Goal: Task Accomplishment & Management: Manage account settings

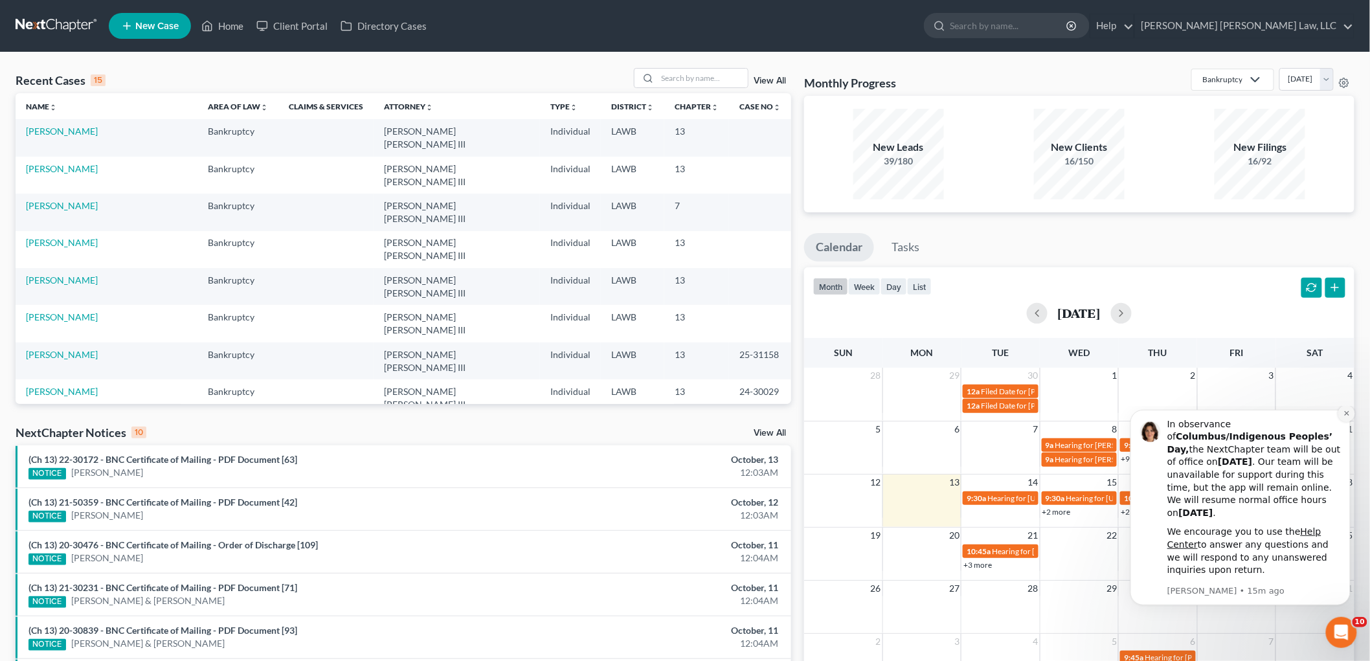
click at [1346, 415] on icon "Dismiss notification" at bounding box center [1346, 413] width 5 height 5
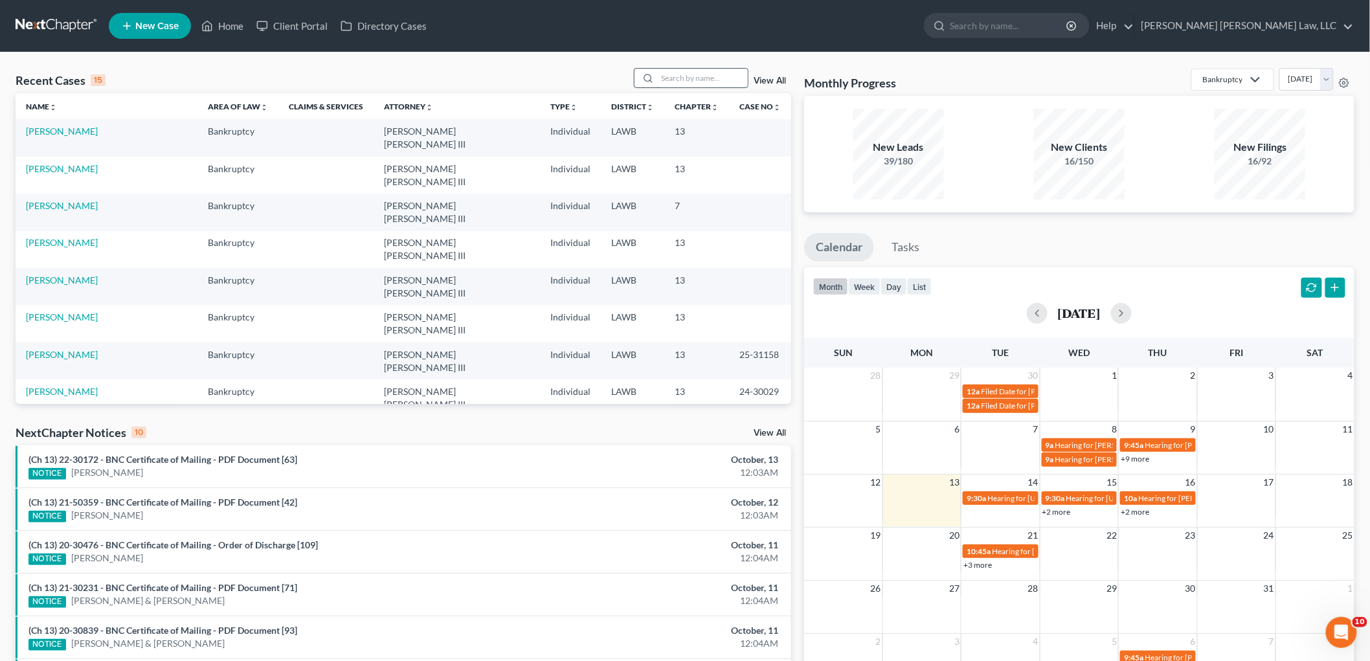
click at [698, 85] on input "search" at bounding box center [702, 78] width 91 height 19
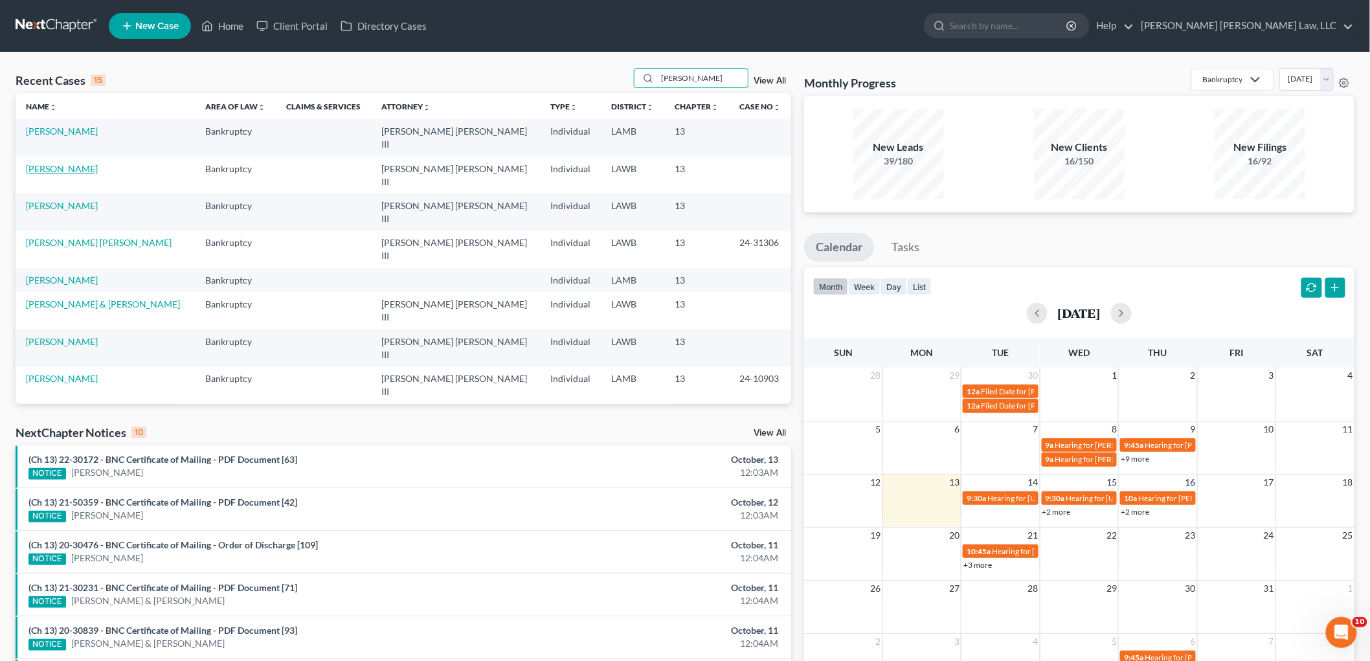
type input "jackson"
click at [89, 163] on link "[PERSON_NAME]" at bounding box center [62, 168] width 72 height 11
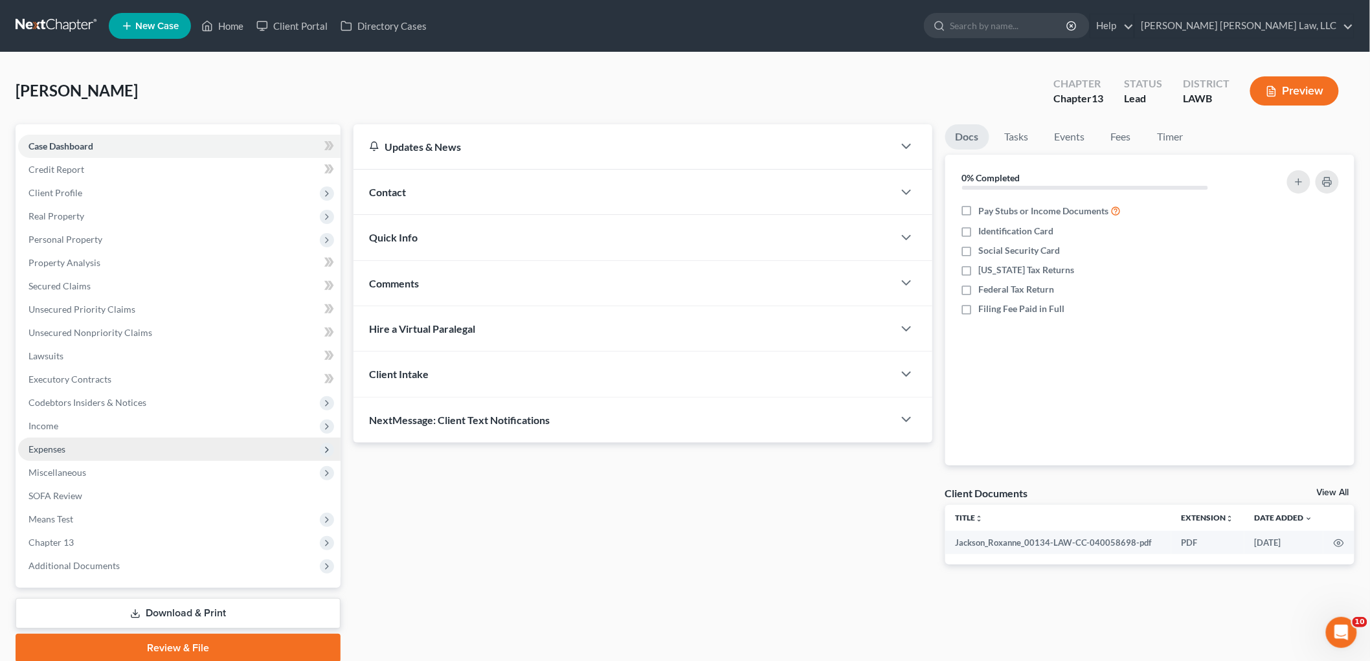
click at [108, 449] on span "Expenses" at bounding box center [179, 449] width 323 height 23
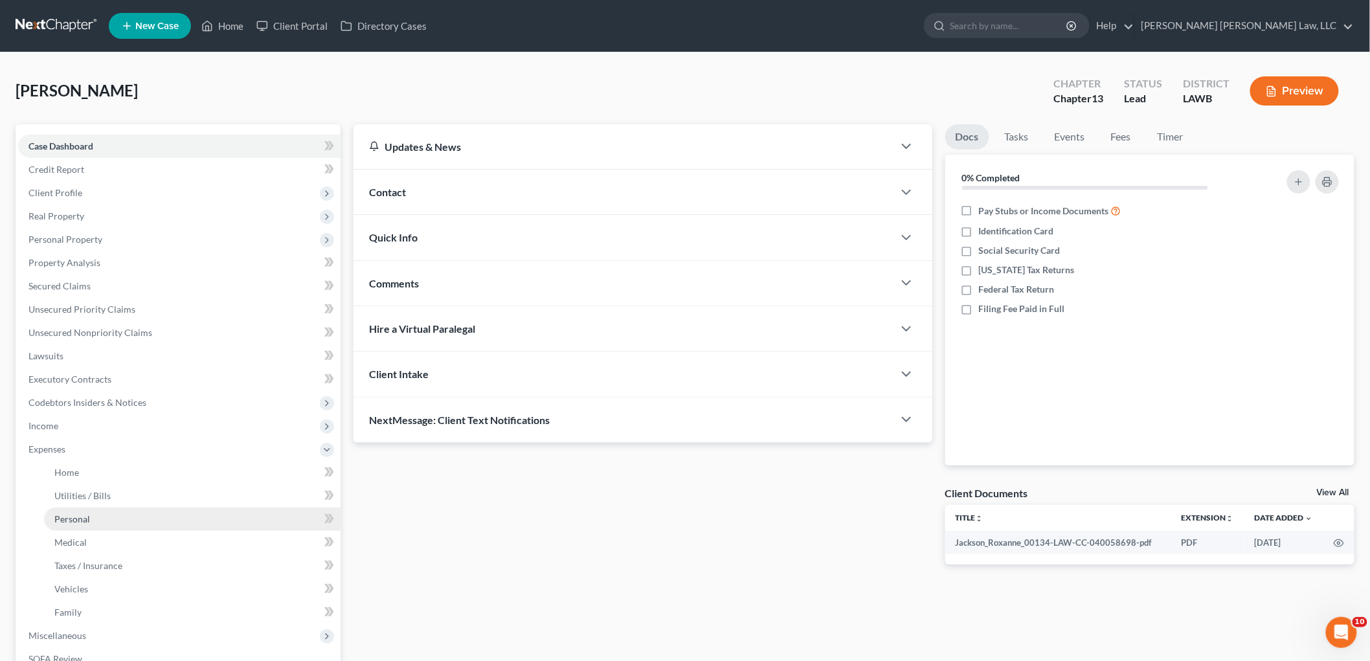
click at [113, 526] on link "Personal" at bounding box center [192, 519] width 297 height 23
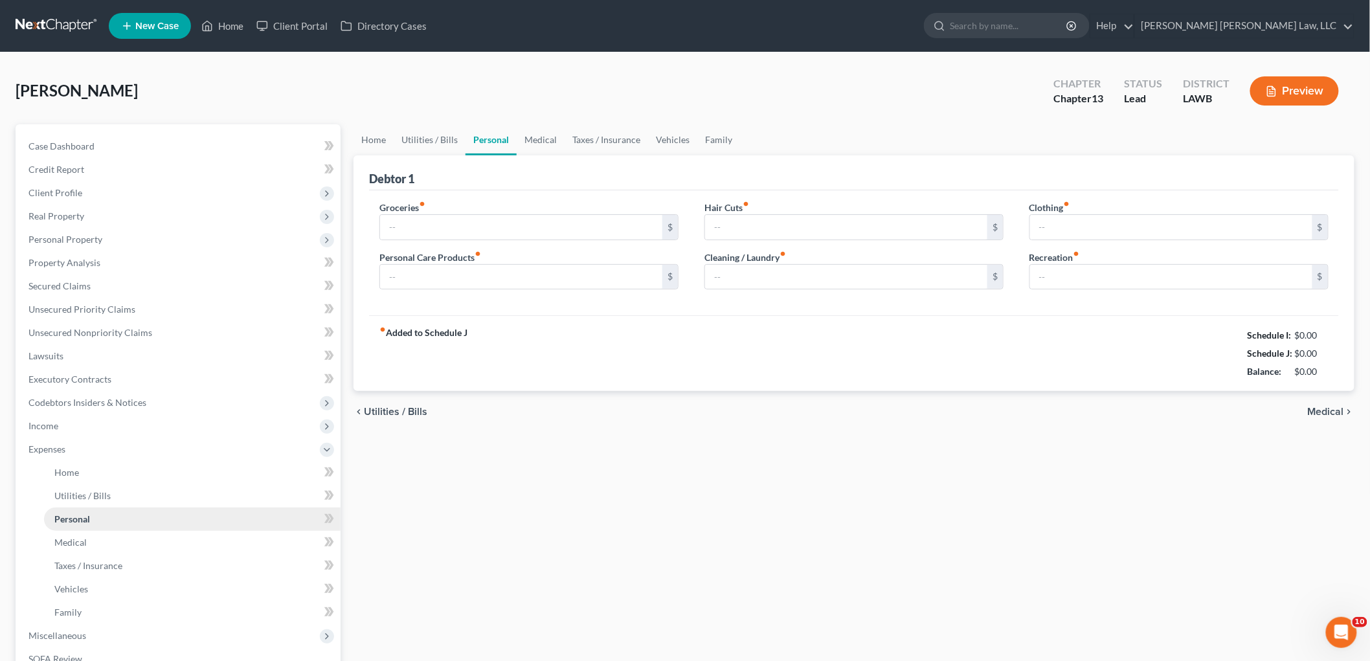
type input "200.00"
type input "50.00"
type input "0.00"
type input "24.00"
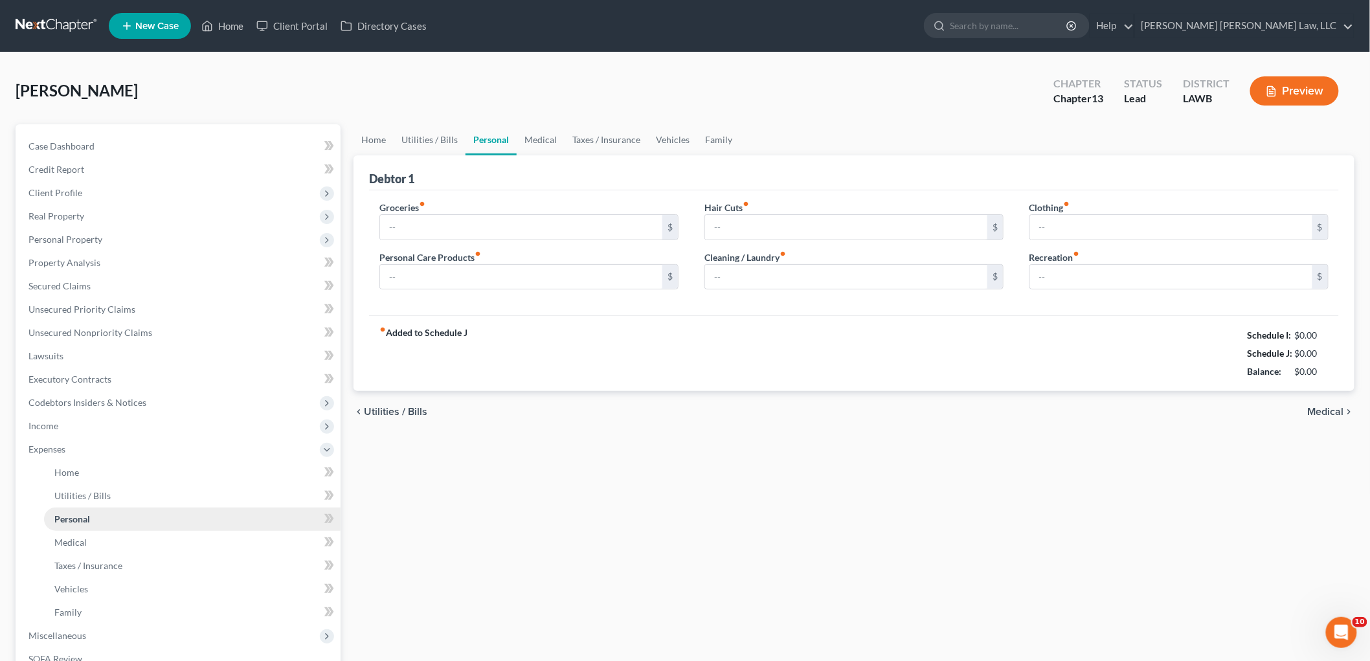
type input "0.00"
click at [72, 22] on link at bounding box center [57, 25] width 83 height 23
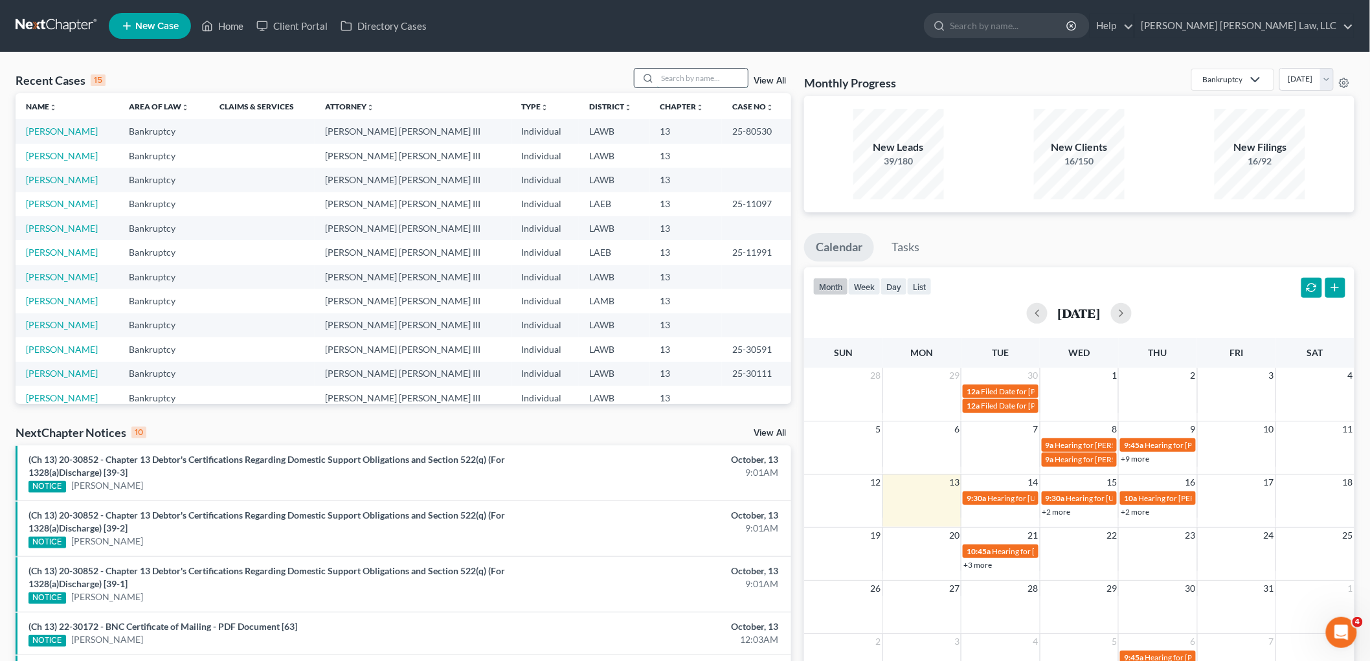
click at [688, 81] on input "search" at bounding box center [702, 78] width 91 height 19
type input "25-31158"
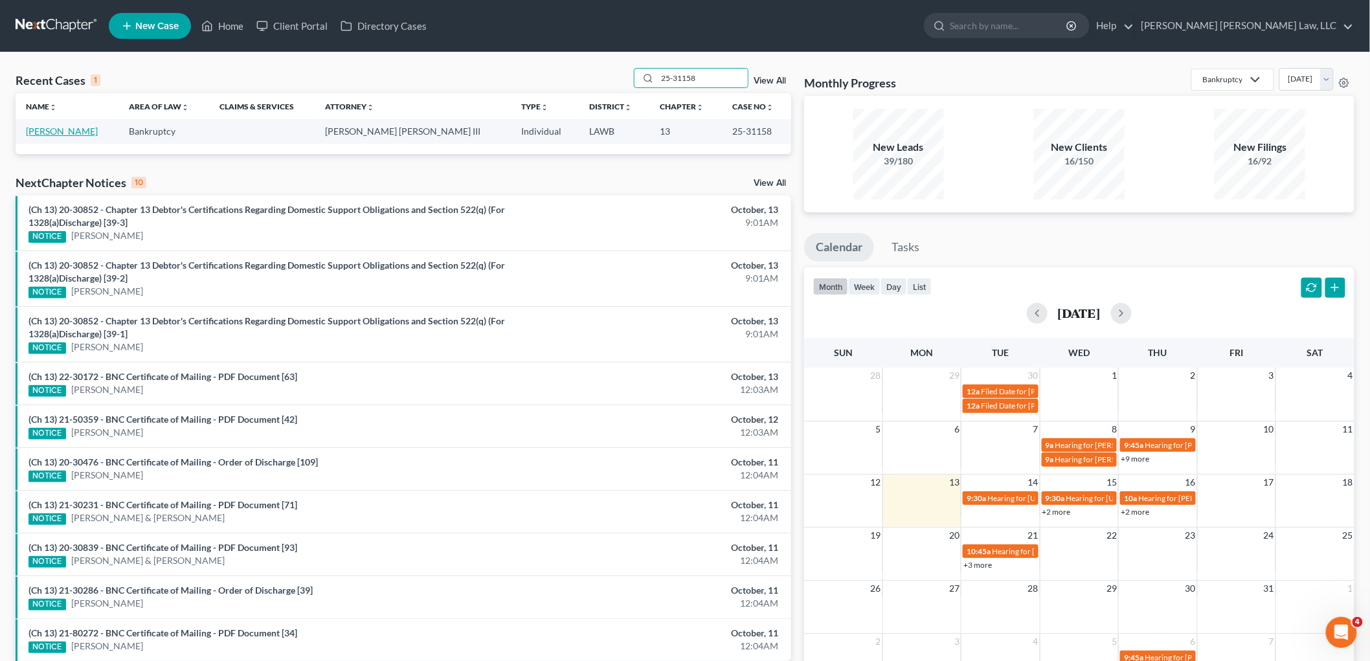
click at [89, 133] on link "[PERSON_NAME]" at bounding box center [62, 131] width 72 height 11
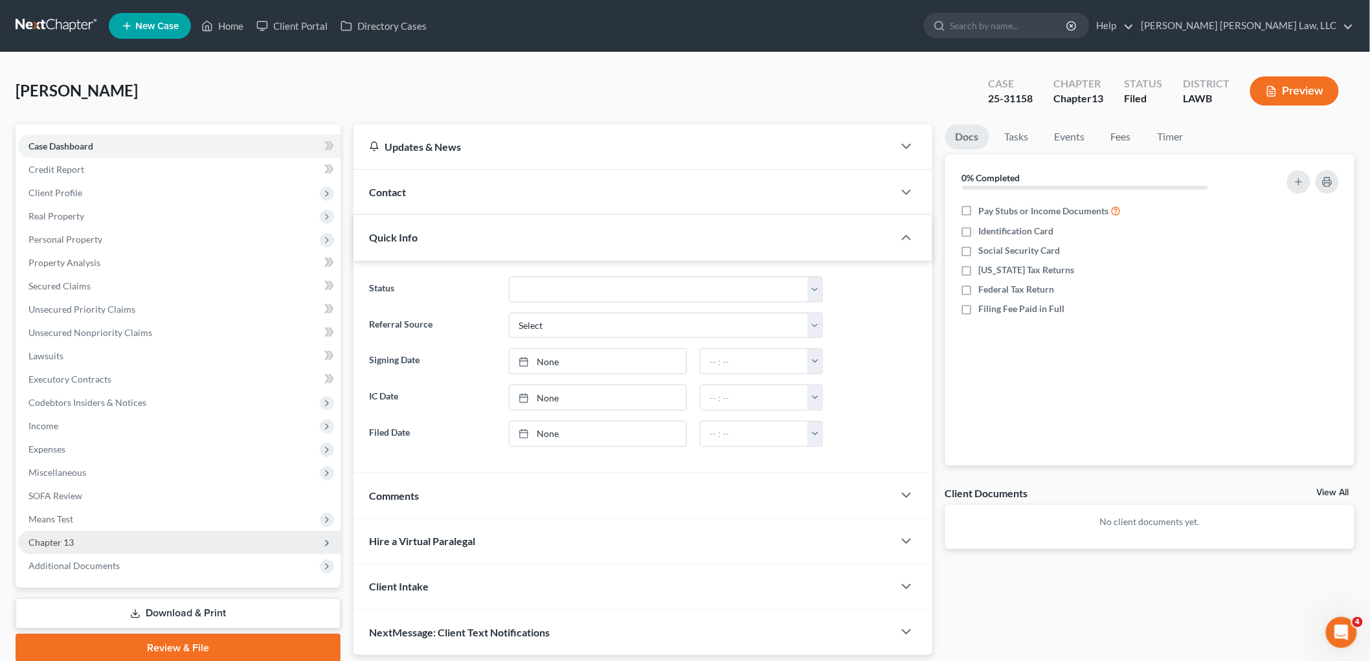
click at [80, 538] on span "Chapter 13" at bounding box center [179, 542] width 323 height 23
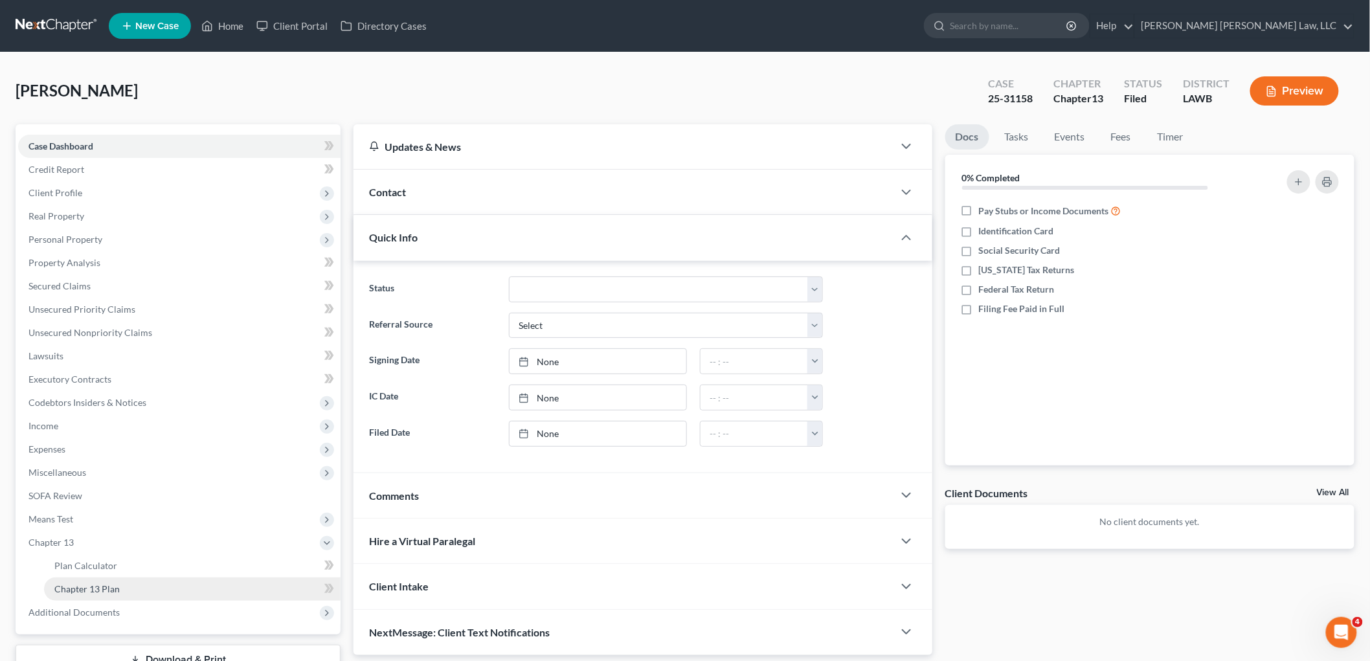
click at [86, 580] on link "Chapter 13 Plan" at bounding box center [192, 589] width 297 height 23
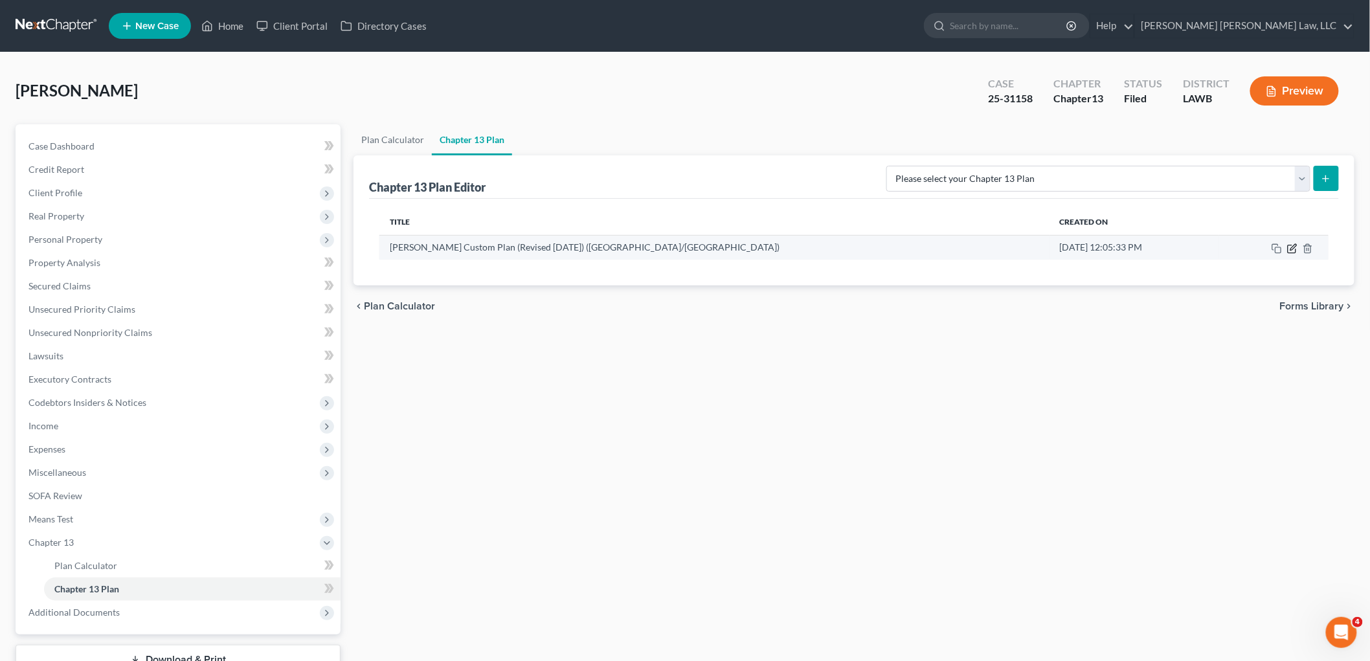
click at [1292, 249] on icon "button" at bounding box center [1292, 248] width 10 height 10
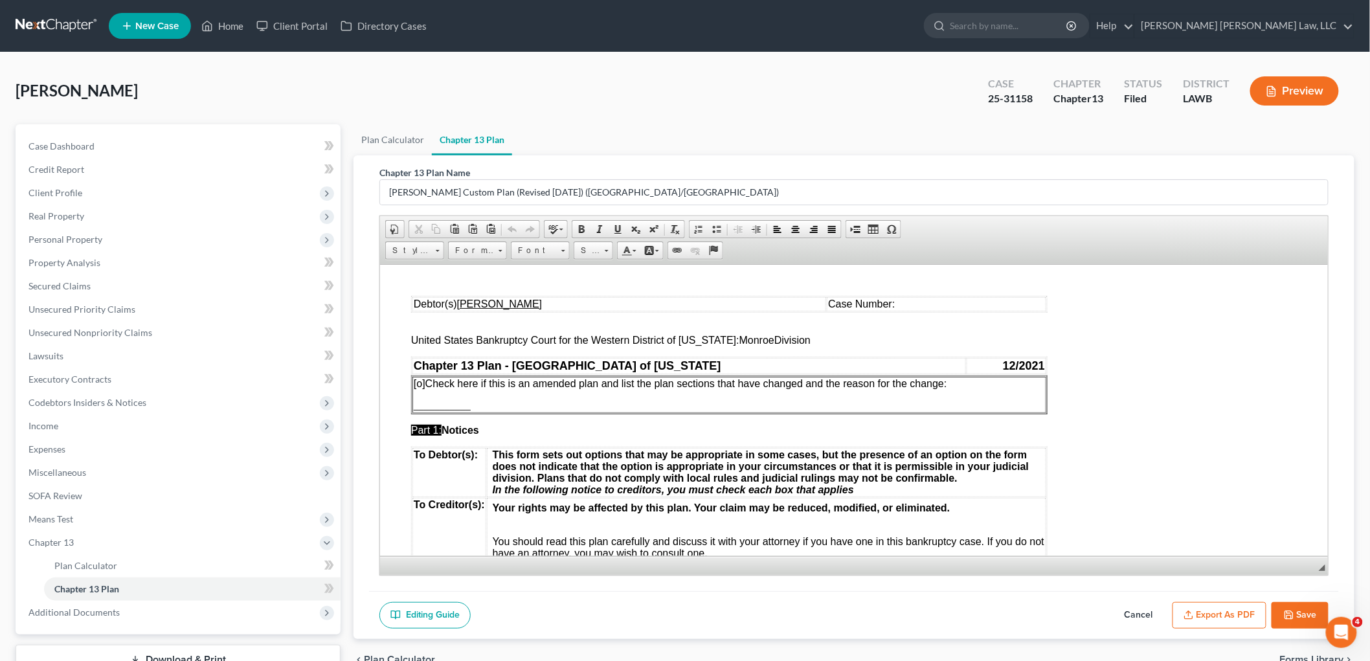
click at [912, 303] on td "Case Number:" at bounding box center [936, 304] width 220 height 14
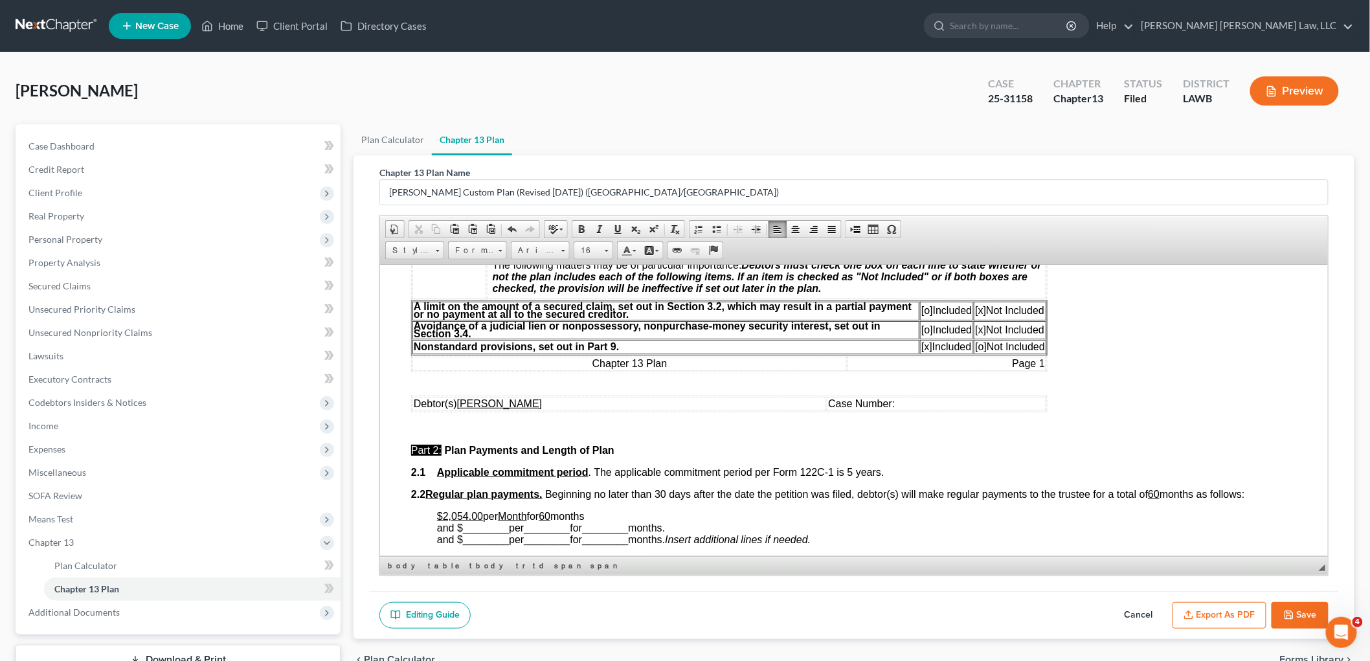
scroll to position [503, 0]
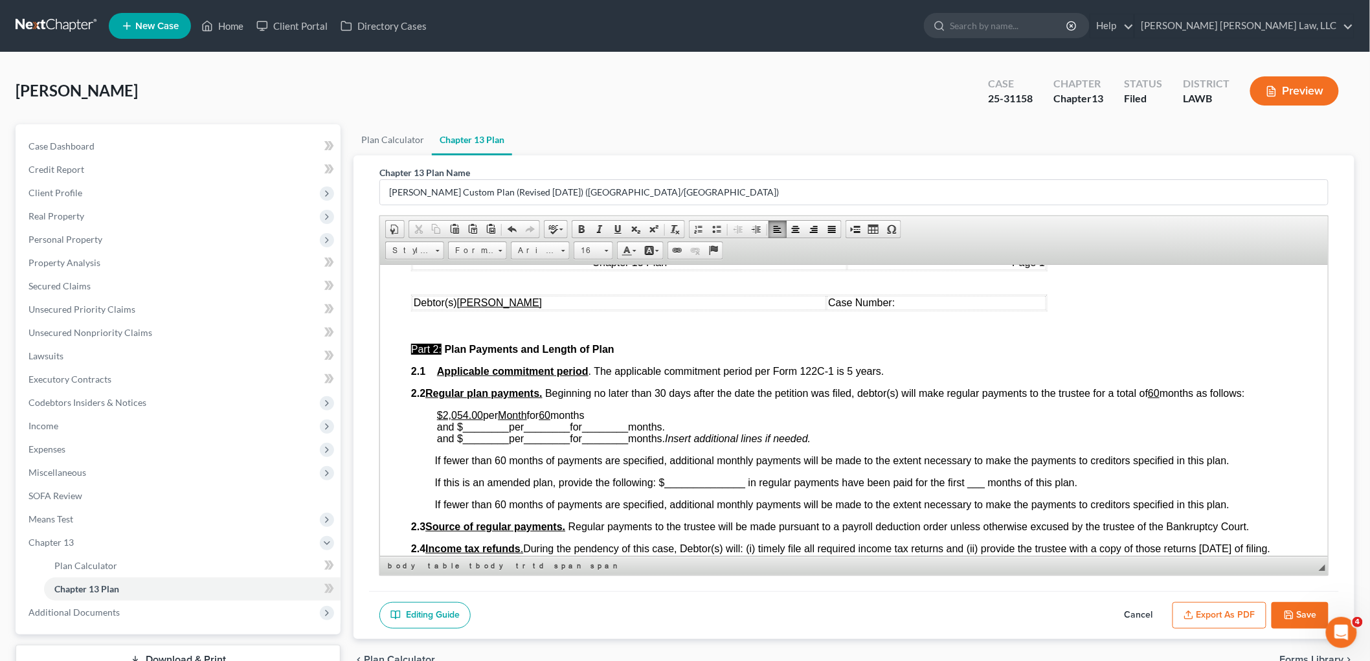
click at [912, 300] on td "Case Number:" at bounding box center [936, 302] width 220 height 14
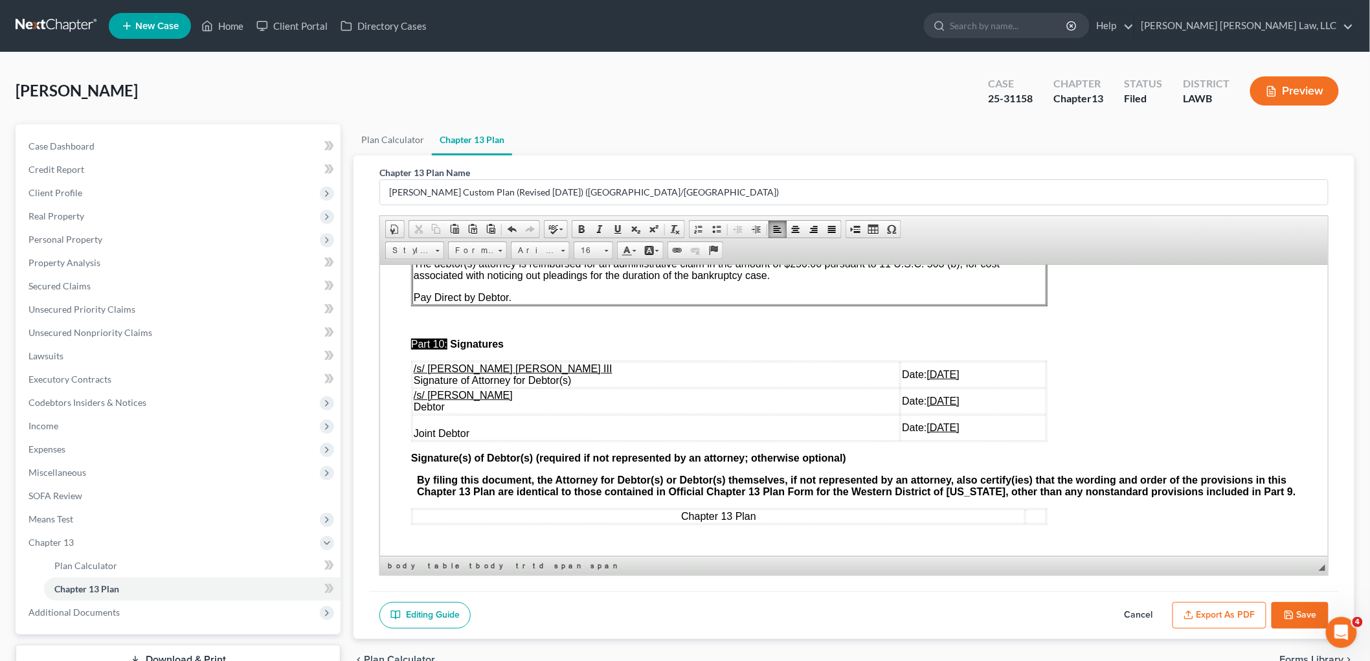
scroll to position [3912, 0]
drag, startPoint x: 918, startPoint y: 416, endPoint x: 413, endPoint y: 388, distance: 506.6
click at [413, 388] on tbody "/s/ E. Orum Young III Signature of Attorney for Debtor(s) Date: 10/09/2025 /s/ …" at bounding box center [729, 400] width 634 height 79
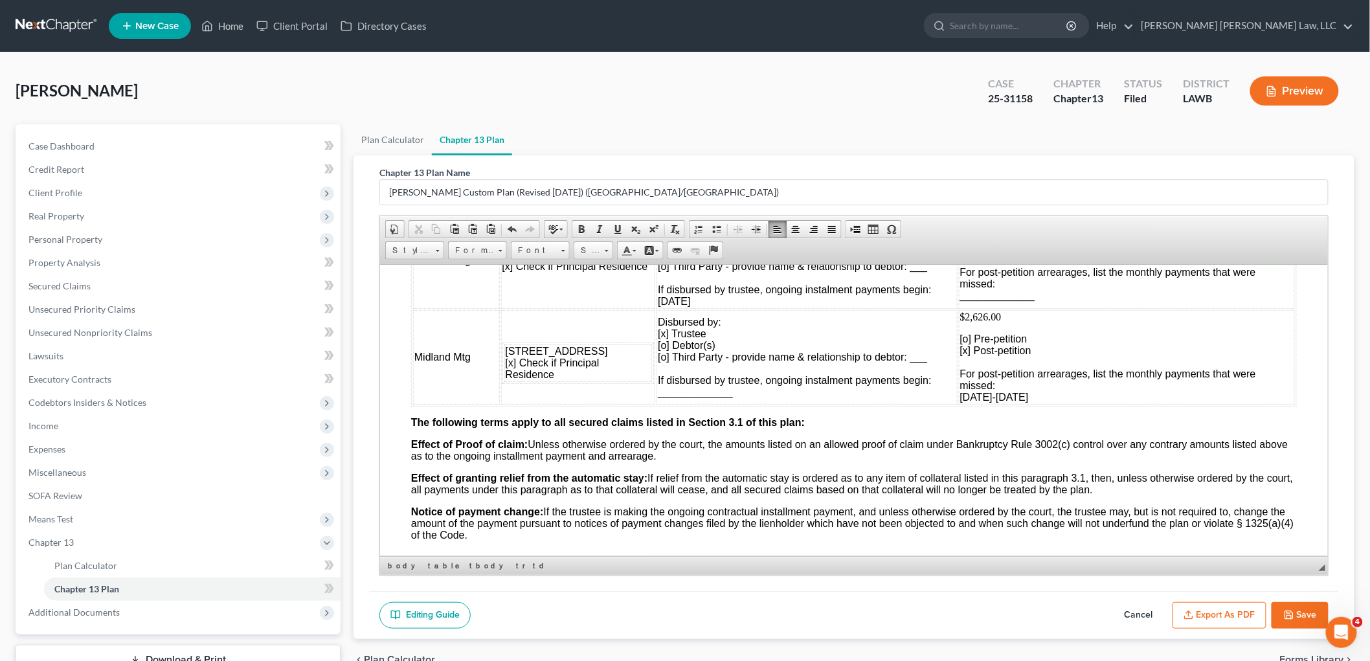
scroll to position [1212, 0]
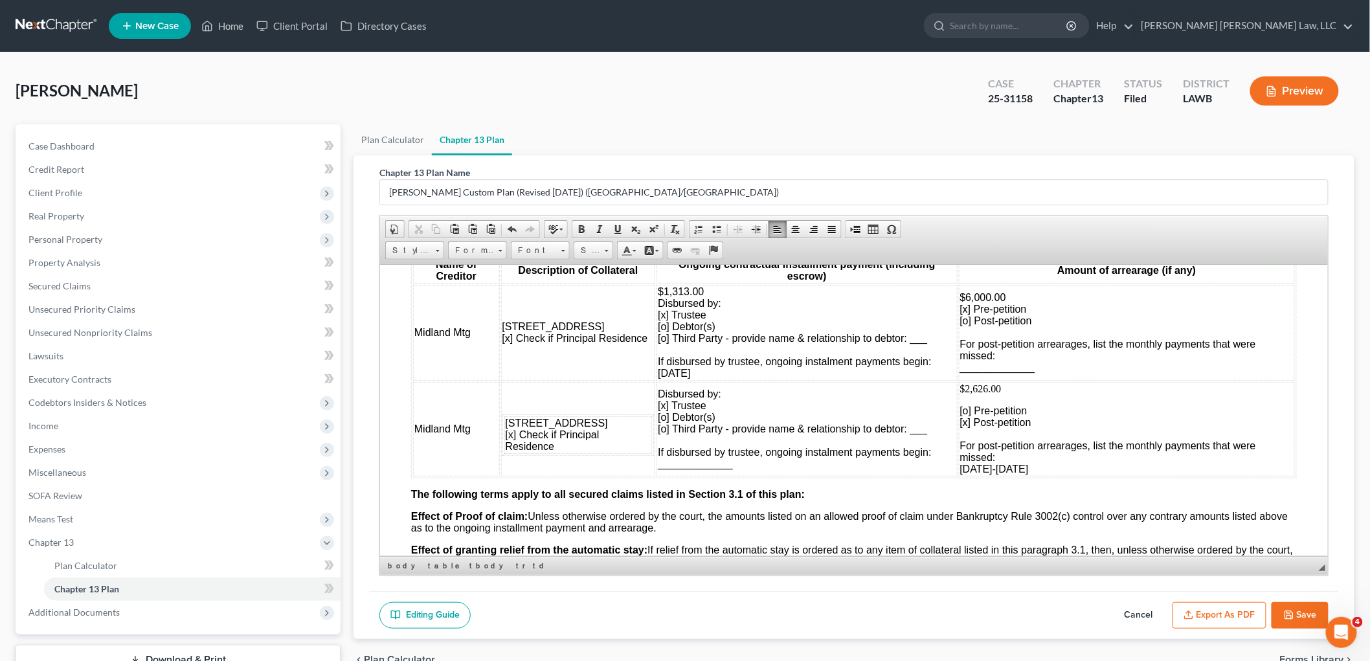
click at [1294, 610] on icon "button" at bounding box center [1289, 615] width 10 height 10
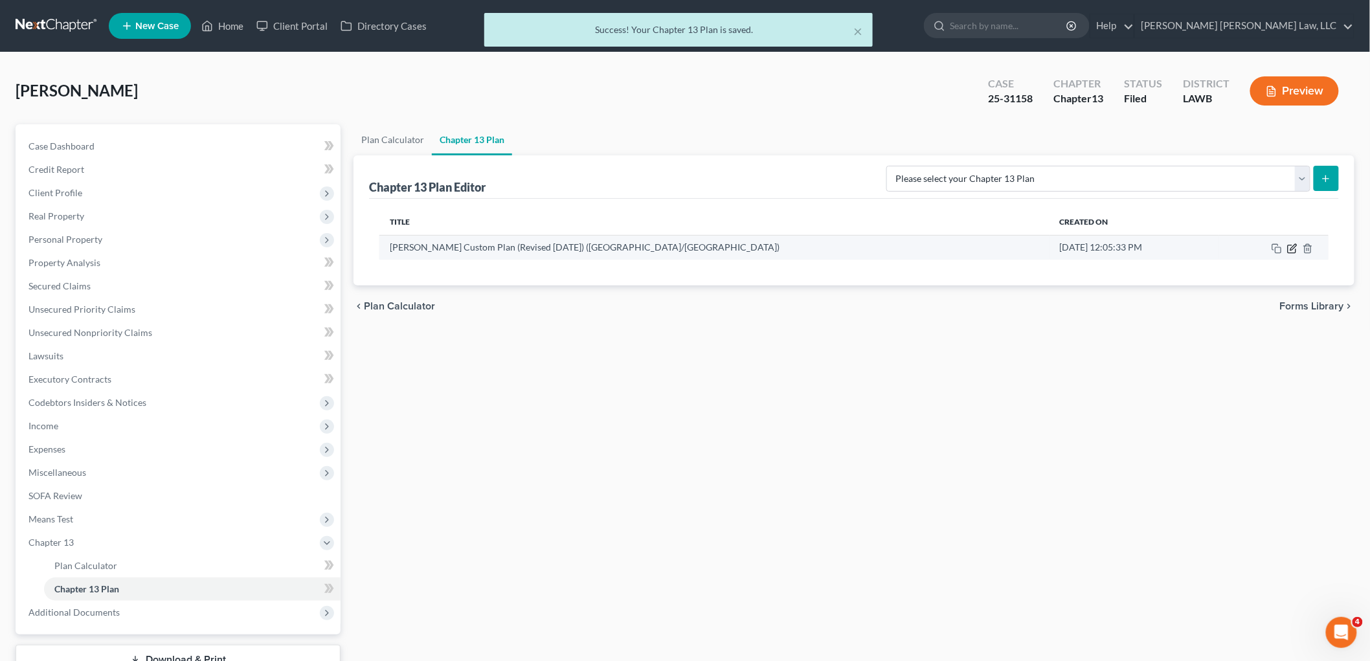
click at [1289, 250] on icon "button" at bounding box center [1292, 249] width 8 height 8
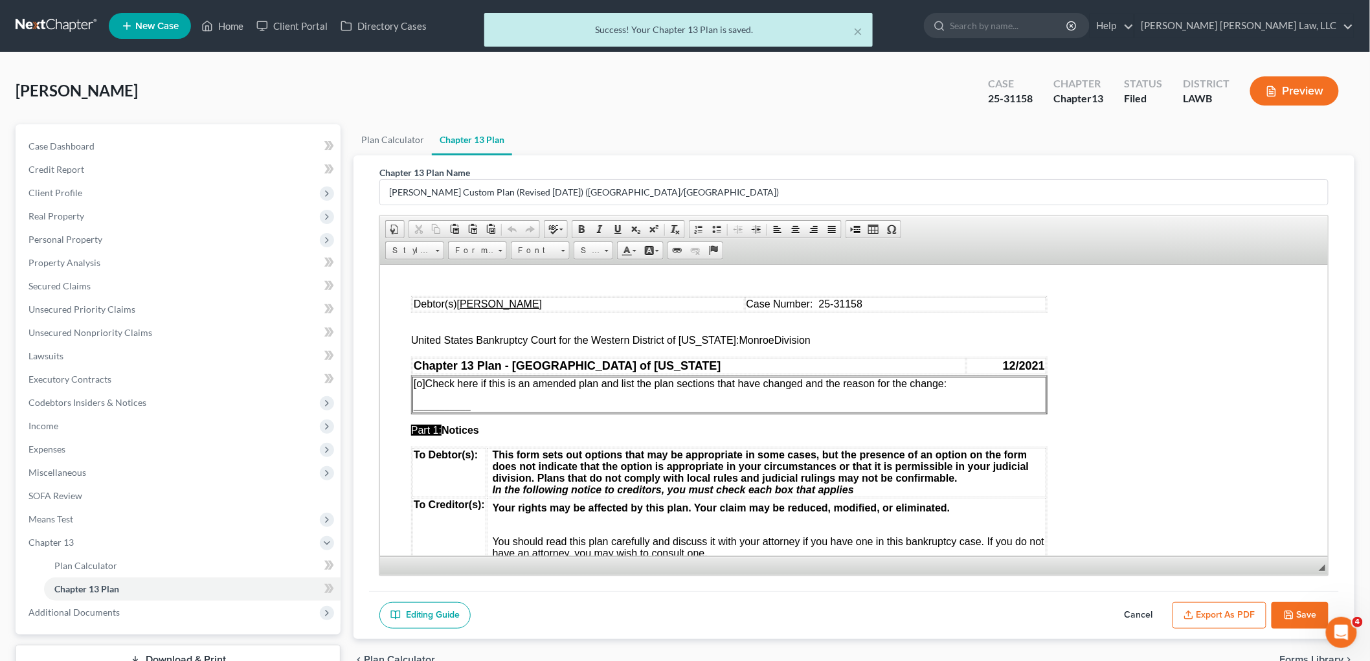
scroll to position [0, 0]
click at [1255, 617] on button "Export as PDF" at bounding box center [1220, 615] width 94 height 27
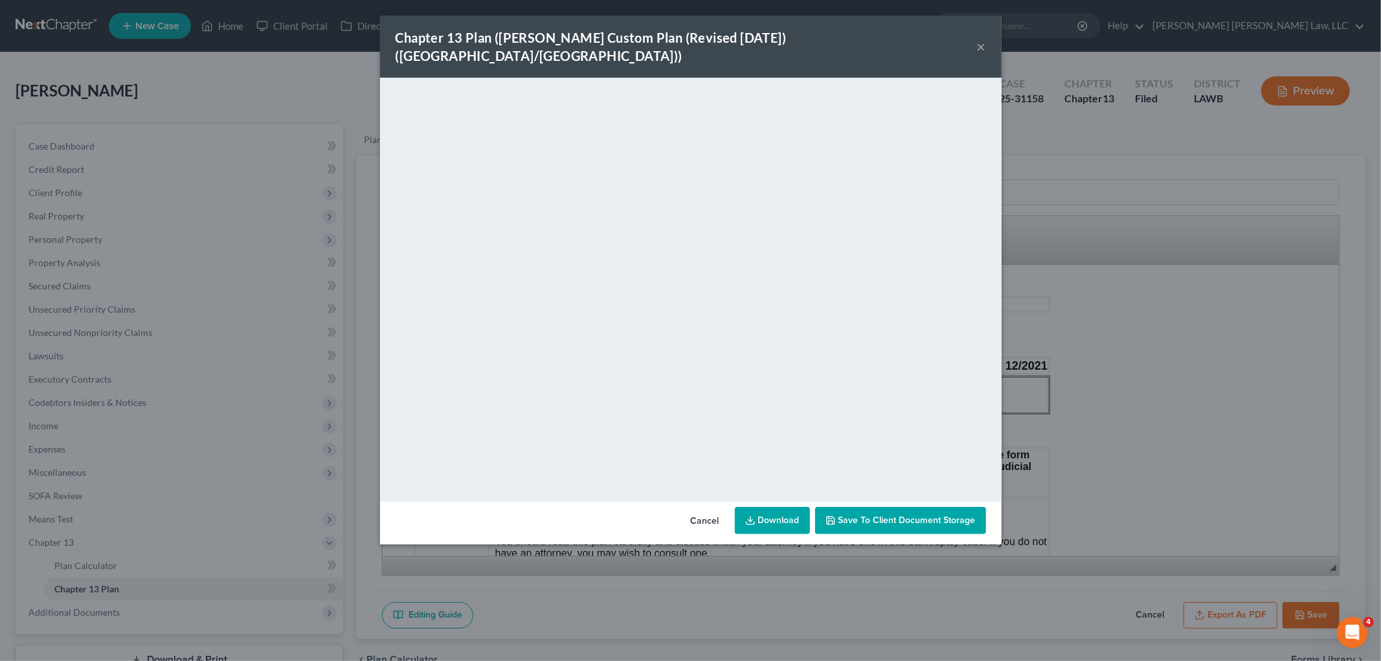
click at [980, 39] on button "×" at bounding box center [981, 47] width 9 height 16
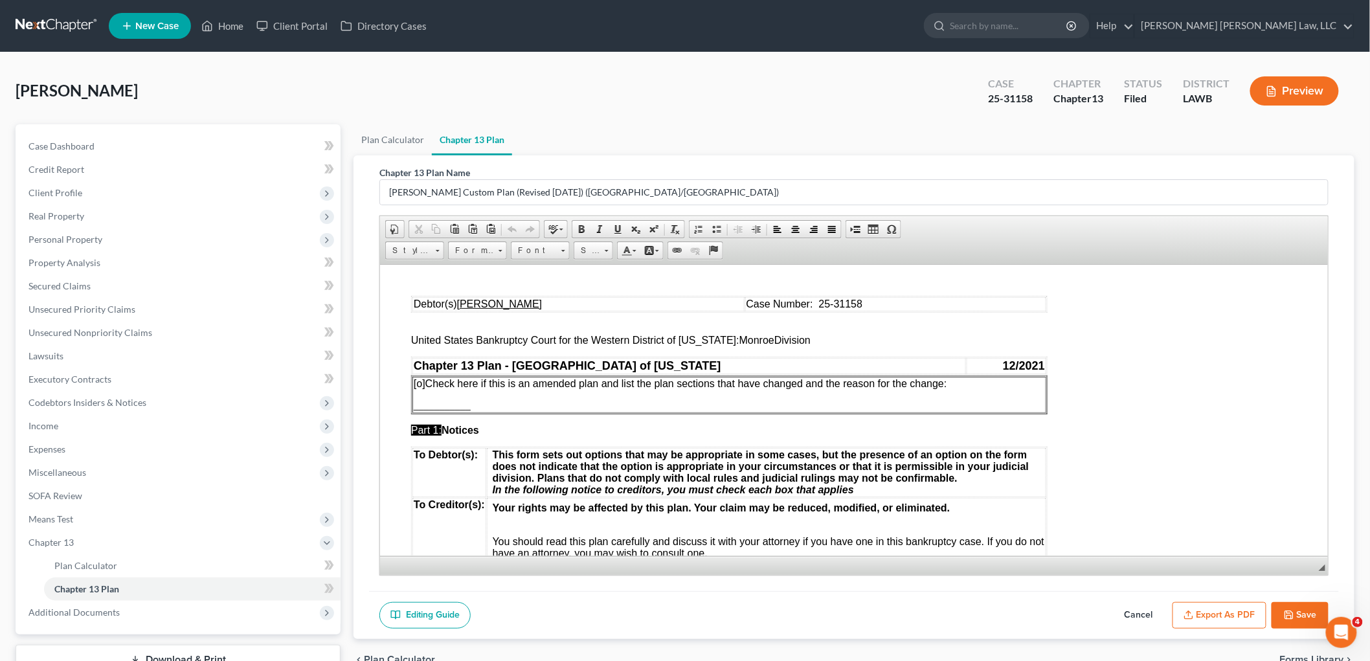
click at [1302, 617] on button "Save" at bounding box center [1300, 615] width 57 height 27
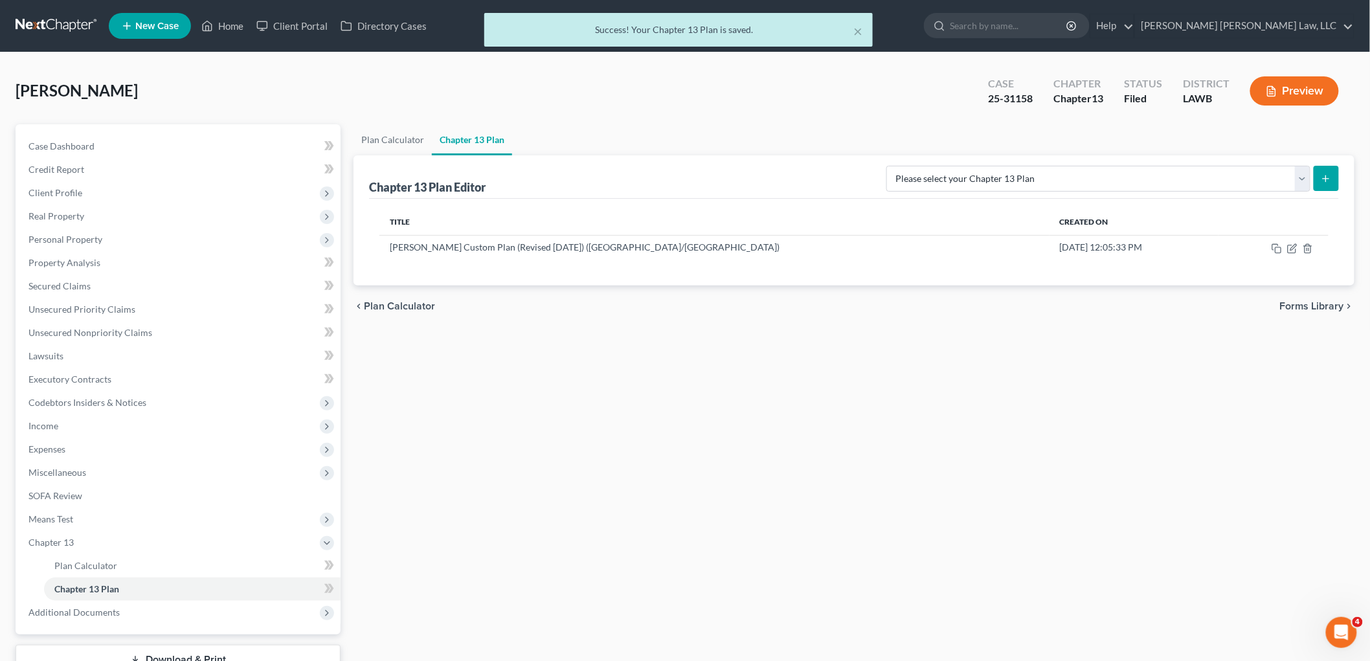
click at [49, 25] on div "× Success! Your Chapter 13 Plan is saved." at bounding box center [679, 33] width 1370 height 40
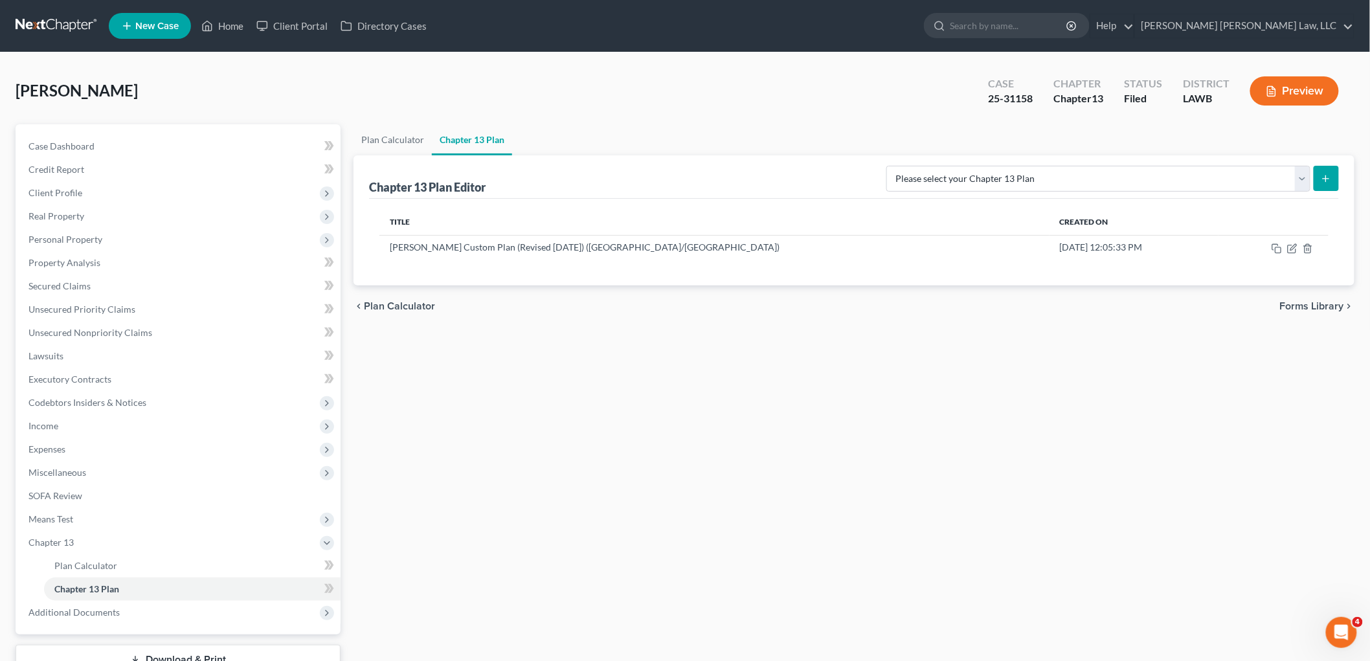
click at [84, 22] on link at bounding box center [57, 25] width 83 height 23
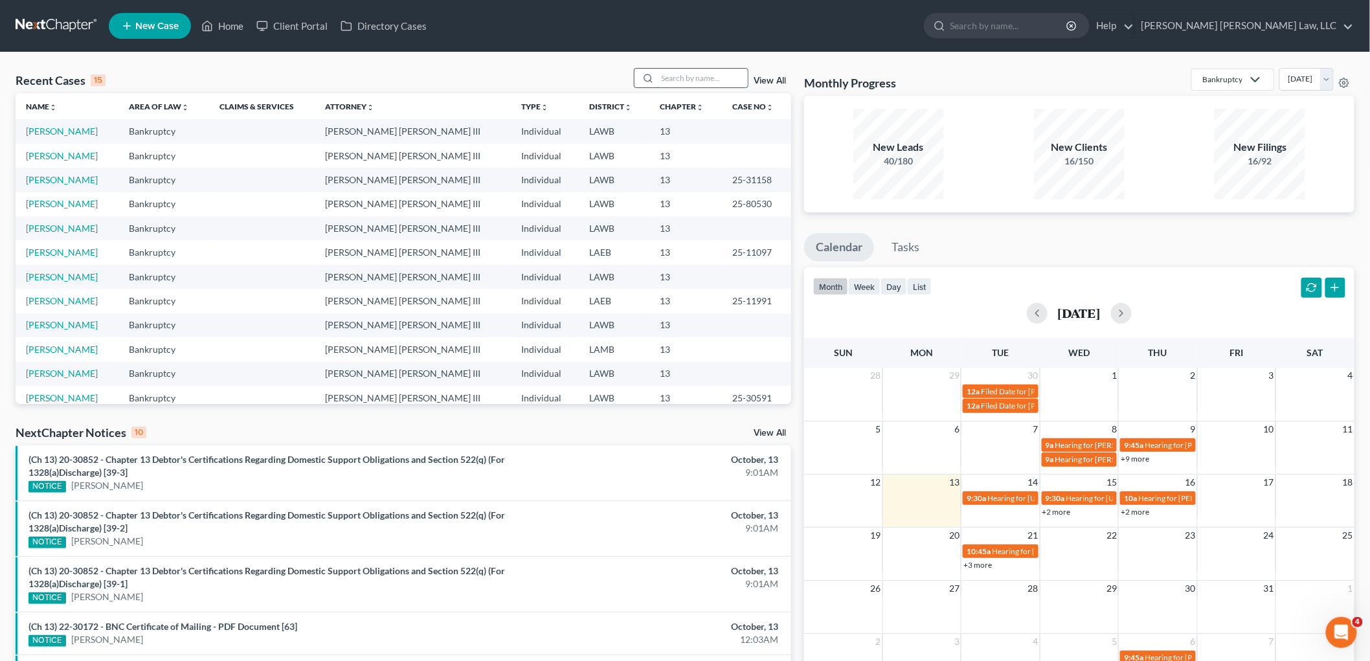
click at [727, 78] on input "search" at bounding box center [702, 78] width 91 height 19
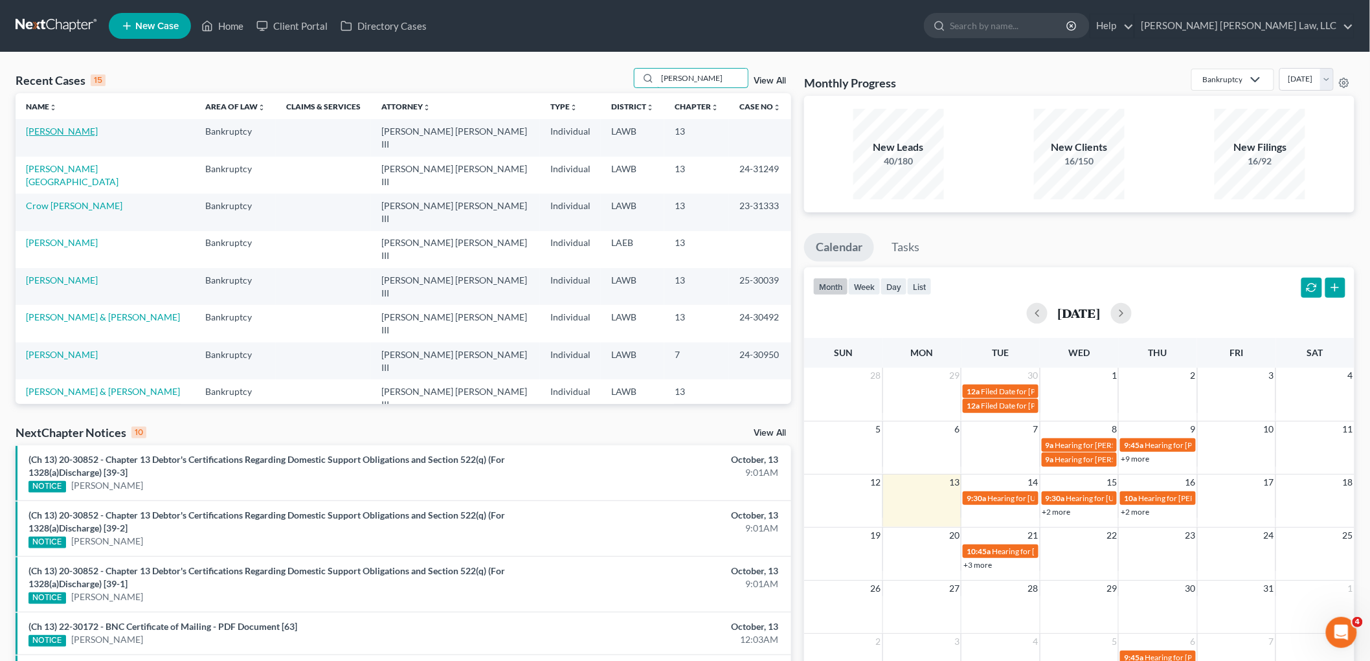
type input "paige"
click at [62, 134] on link "[PERSON_NAME]" at bounding box center [62, 131] width 72 height 11
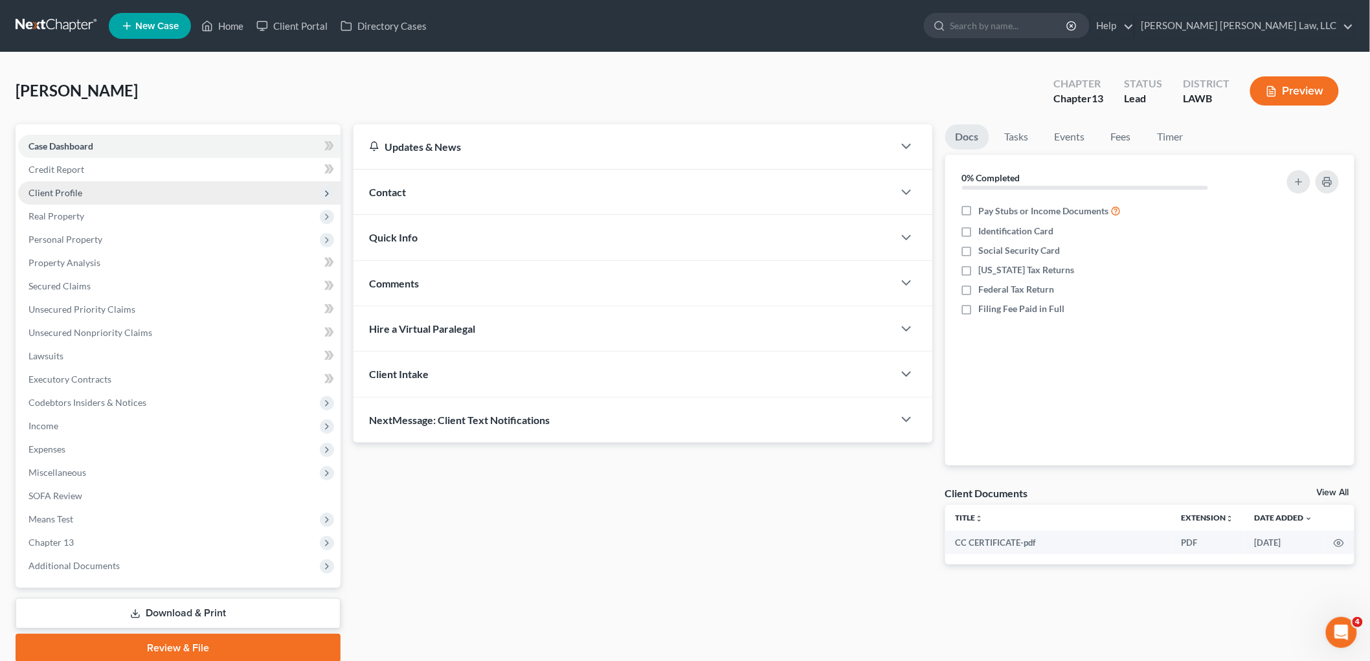
click at [87, 191] on span "Client Profile" at bounding box center [179, 192] width 323 height 23
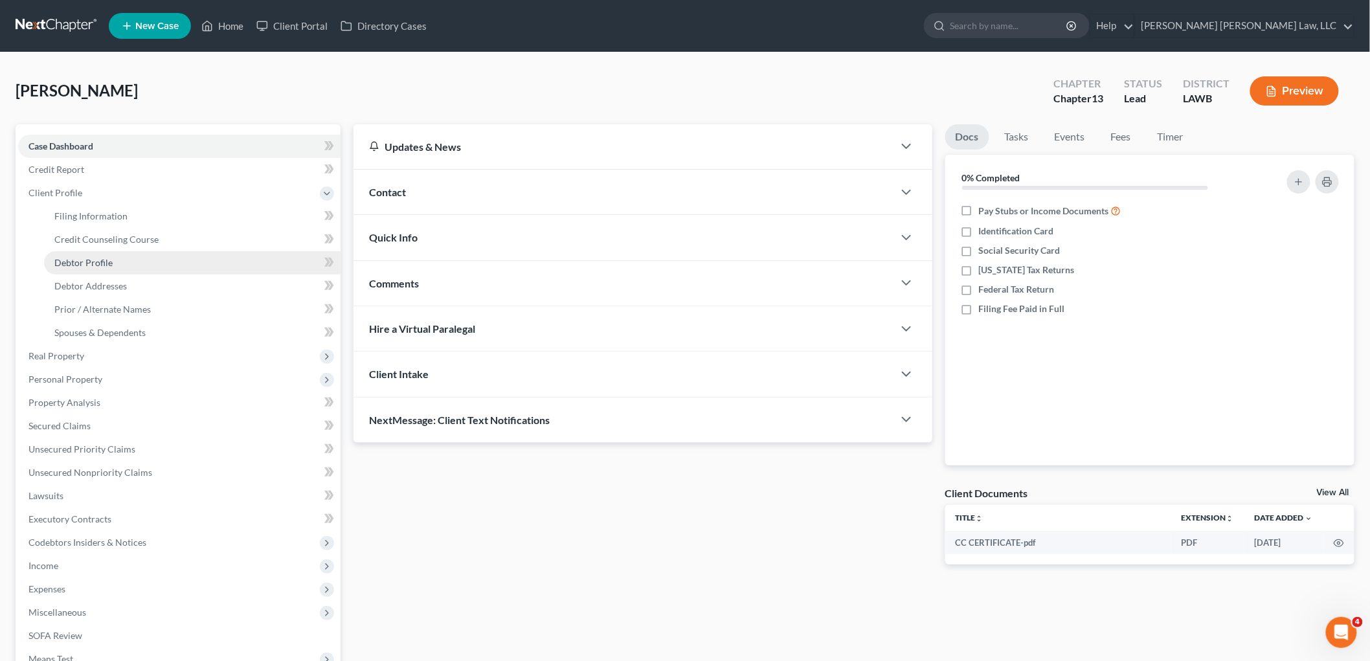
click at [91, 260] on span "Debtor Profile" at bounding box center [83, 262] width 58 height 11
select select "0"
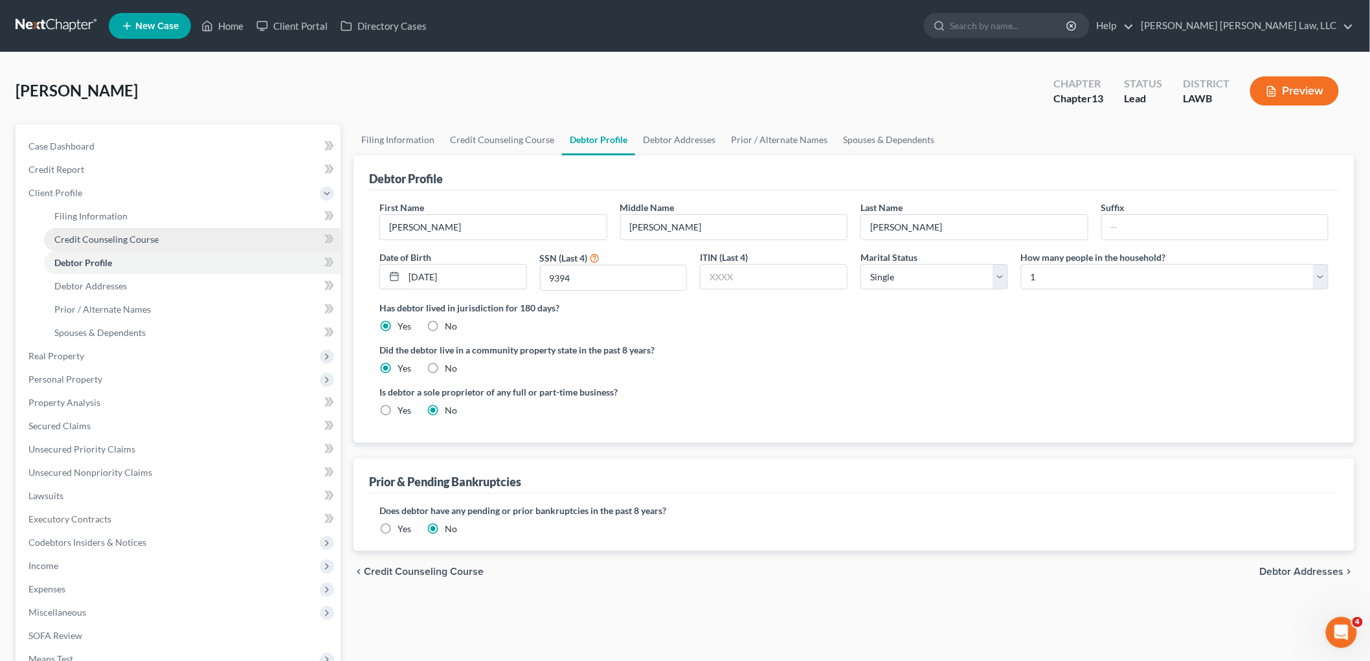
radio input "true"
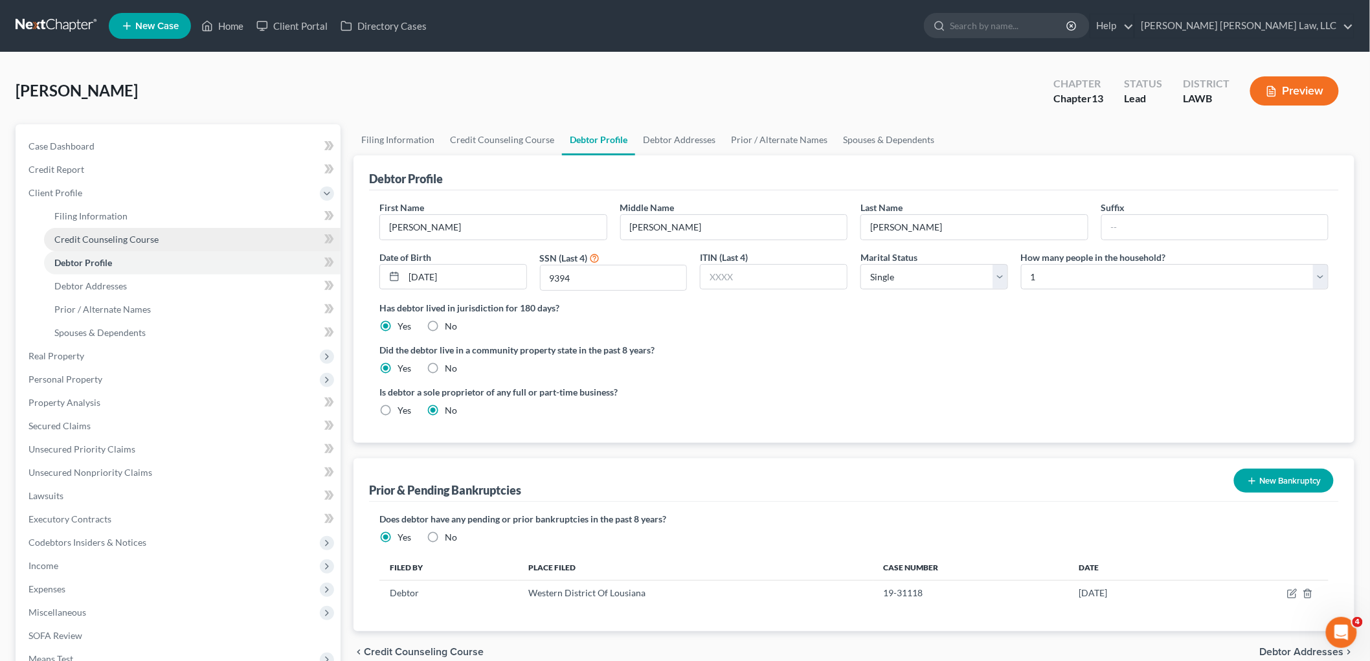
click at [212, 231] on link "Credit Counseling Course" at bounding box center [192, 239] width 297 height 23
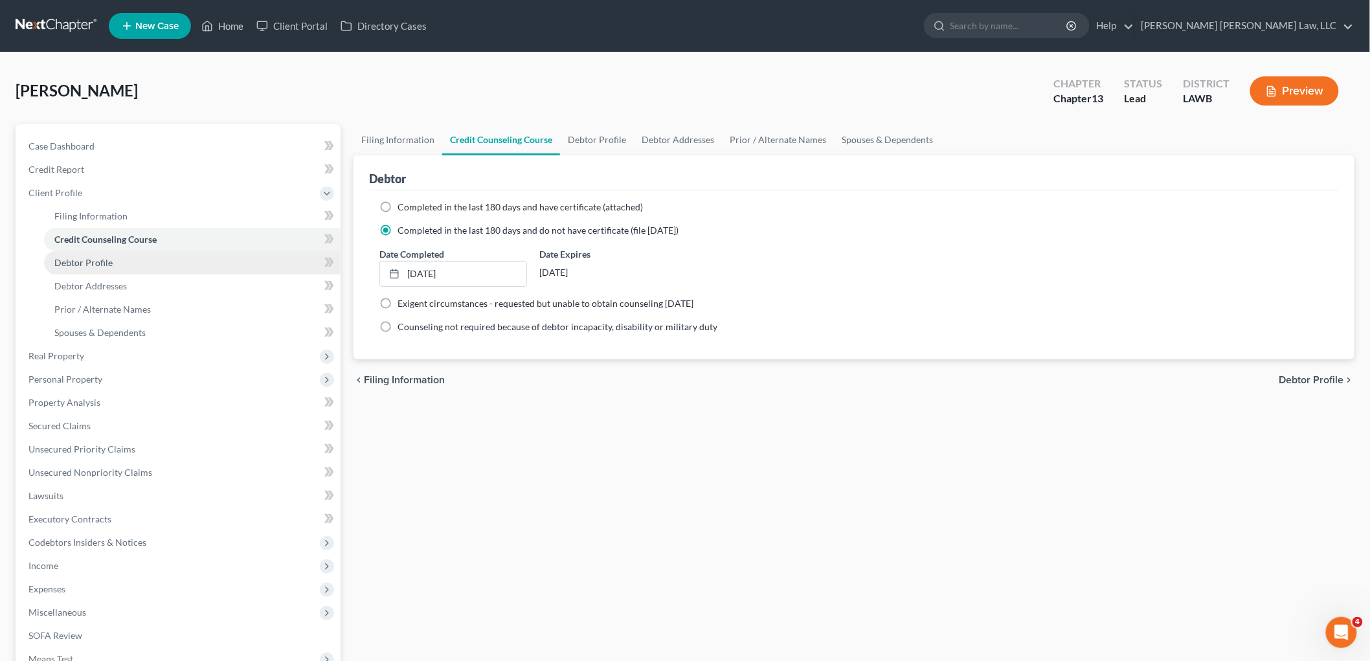
click at [124, 264] on link "Debtor Profile" at bounding box center [192, 262] width 297 height 23
select select "0"
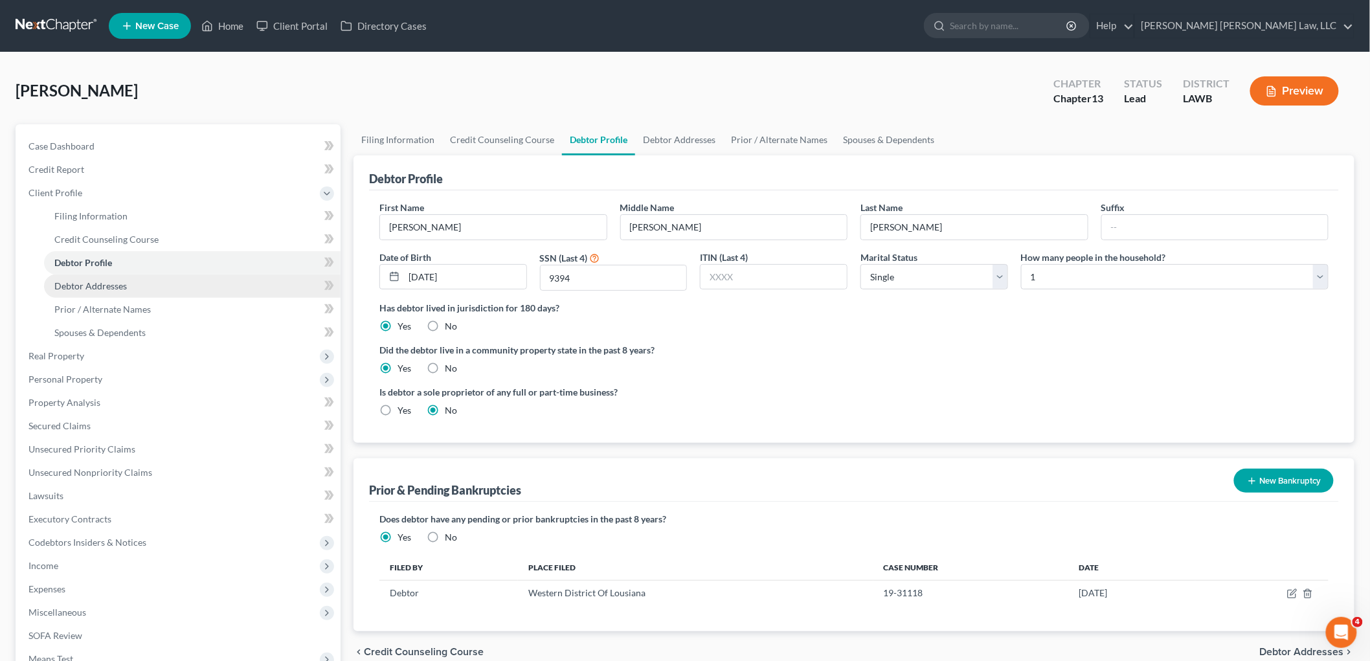
click at [121, 288] on span "Debtor Addresses" at bounding box center [90, 285] width 73 height 11
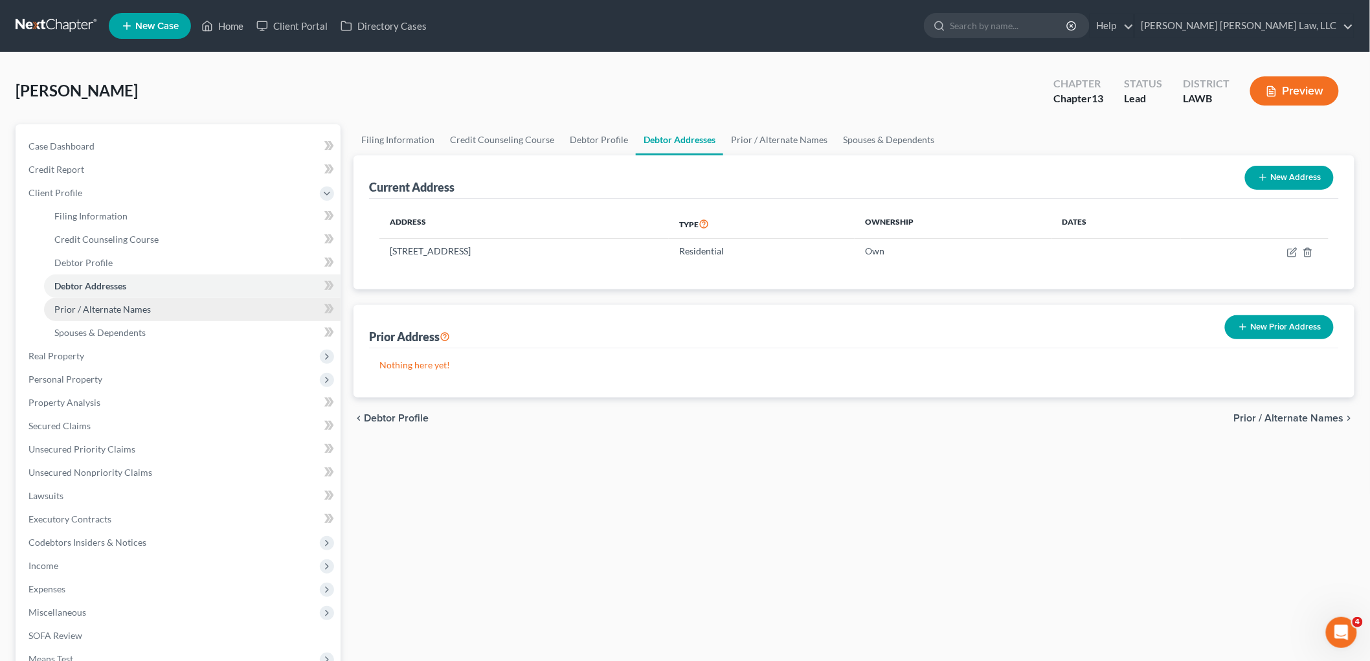
click at [133, 300] on link "Prior / Alternate Names" at bounding box center [192, 309] width 297 height 23
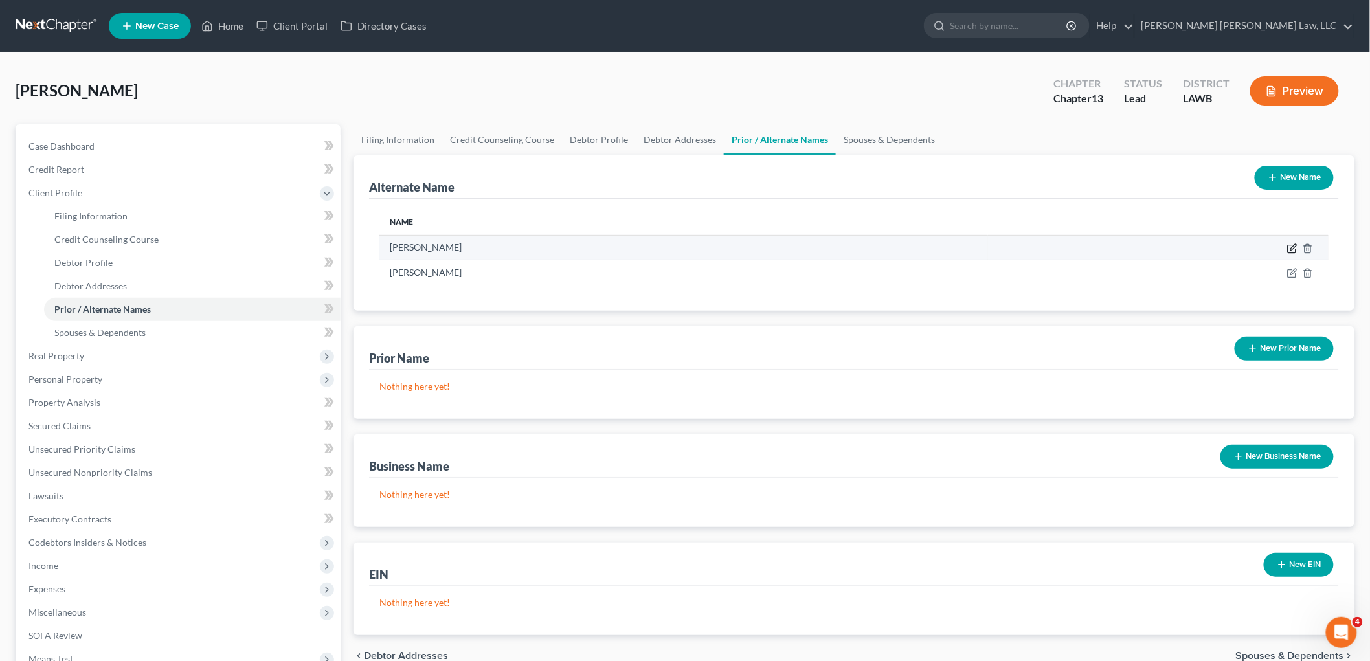
click at [1291, 253] on icon at bounding box center [1292, 249] width 8 height 8
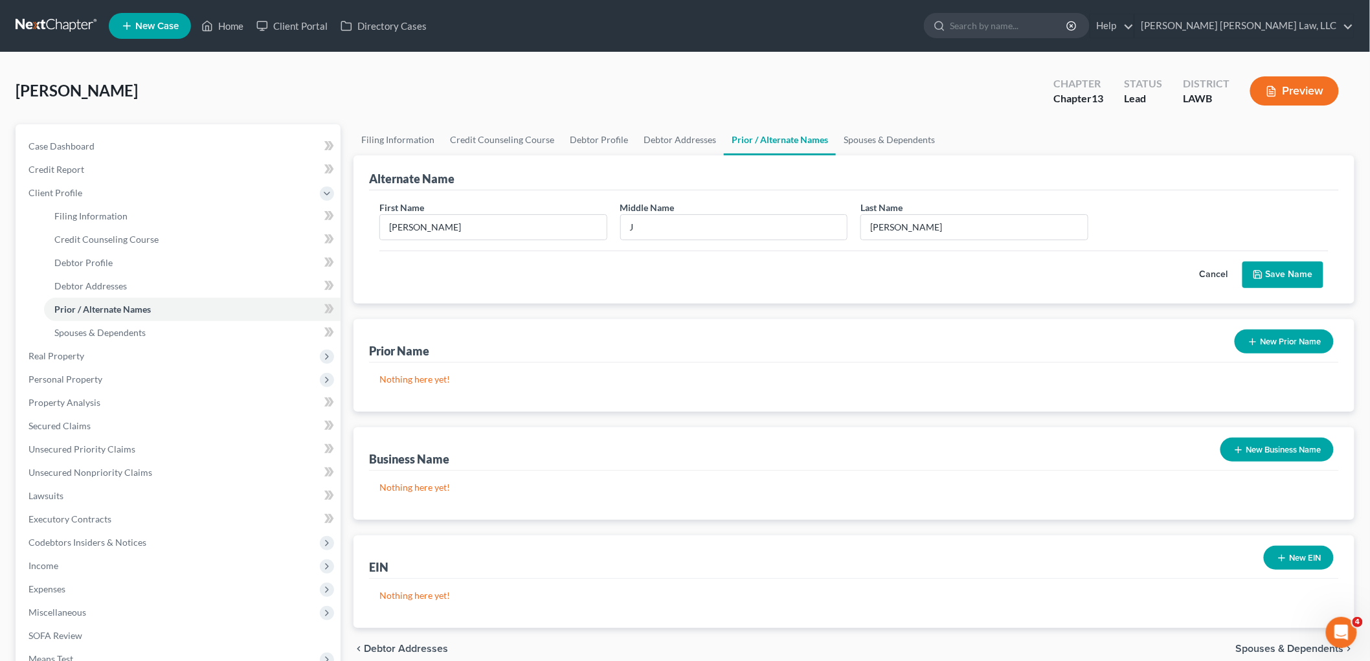
click at [752, 242] on div "First Name Mary Middle Name J Last Name * Paige" at bounding box center [854, 226] width 962 height 50
click at [753, 231] on input "J" at bounding box center [734, 227] width 227 height 25
type input "J."
click at [1284, 281] on button "Save Name" at bounding box center [1283, 275] width 81 height 27
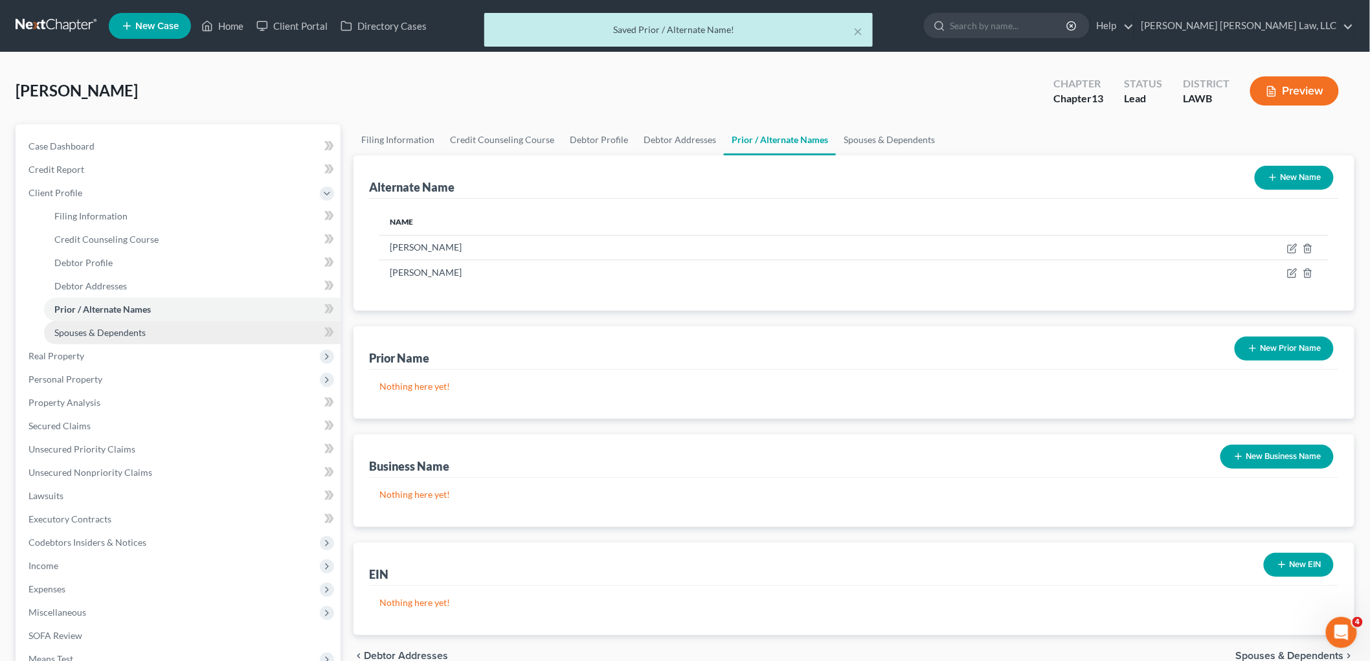
click at [153, 333] on link "Spouses & Dependents" at bounding box center [192, 332] width 297 height 23
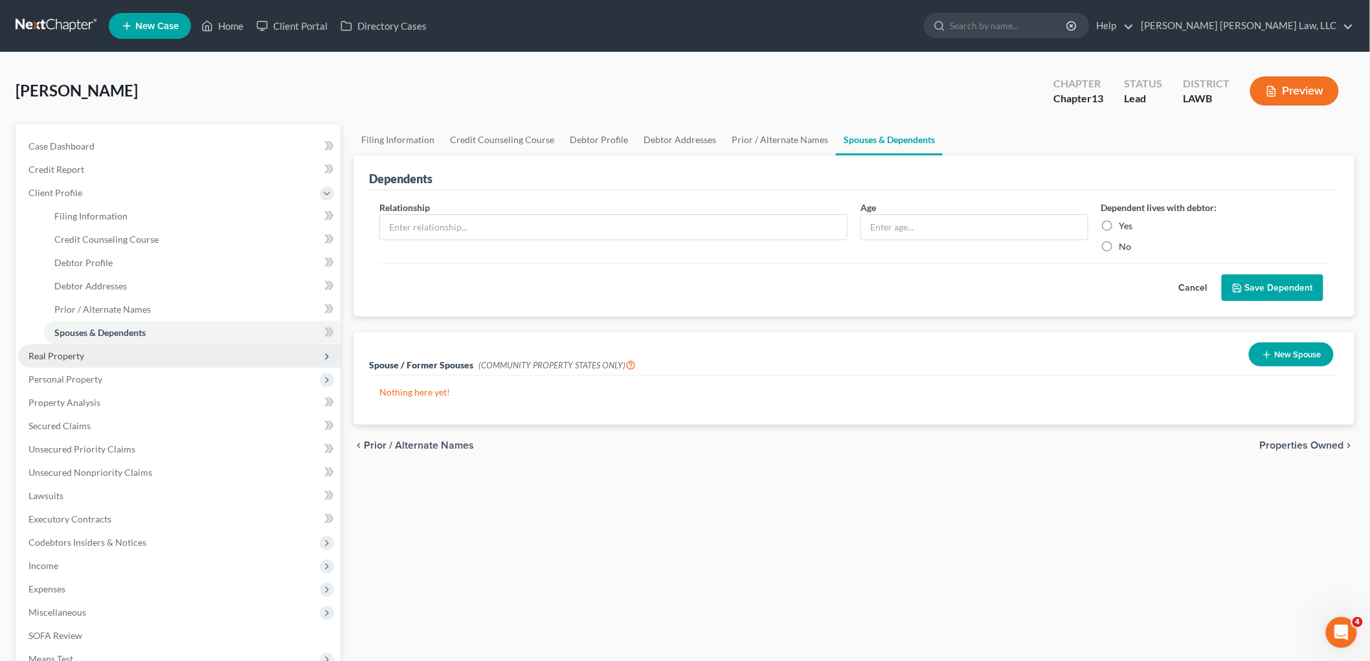
click at [73, 354] on span "Real Property" at bounding box center [56, 355] width 56 height 11
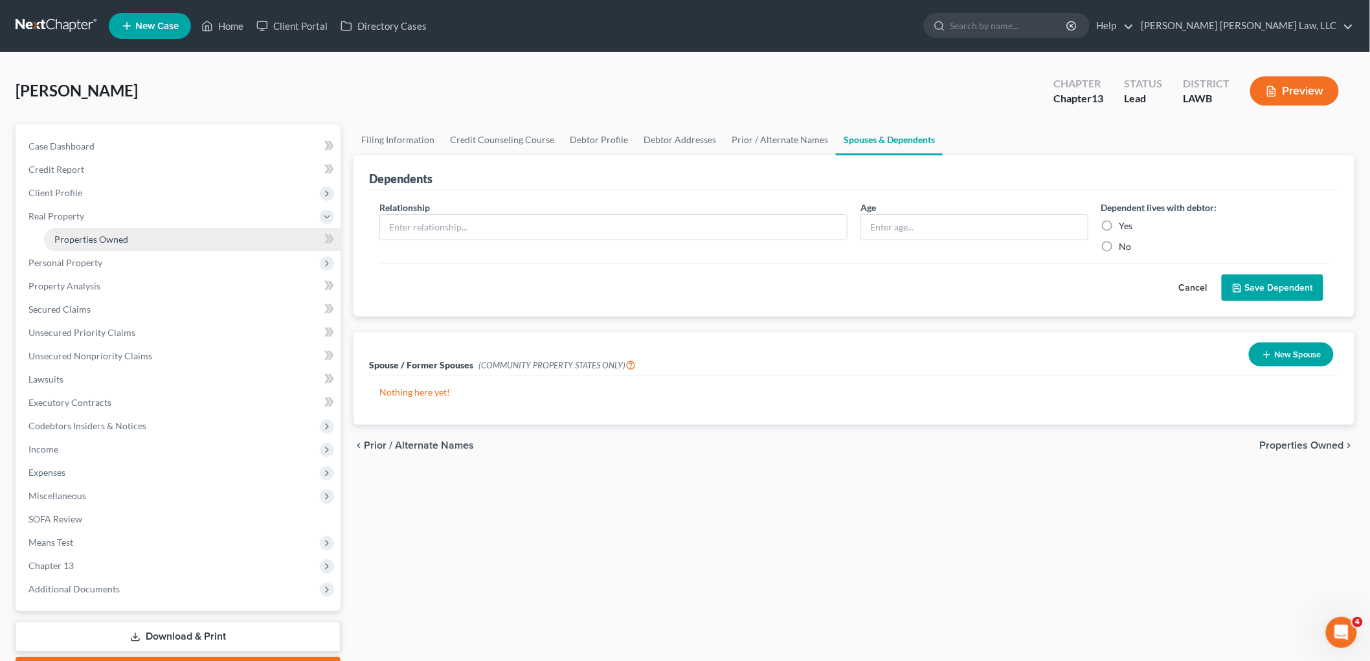
click at [137, 238] on link "Properties Owned" at bounding box center [192, 239] width 297 height 23
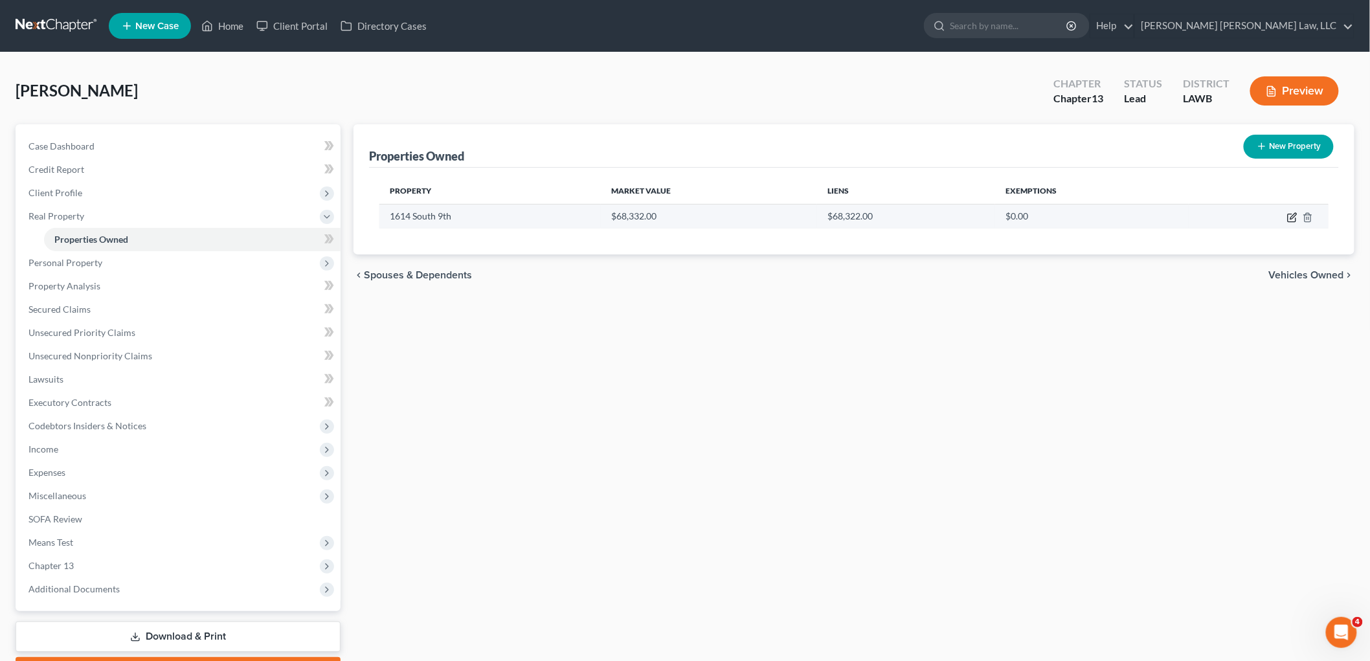
click at [1289, 218] on icon "button" at bounding box center [1292, 217] width 10 height 10
select select "19"
select select "1"
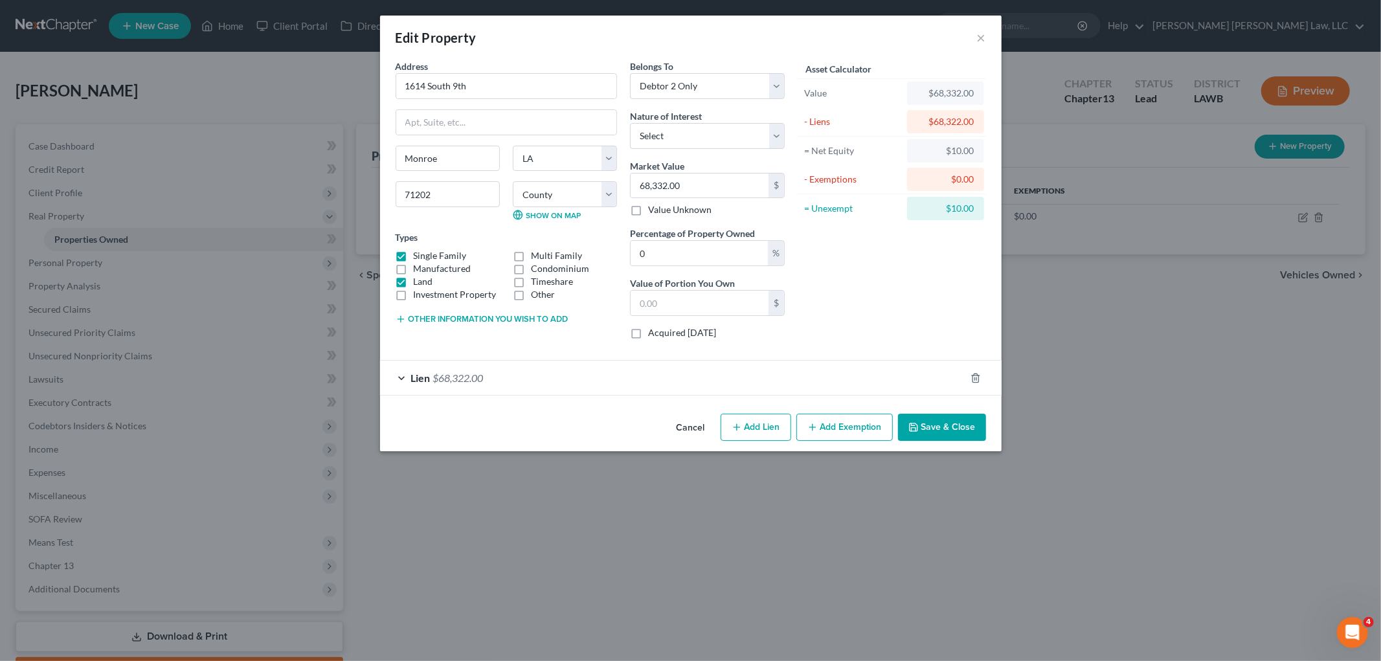
click at [859, 431] on button "Add Exemption" at bounding box center [845, 427] width 96 height 27
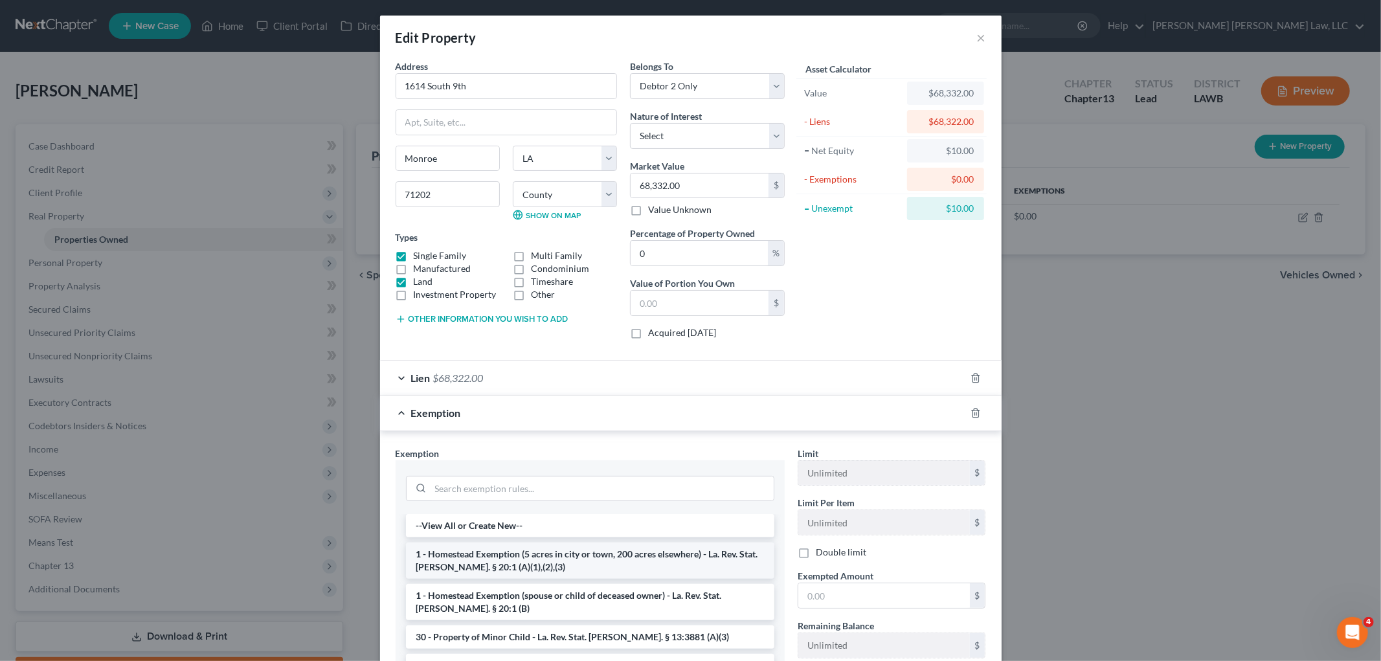
click at [549, 570] on li "1 - Homestead Exemption (5 acres in city or town, 200 acres elsewhere) - La. Re…" at bounding box center [590, 561] width 368 height 36
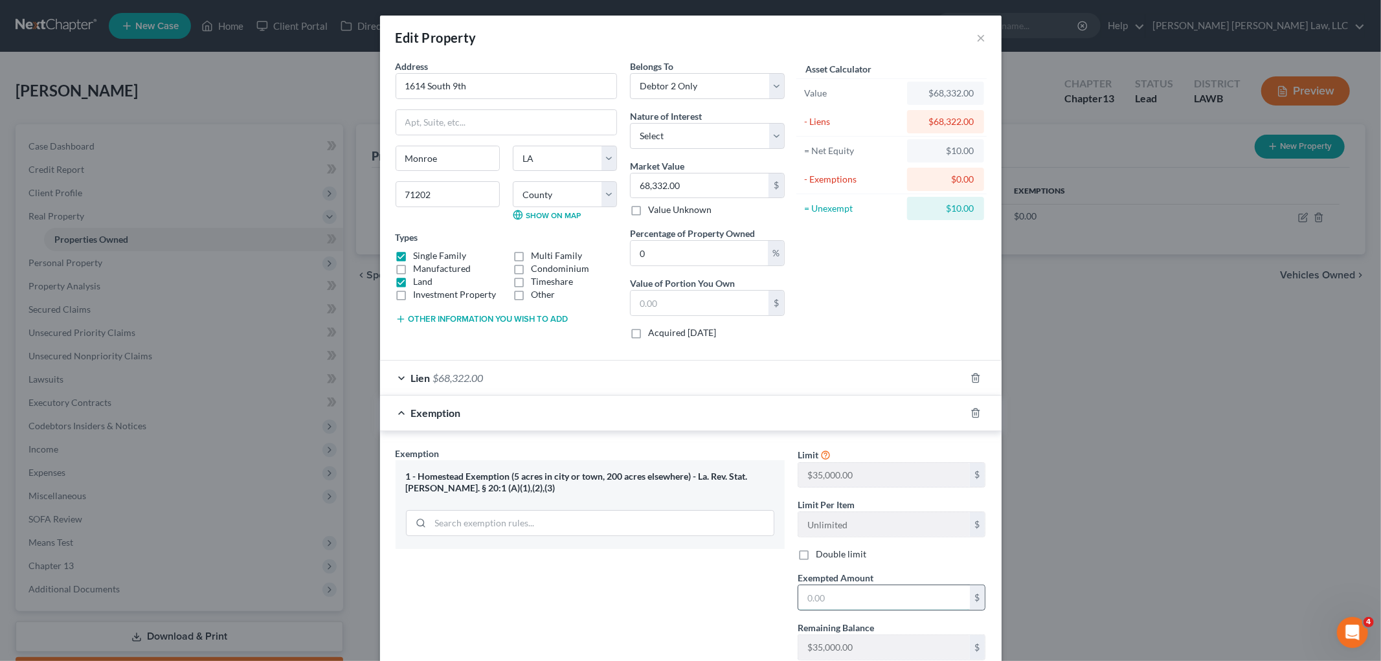
drag, startPoint x: 832, startPoint y: 604, endPoint x: 805, endPoint y: 596, distance: 28.3
click at [832, 604] on input "text" at bounding box center [884, 597] width 172 height 25
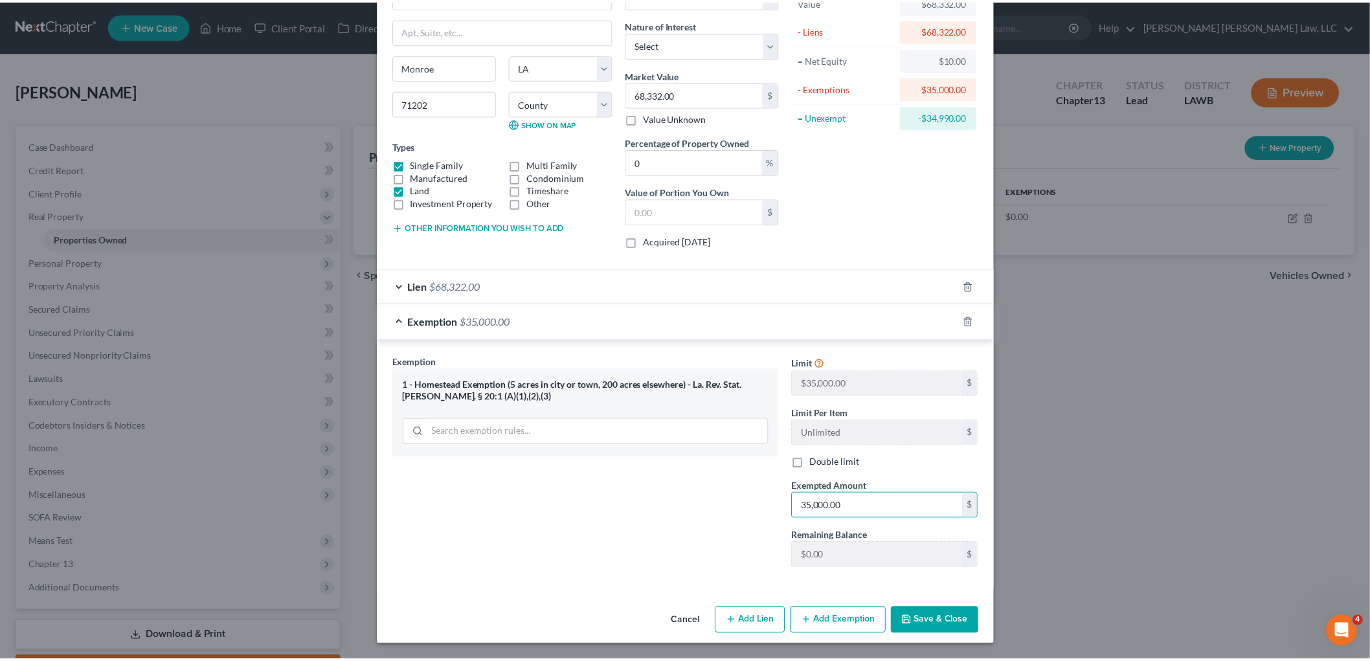
scroll to position [93, 0]
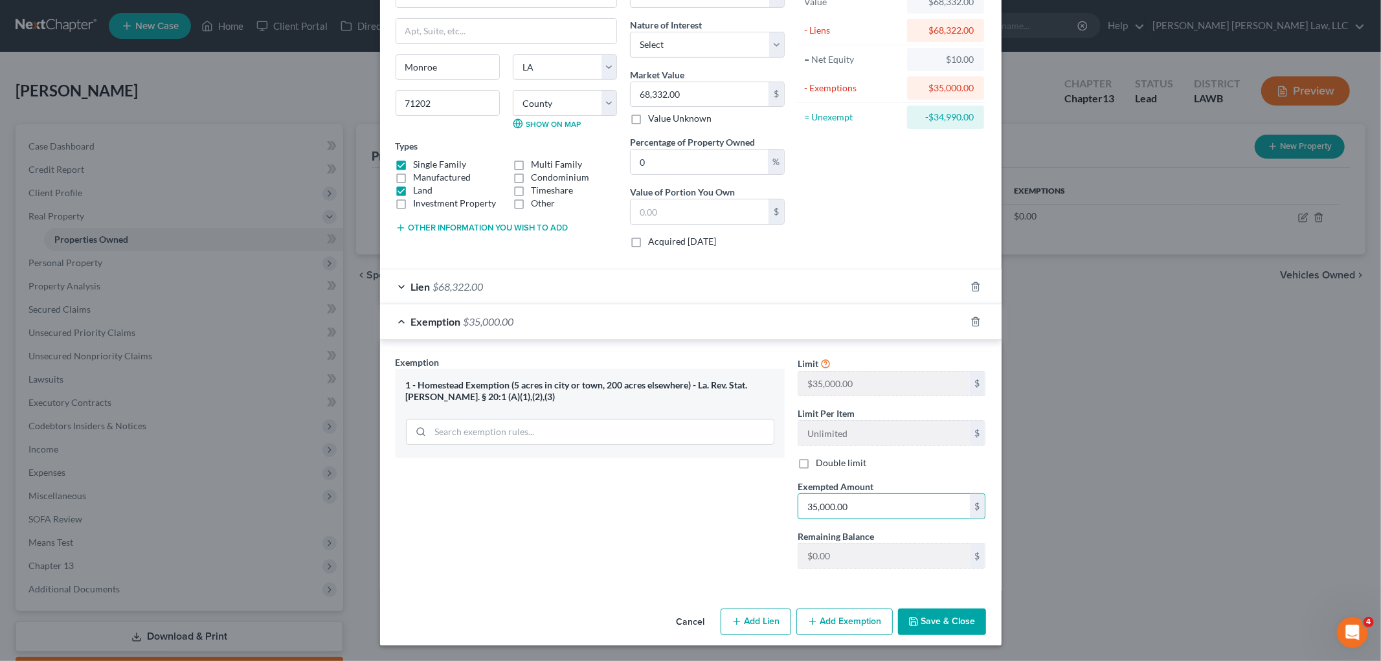
type input "35,000.00"
click at [960, 610] on button "Save & Close" at bounding box center [942, 622] width 88 height 27
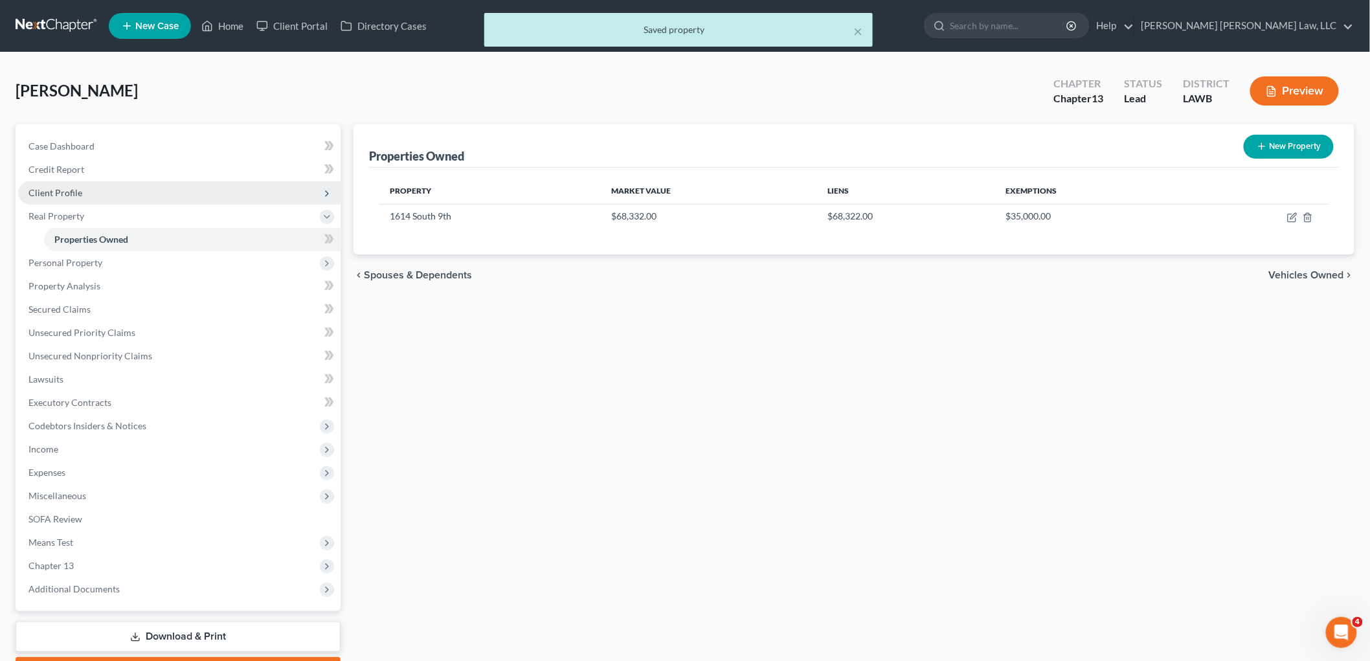
click at [85, 186] on span "Client Profile" at bounding box center [179, 192] width 323 height 23
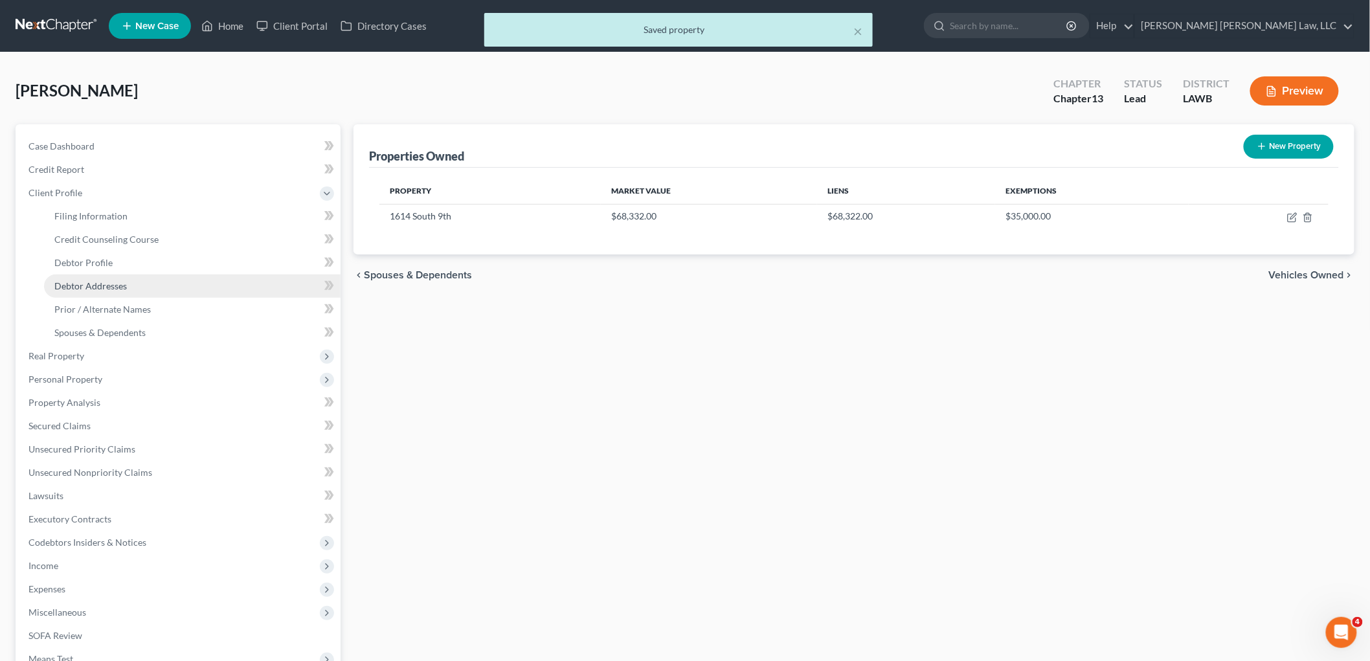
click at [114, 289] on span "Debtor Addresses" at bounding box center [90, 285] width 73 height 11
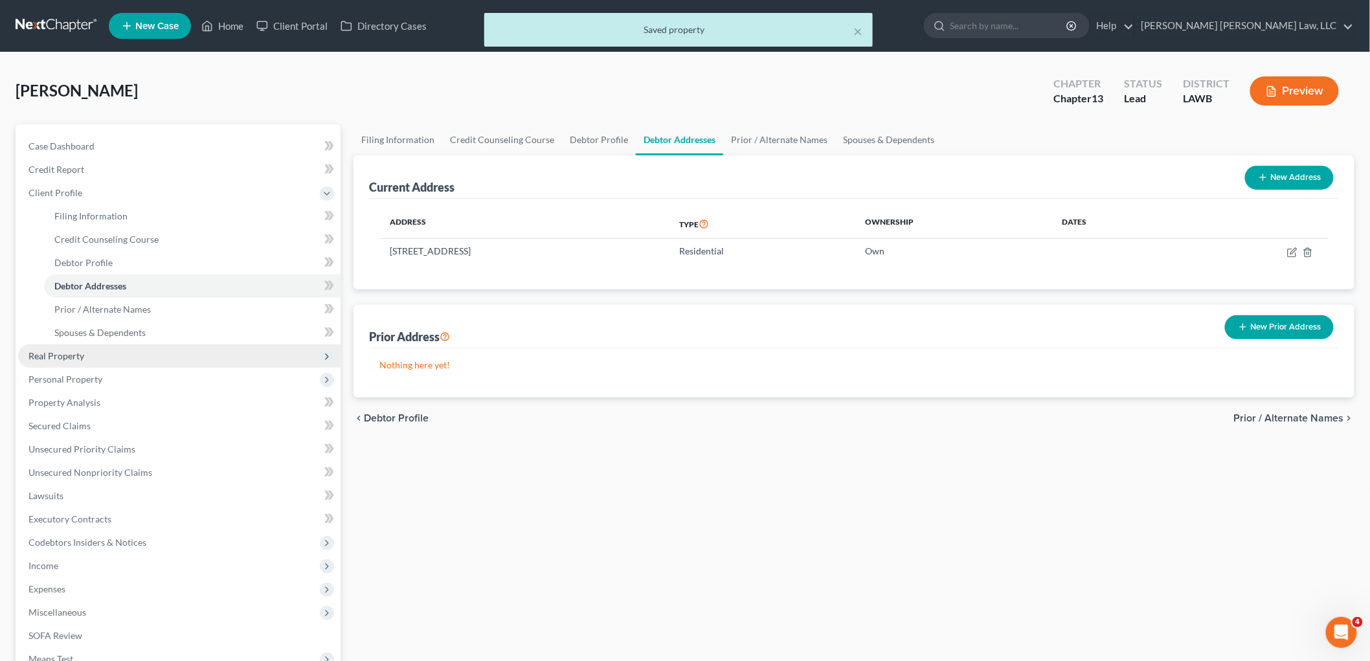
click at [65, 352] on span "Real Property" at bounding box center [56, 355] width 56 height 11
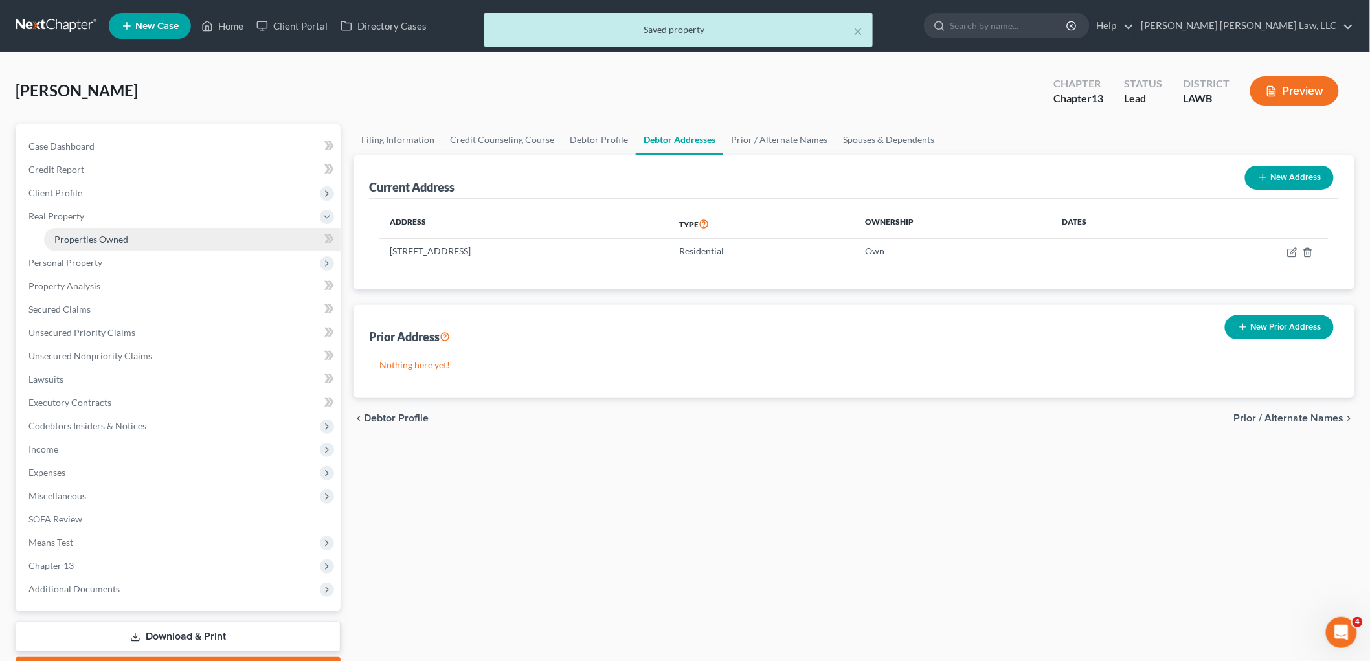
click at [104, 235] on span "Properties Owned" at bounding box center [91, 239] width 74 height 11
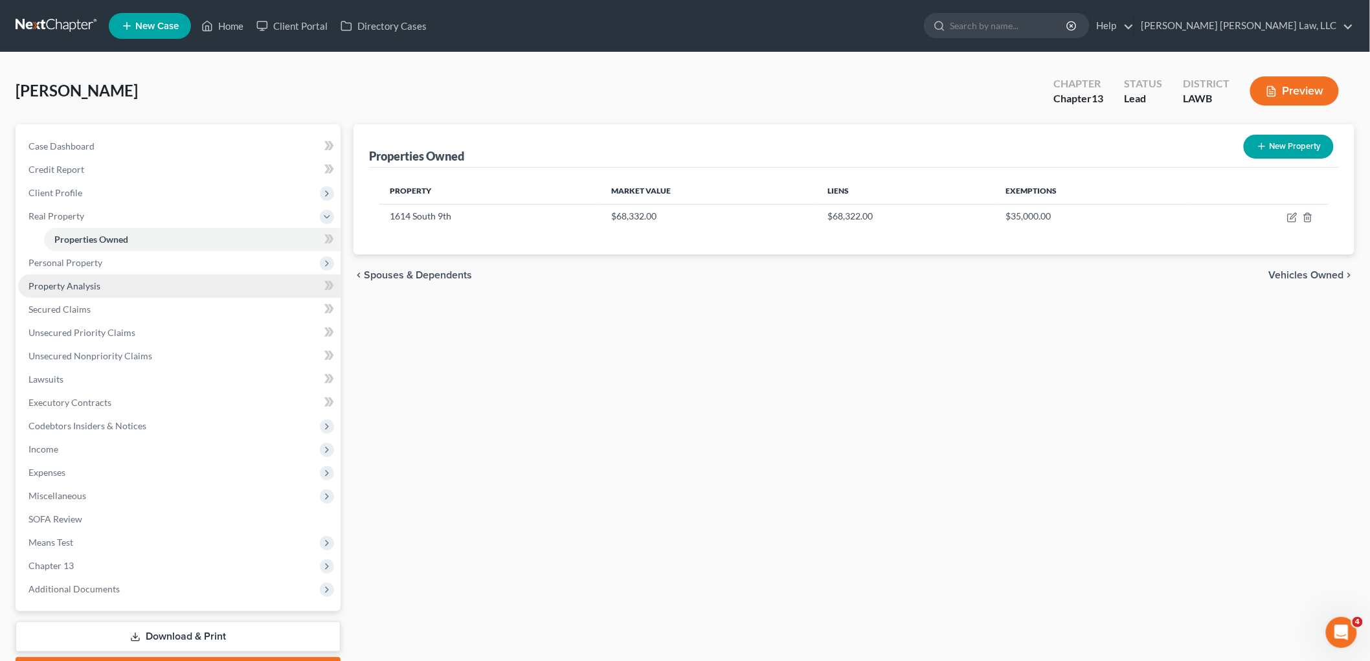
click at [85, 280] on span "Property Analysis" at bounding box center [64, 285] width 72 height 11
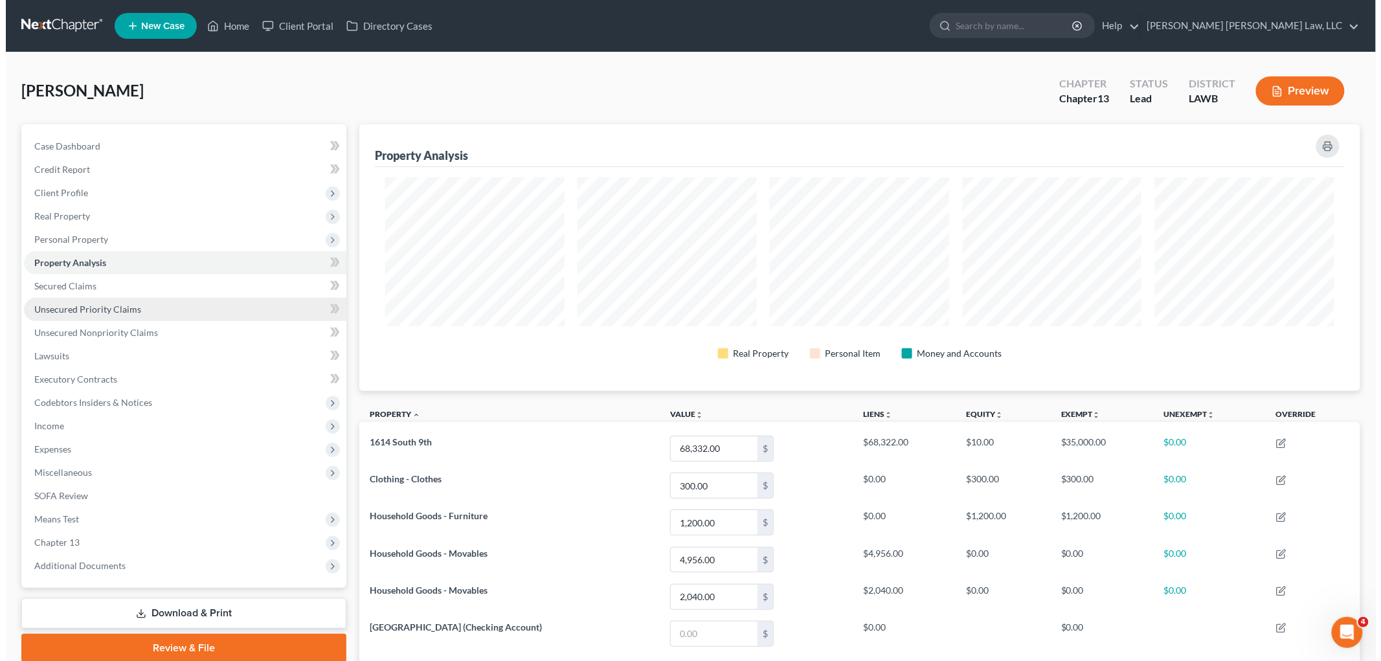
scroll to position [267, 1001]
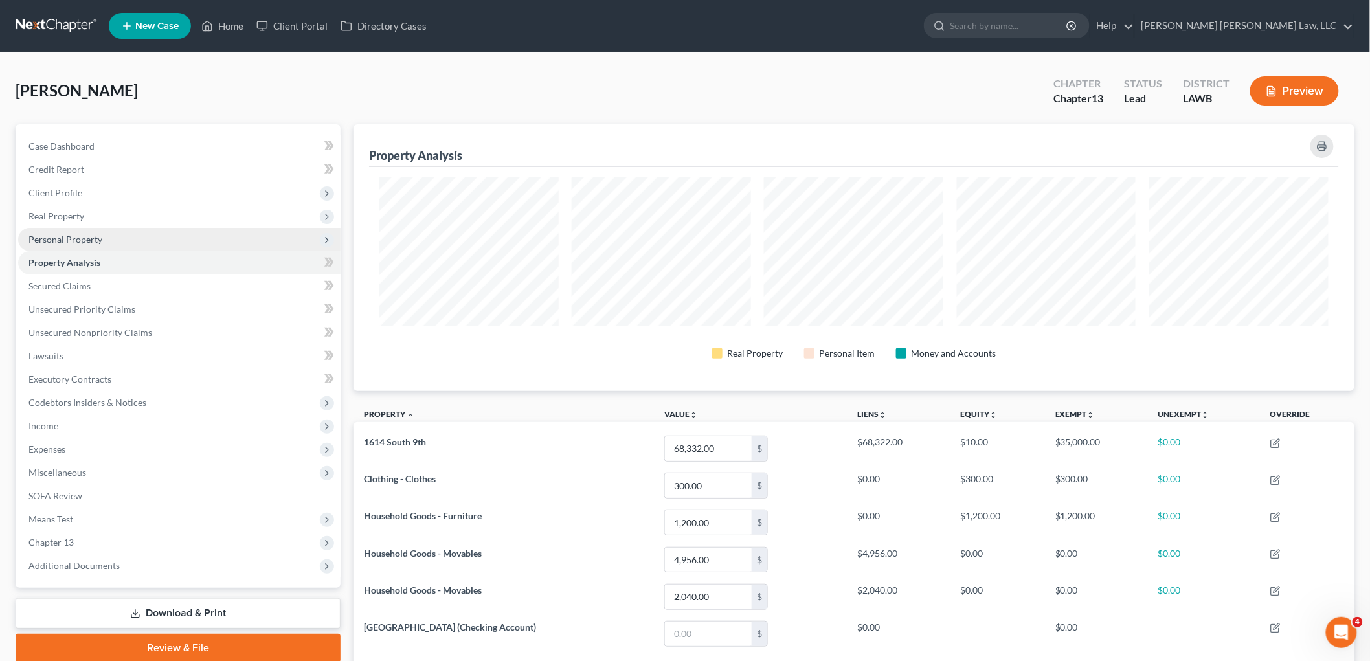
click at [91, 231] on span "Personal Property" at bounding box center [179, 239] width 323 height 23
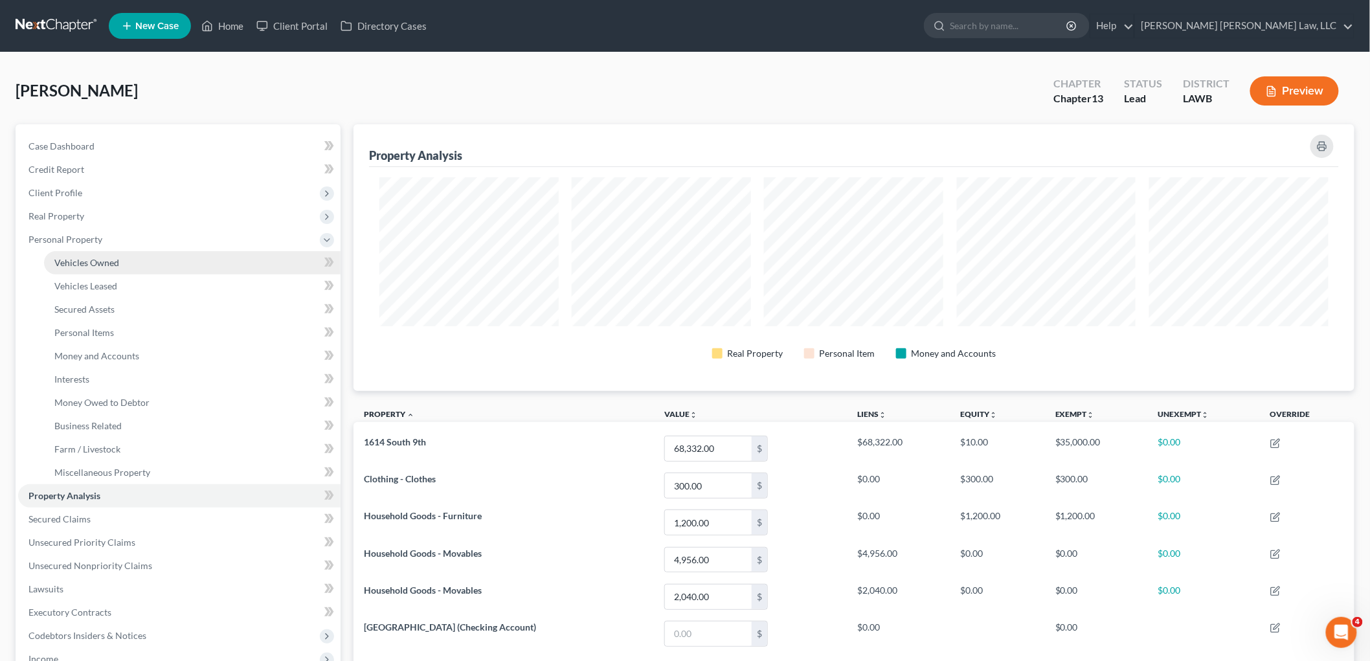
click at [102, 257] on span "Vehicles Owned" at bounding box center [86, 262] width 65 height 11
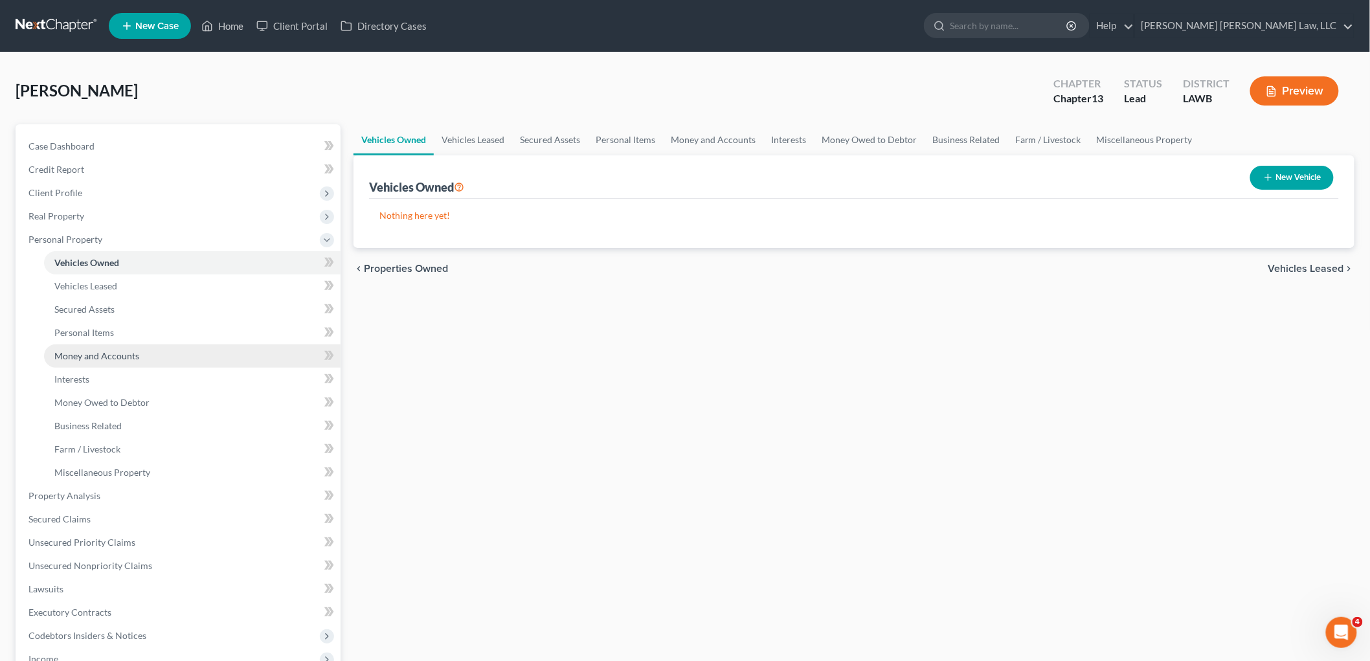
click at [112, 345] on link "Money and Accounts" at bounding box center [192, 356] width 297 height 23
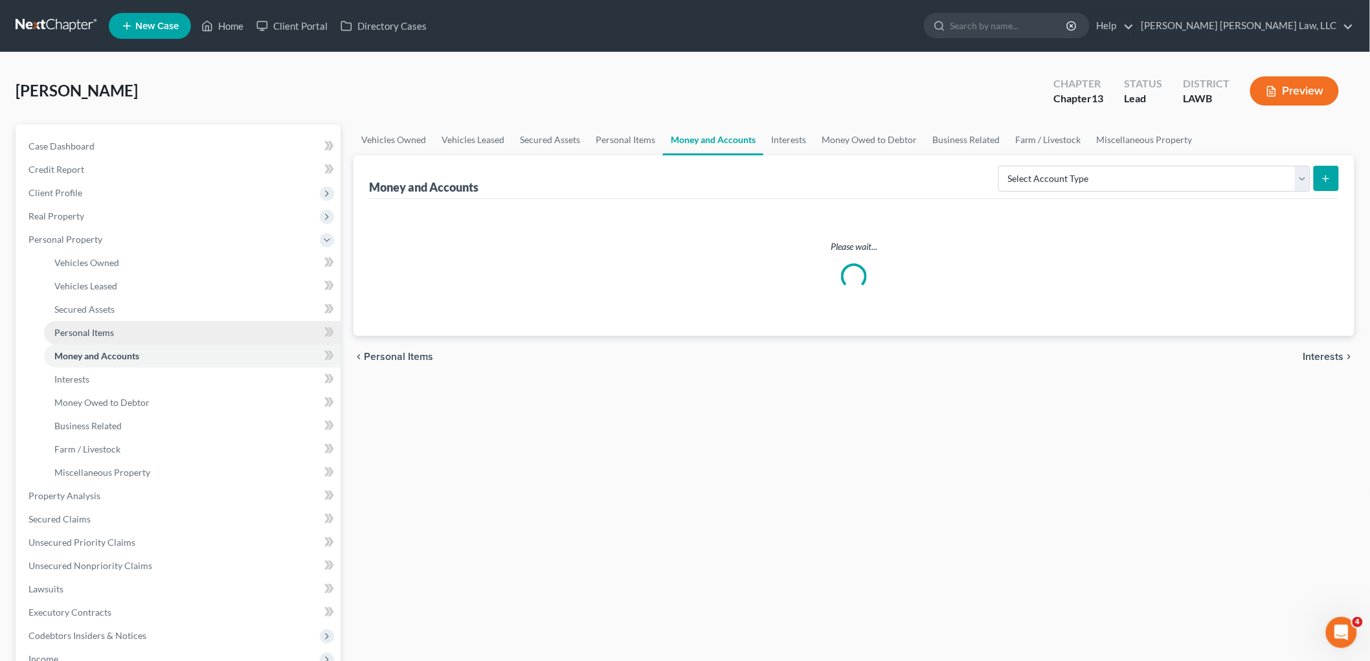
click at [126, 341] on link "Personal Items" at bounding box center [192, 332] width 297 height 23
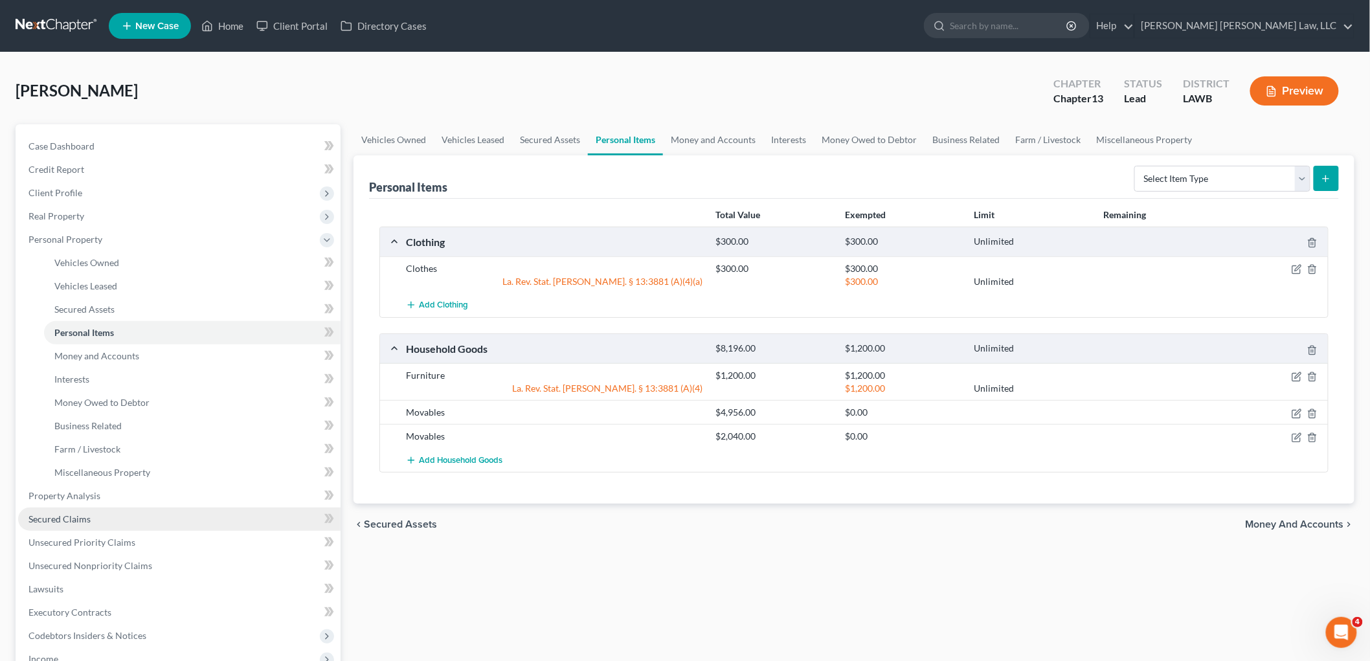
click at [67, 516] on span "Secured Claims" at bounding box center [59, 519] width 62 height 11
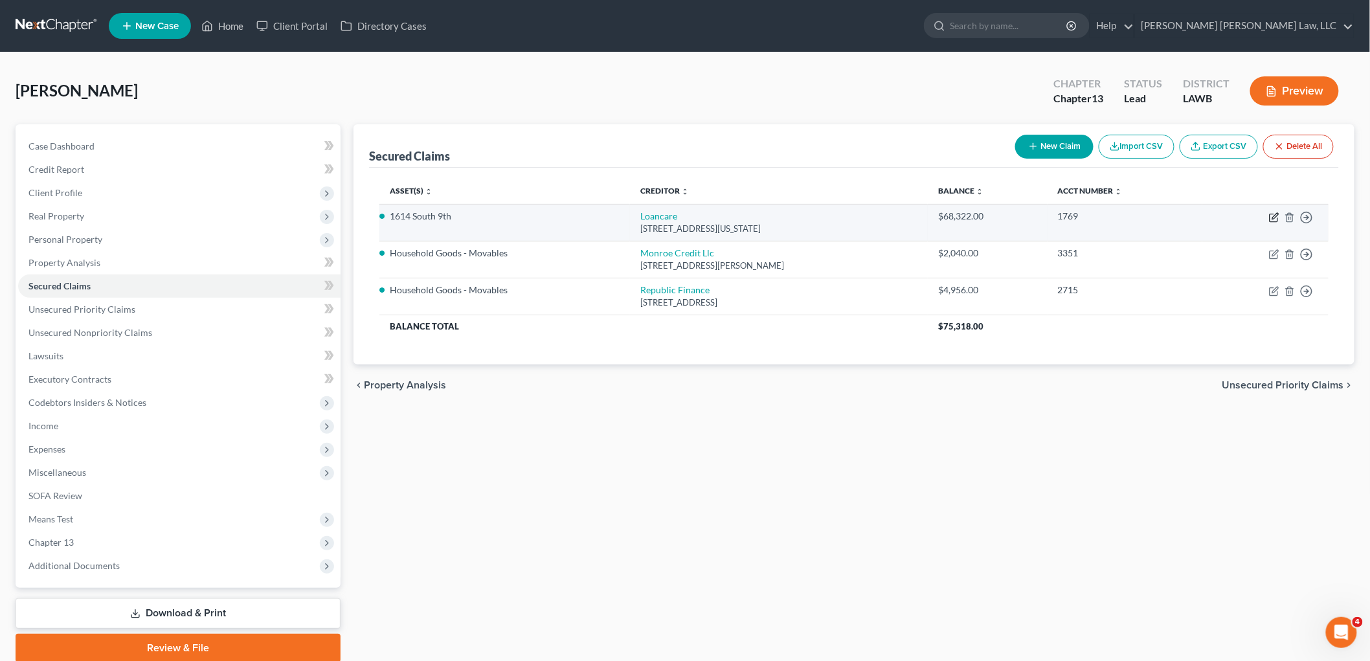
click at [1272, 216] on icon "button" at bounding box center [1274, 217] width 10 height 10
select select "48"
select select "2"
select select "0"
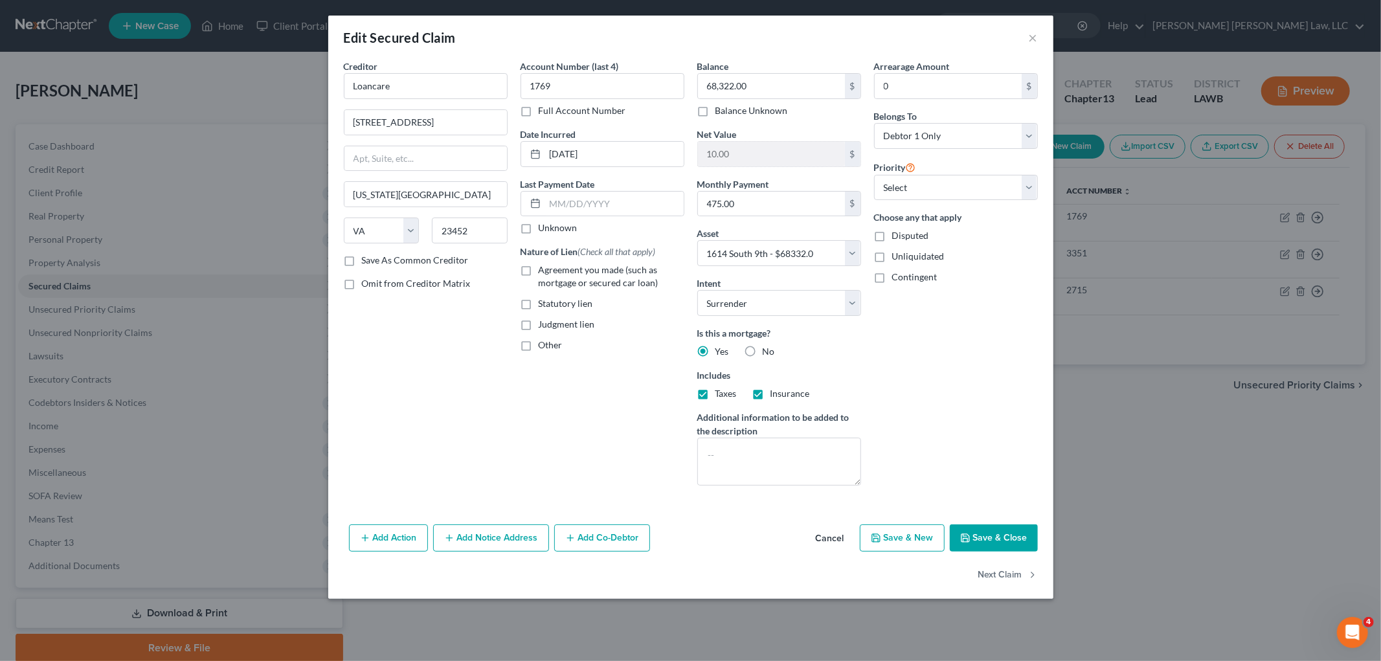
click at [539, 269] on label "Agreement you made (such as mortgage or secured car loan)" at bounding box center [612, 277] width 146 height 26
click at [544, 269] on input "Agreement you made (such as mortgage or secured car loan)" at bounding box center [548, 268] width 8 height 8
checkbox input "true"
click at [736, 452] on textarea at bounding box center [779, 462] width 164 height 48
type textarea "surrender"
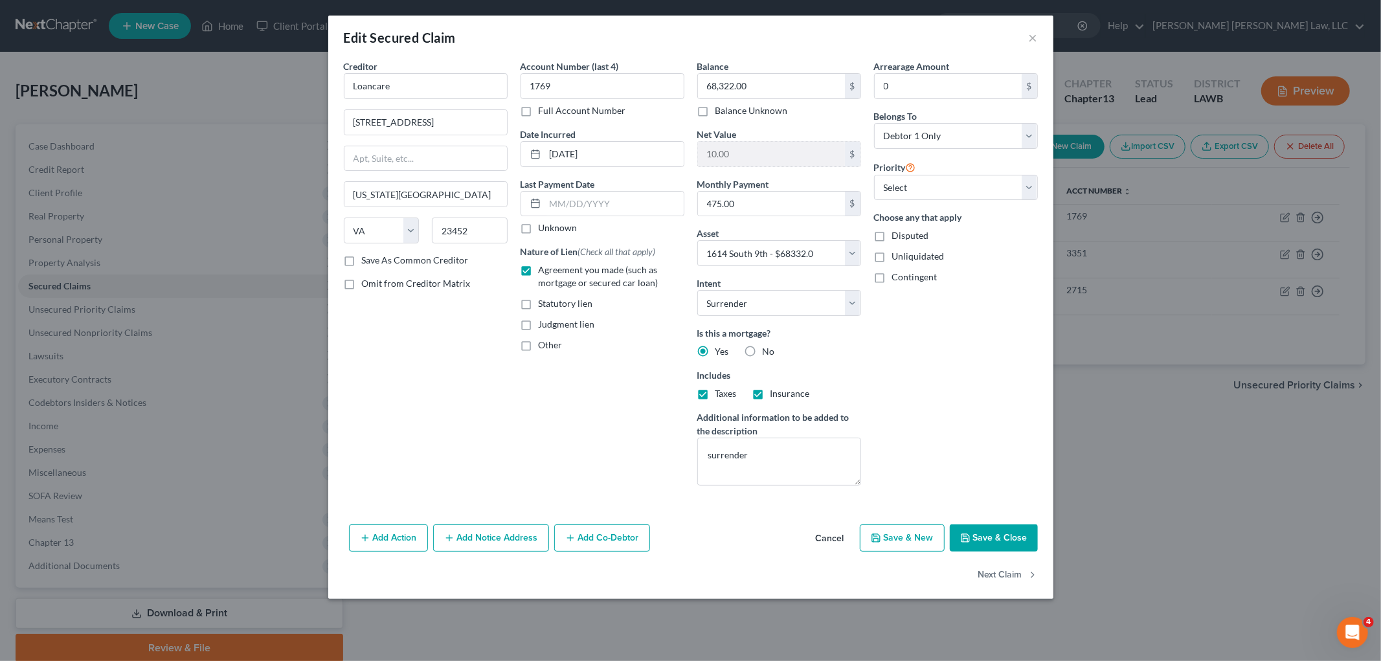
click at [1000, 541] on button "Save & Close" at bounding box center [994, 538] width 88 height 27
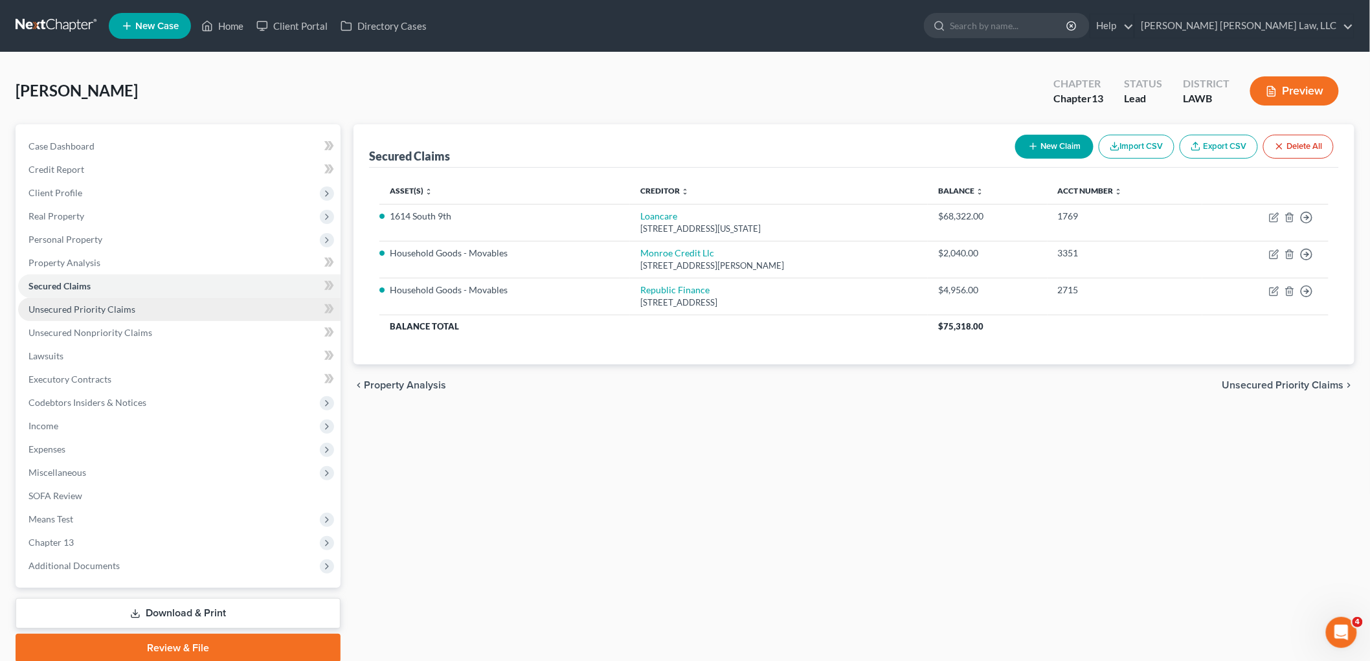
click at [113, 314] on link "Unsecured Priority Claims" at bounding box center [179, 309] width 323 height 23
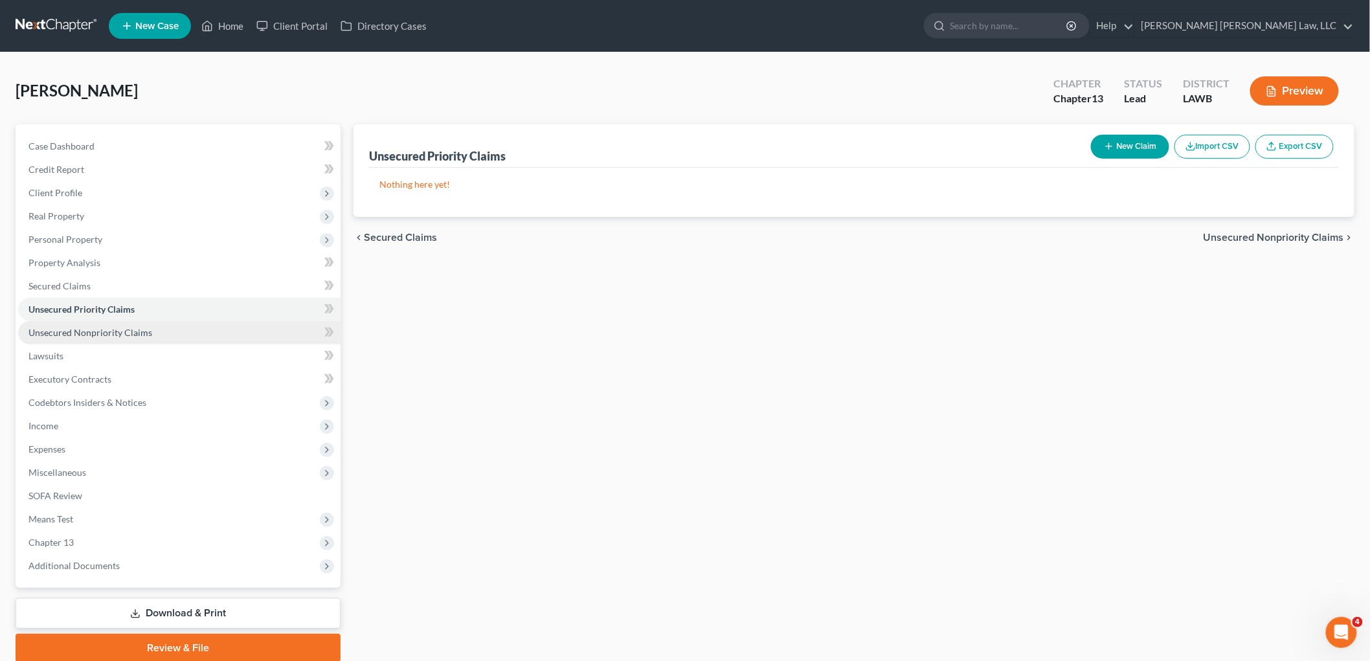
click at [104, 331] on span "Unsecured Nonpriority Claims" at bounding box center [90, 332] width 124 height 11
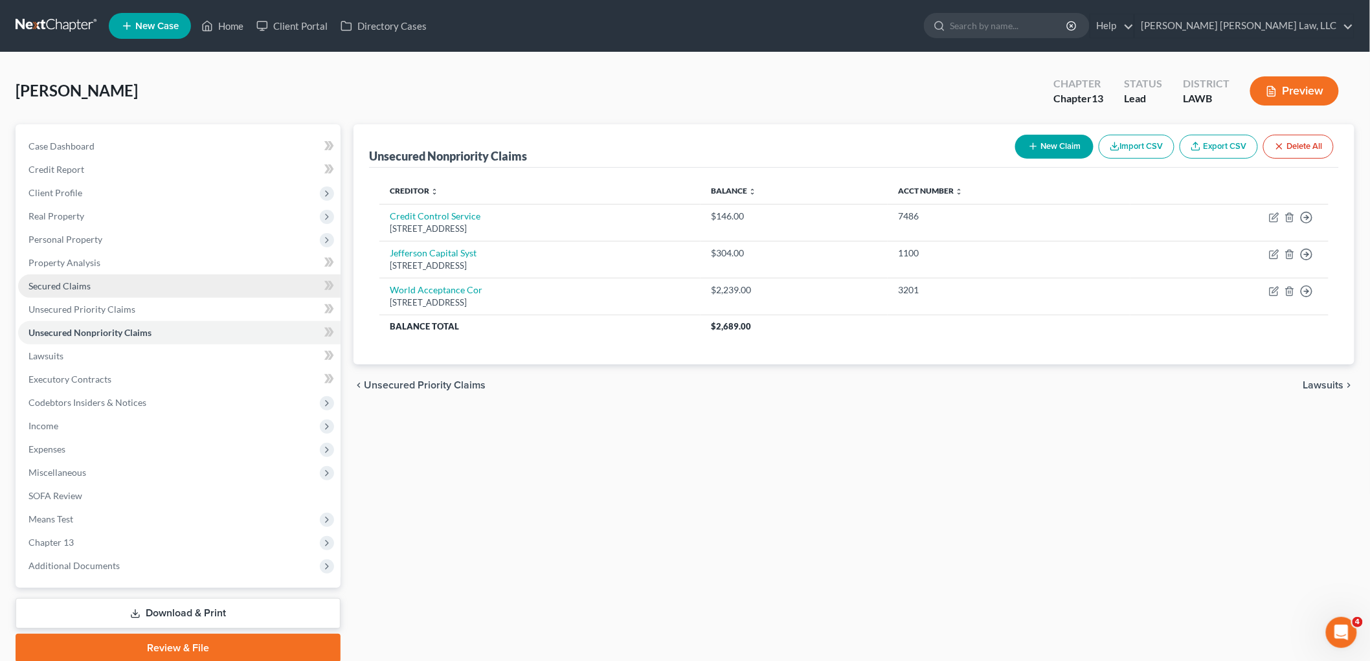
click at [139, 275] on link "Secured Claims" at bounding box center [179, 286] width 323 height 23
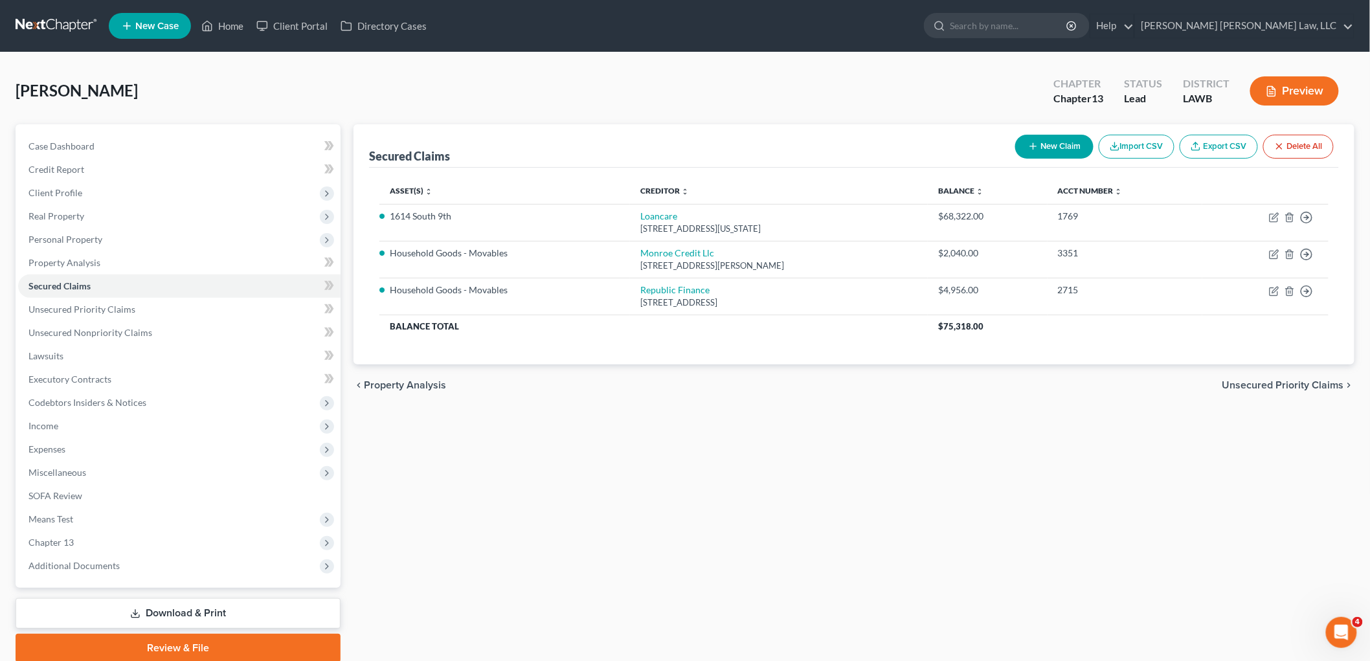
click at [1037, 151] on button "New Claim" at bounding box center [1054, 147] width 78 height 24
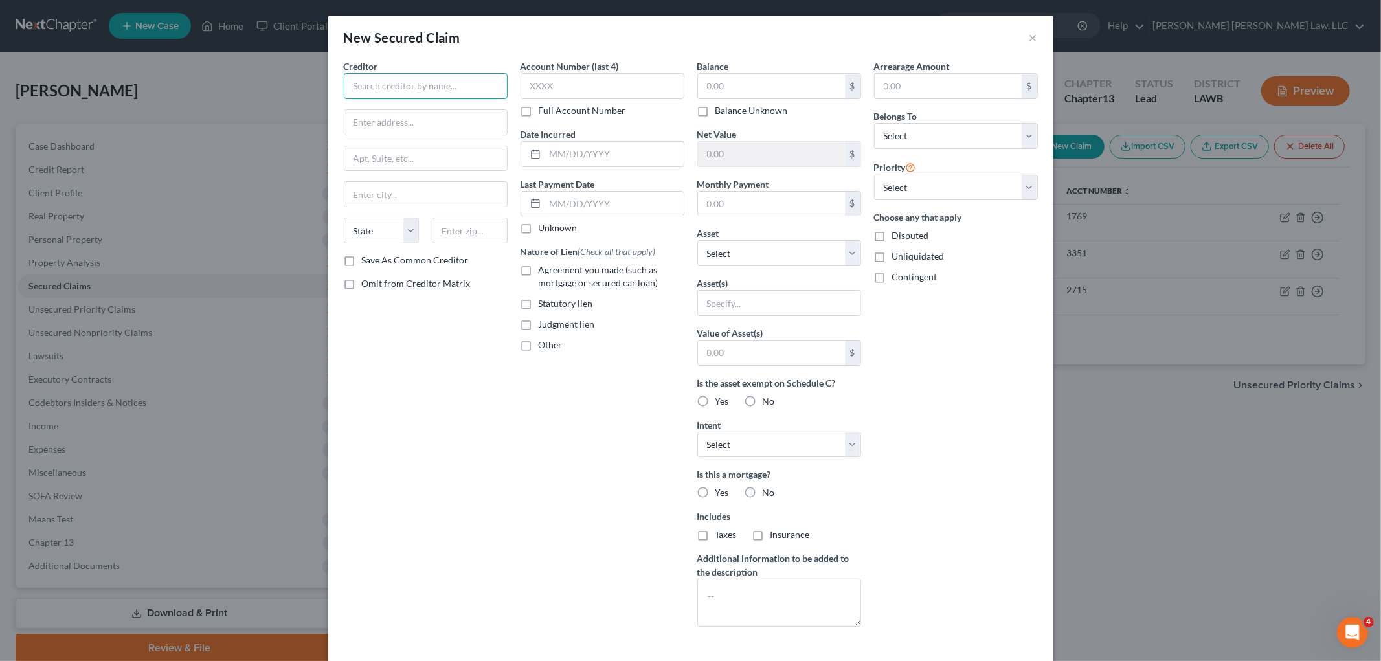
click at [372, 85] on input "text" at bounding box center [426, 86] width 164 height 26
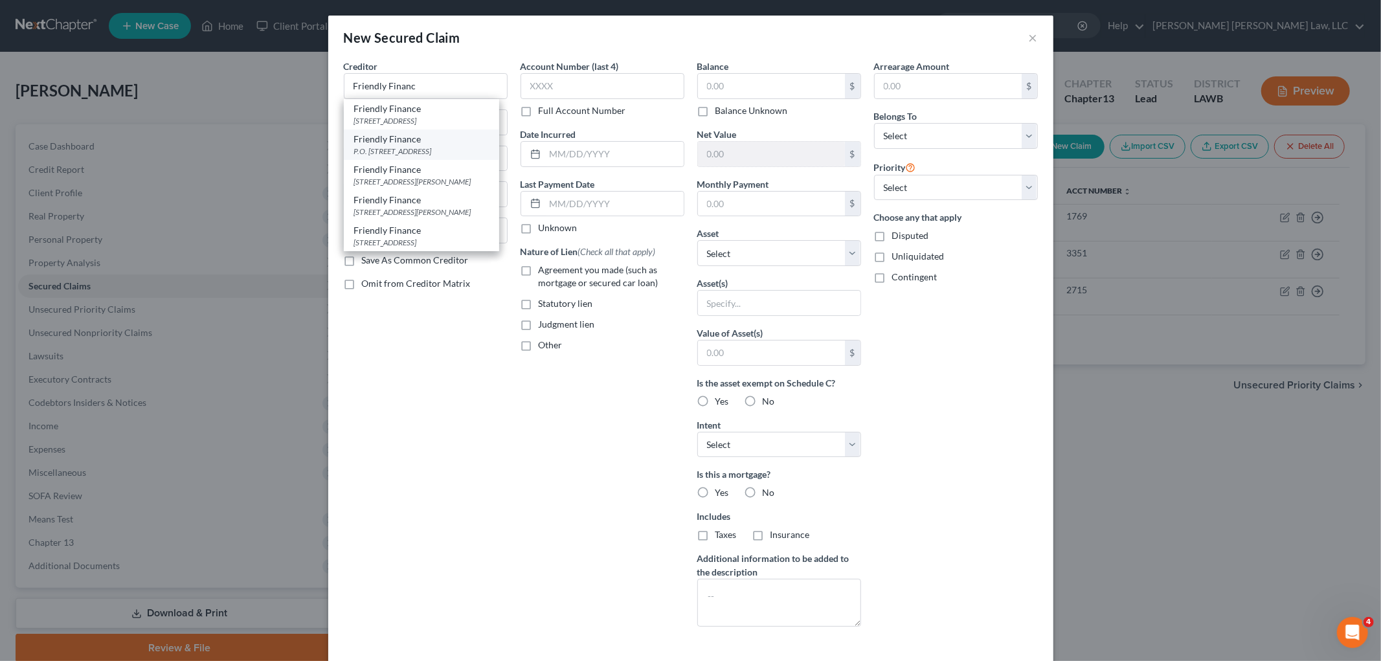
click at [409, 150] on div "P.O. Box 7100, Monroe, LA 71211" at bounding box center [421, 151] width 135 height 11
type input "Friendly Finance"
type input "P.O. Box 7100"
type input "Monroe"
select select "19"
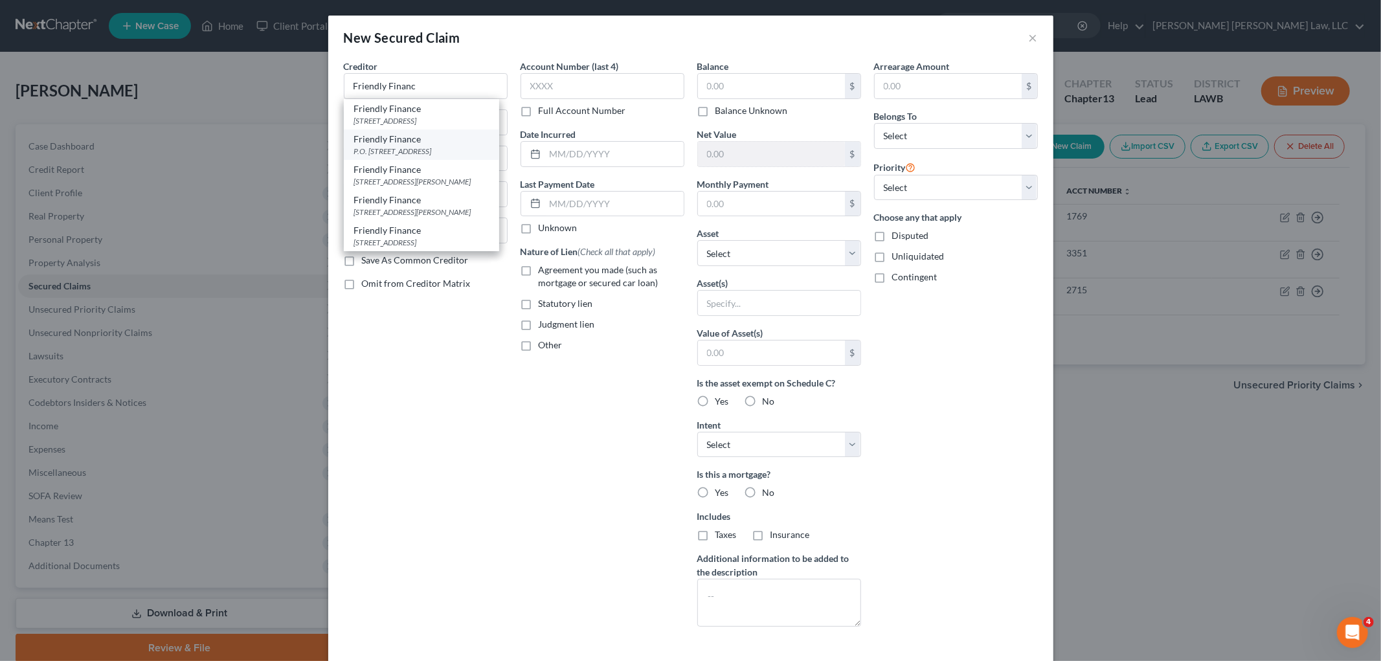
type input "71211"
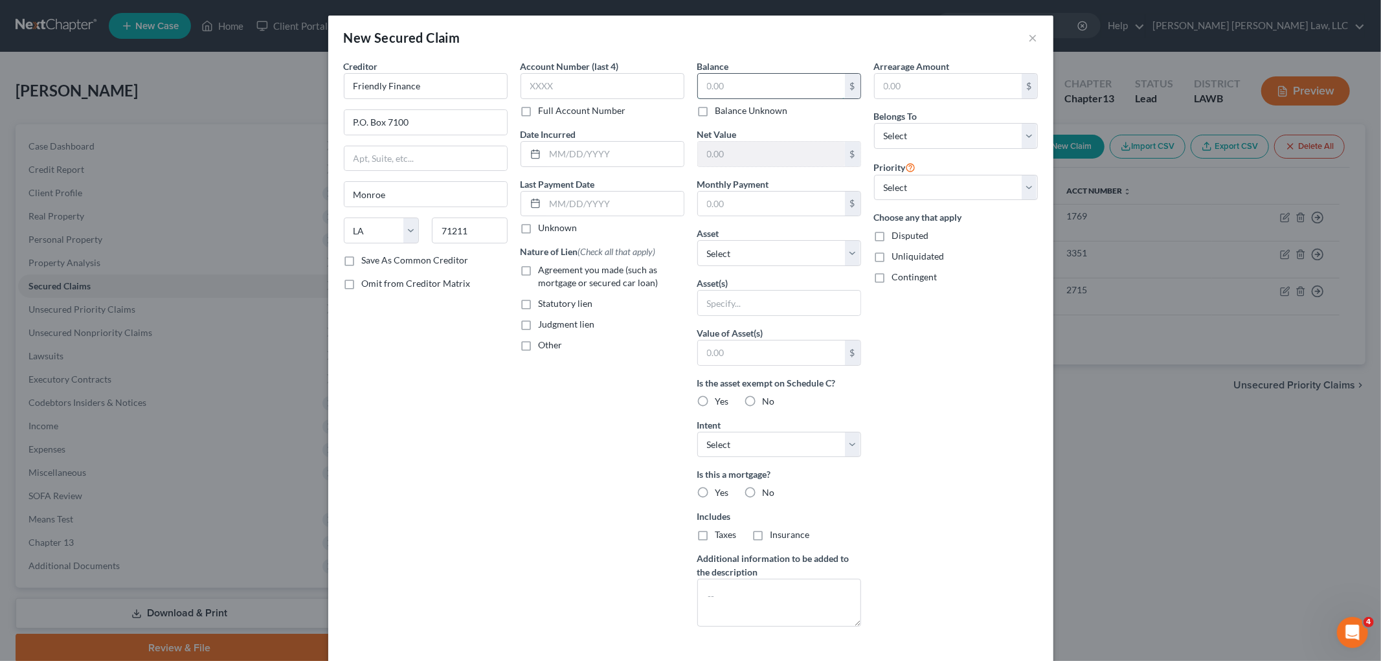
click at [752, 83] on input "text" at bounding box center [771, 86] width 147 height 25
type input "1,500.00"
drag, startPoint x: 892, startPoint y: 136, endPoint x: 895, endPoint y: 147, distance: 11.3
click at [892, 136] on select "Select Debtor 1 Only Debtor 2 Only Debtor 1 And Debtor 2 Only At Least One Of T…" at bounding box center [956, 136] width 164 height 26
select select "0"
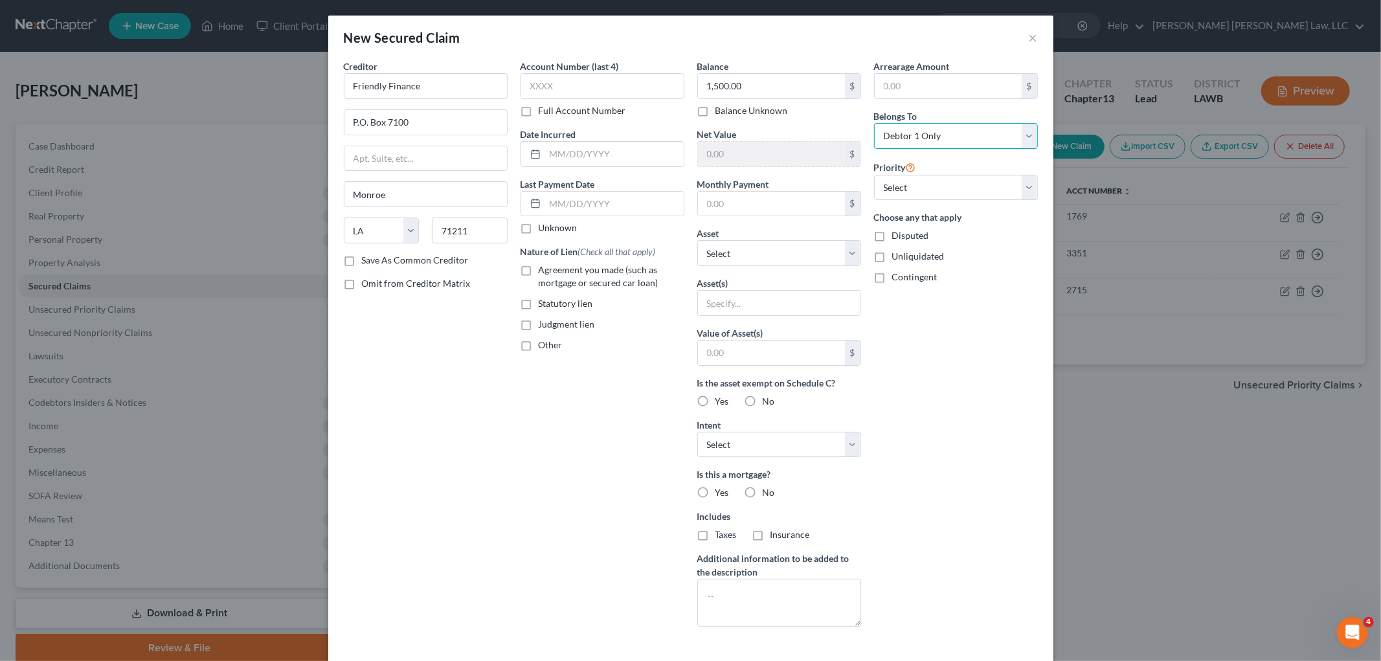
click at [874, 123] on select "Select Debtor 1 Only Debtor 2 Only Debtor 1 And Debtor 2 Only At Least One Of T…" at bounding box center [956, 136] width 164 height 26
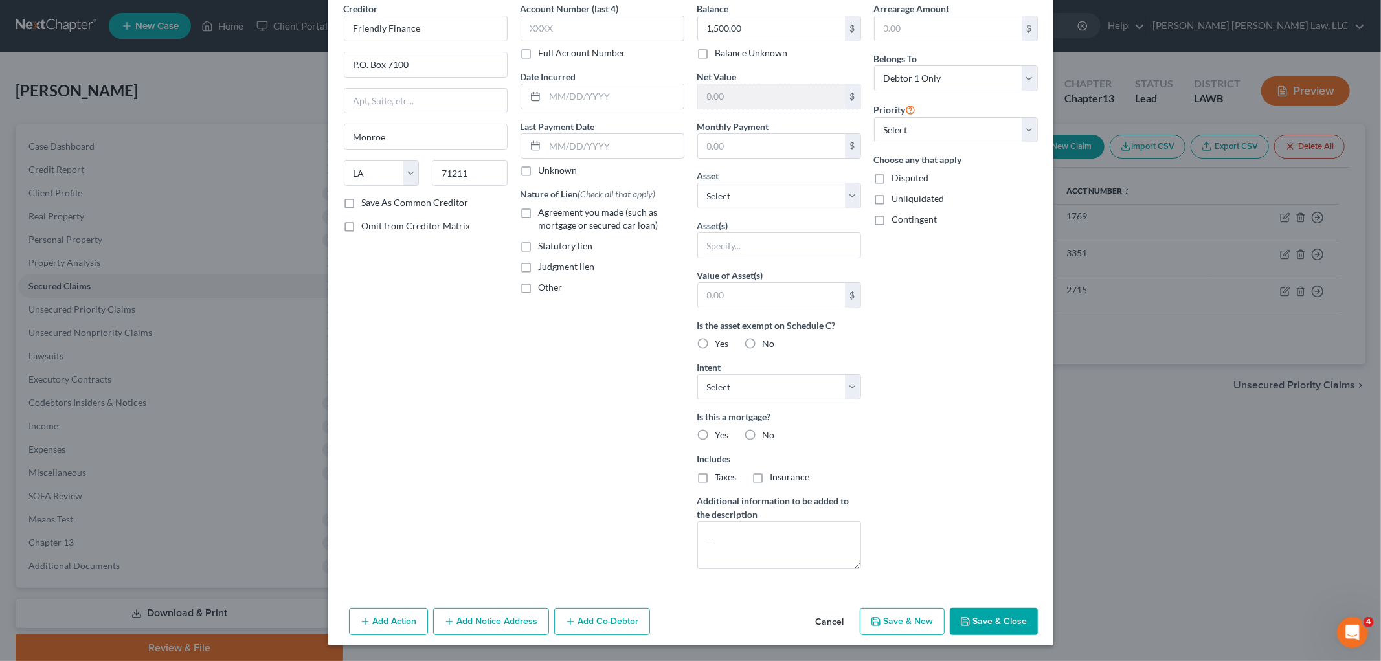
click at [975, 626] on button "Save & Close" at bounding box center [994, 621] width 88 height 27
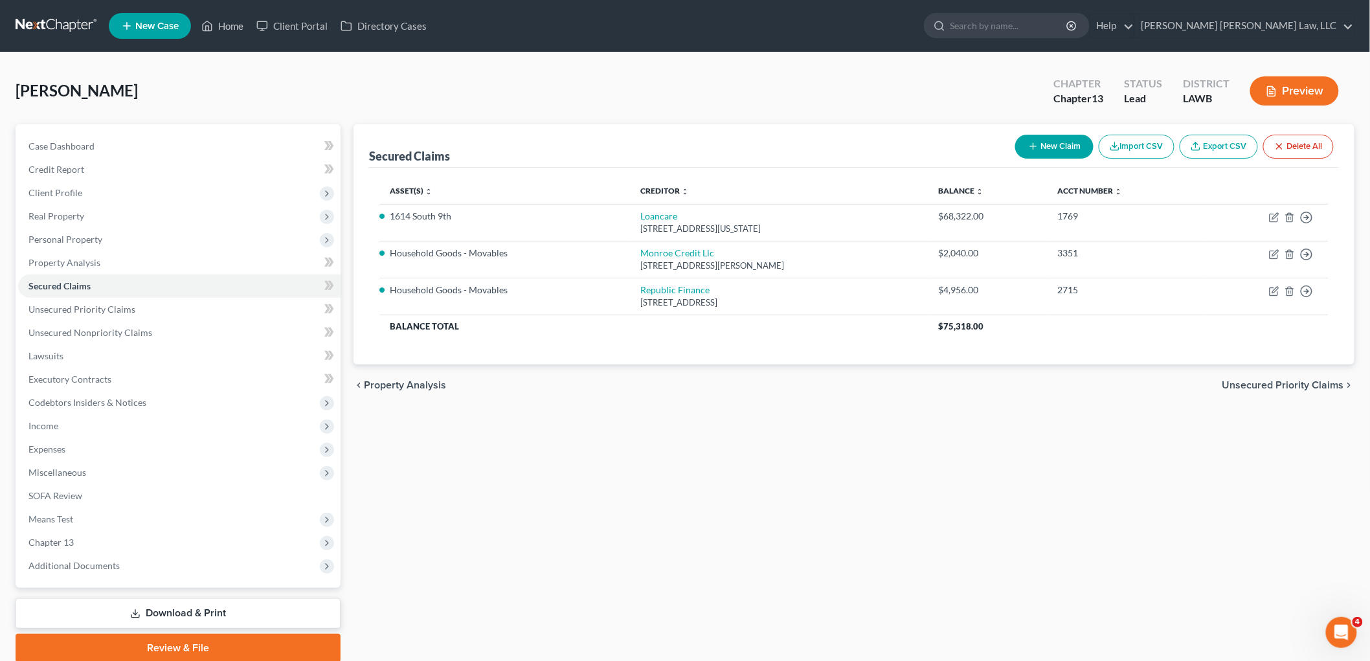
click at [1047, 146] on button "New Claim" at bounding box center [1054, 147] width 78 height 24
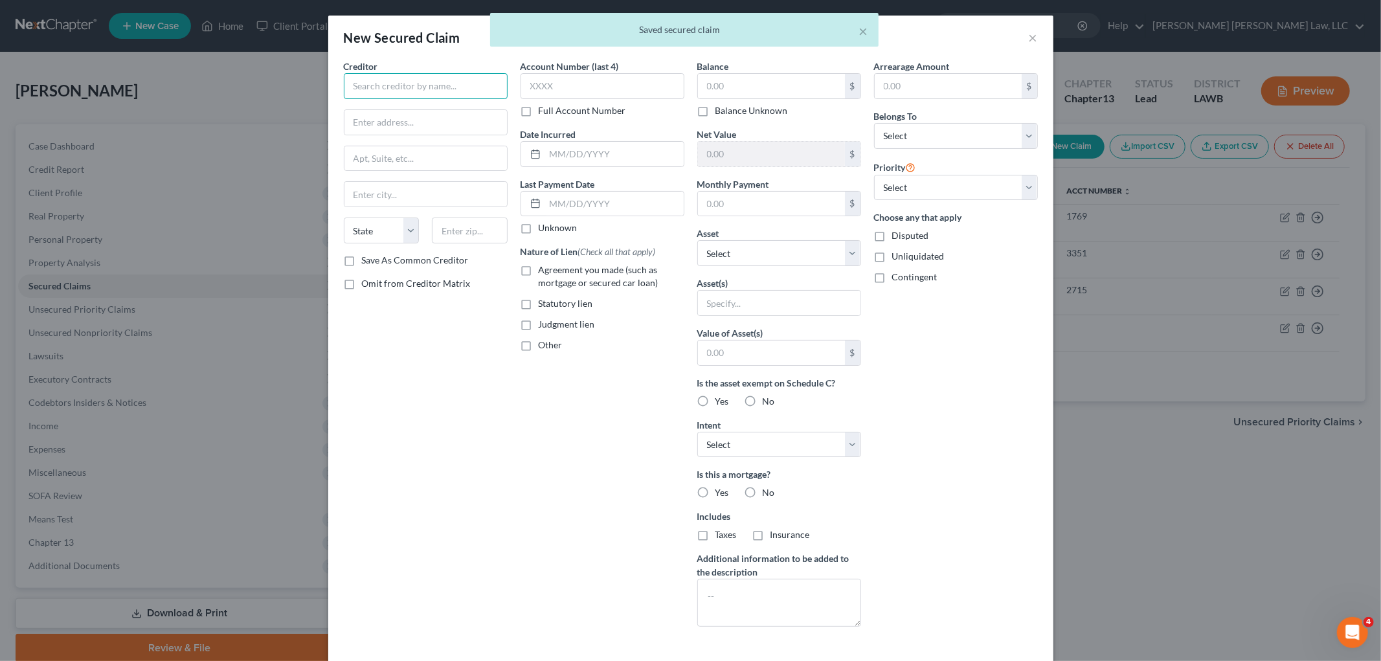
click at [431, 88] on input "text" at bounding box center [426, 86] width 164 height 26
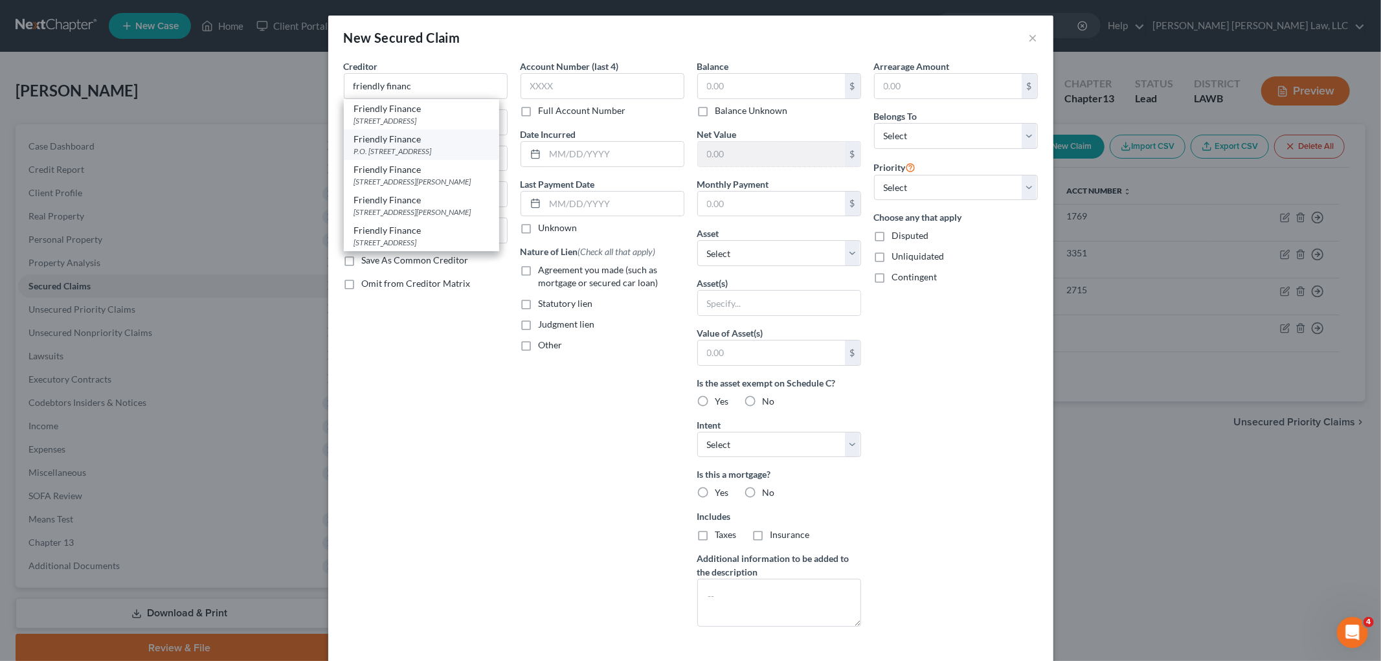
click at [386, 156] on div "P.O. Box 7100, Monroe, LA 71211" at bounding box center [421, 151] width 135 height 11
type input "Friendly Finance"
type input "P.O. Box 7100"
type input "Monroe"
select select "19"
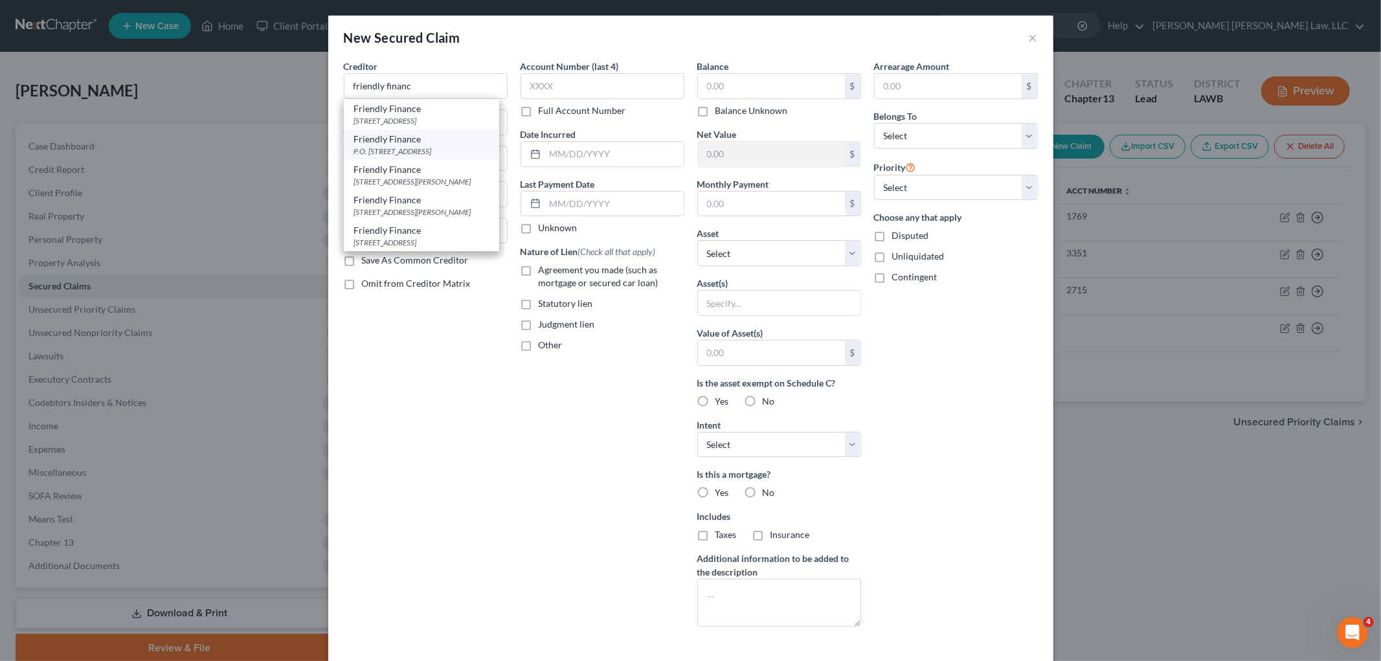
type input "71211"
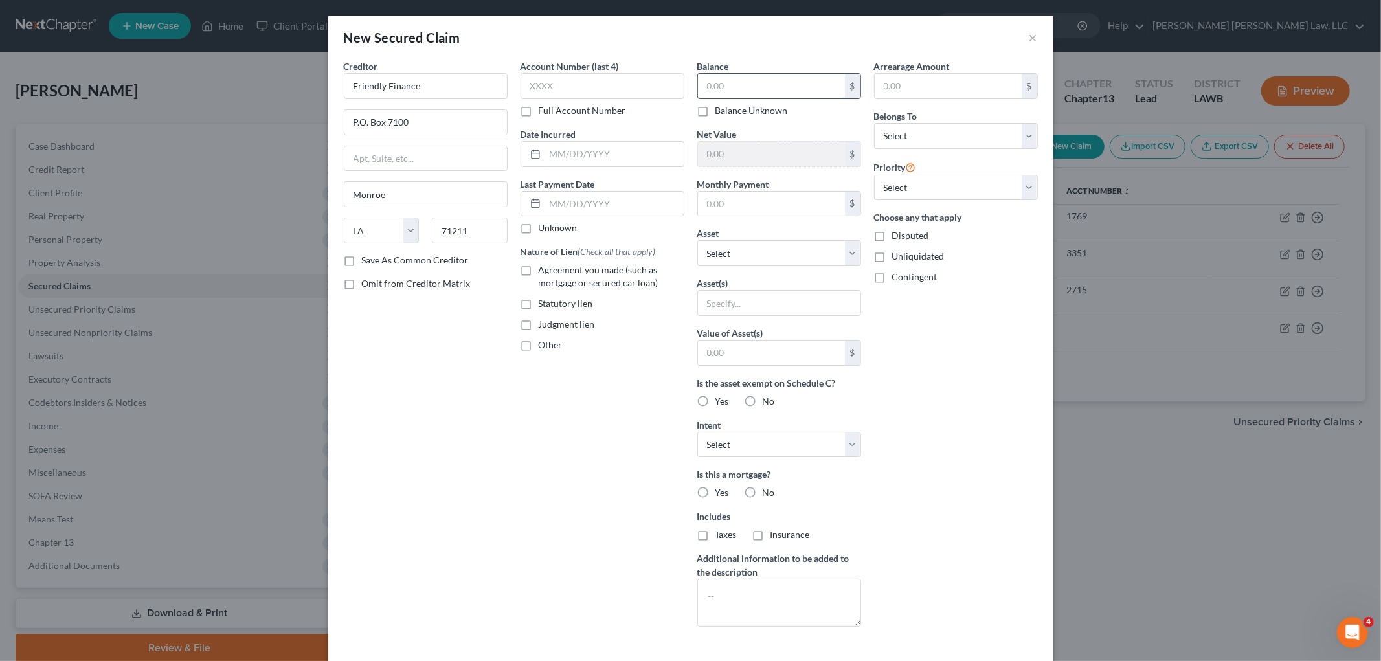
click at [745, 89] on input "text" at bounding box center [771, 86] width 147 height 25
type input "1,000.00"
drag, startPoint x: 896, startPoint y: 140, endPoint x: 902, endPoint y: 146, distance: 8.7
click at [896, 140] on select "Select Debtor 1 Only Debtor 2 Only Debtor 1 And Debtor 2 Only At Least One Of T…" at bounding box center [956, 136] width 164 height 26
select select "0"
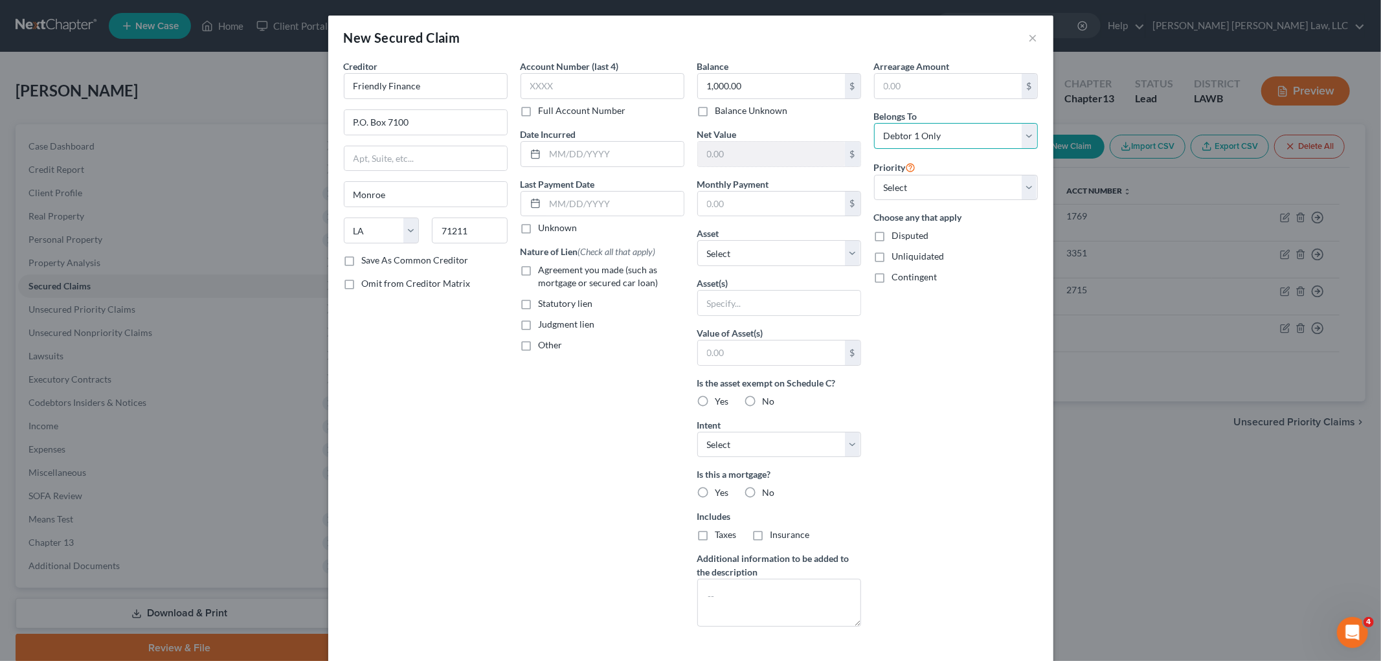
click at [874, 123] on select "Select Debtor 1 Only Debtor 2 Only Debtor 1 And Debtor 2 Only At Least One Of T…" at bounding box center [956, 136] width 164 height 26
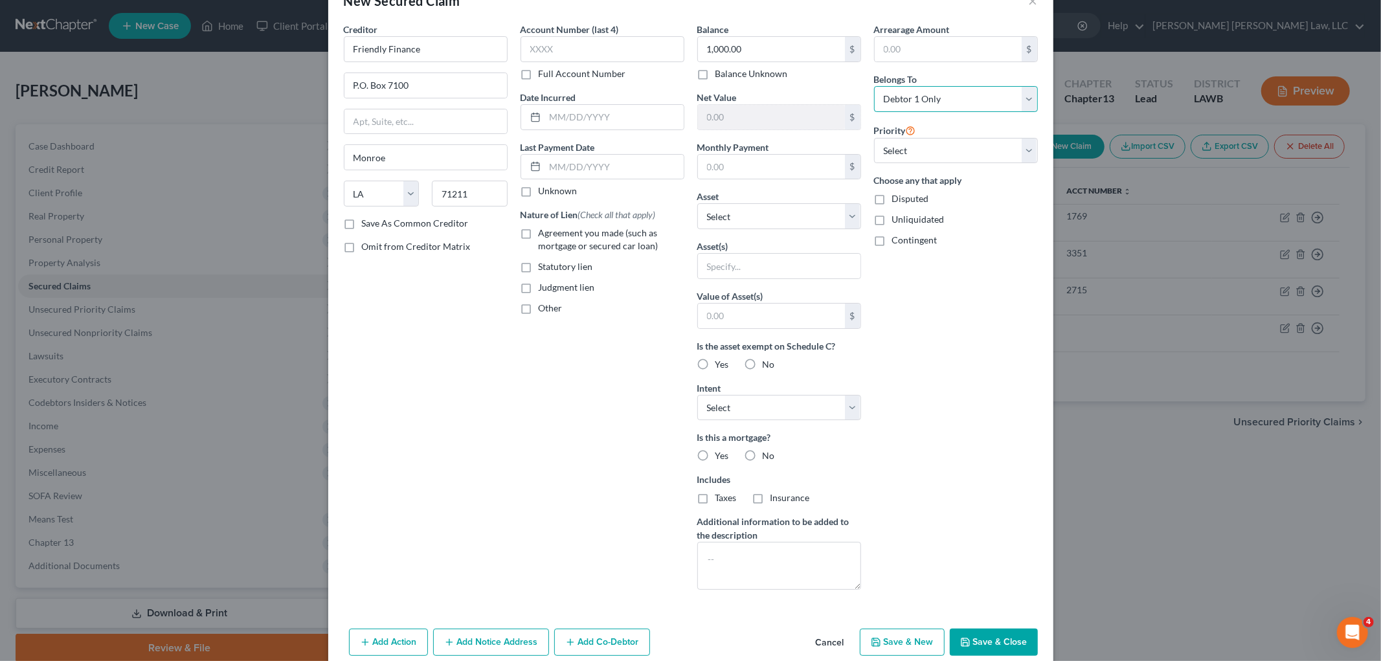
scroll to position [58, 0]
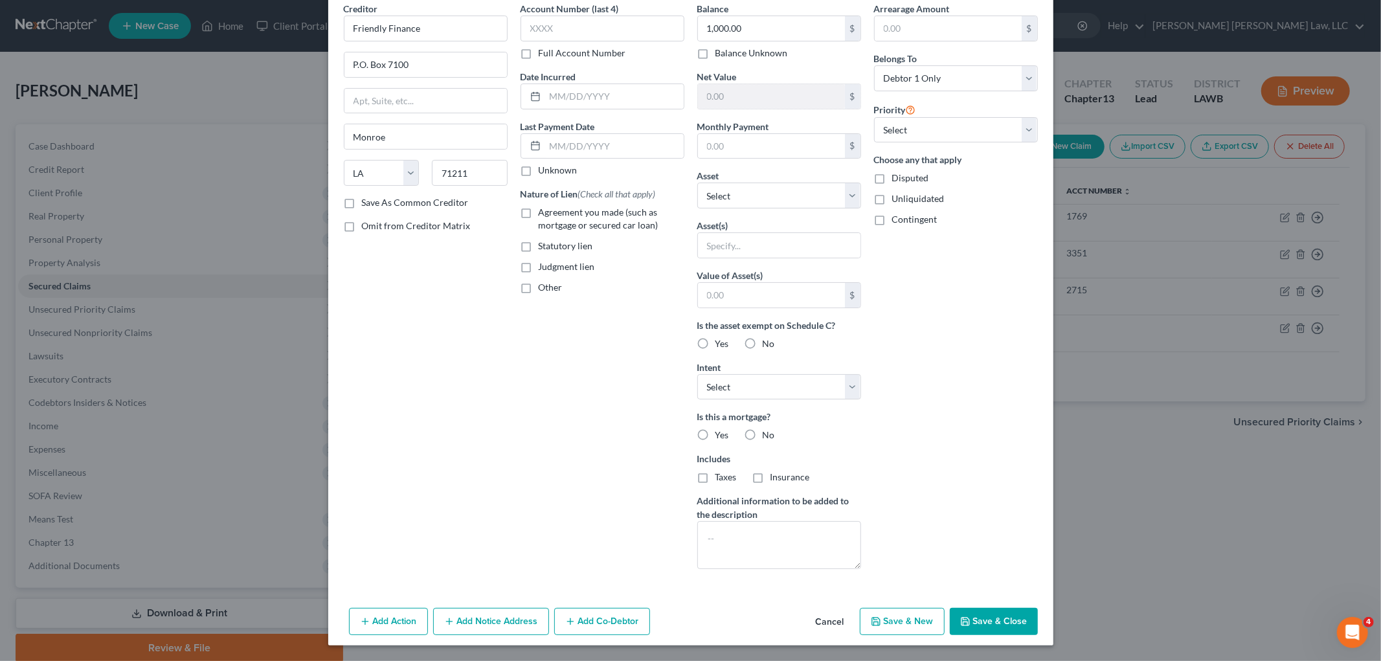
drag, startPoint x: 958, startPoint y: 623, endPoint x: 983, endPoint y: 574, distance: 54.4
click at [960, 623] on icon "button" at bounding box center [965, 622] width 10 height 10
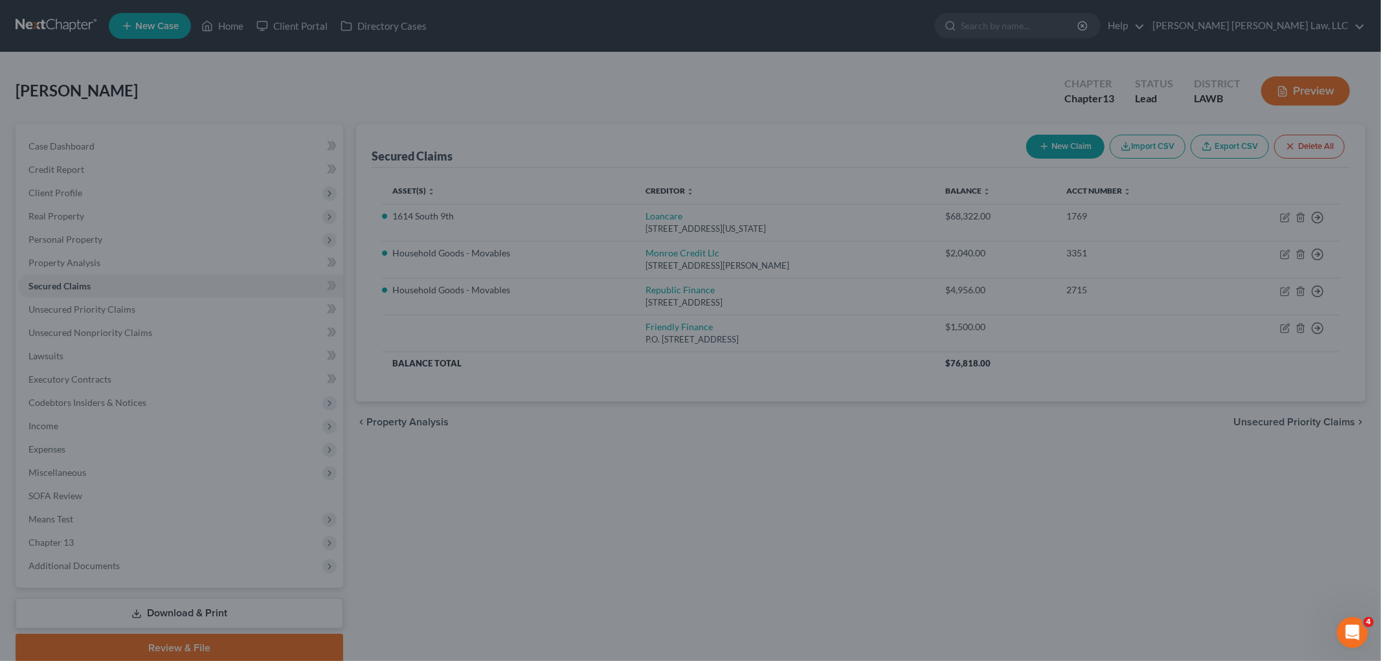
scroll to position [0, 0]
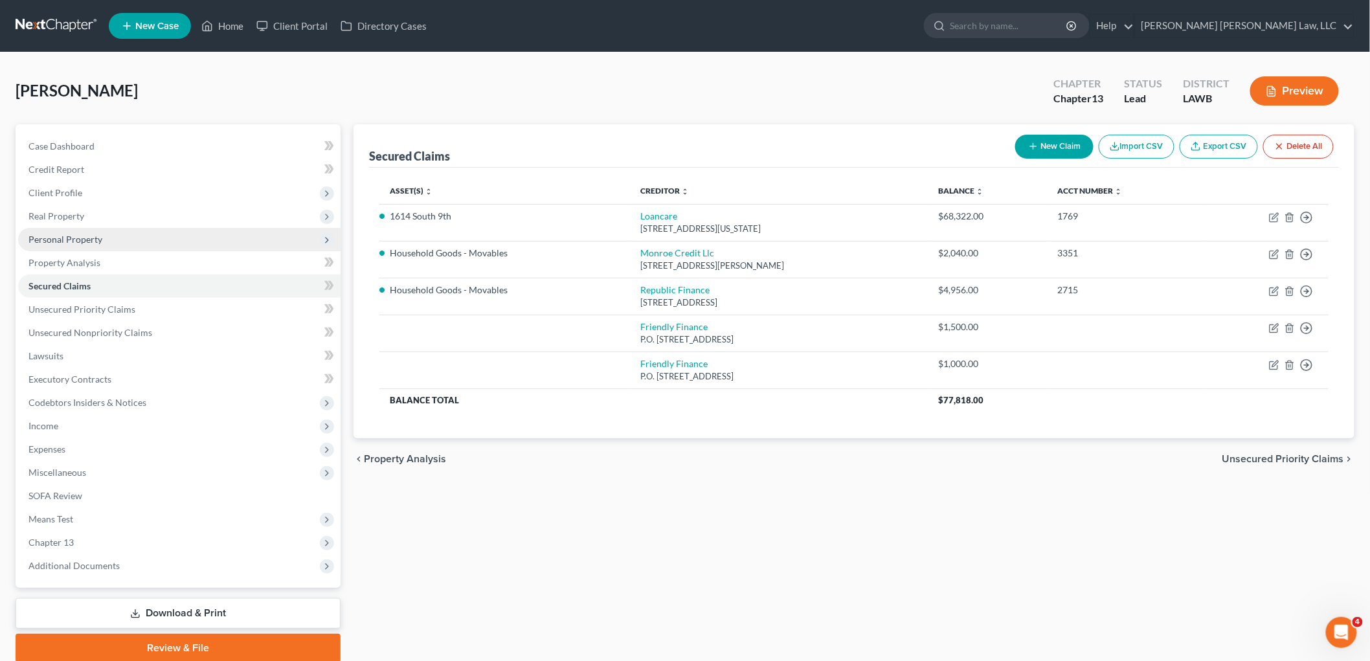
click at [126, 245] on span "Personal Property" at bounding box center [179, 239] width 323 height 23
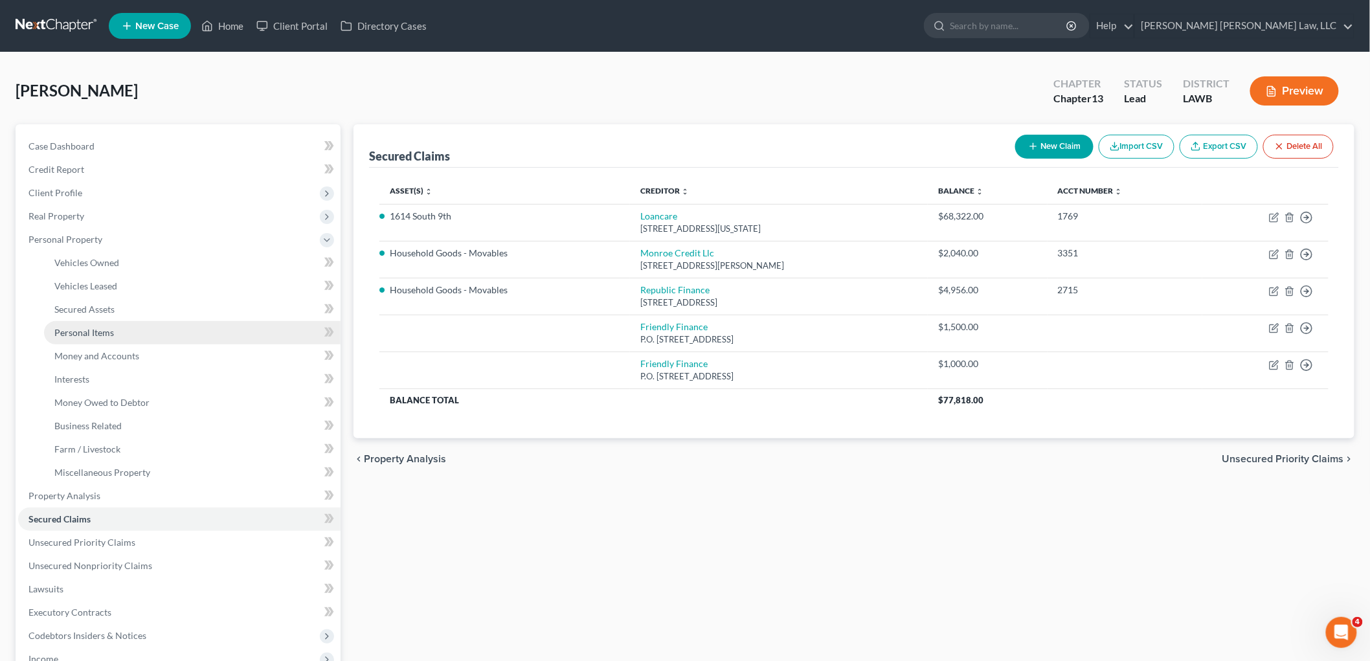
click at [99, 331] on span "Personal Items" at bounding box center [84, 332] width 60 height 11
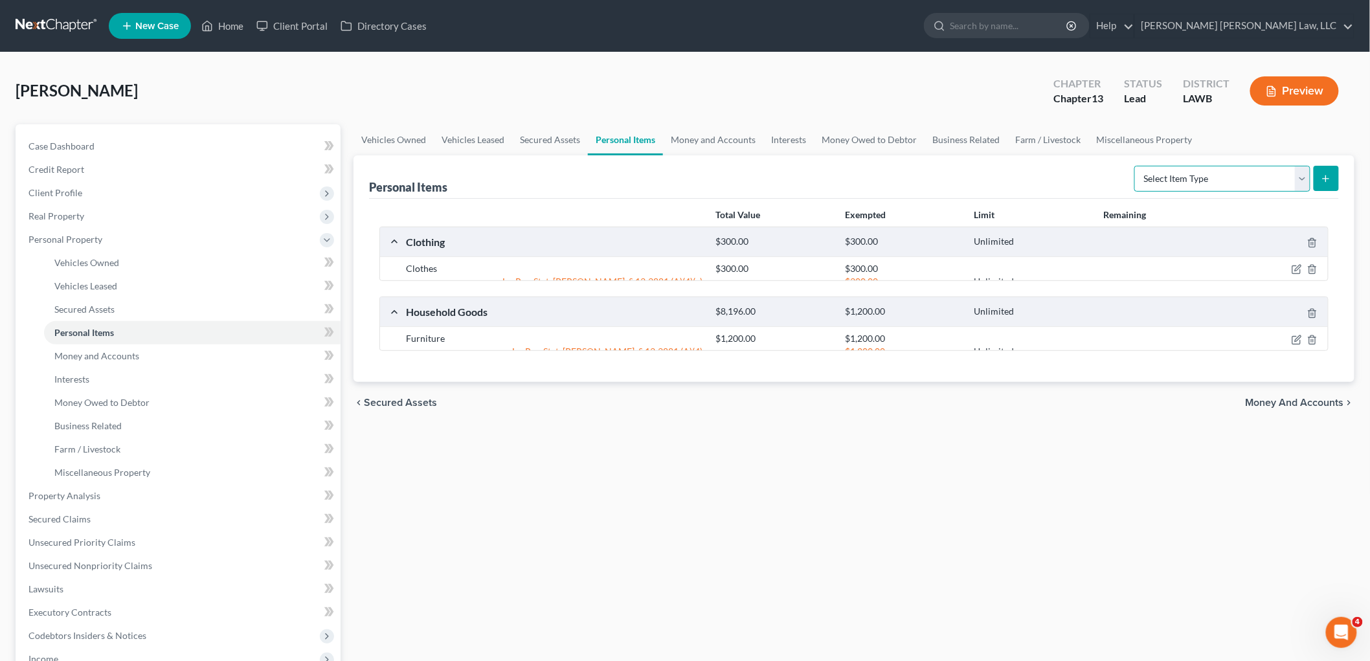
click at [1197, 175] on select "Select Item Type Clothing (A/B: 11) Collectibles Of Value (A/B: 8) Electronics …" at bounding box center [1223, 179] width 176 height 26
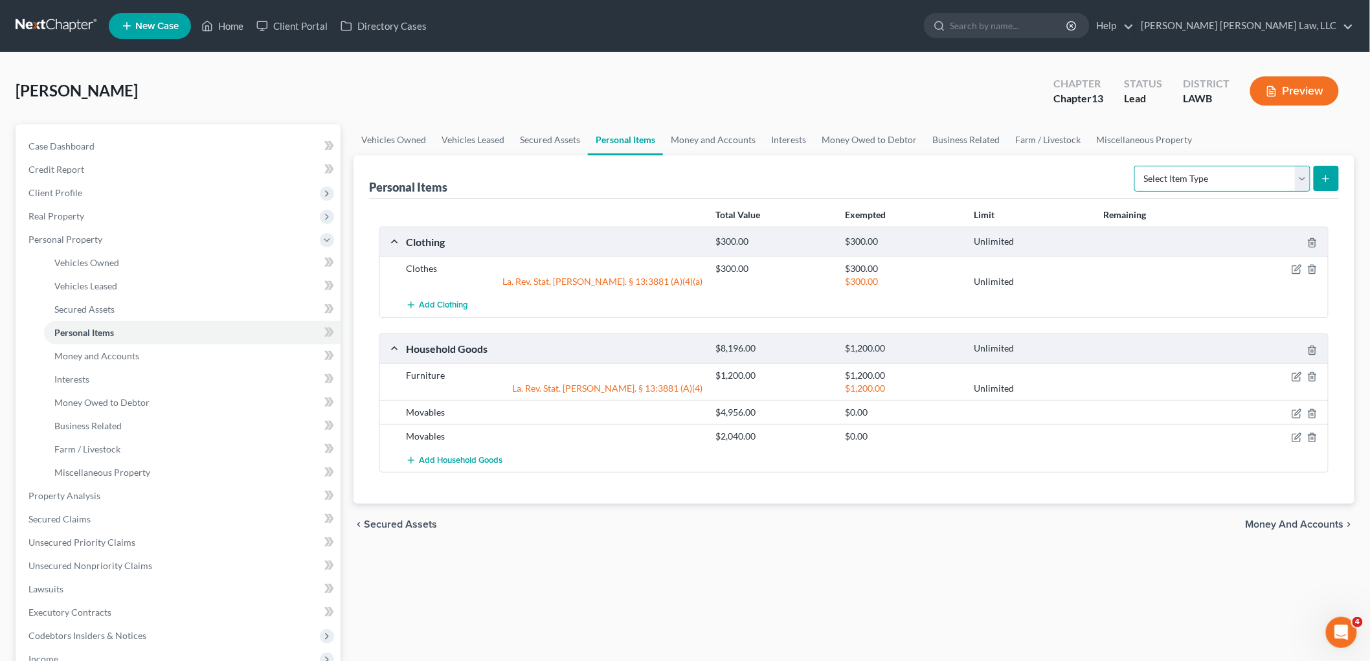
select select "household_goods"
click at [1137, 166] on select "Select Item Type Clothing (A/B: 11) Collectibles Of Value (A/B: 8) Electronics …" at bounding box center [1223, 179] width 176 height 26
click at [1330, 183] on button "submit" at bounding box center [1326, 178] width 25 height 25
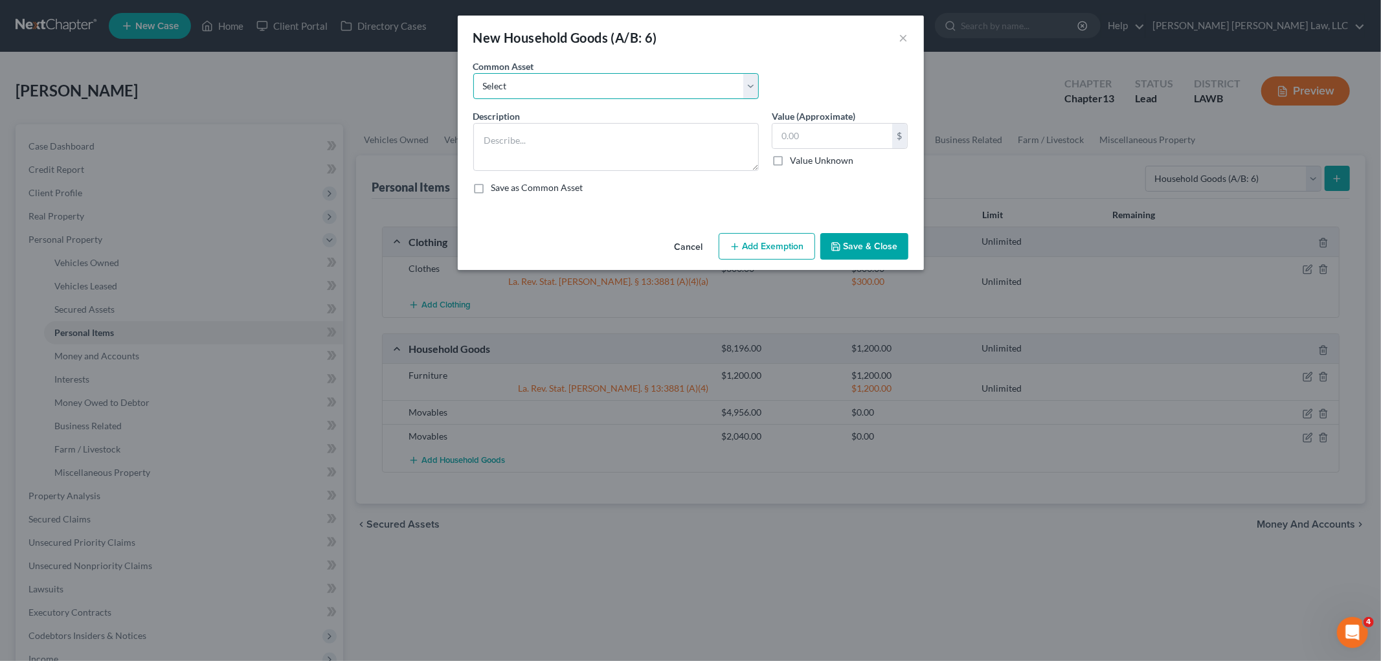
click at [607, 87] on select "Select Furniture Movables 2002 Chevy Tahoe 231,000 miles Movables Movables Mova…" at bounding box center [616, 86] width 286 height 26
select select "1"
click at [473, 73] on select "Select Furniture Movables 2002 Chevy Tahoe 231,000 miles Movables Movables Mova…" at bounding box center [616, 86] width 286 height 26
type textarea "Movables"
click at [810, 132] on input "3,600.00" at bounding box center [833, 136] width 120 height 25
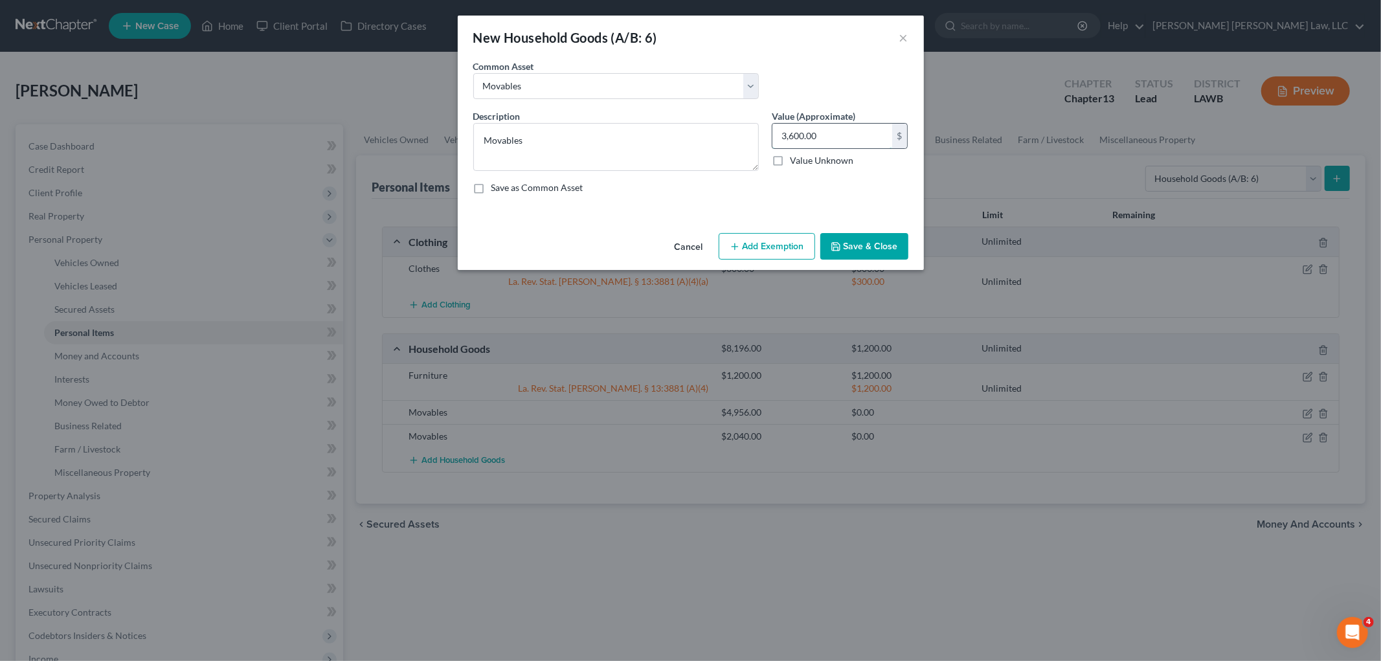
click at [810, 132] on input "3,600.00" at bounding box center [833, 136] width 120 height 25
type input "1,500.00"
click at [845, 242] on button "Save & Close" at bounding box center [865, 246] width 88 height 27
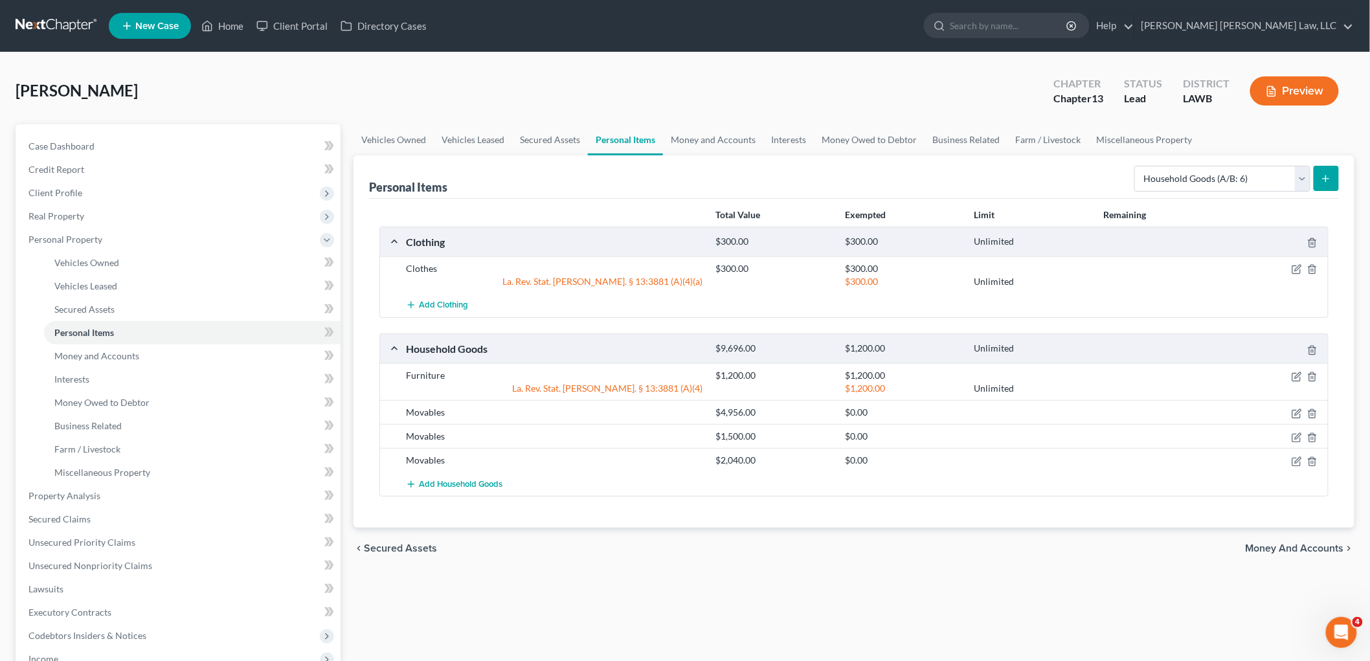
click at [1328, 177] on icon "submit" at bounding box center [1326, 179] width 10 height 10
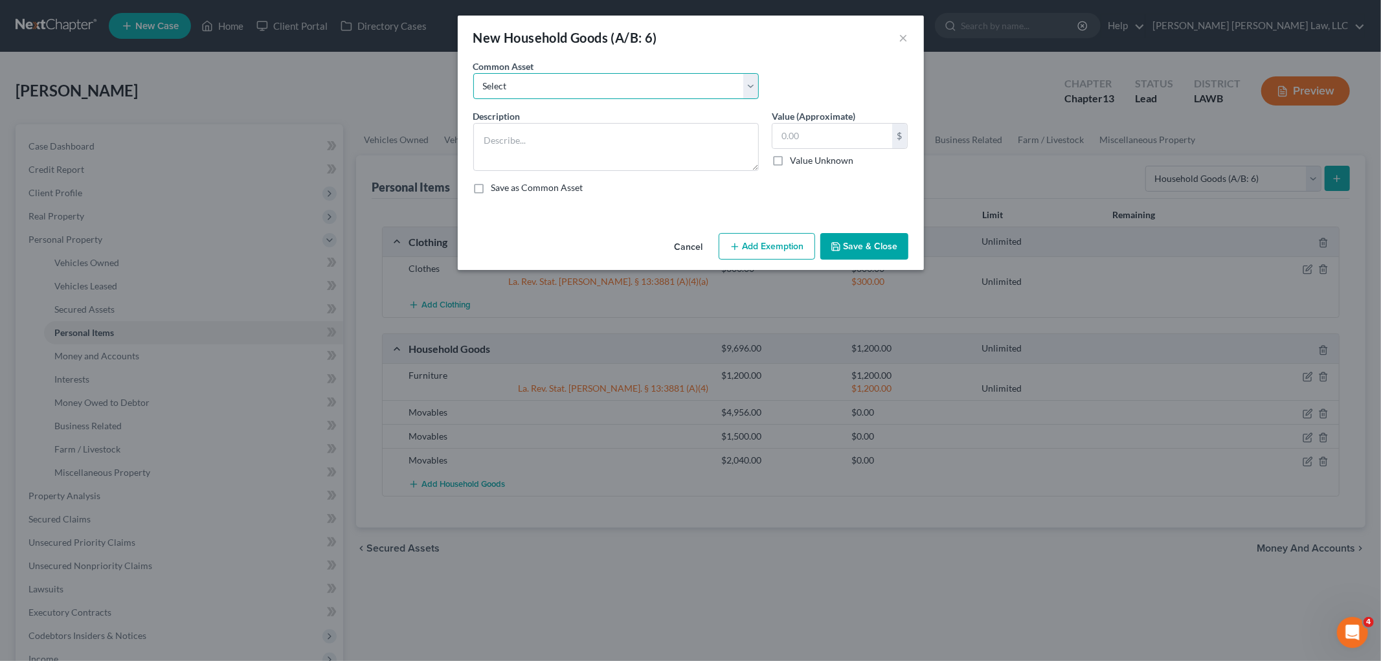
click at [643, 85] on select "Select Furniture Movables 2002 Chevy Tahoe 231,000 miles Movables Movables Mova…" at bounding box center [616, 86] width 286 height 26
select select "1"
click at [473, 73] on select "Select Furniture Movables 2002 Chevy Tahoe 231,000 miles Movables Movables Mova…" at bounding box center [616, 86] width 286 height 26
type textarea "Movables"
click at [798, 133] on input "3,600.00" at bounding box center [833, 136] width 120 height 25
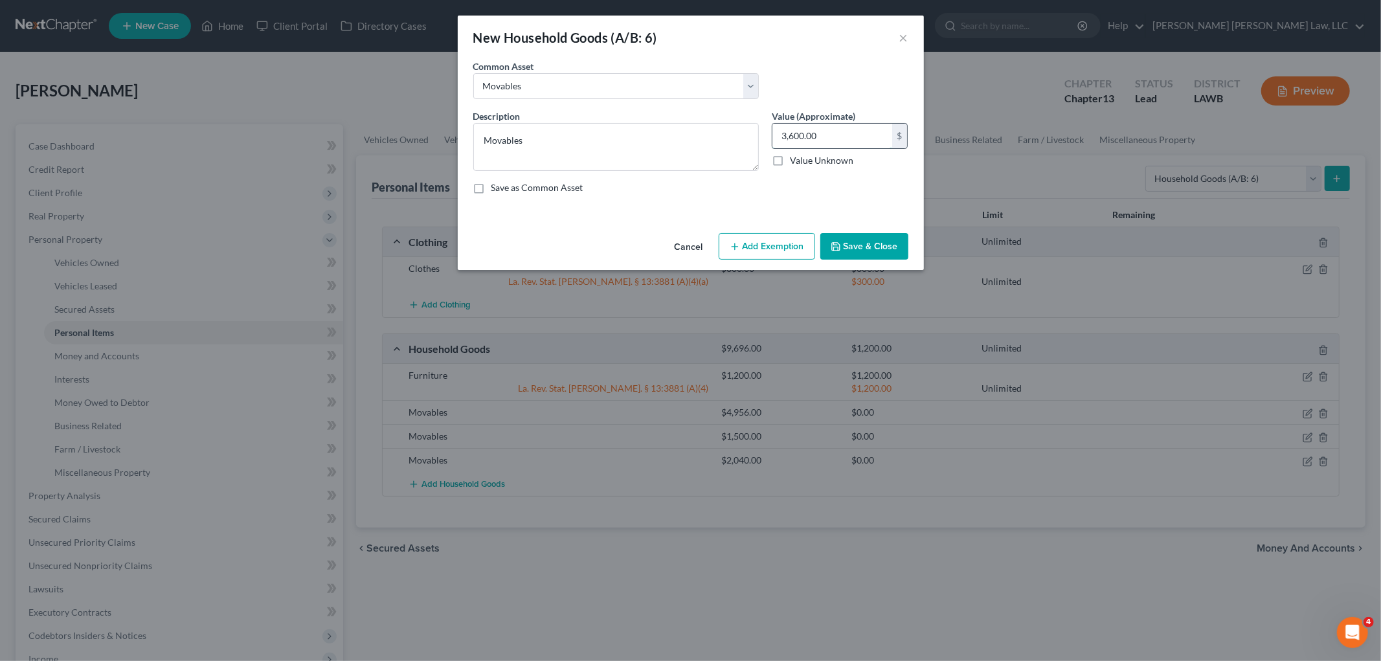
click at [798, 133] on input "3,600.00" at bounding box center [833, 136] width 120 height 25
type input "1,000.00"
click at [877, 247] on button "Save & Close" at bounding box center [865, 246] width 88 height 27
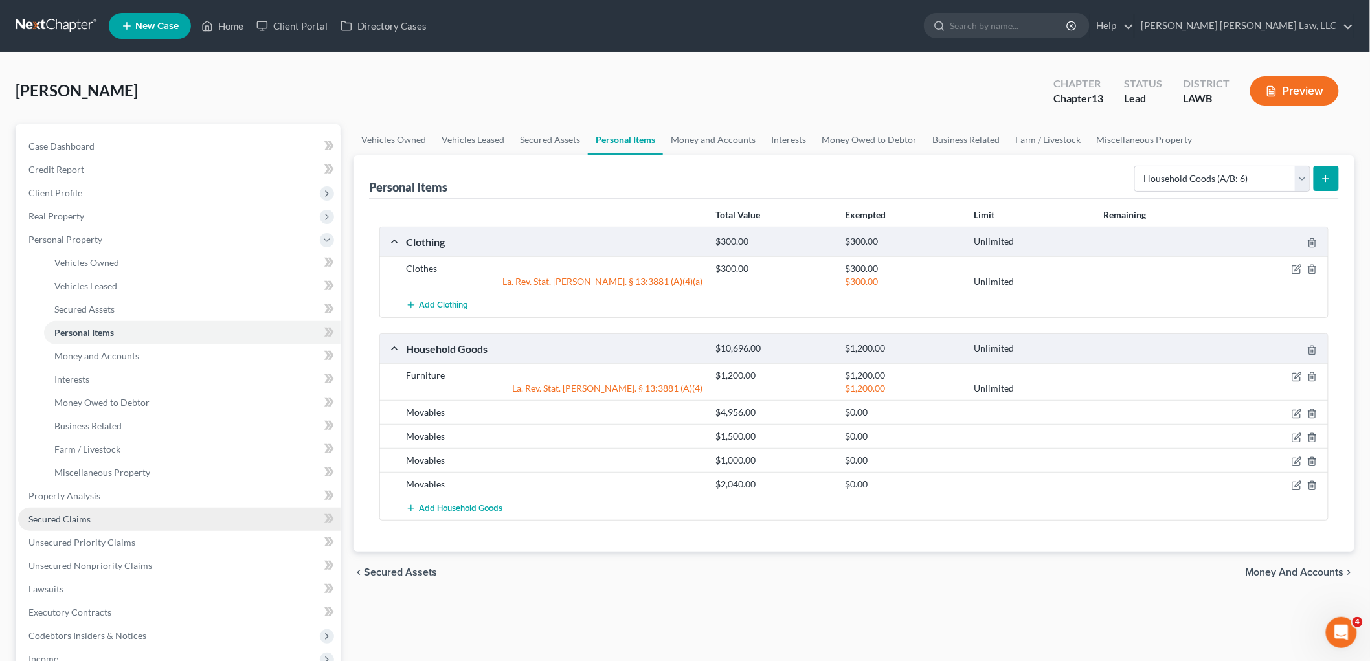
click at [175, 519] on link "Secured Claims" at bounding box center [179, 519] width 323 height 23
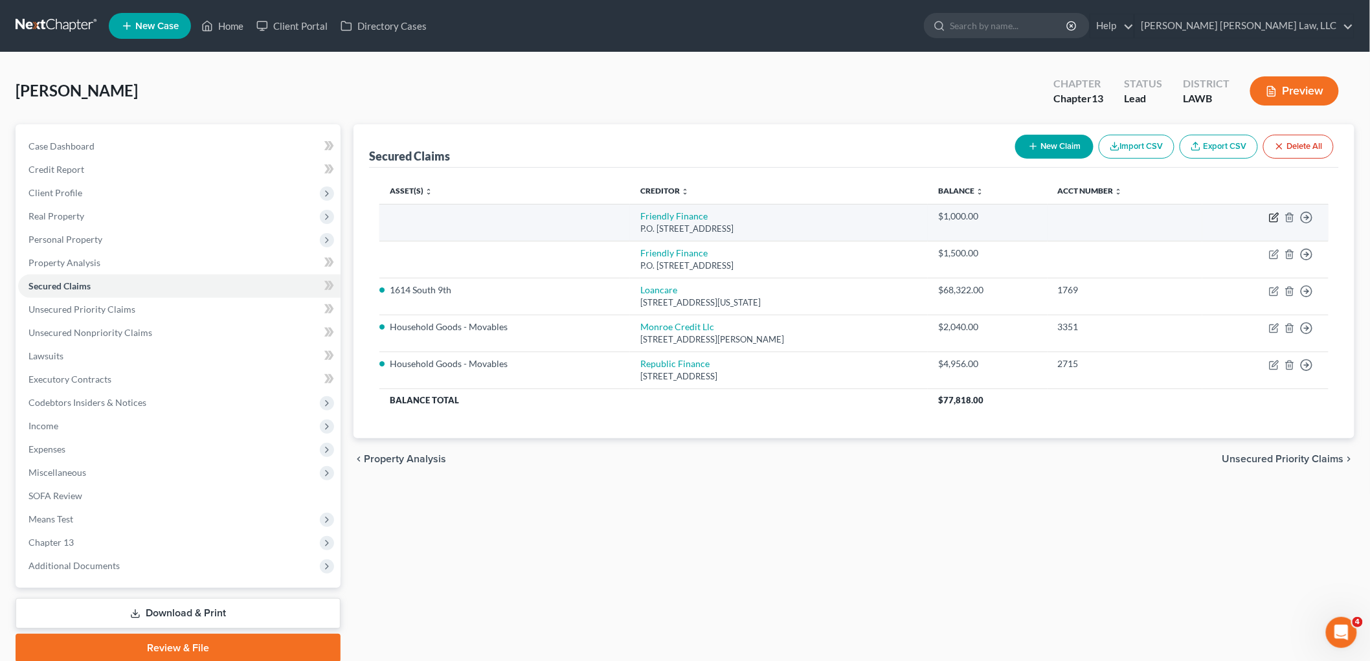
click at [1273, 217] on icon "button" at bounding box center [1274, 217] width 10 height 10
select select "19"
select select "0"
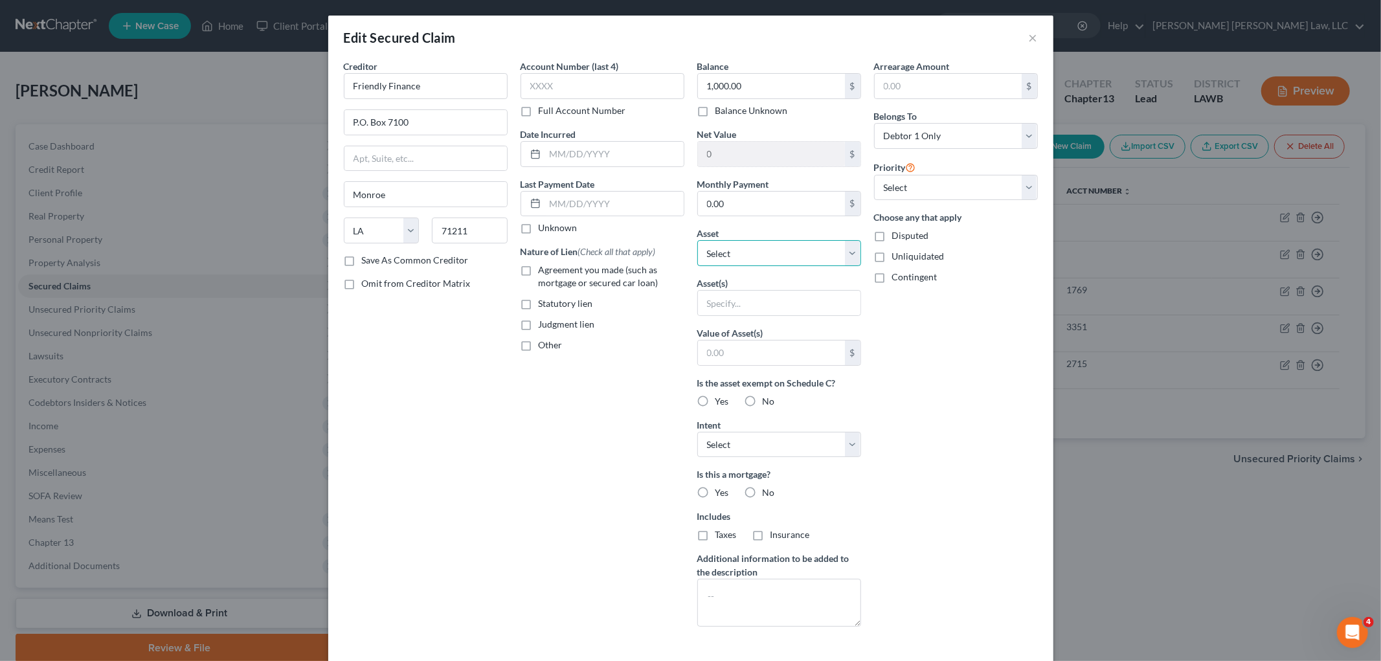
click at [745, 249] on select "Select Other Multiple Assets 1614 South 9th - $68332.0 Clothing - Clothes - $30…" at bounding box center [779, 253] width 164 height 26
select select "8"
click at [697, 240] on select "Select Other Multiple Assets 1614 South 9th - $68332.0 Clothing - Clothes - $30…" at bounding box center [779, 253] width 164 height 26
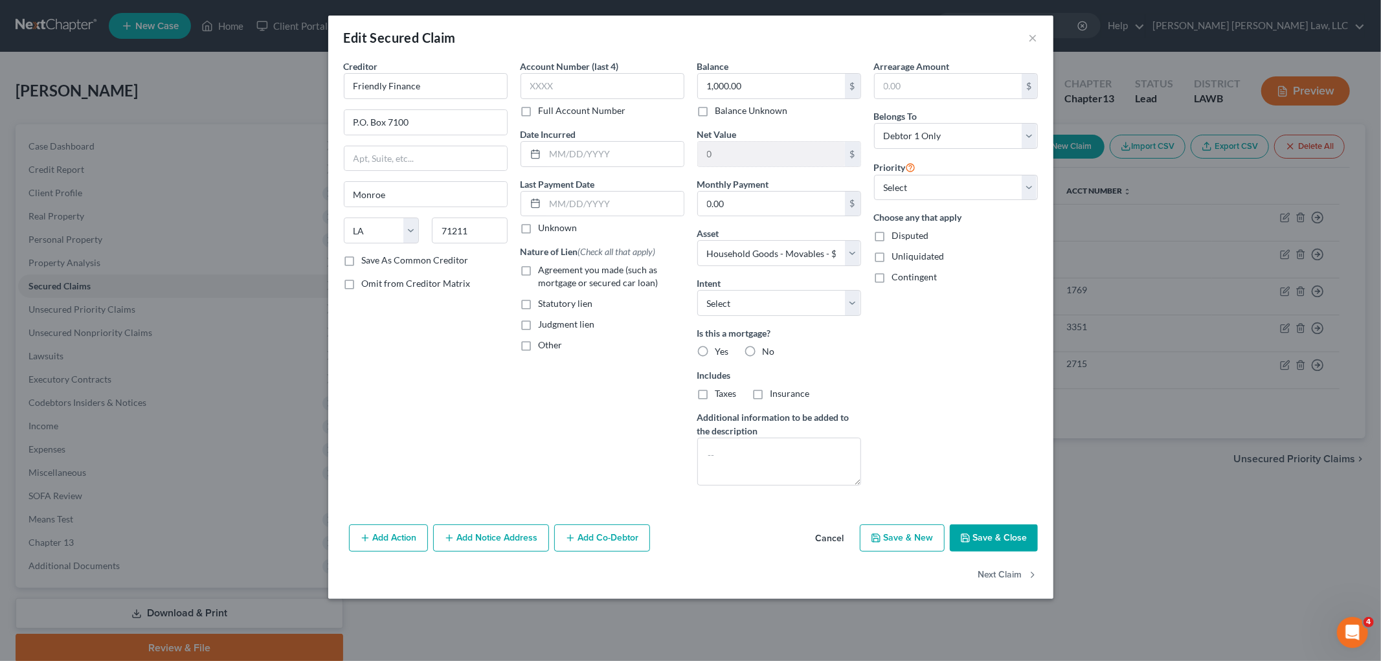
click at [999, 534] on button "Save & Close" at bounding box center [994, 538] width 88 height 27
select select
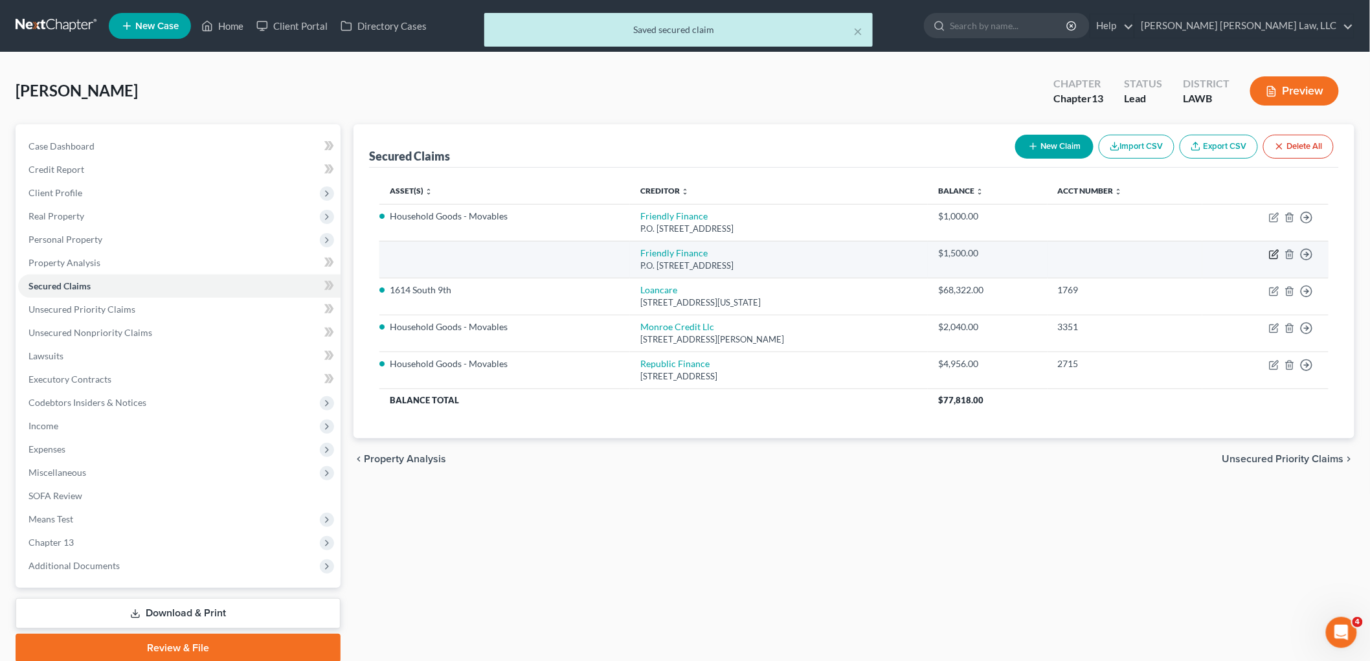
click at [1272, 254] on icon "button" at bounding box center [1274, 254] width 10 height 10
select select "19"
select select "0"
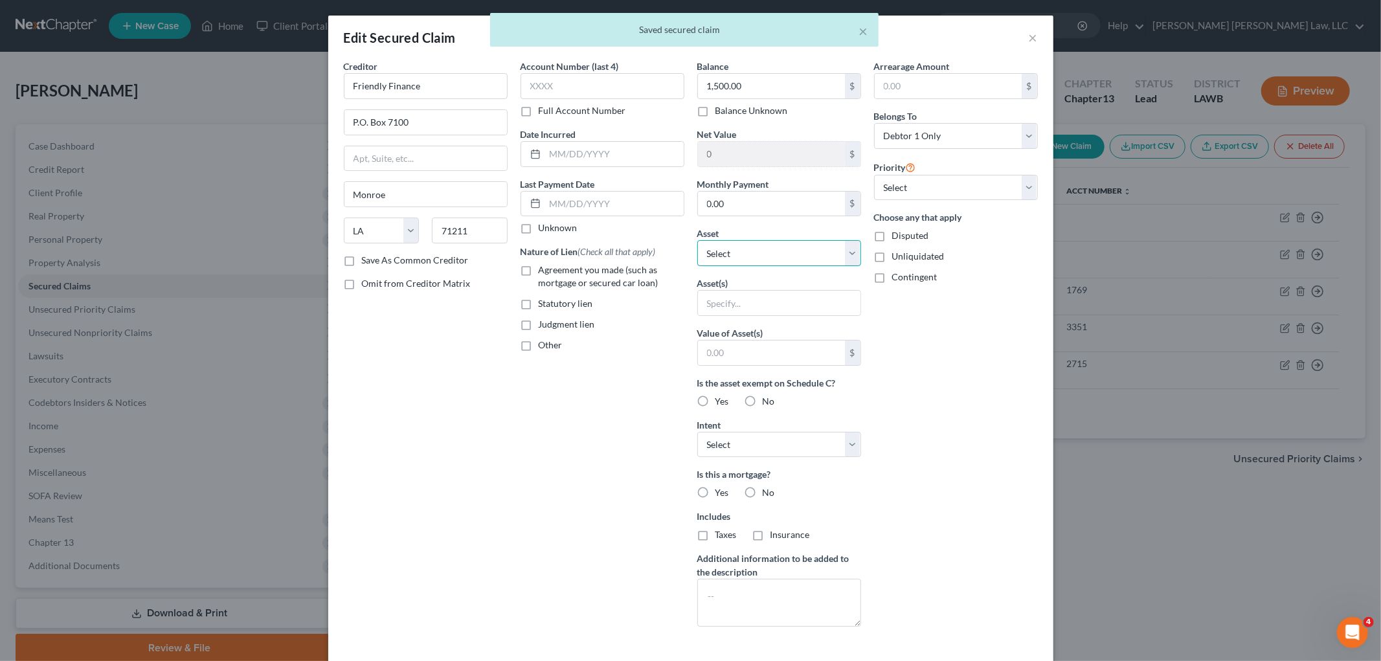
click at [743, 256] on select "Select Other Multiple Assets 1614 South 9th - $68332.0 Clothing - Clothes - $30…" at bounding box center [779, 253] width 164 height 26
select select "7"
click at [697, 240] on select "Select Other Multiple Assets 1614 South 9th - $68332.0 Clothing - Clothes - $30…" at bounding box center [779, 253] width 164 height 26
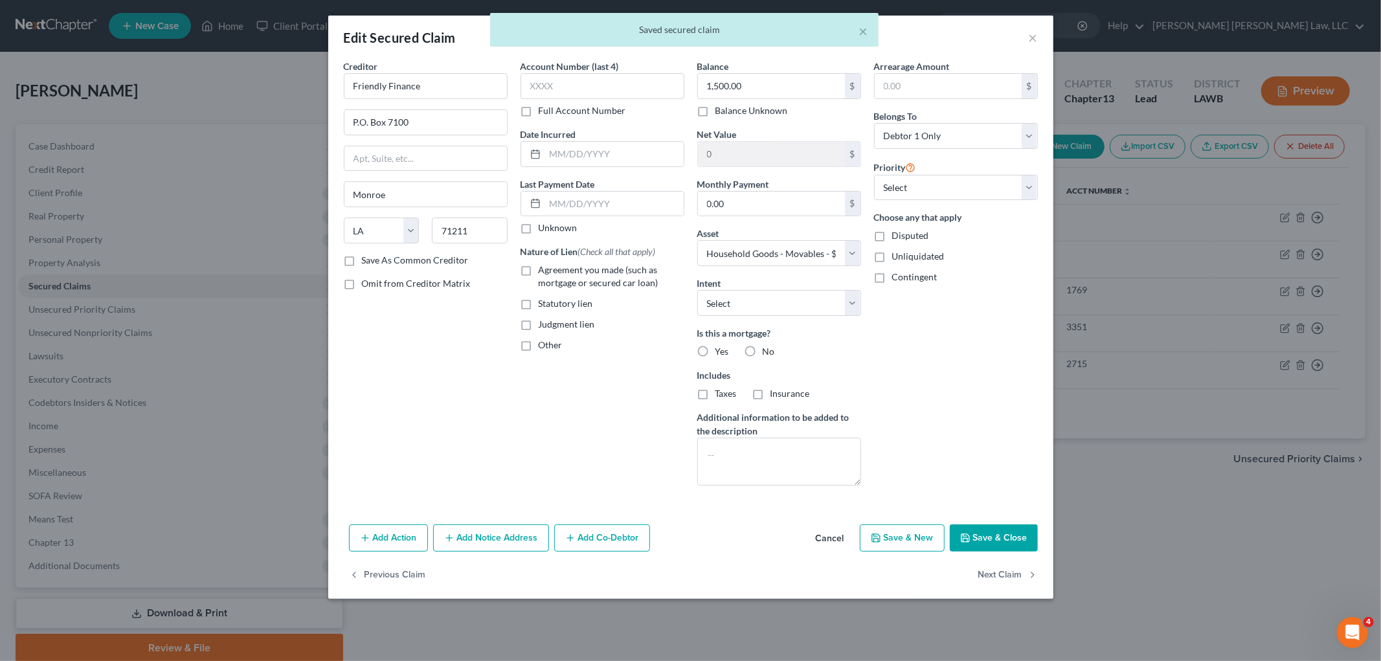
click at [994, 532] on button "Save & Close" at bounding box center [994, 538] width 88 height 27
select select
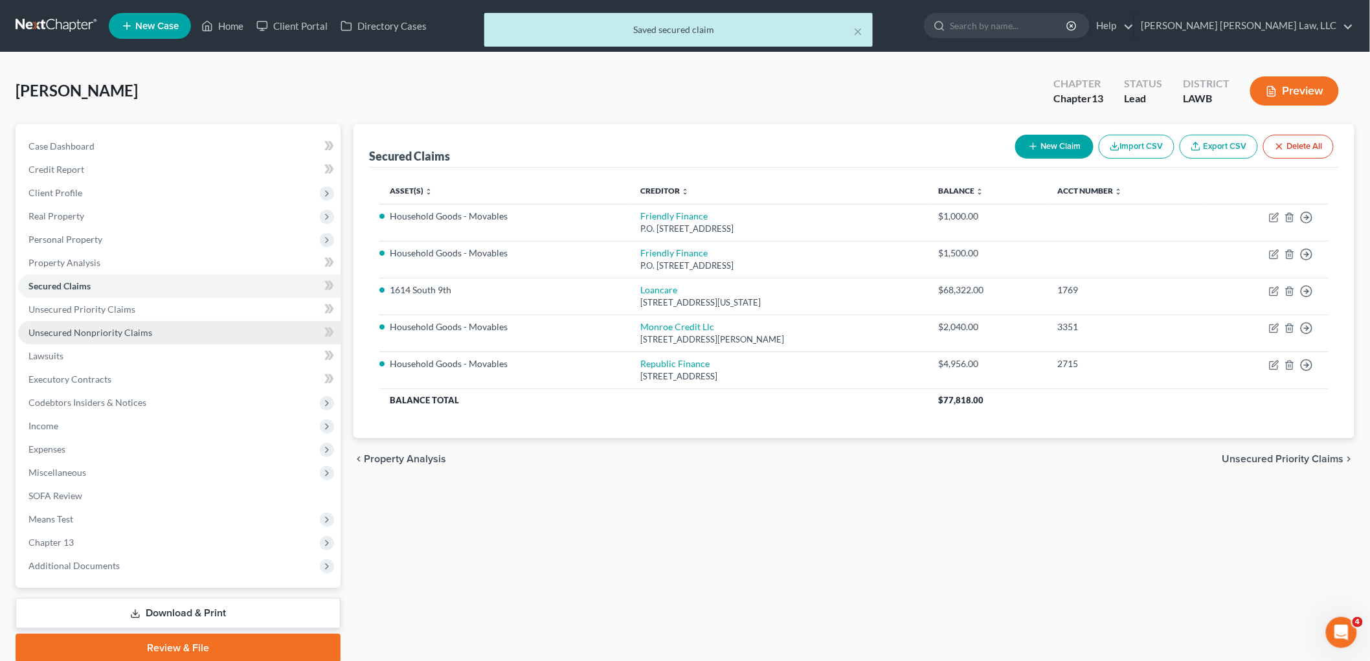
click at [106, 332] on span "Unsecured Nonpriority Claims" at bounding box center [90, 332] width 124 height 11
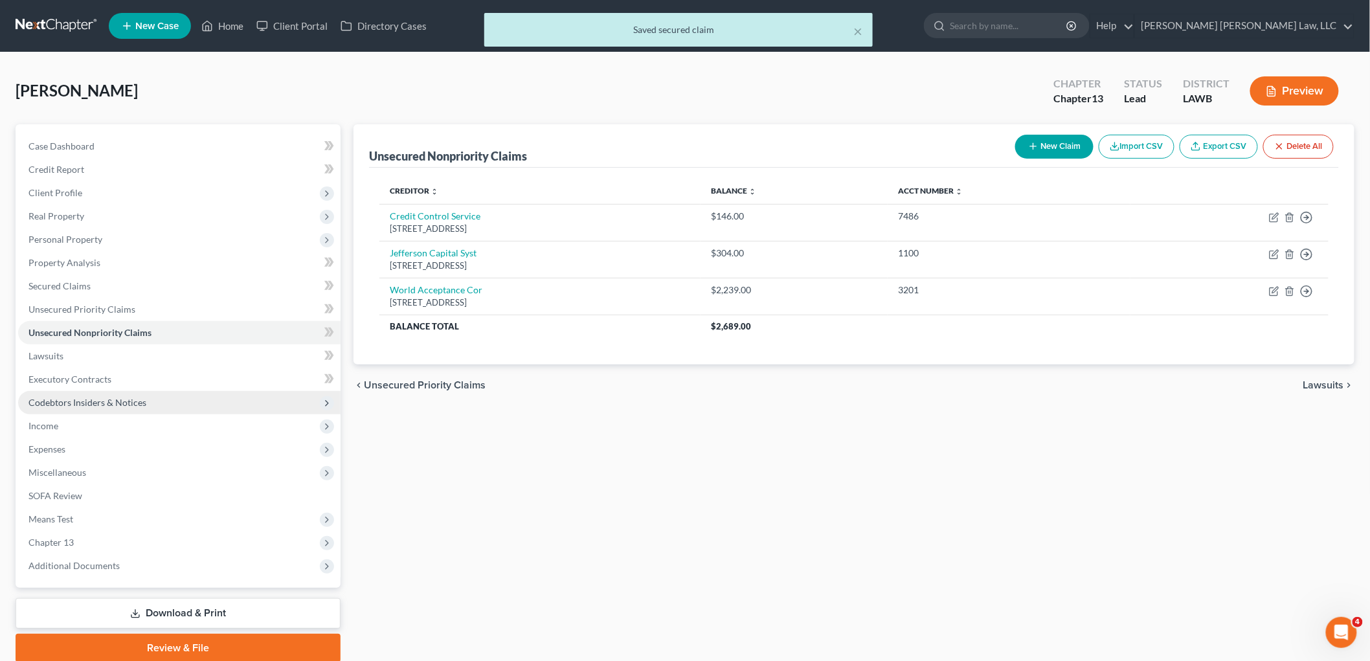
click at [106, 405] on span "Codebtors Insiders & Notices" at bounding box center [87, 402] width 118 height 11
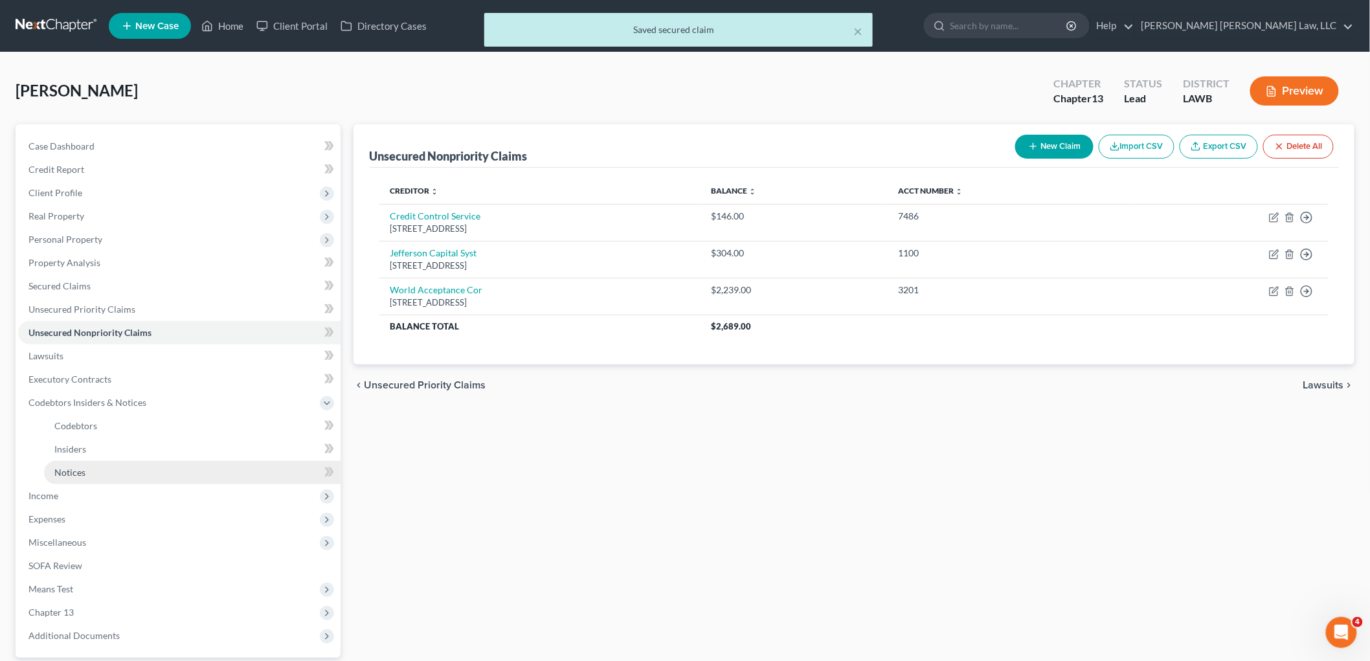
click at [93, 471] on link "Notices" at bounding box center [192, 472] width 297 height 23
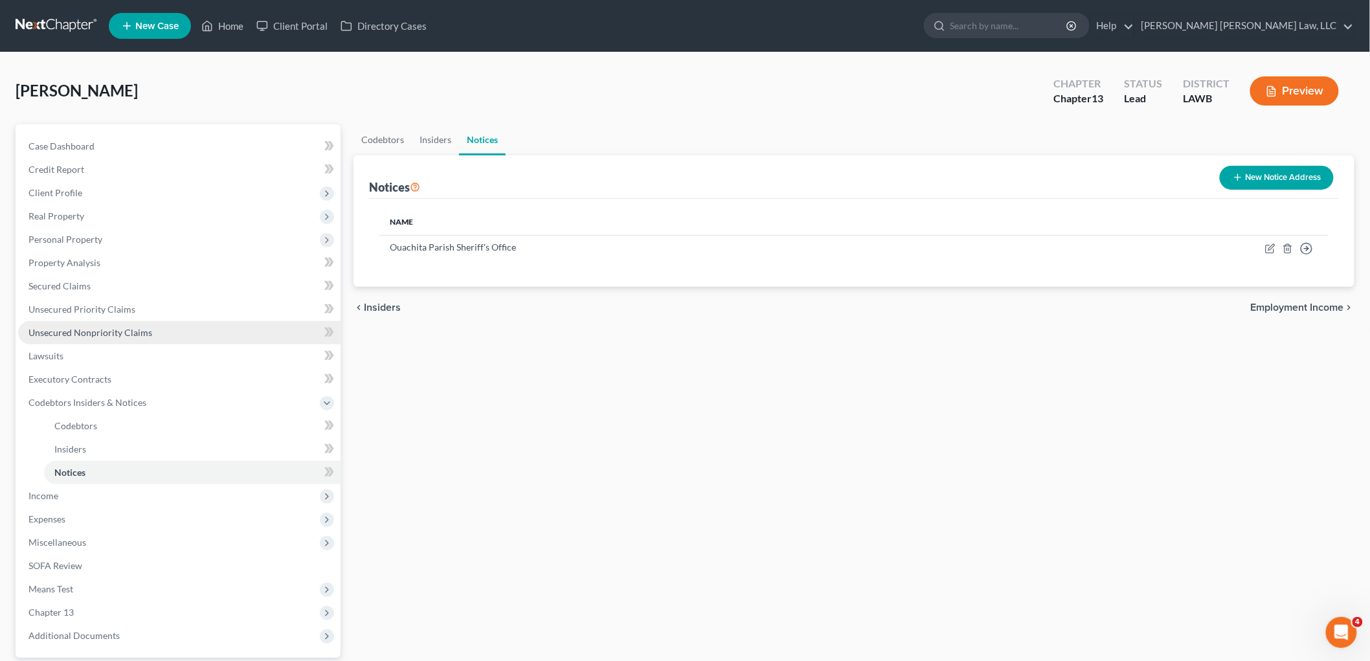
click at [153, 321] on link "Unsecured Nonpriority Claims" at bounding box center [179, 332] width 323 height 23
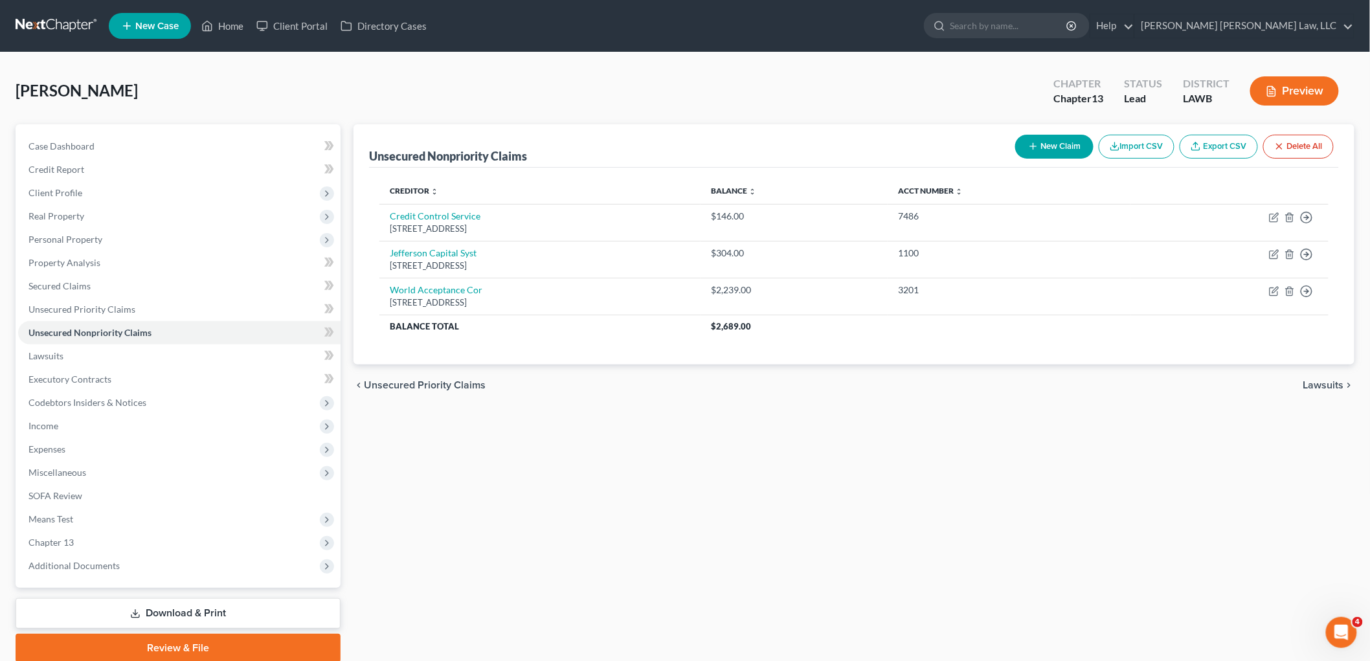
click at [1028, 146] on icon "button" at bounding box center [1033, 146] width 10 height 10
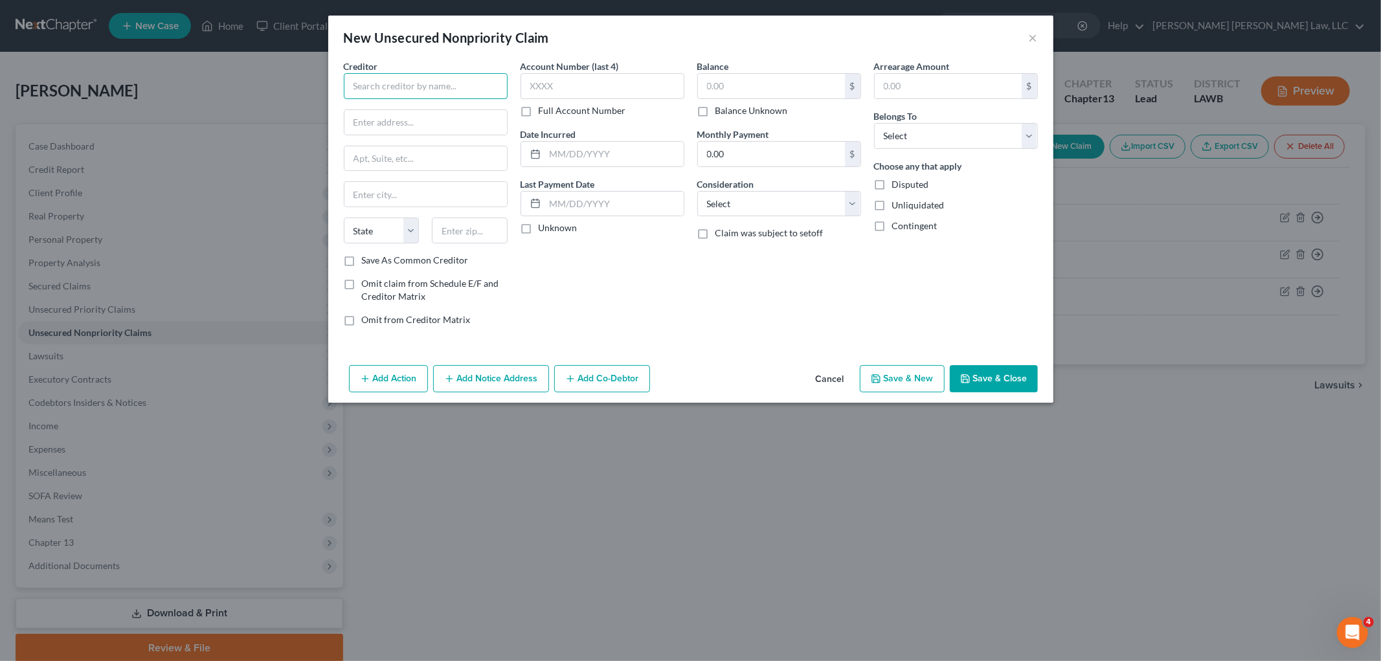
click at [438, 80] on input "text" at bounding box center [426, 86] width 164 height 26
type input "Cash of America"
click at [701, 78] on input "text" at bounding box center [771, 86] width 147 height 25
type input "600.00"
click at [965, 381] on icon "button" at bounding box center [965, 379] width 10 height 10
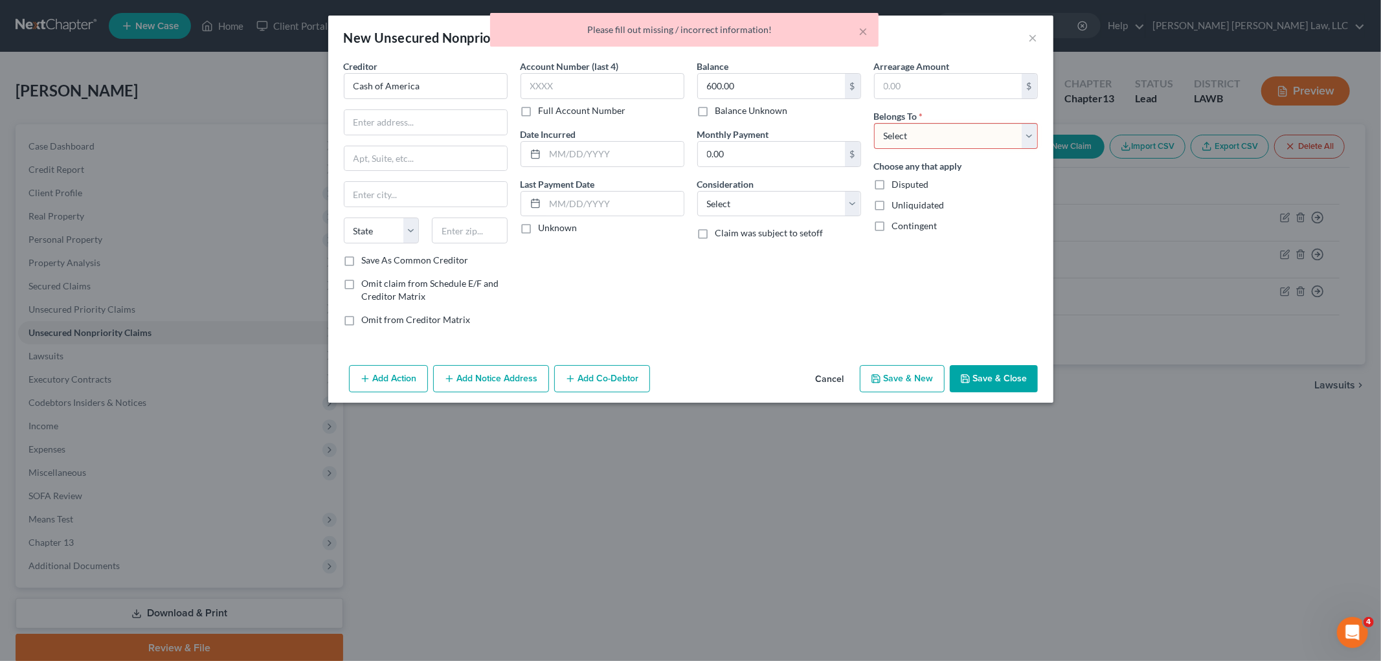
drag, startPoint x: 940, startPoint y: 128, endPoint x: 929, endPoint y: 146, distance: 21.8
click at [940, 128] on select "Select Debtor 1 Only Debtor 2 Only Debtor 1 And Debtor 2 Only At Least One Of T…" at bounding box center [956, 136] width 164 height 26
select select "0"
click at [874, 123] on select "Select Debtor 1 Only Debtor 2 Only Debtor 1 And Debtor 2 Only At Least One Of T…" at bounding box center [956, 136] width 164 height 26
click at [996, 390] on button "Save & Close" at bounding box center [994, 378] width 88 height 27
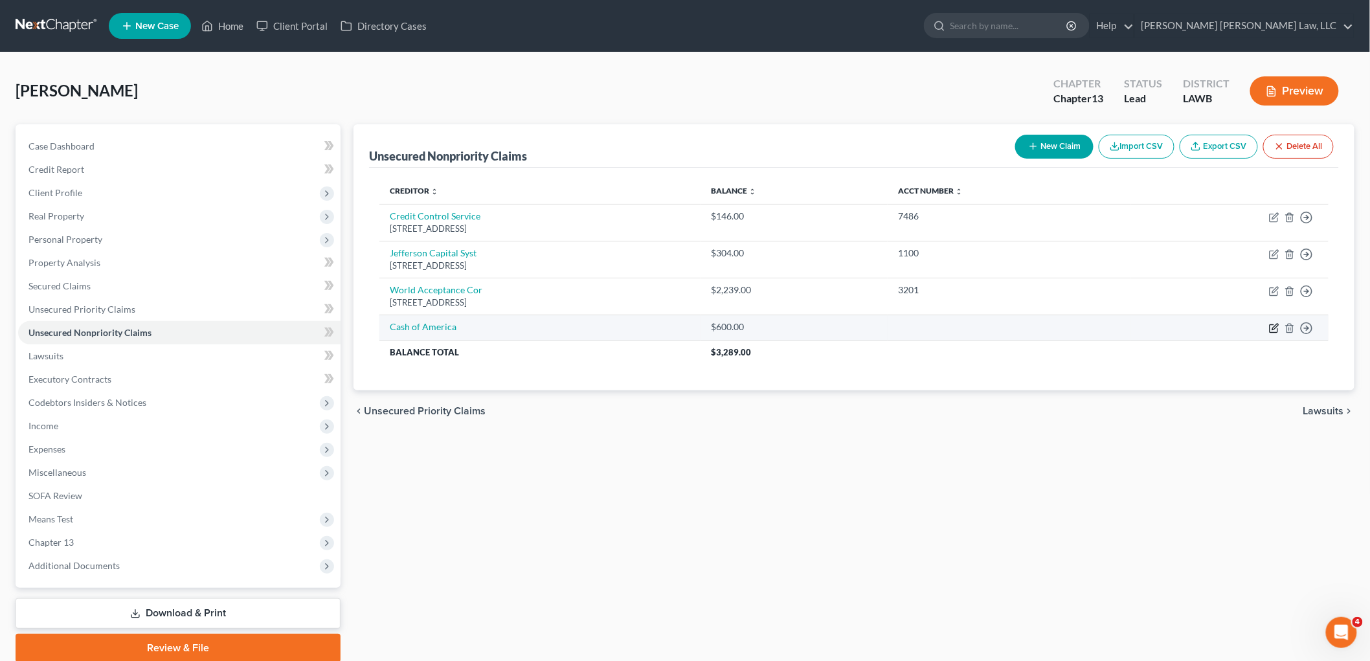
click at [1271, 331] on icon "button" at bounding box center [1274, 328] width 8 height 8
select select "0"
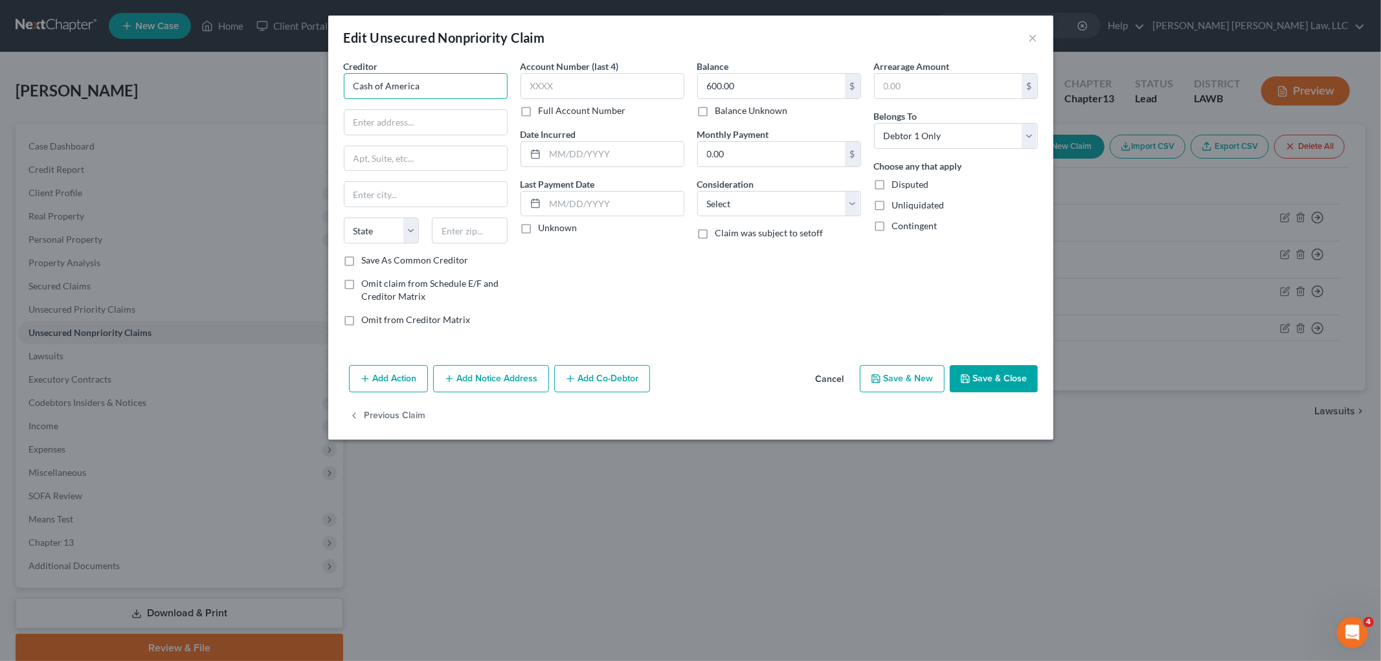
click at [469, 80] on input "Cash of America" at bounding box center [426, 86] width 164 height 26
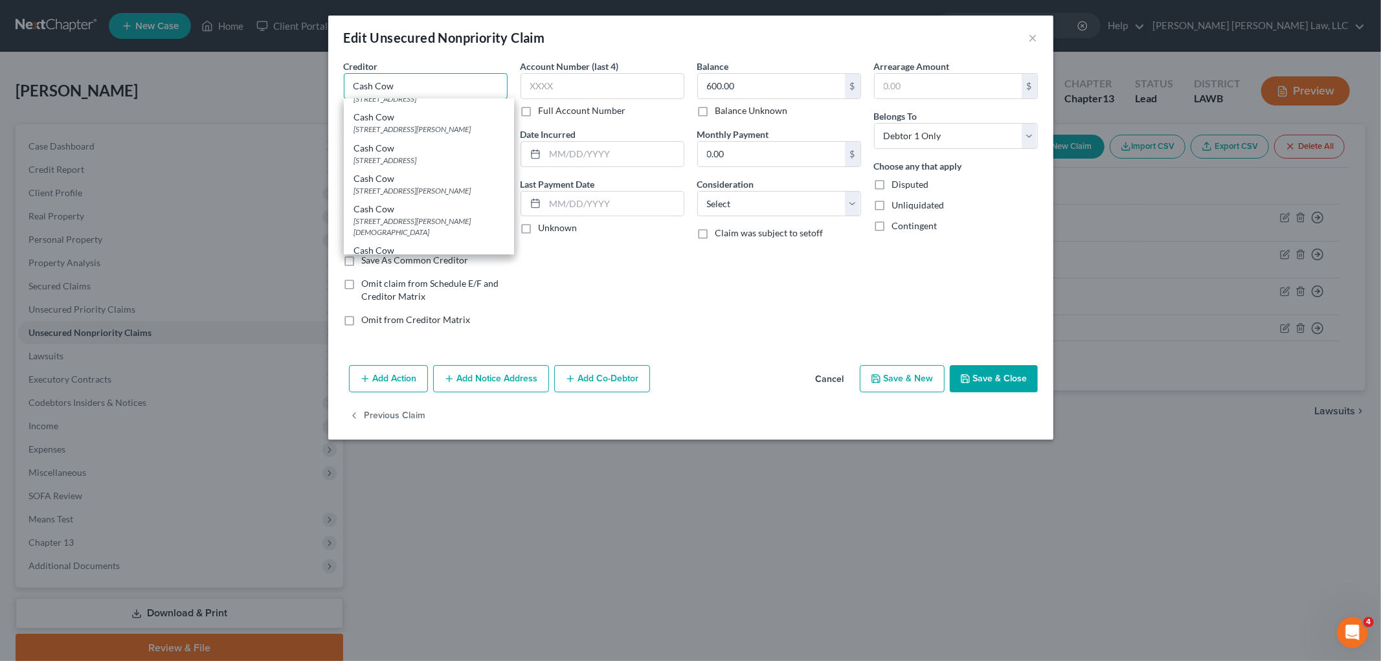
scroll to position [216, 0]
type input "Cash Cow"
click at [430, 185] on div "8601 Dunwoody Place, Ste 406, Atlanta, GA 30350" at bounding box center [429, 190] width 150 height 11
type input "8601 Dunwoody Place, Ste 406"
type input "Atlanta"
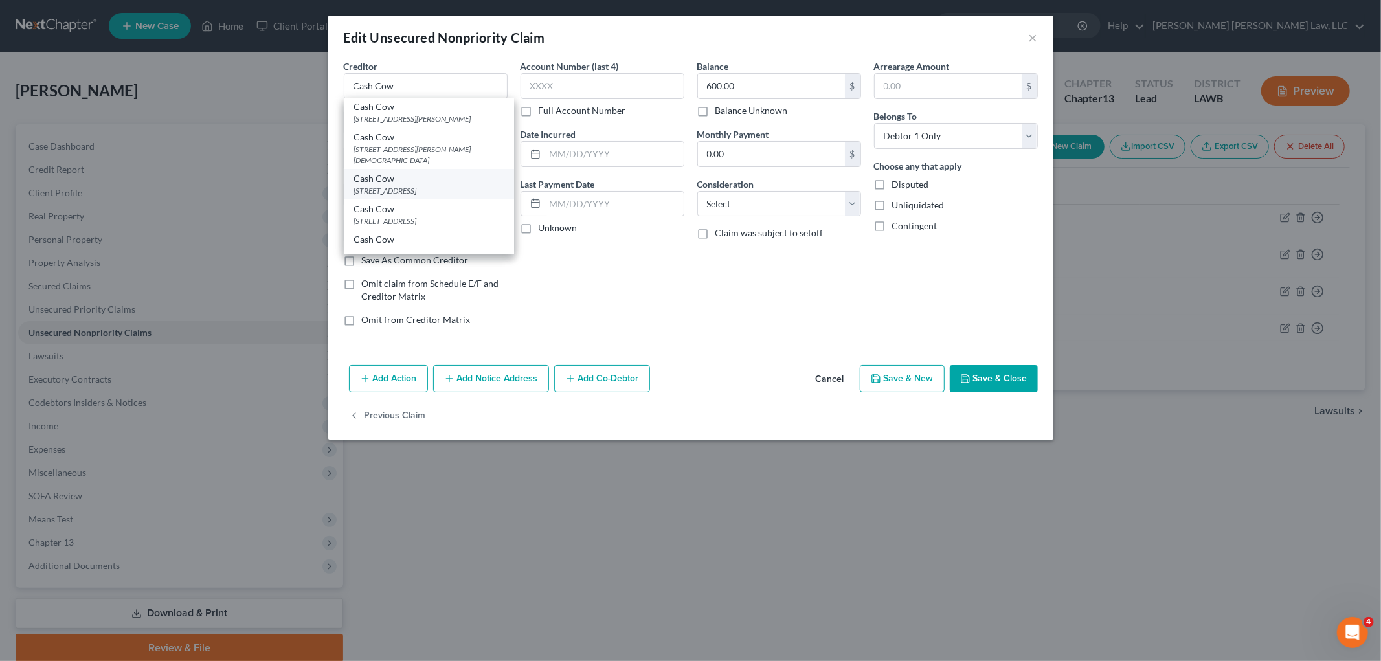
select select "10"
type input "30350"
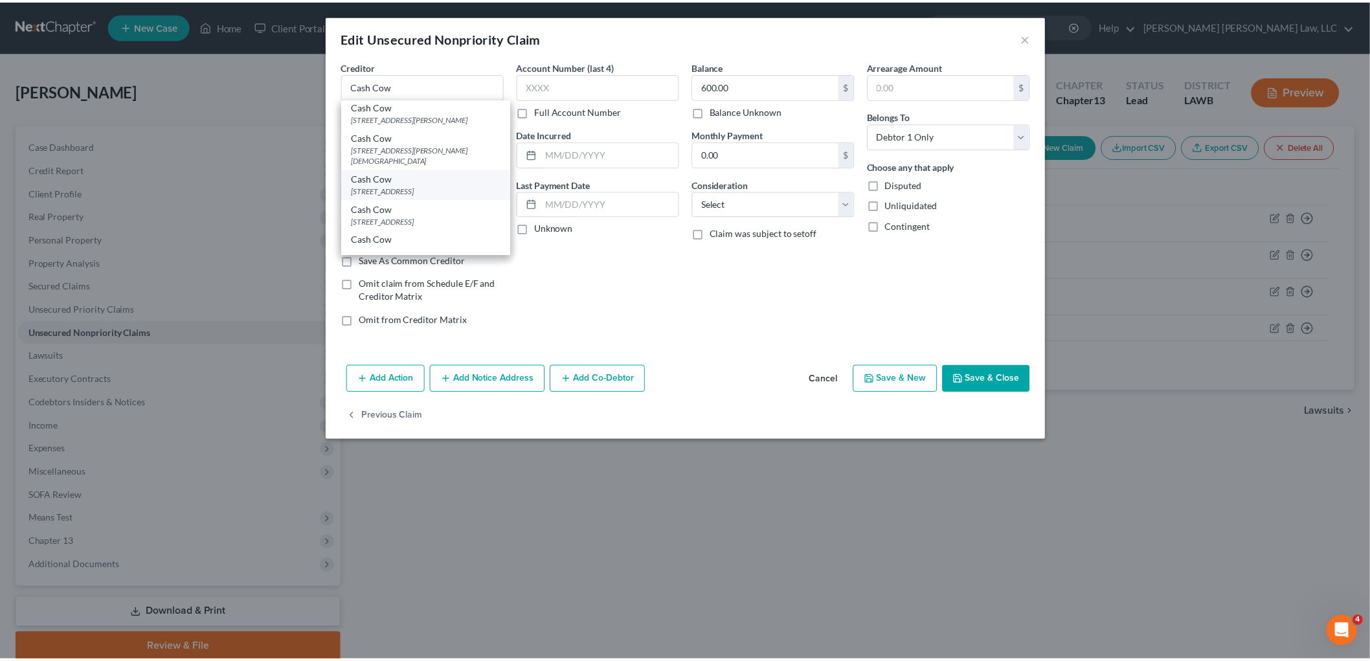
scroll to position [0, 0]
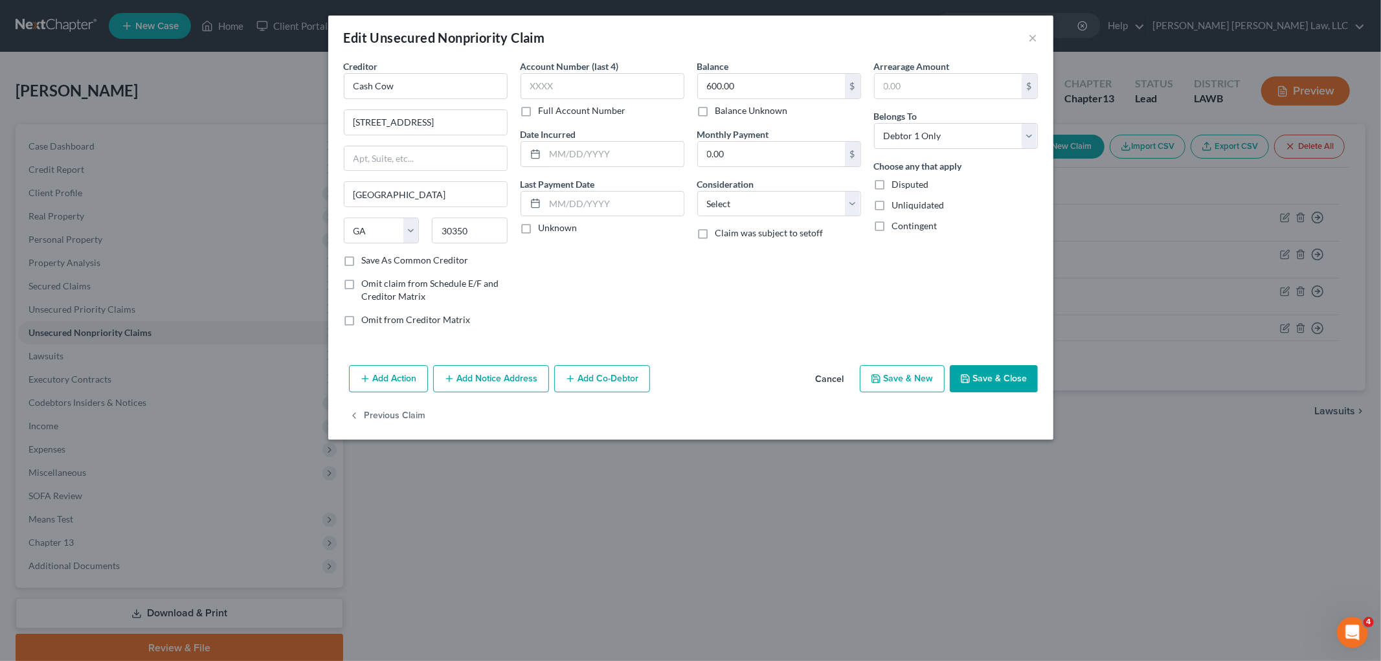
click at [1014, 389] on button "Save & Close" at bounding box center [994, 378] width 88 height 27
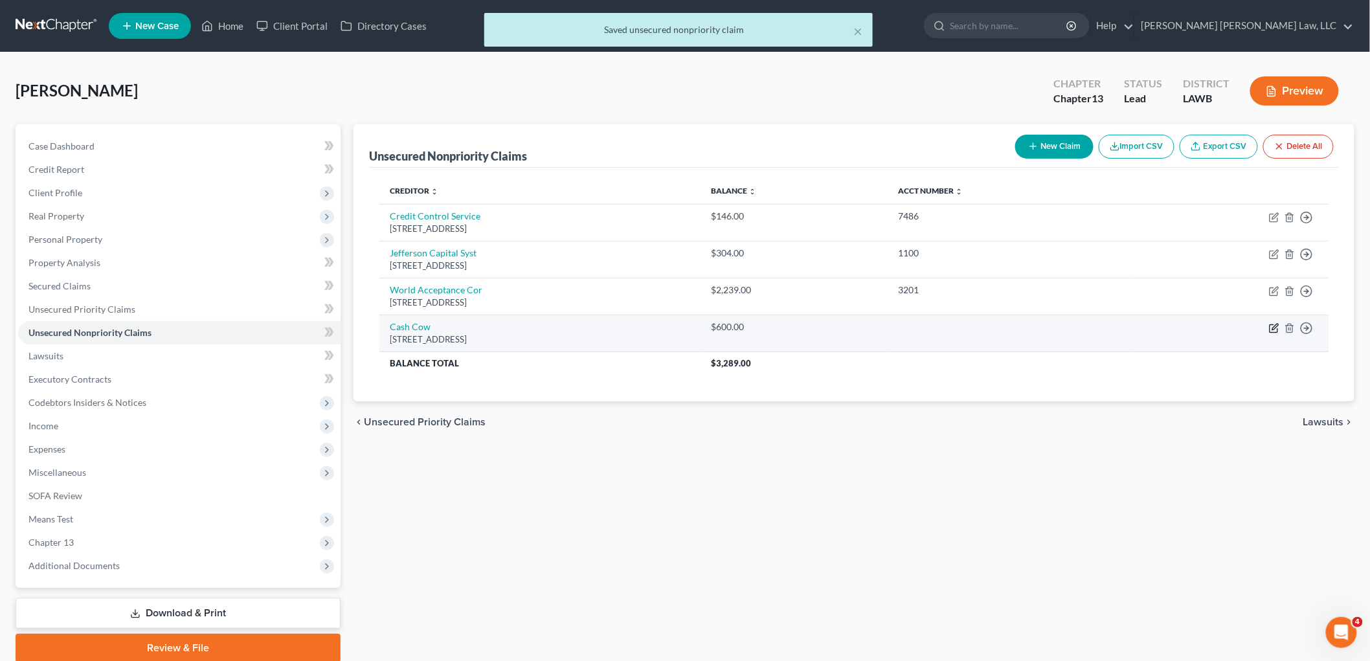
click at [1277, 331] on icon "button" at bounding box center [1274, 328] width 10 height 10
select select "10"
select select "0"
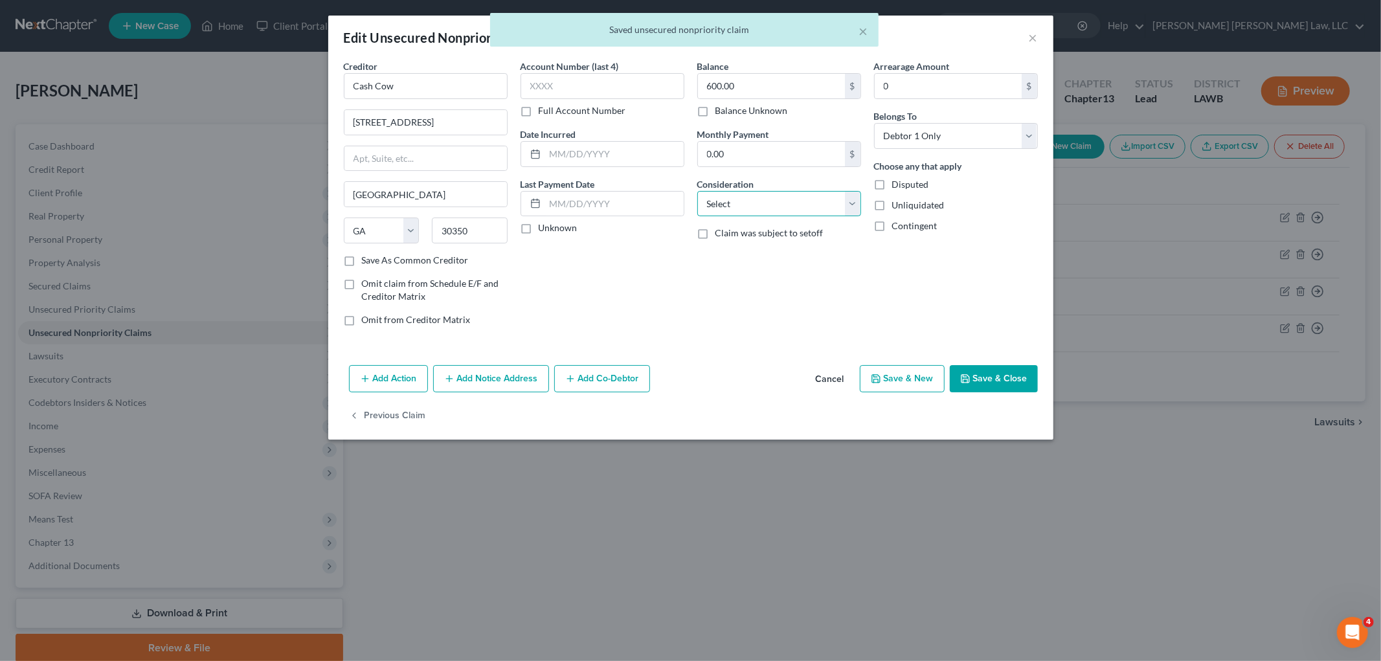
click at [787, 203] on select "Select Cable / Satellite Services Collection Agency Credit Card Debt Debt Couns…" at bounding box center [779, 204] width 164 height 26
select select "10"
click at [697, 191] on select "Select Cable / Satellite Services Collection Agency Credit Card Debt Debt Couns…" at bounding box center [779, 204] width 164 height 26
click at [975, 379] on button "Save & Close" at bounding box center [994, 378] width 88 height 27
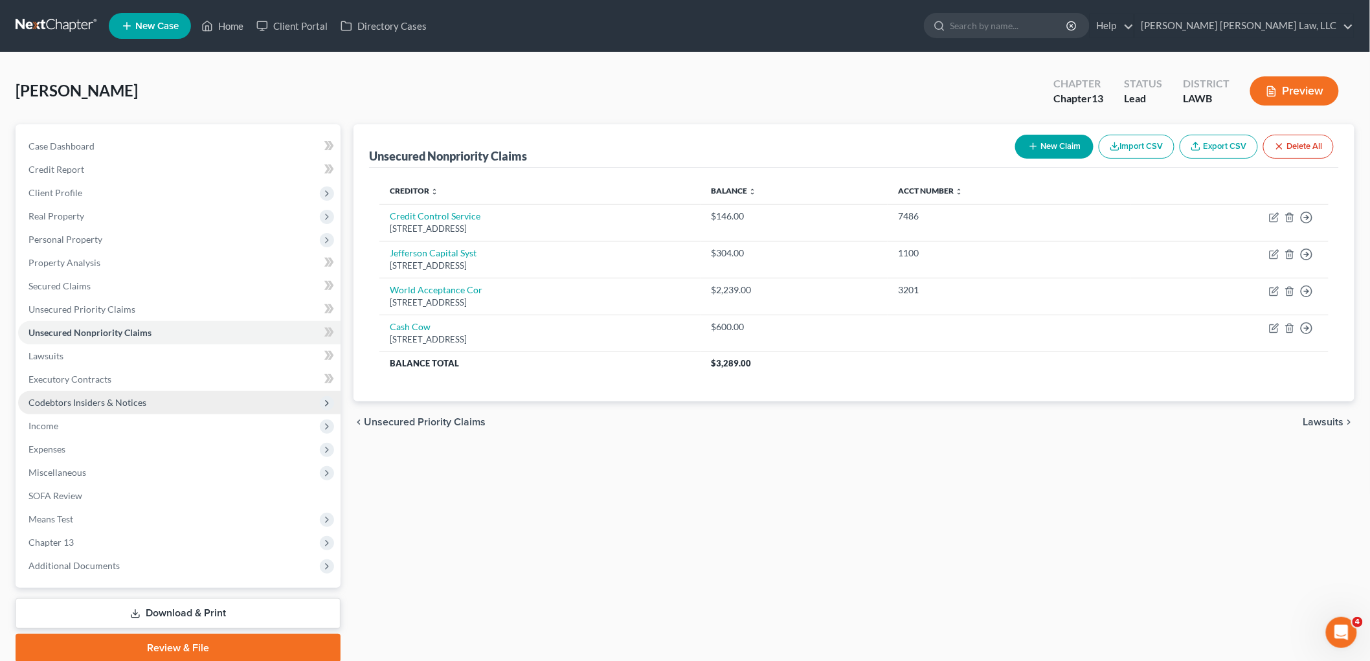
drag, startPoint x: 83, startPoint y: 404, endPoint x: 83, endPoint y: 411, distance: 7.1
click at [82, 404] on span "Codebtors Insiders & Notices" at bounding box center [87, 402] width 118 height 11
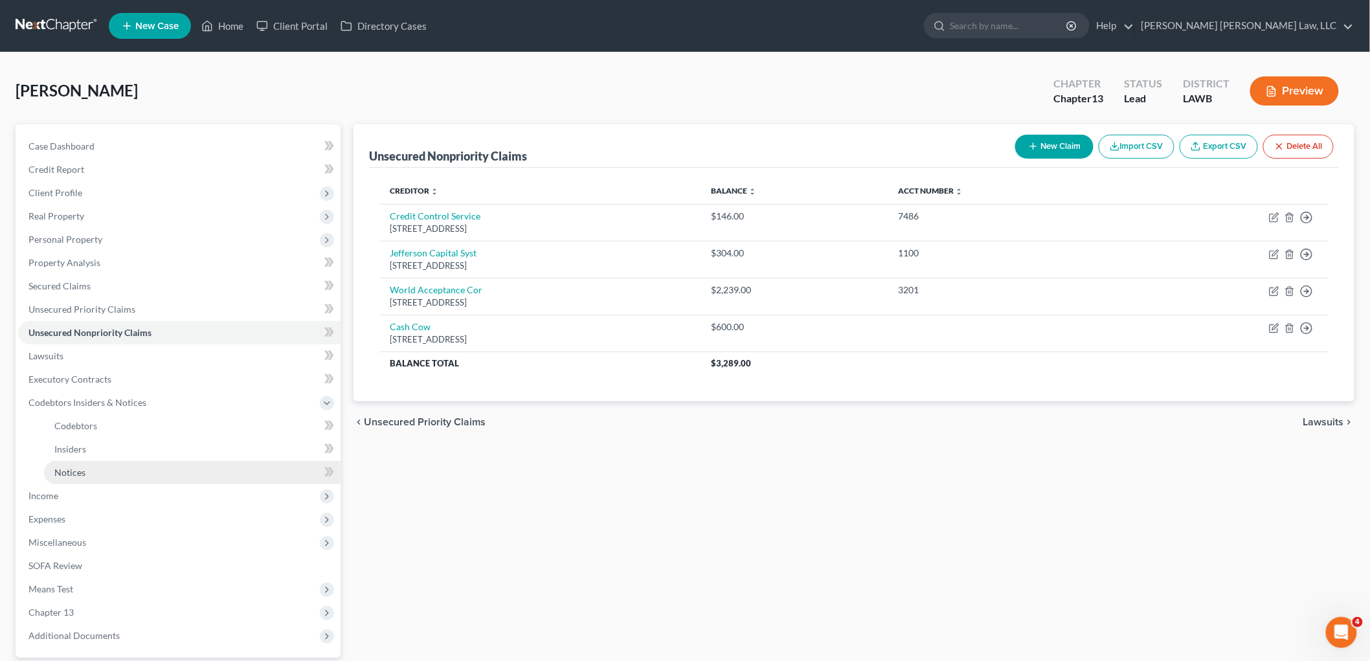
click at [67, 467] on span "Notices" at bounding box center [69, 472] width 31 height 11
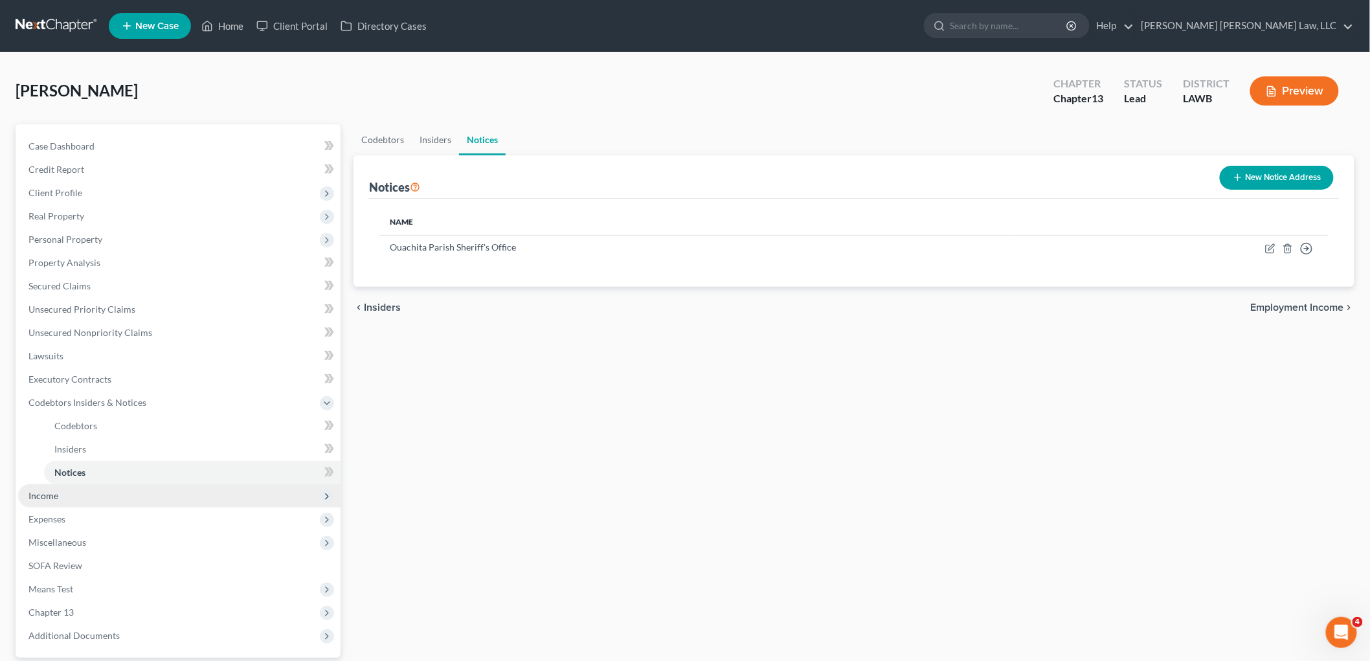
click at [56, 499] on span "Income" at bounding box center [43, 495] width 30 height 11
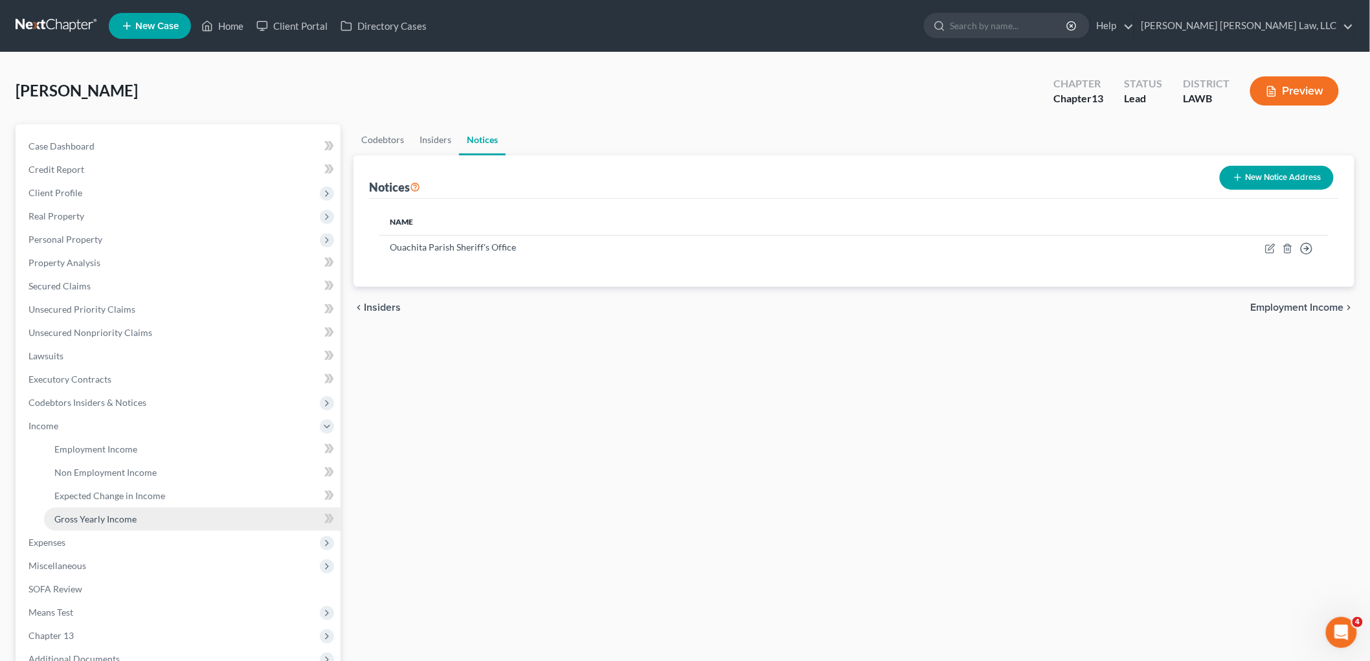
click at [82, 521] on span "Gross Yearly Income" at bounding box center [95, 519] width 82 height 11
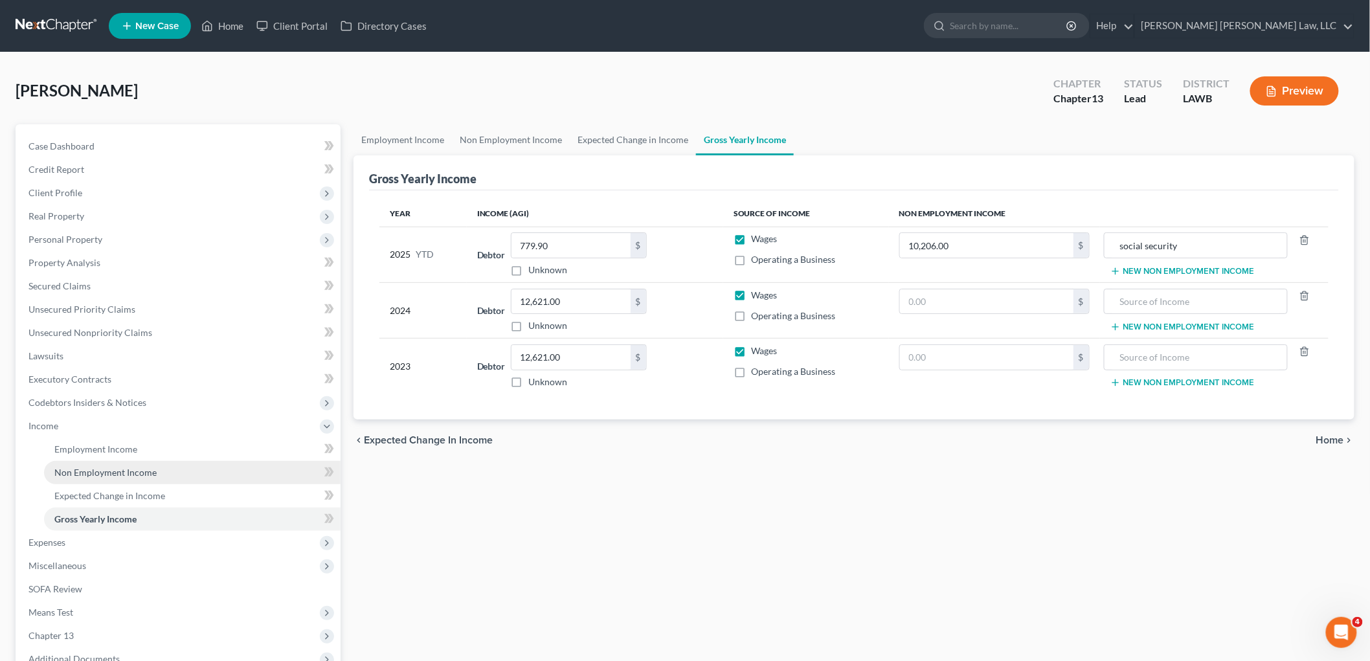
click at [91, 468] on span "Non Employment Income" at bounding box center [105, 472] width 102 height 11
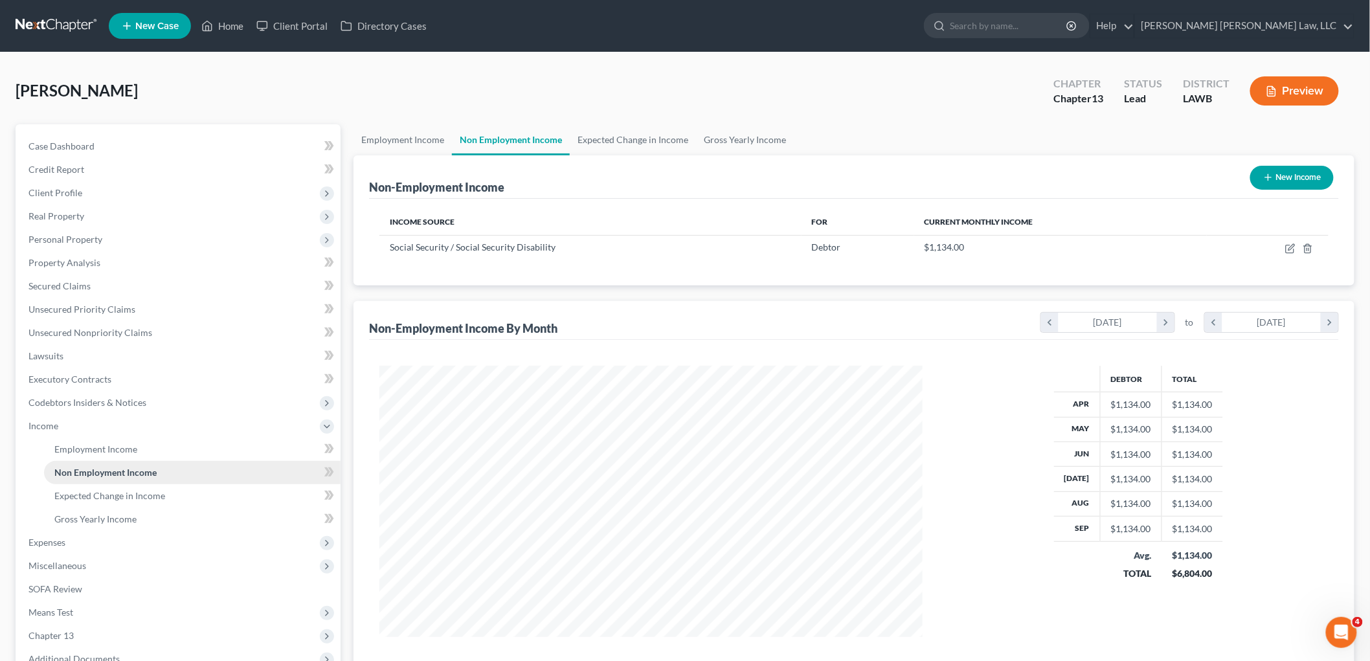
scroll to position [271, 569]
click at [94, 563] on span "Miscellaneous" at bounding box center [179, 565] width 323 height 23
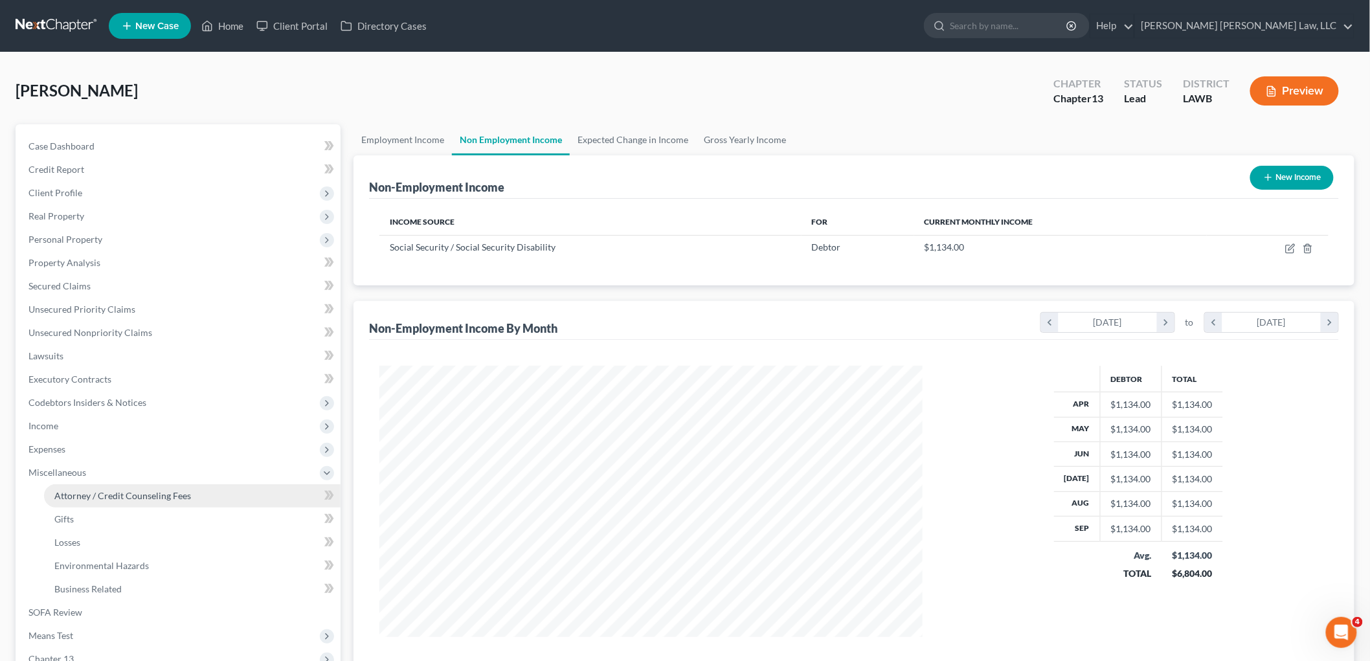
click at [130, 493] on span "Attorney / Credit Counseling Fees" at bounding box center [122, 495] width 137 height 11
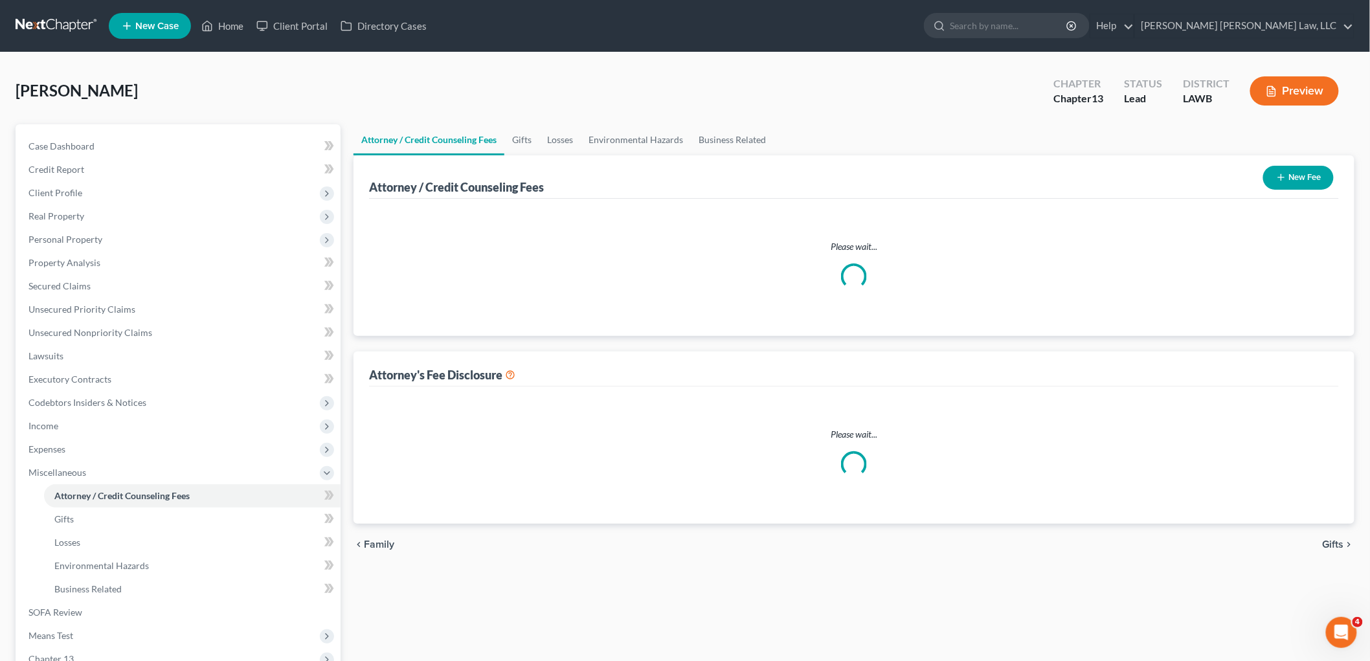
select select "1"
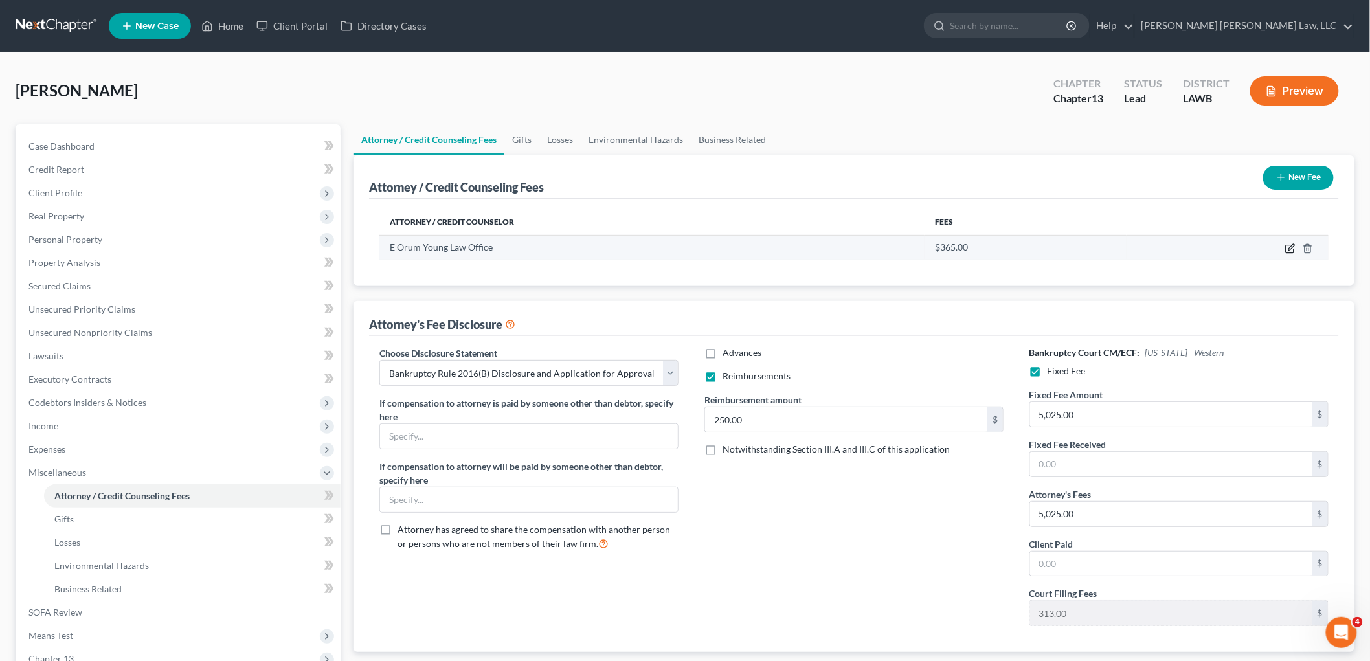
click at [1289, 245] on icon "button" at bounding box center [1290, 248] width 10 height 10
select select "19"
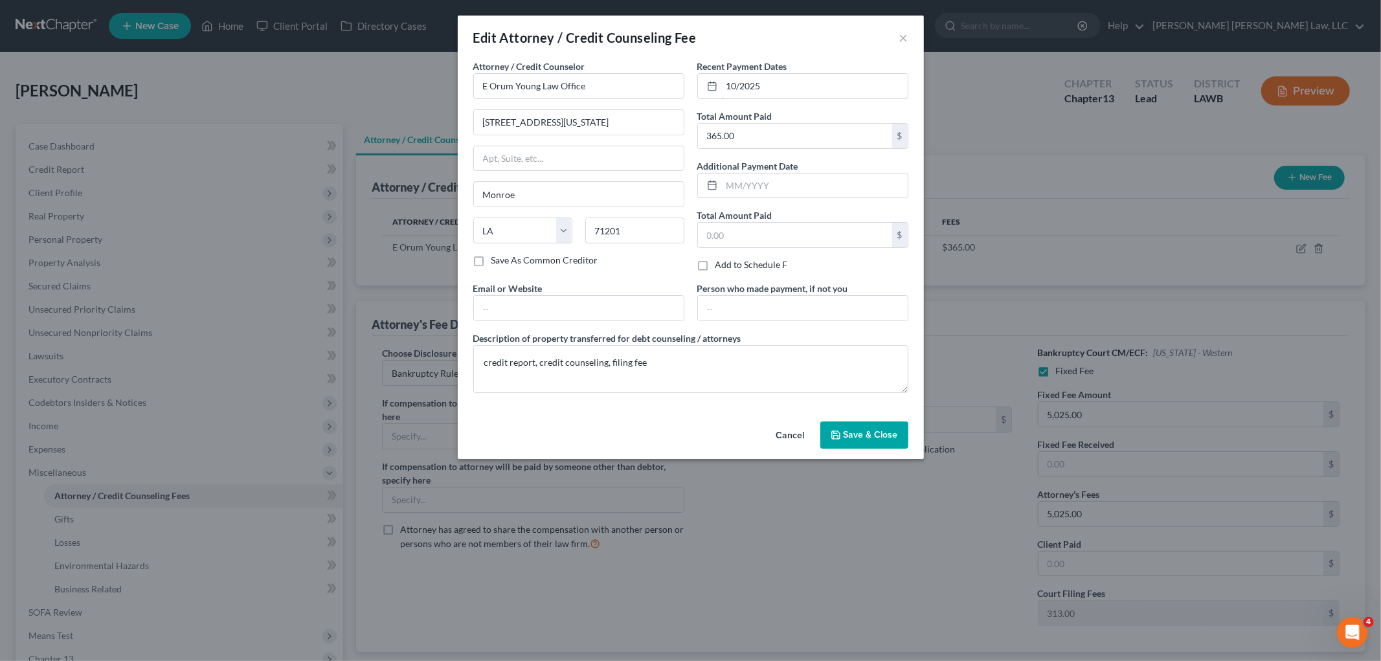
drag, startPoint x: 740, startPoint y: 81, endPoint x: 749, endPoint y: 120, distance: 40.1
click at [739, 81] on input "10/2025" at bounding box center [815, 86] width 186 height 25
type input "10/10/2025"
click at [850, 429] on span "Save & Close" at bounding box center [871, 434] width 54 height 11
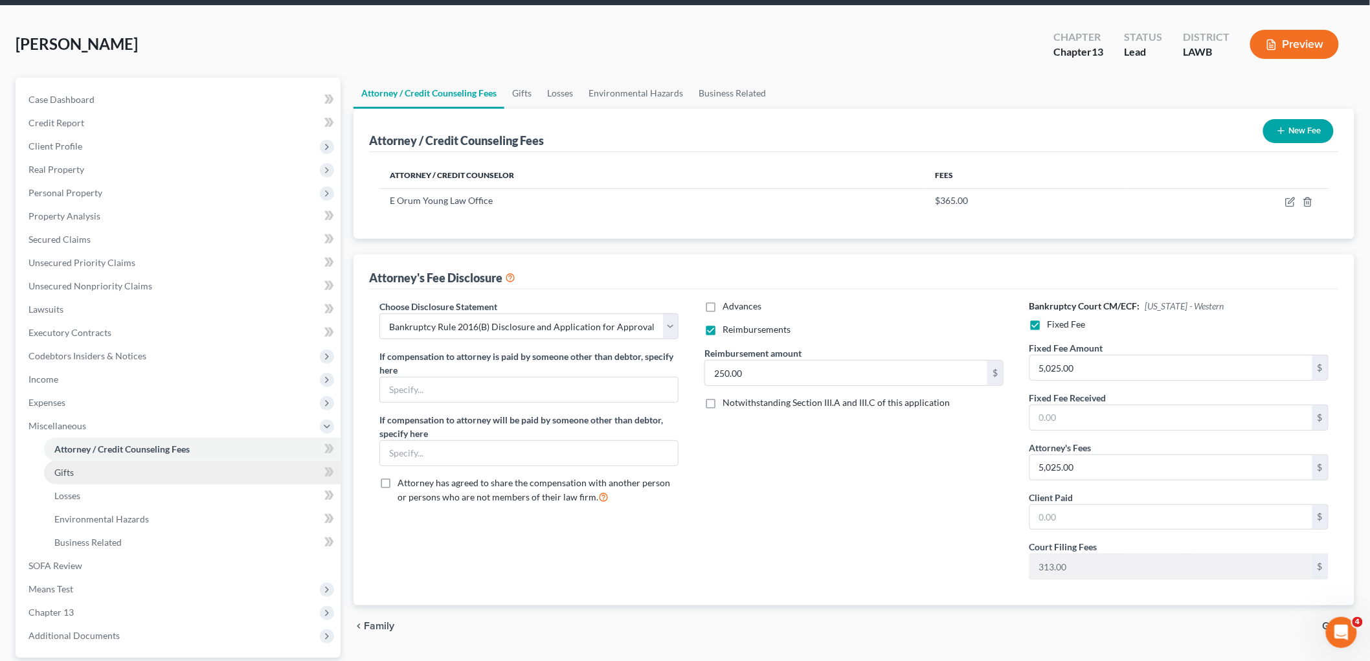
scroll to position [72, 0]
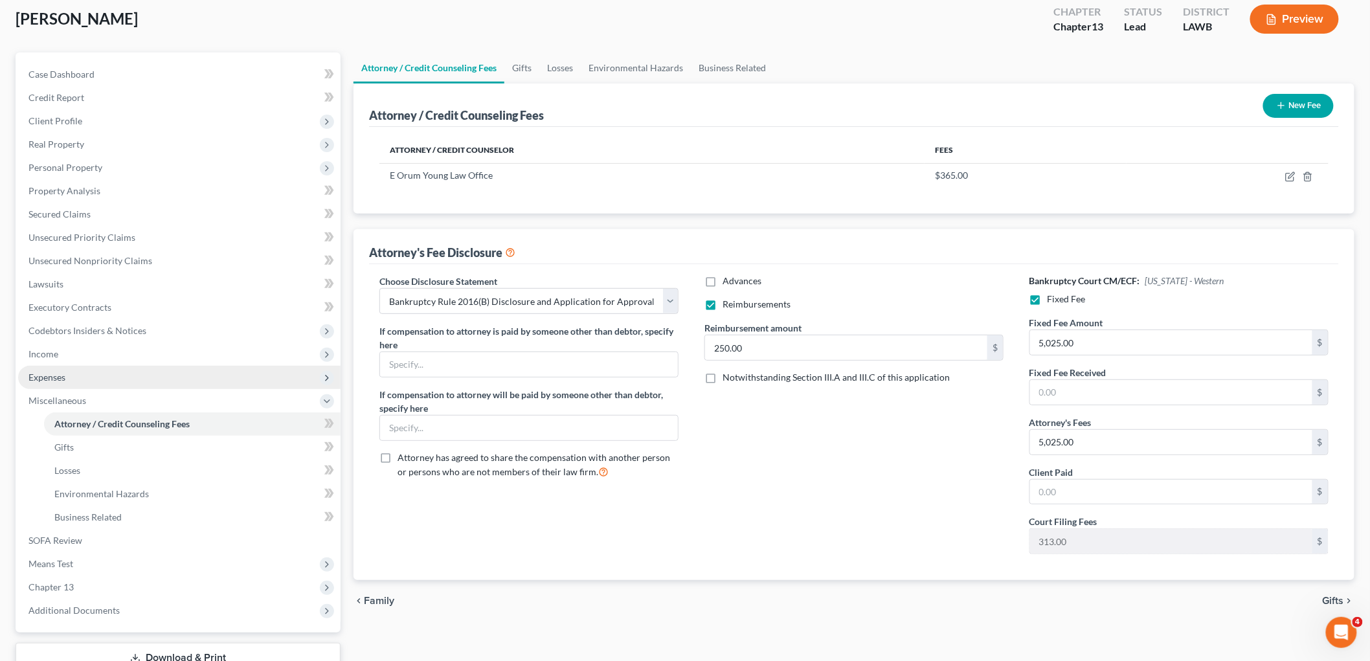
click at [87, 378] on span "Expenses" at bounding box center [179, 377] width 323 height 23
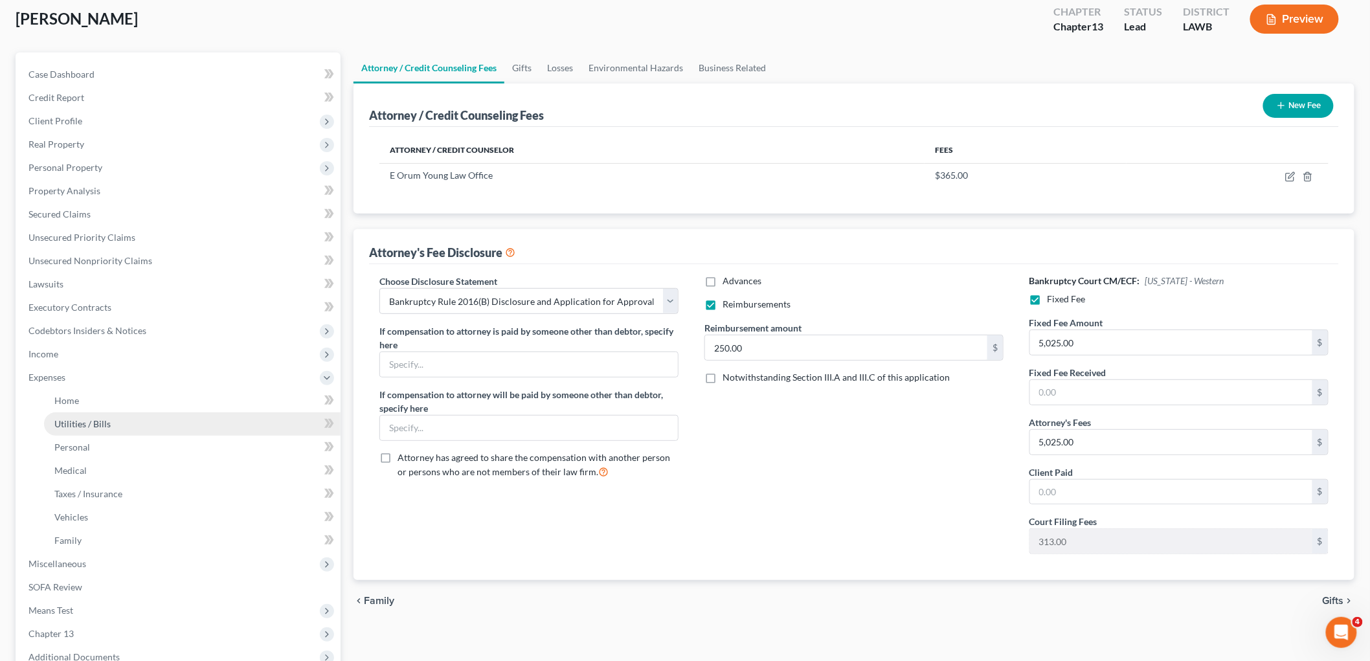
click at [100, 418] on span "Utilities / Bills" at bounding box center [82, 423] width 56 height 11
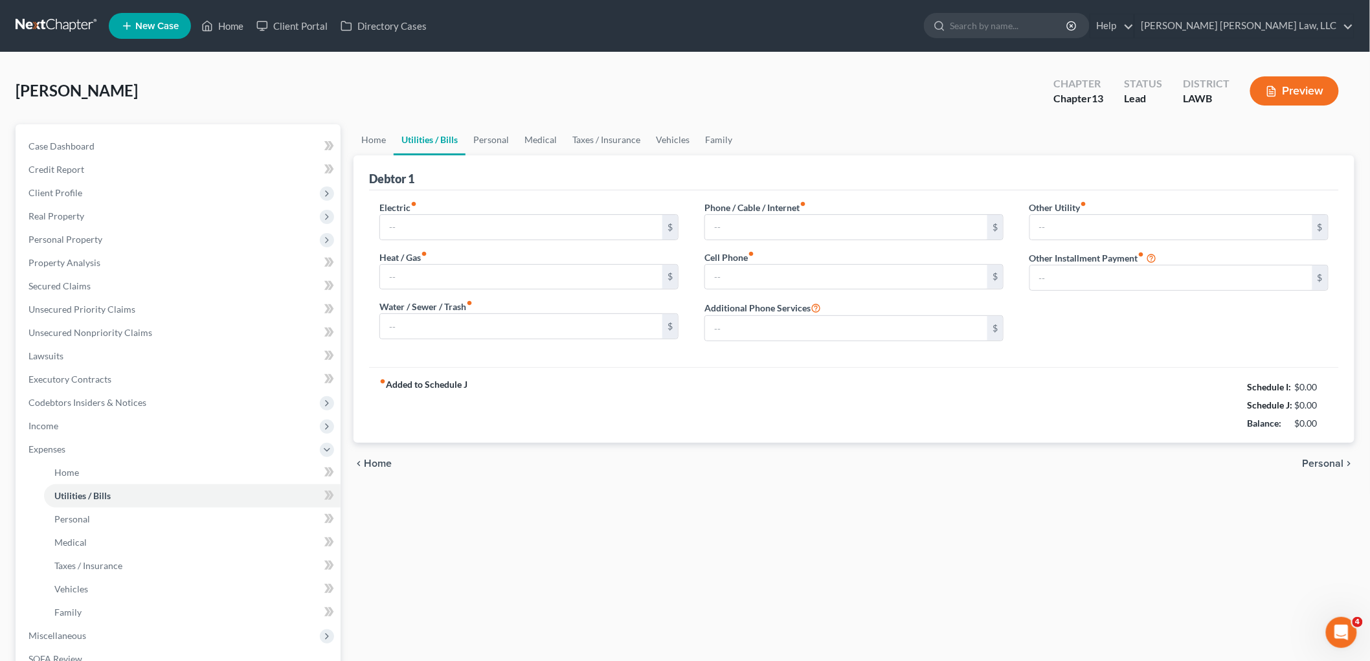
type input "130.00"
type input "35.00"
type input "60.00"
type input "35.00"
type input "45.00"
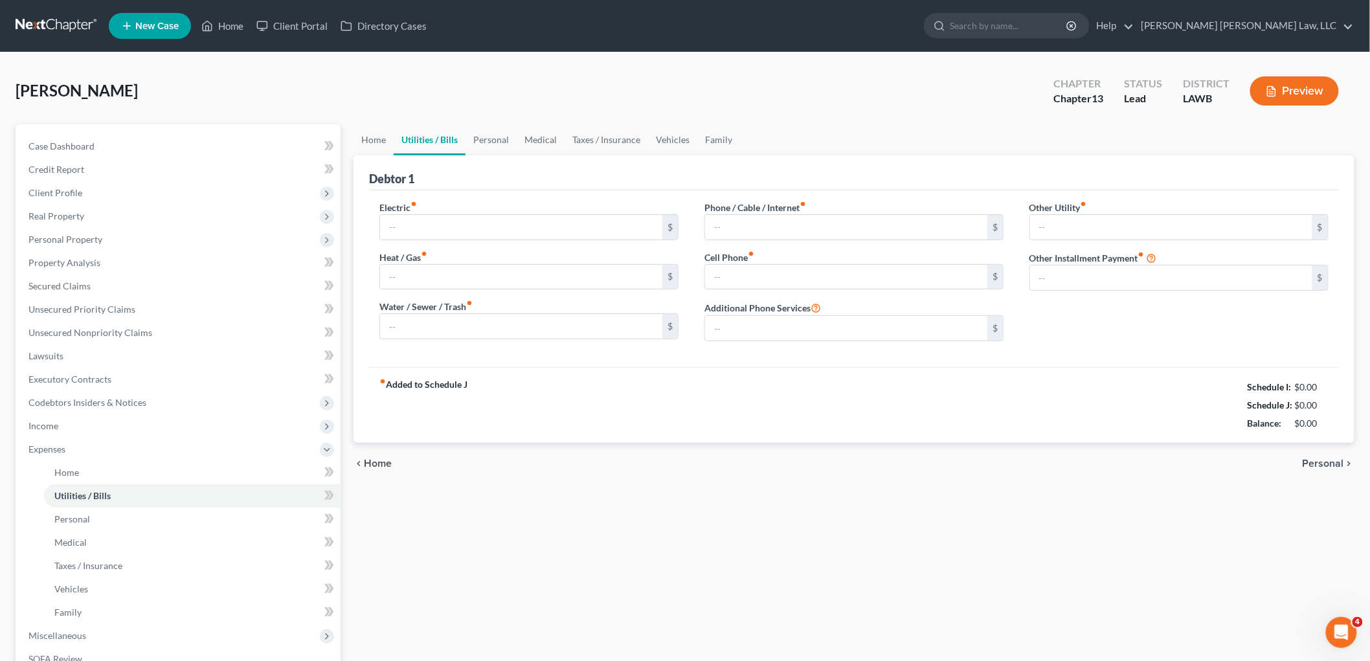
type input "0.00"
click at [490, 137] on link "Personal" at bounding box center [491, 139] width 51 height 31
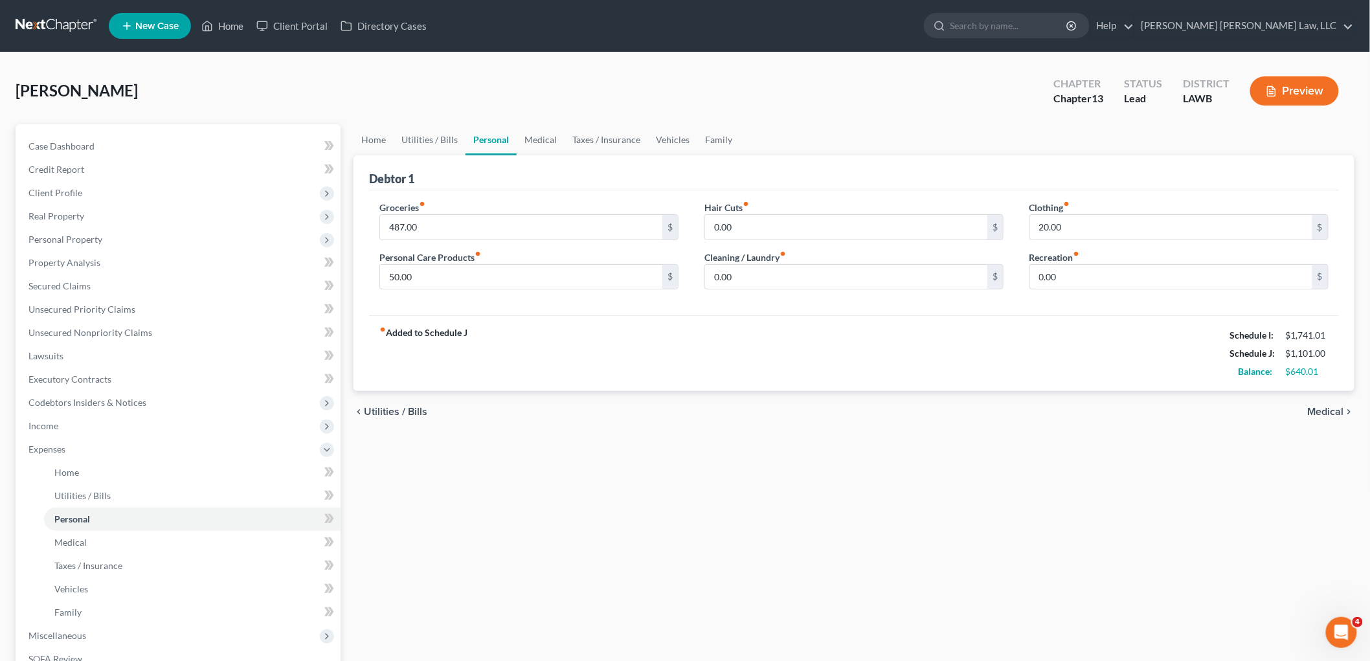
click at [386, 482] on div "Home Utilities / Bills Personal Medical Taxes / Insurance Vehicles Family Debto…" at bounding box center [854, 474] width 1014 height 701
click at [453, 218] on input "487.00" at bounding box center [521, 227] width 282 height 25
type input "497.00"
click at [1089, 234] on input "20.00" at bounding box center [1171, 227] width 282 height 25
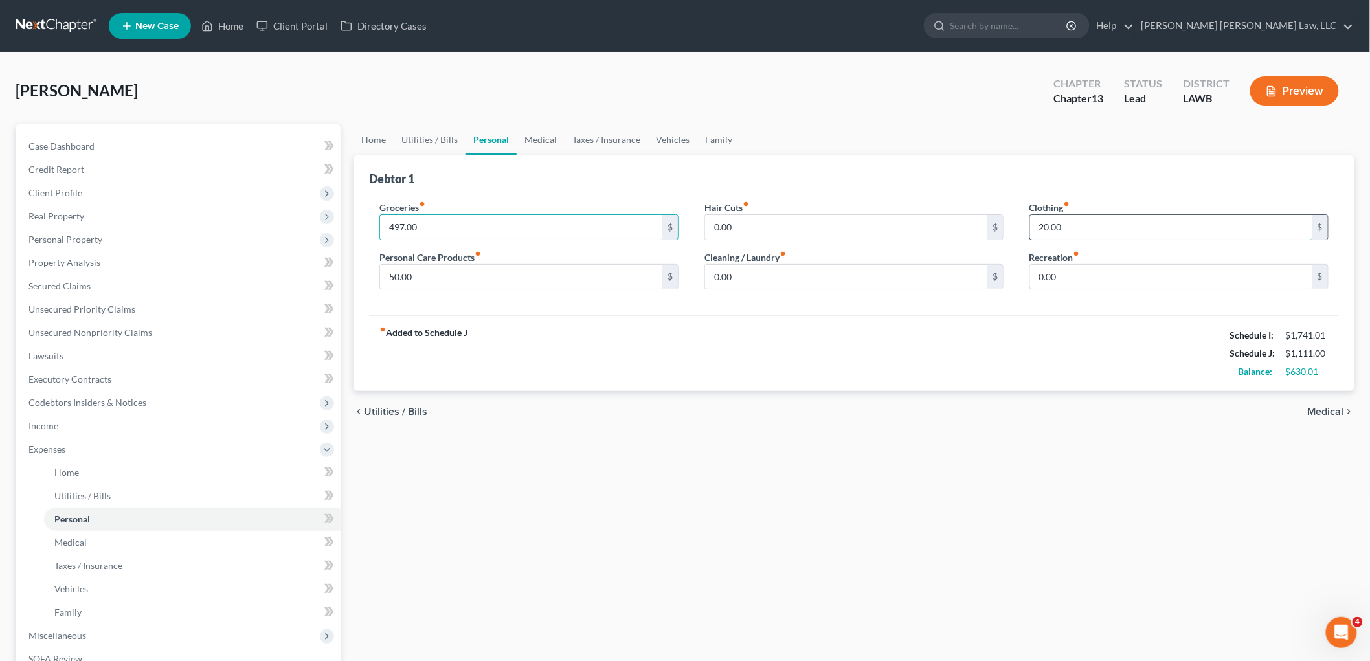
click at [1089, 234] on input "20.00" at bounding box center [1171, 227] width 282 height 25
type input "93.00"
click at [465, 273] on input "50.00" at bounding box center [521, 277] width 282 height 25
click at [1072, 277] on input "0.00" at bounding box center [1171, 277] width 282 height 25
click at [541, 149] on link "Medical" at bounding box center [541, 139] width 48 height 31
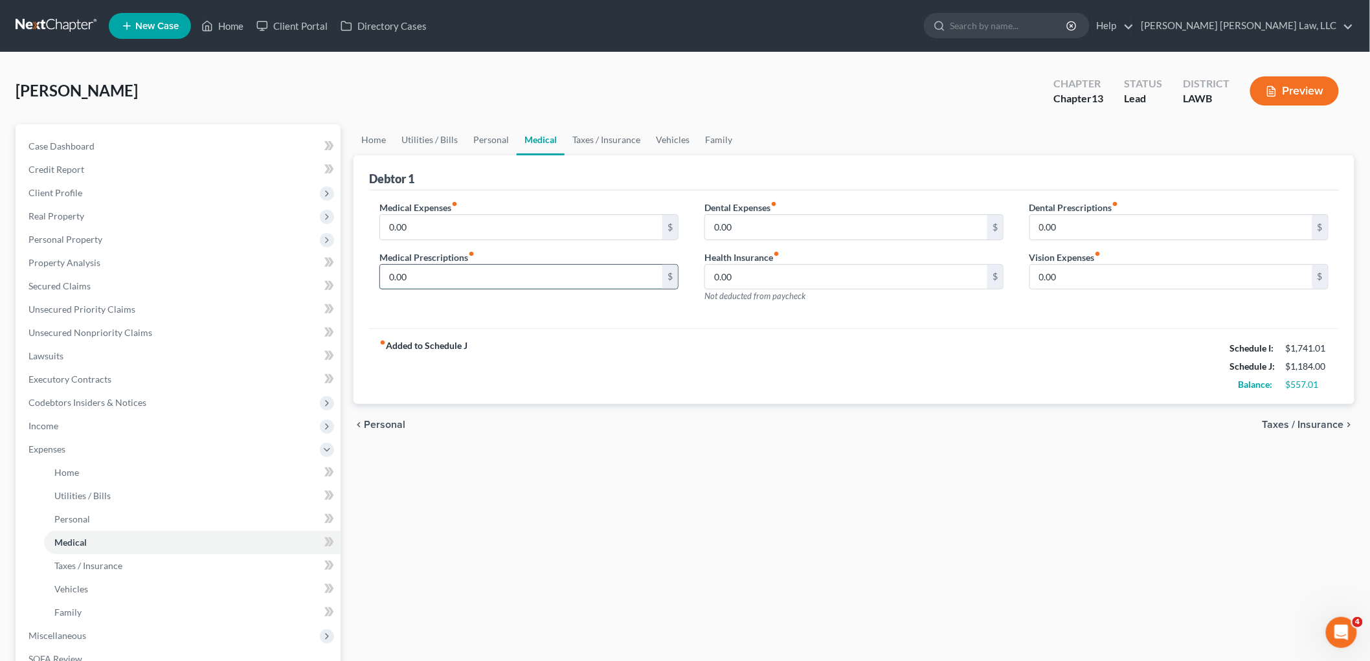
click at [458, 275] on input "0.00" at bounding box center [521, 277] width 282 height 25
type input "30.00"
click at [674, 134] on link "Vehicles" at bounding box center [672, 139] width 49 height 31
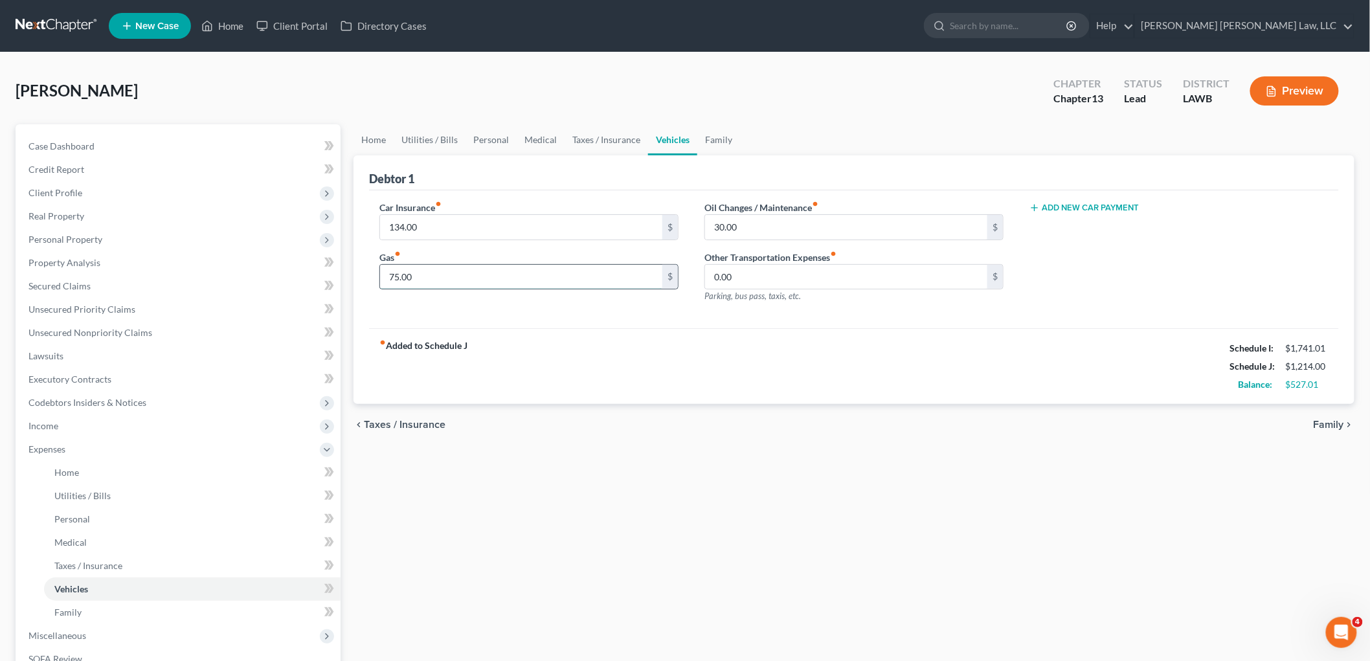
click at [488, 282] on input "75.00" at bounding box center [521, 277] width 282 height 25
type input "175.00"
type input "35.00"
click at [516, 277] on input "175.00" at bounding box center [521, 277] width 282 height 25
type input "275.00"
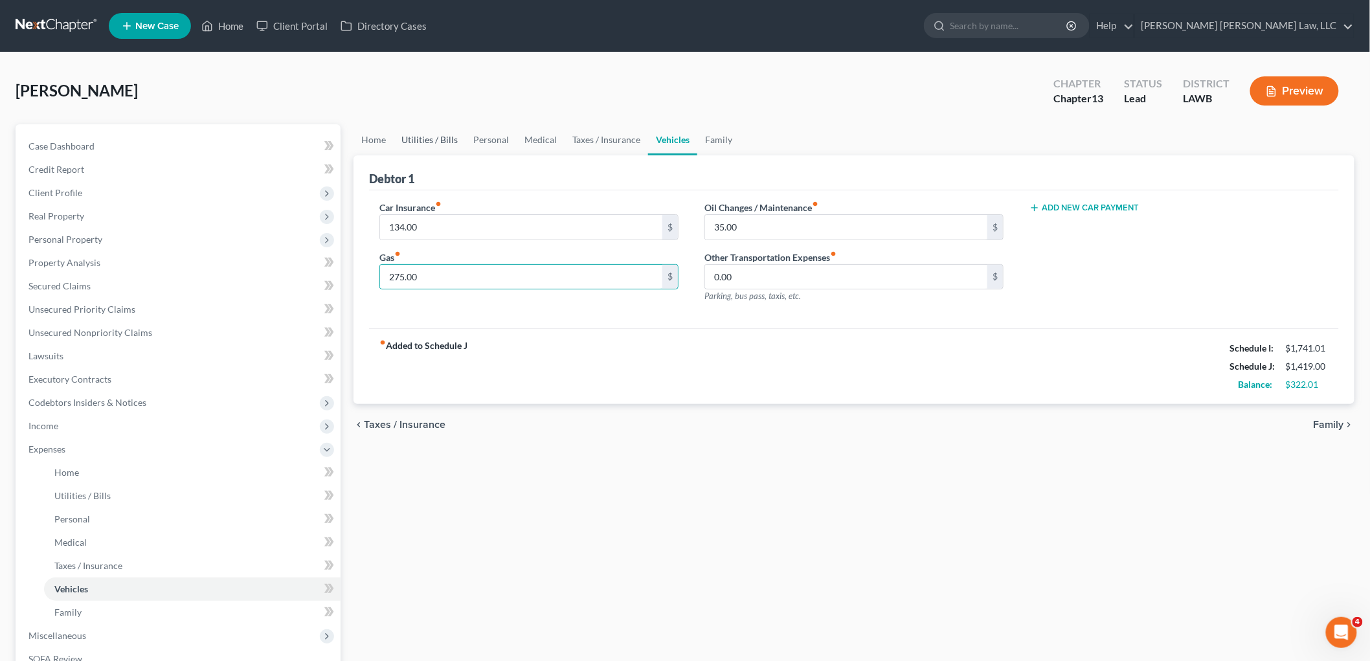
click at [422, 132] on link "Utilities / Bills" at bounding box center [430, 139] width 72 height 31
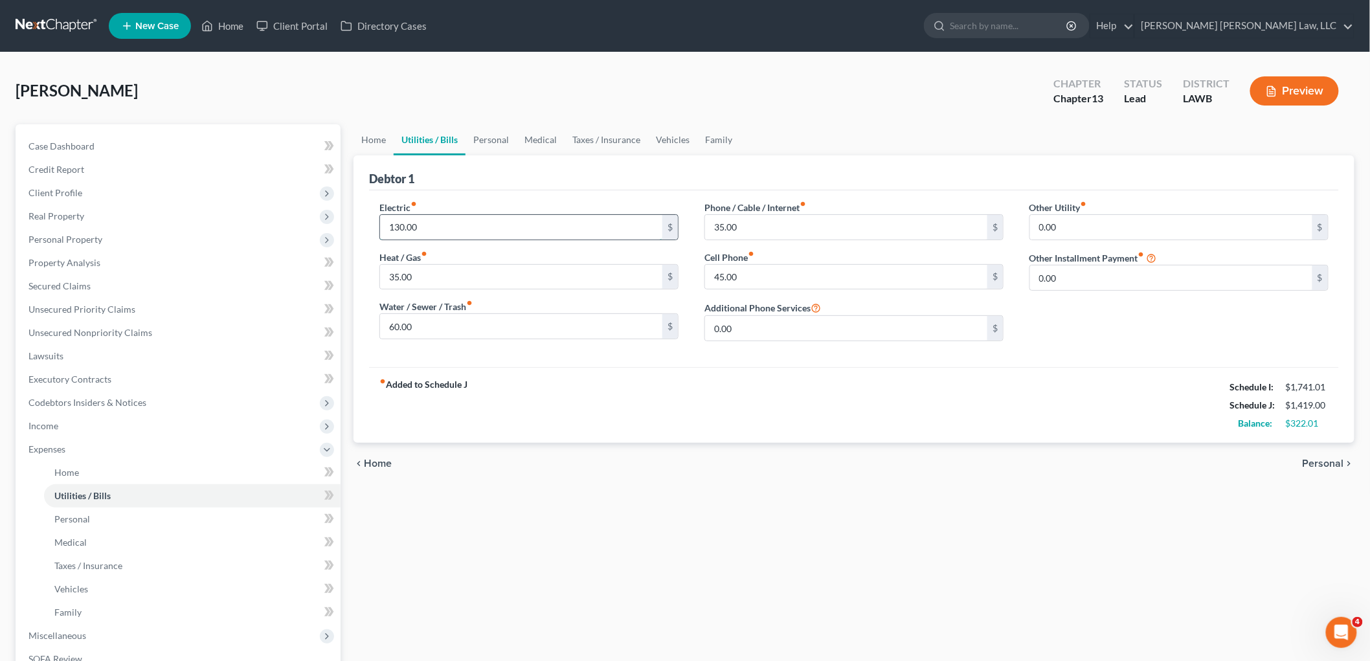
click at [431, 221] on input "130.00" at bounding box center [521, 227] width 282 height 25
type input "130.01"
click at [383, 141] on link "Home" at bounding box center [374, 139] width 40 height 31
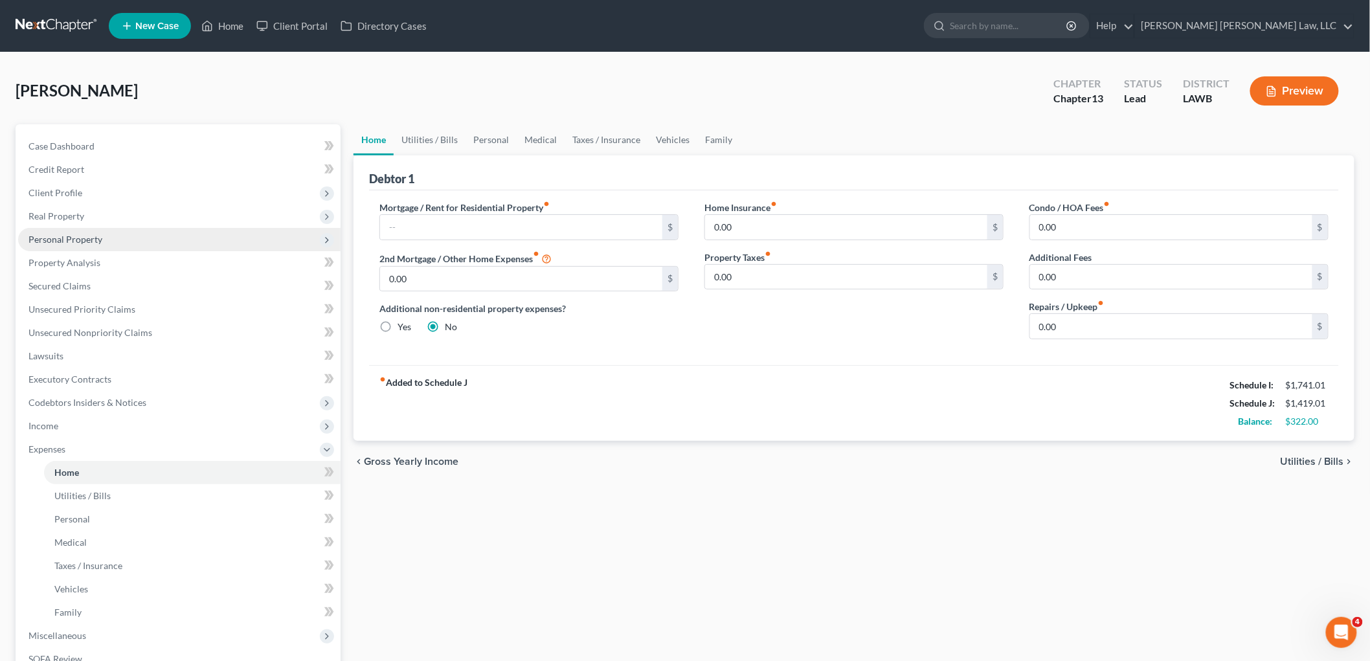
click at [80, 236] on span "Personal Property" at bounding box center [65, 239] width 74 height 11
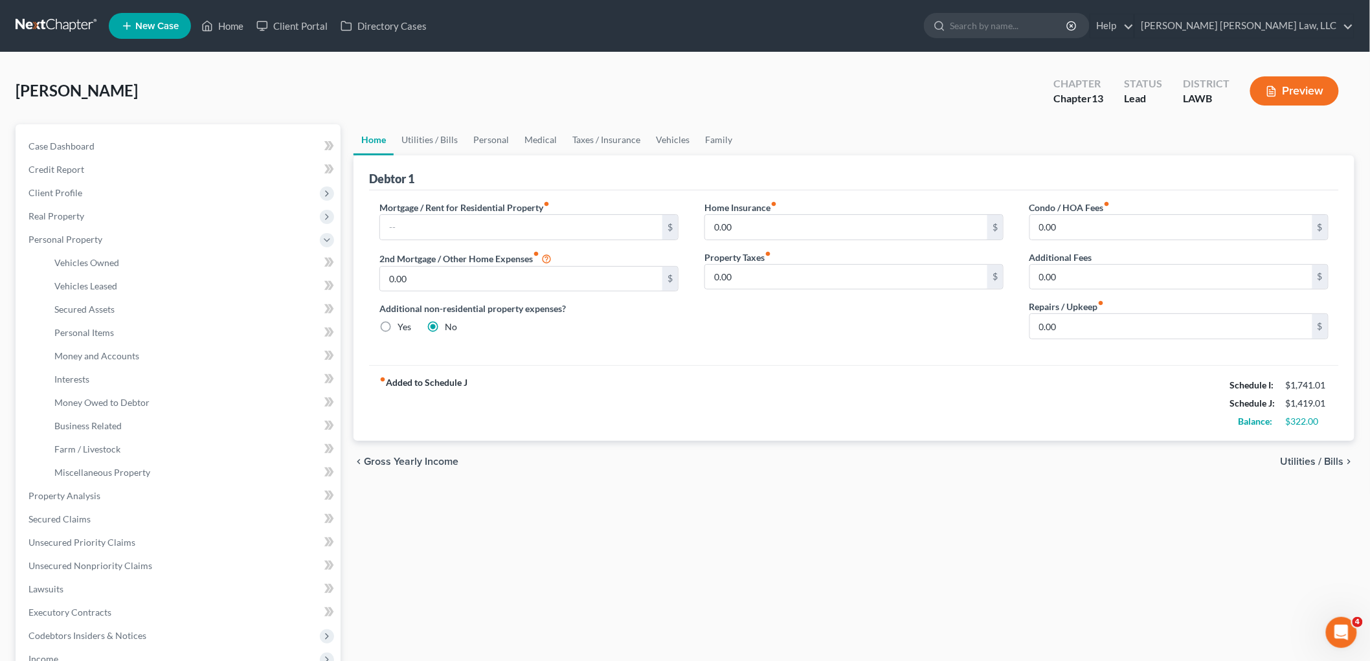
click at [447, 484] on div "Home Utilities / Bills Personal Medical Taxes / Insurance Vehicles Family Debto…" at bounding box center [854, 509] width 1014 height 771
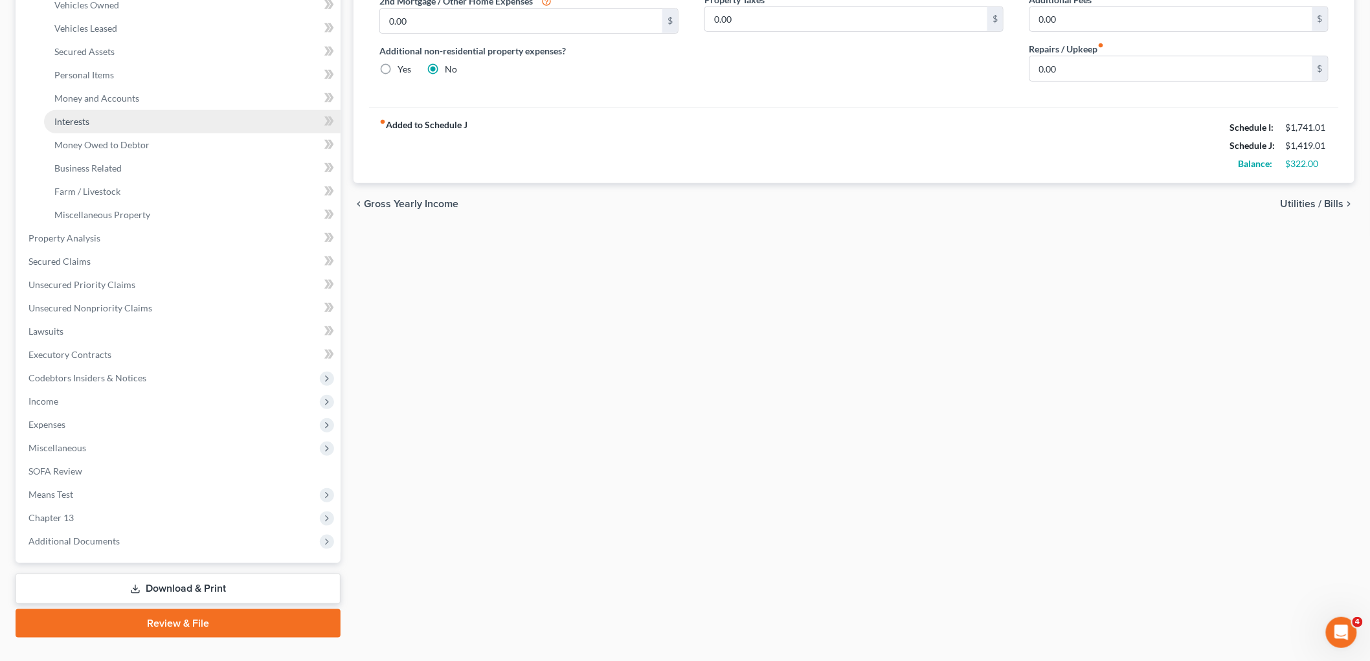
scroll to position [282, 0]
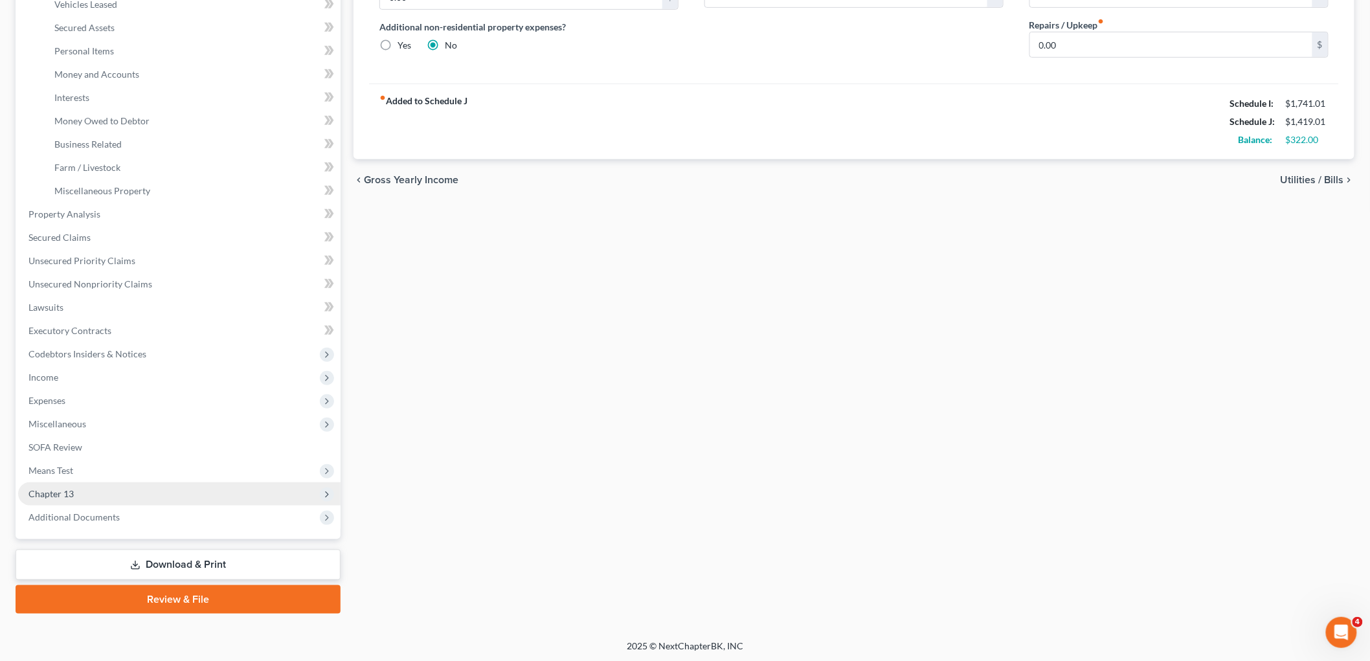
click at [84, 487] on span "Chapter 13" at bounding box center [179, 493] width 323 height 23
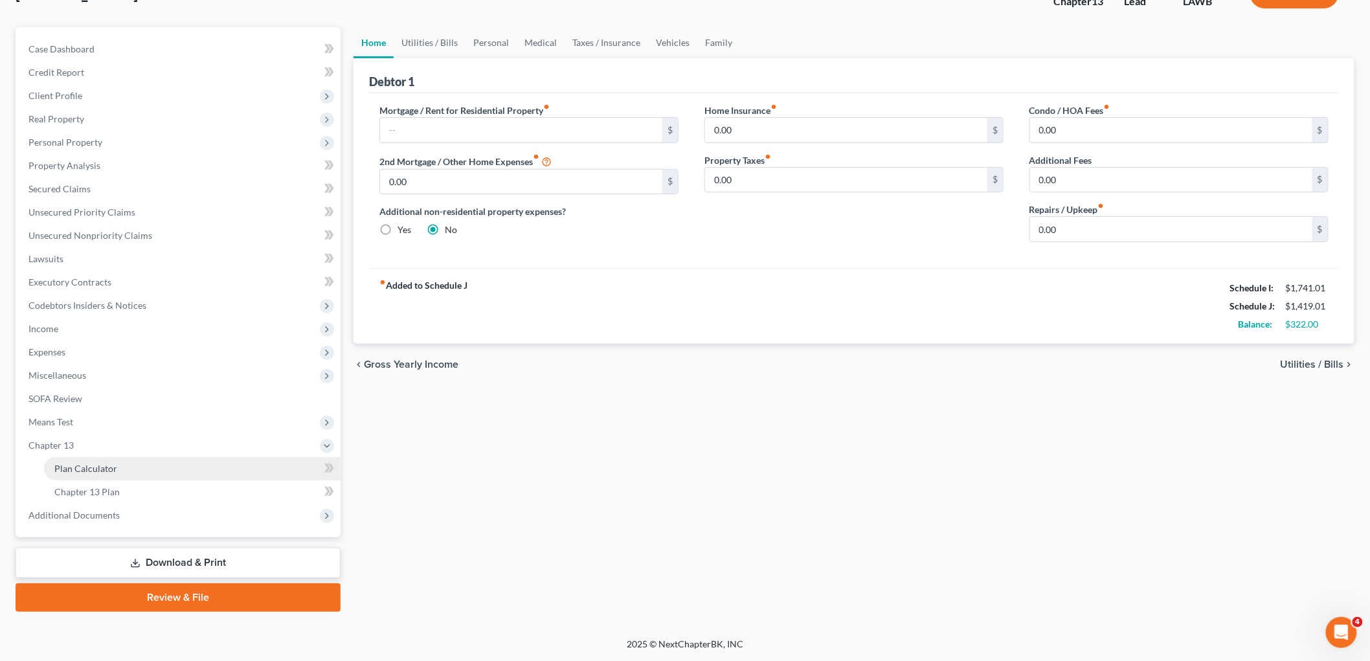
scroll to position [95, 0]
click at [108, 474] on span "Plan Calculator" at bounding box center [85, 470] width 63 height 11
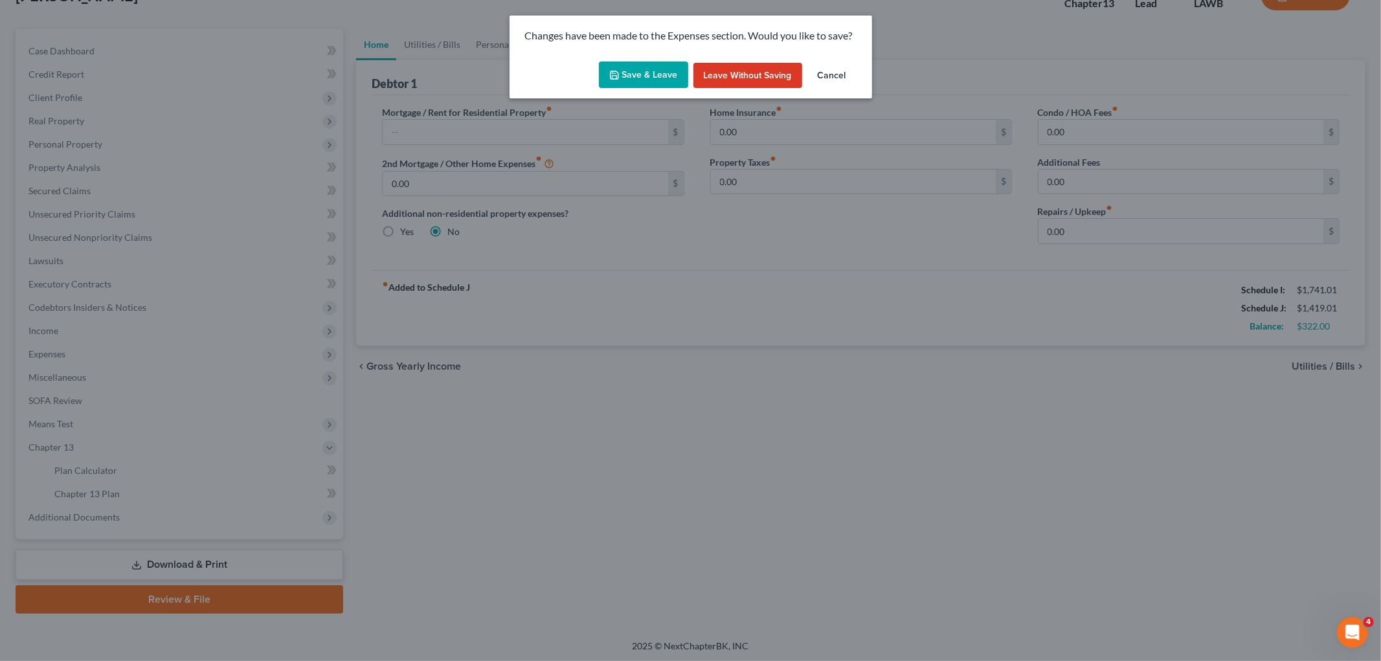
click at [659, 67] on button "Save & Leave" at bounding box center [643, 75] width 89 height 27
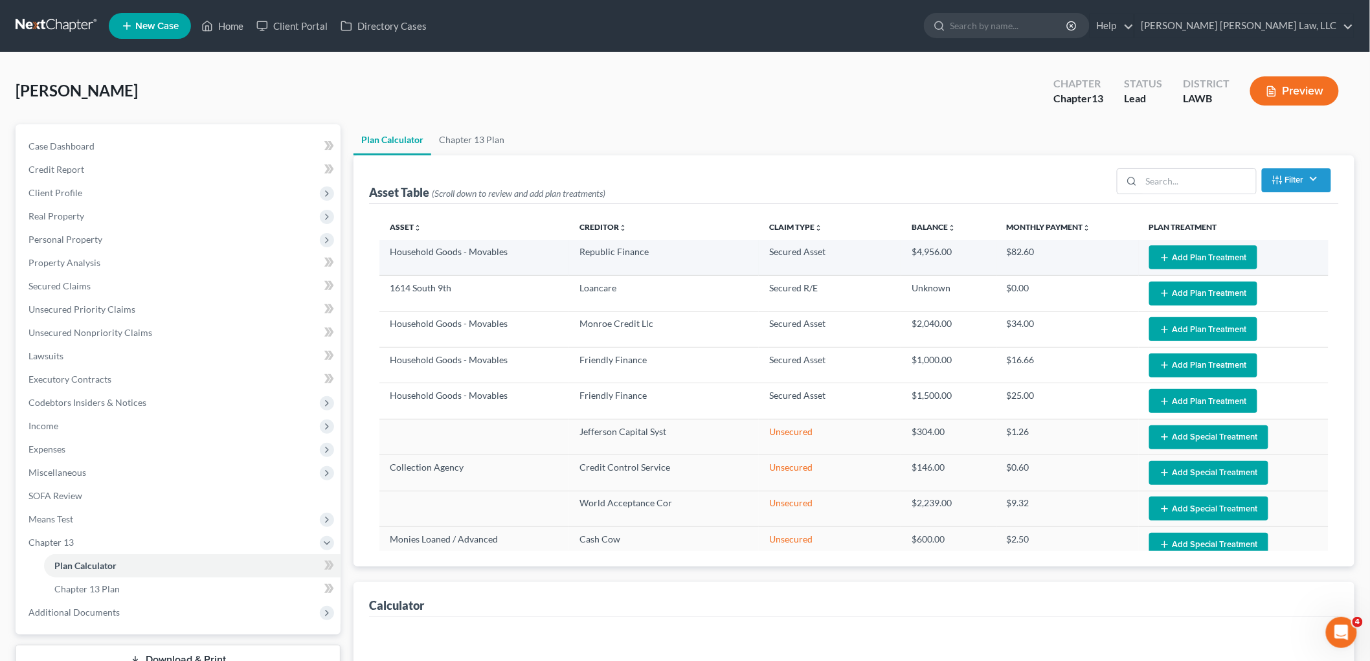
click at [1194, 251] on button "Add Plan Treatment" at bounding box center [1203, 257] width 108 height 24
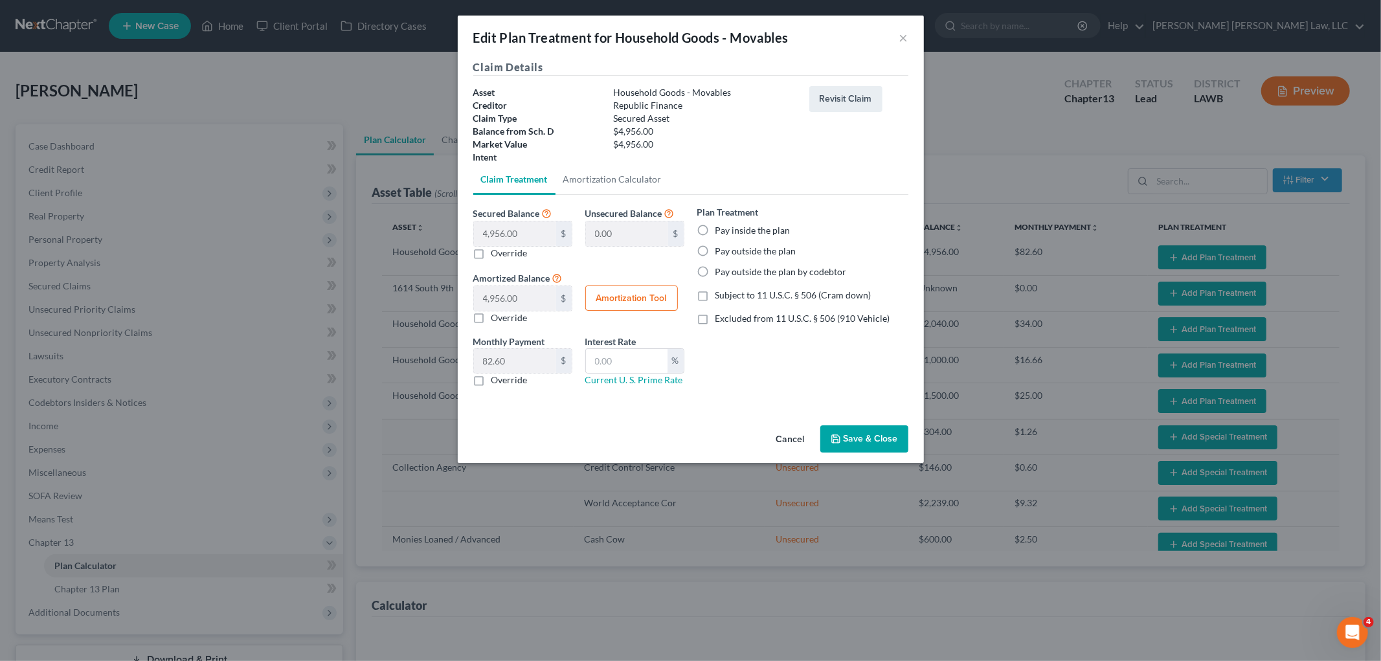
click at [716, 224] on label "Pay inside the plan" at bounding box center [753, 230] width 75 height 13
click at [721, 224] on input "Pay inside the plan" at bounding box center [725, 228] width 8 height 8
radio input "true"
click at [716, 294] on label "Subject to 11 U.S.C. § 506 (Cram down)" at bounding box center [794, 295] width 156 height 13
click at [721, 294] on input "Subject to 11 U.S.C. § 506 (Cram down)" at bounding box center [725, 293] width 8 height 8
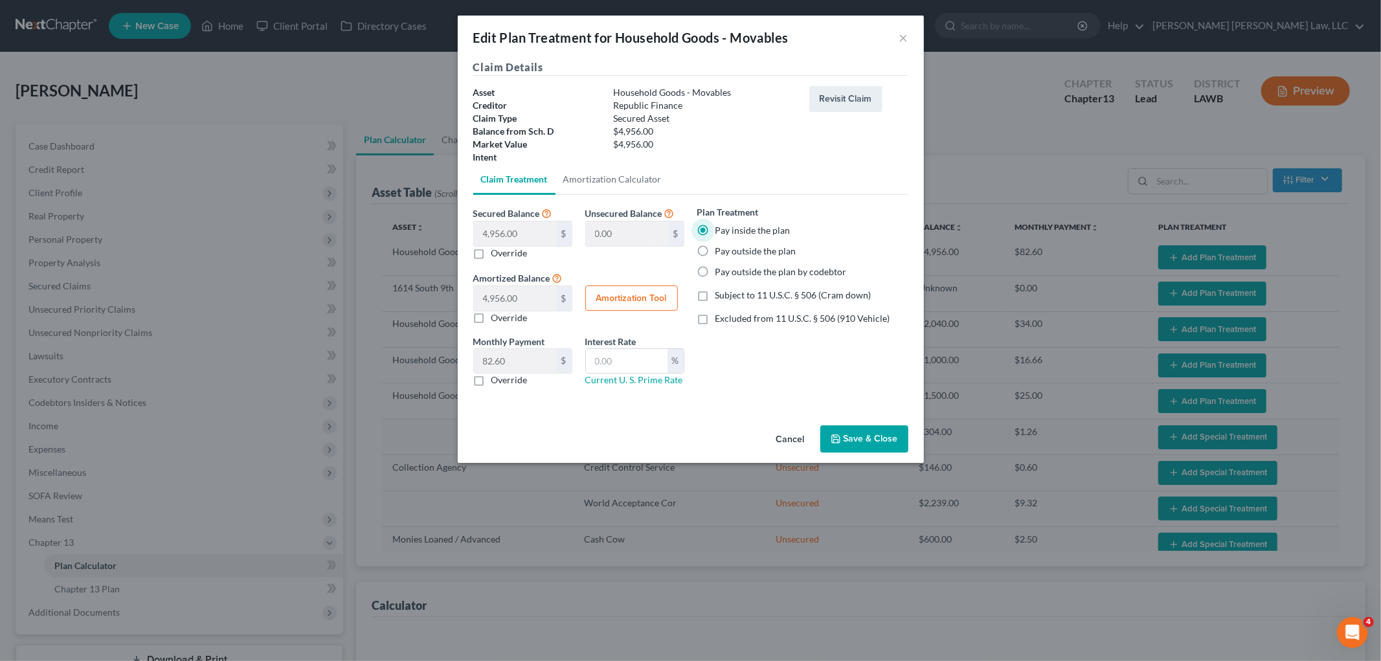
checkbox input "true"
click at [492, 383] on label "Override" at bounding box center [510, 380] width 36 height 13
click at [497, 382] on input "Override" at bounding box center [501, 378] width 8 height 8
checkbox input "true"
click at [512, 359] on input "text" at bounding box center [515, 361] width 82 height 25
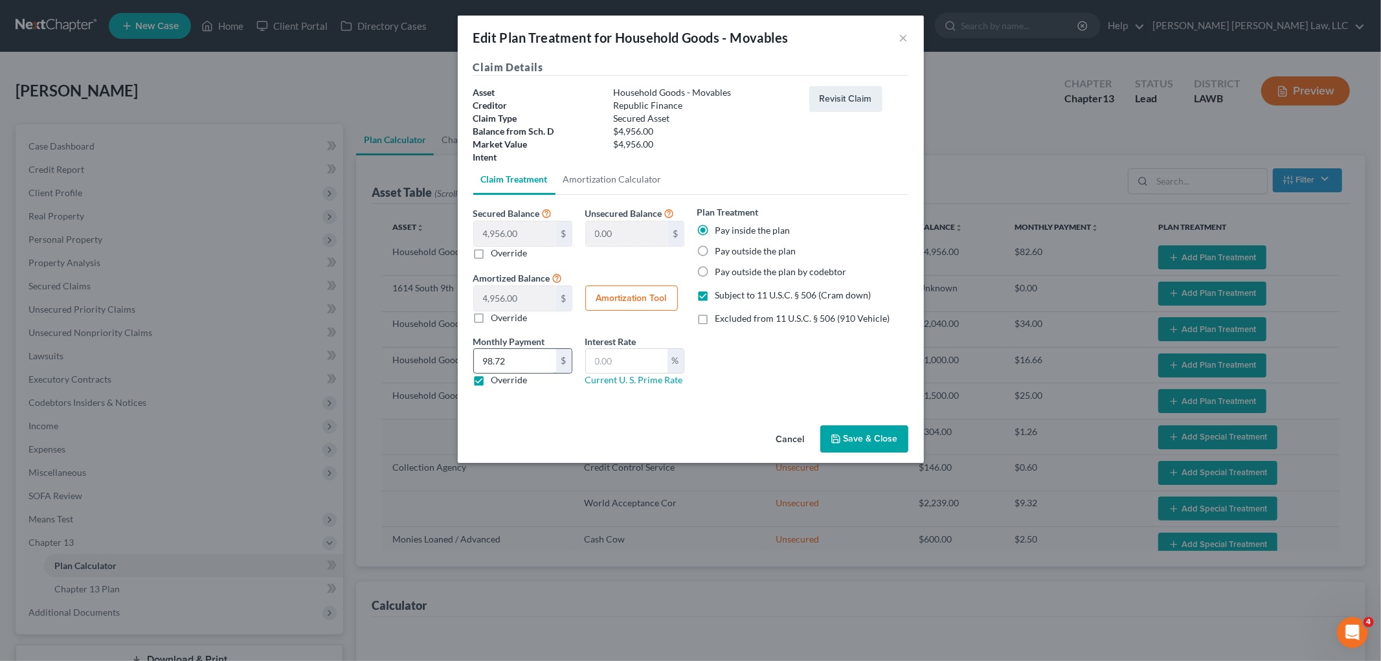
type input "98.72"
type input "7.25"
click at [857, 432] on button "Save & Close" at bounding box center [865, 438] width 88 height 27
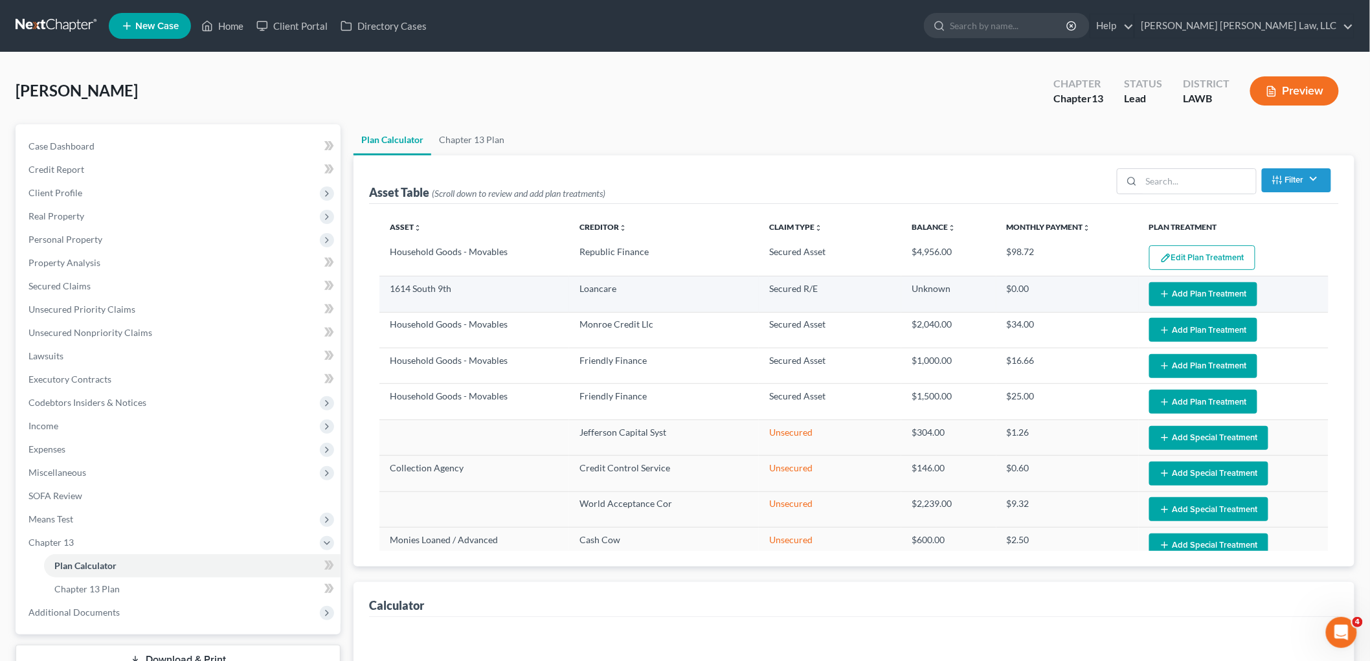
click at [1195, 295] on button "Add Plan Treatment" at bounding box center [1203, 294] width 108 height 24
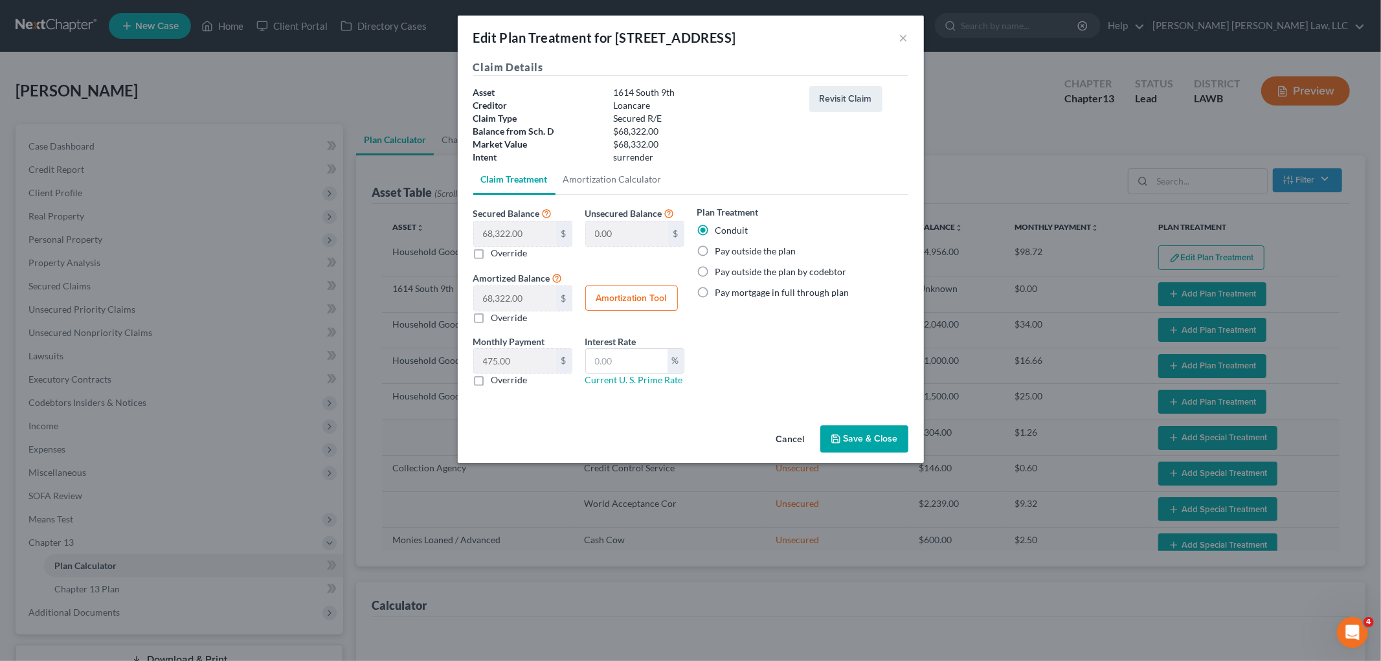
click at [866, 447] on button "Save & Close" at bounding box center [865, 438] width 88 height 27
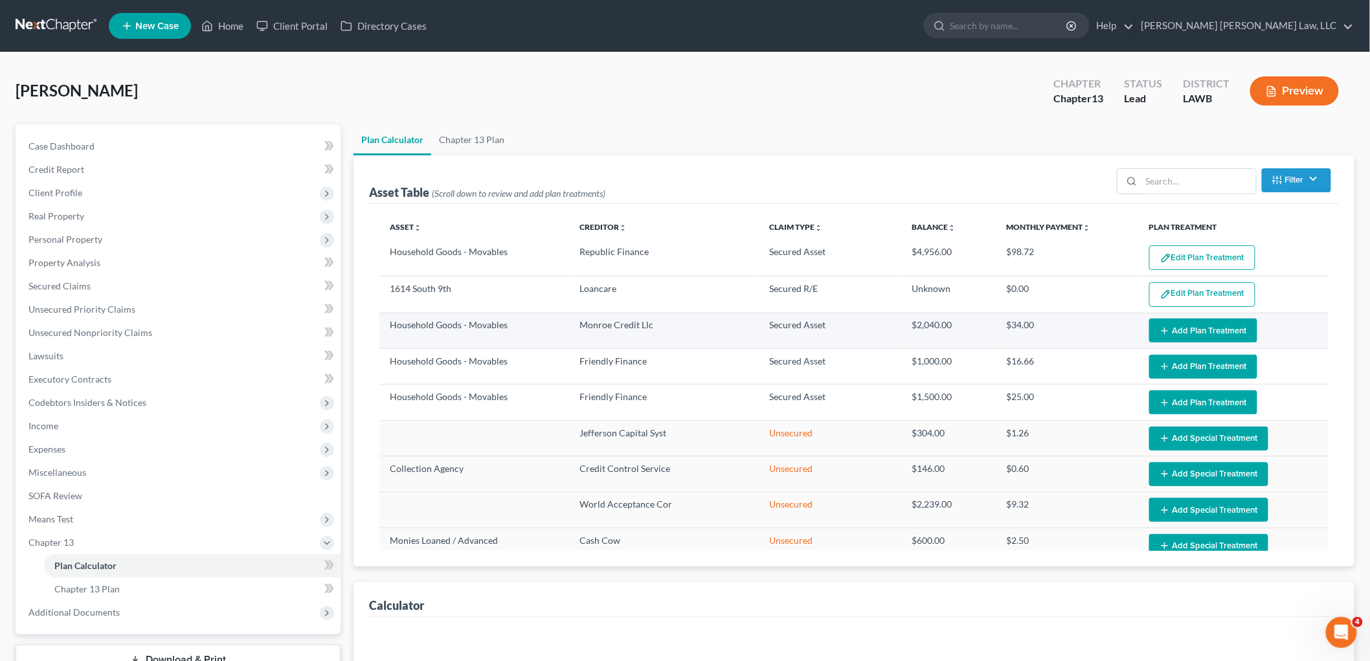
select select "59"
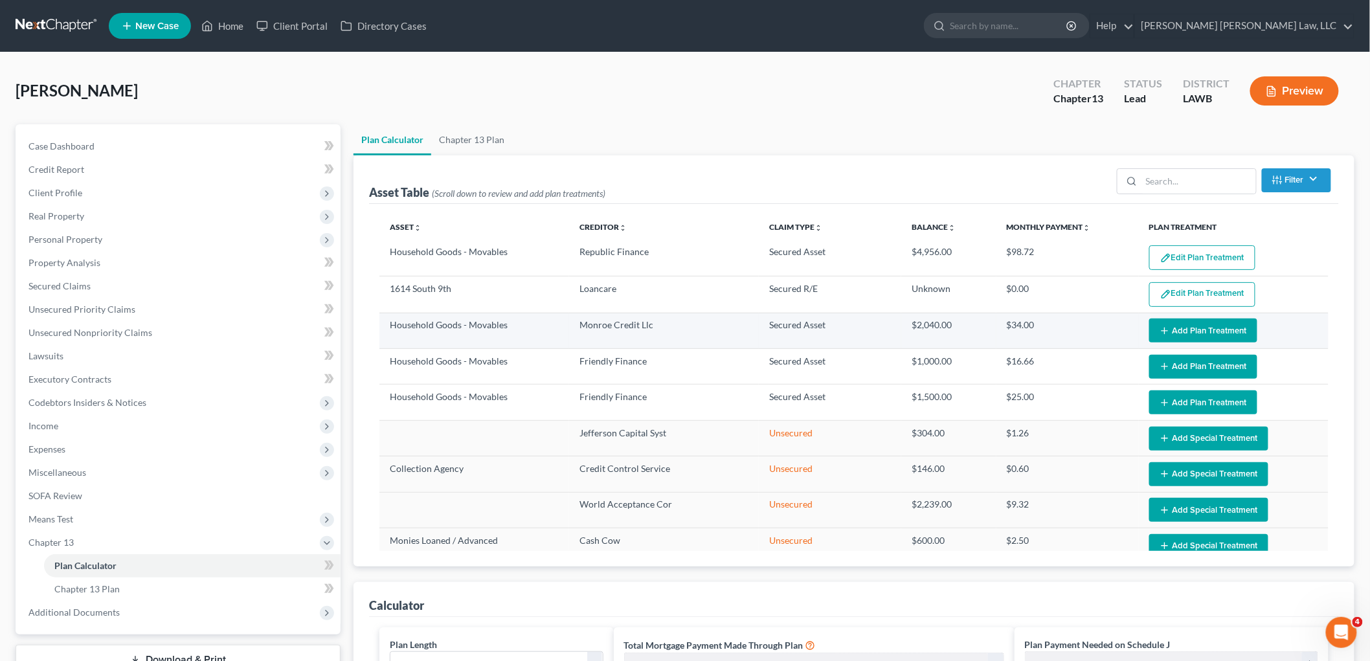
click at [1160, 333] on icon "button" at bounding box center [1165, 331] width 10 height 10
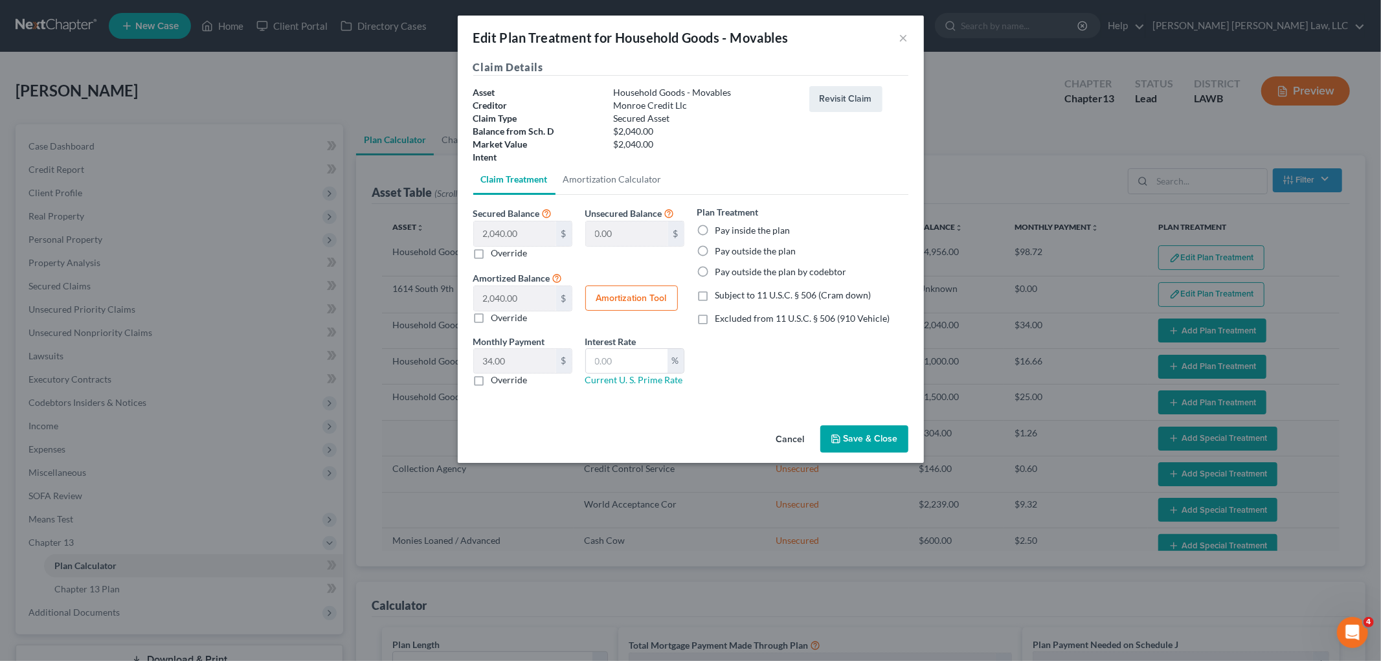
click at [716, 224] on label "Pay inside the plan" at bounding box center [753, 230] width 75 height 13
click at [721, 224] on input "Pay inside the plan" at bounding box center [725, 228] width 8 height 8
radio input "true"
drag, startPoint x: 701, startPoint y: 299, endPoint x: 486, endPoint y: 367, distance: 224.9
click at [716, 299] on label "Subject to 11 U.S.C. § 506 (Cram down)" at bounding box center [794, 295] width 156 height 13
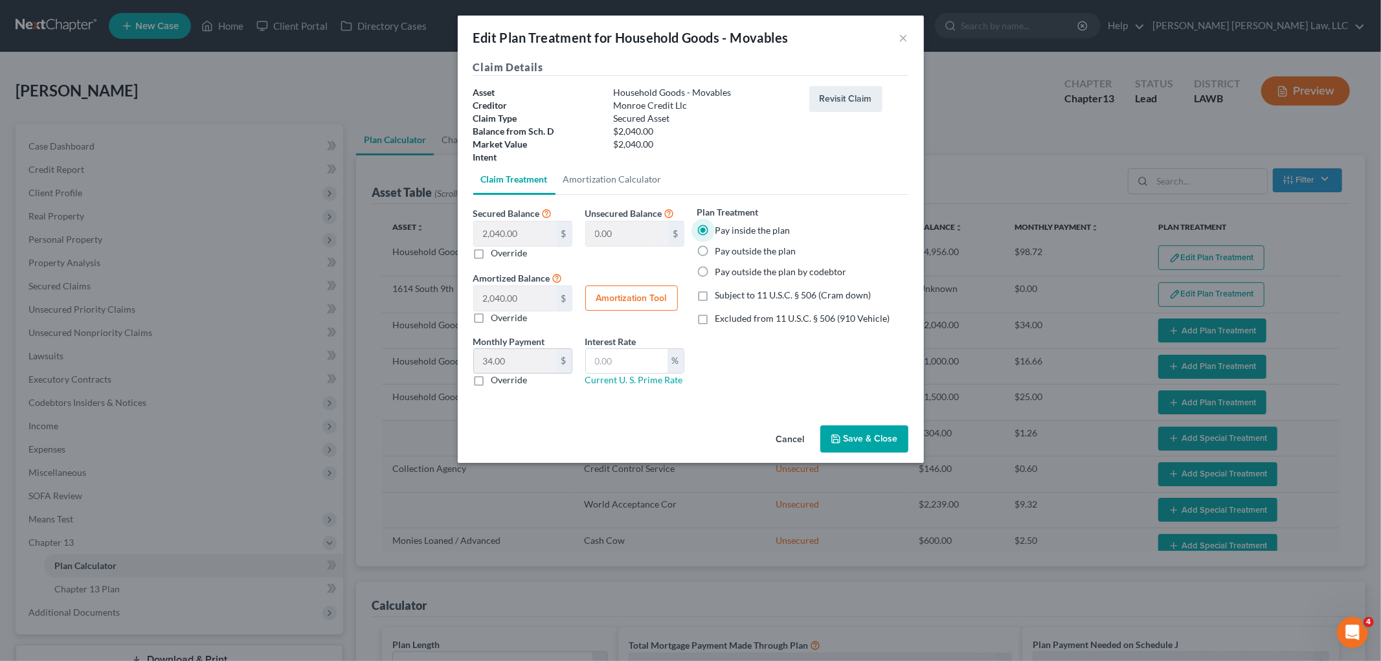
click at [721, 297] on input "Subject to 11 U.S.C. § 506 (Cram down)" at bounding box center [725, 293] width 8 height 8
checkbox input "true"
click at [492, 379] on label "Override" at bounding box center [510, 380] width 36 height 13
click at [497, 379] on input "Override" at bounding box center [501, 378] width 8 height 8
checkbox input "true"
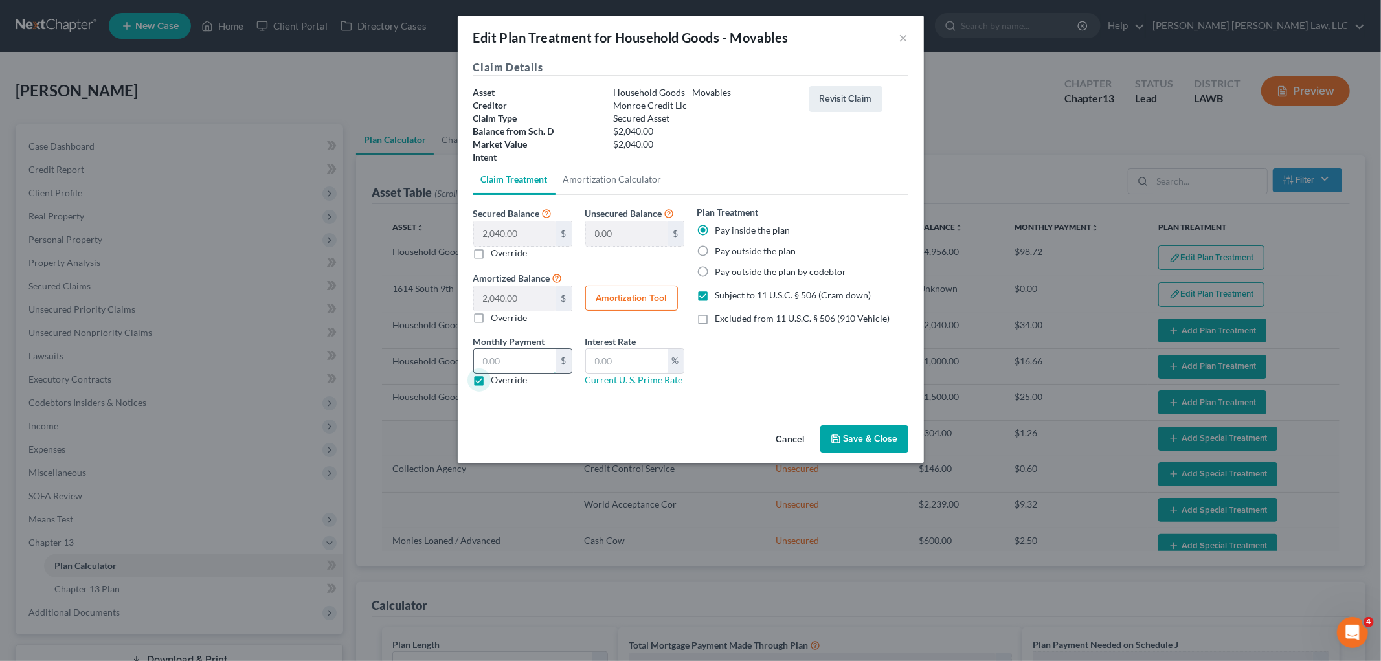
click at [506, 365] on input "text" at bounding box center [515, 361] width 82 height 25
type input "40.64"
type input "7.25"
click at [866, 442] on button "Save & Close" at bounding box center [865, 438] width 88 height 27
click at [874, 429] on button "Save & Close" at bounding box center [865, 438] width 88 height 27
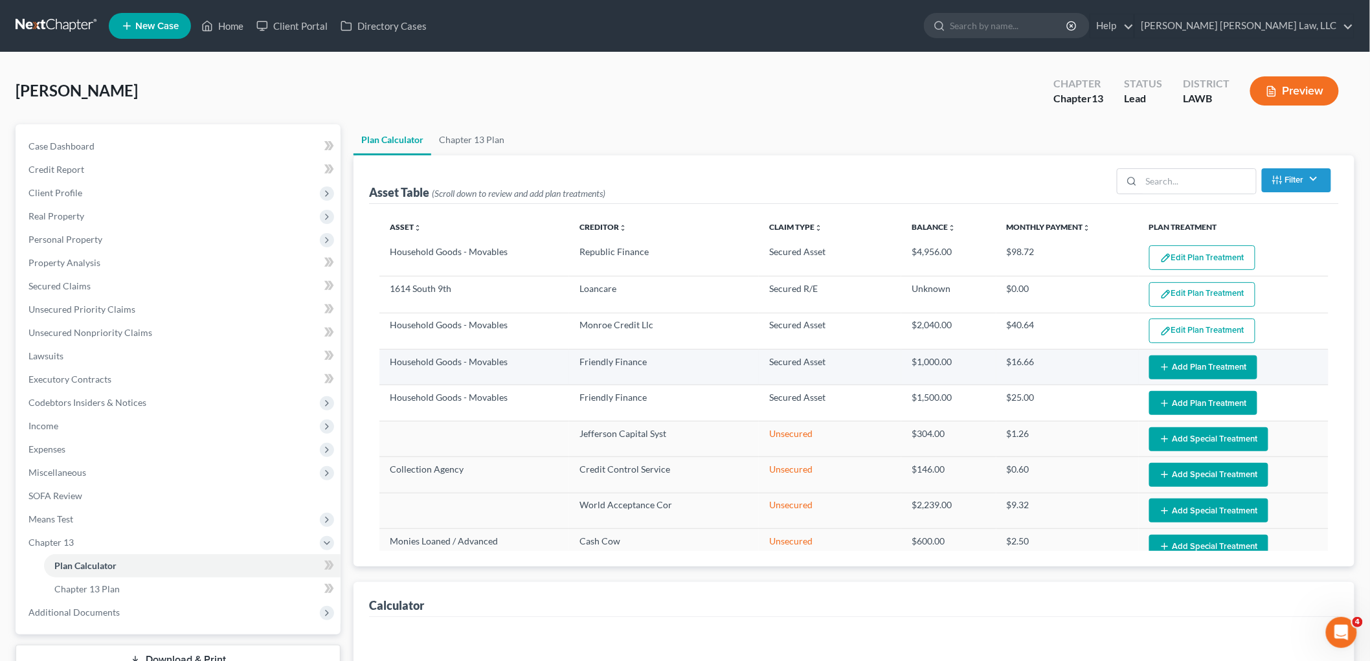
click at [1186, 363] on button "Add Plan Treatment" at bounding box center [1203, 368] width 108 height 24
select select "59"
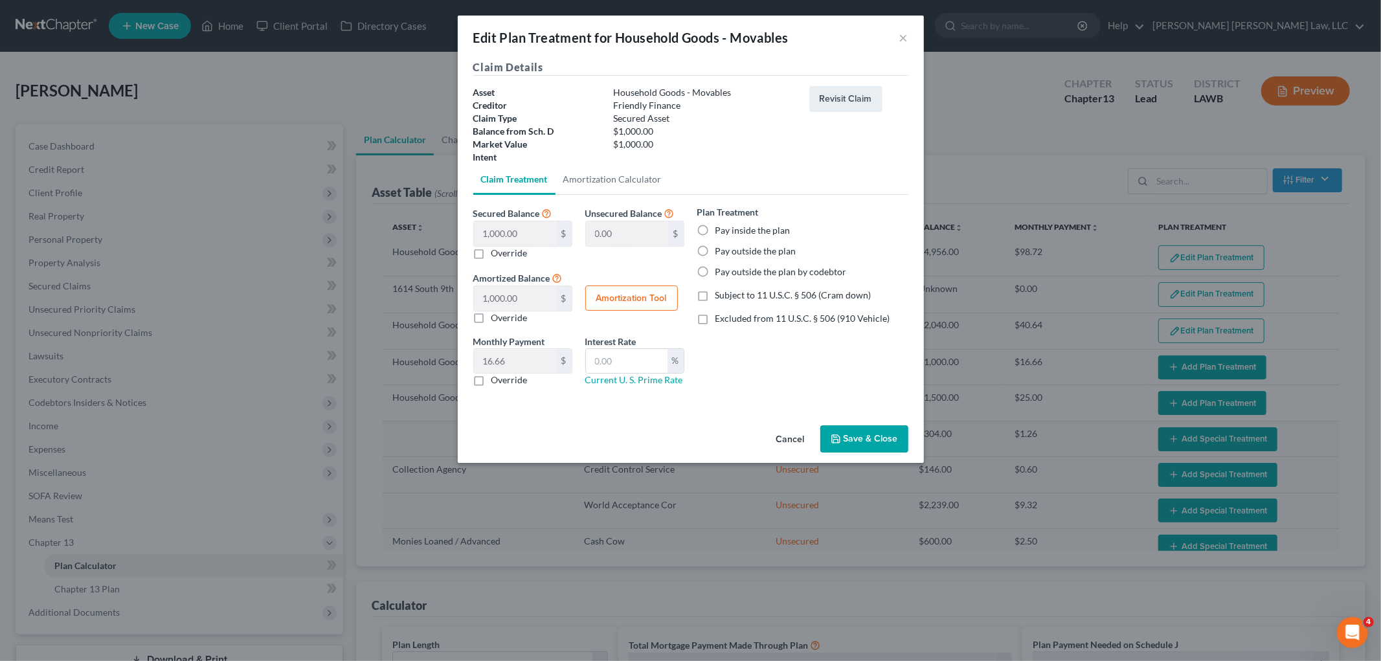
click at [716, 230] on label "Pay inside the plan" at bounding box center [753, 230] width 75 height 13
click at [721, 230] on input "Pay inside the plan" at bounding box center [725, 228] width 8 height 8
radio input "true"
click at [716, 297] on label "Subject to 11 U.S.C. § 506 (Cram down)" at bounding box center [794, 295] width 156 height 13
click at [721, 297] on input "Subject to 11 U.S.C. § 506 (Cram down)" at bounding box center [725, 293] width 8 height 8
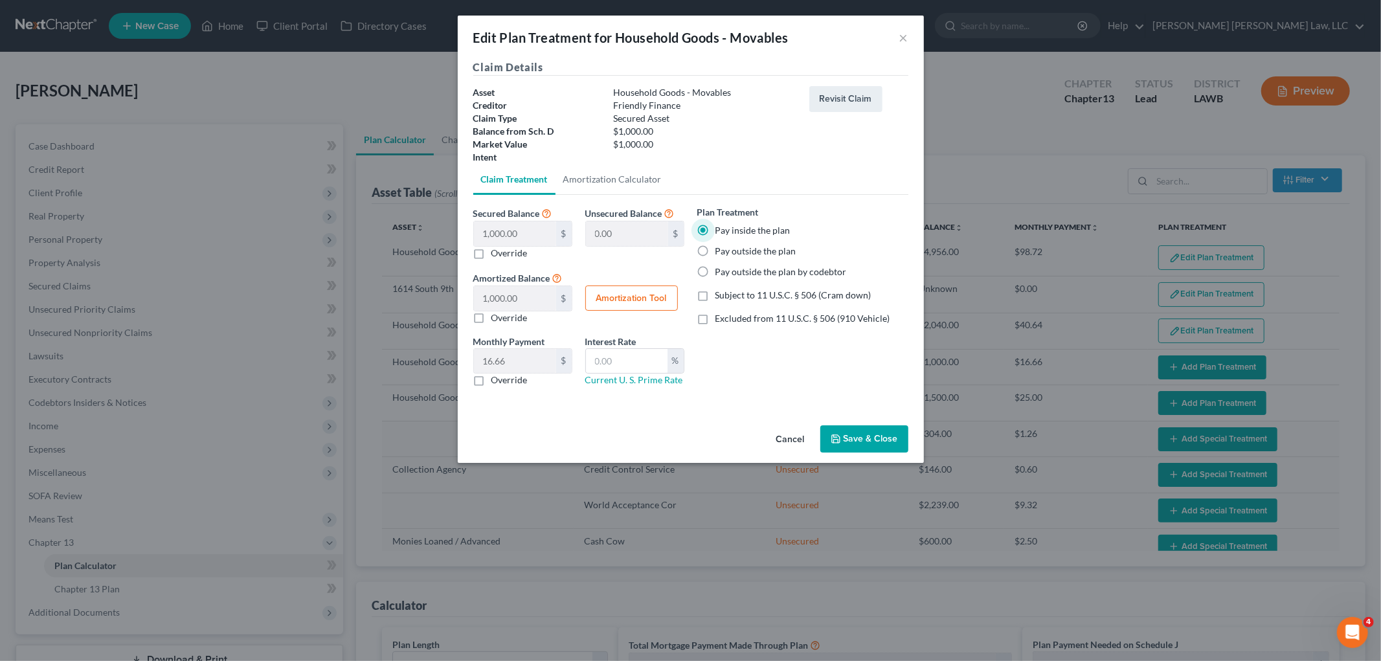
checkbox input "true"
click at [492, 385] on label "Override" at bounding box center [510, 380] width 36 height 13
click at [497, 382] on input "Override" at bounding box center [501, 378] width 8 height 8
checkbox input "true"
click at [512, 365] on input "text" at bounding box center [515, 361] width 82 height 25
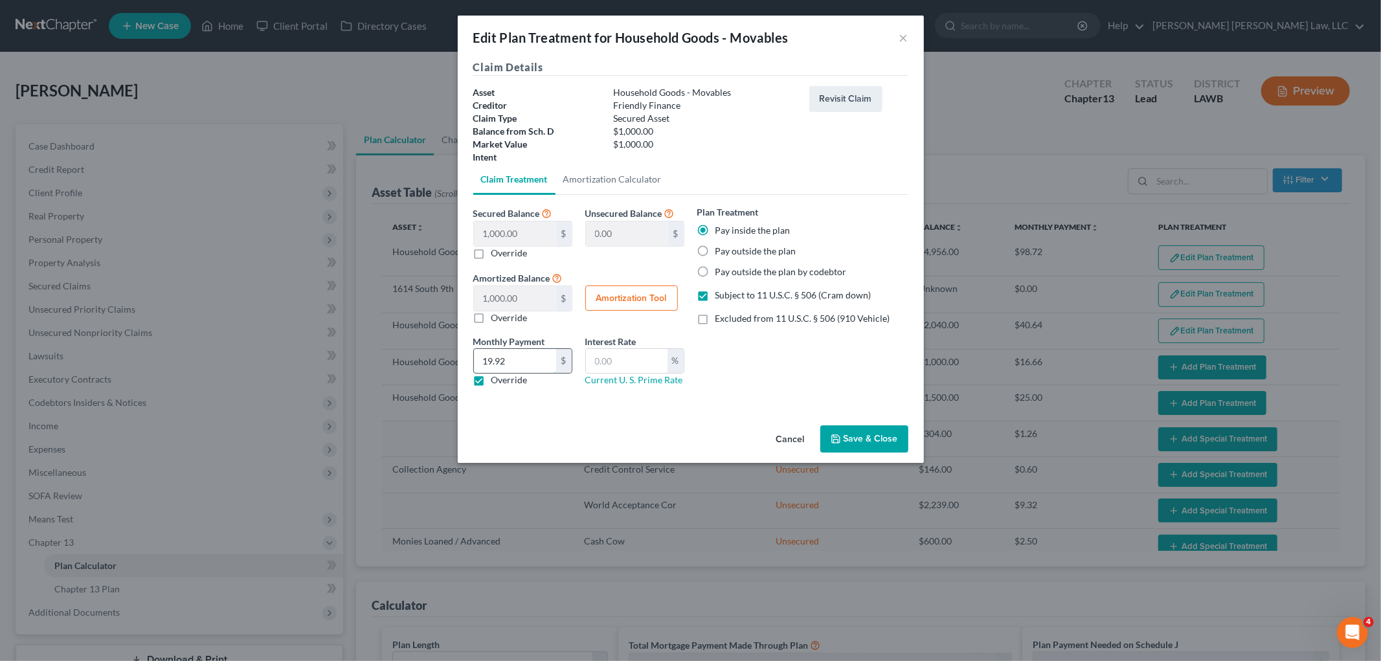
type input "19.92"
type input "7.25"
click at [858, 439] on button "Save & Close" at bounding box center [865, 438] width 88 height 27
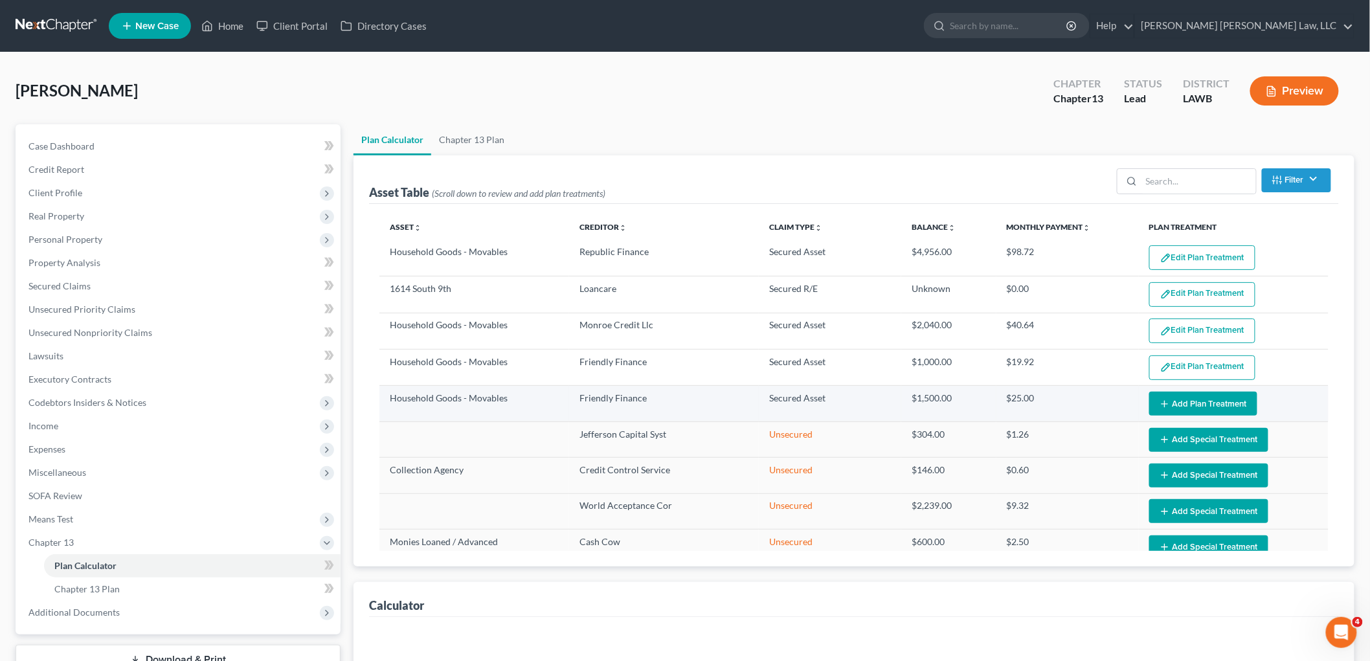
click at [1177, 412] on button "Add Plan Treatment" at bounding box center [1203, 404] width 108 height 24
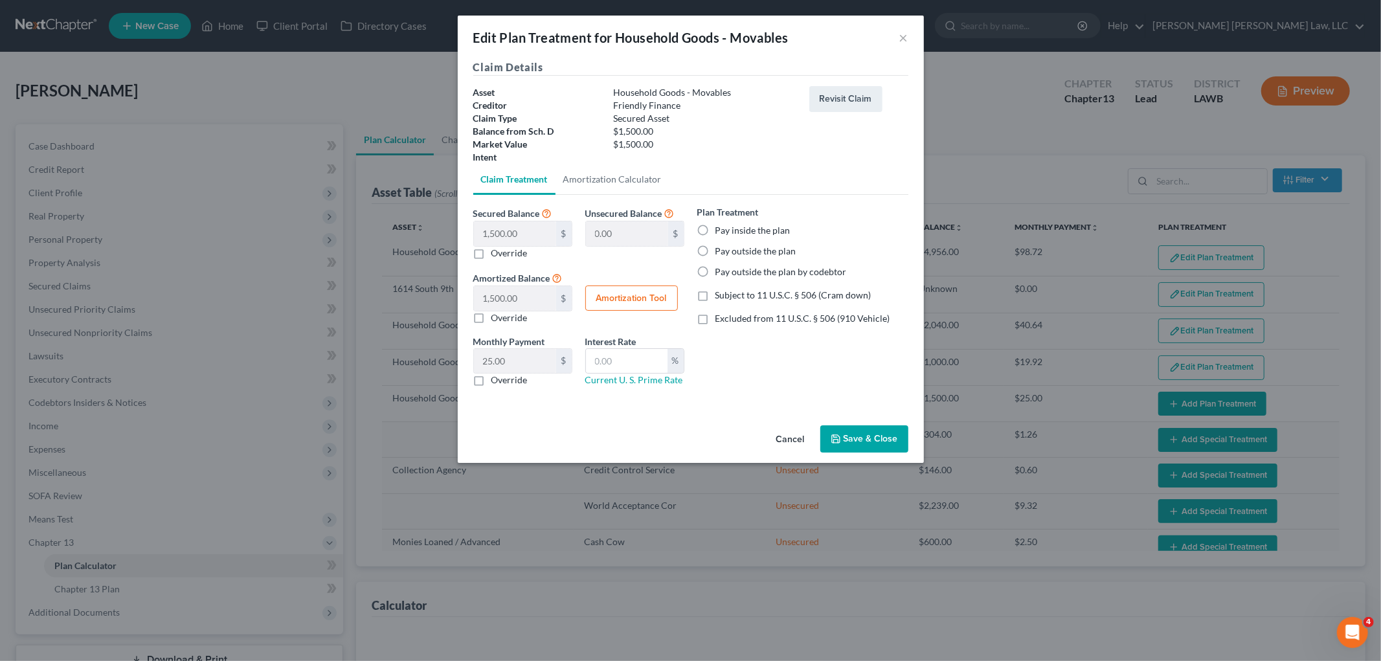
select select "59"
click at [716, 231] on label "Pay inside the plan" at bounding box center [753, 230] width 75 height 13
click at [721, 231] on input "Pay inside the plan" at bounding box center [725, 228] width 8 height 8
radio input "true"
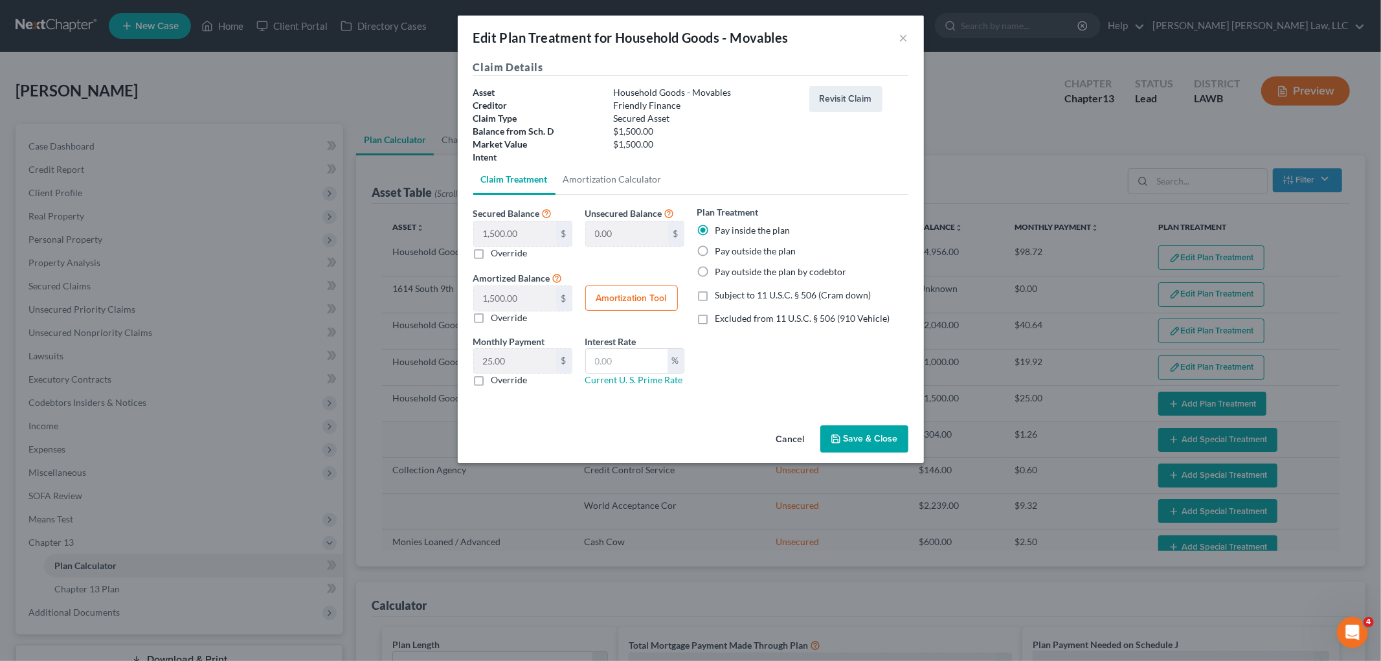
click at [716, 302] on label "Subject to 11 U.S.C. § 506 (Cram down)" at bounding box center [794, 295] width 156 height 13
click at [721, 297] on input "Subject to 11 U.S.C. § 506 (Cram down)" at bounding box center [725, 293] width 8 height 8
checkbox input "true"
click at [492, 380] on label "Override" at bounding box center [510, 380] width 36 height 13
click at [497, 380] on input "Override" at bounding box center [501, 378] width 8 height 8
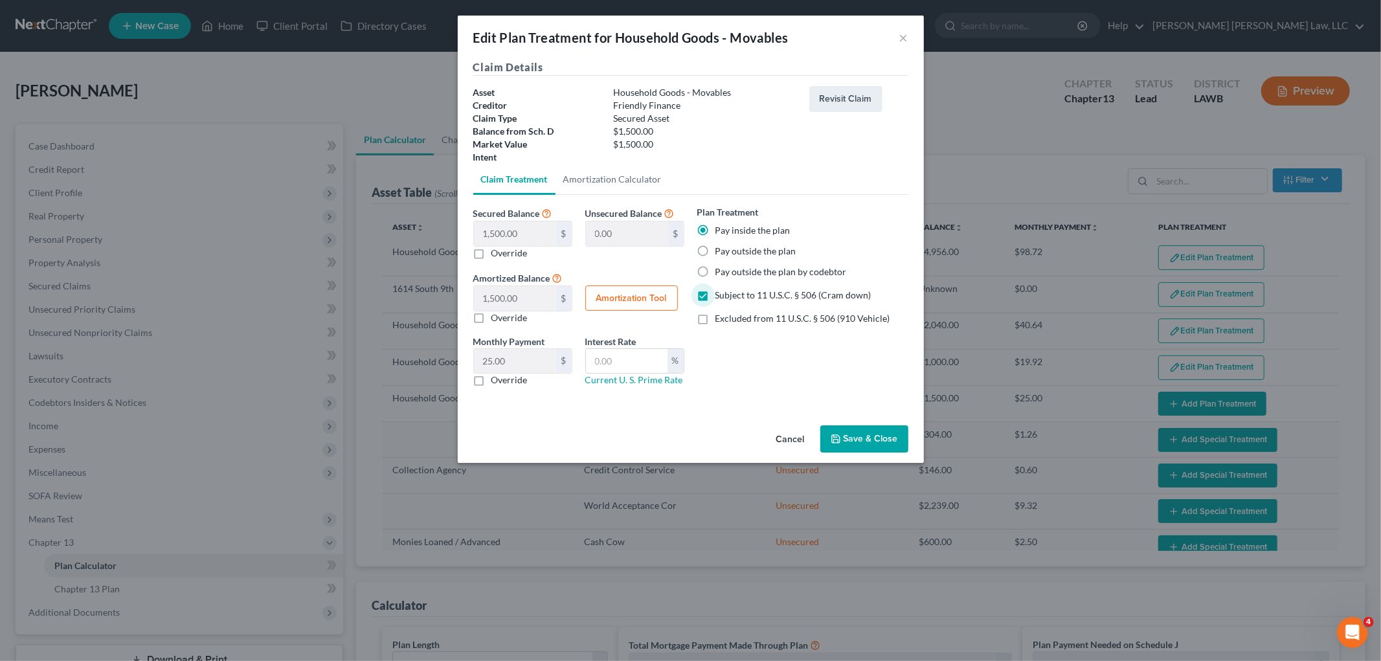
checkbox input "true"
click at [508, 367] on input "text" at bounding box center [515, 361] width 82 height 25
type input "29.88"
type input "7.25"
click at [889, 446] on button "Save & Close" at bounding box center [865, 438] width 88 height 27
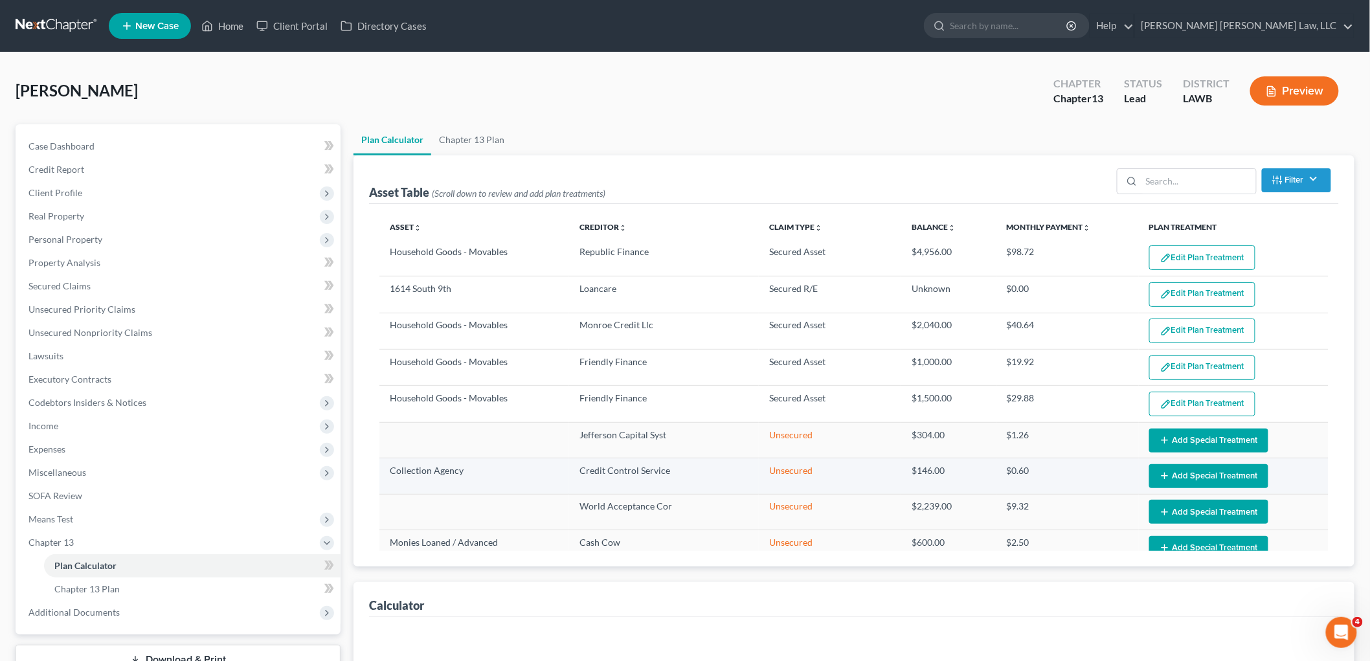
select select "59"
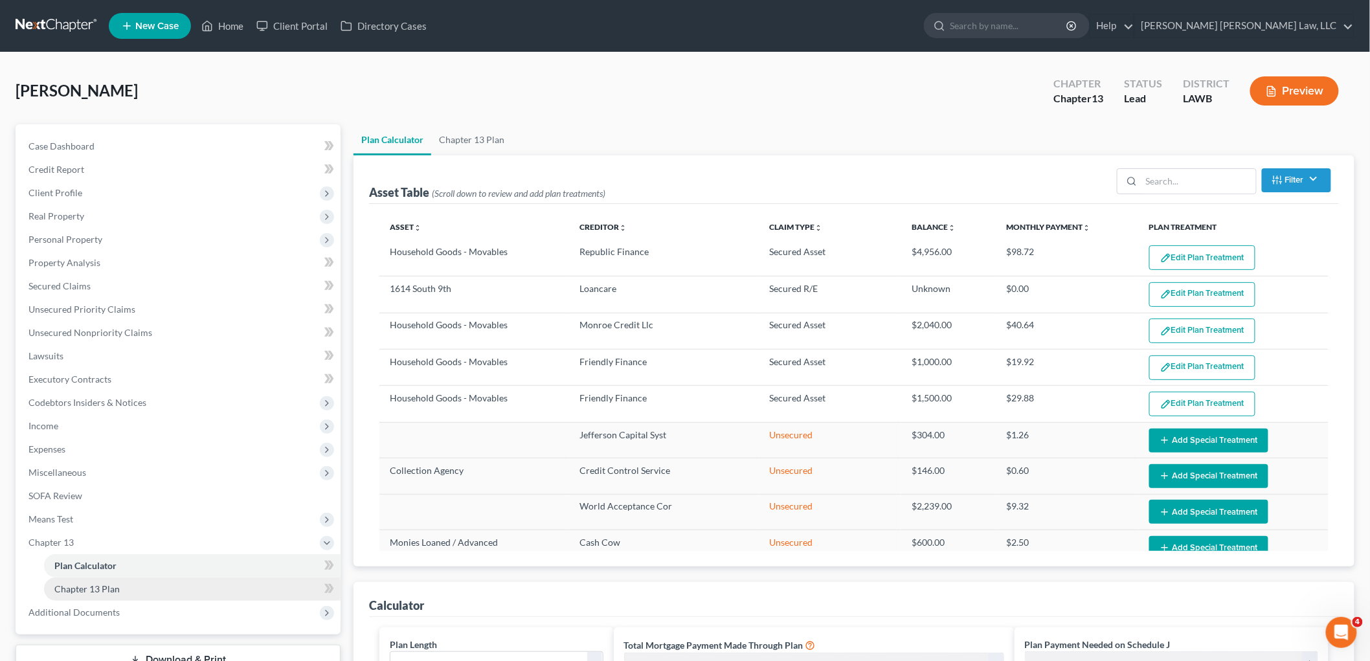
click at [96, 591] on span "Chapter 13 Plan" at bounding box center [86, 588] width 65 height 11
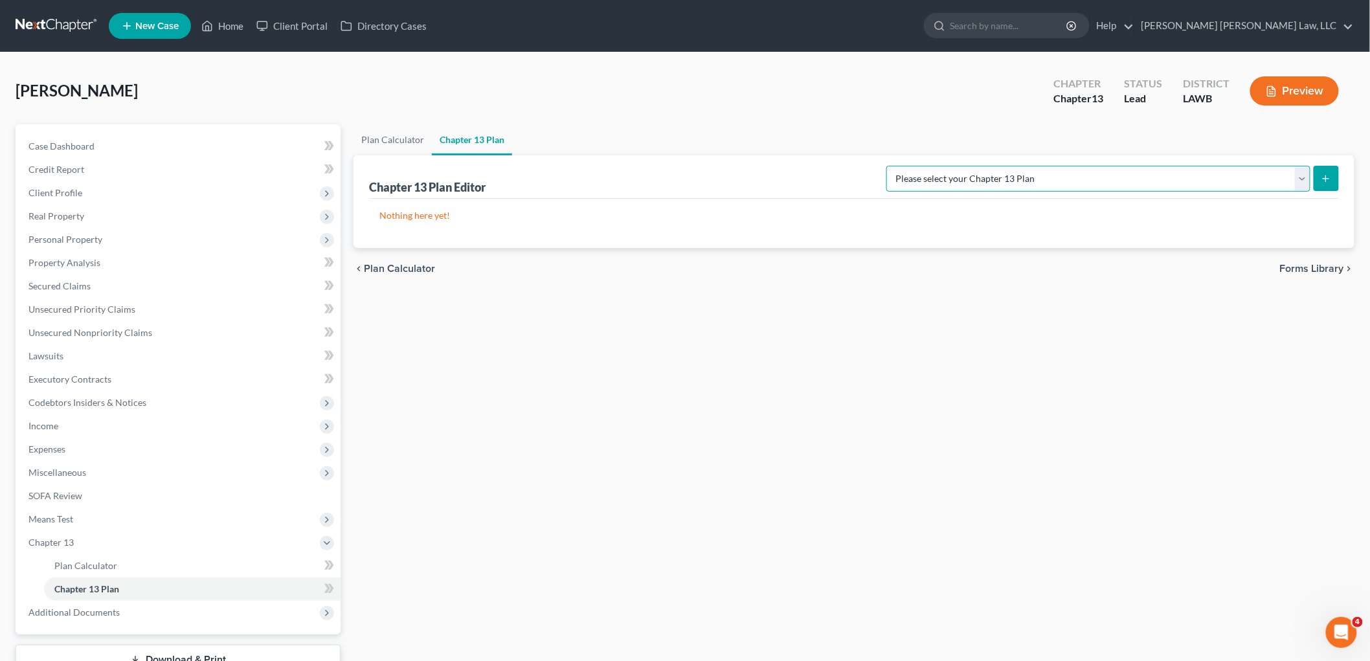
click at [1276, 186] on select "Please select your Chapter 13 Plan E. Orum Custom Plan (Revised 12/1/2021) E. O…" at bounding box center [1099, 179] width 424 height 26
select select "1"
click at [1023, 166] on select "Please select your Chapter 13 Plan E. Orum Custom Plan (Revised 12/1/2021) E. O…" at bounding box center [1099, 179] width 424 height 26
click at [1323, 174] on icon "submit" at bounding box center [1326, 179] width 10 height 10
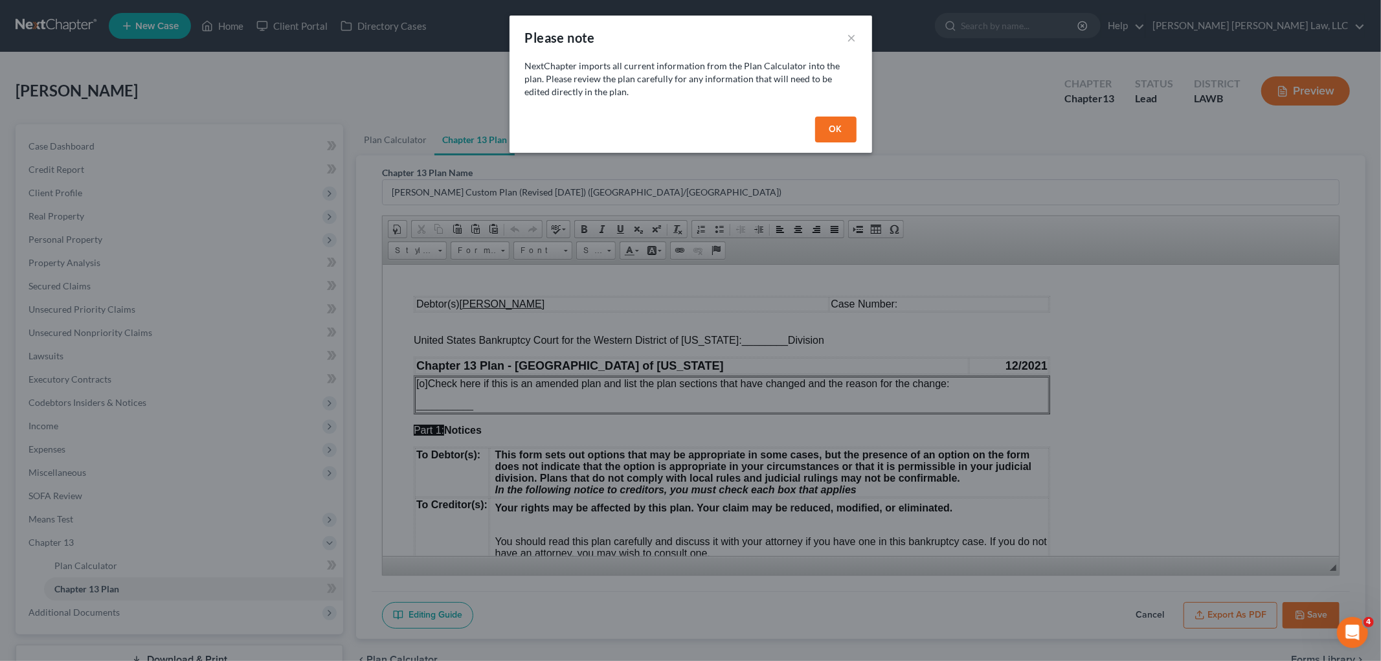
click at [835, 117] on button "OK" at bounding box center [835, 130] width 41 height 26
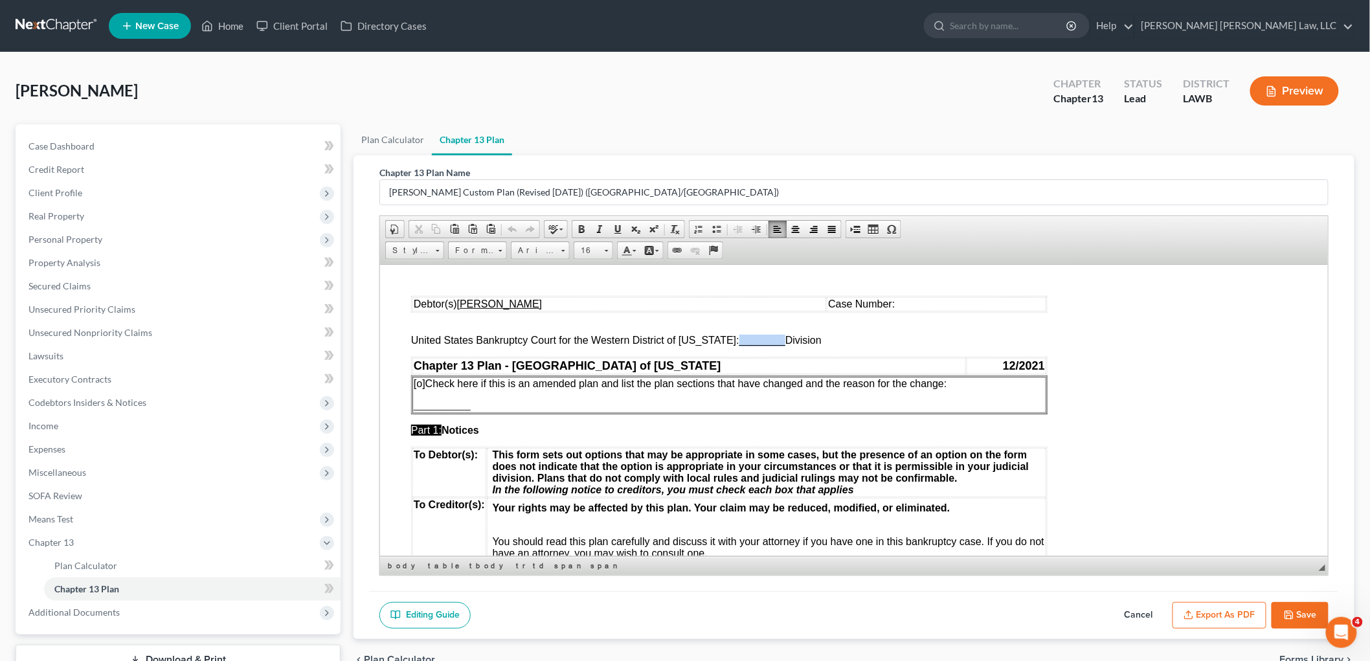
drag, startPoint x: 772, startPoint y: 343, endPoint x: 730, endPoint y: 343, distance: 42.1
click at [739, 343] on span "________" at bounding box center [762, 339] width 46 height 11
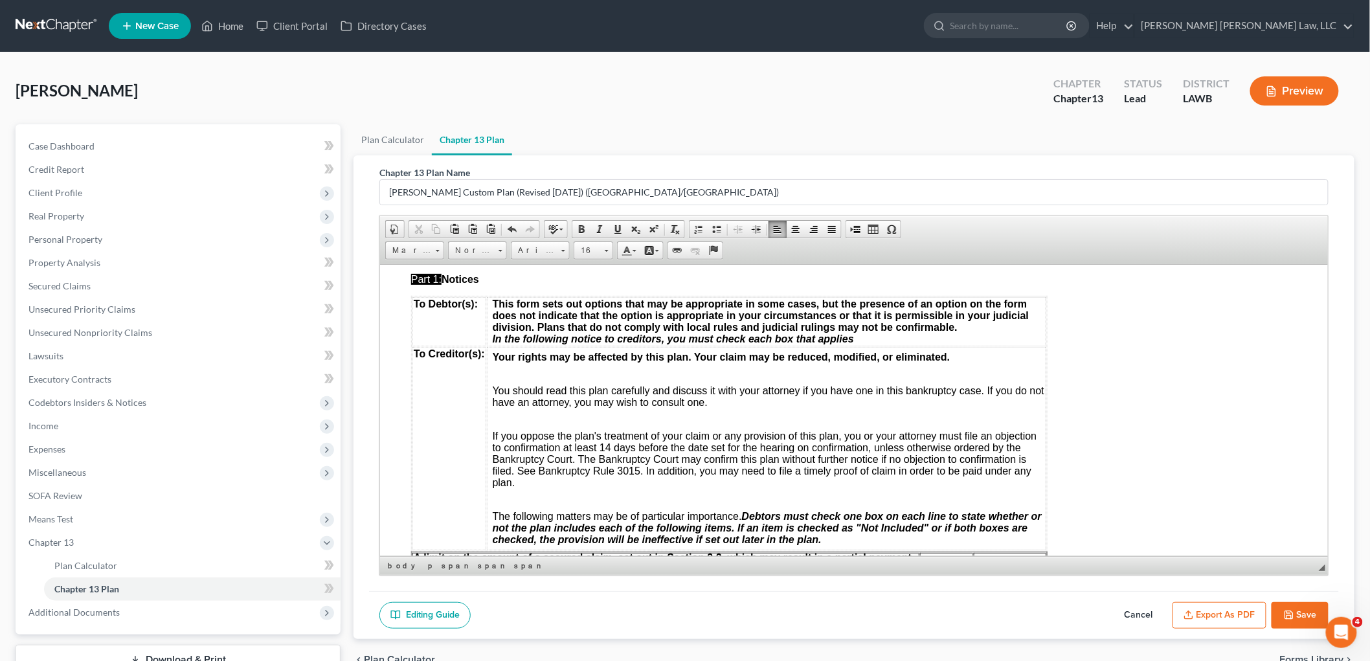
scroll to position [359, 0]
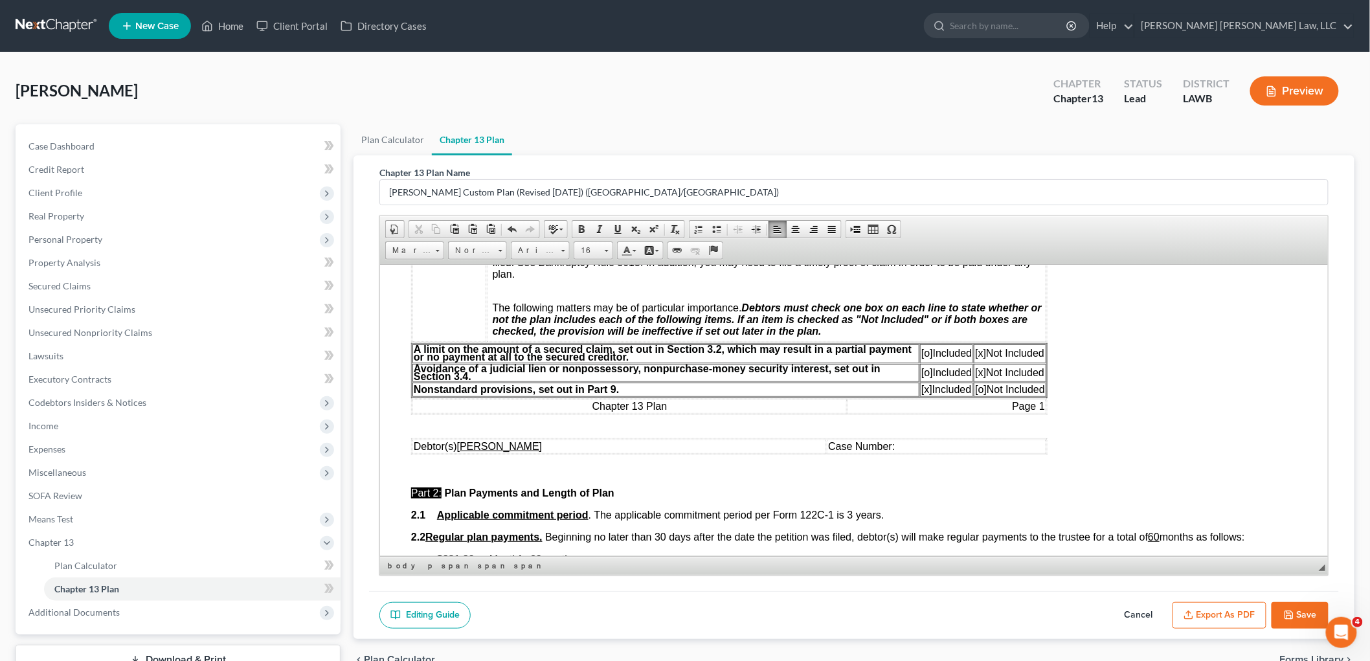
click at [923, 353] on span "[o]" at bounding box center [927, 352] width 12 height 11
click at [977, 356] on span "[x]" at bounding box center [980, 352] width 11 height 11
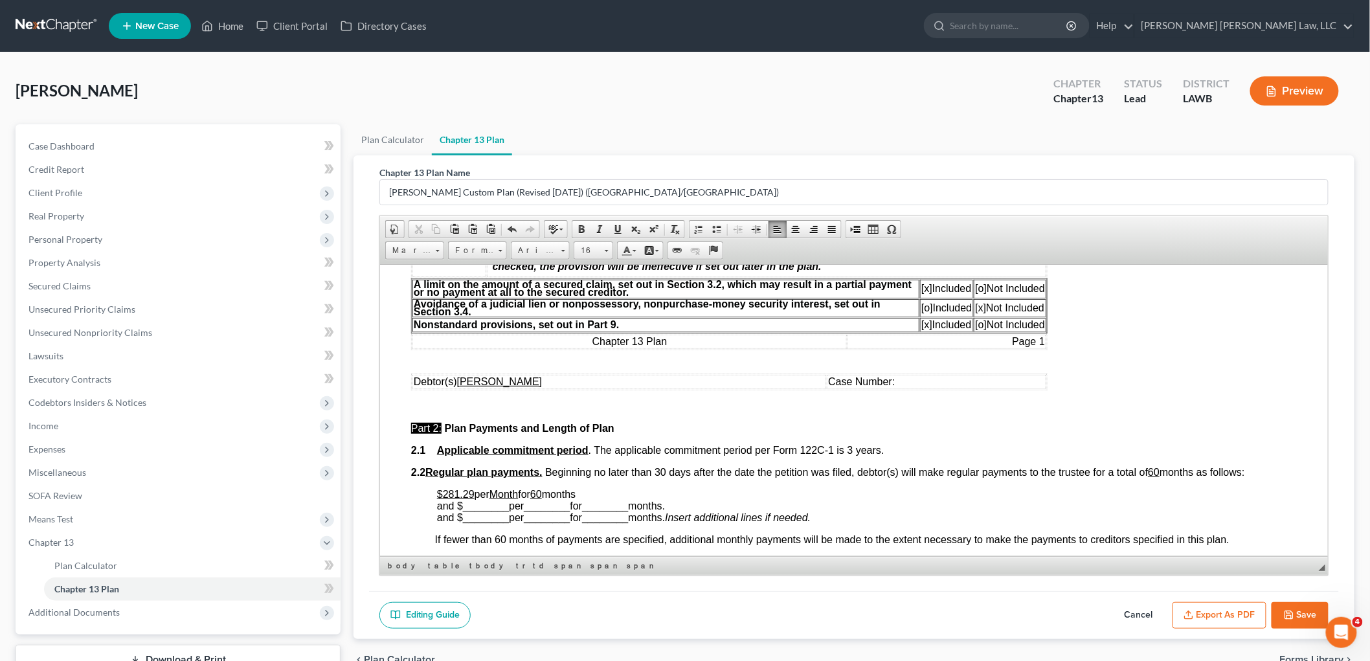
scroll to position [503, 0]
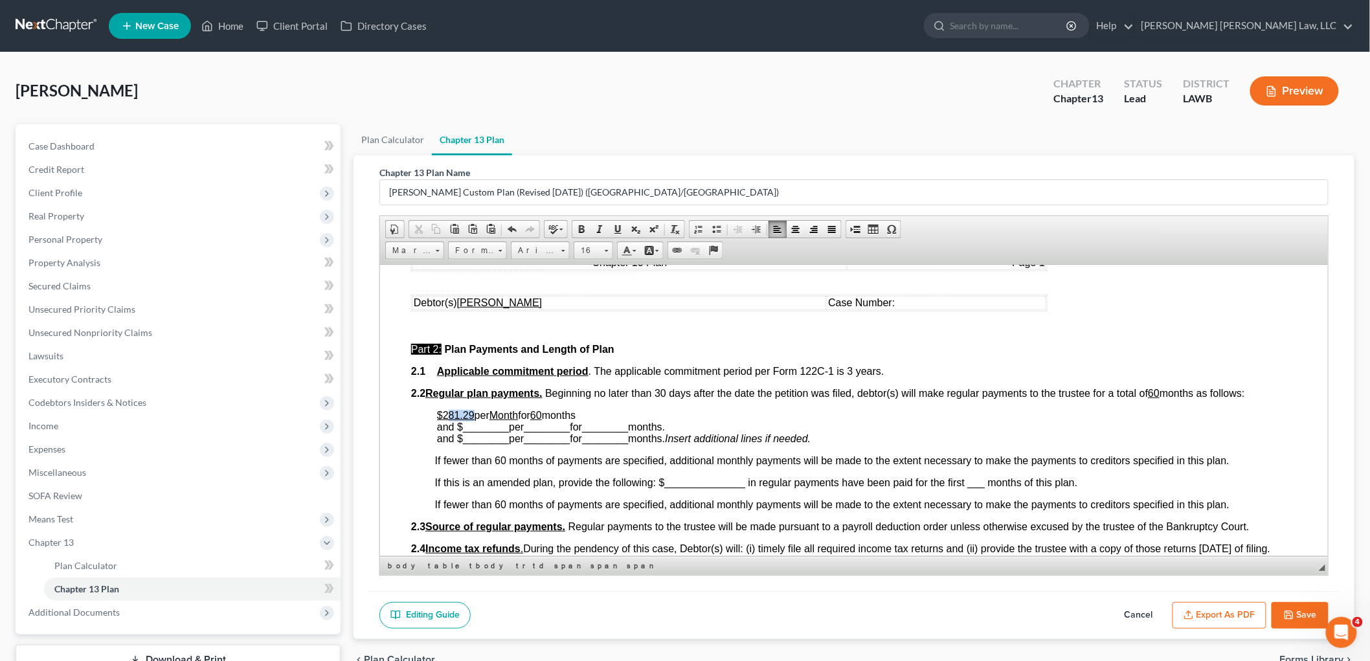
drag, startPoint x: 474, startPoint y: 413, endPoint x: 446, endPoint y: 413, distance: 28.5
click at [446, 413] on p "$281.29 per Month for 60 months and $ ________ per ________ for ________ months…" at bounding box center [866, 426] width 860 height 35
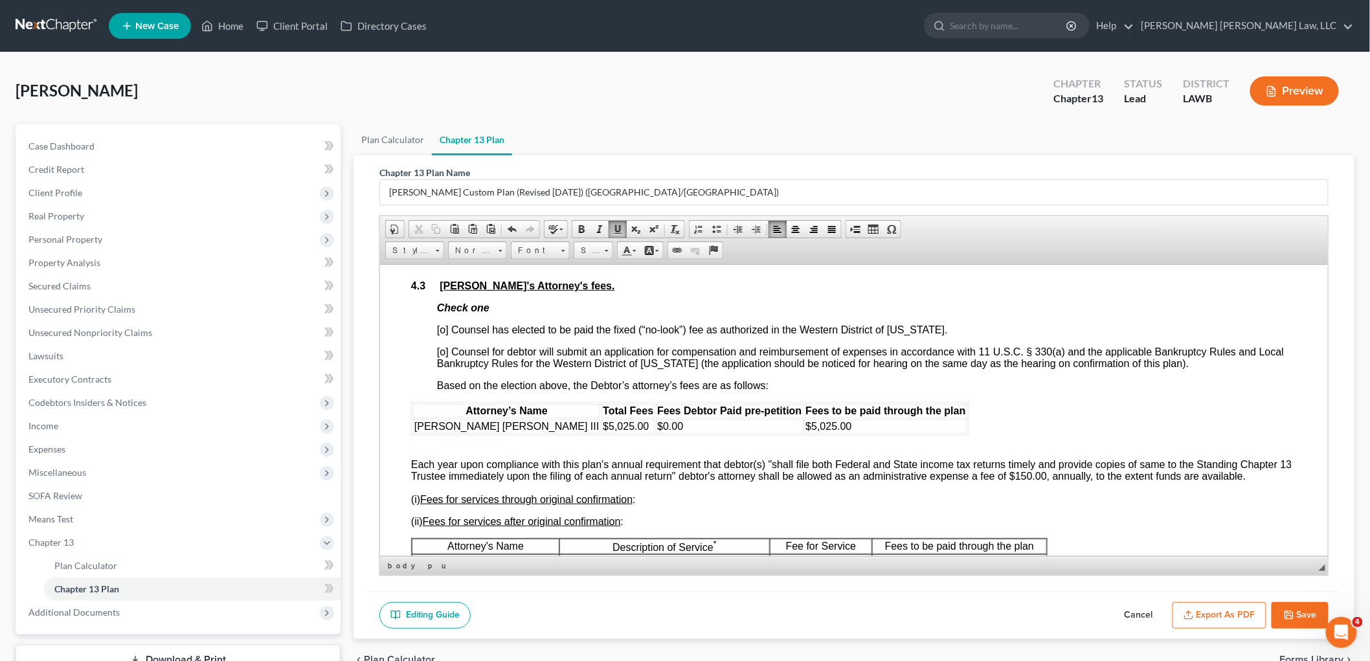
scroll to position [2230, 0]
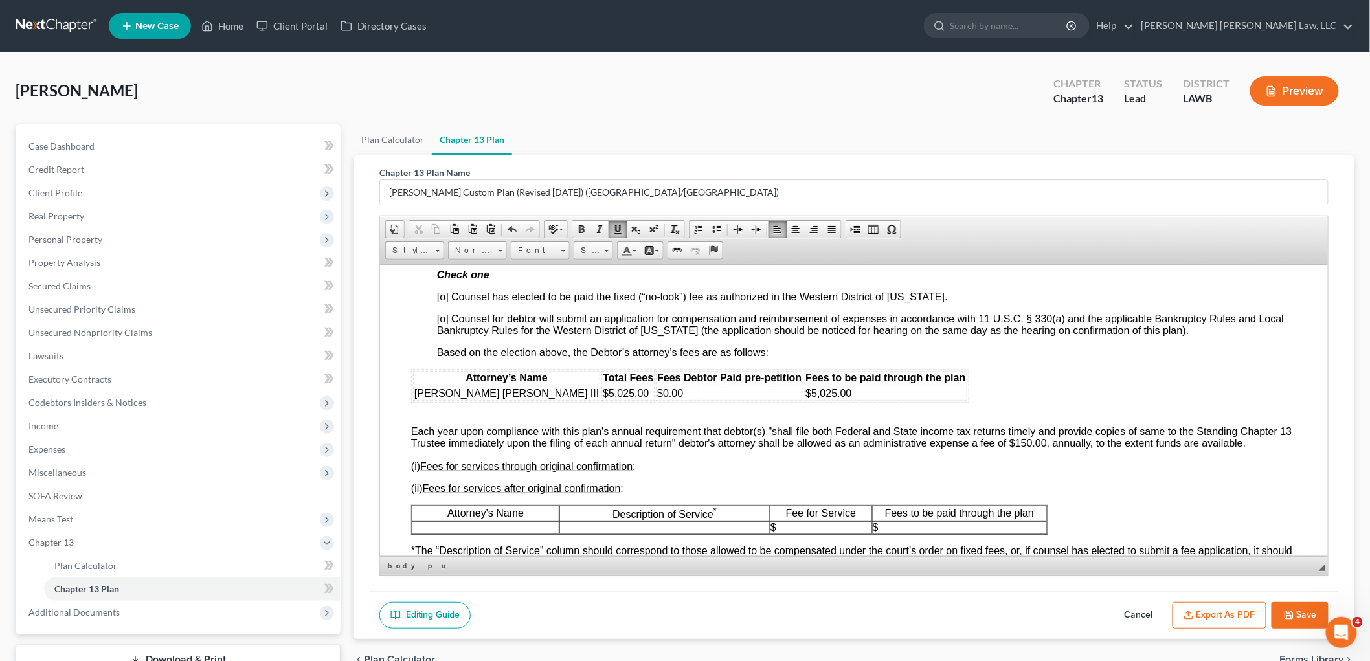
click at [443, 300] on span "[o] Counsel has elected to be paid the fixed (“no-look”) fee as authorized in t…" at bounding box center [691, 296] width 511 height 11
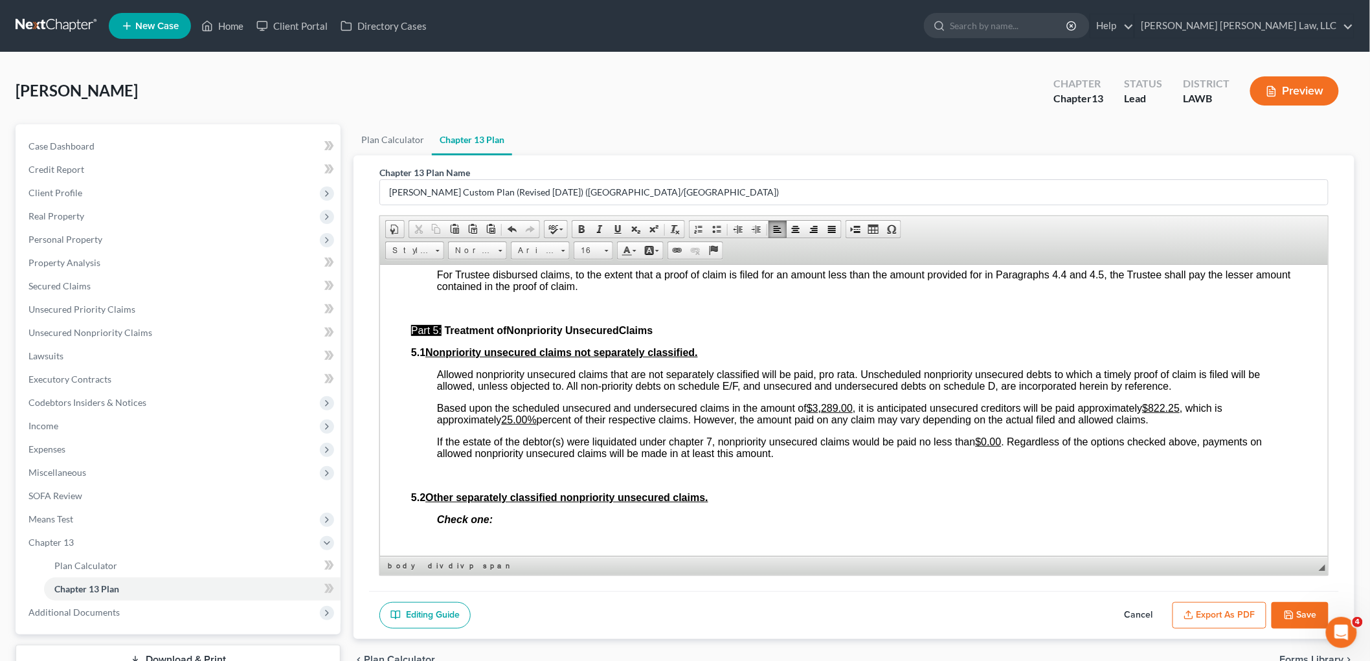
scroll to position [2950, 0]
drag, startPoint x: 1186, startPoint y: 410, endPoint x: 1154, endPoint y: 411, distance: 32.4
click at [1154, 411] on span "Based upon the scheduled unsecured and undersecured claims in the amount of $3,…" at bounding box center [829, 412] width 786 height 23
drag, startPoint x: 532, startPoint y: 421, endPoint x: 506, endPoint y: 427, distance: 26.7
click at [506, 424] on u "25.00%" at bounding box center [518, 418] width 35 height 11
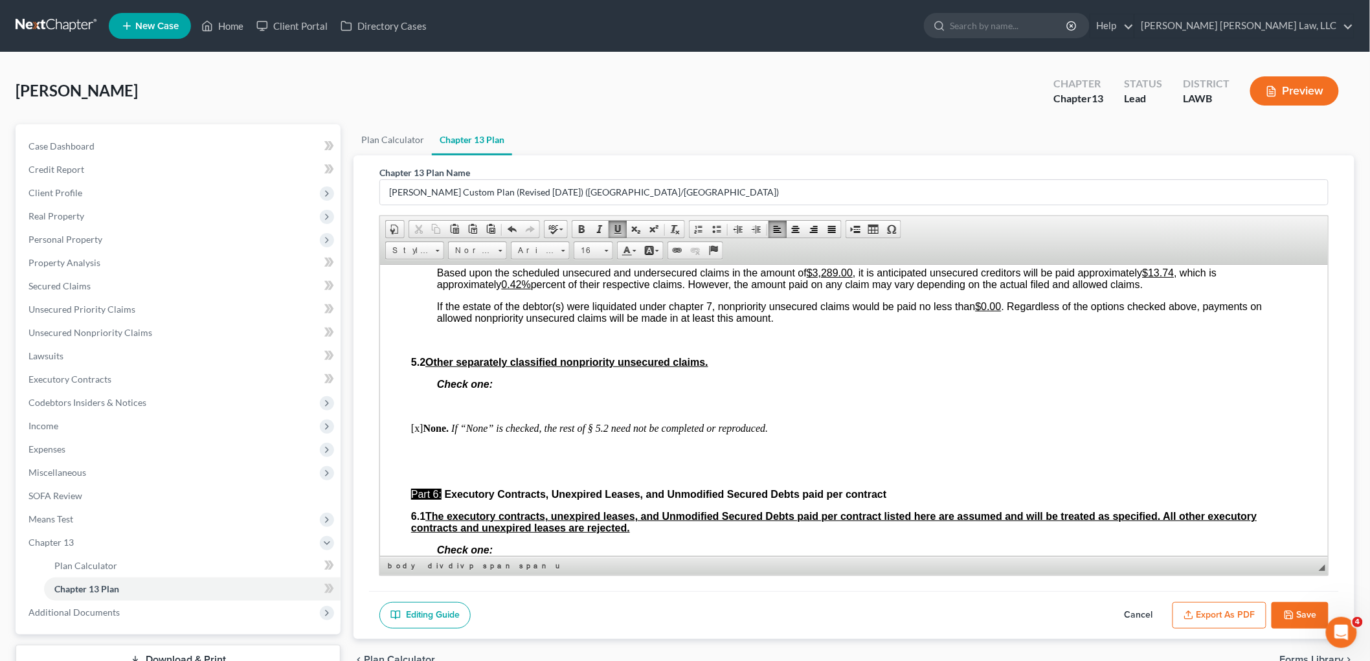
scroll to position [3382, 0]
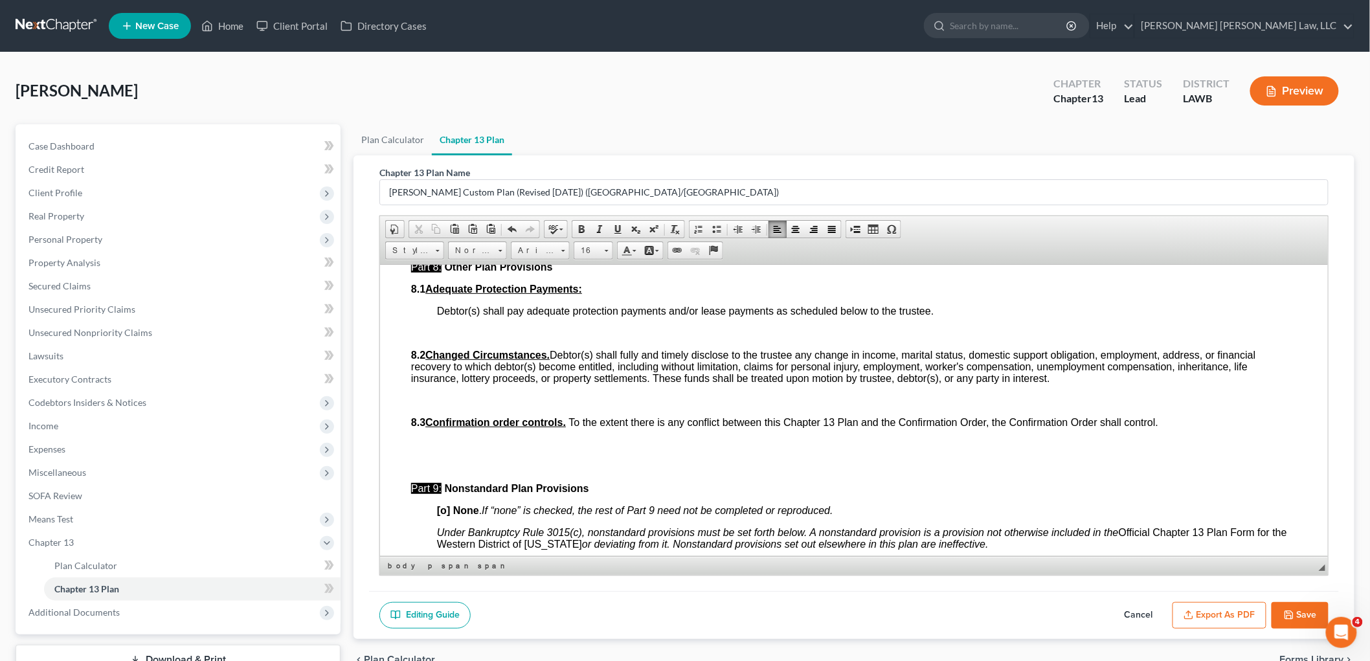
scroll to position [3685, 0]
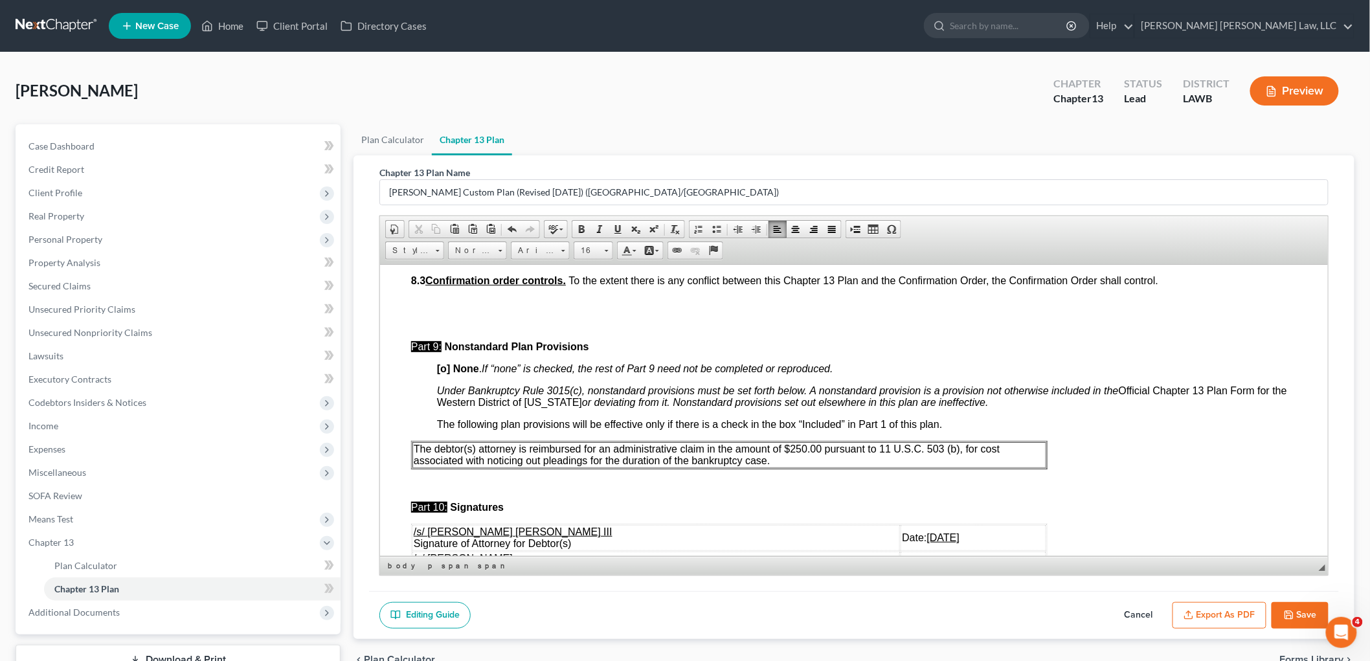
click at [822, 466] on p "The debtor(s) attorney is reimbursed for an administrative claim in the amount …" at bounding box center [728, 454] width 631 height 23
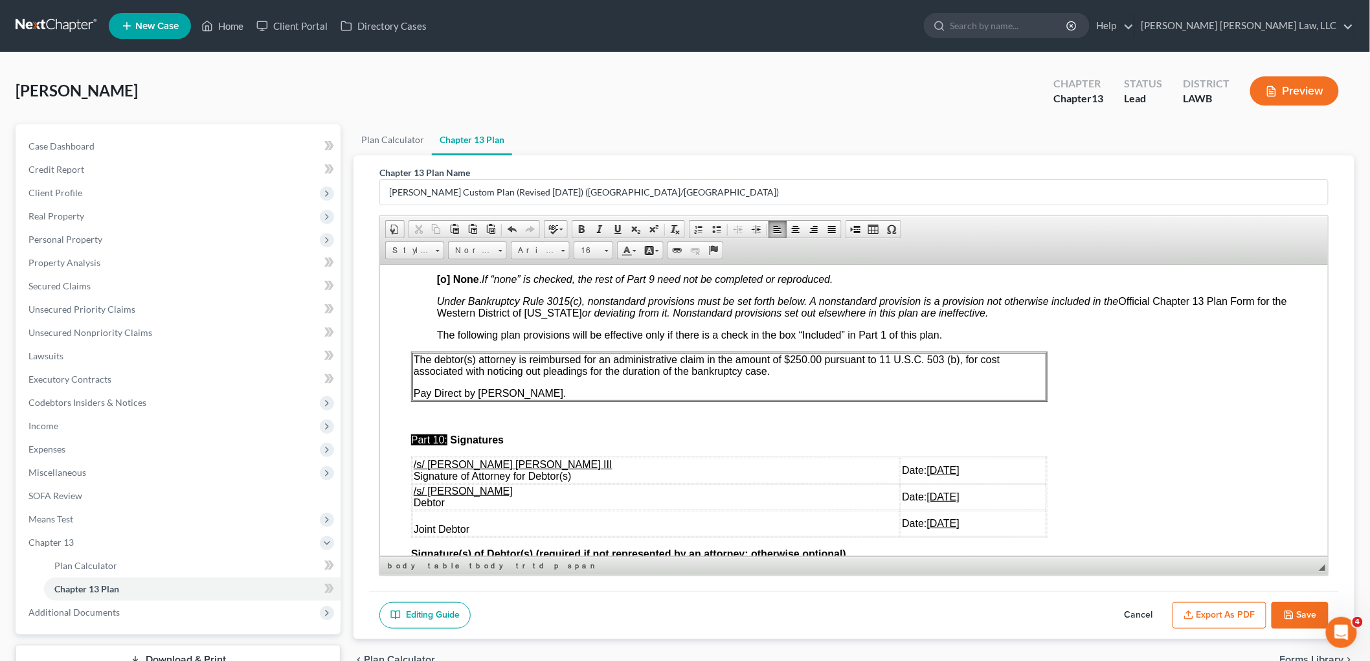
scroll to position [3887, 0]
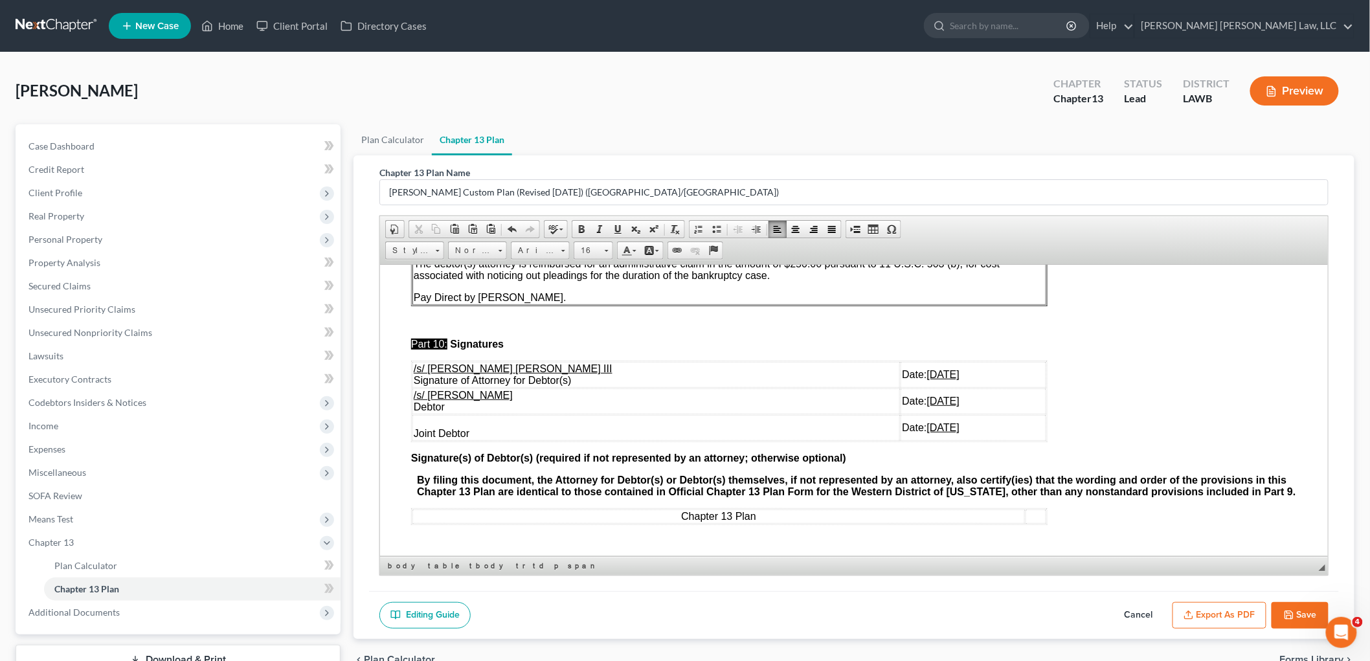
drag, startPoint x: 1289, startPoint y: 614, endPoint x: 1255, endPoint y: 618, distance: 34.6
click at [1289, 614] on icon "button" at bounding box center [1289, 615] width 10 height 10
select select "1"
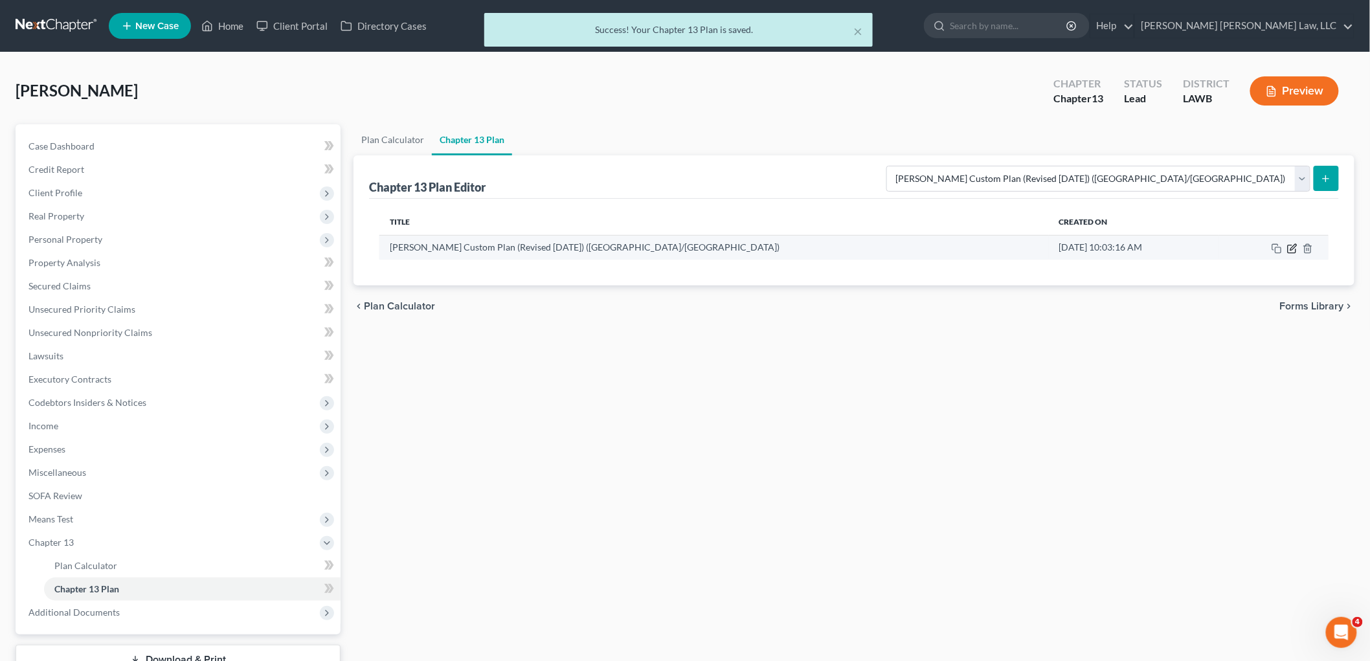
click at [1293, 247] on icon "button" at bounding box center [1292, 248] width 10 height 10
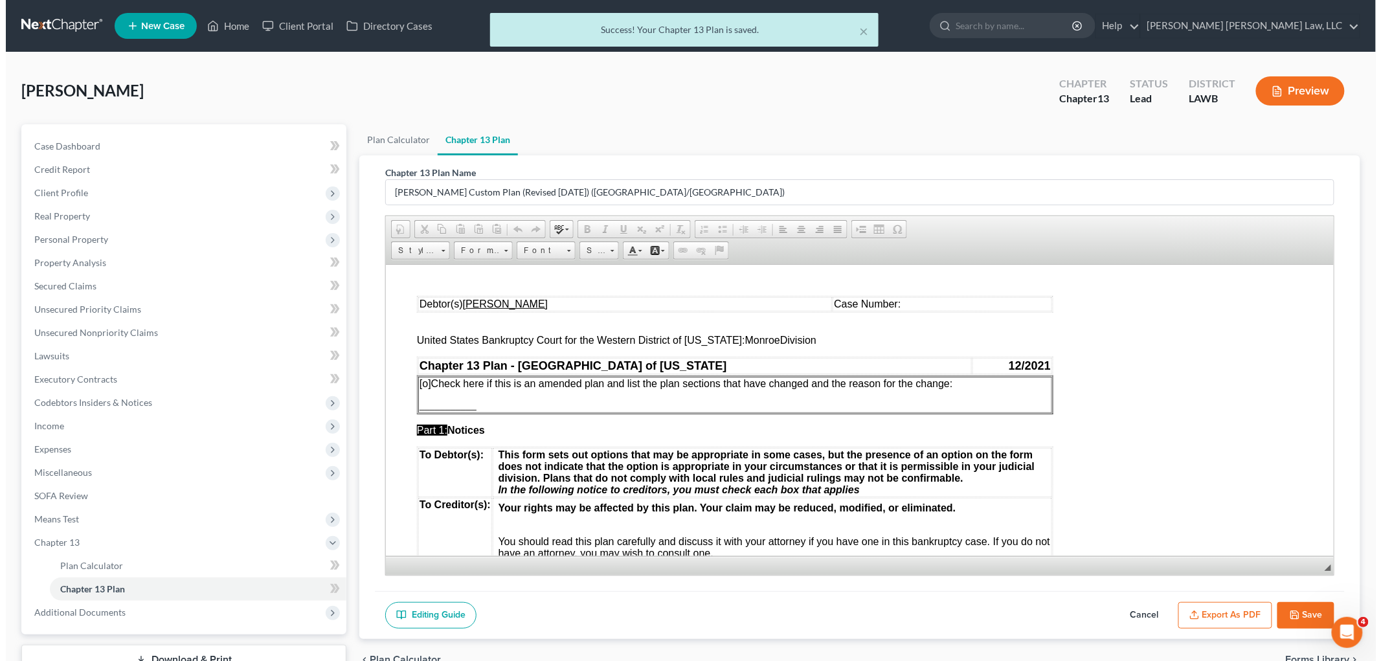
scroll to position [0, 0]
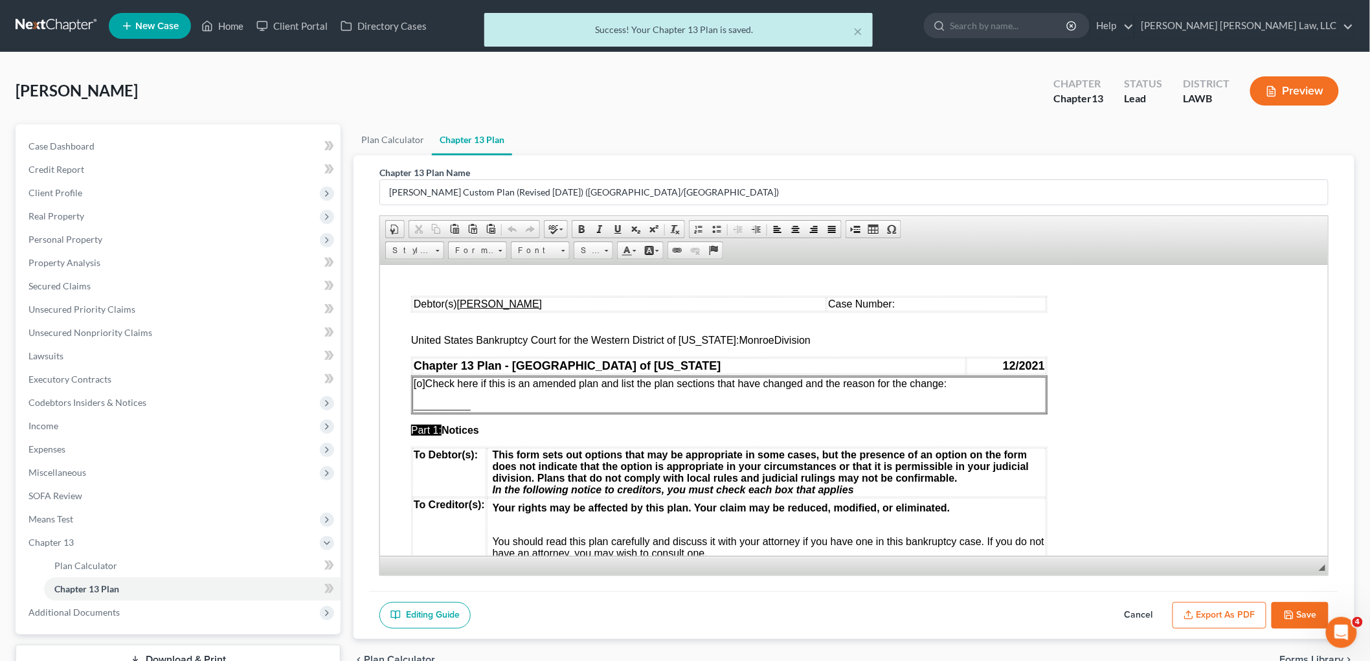
click at [1198, 618] on button "Export as PDF" at bounding box center [1220, 615] width 94 height 27
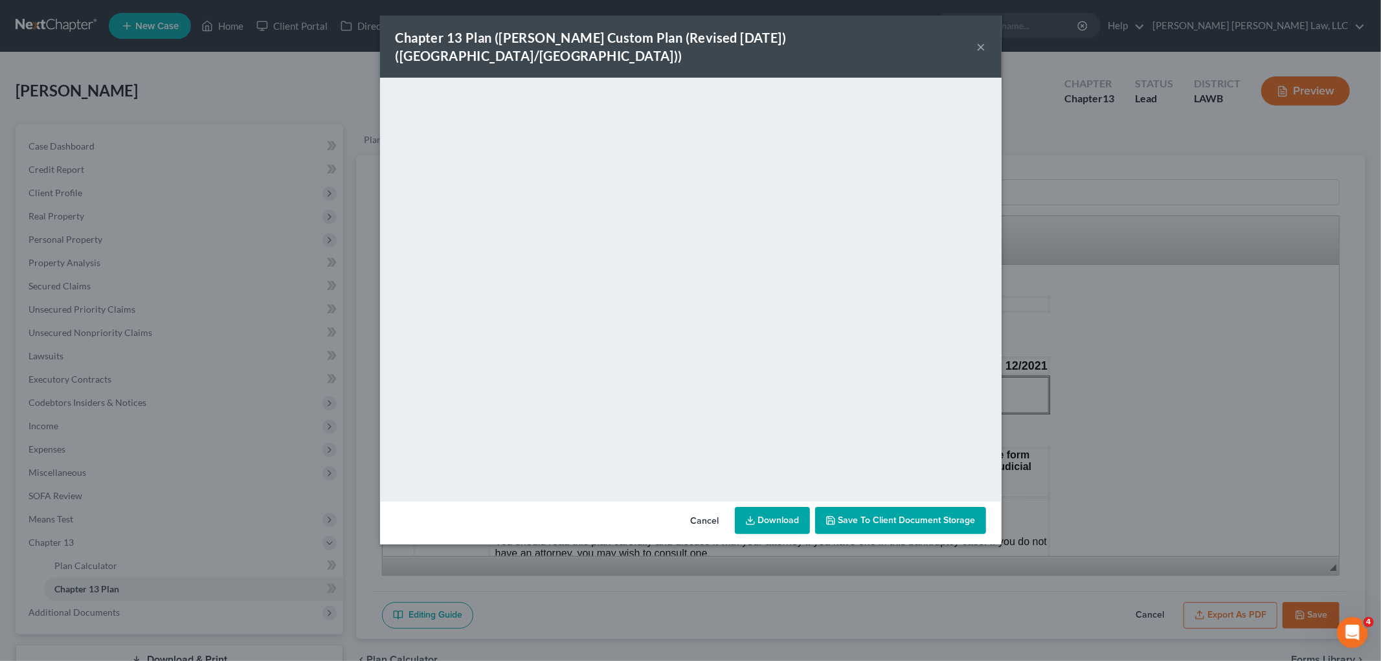
click at [985, 39] on button "×" at bounding box center [981, 47] width 9 height 16
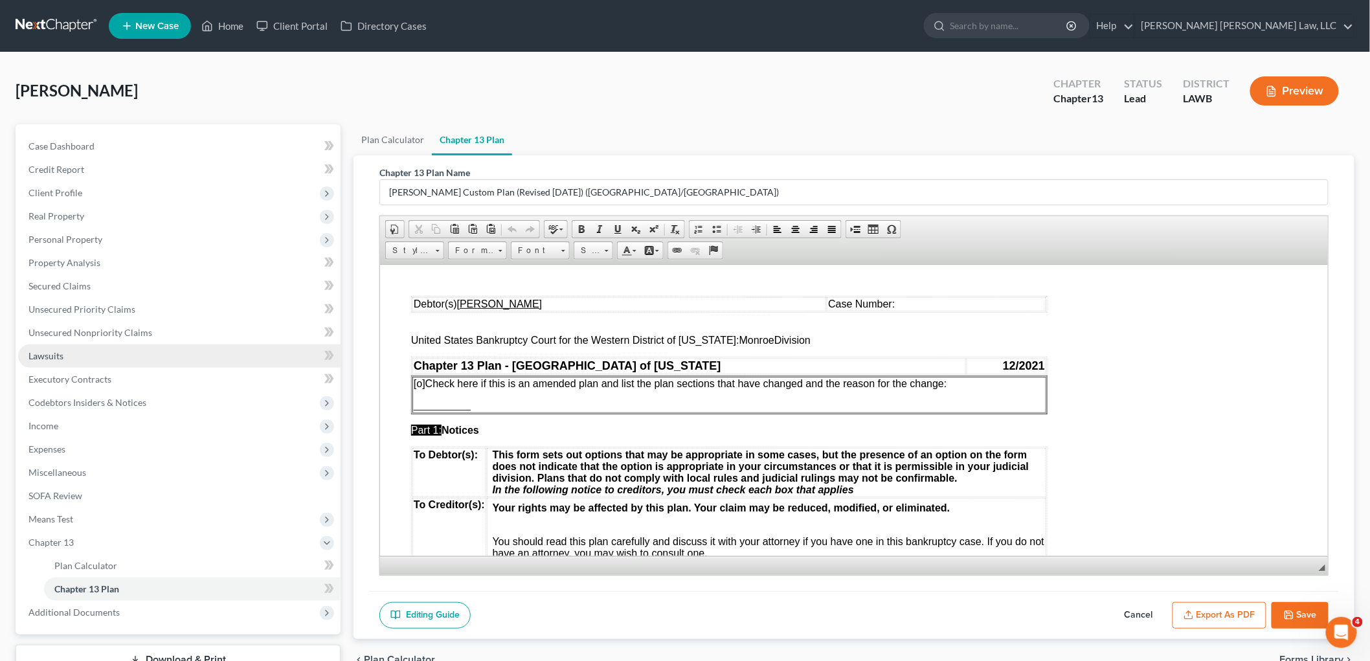
click at [48, 361] on link "Lawsuits" at bounding box center [179, 356] width 323 height 23
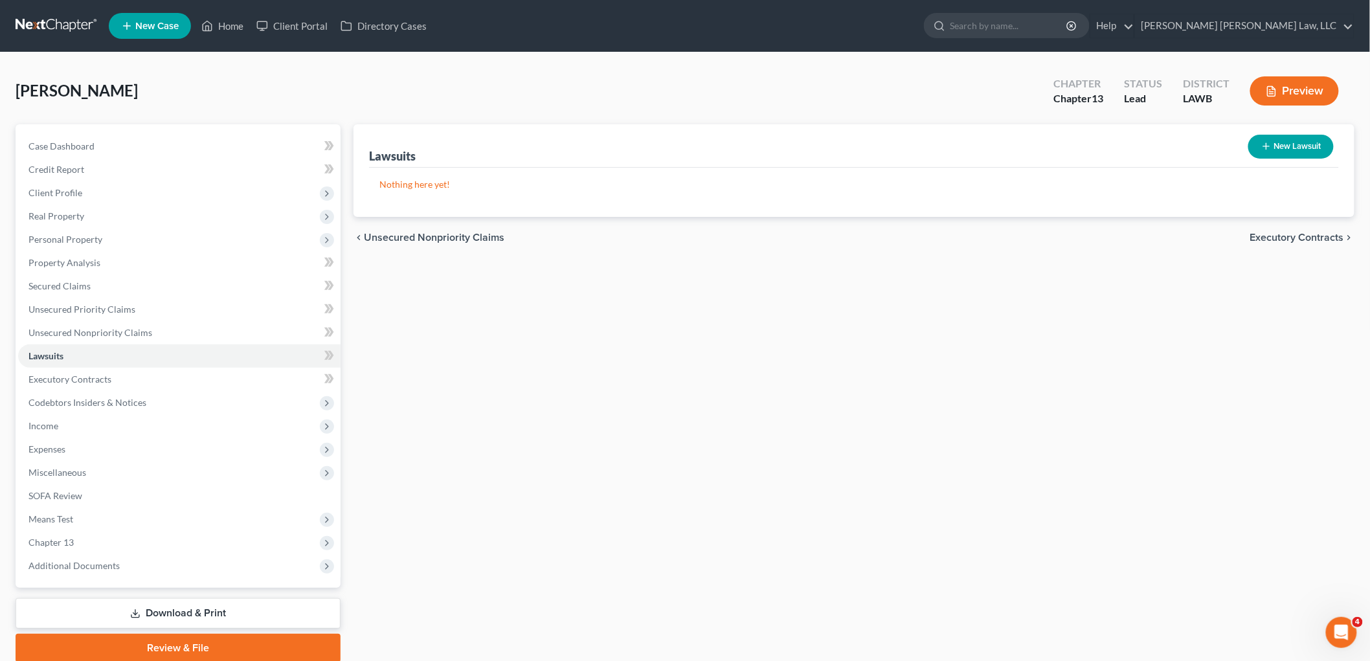
click at [1293, 149] on button "New Lawsuit" at bounding box center [1291, 147] width 85 height 24
select select "0"
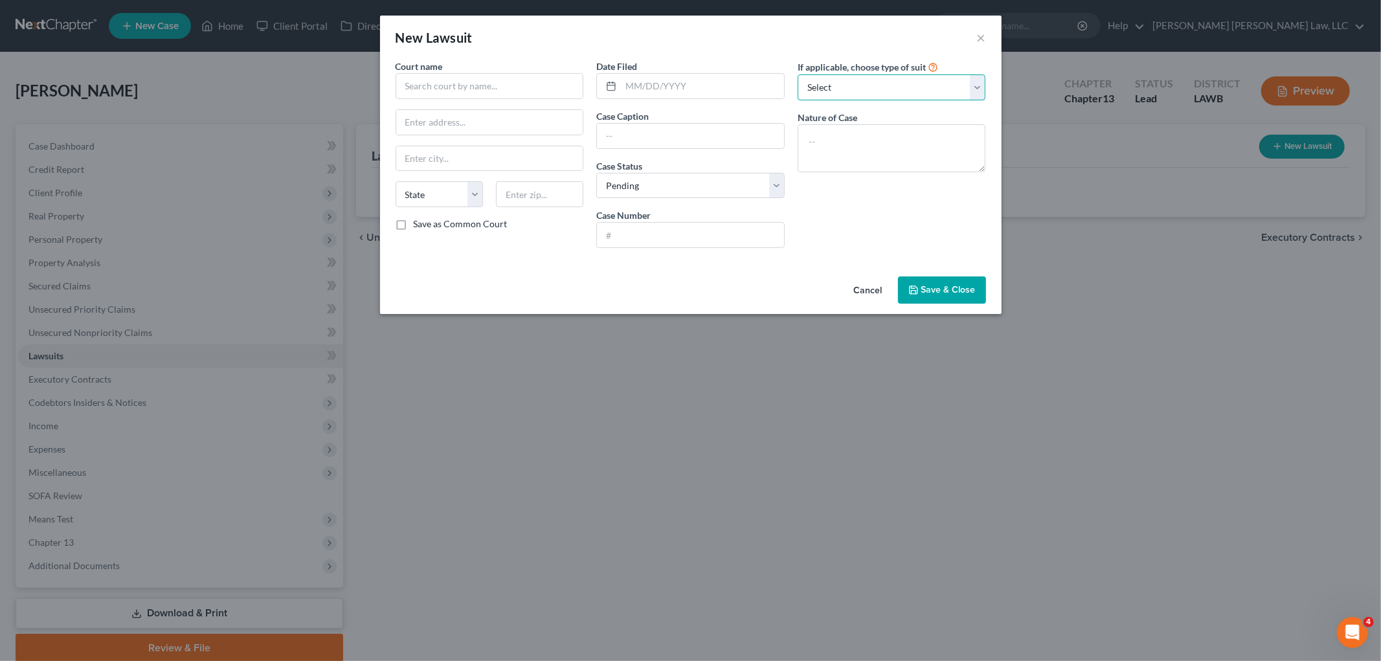
click at [866, 93] on select "Select Repossession Garnishment Foreclosure Attached, Seized, Or Levied Other" at bounding box center [892, 87] width 188 height 26
select select "4"
click at [798, 74] on select "Select Repossession Garnishment Foreclosure Attached, Seized, Or Levied Other" at bounding box center [892, 87] width 188 height 26
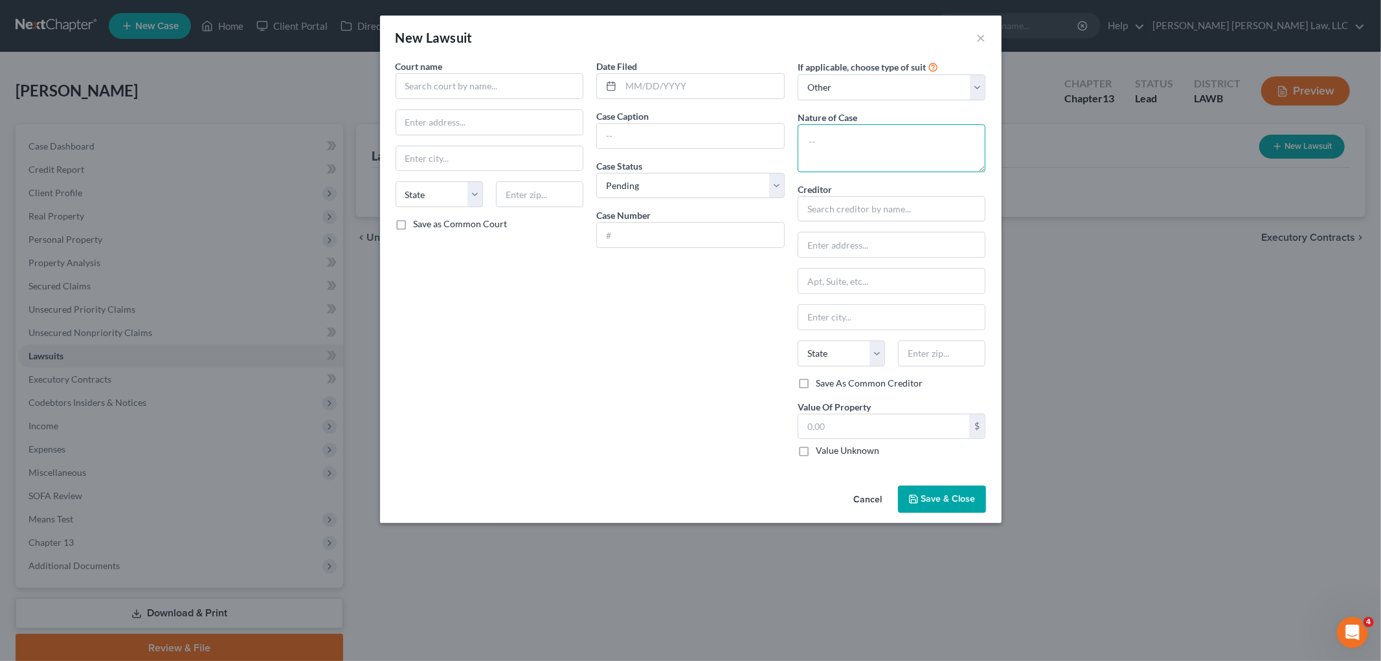
click at [847, 150] on textarea at bounding box center [892, 148] width 188 height 48
type textarea "OCCUPANT/TENANT NOTICE"
click at [429, 84] on input "text" at bounding box center [490, 86] width 188 height 26
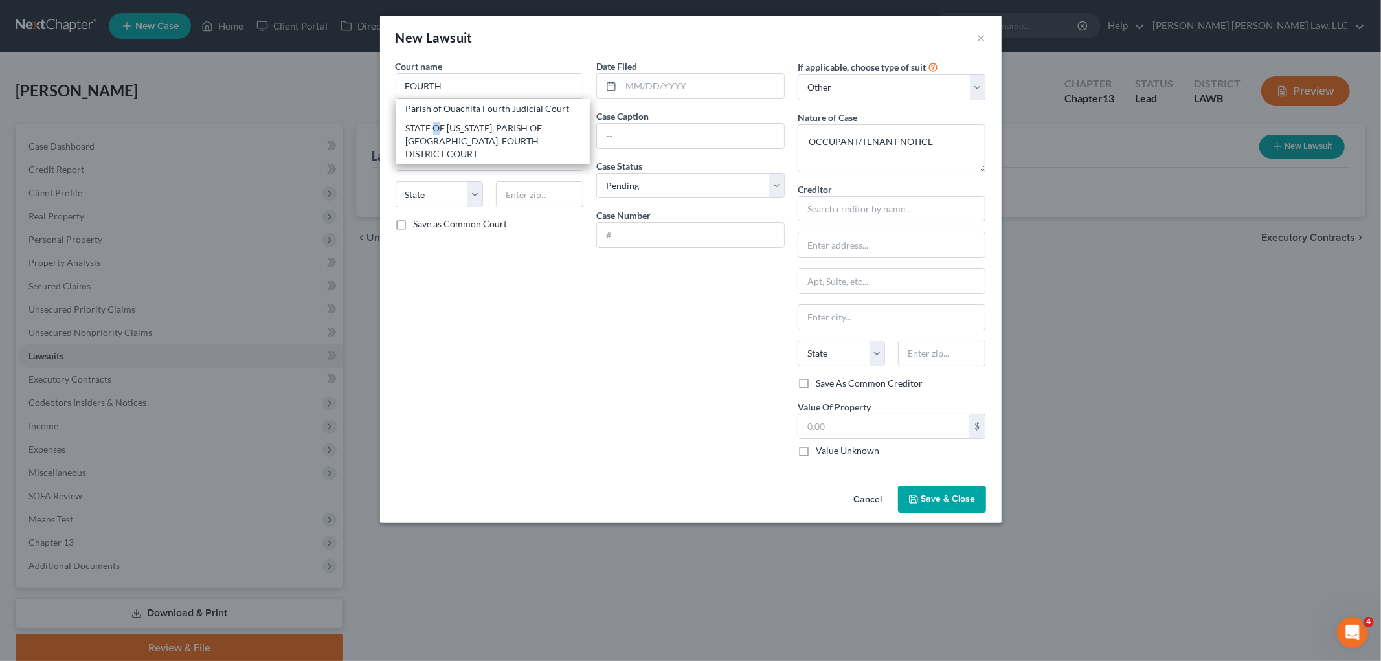
drag, startPoint x: 436, startPoint y: 134, endPoint x: 448, endPoint y: 137, distance: 11.9
click at [438, 134] on div "STATE OF LOUISIANA, PARISH OF OUACHITA, FOURTH DISTRICT COURT" at bounding box center [493, 141] width 174 height 39
type input "STATE OF LOUISIANA, PARISH OF OUACHITA, FOURTH DISTRICT COURT"
type input "301 S Grand St"
type input "Monroe"
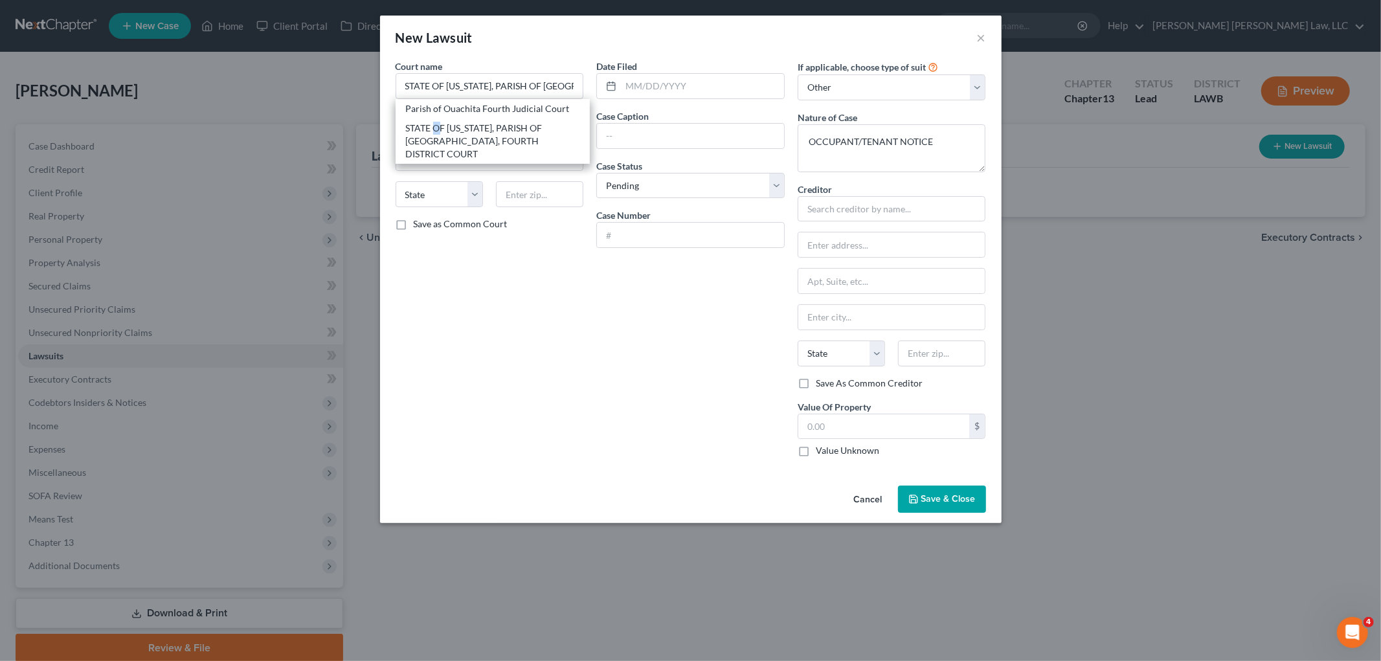
select select "19"
type input "71201"
click at [682, 89] on input "text" at bounding box center [702, 86] width 163 height 25
click at [857, 145] on textarea "OCCUPANT/TENANT NOTICE" at bounding box center [892, 148] width 188 height 48
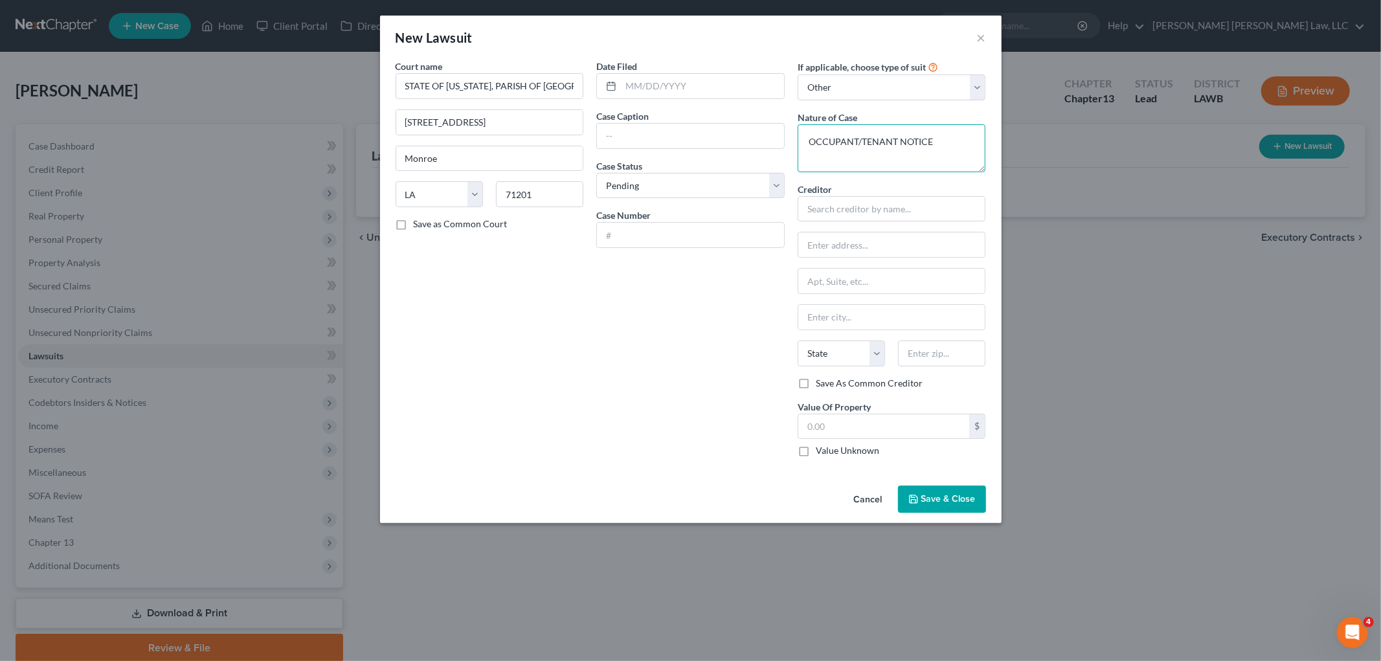
click at [857, 145] on textarea "OCCUPANT/TENANT NOTICE" at bounding box center [892, 148] width 188 height 48
type textarea "NOTICE OF SEIZURE"
click at [694, 81] on input "text" at bounding box center [702, 86] width 163 height 25
type input "09/26/2025"
click at [648, 133] on input "text" at bounding box center [690, 136] width 187 height 25
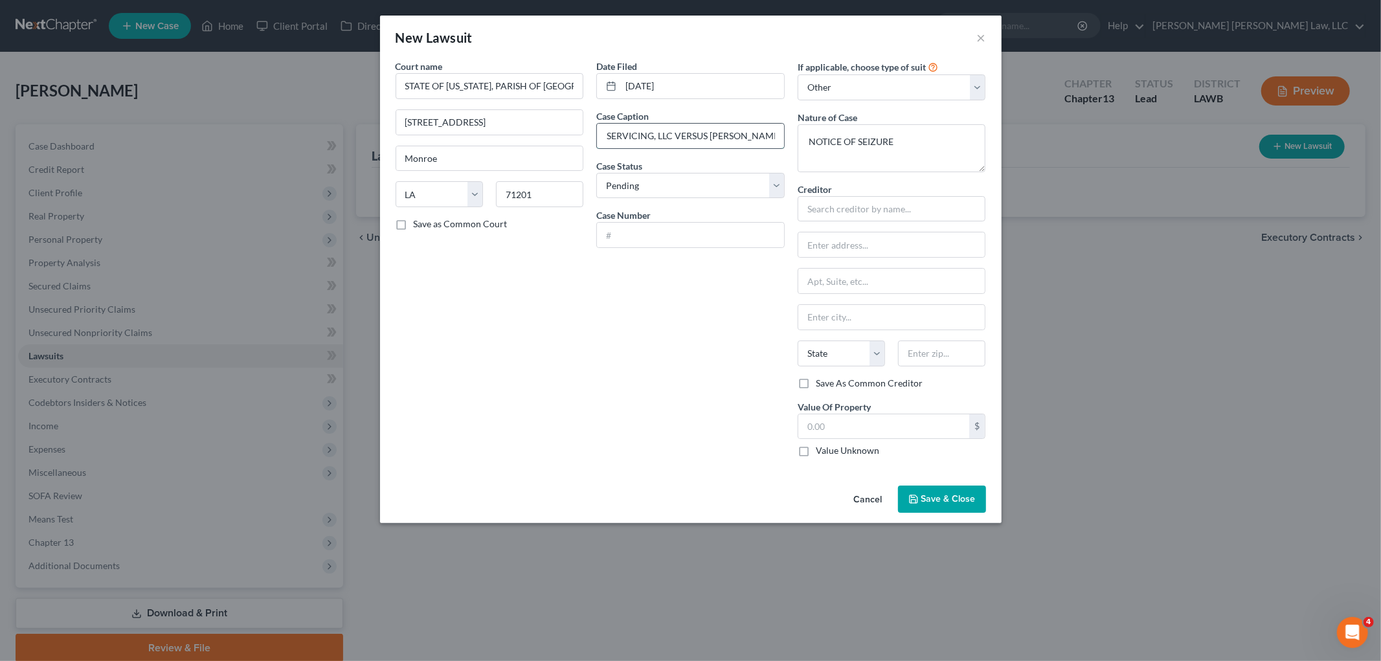
scroll to position [0, 85]
type input "LAKEVIEW LOAN SERVICING, LLC VERSUS MARY JEAN PAIGE"
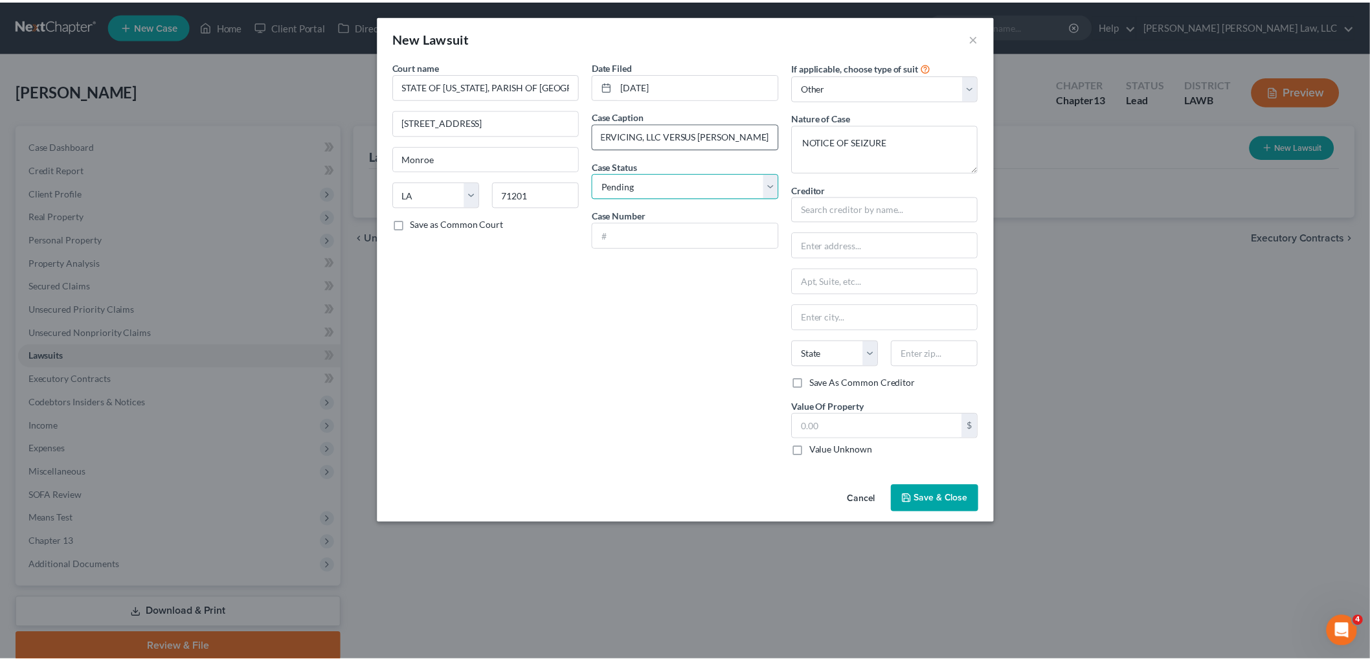
scroll to position [0, 0]
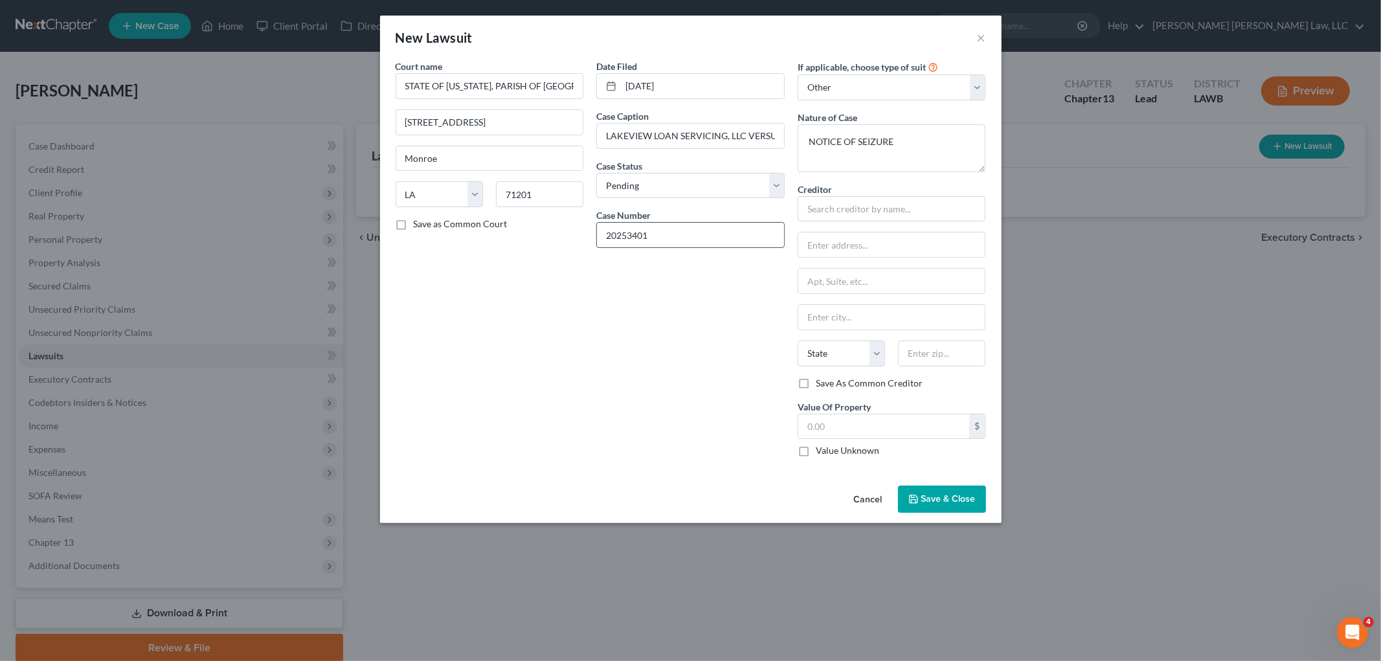
click at [607, 235] on input "20253401" at bounding box center [690, 235] width 187 height 25
type input "C-20253401"
drag, startPoint x: 854, startPoint y: 426, endPoint x: 847, endPoint y: 427, distance: 6.6
click at [854, 427] on input "text" at bounding box center [884, 426] width 172 height 25
type input "76,095.00"
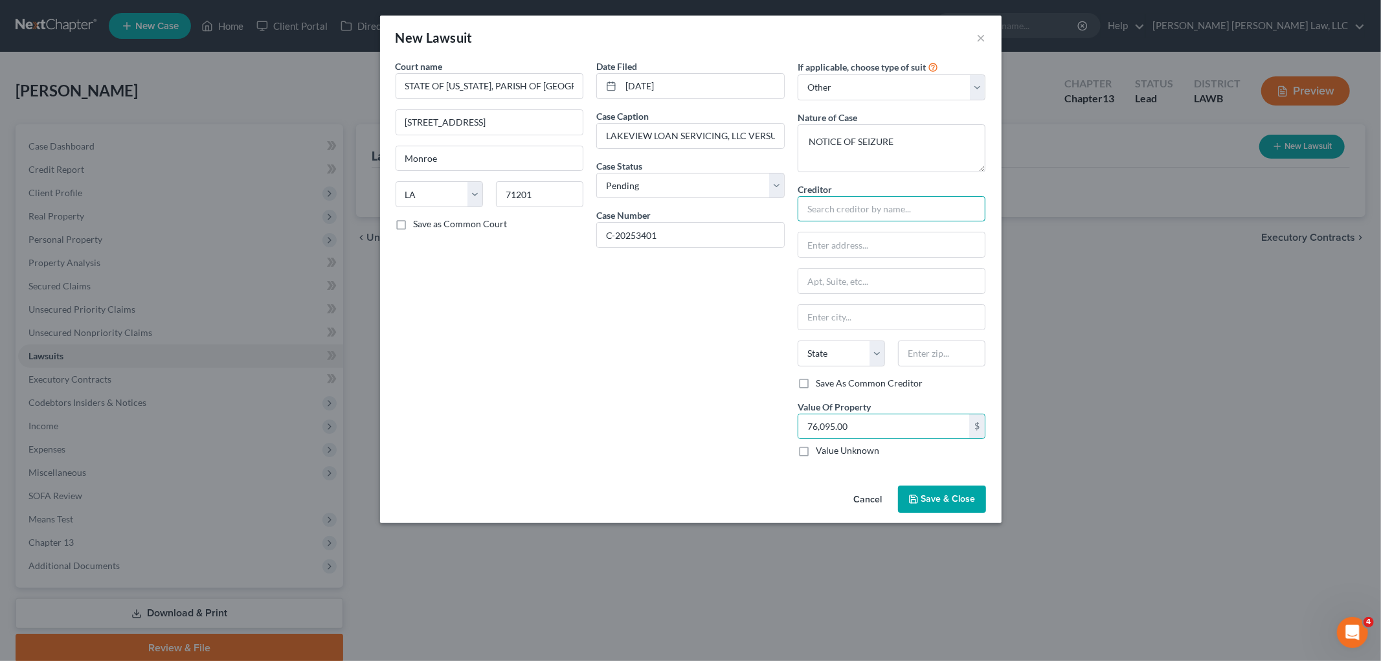
click at [872, 212] on input "text" at bounding box center [892, 209] width 188 height 26
type input "Lakeveiw Loan Servicing LLC"
click at [947, 493] on button "Save & Close" at bounding box center [942, 499] width 88 height 27
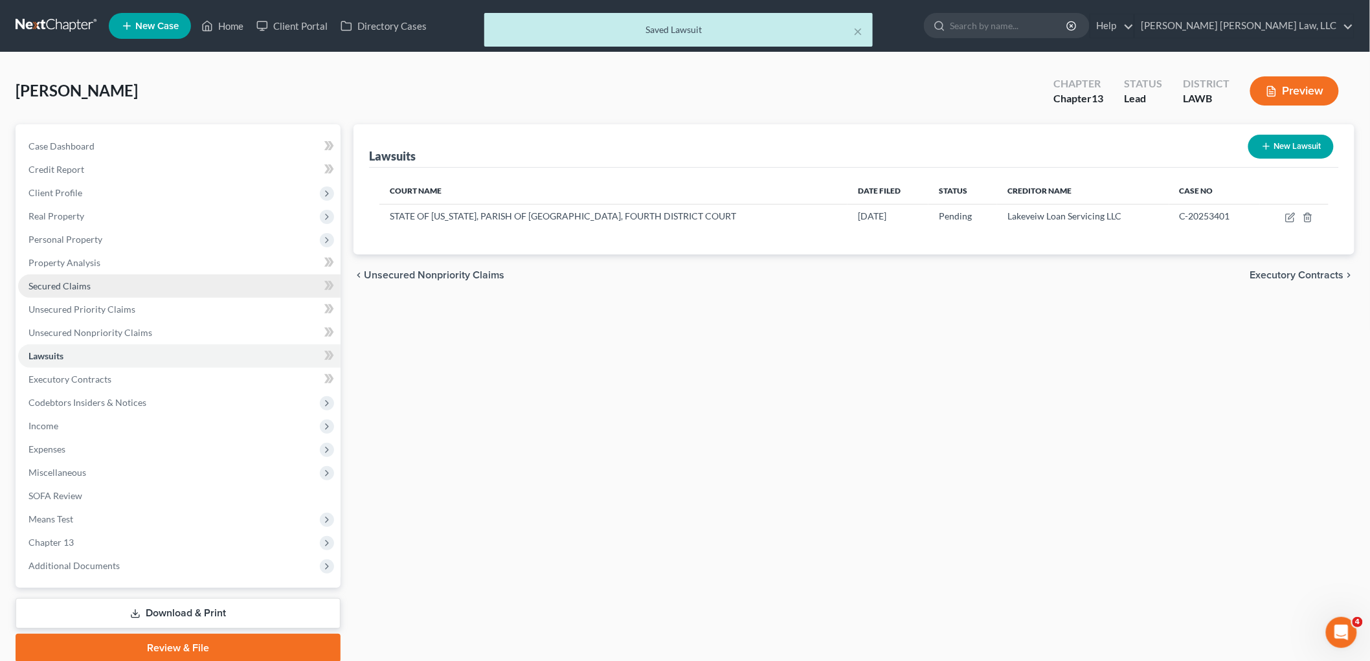
click at [85, 280] on span "Secured Claims" at bounding box center [59, 285] width 62 height 11
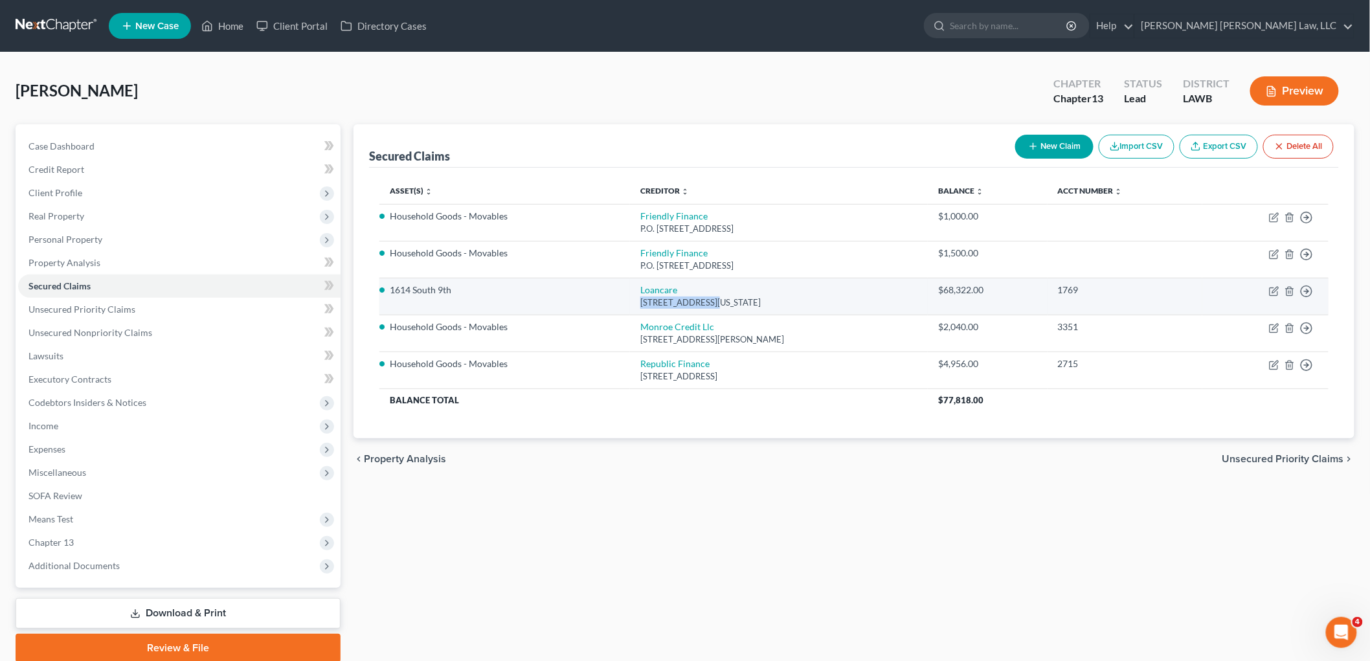
drag, startPoint x: 684, startPoint y: 301, endPoint x: 615, endPoint y: 306, distance: 68.8
click at [630, 306] on td "Loancare 3637 Sentara Way, Virginia Beach, VA 23452" at bounding box center [779, 296] width 298 height 37
copy div "3637 Sentara Way,"
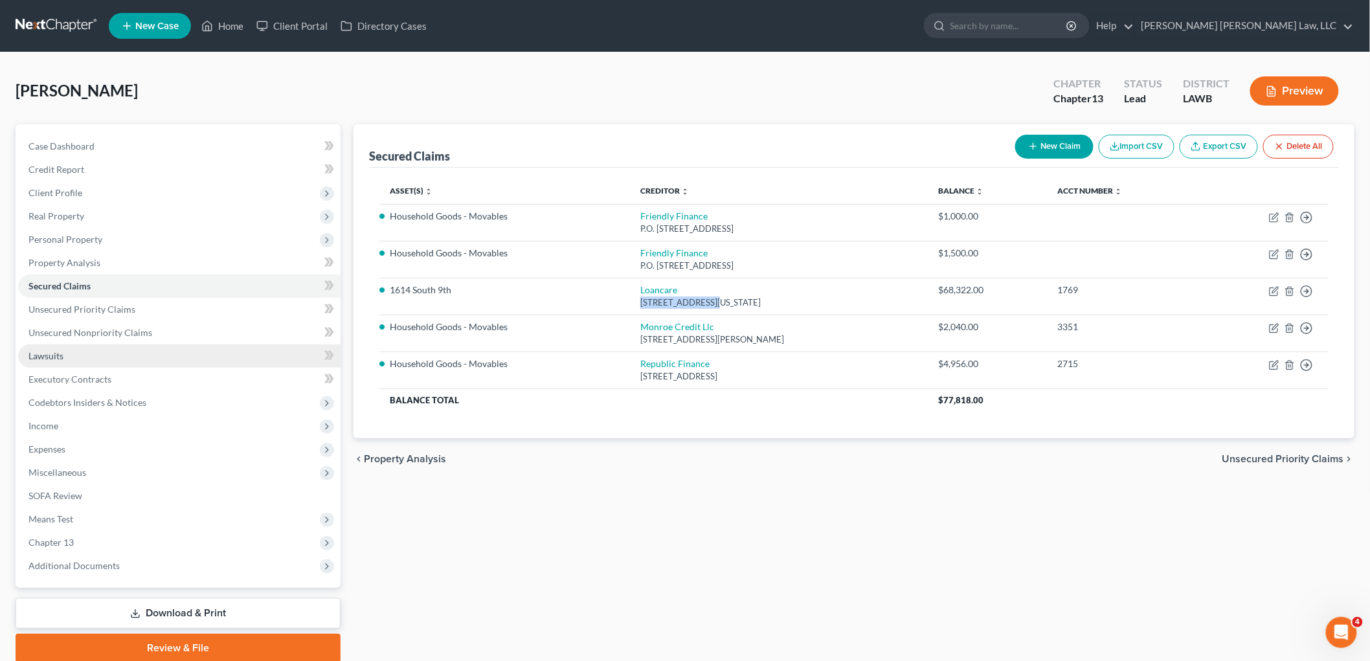
click at [76, 350] on link "Lawsuits" at bounding box center [179, 356] width 323 height 23
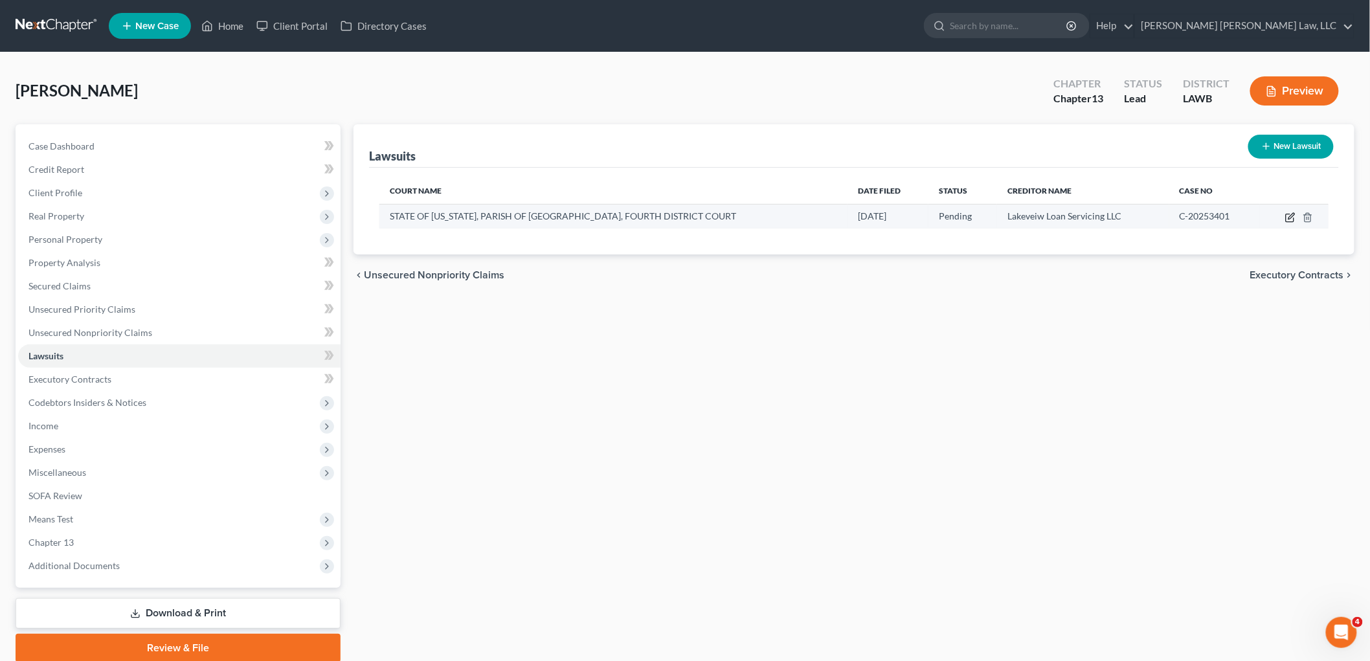
click at [1287, 214] on icon "button" at bounding box center [1290, 218] width 8 height 8
select select "19"
select select "0"
select select "4"
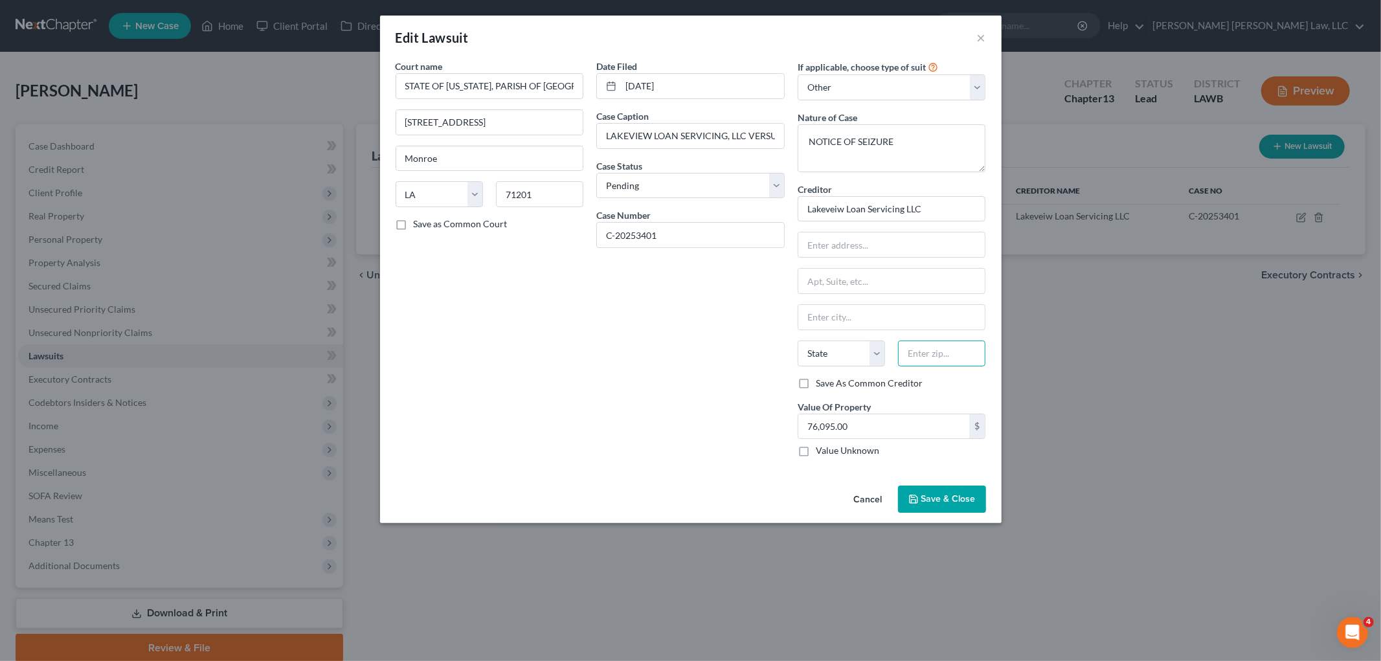
click at [911, 354] on input "text" at bounding box center [941, 354] width 87 height 26
type input "23452"
click at [604, 271] on div "Date Filed 09/26/2025 Case Caption LAKEVIEW LOAN SERVICING, LLC VERSUS MARY JEA…" at bounding box center [690, 264] width 201 height 408
type input "Virginia Beach"
select select "48"
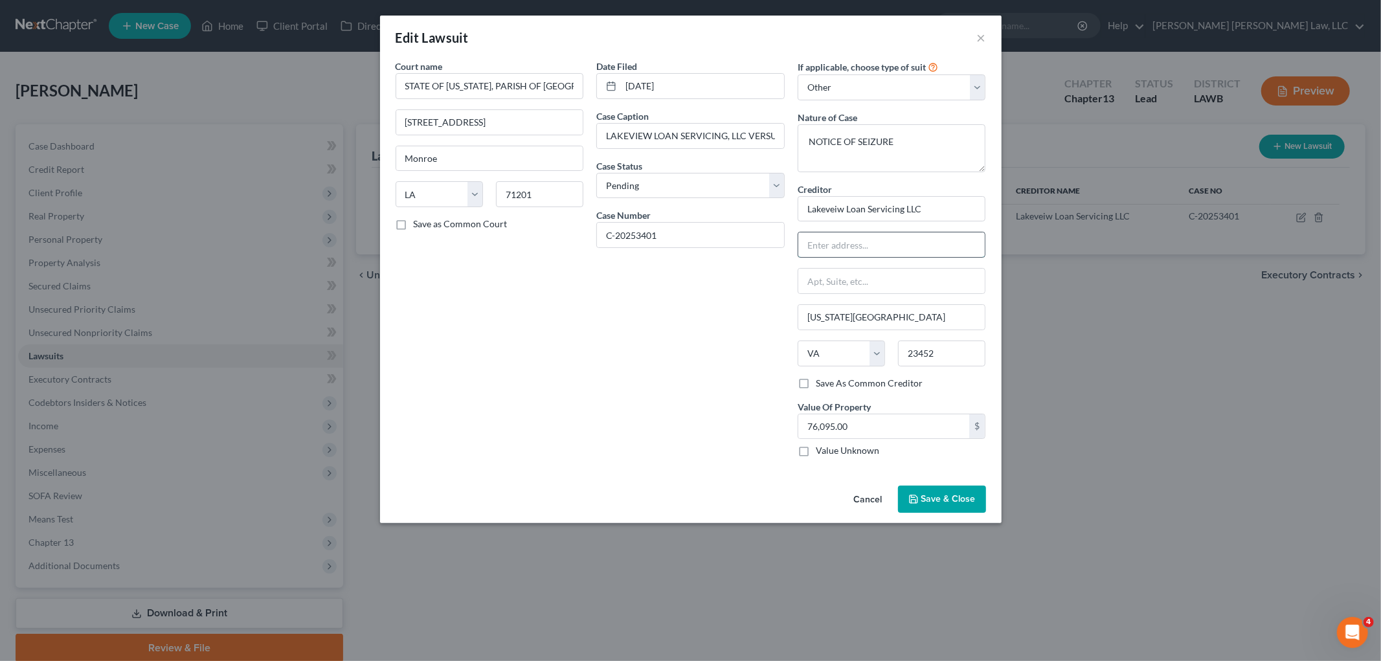
click at [862, 240] on input "text" at bounding box center [891, 244] width 187 height 25
paste input "3637 Sentara Way,"
type input "3637 Sentara Way,"
click at [816, 385] on label "Save As Common Creditor" at bounding box center [869, 383] width 107 height 13
click at [821, 385] on input "Save As Common Creditor" at bounding box center [825, 381] width 8 height 8
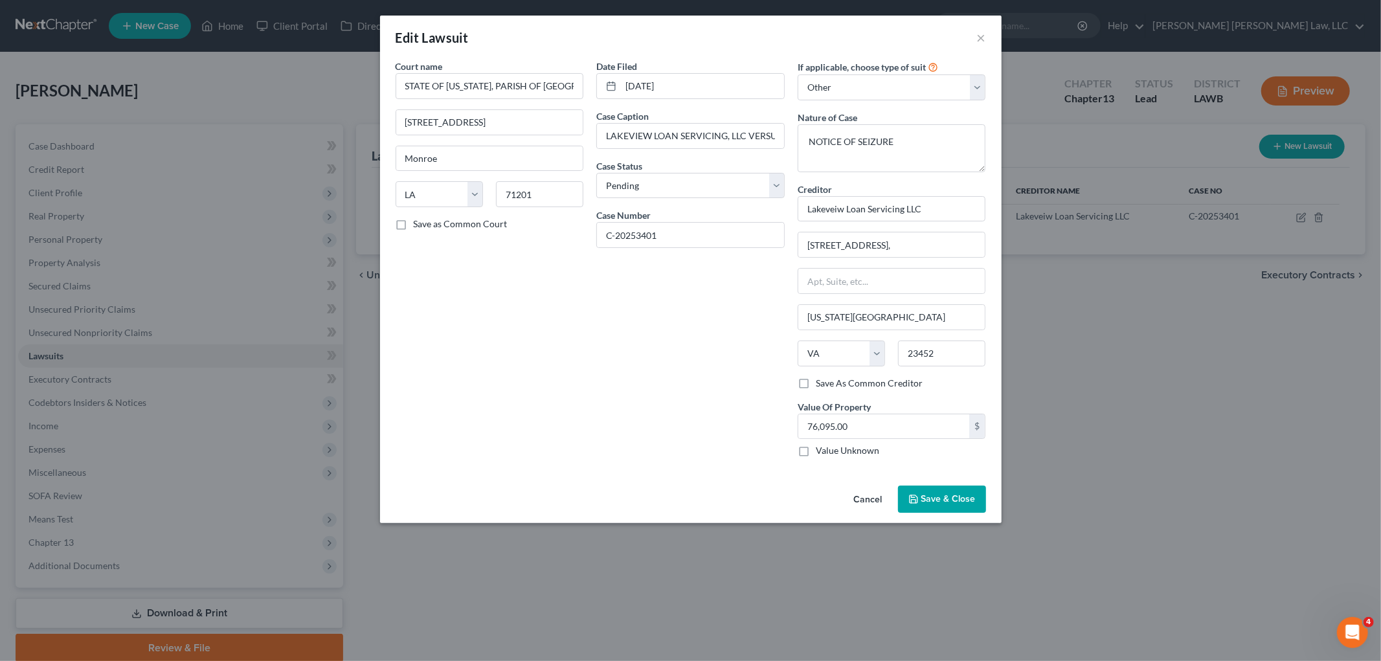
checkbox input "true"
click at [935, 504] on span "Save & Close" at bounding box center [949, 498] width 54 height 11
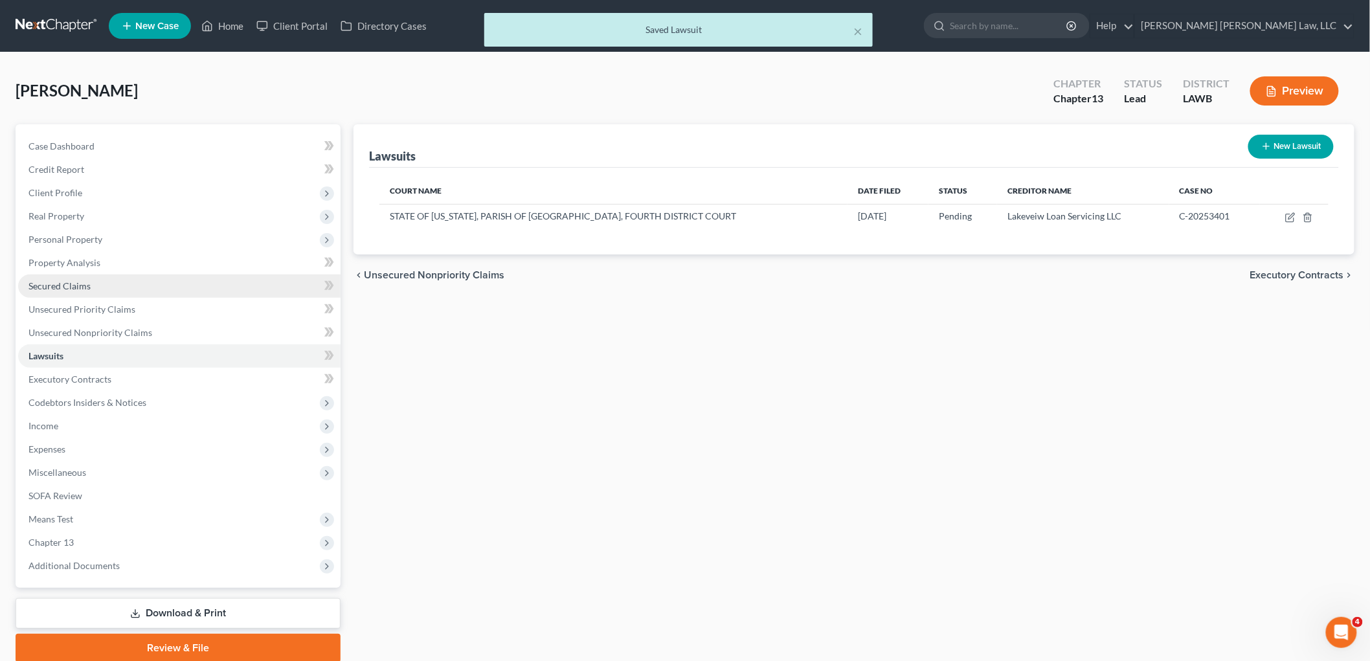
click at [88, 280] on span "Secured Claims" at bounding box center [59, 285] width 62 height 11
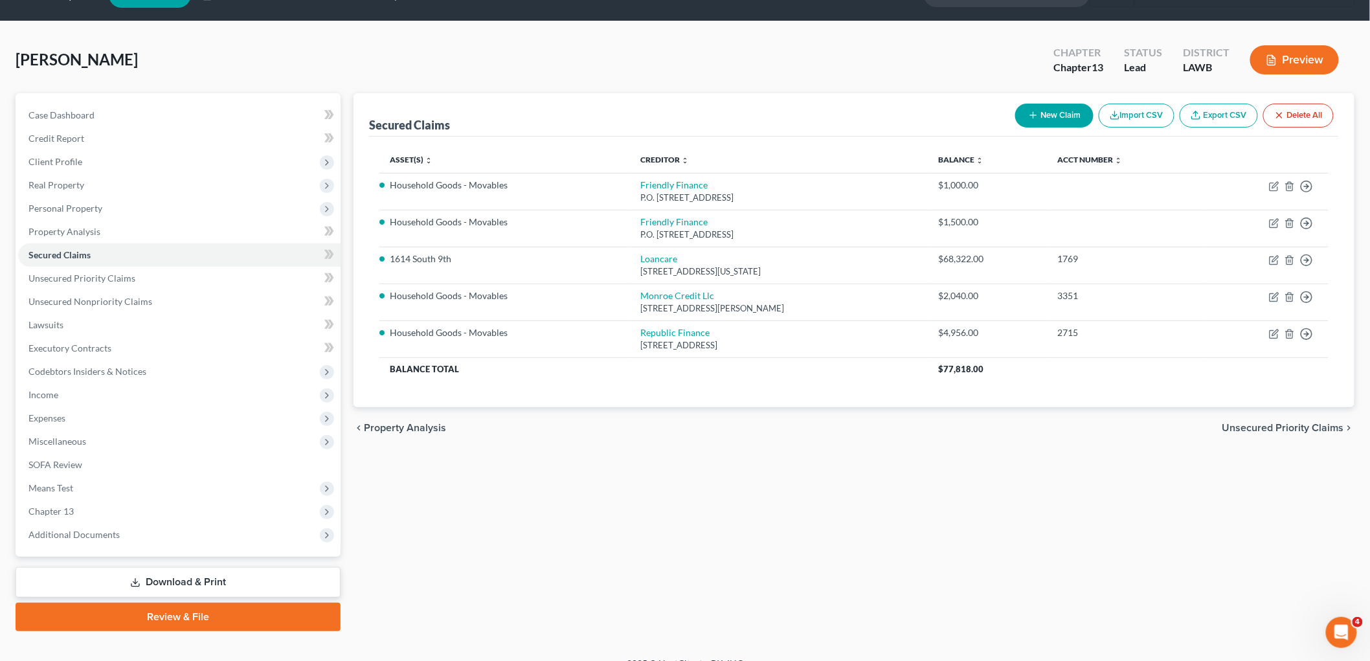
scroll to position [49, 0]
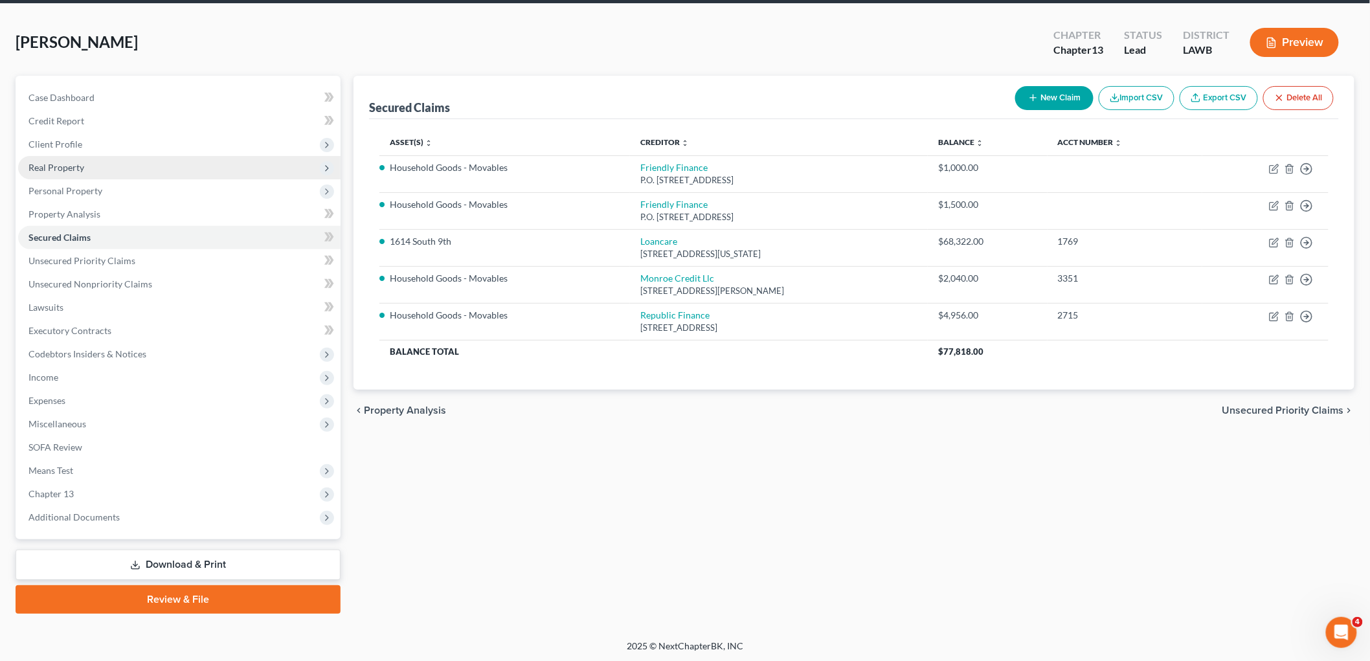
click at [101, 161] on span "Real Property" at bounding box center [179, 167] width 323 height 23
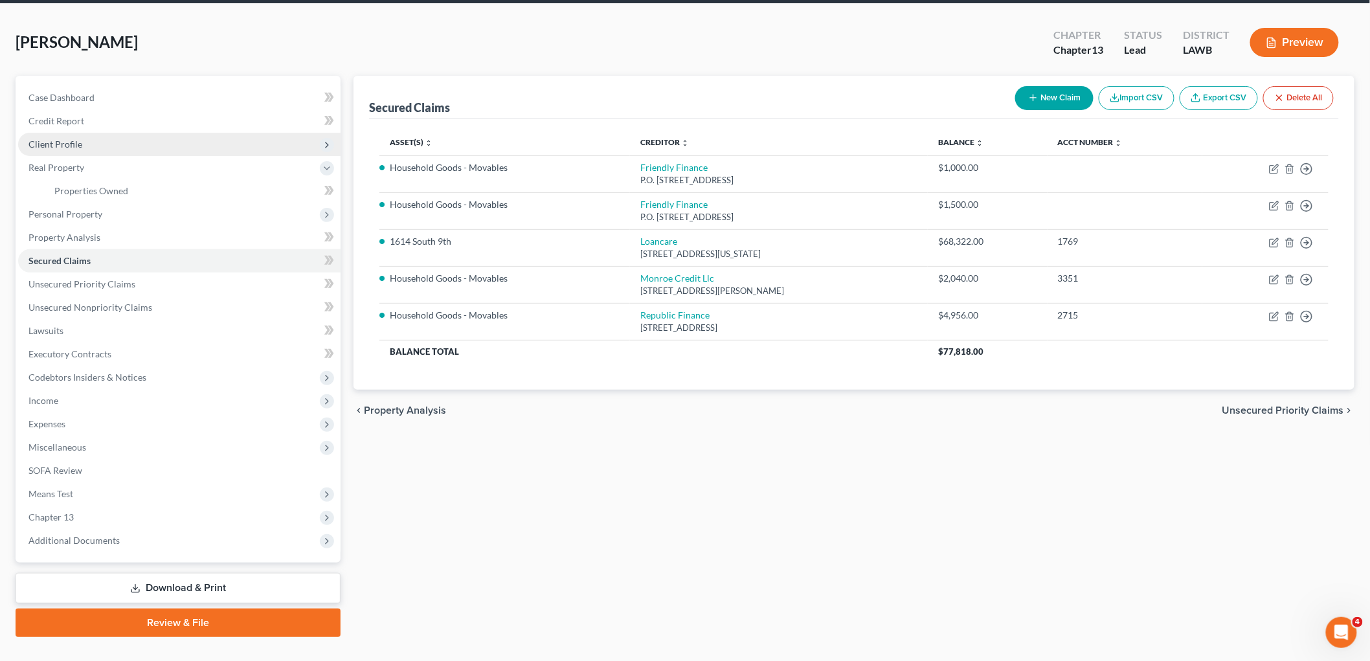
click at [119, 138] on span "Client Profile" at bounding box center [179, 144] width 323 height 23
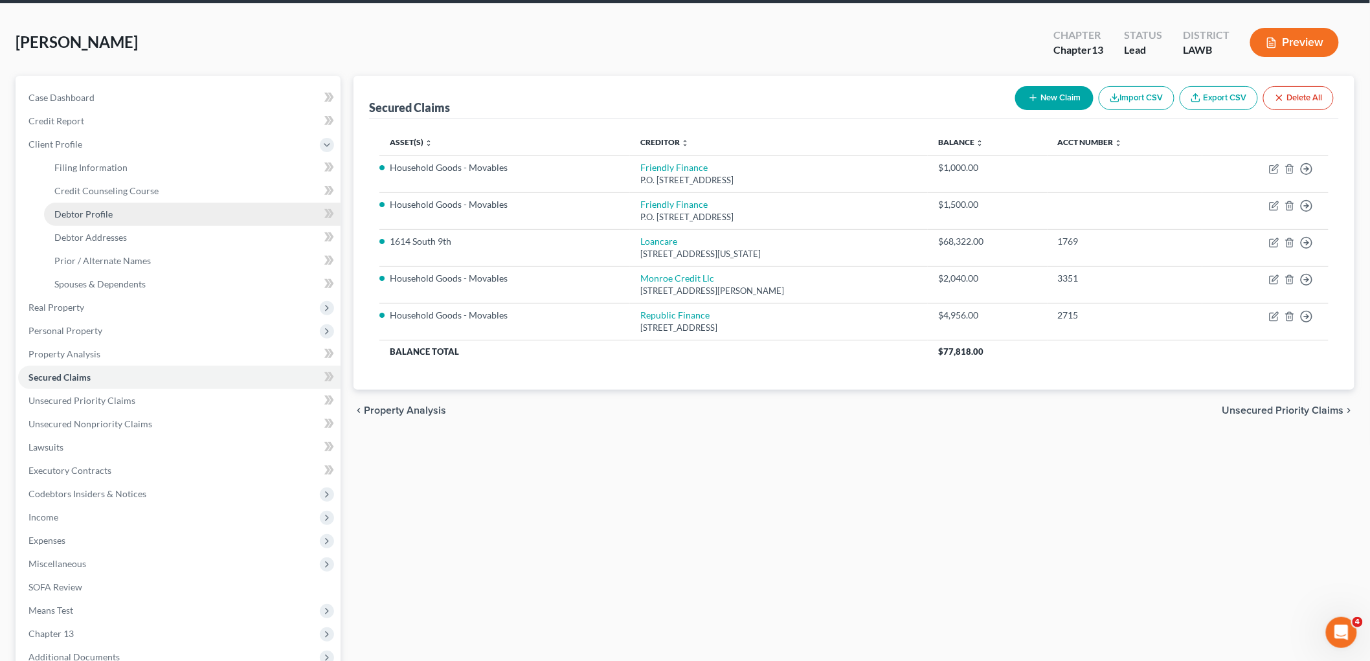
click at [117, 223] on link "Debtor Profile" at bounding box center [192, 214] width 297 height 23
select select "0"
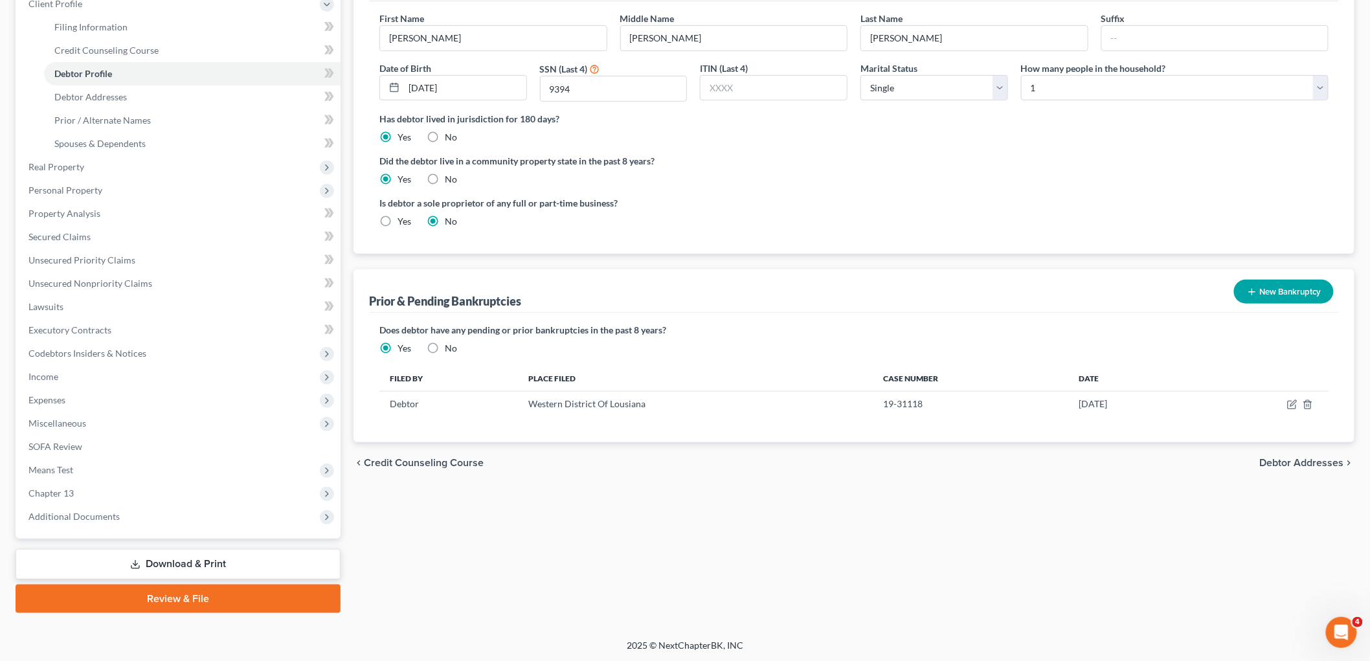
click at [164, 556] on link "Download & Print" at bounding box center [178, 564] width 325 height 30
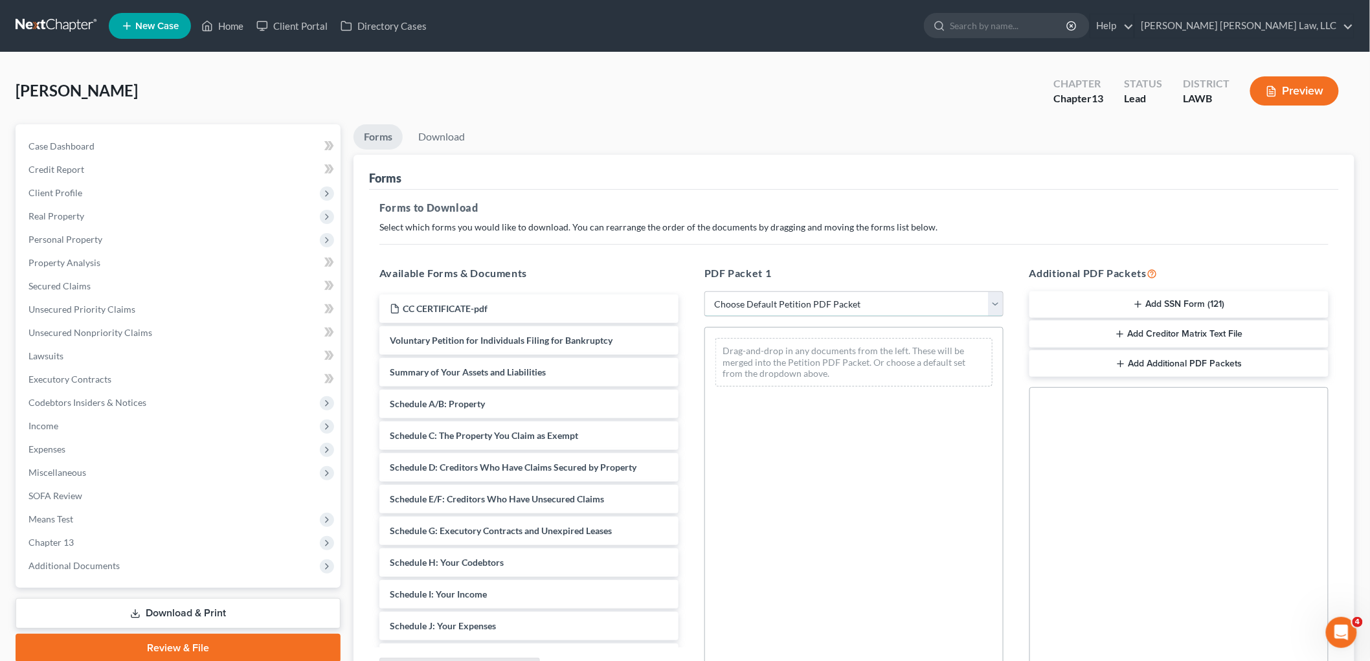
click at [797, 300] on select "Choose Default Petition PDF Packet Complete Bankruptcy Petition (all forms and …" at bounding box center [854, 304] width 299 height 26
select select "0"
click at [705, 291] on select "Choose Default Petition PDF Packet Complete Bankruptcy Petition (all forms and …" at bounding box center [854, 304] width 299 height 26
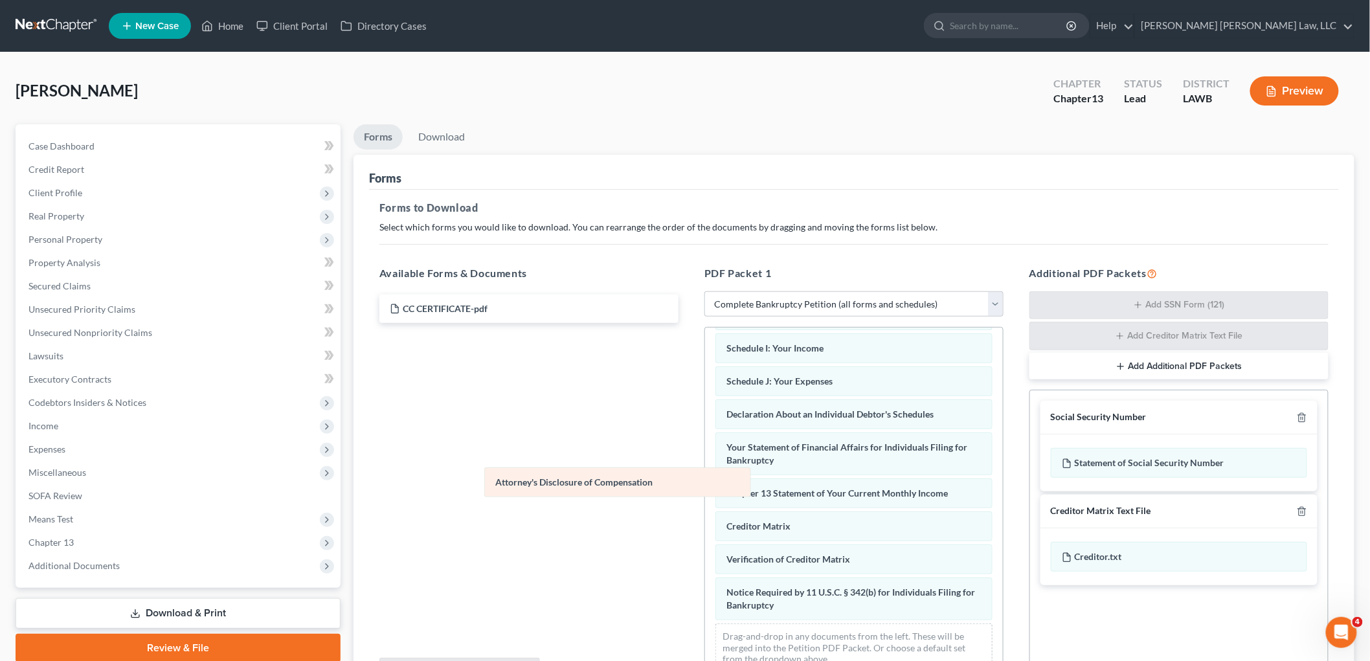
scroll to position [283, 0]
drag, startPoint x: 747, startPoint y: 607, endPoint x: 412, endPoint y: 443, distance: 372.7
click at [705, 458] on div "Attorney's Disclosure of Compensation Voluntary Petition for Individuals Filing…" at bounding box center [854, 371] width 298 height 624
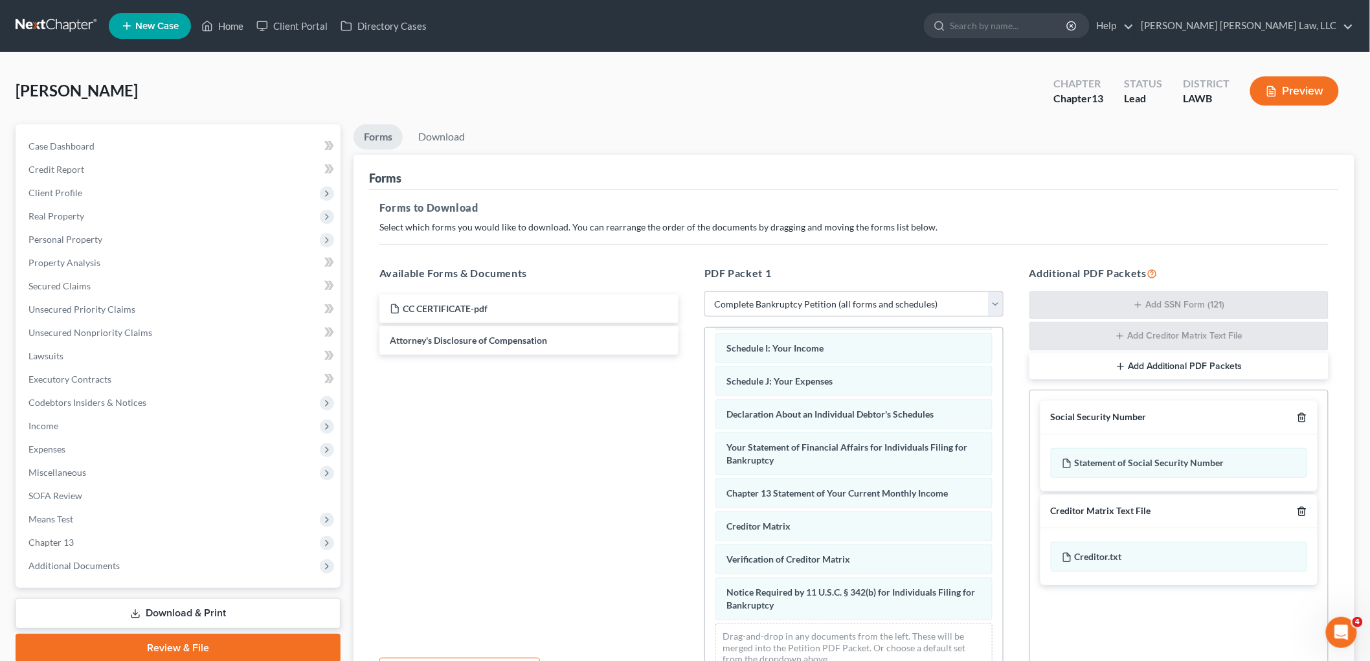
click at [1299, 417] on icon "button" at bounding box center [1302, 418] width 10 height 10
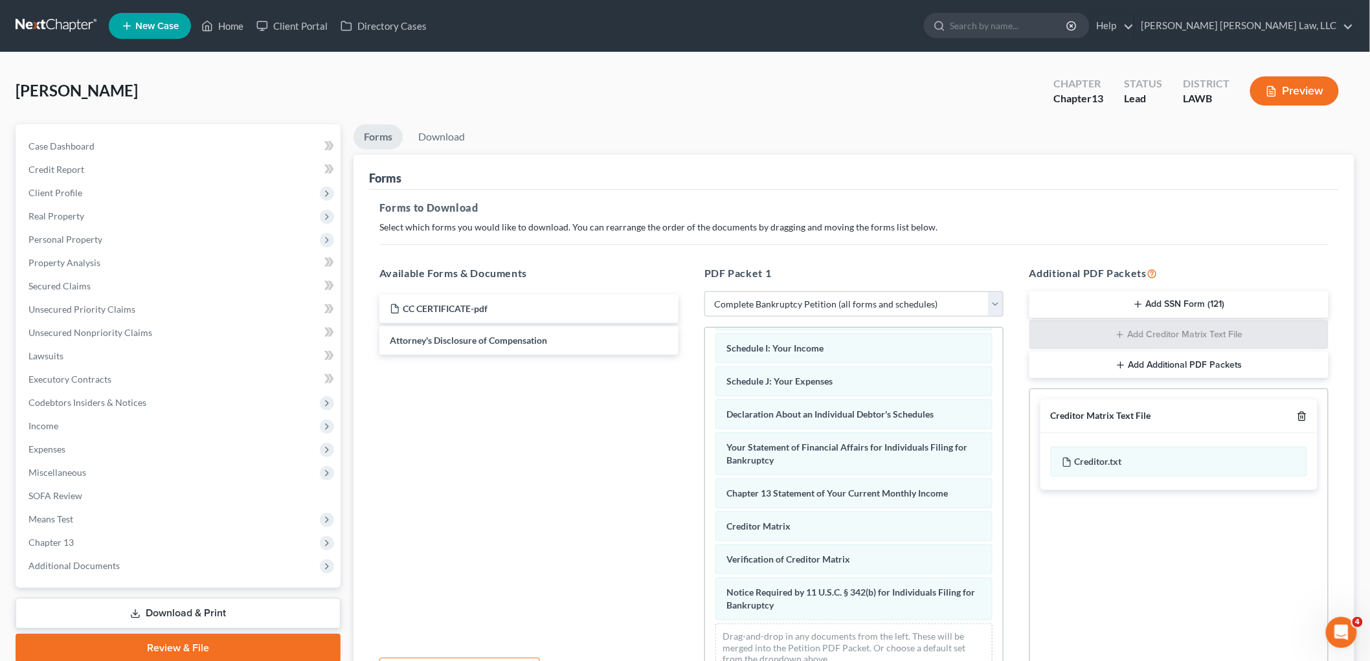
click at [1299, 417] on icon "button" at bounding box center [1302, 417] width 6 height 8
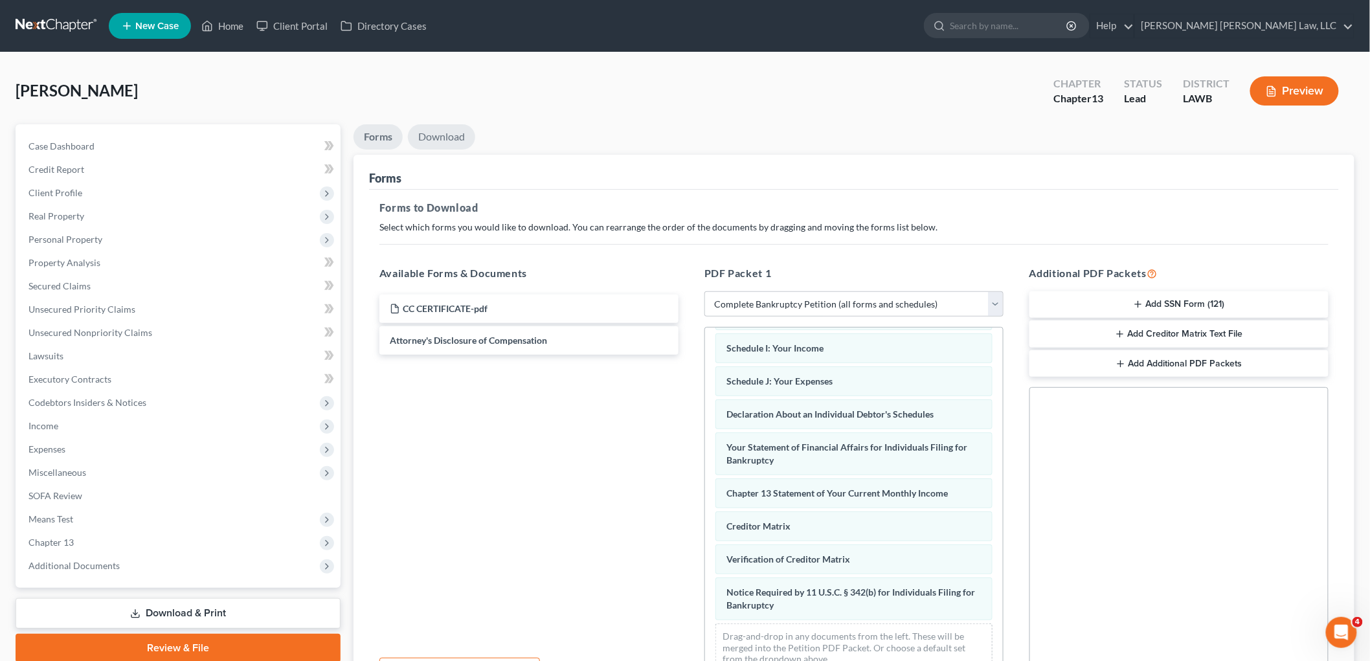
click at [436, 136] on link "Download" at bounding box center [441, 136] width 67 height 25
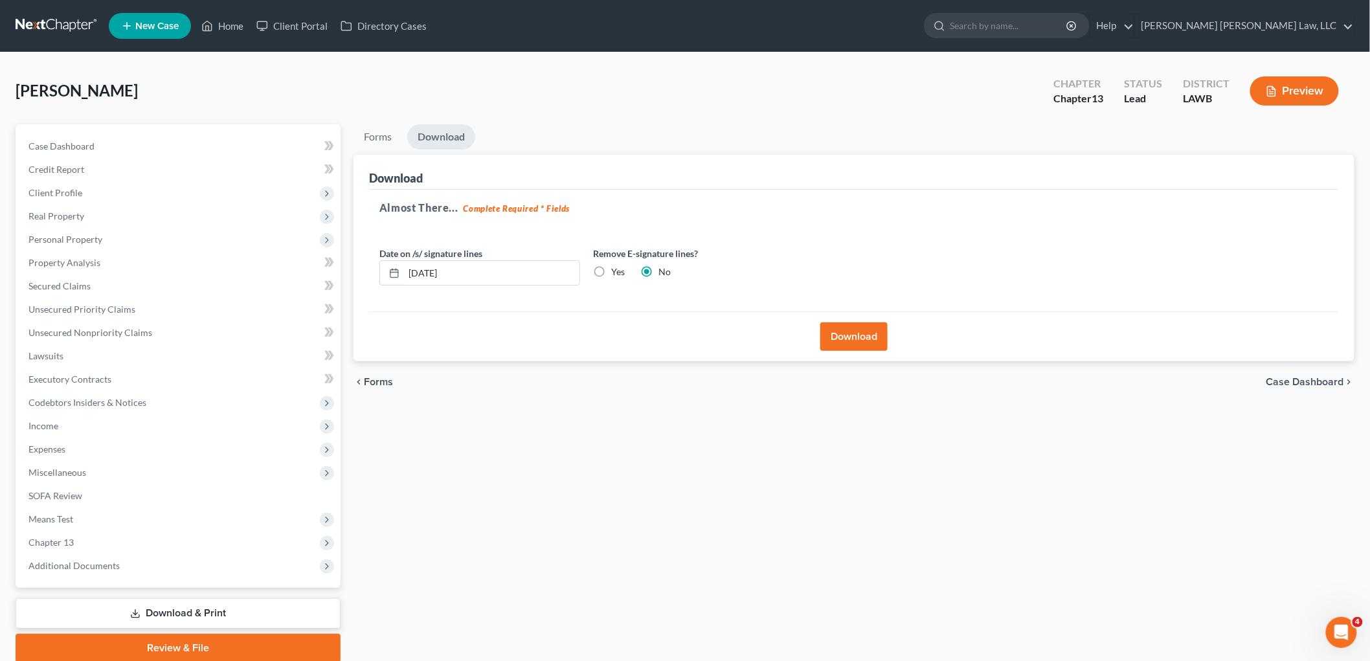
click at [861, 343] on button "Download" at bounding box center [854, 337] width 67 height 28
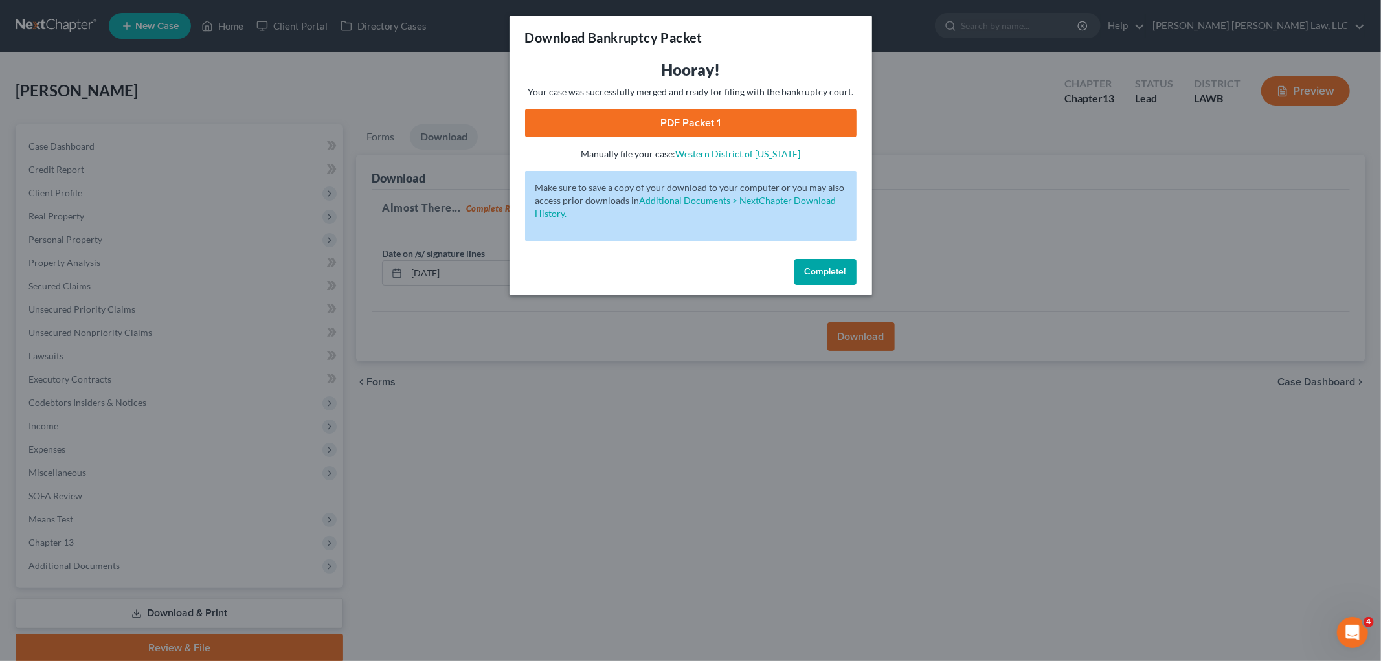
click at [646, 131] on link "PDF Packet 1" at bounding box center [691, 123] width 332 height 28
drag, startPoint x: 826, startPoint y: 272, endPoint x: 483, endPoint y: 246, distance: 343.6
click at [826, 272] on span "Complete!" at bounding box center [825, 271] width 41 height 11
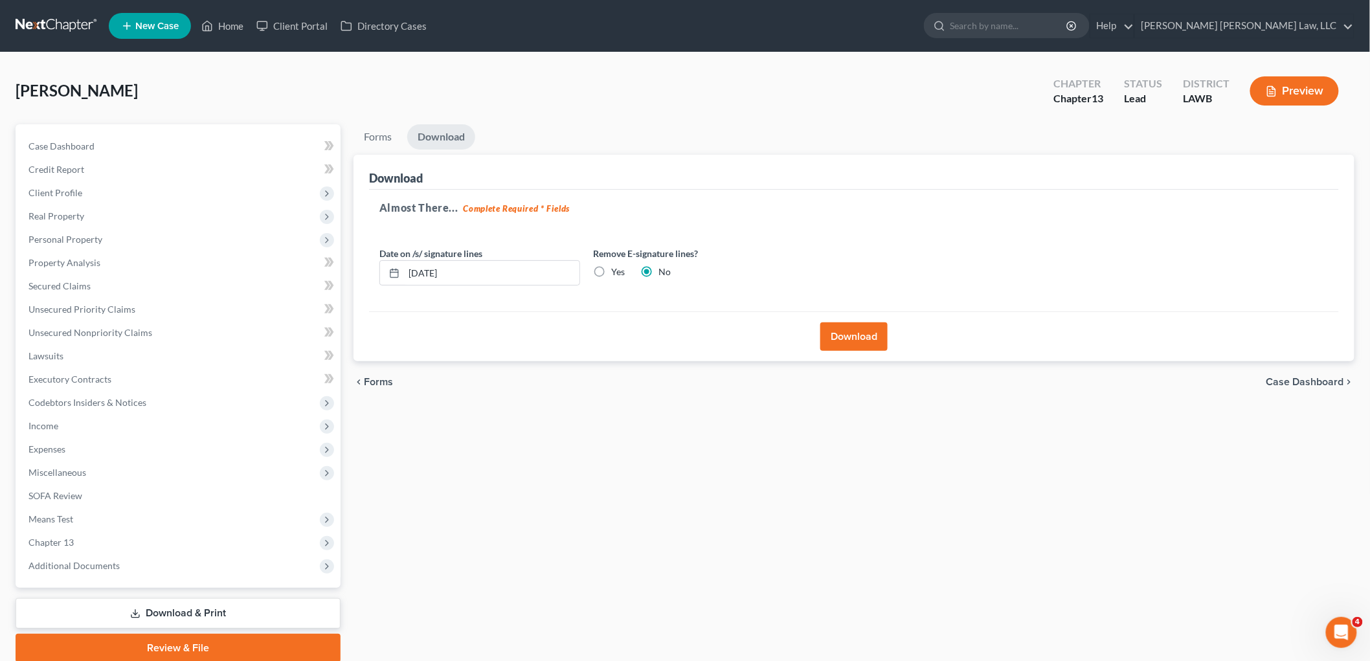
click at [67, 20] on link at bounding box center [57, 25] width 83 height 23
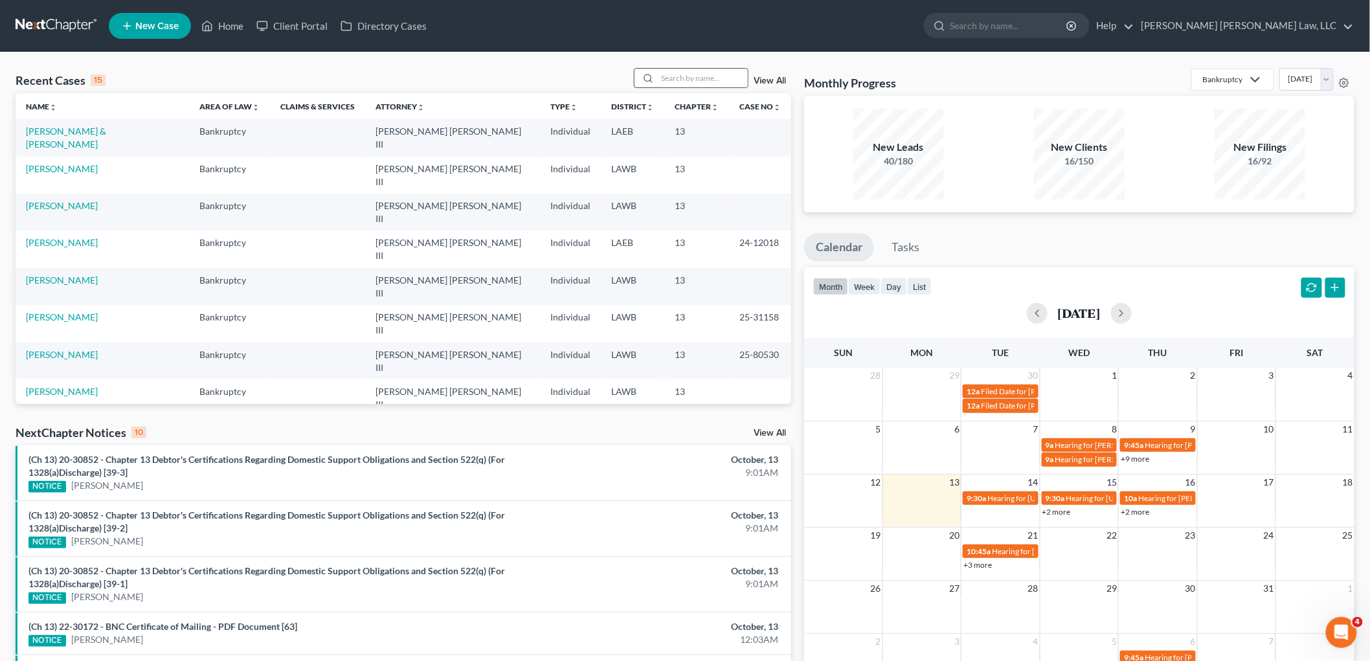
click at [708, 68] on div at bounding box center [691, 78] width 115 height 20
click at [691, 78] on input "search" at bounding box center [702, 78] width 91 height 19
type input "[PERSON_NAME]"
click at [71, 130] on link "[PERSON_NAME]" at bounding box center [62, 131] width 72 height 11
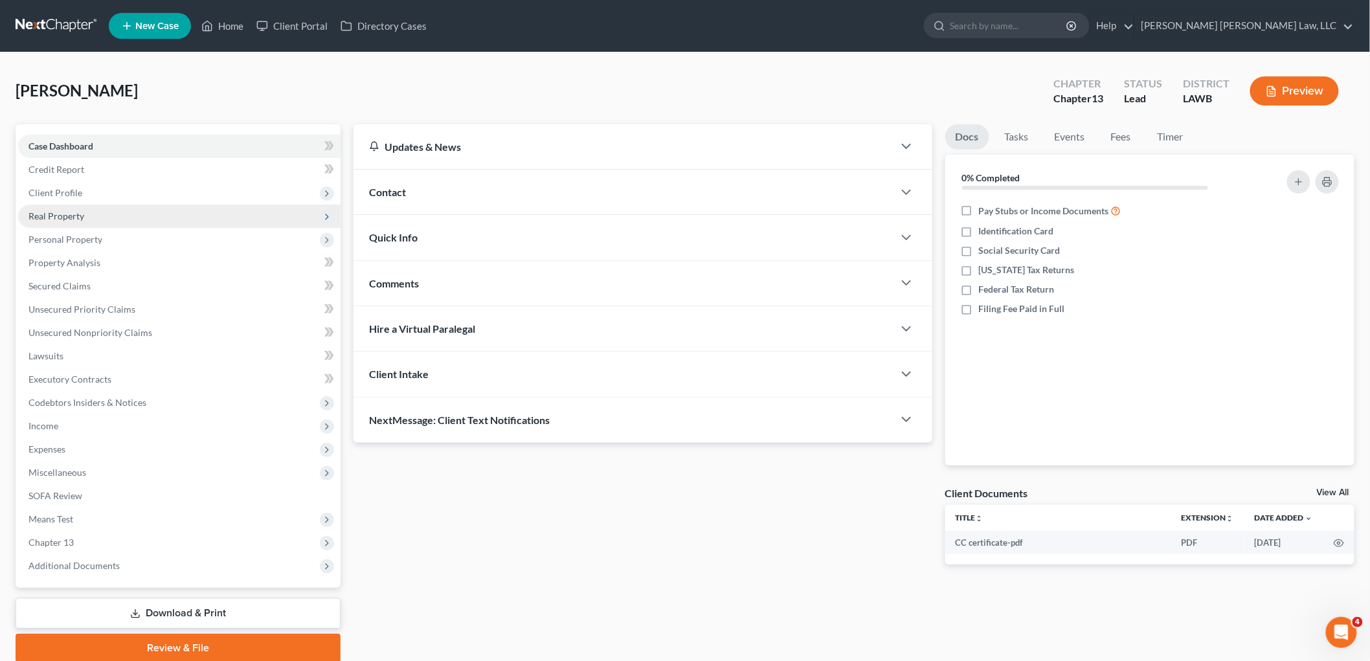
click at [73, 210] on span "Real Property" at bounding box center [56, 215] width 56 height 11
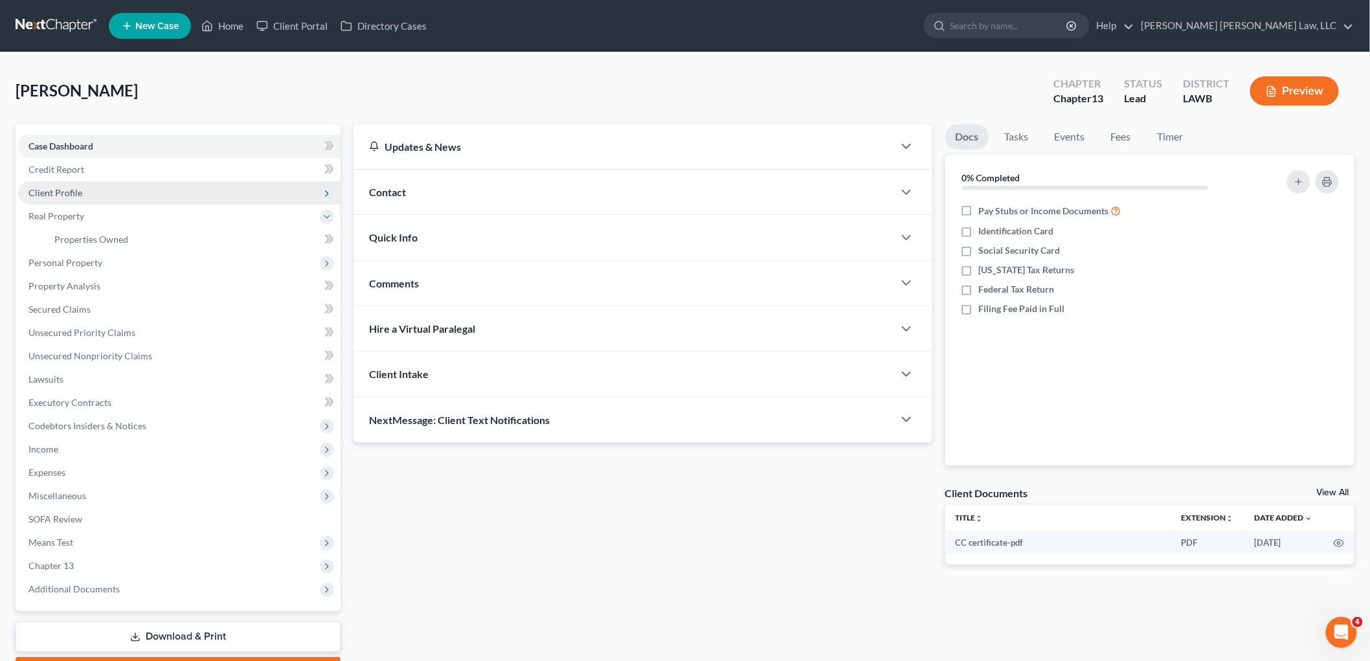
click at [69, 190] on span "Client Profile" at bounding box center [55, 192] width 54 height 11
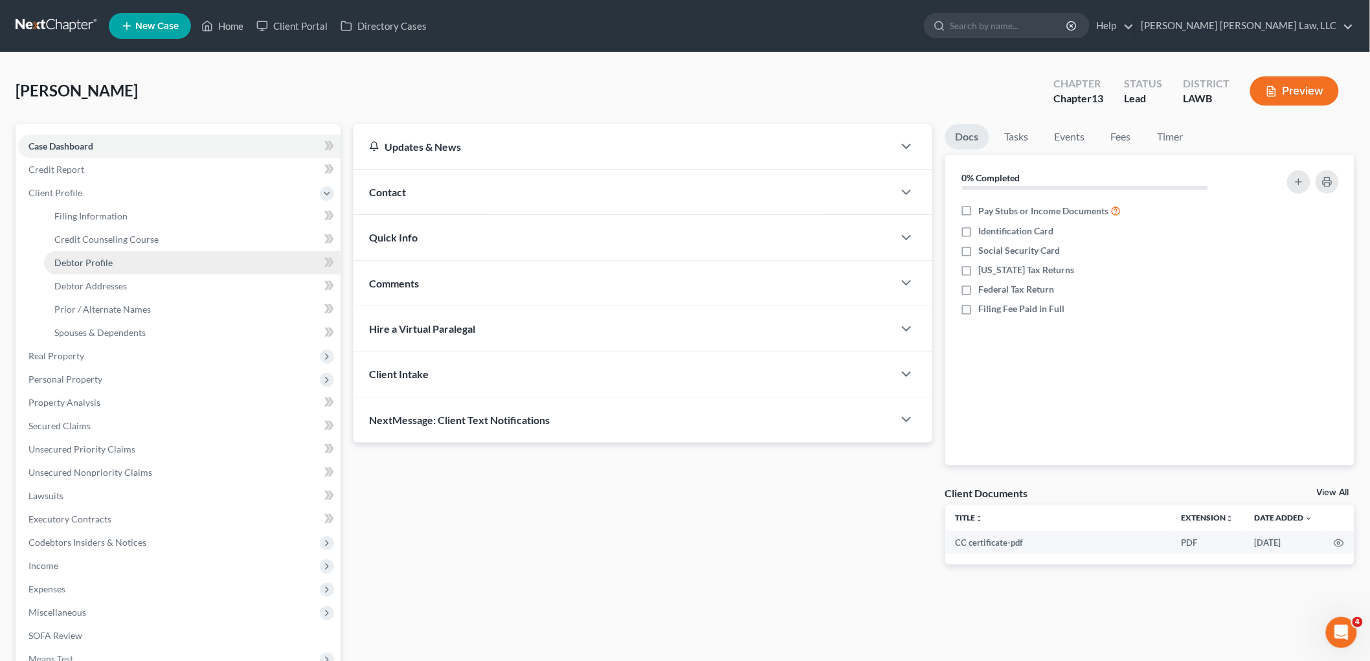
click at [111, 267] on span "Debtor Profile" at bounding box center [83, 262] width 58 height 11
select select "0"
select select "2"
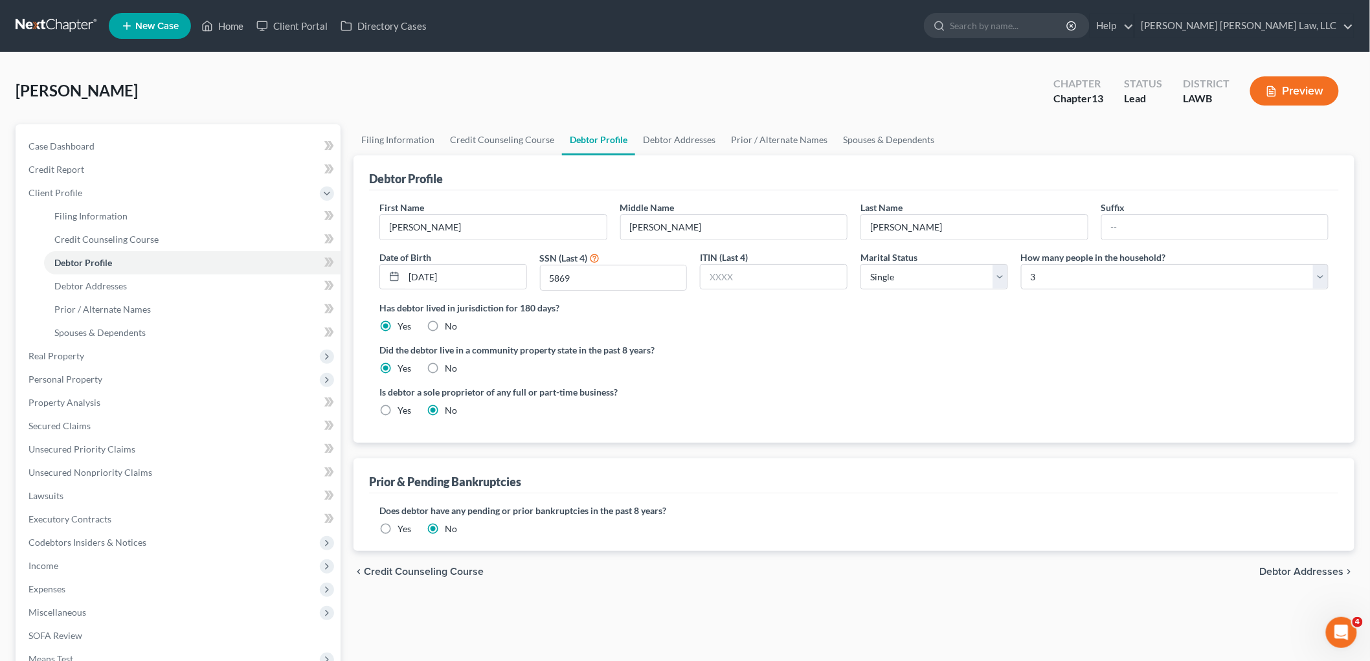
radio input "true"
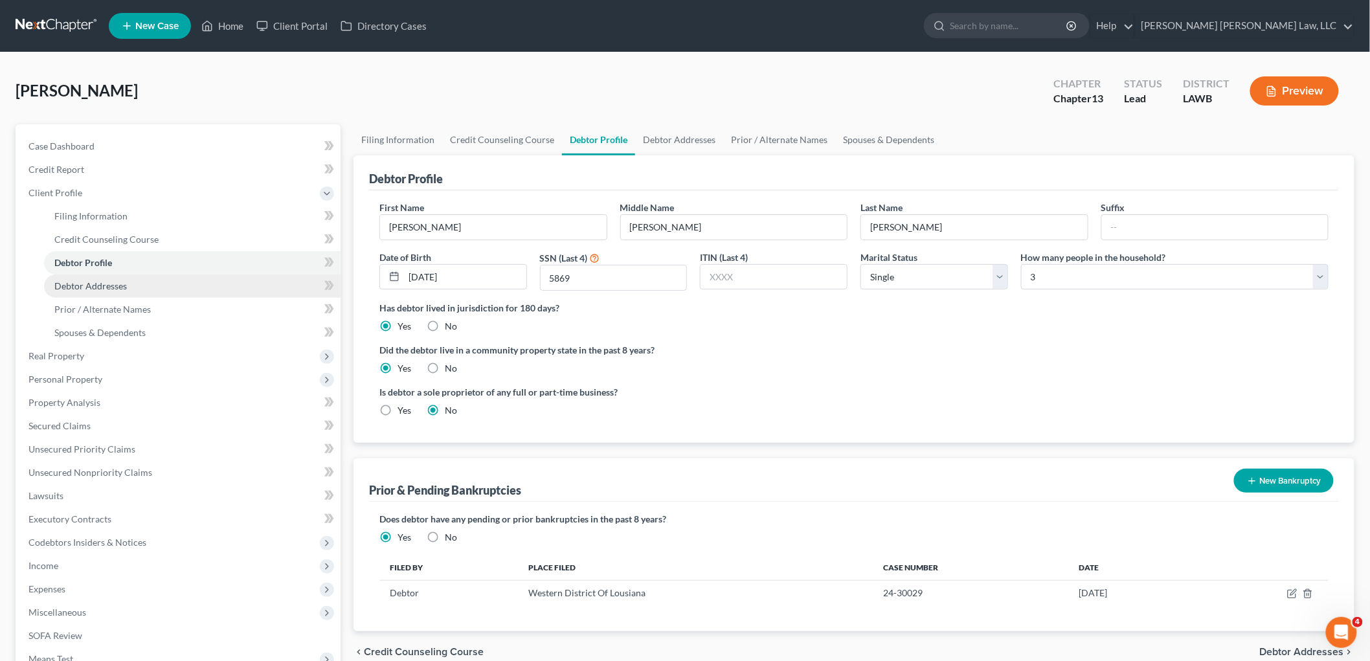
click at [119, 286] on span "Debtor Addresses" at bounding box center [90, 285] width 73 height 11
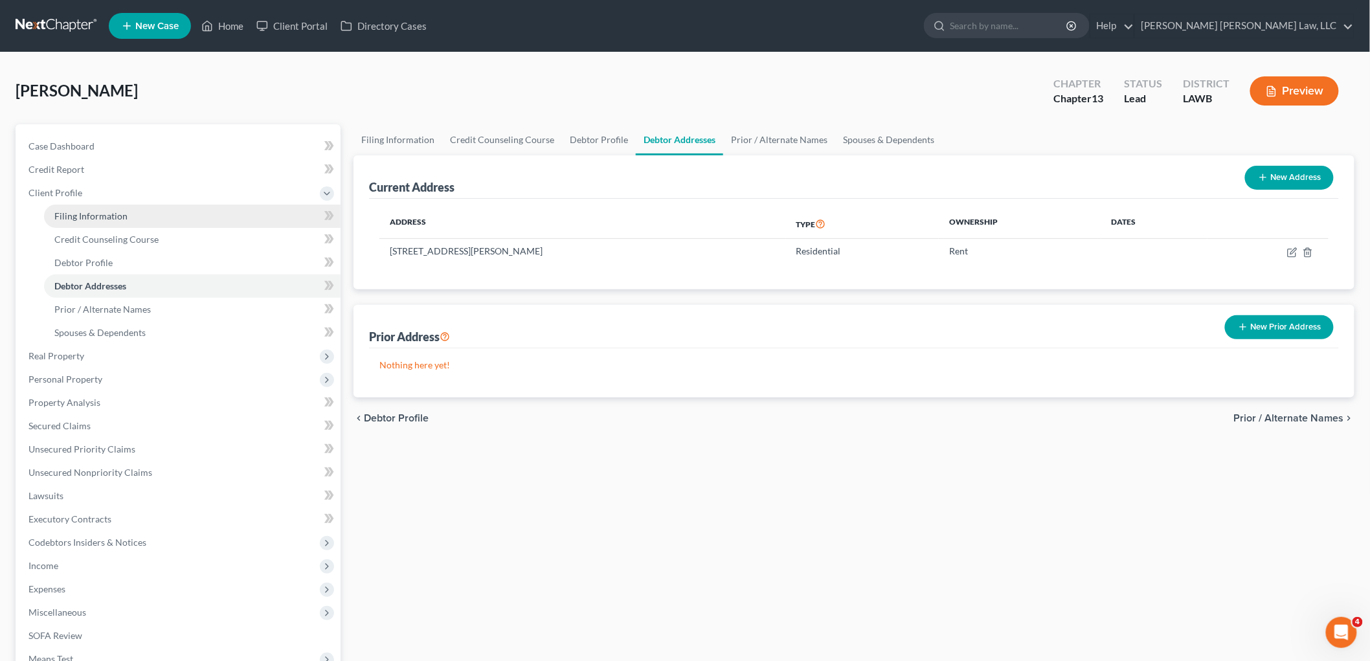
click at [150, 214] on link "Filing Information" at bounding box center [192, 216] width 297 height 23
select select "1"
select select "0"
select select "3"
select select "19"
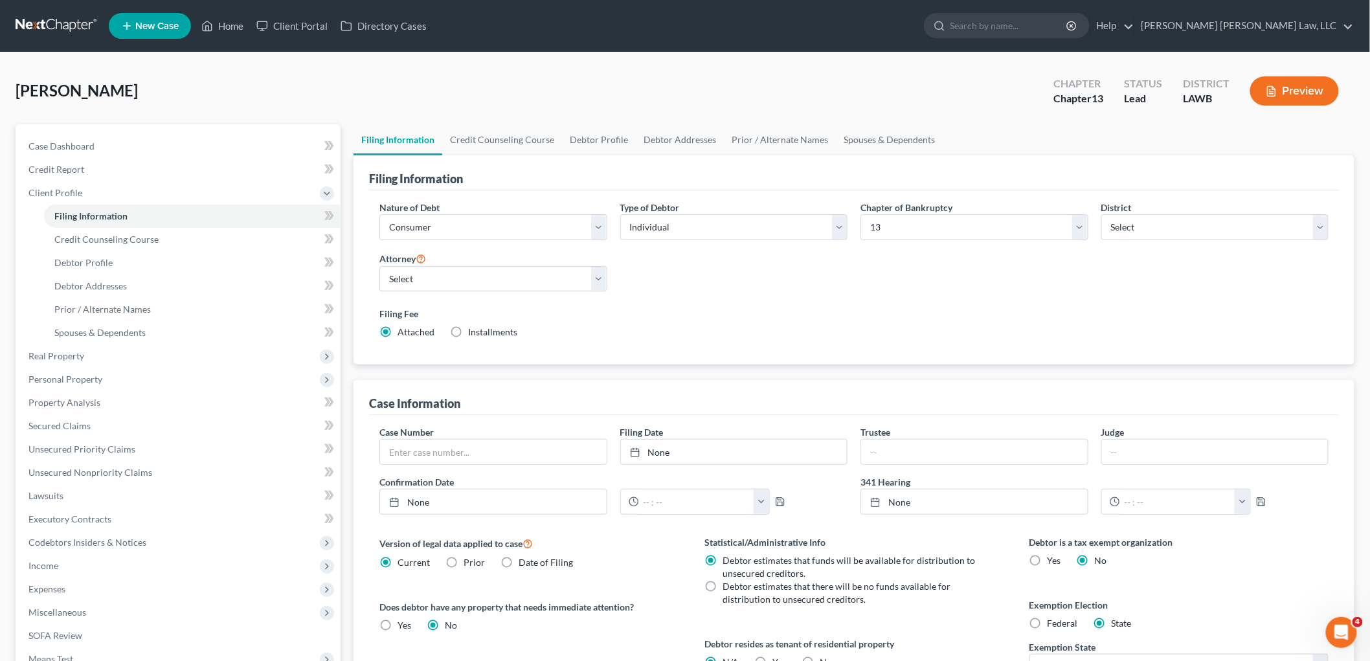
click at [773, 659] on label "Yes Yes" at bounding box center [780, 662] width 14 height 13
click at [778, 659] on input "Yes Yes" at bounding box center [782, 660] width 8 height 8
radio input "true"
radio input "false"
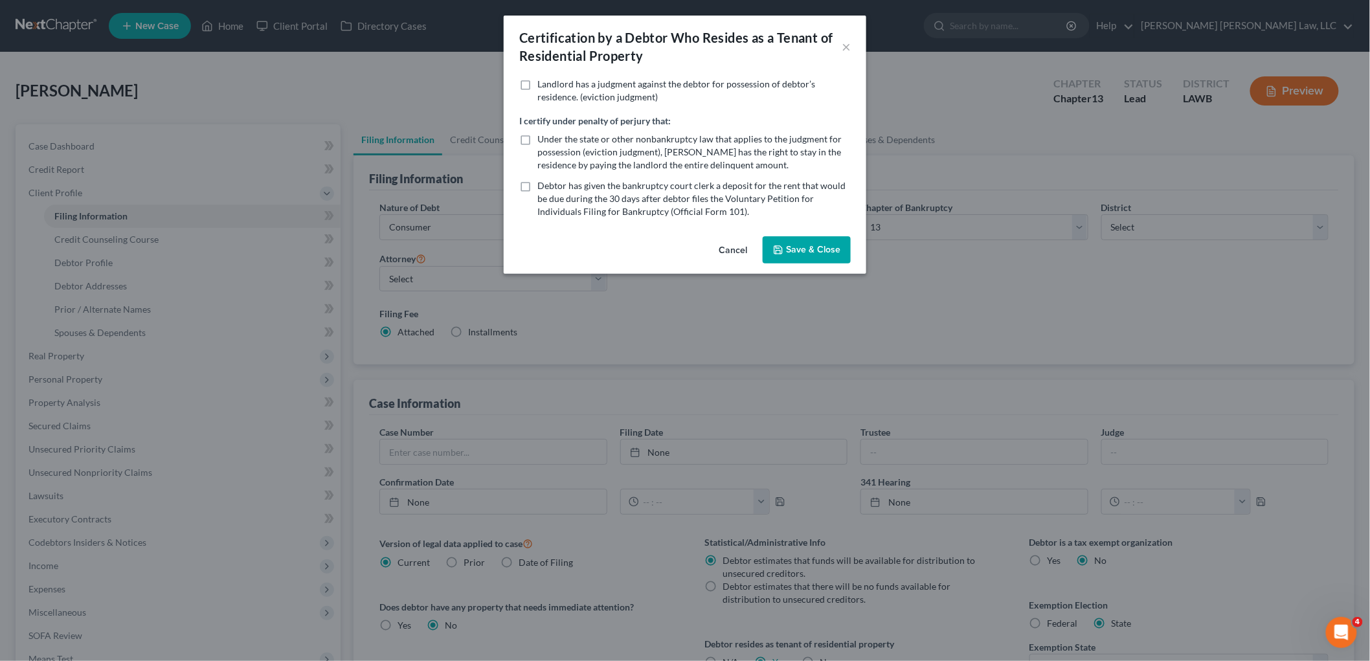
scroll to position [3, 0]
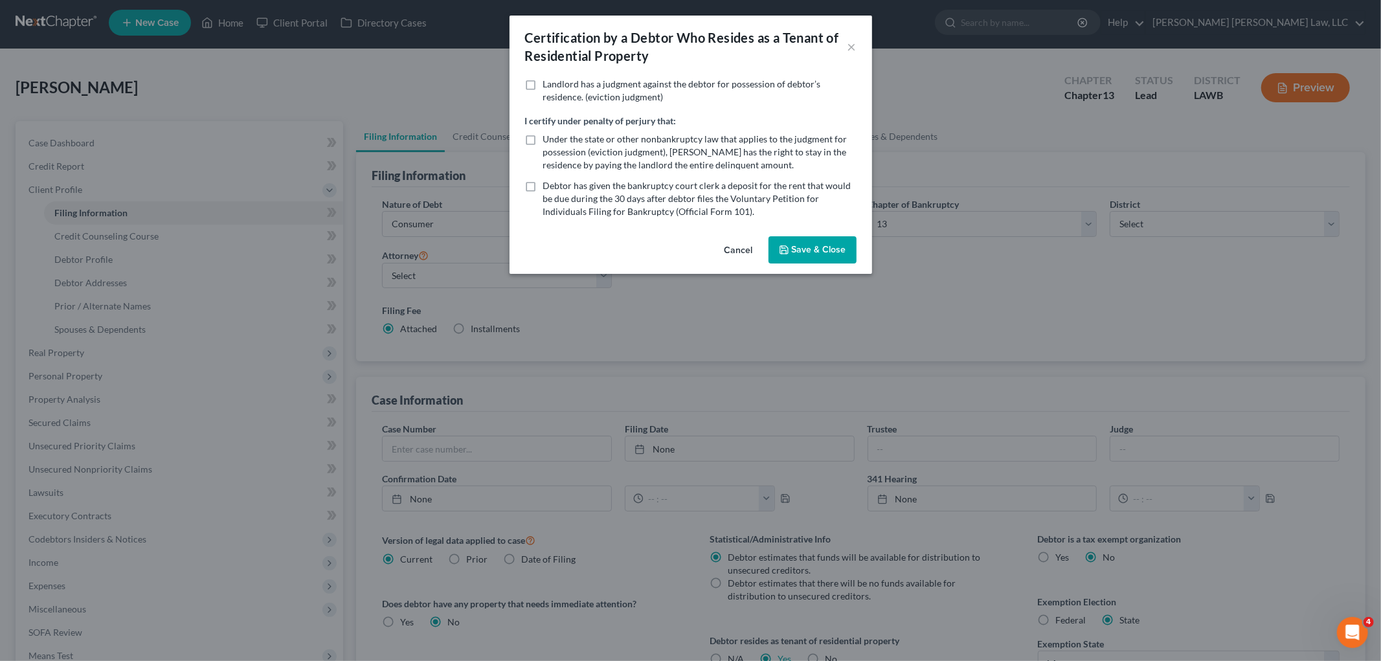
click at [821, 249] on button "Save & Close" at bounding box center [813, 249] width 88 height 27
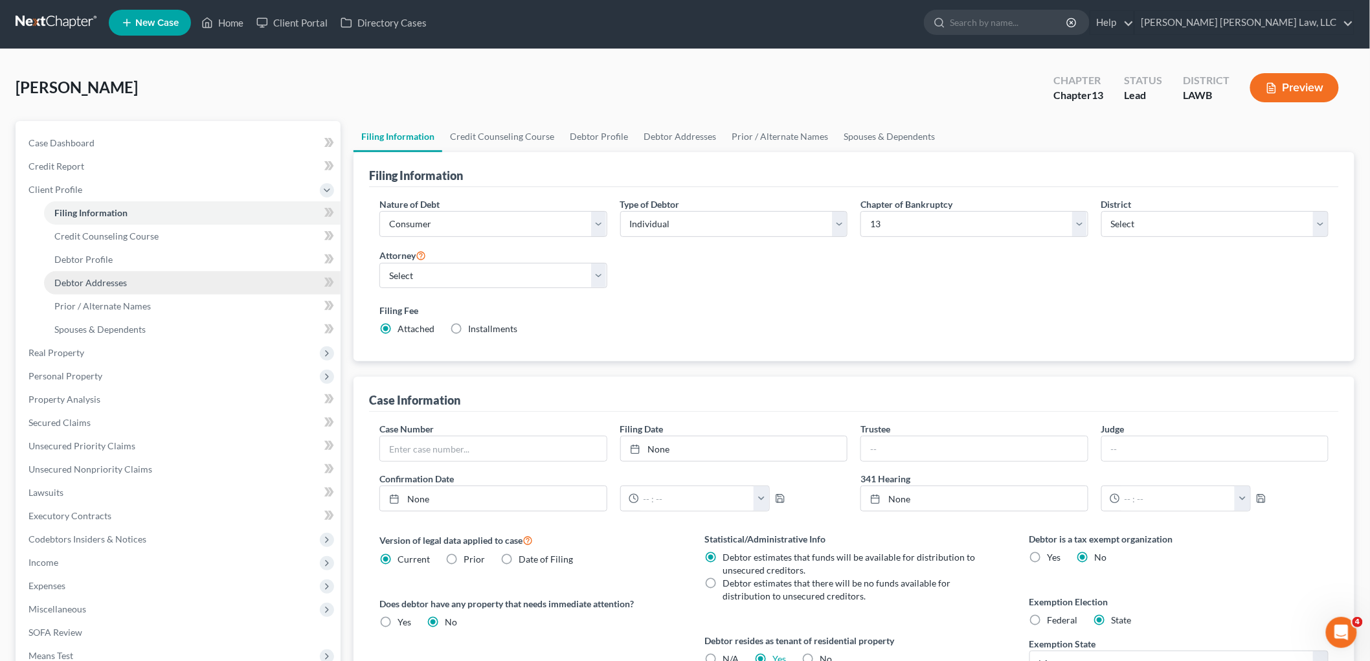
click at [159, 287] on link "Debtor Addresses" at bounding box center [192, 282] width 297 height 23
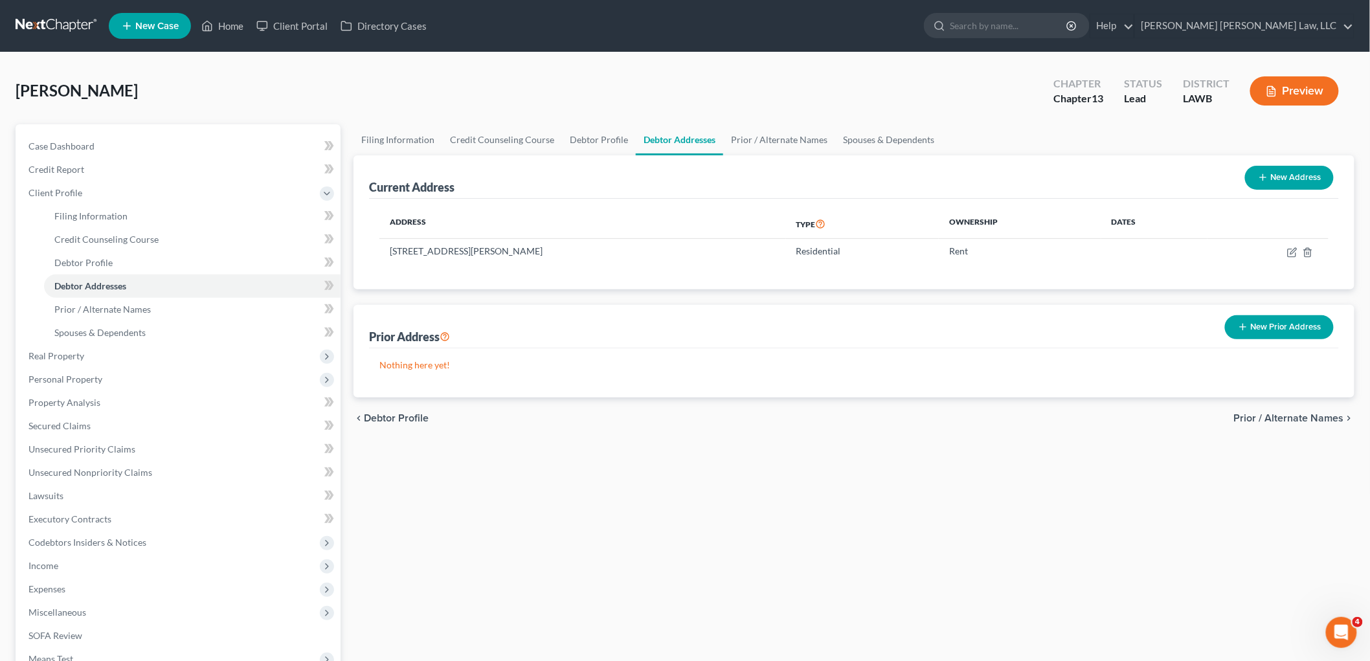
click at [1311, 332] on button "New Prior Address" at bounding box center [1279, 327] width 109 height 24
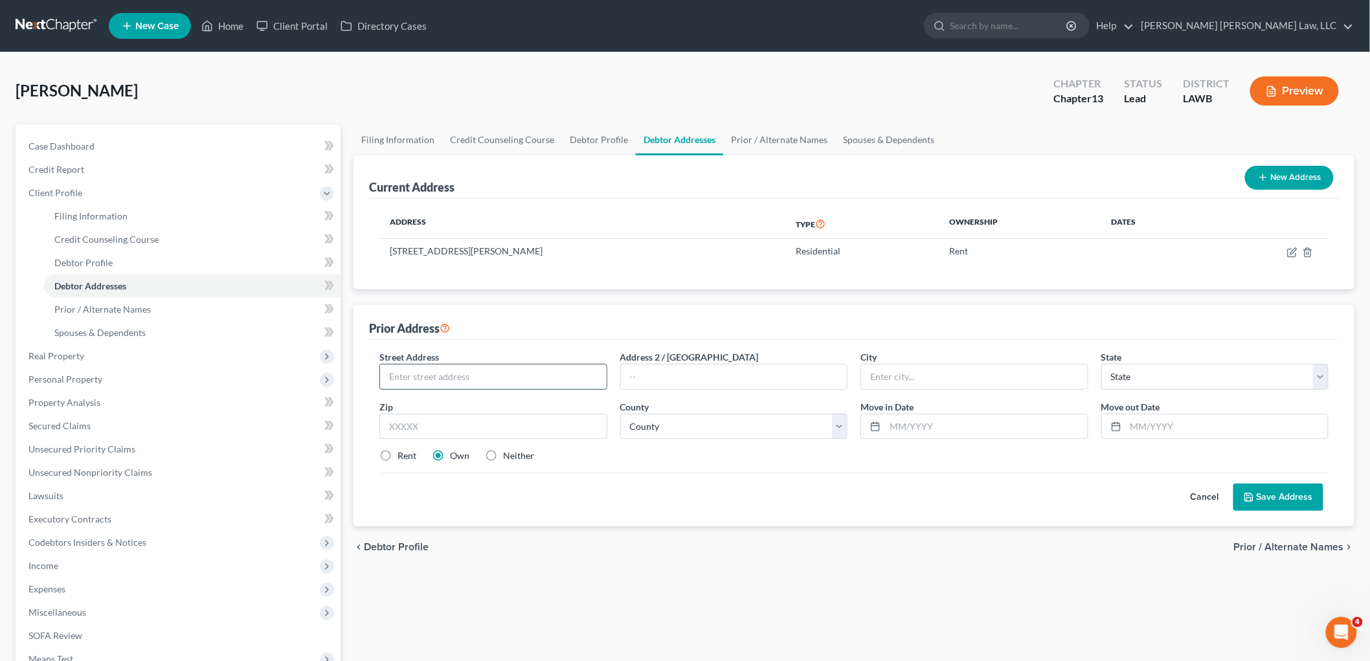
click at [455, 372] on input "text" at bounding box center [493, 377] width 227 height 25
type input "5203 Goins Drive"
type input "71203"
type input "Monroe"
select select "19"
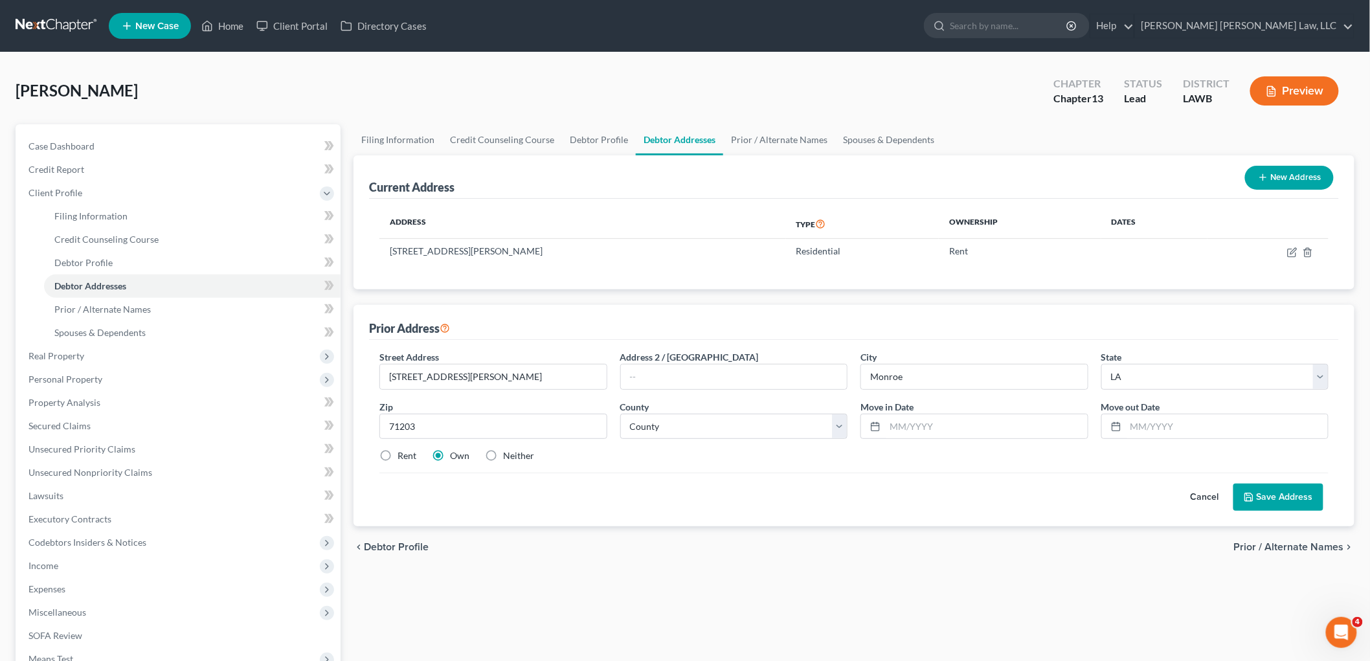
click at [503, 459] on label "Neither" at bounding box center [518, 455] width 31 height 13
click at [508, 458] on input "Neither" at bounding box center [512, 453] width 8 height 8
radio input "true"
click at [661, 435] on select "County Acadia Allen Ascension Assumption Avoyelles Beauregard Bienville Bossier…" at bounding box center [734, 427] width 228 height 26
select select "36"
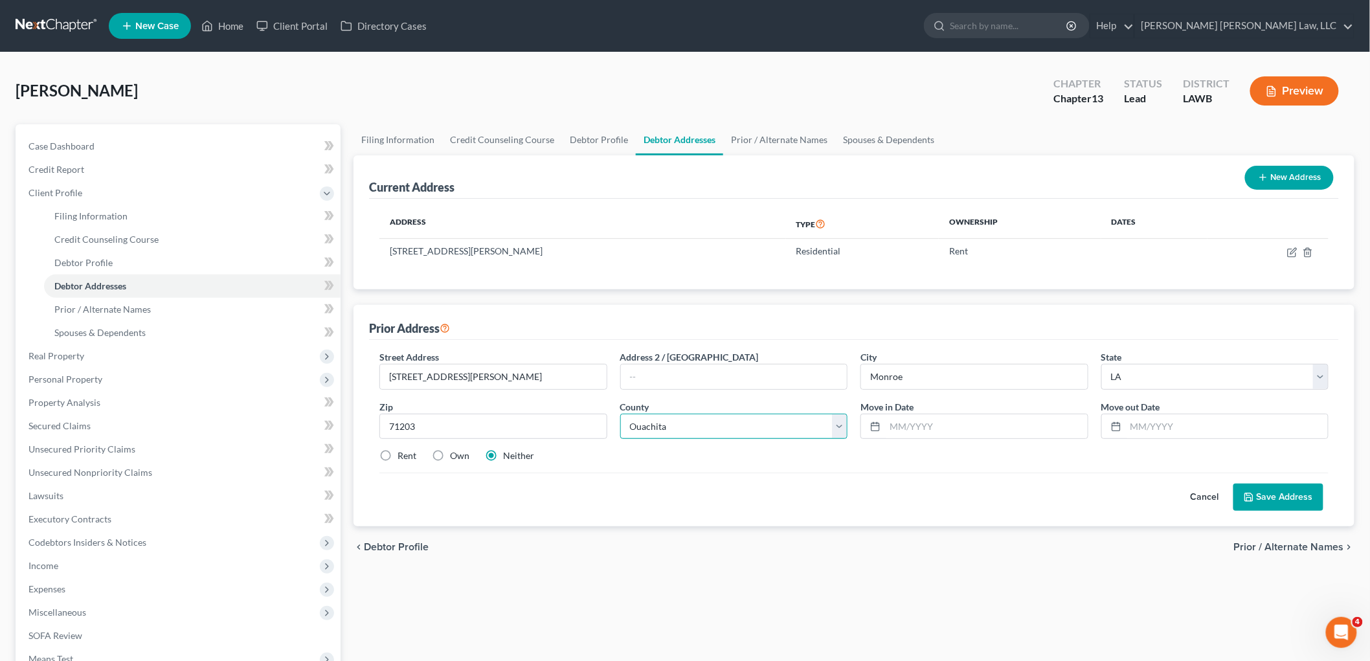
click at [620, 414] on select "County Acadia Allen Ascension Assumption Avoyelles Beauregard Bienville Bossier…" at bounding box center [734, 427] width 228 height 26
drag, startPoint x: 914, startPoint y: 425, endPoint x: 914, endPoint y: 405, distance: 20.7
click at [914, 425] on input "text" at bounding box center [986, 426] width 203 height 25
type input "01/01/2022"
click at [1183, 428] on input "text" at bounding box center [1227, 426] width 203 height 25
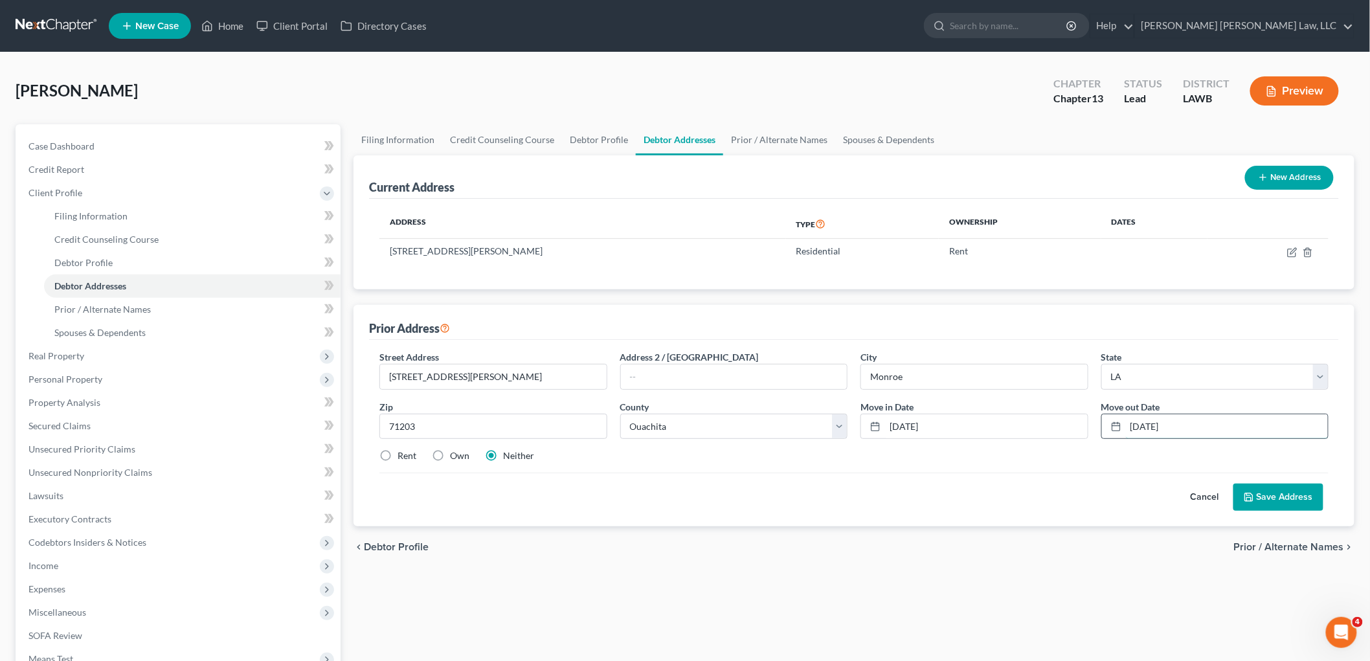
click at [1140, 426] on input "01/01/2024" at bounding box center [1227, 426] width 203 height 25
type input "02/01/2024"
click at [1297, 497] on button "Save Address" at bounding box center [1279, 497] width 90 height 27
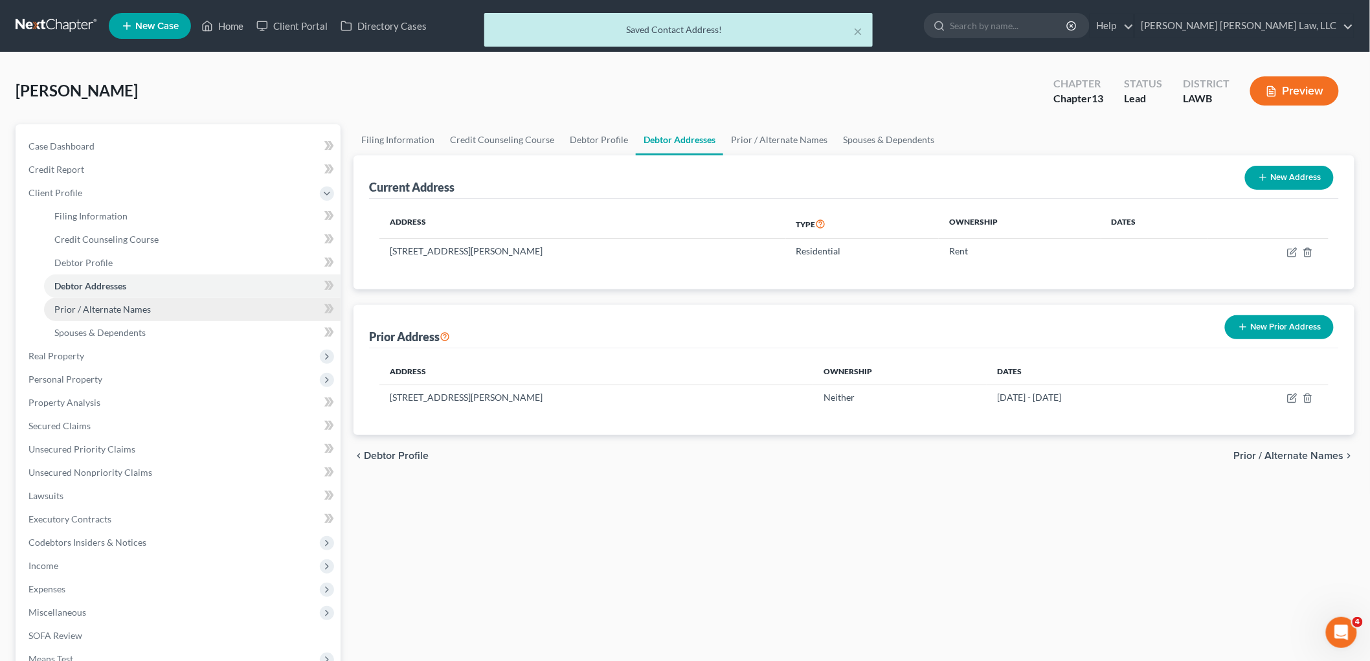
click at [131, 319] on link "Prior / Alternate Names" at bounding box center [192, 309] width 297 height 23
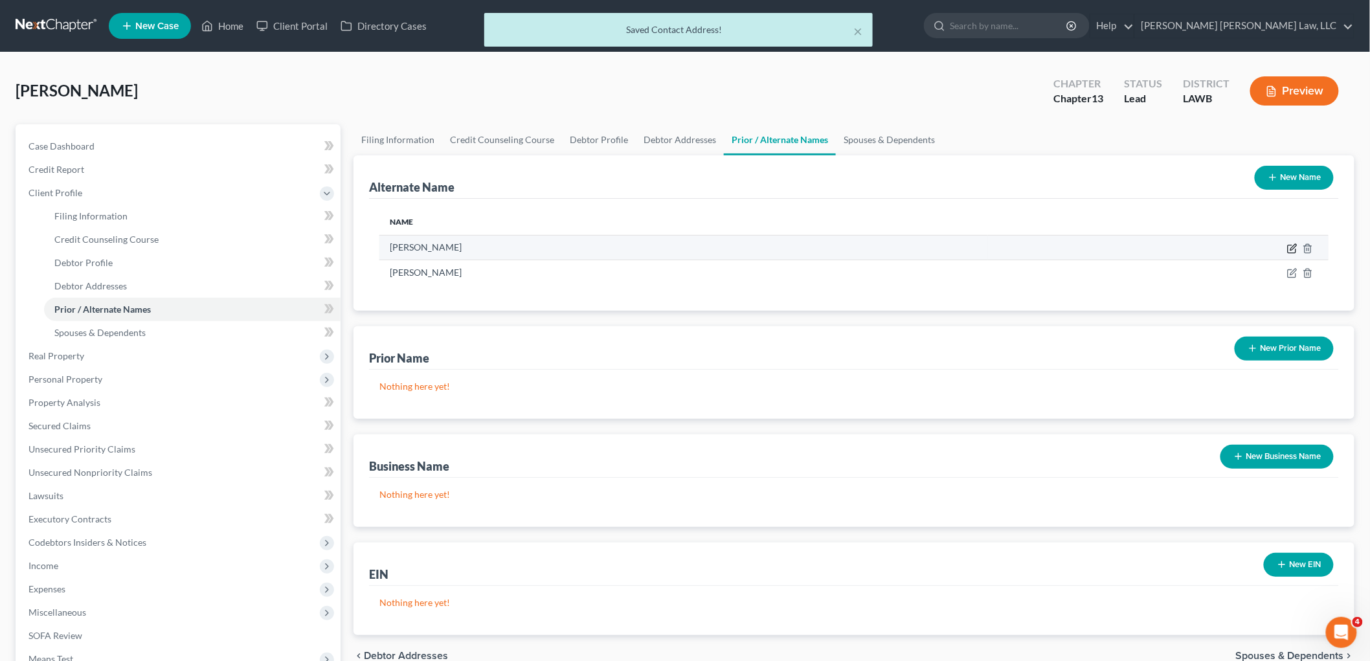
click at [1290, 249] on icon at bounding box center [1292, 248] width 10 height 10
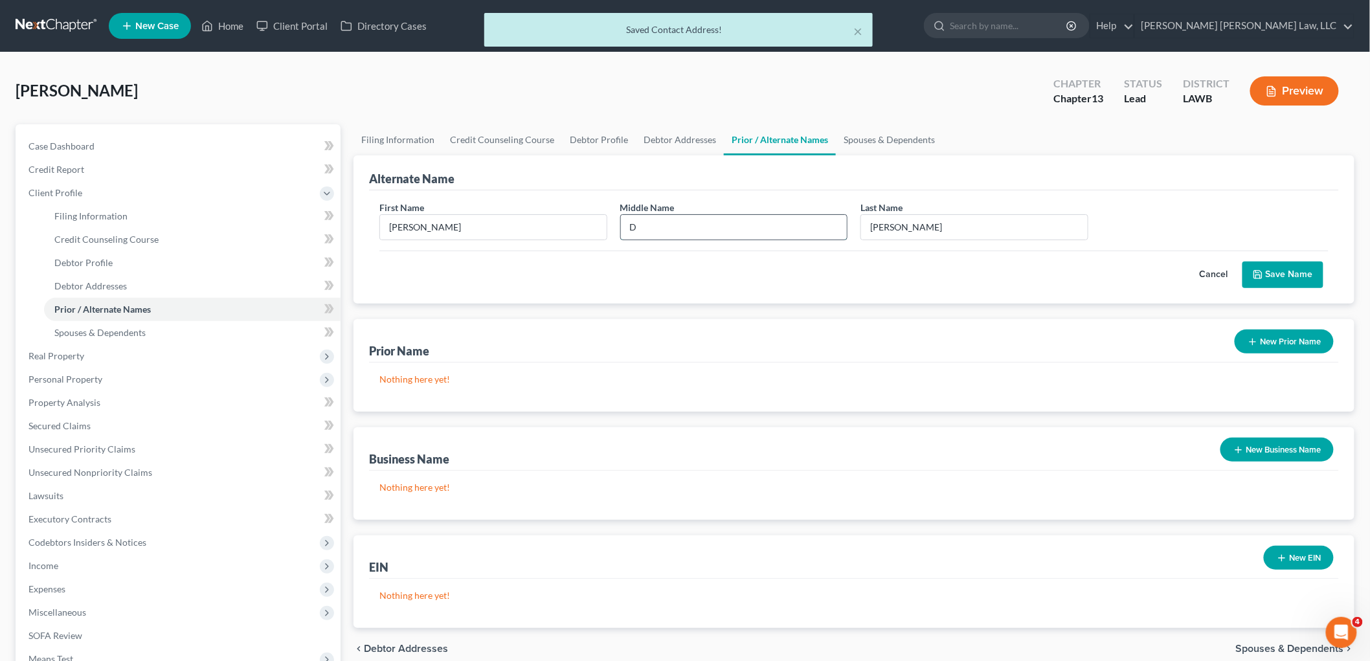
click at [764, 228] on input "D" at bounding box center [734, 227] width 227 height 25
type input "D."
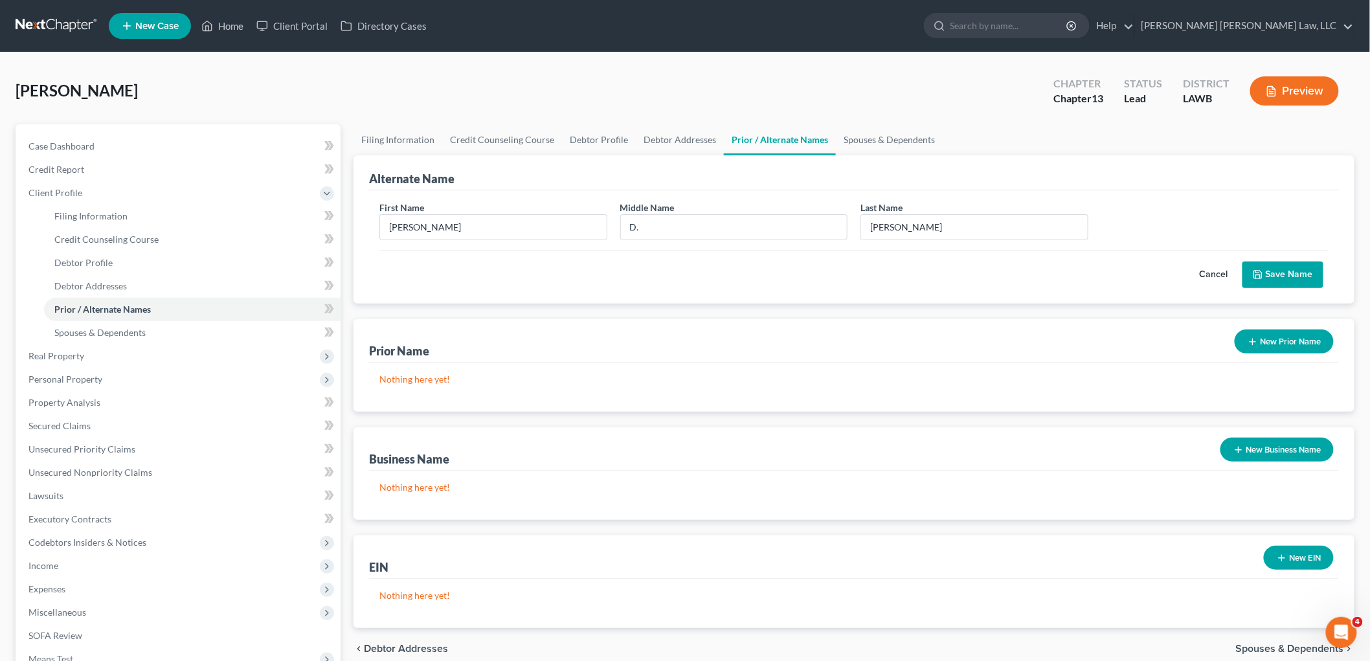
click at [1274, 275] on button "Save Name" at bounding box center [1283, 275] width 81 height 27
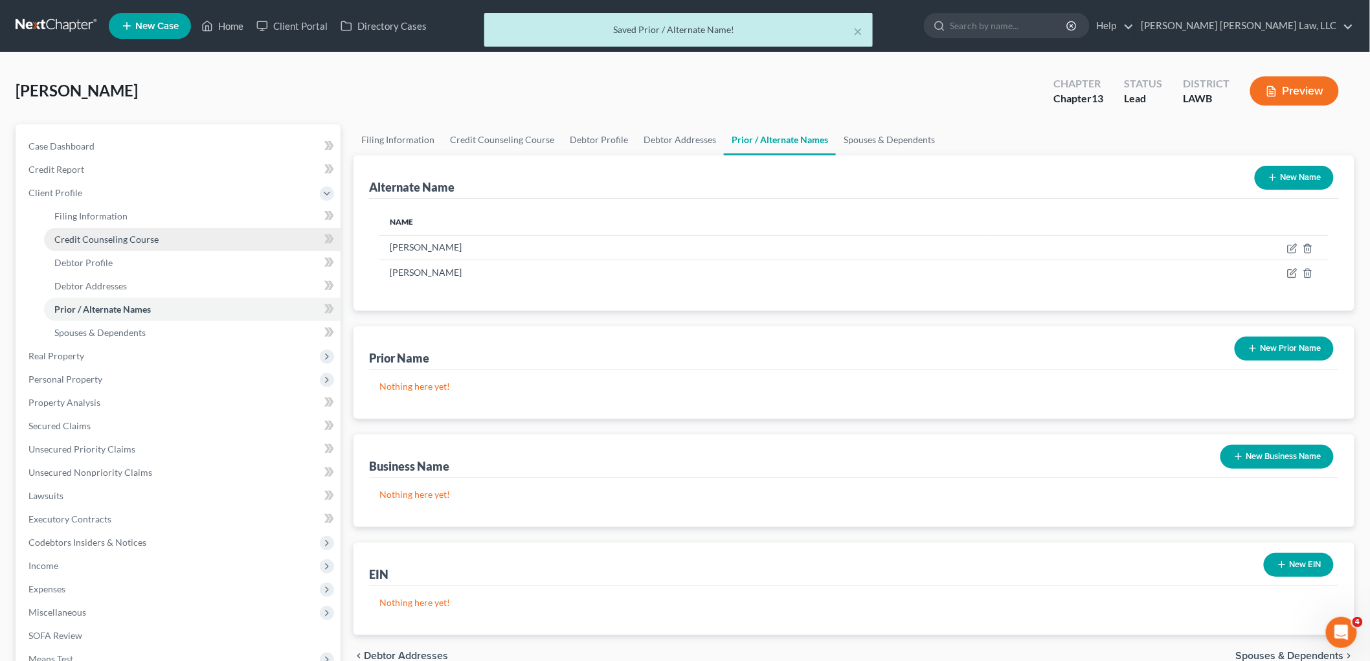
click at [128, 248] on link "Credit Counseling Course" at bounding box center [192, 239] width 297 height 23
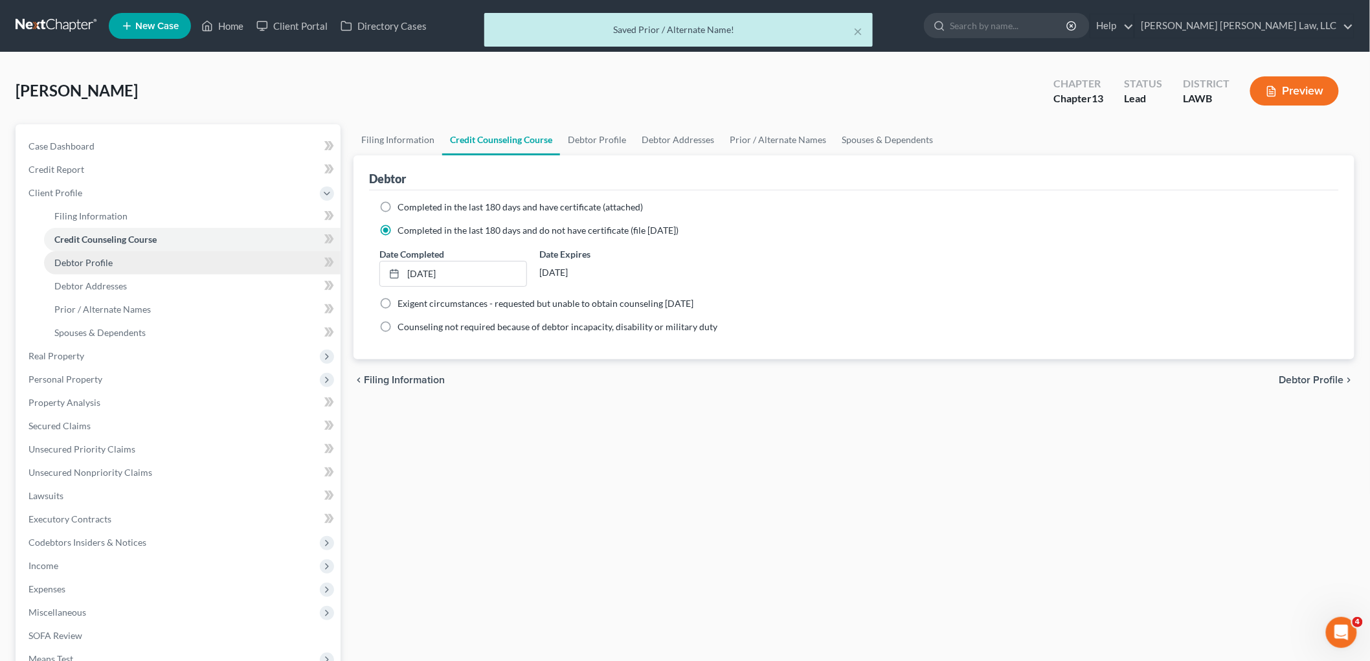
click at [127, 264] on link "Debtor Profile" at bounding box center [192, 262] width 297 height 23
select select "0"
select select "2"
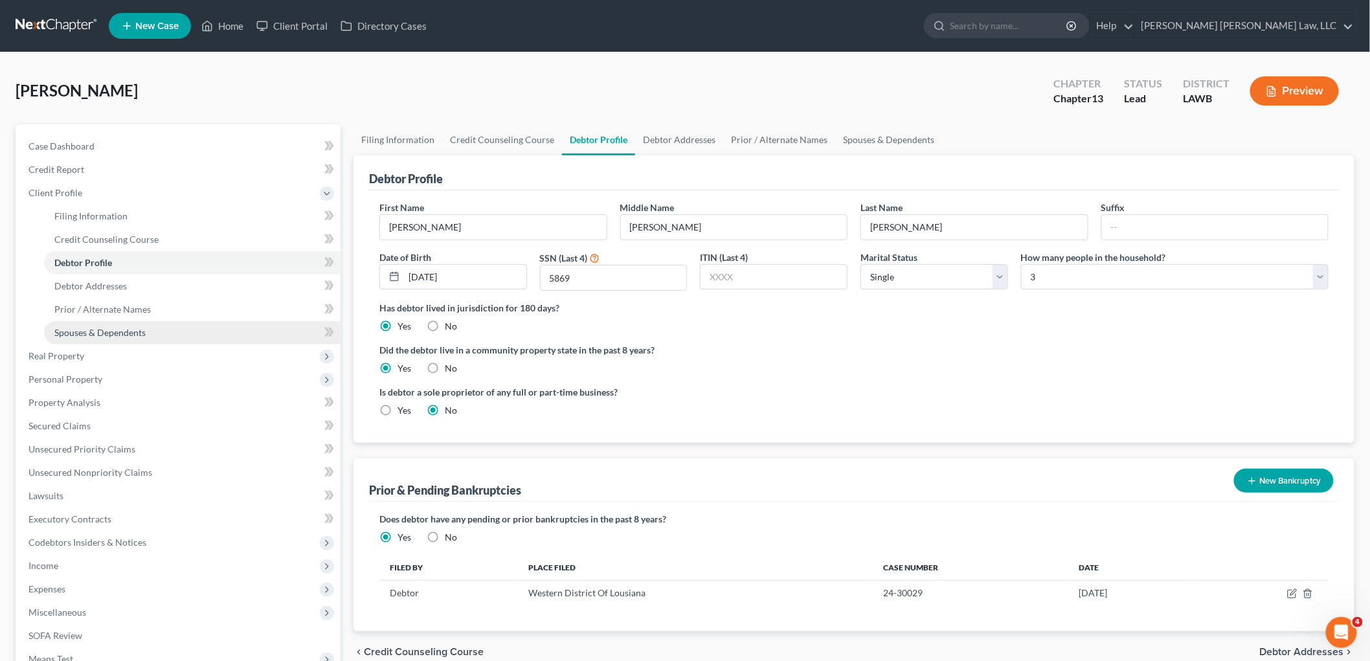
click at [113, 333] on span "Spouses & Dependents" at bounding box center [99, 332] width 91 height 11
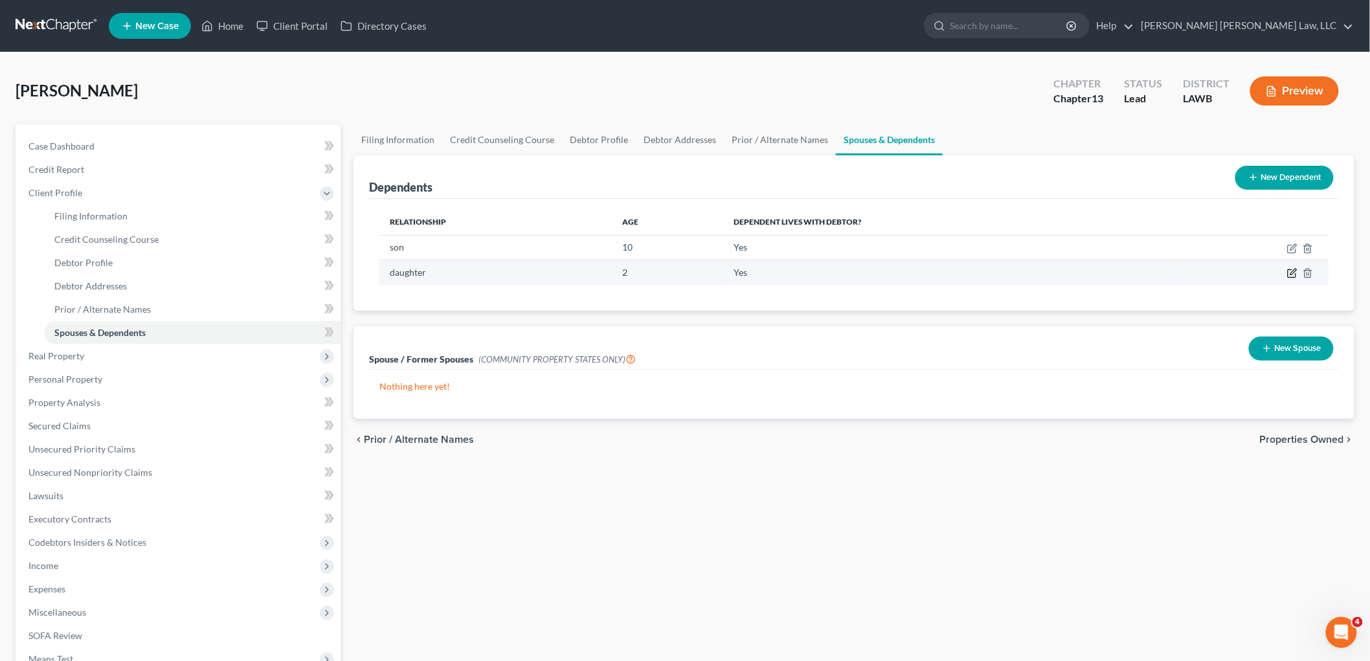
click at [1291, 273] on icon "button" at bounding box center [1294, 272] width 6 height 6
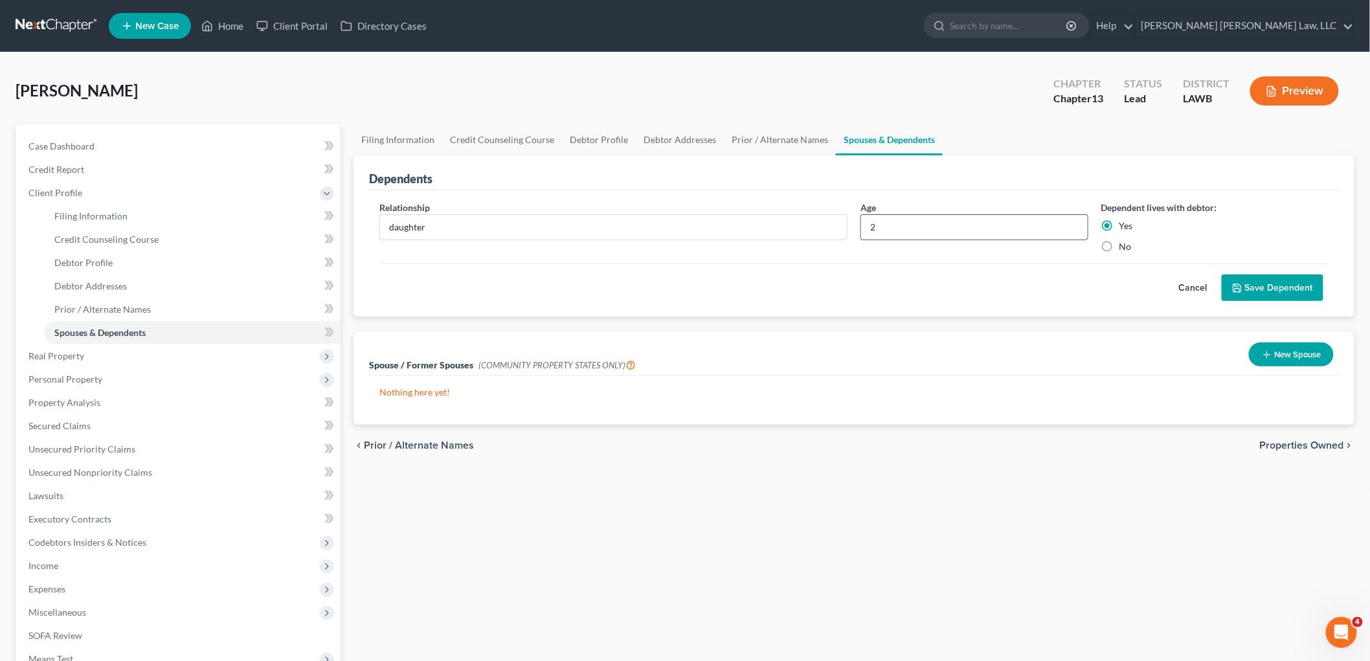
click at [901, 228] on input "2" at bounding box center [974, 227] width 227 height 25
type input "7"
click at [1245, 283] on button "Save Dependent" at bounding box center [1273, 288] width 102 height 27
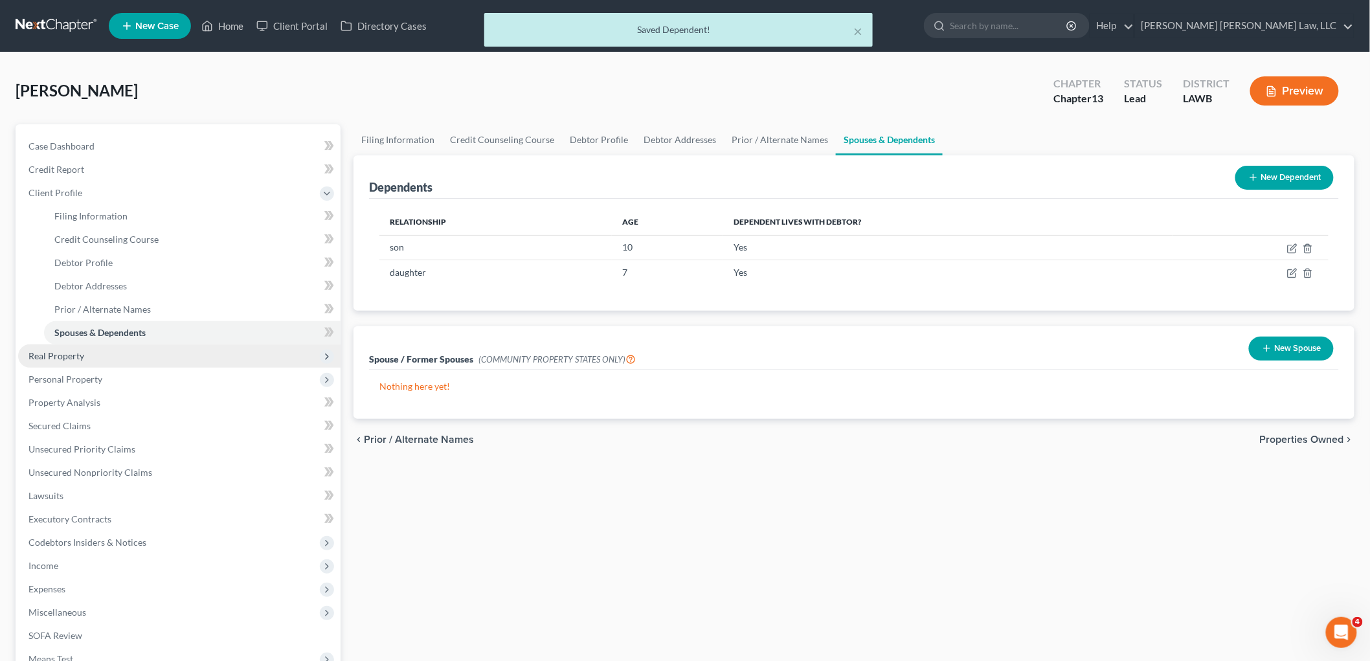
click at [136, 357] on span "Real Property" at bounding box center [179, 356] width 323 height 23
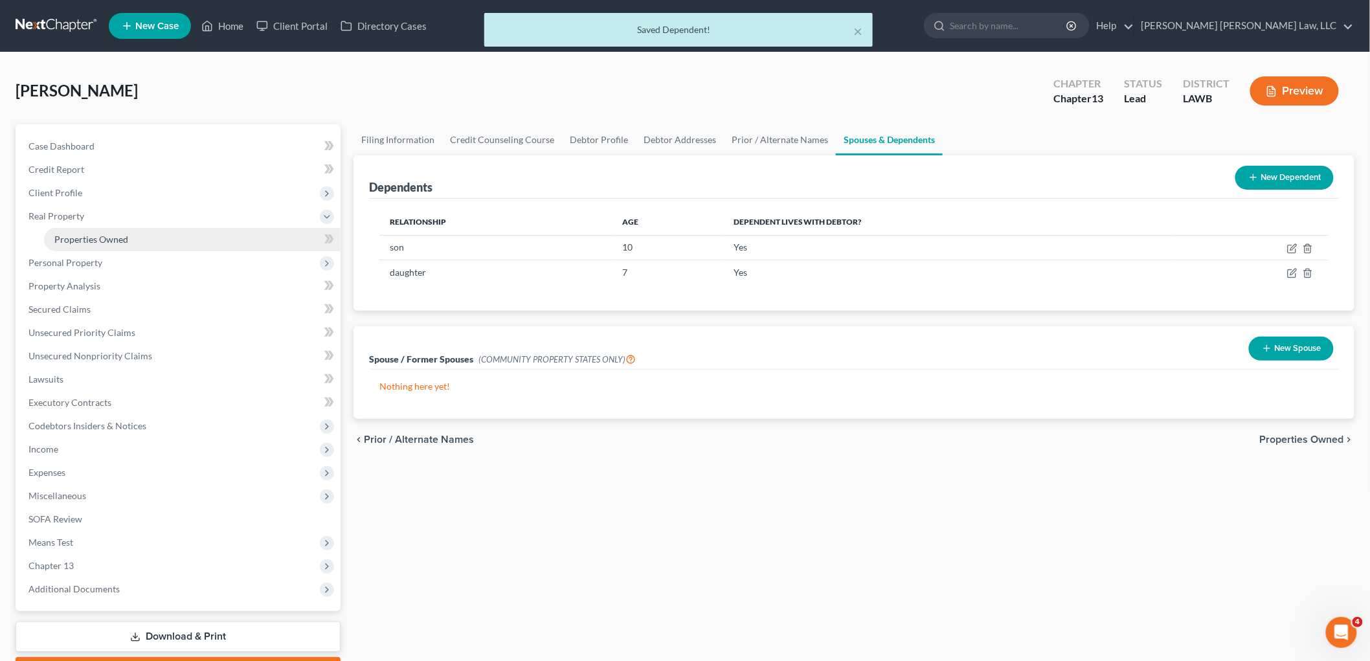
click at [141, 238] on link "Properties Owned" at bounding box center [192, 239] width 297 height 23
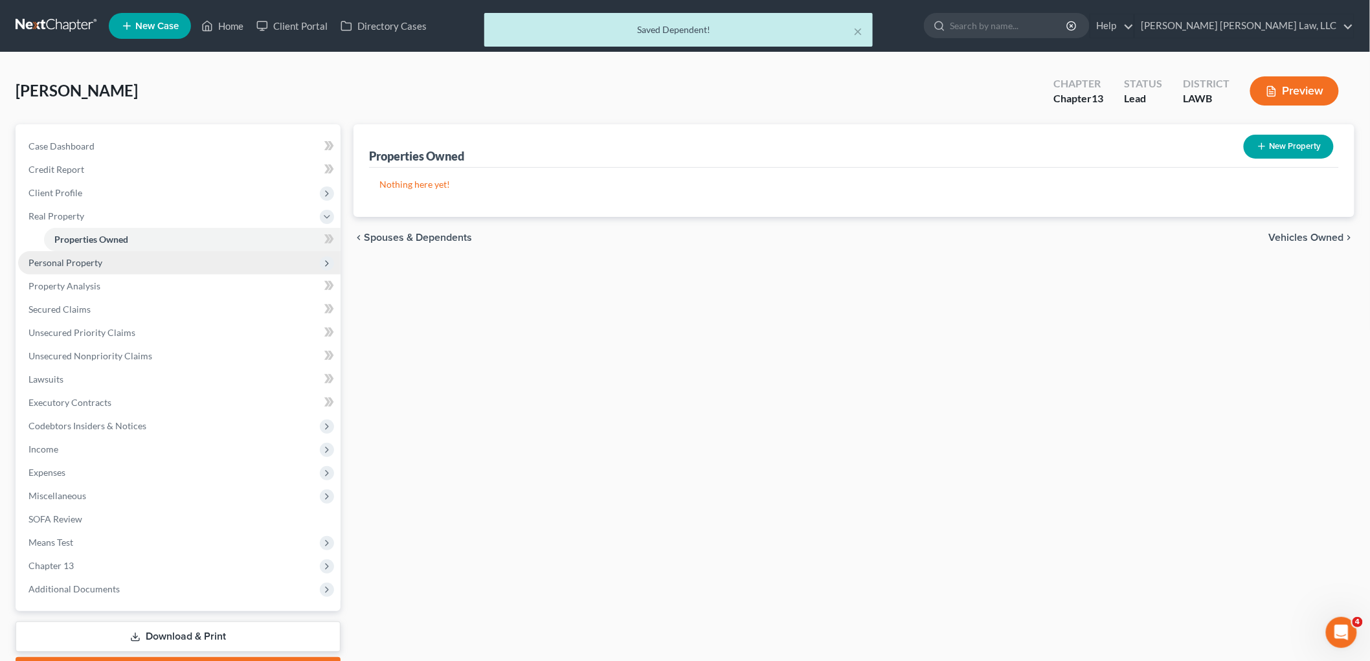
click at [108, 267] on span "Personal Property" at bounding box center [179, 262] width 323 height 23
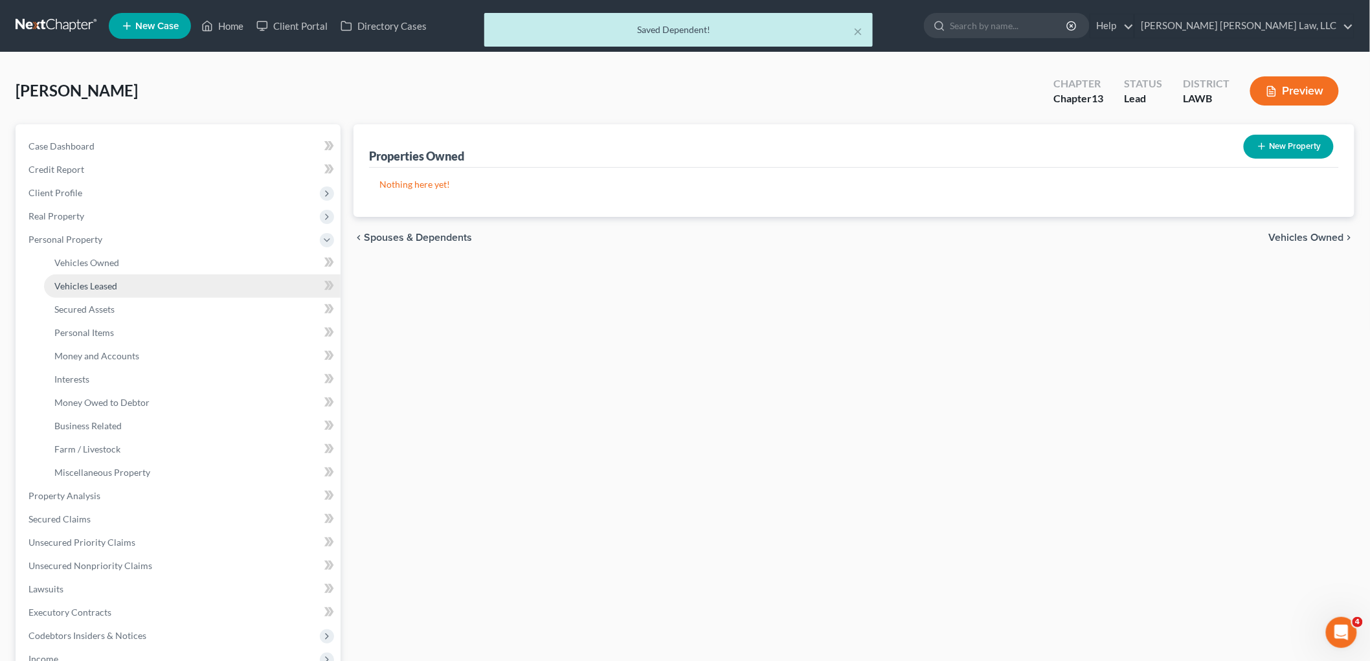
click at [118, 284] on link "Vehicles Leased" at bounding box center [192, 286] width 297 height 23
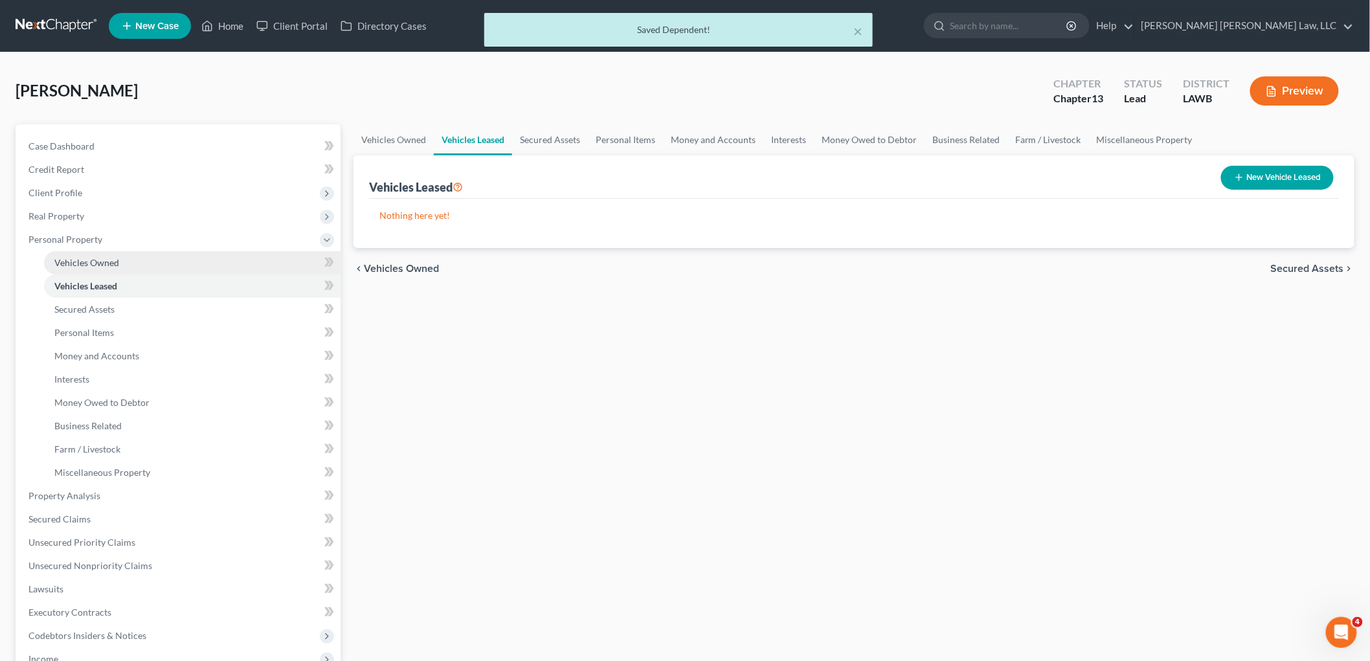
click at [124, 268] on link "Vehicles Owned" at bounding box center [192, 262] width 297 height 23
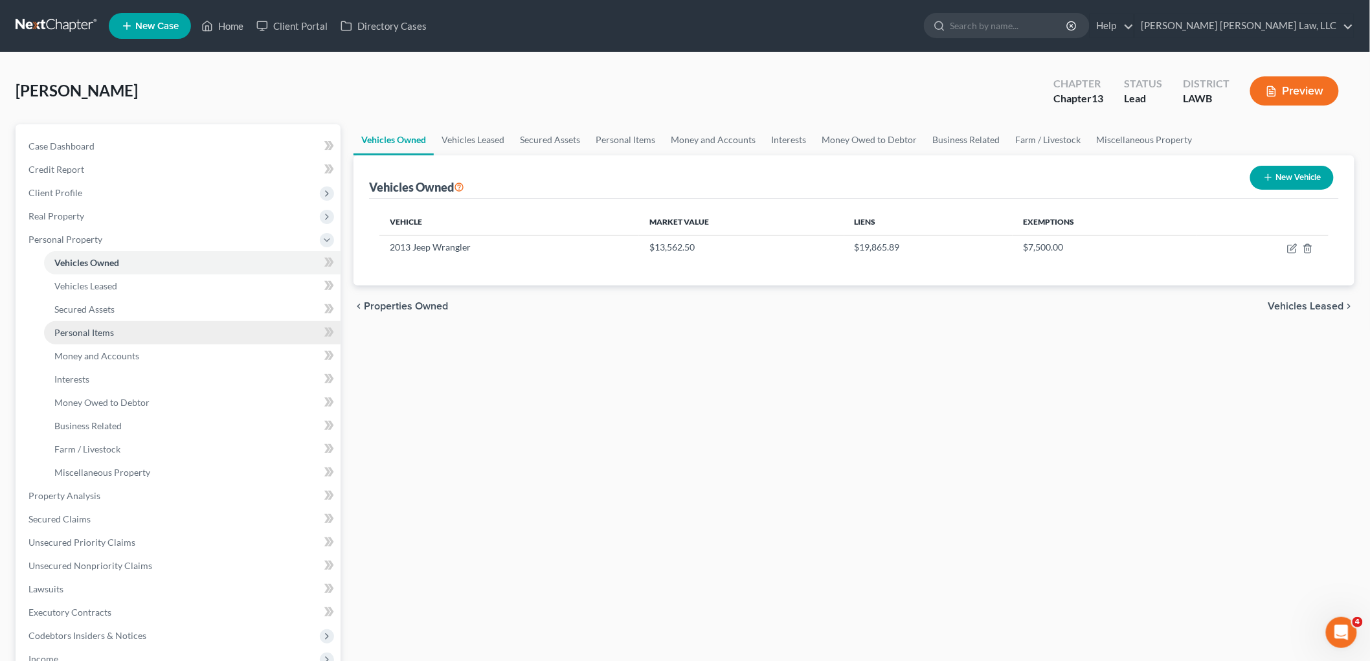
click at [107, 334] on span "Personal Items" at bounding box center [84, 332] width 60 height 11
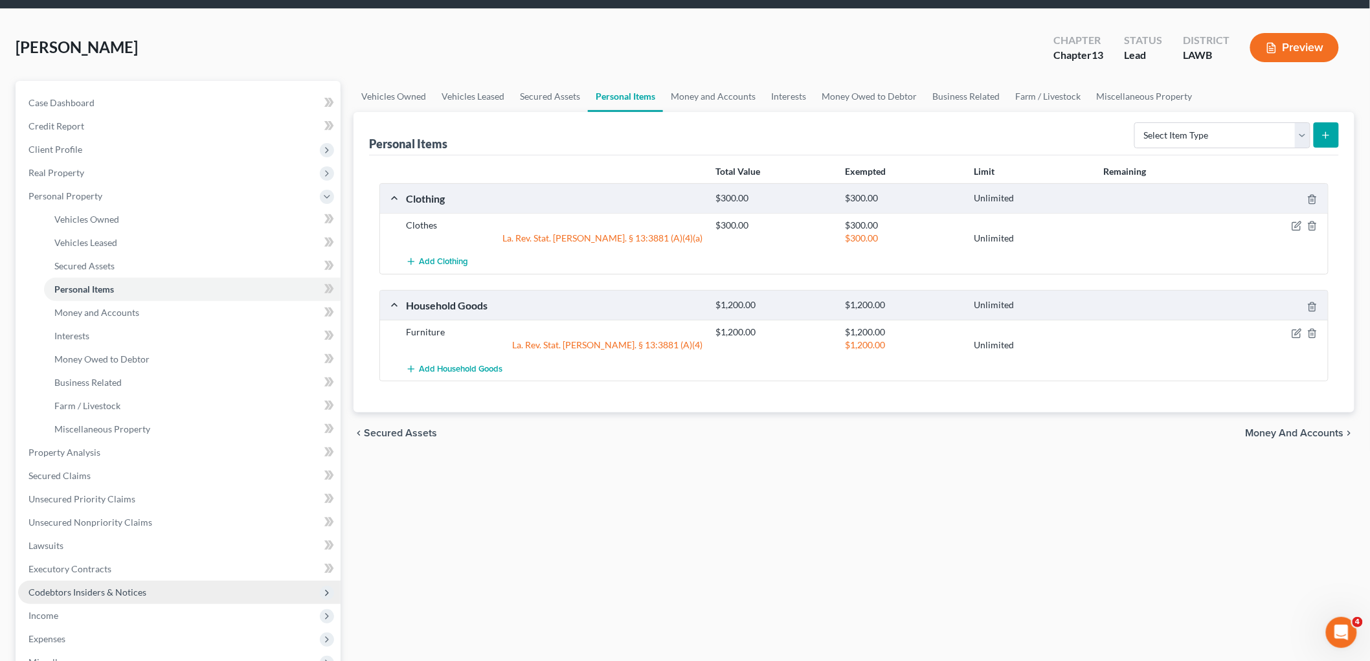
scroll to position [144, 0]
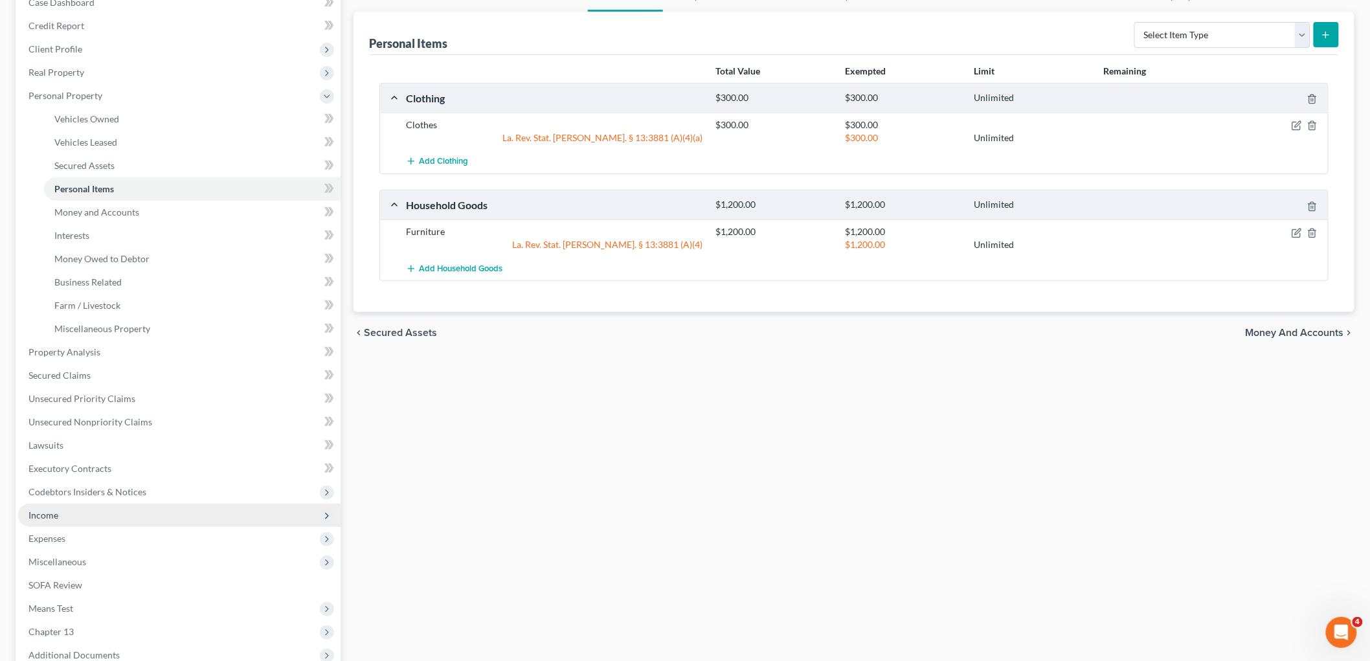
click at [50, 518] on span "Income" at bounding box center [43, 515] width 30 height 11
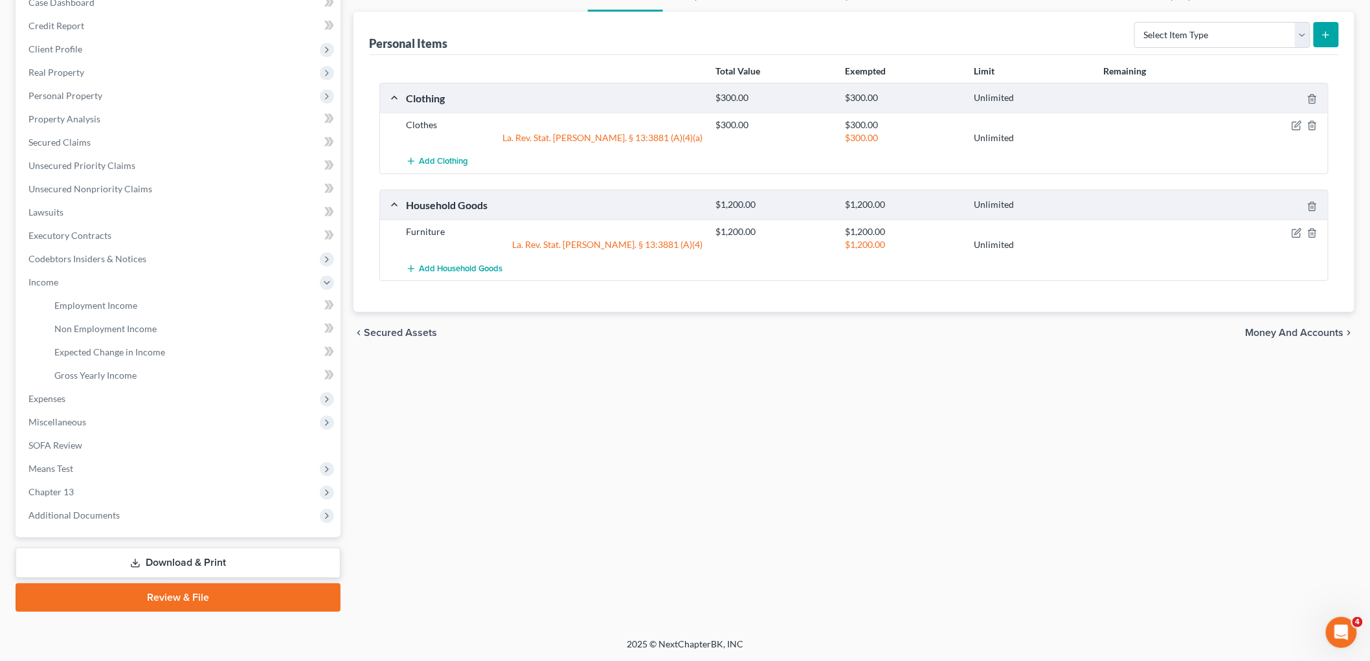
scroll to position [142, 0]
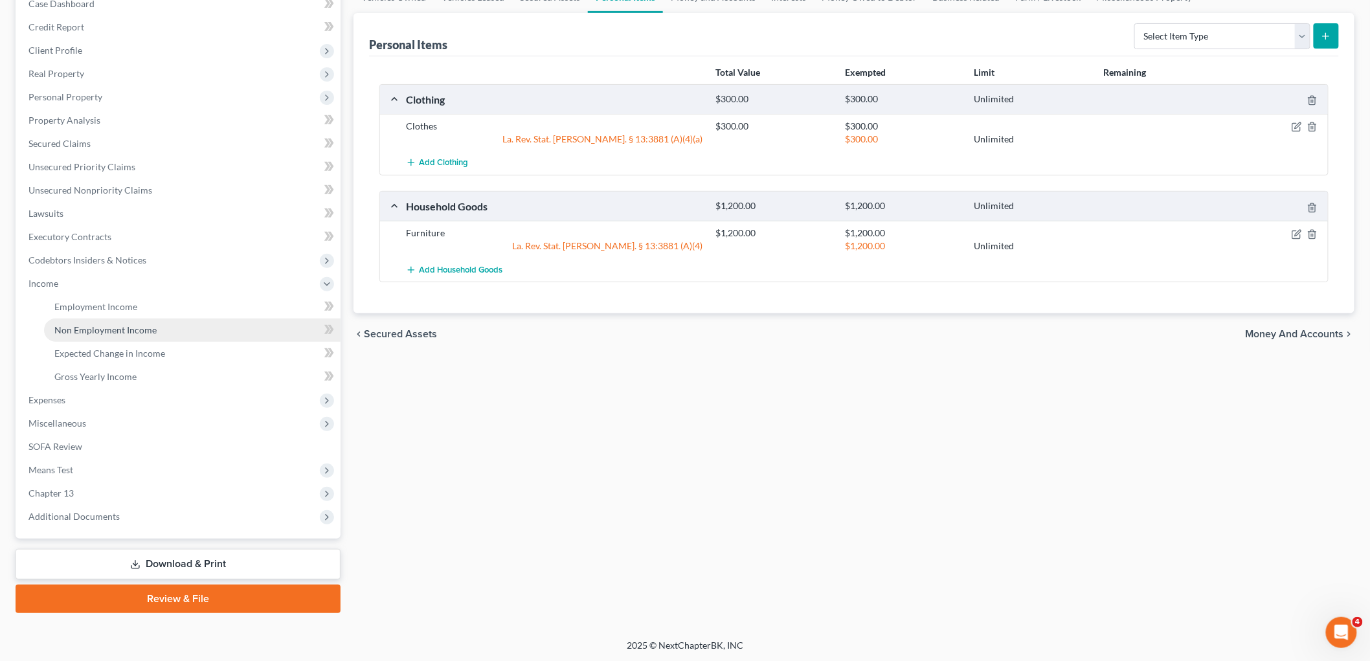
click at [117, 335] on link "Non Employment Income" at bounding box center [192, 330] width 297 height 23
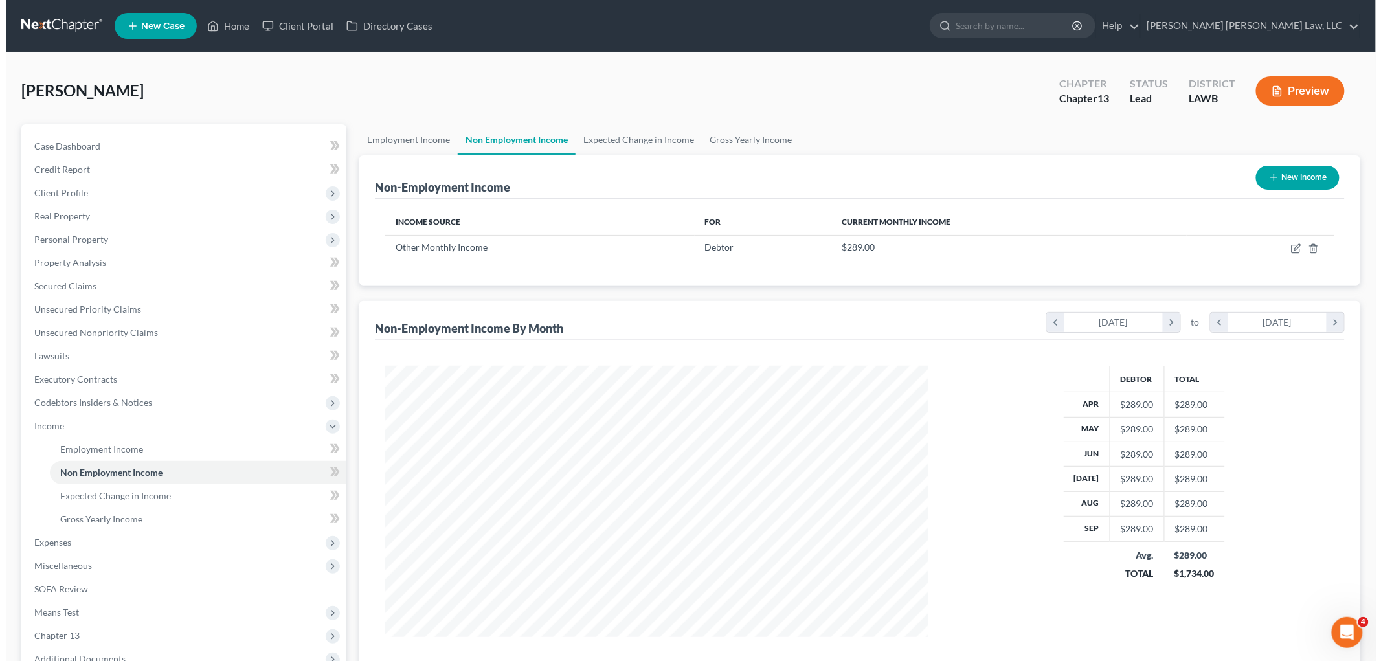
scroll to position [271, 569]
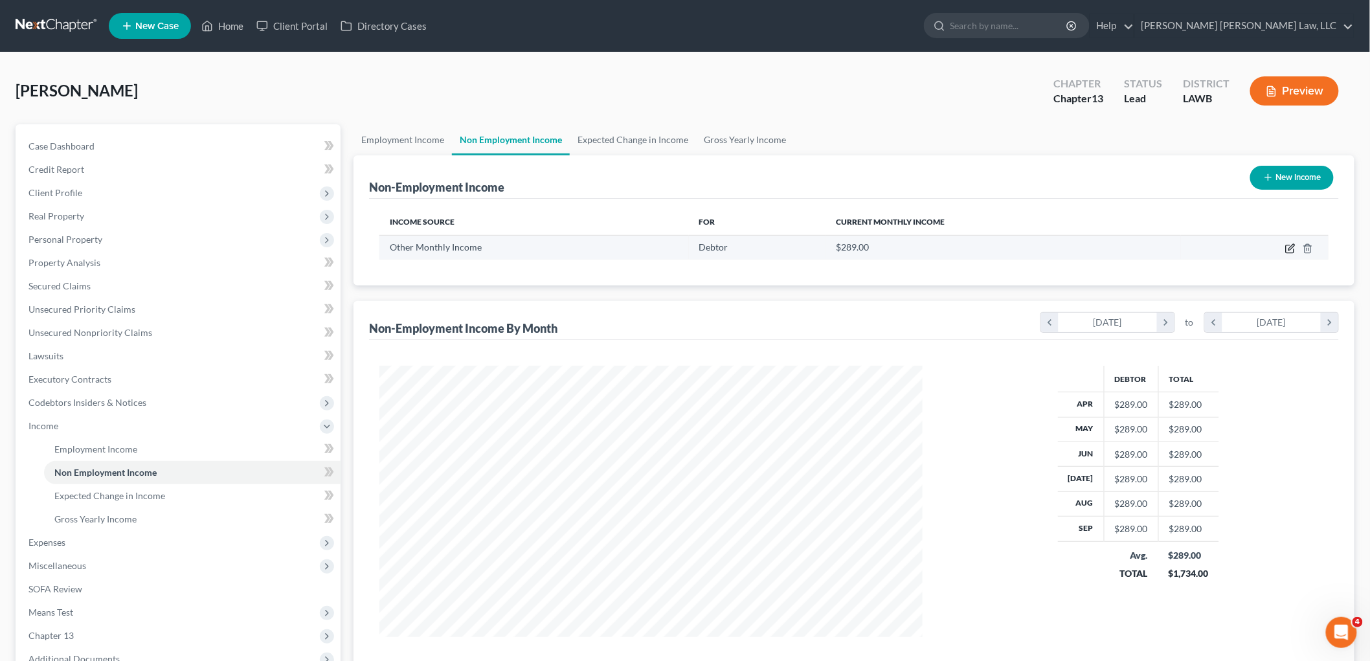
click at [1289, 249] on icon "button" at bounding box center [1290, 248] width 10 height 10
select select "13"
select select "0"
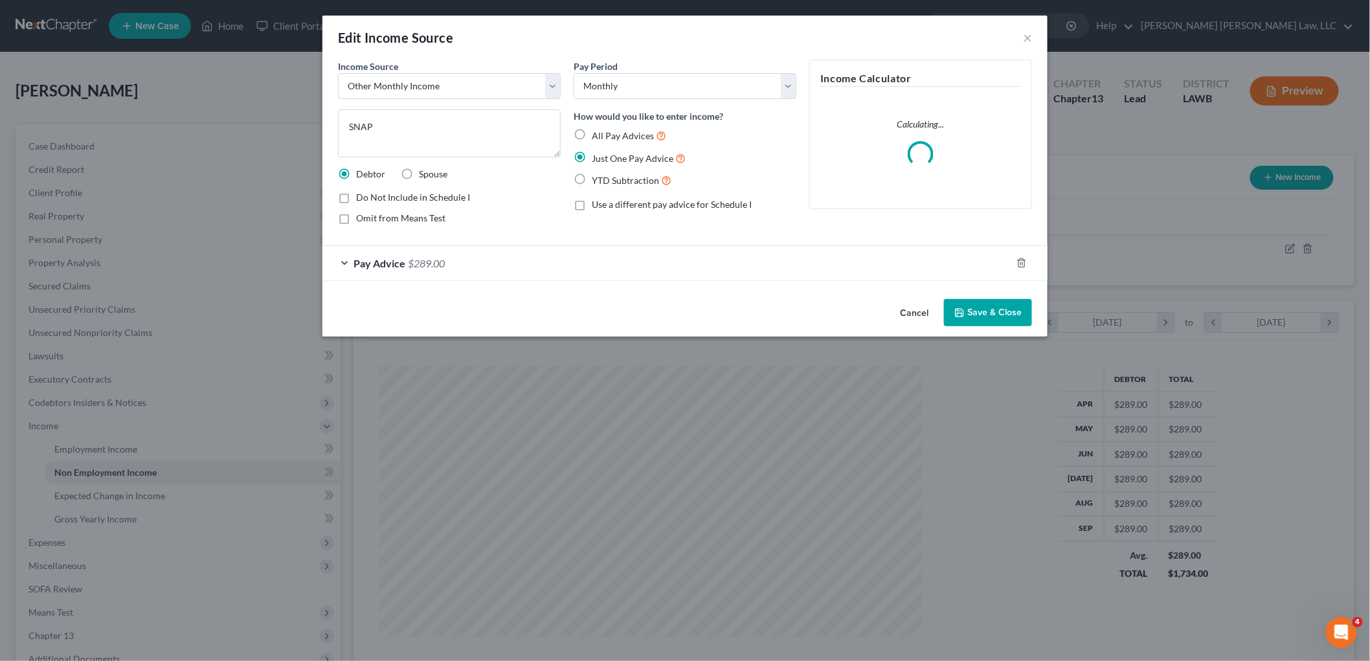
scroll to position [273, 574]
click at [495, 79] on select "Select Unemployment Disability (from employer) Pension Retirement Social Securi…" at bounding box center [455, 86] width 223 height 26
select select "5"
click at [344, 73] on select "Select Unemployment Disability (from employer) Pension Retirement Social Securi…" at bounding box center [455, 86] width 223 height 26
click at [964, 305] on button "Save & Close" at bounding box center [994, 312] width 88 height 27
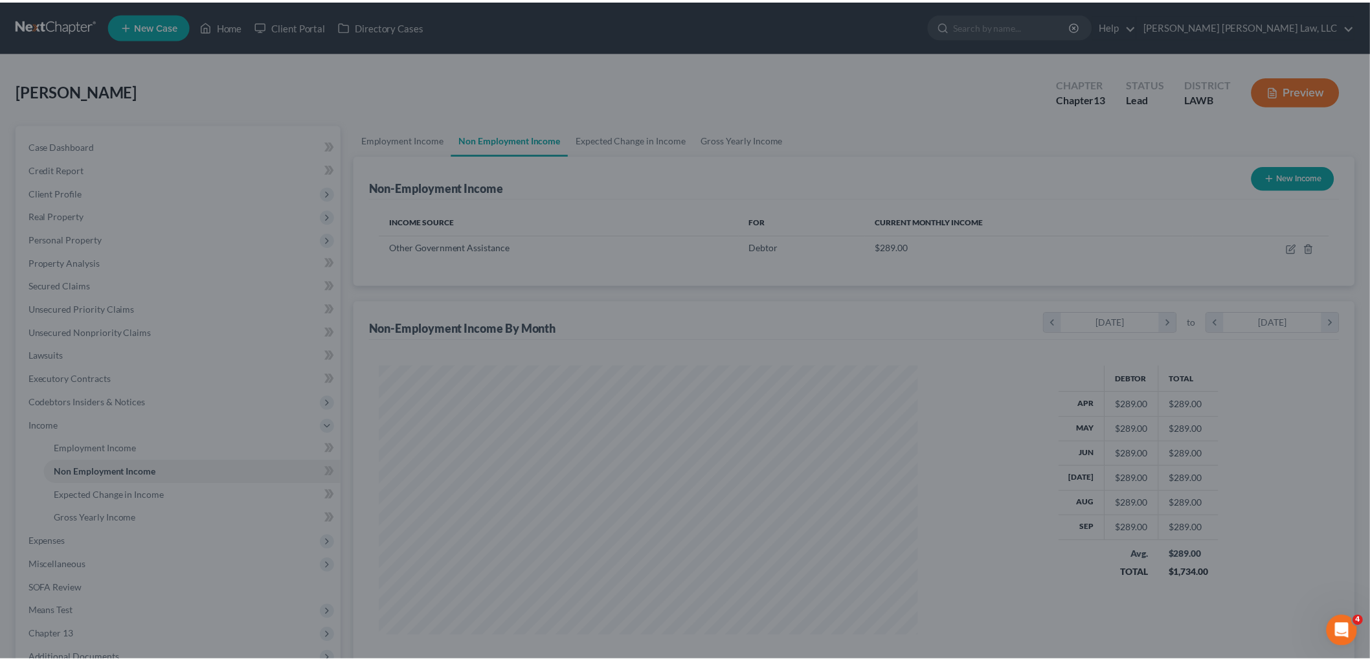
scroll to position [647328, 647030]
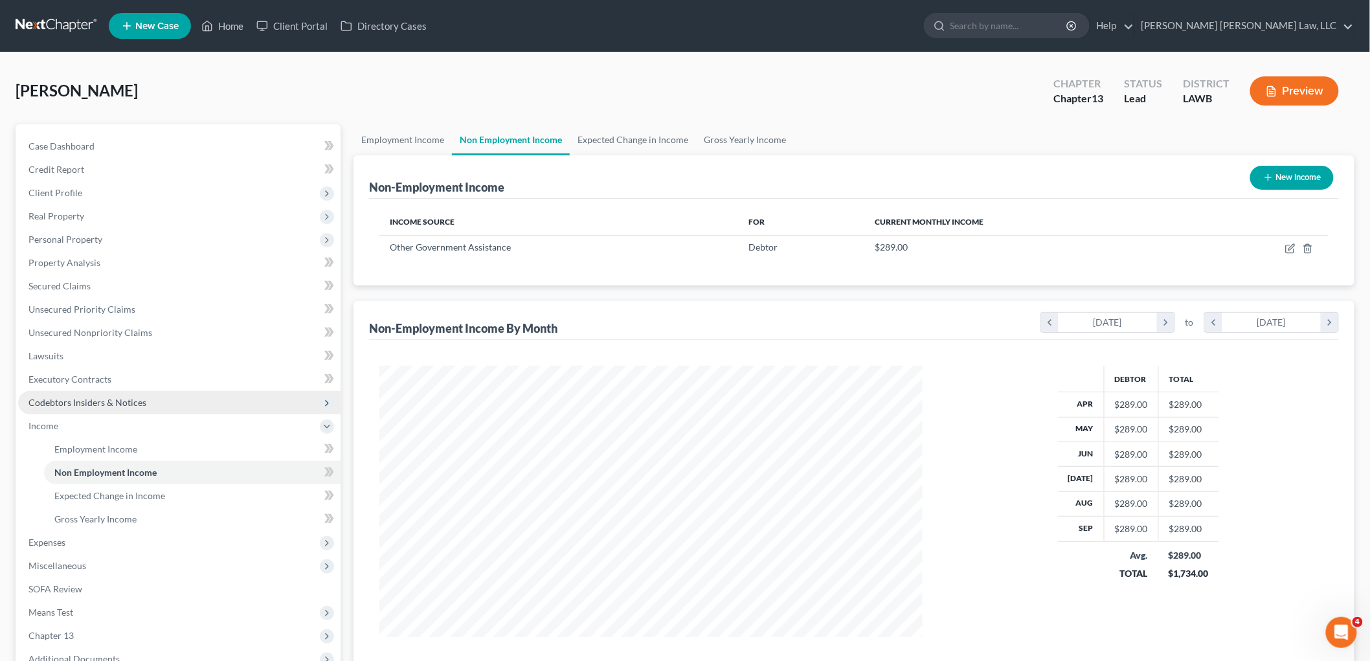
click at [132, 400] on span "Codebtors Insiders & Notices" at bounding box center [87, 402] width 118 height 11
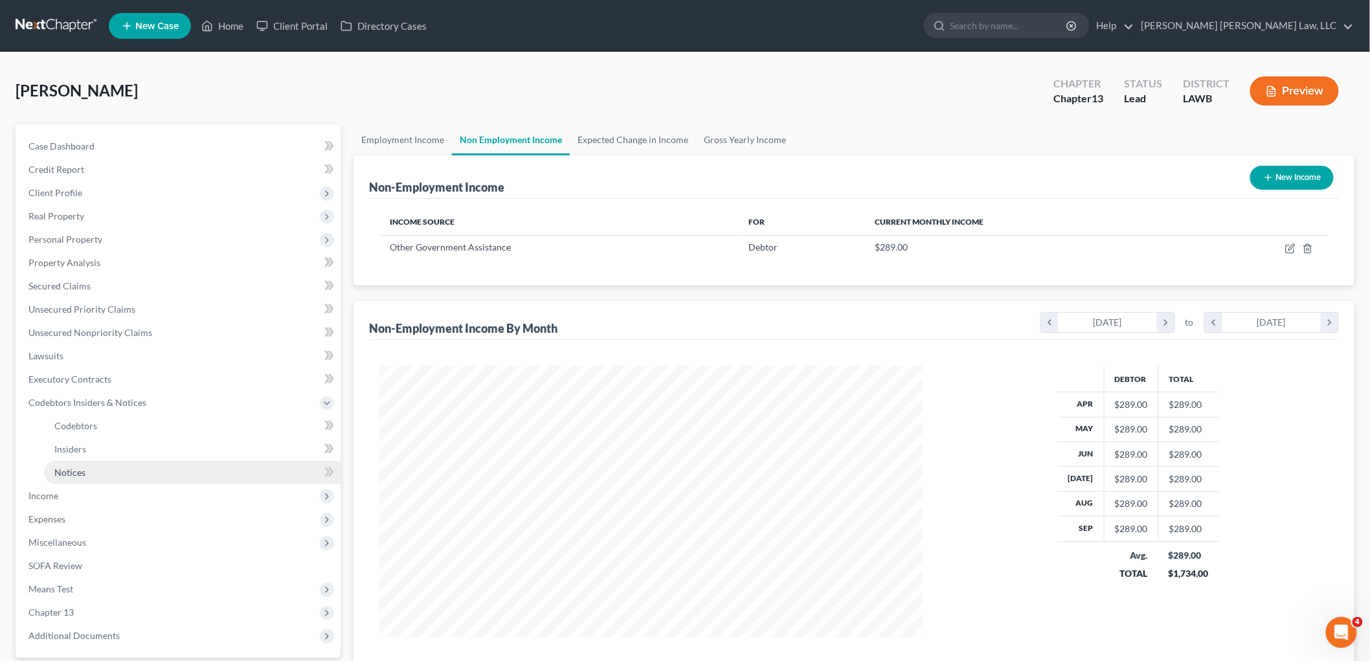
click at [82, 467] on span "Notices" at bounding box center [69, 472] width 31 height 11
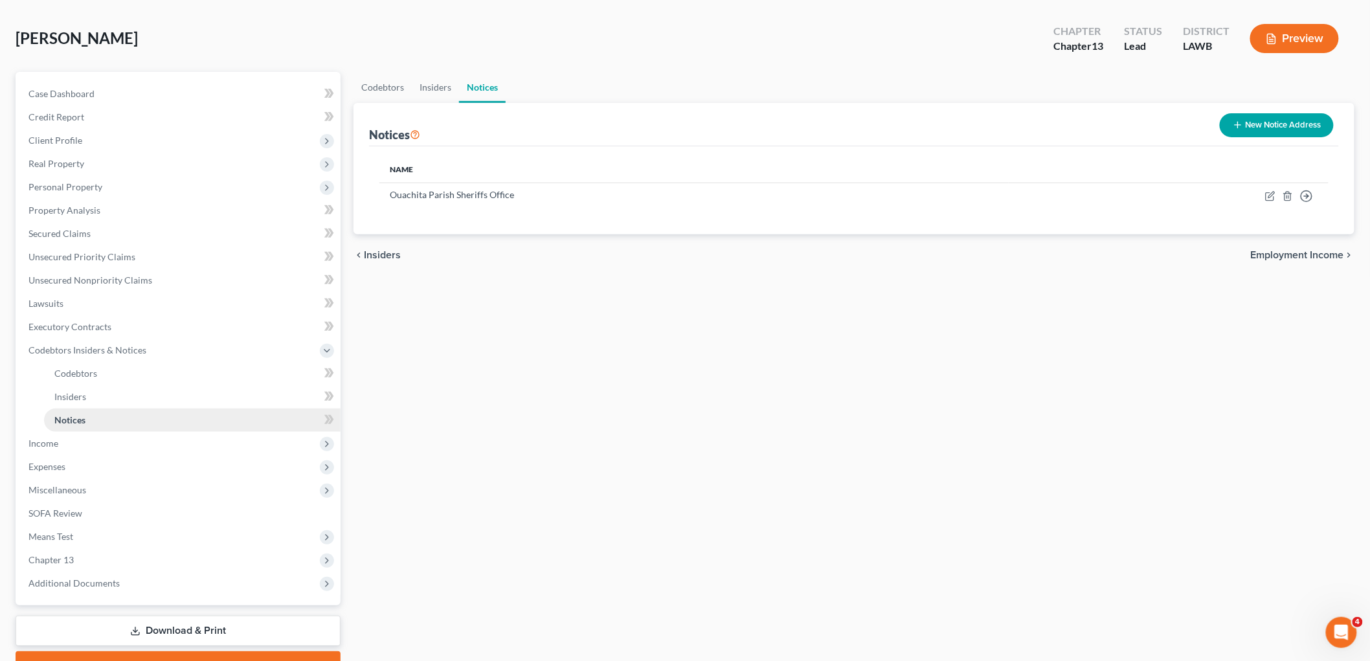
scroll to position [119, 0]
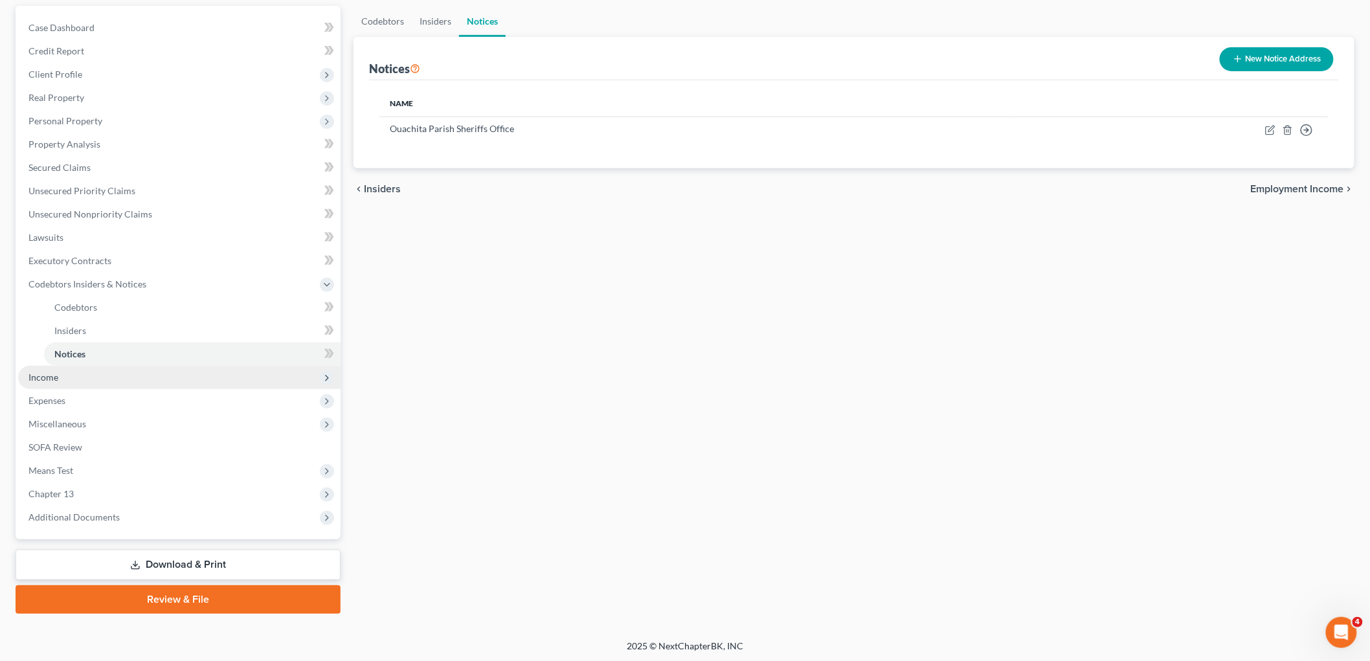
click at [78, 367] on span "Income" at bounding box center [179, 377] width 323 height 23
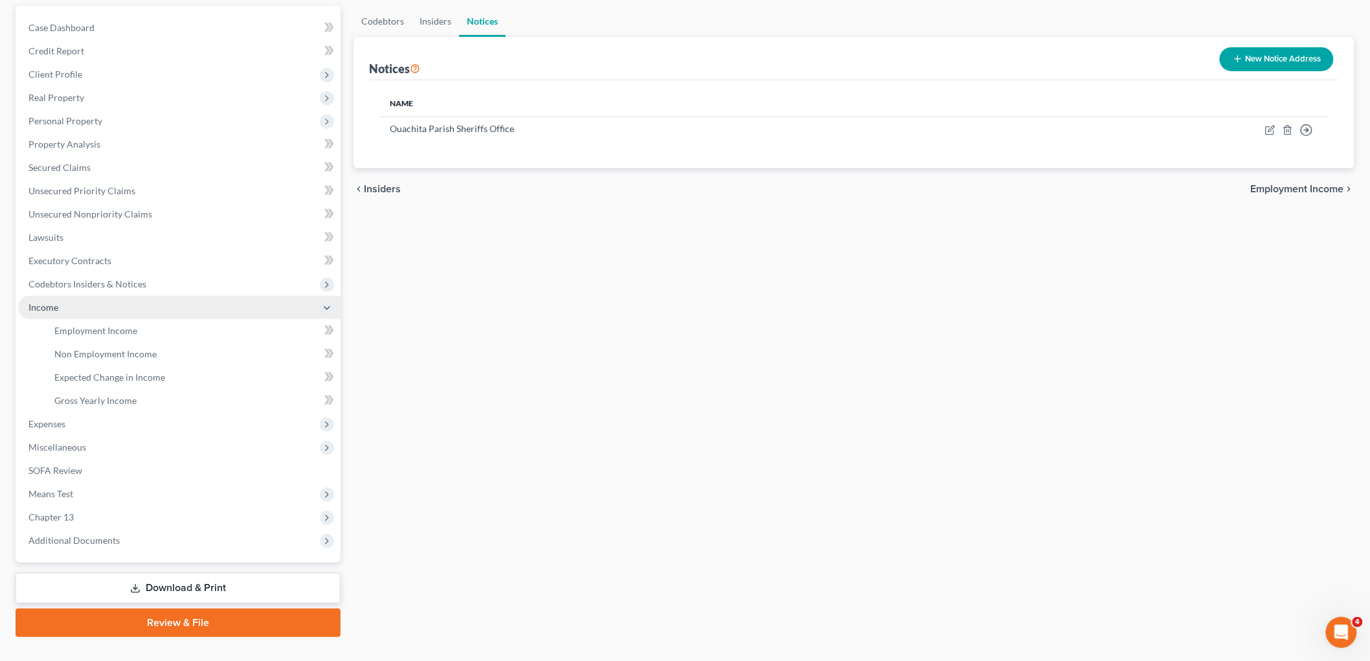
click at [115, 315] on span "Income" at bounding box center [179, 307] width 323 height 23
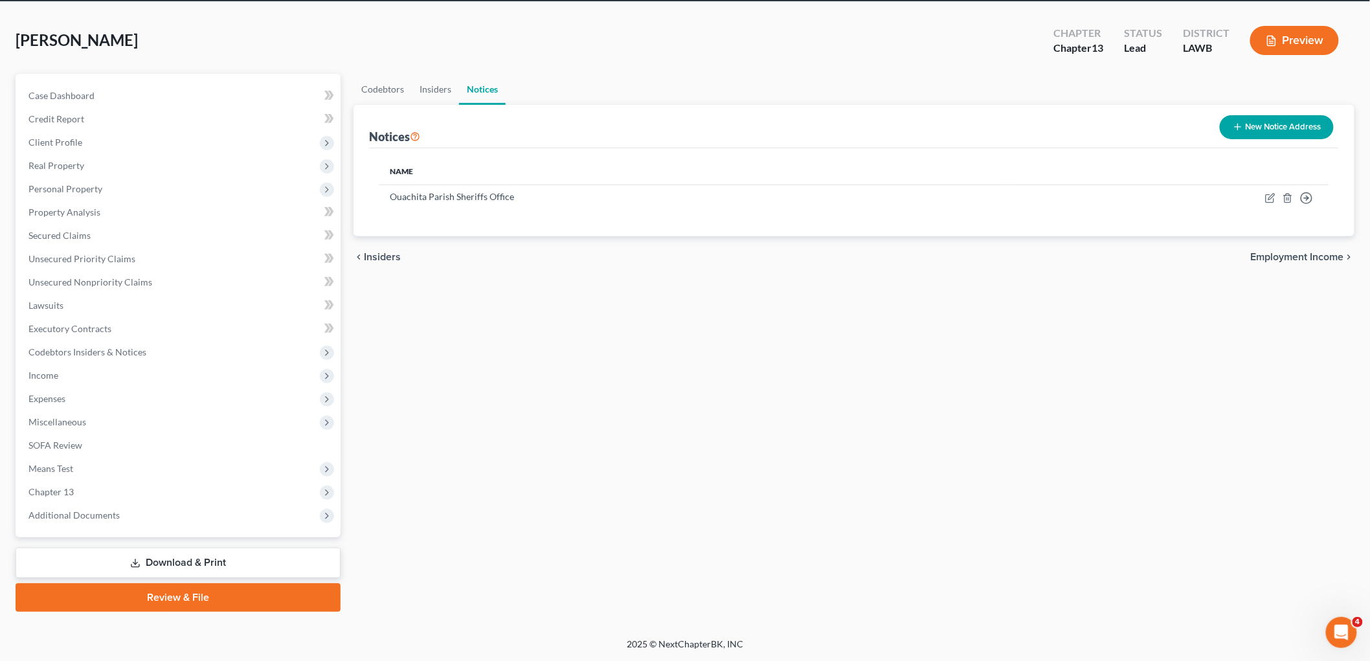
scroll to position [49, 0]
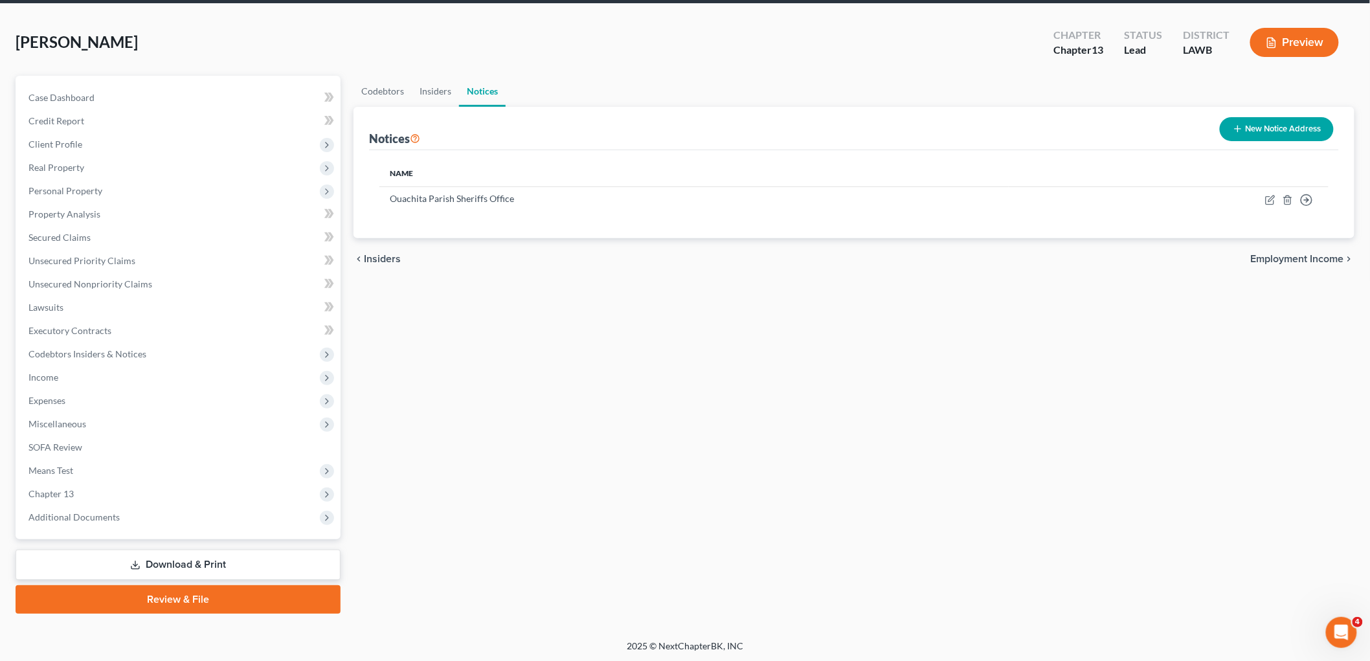
click at [66, 373] on span "Income" at bounding box center [179, 377] width 323 height 23
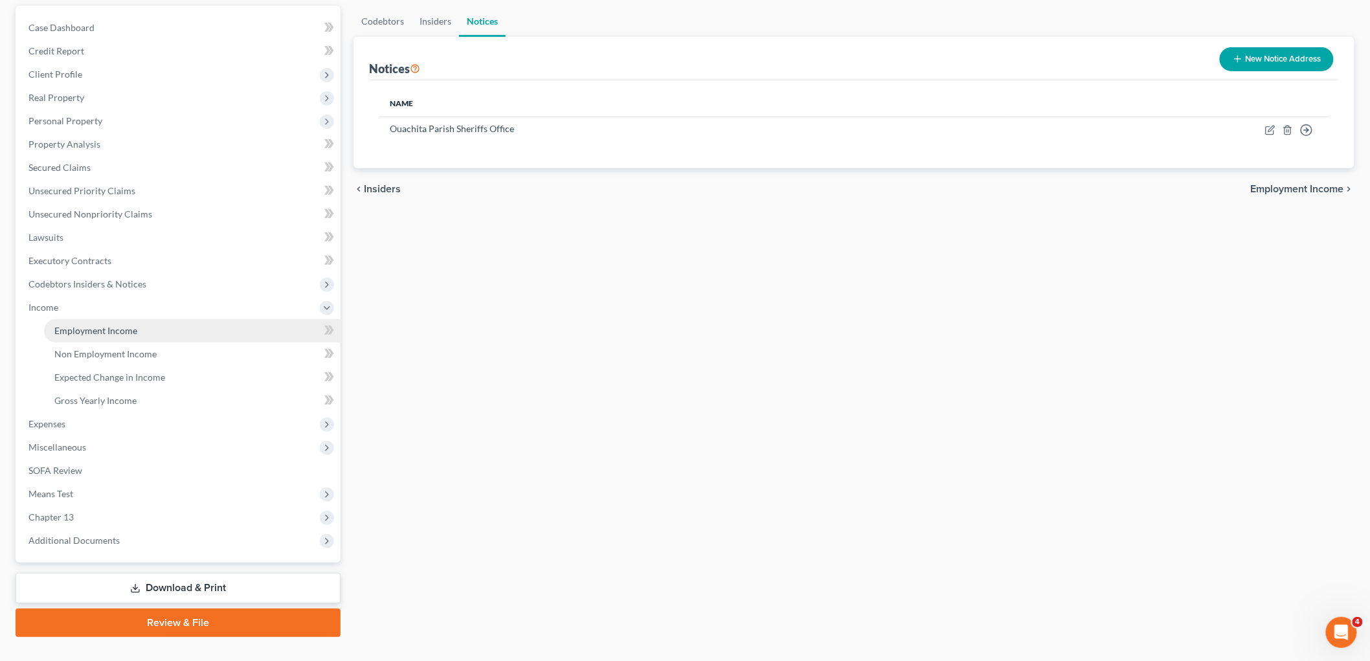
click at [131, 328] on span "Employment Income" at bounding box center [95, 330] width 83 height 11
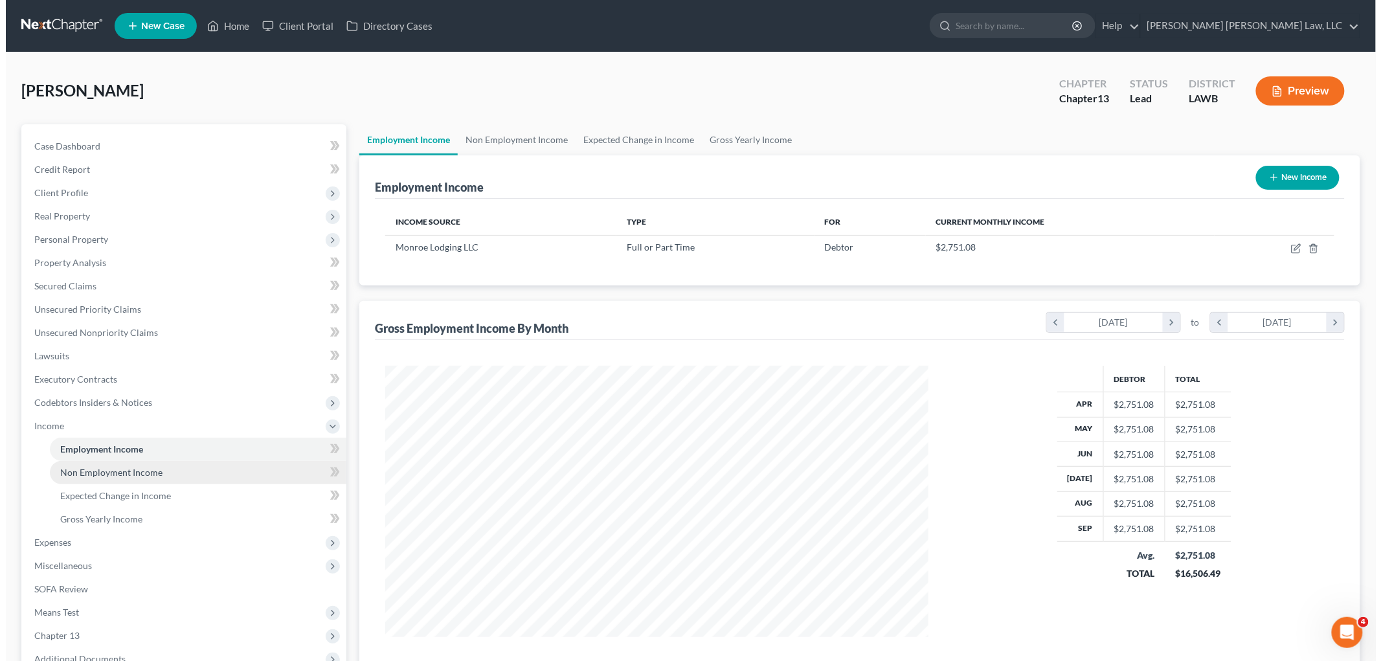
scroll to position [271, 569]
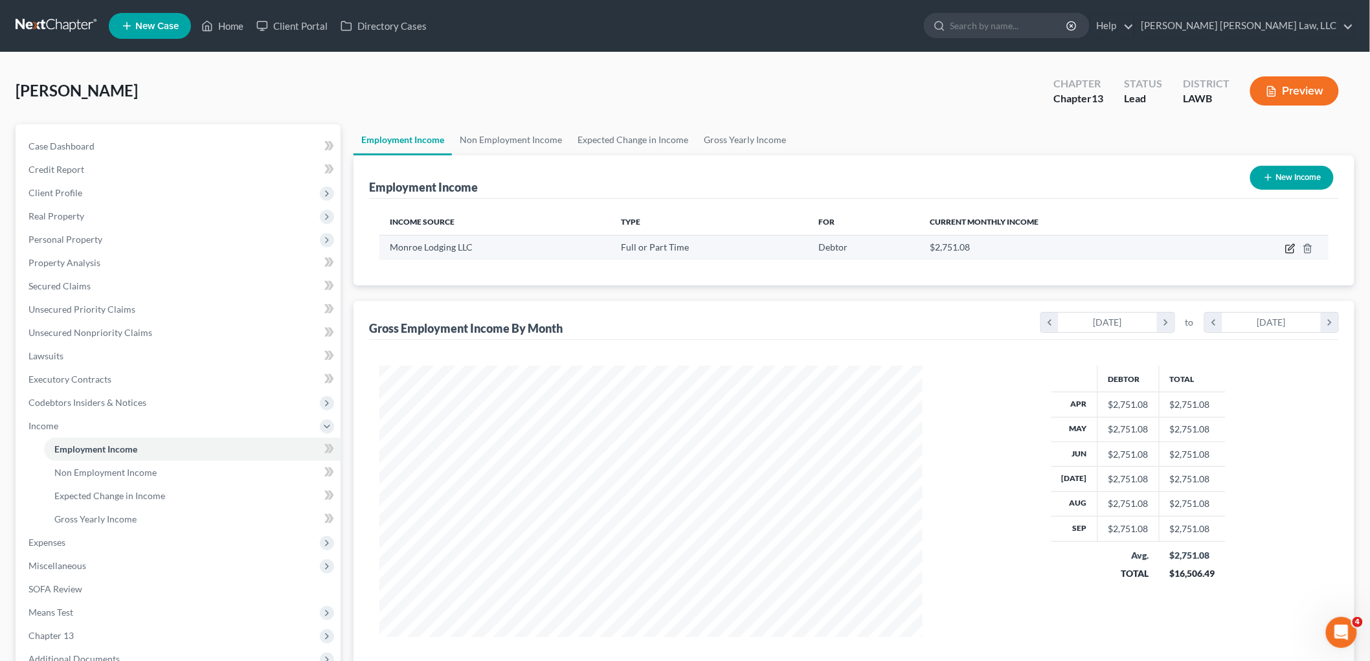
click at [1290, 251] on icon "button" at bounding box center [1290, 248] width 10 height 10
select select "0"
select select "19"
select select "2"
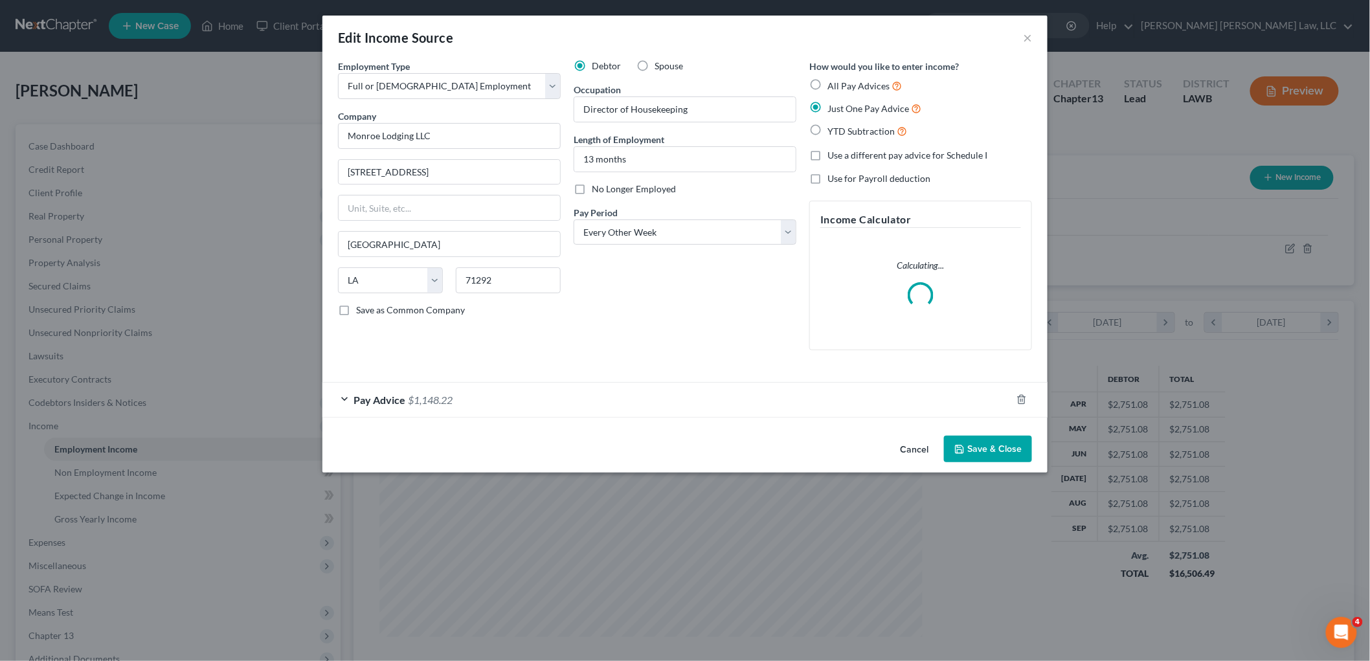
scroll to position [273, 574]
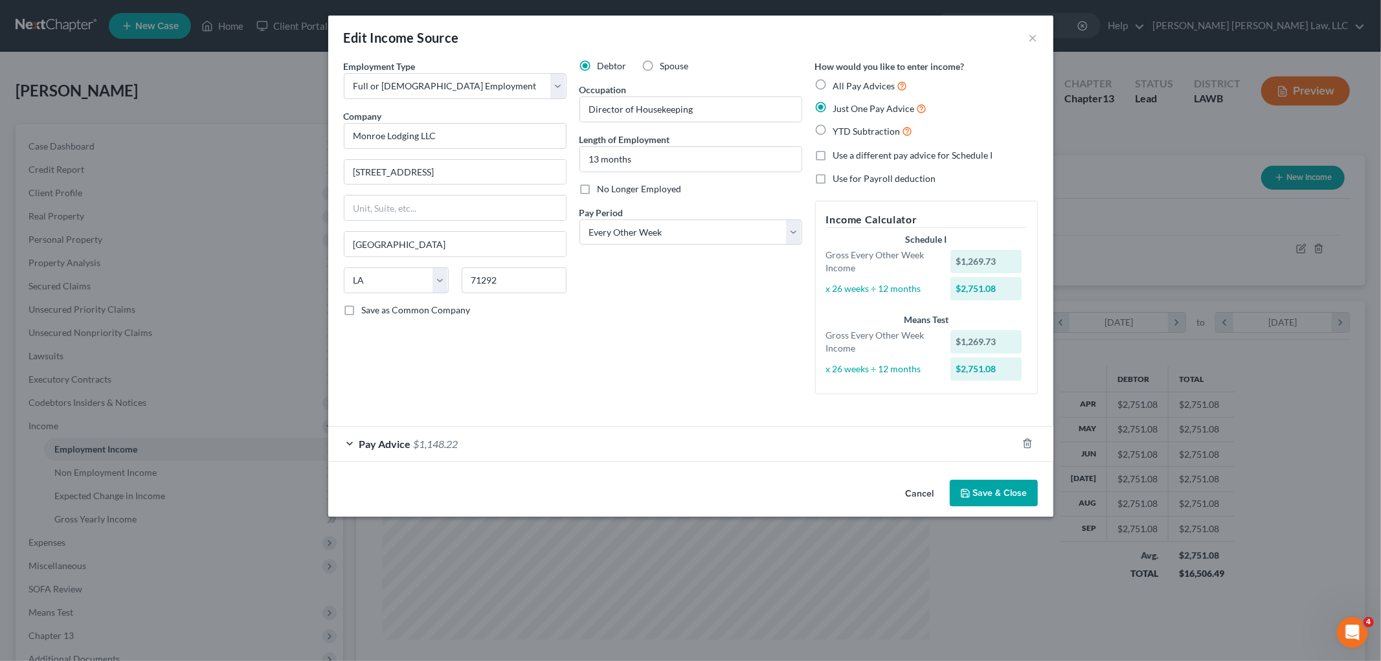
click at [981, 496] on button "Save & Close" at bounding box center [994, 493] width 88 height 27
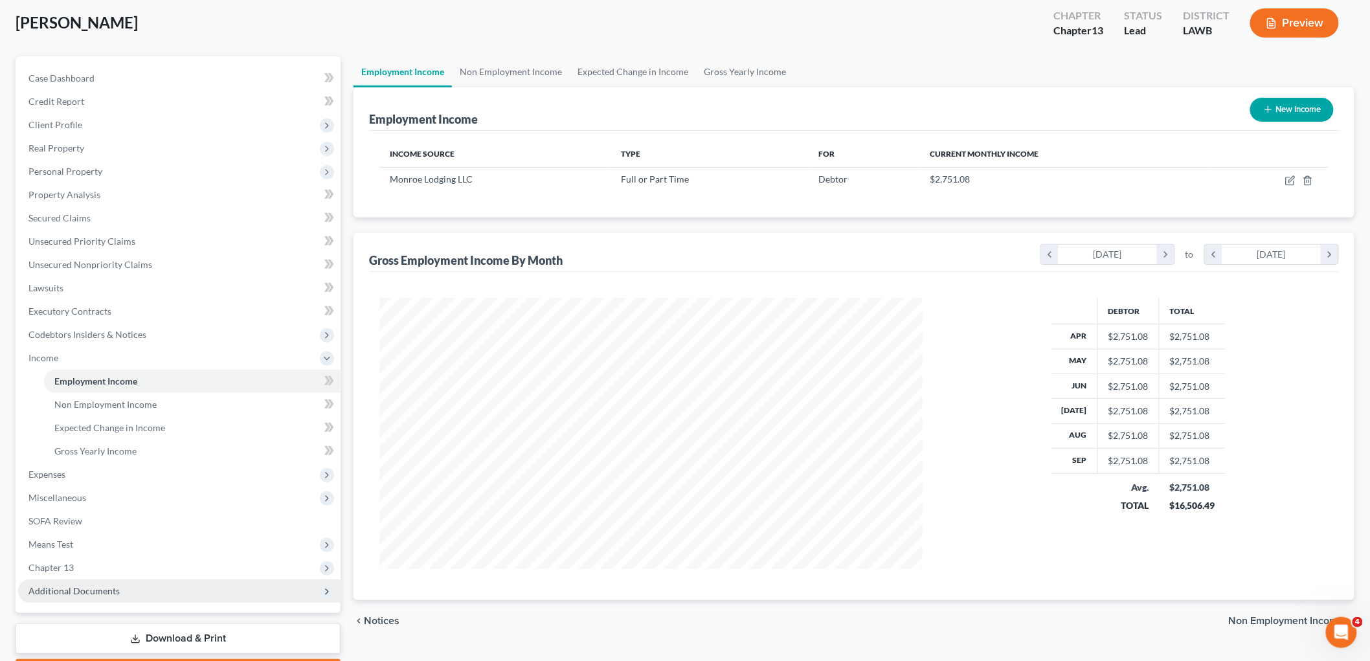
scroll to position [142, 0]
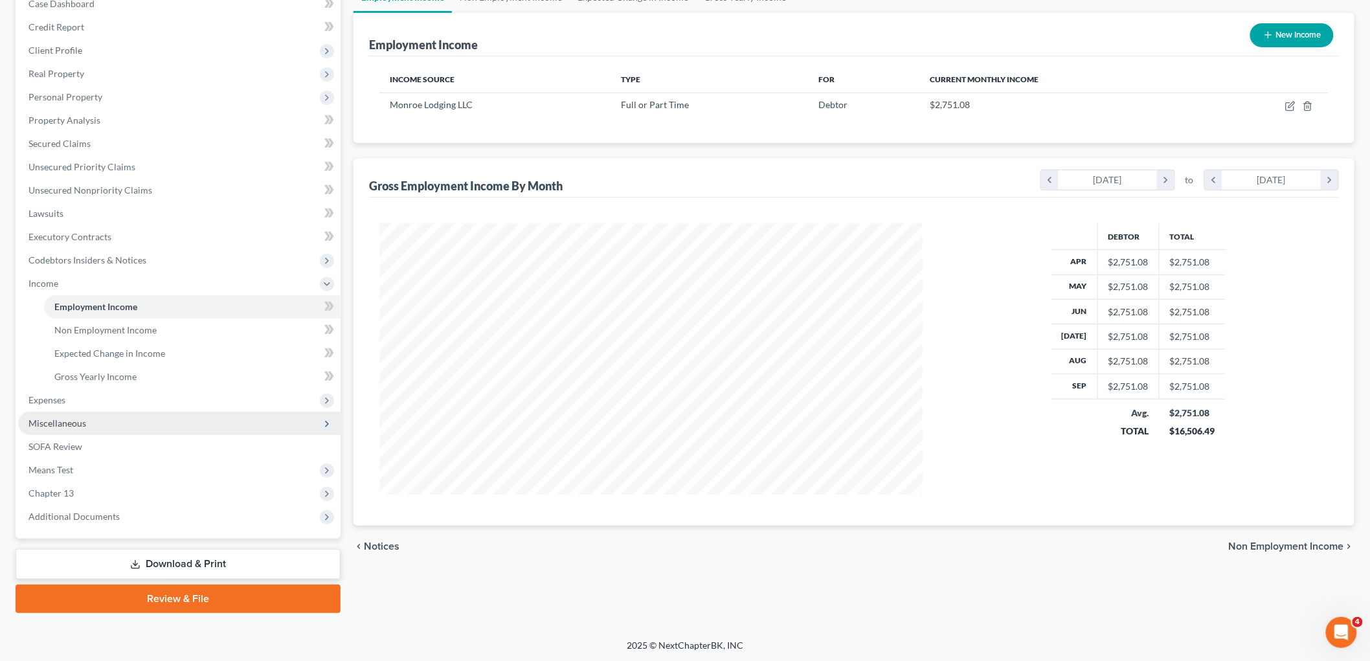
click at [92, 418] on span "Miscellaneous" at bounding box center [179, 423] width 323 height 23
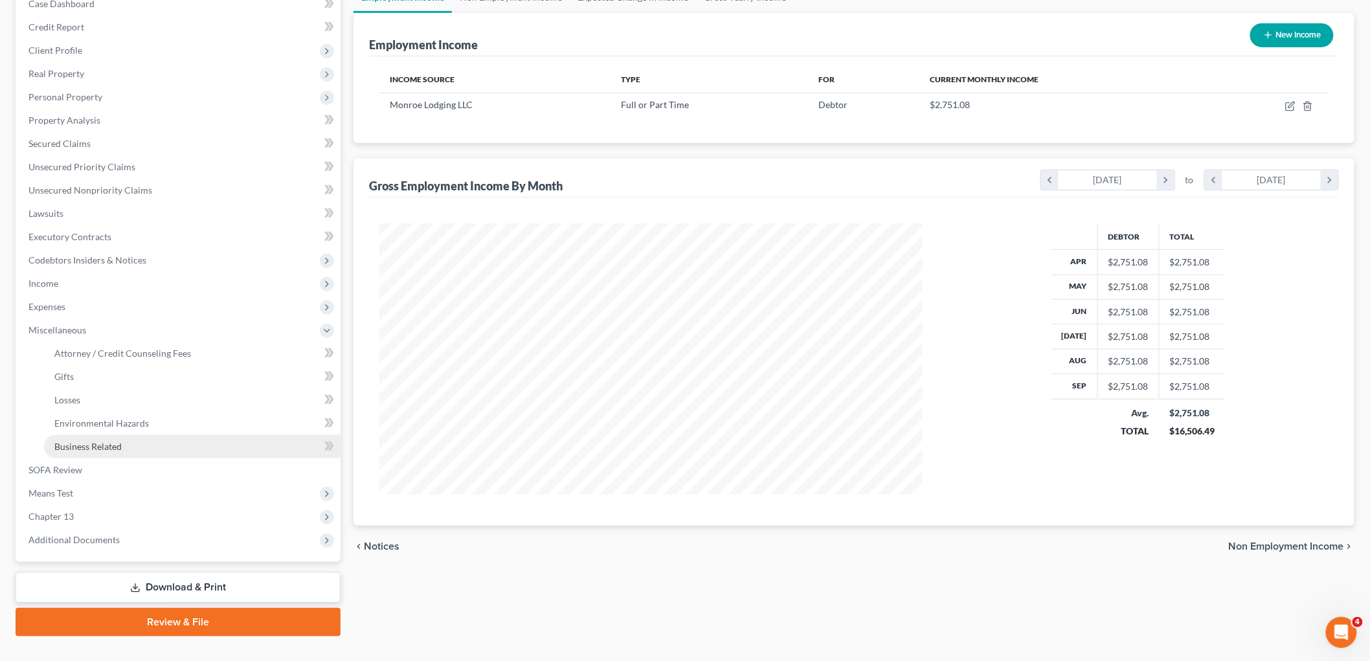
click at [86, 448] on span "Business Related" at bounding box center [87, 446] width 67 height 11
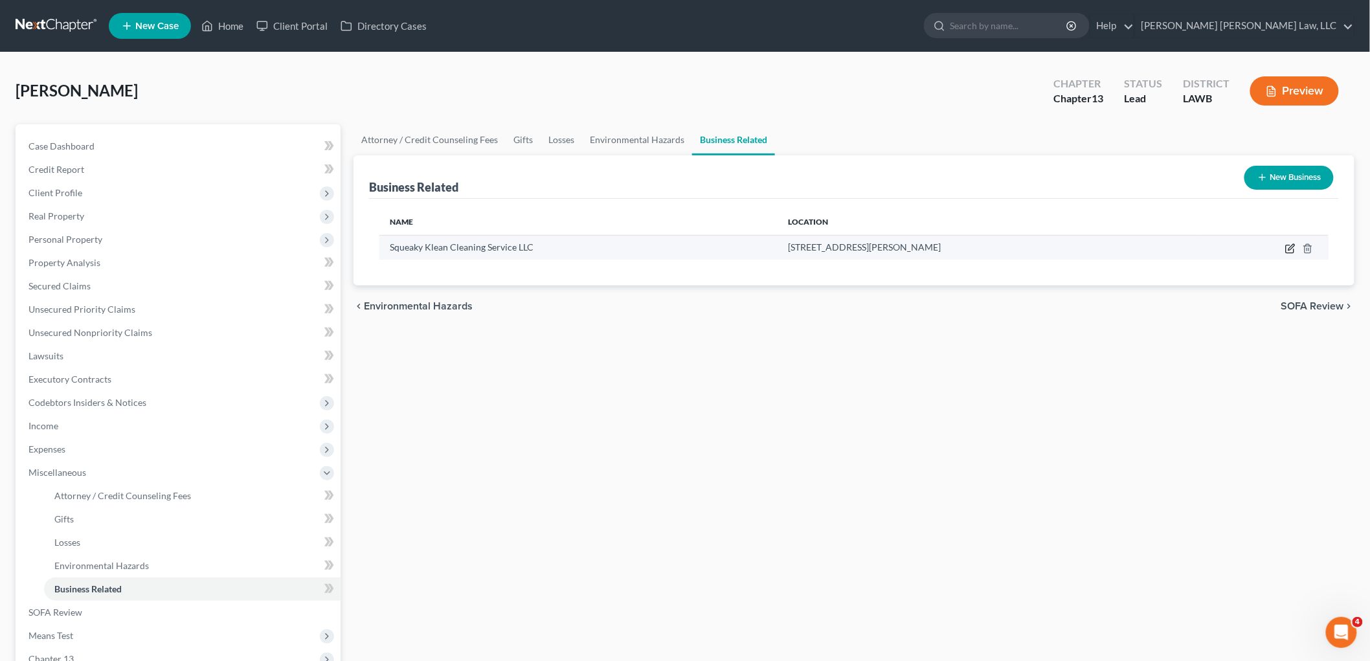
click at [1287, 246] on icon "button" at bounding box center [1290, 249] width 8 height 8
select select "sole_proprietor"
select select "19"
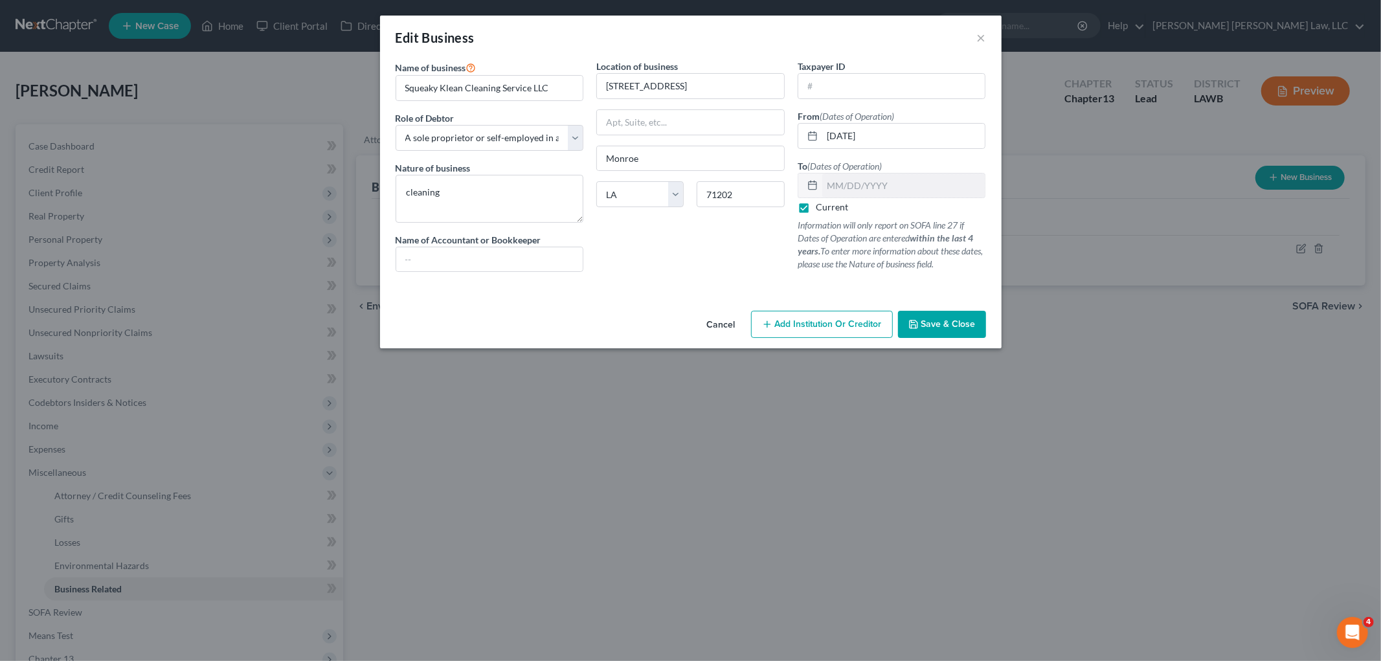
click at [937, 324] on span "Save & Close" at bounding box center [949, 324] width 54 height 11
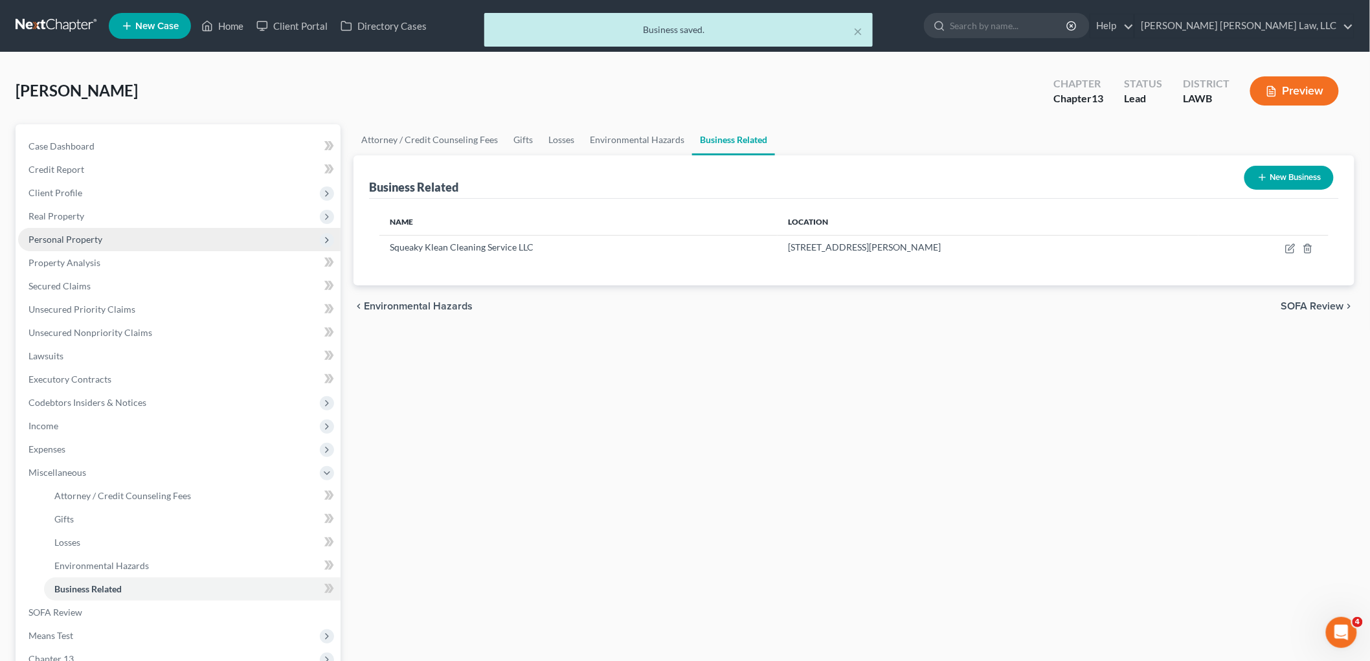
click at [54, 235] on span "Personal Property" at bounding box center [65, 239] width 74 height 11
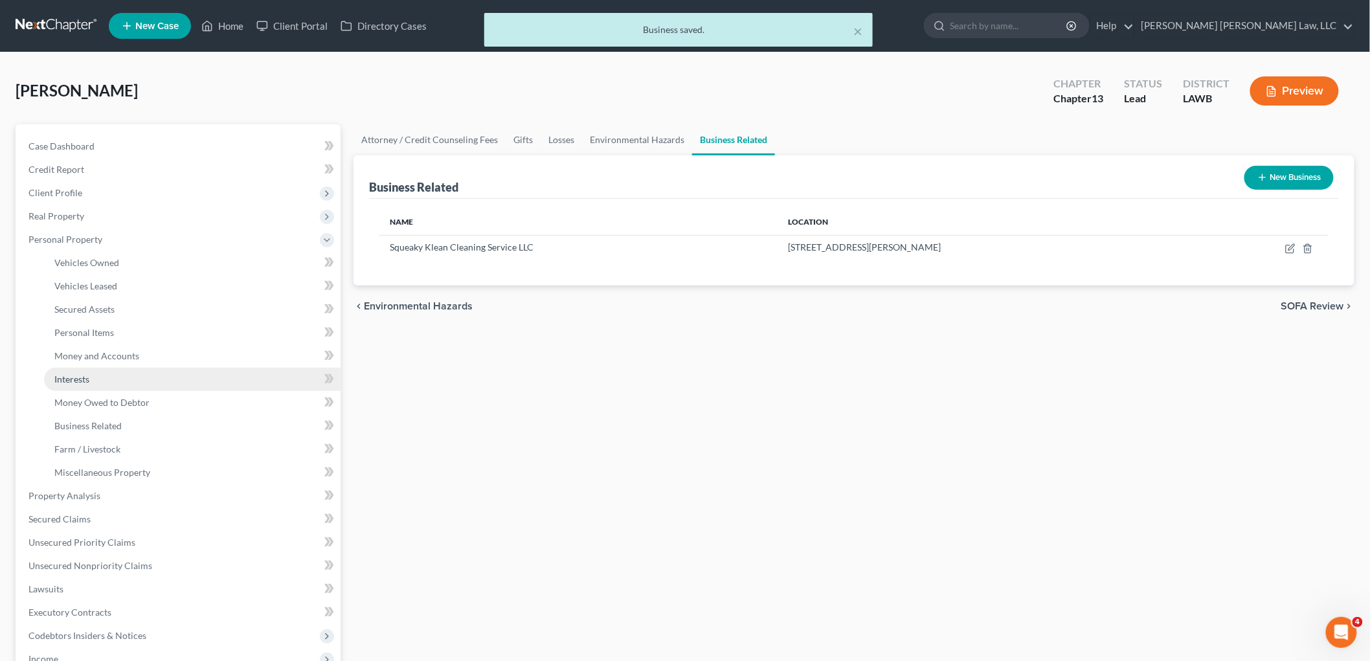
click at [68, 382] on span "Interests" at bounding box center [71, 379] width 35 height 11
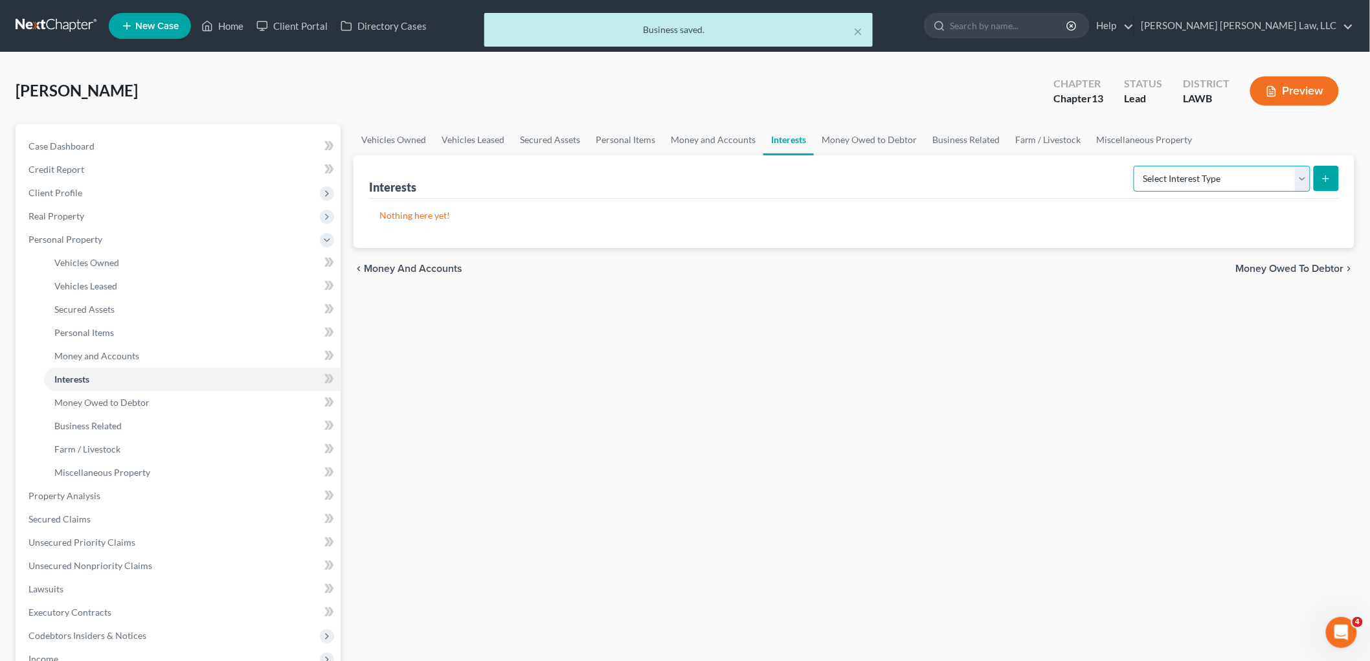
drag, startPoint x: 1256, startPoint y: 177, endPoint x: 1257, endPoint y: 186, distance: 8.4
click at [1256, 177] on select "Select Interest Type 401K (A/B: 21) Annuity (A/B: 23) Bond (A/B: 18) Education …" at bounding box center [1222, 179] width 177 height 26
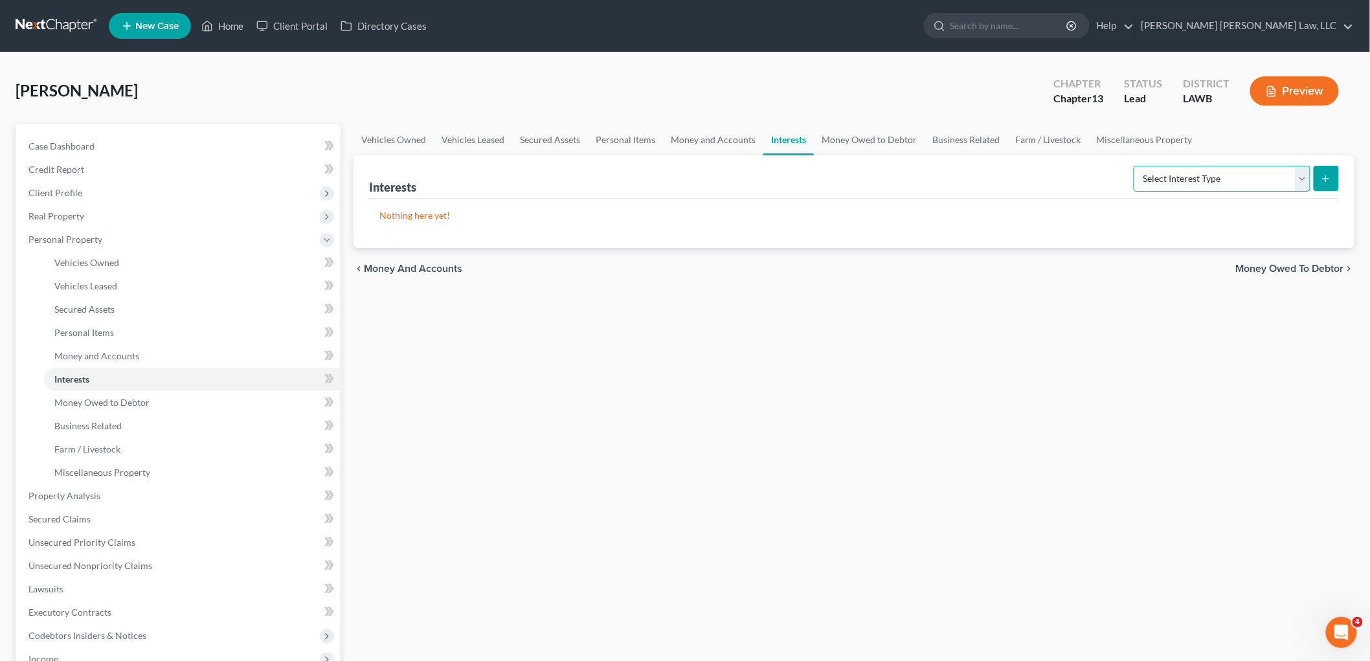
select select "unincorporated_business"
click at [1136, 166] on select "Select Interest Type 401K (A/B: 21) Annuity (A/B: 23) Bond (A/B: 18) Education …" at bounding box center [1222, 179] width 177 height 26
click at [1320, 183] on button "submit" at bounding box center [1326, 178] width 25 height 25
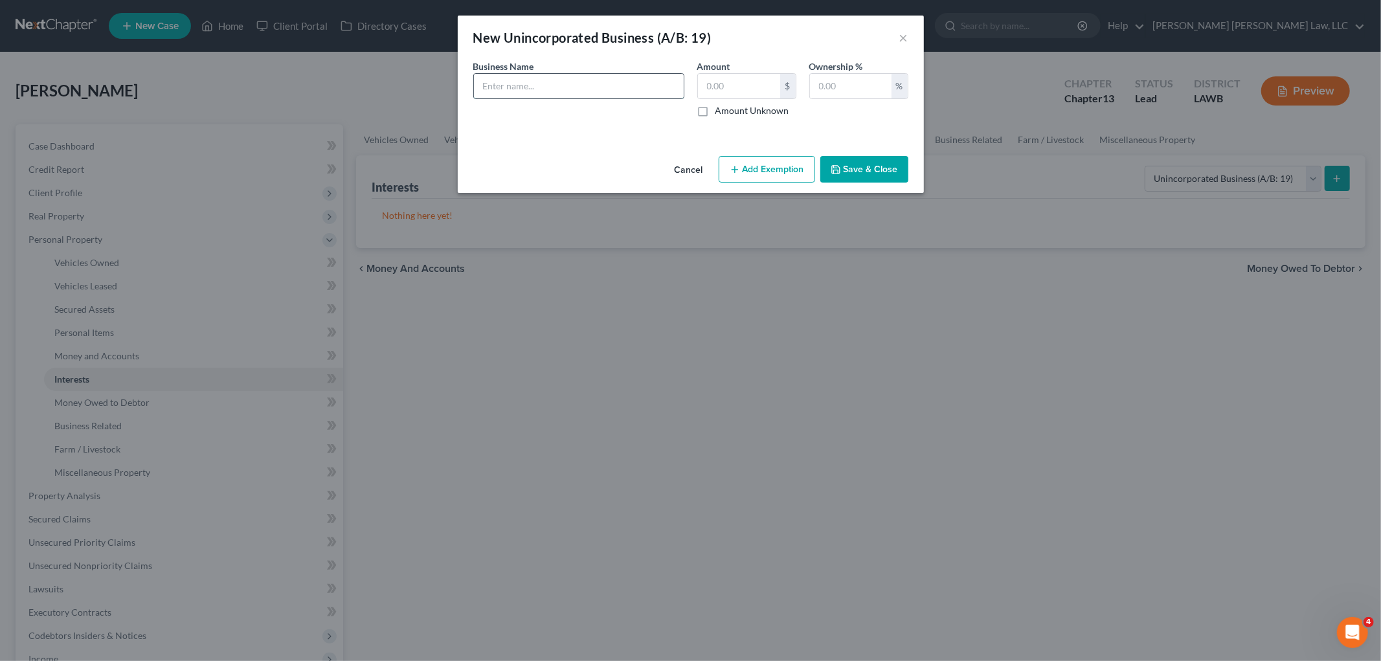
click at [555, 80] on input "text" at bounding box center [579, 86] width 210 height 25
type input "Squeaky Klean Cleaning Service LLC"
click at [740, 91] on input "text" at bounding box center [739, 86] width 82 height 25
type input "0.00"
click at [822, 88] on input "text" at bounding box center [851, 86] width 82 height 25
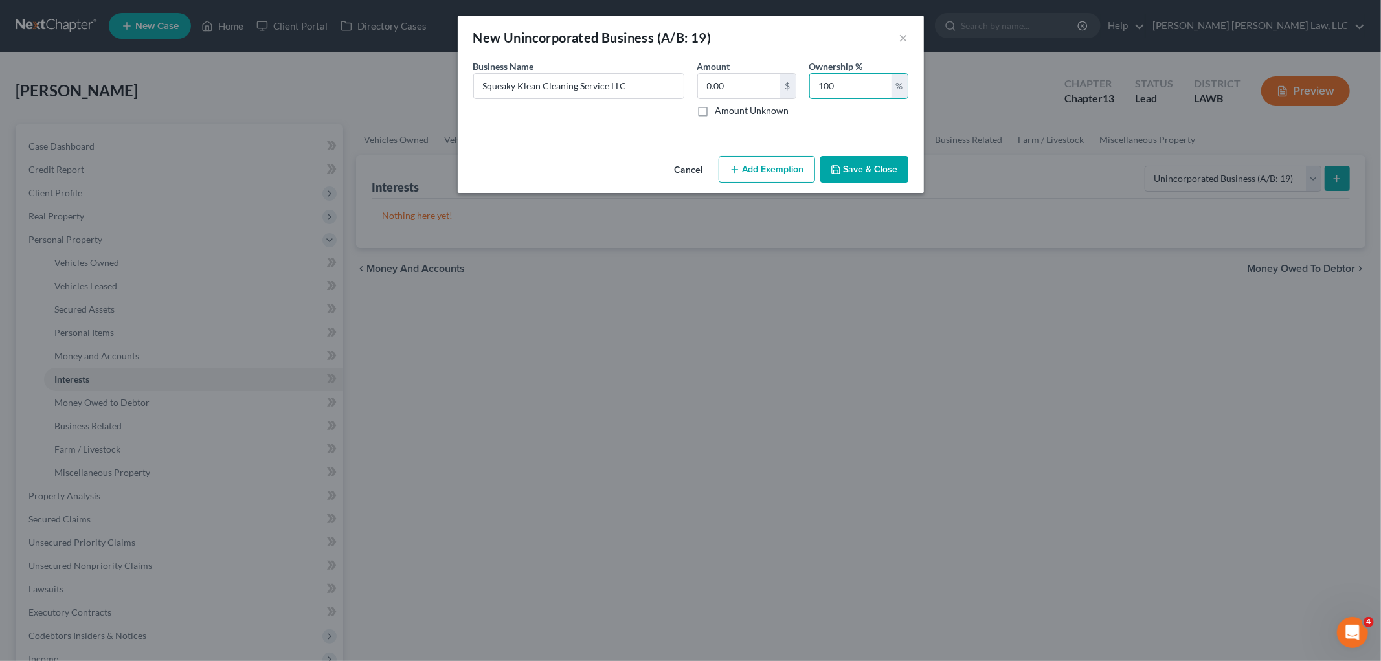
type input "100"
drag, startPoint x: 857, startPoint y: 163, endPoint x: 847, endPoint y: 157, distance: 12.2
click at [857, 164] on button "Save & Close" at bounding box center [865, 169] width 88 height 27
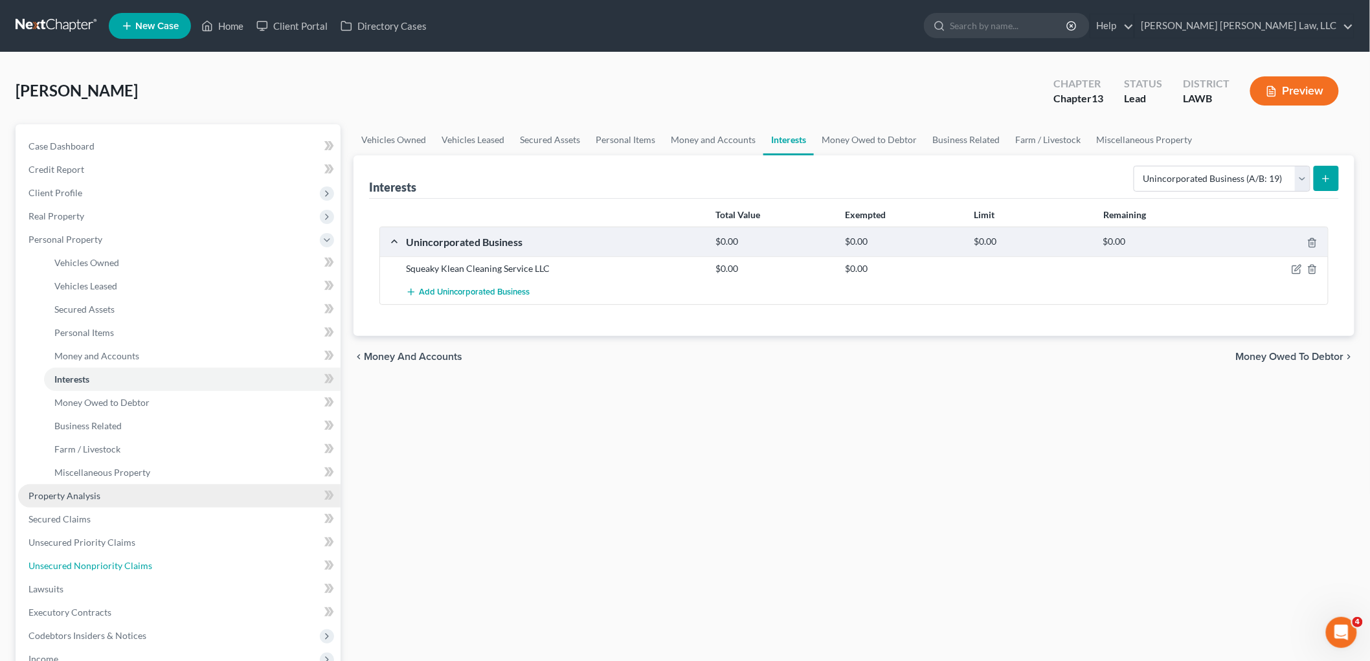
drag, startPoint x: 69, startPoint y: 561, endPoint x: 246, endPoint y: 496, distance: 189.1
click at [69, 561] on span "Unsecured Nonpriority Claims" at bounding box center [90, 565] width 124 height 11
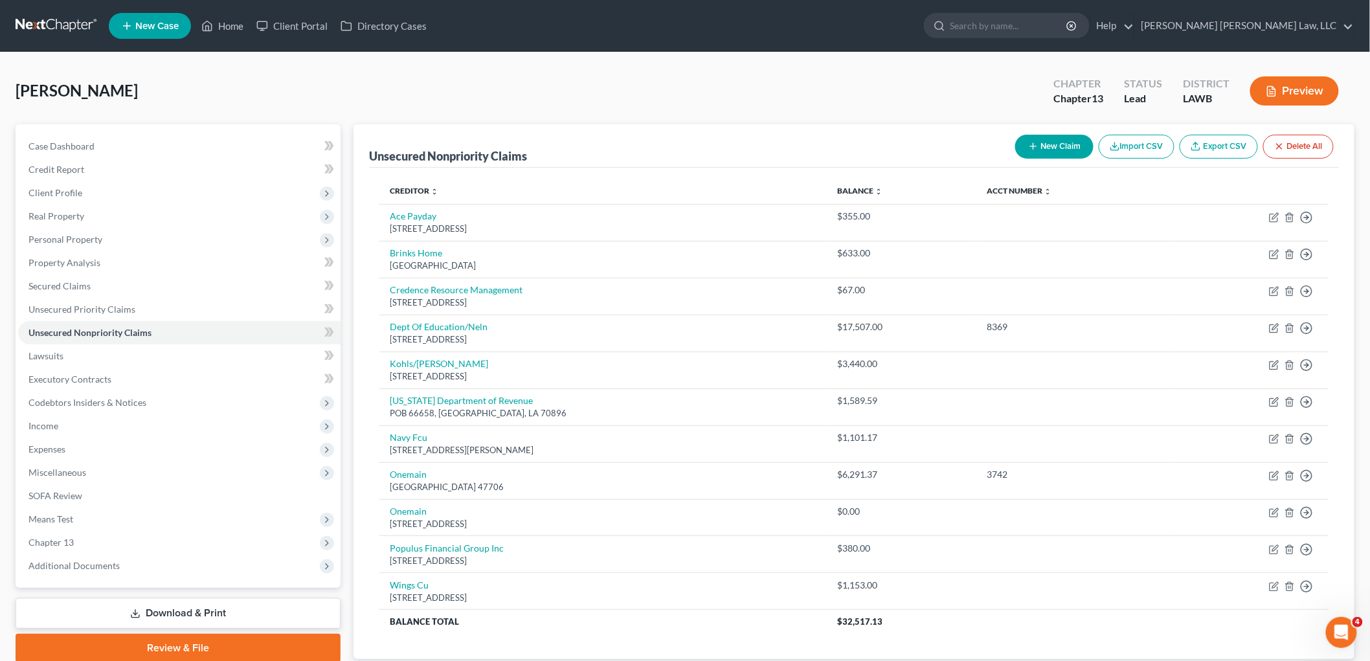
click at [562, 80] on div "Adams, Latrina Upgraded Chapter Chapter 13 Status Lead District LAWB Preview" at bounding box center [685, 96] width 1339 height 56
click at [121, 309] on span "Unsecured Priority Claims" at bounding box center [81, 309] width 107 height 11
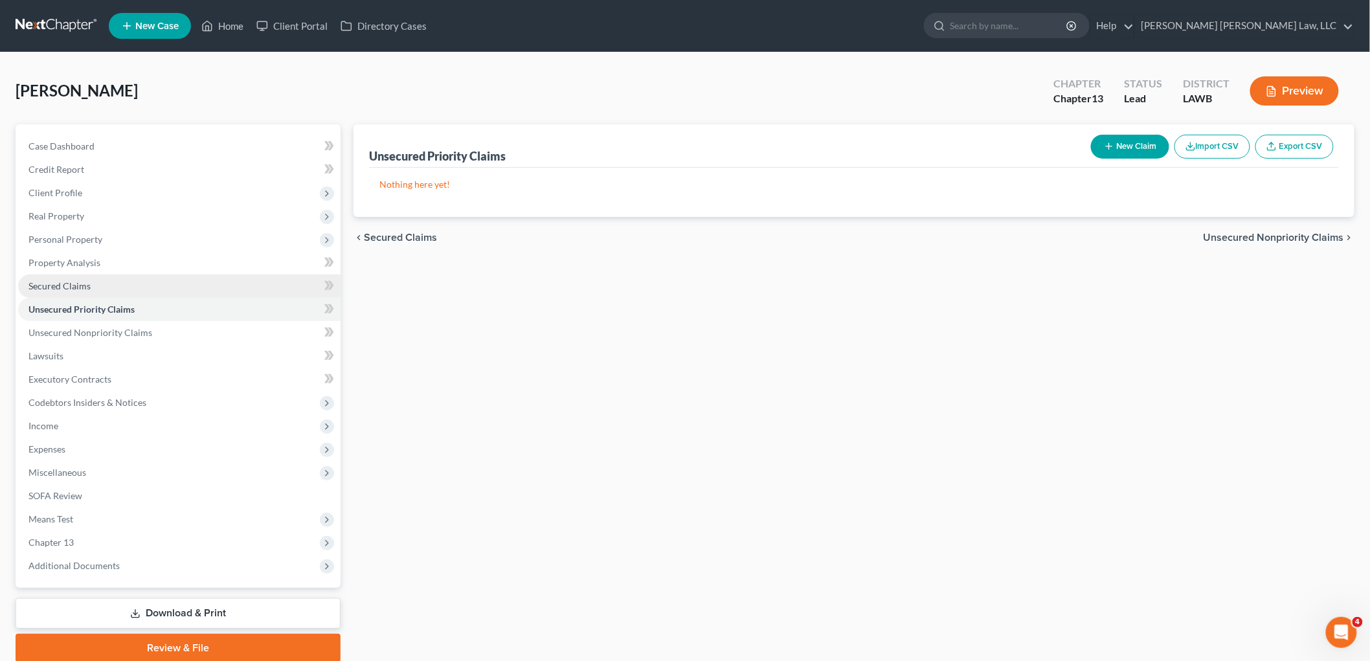
click at [117, 289] on link "Secured Claims" at bounding box center [179, 286] width 323 height 23
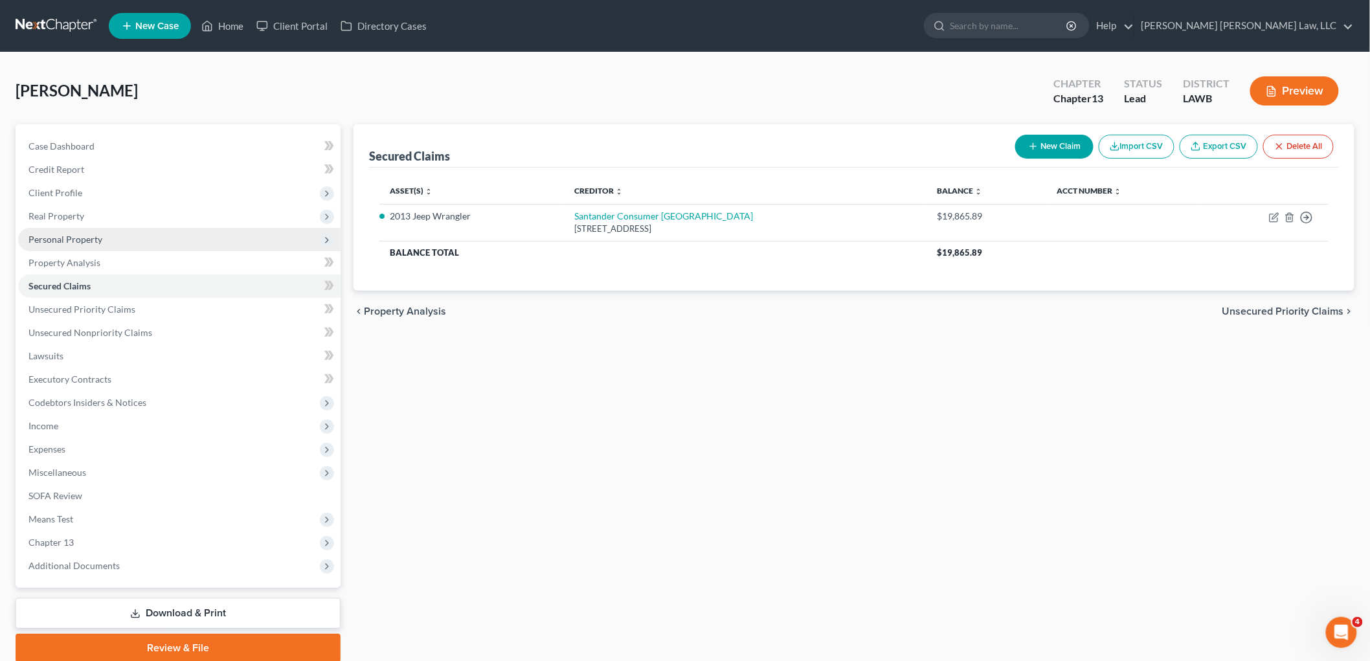
click at [87, 241] on span "Personal Property" at bounding box center [65, 239] width 74 height 11
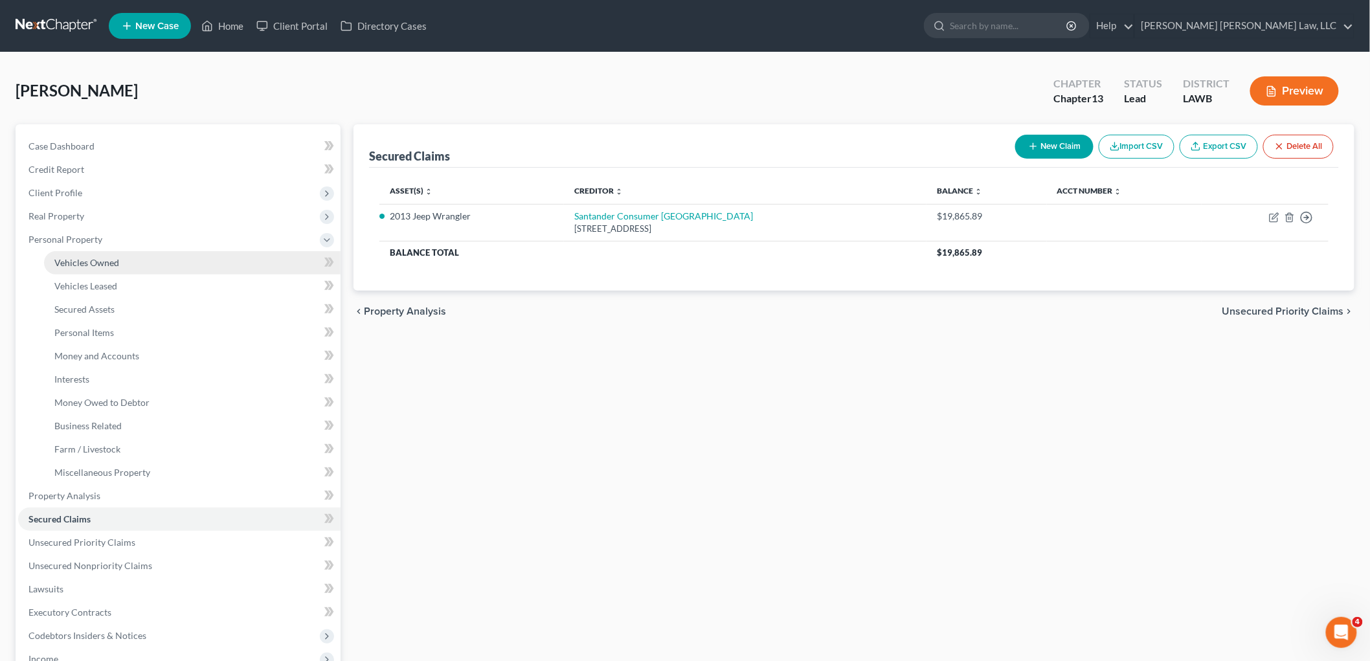
click at [94, 267] on span "Vehicles Owned" at bounding box center [86, 262] width 65 height 11
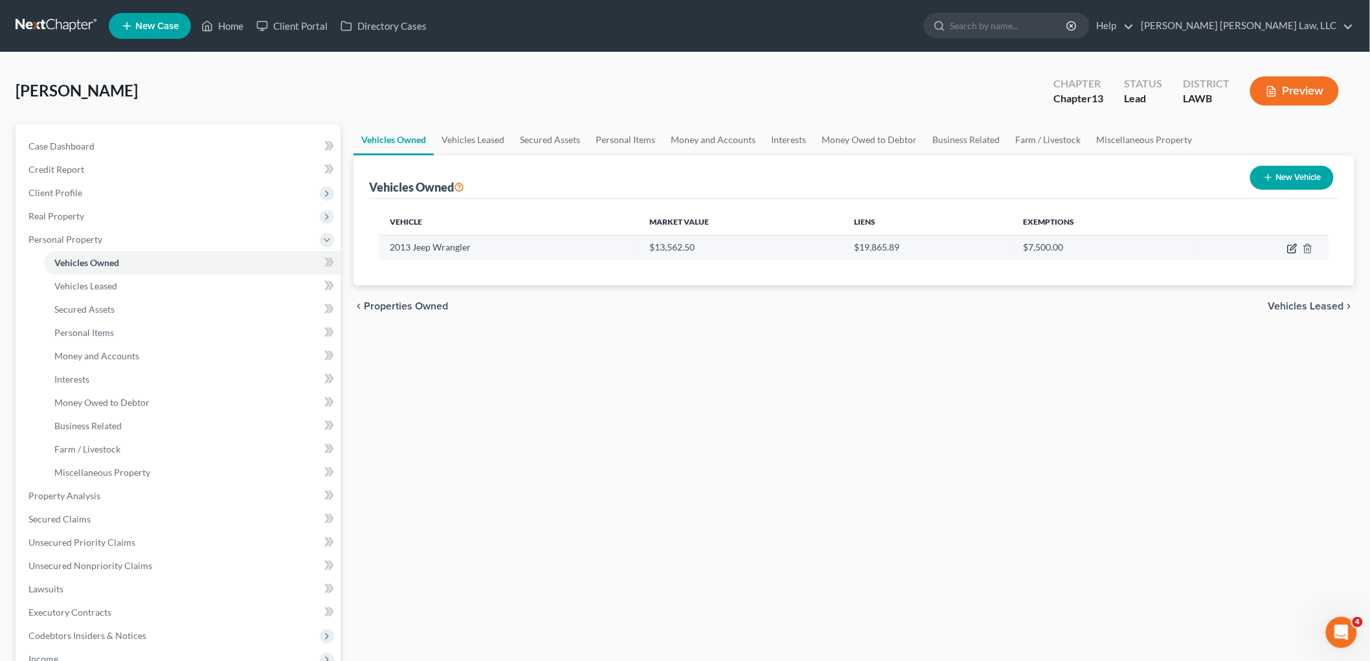
click at [1290, 249] on icon "button" at bounding box center [1292, 248] width 10 height 10
select select "0"
select select "13"
select select "2"
select select "0"
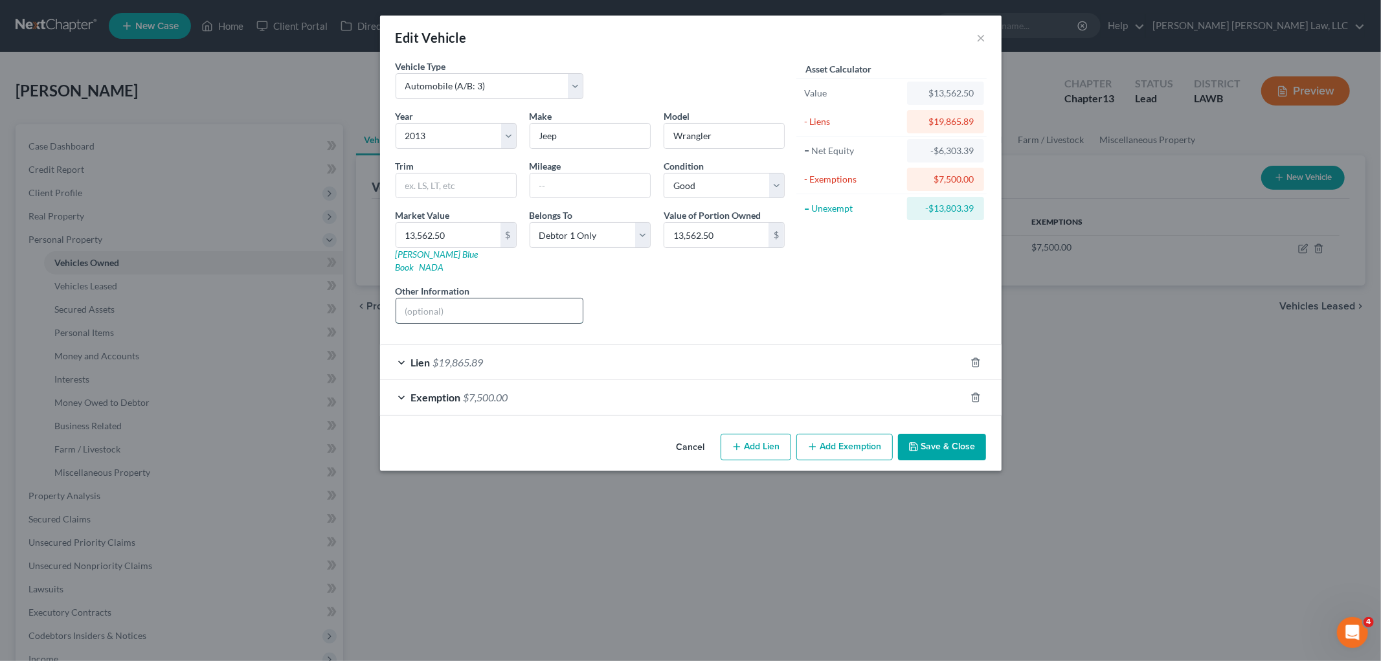
click at [477, 301] on input "text" at bounding box center [489, 311] width 187 height 25
click at [473, 247] on input "13,562.50" at bounding box center [448, 235] width 104 height 25
click at [694, 186] on select "Select Excellent Very Good Good Fair Poor" at bounding box center [724, 186] width 121 height 26
select select "3"
click at [664, 173] on select "Select Excellent Very Good Good Fair Poor" at bounding box center [724, 186] width 121 height 26
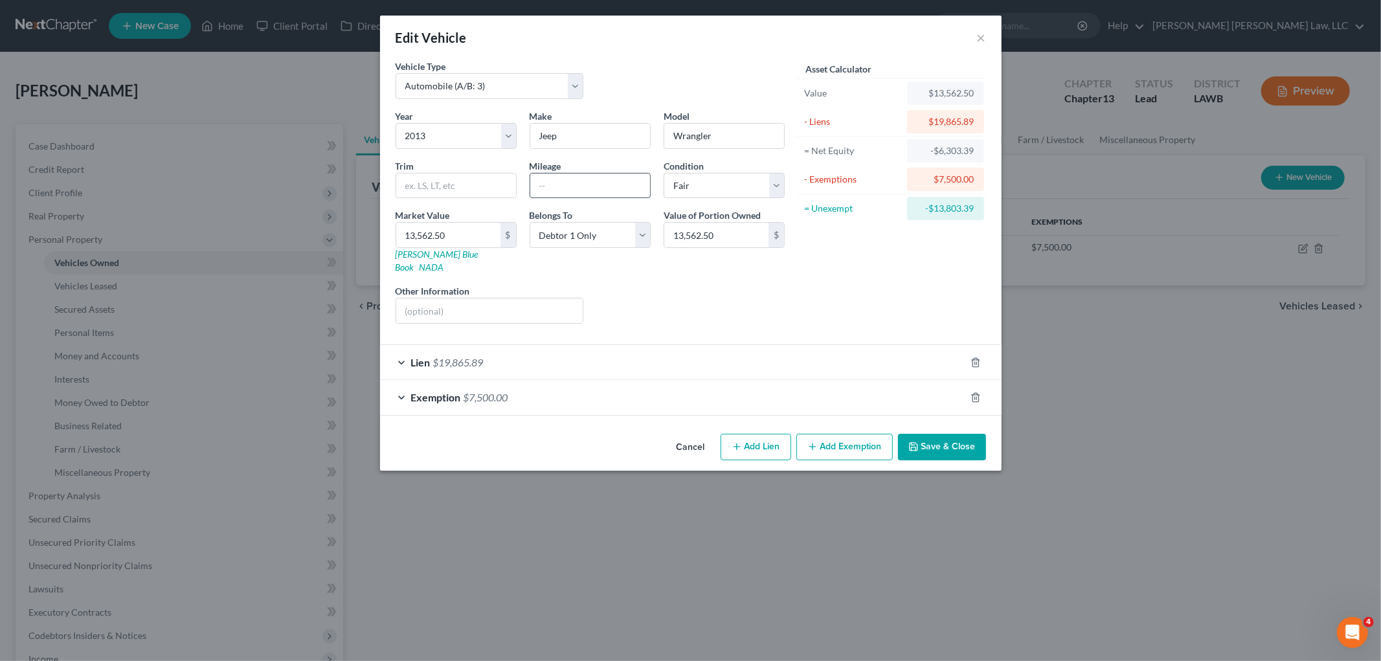
click at [611, 184] on input "text" at bounding box center [590, 186] width 120 height 25
type input "155,00"
click at [471, 231] on input "13,562.50" at bounding box center [448, 235] width 104 height 25
type input "1"
type input "1.00"
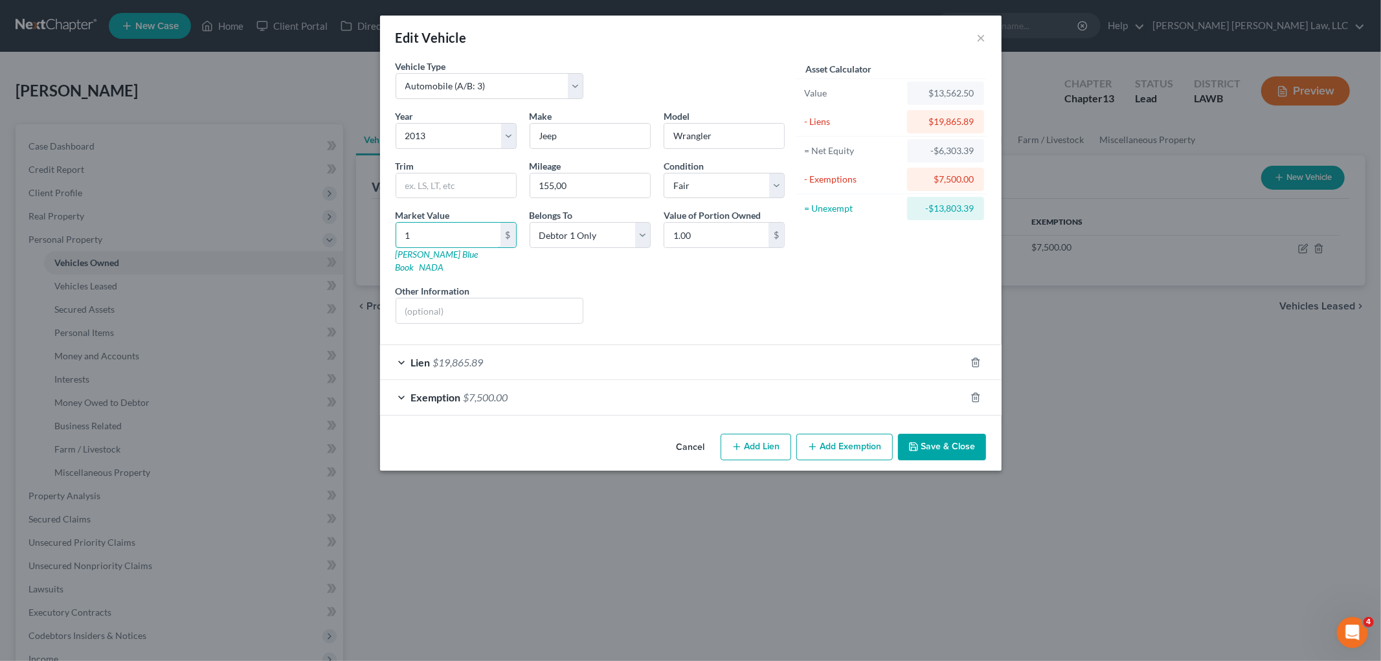
type input "11"
type input "11.00"
type input "116"
type input "116.00"
type input "1160"
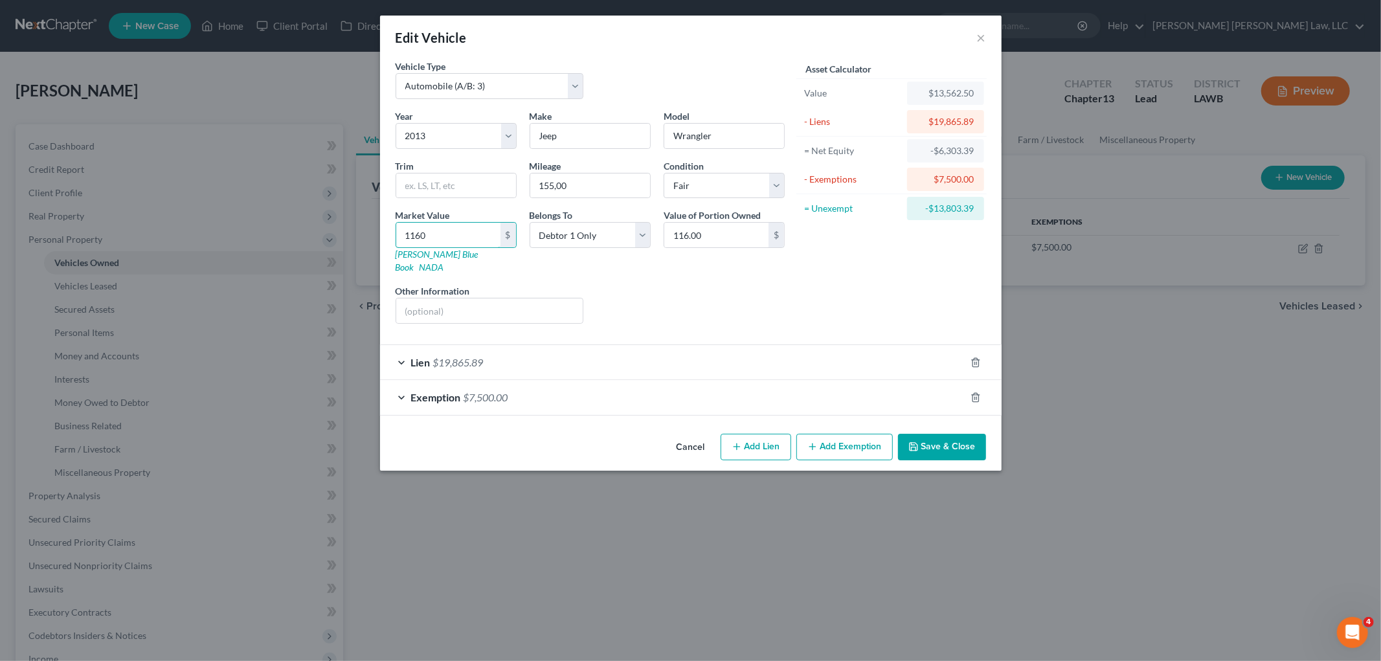
type input "1,160.00"
type input "1,1609"
type input "11,609.00"
click at [901, 436] on button "Save & Close" at bounding box center [942, 447] width 88 height 27
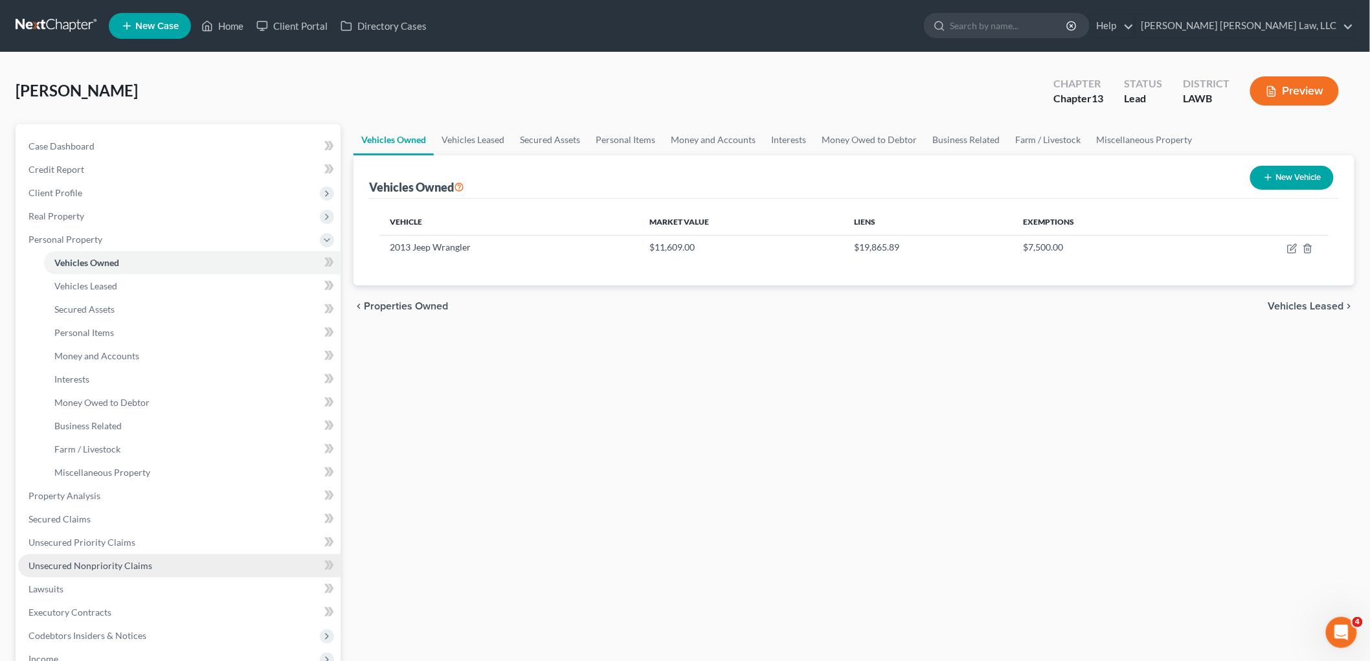
click at [97, 568] on span "Unsecured Nonpriority Claims" at bounding box center [90, 565] width 124 height 11
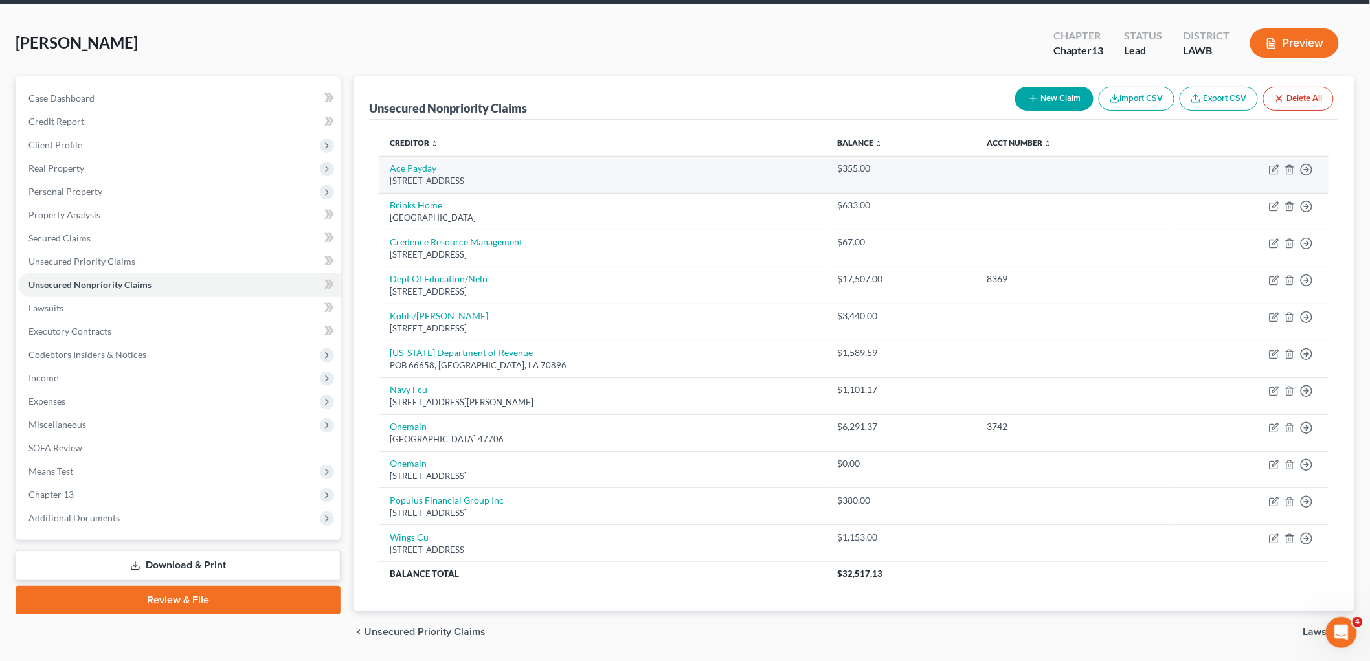
scroll to position [72, 0]
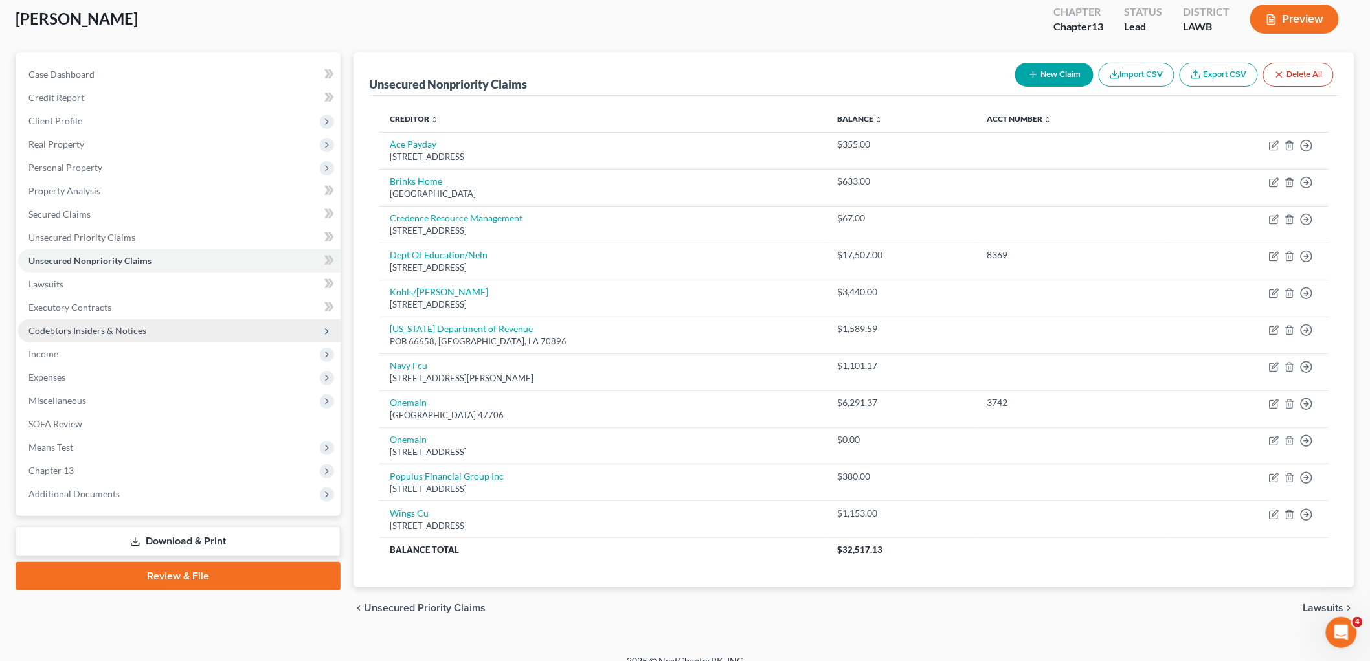
click at [69, 328] on span "Codebtors Insiders & Notices" at bounding box center [87, 330] width 118 height 11
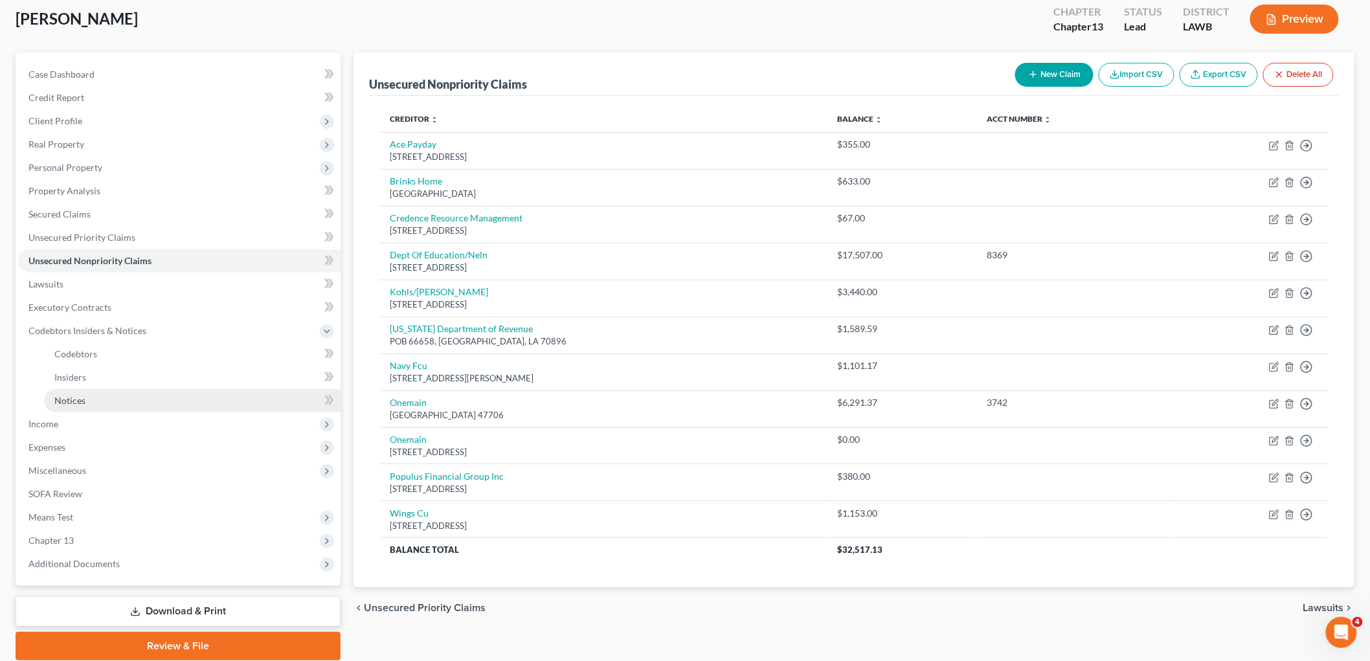
click at [85, 392] on link "Notices" at bounding box center [192, 400] width 297 height 23
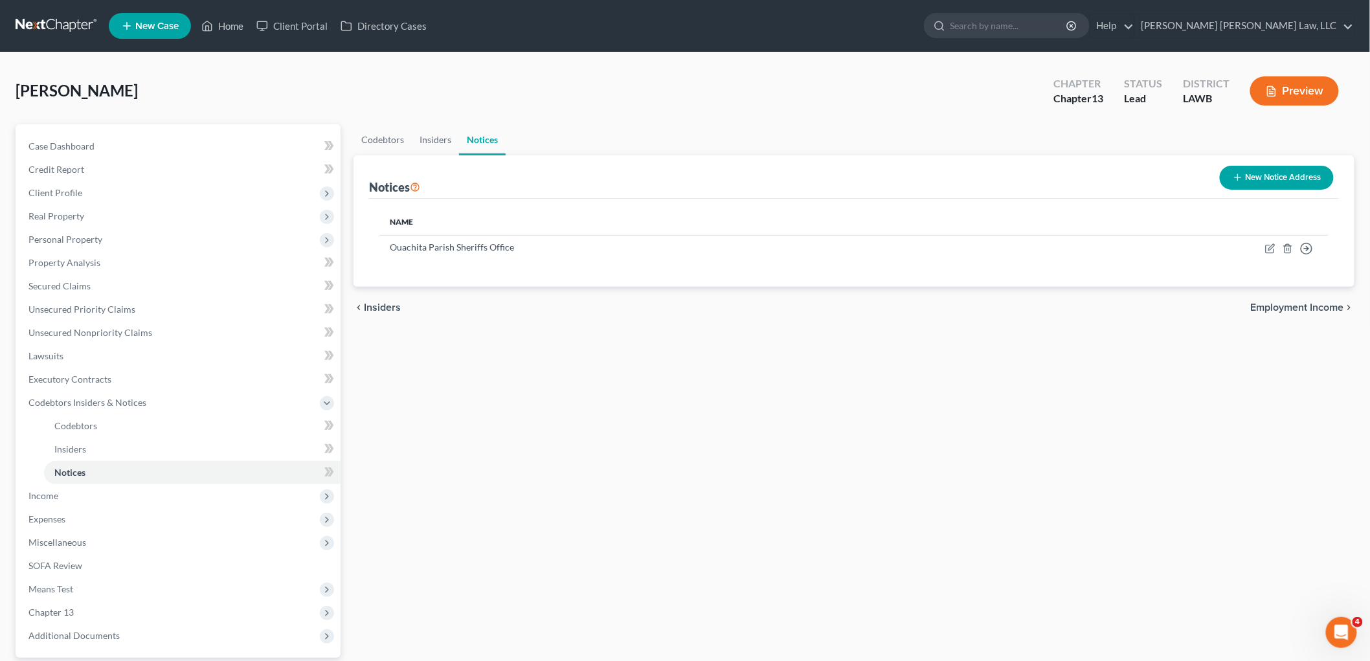
click at [1255, 184] on button "New Notice Address" at bounding box center [1277, 178] width 114 height 24
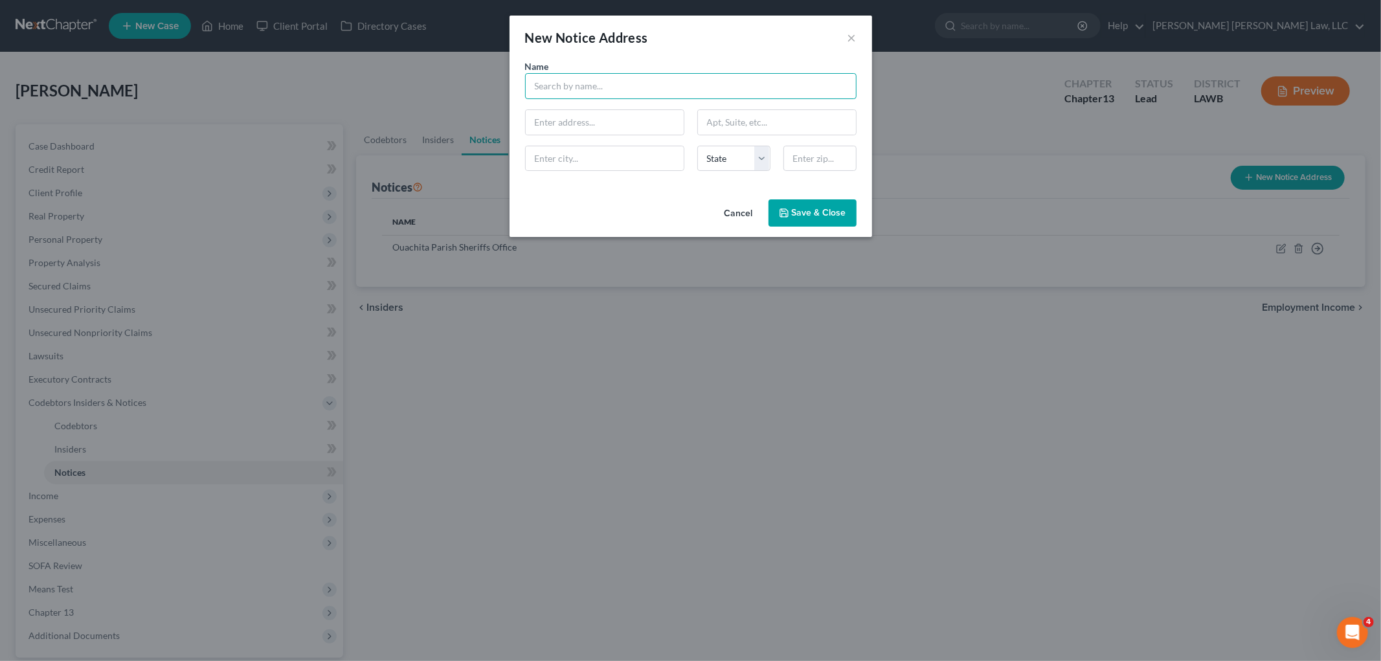
click at [584, 78] on input "text" at bounding box center [691, 86] width 332 height 26
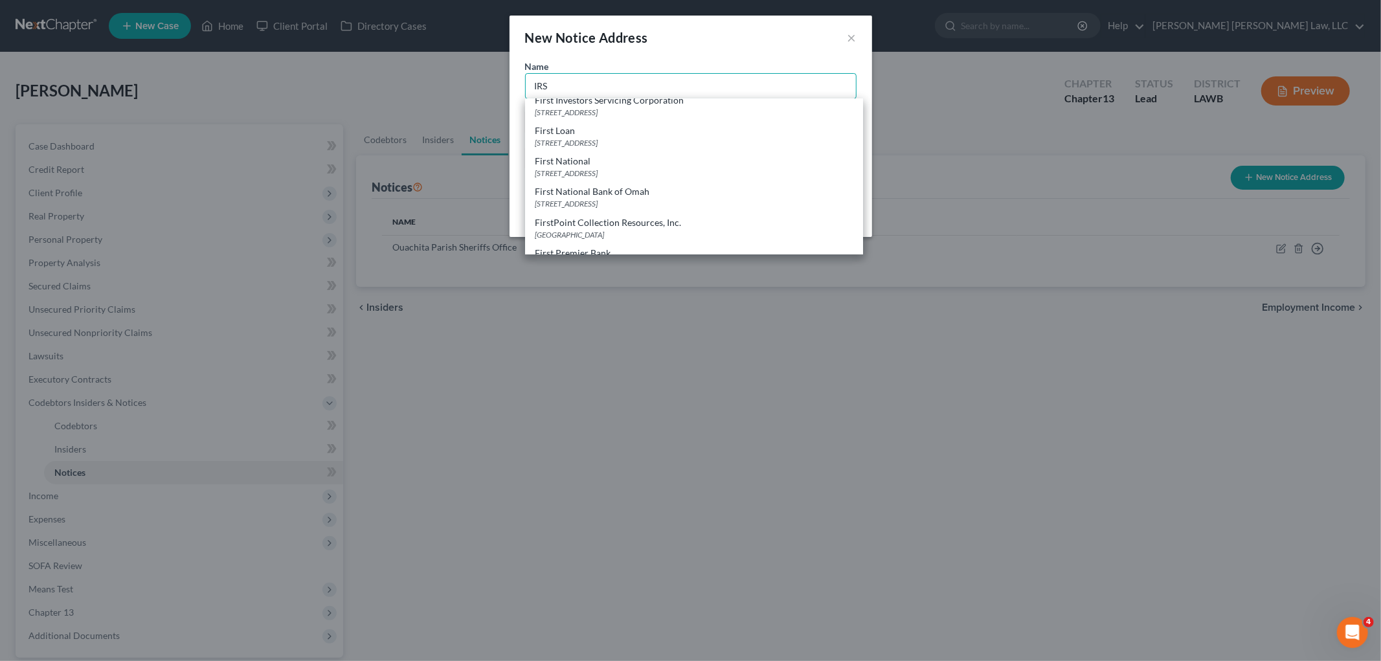
scroll to position [1370, 0]
type input "IRS"
click at [571, 224] on div "PO Box 7346, Philadelphia, PA 19101" at bounding box center [694, 229] width 317 height 11
type input "PO Box 7346"
type input "Philadelphia"
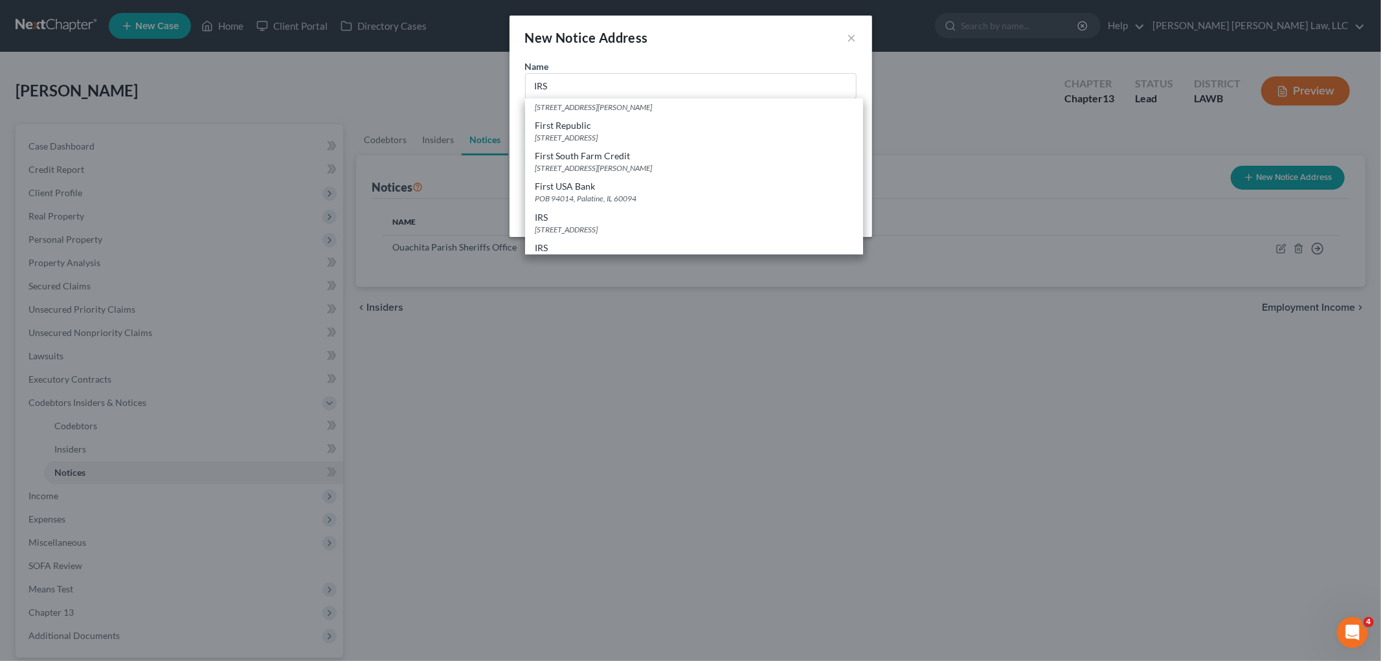
select select "39"
type input "19101"
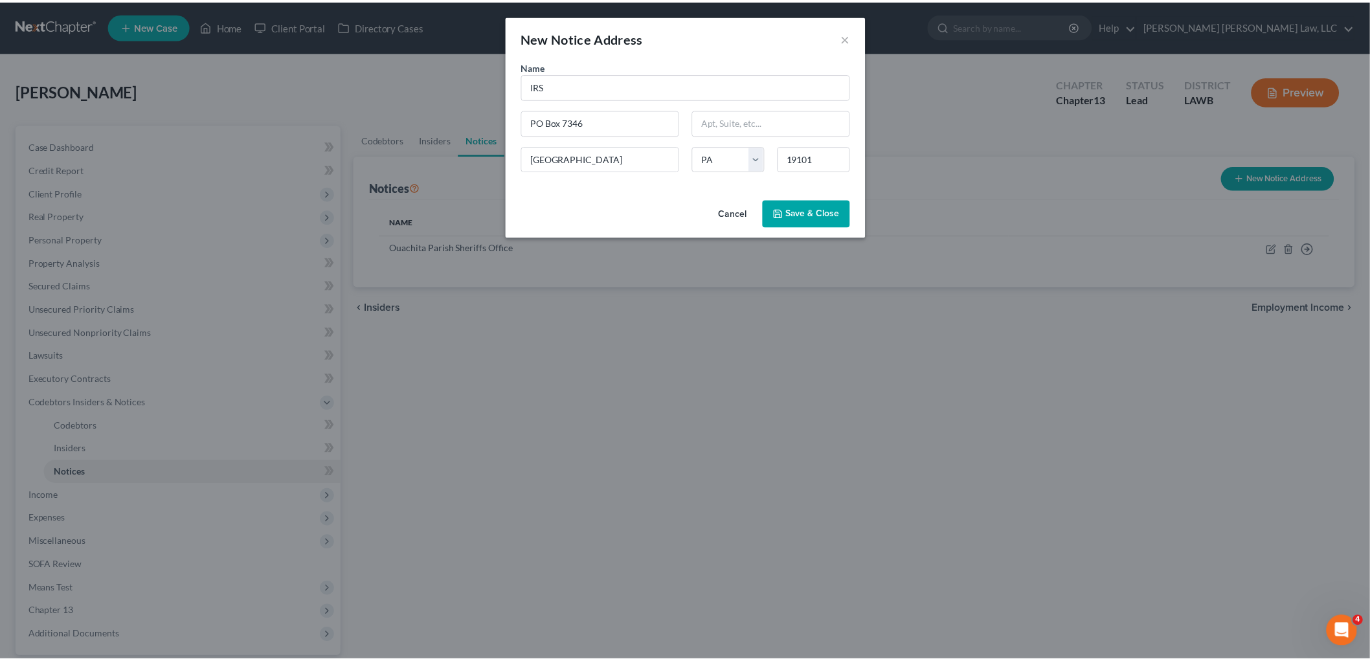
scroll to position [0, 0]
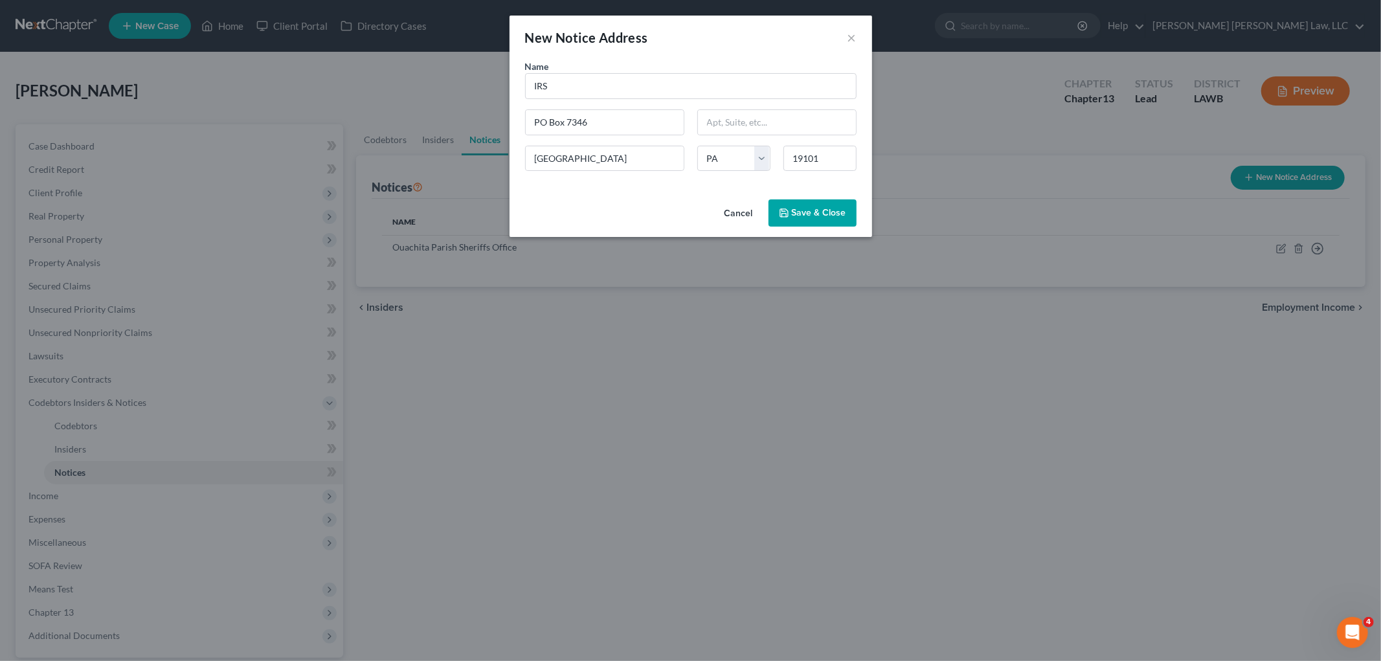
click at [813, 212] on span "Save & Close" at bounding box center [819, 212] width 54 height 11
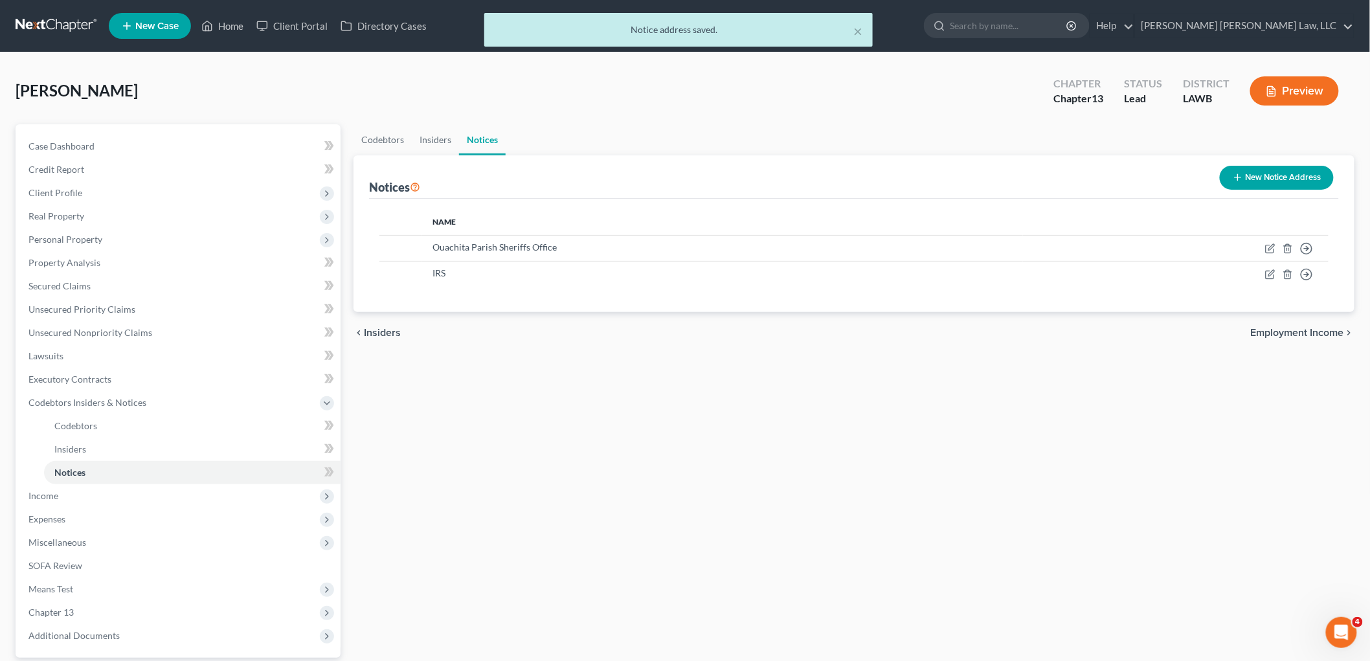
click at [1308, 170] on button "New Notice Address" at bounding box center [1277, 178] width 114 height 24
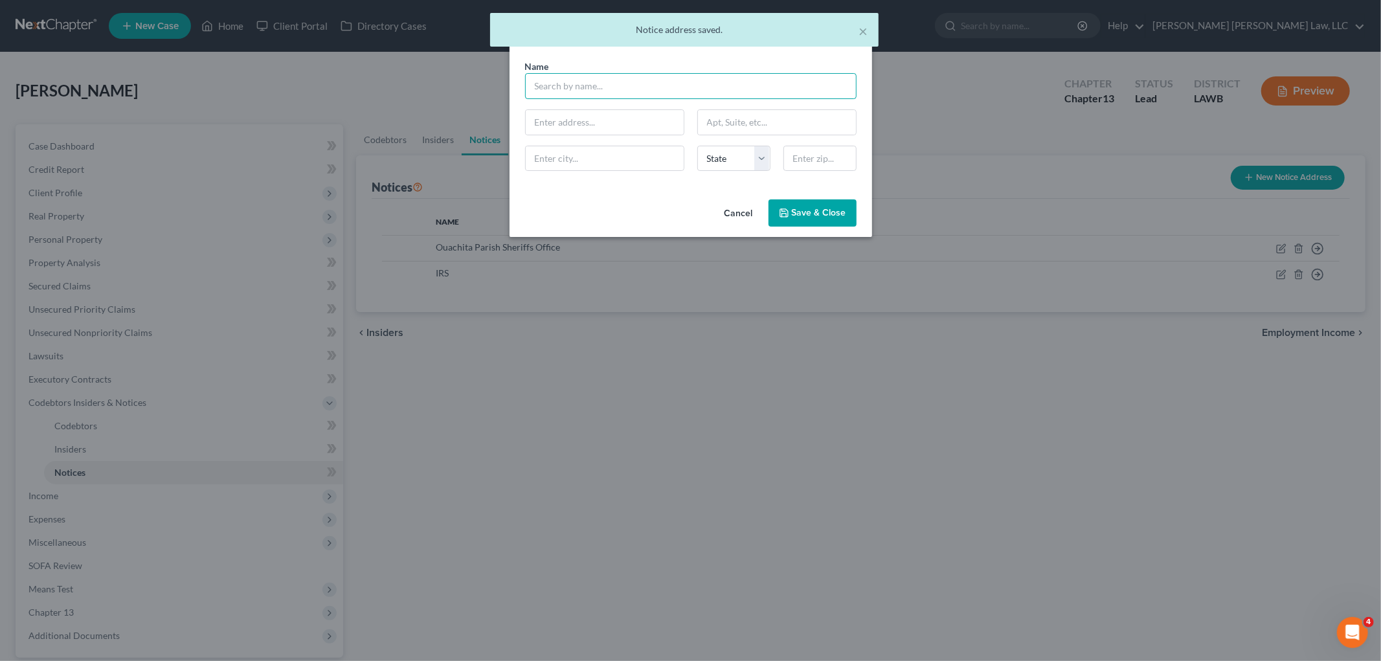
click at [606, 93] on input "text" at bounding box center [691, 86] width 332 height 26
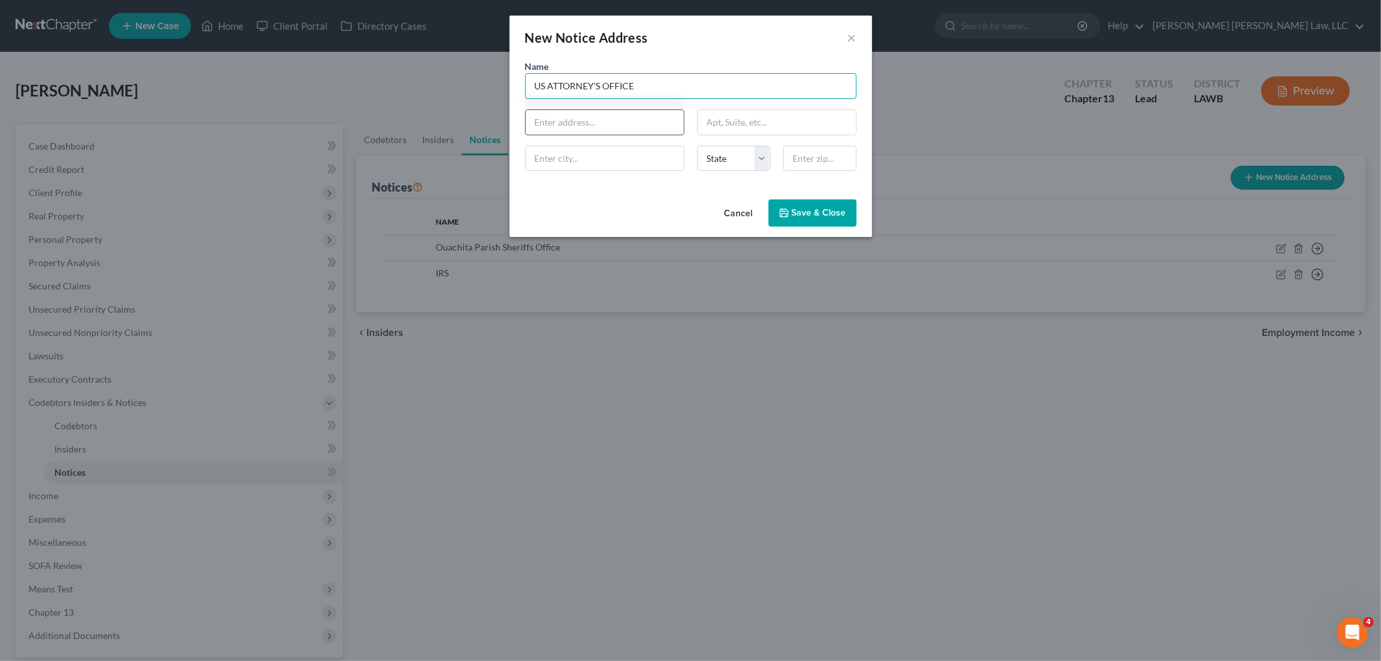
type input "US ATTORNEY'S OFFICE"
click at [607, 124] on input "text" at bounding box center [605, 122] width 158 height 25
type input "300 Fannin Street"
type input "Suite 3201"
type input "Shreveport"
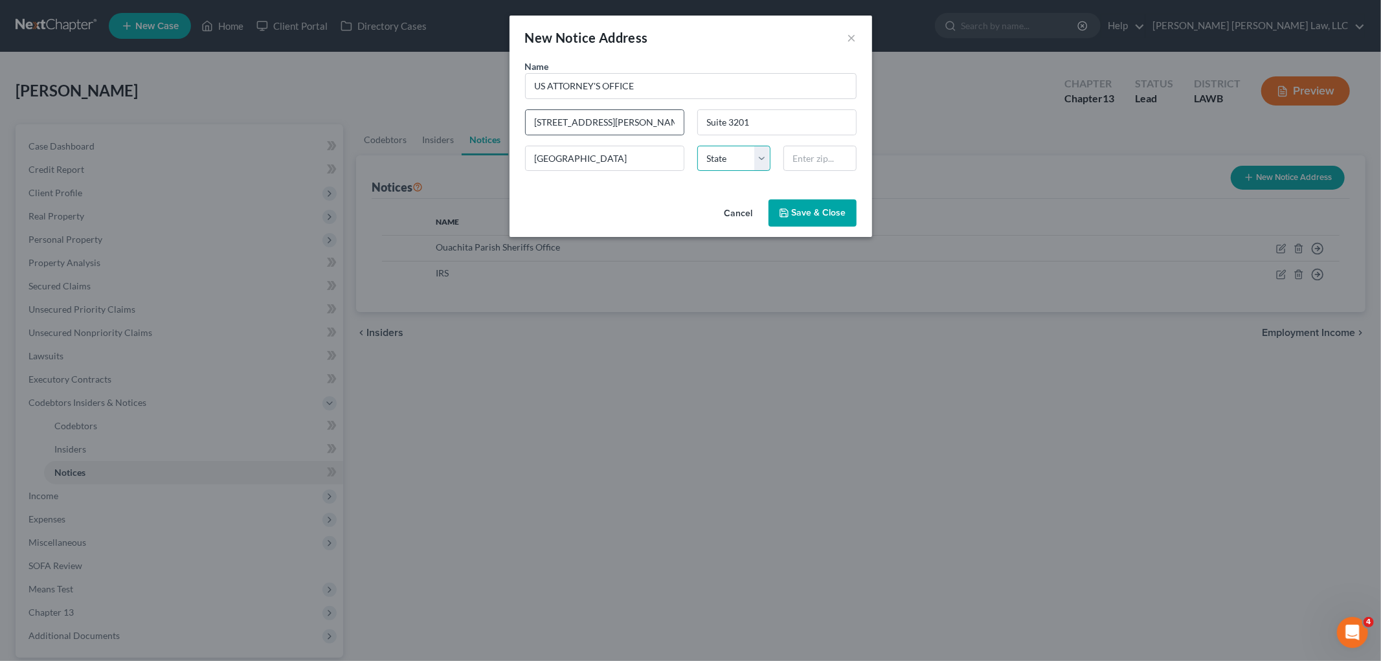
select select "19"
type input "71101"
click at [799, 210] on span "Save & Close" at bounding box center [819, 212] width 54 height 11
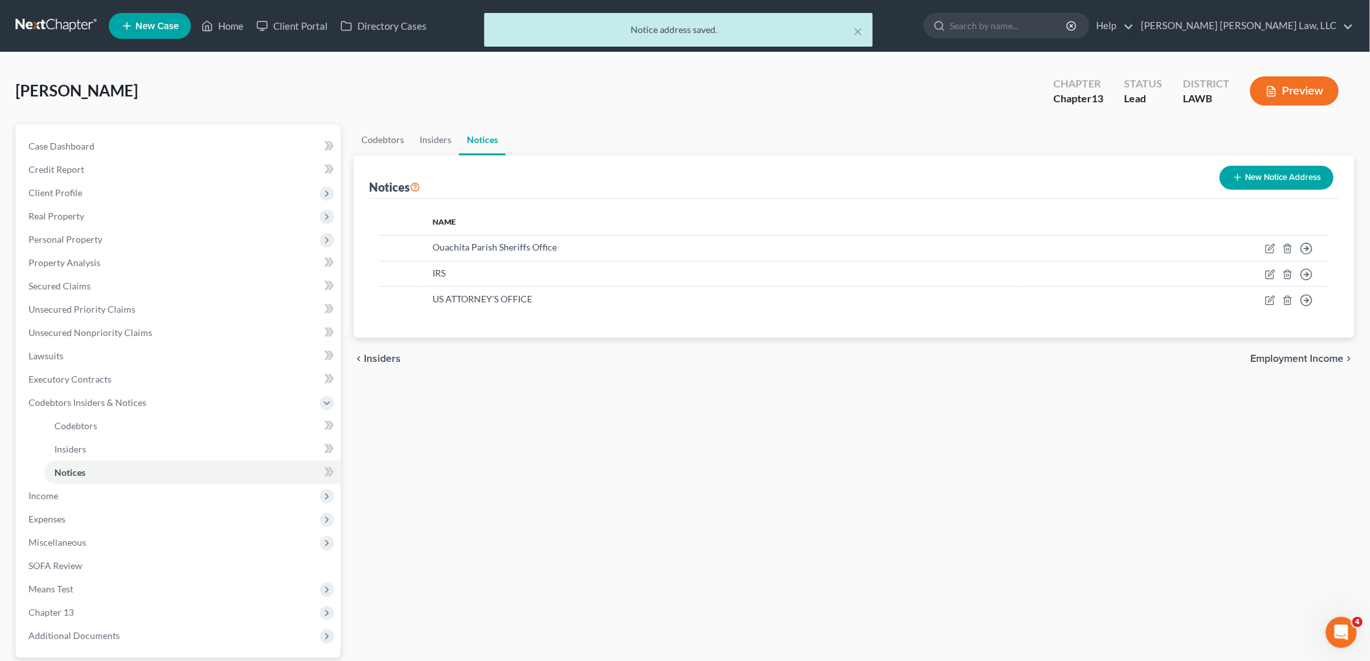
click at [1253, 178] on button "New Notice Address" at bounding box center [1277, 178] width 114 height 24
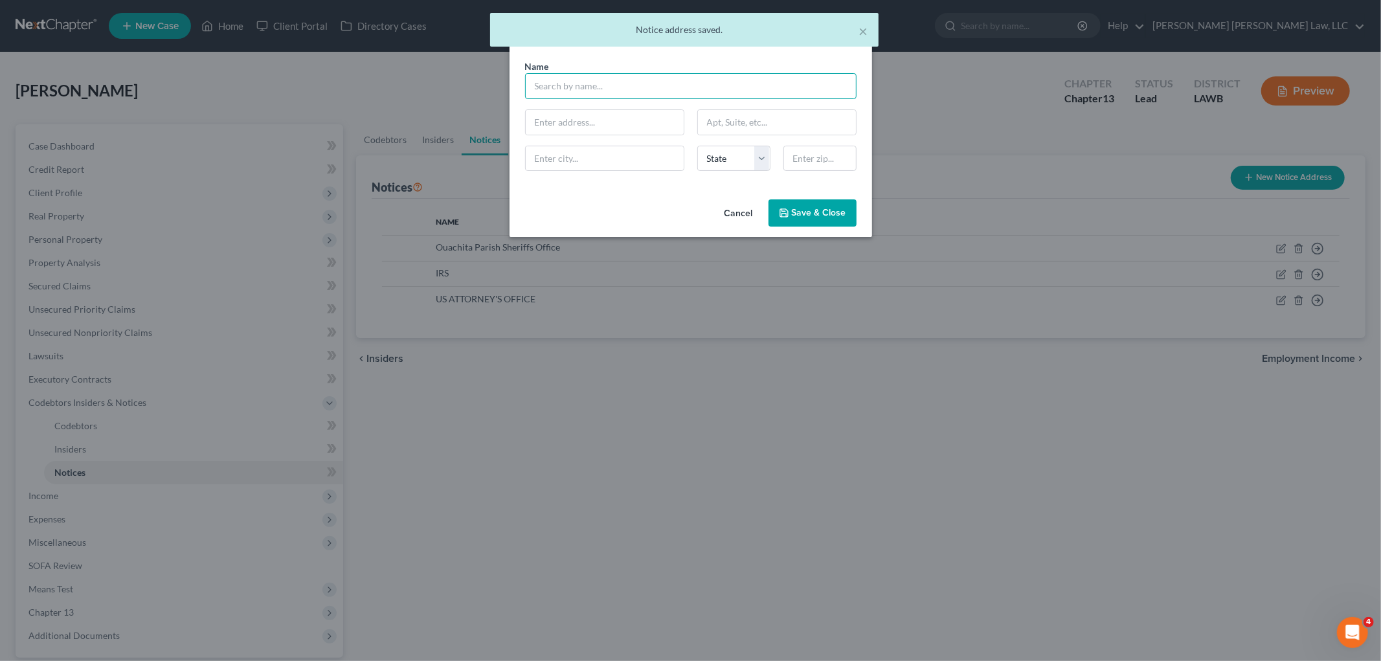
click at [587, 98] on input "text" at bounding box center [691, 86] width 332 height 26
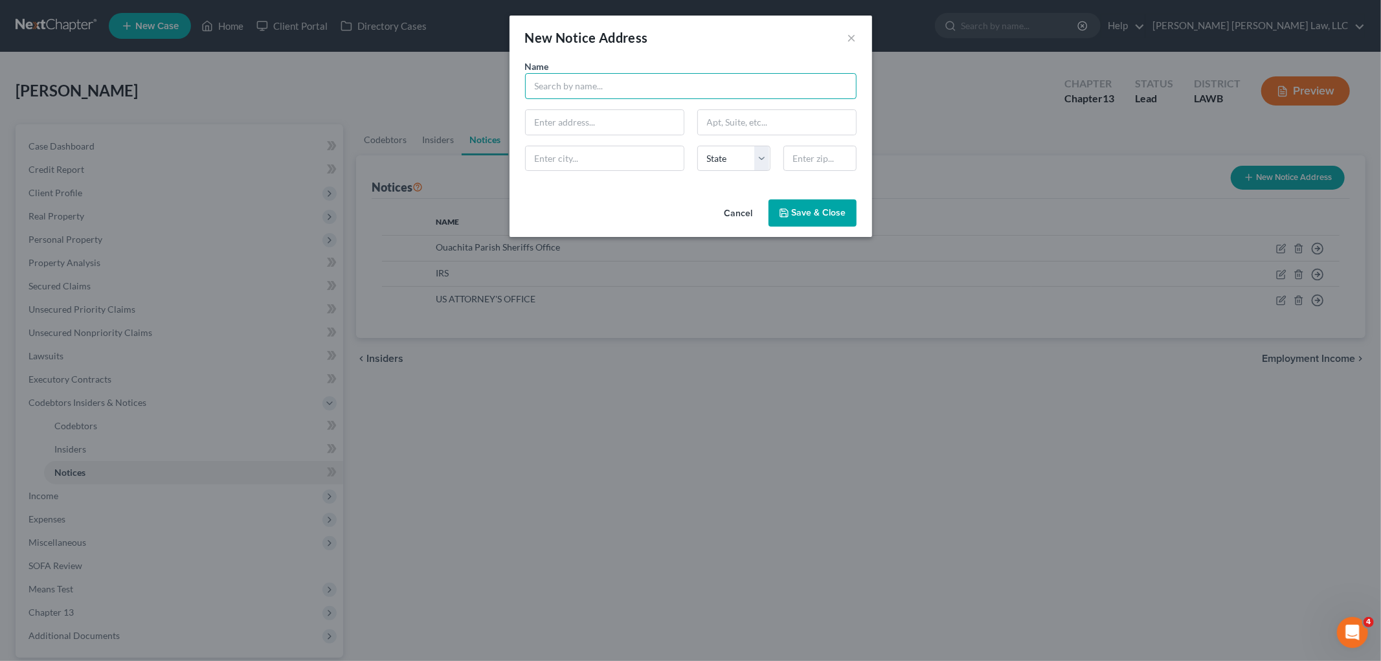
click at [609, 89] on input "text" at bounding box center [691, 86] width 332 height 26
click at [578, 112] on div "Cheif Special Procedures" at bounding box center [630, 108] width 188 height 13
type input "Cheif Special Procedures"
type input "600 S. Maestri Pl."
type input "Suite 31"
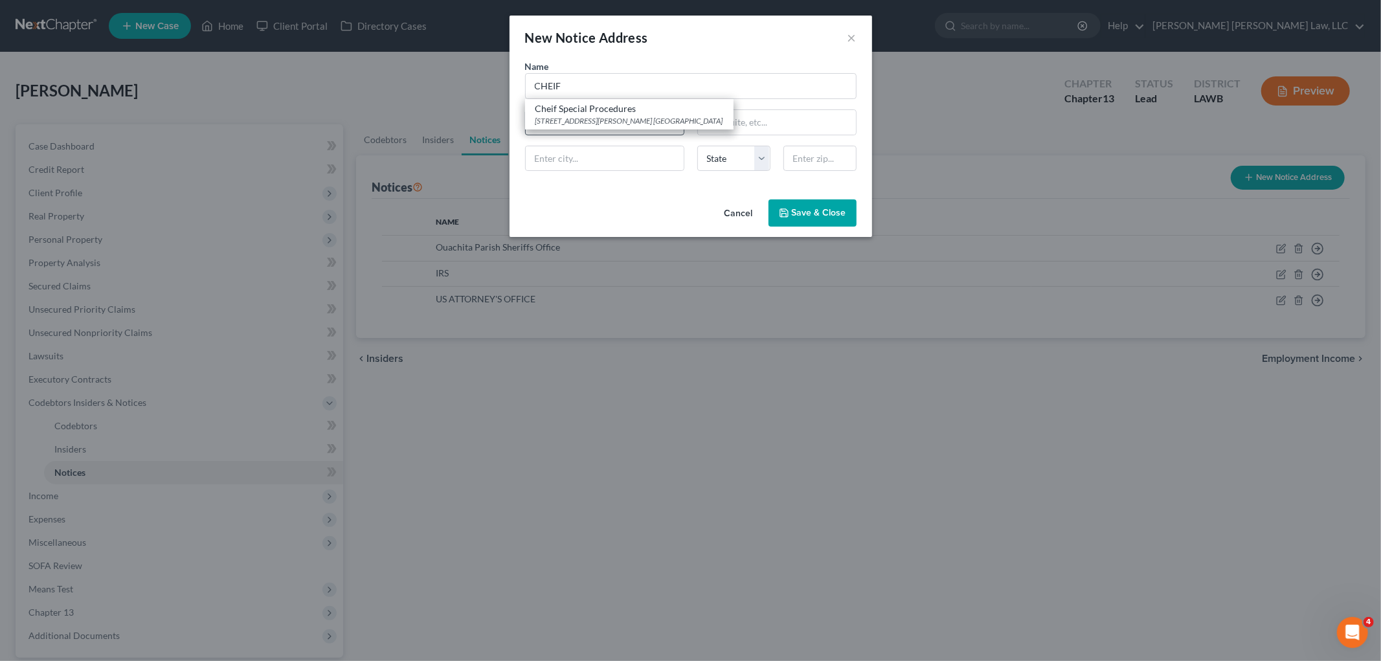
type input "New Orleans"
select select "19"
type input "70130"
click at [554, 87] on input "Cheif Special Procedures" at bounding box center [691, 86] width 332 height 26
type input "Chief Special Procedures"
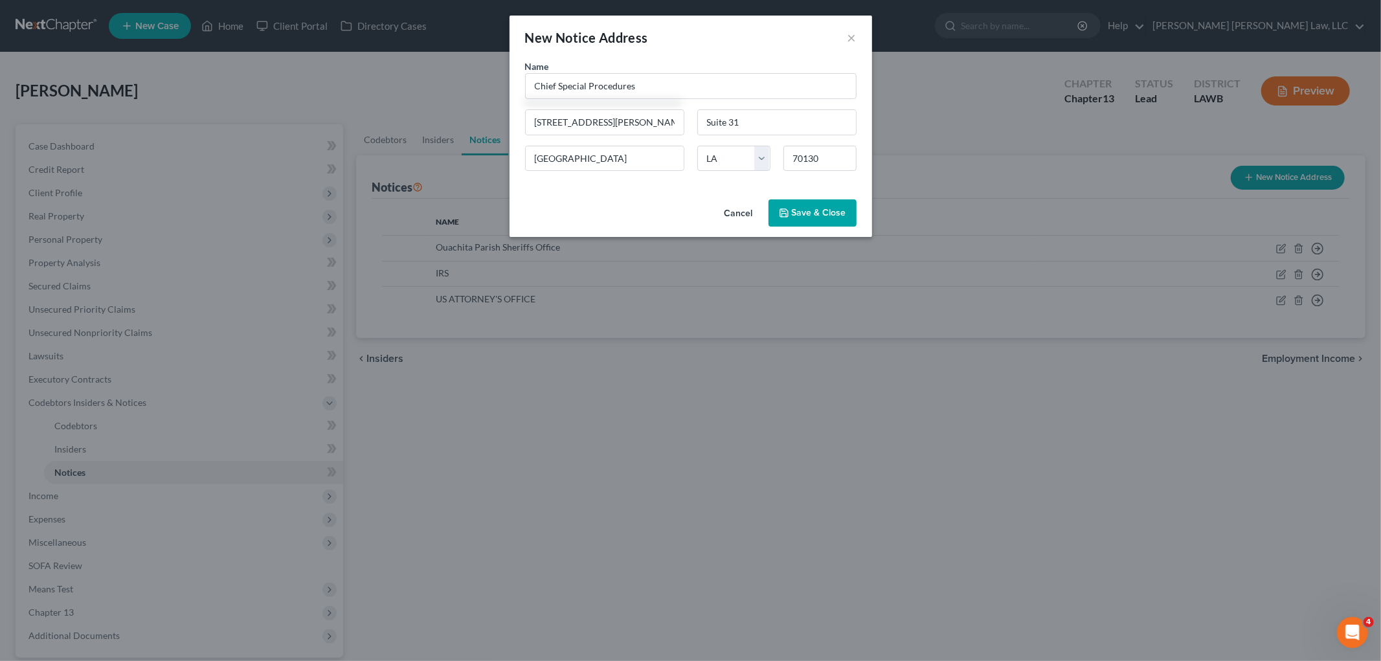
click at [844, 210] on span "Save & Close" at bounding box center [819, 212] width 54 height 11
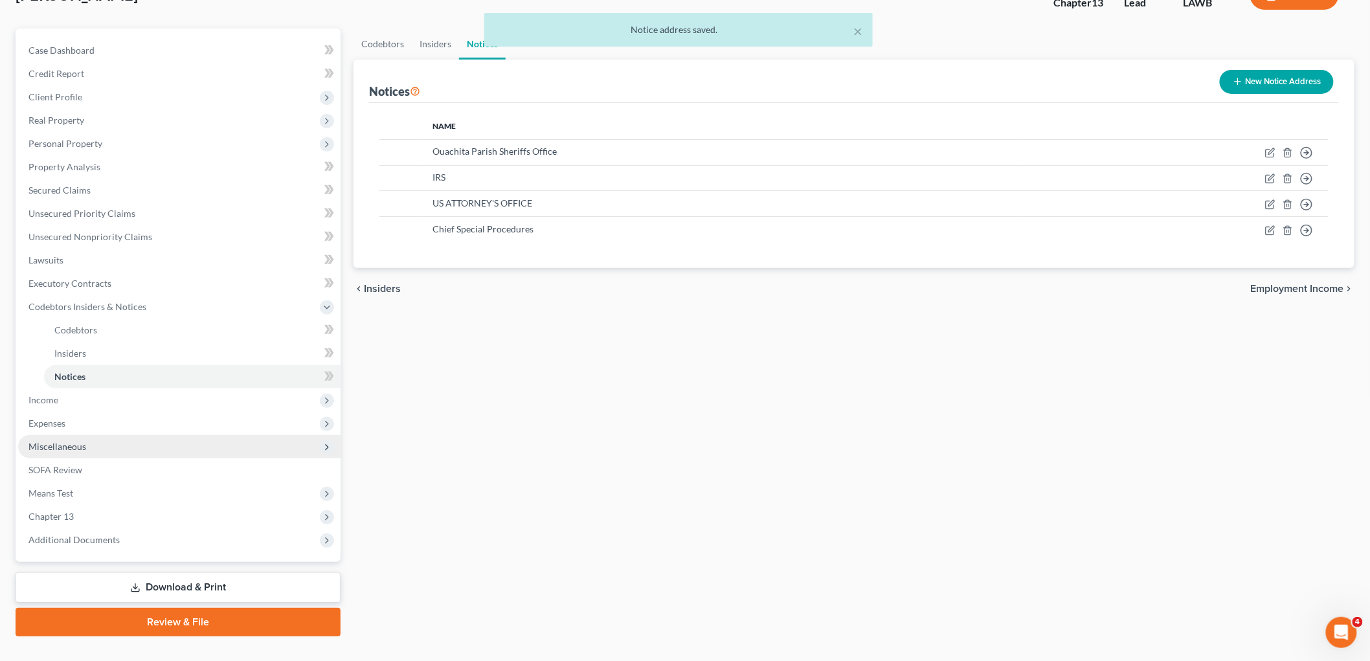
scroll to position [119, 0]
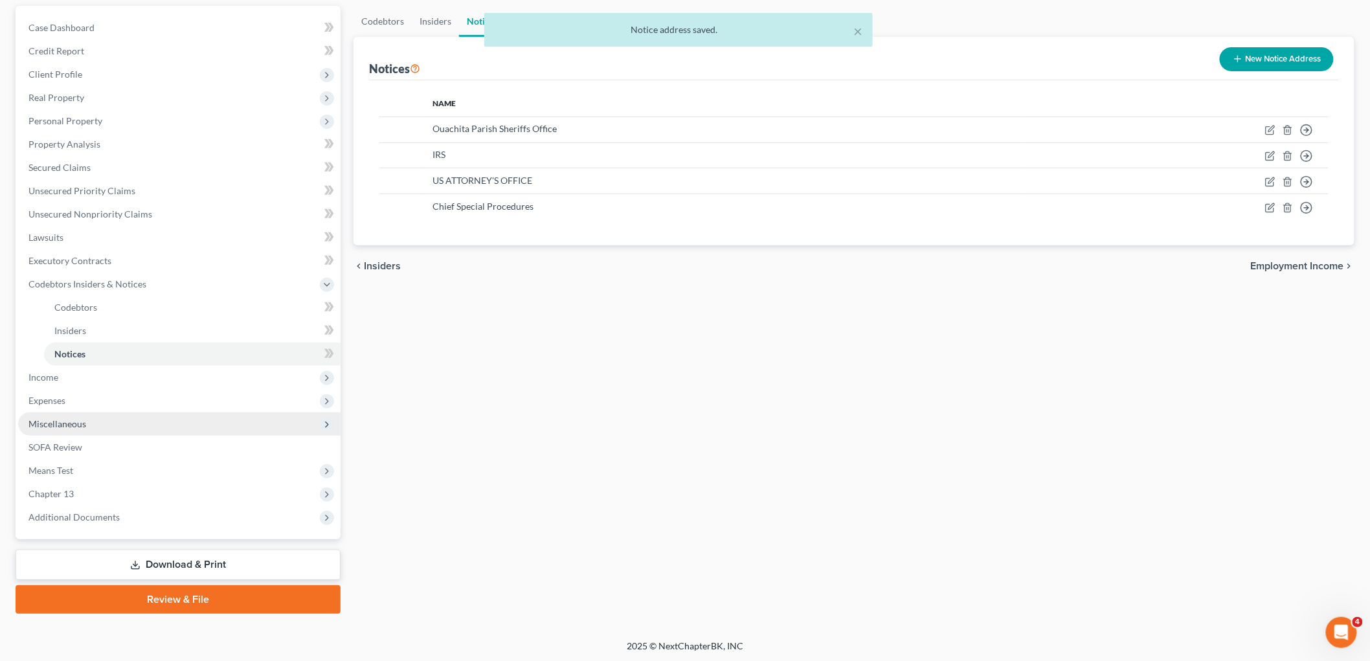
click at [118, 417] on span "Miscellaneous" at bounding box center [179, 424] width 323 height 23
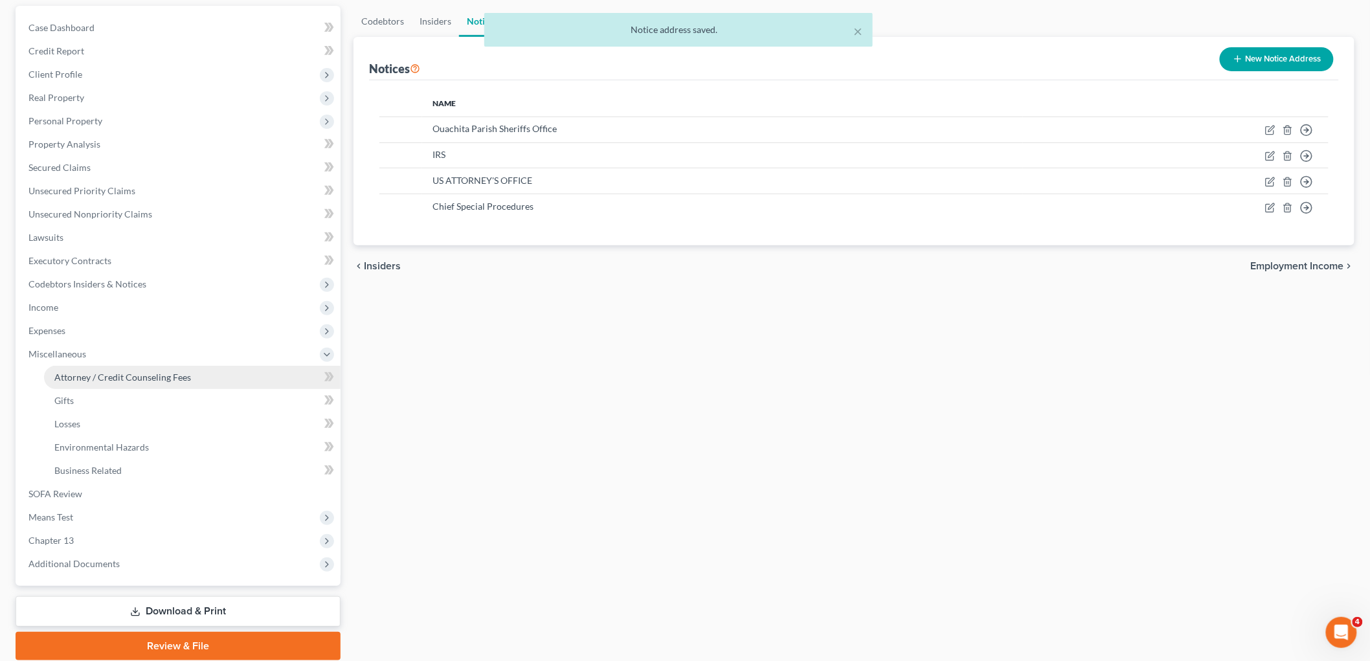
click at [123, 376] on span "Attorney / Credit Counseling Fees" at bounding box center [122, 377] width 137 height 11
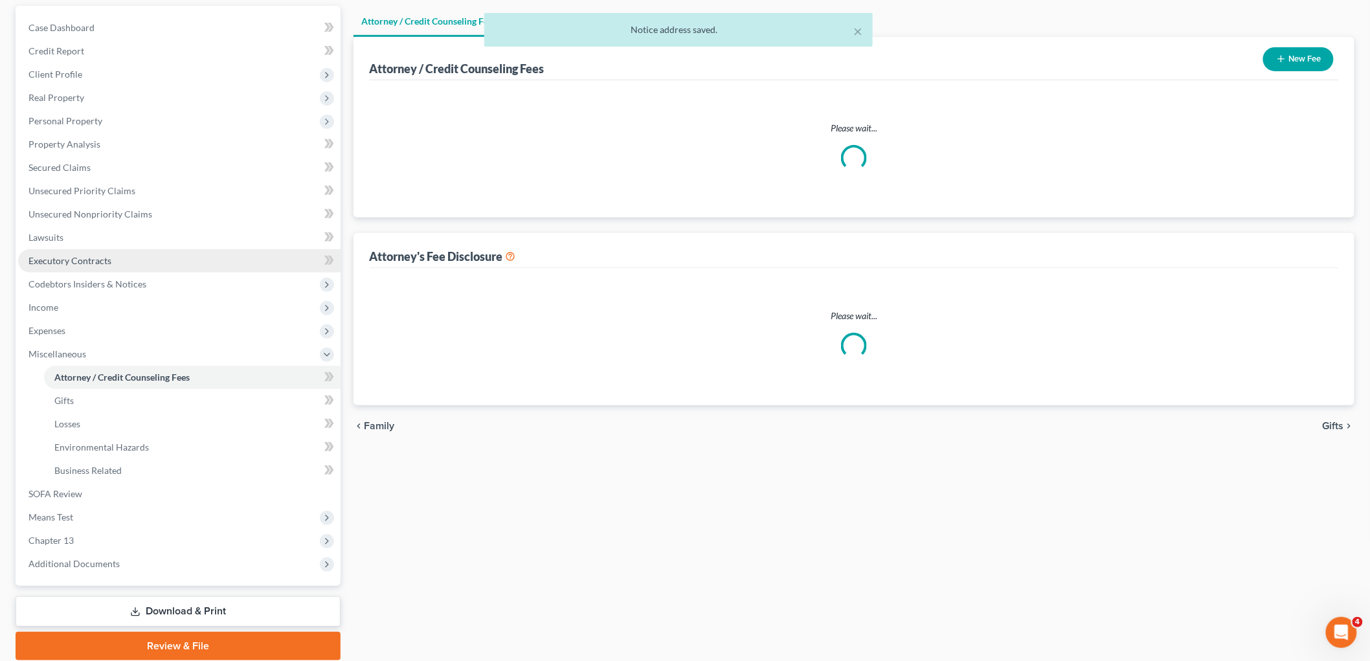
scroll to position [13, 0]
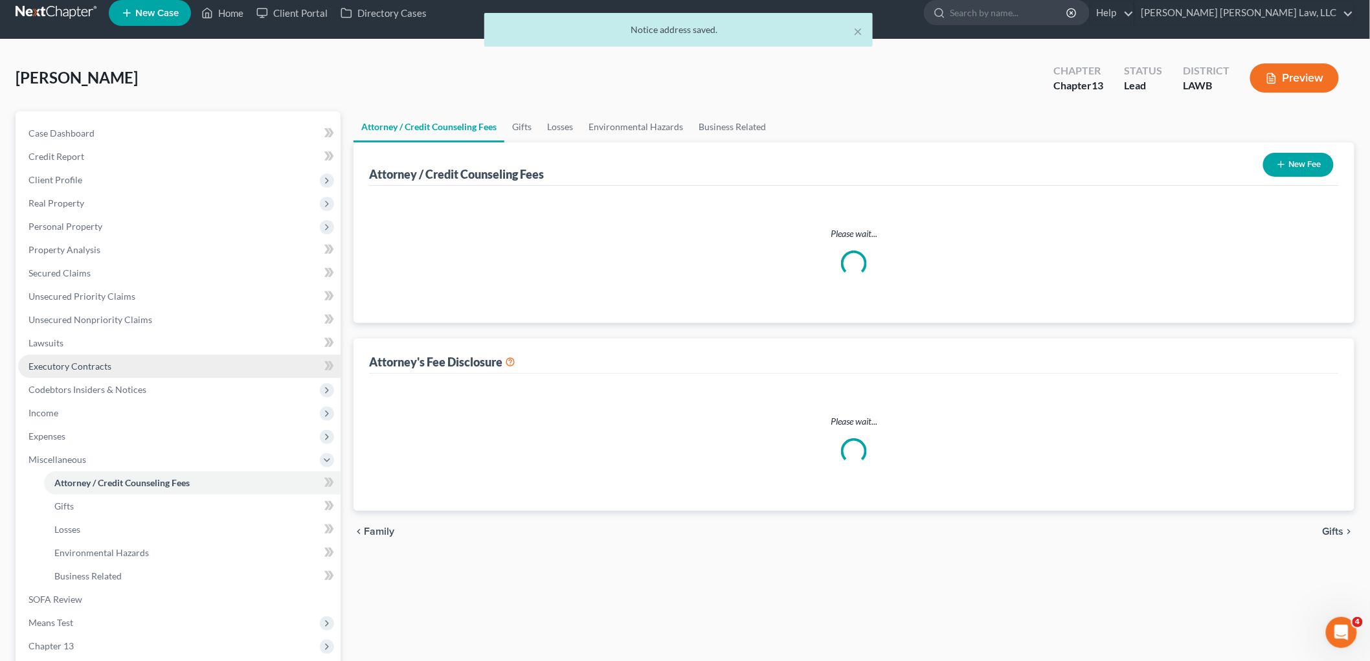
select select "1"
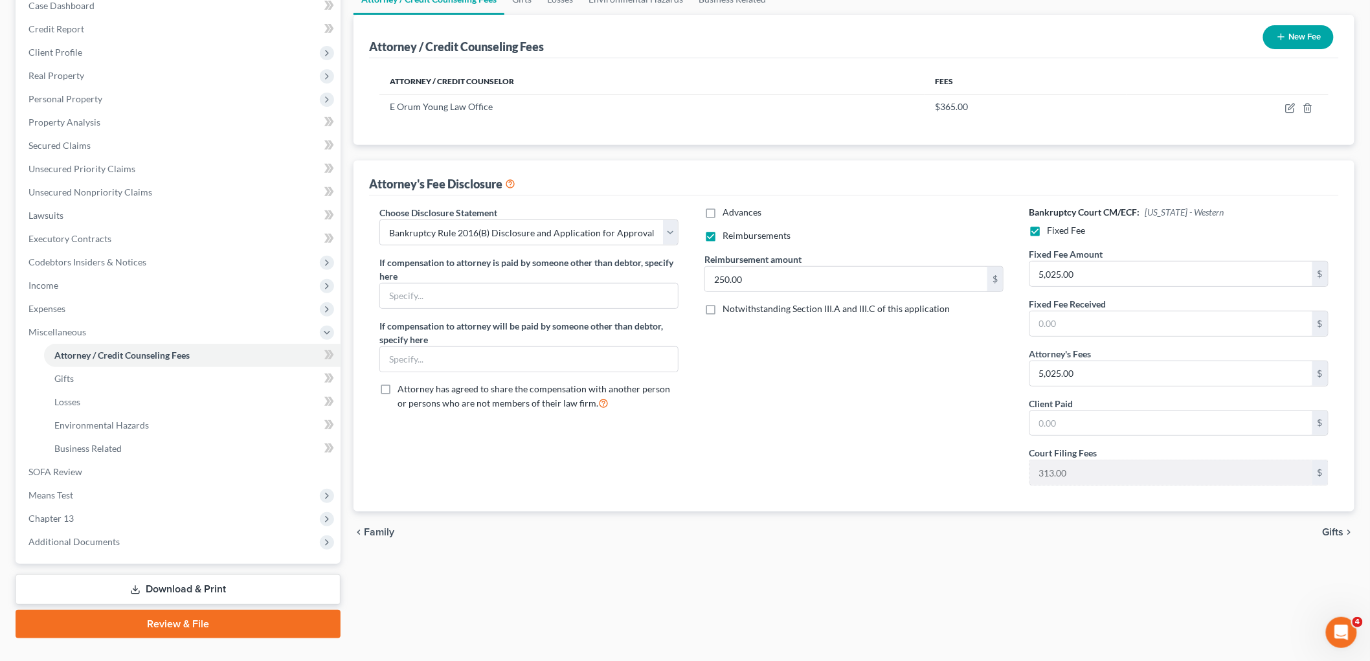
scroll to position [144, 0]
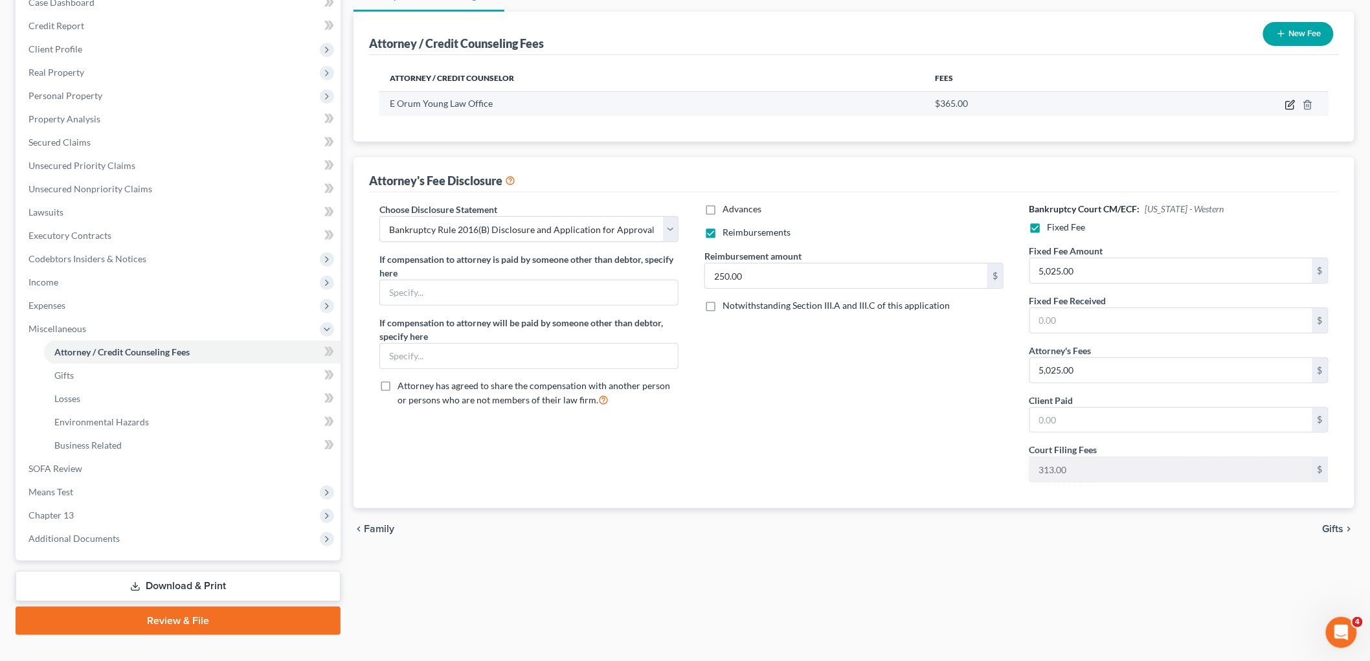
click at [1291, 105] on icon "button" at bounding box center [1290, 105] width 10 height 10
select select "19"
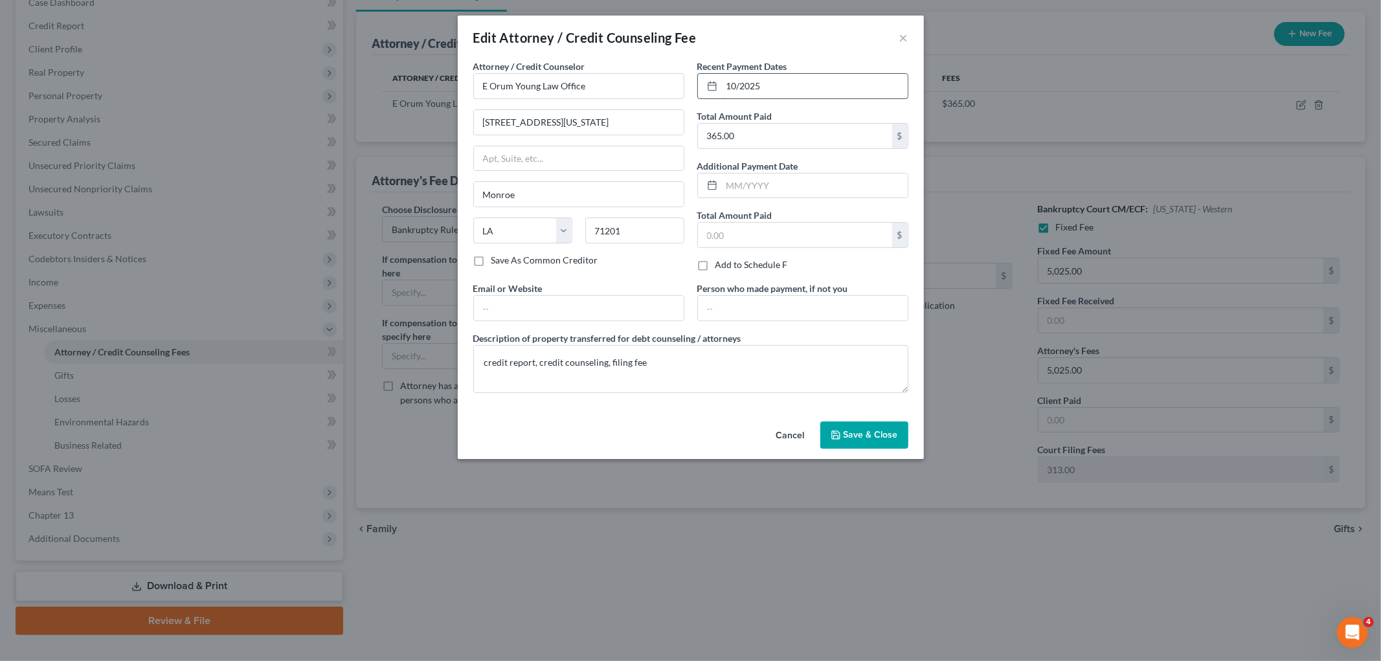
click at [742, 80] on input "10/2025" at bounding box center [815, 86] width 186 height 25
type input "[DATE]"
click at [858, 431] on span "Save & Close" at bounding box center [871, 434] width 54 height 11
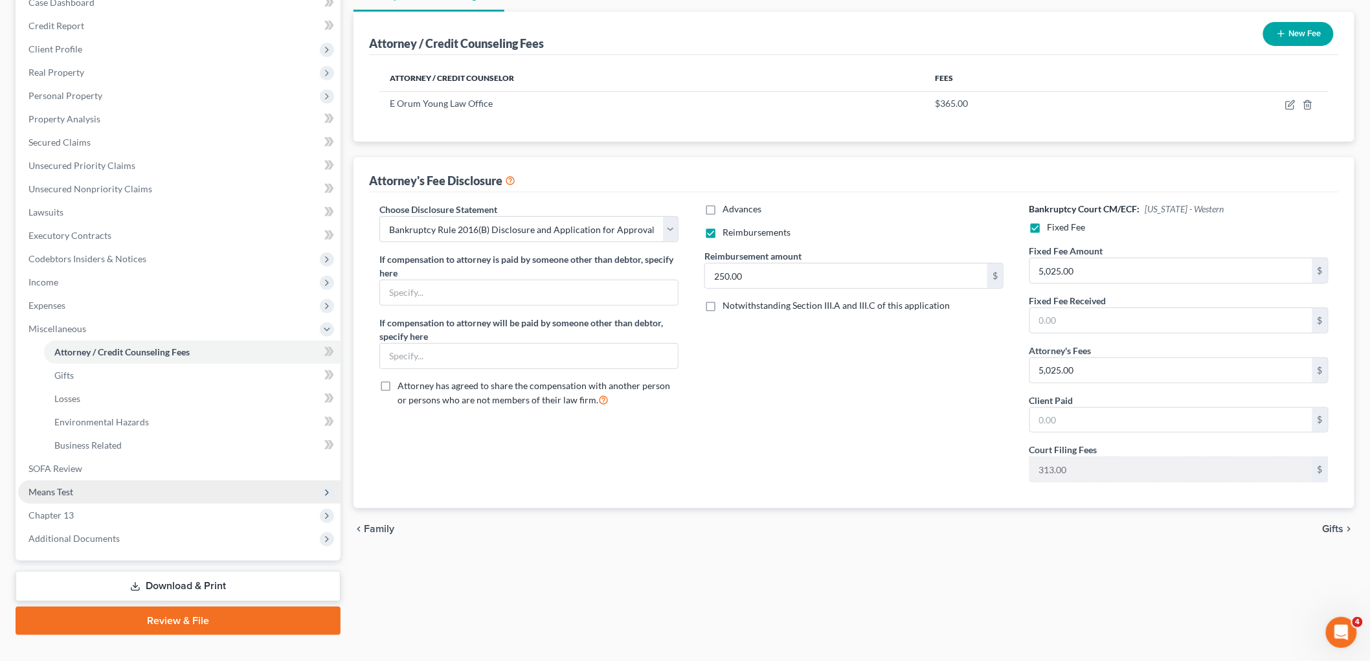
click at [89, 493] on span "Means Test" at bounding box center [179, 492] width 323 height 23
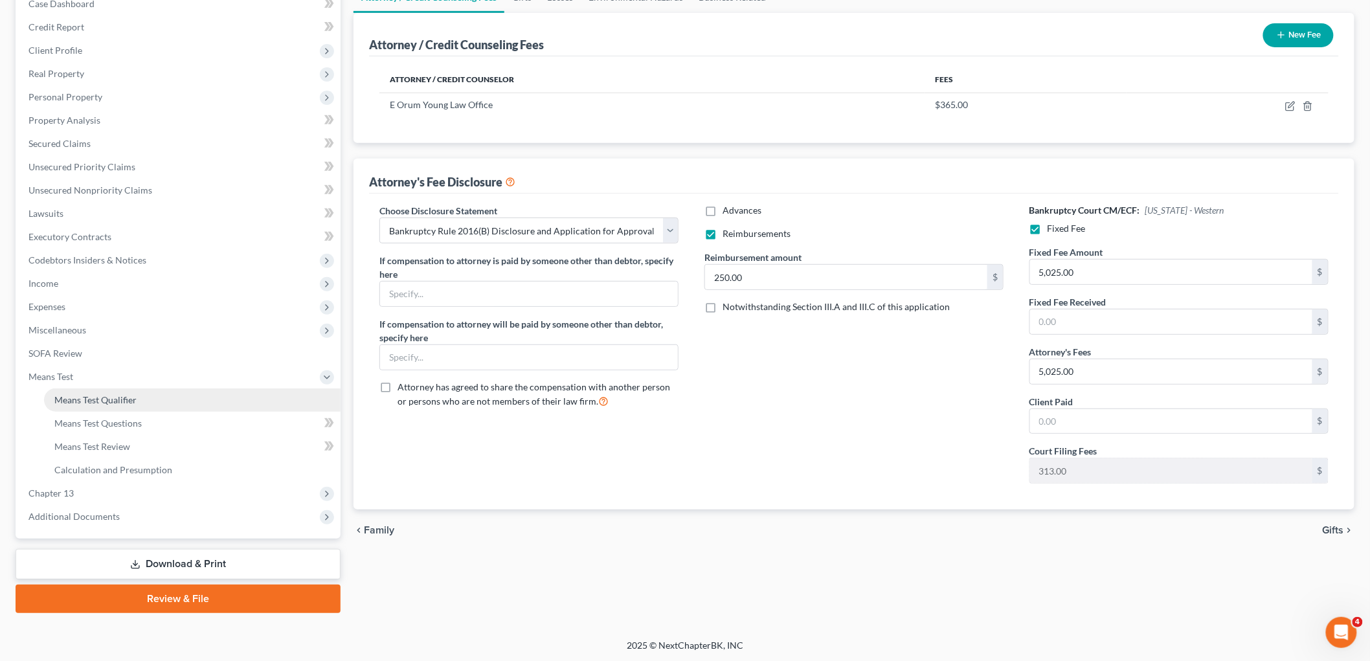
click at [124, 390] on link "Means Test Qualifier" at bounding box center [192, 400] width 297 height 23
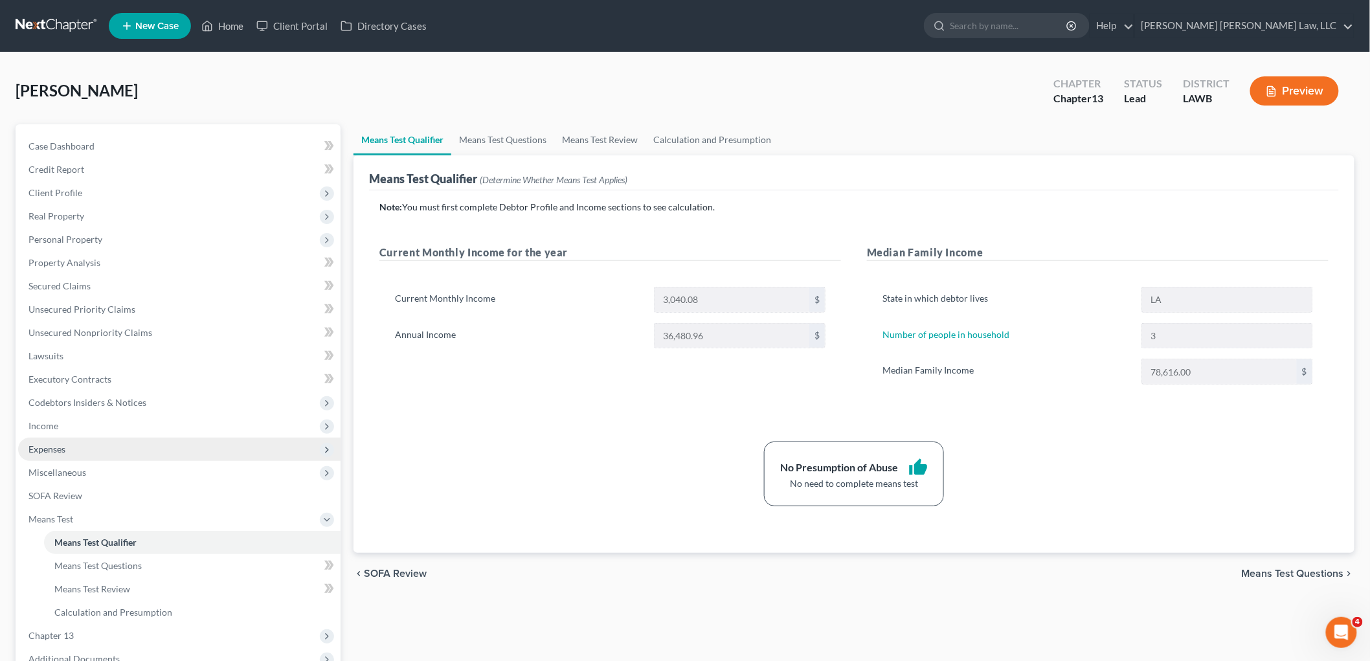
click at [81, 449] on span "Expenses" at bounding box center [179, 449] width 323 height 23
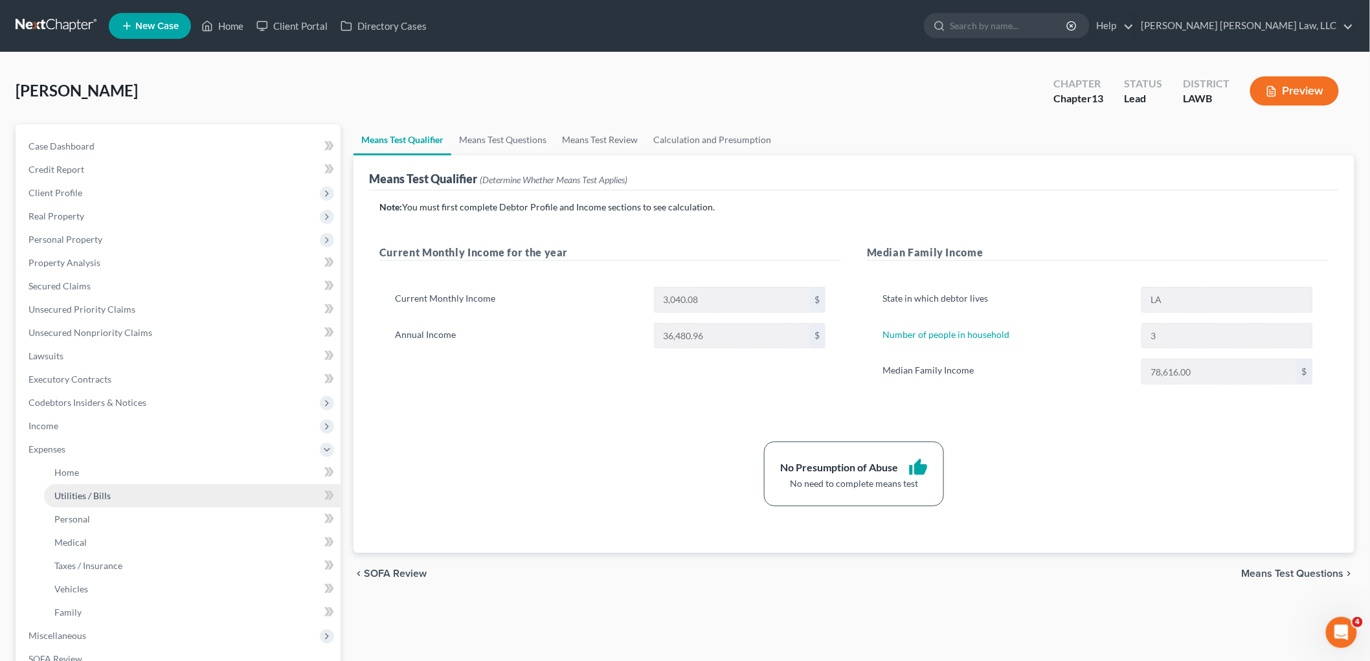
click at [82, 501] on link "Utilities / Bills" at bounding box center [192, 495] width 297 height 23
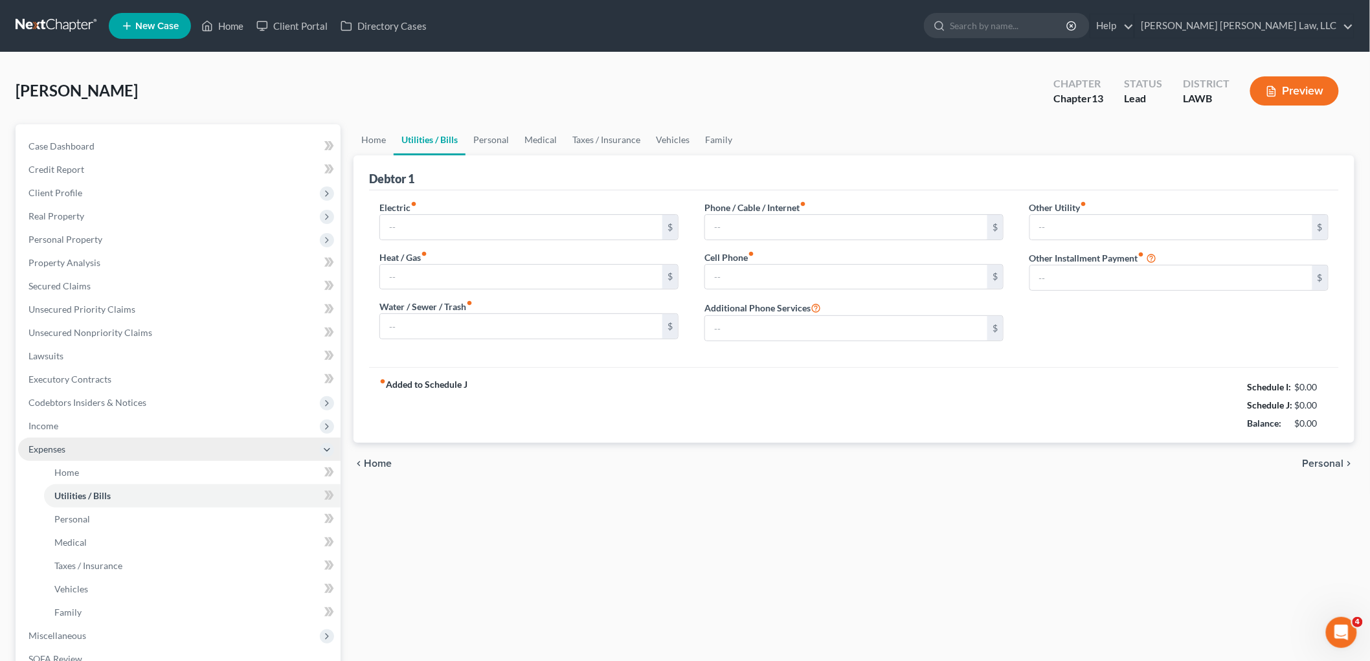
type input "347.00"
type input "50.00"
type input "100.00"
type input "84.79"
type input "0.00"
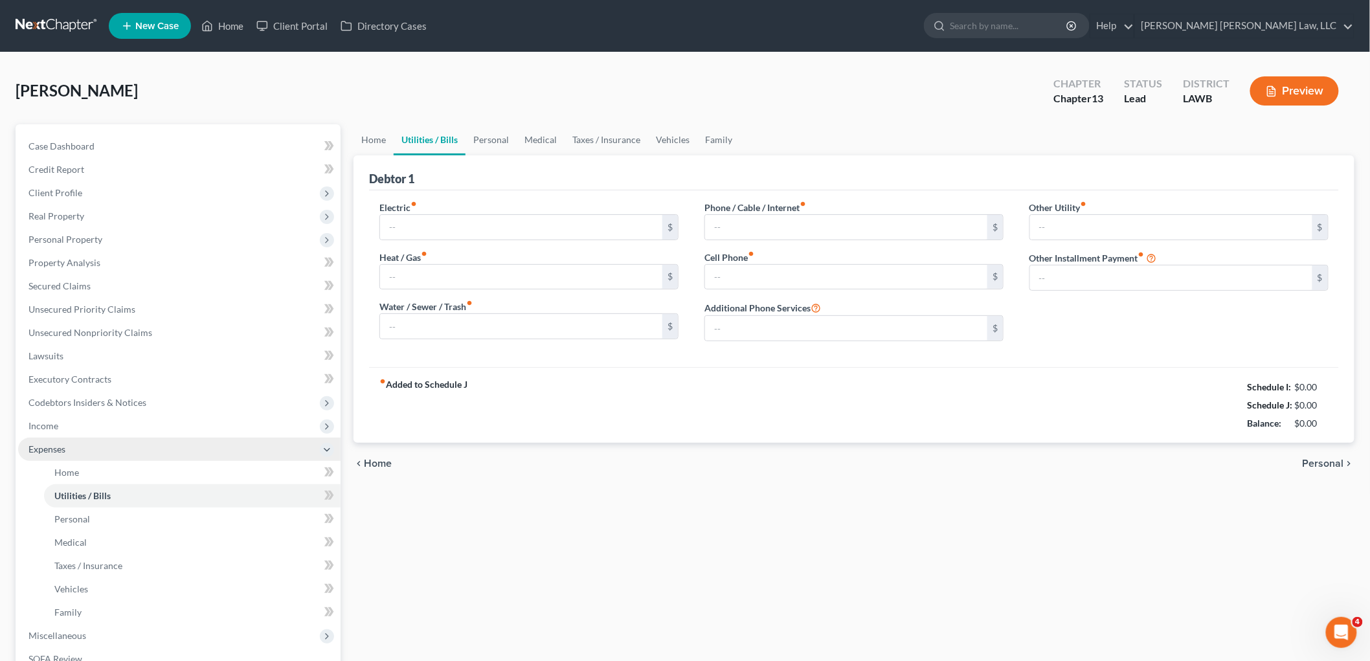
type input "0.00"
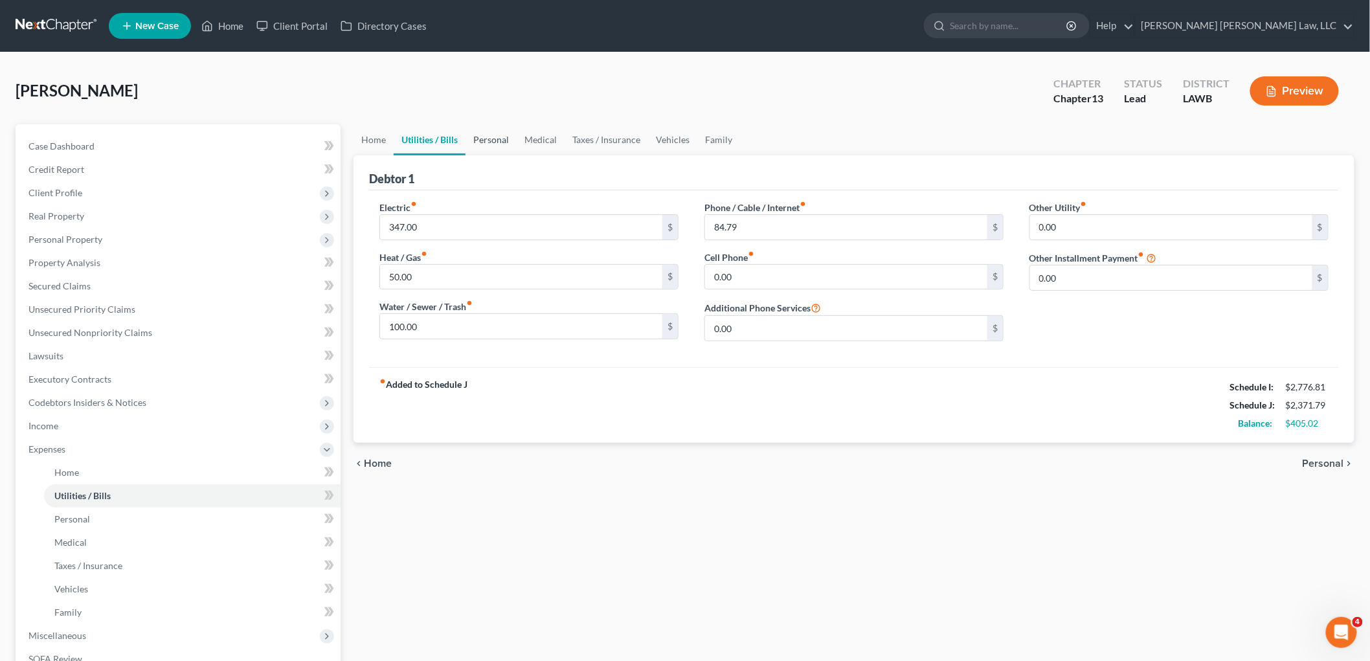
click at [492, 138] on link "Personal" at bounding box center [491, 139] width 51 height 31
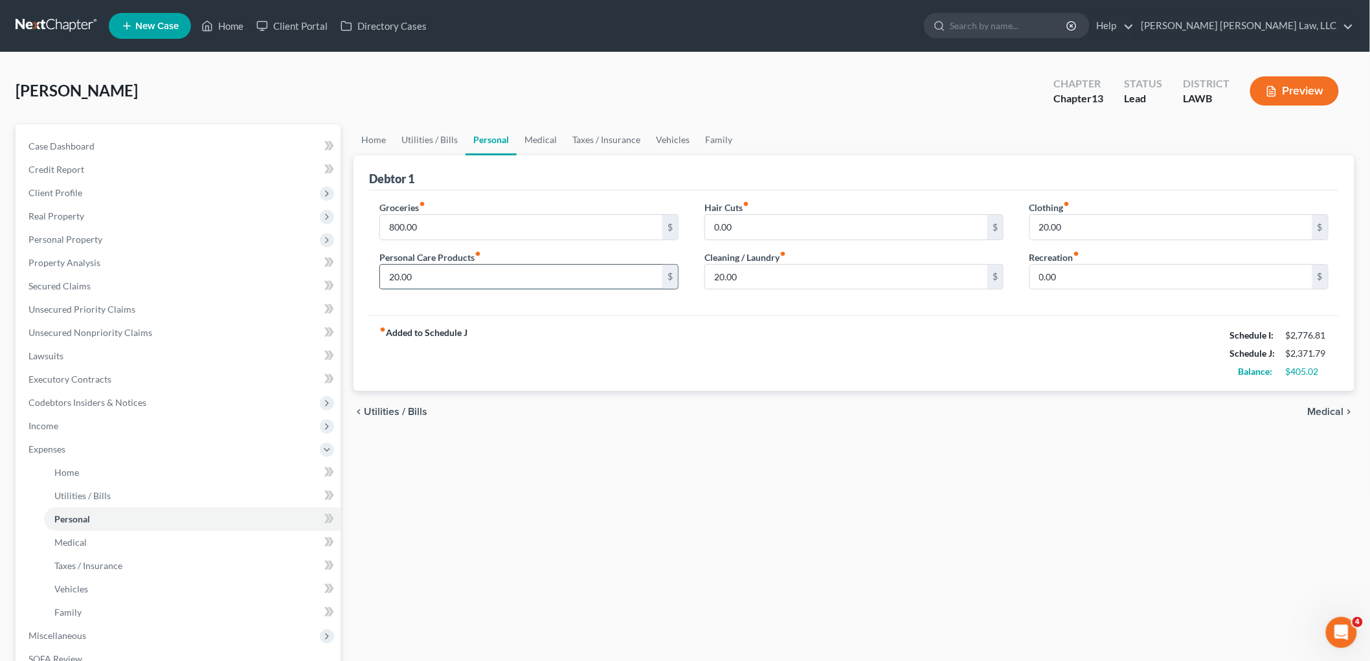
click at [538, 275] on input "20.00" at bounding box center [521, 277] width 282 height 25
type input "43.00"
click at [681, 137] on link "Vehicles" at bounding box center [672, 139] width 49 height 31
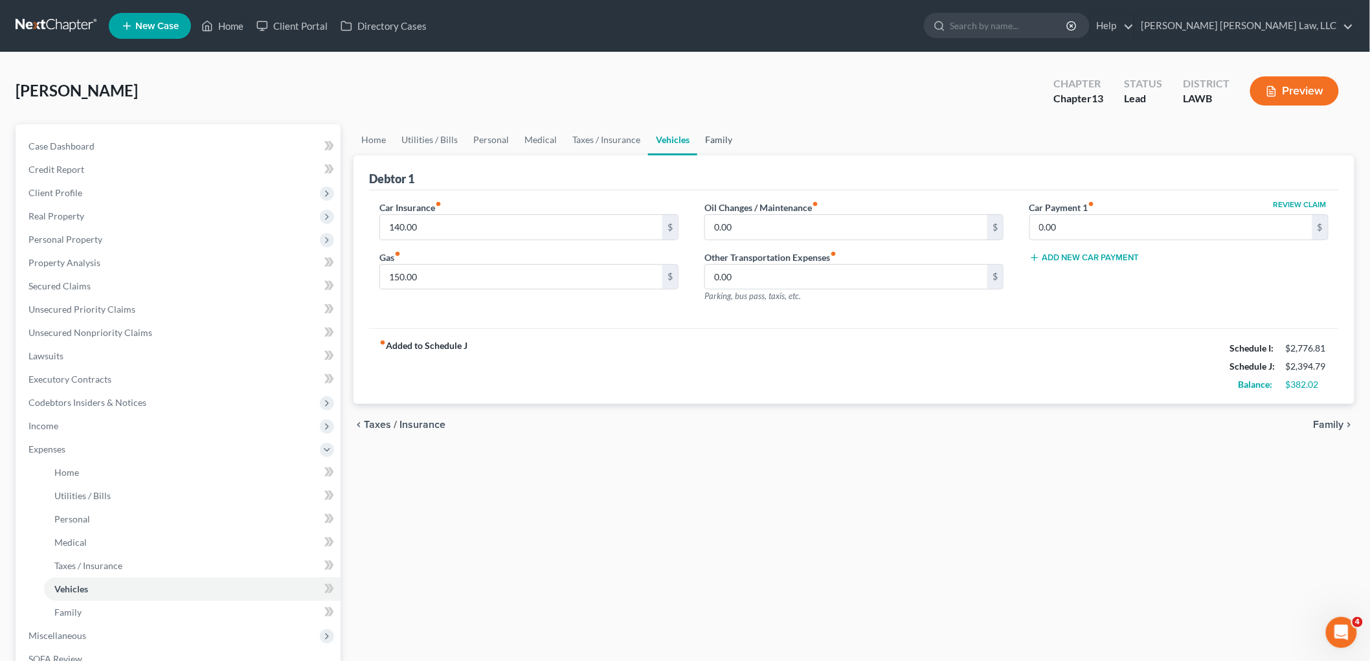
click at [719, 139] on link "Family" at bounding box center [718, 139] width 43 height 31
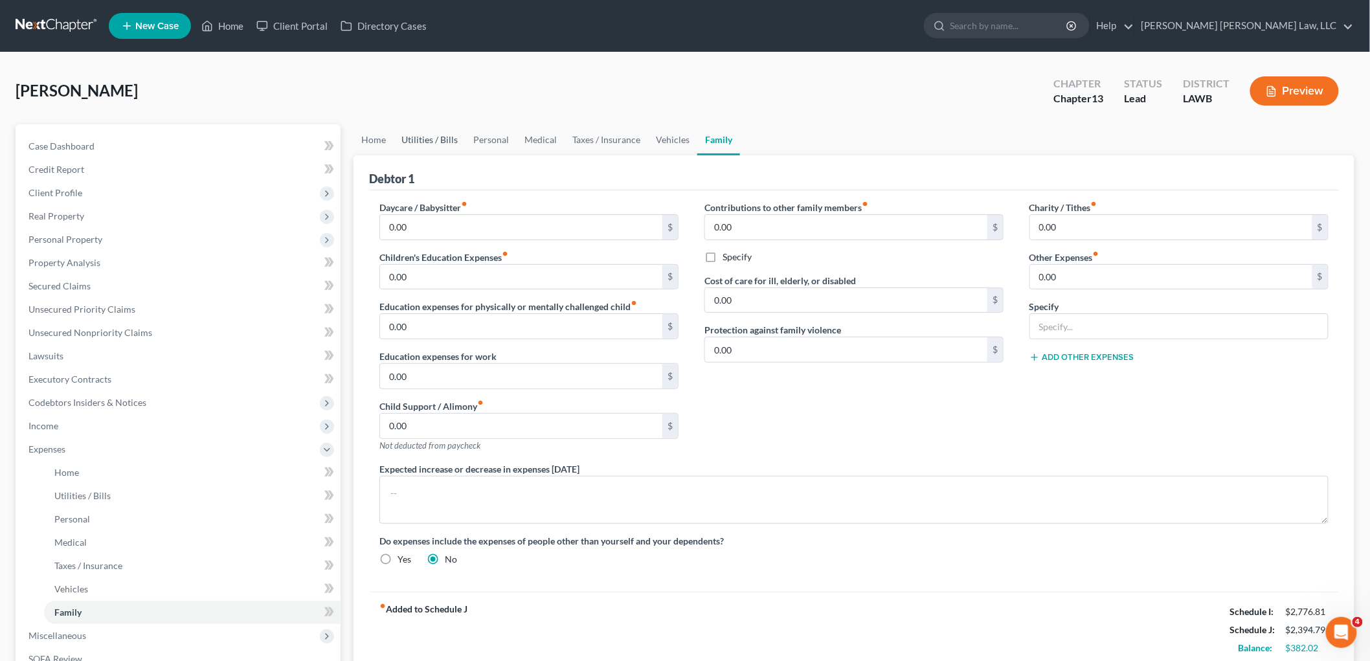
click at [425, 133] on link "Utilities / Bills" at bounding box center [430, 139] width 72 height 31
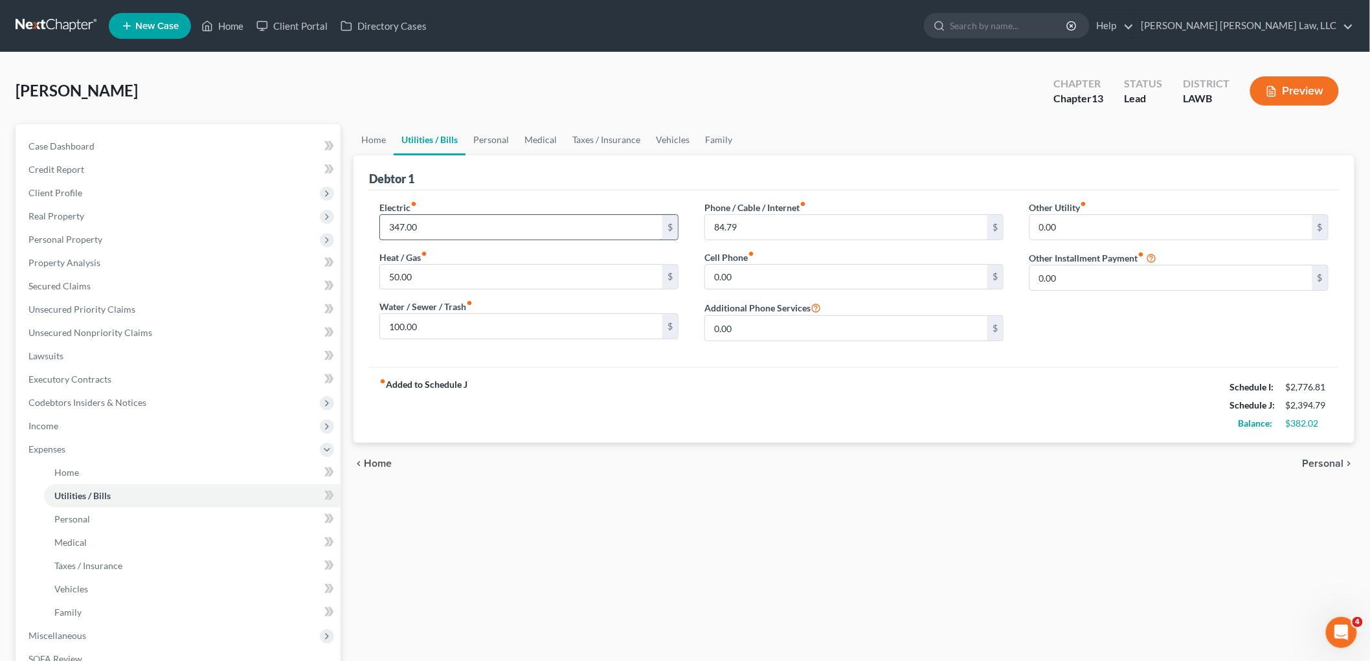
click at [455, 227] on input "347.00" at bounding box center [521, 227] width 282 height 25
type input "347.02"
click at [575, 387] on div "fiber_manual_record Added to Schedule J Schedule I: $2,776.81 Schedule J: $2,39…" at bounding box center [854, 405] width 970 height 76
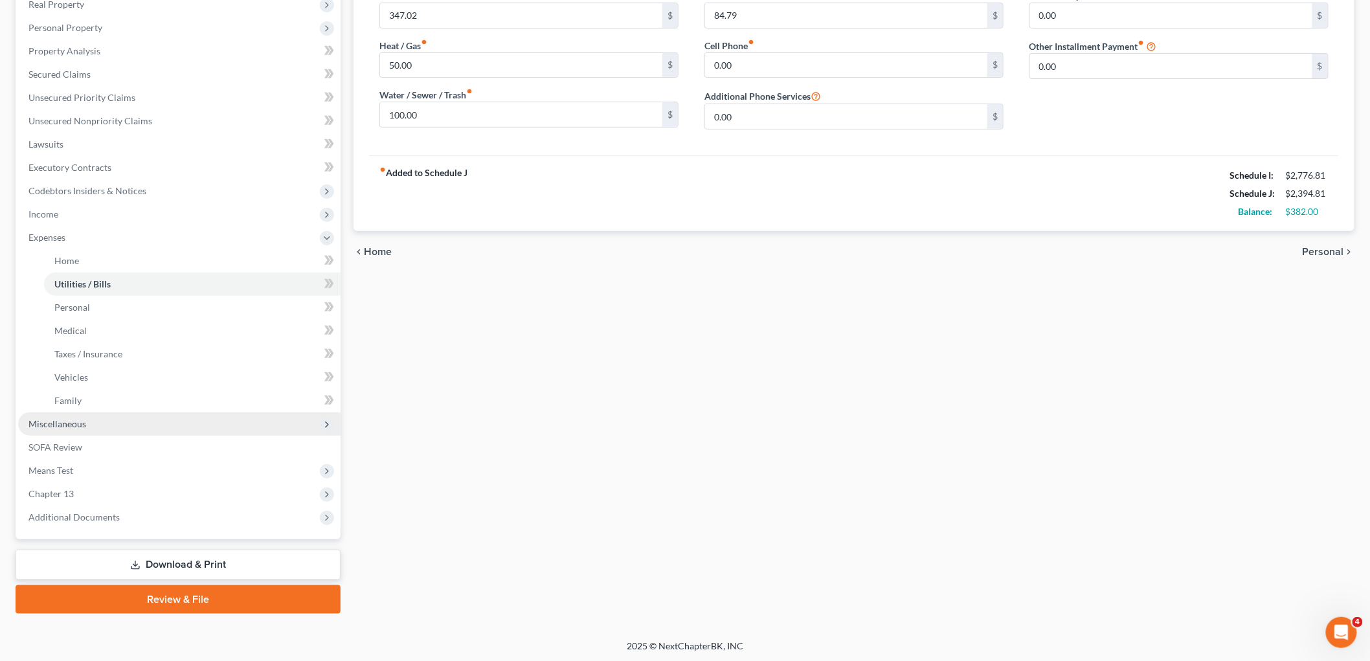
click at [124, 427] on span "Miscellaneous" at bounding box center [179, 424] width 323 height 23
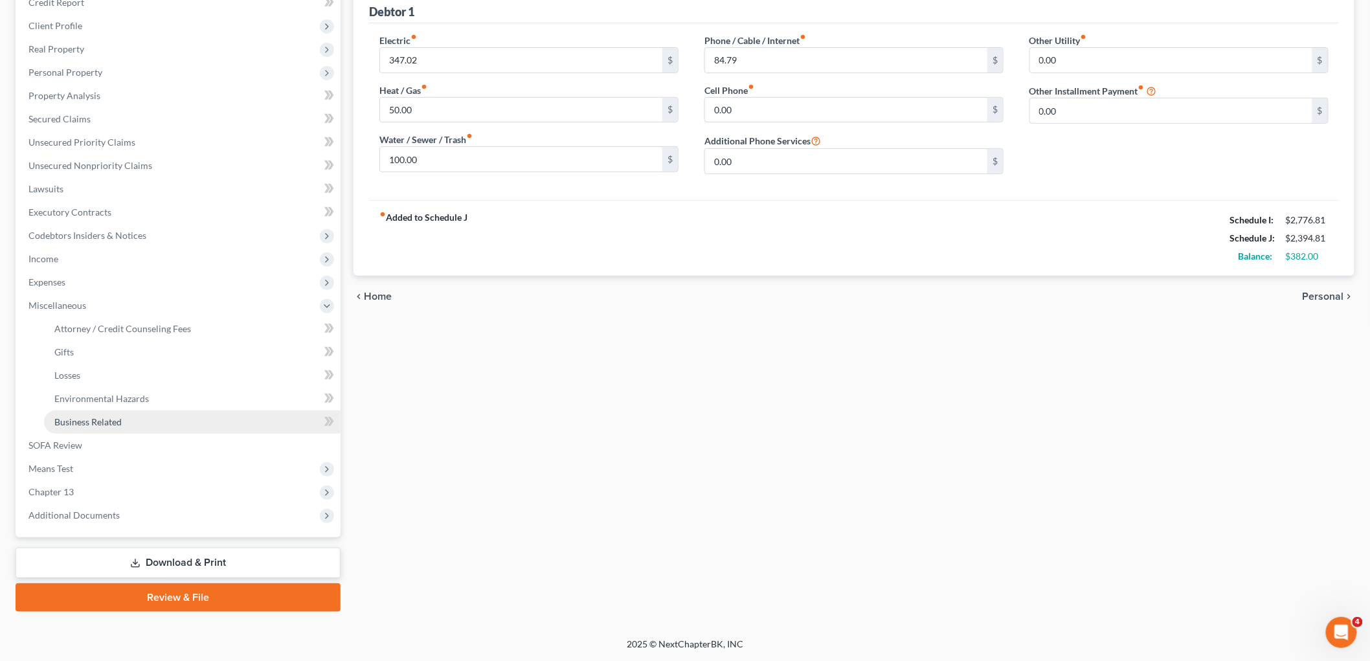
scroll to position [165, 0]
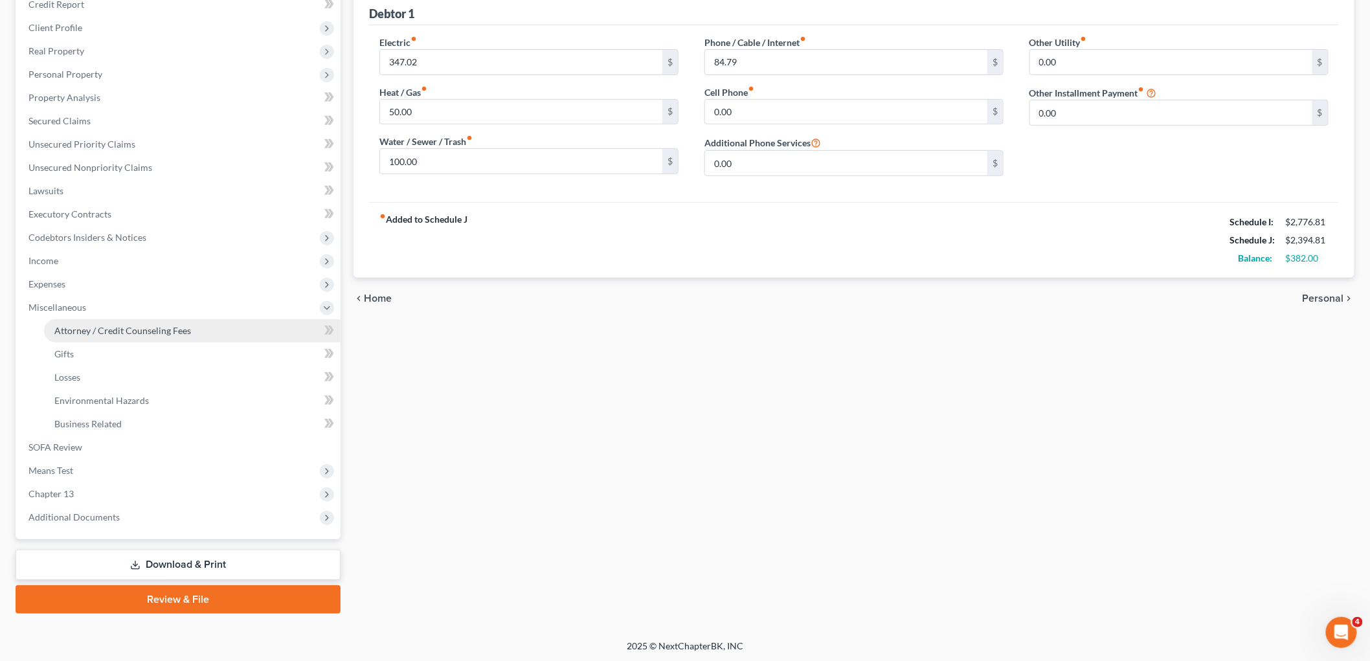
click at [133, 334] on span "Attorney / Credit Counseling Fees" at bounding box center [122, 330] width 137 height 11
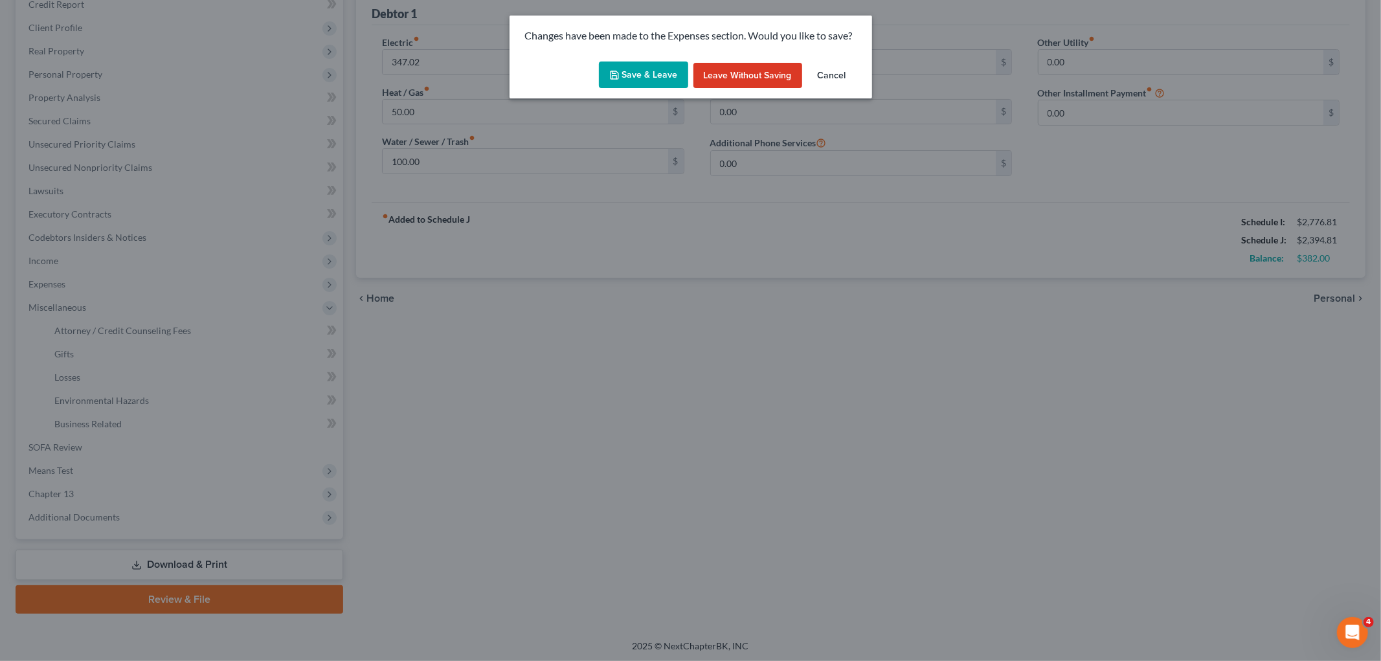
click at [639, 71] on button "Save & Leave" at bounding box center [643, 75] width 89 height 27
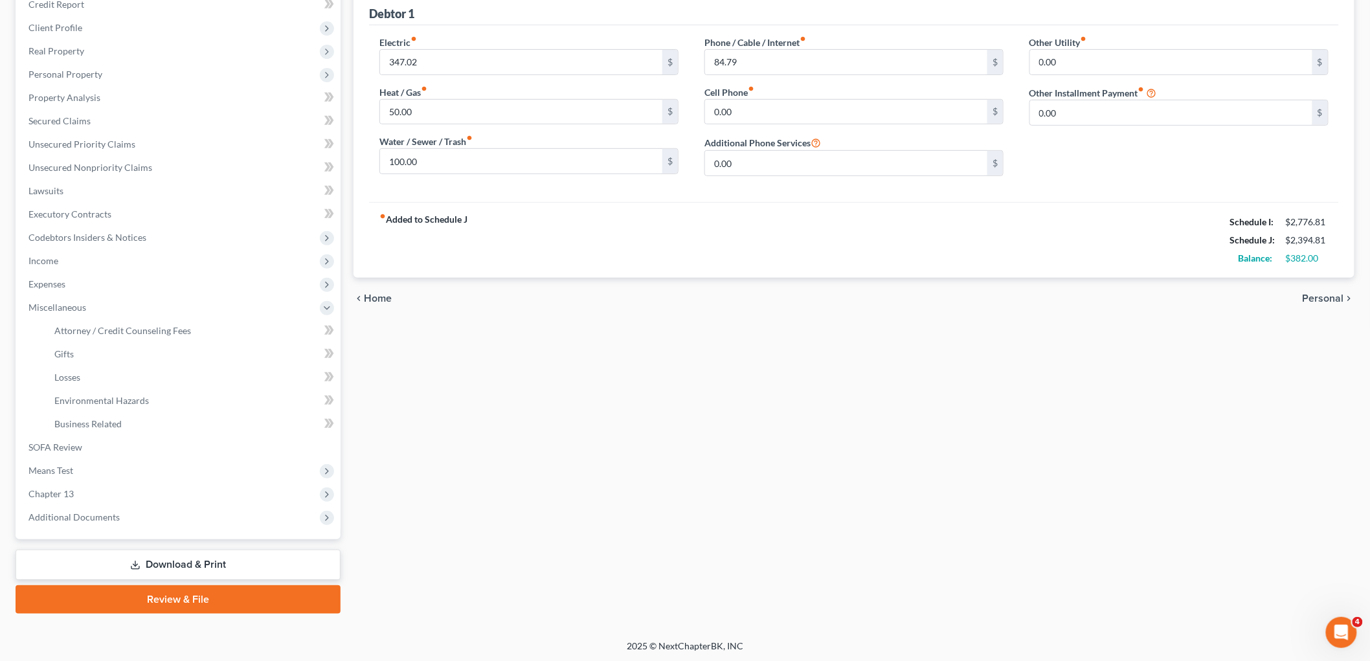
select select "1"
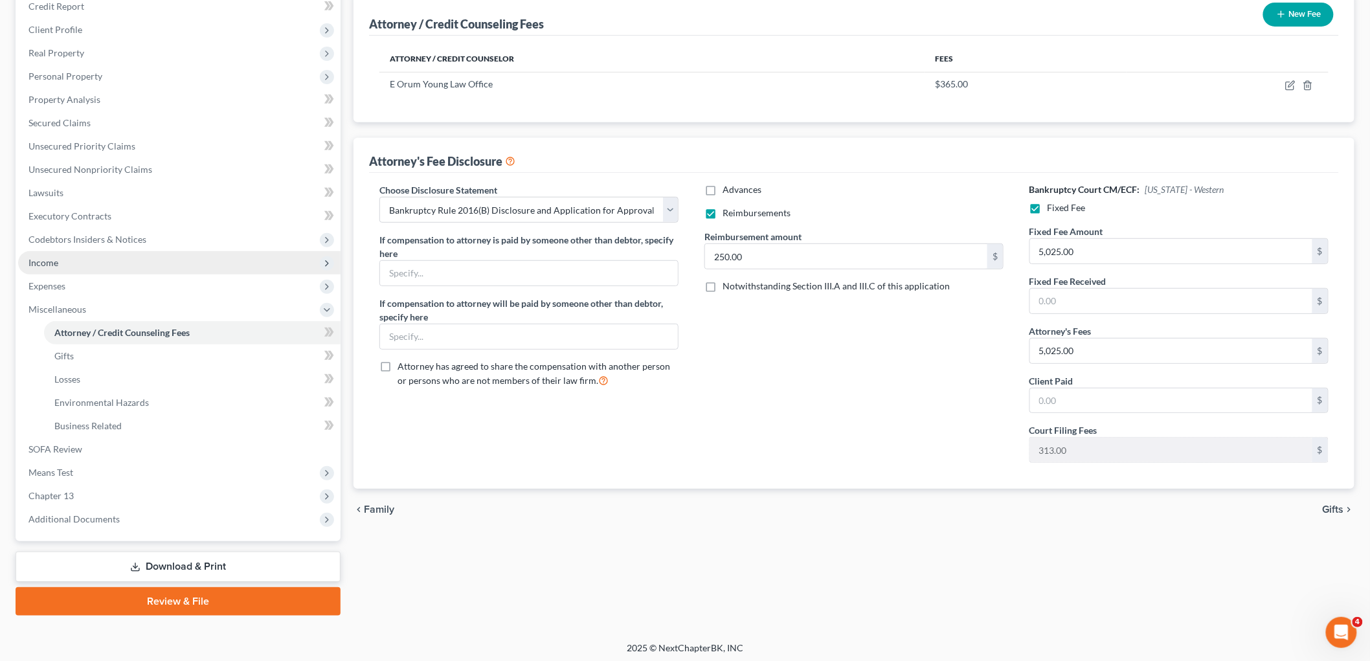
scroll to position [165, 0]
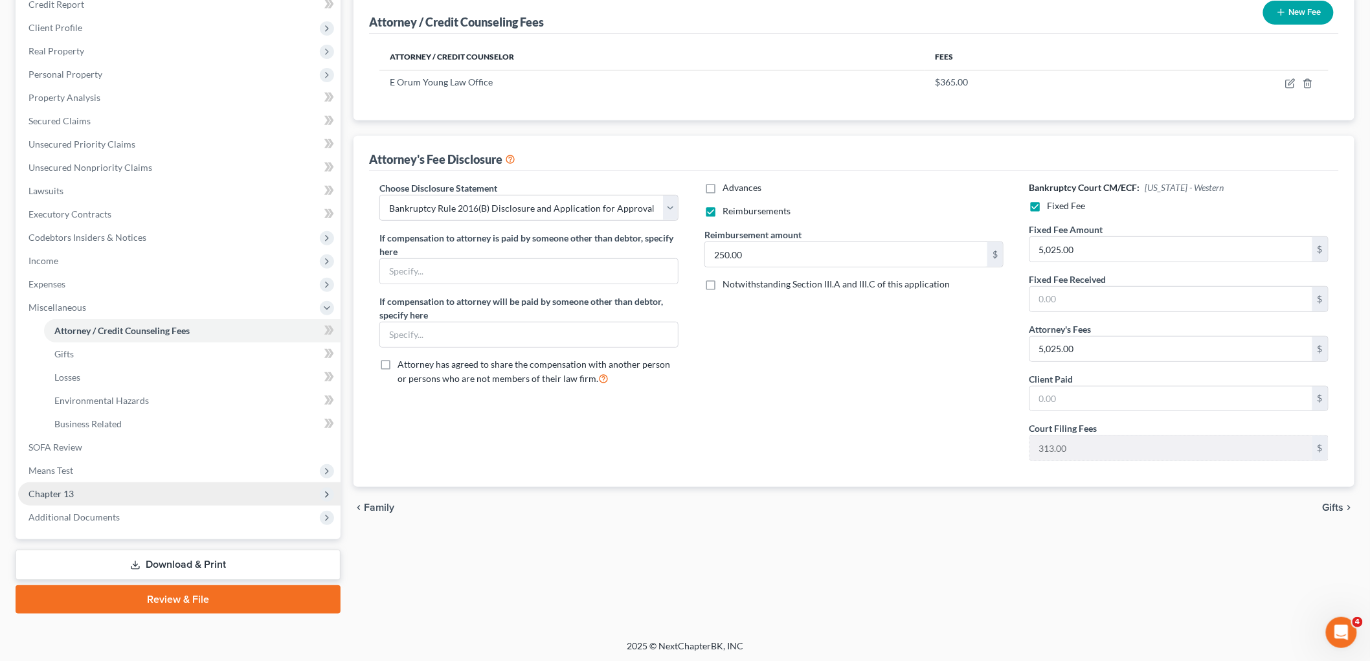
click at [119, 488] on span "Chapter 13" at bounding box center [179, 493] width 323 height 23
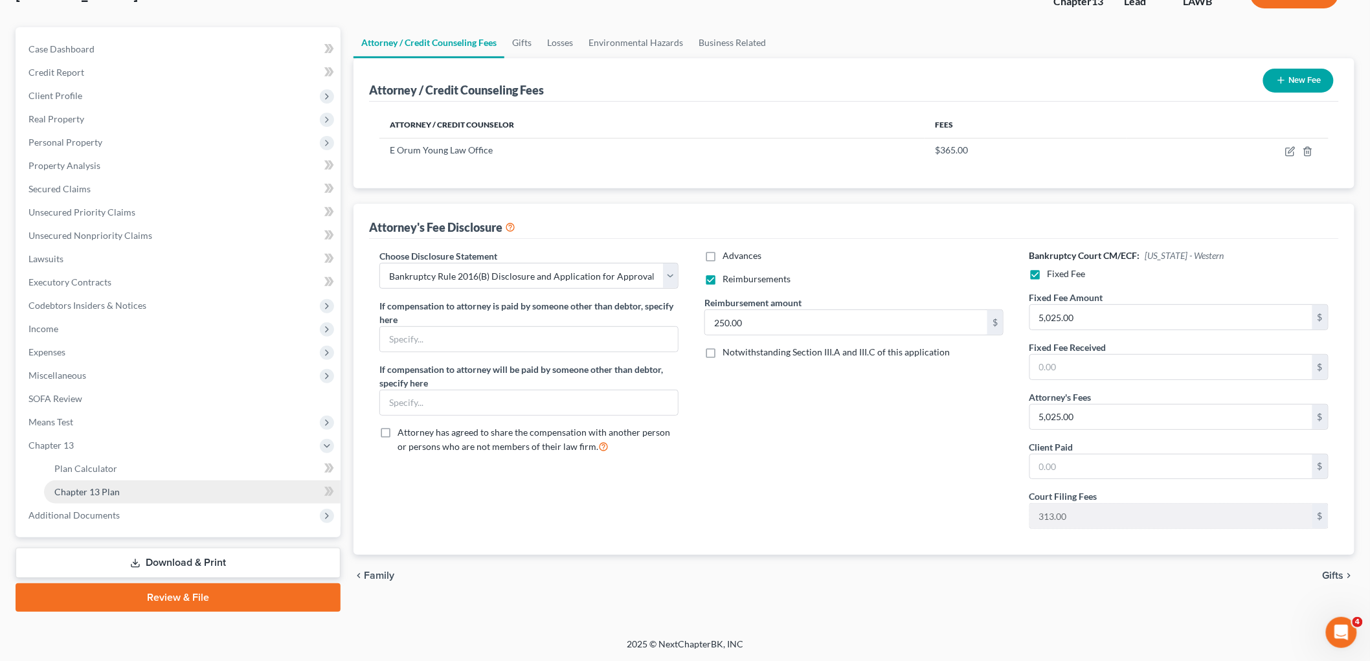
scroll to position [95, 0]
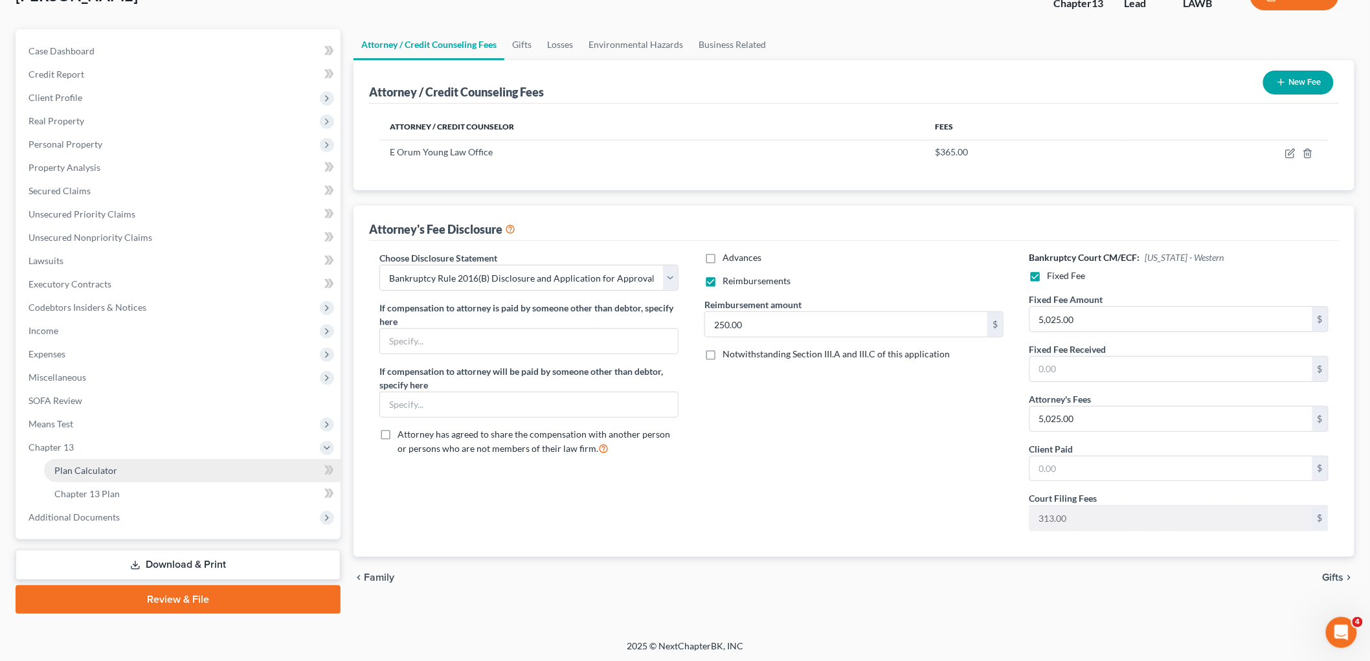
click at [130, 466] on link "Plan Calculator" at bounding box center [192, 470] width 297 height 23
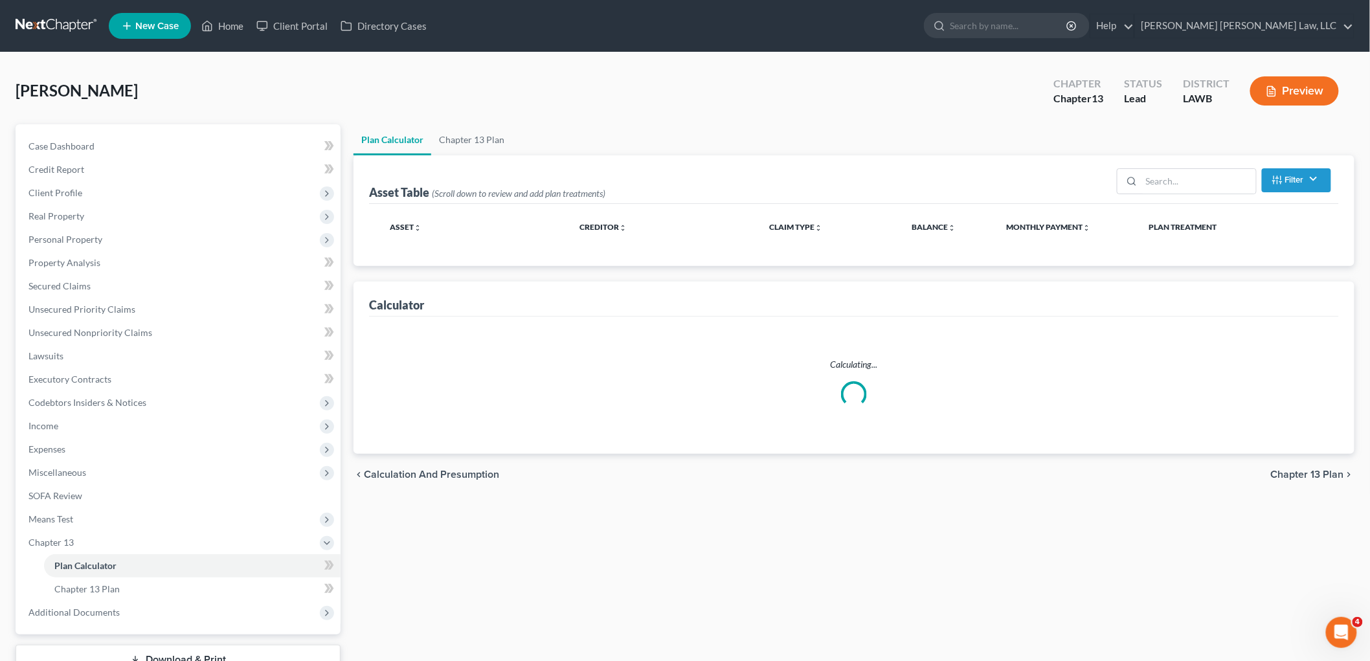
select select "59"
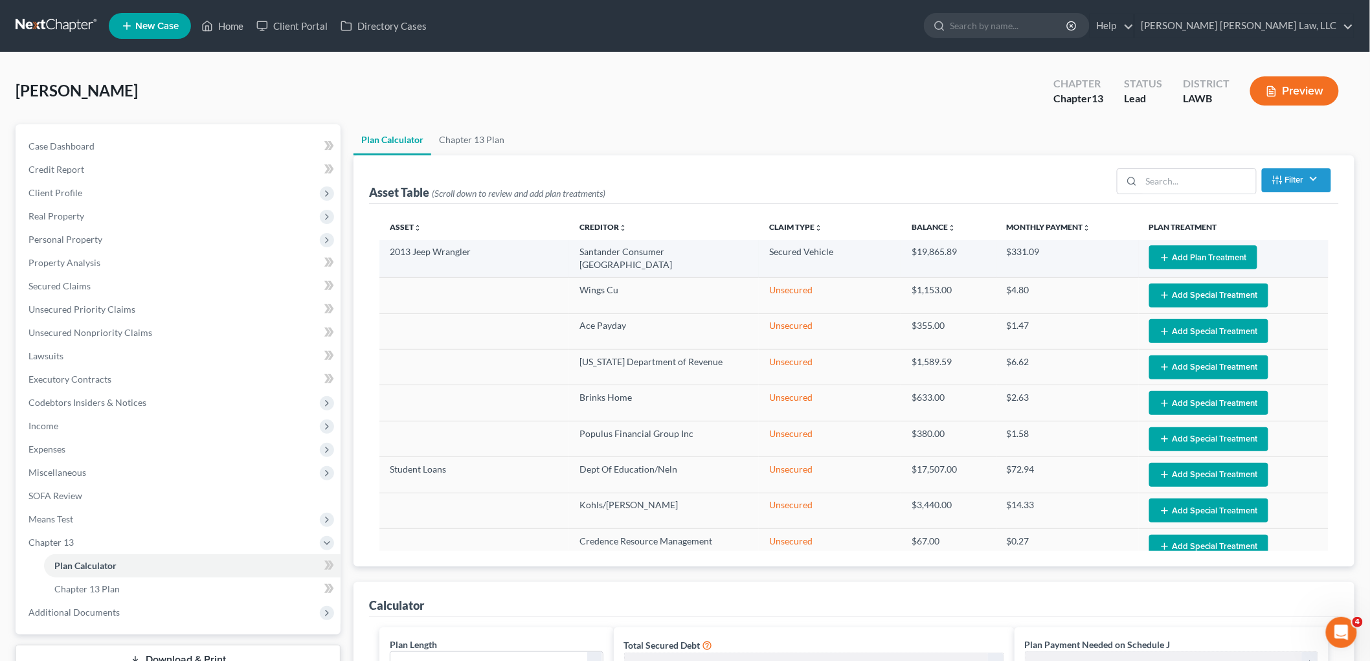
click at [1184, 256] on button "Add Plan Treatment" at bounding box center [1203, 257] width 108 height 24
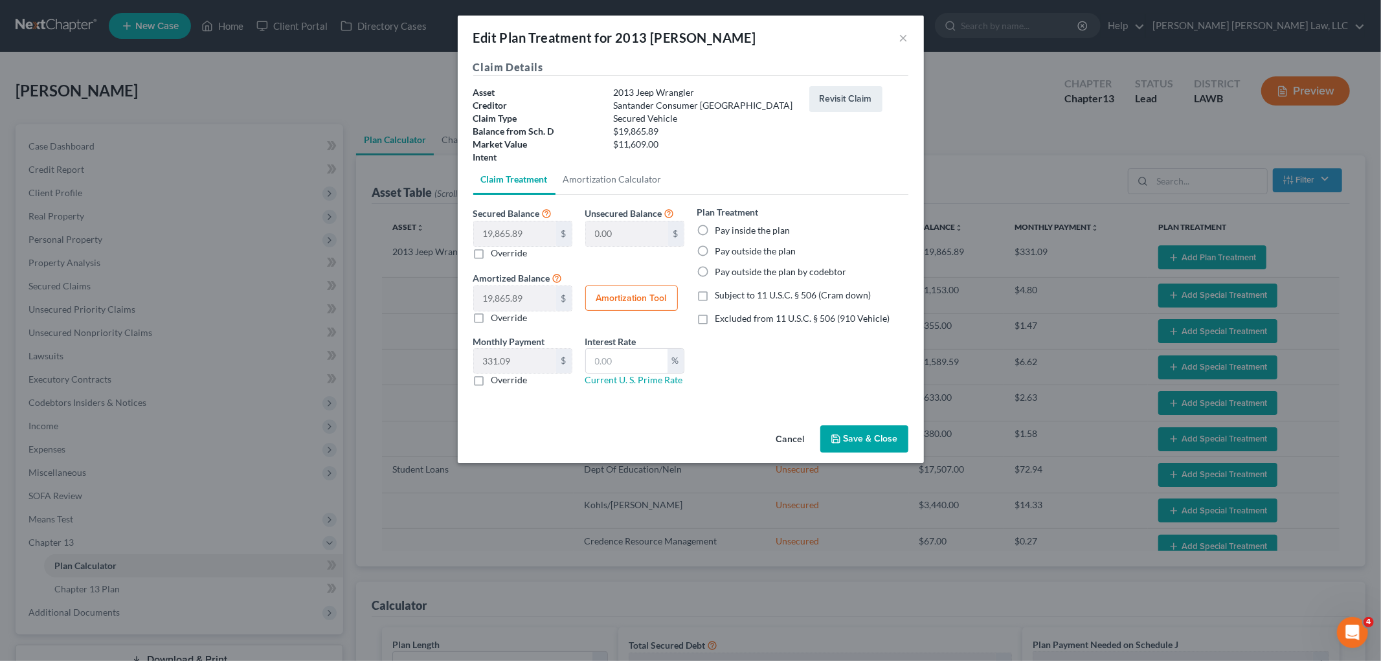
click at [716, 229] on label "Pay inside the plan" at bounding box center [753, 230] width 75 height 13
click at [721, 229] on input "Pay inside the plan" at bounding box center [725, 228] width 8 height 8
radio input "true"
click at [716, 299] on label "Subject to 11 U.S.C. § 506 (Cram down)" at bounding box center [794, 295] width 156 height 13
click at [721, 297] on input "Subject to 11 U.S.C. § 506 (Cram down)" at bounding box center [725, 293] width 8 height 8
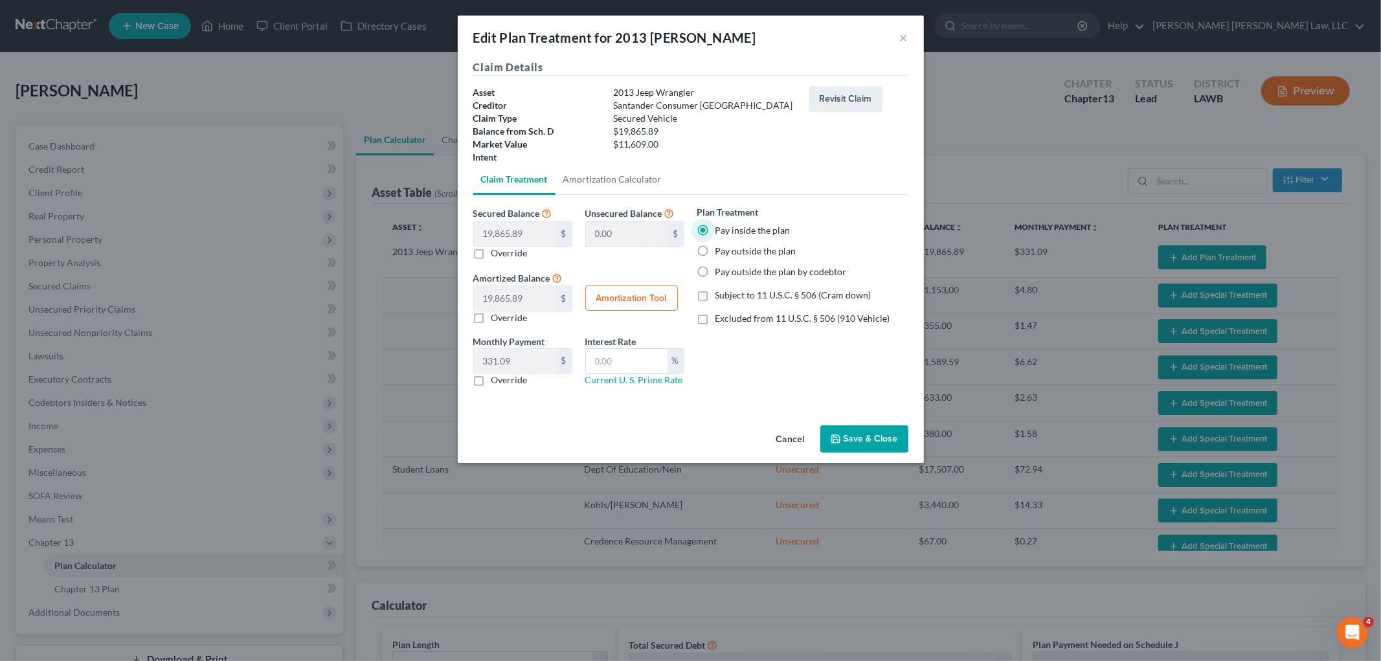
checkbox input "true"
drag, startPoint x: 477, startPoint y: 384, endPoint x: 493, endPoint y: 368, distance: 22.4
click at [492, 383] on label "Override" at bounding box center [510, 380] width 36 height 13
click at [497, 382] on input "Override" at bounding box center [501, 378] width 8 height 8
checkbox input "true"
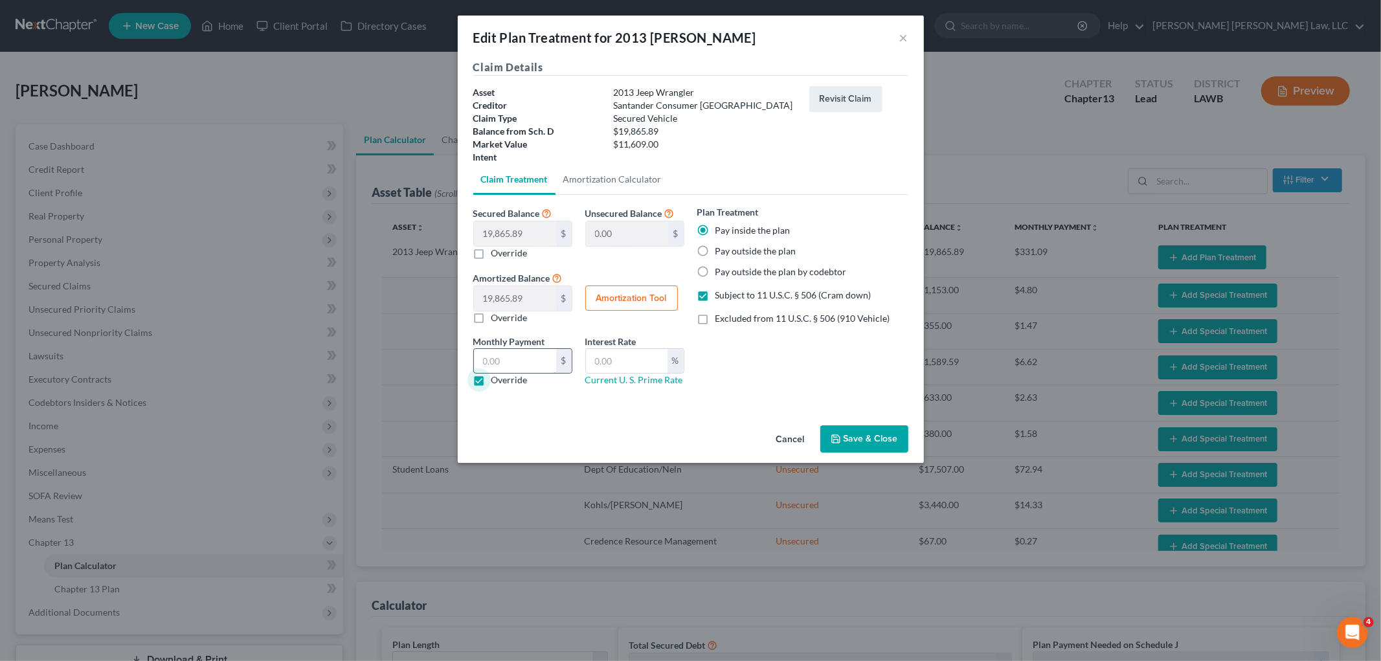
click at [493, 363] on input "text" at bounding box center [515, 361] width 82 height 25
type input "242.39"
type input "9.25"
click at [877, 447] on button "Save & Close" at bounding box center [865, 438] width 88 height 27
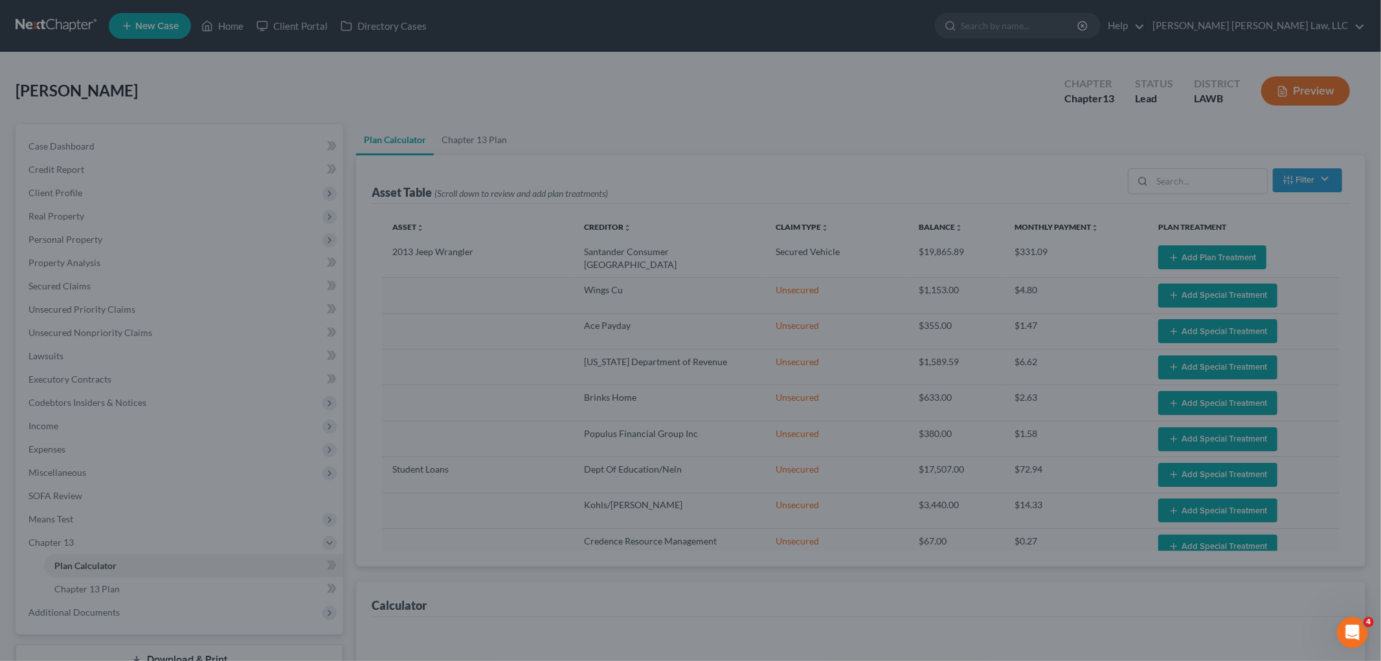
select select "59"
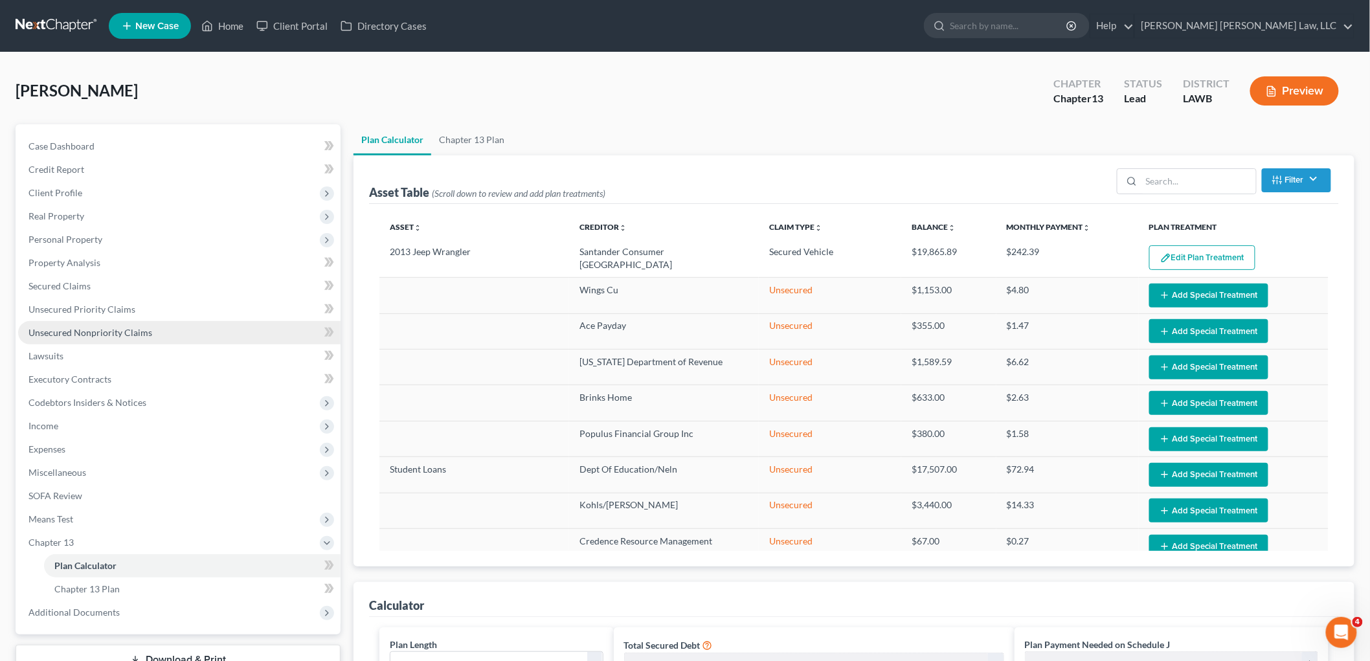
click at [119, 333] on span "Unsecured Nonpriority Claims" at bounding box center [90, 332] width 124 height 11
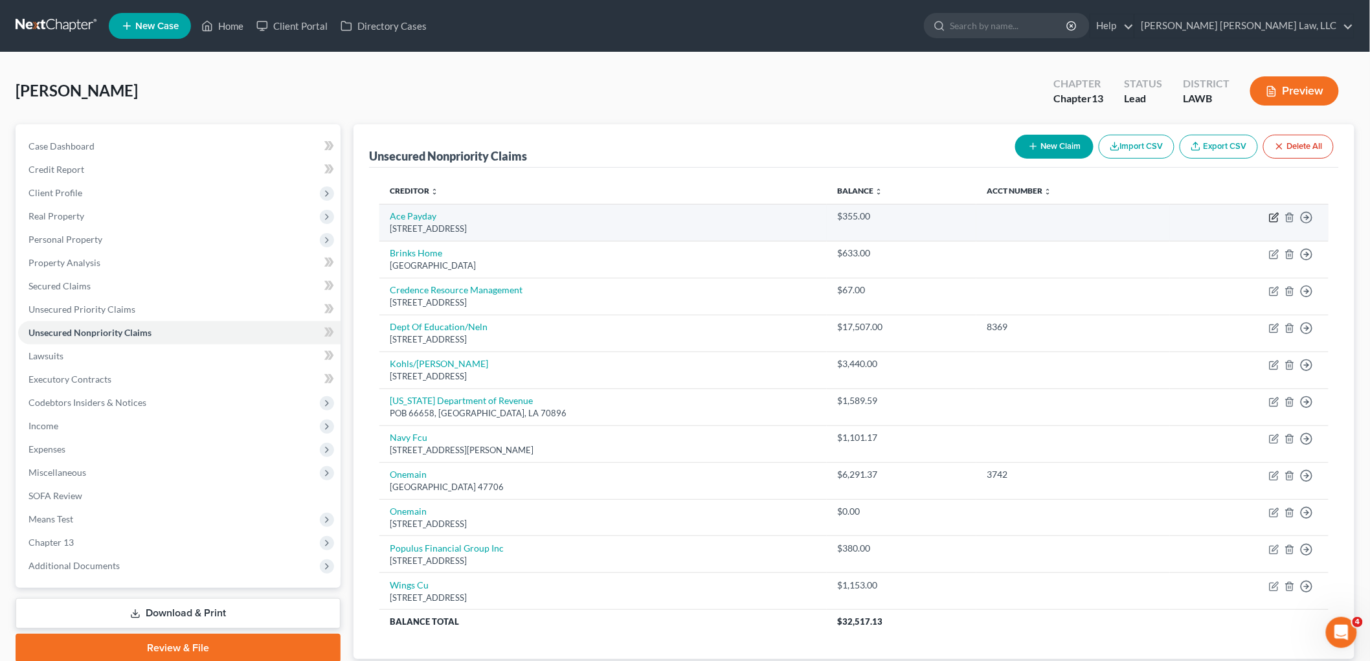
click at [1273, 218] on icon "button" at bounding box center [1276, 216] width 6 height 6
select select "45"
select select "0"
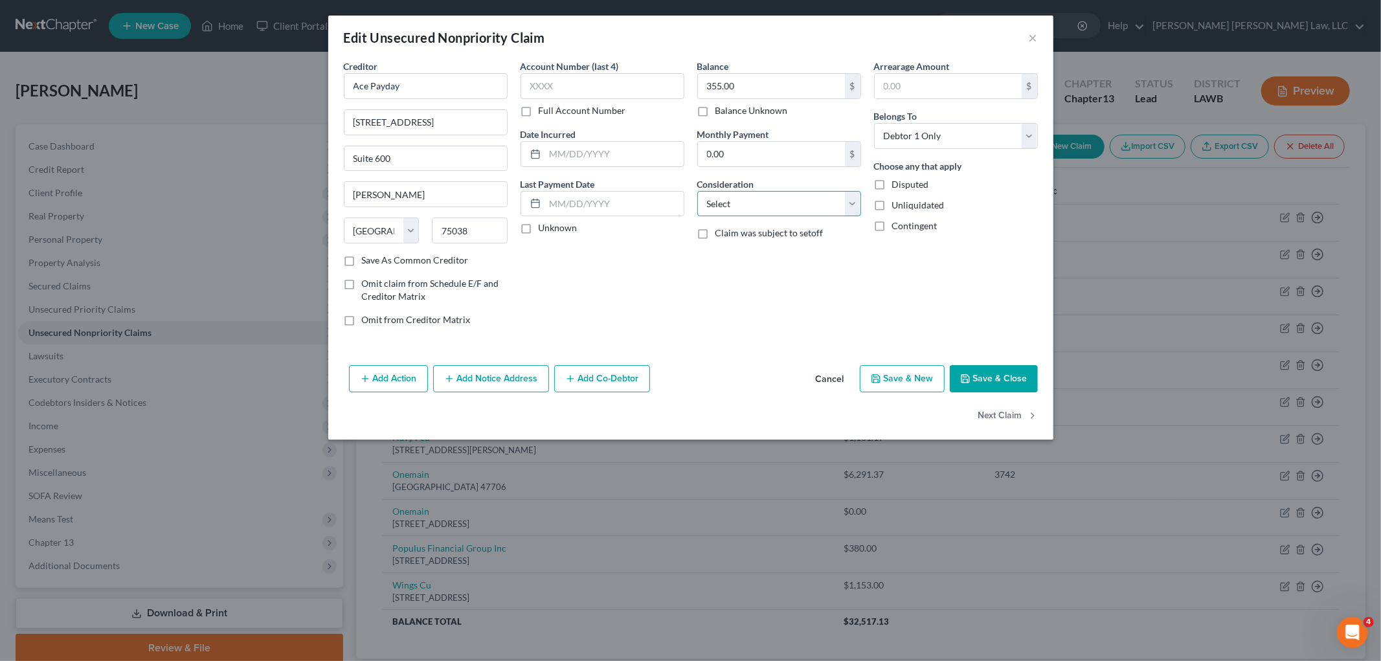
drag, startPoint x: 760, startPoint y: 205, endPoint x: 756, endPoint y: 214, distance: 9.3
click at [760, 205] on select "Select Cable / Satellite Services Collection Agency Credit Card Debt Debt Couns…" at bounding box center [779, 204] width 164 height 26
select select "10"
click at [697, 191] on select "Select Cable / Satellite Services Collection Agency Credit Card Debt Debt Couns…" at bounding box center [779, 204] width 164 height 26
click at [1004, 412] on button "Next Claim" at bounding box center [1009, 416] width 60 height 27
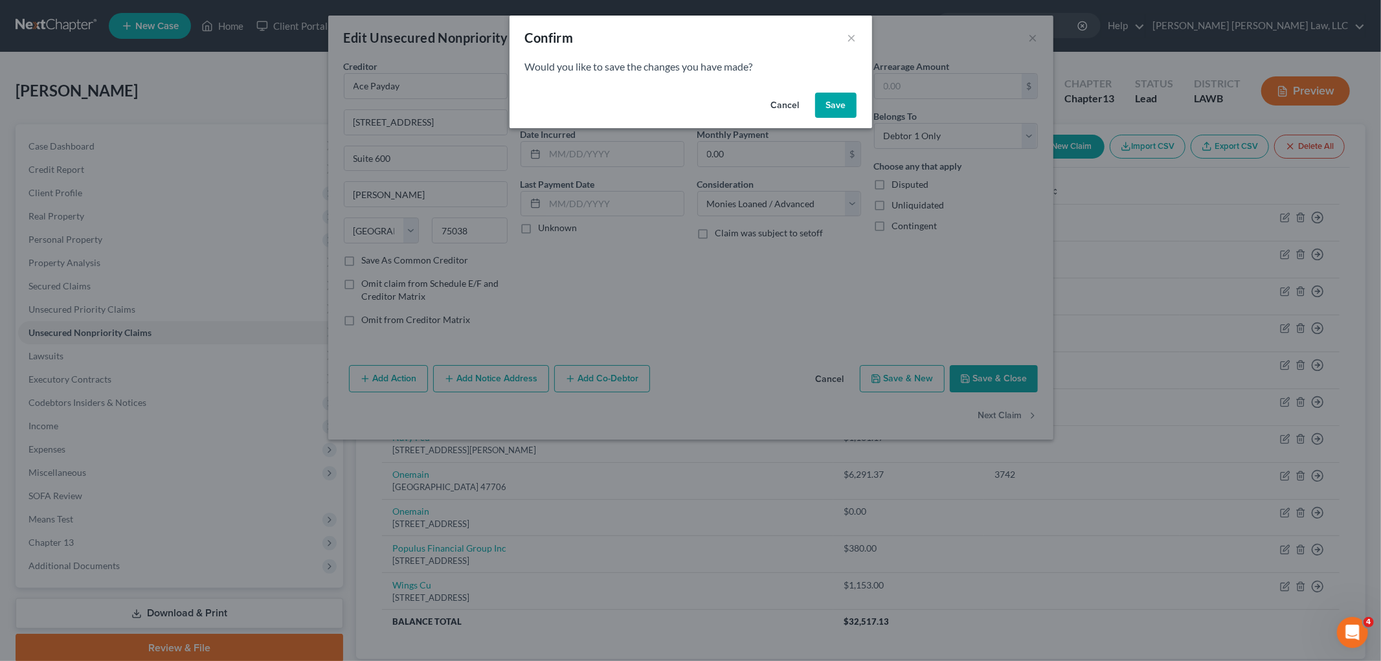
click at [843, 110] on button "Save" at bounding box center [835, 106] width 41 height 26
select select "45"
select select "0"
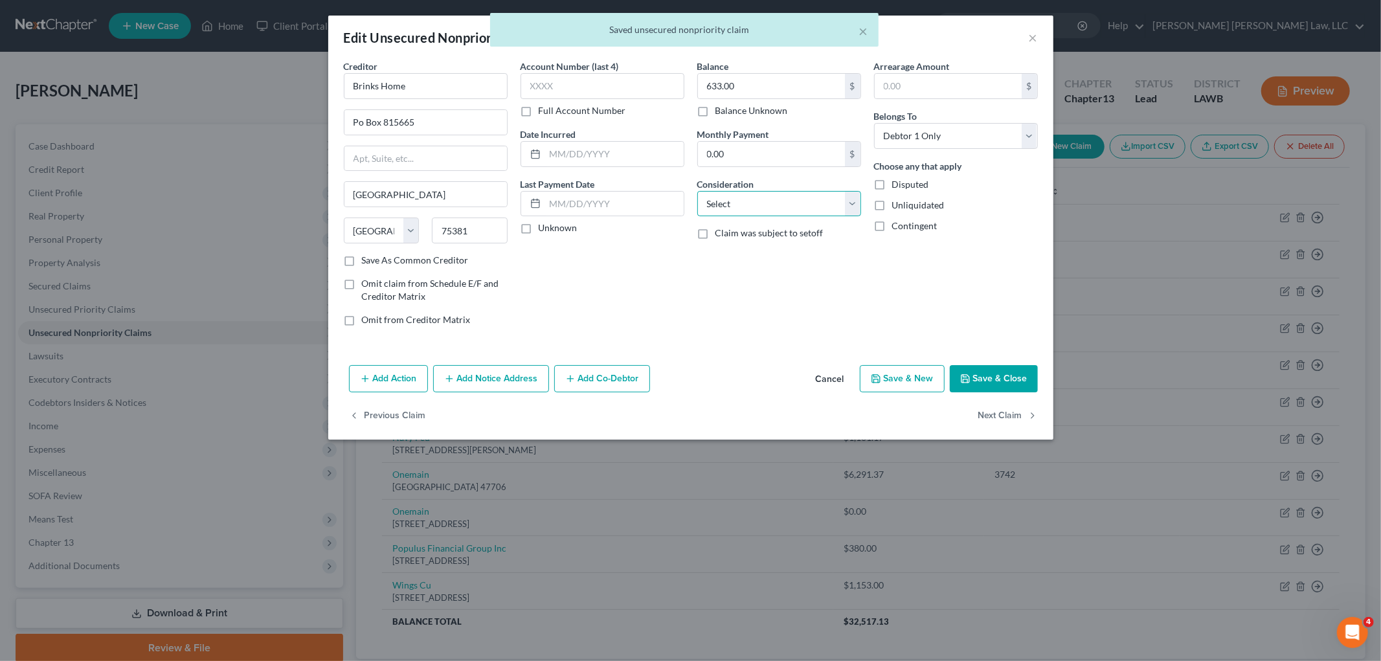
click at [793, 203] on select "Select Cable / Satellite Services Collection Agency Credit Card Debt Debt Couns…" at bounding box center [779, 204] width 164 height 26
select select "1"
click at [697, 191] on select "Select Cable / Satellite Services Collection Agency Credit Card Debt Debt Couns…" at bounding box center [779, 204] width 164 height 26
click at [988, 415] on button "Next Claim" at bounding box center [1009, 416] width 60 height 27
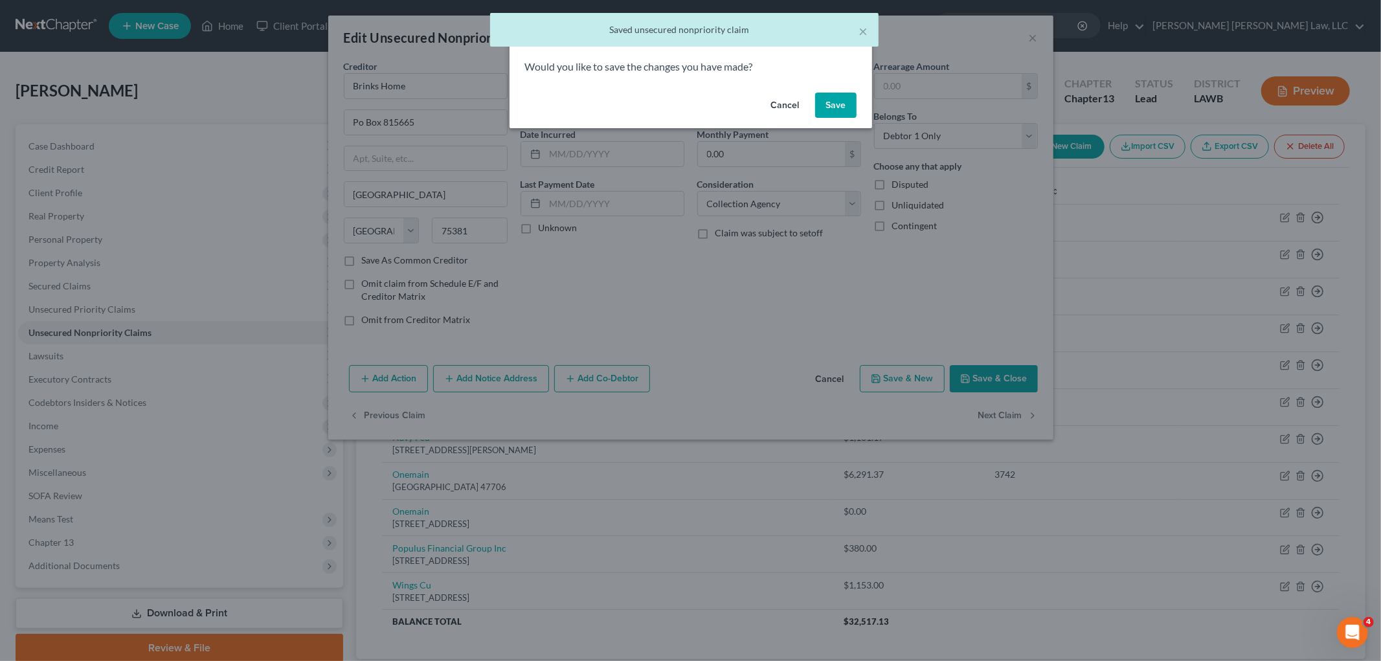
click at [839, 98] on button "Save" at bounding box center [835, 106] width 41 height 26
select select "45"
select select "0"
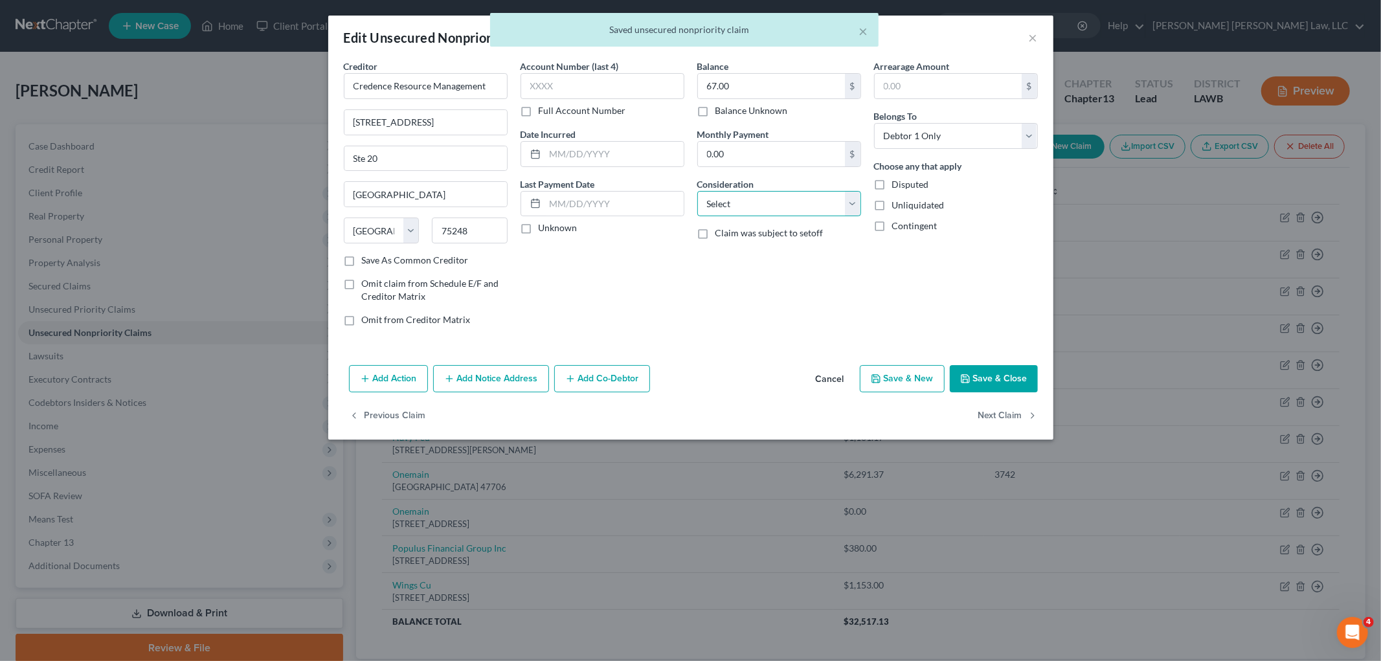
click at [771, 203] on select "Select Cable / Satellite Services Collection Agency Credit Card Debt Debt Couns…" at bounding box center [779, 204] width 164 height 26
select select "1"
click at [697, 191] on select "Select Cable / Satellite Services Collection Agency Credit Card Debt Debt Couns…" at bounding box center [779, 204] width 164 height 26
click at [1001, 413] on button "Next Claim" at bounding box center [1009, 416] width 60 height 27
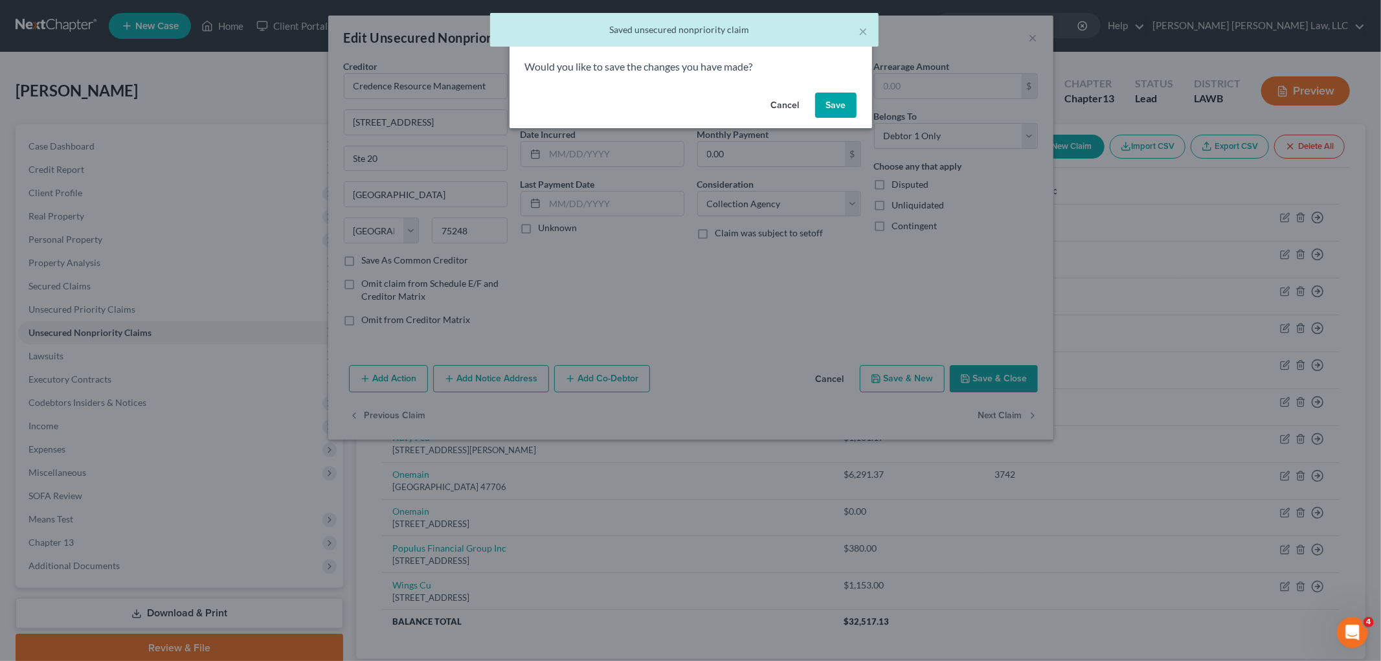
click at [836, 106] on button "Save" at bounding box center [835, 106] width 41 height 26
select select "30"
select select "17"
select select "0"
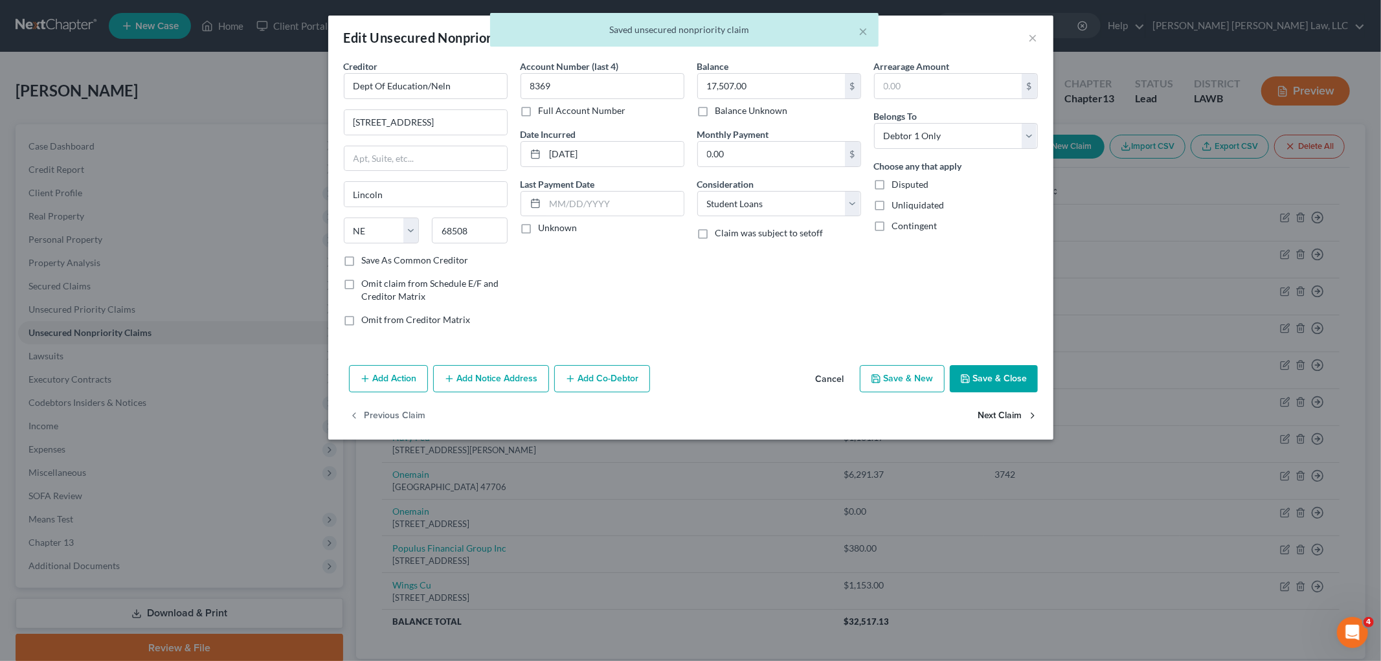
click at [993, 414] on button "Next Claim" at bounding box center [1009, 416] width 60 height 27
select select "52"
select select "0"
drag, startPoint x: 809, startPoint y: 206, endPoint x: 804, endPoint y: 216, distance: 11.3
click at [809, 206] on select "Select Cable / Satellite Services Collection Agency Credit Card Debt Debt Couns…" at bounding box center [779, 204] width 164 height 26
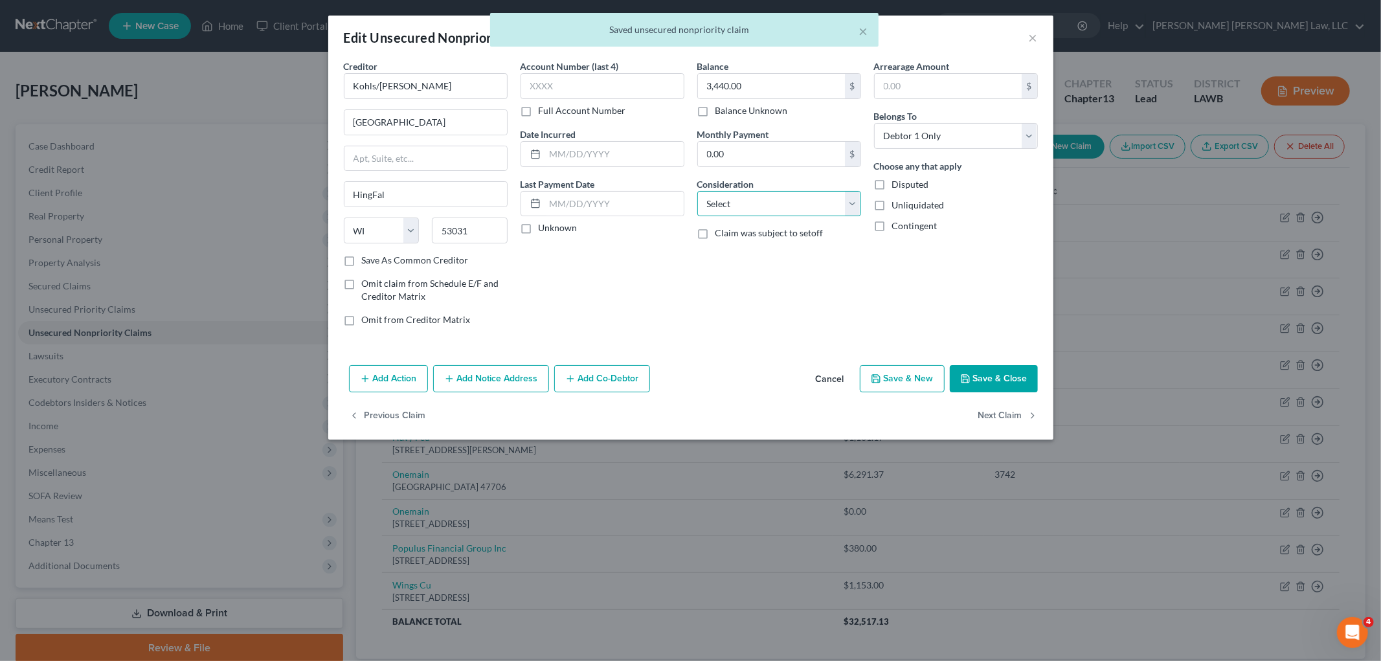
select select "2"
click at [697, 191] on select "Select Cable / Satellite Services Collection Agency Credit Card Debt Debt Couns…" at bounding box center [779, 204] width 164 height 26
click at [1017, 418] on button "Next Claim" at bounding box center [1009, 416] width 60 height 27
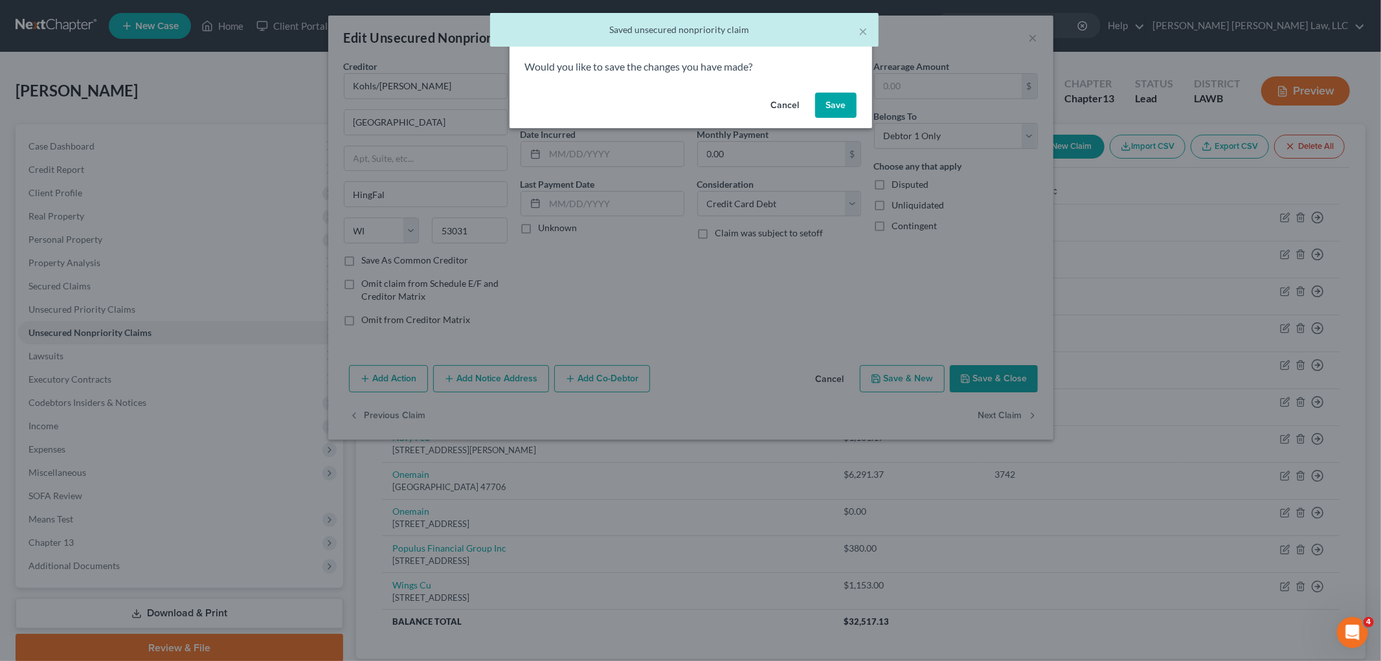
click at [833, 114] on button "Save" at bounding box center [835, 106] width 41 height 26
select select "19"
select select "0"
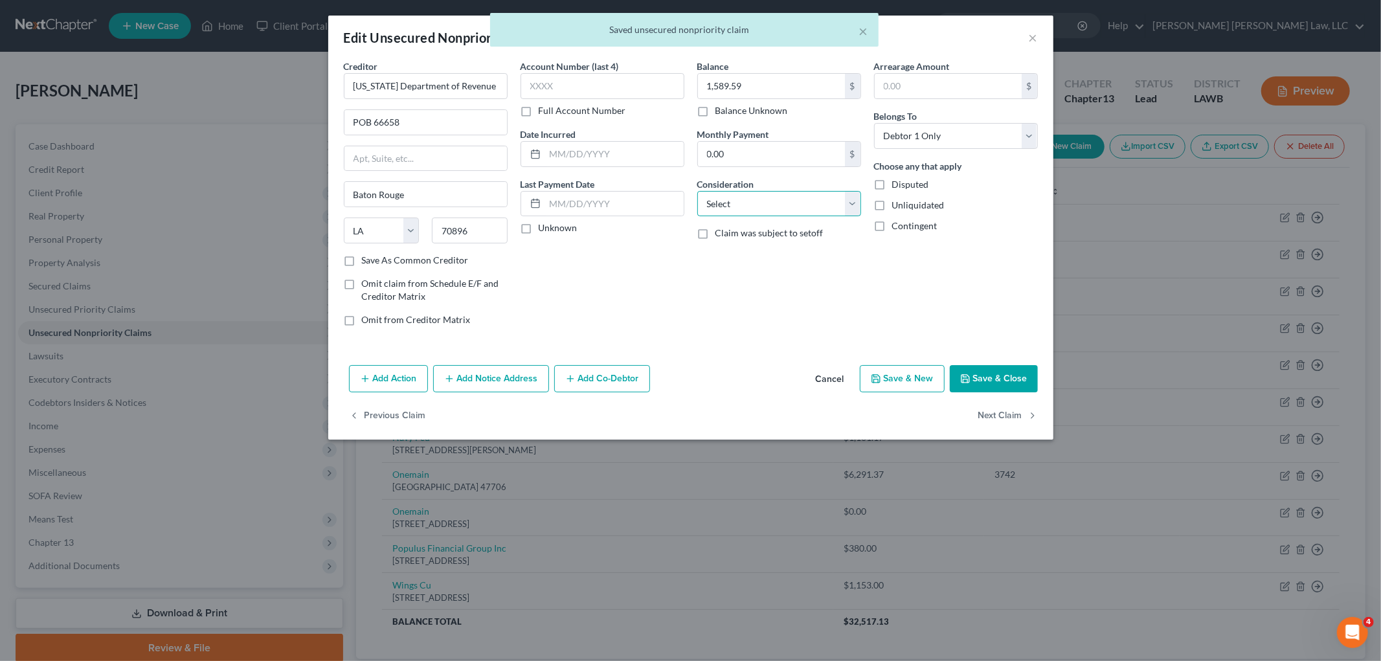
click at [760, 209] on select "Select Cable / Satellite Services Collection Agency Credit Card Debt Debt Couns…" at bounding box center [779, 204] width 164 height 26
select select "7"
click at [697, 191] on select "Select Cable / Satellite Services Collection Agency Credit Card Debt Debt Couns…" at bounding box center [779, 204] width 164 height 26
click at [987, 415] on button "Next Claim" at bounding box center [1009, 416] width 60 height 27
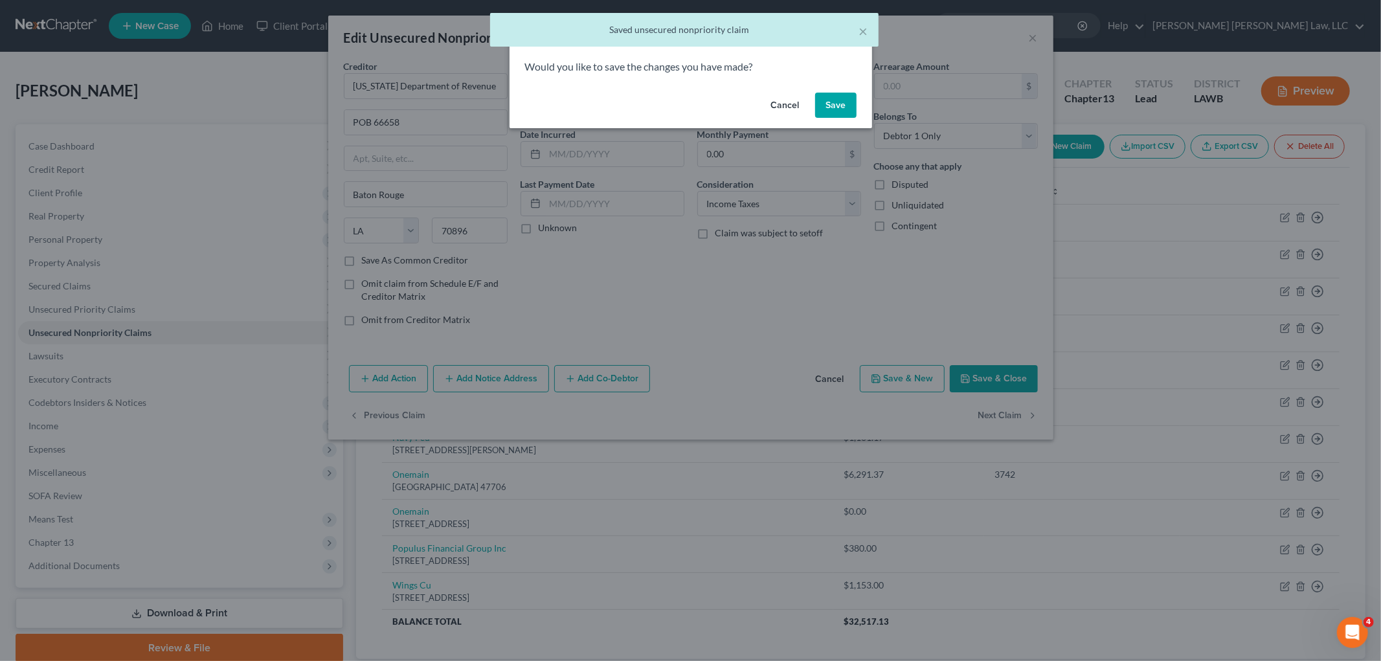
click at [837, 99] on button "Save" at bounding box center [835, 106] width 41 height 26
select select "48"
select select "0"
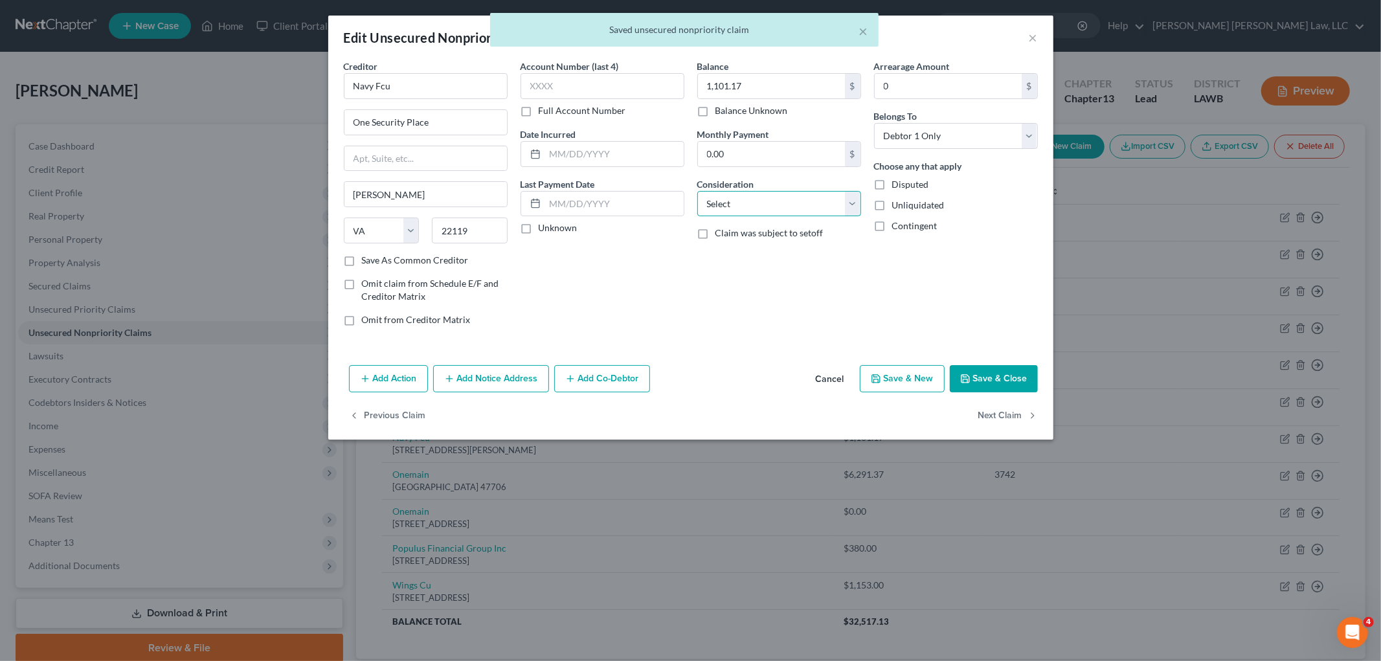
click at [755, 204] on select "Select Cable / Satellite Services Collection Agency Credit Card Debt Debt Couns…" at bounding box center [779, 204] width 164 height 26
select select "1"
click at [697, 191] on select "Select Cable / Satellite Services Collection Agency Credit Card Debt Debt Couns…" at bounding box center [779, 204] width 164 height 26
click at [984, 411] on button "Next Claim" at bounding box center [1009, 416] width 60 height 27
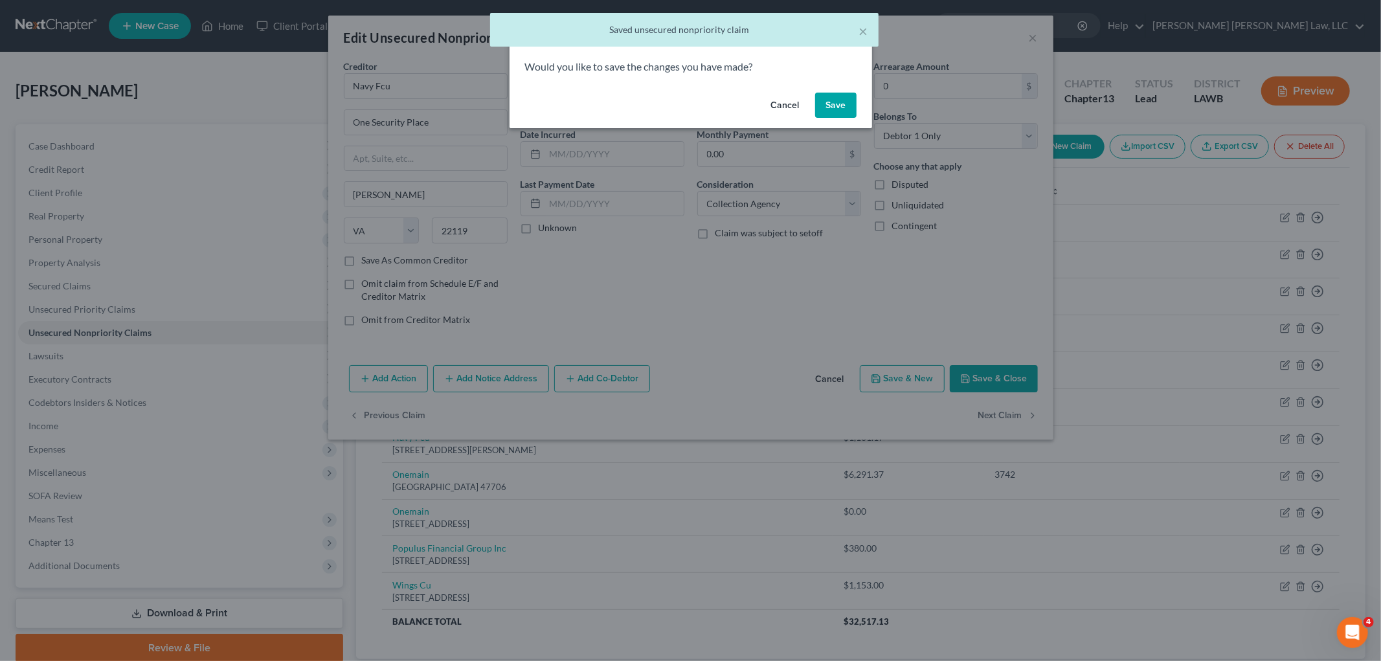
click at [846, 106] on button "Save" at bounding box center [835, 106] width 41 height 26
select select "15"
select select "0"
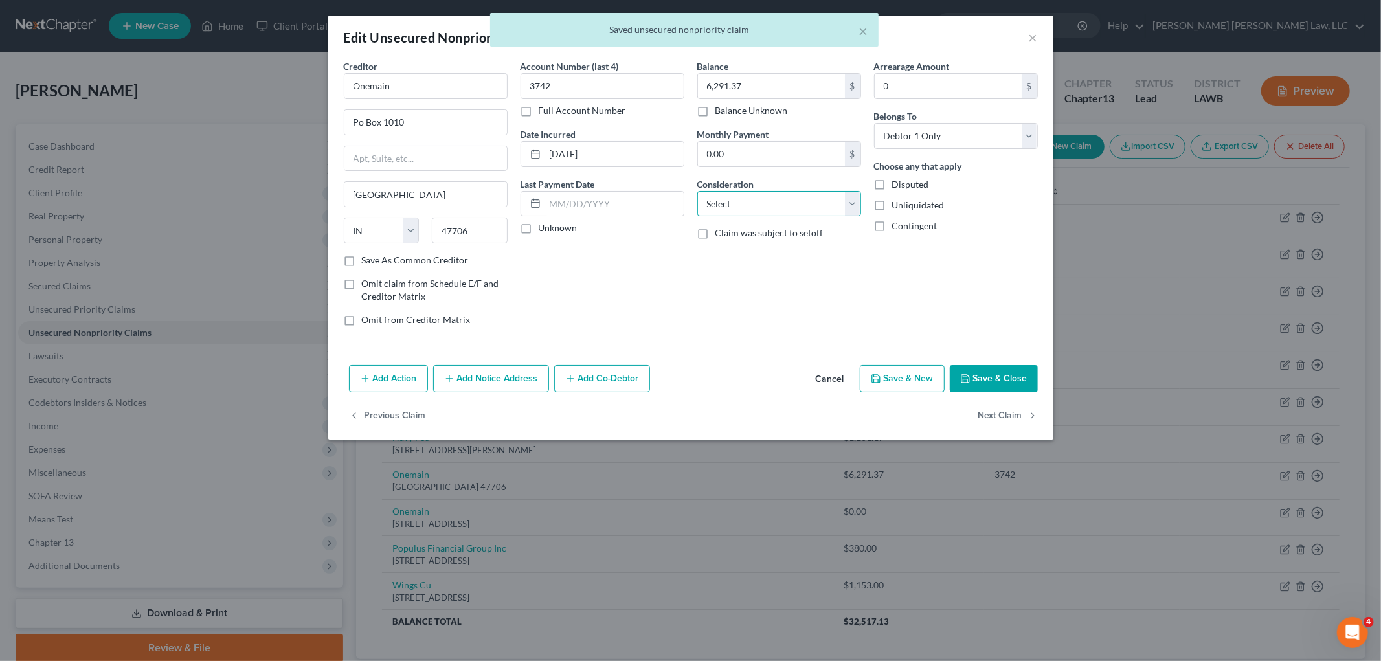
click at [777, 201] on select "Select Cable / Satellite Services Collection Agency Credit Card Debt Debt Couns…" at bounding box center [779, 204] width 164 height 26
select select "10"
click at [697, 191] on select "Select Cable / Satellite Services Collection Agency Credit Card Debt Debt Couns…" at bounding box center [779, 204] width 164 height 26
click at [995, 411] on button "Next Claim" at bounding box center [1009, 416] width 60 height 27
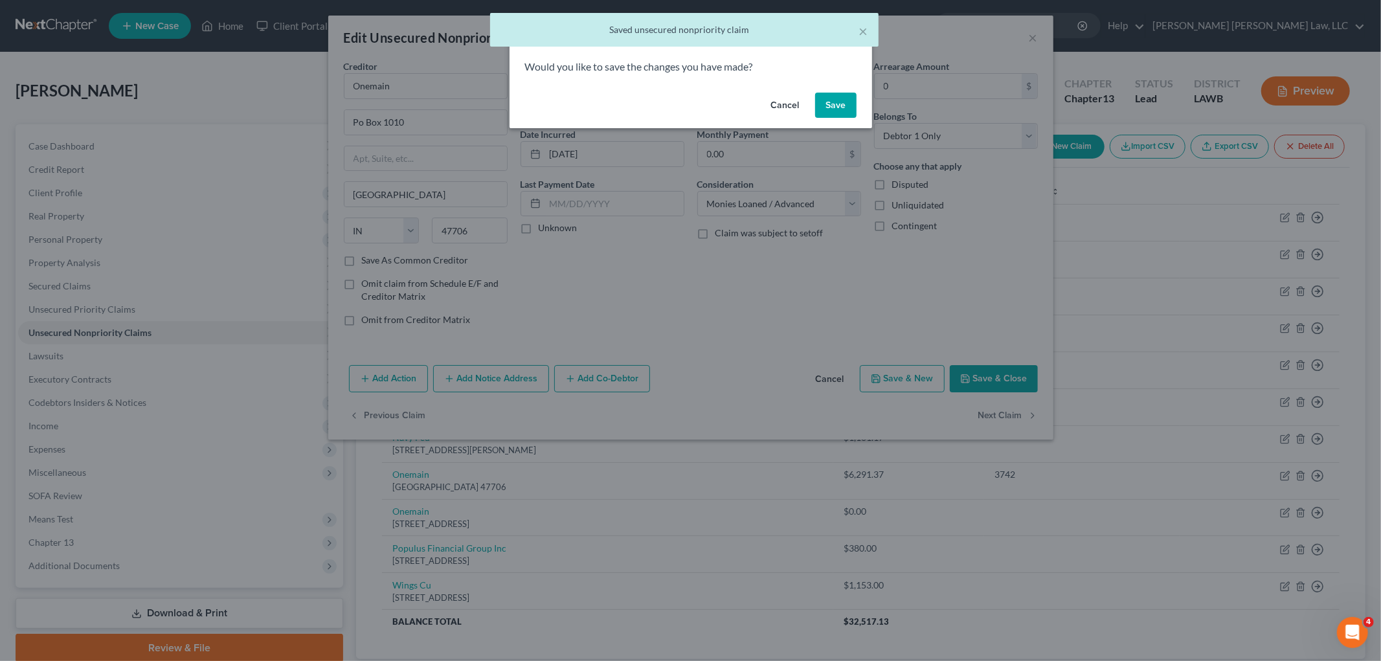
click at [832, 108] on button "Save" at bounding box center [835, 106] width 41 height 26
select select "21"
select select "0"
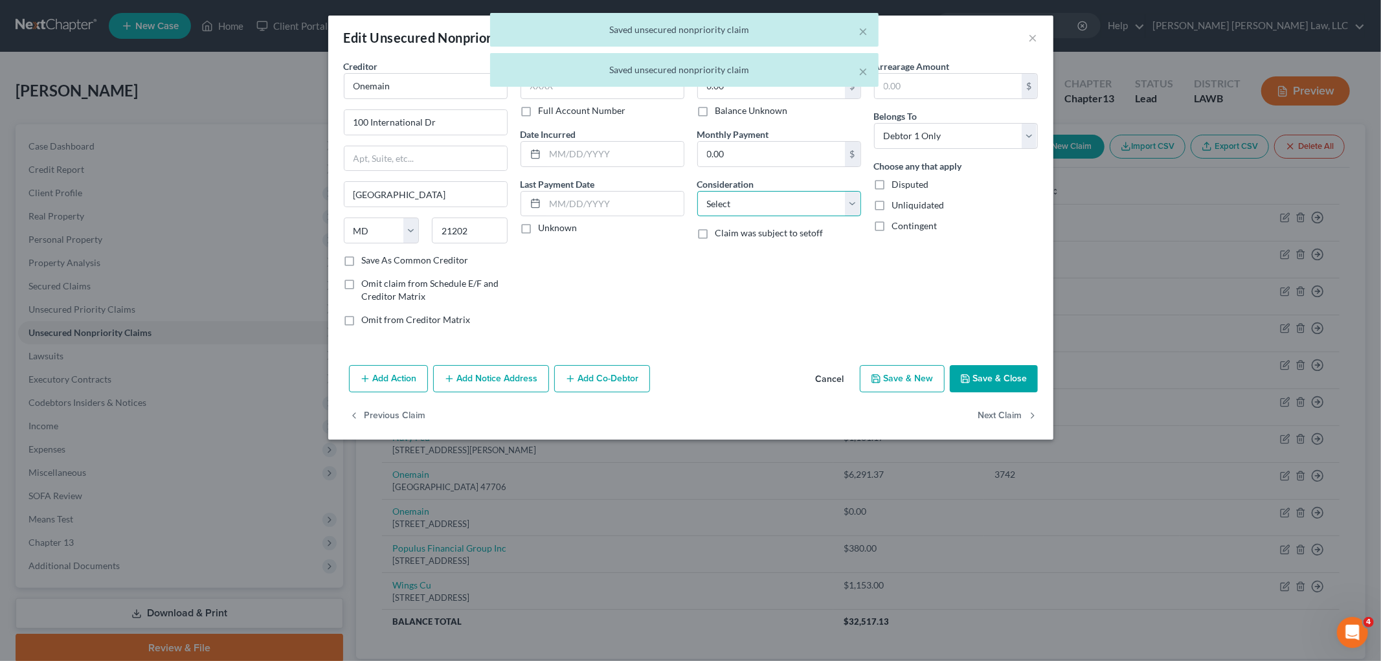
click at [754, 205] on select "Select Cable / Satellite Services Collection Agency Credit Card Debt Debt Couns…" at bounding box center [779, 204] width 164 height 26
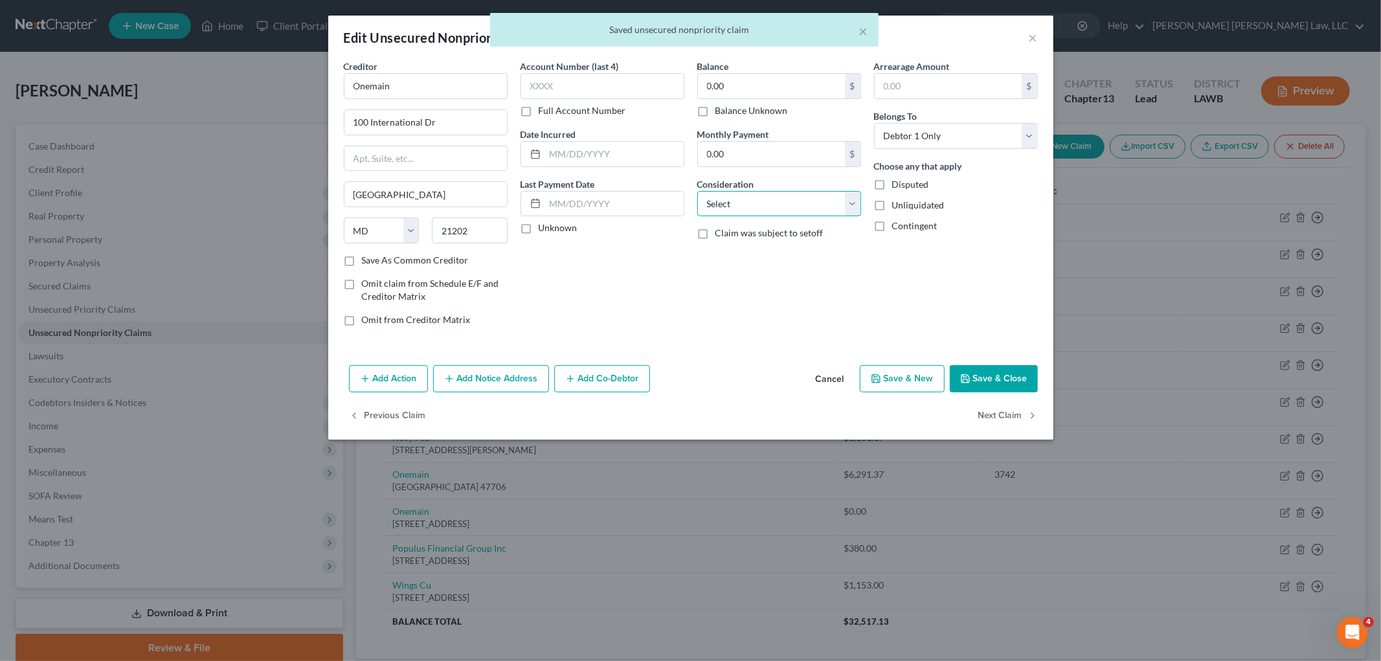
select select "10"
click at [697, 191] on select "Select Cable / Satellite Services Collection Agency Credit Card Debt Debt Couns…" at bounding box center [779, 204] width 164 height 26
click at [1007, 412] on button "Next Claim" at bounding box center [1009, 416] width 60 height 27
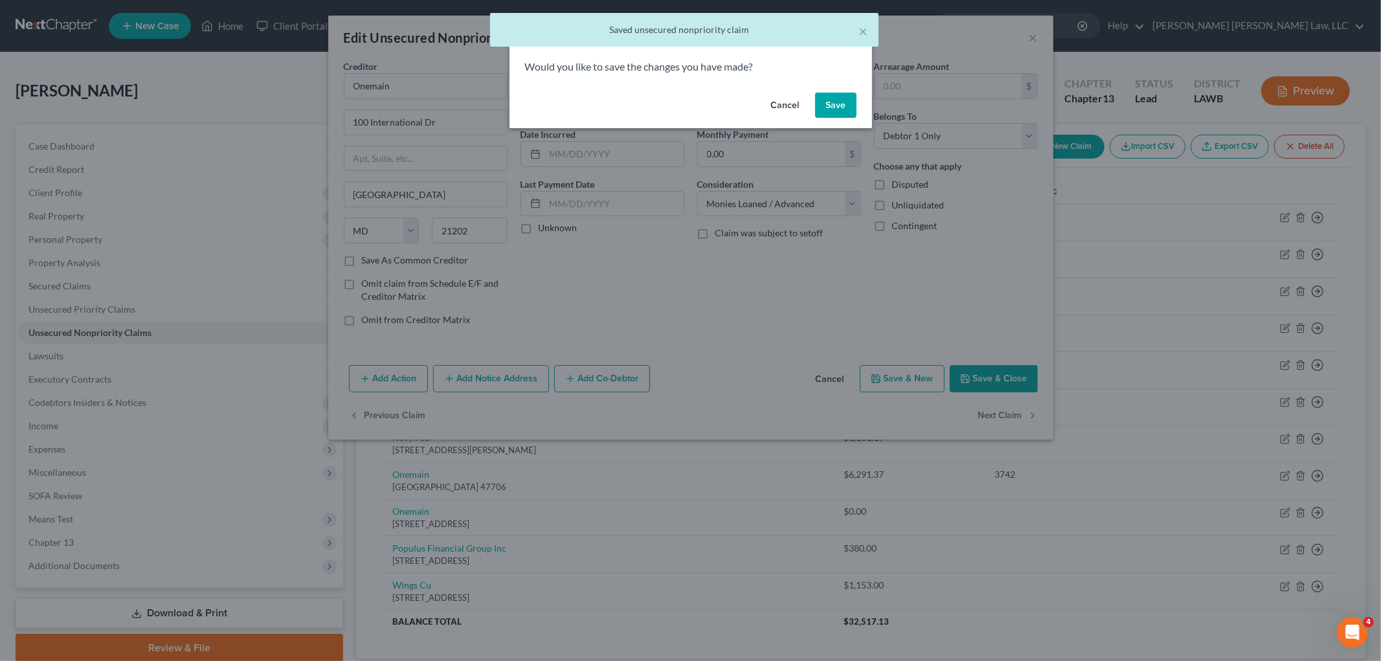
click at [844, 98] on button "Save" at bounding box center [835, 106] width 41 height 26
select select "50"
select select "0"
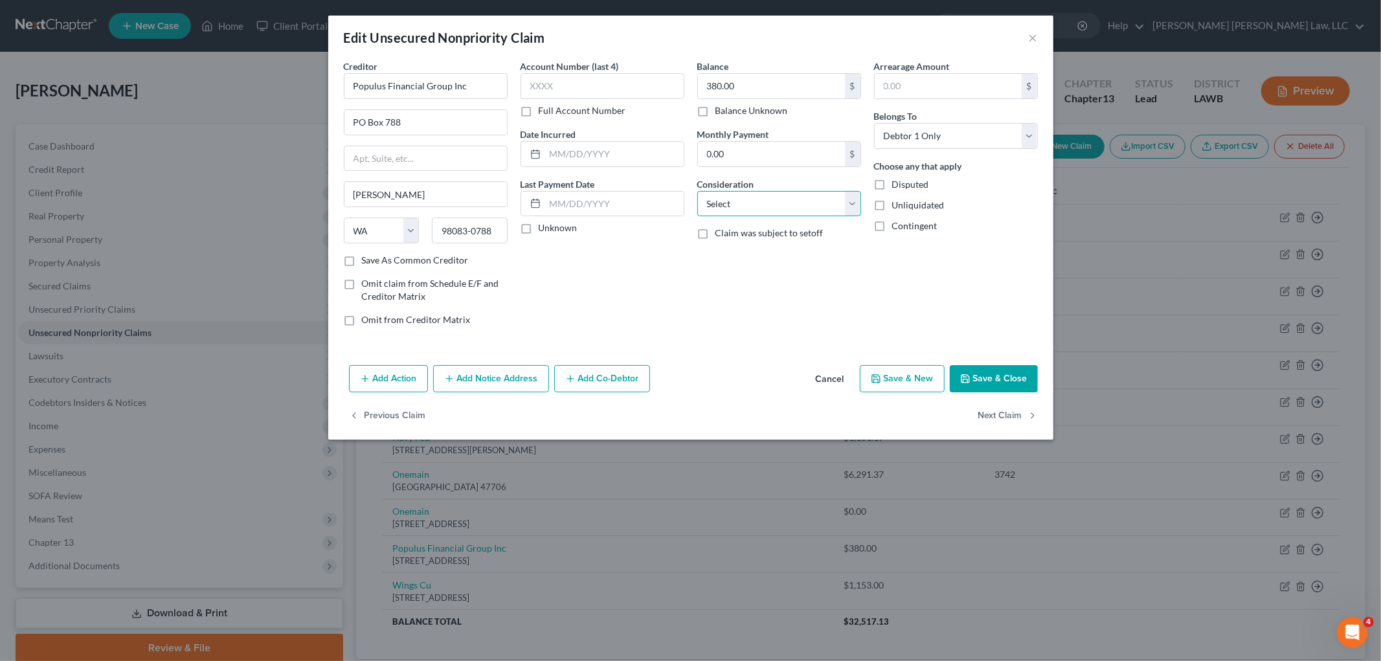
drag, startPoint x: 793, startPoint y: 196, endPoint x: 789, endPoint y: 214, distance: 18.7
click at [793, 196] on select "Select Cable / Satellite Services Collection Agency Credit Card Debt Debt Couns…" at bounding box center [779, 204] width 164 height 26
select select "1"
click at [697, 191] on select "Select Cable / Satellite Services Collection Agency Credit Card Debt Debt Couns…" at bounding box center [779, 204] width 164 height 26
click at [1004, 415] on button "Next Claim" at bounding box center [1009, 416] width 60 height 27
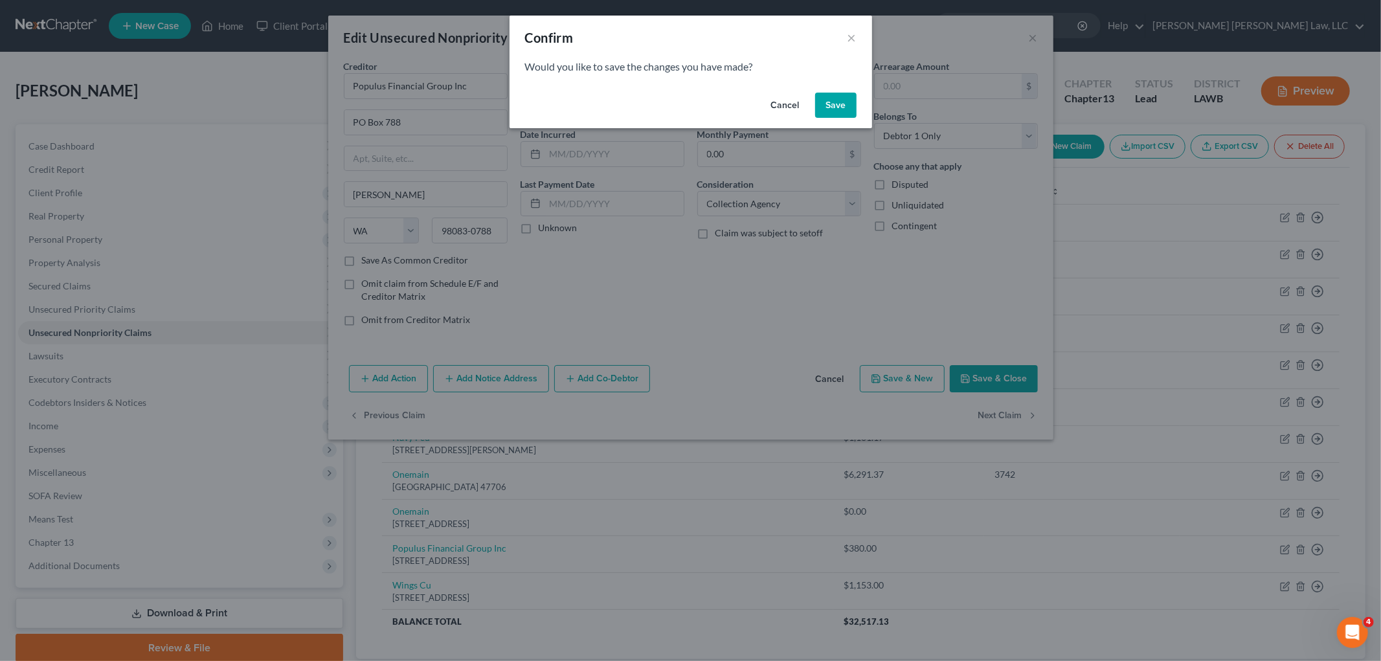
click at [852, 106] on button "Save" at bounding box center [835, 106] width 41 height 26
select select "24"
select select "0"
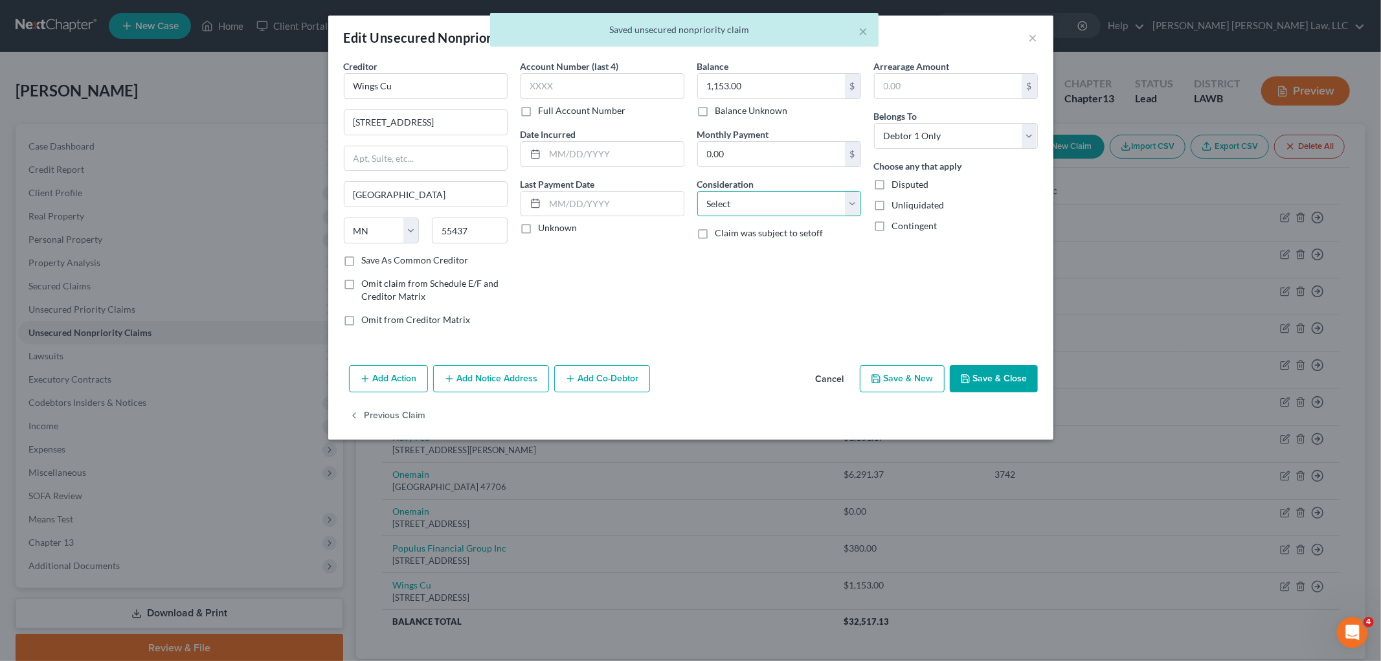
click at [788, 203] on select "Select Cable / Satellite Services Collection Agency Credit Card Debt Debt Couns…" at bounding box center [779, 204] width 164 height 26
select select "1"
click at [697, 191] on select "Select Cable / Satellite Services Collection Agency Credit Card Debt Debt Couns…" at bounding box center [779, 204] width 164 height 26
click at [1015, 372] on button "Save & Close" at bounding box center [994, 378] width 88 height 27
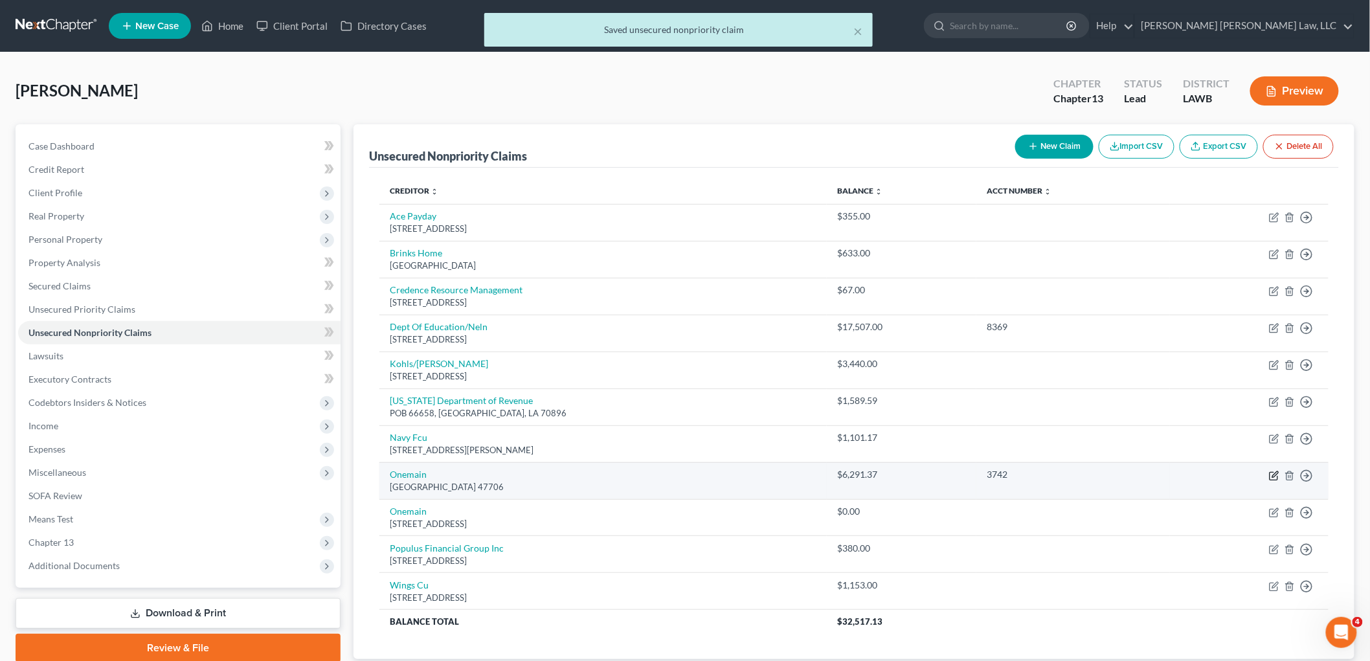
click at [1274, 477] on icon "button" at bounding box center [1274, 476] width 10 height 10
select select "15"
select select "10"
select select "0"
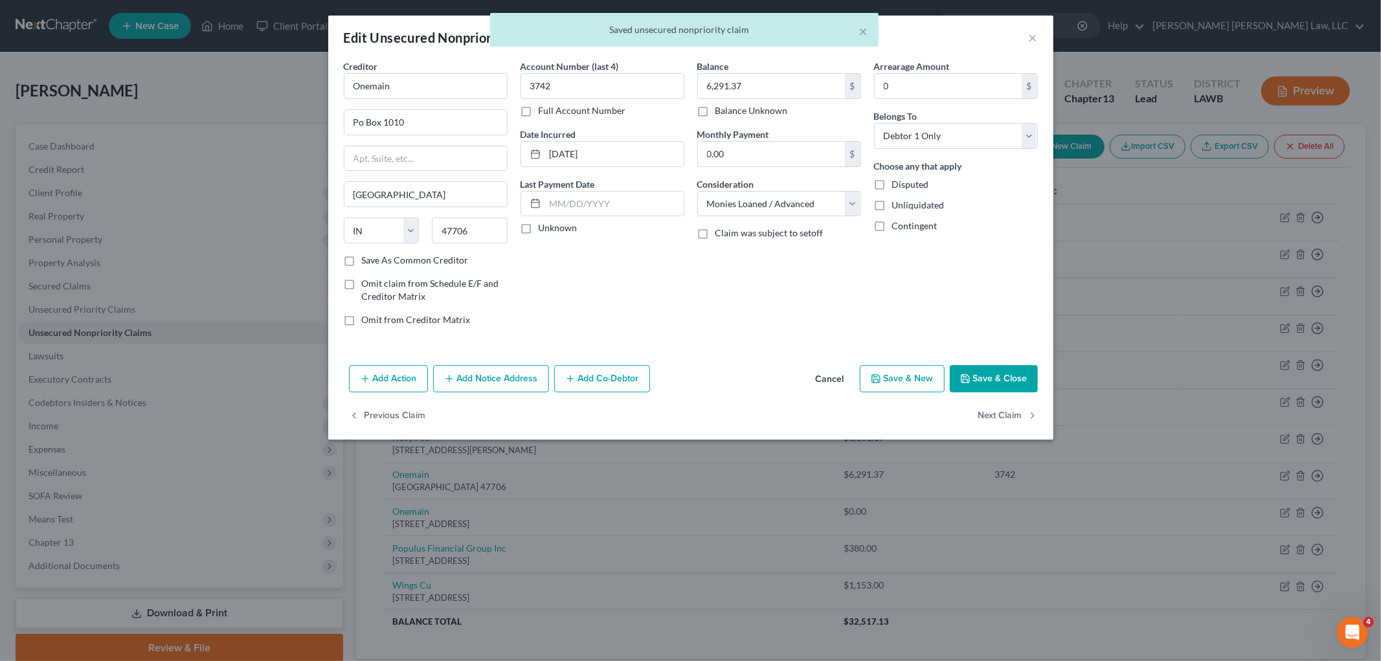
click at [510, 382] on button "Add Notice Address" at bounding box center [491, 378] width 116 height 27
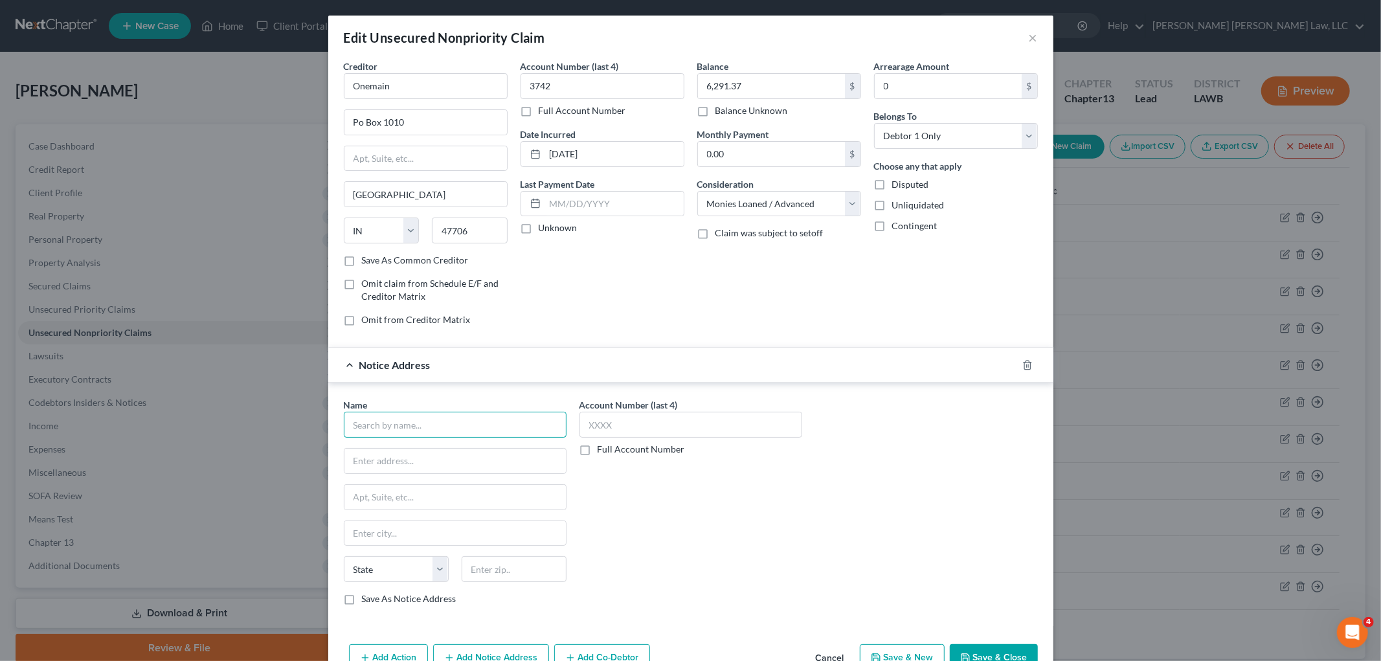
click at [492, 417] on input "text" at bounding box center [455, 425] width 223 height 26
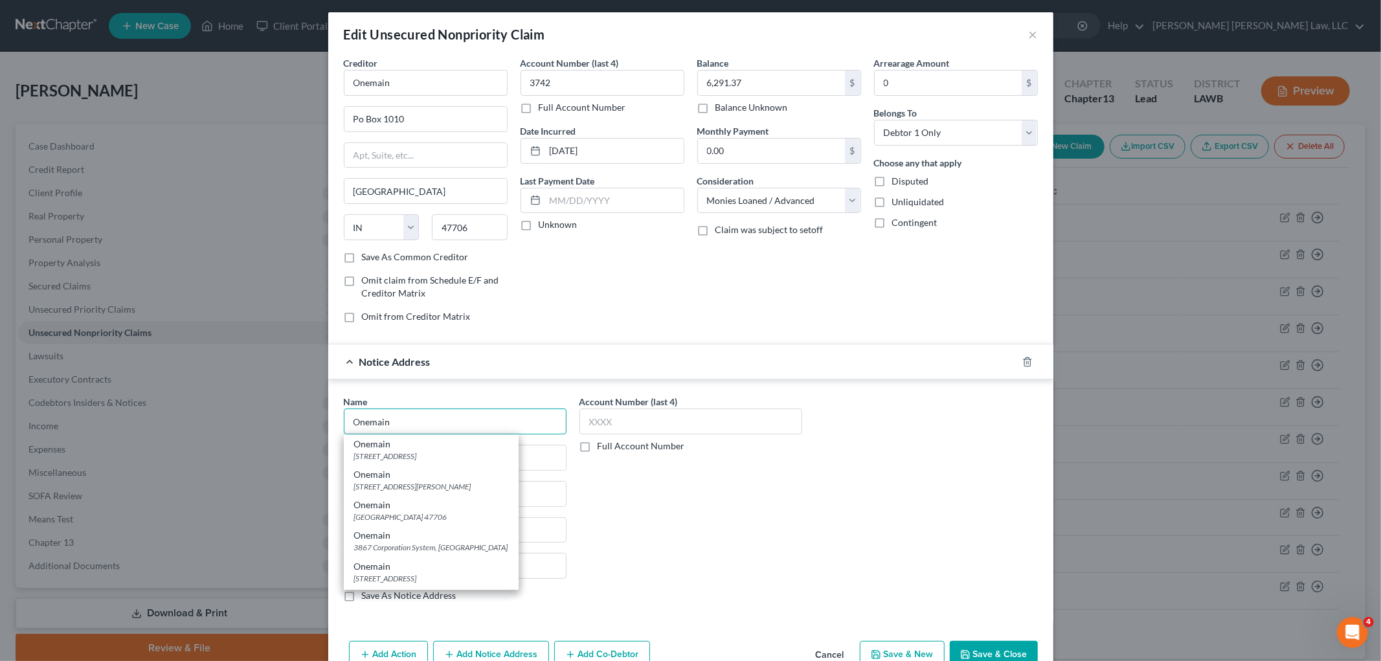
scroll to position [3, 0]
type input "Onemain"
click at [599, 484] on div "Account Number (last 4) Full Account Number" at bounding box center [691, 505] width 236 height 218
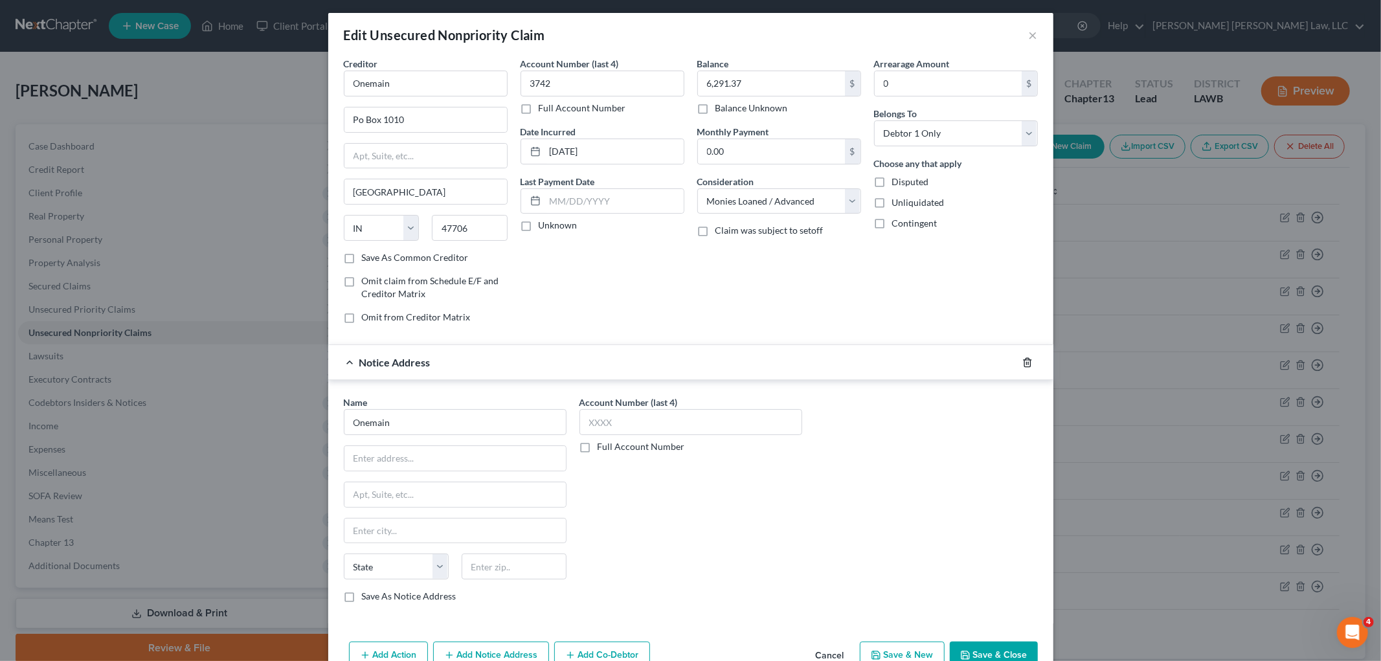
click at [1023, 364] on icon "button" at bounding box center [1028, 362] width 10 height 10
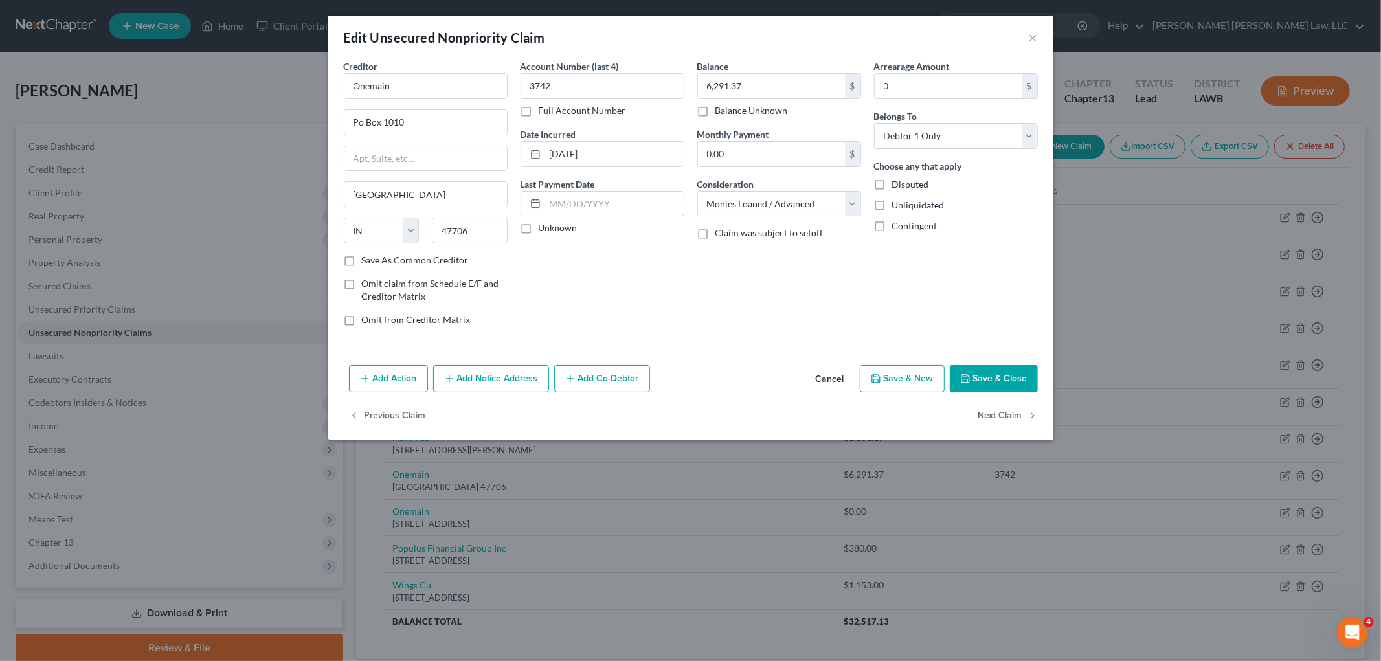
scroll to position [0, 0]
click at [990, 383] on button "Save & Close" at bounding box center [994, 378] width 88 height 27
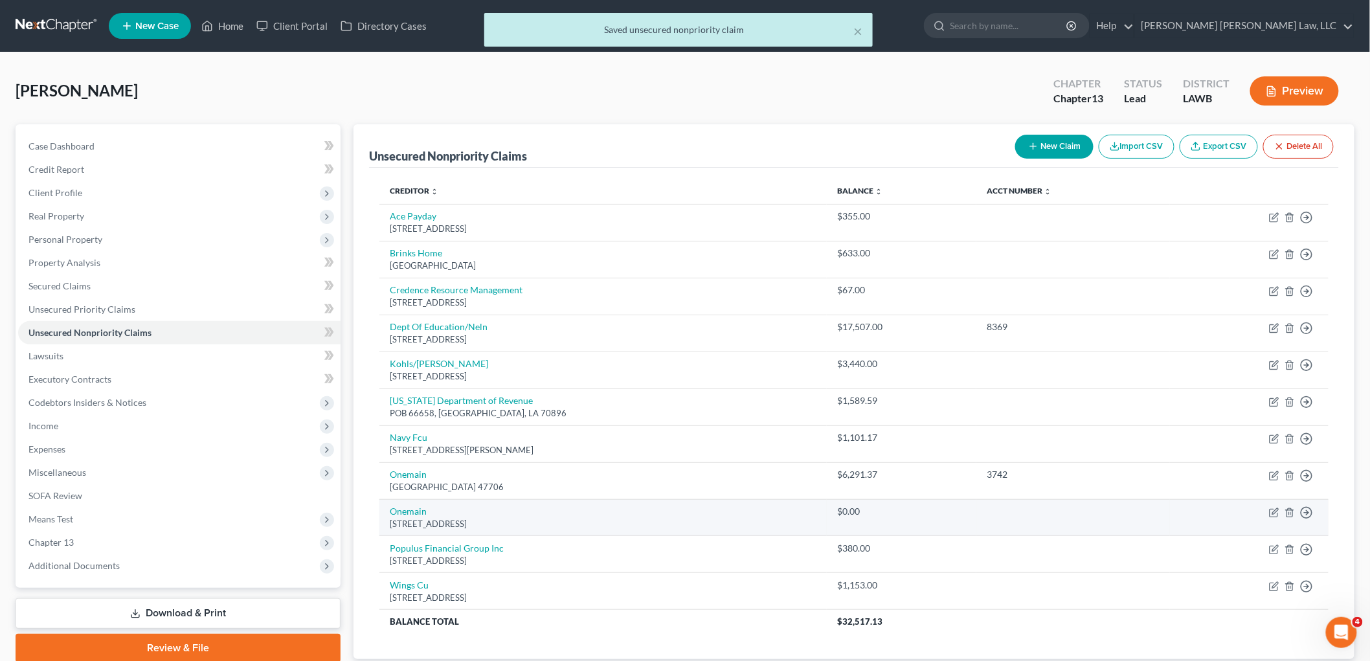
drag, startPoint x: 465, startPoint y: 523, endPoint x: 391, endPoint y: 528, distance: 74.7
click at [391, 528] on div "100 International Dr, Baltimore, MD 21202" at bounding box center [603, 524] width 427 height 12
copy div "100 International Dr"
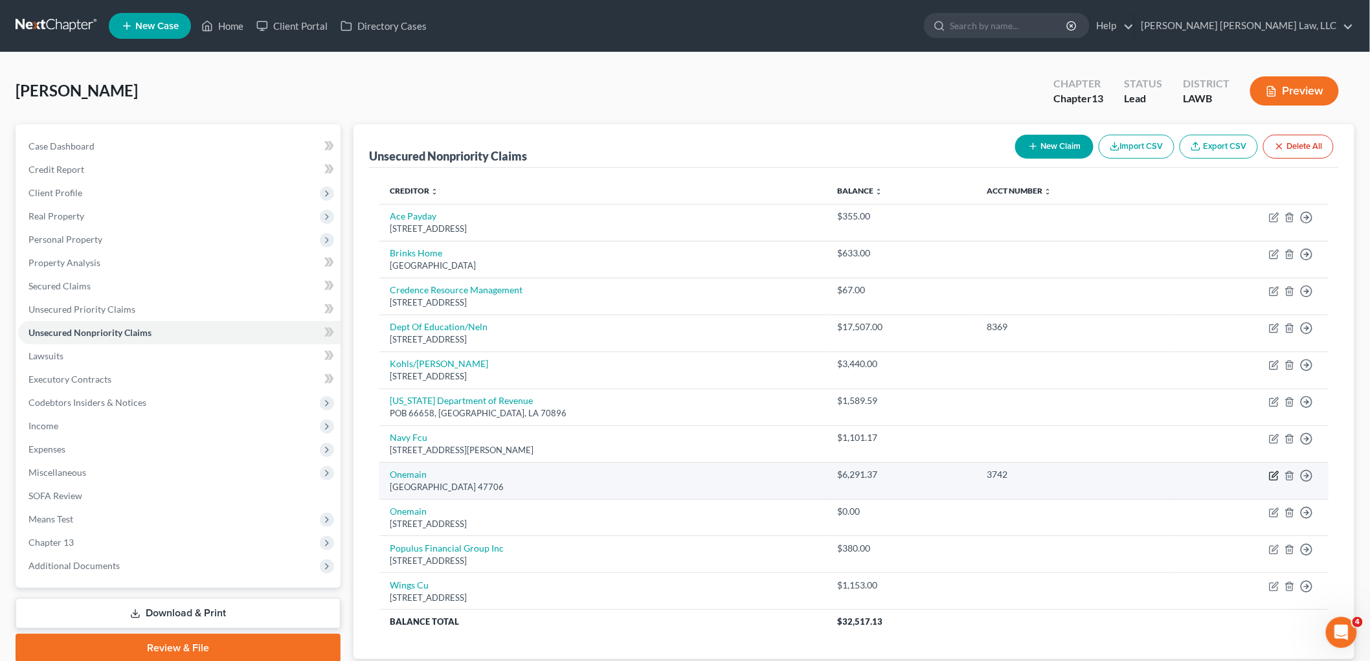
click at [1271, 477] on icon "button" at bounding box center [1274, 476] width 10 height 10
select select "15"
select select "10"
select select "0"
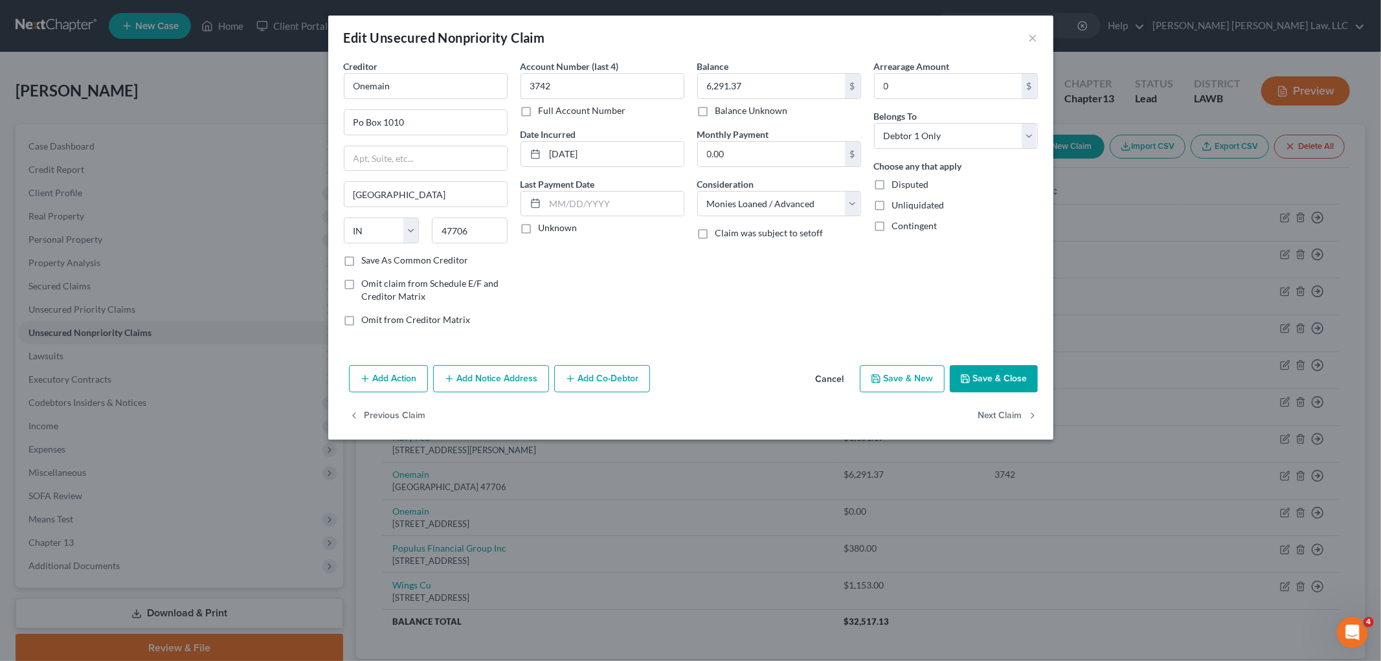
click at [512, 376] on button "Add Notice Address" at bounding box center [491, 378] width 116 height 27
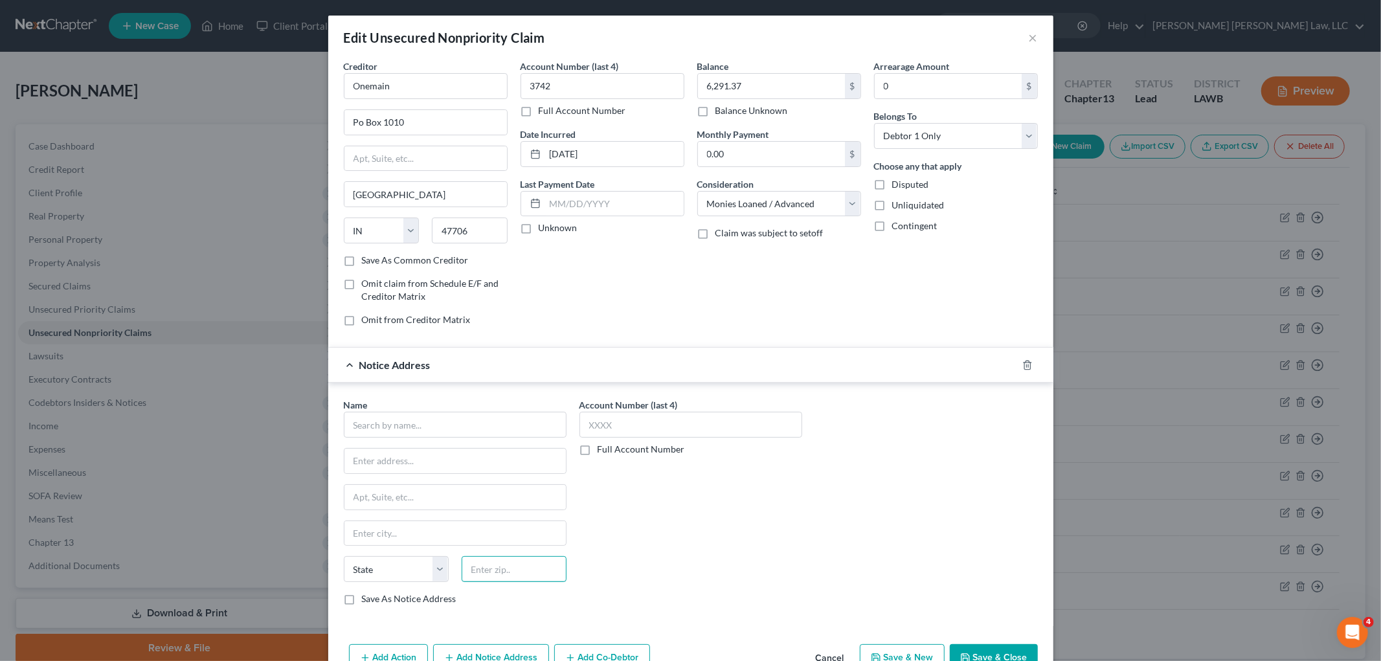
click at [541, 572] on input "text" at bounding box center [514, 569] width 105 height 26
type input "21202"
click at [729, 617] on div "Name * State AL AK AR AZ CA CO CT DE DC FL GA GU HI ID IL IN IA KS KY LA ME MD …" at bounding box center [690, 504] width 725 height 243
type input "Baltimore"
select select "21"
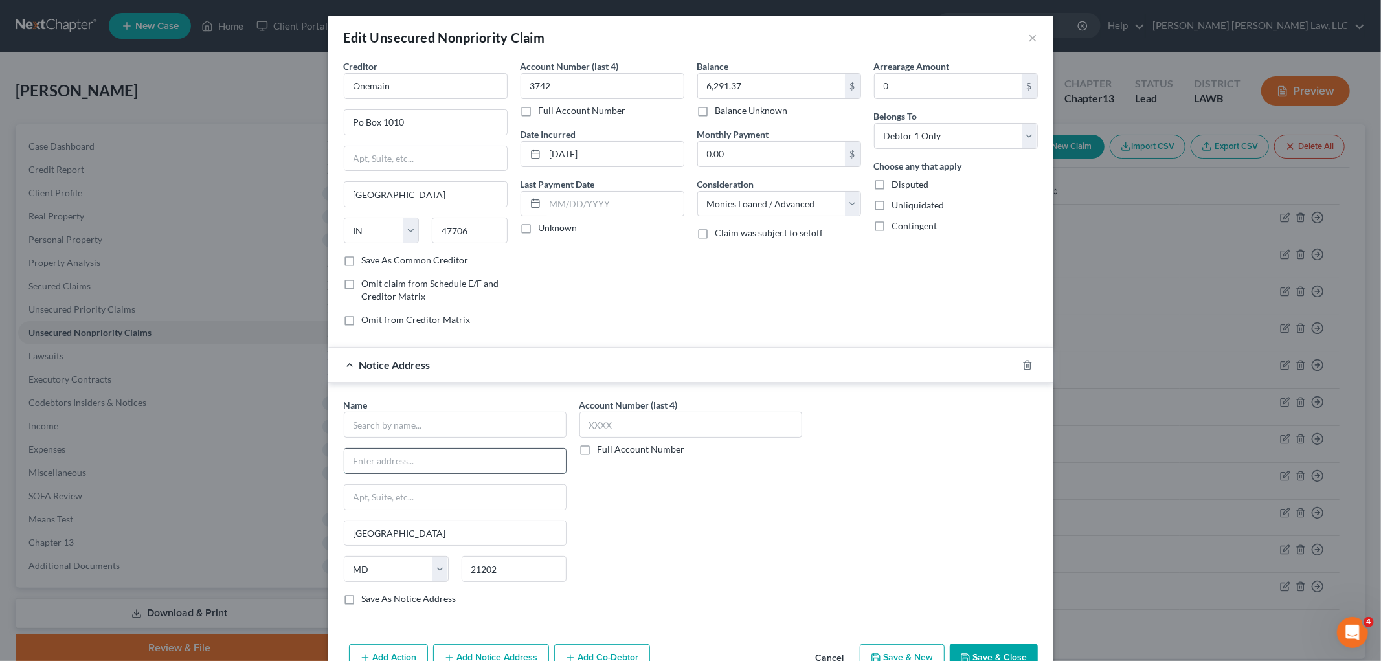
click at [379, 460] on input "text" at bounding box center [455, 461] width 221 height 25
paste input "100 International Dr"
type input "100 International Dr"
click at [405, 421] on input "text" at bounding box center [455, 425] width 223 height 26
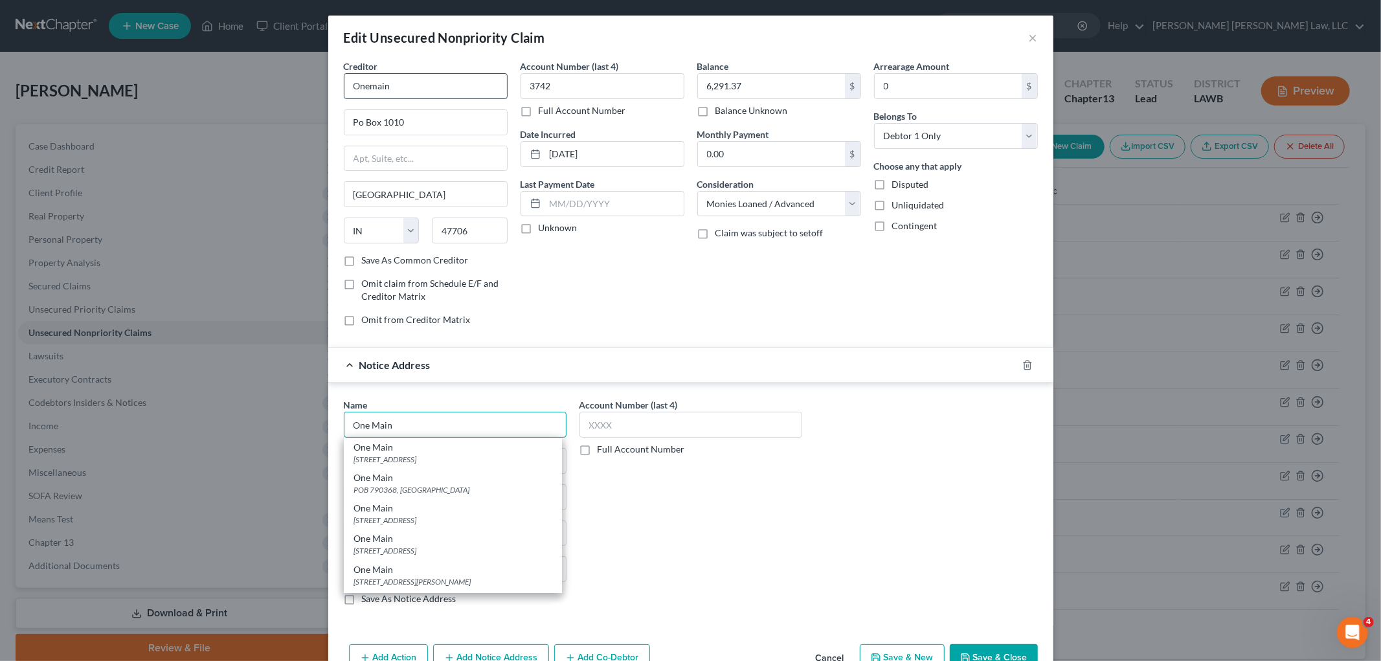
type input "One Main"
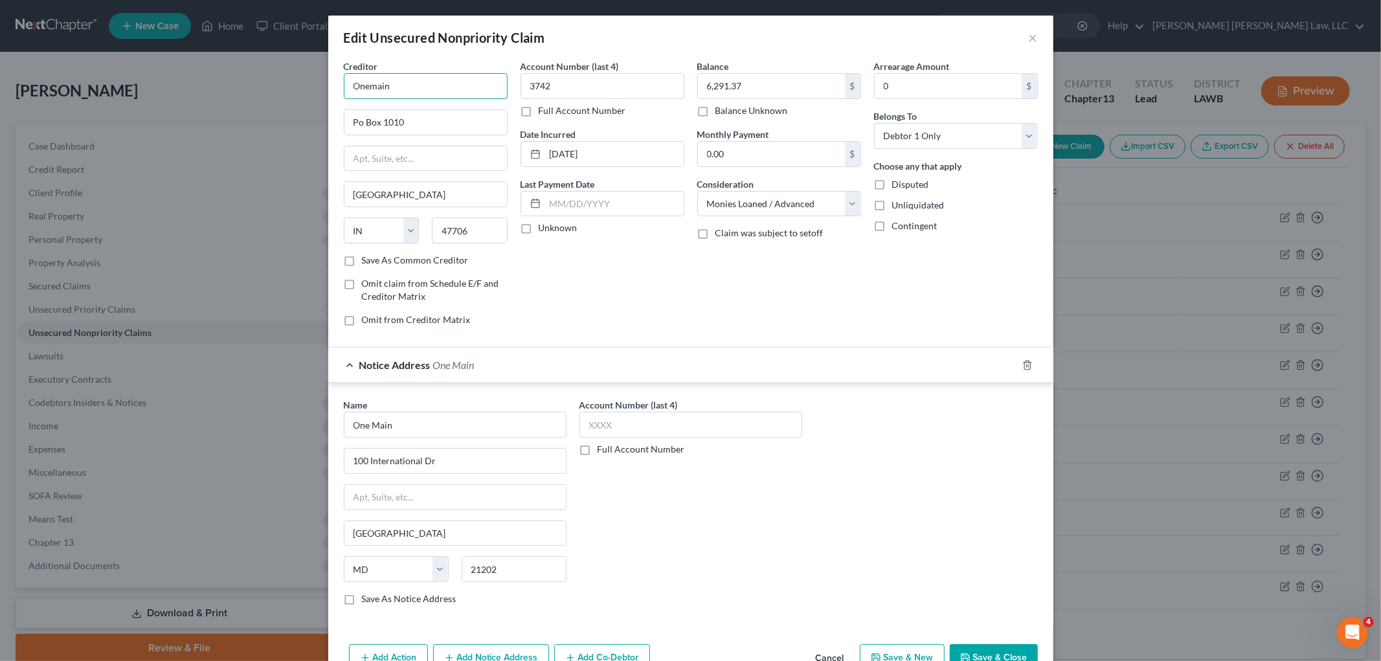
drag, startPoint x: 392, startPoint y: 87, endPoint x: 345, endPoint y: 88, distance: 47.3
click at [345, 88] on input "Onemain" at bounding box center [426, 86] width 164 height 26
type input "One Main"
drag, startPoint x: 896, startPoint y: 462, endPoint x: 896, endPoint y: 470, distance: 8.4
click at [896, 461] on div "Name * One Main 100 International Dr Baltimore State AL AK AR AZ CA CO CT DE DC…" at bounding box center [690, 507] width 707 height 218
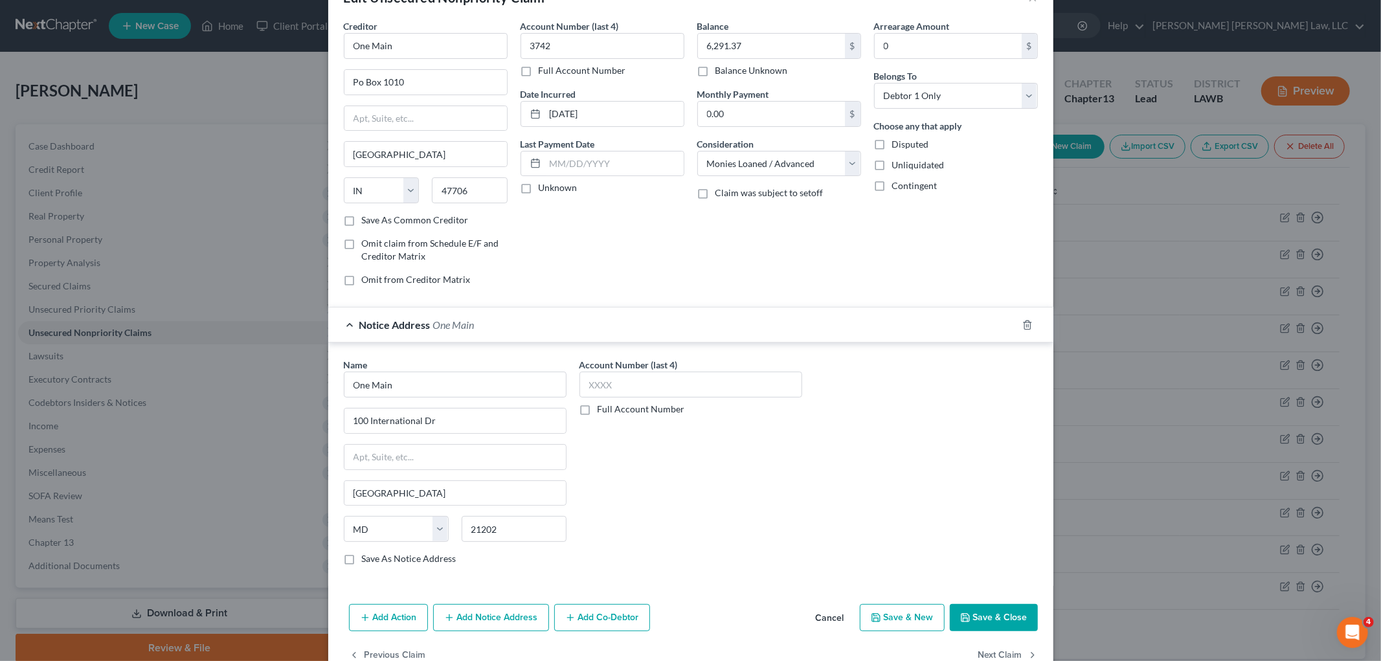
scroll to position [74, 0]
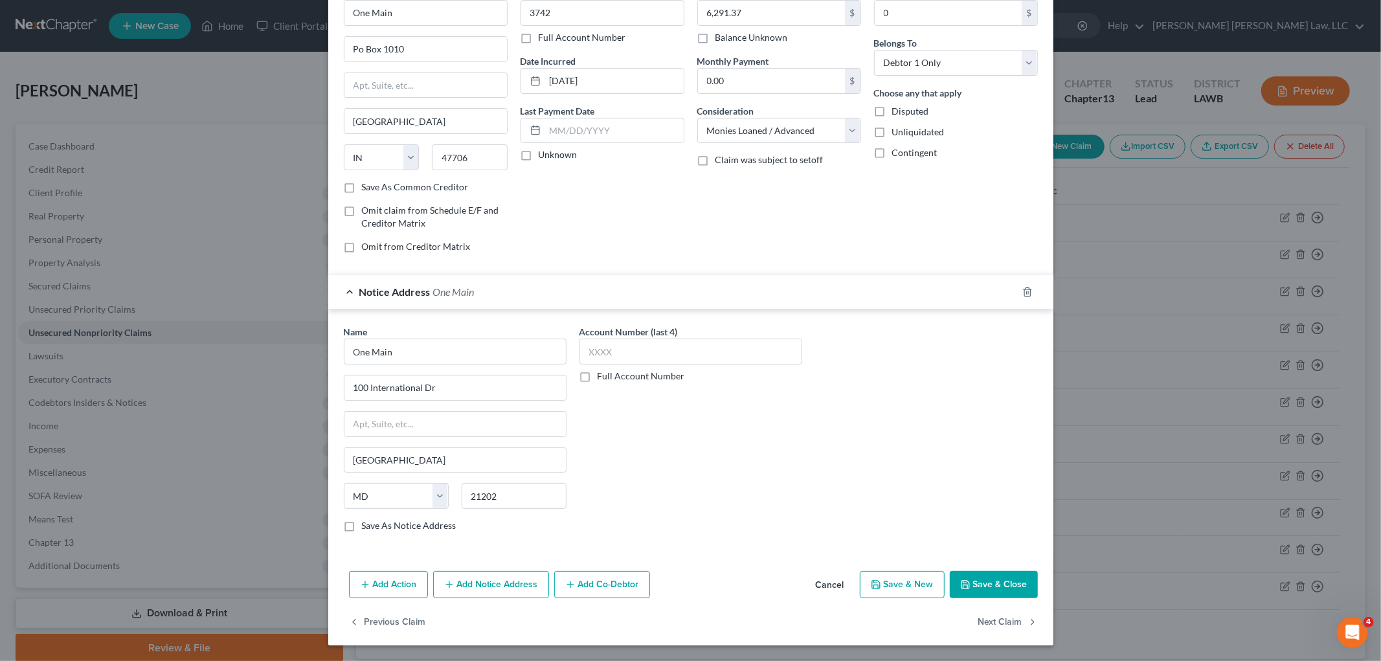
click at [962, 591] on button "Save & Close" at bounding box center [994, 584] width 88 height 27
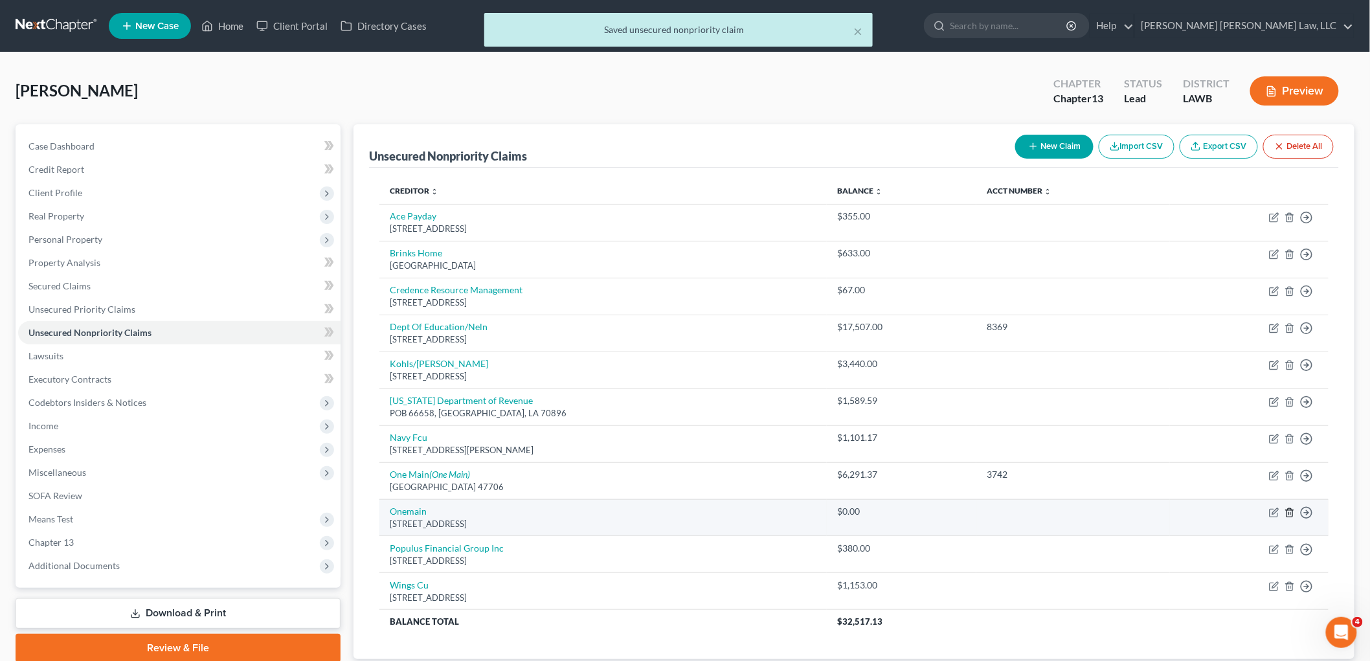
click at [1290, 512] on icon "button" at bounding box center [1290, 513] width 10 height 10
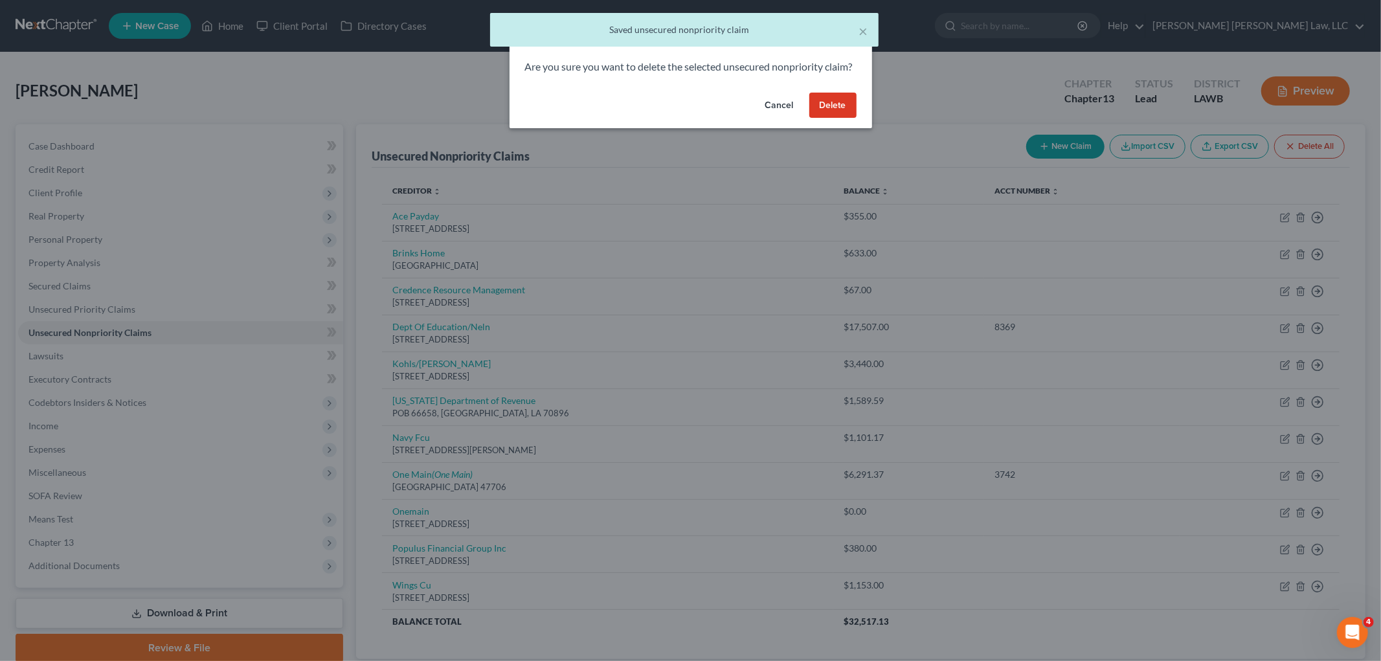
click at [819, 119] on button "Delete" at bounding box center [832, 106] width 47 height 26
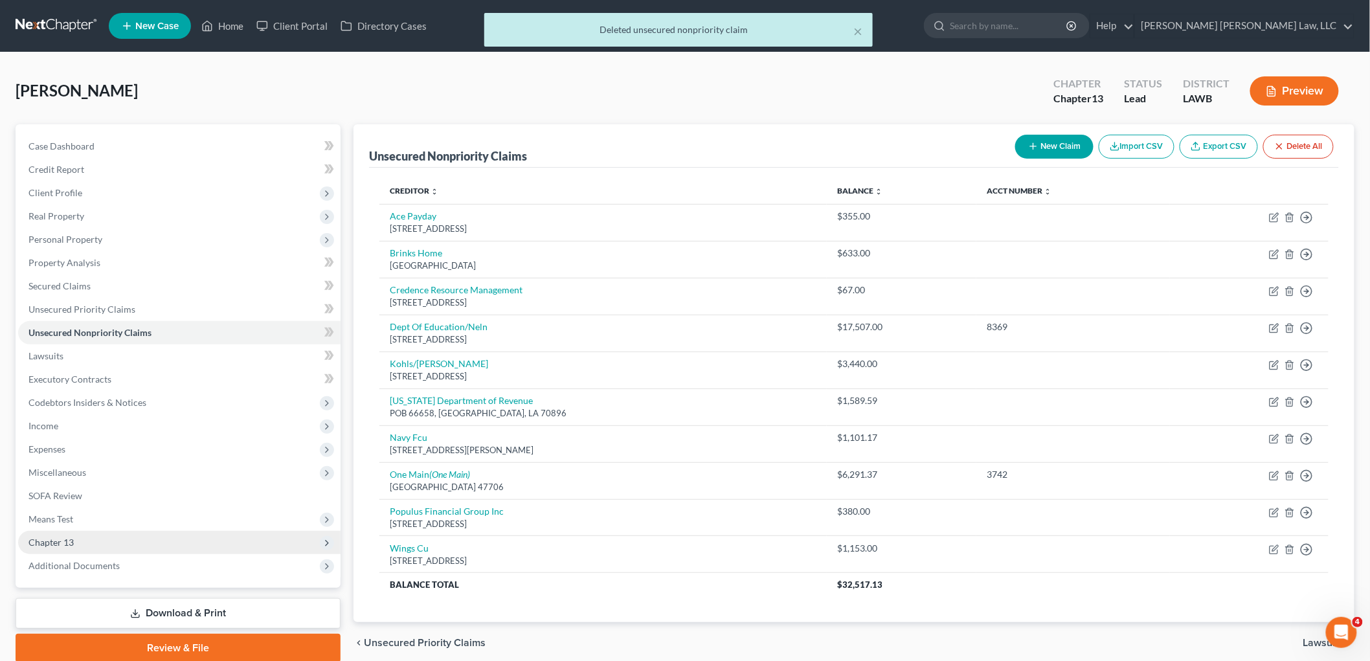
click at [94, 538] on span "Chapter 13" at bounding box center [179, 542] width 323 height 23
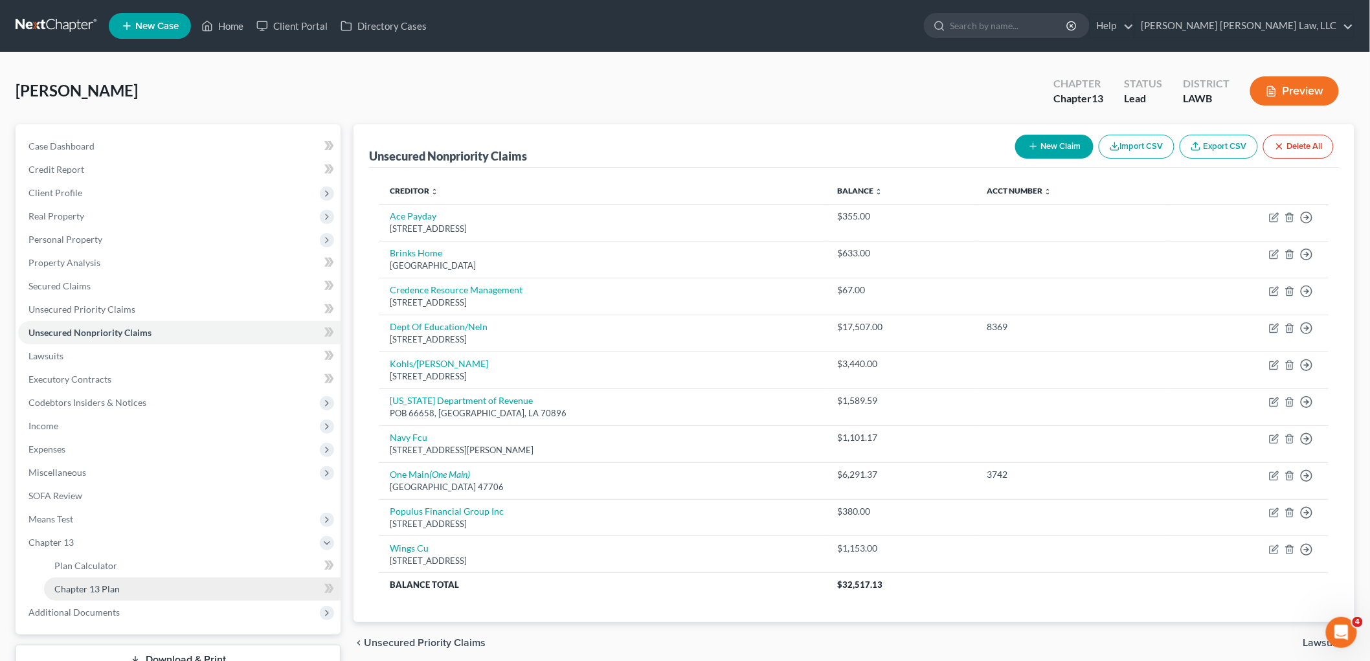
click at [99, 584] on span "Chapter 13 Plan" at bounding box center [86, 588] width 65 height 11
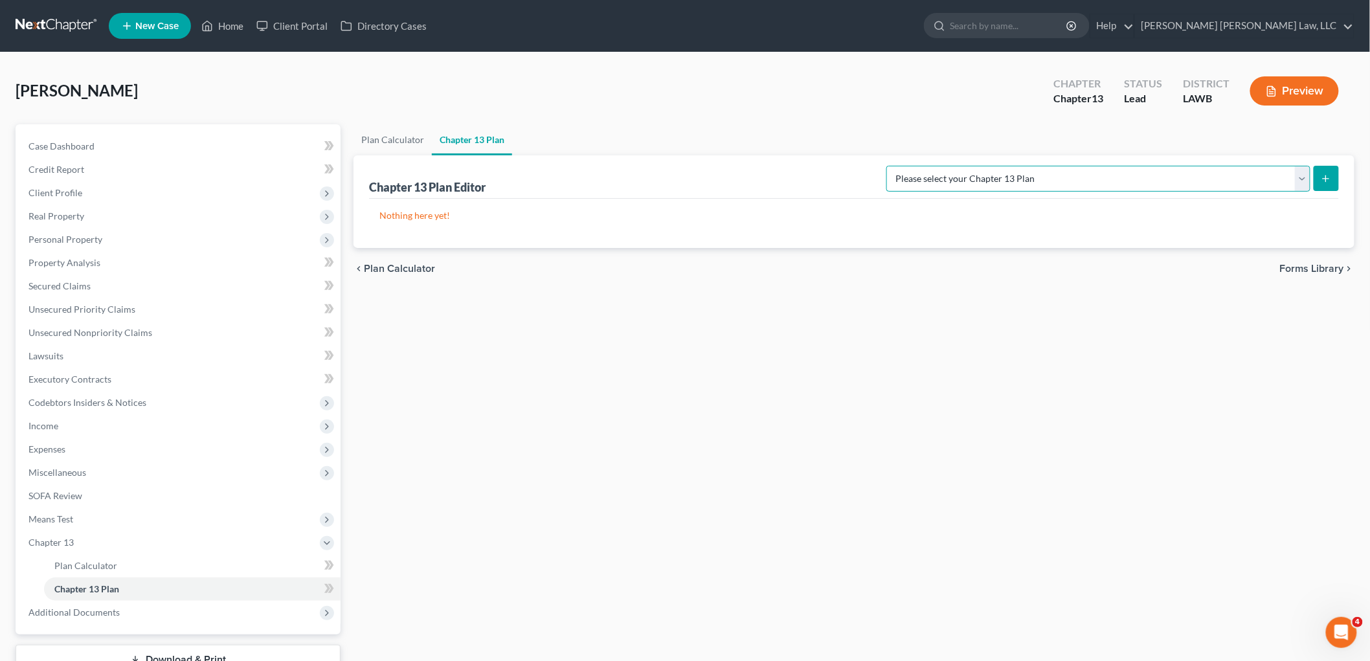
drag, startPoint x: 1267, startPoint y: 181, endPoint x: 1263, endPoint y: 190, distance: 9.3
click at [1267, 181] on select "Please select your Chapter 13 Plan E. Orum Custom Plan (Revised 12/1/2021) E. O…" at bounding box center [1099, 179] width 424 height 26
select select "1"
click at [1023, 166] on select "Please select your Chapter 13 Plan E. Orum Custom Plan (Revised 12/1/2021) E. O…" at bounding box center [1099, 179] width 424 height 26
click at [1320, 173] on button "submit" at bounding box center [1326, 178] width 25 height 25
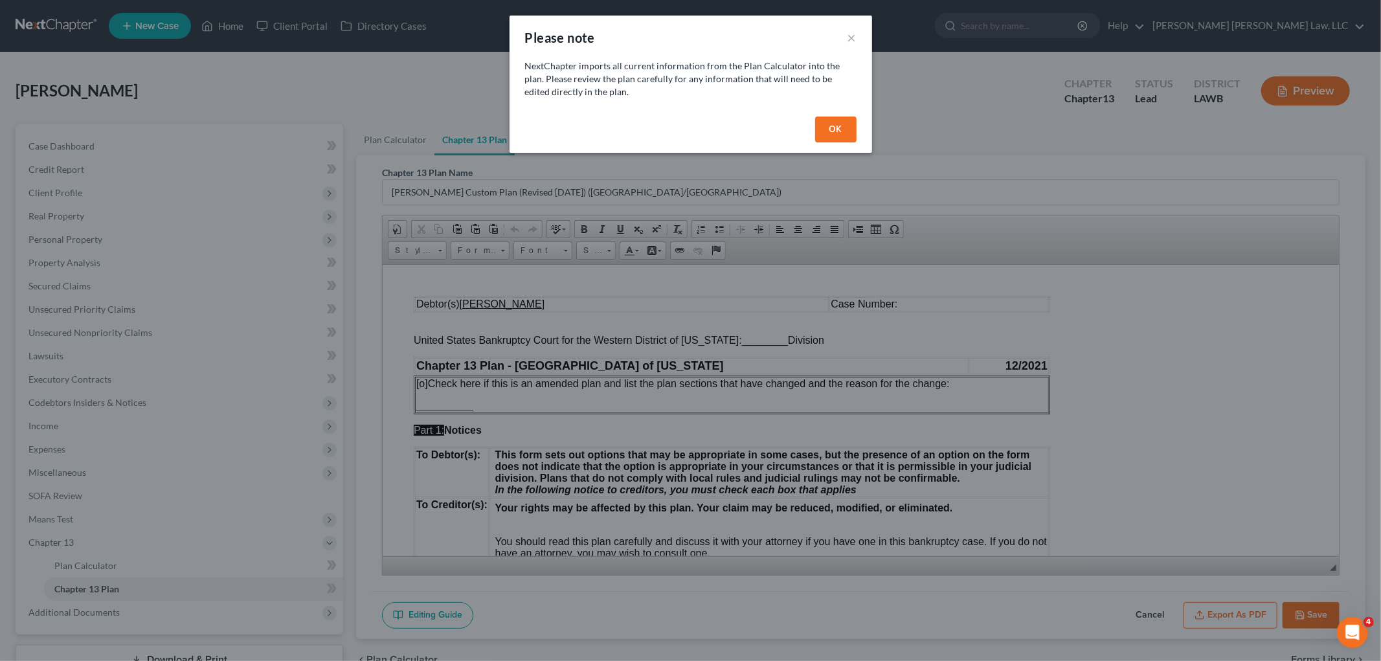
click at [821, 128] on button "OK" at bounding box center [835, 130] width 41 height 26
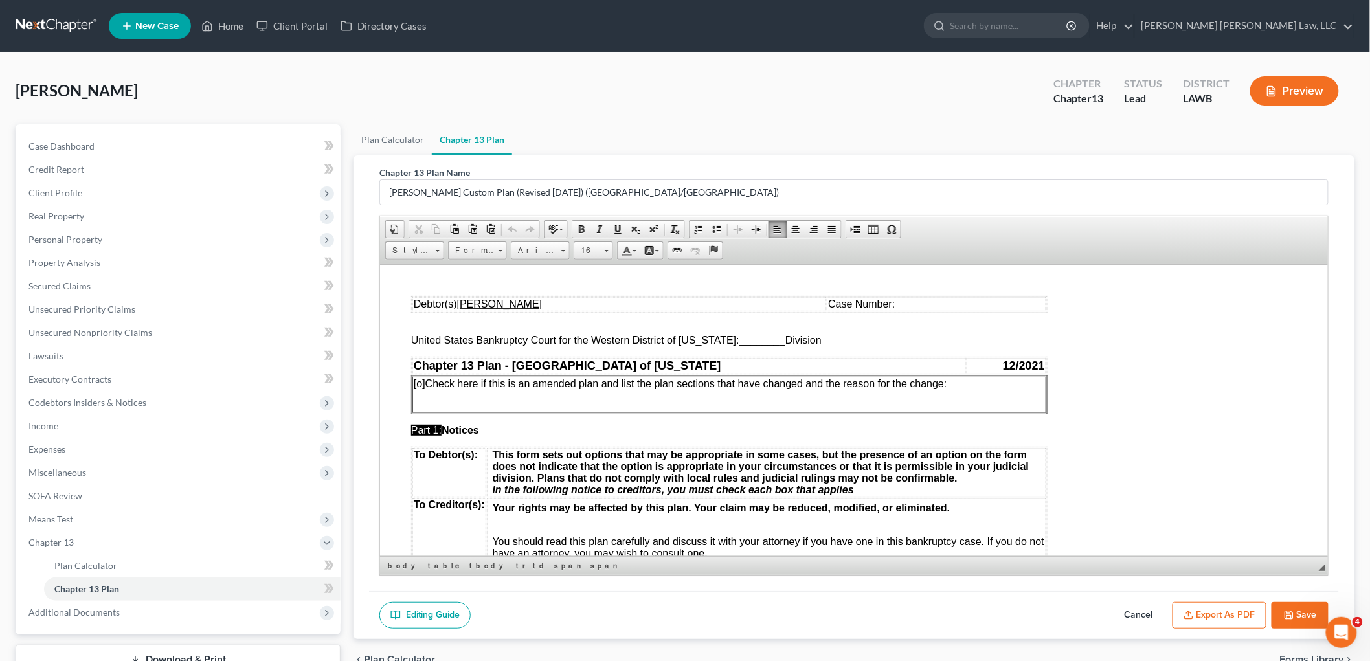
click at [770, 342] on span "________" at bounding box center [762, 339] width 46 height 11
drag, startPoint x: 773, startPoint y: 342, endPoint x: 732, endPoint y: 342, distance: 41.4
click at [739, 342] on span "________" at bounding box center [762, 339] width 46 height 11
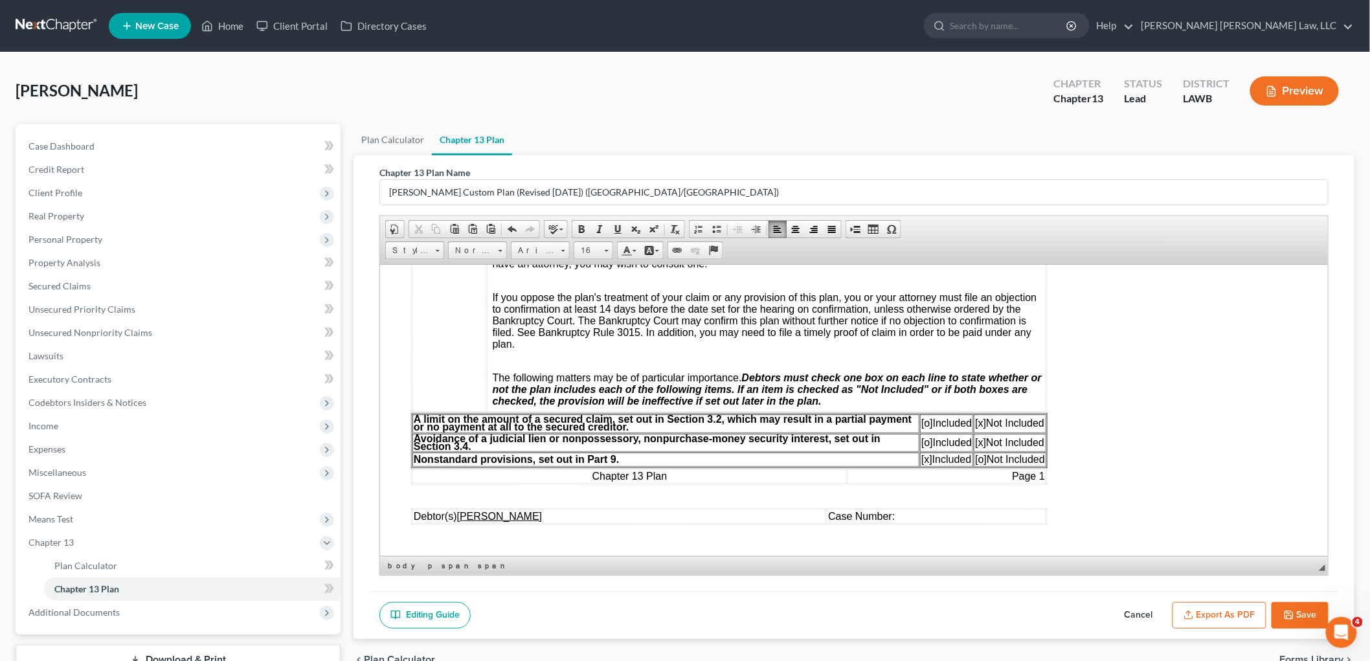
scroll to position [359, 0]
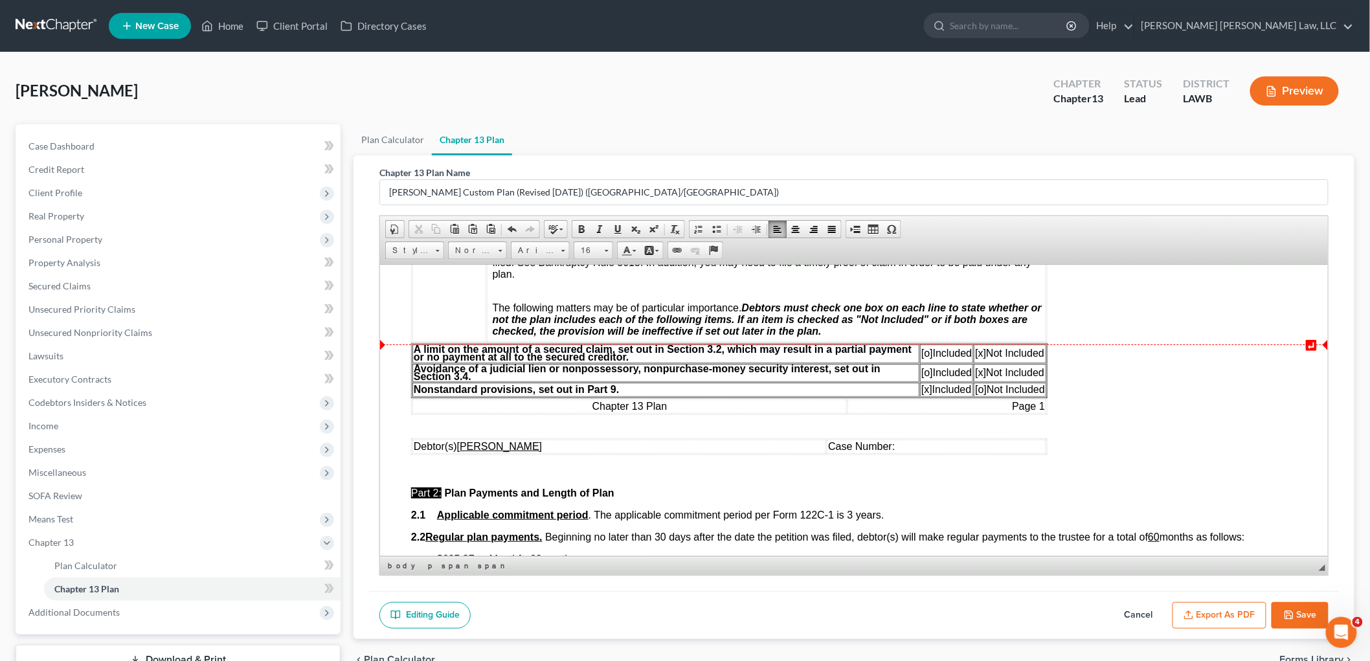
click at [923, 355] on span "[o]" at bounding box center [927, 352] width 12 height 11
click at [980, 357] on span "[x]" at bounding box center [980, 352] width 11 height 11
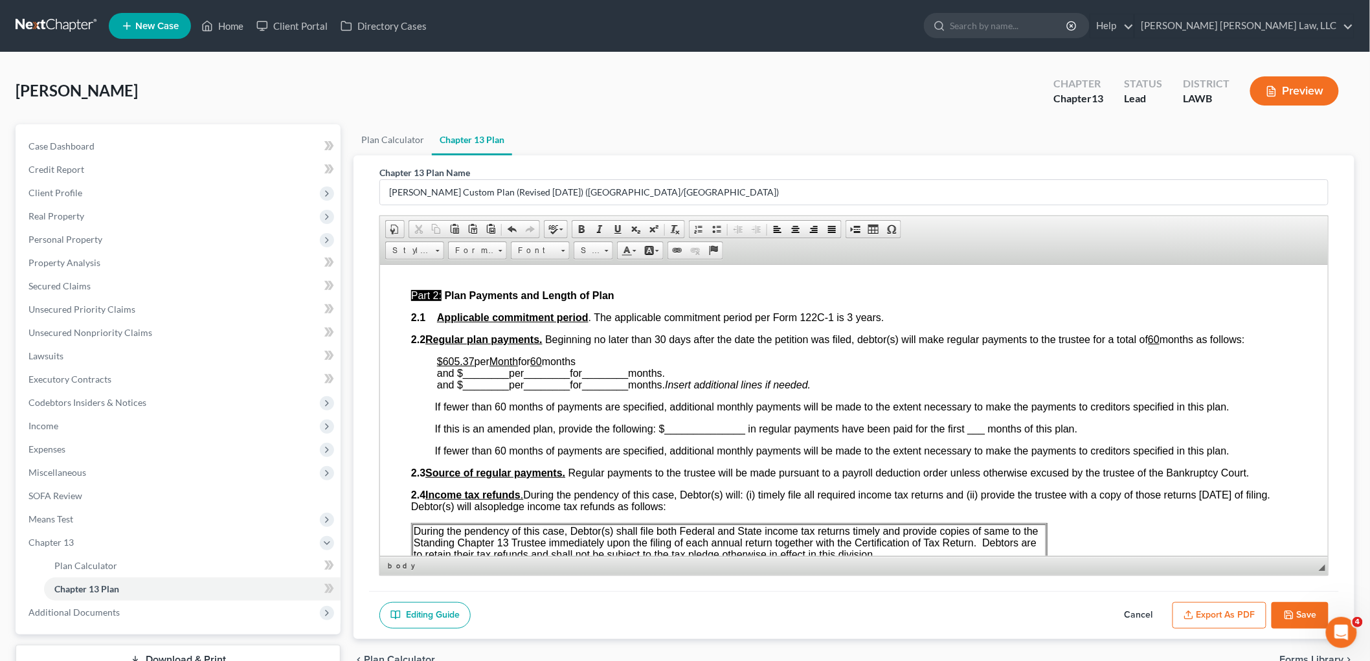
scroll to position [575, 0]
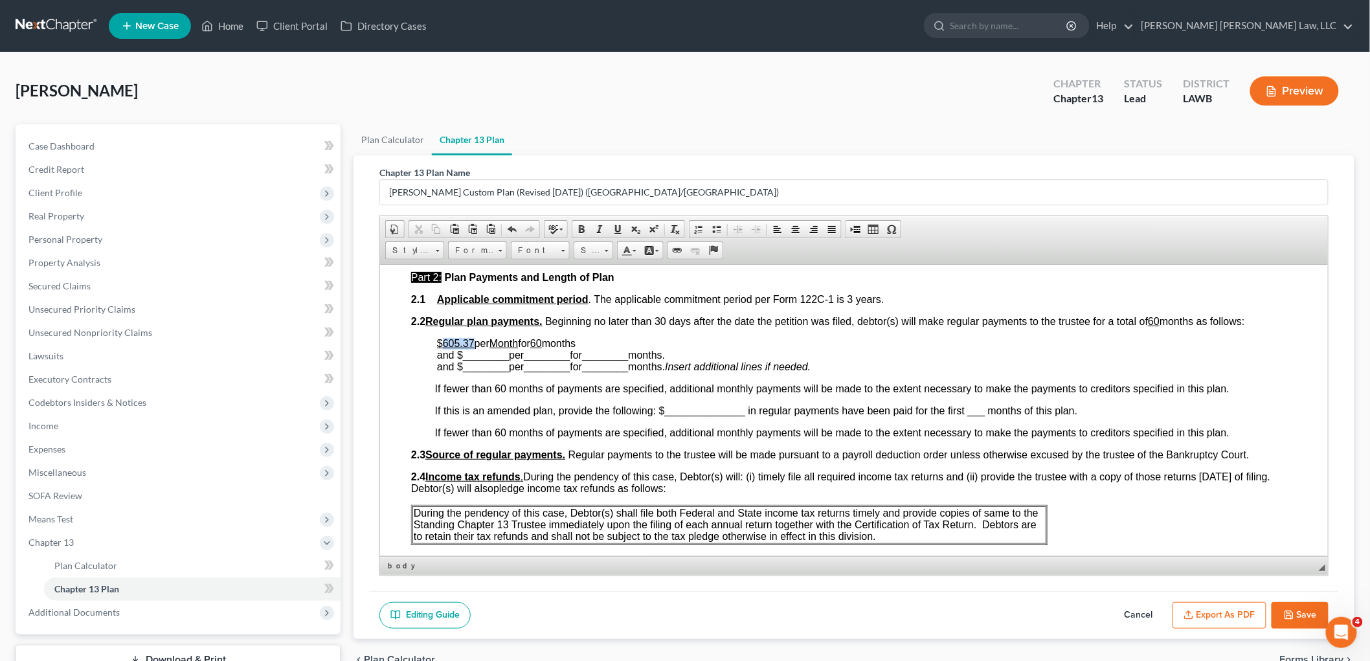
drag, startPoint x: 472, startPoint y: 339, endPoint x: 442, endPoint y: 339, distance: 29.8
click at [442, 339] on u "$605.37" at bounding box center [455, 342] width 38 height 11
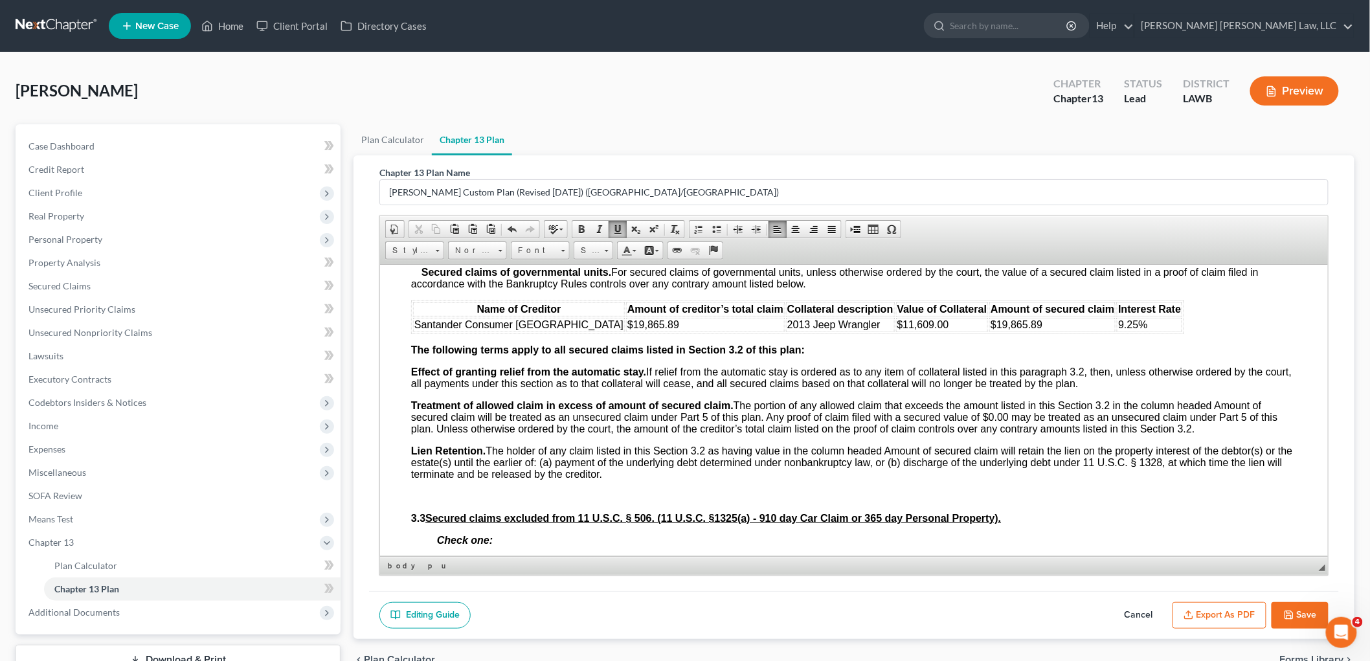
scroll to position [1367, 0]
drag, startPoint x: 960, startPoint y: 331, endPoint x: 909, endPoint y: 329, distance: 51.8
click at [989, 329] on td "$19,865.89" at bounding box center [1052, 324] width 126 height 14
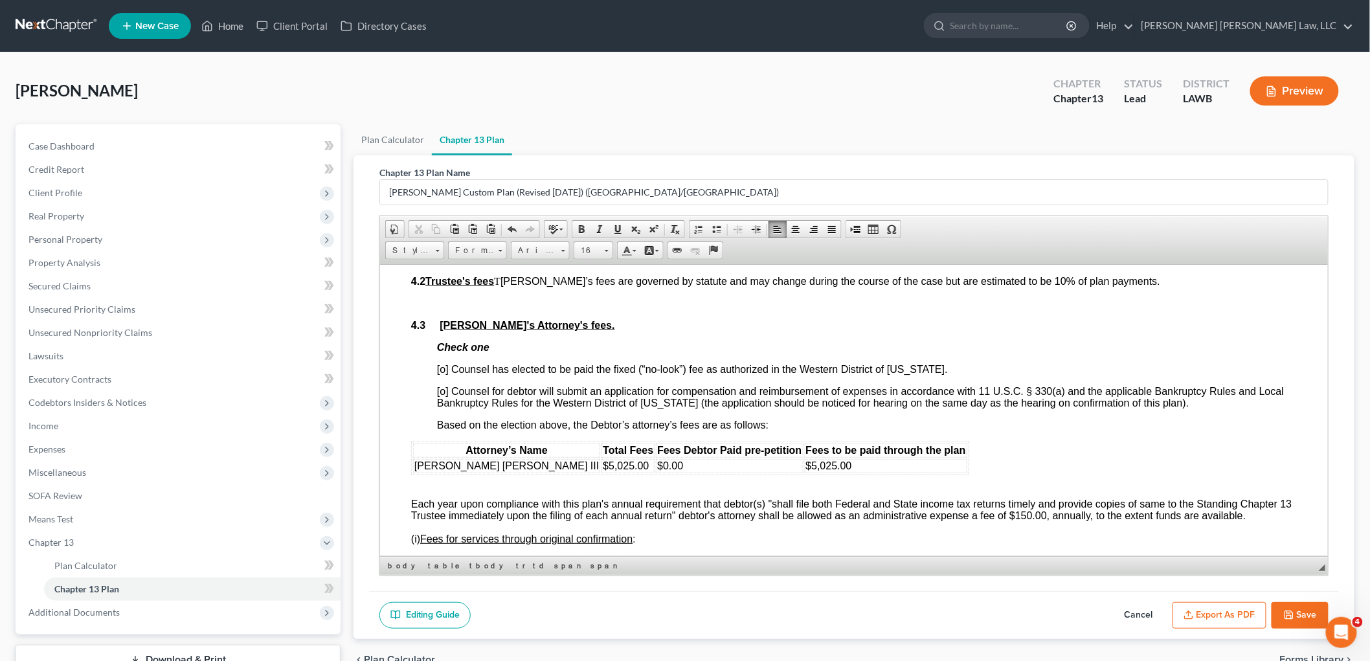
scroll to position [2087, 0]
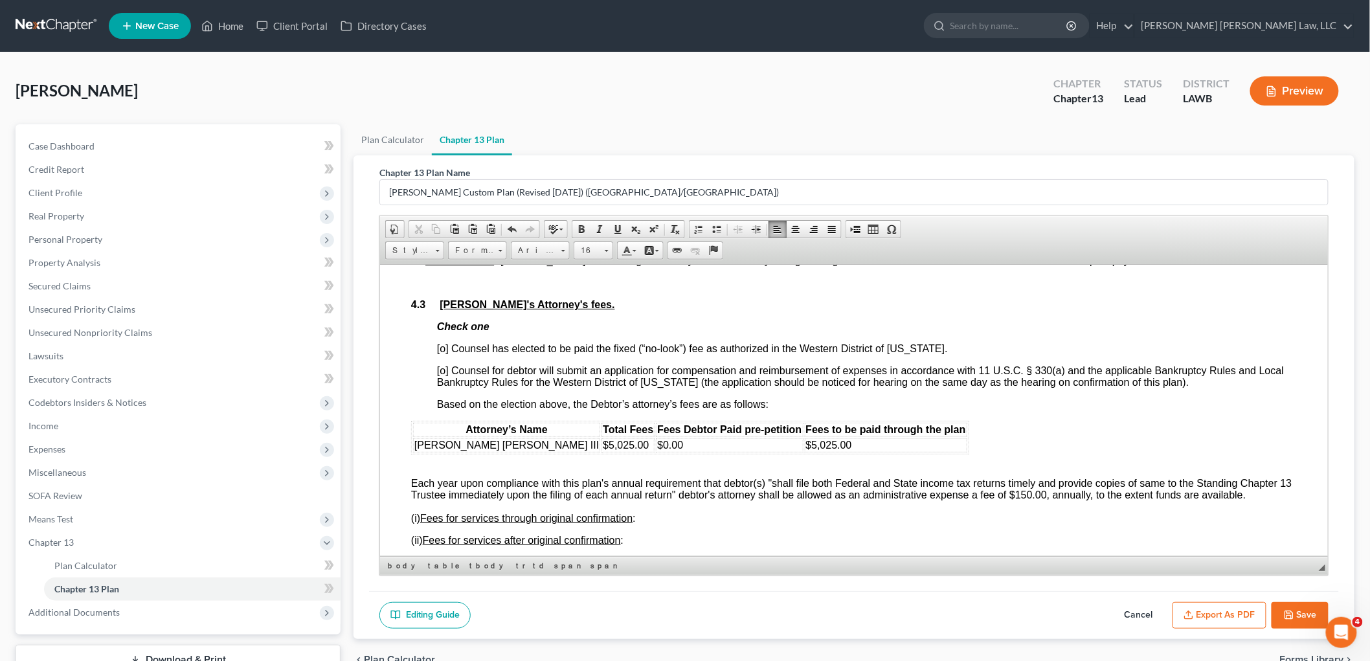
click at [442, 354] on span "[o] Counsel has elected to be paid the fixed (“no-look”) fee as authorized in t…" at bounding box center [691, 348] width 511 height 11
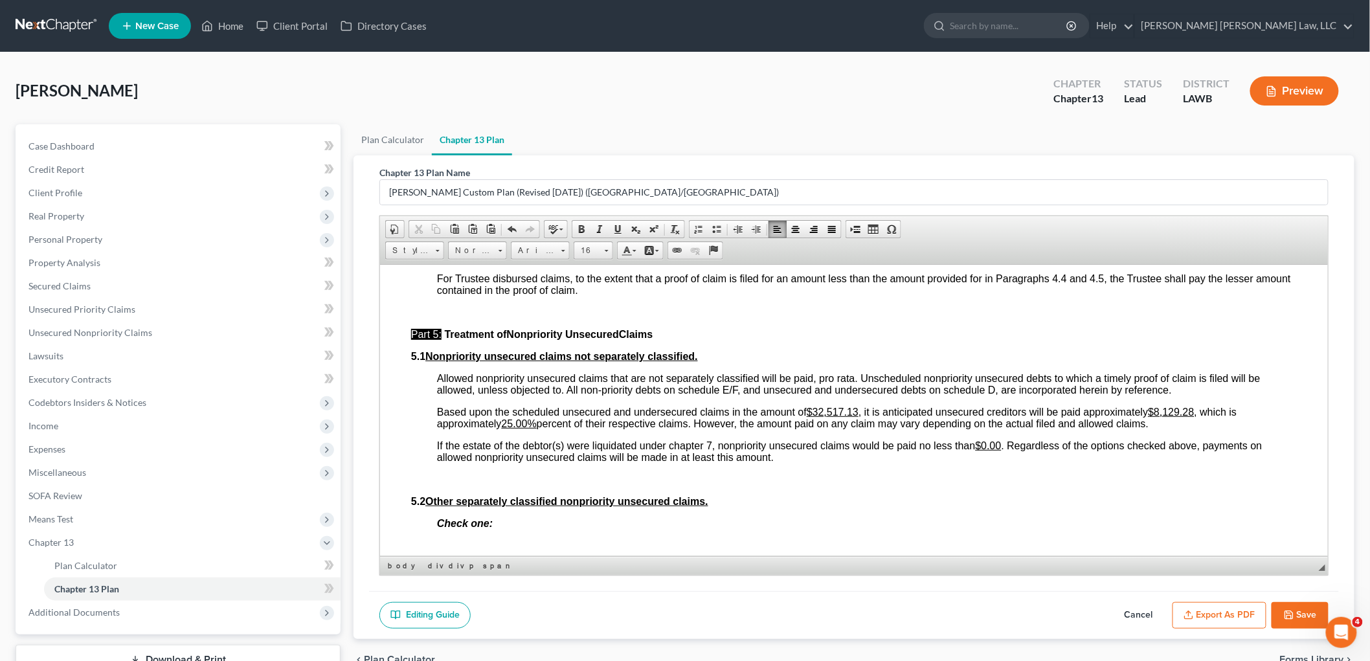
scroll to position [2878, 0]
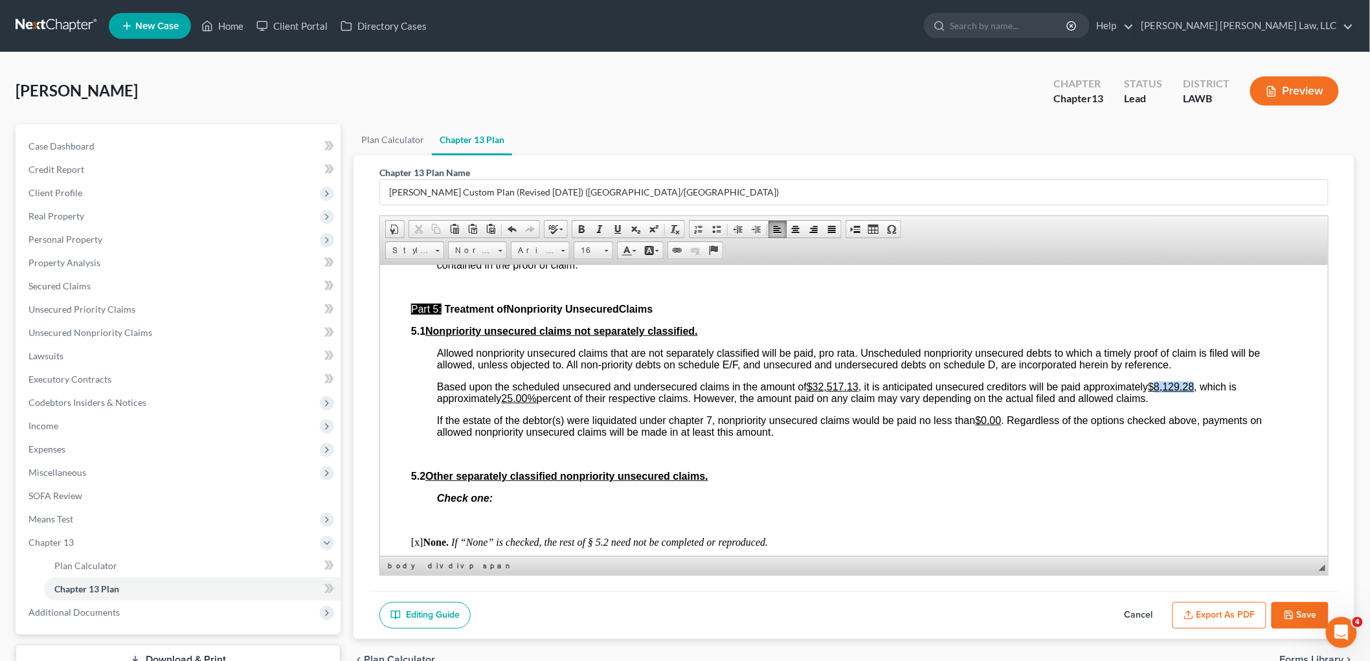
drag, startPoint x: 1197, startPoint y: 397, endPoint x: 1159, endPoint y: 396, distance: 38.2
click at [1159, 392] on u "$8,129.28" at bounding box center [1171, 386] width 46 height 11
drag, startPoint x: 535, startPoint y: 410, endPoint x: 504, endPoint y: 409, distance: 30.5
click at [504, 403] on span "Based upon the scheduled unsecured and undersecured claims in the amount of $32…" at bounding box center [829, 392] width 786 height 23
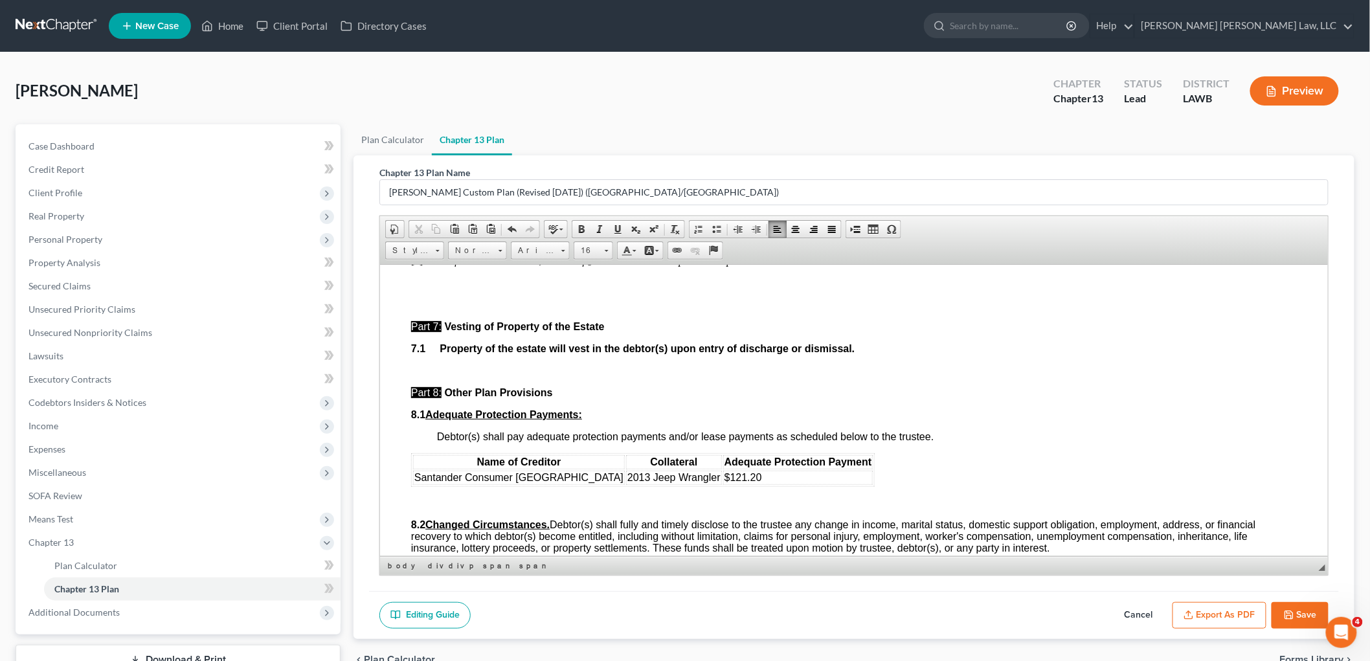
scroll to position [3454, 0]
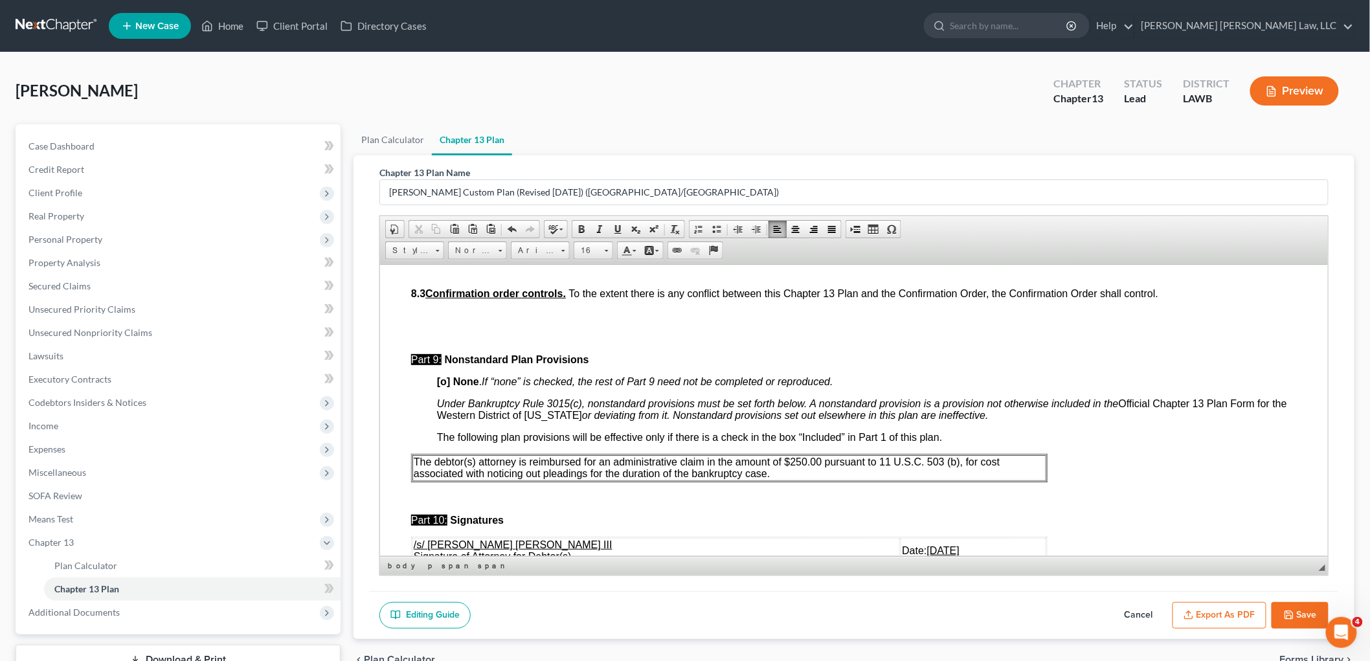
scroll to position [3669, 0]
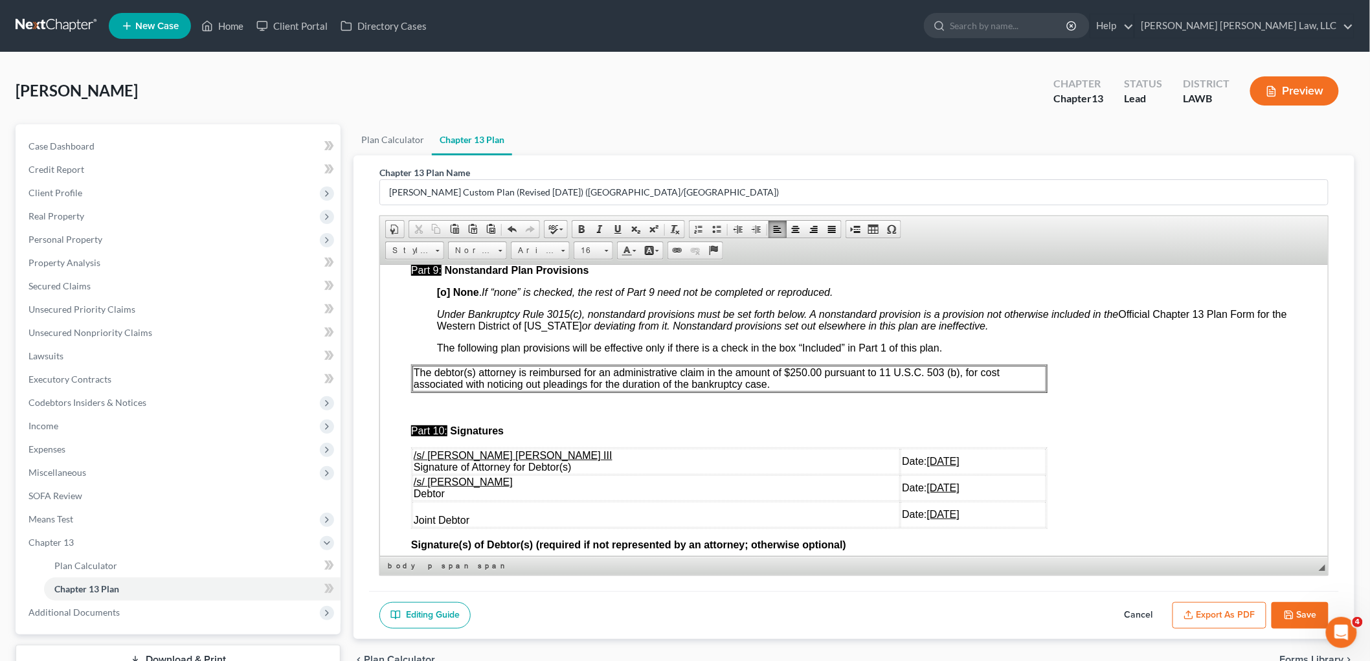
click at [802, 390] on p "The debtor(s) attorney is reimbursed for an administrative claim in the amount …" at bounding box center [728, 378] width 631 height 23
drag, startPoint x: 914, startPoint y: 528, endPoint x: 515, endPoint y: 521, distance: 399.6
click at [515, 521] on tr "Joint Debtor Date: 10/13/2025" at bounding box center [729, 514] width 634 height 26
click at [1295, 615] on button "Save" at bounding box center [1300, 615] width 57 height 27
select select "1"
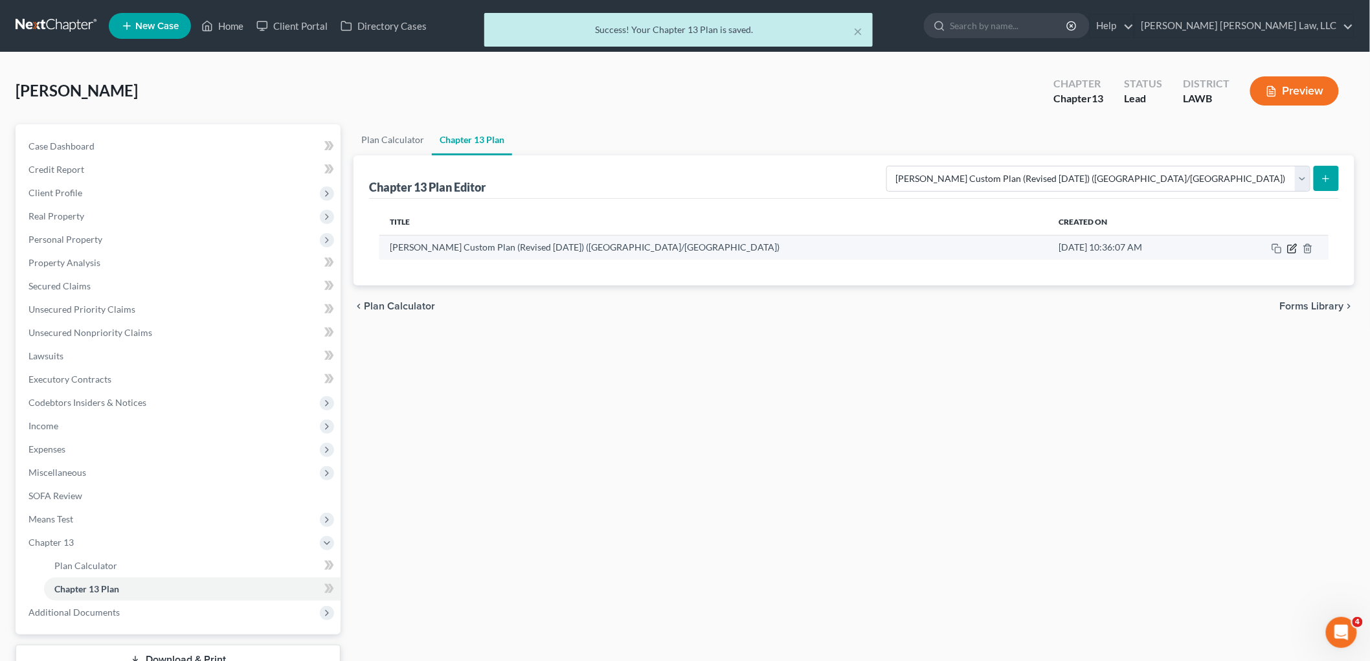
click at [1291, 248] on icon "button" at bounding box center [1294, 247] width 6 height 6
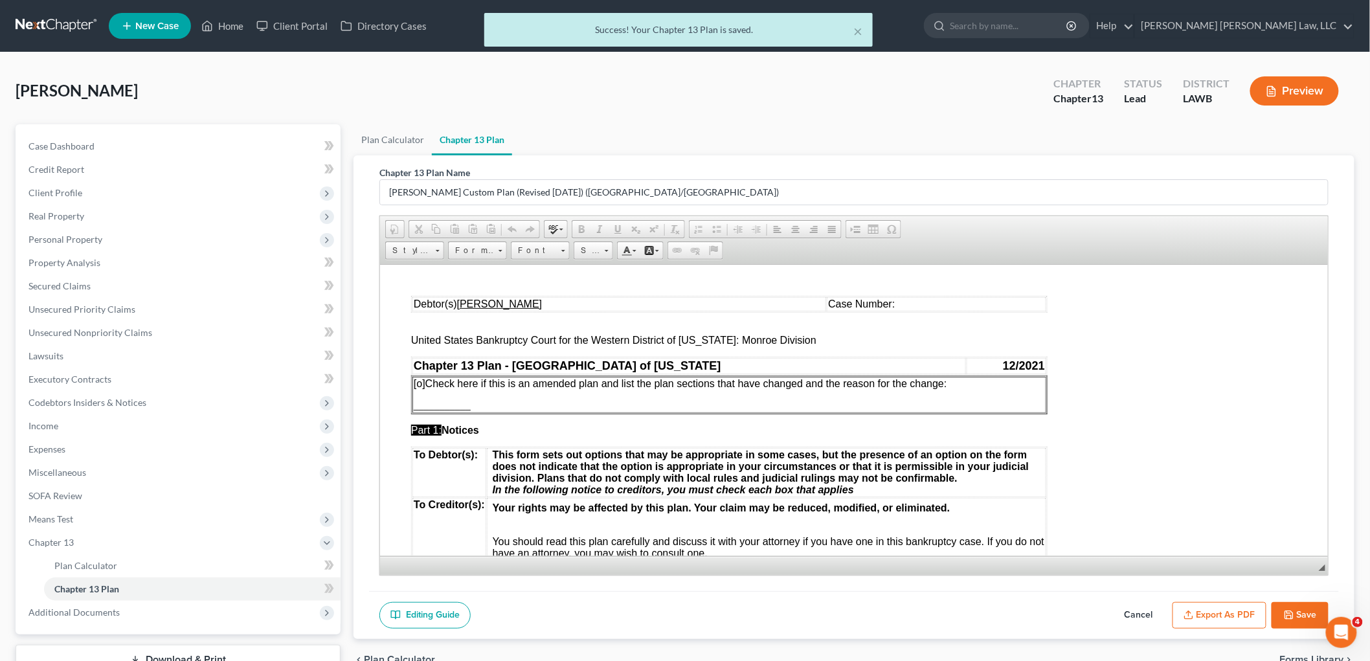
scroll to position [0, 0]
click at [1236, 617] on button "Export as PDF" at bounding box center [1220, 615] width 94 height 27
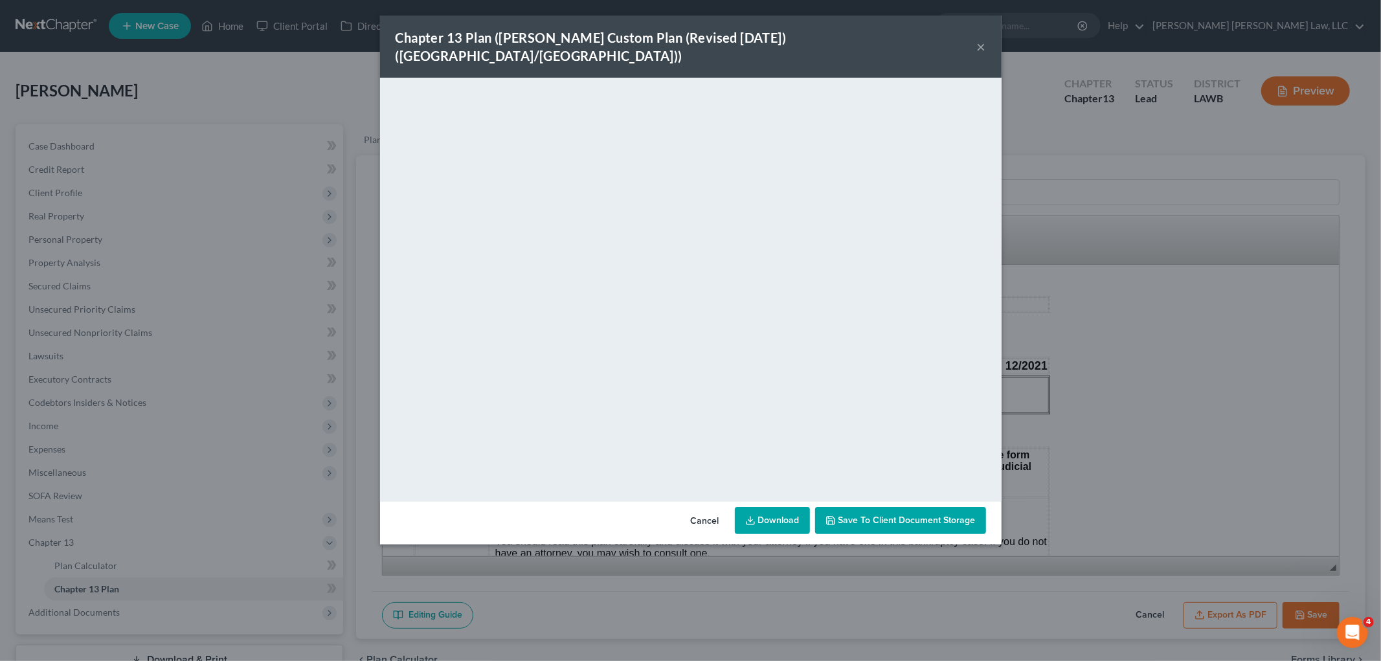
click at [979, 39] on button "×" at bounding box center [981, 47] width 9 height 16
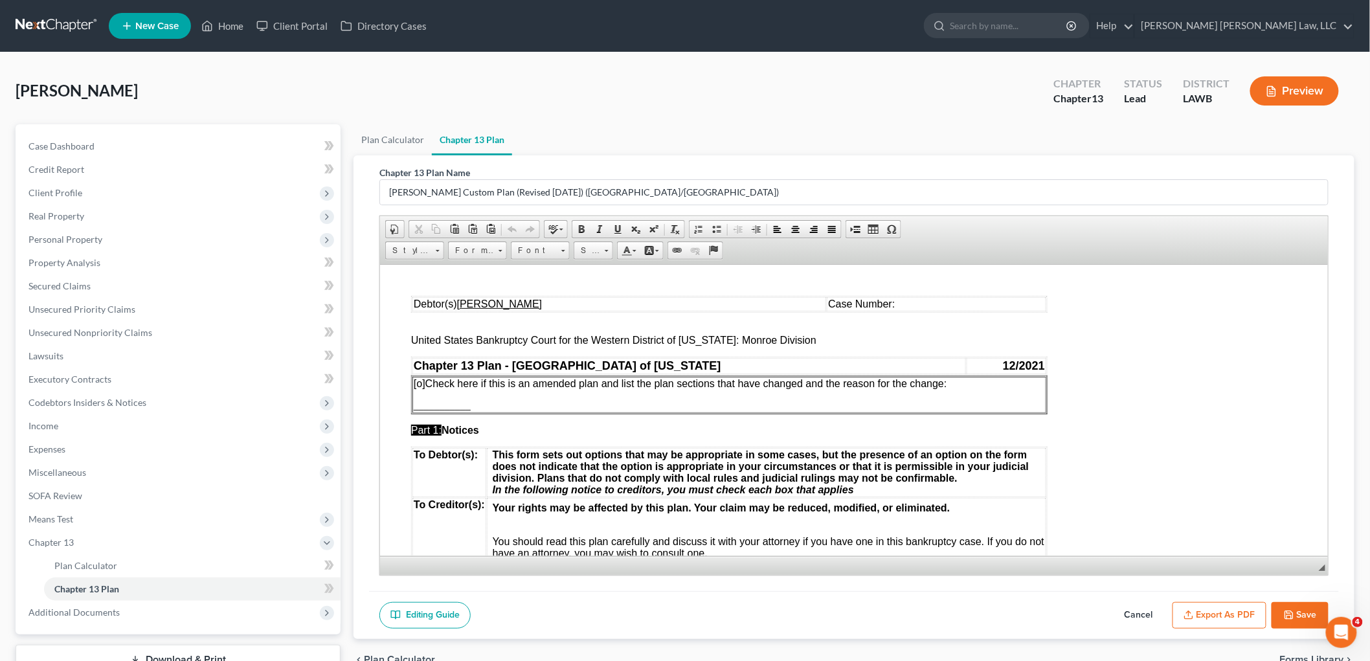
click at [1293, 614] on icon "button" at bounding box center [1289, 615] width 10 height 10
select select "1"
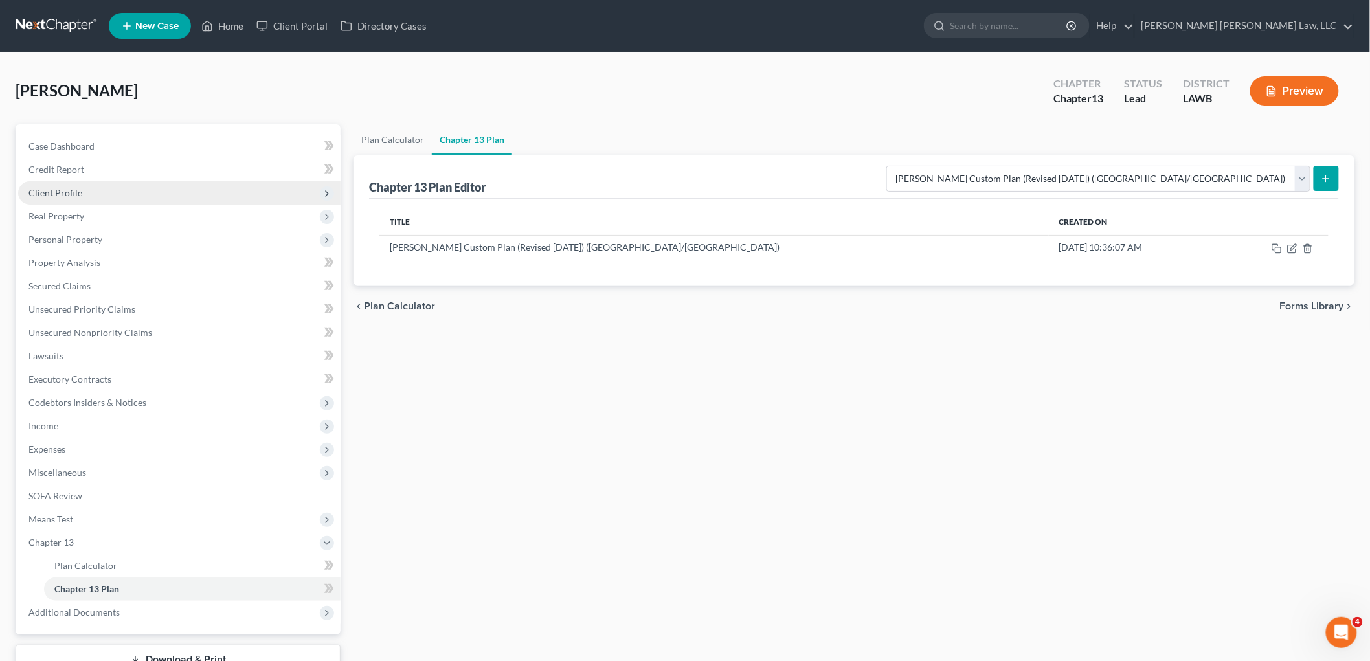
click at [82, 184] on span "Client Profile" at bounding box center [179, 192] width 323 height 23
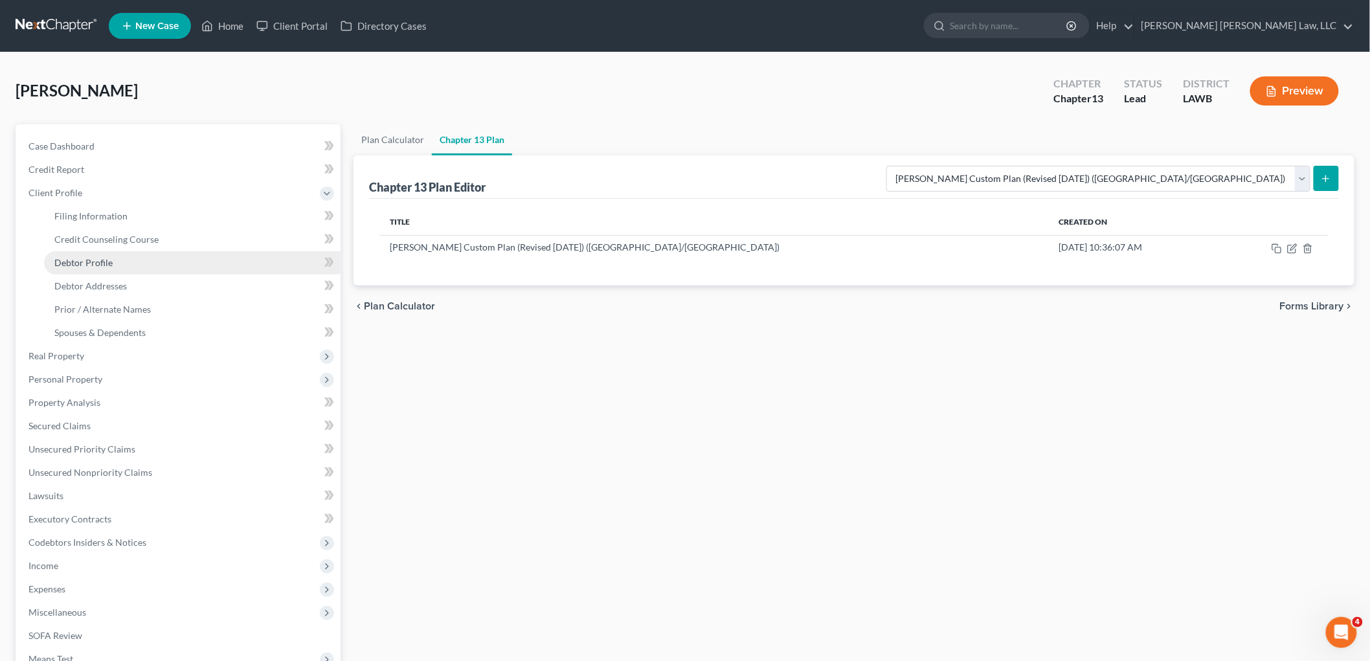
click at [89, 255] on link "Debtor Profile" at bounding box center [192, 262] width 297 height 23
select select "0"
select select "2"
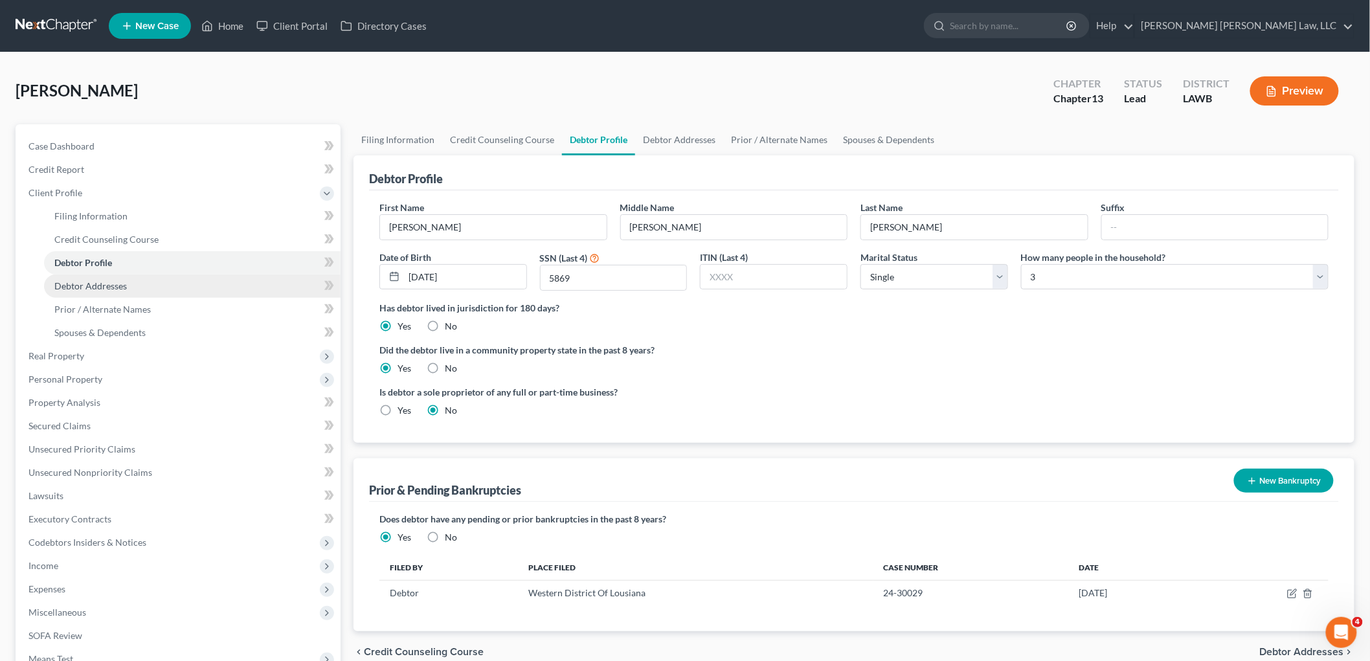
click at [115, 282] on span "Debtor Addresses" at bounding box center [90, 285] width 73 height 11
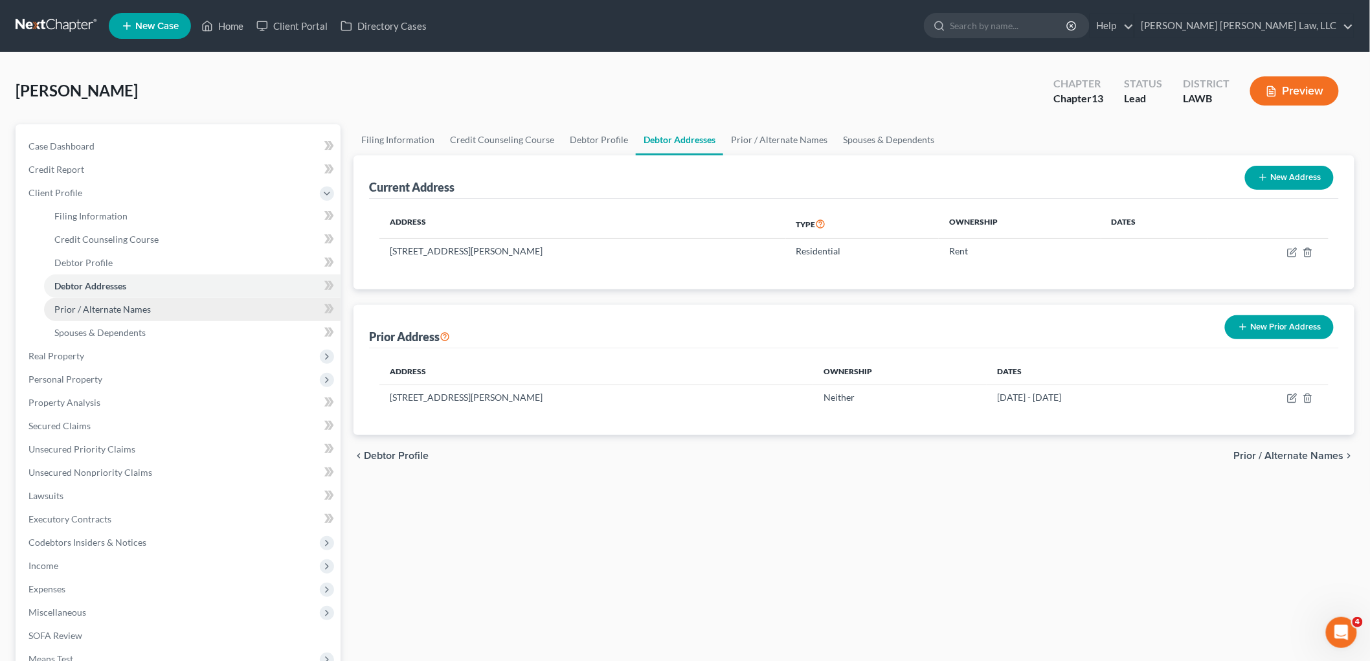
click at [118, 304] on span "Prior / Alternate Names" at bounding box center [102, 309] width 96 height 11
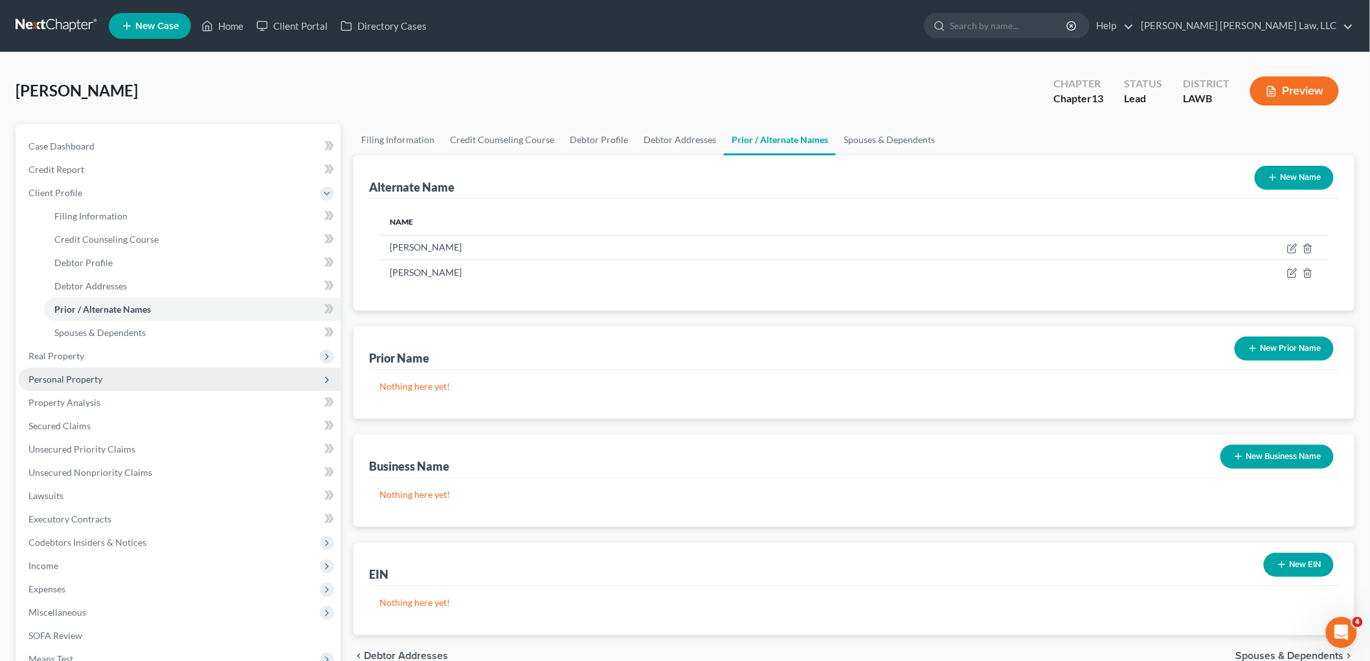
scroll to position [144, 0]
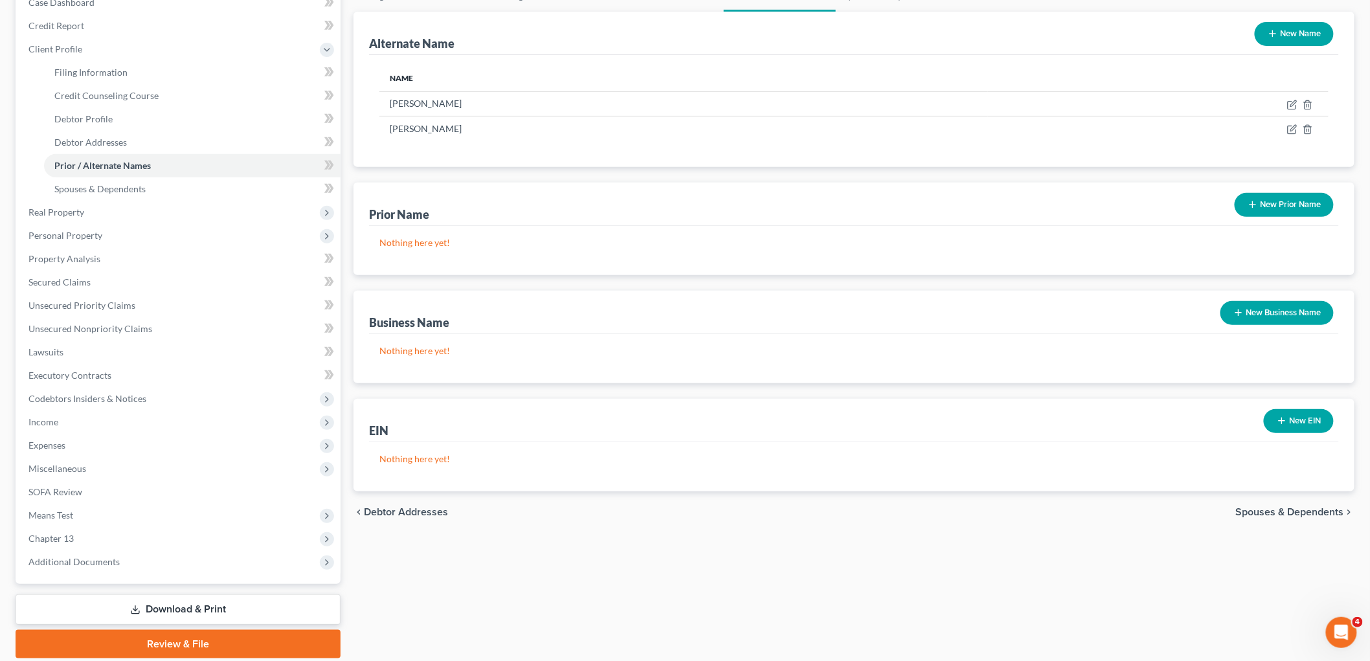
click at [131, 606] on icon at bounding box center [135, 610] width 10 height 10
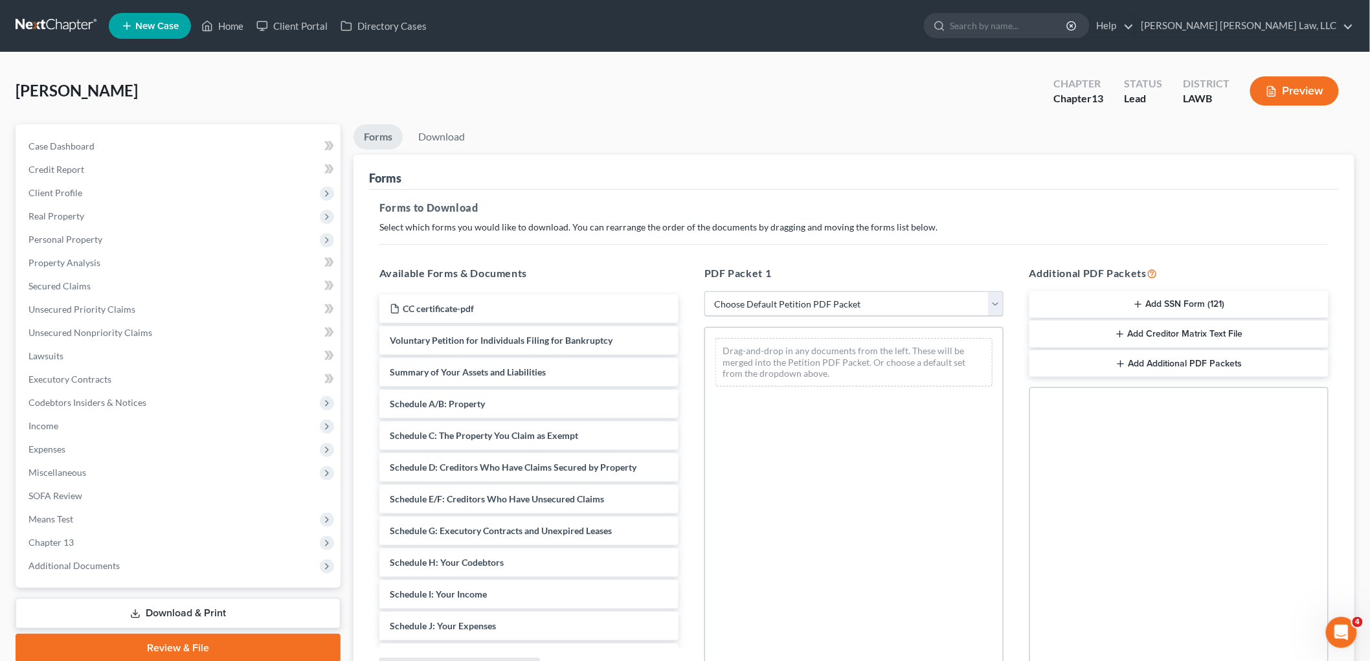
drag, startPoint x: 734, startPoint y: 303, endPoint x: 741, endPoint y: 311, distance: 10.6
click at [734, 303] on select "Choose Default Petition PDF Packet Complete Bankruptcy Petition (all forms and …" at bounding box center [854, 304] width 299 height 26
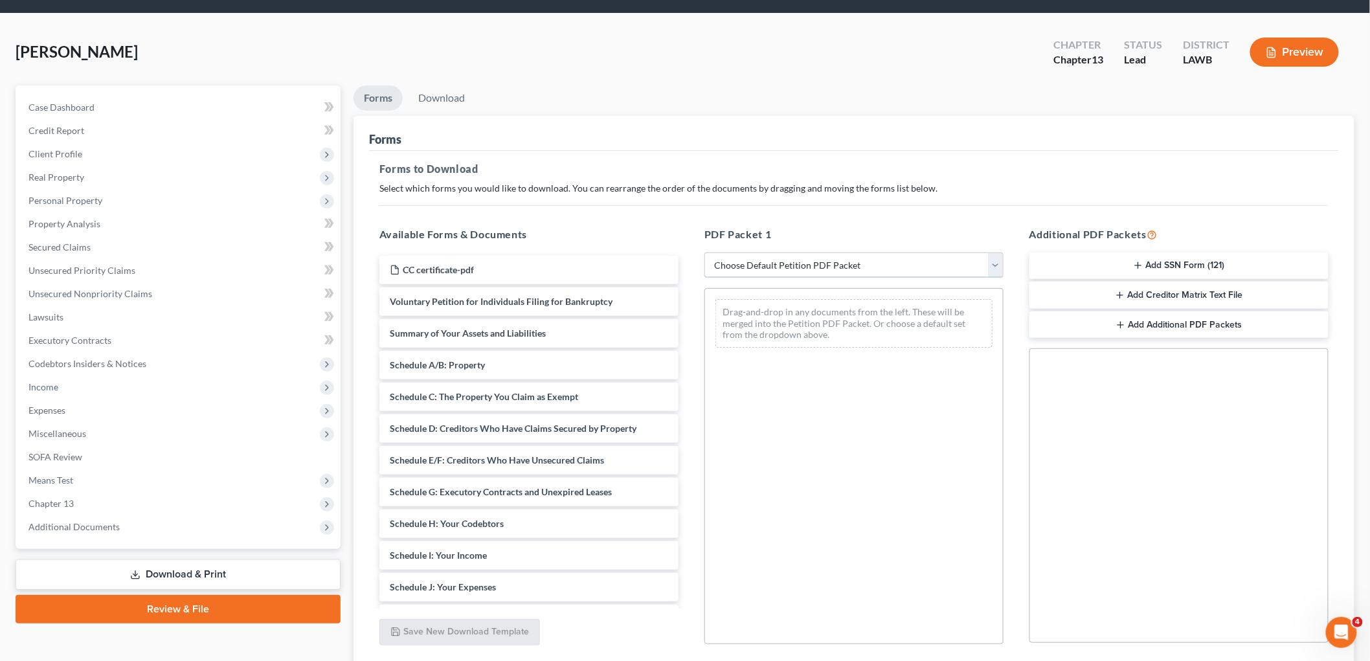
scroll to position [72, 0]
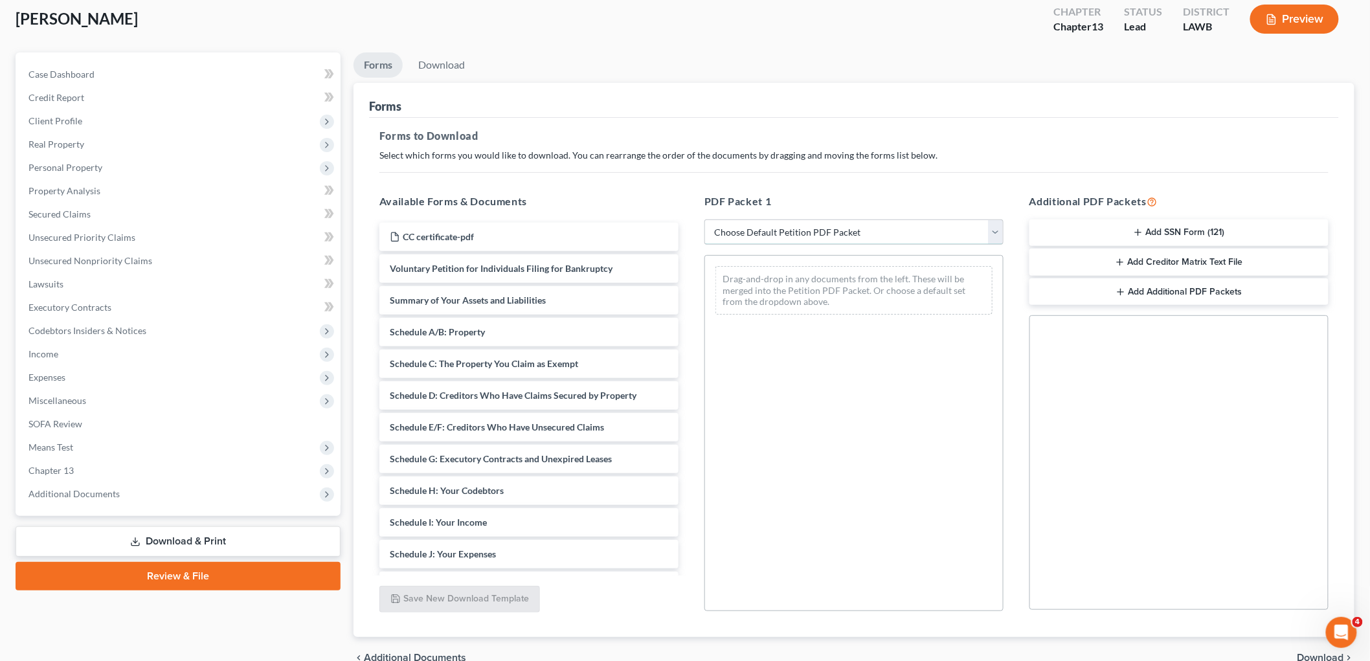
click at [787, 236] on select "Choose Default Petition PDF Packet Complete Bankruptcy Petition (all forms and …" at bounding box center [854, 233] width 299 height 26
select select "0"
click at [705, 220] on select "Choose Default Petition PDF Packet Complete Bankruptcy Petition (all forms and …" at bounding box center [854, 233] width 299 height 26
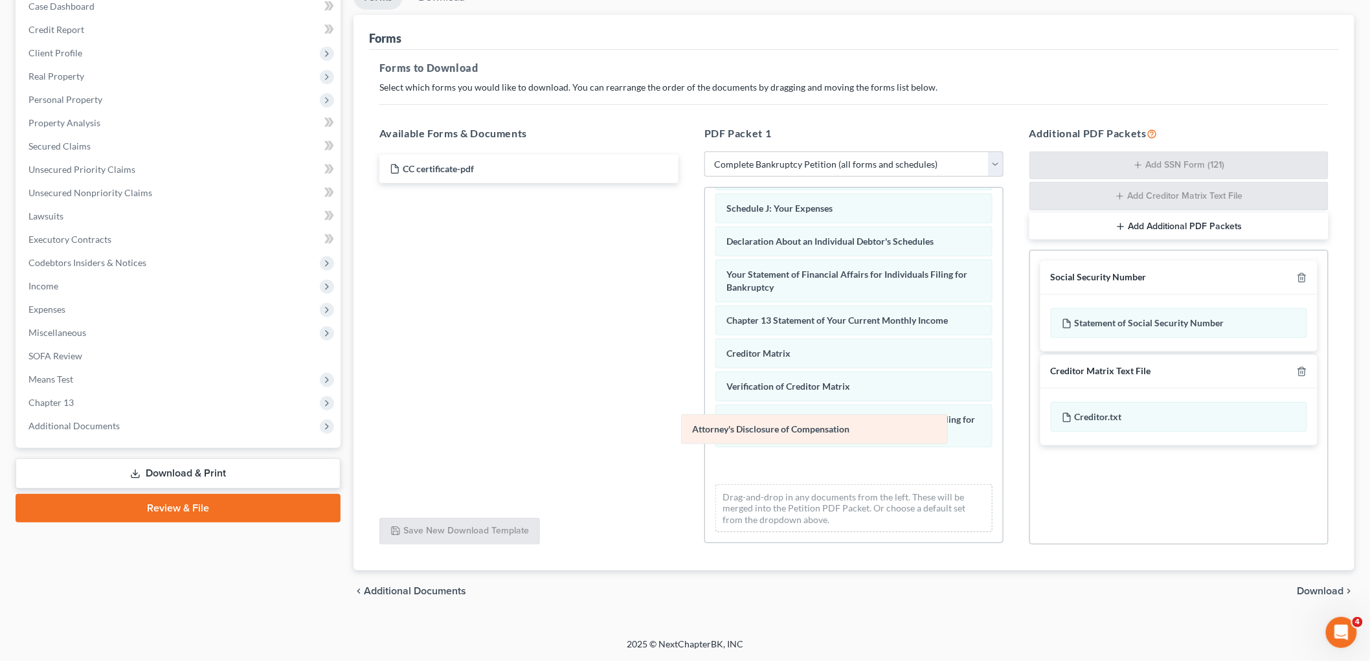
scroll to position [283, 0]
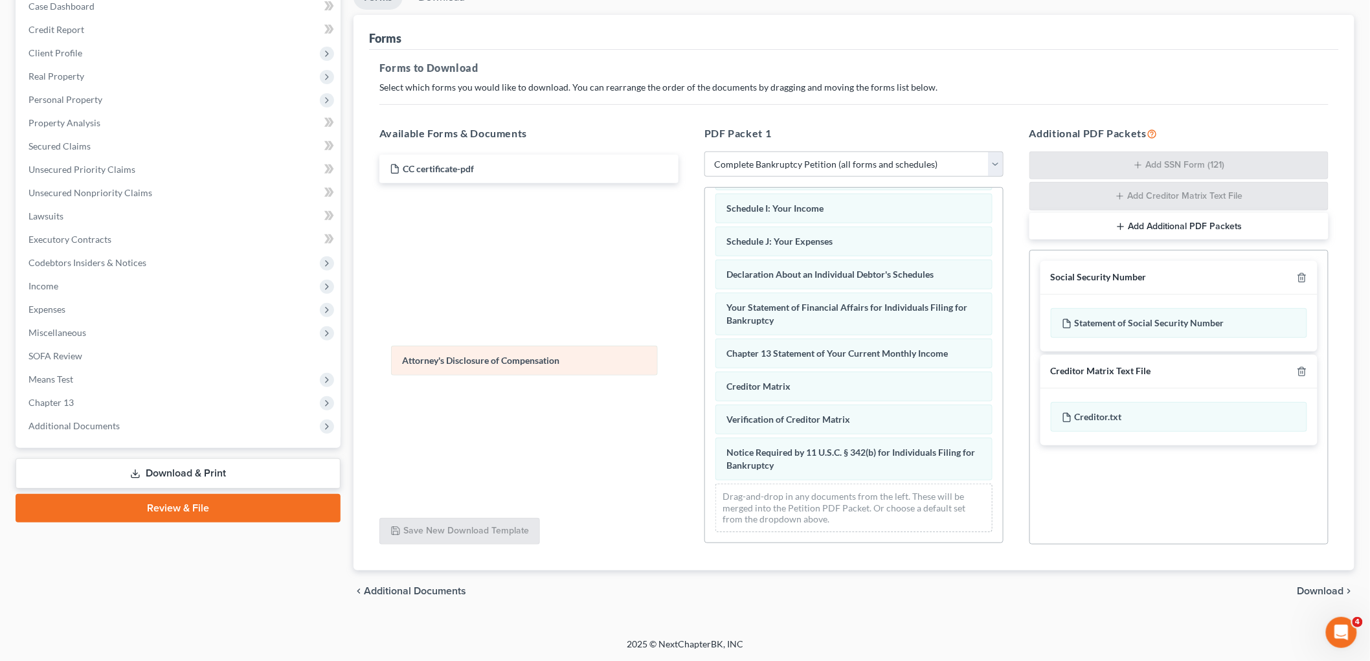
drag, startPoint x: 787, startPoint y: 477, endPoint x: 455, endPoint y: 371, distance: 348.8
click at [705, 372] on div "Attorney's Disclosure of Compensation Voluntary Petition for Individuals Filing…" at bounding box center [854, 231] width 298 height 624
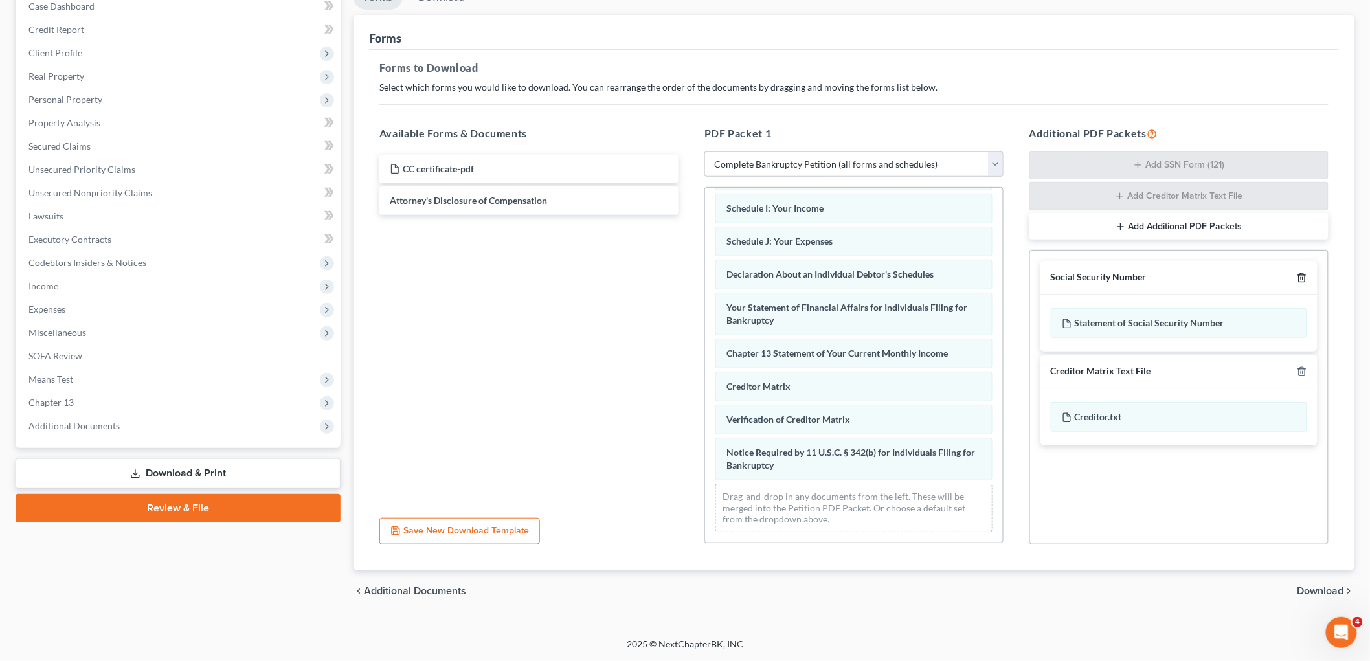
click at [1302, 276] on icon "button" at bounding box center [1302, 278] width 10 height 10
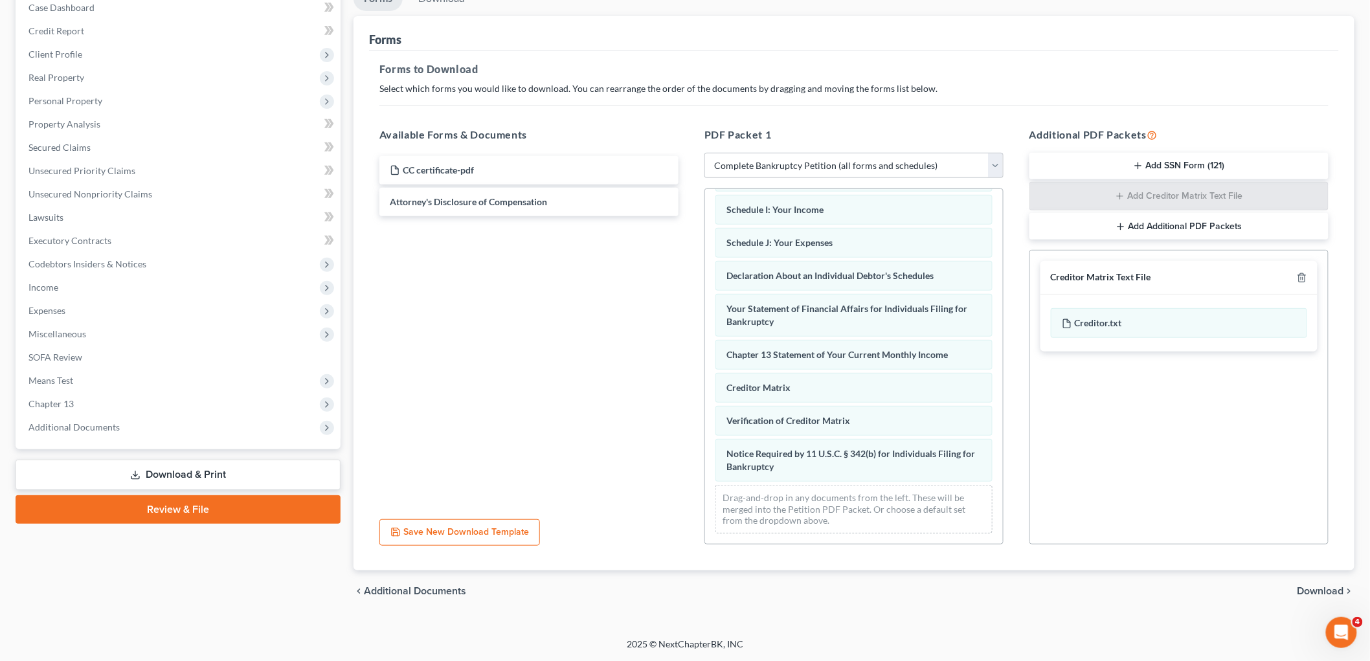
scroll to position [139, 0]
click at [1302, 276] on icon "button" at bounding box center [1302, 278] width 10 height 10
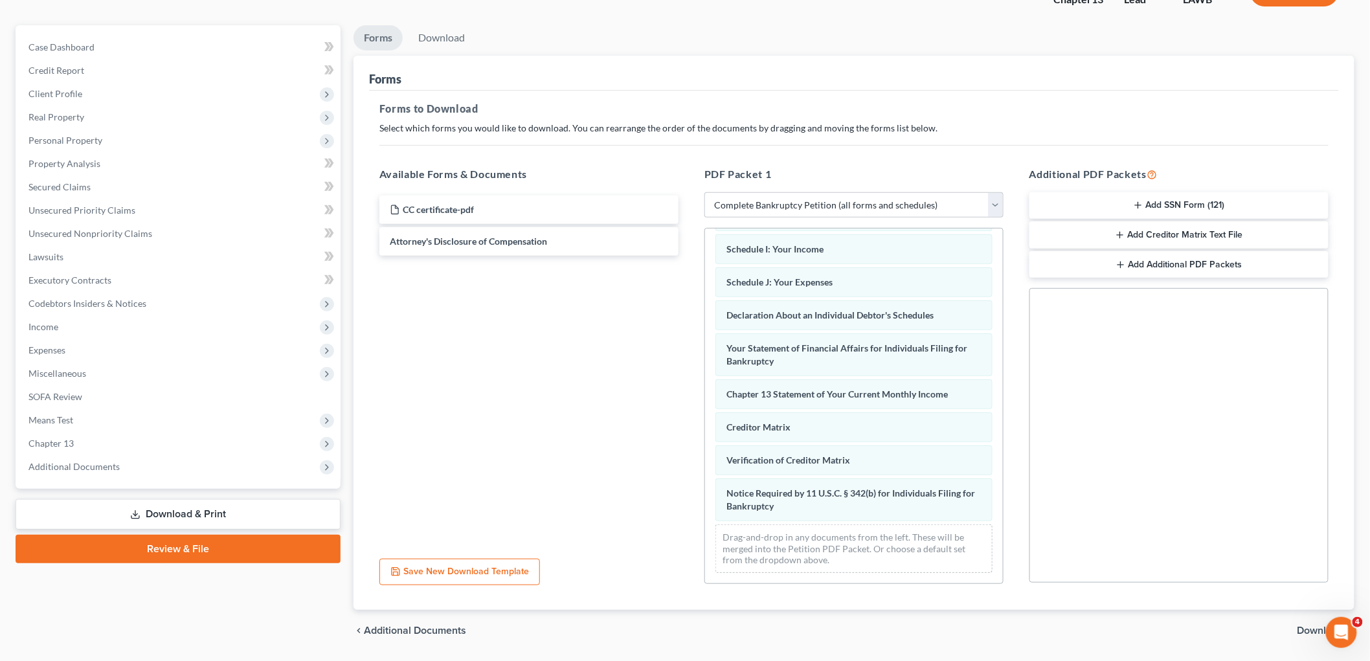
scroll to position [67, 0]
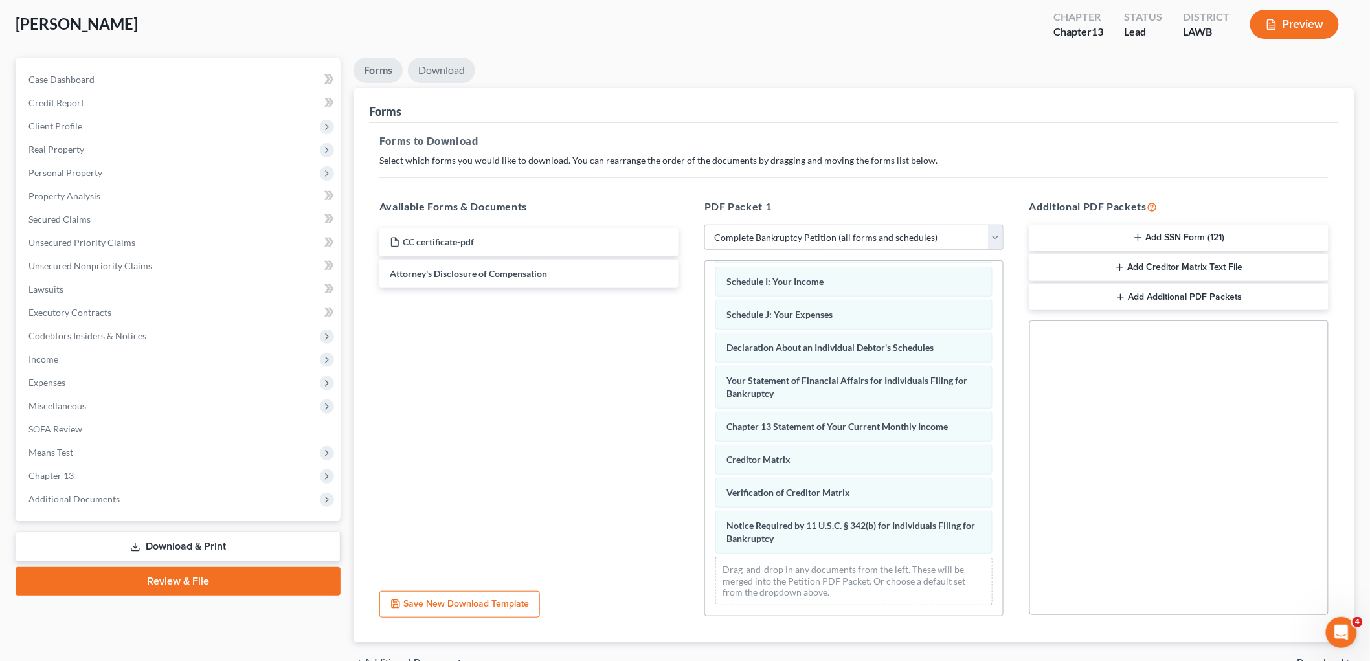
click at [449, 69] on link "Download" at bounding box center [441, 70] width 67 height 25
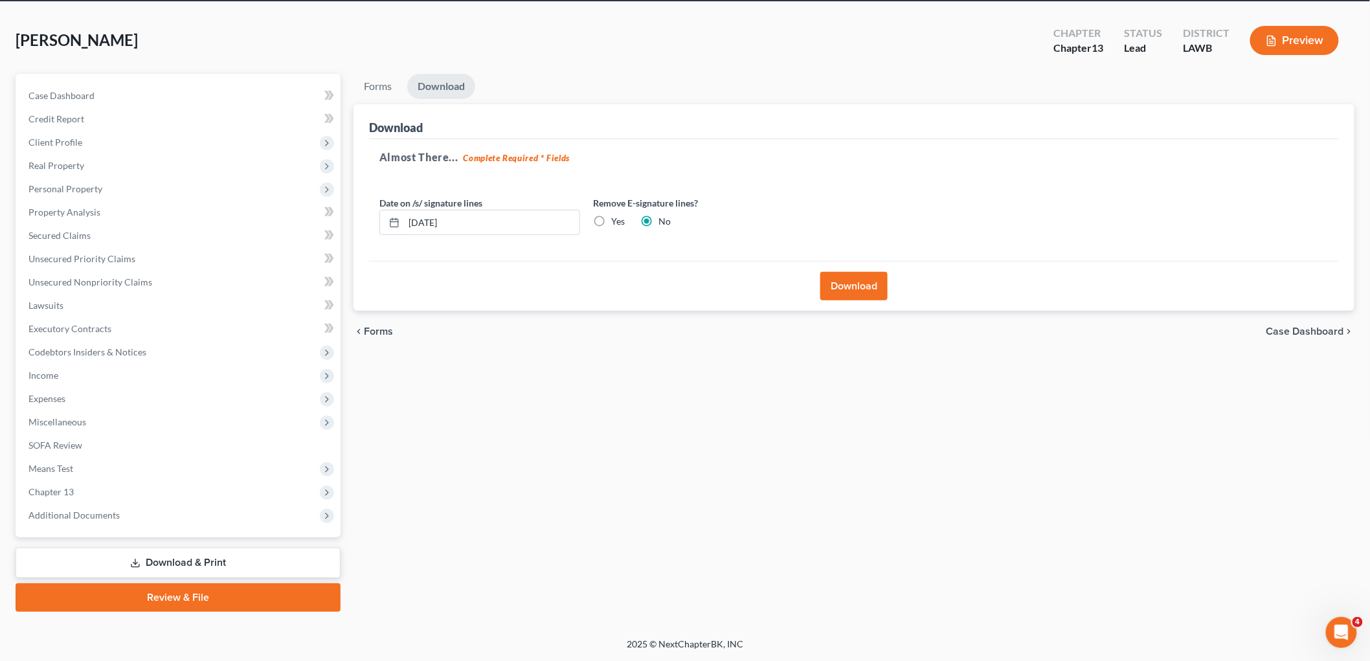
scroll to position [49, 0]
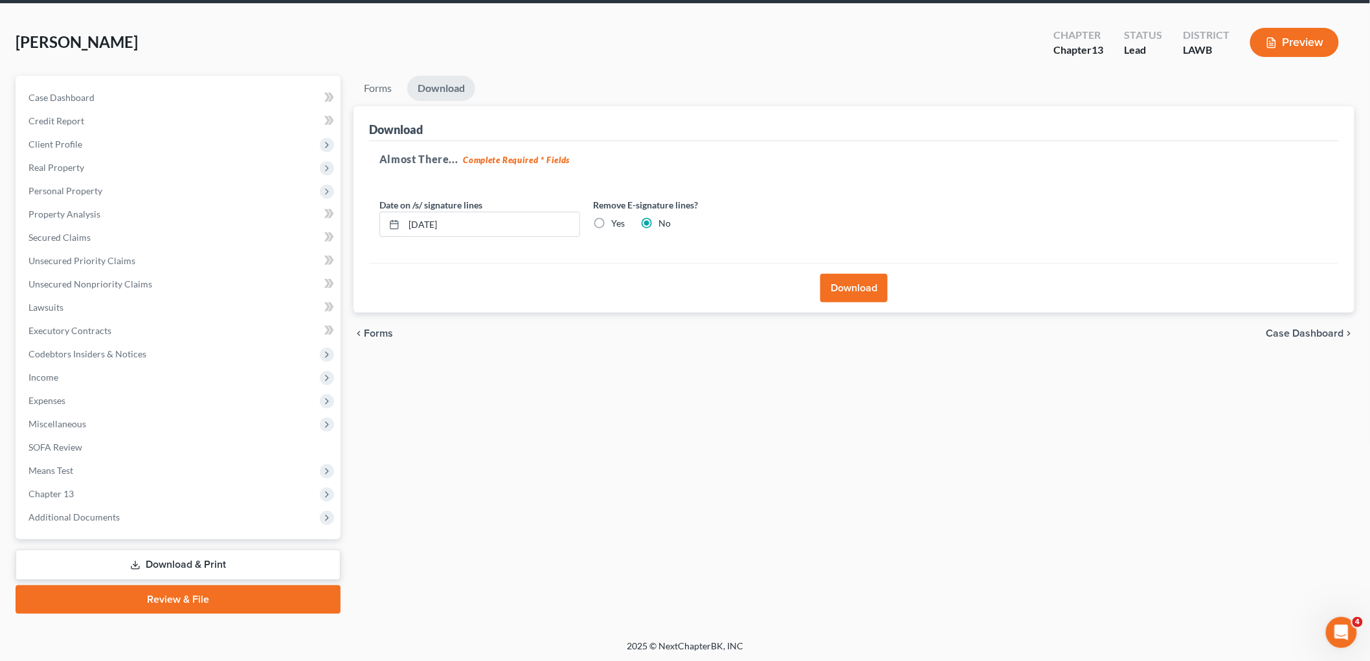
click at [856, 286] on button "Download" at bounding box center [854, 288] width 67 height 28
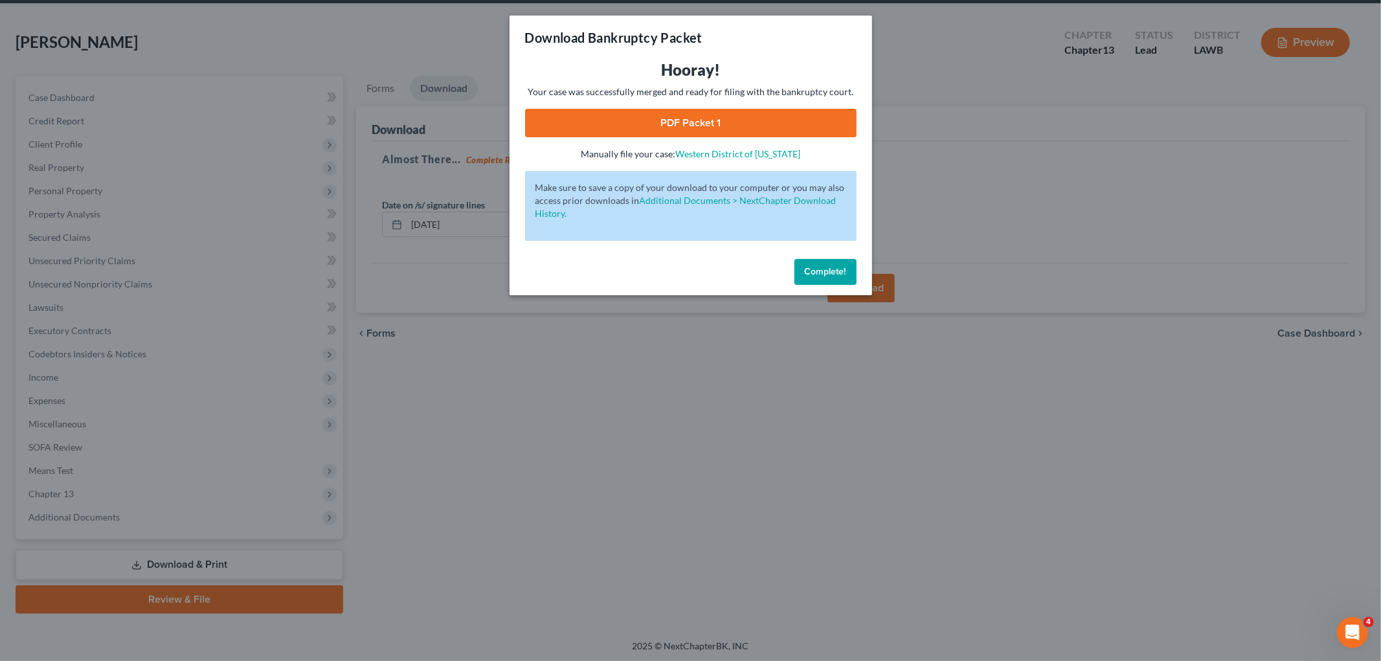
click at [819, 122] on link "PDF Packet 1" at bounding box center [691, 123] width 332 height 28
click at [806, 271] on span "Complete!" at bounding box center [825, 271] width 41 height 11
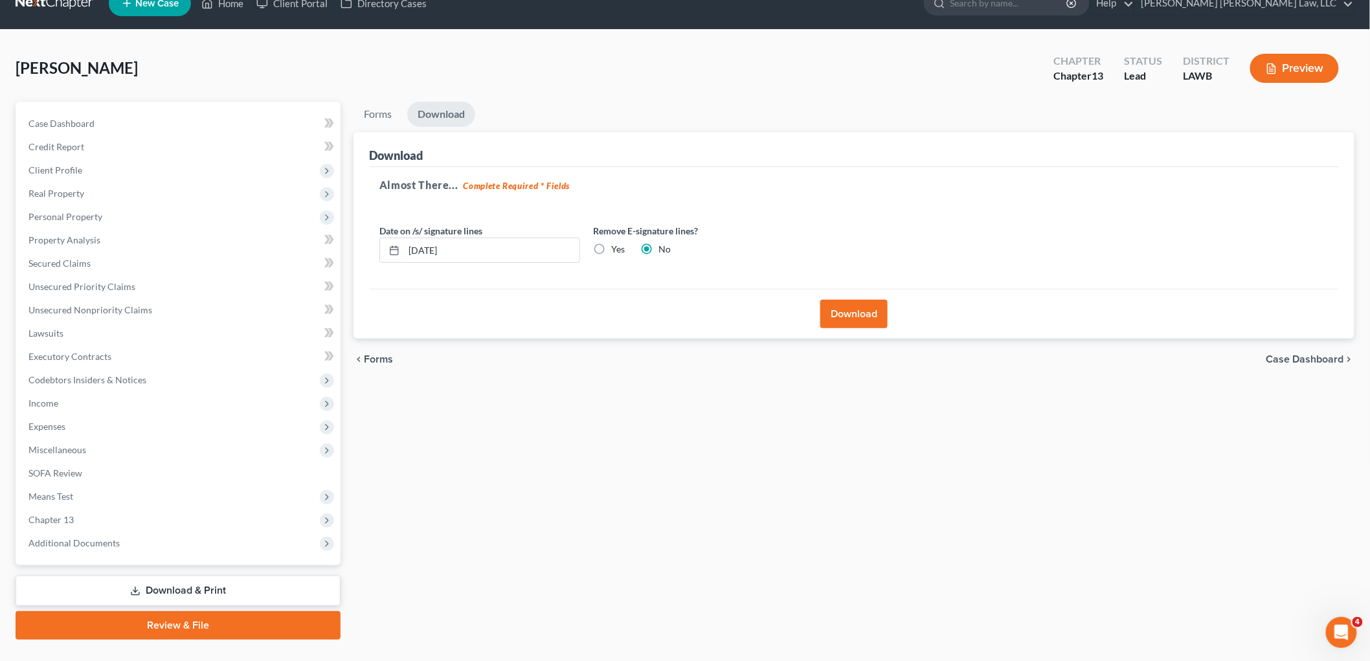
scroll to position [0, 0]
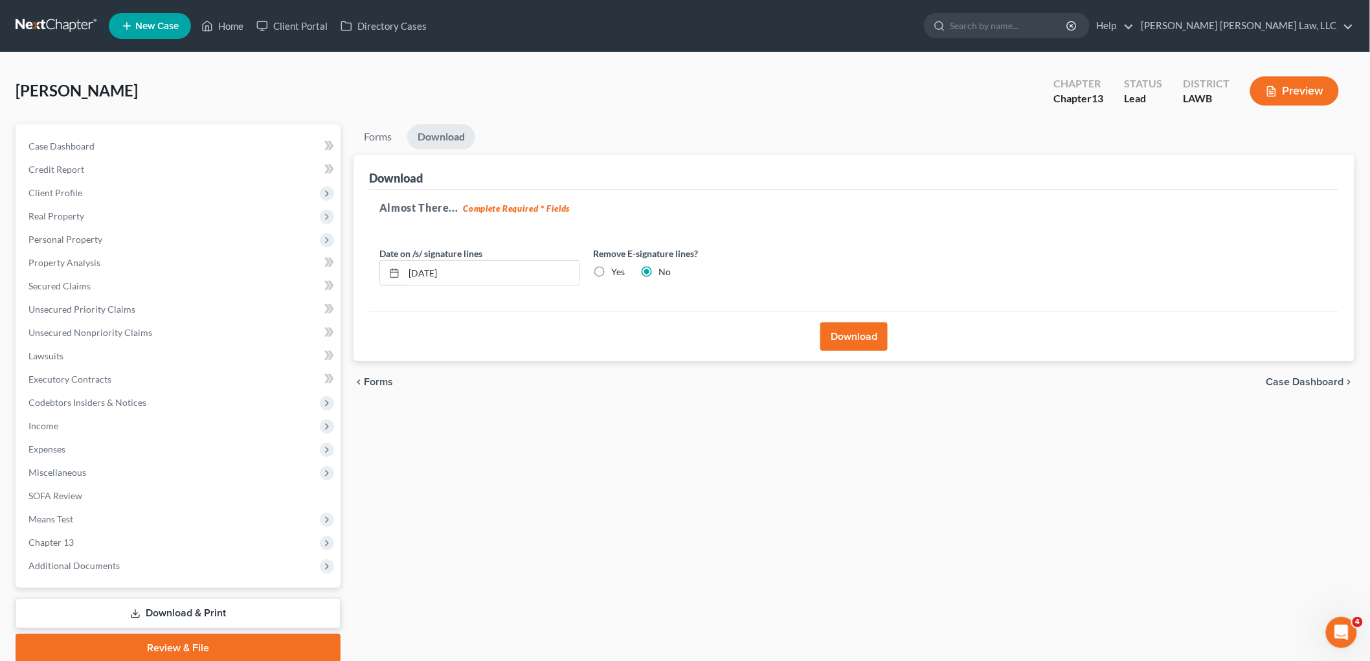
drag, startPoint x: 73, startPoint y: 33, endPoint x: 74, endPoint y: 27, distance: 6.8
click at [73, 33] on link at bounding box center [57, 25] width 83 height 23
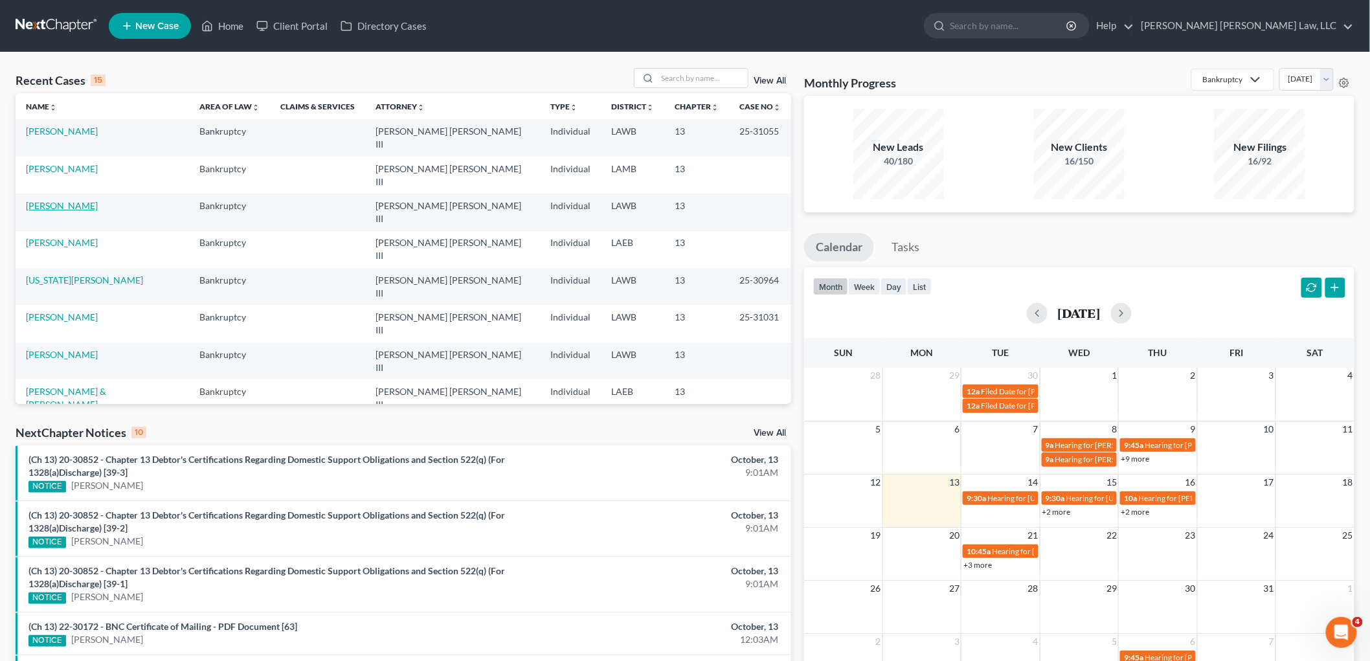
click at [57, 200] on link "[PERSON_NAME]" at bounding box center [62, 205] width 72 height 11
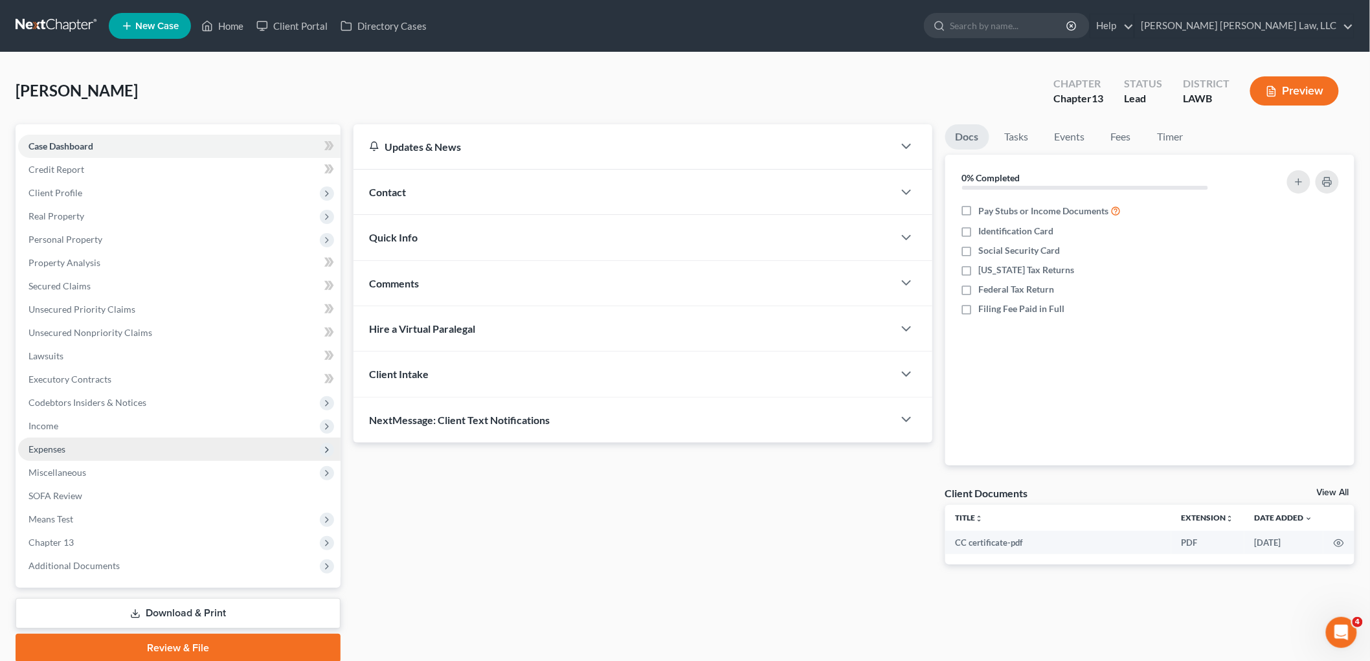
click at [67, 447] on span "Expenses" at bounding box center [179, 449] width 323 height 23
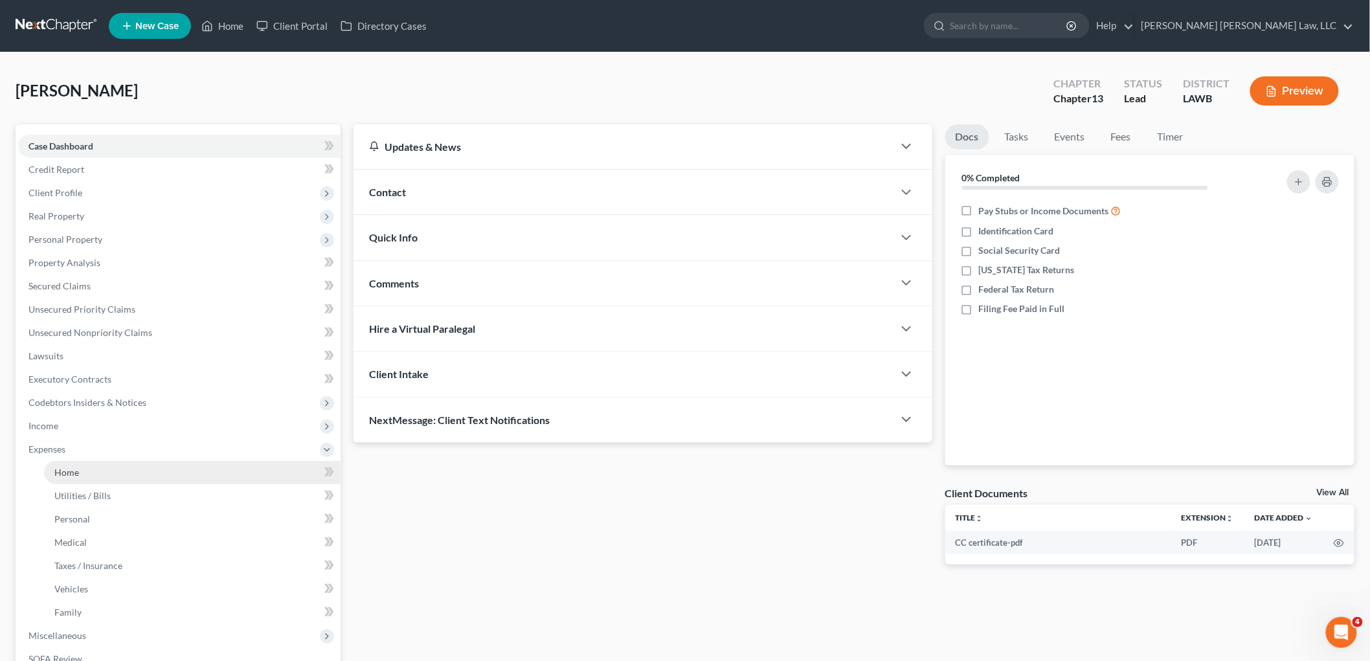
click at [91, 477] on link "Home" at bounding box center [192, 472] width 297 height 23
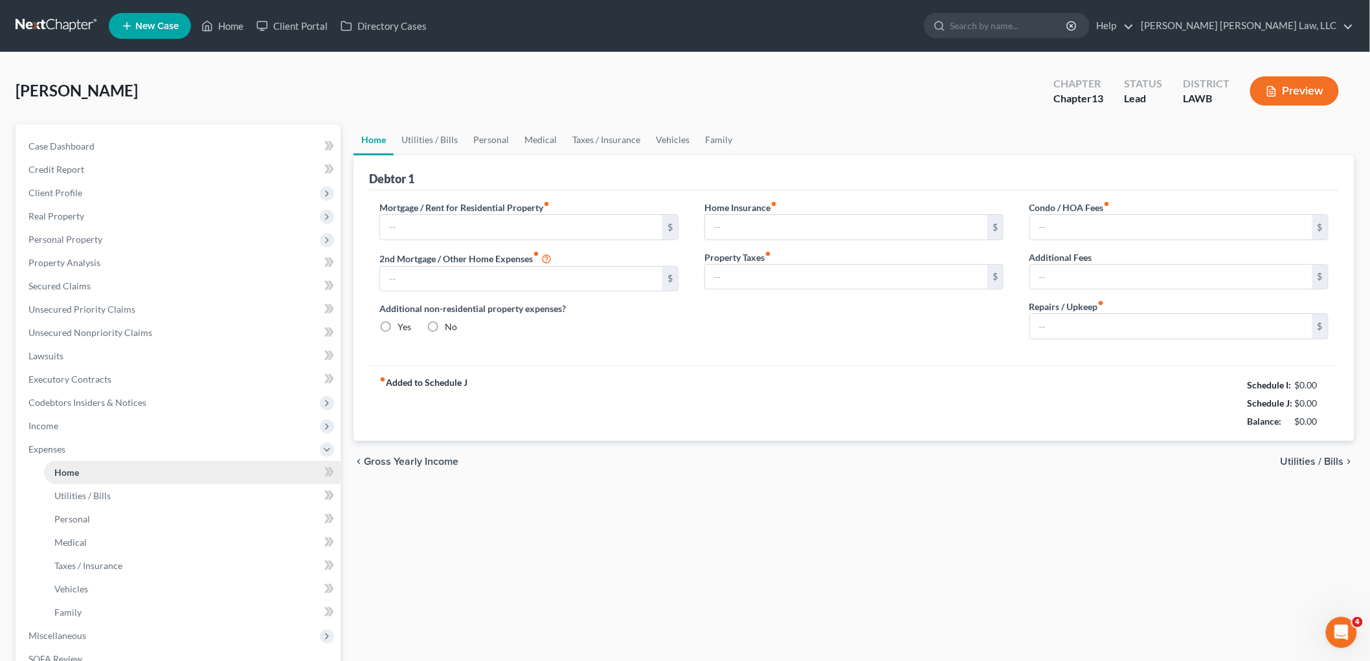
type input "640.00"
type input "0.00"
radio input "true"
type input "0.00"
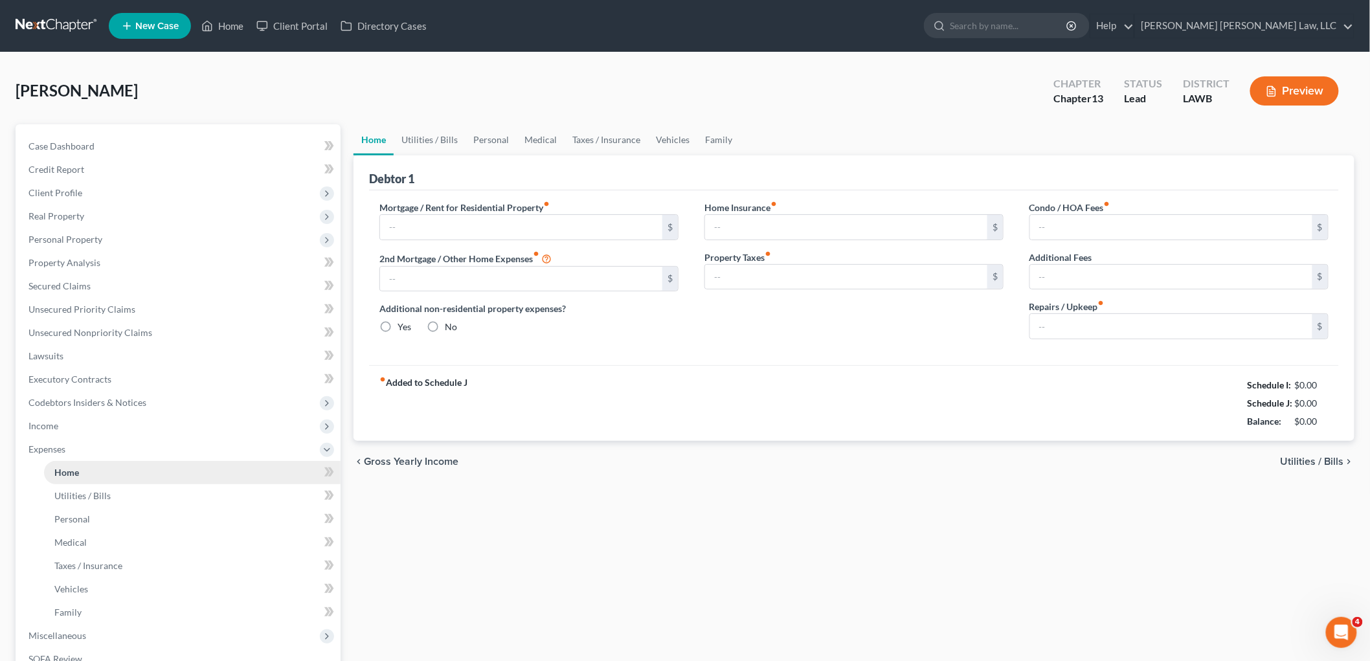
type input "0.00"
click at [43, 21] on link at bounding box center [57, 25] width 83 height 23
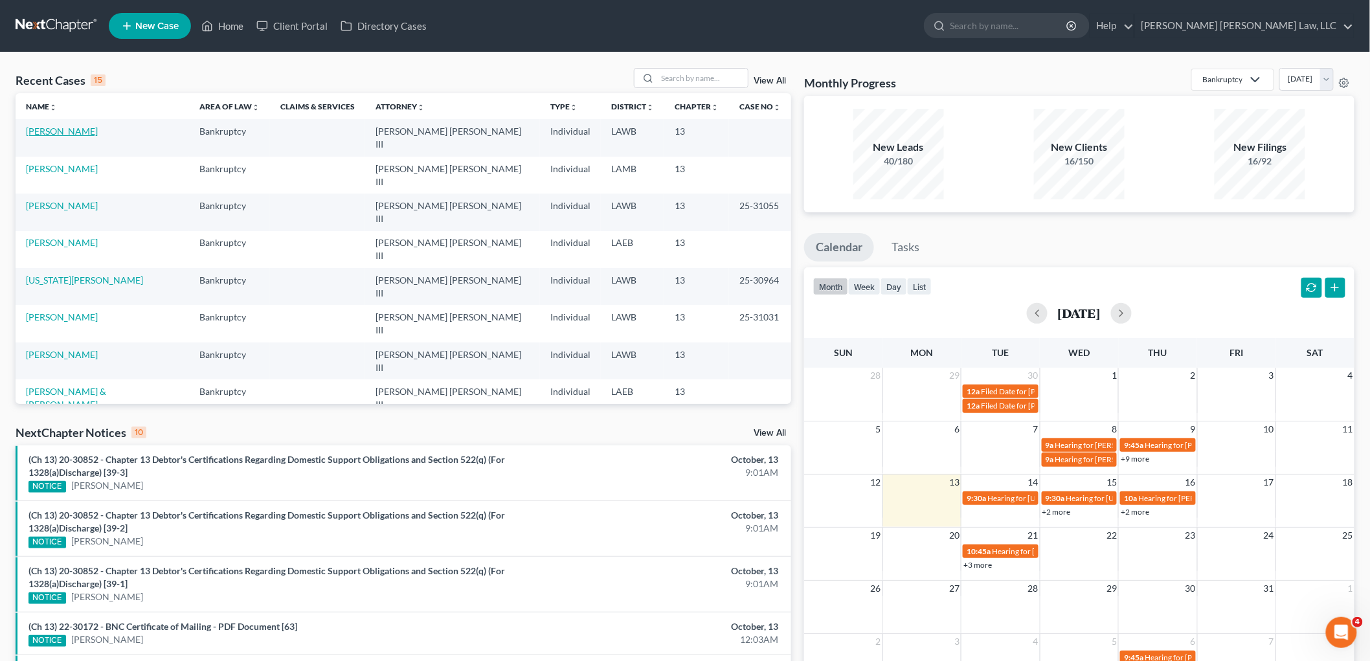
click at [60, 133] on link "[PERSON_NAME]" at bounding box center [62, 131] width 72 height 11
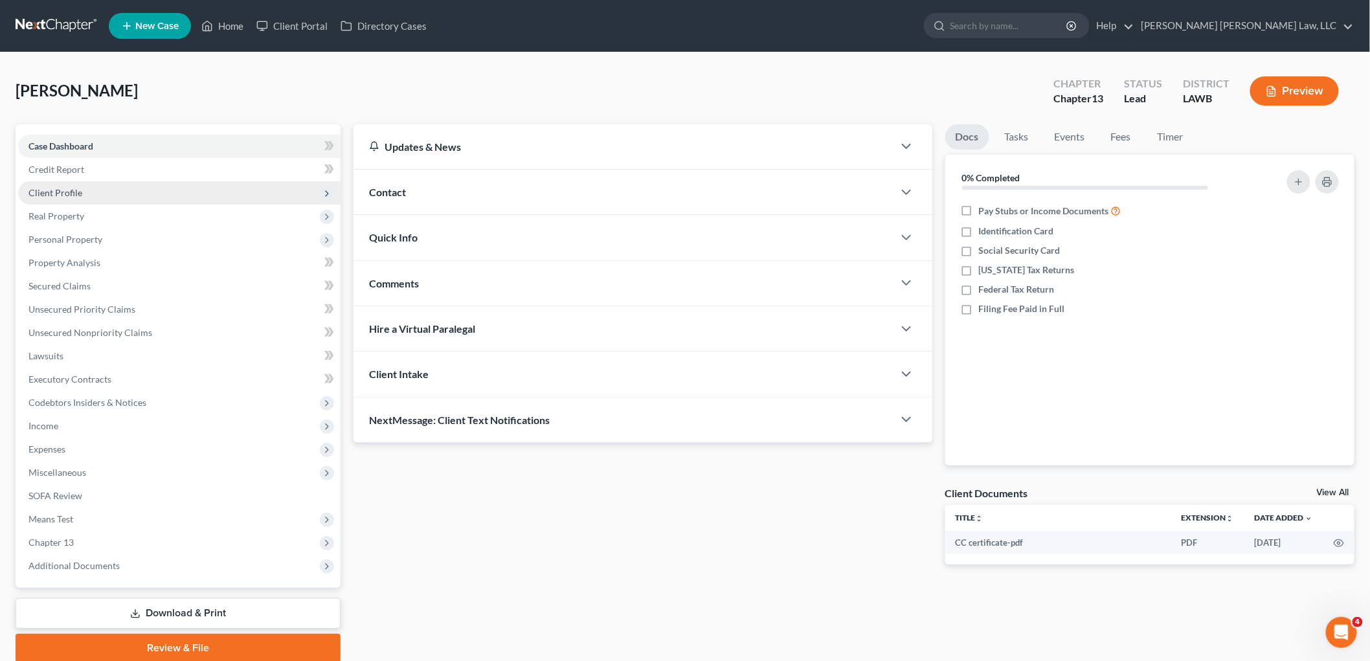
click at [67, 185] on span "Client Profile" at bounding box center [179, 192] width 323 height 23
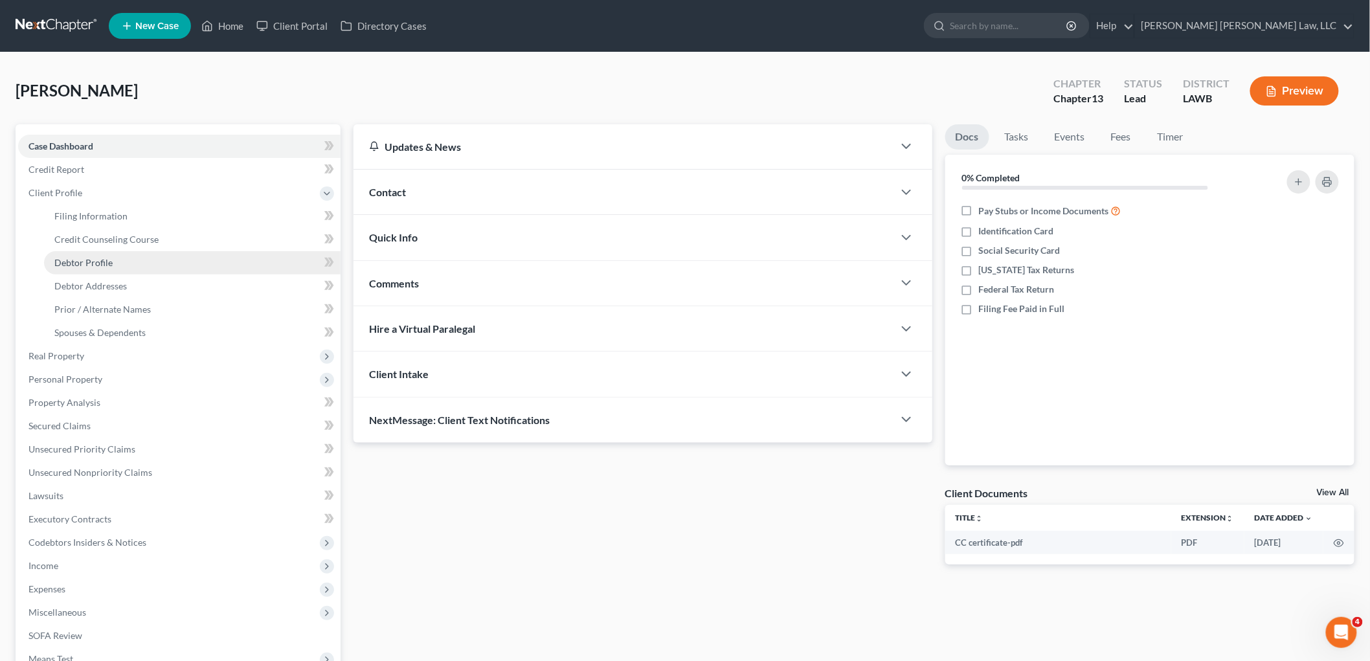
click at [85, 254] on link "Debtor Profile" at bounding box center [192, 262] width 297 height 23
select select "0"
select select "2"
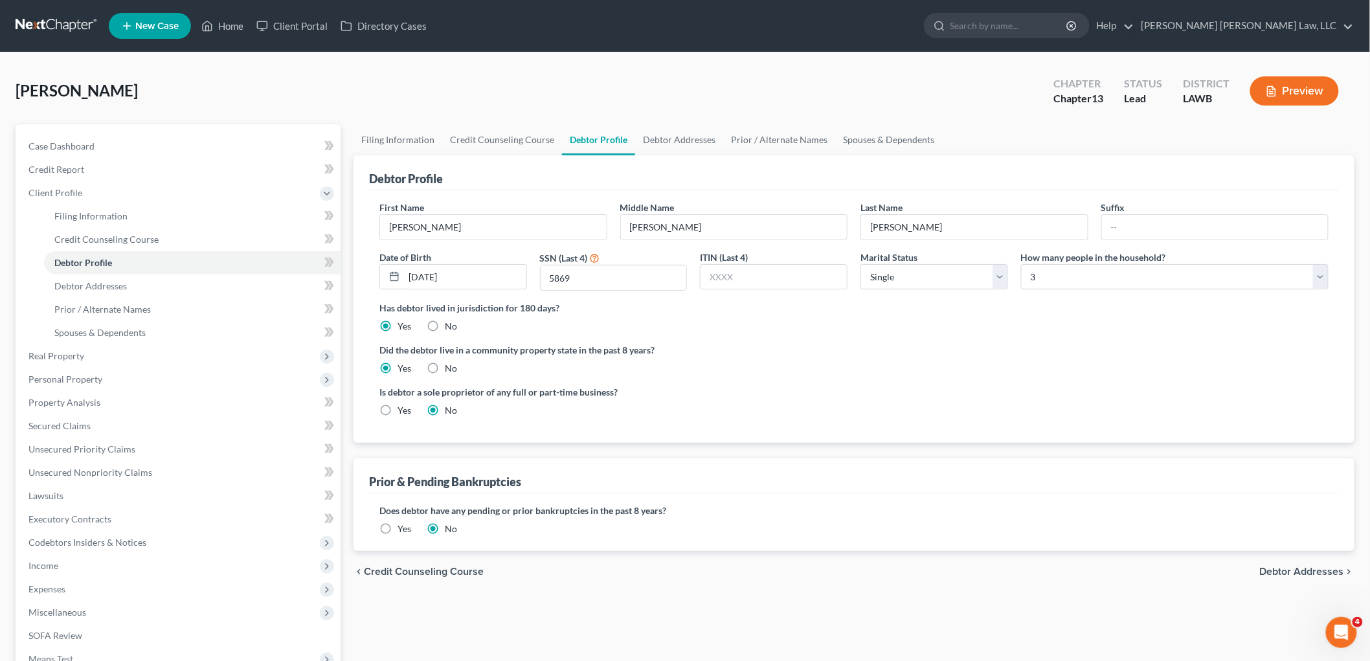
radio input "true"
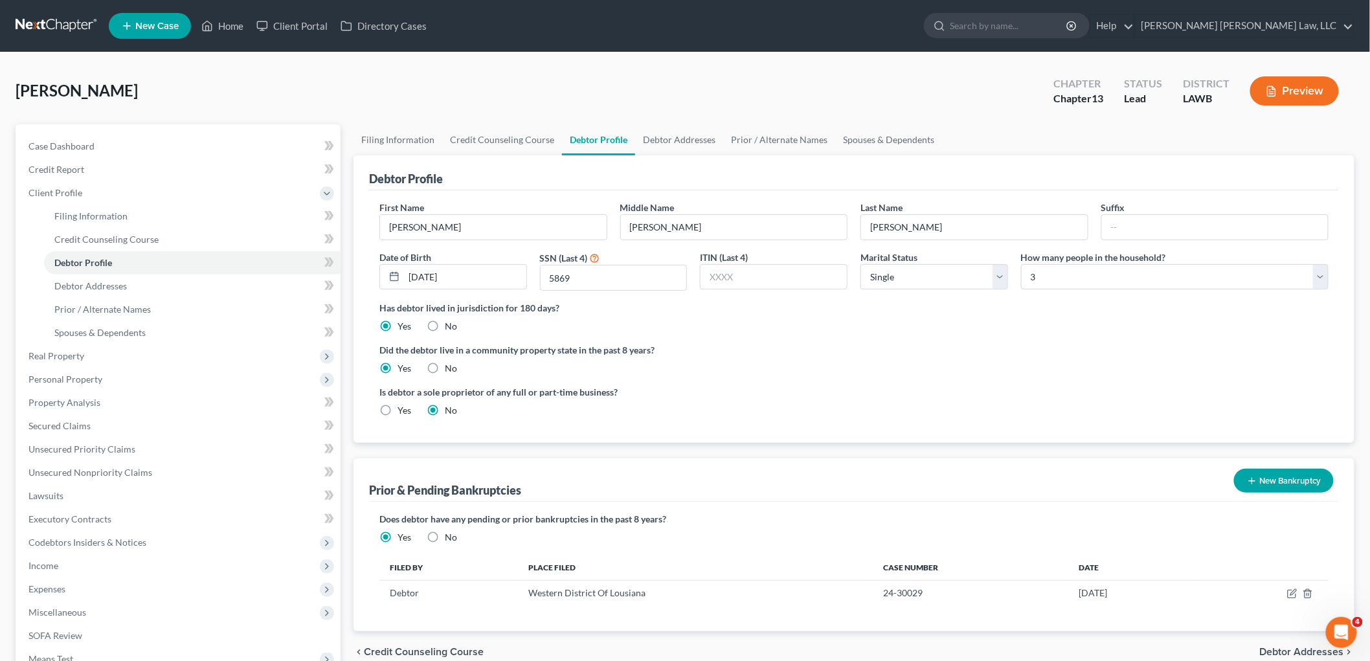
click at [73, 25] on link at bounding box center [57, 25] width 83 height 23
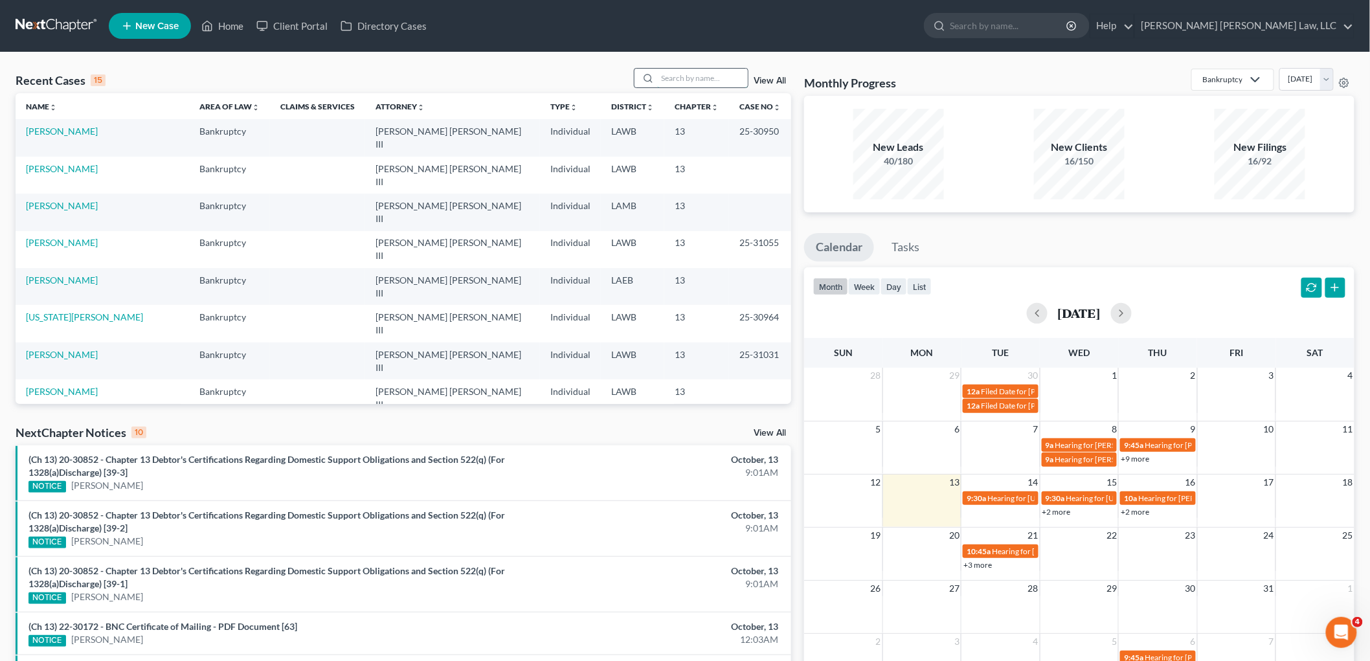
click at [668, 74] on input "search" at bounding box center [702, 78] width 91 height 19
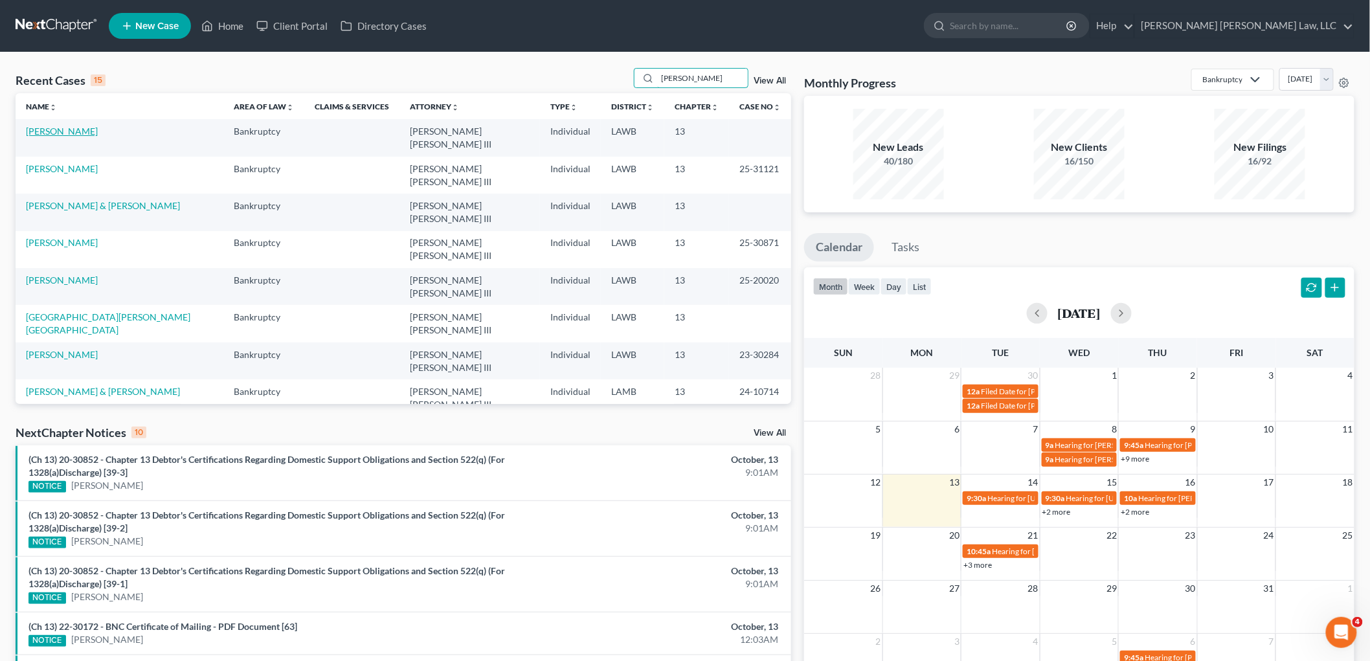
type input "[PERSON_NAME]"
click at [62, 132] on link "[PERSON_NAME]" at bounding box center [62, 131] width 72 height 11
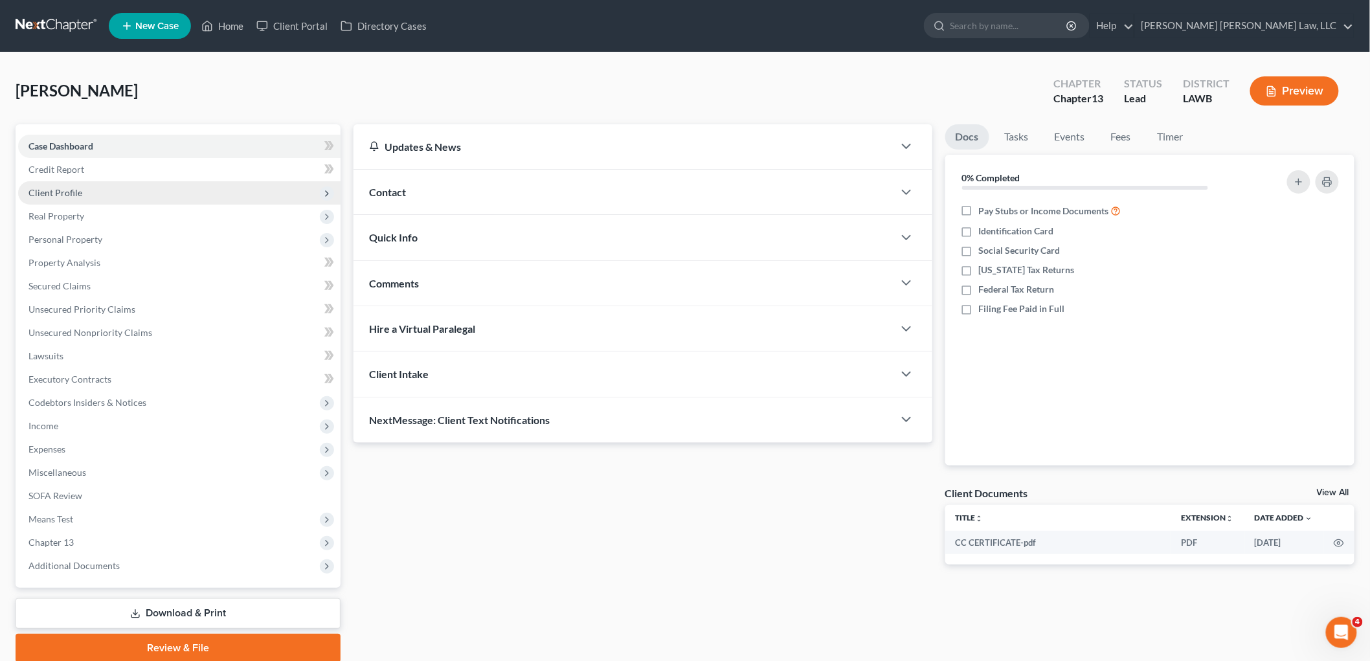
click at [55, 187] on span "Client Profile" at bounding box center [55, 192] width 54 height 11
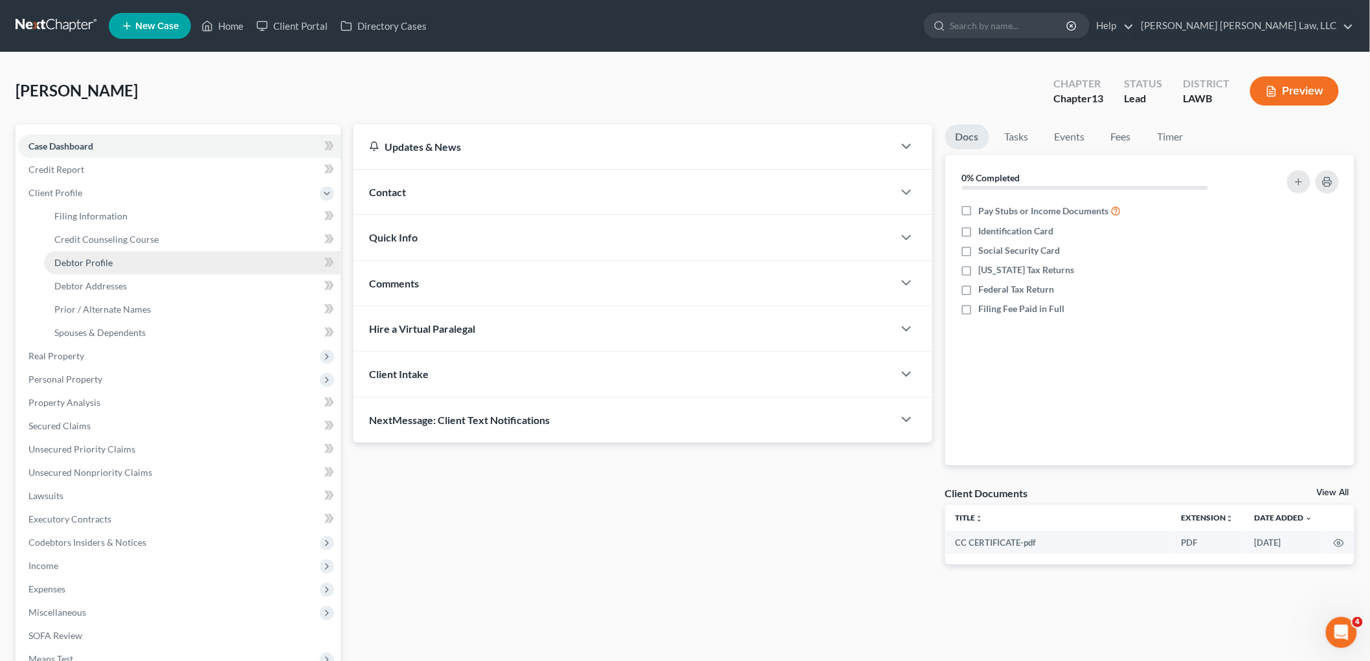
click at [70, 260] on span "Debtor Profile" at bounding box center [83, 262] width 58 height 11
select select "0"
select select "2"
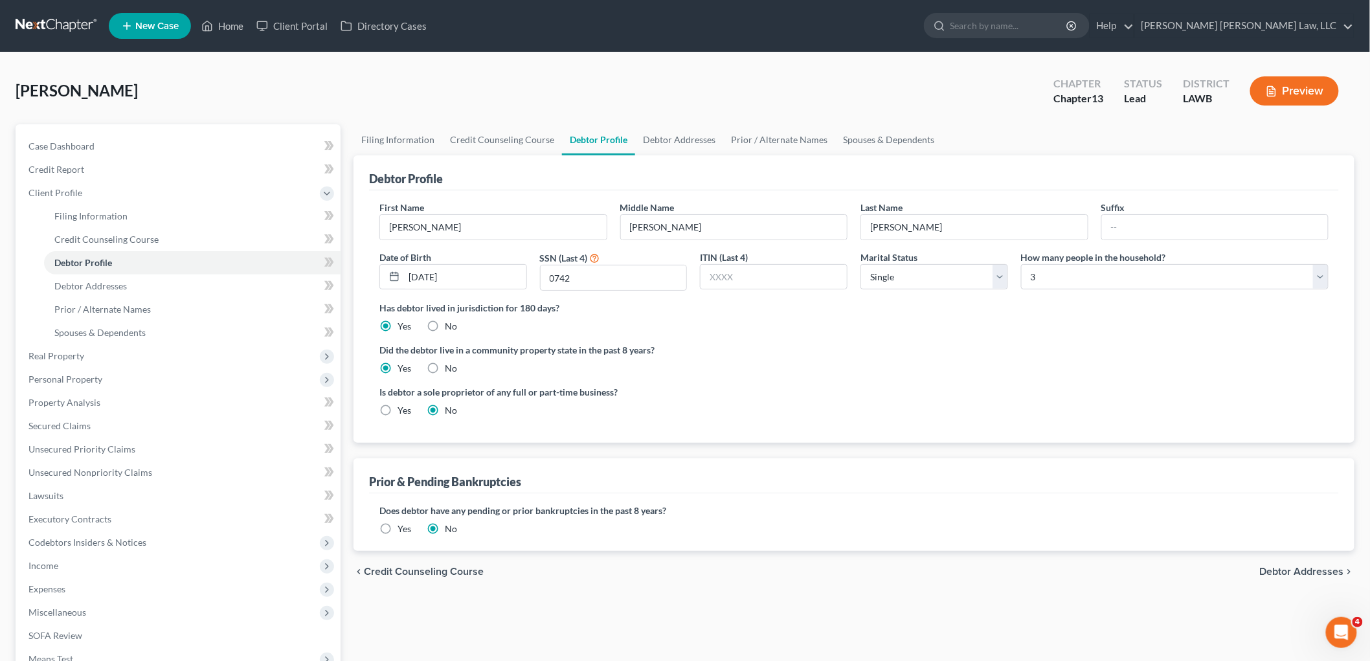
radio input "true"
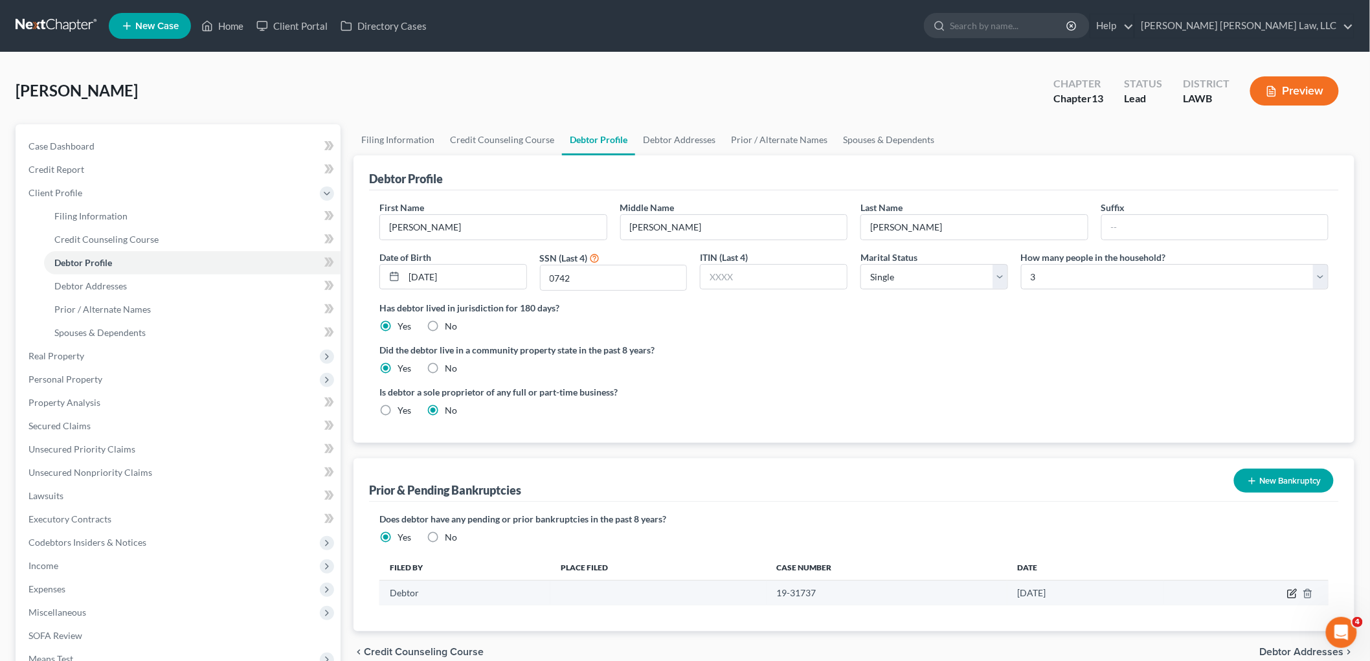
click at [1292, 591] on icon "button" at bounding box center [1292, 595] width 8 height 8
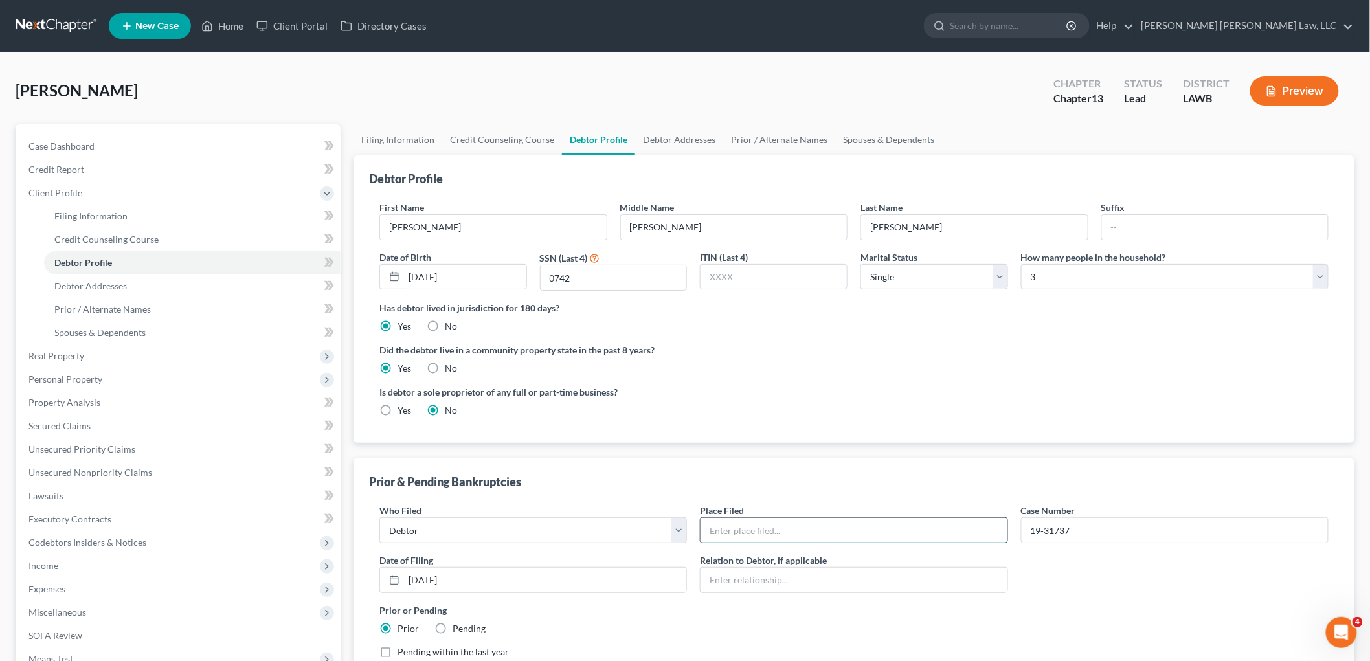
click at [792, 522] on input "text" at bounding box center [854, 530] width 306 height 25
type input "Western District of [US_STATE]"
click at [996, 574] on input "text" at bounding box center [854, 580] width 306 height 25
click at [1078, 574] on div "Who Filed * Debtor Other Place Filed * Western District of [US_STATE] Case Numb…" at bounding box center [854, 586] width 962 height 165
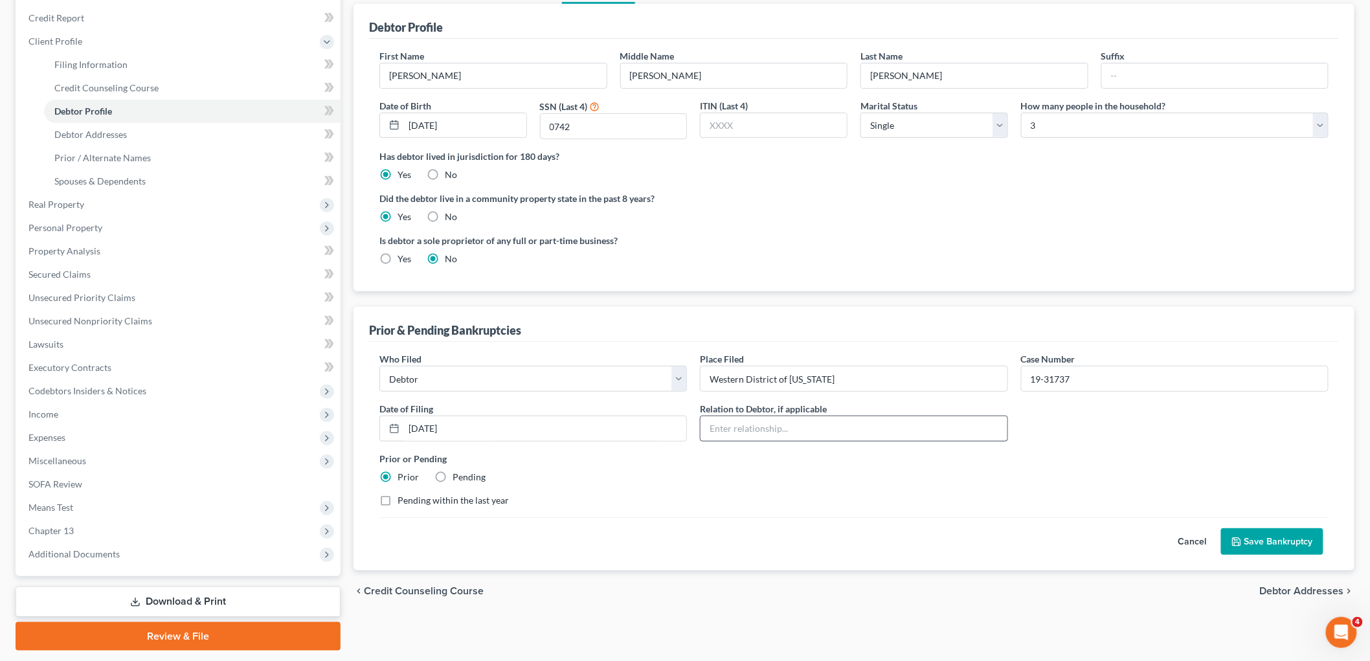
scroll to position [189, 0]
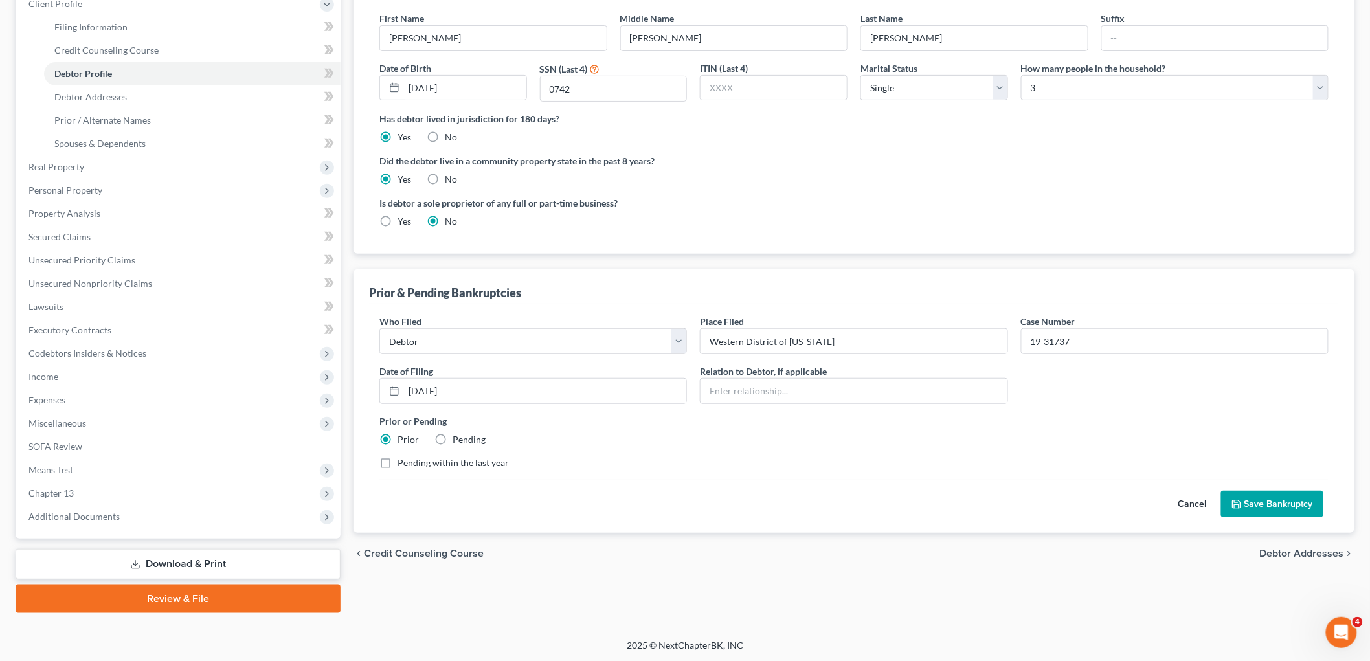
click at [1294, 500] on button "Save Bankruptcy" at bounding box center [1272, 504] width 102 height 27
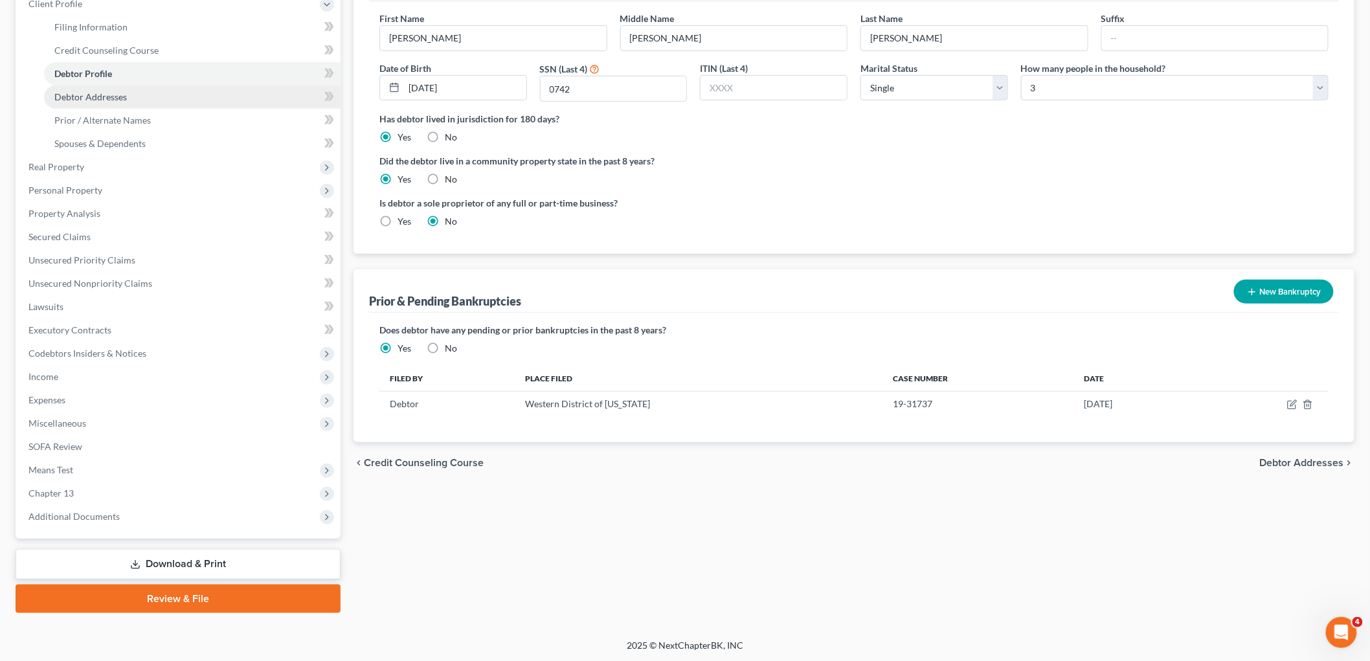
click at [138, 98] on link "Debtor Addresses" at bounding box center [192, 96] width 297 height 23
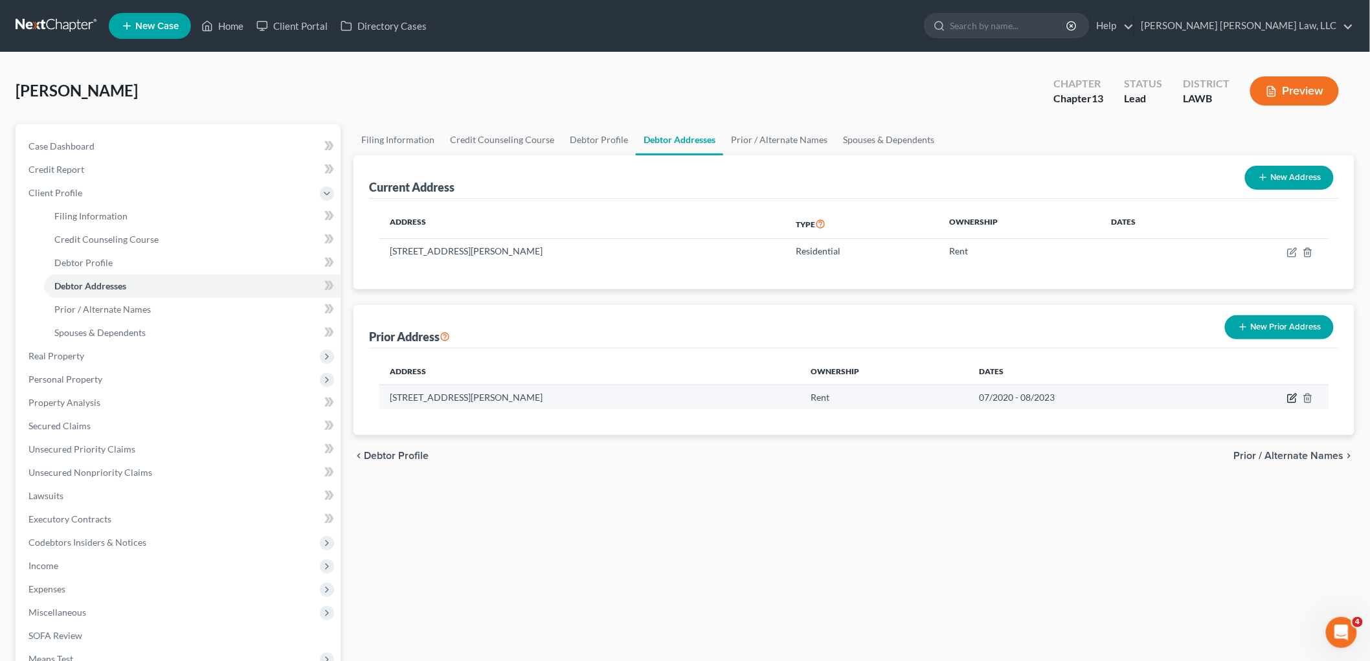
click at [1290, 396] on icon "button" at bounding box center [1292, 398] width 10 height 10
select select "19"
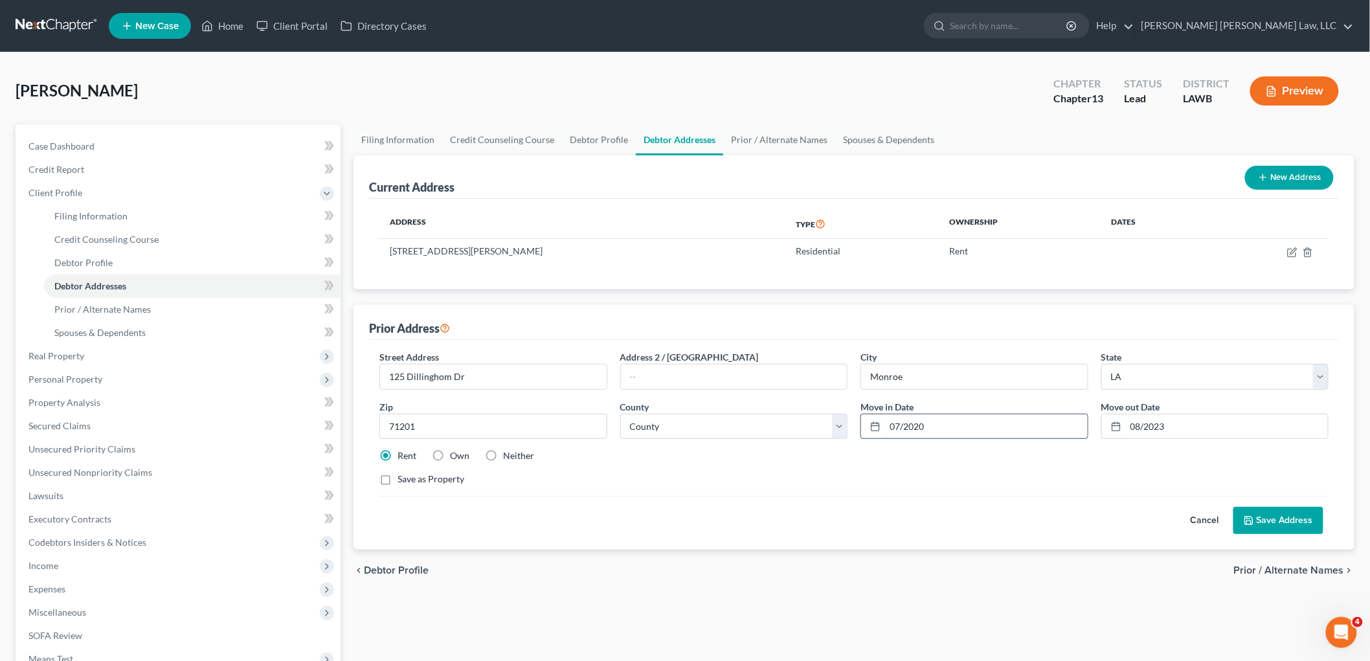
click at [904, 425] on input "07/2020" at bounding box center [986, 426] width 203 height 25
type input "[DATE]"
click at [1148, 425] on input "08/2023" at bounding box center [1227, 426] width 203 height 25
type input "[DATE]"
click at [1259, 523] on button "Save Address" at bounding box center [1279, 520] width 90 height 27
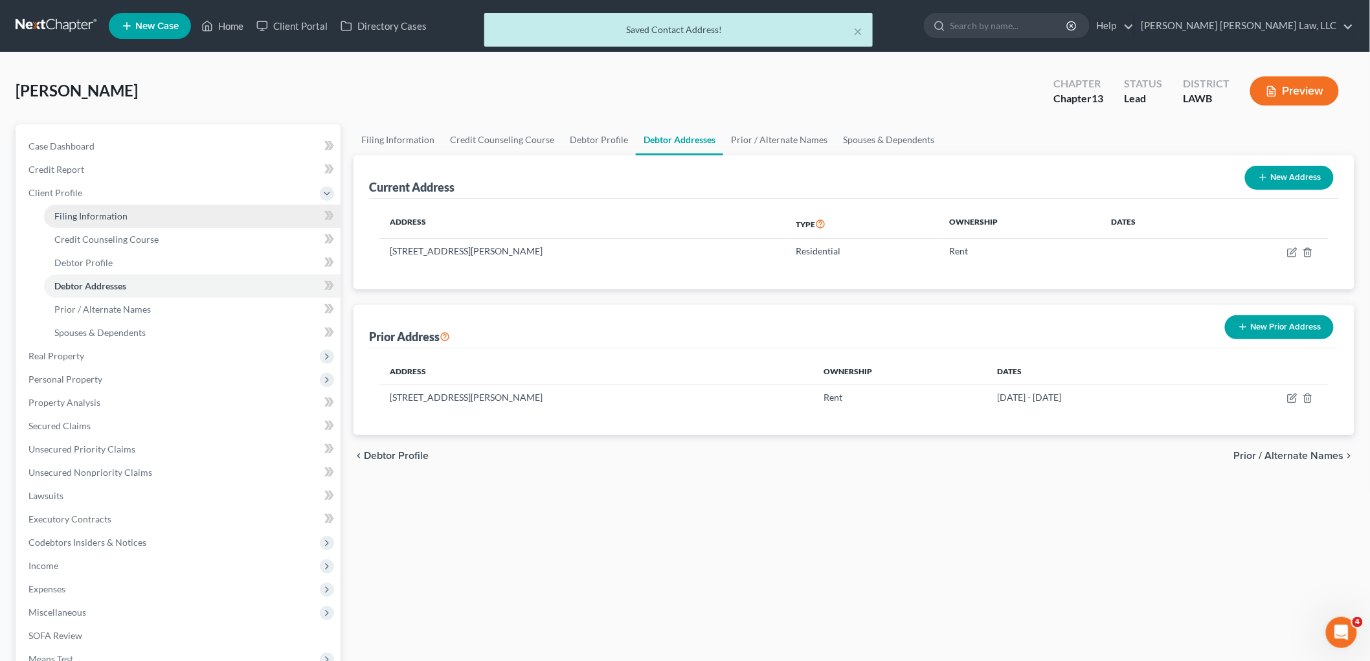
click at [172, 216] on link "Filing Information" at bounding box center [192, 216] width 297 height 23
select select "1"
select select "0"
select select "3"
select select "19"
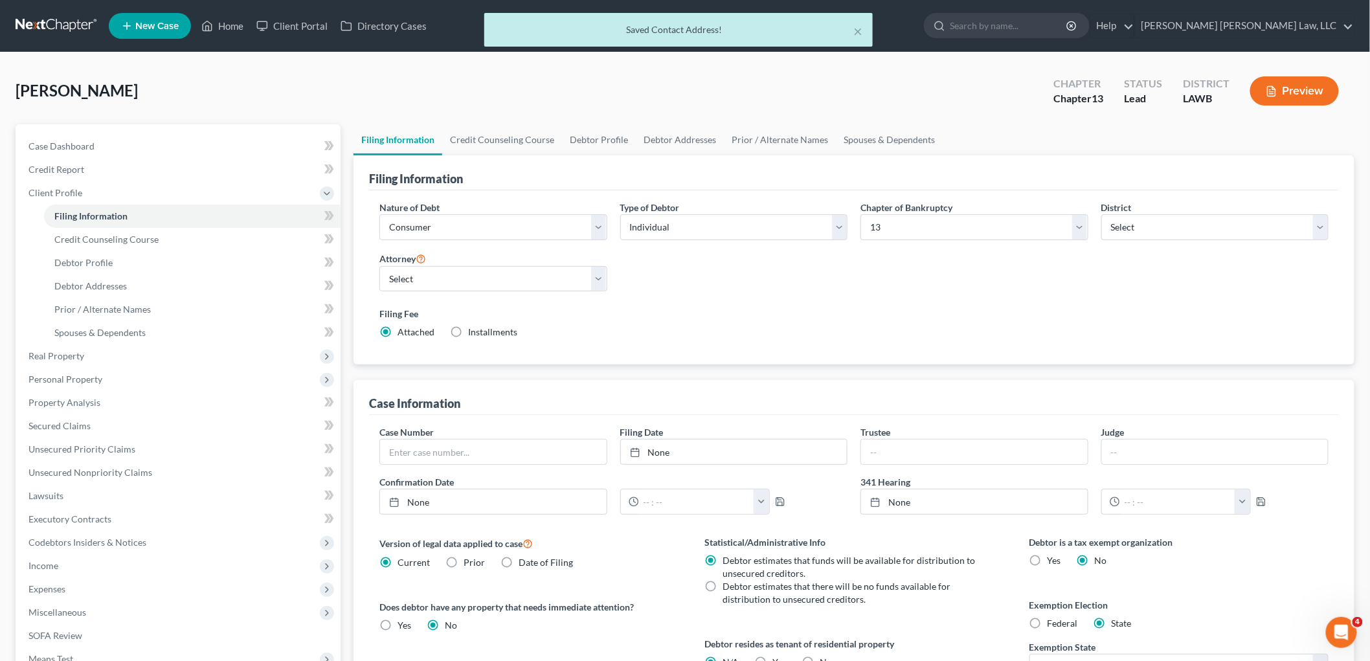
click at [773, 659] on label "Yes Yes" at bounding box center [780, 662] width 14 height 13
click at [778, 659] on input "Yes Yes" at bounding box center [782, 660] width 8 height 8
radio input "true"
radio input "false"
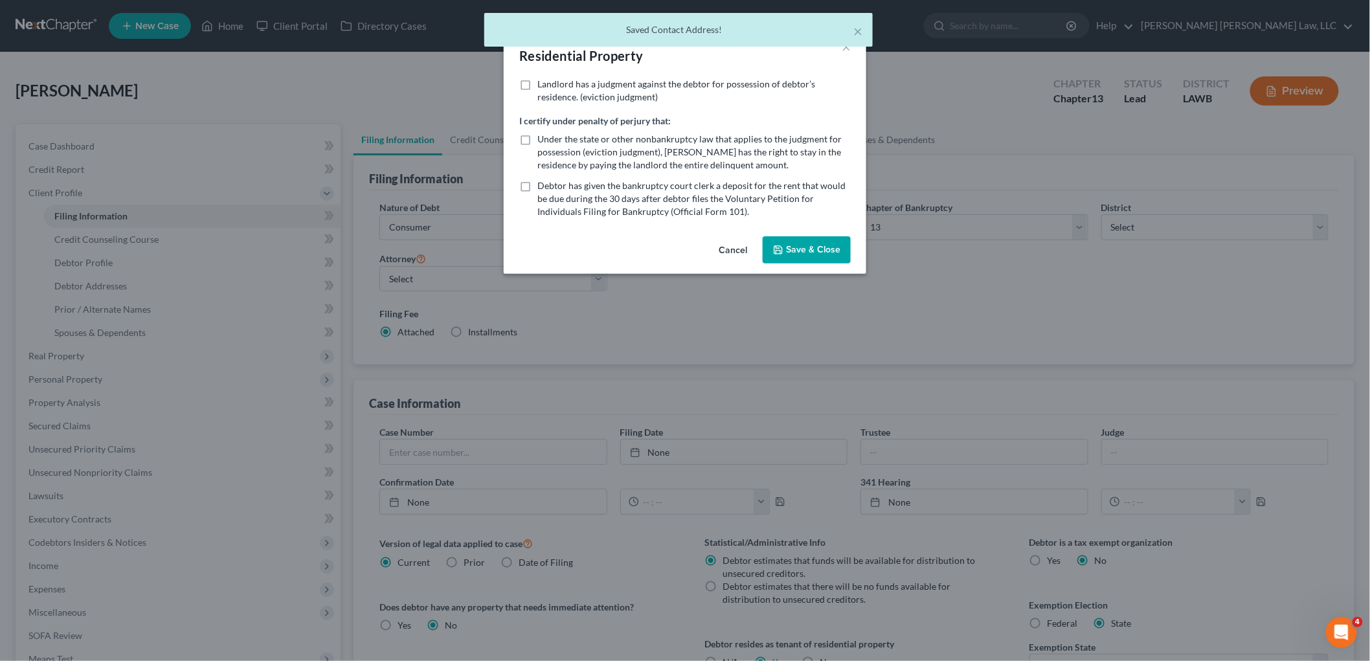
scroll to position [3, 0]
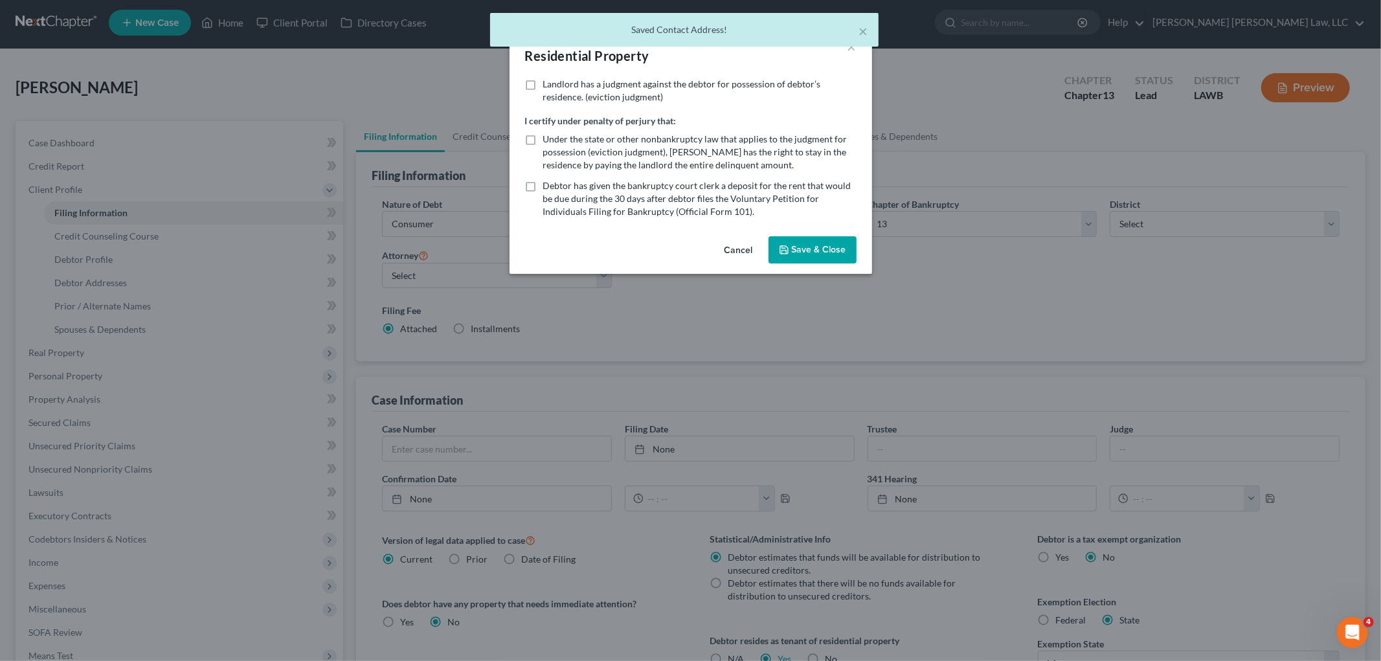
click at [815, 247] on button "Save & Close" at bounding box center [813, 249] width 88 height 27
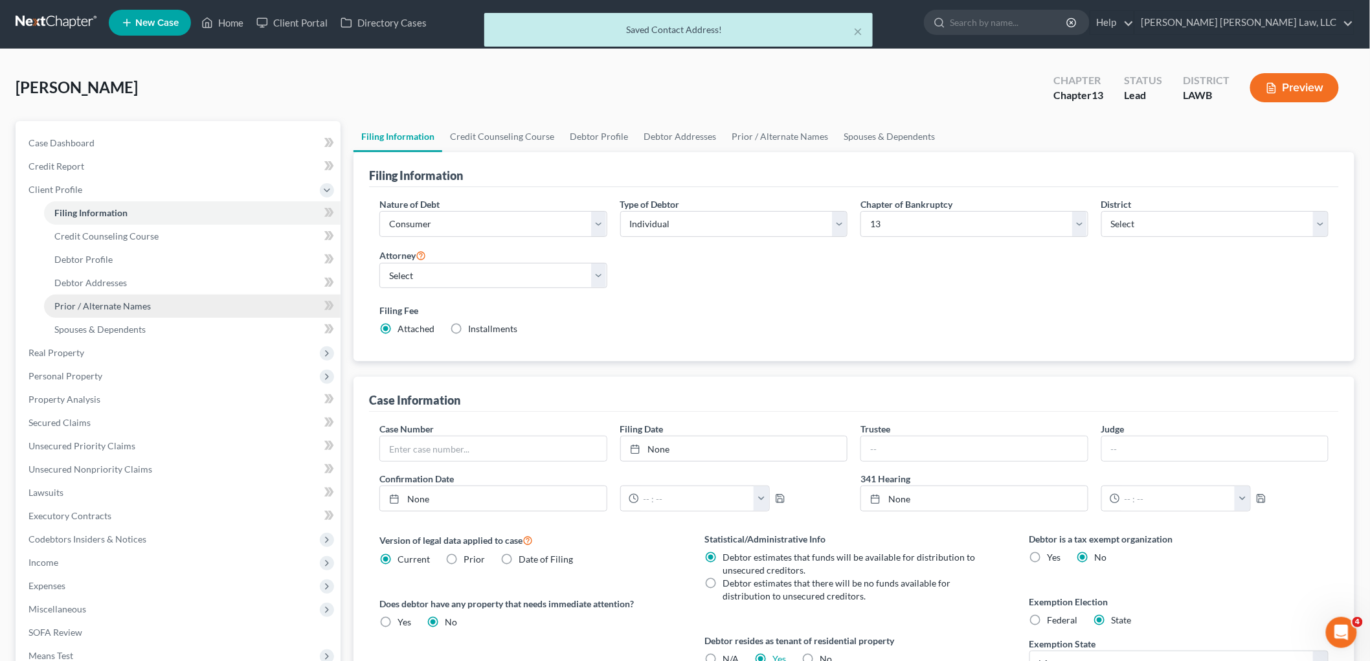
click at [146, 296] on link "Prior / Alternate Names" at bounding box center [192, 306] width 297 height 23
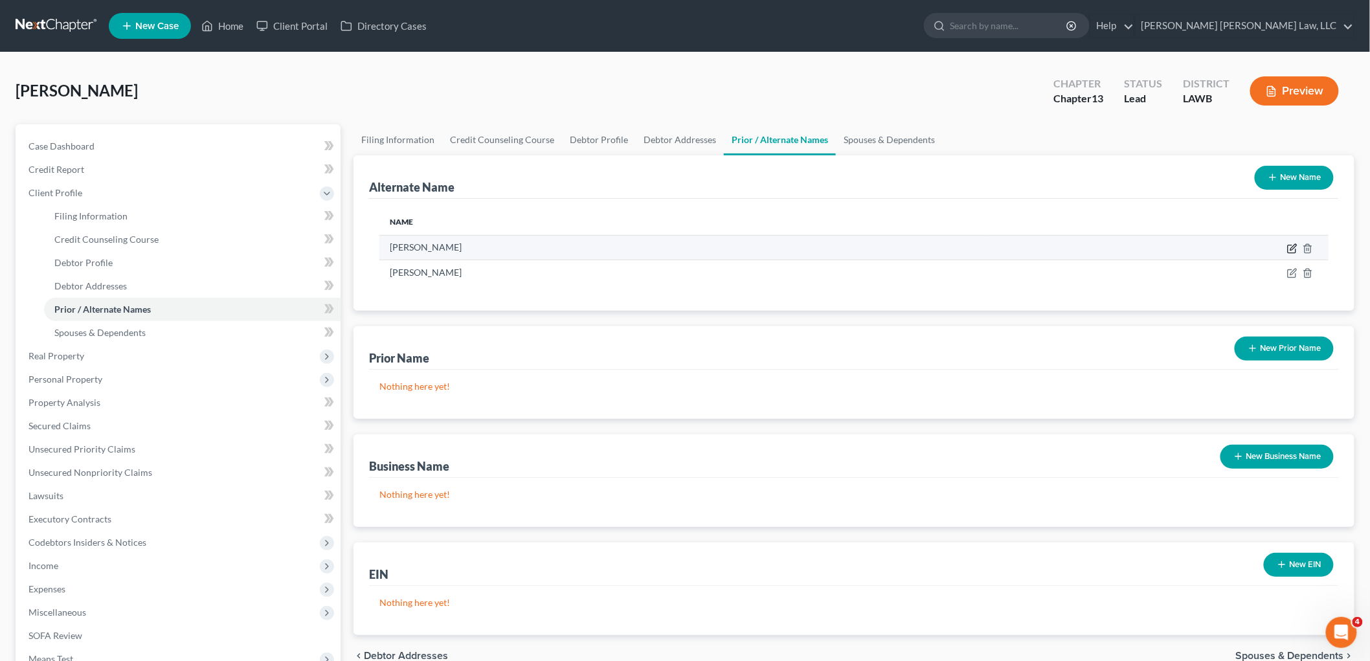
click at [1289, 245] on icon at bounding box center [1292, 248] width 10 height 10
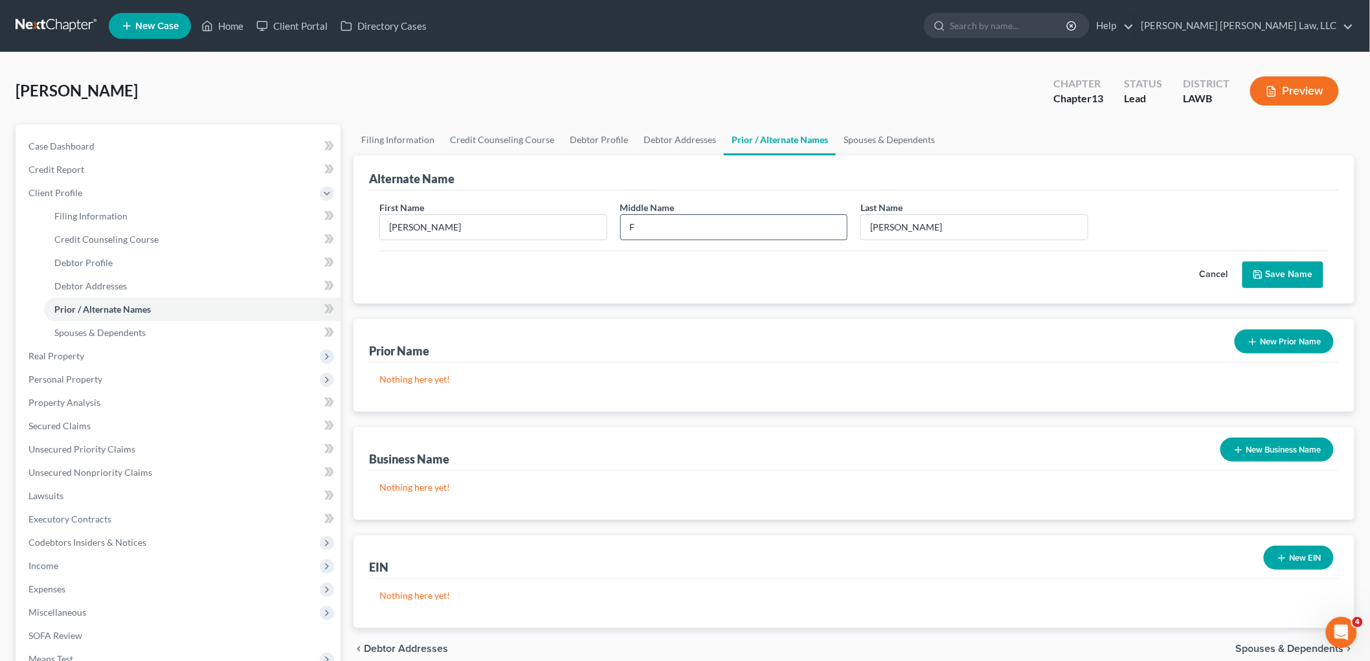
click at [784, 224] on input "F" at bounding box center [734, 227] width 227 height 25
type input "F."
click at [1308, 283] on button "Save Name" at bounding box center [1283, 275] width 81 height 27
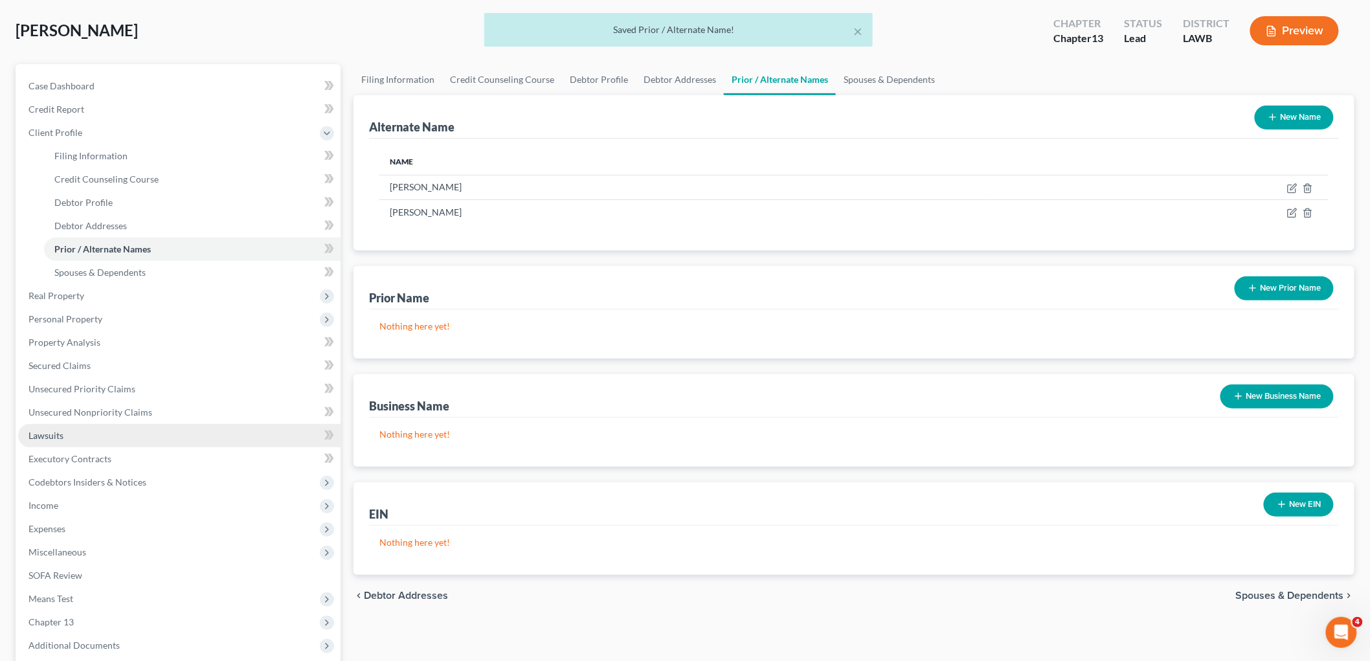
scroll to position [144, 0]
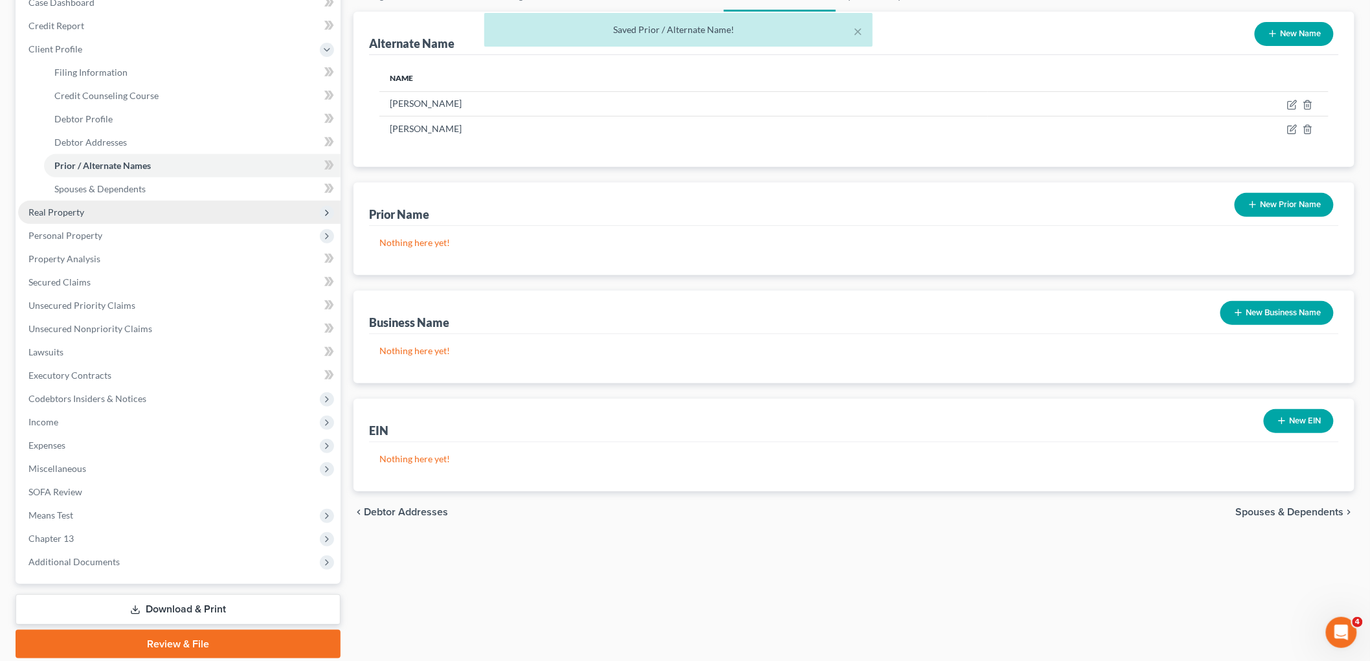
click at [109, 217] on span "Real Property" at bounding box center [179, 212] width 323 height 23
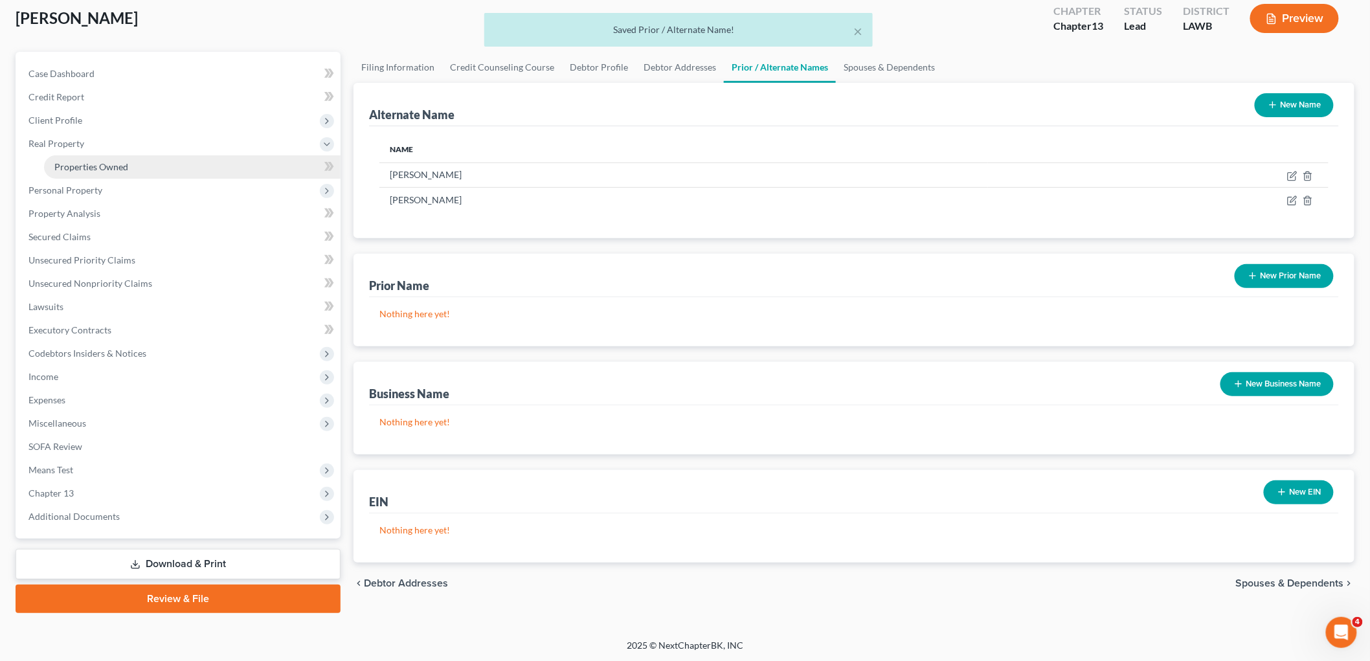
click at [124, 173] on link "Properties Owned" at bounding box center [192, 166] width 297 height 23
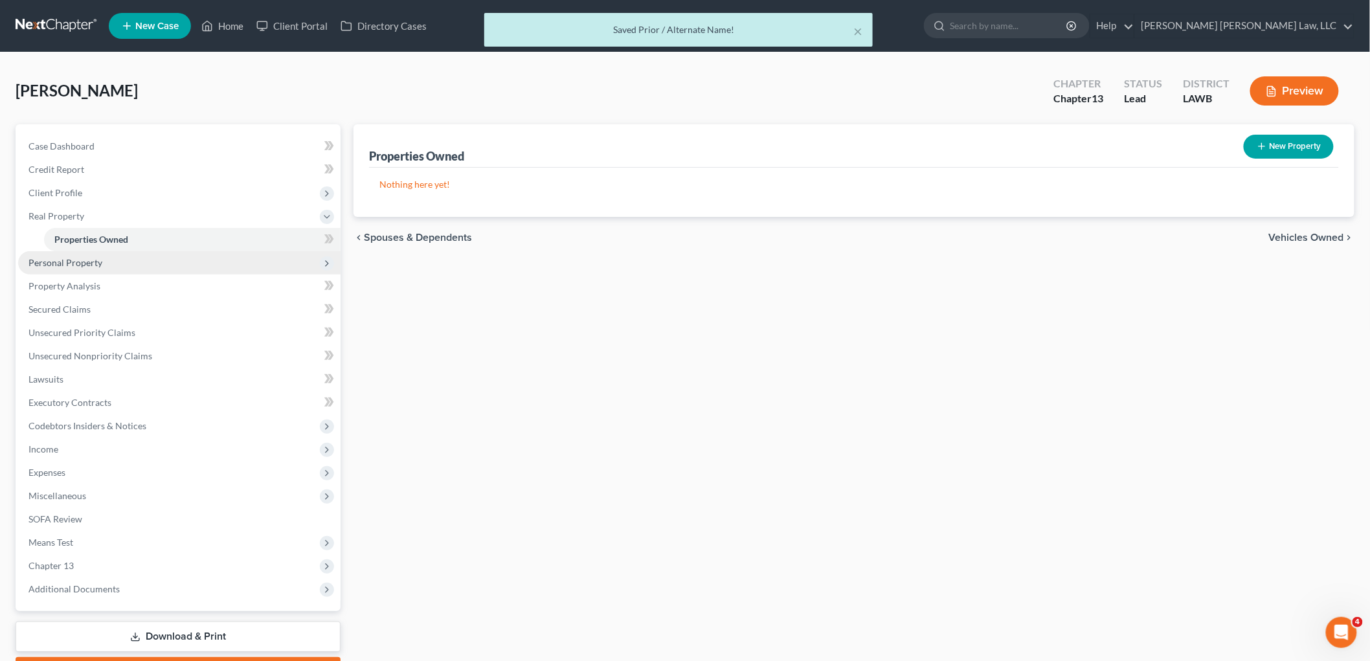
click at [117, 266] on span "Personal Property" at bounding box center [179, 262] width 323 height 23
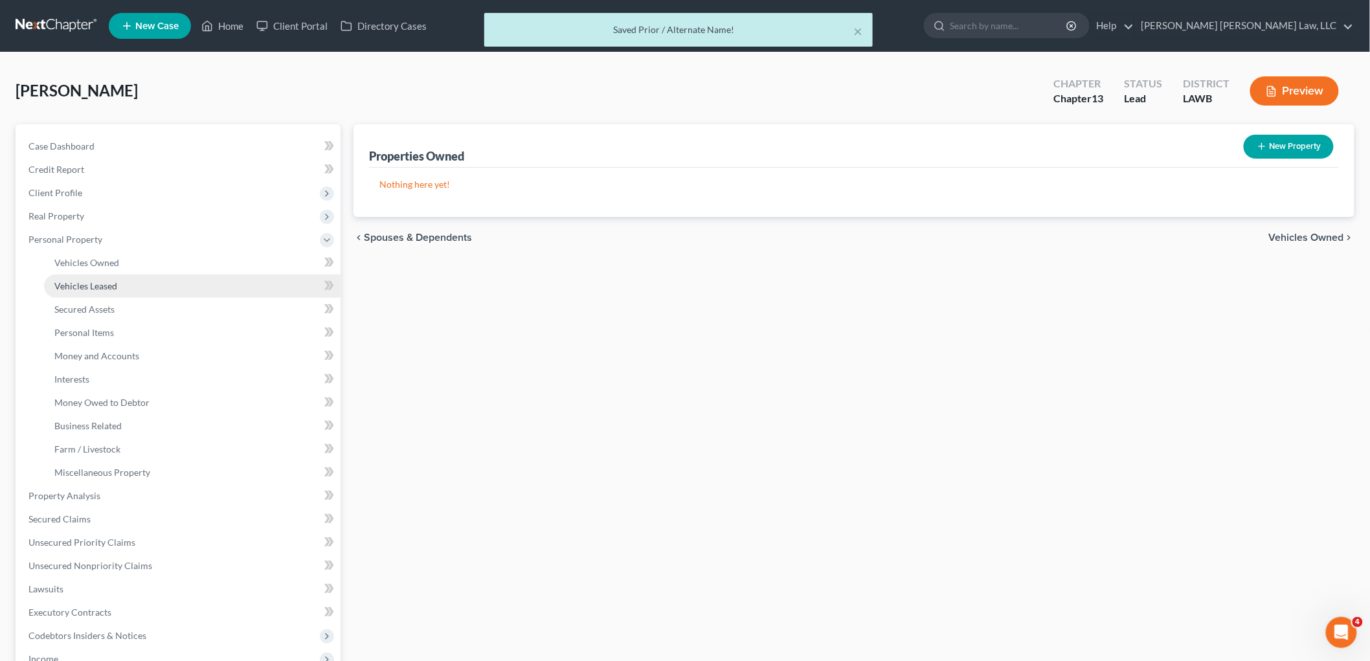
click at [117, 281] on span "Vehicles Leased" at bounding box center [85, 285] width 63 height 11
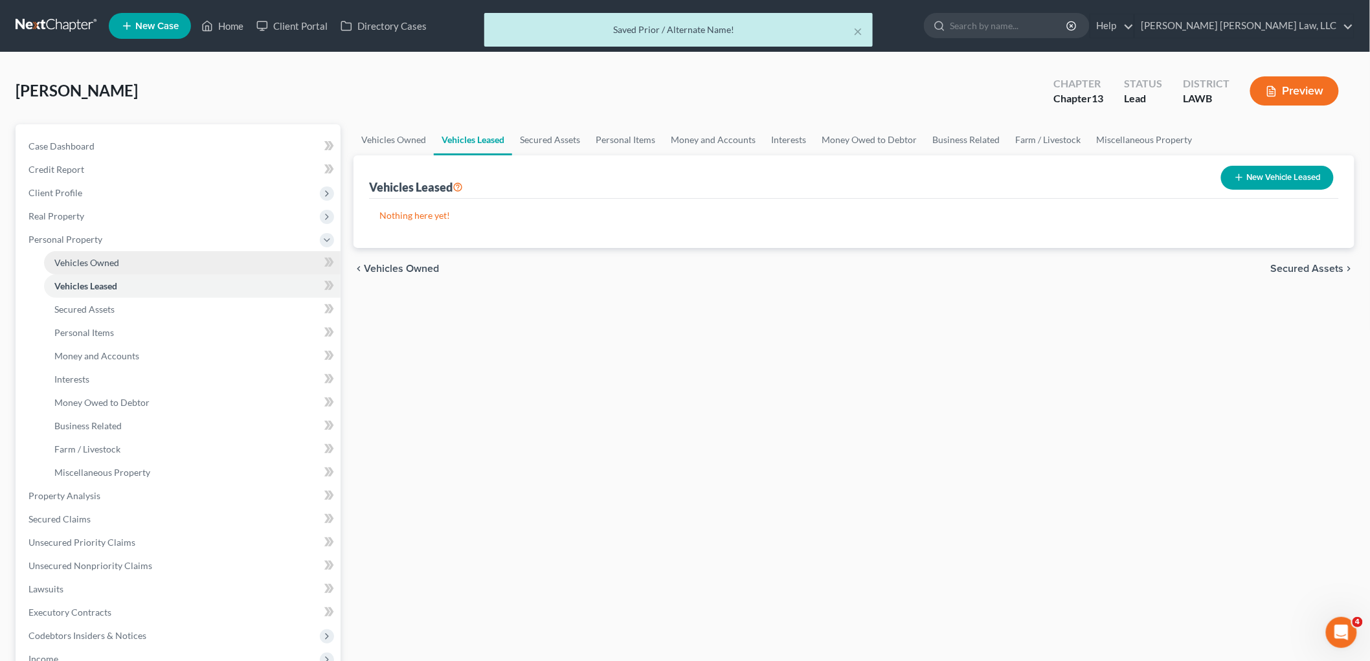
click at [124, 264] on link "Vehicles Owned" at bounding box center [192, 262] width 297 height 23
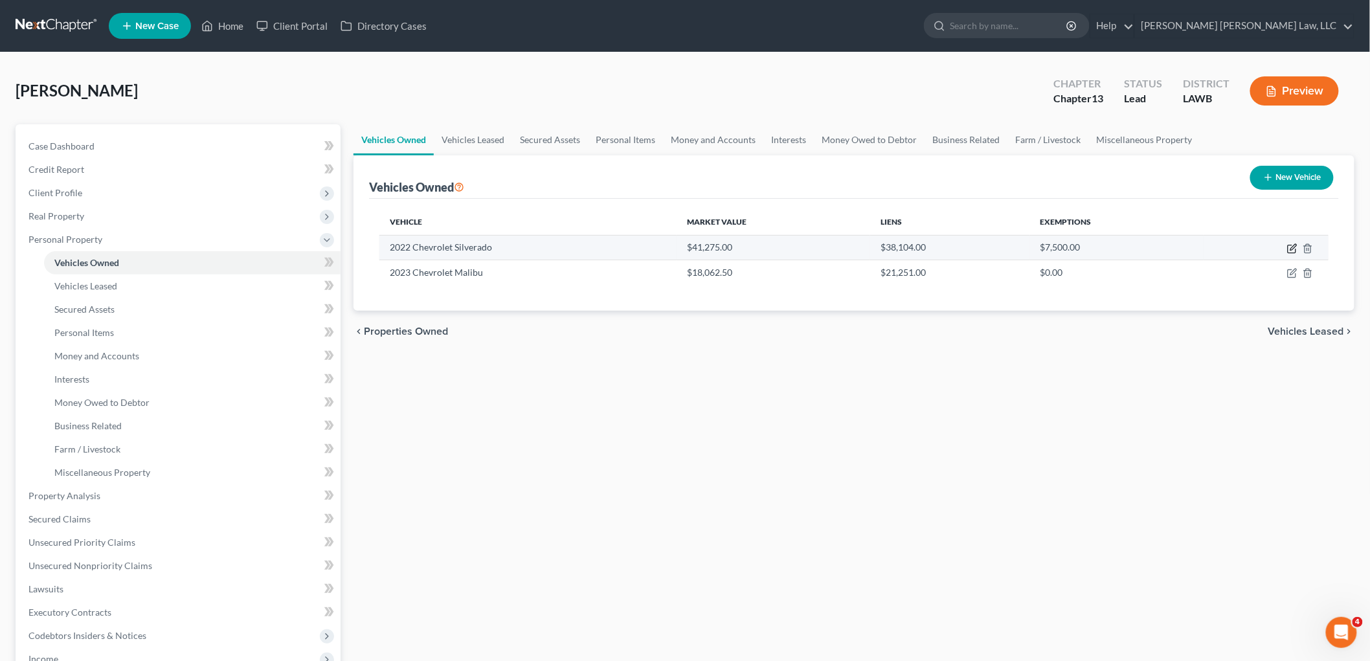
click at [1290, 249] on icon "button" at bounding box center [1292, 248] width 10 height 10
select select "0"
select select "4"
select select "2"
select select "0"
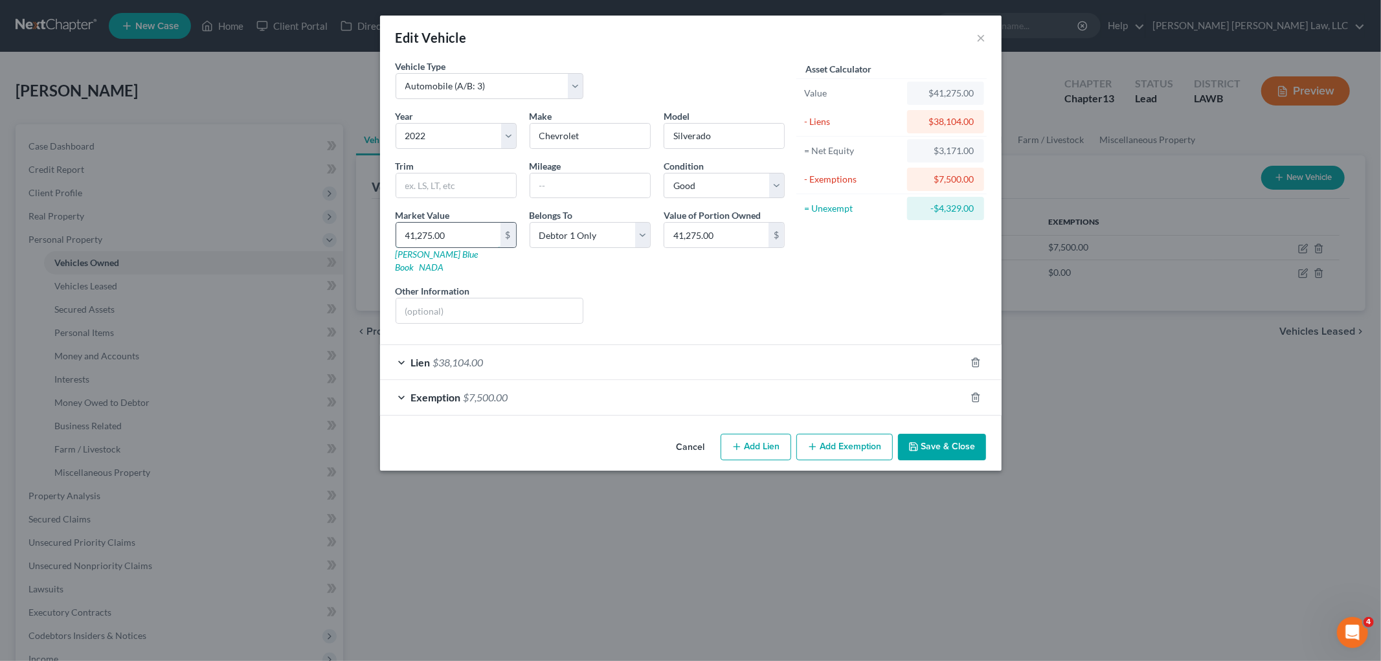
click at [449, 233] on input "41,275.00" at bounding box center [448, 235] width 104 height 25
type input "3"
type input "3.00"
type input "38"
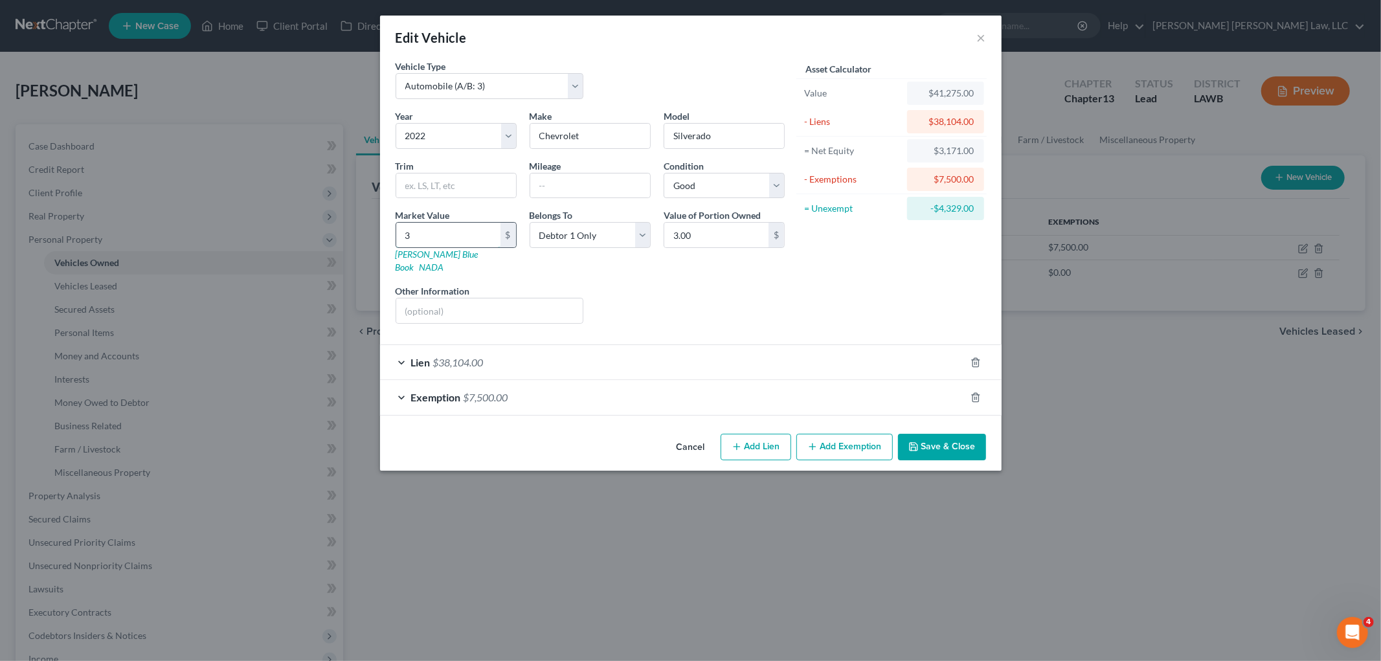
type input "38.00"
type input "381"
type input "381.00"
type input "3810"
type input "3,810.00"
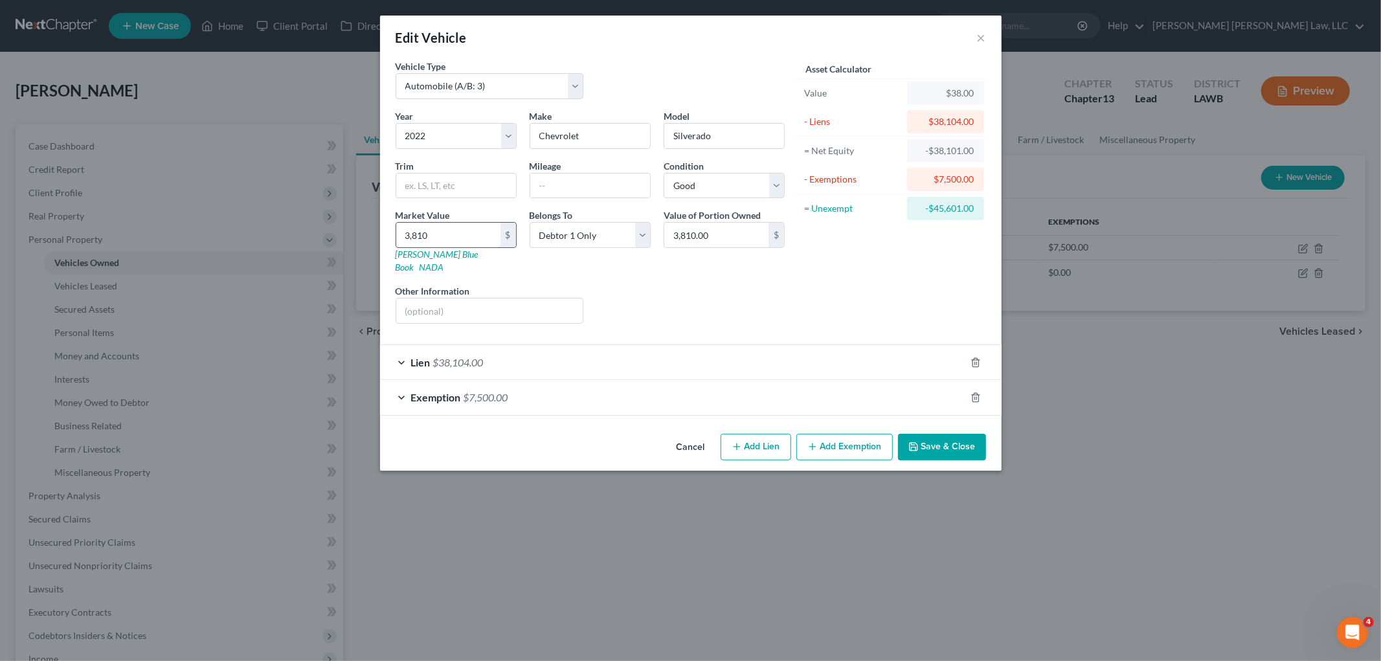
type input "3,8104"
type input "38,104.00"
click at [923, 434] on button "Save & Close" at bounding box center [942, 447] width 88 height 27
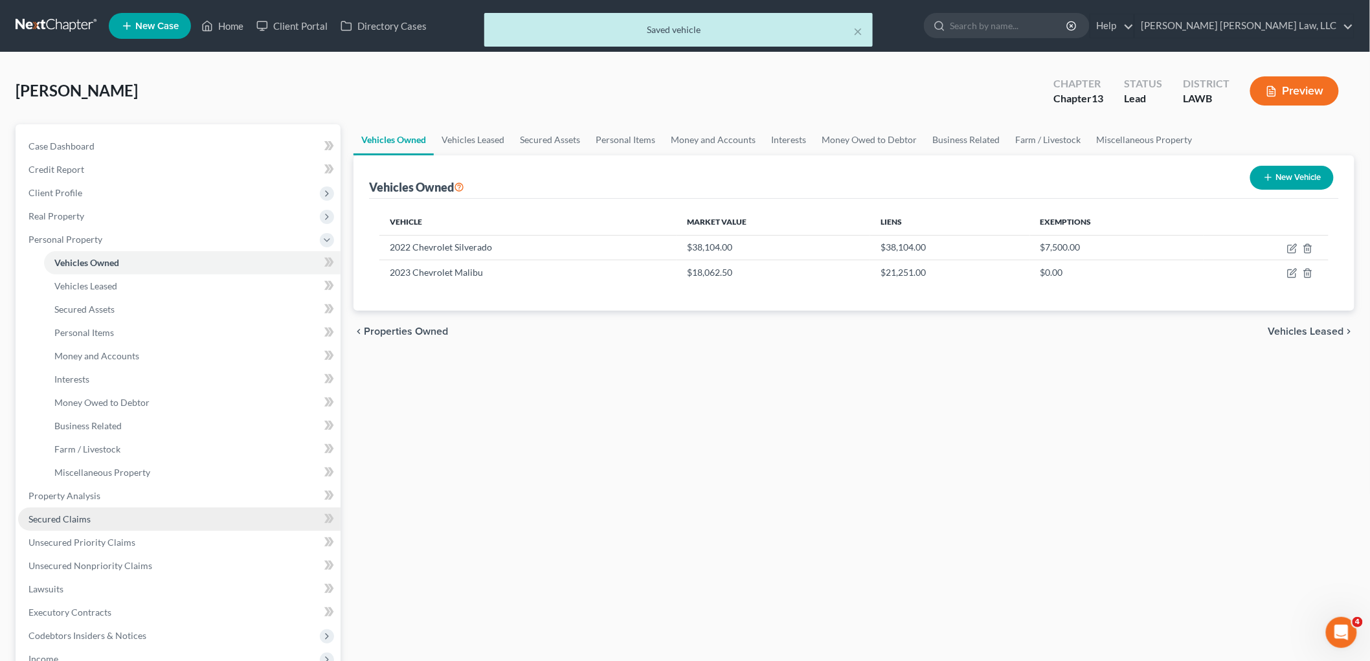
click at [118, 517] on link "Secured Claims" at bounding box center [179, 519] width 323 height 23
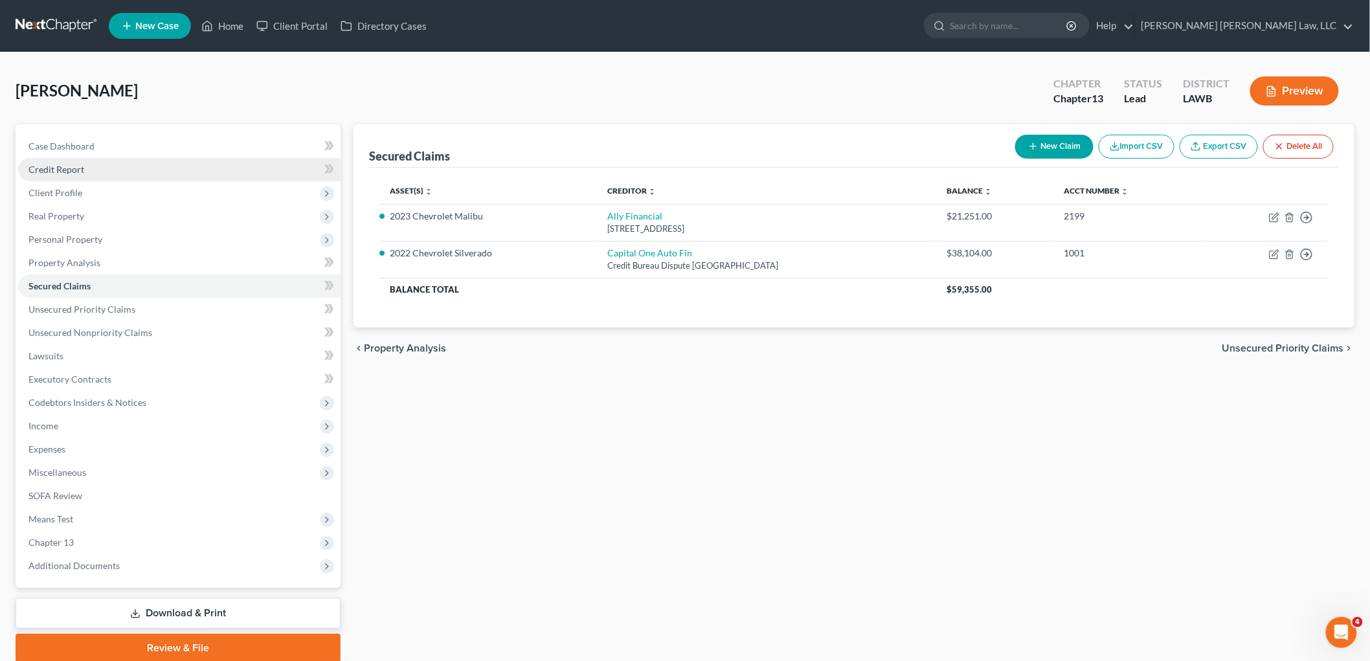
click at [88, 162] on link "Credit Report" at bounding box center [179, 169] width 323 height 23
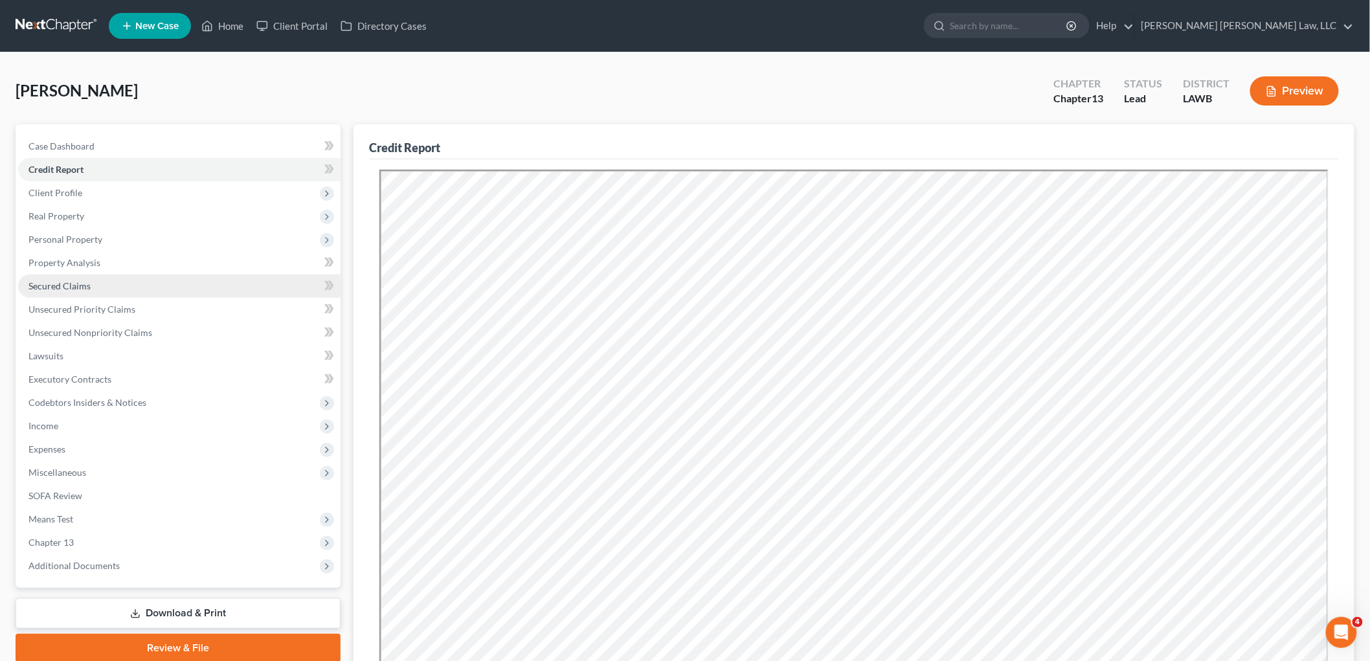
click at [128, 287] on link "Secured Claims" at bounding box center [179, 286] width 323 height 23
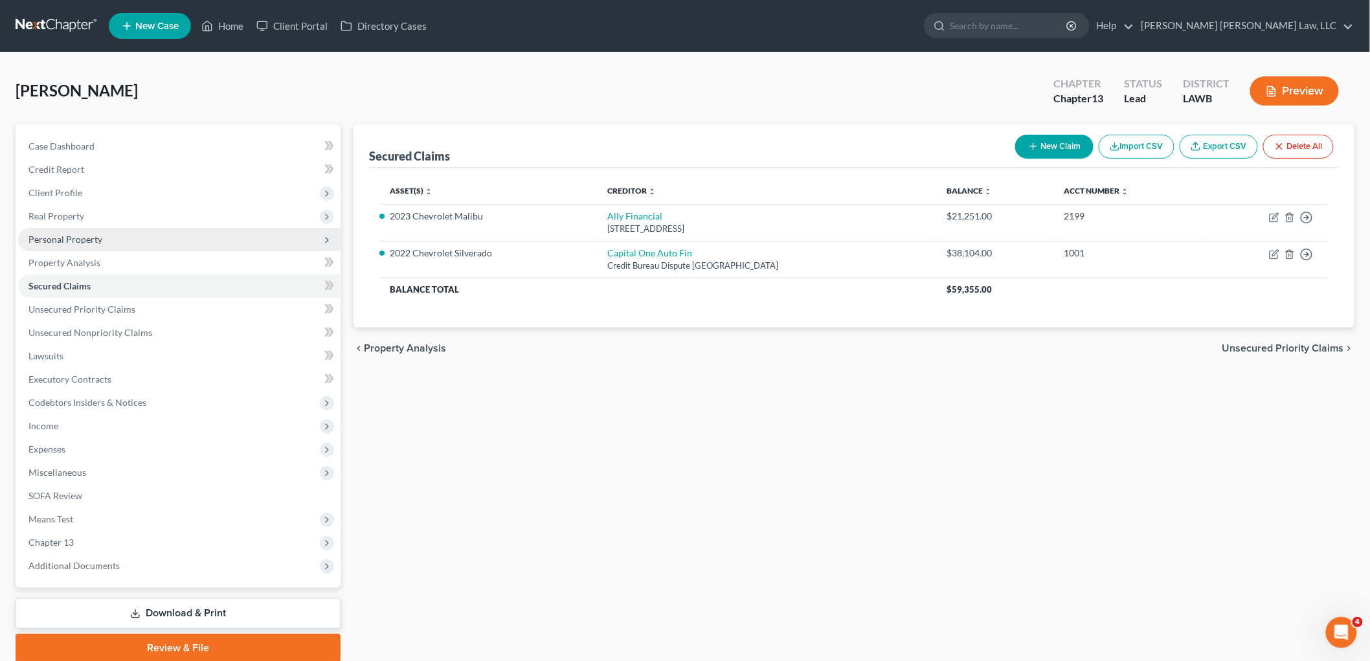
click at [106, 238] on span "Personal Property" at bounding box center [179, 239] width 323 height 23
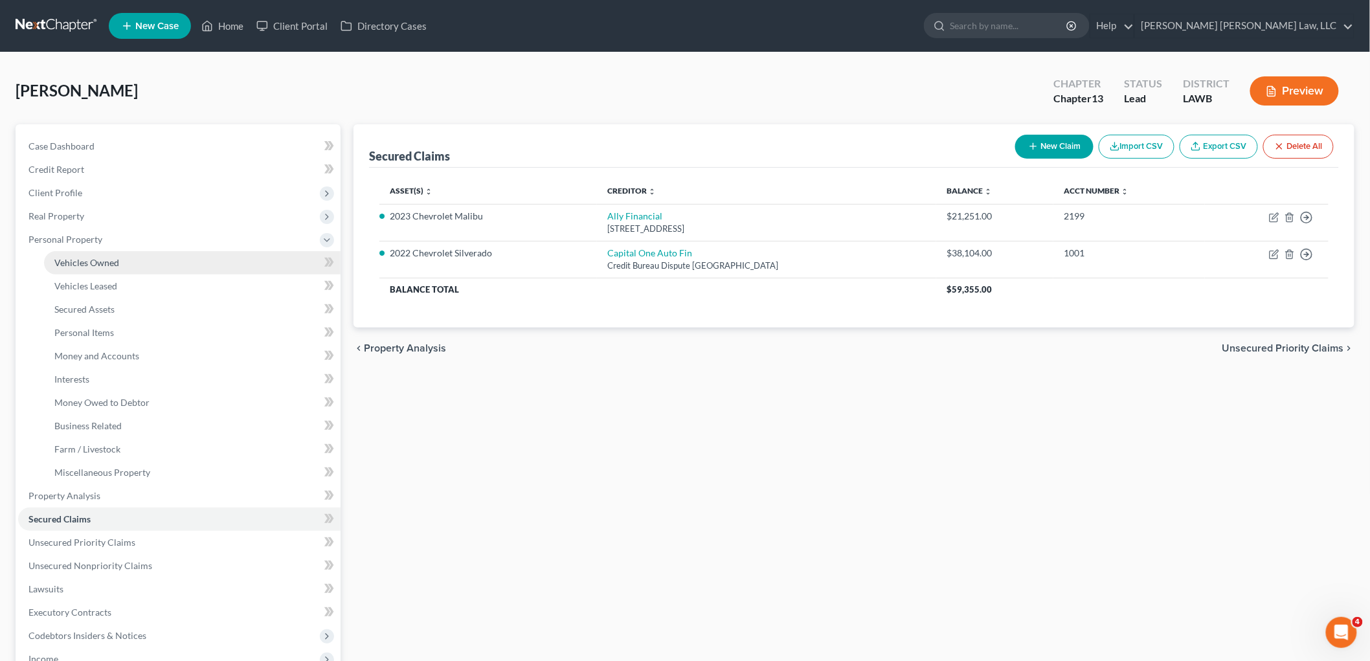
click at [106, 261] on span "Vehicles Owned" at bounding box center [86, 262] width 65 height 11
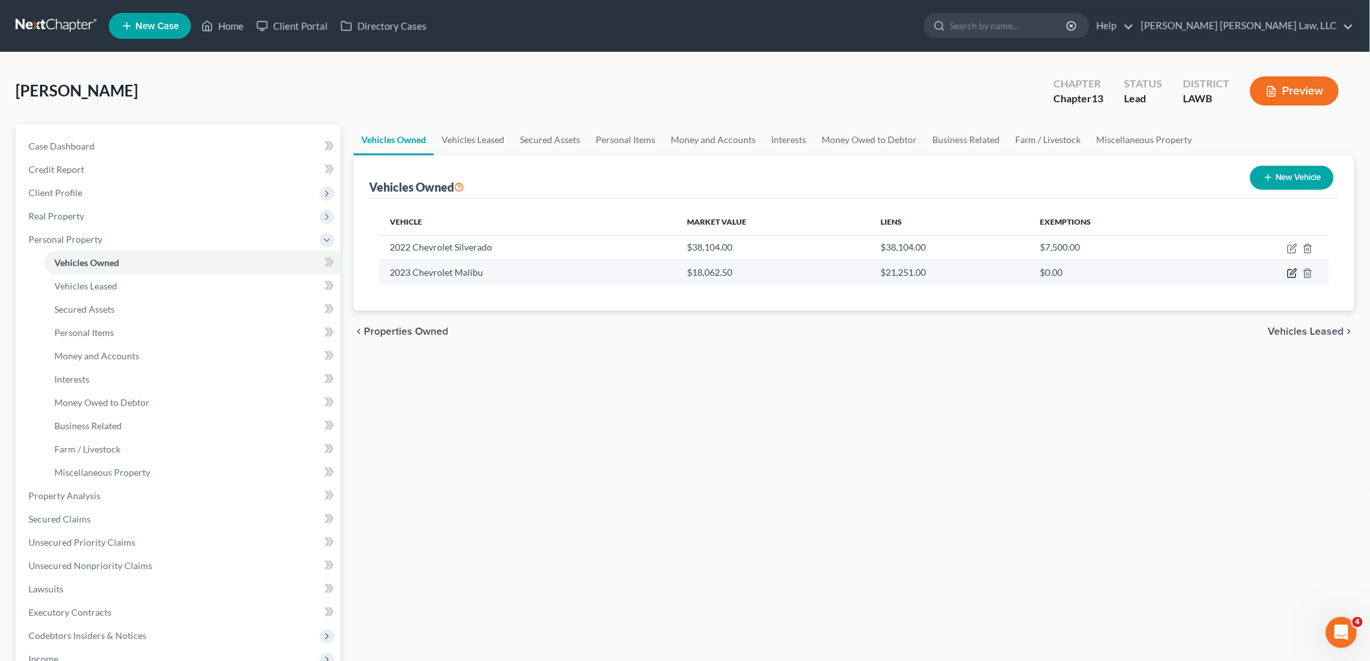
click at [1291, 275] on icon "button" at bounding box center [1294, 272] width 6 height 6
select select "0"
select select "3"
select select "2"
select select "0"
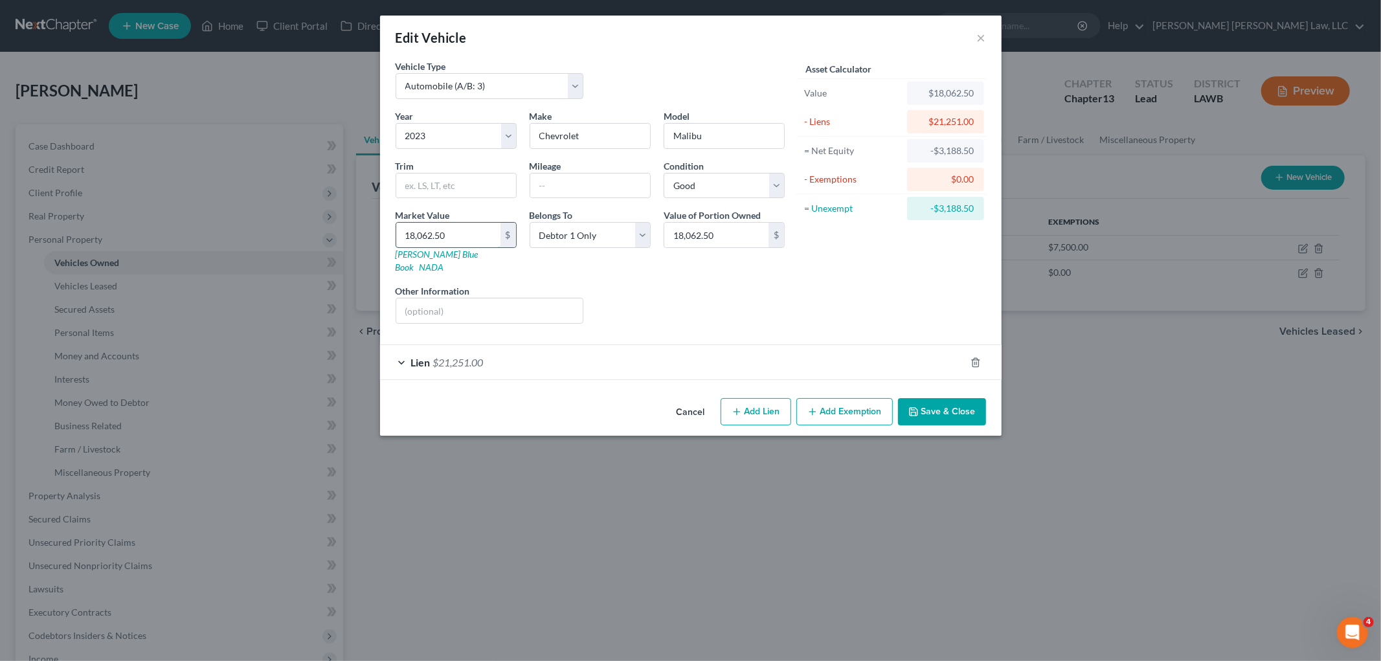
click at [490, 234] on input "18,062.50" at bounding box center [448, 235] width 104 height 25
type input "2"
type input "2.00"
type input "21"
type input "21.00"
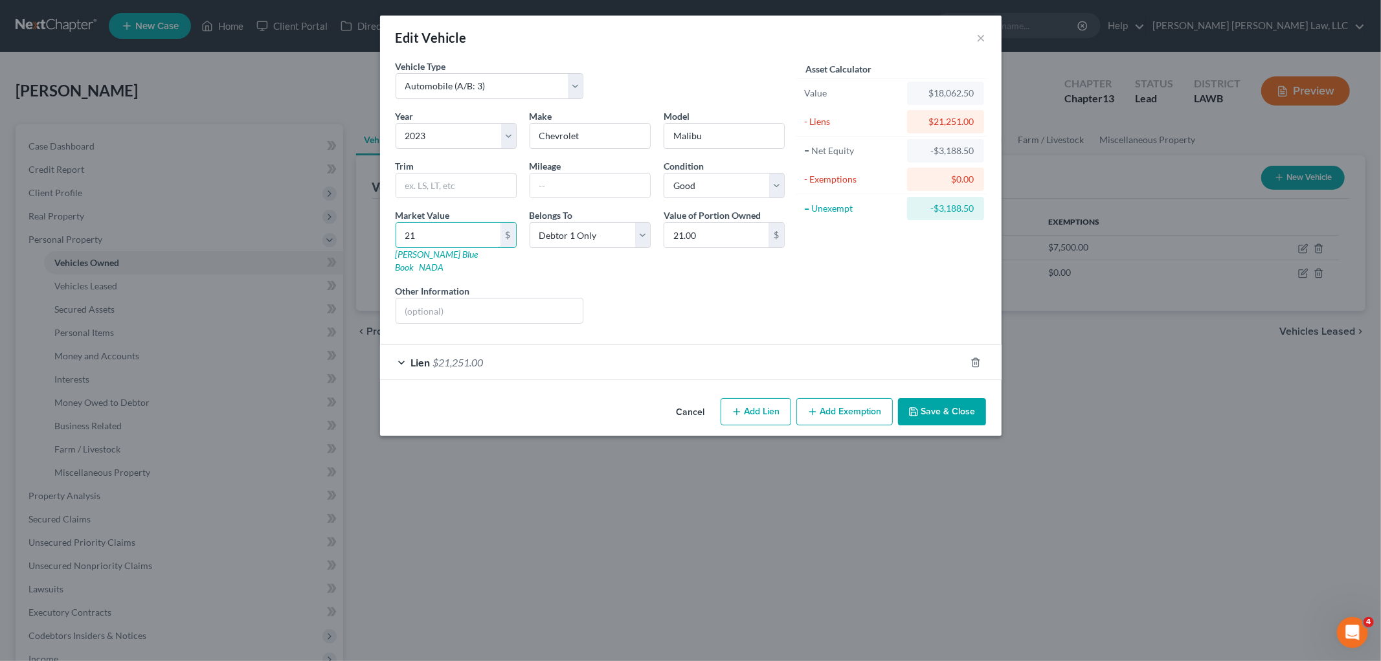
type input "212"
type input "212.00"
type input "2125"
type input "2,125.00"
type input "2,1251"
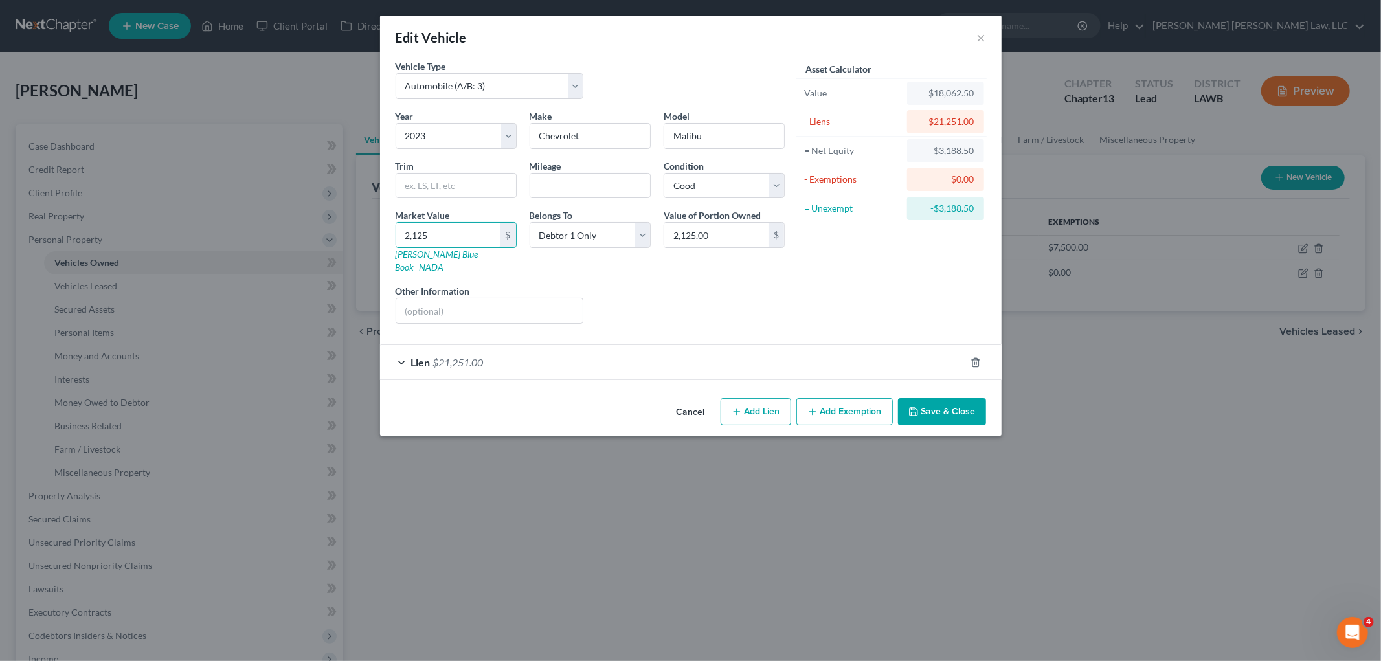
type input "21,251.00"
click at [947, 398] on button "Save & Close" at bounding box center [942, 411] width 88 height 27
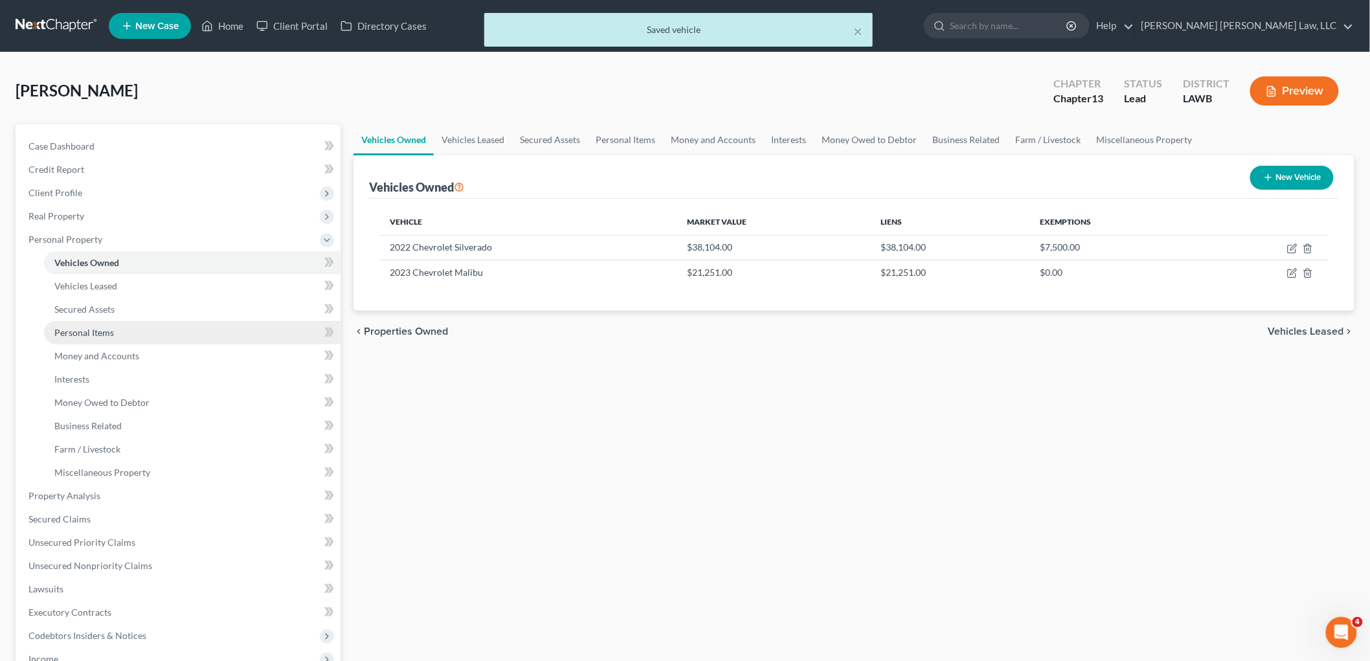
click at [100, 321] on link "Personal Items" at bounding box center [192, 332] width 297 height 23
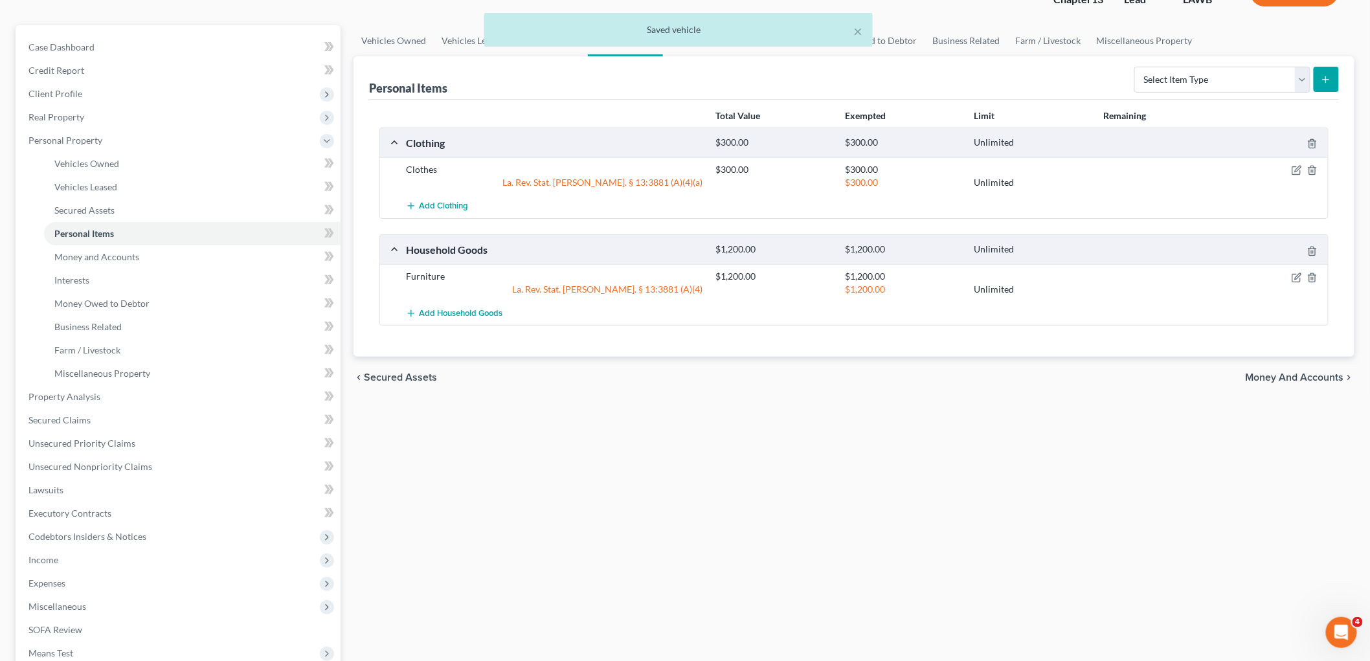
scroll to position [144, 0]
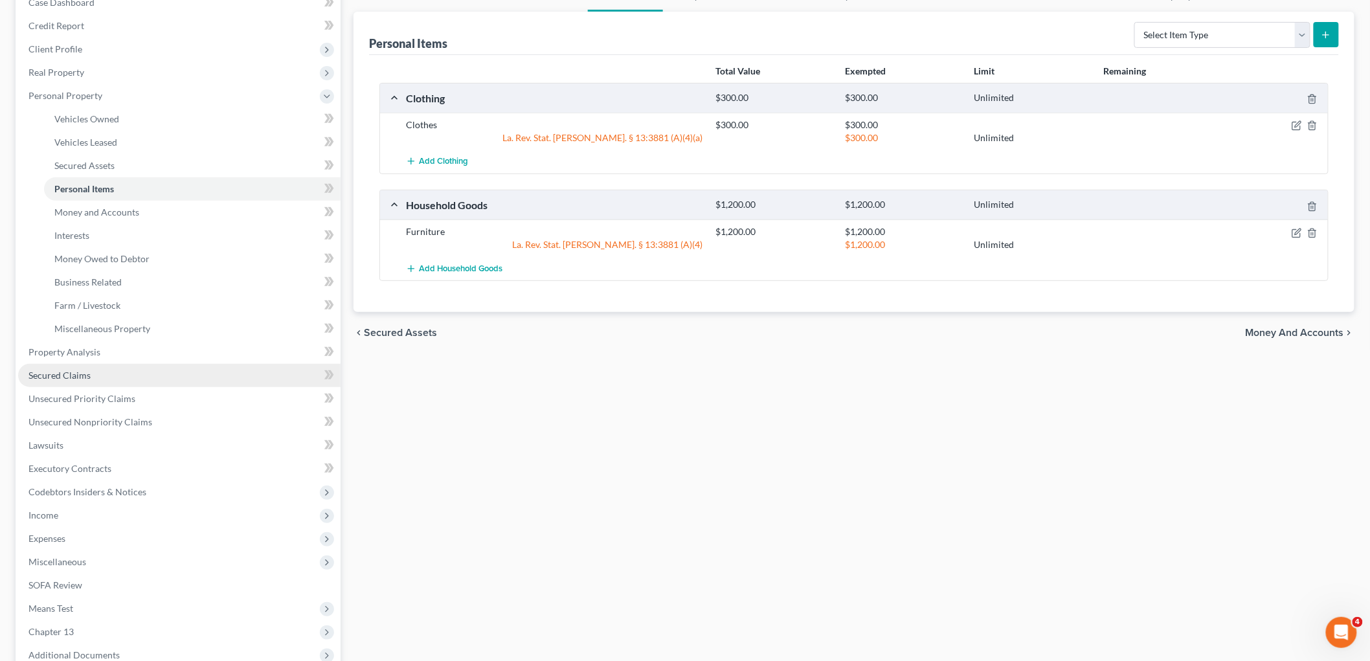
click at [60, 374] on span "Secured Claims" at bounding box center [59, 375] width 62 height 11
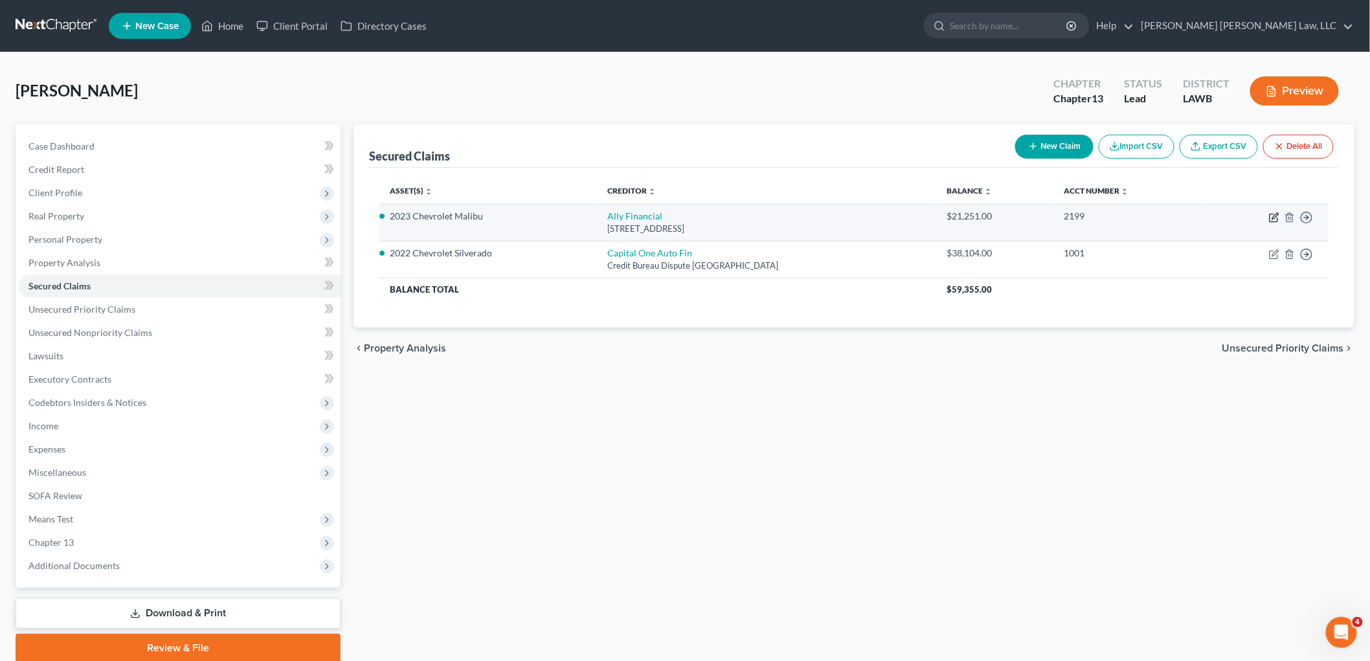
click at [1274, 214] on icon "button" at bounding box center [1274, 217] width 10 height 10
select select "23"
select select "0"
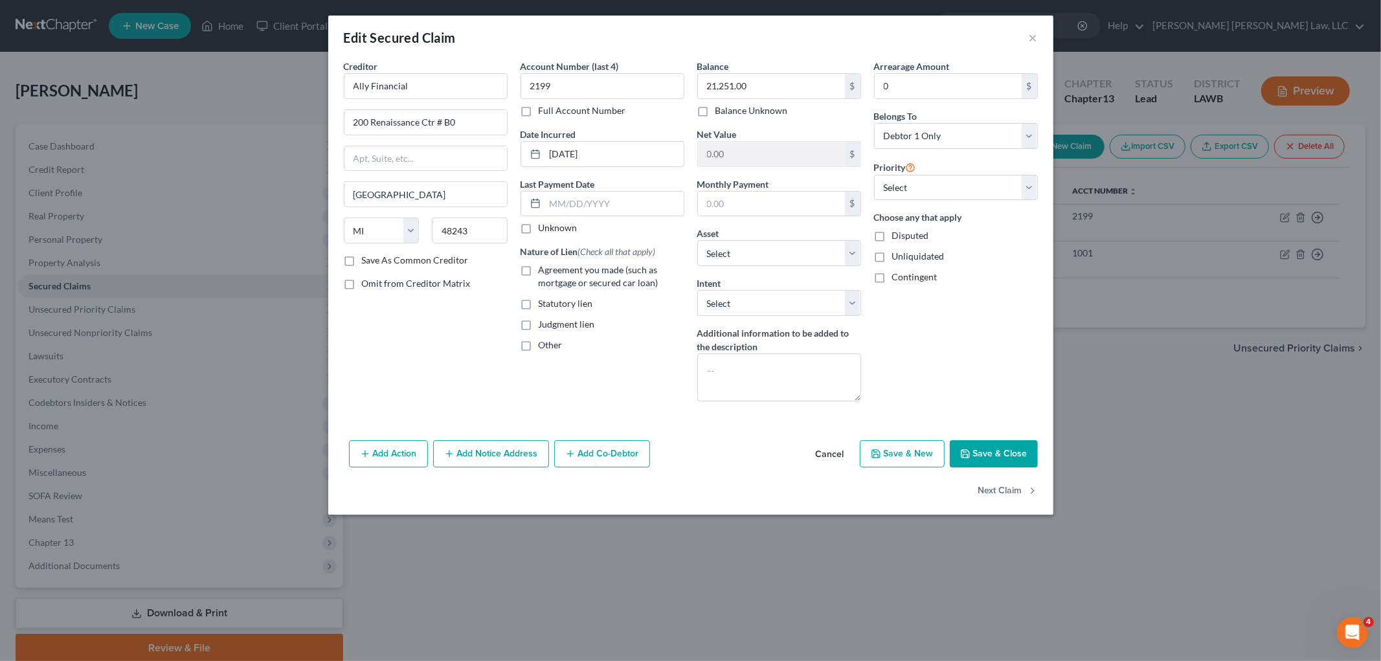
click at [539, 272] on label "Agreement you made (such as mortgage or secured car loan)" at bounding box center [612, 277] width 146 height 26
click at [544, 272] on input "Agreement you made (such as mortgage or secured car loan)" at bounding box center [548, 268] width 8 height 8
checkbox input "true"
click at [997, 453] on button "Save & Close" at bounding box center [994, 453] width 88 height 27
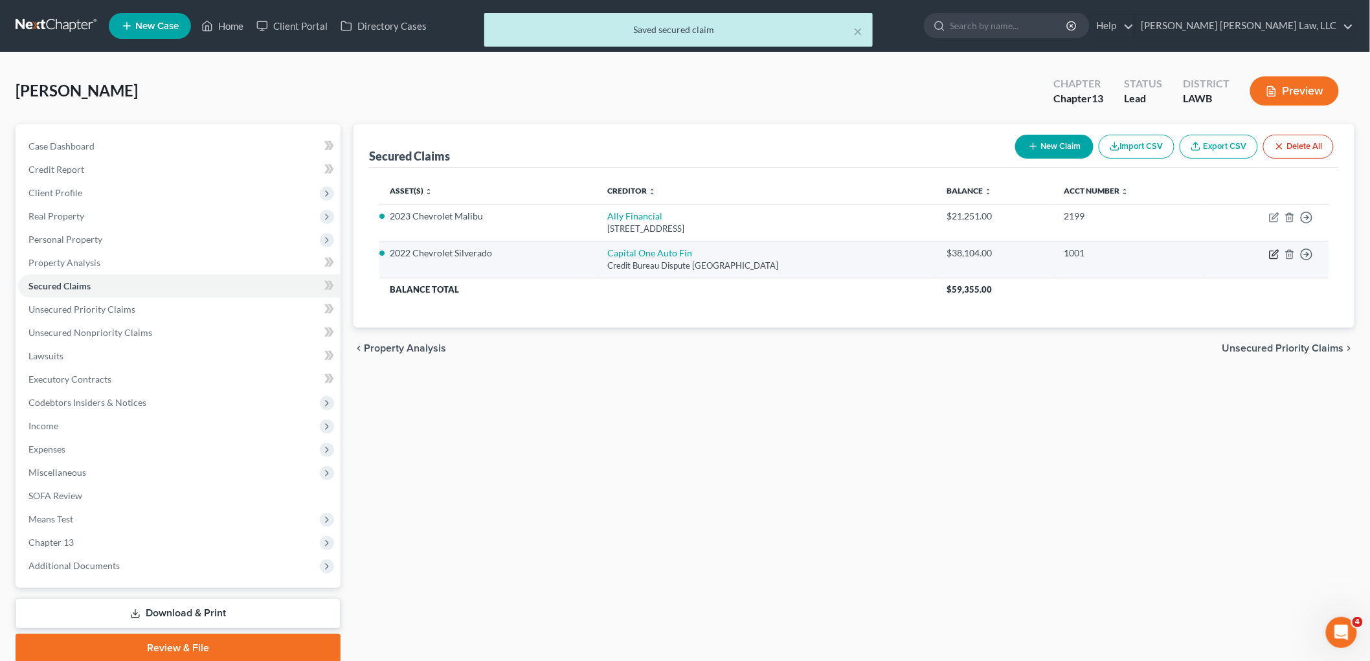
click at [1277, 255] on icon "button" at bounding box center [1274, 254] width 10 height 10
select select "45"
select select "0"
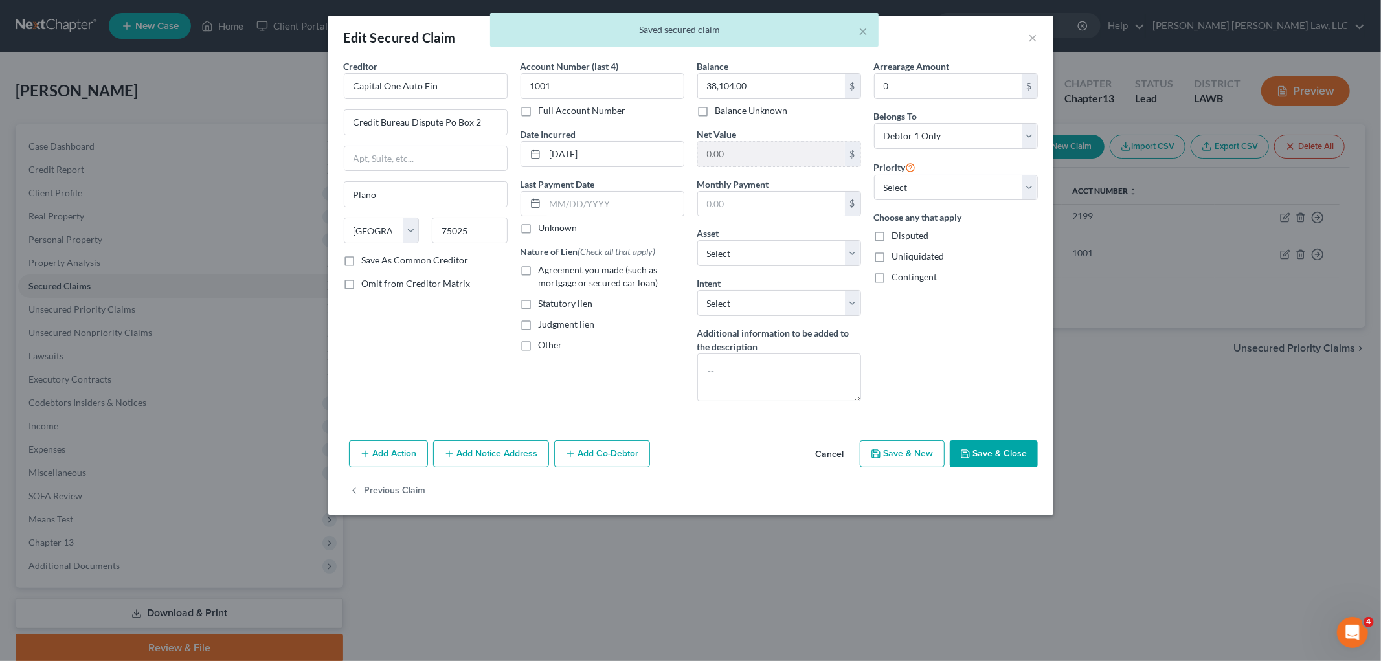
click at [539, 271] on label "Agreement you made (such as mortgage or secured car loan)" at bounding box center [612, 277] width 146 height 26
click at [544, 271] on input "Agreement you made (such as mortgage or secured car loan)" at bounding box center [548, 268] width 8 height 8
checkbox input "true"
click at [1013, 447] on button "Save & Close" at bounding box center [994, 453] width 88 height 27
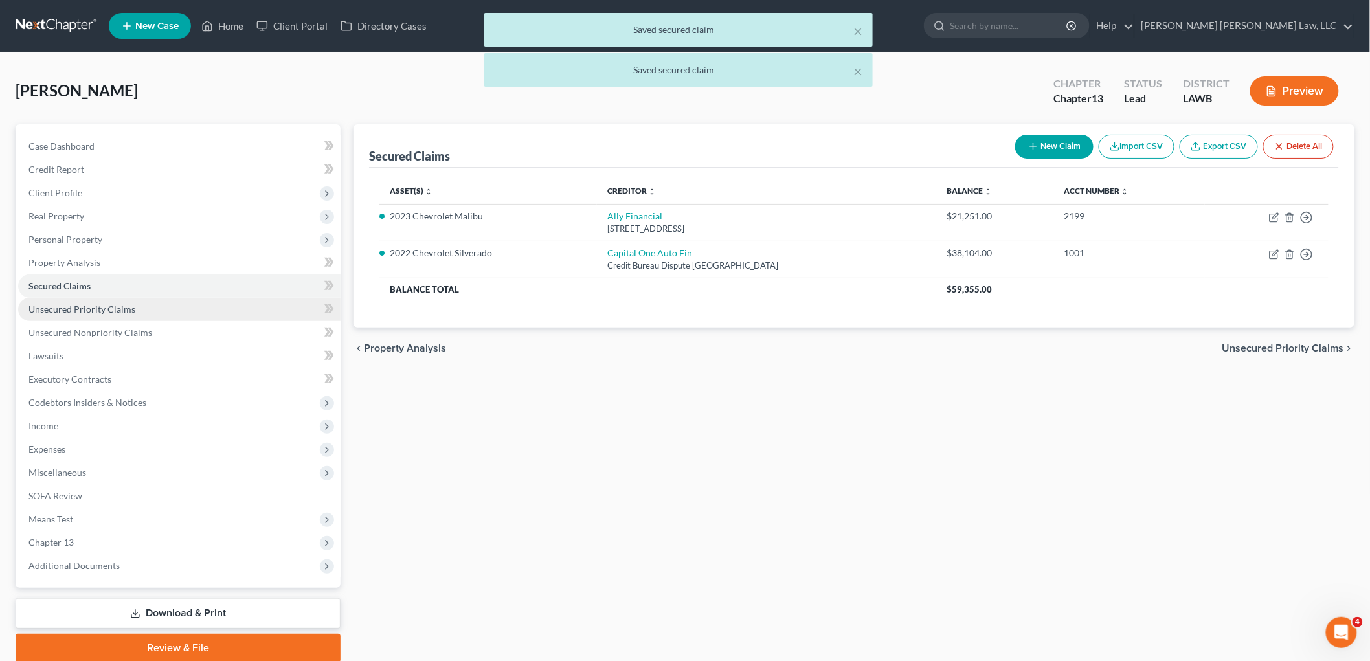
click at [173, 306] on link "Unsecured Priority Claims" at bounding box center [179, 309] width 323 height 23
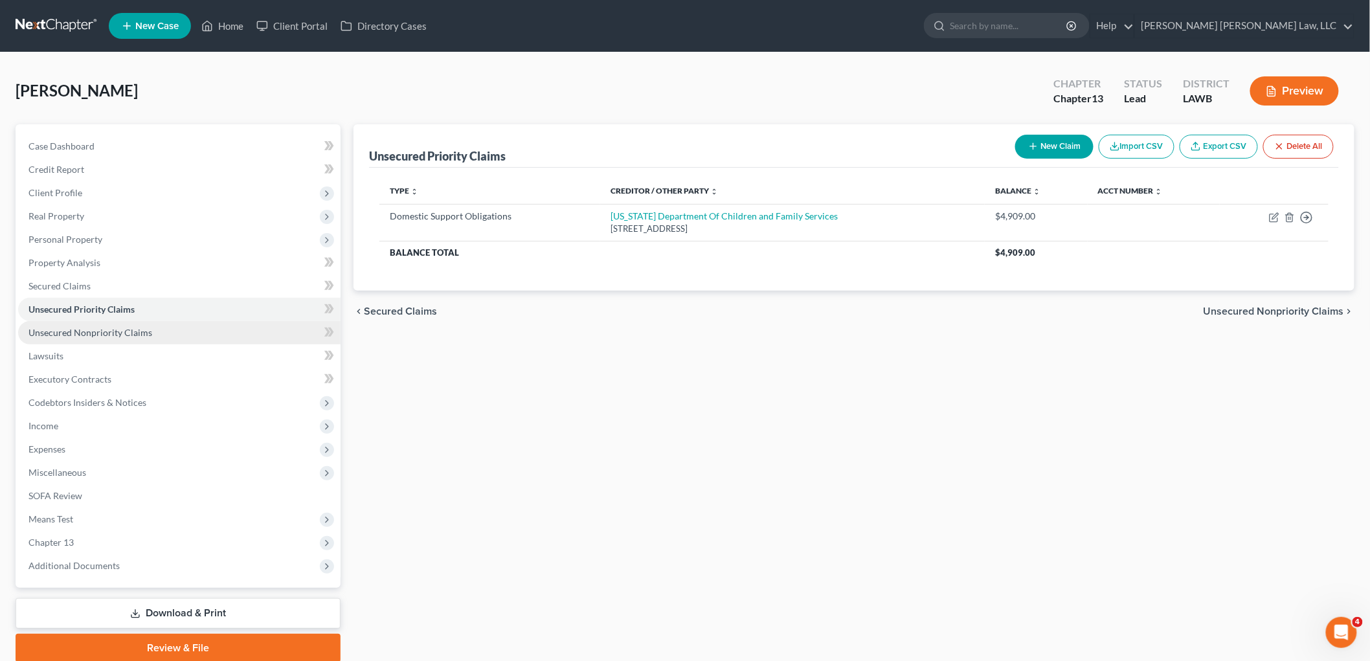
click at [123, 327] on span "Unsecured Nonpriority Claims" at bounding box center [90, 332] width 124 height 11
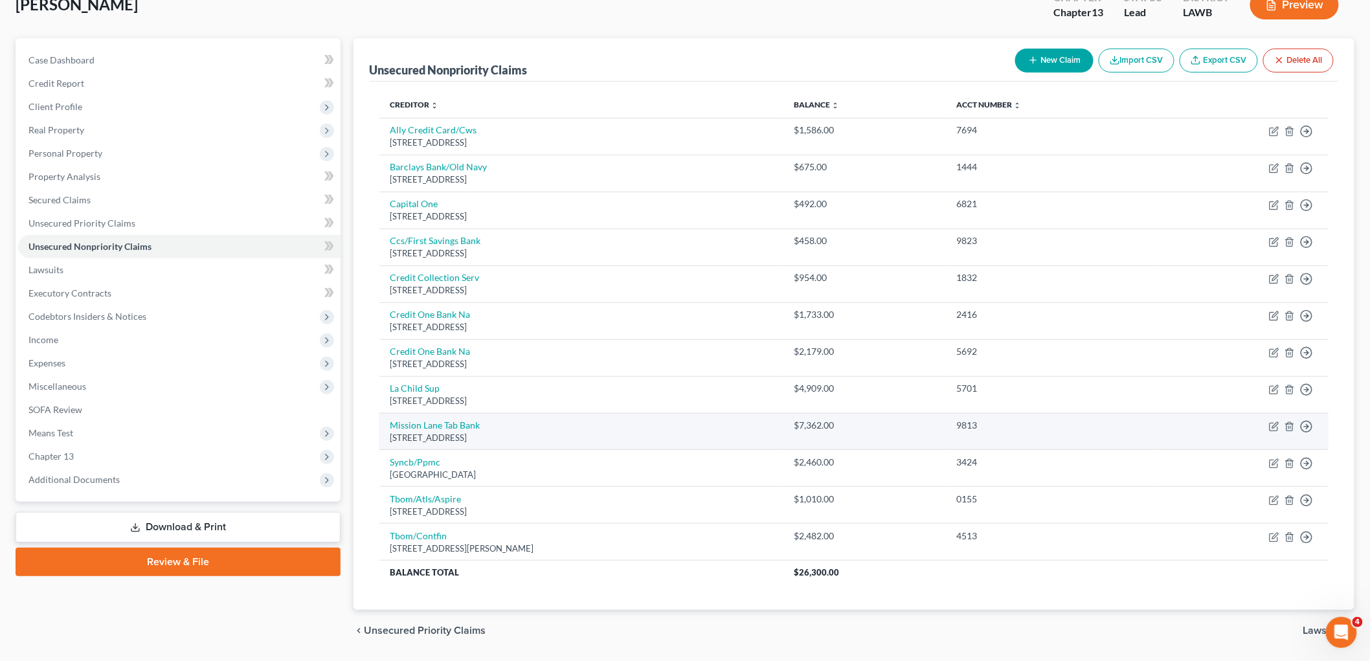
scroll to position [126, 0]
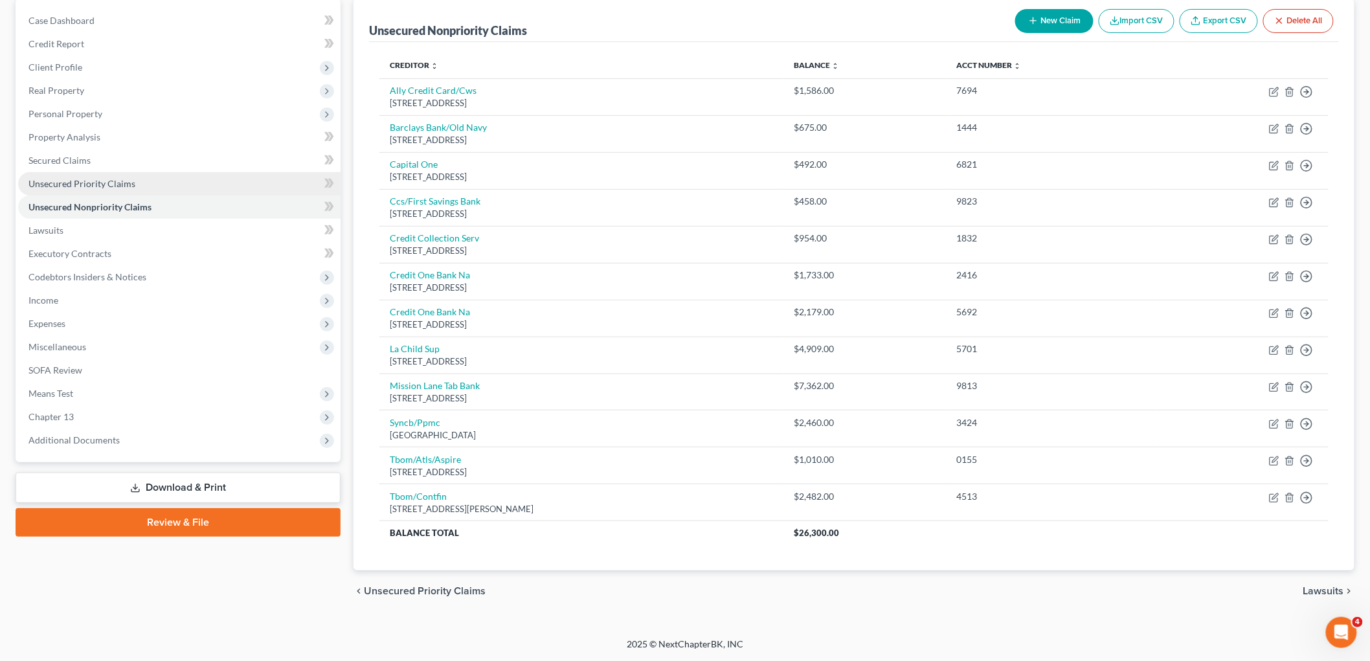
click at [104, 172] on link "Unsecured Priority Claims" at bounding box center [179, 183] width 323 height 23
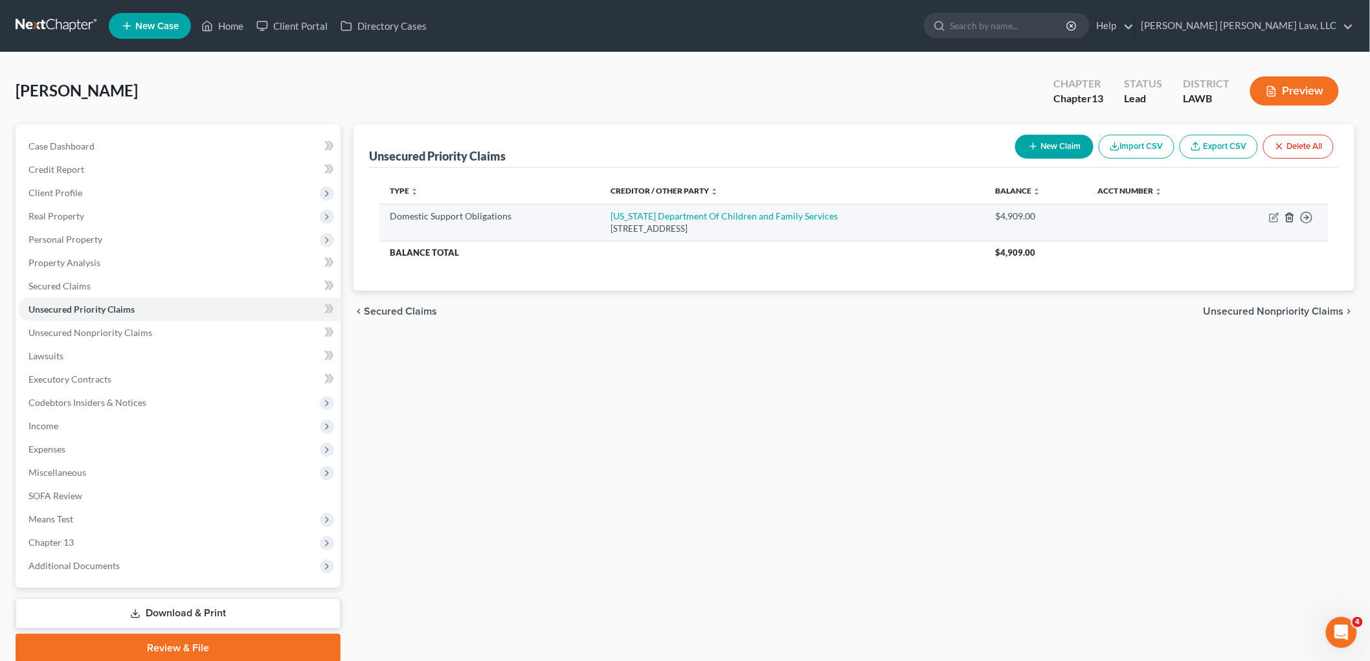
click at [1291, 218] on icon "button" at bounding box center [1290, 217] width 10 height 10
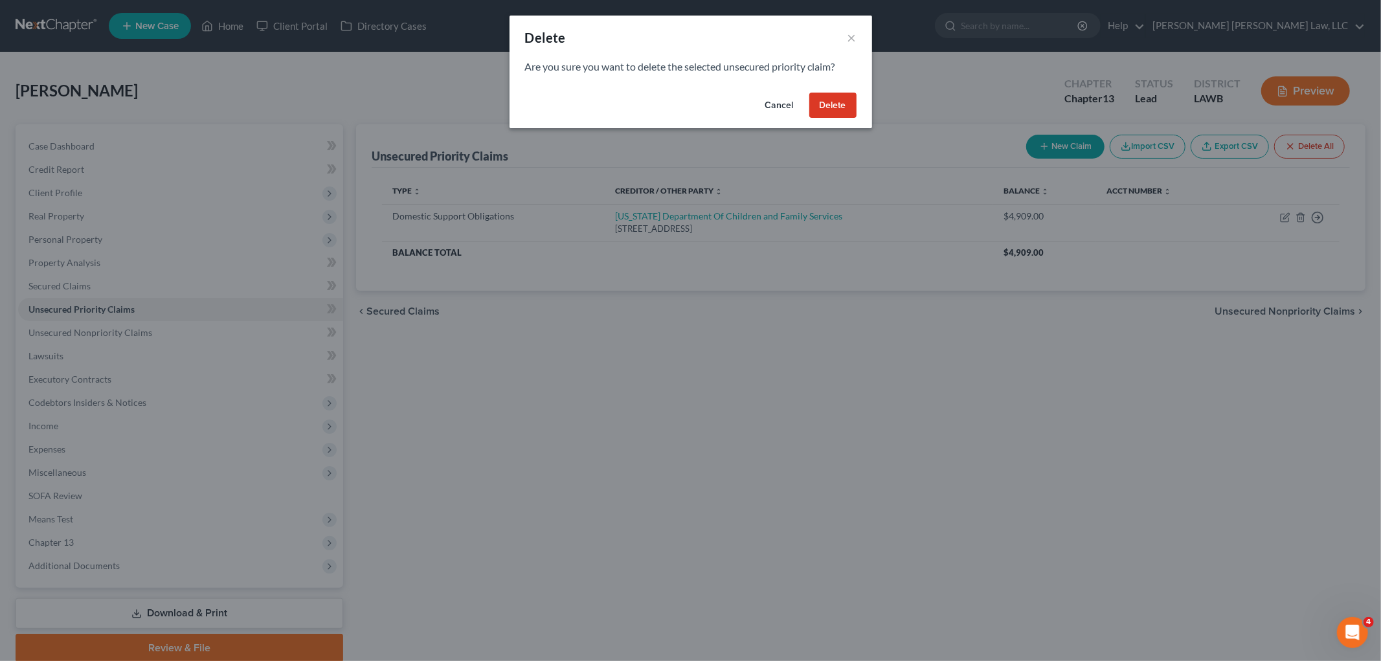
click at [824, 98] on button "Delete" at bounding box center [832, 106] width 47 height 26
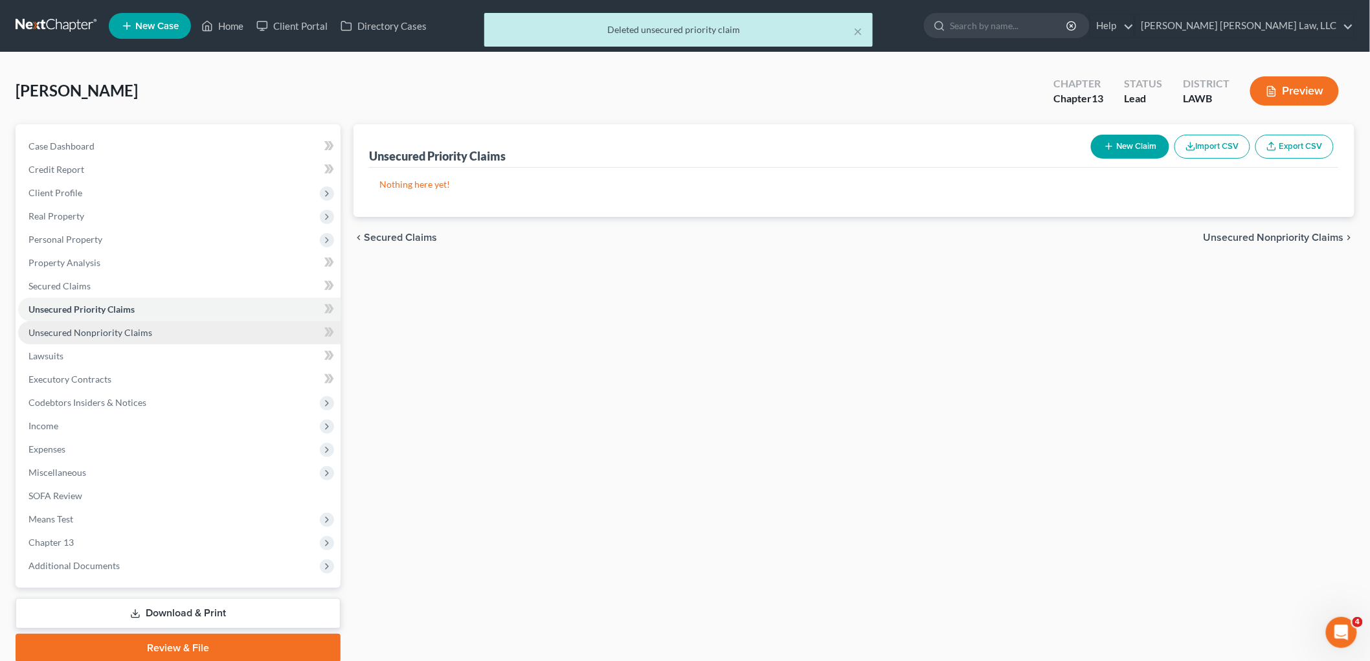
click at [108, 328] on span "Unsecured Nonpriority Claims" at bounding box center [90, 332] width 124 height 11
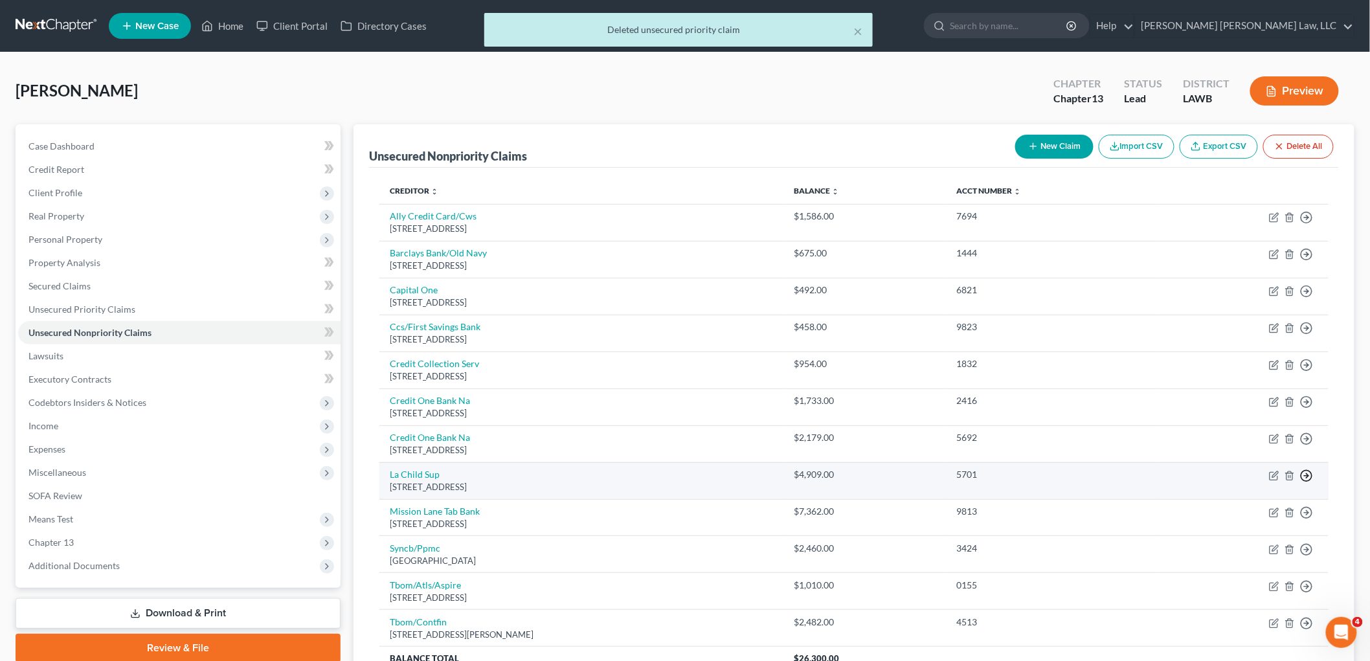
click at [1309, 475] on polyline "button" at bounding box center [1308, 475] width 2 height 5
click at [1243, 509] on link "Move to E" at bounding box center [1248, 507] width 108 height 22
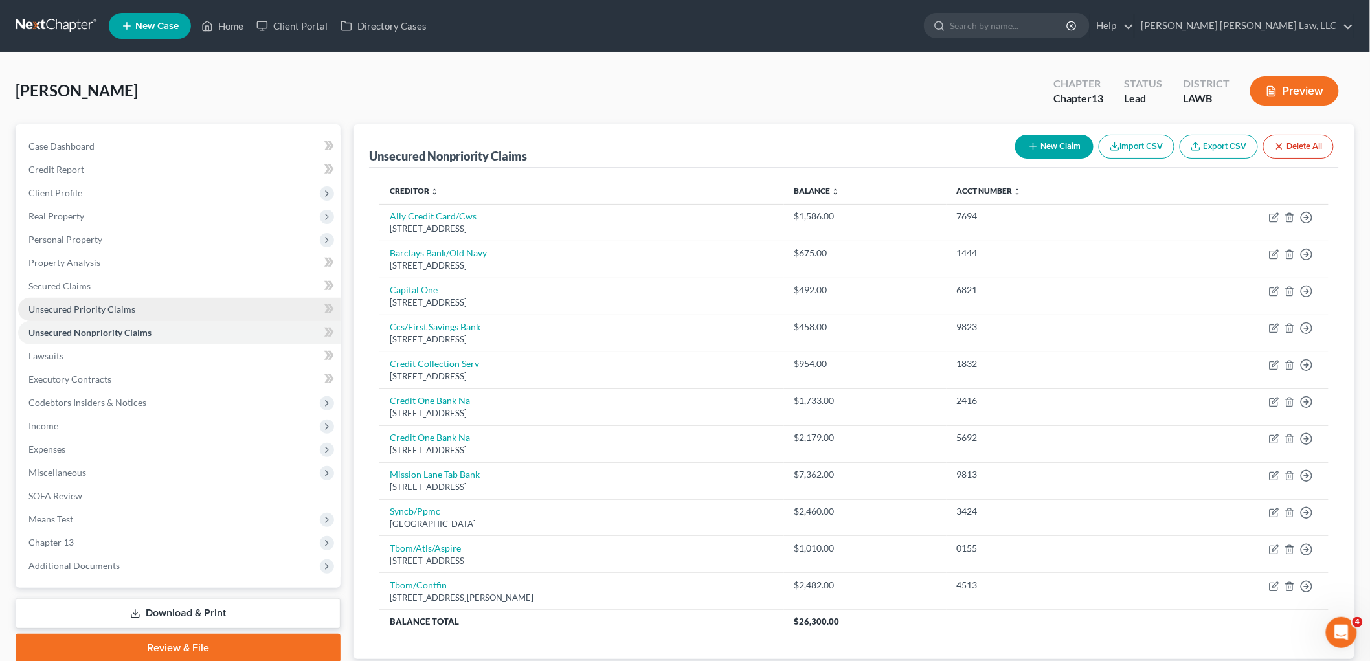
click at [54, 308] on span "Unsecured Priority Claims" at bounding box center [81, 309] width 107 height 11
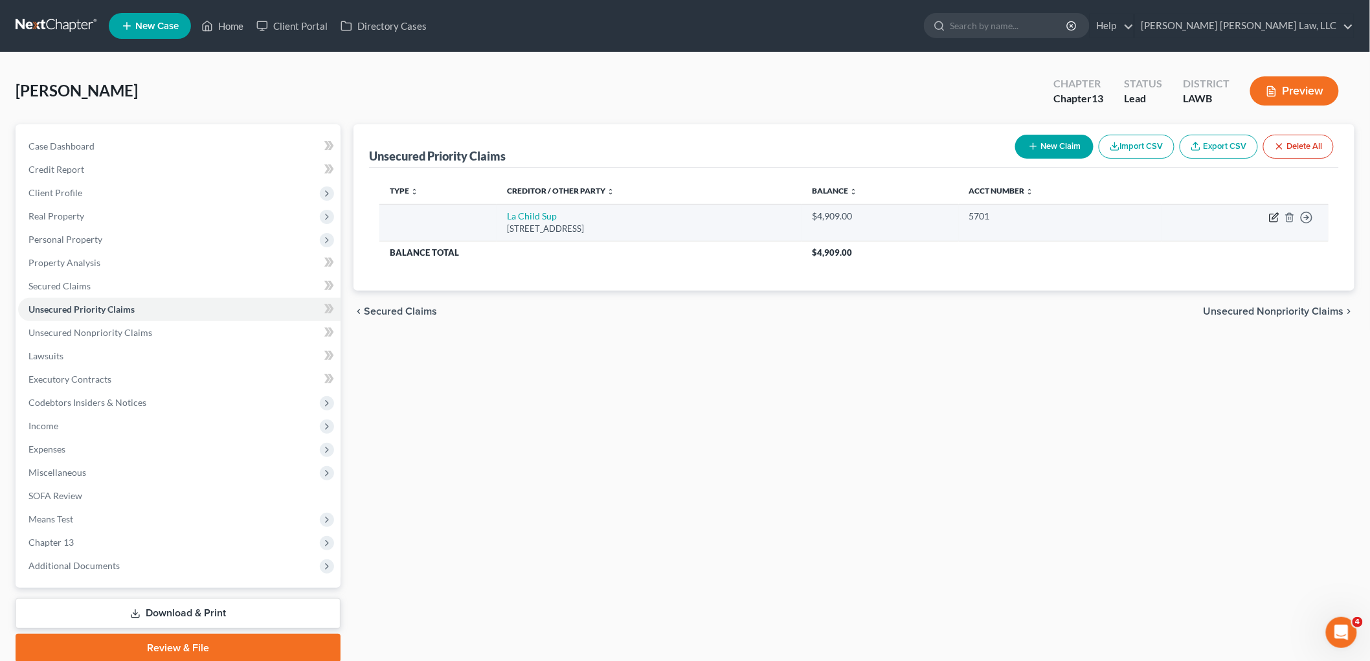
click at [1276, 215] on icon "button" at bounding box center [1276, 216] width 6 height 6
select select "19"
select select "0"
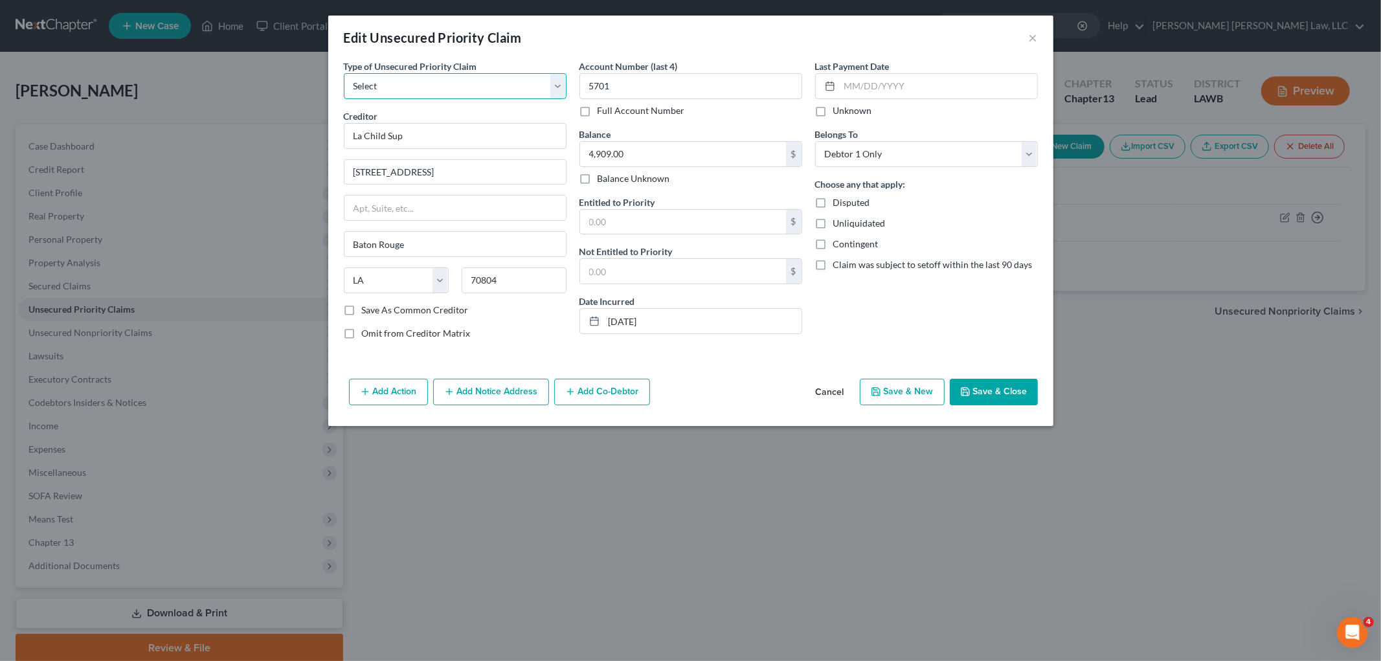
click at [467, 88] on select "Select Taxes & Other Government Units Domestic Support Obligations Extensions o…" at bounding box center [455, 86] width 223 height 26
select select "19"
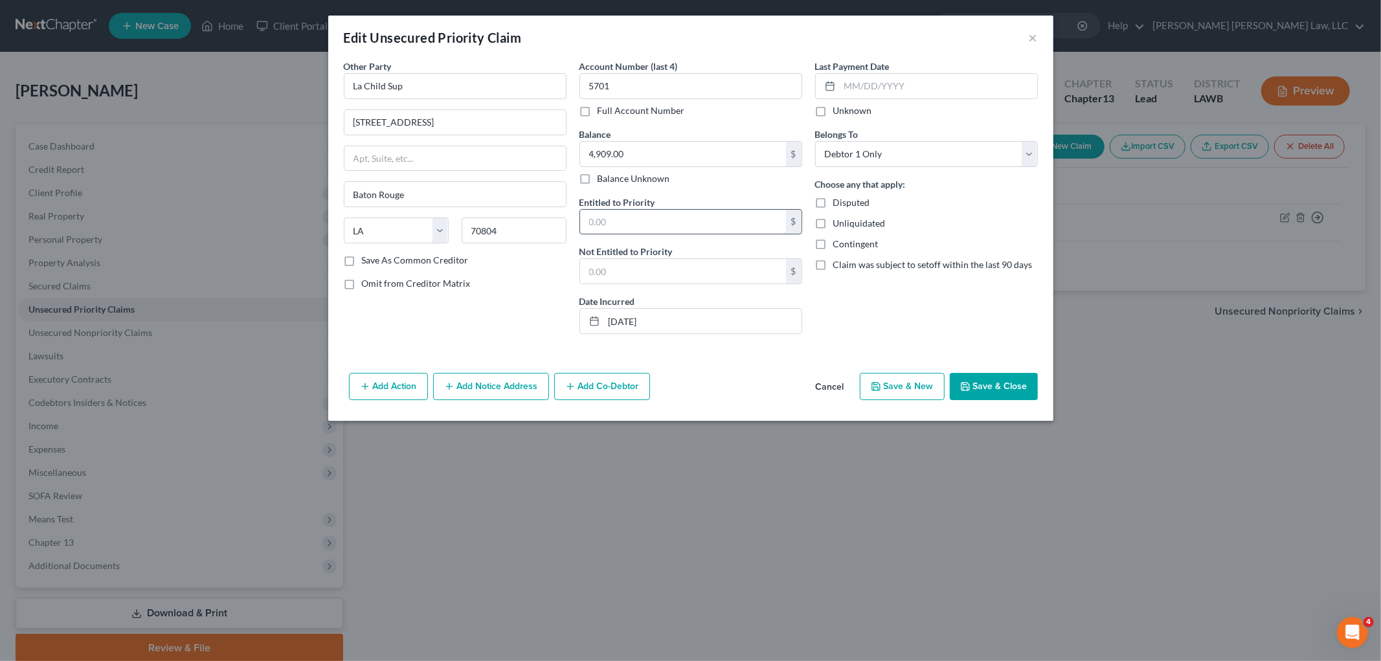
click at [713, 225] on input "text" at bounding box center [683, 222] width 206 height 25
type input "4,909.00"
click at [997, 374] on button "Save & Close" at bounding box center [994, 386] width 88 height 27
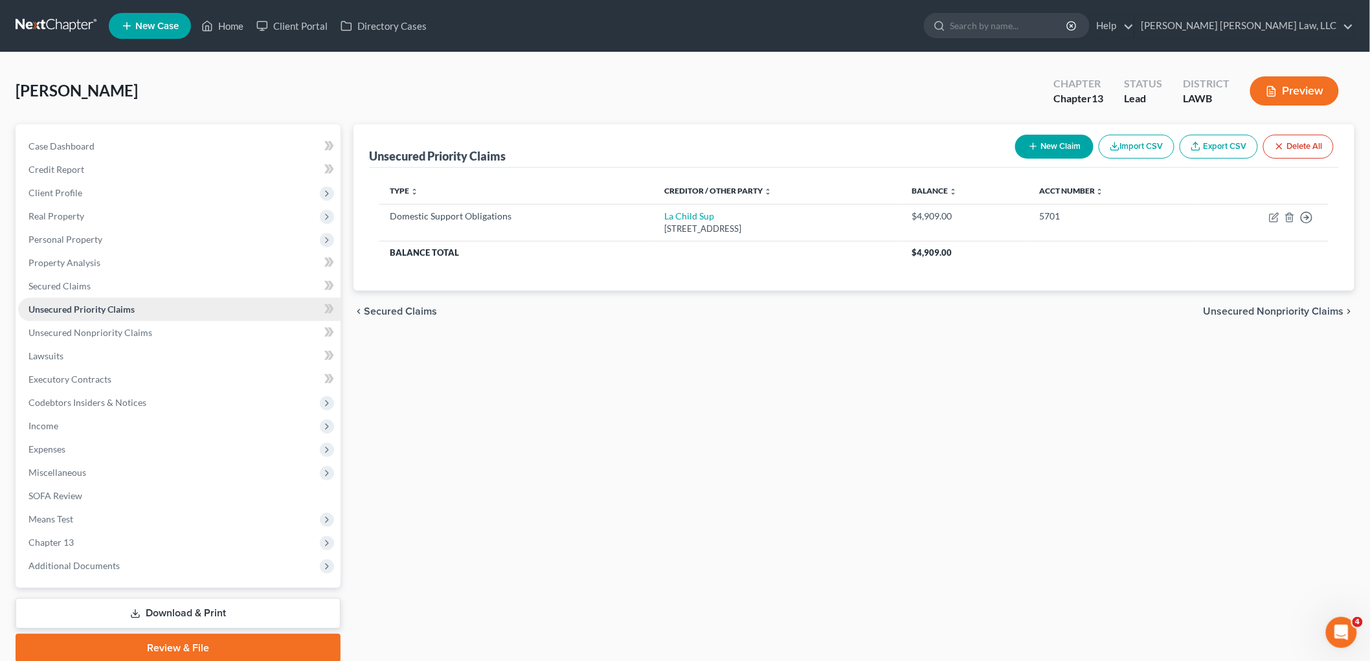
click at [149, 319] on link "Unsecured Priority Claims" at bounding box center [179, 309] width 323 height 23
click at [139, 329] on span "Unsecured Nonpriority Claims" at bounding box center [90, 332] width 124 height 11
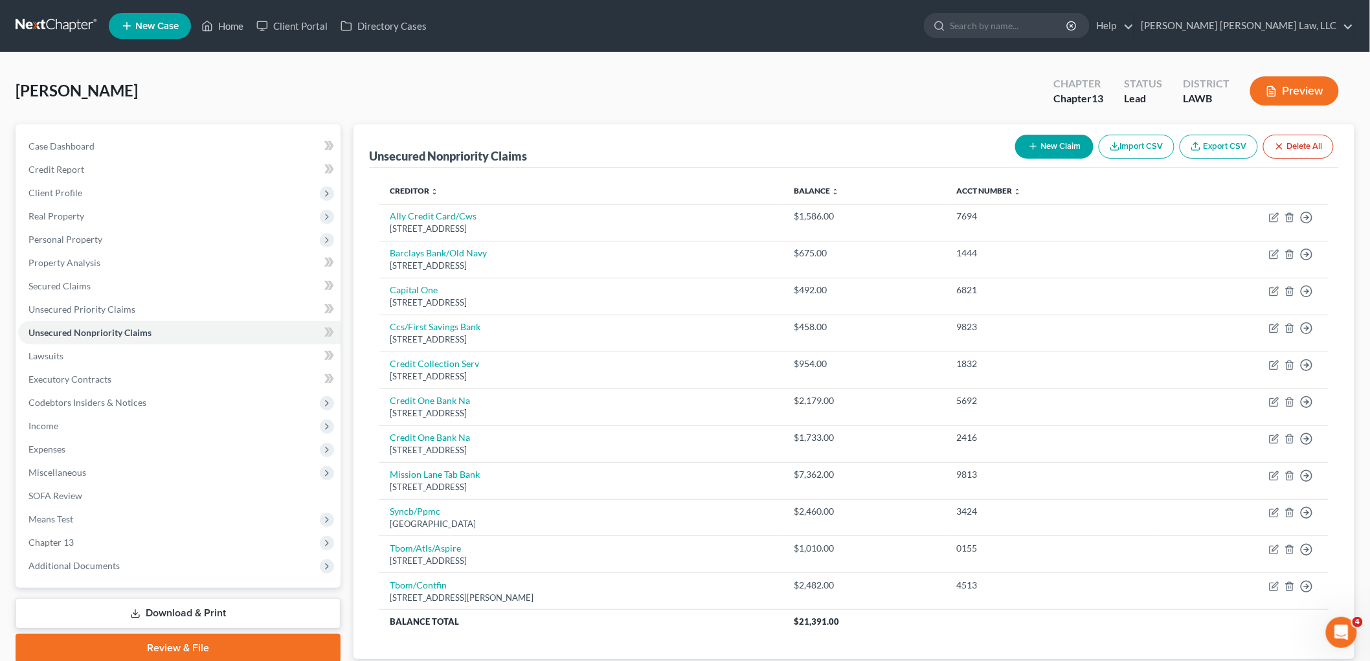
click at [1063, 151] on button "New Claim" at bounding box center [1054, 147] width 78 height 24
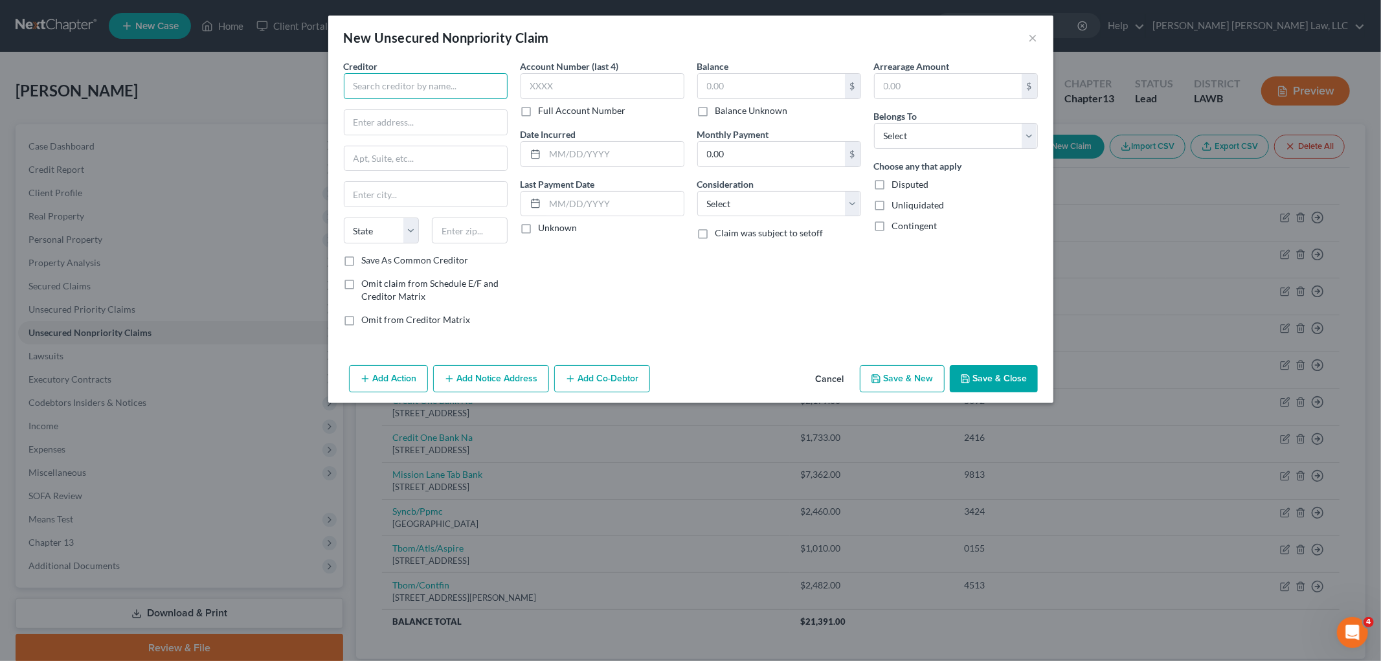
click at [457, 87] on input "text" at bounding box center [426, 86] width 164 height 26
type input "Hue Bank"
click at [726, 84] on input "text" at bounding box center [771, 86] width 147 height 25
type input "300.00"
drag, startPoint x: 909, startPoint y: 133, endPoint x: 905, endPoint y: 146, distance: 12.7
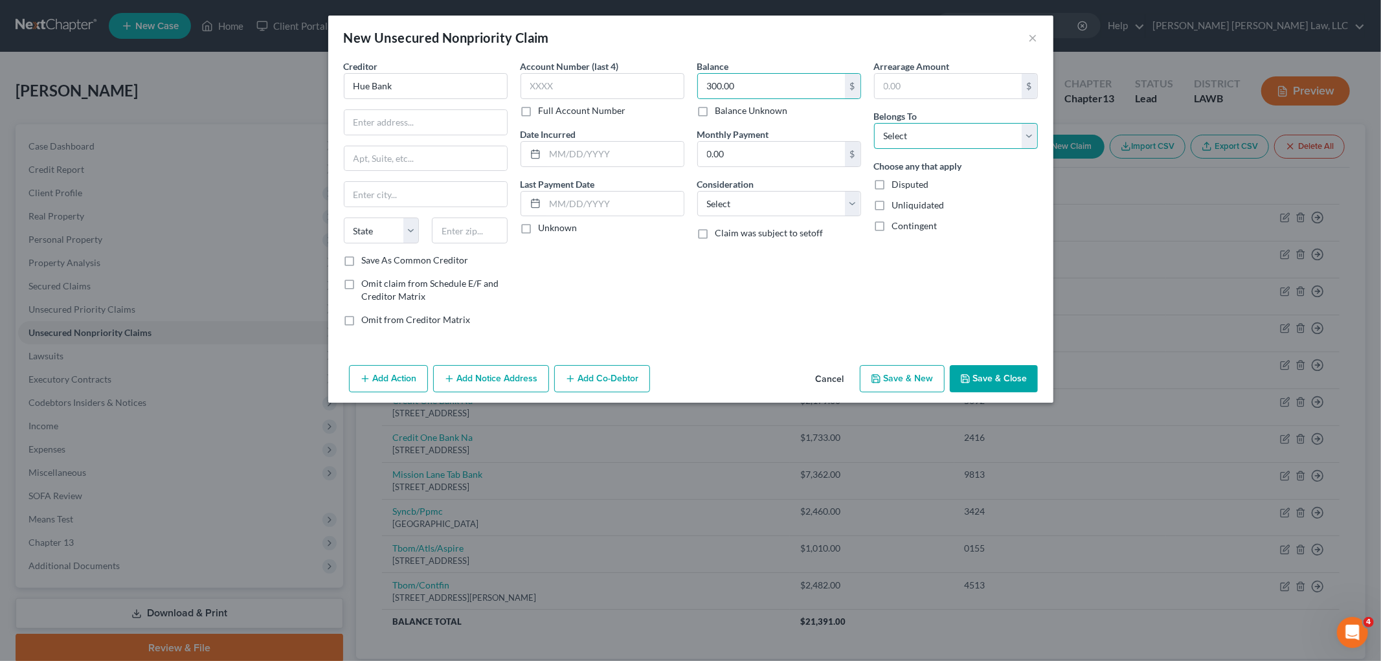
click at [909, 133] on select "Select Debtor 1 Only Debtor 2 Only Debtor 1 And Debtor 2 Only At Least One Of T…" at bounding box center [956, 136] width 164 height 26
select select "0"
click at [874, 123] on select "Select Debtor 1 Only Debtor 2 Only Debtor 1 And Debtor 2 Only At Least One Of T…" at bounding box center [956, 136] width 164 height 26
click at [823, 212] on select "Select Cable / Satellite Services Collection Agency Credit Card Debt Debt Couns…" at bounding box center [779, 204] width 164 height 26
select select "2"
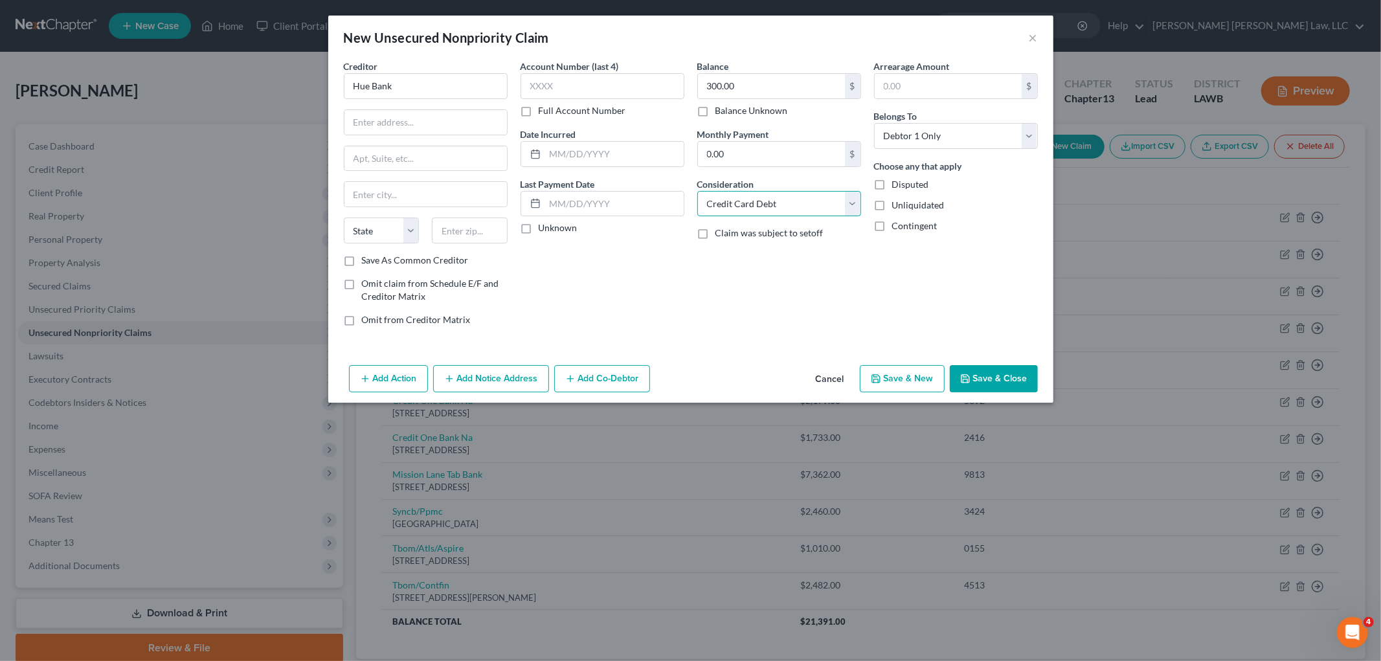
click at [697, 191] on select "Select Cable / Satellite Services Collection Agency Credit Card Debt Debt Couns…" at bounding box center [779, 204] width 164 height 26
click at [486, 240] on input "text" at bounding box center [470, 231] width 76 height 26
type input "91716"
drag, startPoint x: 633, startPoint y: 305, endPoint x: 581, endPoint y: 272, distance: 62.0
click at [633, 304] on div "Account Number (last 4) Full Account Number Date Incurred Last Payment Date Unk…" at bounding box center [602, 198] width 177 height 277
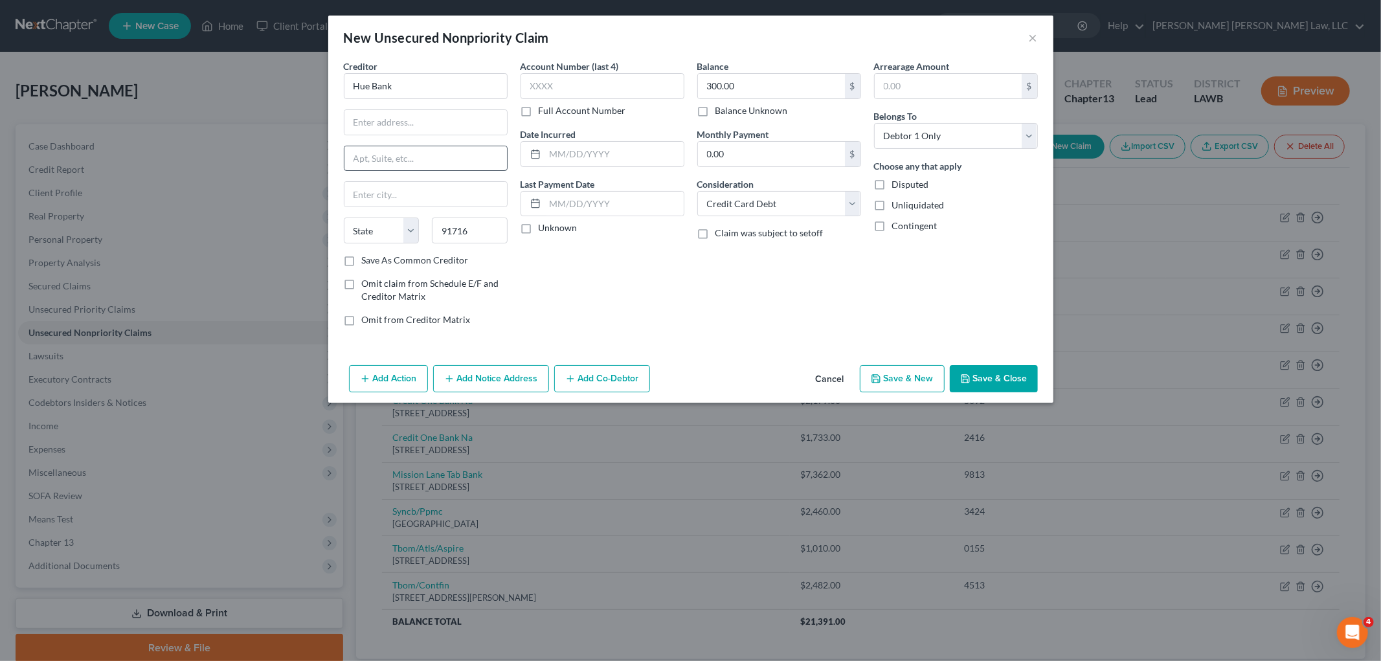
type input "City Of Industry"
select select "4"
click at [403, 115] on input "text" at bounding box center [426, 122] width 163 height 25
paste input "P.O. Box 60500"
type input "P.O. Box 60500"
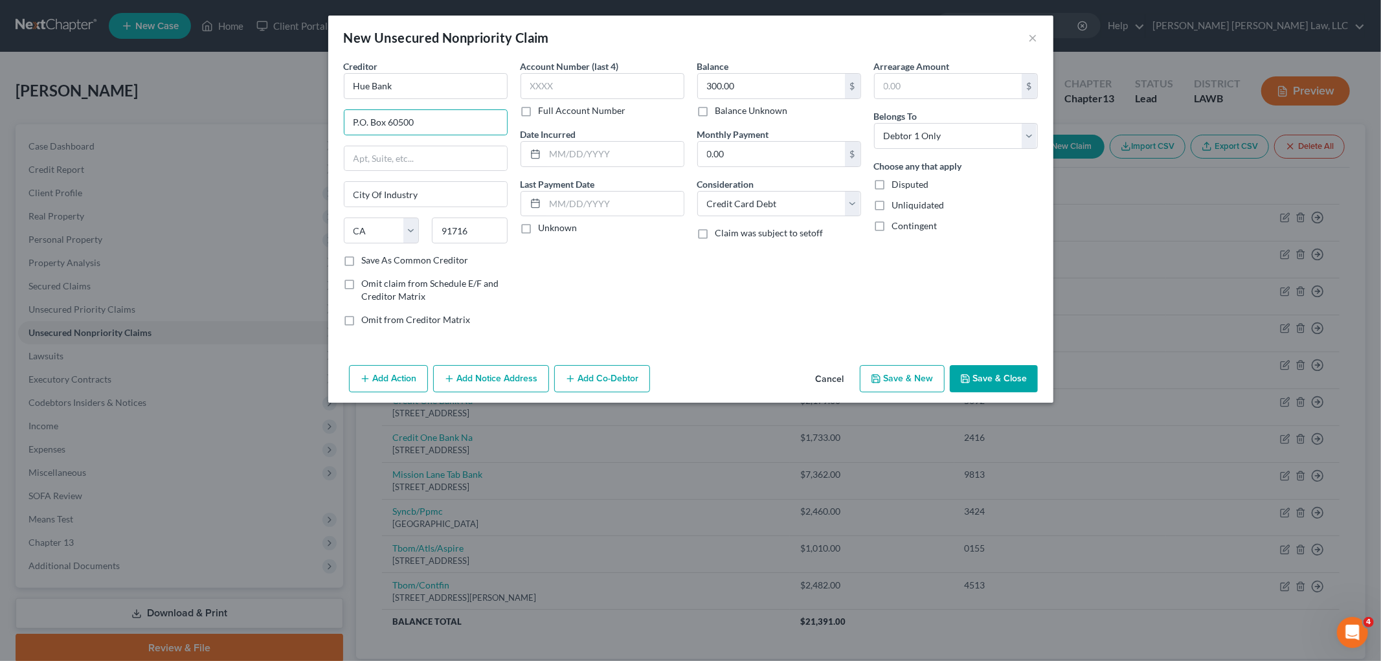
click at [362, 264] on label "Save As Common Creditor" at bounding box center [415, 260] width 107 height 13
click at [367, 262] on input "Save As Common Creditor" at bounding box center [371, 258] width 8 height 8
click at [986, 372] on button "Save & Close" at bounding box center [994, 378] width 88 height 27
checkbox input "false"
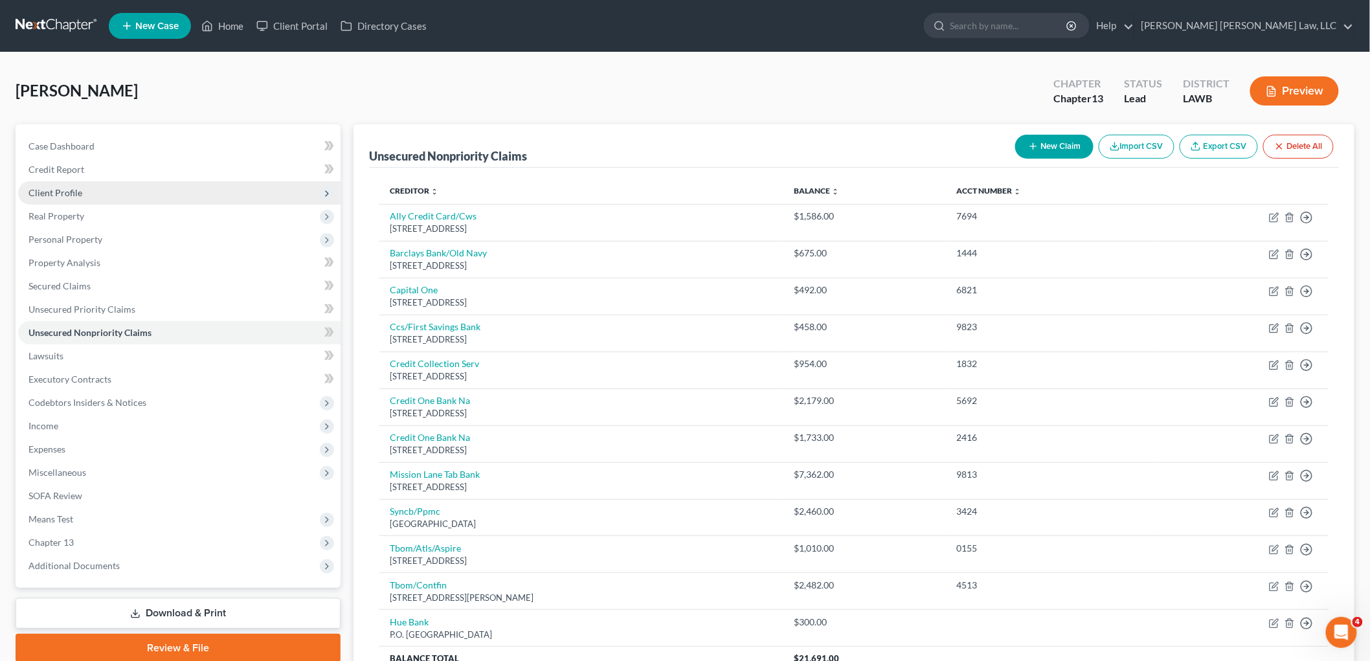
click at [74, 196] on span "Client Profile" at bounding box center [55, 192] width 54 height 11
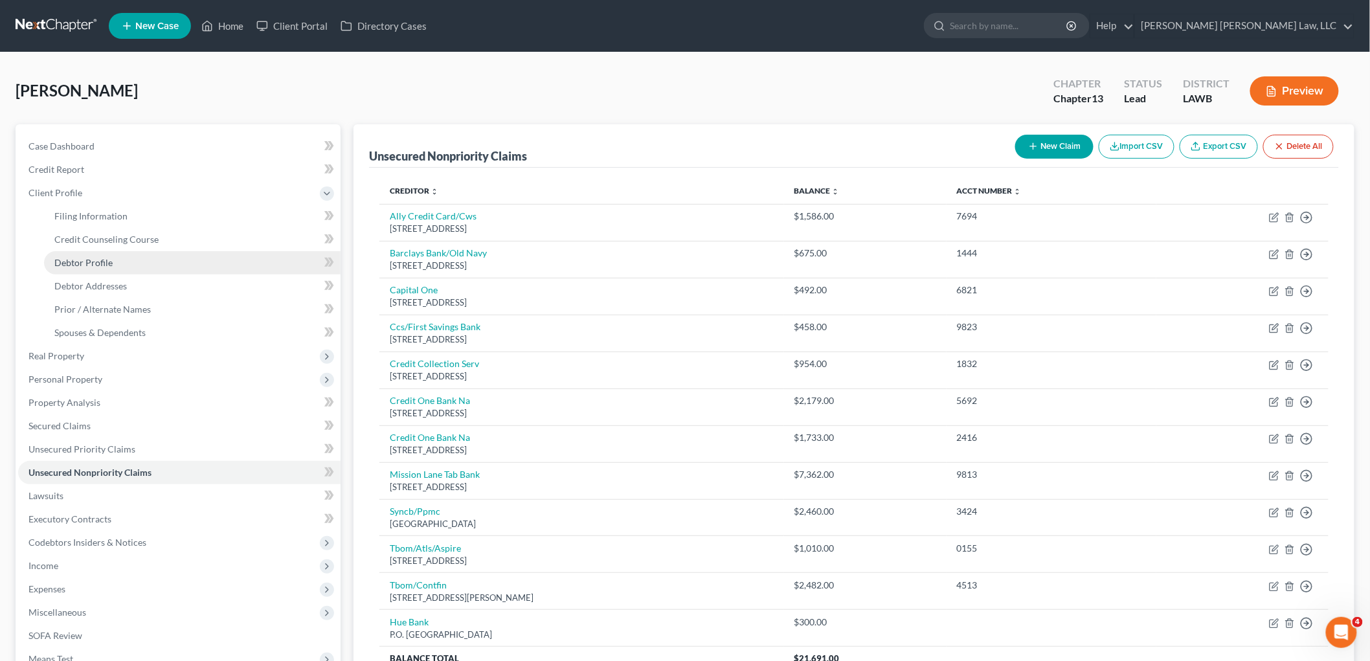
click at [78, 267] on span "Debtor Profile" at bounding box center [83, 262] width 58 height 11
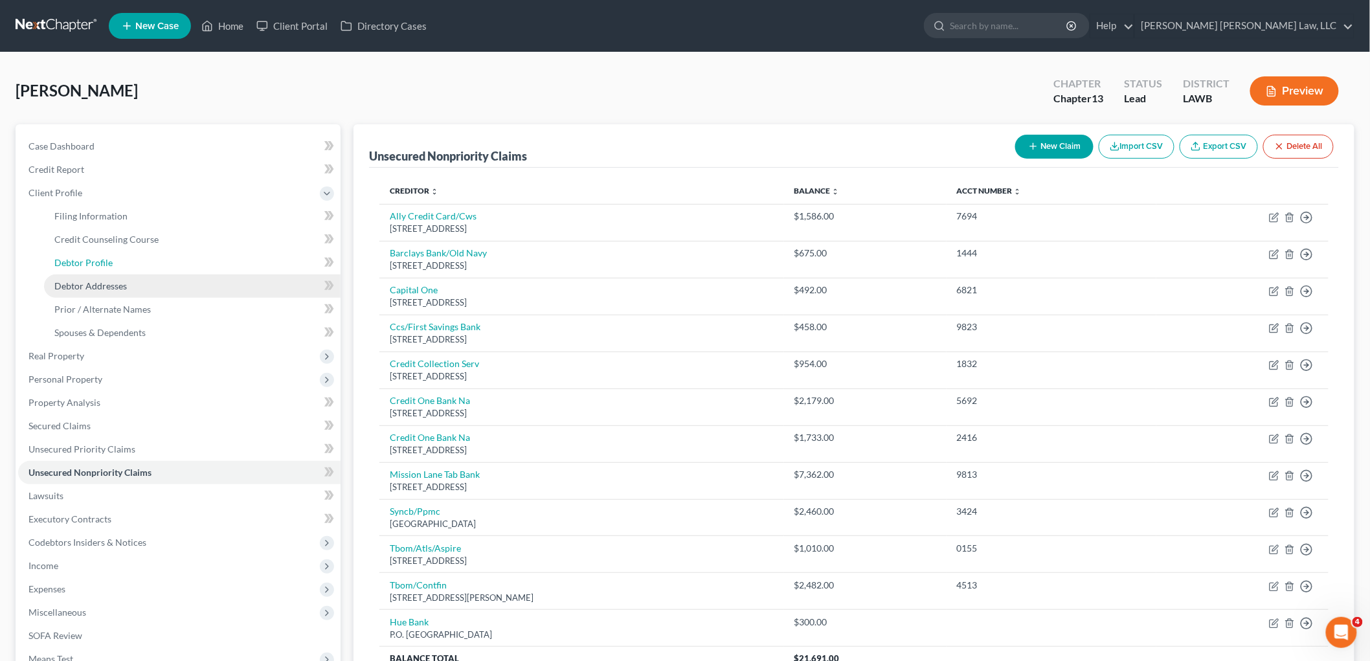
select select "0"
select select "2"
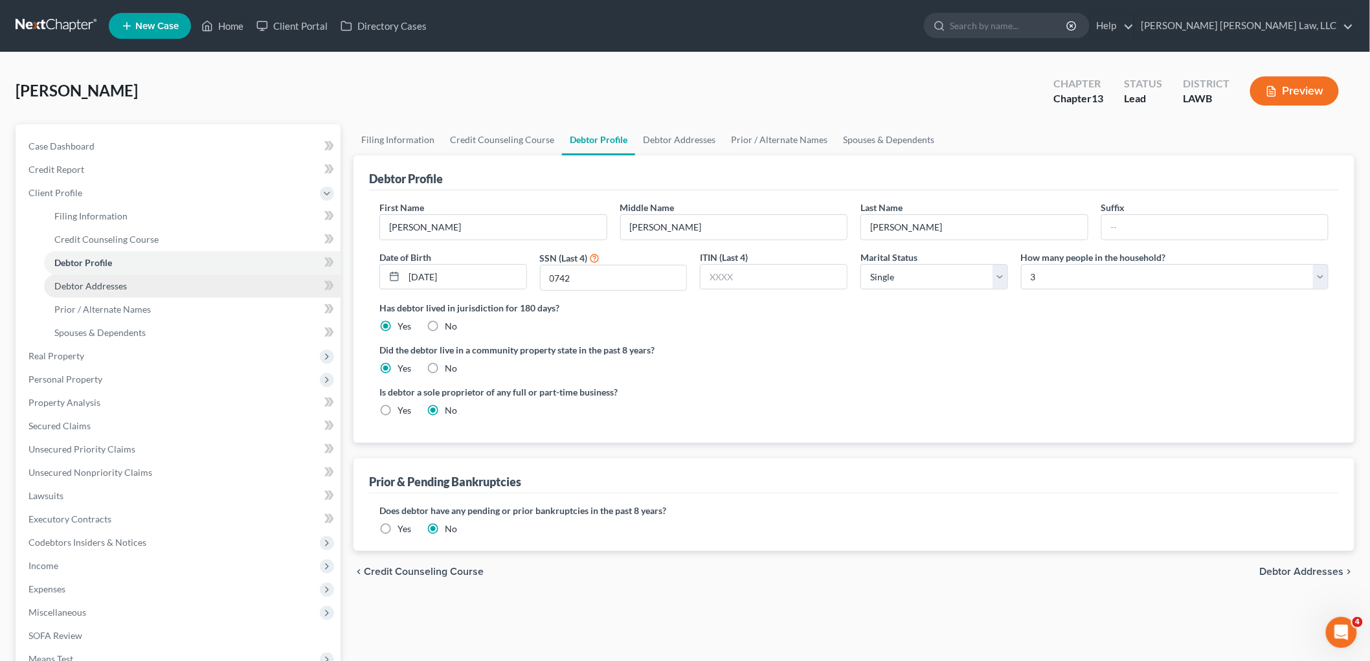
radio input "true"
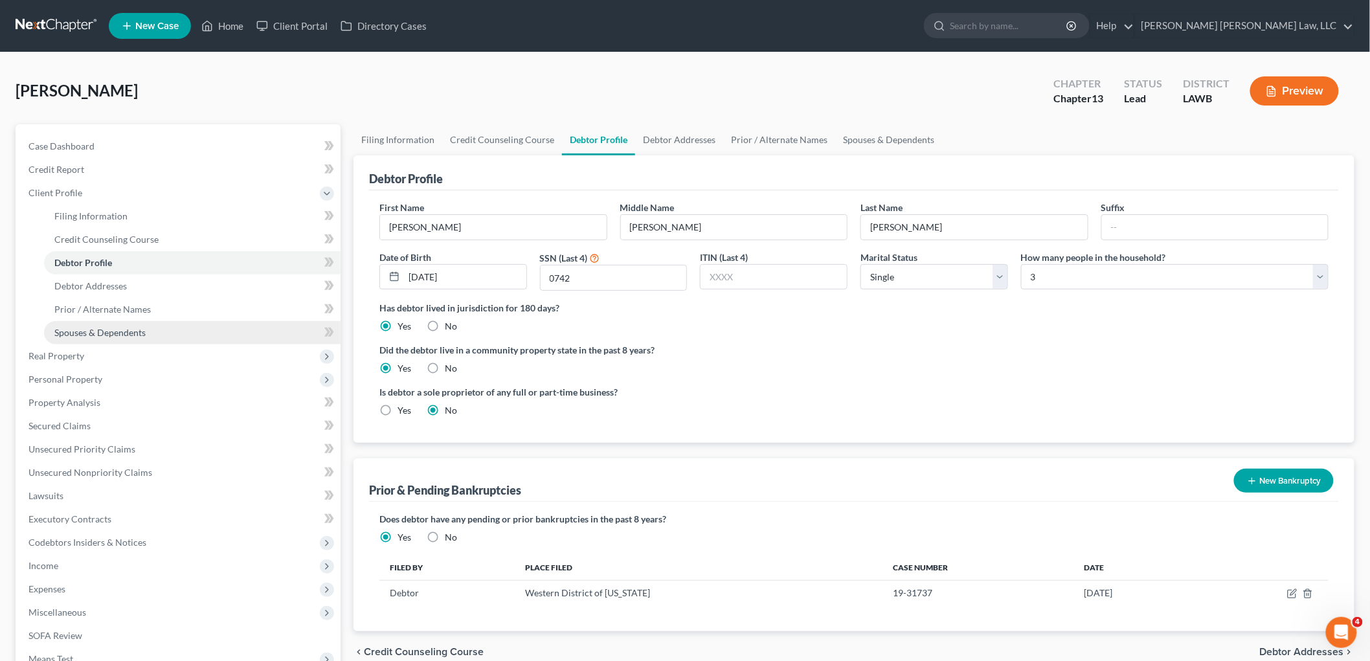
click at [197, 325] on link "Spouses & Dependents" at bounding box center [192, 332] width 297 height 23
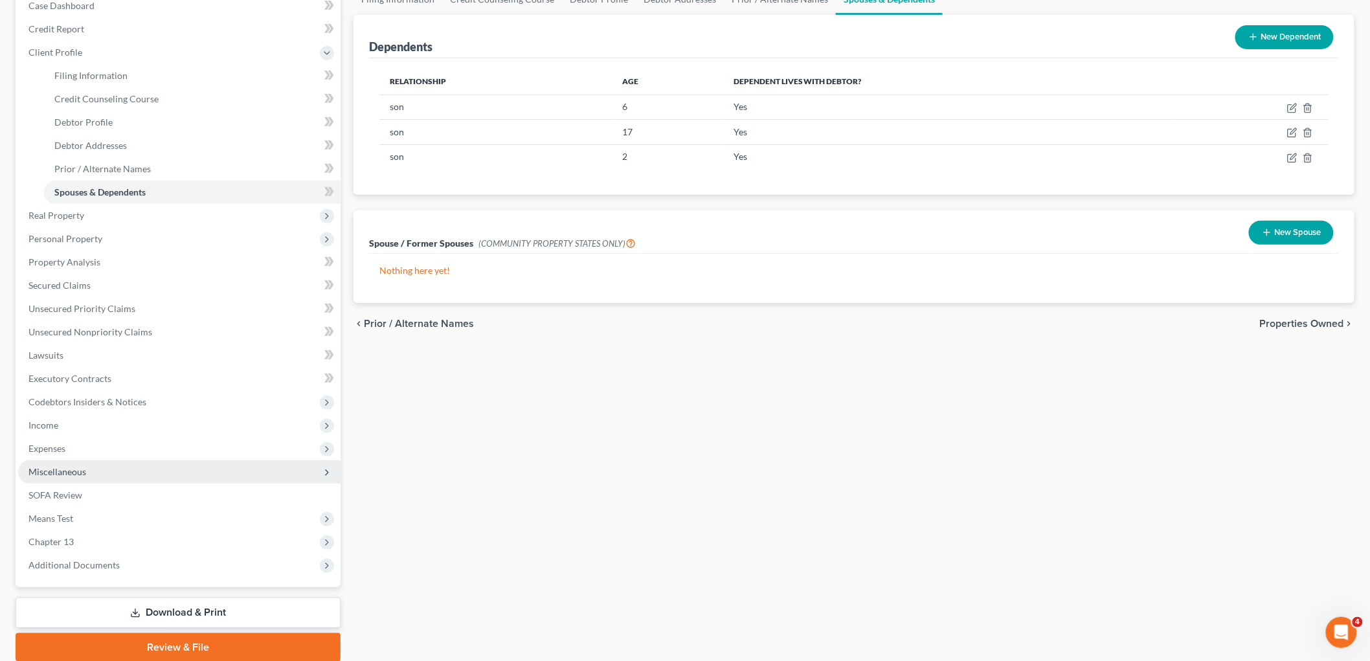
scroll to position [144, 0]
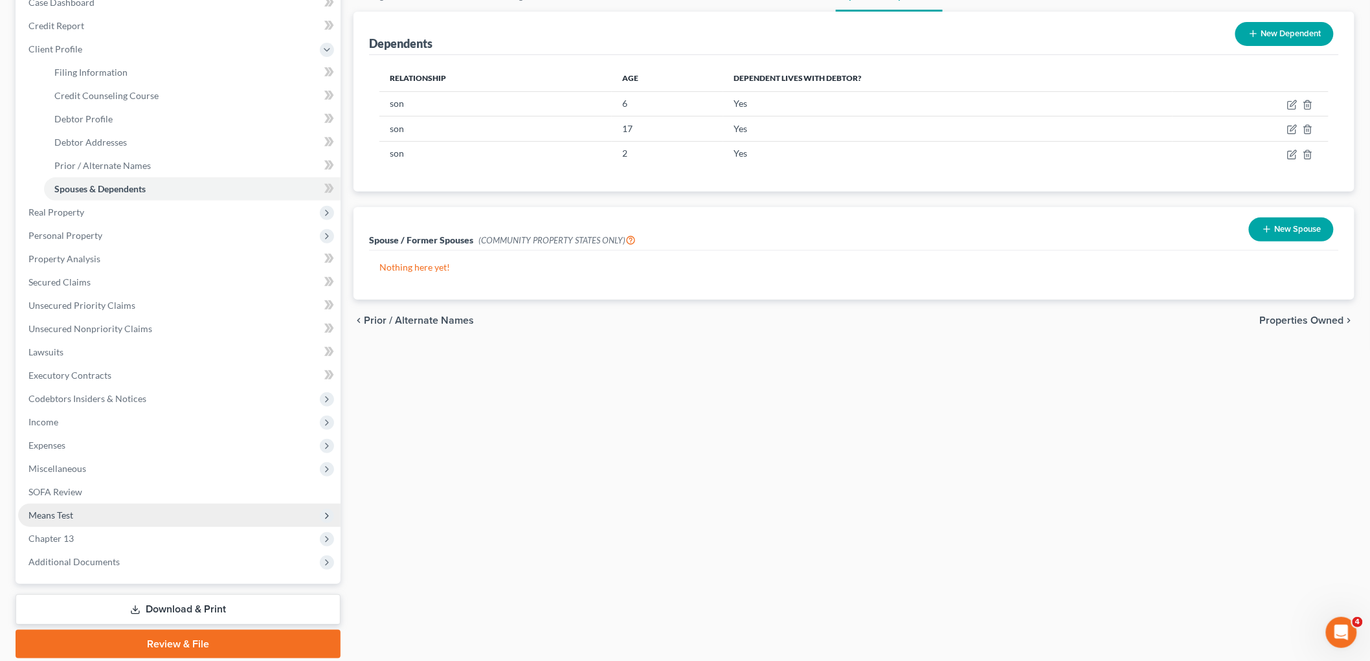
click at [51, 514] on span "Means Test" at bounding box center [50, 515] width 45 height 11
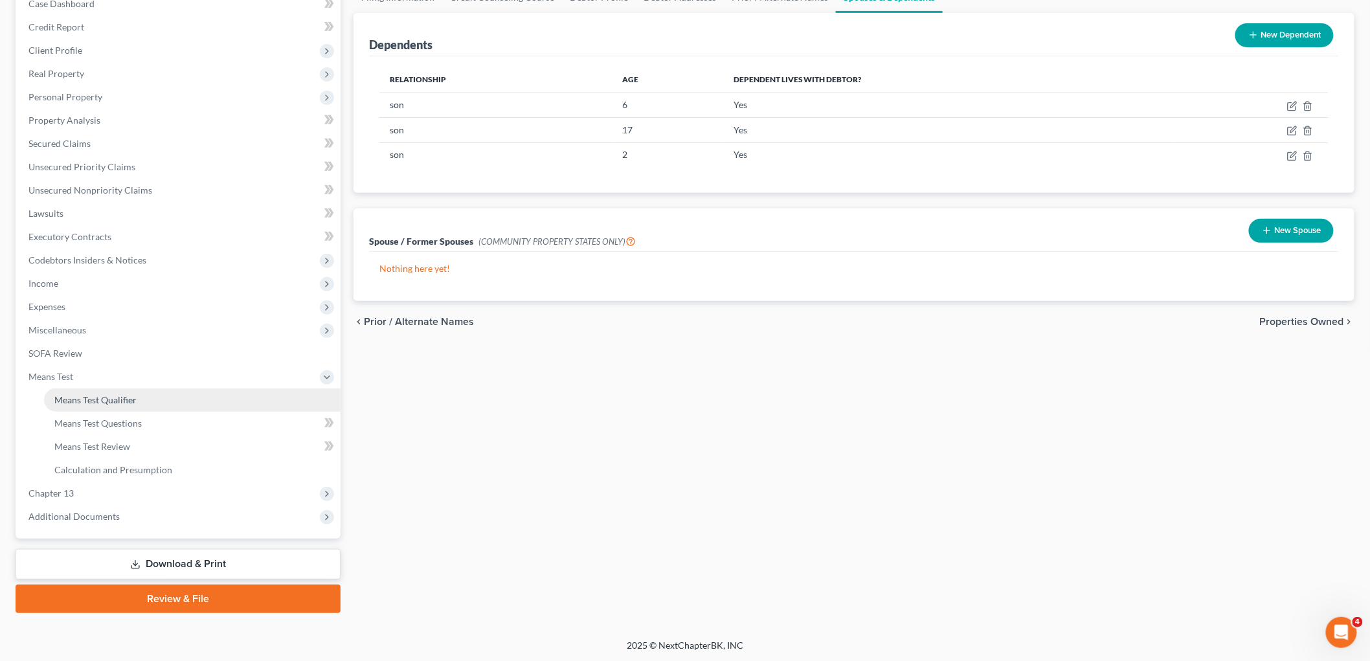
click at [78, 398] on span "Means Test Qualifier" at bounding box center [95, 399] width 82 height 11
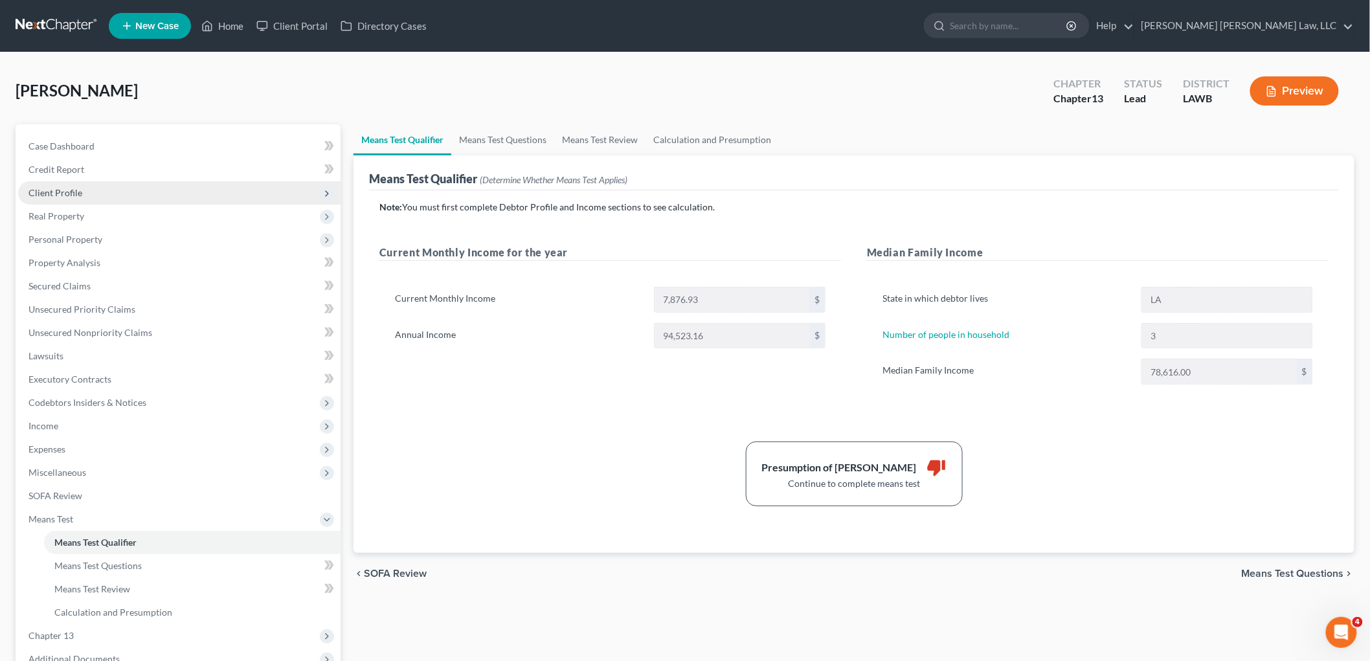
click at [85, 199] on span "Client Profile" at bounding box center [179, 192] width 323 height 23
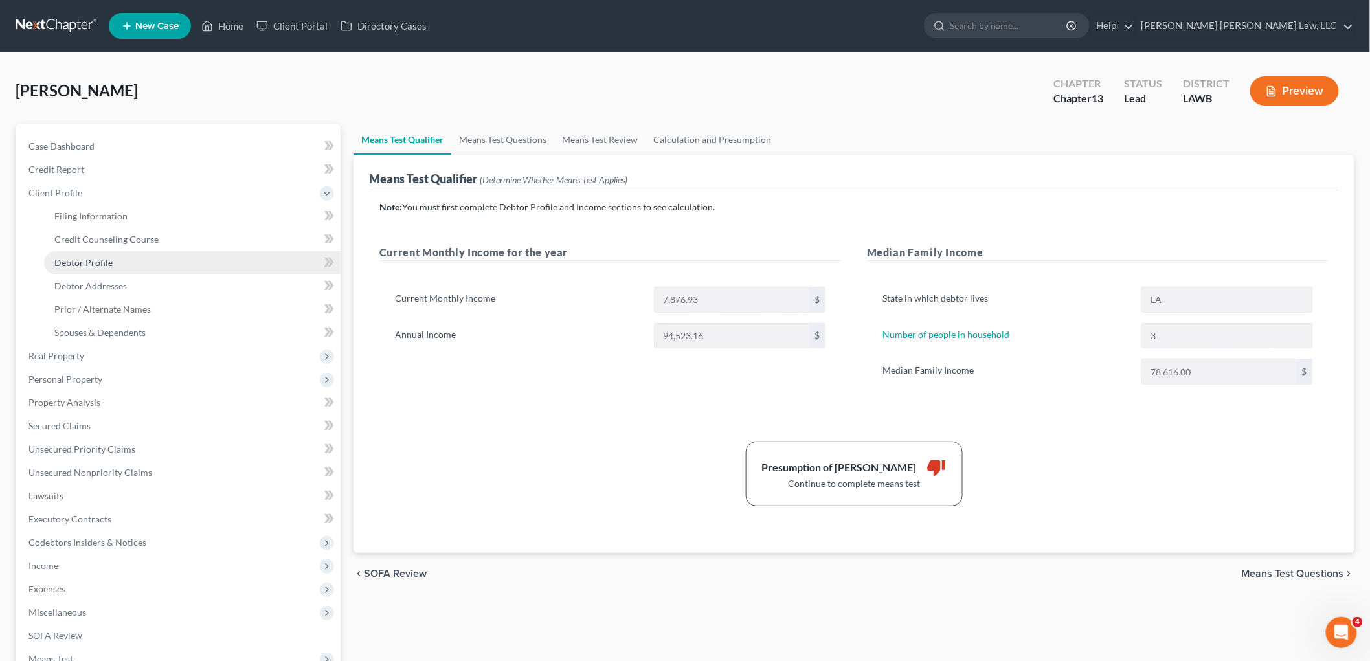
click at [79, 263] on span "Debtor Profile" at bounding box center [83, 262] width 58 height 11
select select "0"
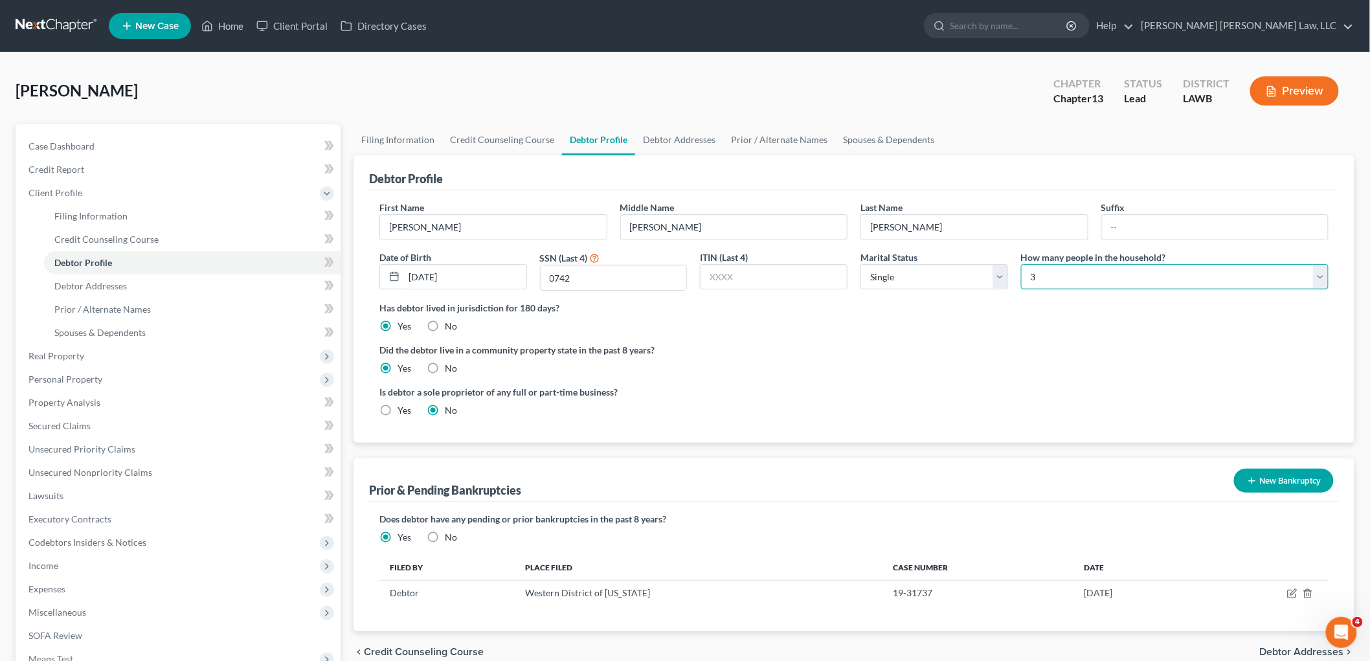
drag, startPoint x: 1072, startPoint y: 269, endPoint x: 1071, endPoint y: 280, distance: 10.4
click at [1072, 269] on select "Select 1 2 3 4 5 6 7 8 9 10 11 12 13 14 15 16 17 18 19 20" at bounding box center [1175, 277] width 308 height 26
select select "3"
click at [1021, 264] on select "Select 1 2 3 4 5 6 7 8 9 10 11 12 13 14 15 16 17 18 19 20" at bounding box center [1175, 277] width 308 height 26
drag, startPoint x: 982, startPoint y: 355, endPoint x: 973, endPoint y: 360, distance: 10.4
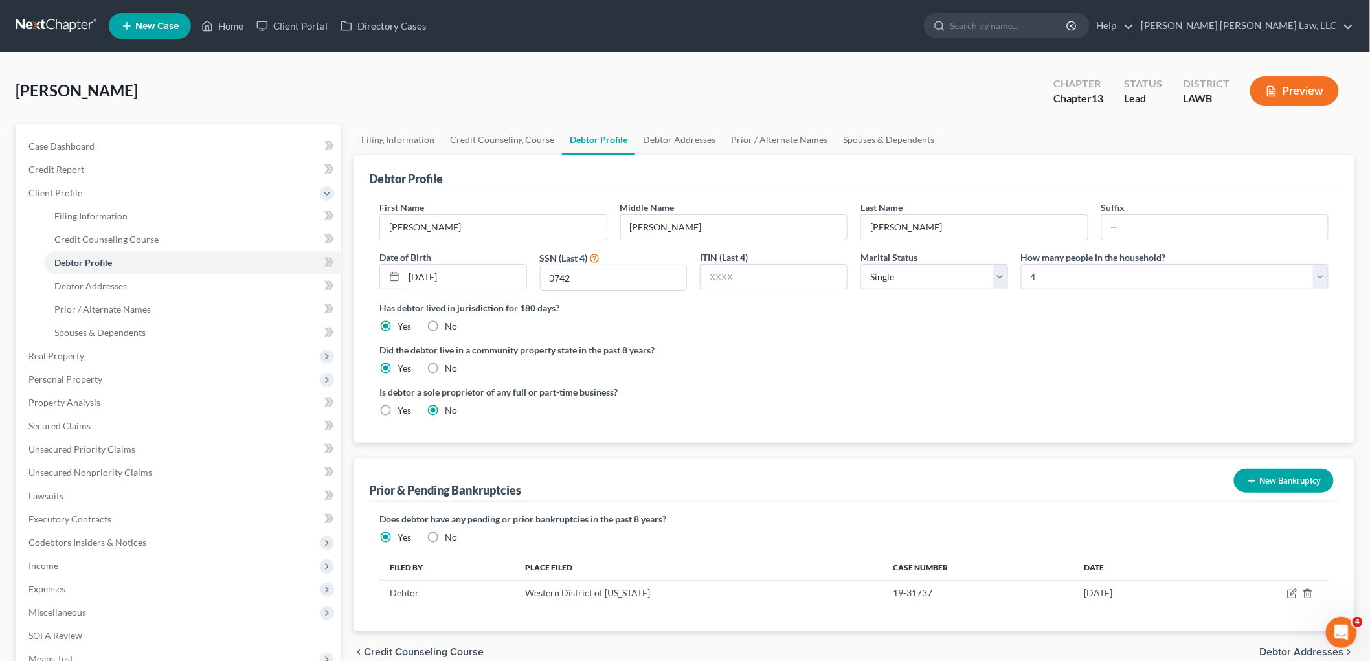
click at [982, 355] on label "Did the debtor live in a community property state in the past 8 years?" at bounding box center [853, 350] width 949 height 14
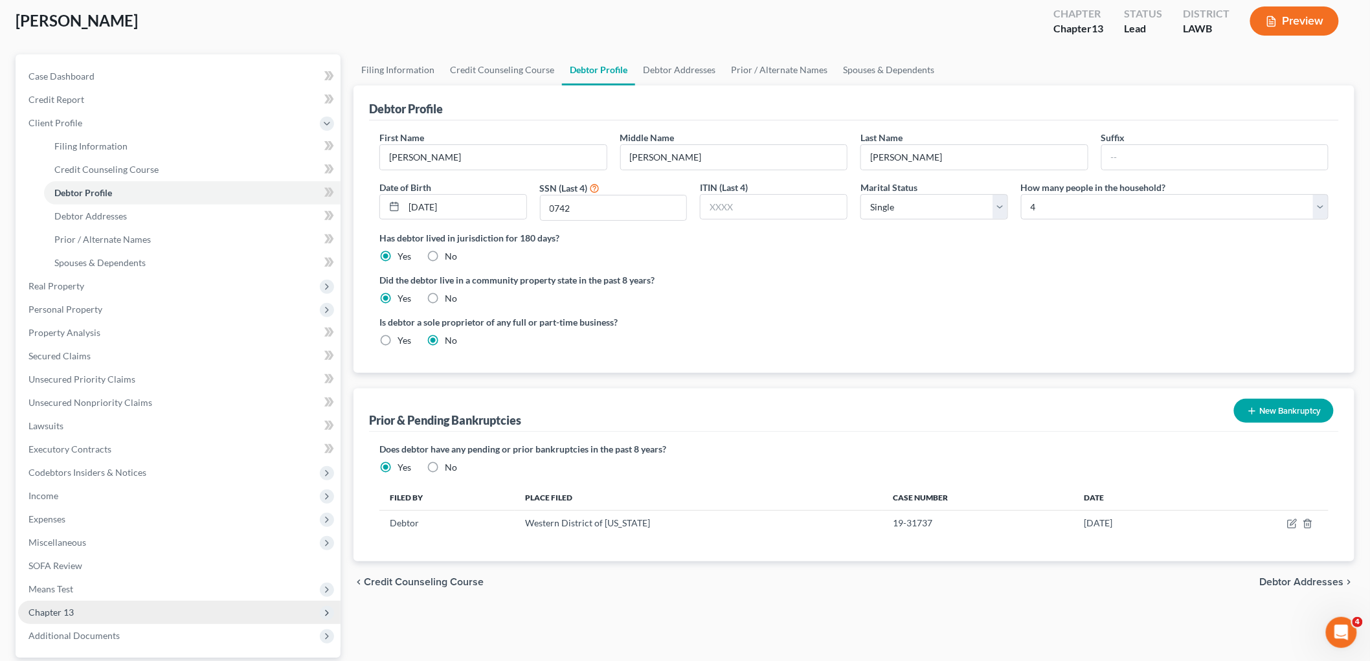
scroll to position [189, 0]
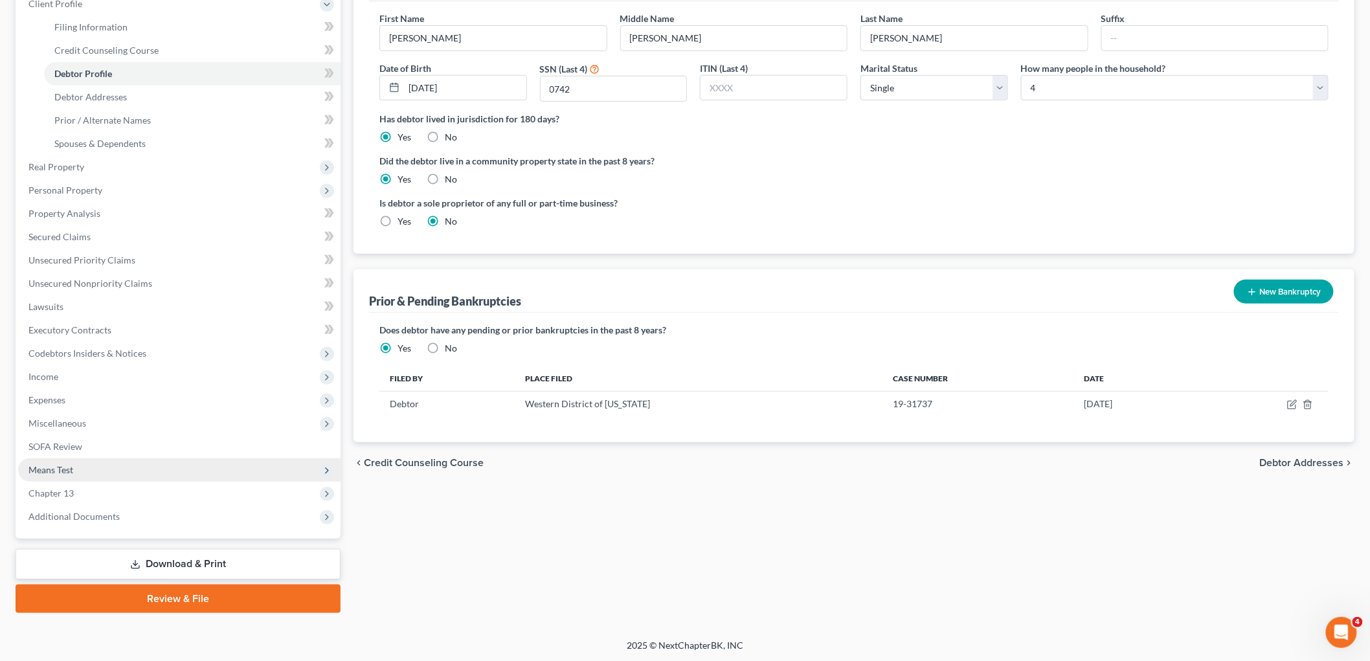
click at [74, 463] on span "Means Test" at bounding box center [179, 470] width 323 height 23
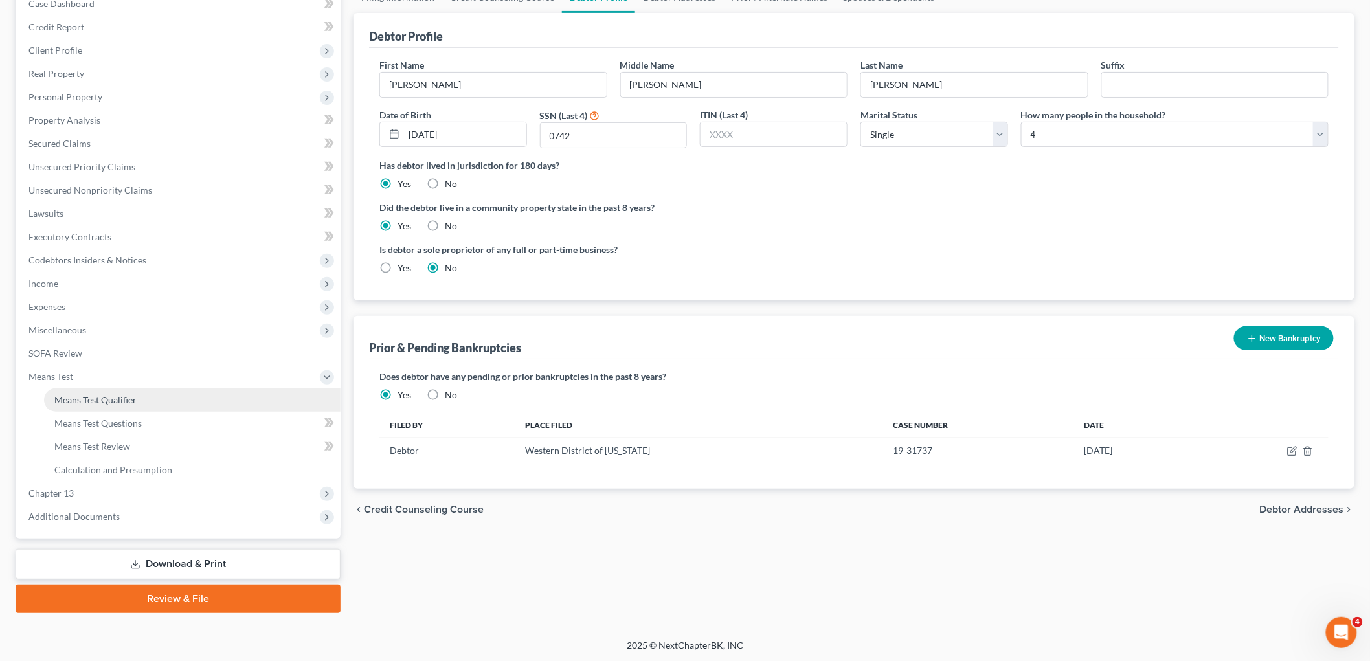
click at [98, 391] on link "Means Test Qualifier" at bounding box center [192, 400] width 297 height 23
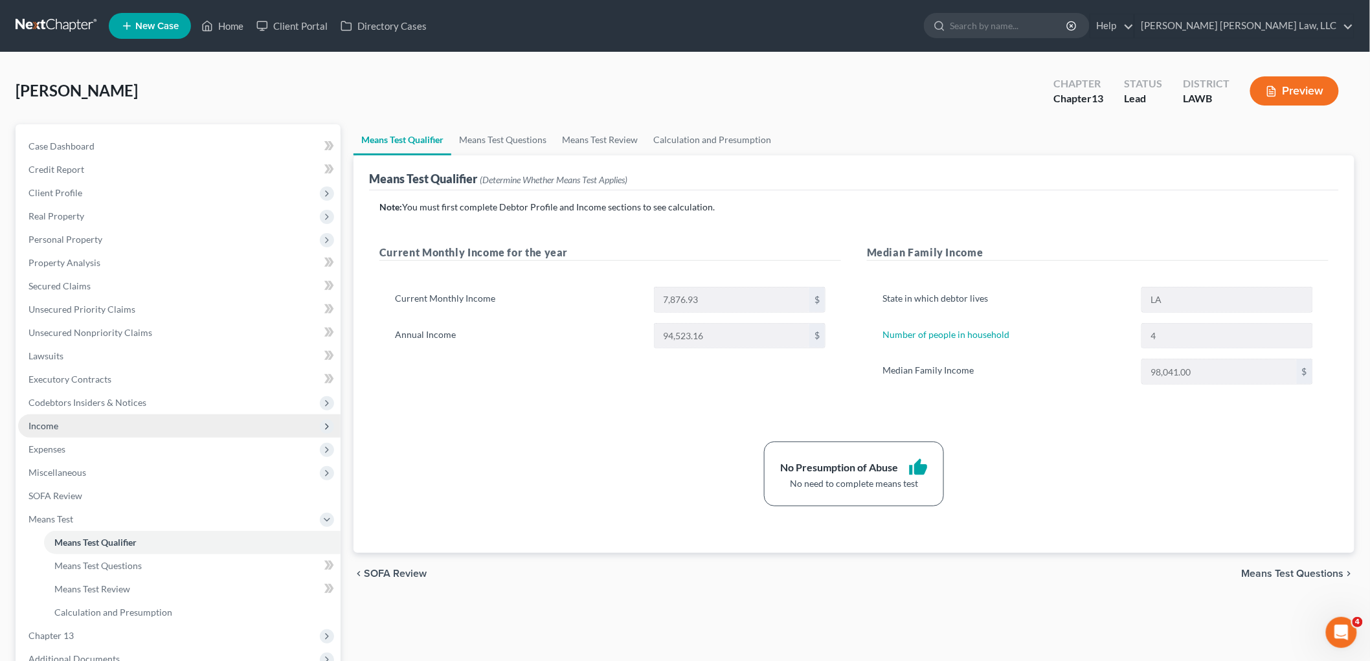
click at [76, 429] on span "Income" at bounding box center [179, 425] width 323 height 23
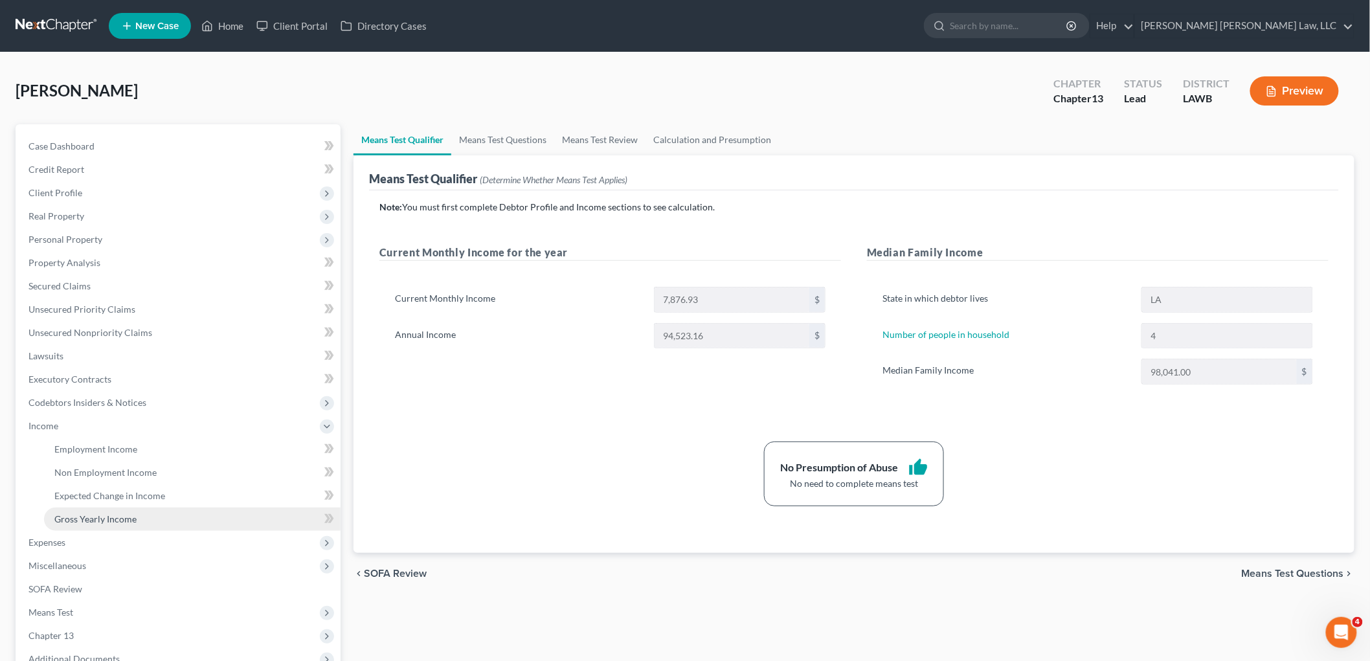
click at [74, 514] on span "Gross Yearly Income" at bounding box center [95, 519] width 82 height 11
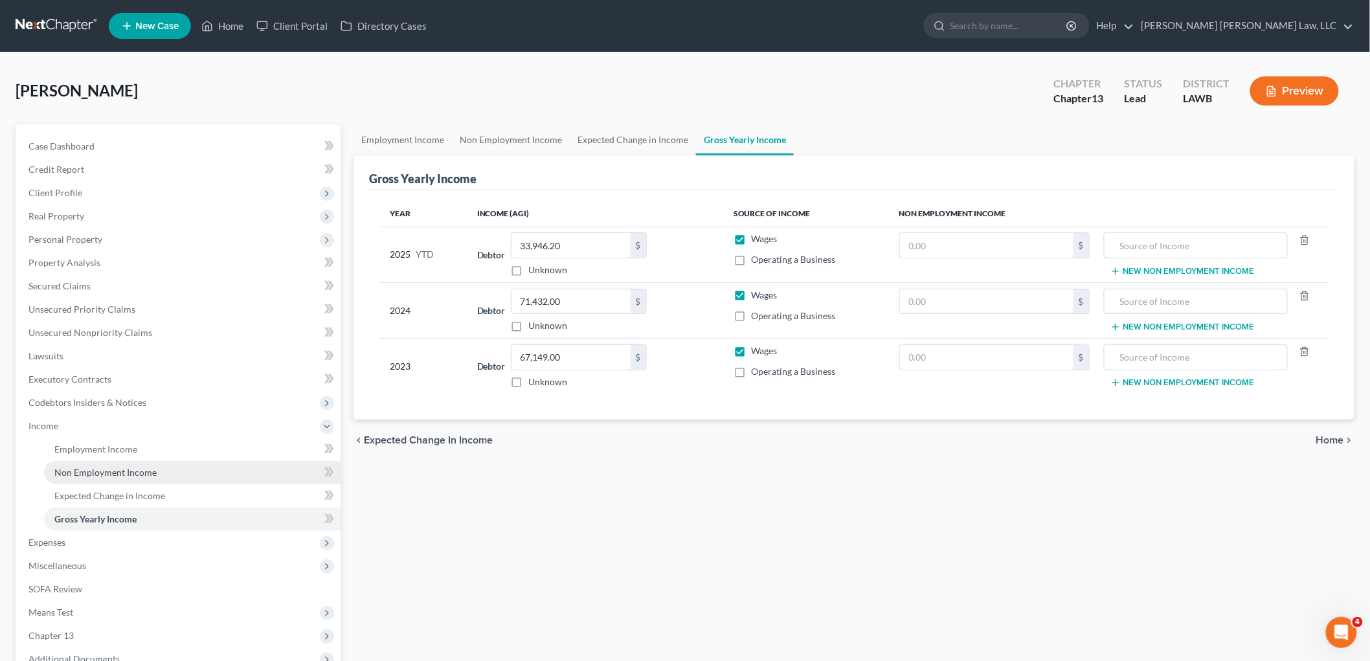
click at [98, 468] on span "Non Employment Income" at bounding box center [105, 472] width 102 height 11
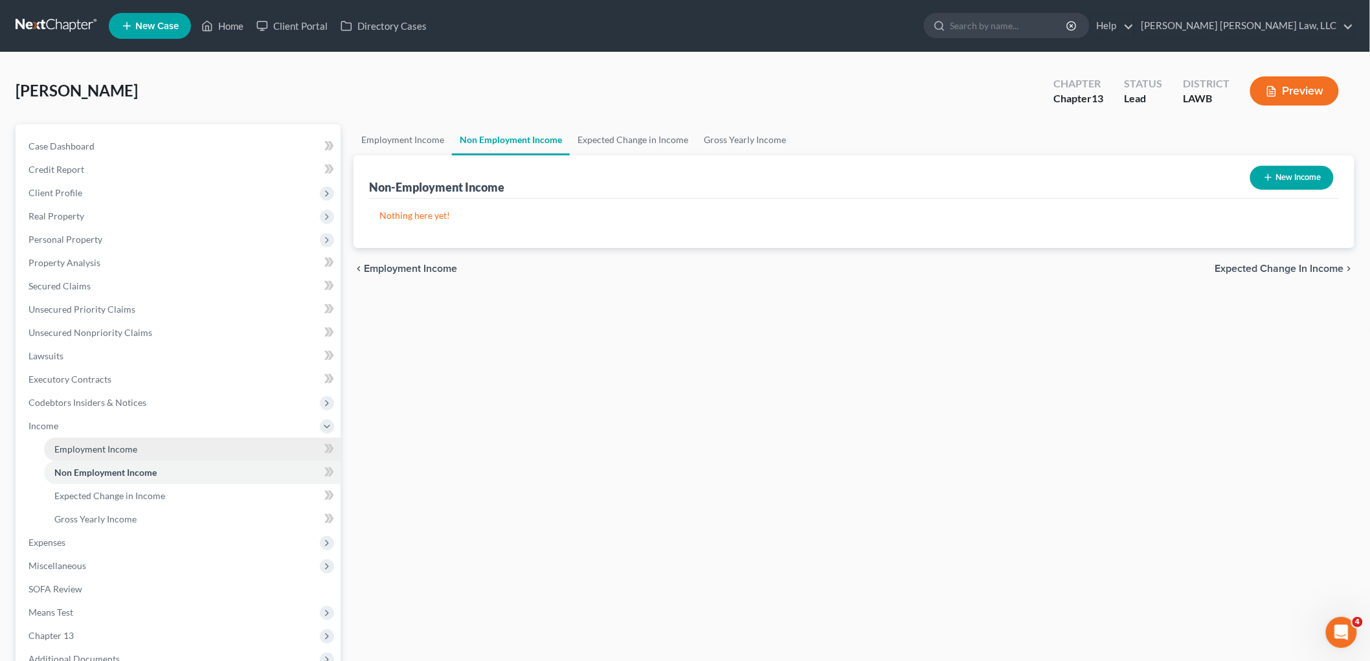
click at [128, 450] on span "Employment Income" at bounding box center [95, 449] width 83 height 11
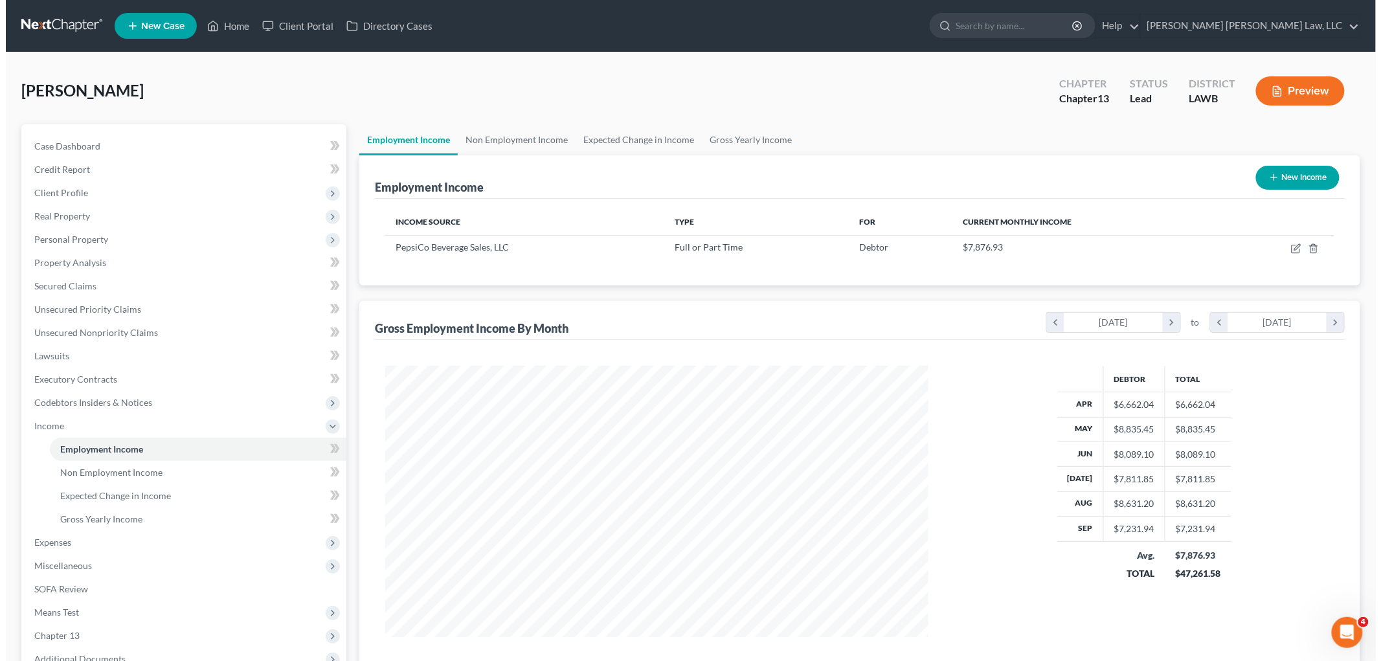
scroll to position [271, 569]
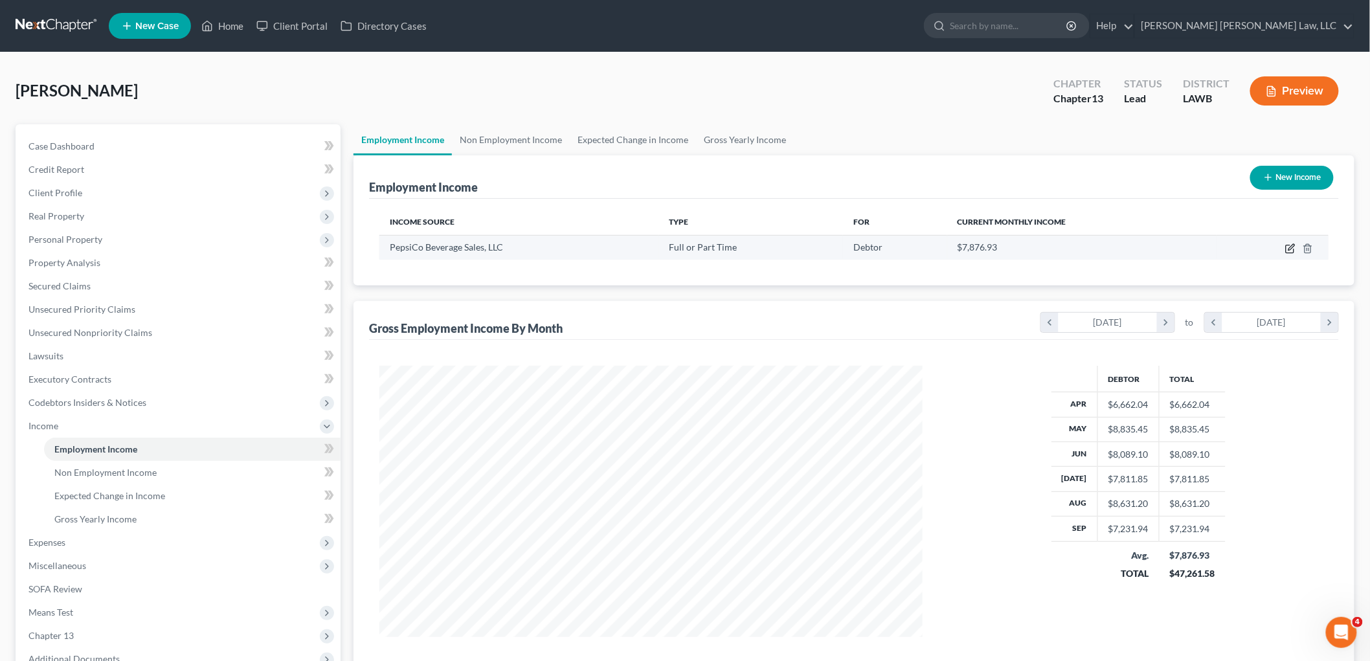
click at [1286, 249] on icon "button" at bounding box center [1290, 248] width 10 height 10
select select "0"
select select "35"
select select "3"
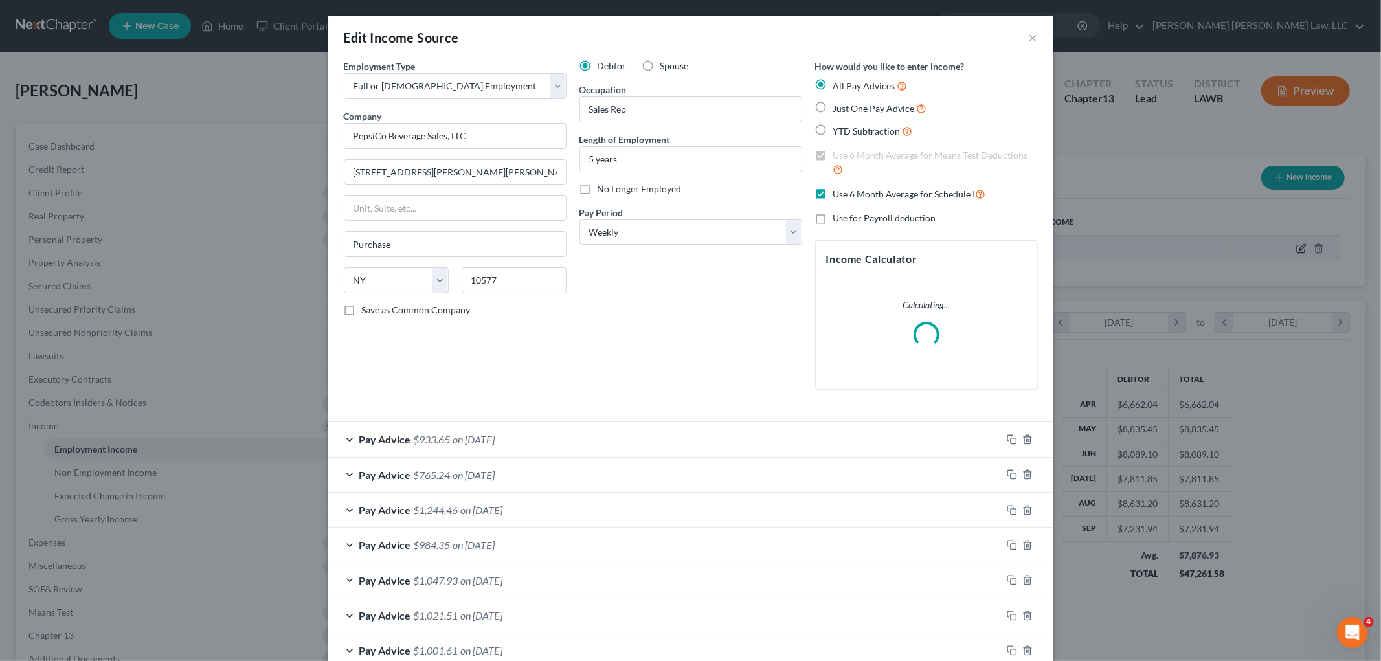
scroll to position [273, 574]
click at [790, 314] on div "Debtor Spouse Occupation Sales Rep Length of Employment 5 years No Longer Emplo…" at bounding box center [691, 230] width 236 height 341
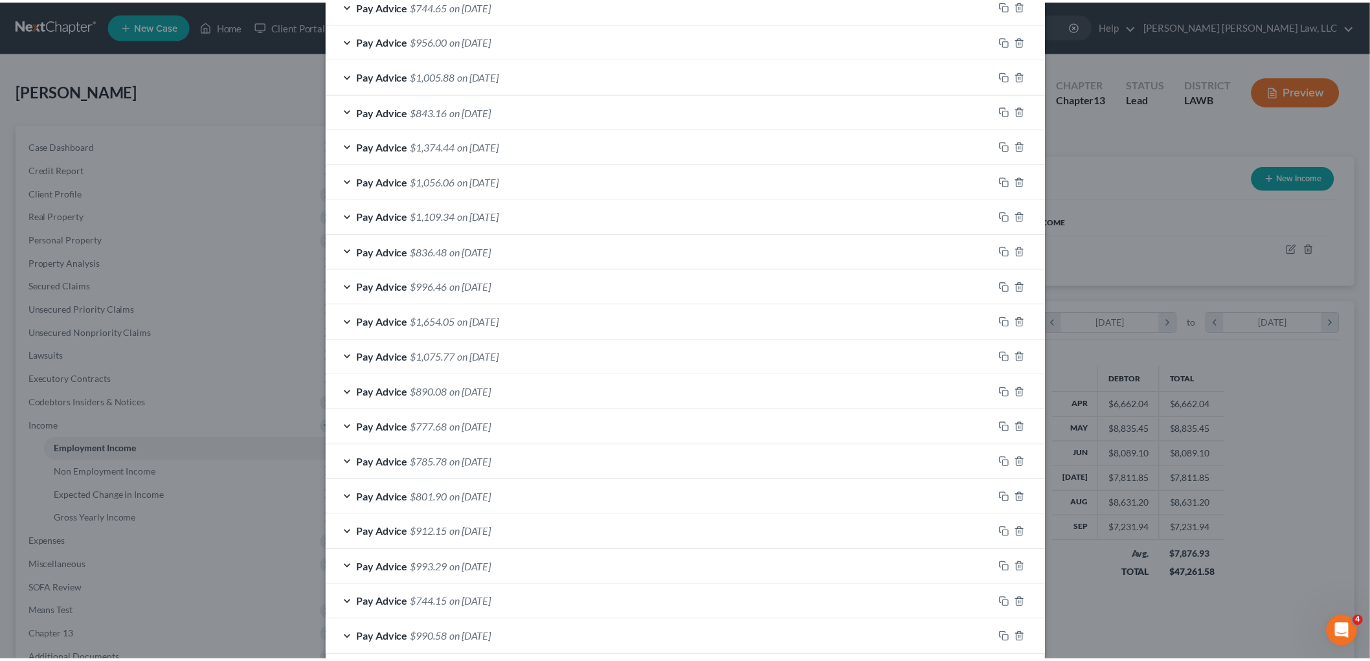
scroll to position [787, 0]
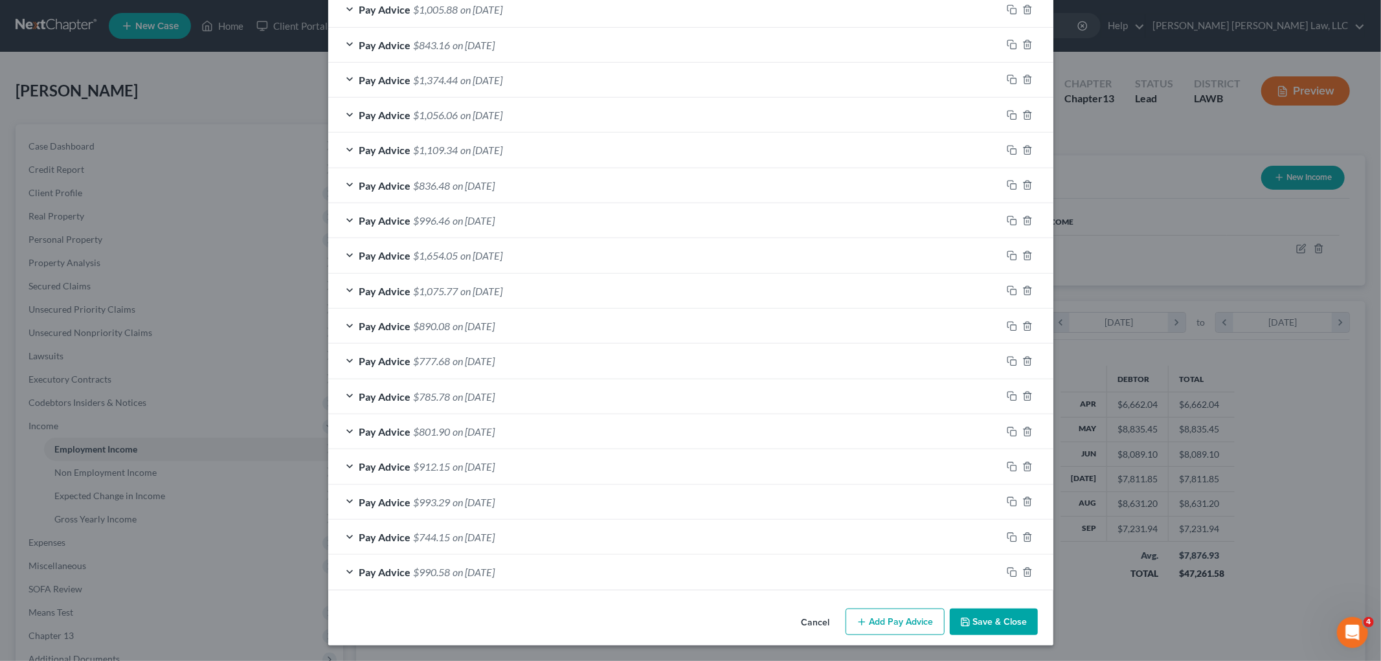
click at [998, 622] on button "Save & Close" at bounding box center [994, 622] width 88 height 27
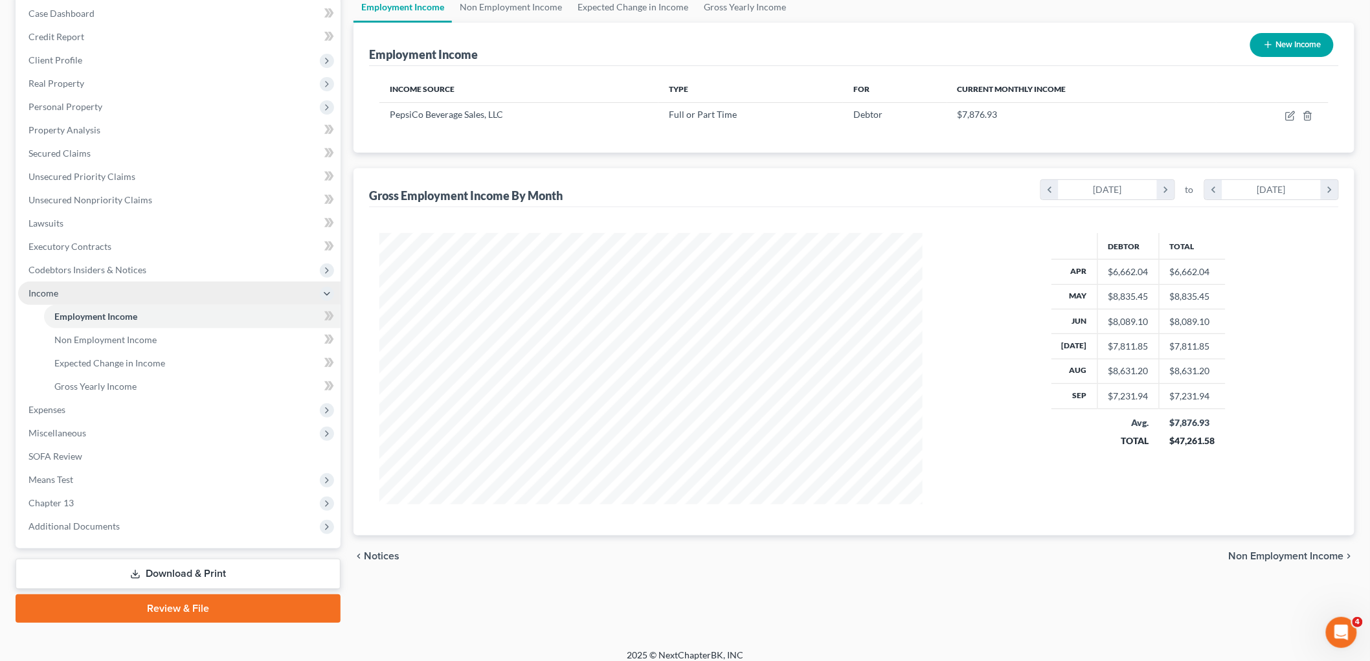
scroll to position [142, 0]
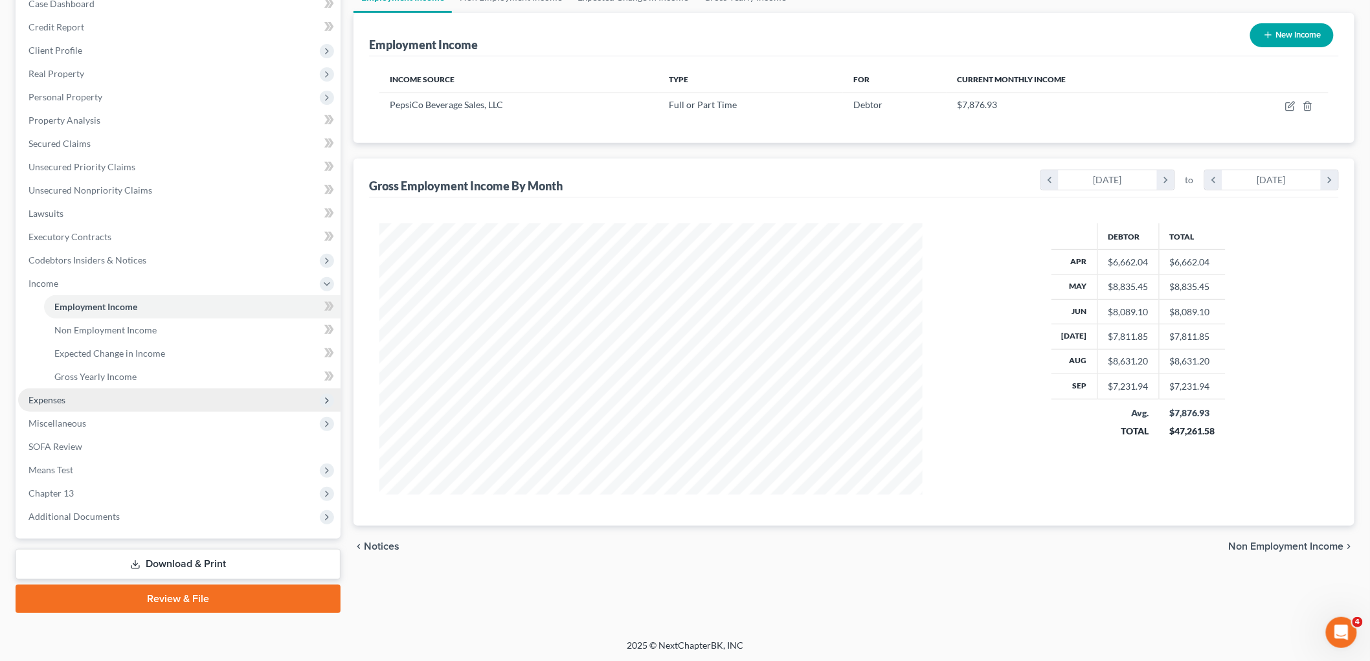
click at [91, 409] on span "Expenses" at bounding box center [179, 400] width 323 height 23
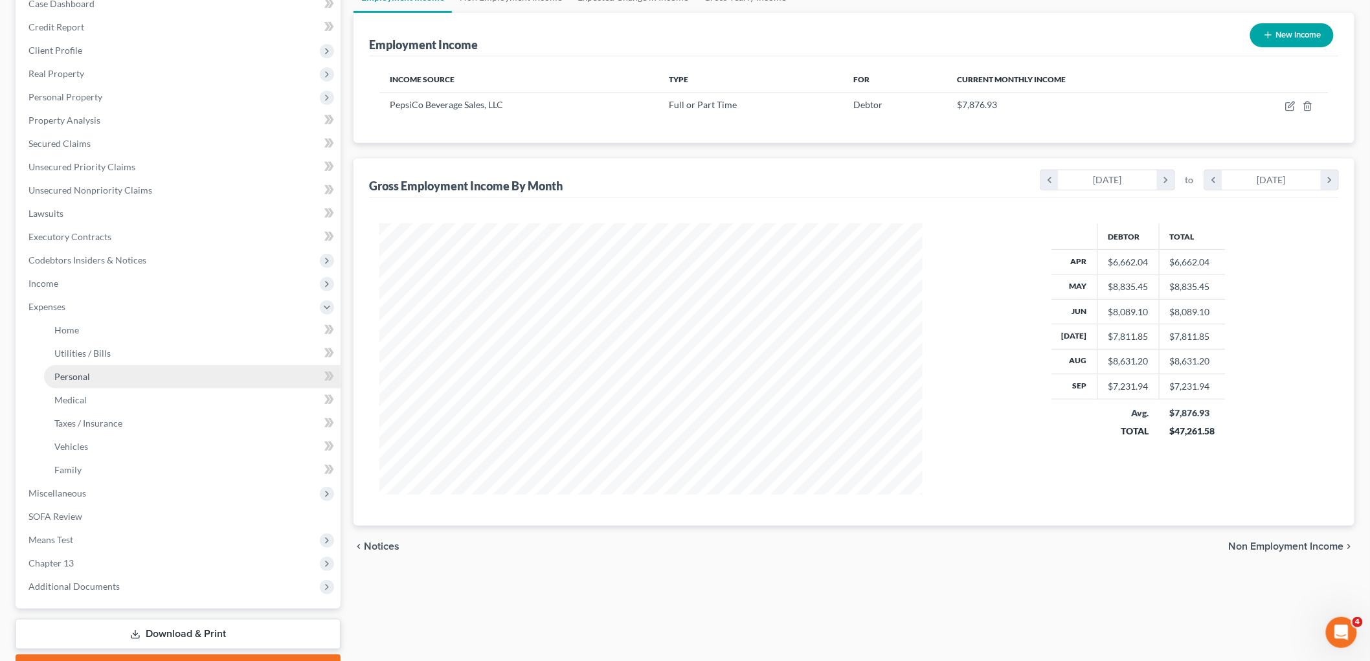
click at [106, 372] on link "Personal" at bounding box center [192, 376] width 297 height 23
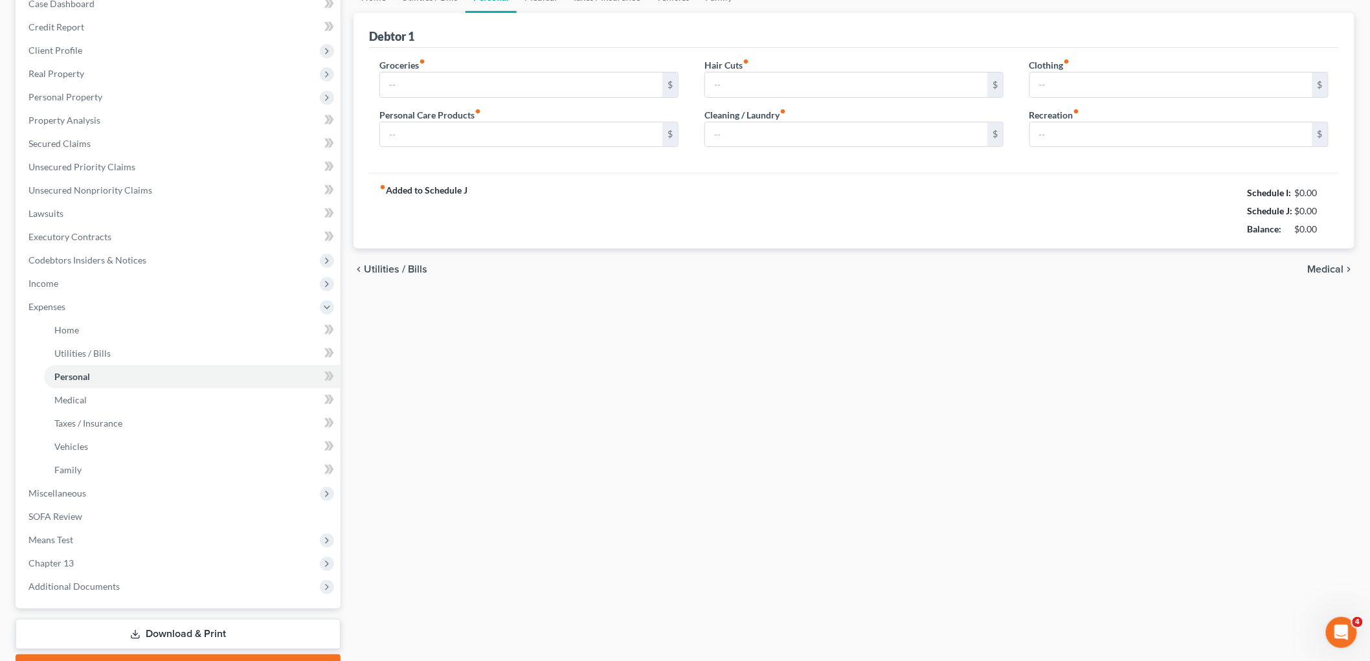
scroll to position [13, 0]
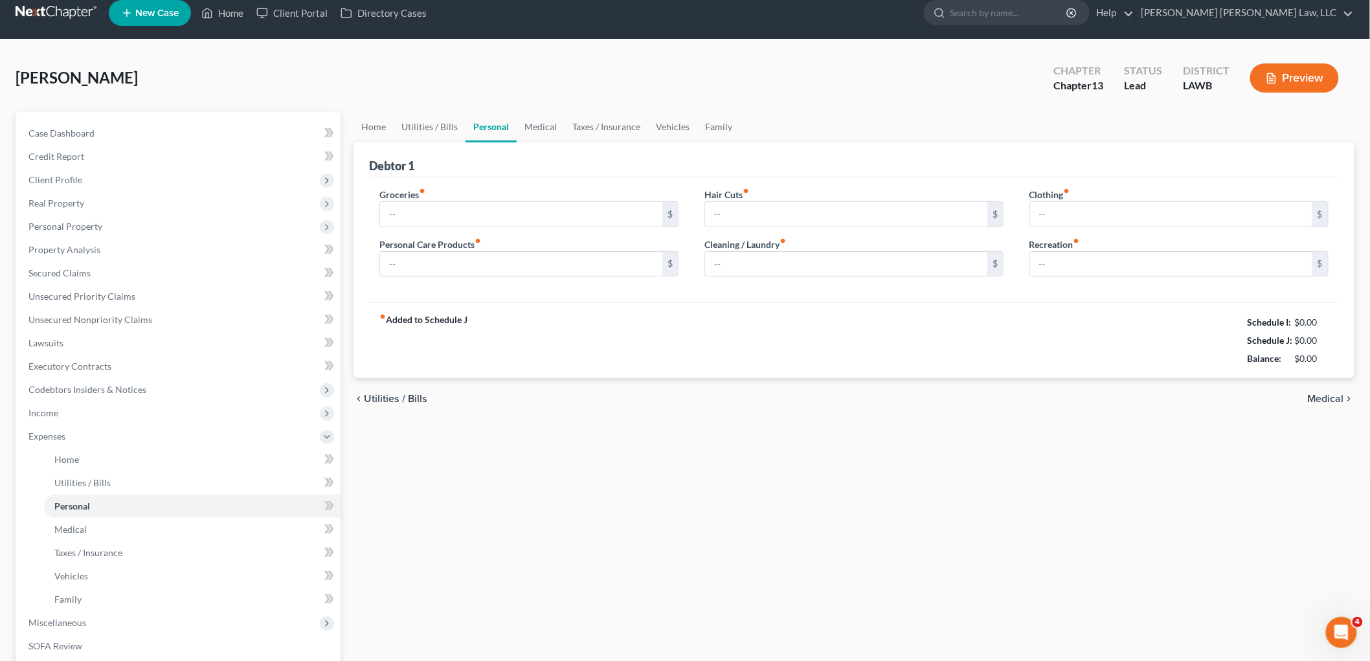
type input "800.00"
type input "50.00"
type input "20.00"
type input "0.00"
type input "50.00"
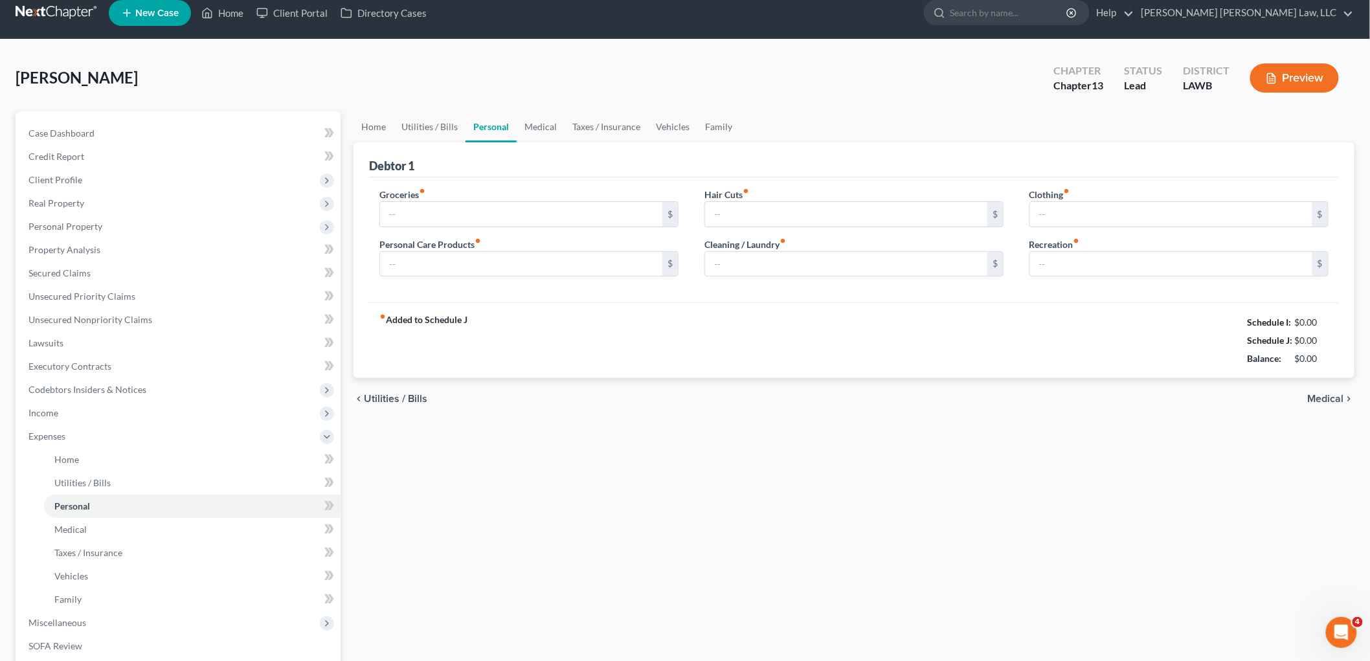
type input "200.00"
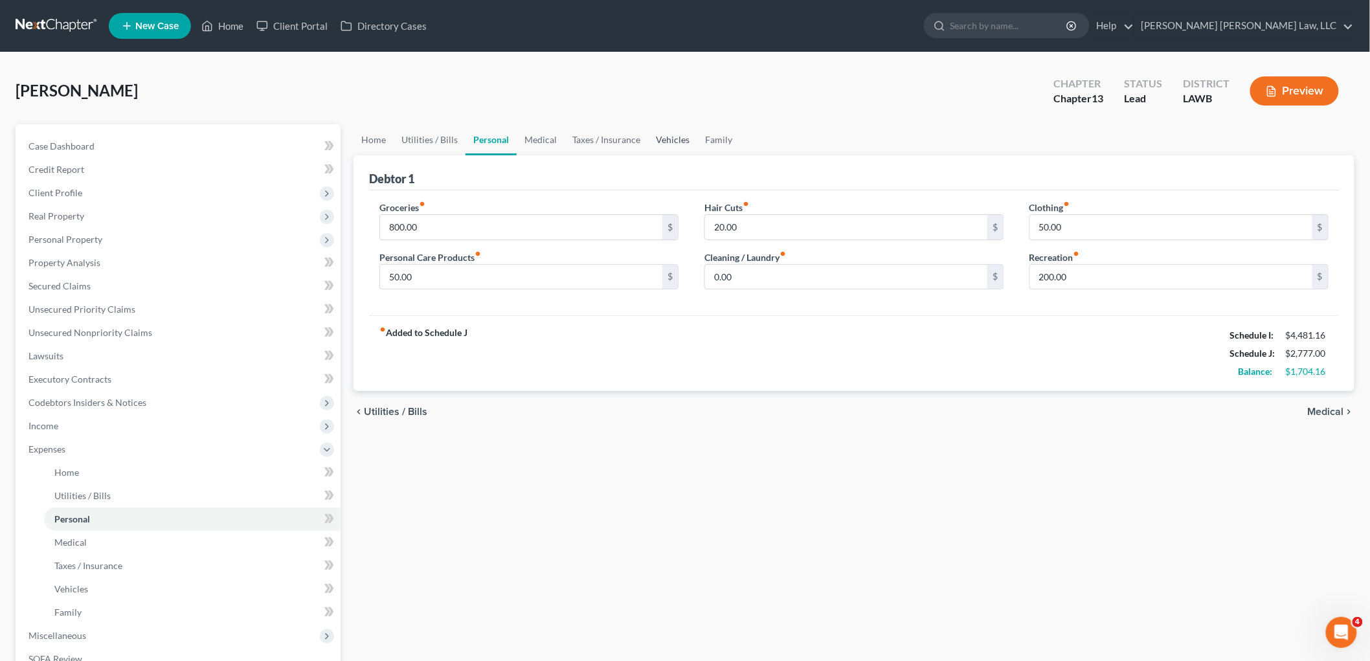
click at [658, 142] on link "Vehicles" at bounding box center [672, 139] width 49 height 31
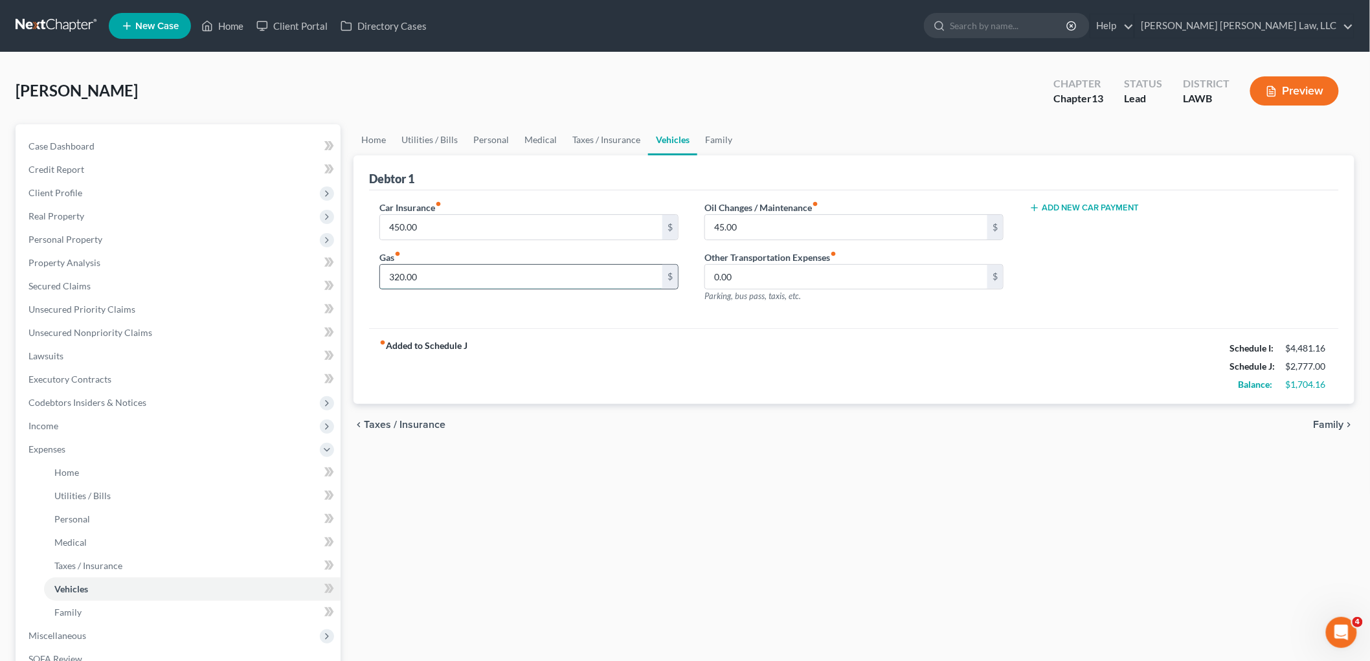
click at [464, 274] on input "320.00" at bounding box center [521, 277] width 282 height 25
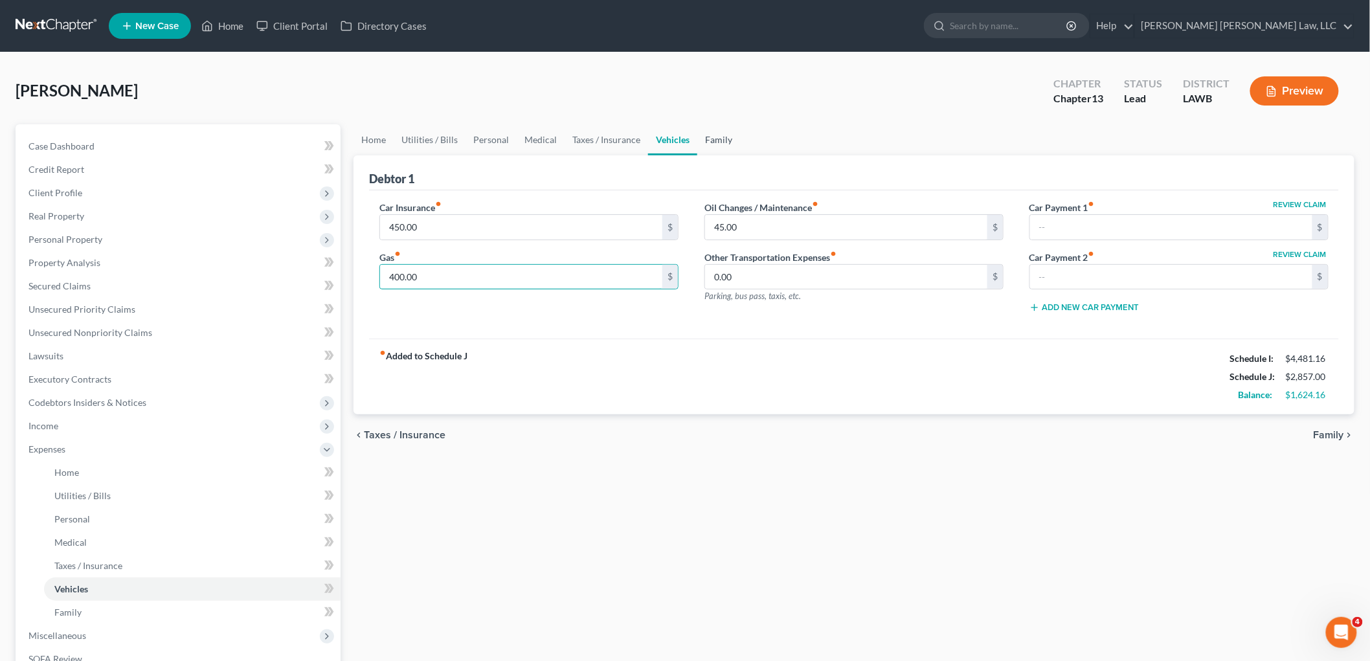
type input "400.00"
click at [710, 133] on link "Family" at bounding box center [718, 139] width 43 height 31
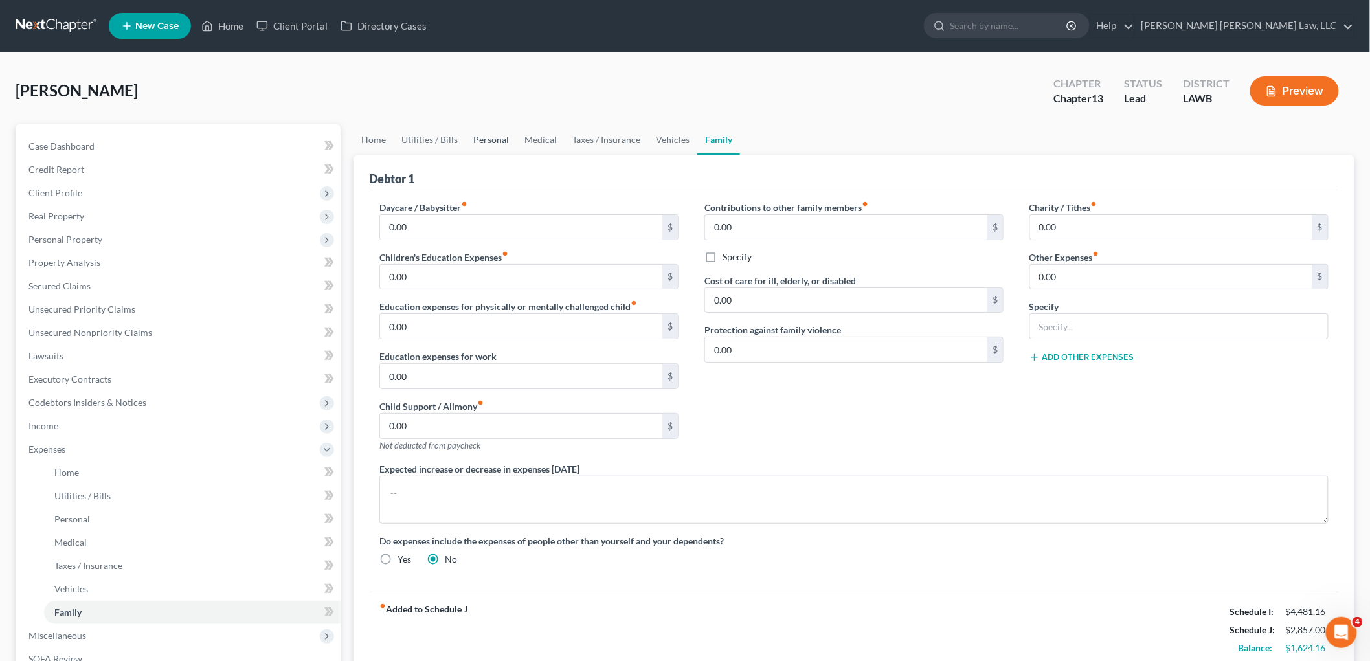
click at [495, 137] on link "Personal" at bounding box center [491, 139] width 51 height 31
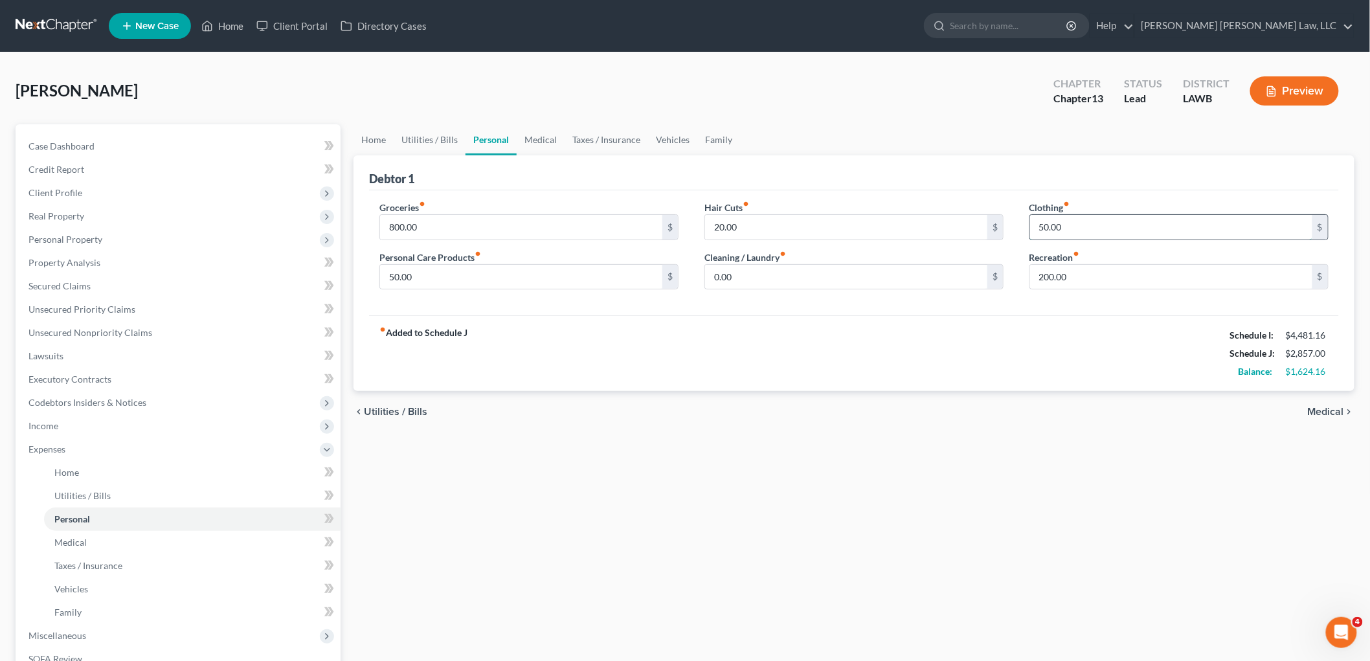
click at [1102, 222] on input "50.00" at bounding box center [1171, 227] width 282 height 25
type input "276.00"
click at [1078, 275] on input "200.00" at bounding box center [1171, 277] width 282 height 25
click at [704, 138] on link "Family" at bounding box center [718, 139] width 43 height 31
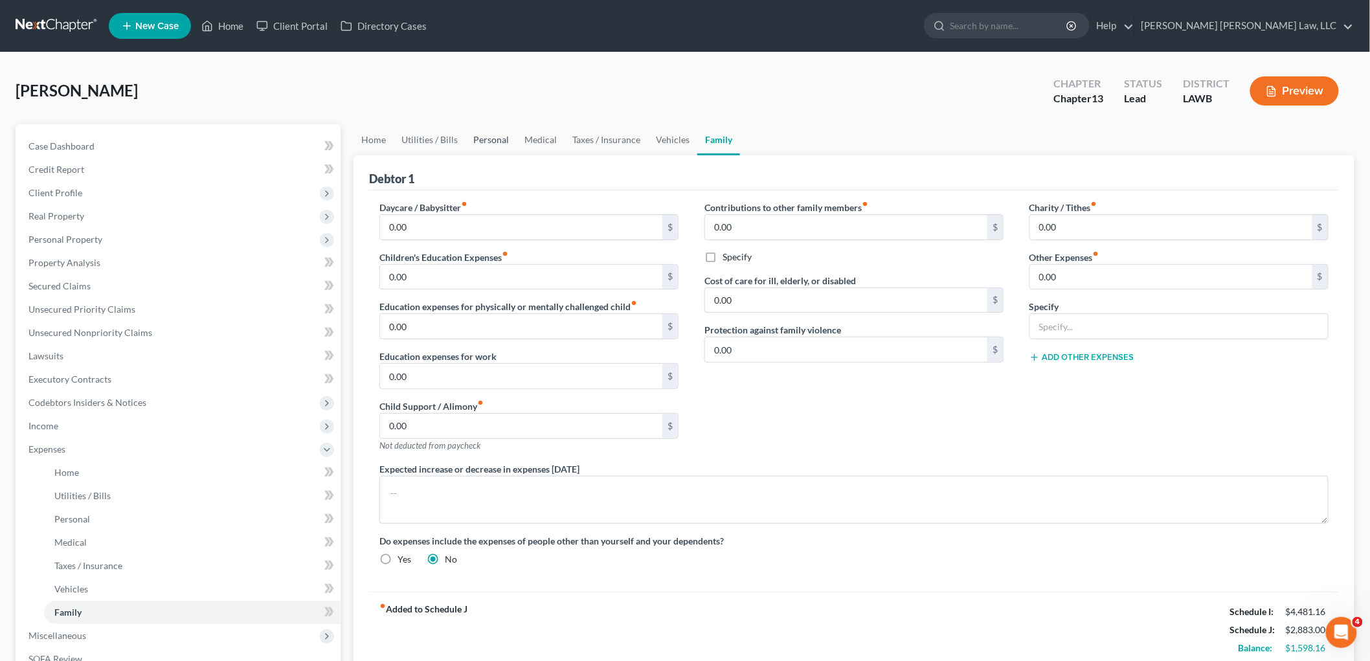
click at [482, 137] on link "Personal" at bounding box center [491, 139] width 51 height 31
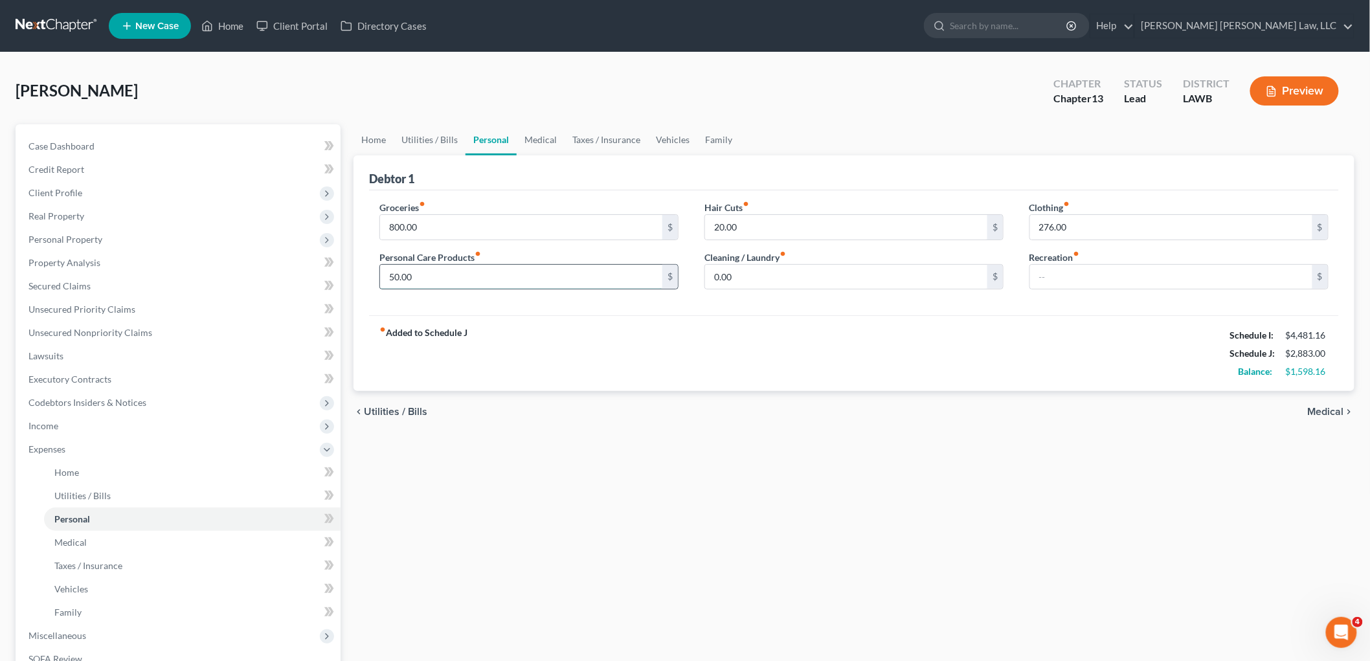
click at [528, 280] on input "50.00" at bounding box center [521, 277] width 282 height 25
type input "60.00"
click at [733, 216] on input "20.00" at bounding box center [846, 227] width 282 height 25
type input "28.00"
click at [394, 130] on link "Utilities / Bills" at bounding box center [430, 139] width 72 height 31
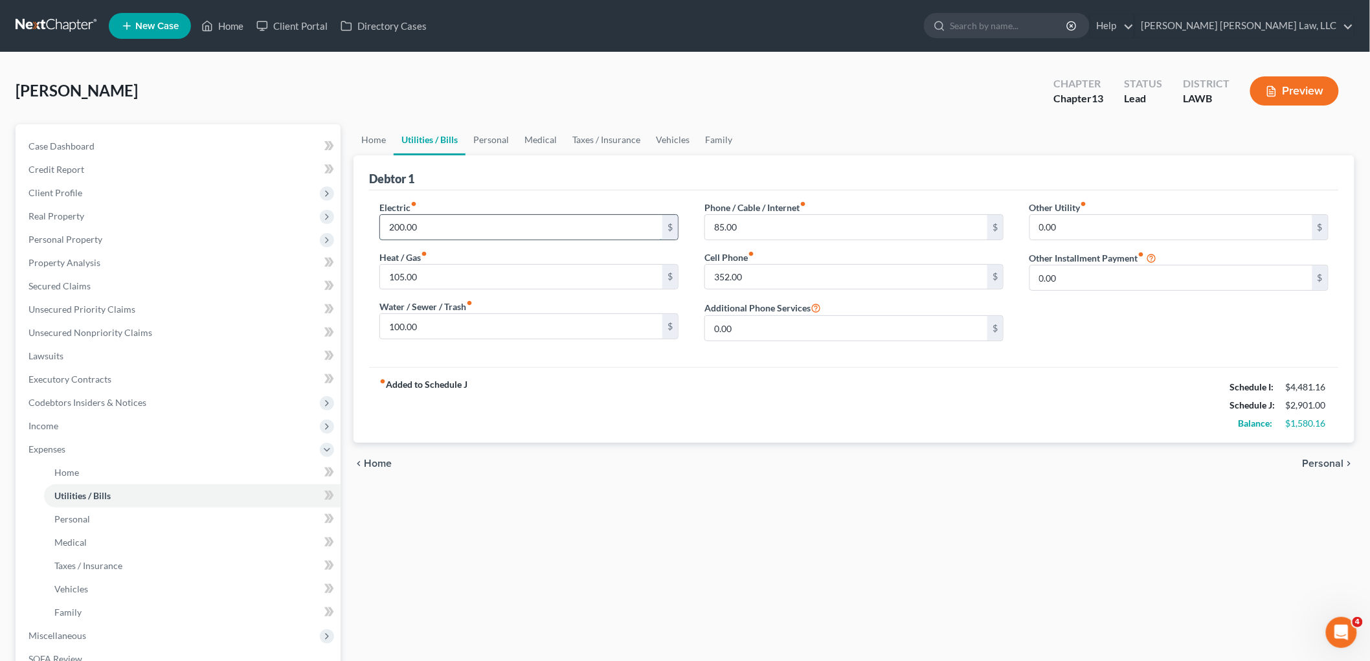
click at [431, 225] on input "200.00" at bounding box center [521, 227] width 282 height 25
type input "200.16"
click at [586, 361] on div "Electric fiber_manual_record 200.16 $ Heat / Gas fiber_manual_record 105.00 $ W…" at bounding box center [854, 278] width 970 height 177
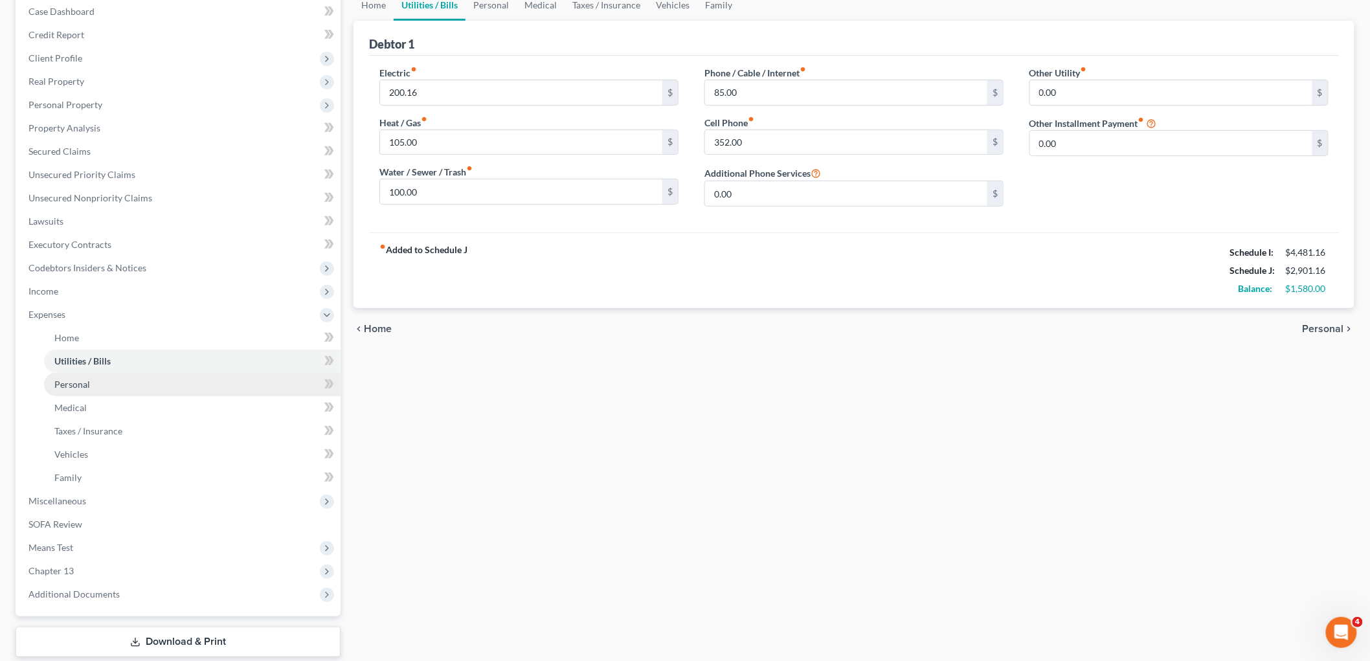
scroll to position [212, 0]
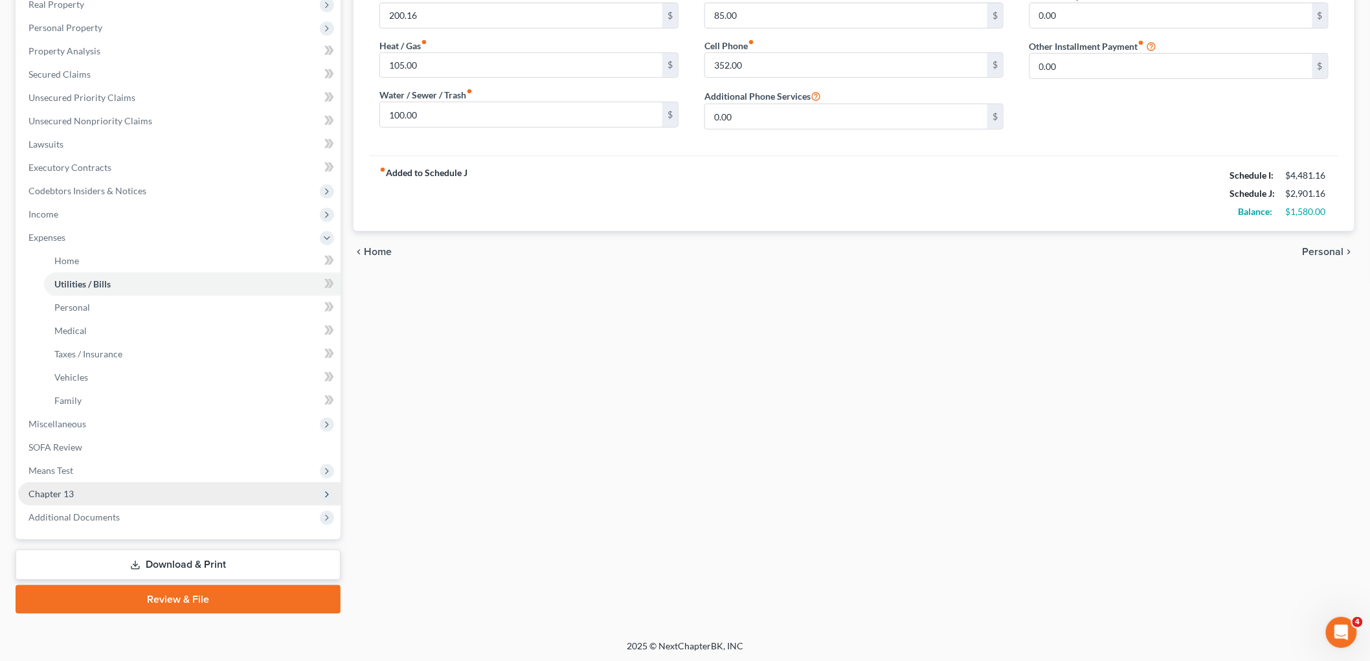
click at [100, 484] on span "Chapter 13" at bounding box center [179, 493] width 323 height 23
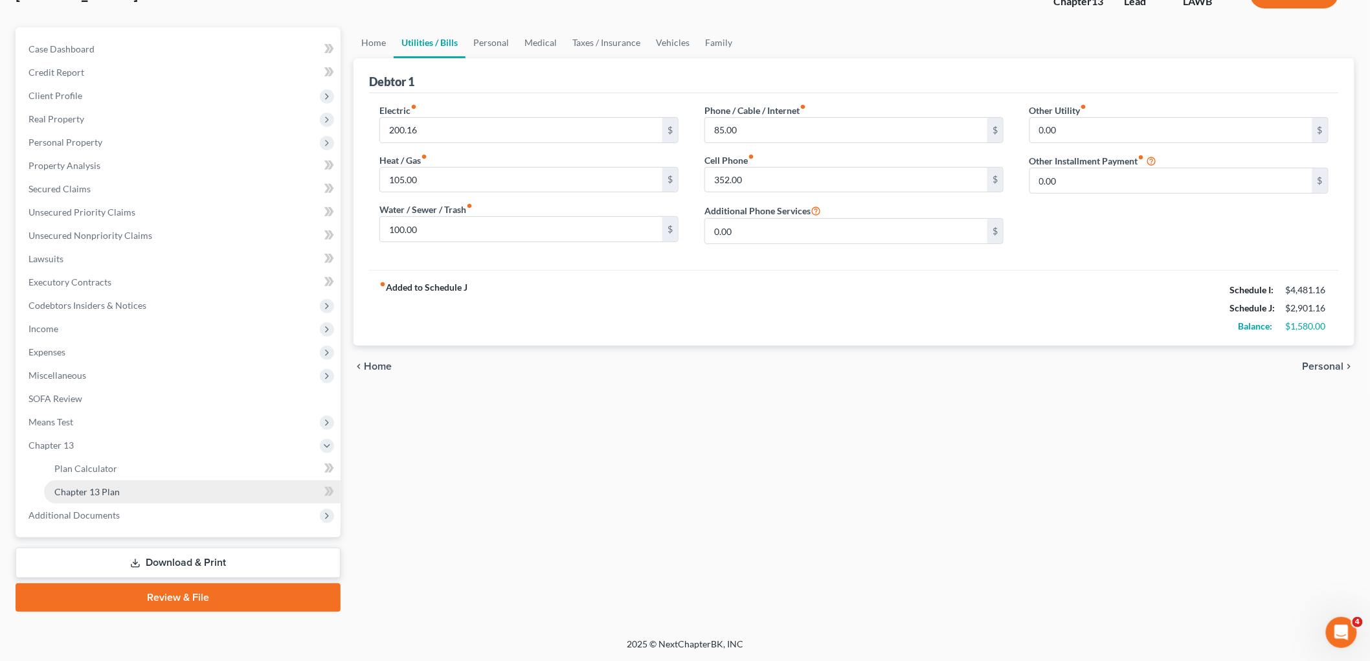
scroll to position [95, 0]
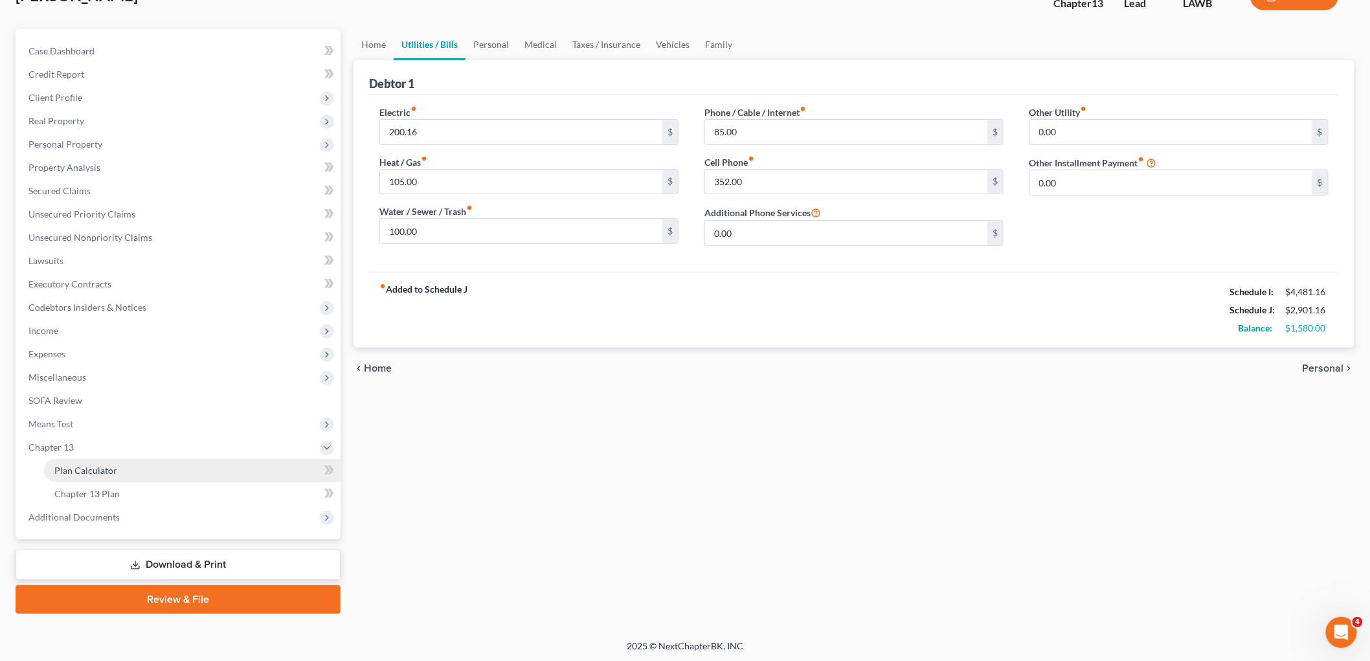
click at [111, 473] on span "Plan Calculator" at bounding box center [85, 470] width 63 height 11
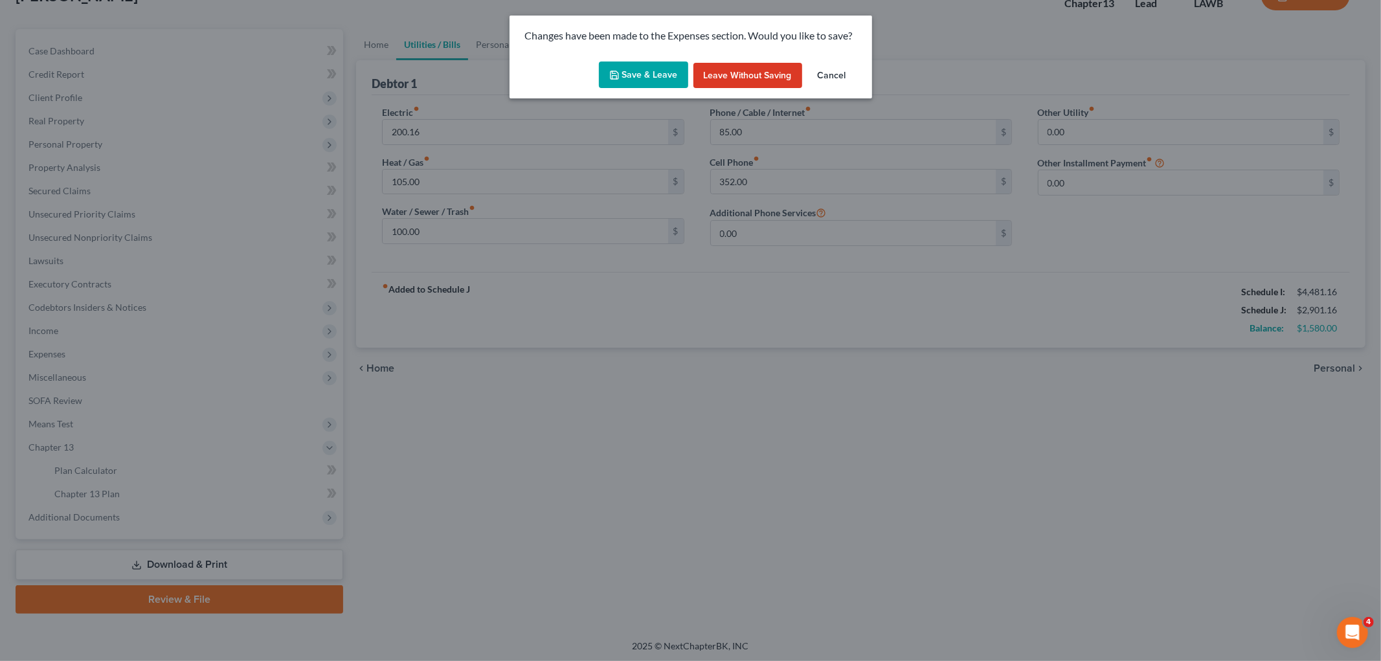
click at [639, 63] on button "Save & Leave" at bounding box center [643, 75] width 89 height 27
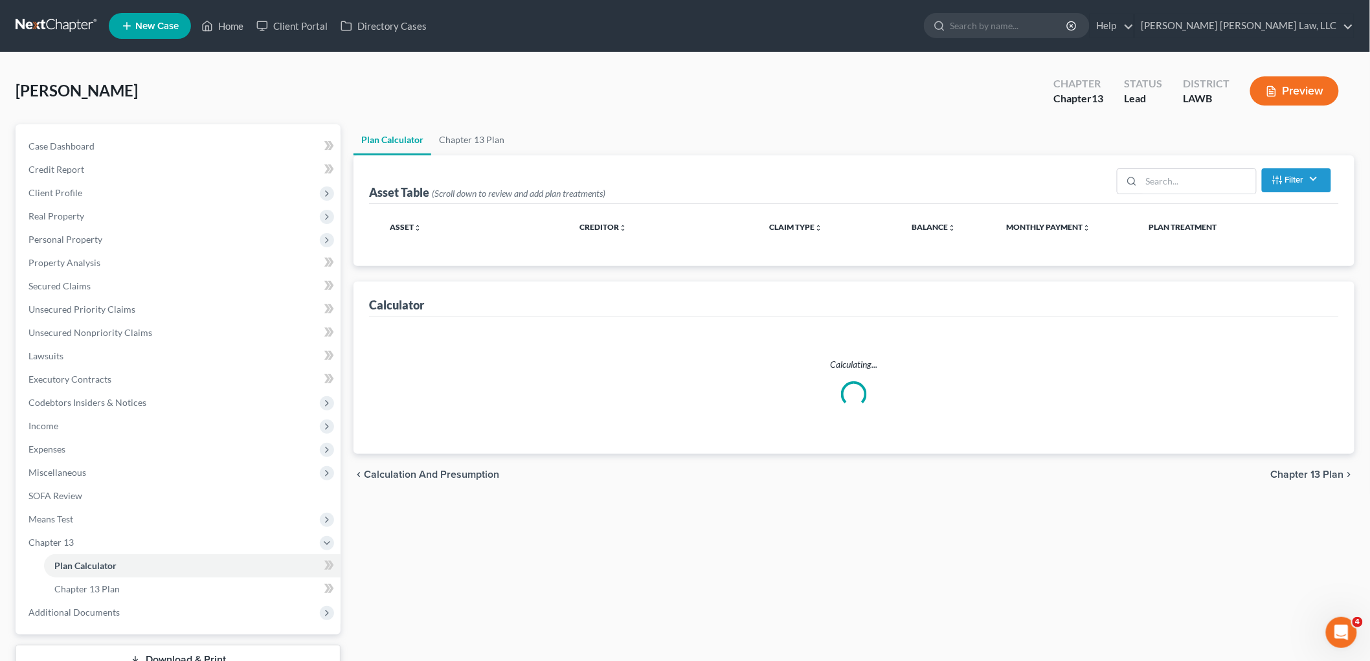
select select "59"
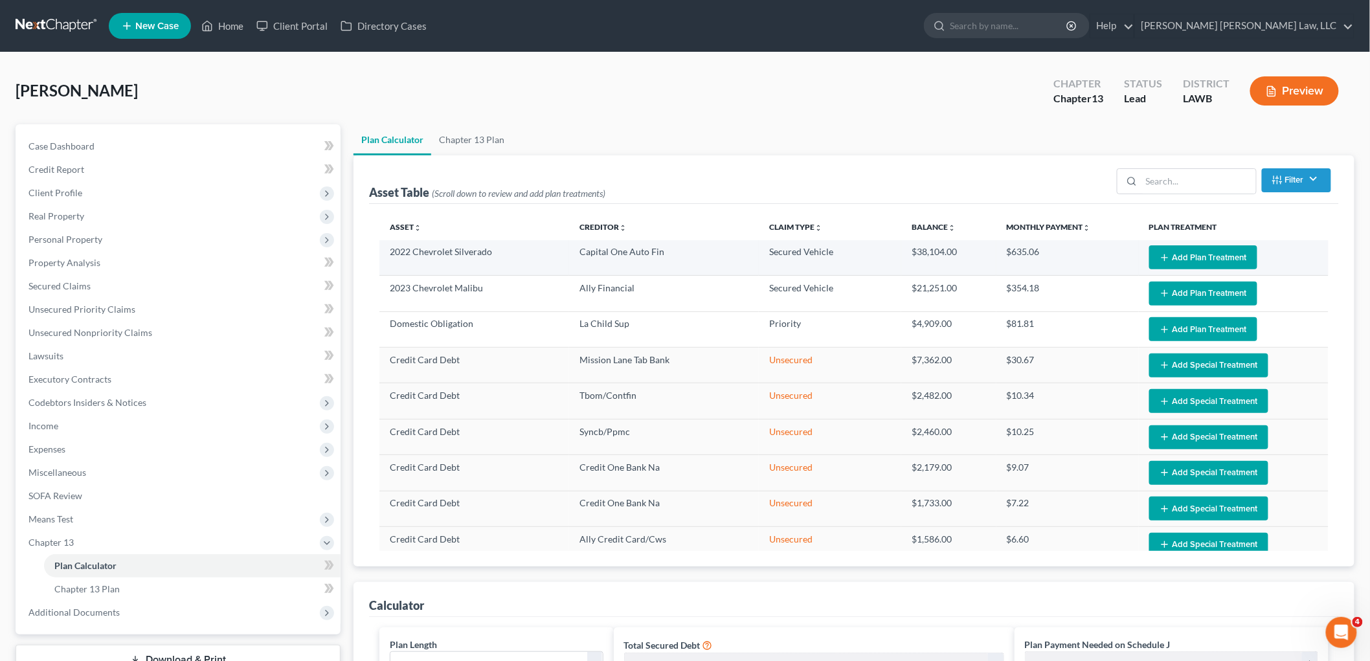
click at [1188, 256] on button "Add Plan Treatment" at bounding box center [1203, 257] width 108 height 24
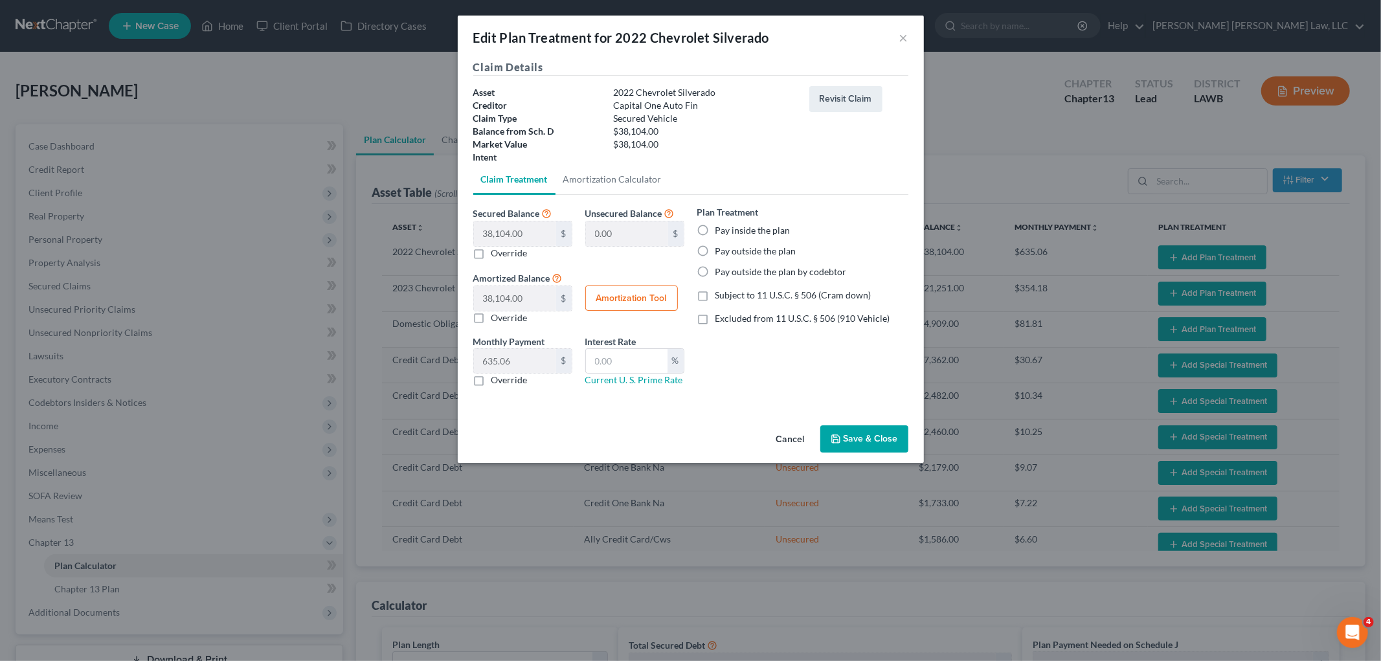
click at [716, 224] on label "Pay inside the plan" at bounding box center [753, 230] width 75 height 13
click at [721, 224] on input "Pay inside the plan" at bounding box center [725, 228] width 8 height 8
radio input "true"
click at [716, 321] on label "Excluded from 11 U.S.C. § 506 (910 Vehicle)" at bounding box center [803, 318] width 175 height 13
click at [721, 321] on input "Excluded from 11 U.S.C. § 506 (910 Vehicle)" at bounding box center [725, 316] width 8 height 8
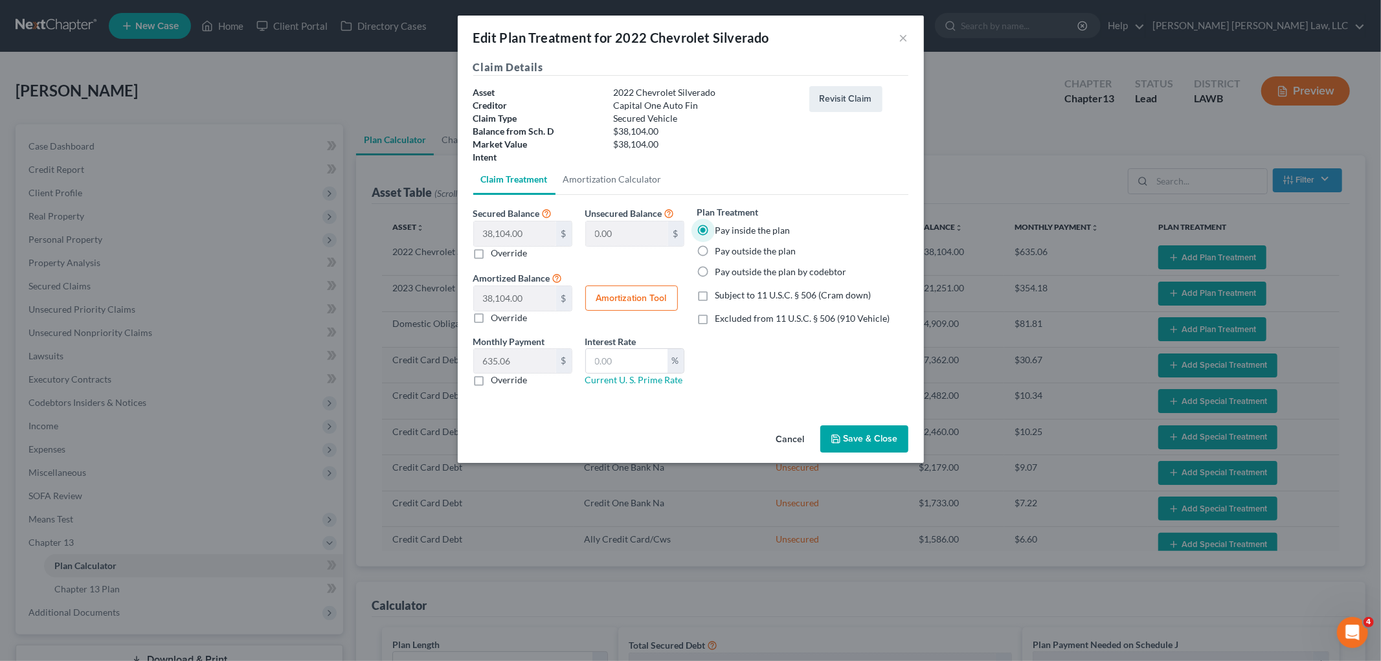
checkbox input "true"
drag, startPoint x: 478, startPoint y: 380, endPoint x: 512, endPoint y: 374, distance: 34.9
click at [492, 379] on label "Override" at bounding box center [510, 380] width 36 height 13
click at [497, 379] on input "Override" at bounding box center [501, 378] width 8 height 8
checkbox input "true"
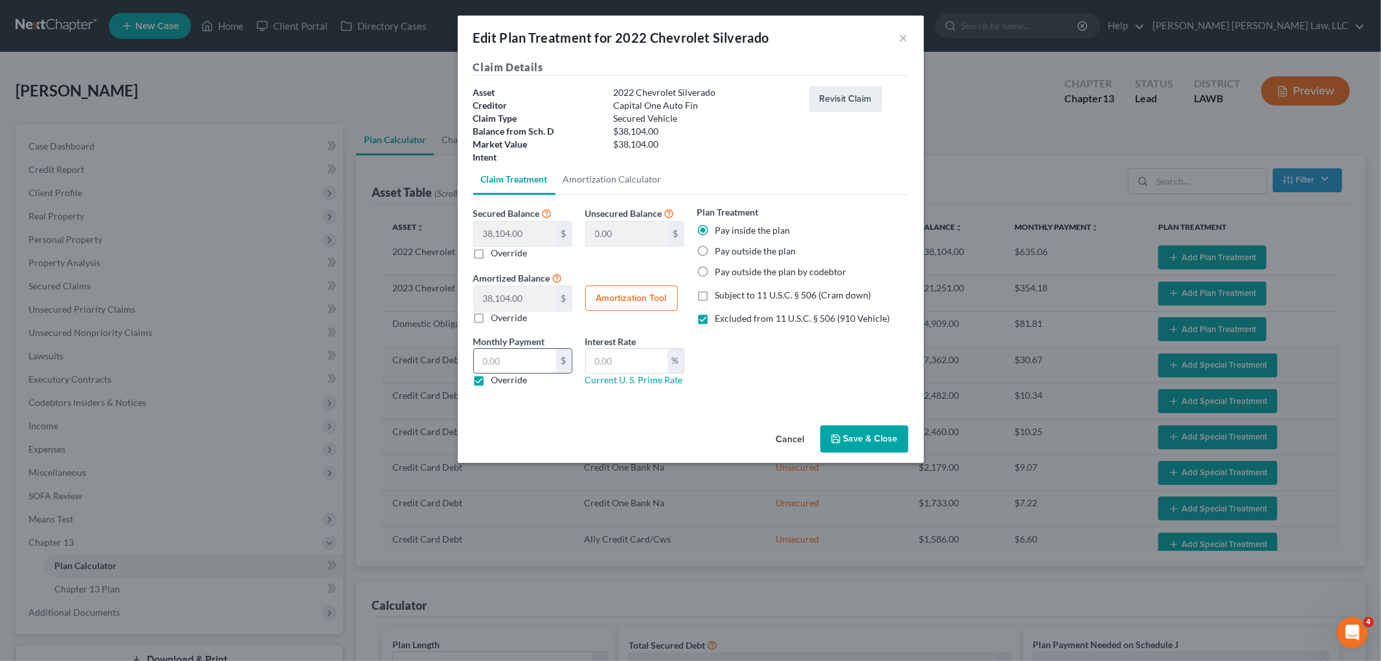
click at [523, 363] on input "text" at bounding box center [515, 361] width 82 height 25
type input "795.61"
type input "9.25"
click at [835, 443] on icon "button" at bounding box center [836, 439] width 10 height 10
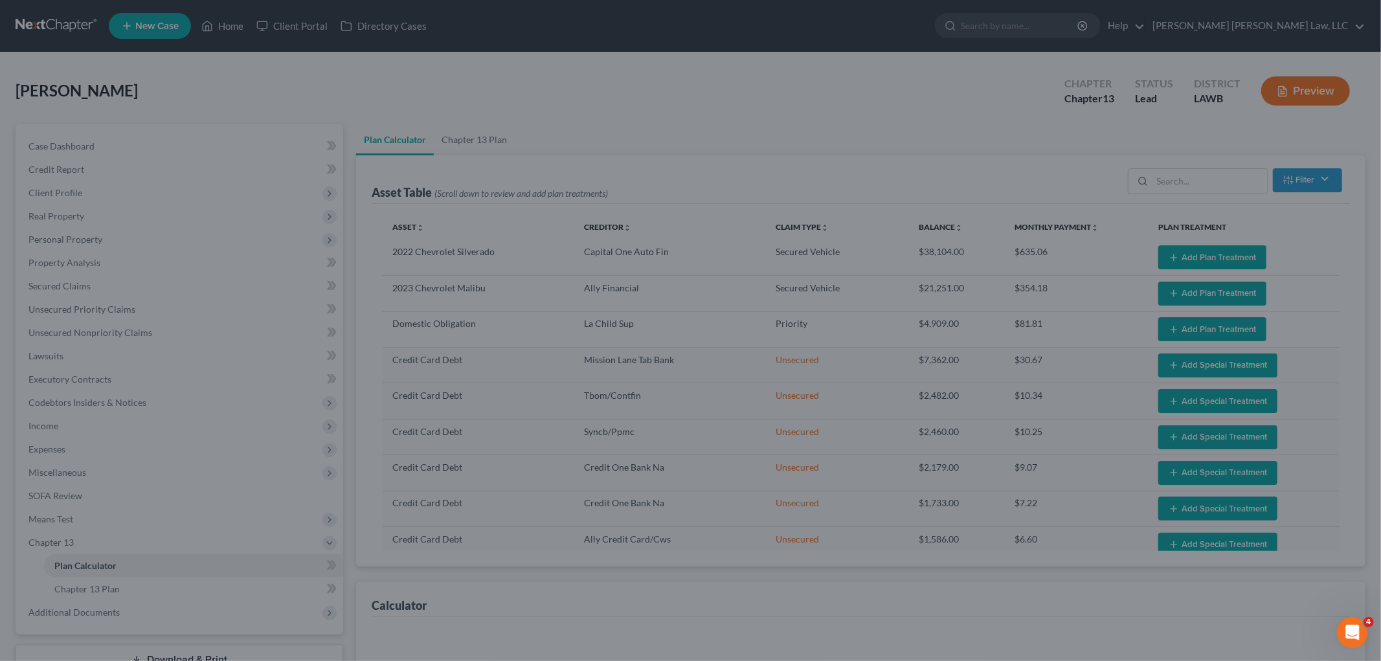
select select "59"
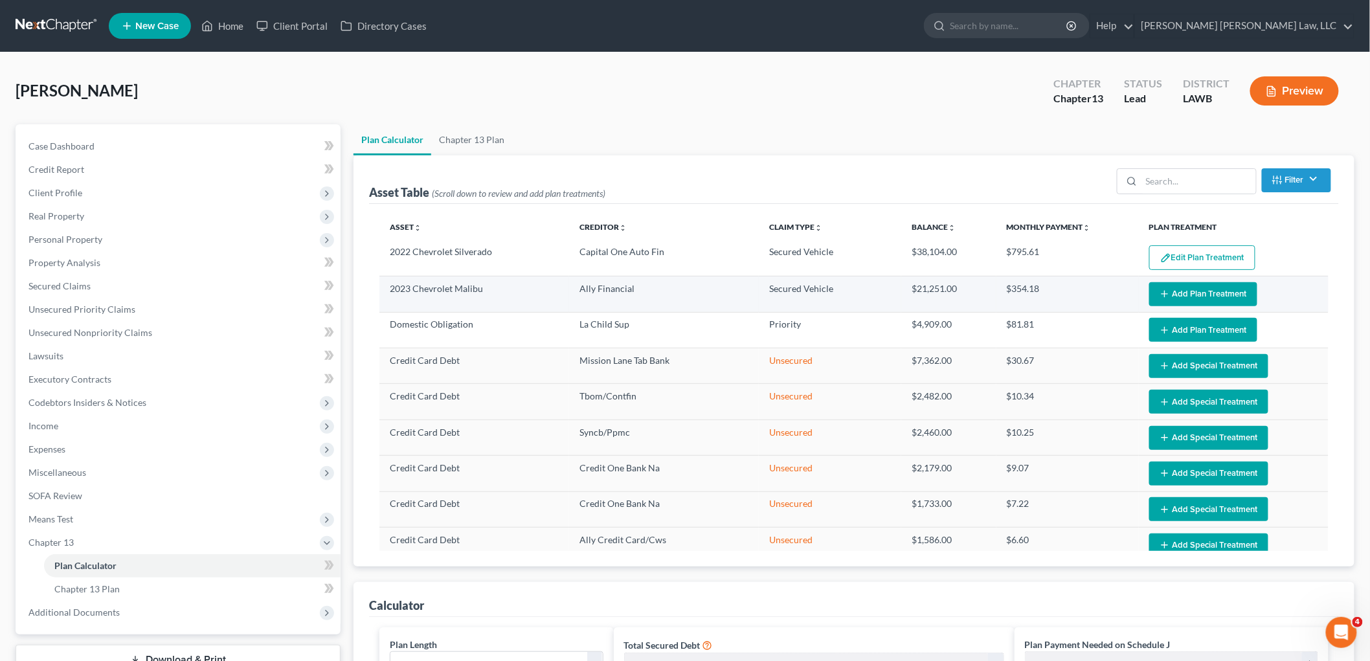
click at [1185, 296] on button "Add Plan Treatment" at bounding box center [1203, 294] width 108 height 24
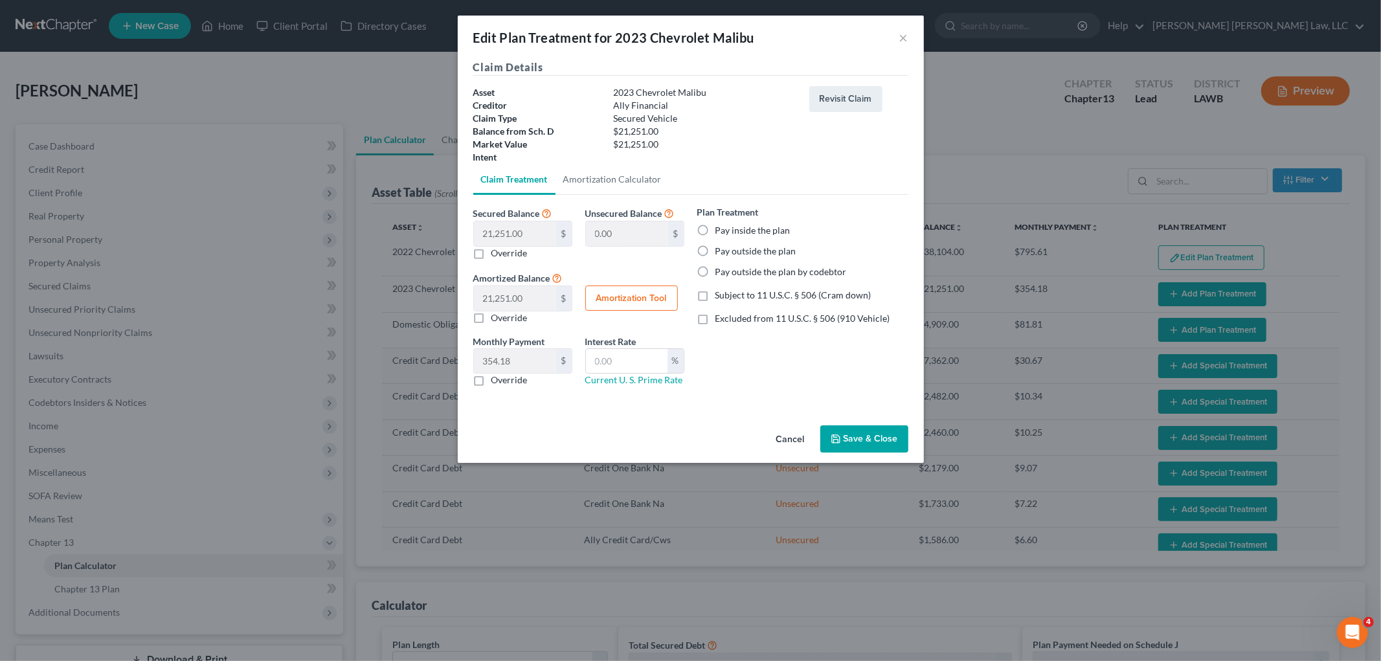
drag, startPoint x: 708, startPoint y: 229, endPoint x: 703, endPoint y: 312, distance: 83.7
click at [716, 229] on label "Pay inside the plan" at bounding box center [753, 230] width 75 height 13
click at [721, 229] on input "Pay inside the plan" at bounding box center [725, 228] width 8 height 8
radio input "true"
click at [716, 324] on label "Excluded from 11 U.S.C. § 506 (910 Vehicle)" at bounding box center [803, 318] width 175 height 13
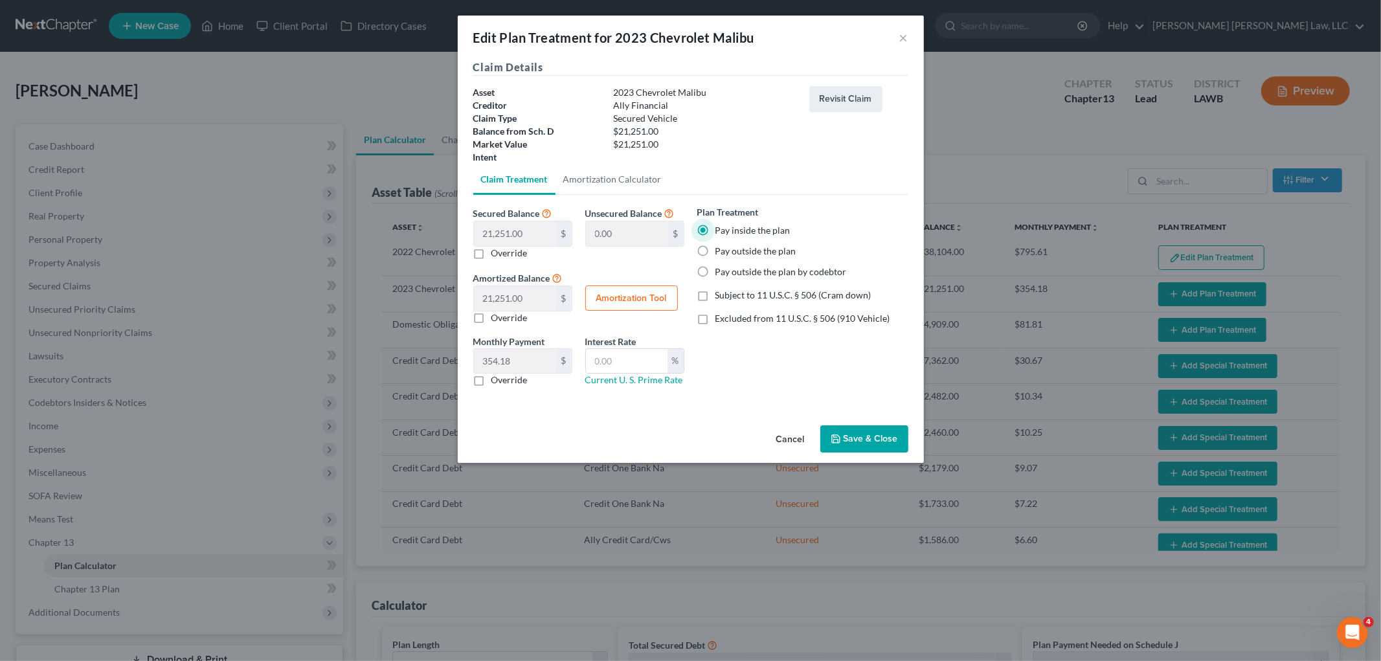
click at [721, 321] on input "Excluded from 11 U.S.C. § 506 (910 Vehicle)" at bounding box center [725, 316] width 8 height 8
checkbox input "true"
click at [492, 385] on label "Override" at bounding box center [510, 380] width 36 height 13
click at [497, 382] on input "Override" at bounding box center [501, 378] width 8 height 8
checkbox input "true"
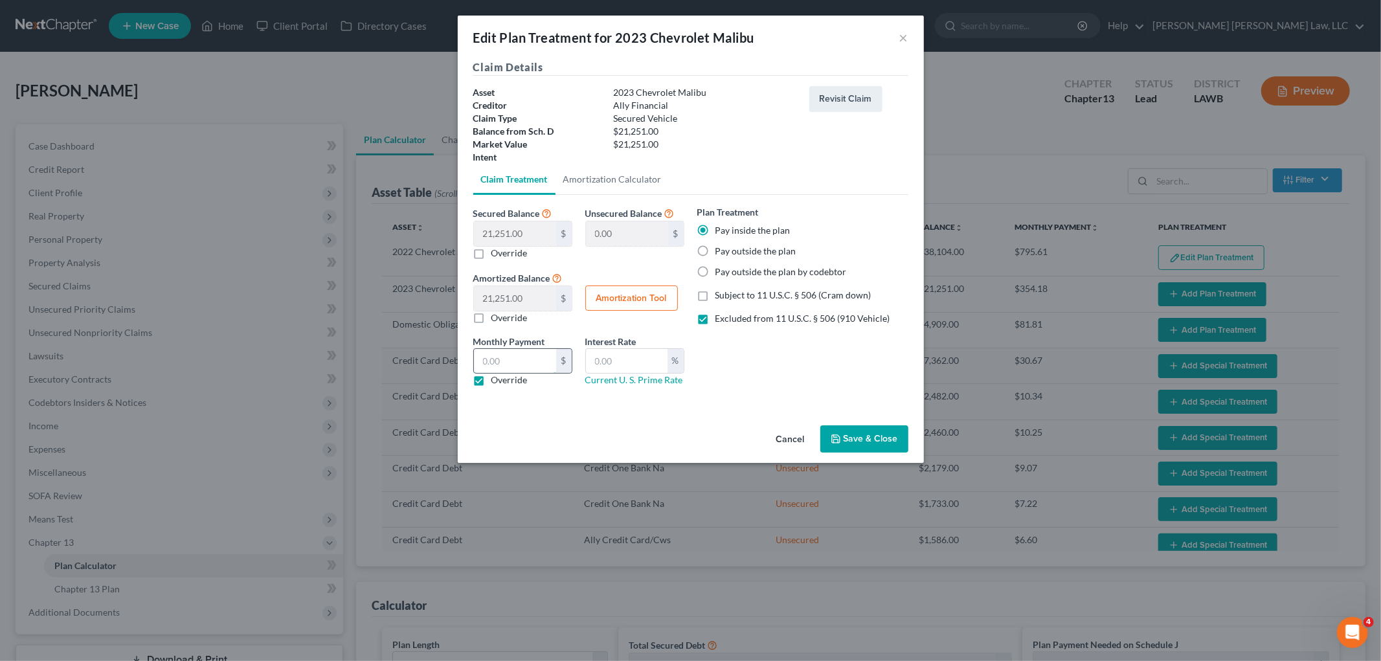
click at [513, 365] on input "text" at bounding box center [515, 361] width 82 height 25
type input "443.72"
type input "9.25"
click at [830, 436] on button "Save & Close" at bounding box center [865, 438] width 88 height 27
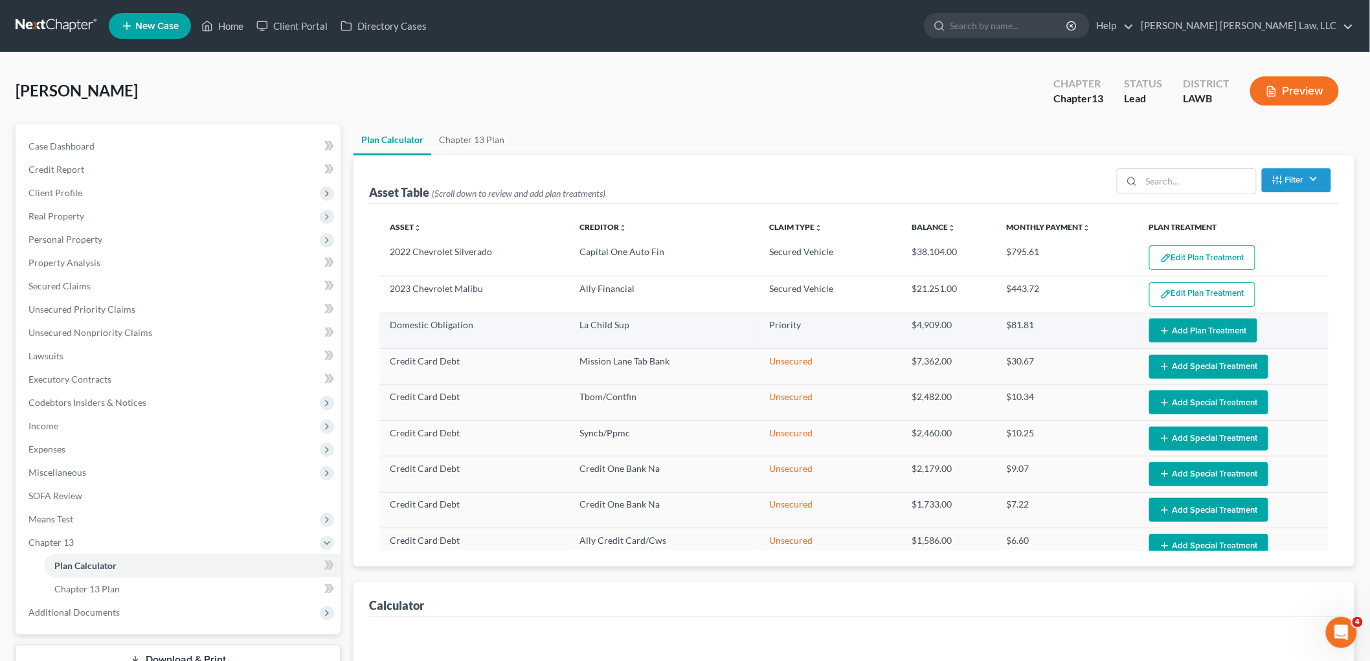
select select "59"
click at [1165, 328] on line "button" at bounding box center [1165, 331] width 0 height 6
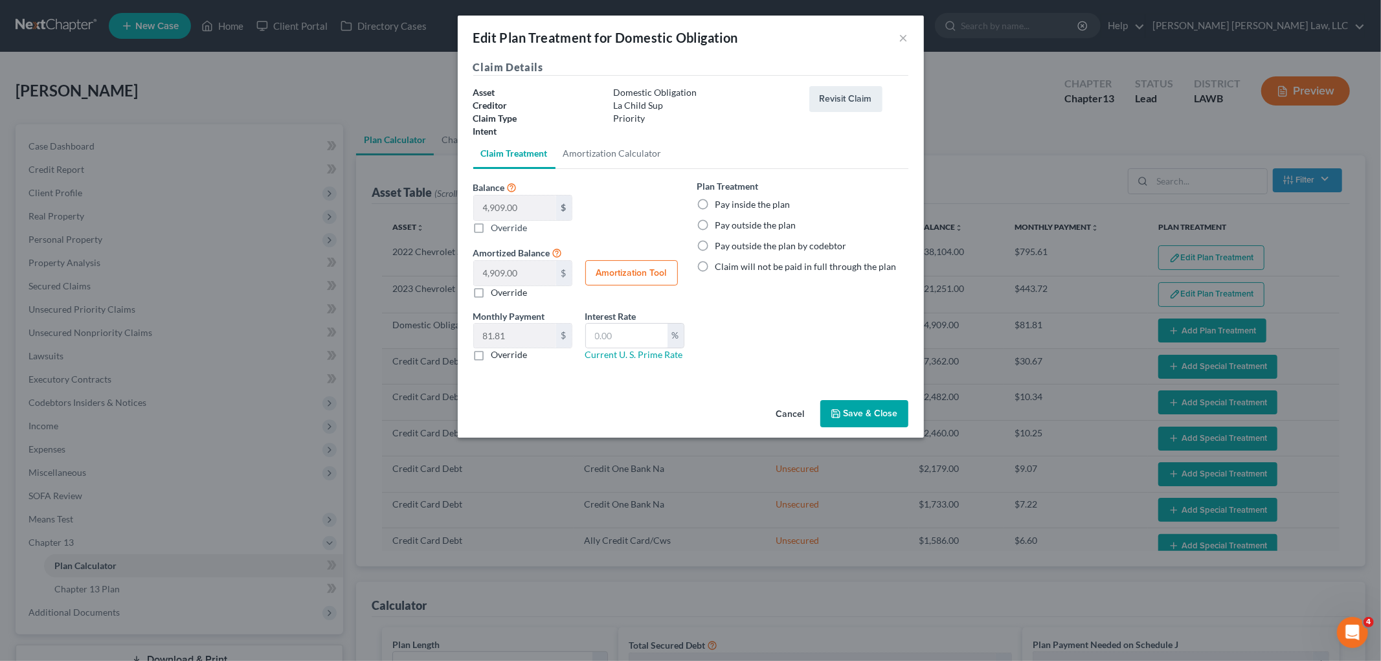
click at [716, 206] on label "Pay inside the plan" at bounding box center [753, 204] width 75 height 13
click at [721, 206] on input "Pay inside the plan" at bounding box center [725, 202] width 8 height 8
radio input "true"
click at [889, 420] on button "Save & Close" at bounding box center [865, 413] width 88 height 27
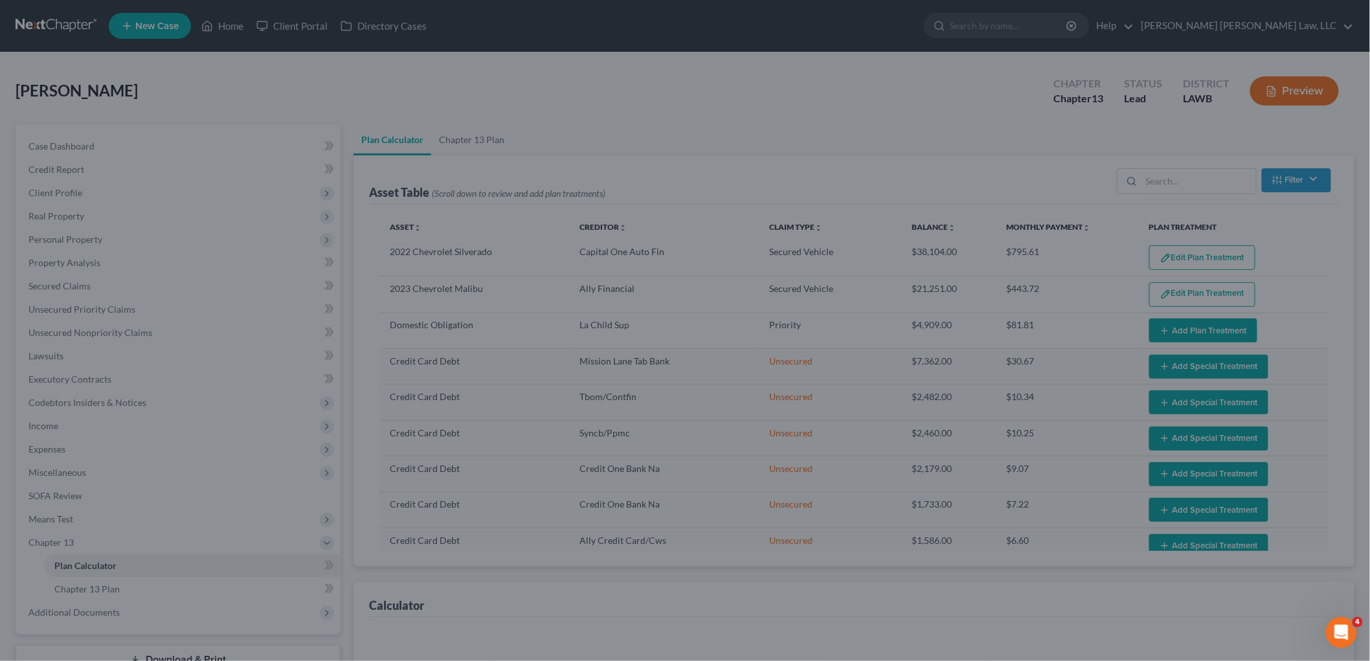
select select "59"
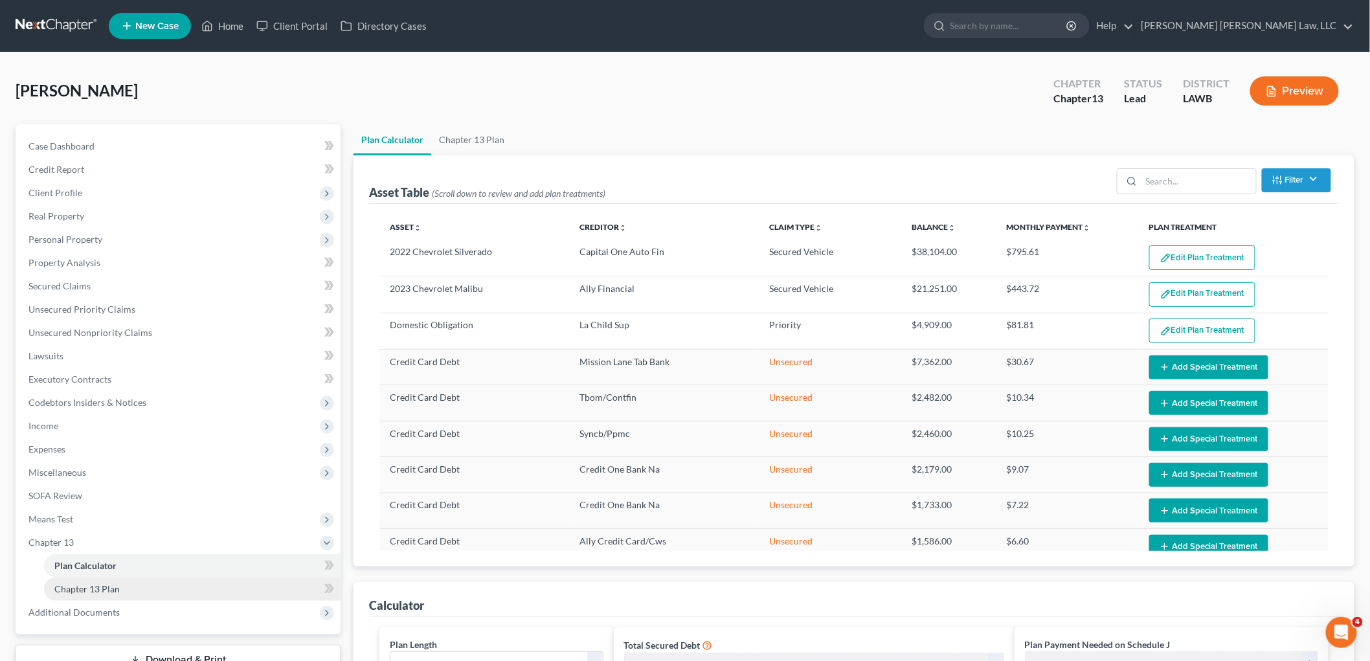
click at [156, 584] on link "Chapter 13 Plan" at bounding box center [192, 589] width 297 height 23
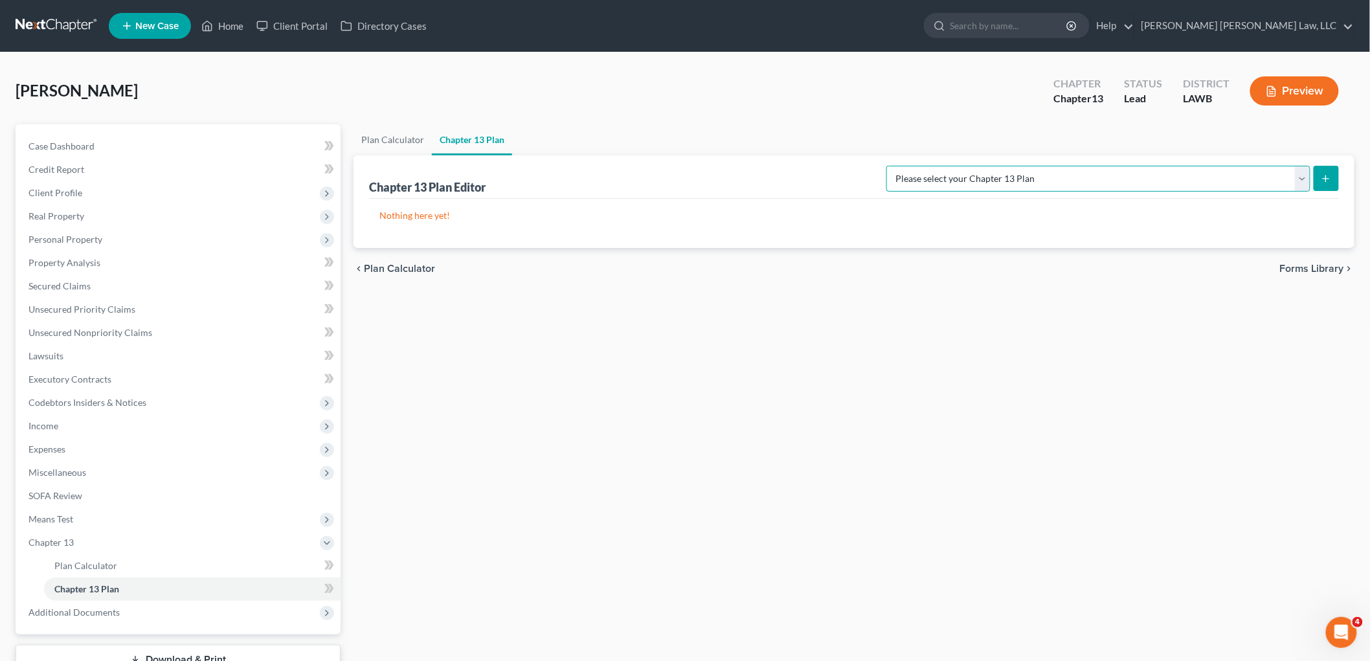
drag, startPoint x: 1273, startPoint y: 175, endPoint x: 1274, endPoint y: 188, distance: 13.1
click at [1273, 175] on select "Please select your Chapter 13 Plan E. Orum Custom Plan (Revised 12/1/2021) E. O…" at bounding box center [1099, 179] width 424 height 26
select select "1"
click at [1023, 166] on select "Please select your Chapter 13 Plan E. Orum Custom Plan (Revised 12/1/2021) E. O…" at bounding box center [1099, 179] width 424 height 26
click at [1325, 183] on button "submit" at bounding box center [1326, 178] width 25 height 25
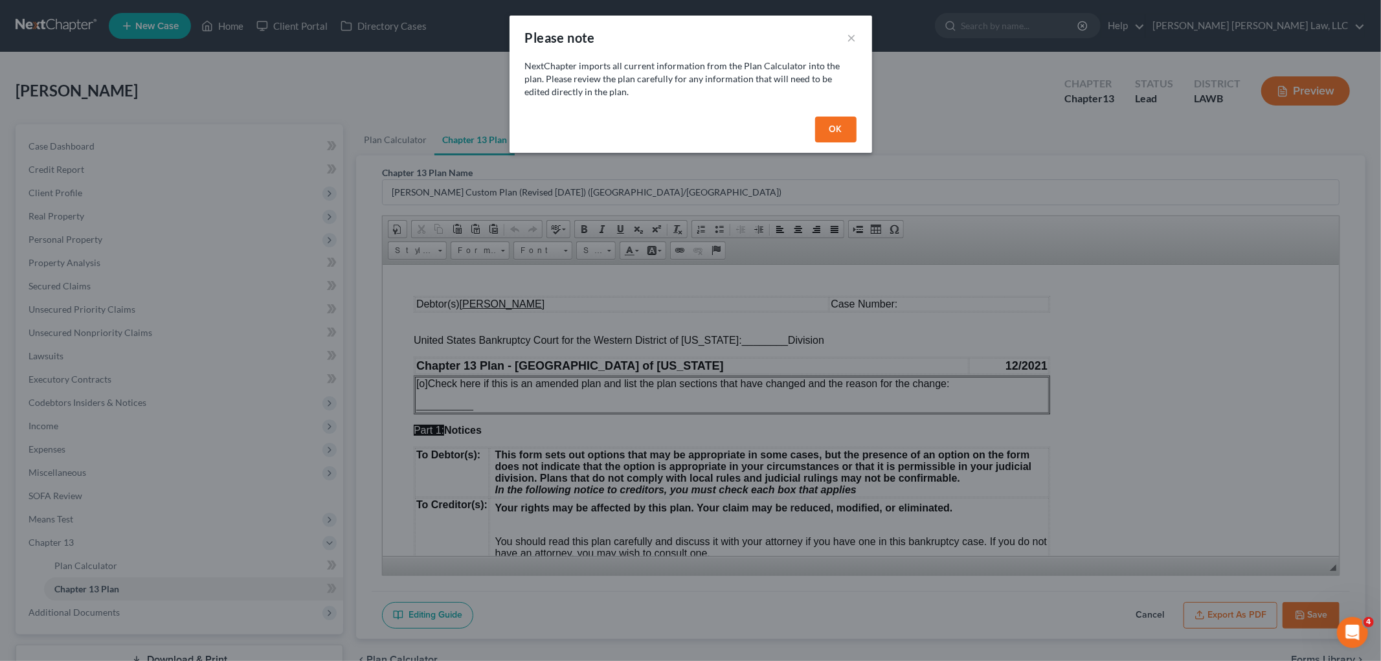
click at [834, 133] on button "OK" at bounding box center [835, 130] width 41 height 26
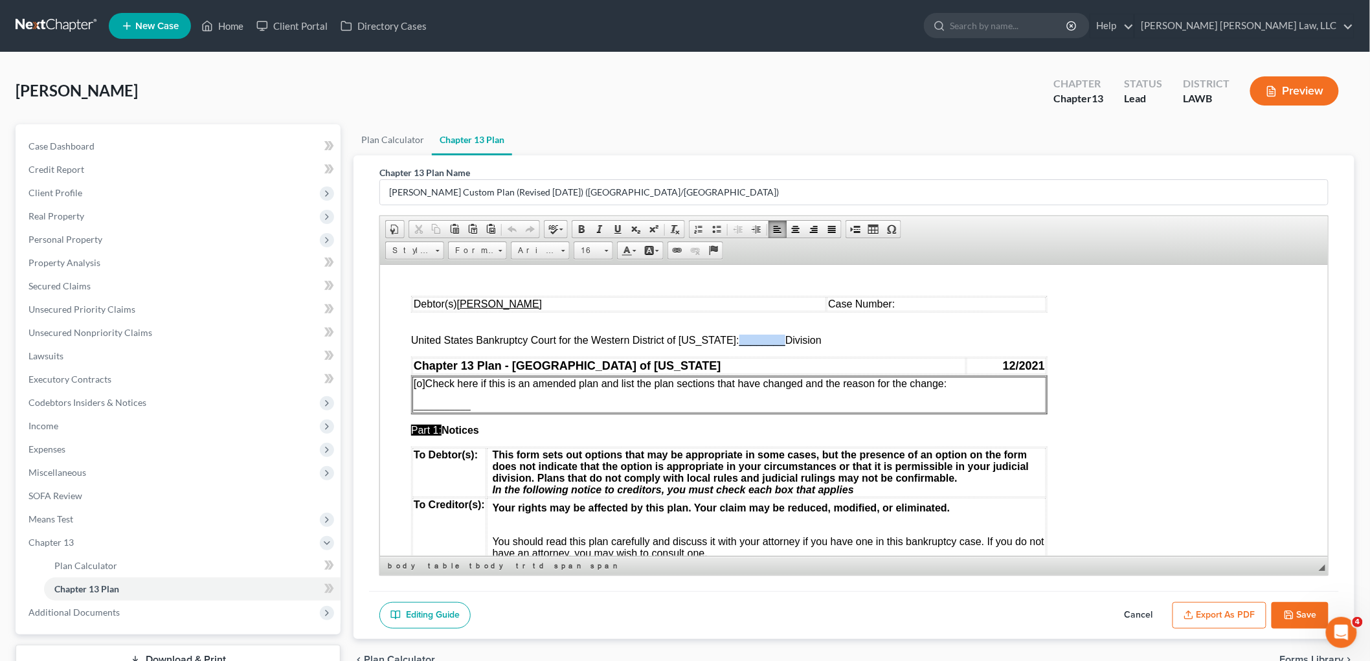
drag, startPoint x: 773, startPoint y: 340, endPoint x: 728, endPoint y: 340, distance: 44.7
click at [739, 340] on span "________" at bounding box center [762, 339] width 46 height 11
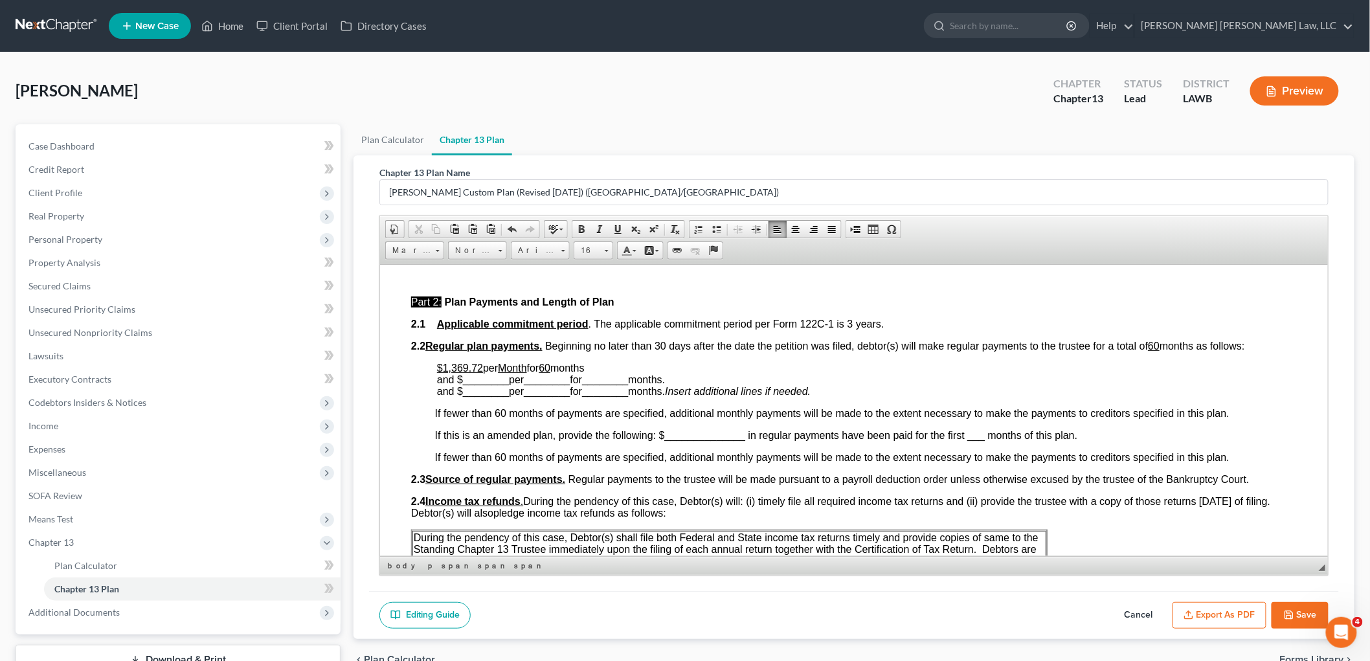
scroll to position [575, 0]
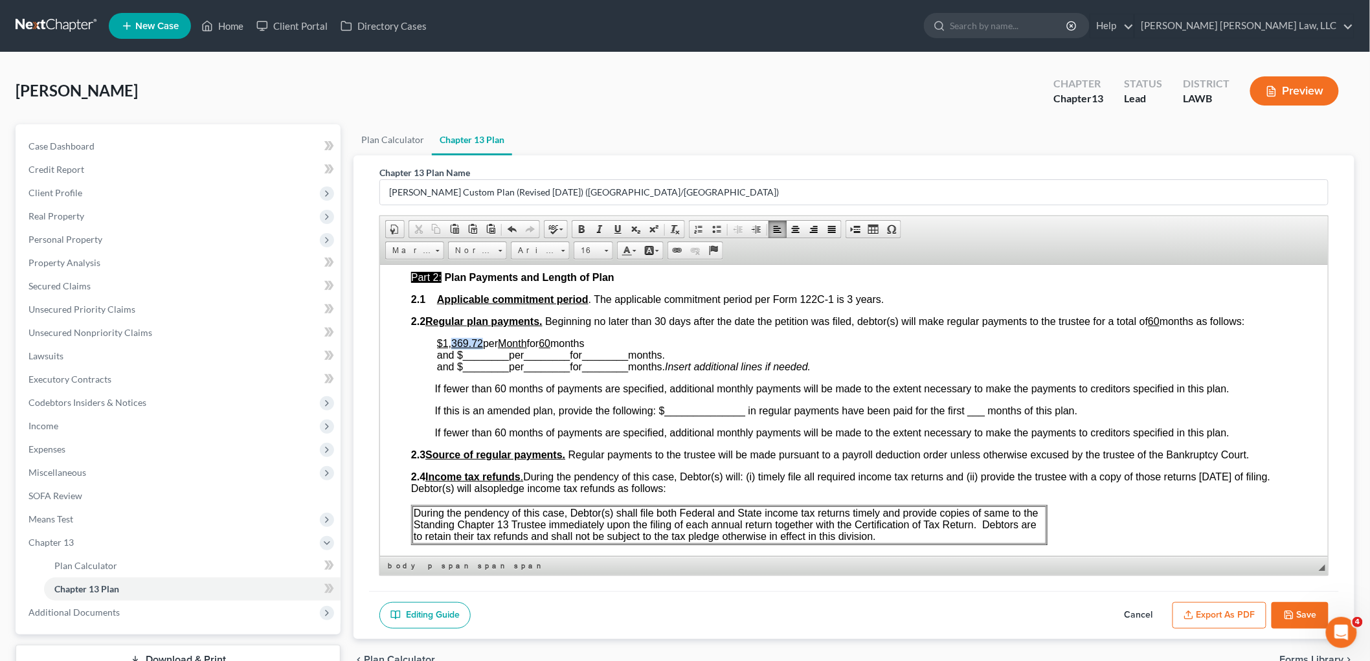
drag, startPoint x: 482, startPoint y: 343, endPoint x: 449, endPoint y: 338, distance: 32.8
click at [449, 338] on p "$1,369.72 per Month for 60 months and $ ________ per ________ for ________ mont…" at bounding box center [866, 354] width 860 height 35
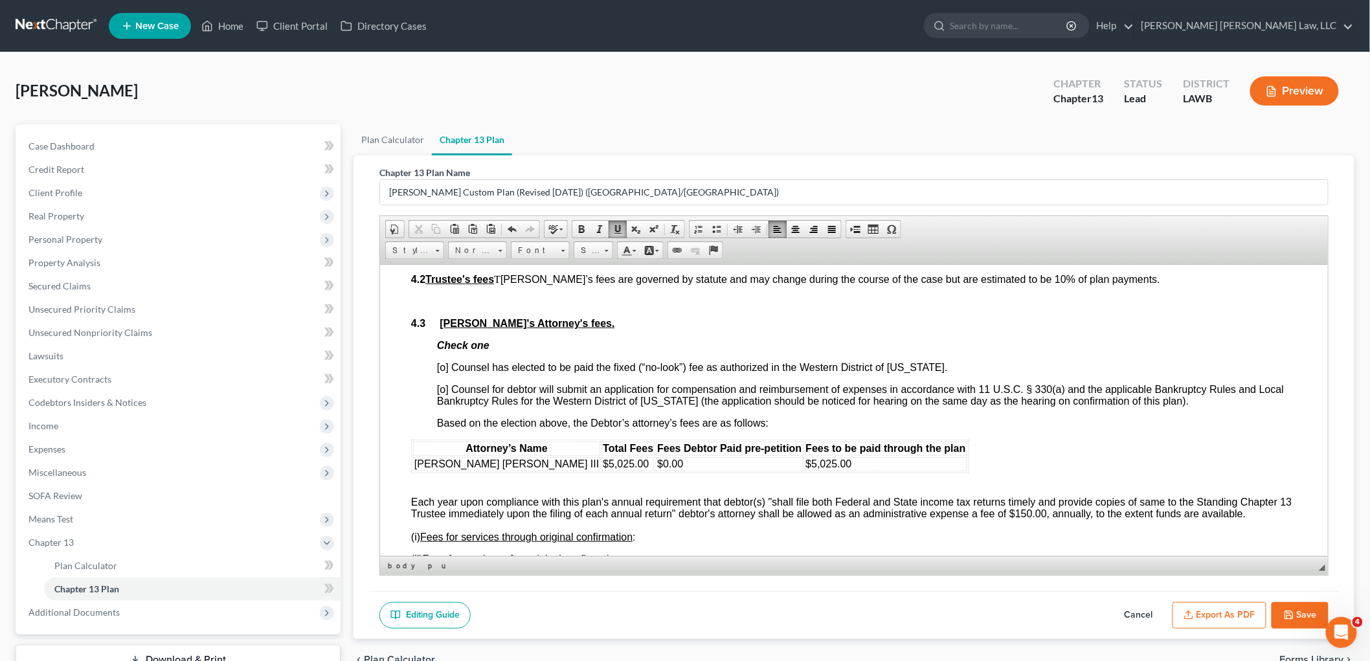
scroll to position [2015, 0]
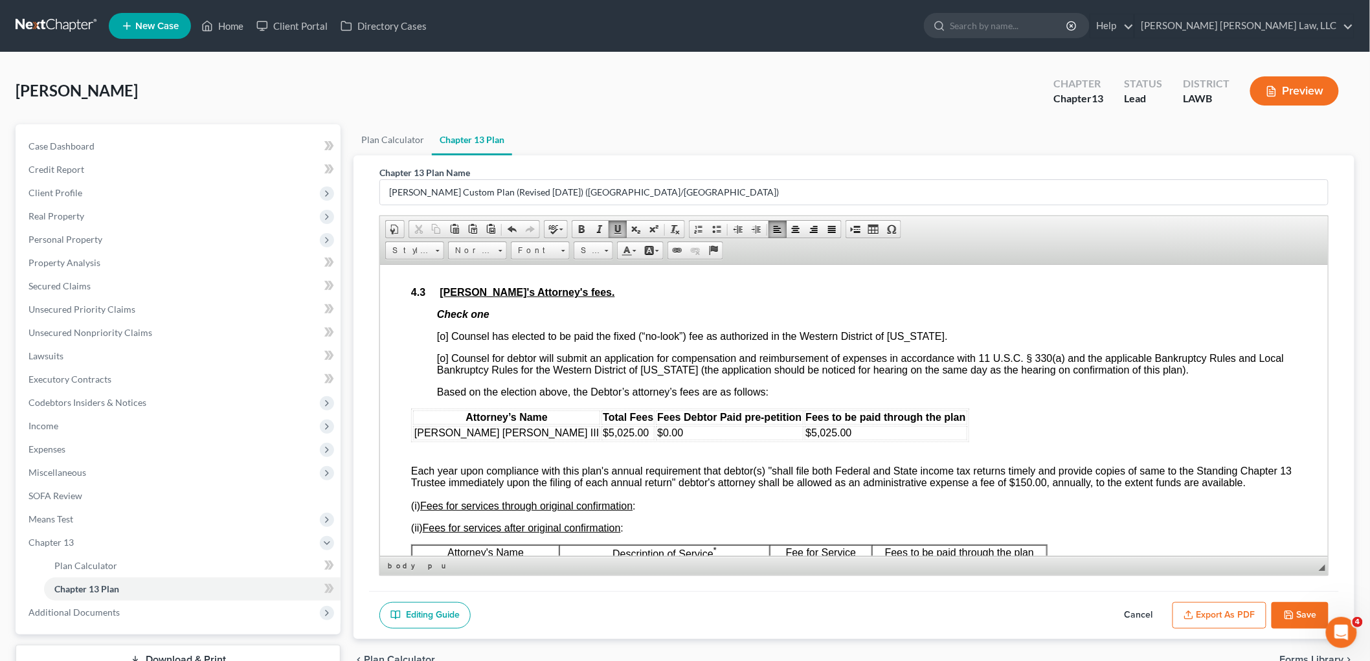
click at [444, 341] on span "[o] Counsel has elected to be paid the fixed (“no-look”) fee as authorized in t…" at bounding box center [691, 335] width 511 height 11
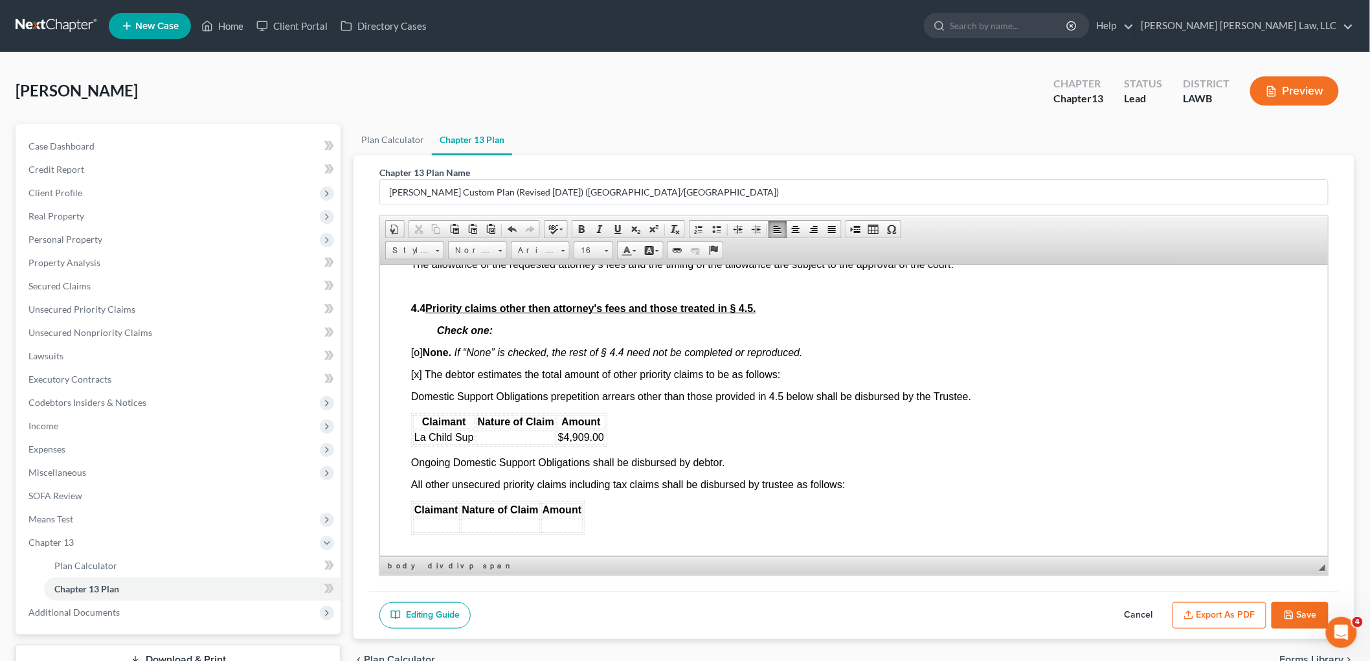
click at [484, 444] on td at bounding box center [515, 437] width 79 height 14
click at [471, 442] on span "La Child Sup" at bounding box center [444, 436] width 60 height 11
click at [521, 444] on td at bounding box center [532, 437] width 79 height 14
click at [906, 450] on div "Attorney’s Name Total Fees Fees Debtor Paid pre-petition Fees to be paid throug…" at bounding box center [854, 325] width 886 height 552
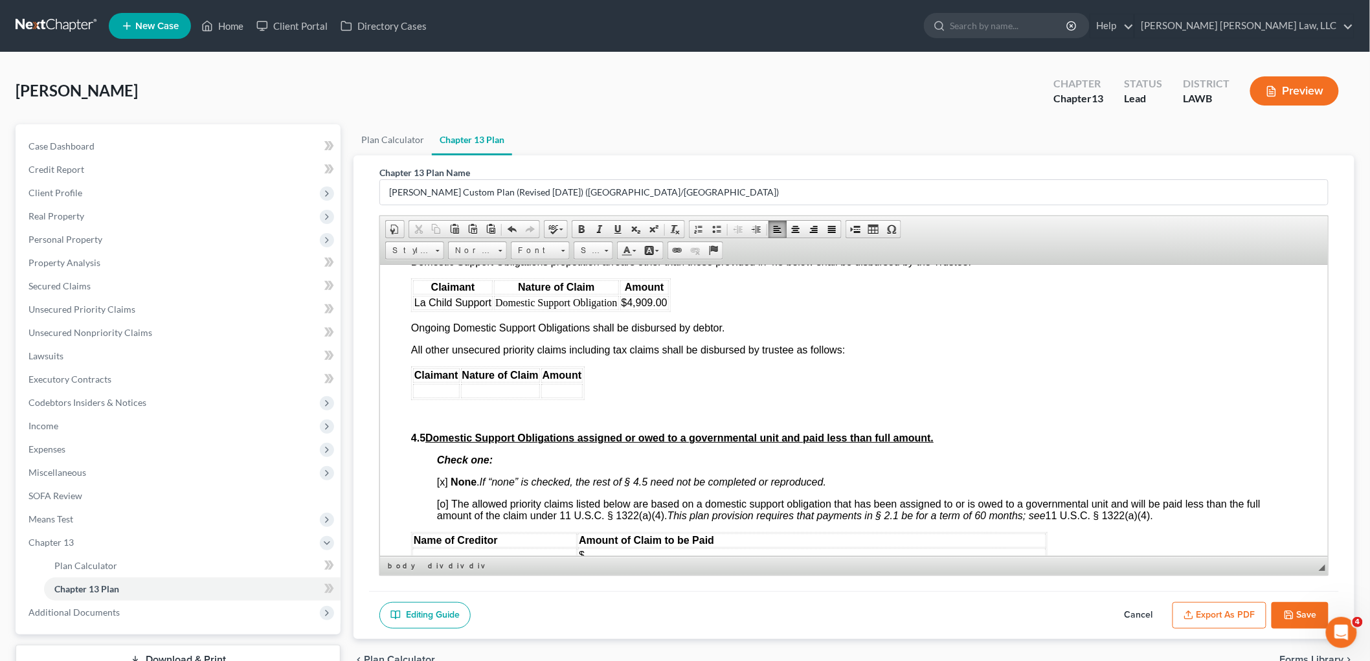
scroll to position [2518, 0]
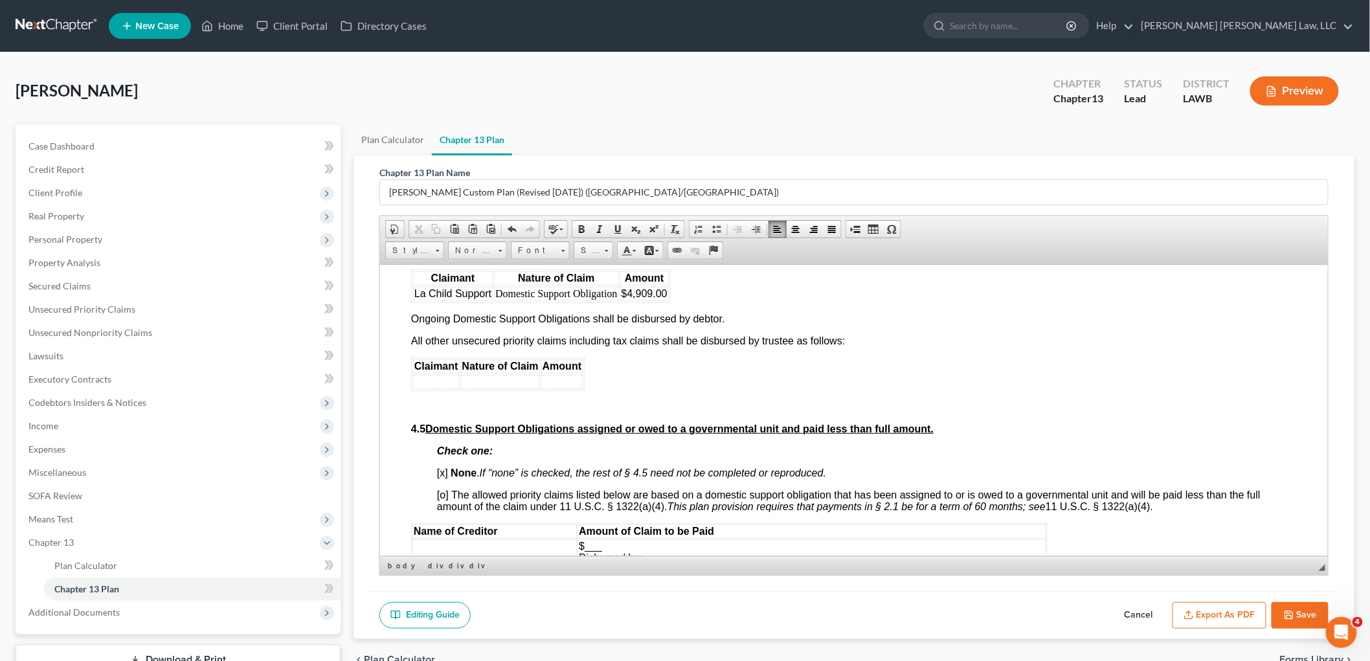
click at [589, 300] on td "Domestic Support Obligation" at bounding box center [555, 293] width 124 height 14
click at [965, 346] on p "All other unsecured priority claims including tax claims shall be disbursed by …" at bounding box center [854, 341] width 886 height 12
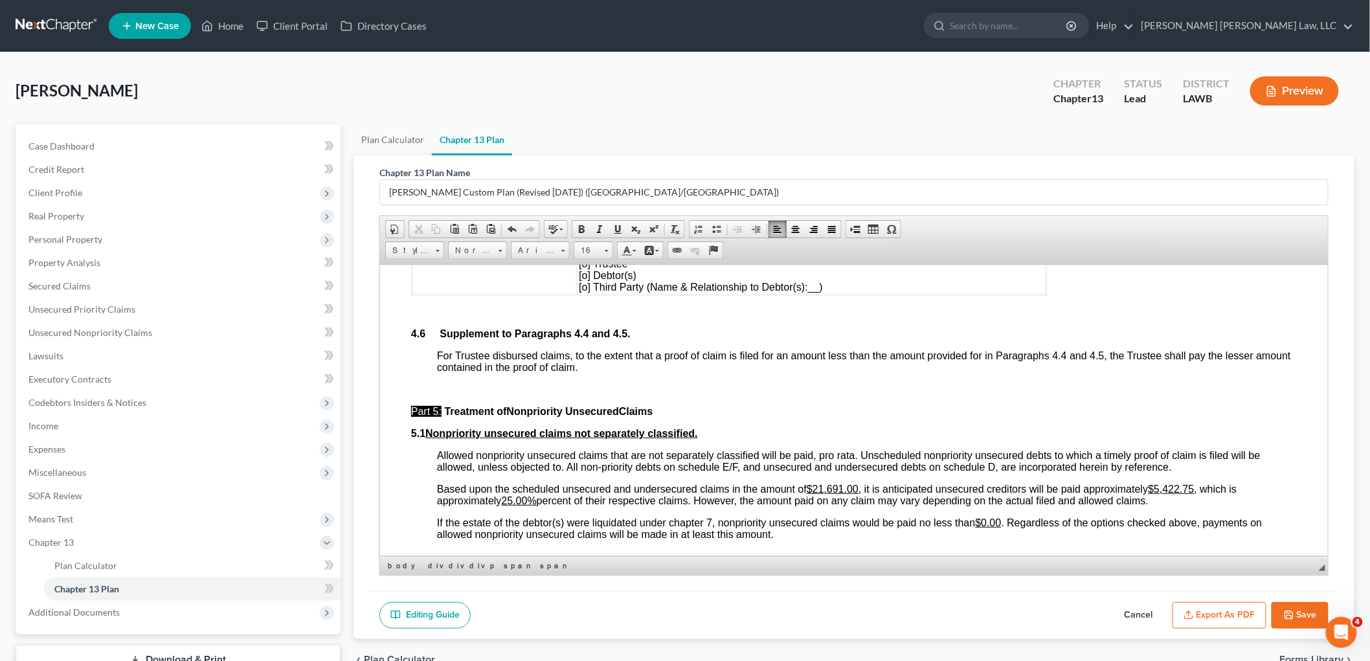
scroll to position [2950, 0]
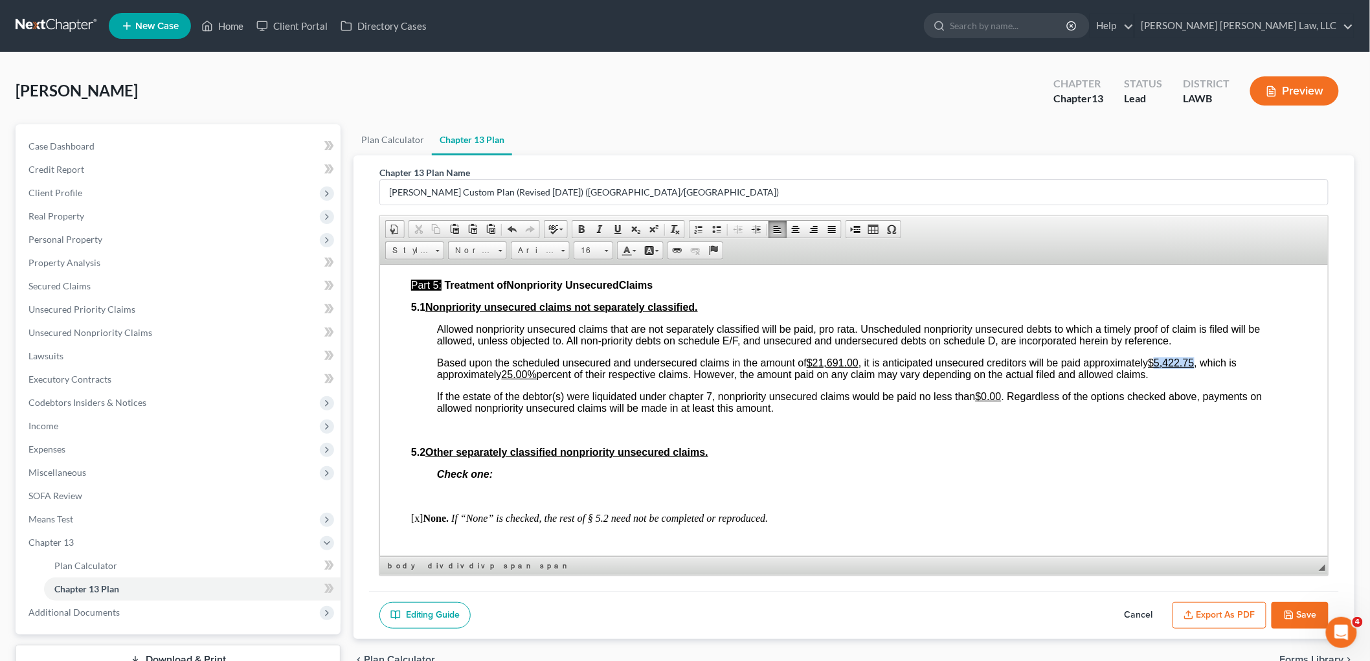
drag, startPoint x: 1198, startPoint y: 370, endPoint x: 1161, endPoint y: 371, distance: 36.9
click at [1161, 368] on u "$5,422.75" at bounding box center [1171, 362] width 46 height 11
drag, startPoint x: 530, startPoint y: 381, endPoint x: 507, endPoint y: 385, distance: 23.5
click at [507, 379] on u "25.00%" at bounding box center [518, 373] width 35 height 11
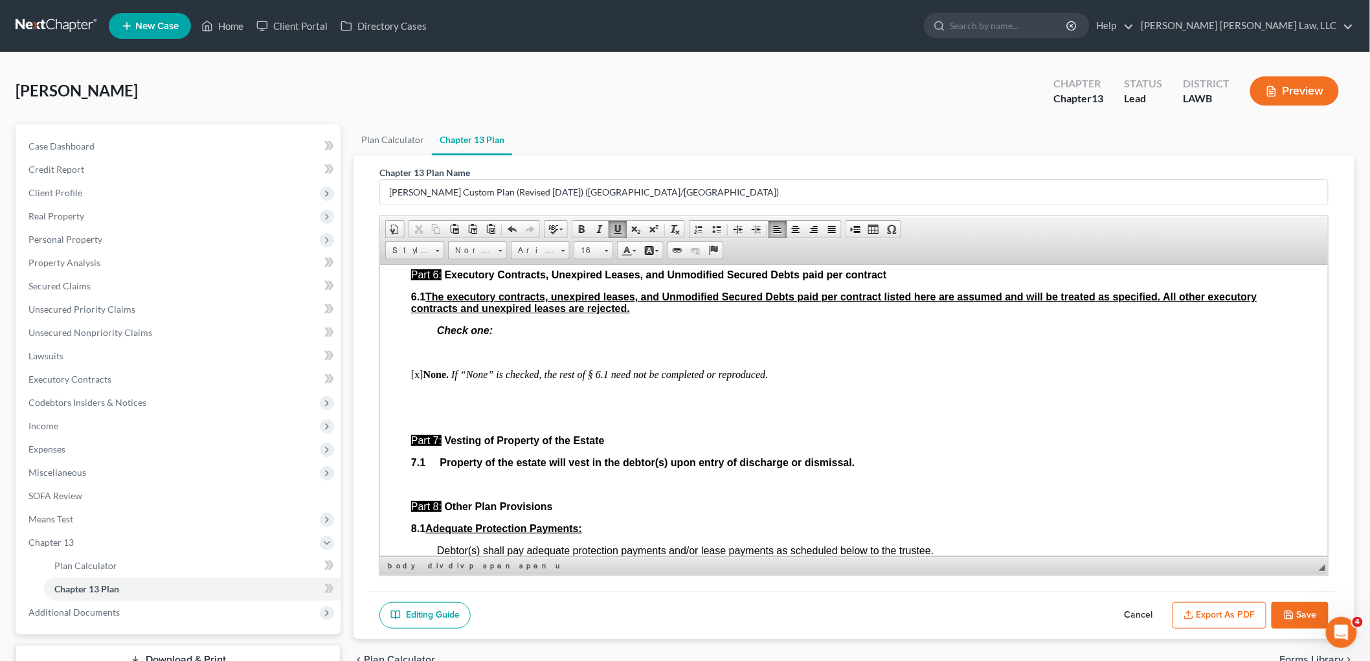
scroll to position [3382, 0]
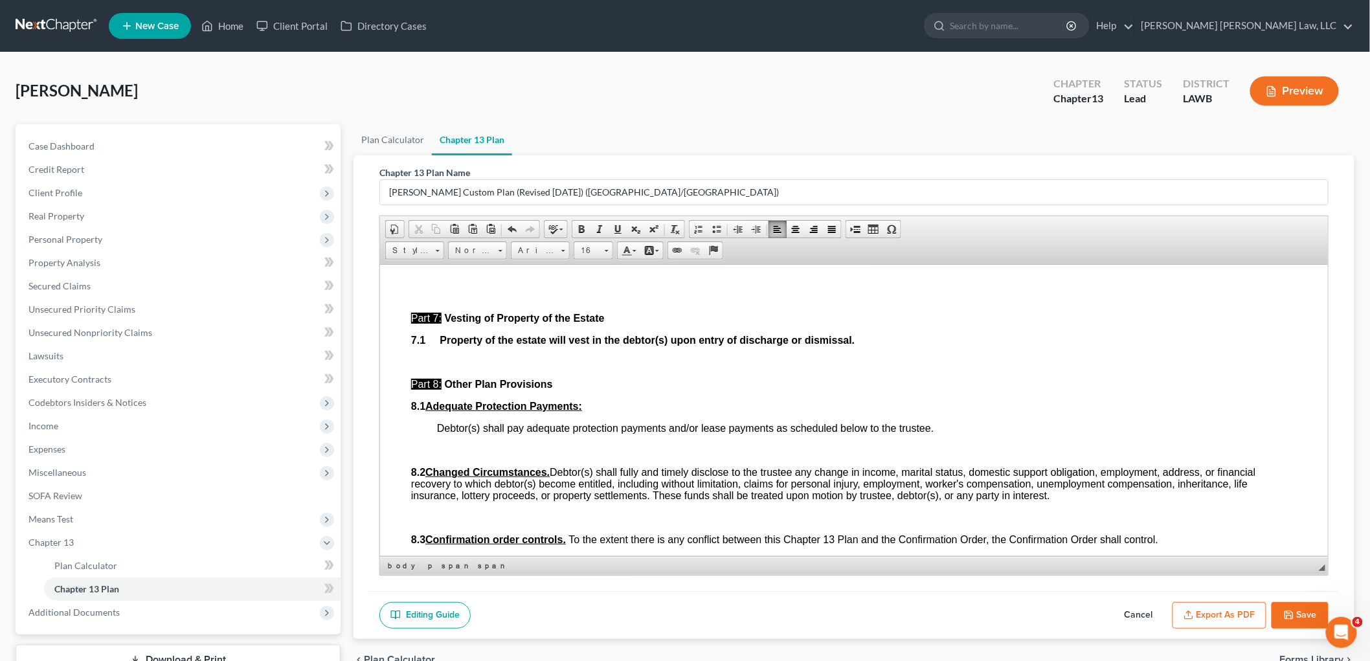
scroll to position [3597, 0]
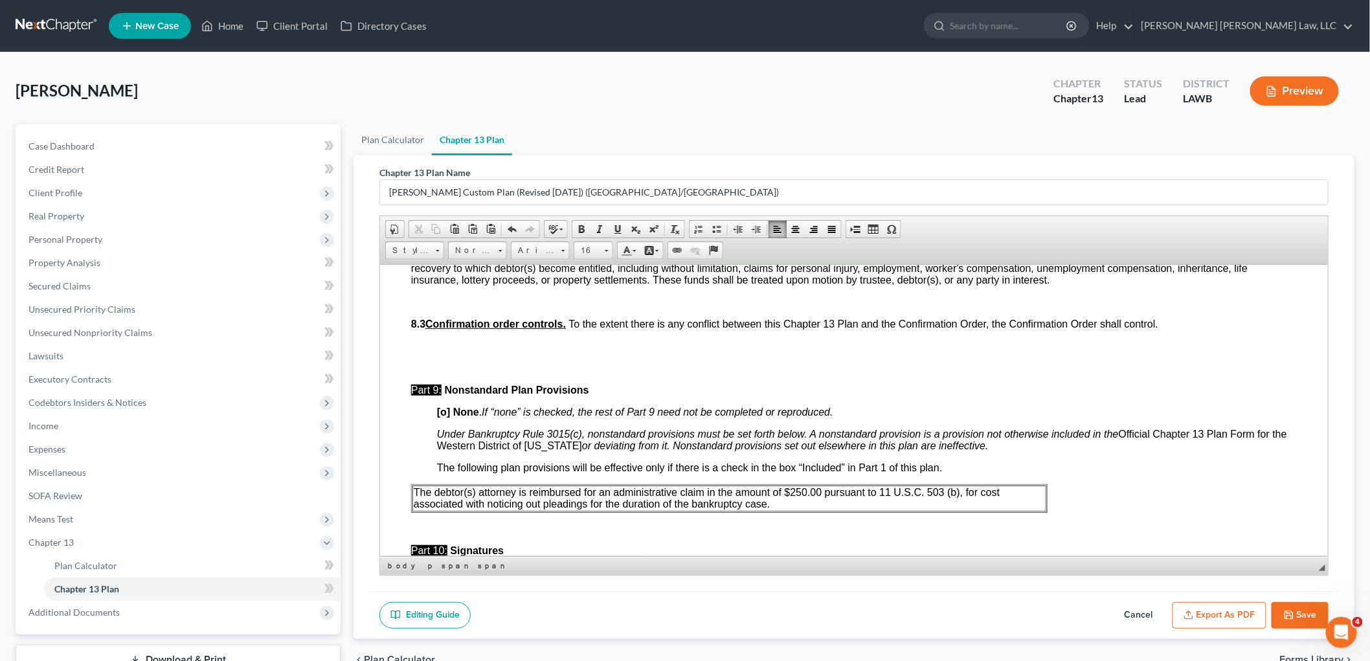
click at [776, 510] on p "The debtor(s) attorney is reimbursed for an administrative claim in the amount …" at bounding box center [728, 497] width 631 height 23
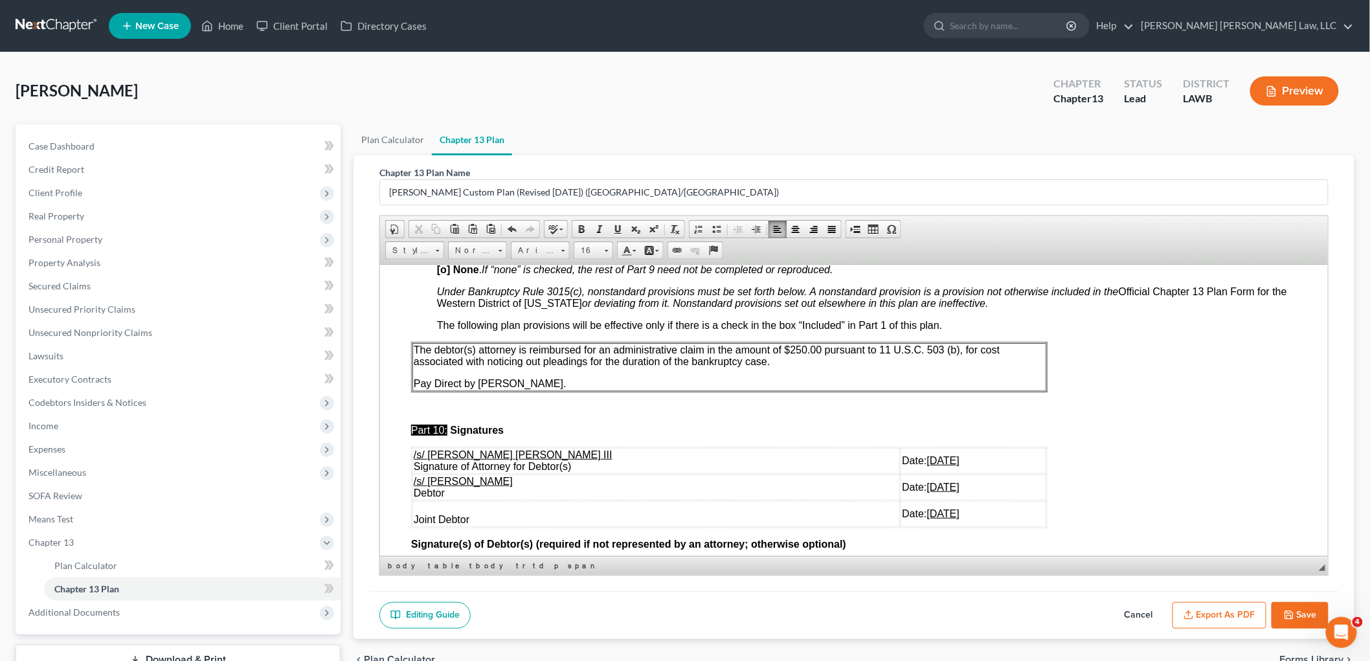
scroll to position [3741, 0]
drag, startPoint x: 922, startPoint y: 522, endPoint x: 515, endPoint y: 509, distance: 406.3
click at [515, 509] on tr "Joint Debtor Date: 10/13/2025" at bounding box center [729, 512] width 634 height 26
click at [1306, 609] on button "Save" at bounding box center [1300, 615] width 57 height 27
select select "1"
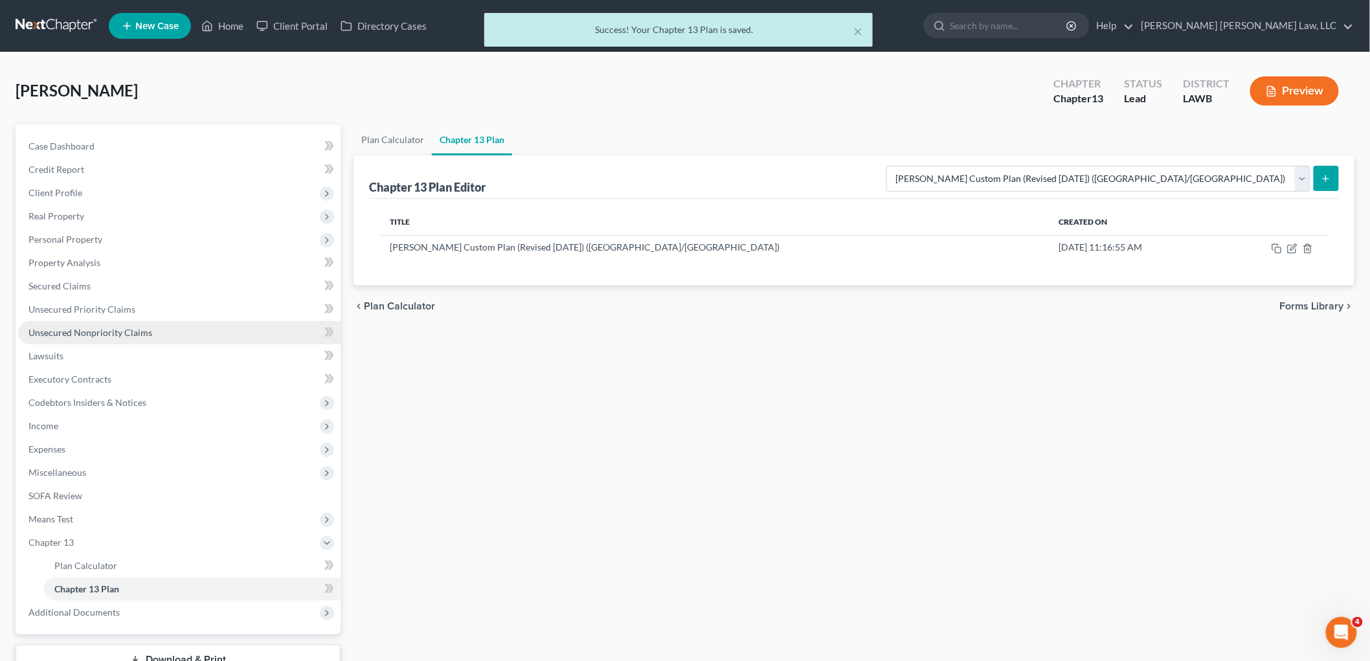
click at [173, 328] on link "Unsecured Nonpriority Claims" at bounding box center [179, 332] width 323 height 23
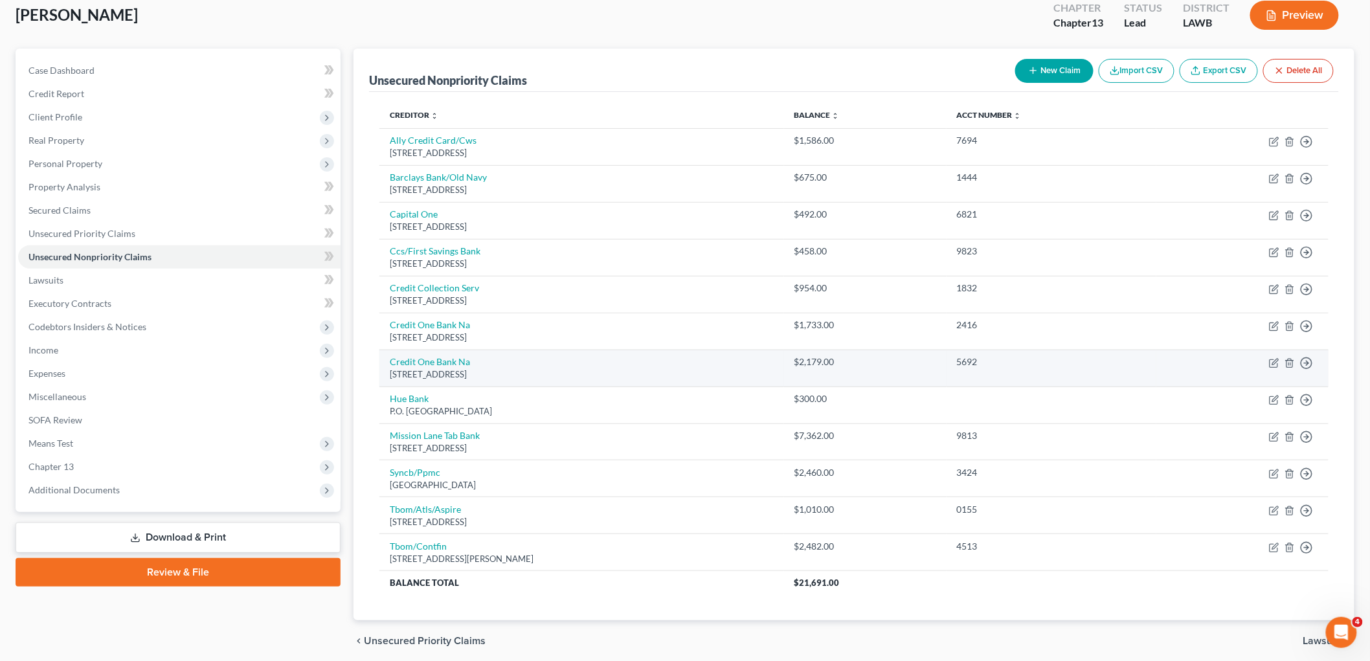
scroll to position [126, 0]
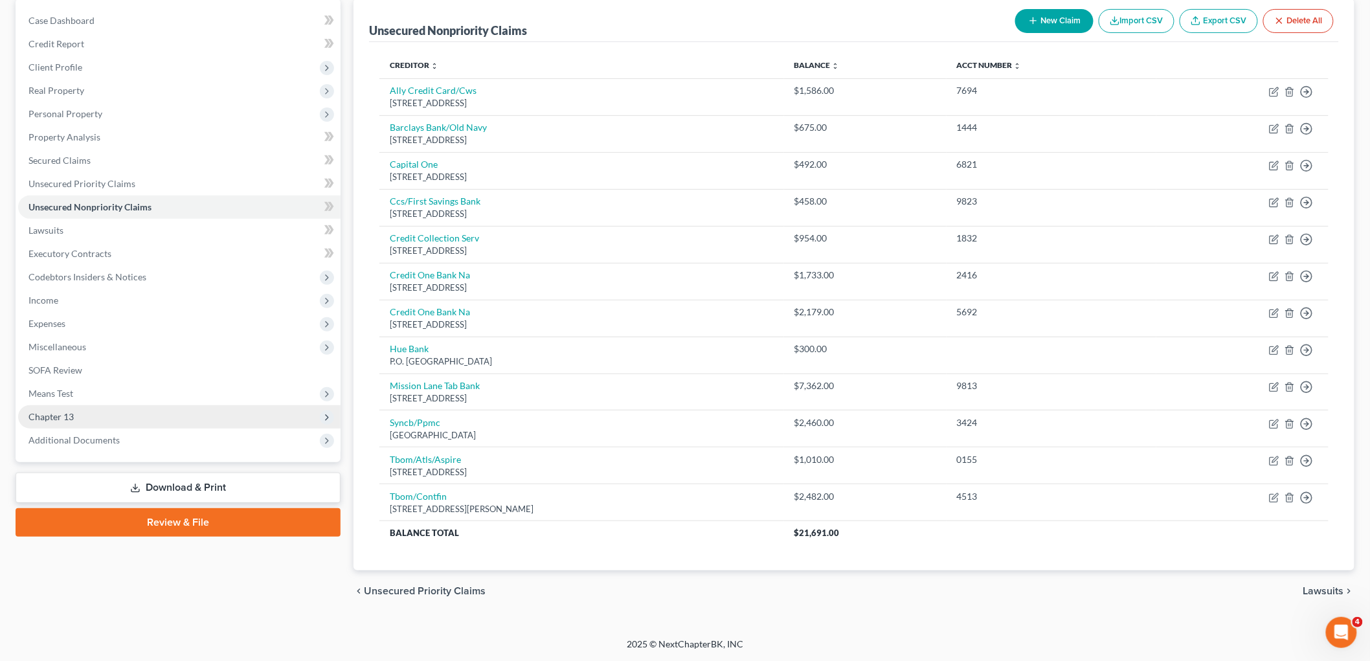
click at [135, 421] on span "Chapter 13" at bounding box center [179, 416] width 323 height 23
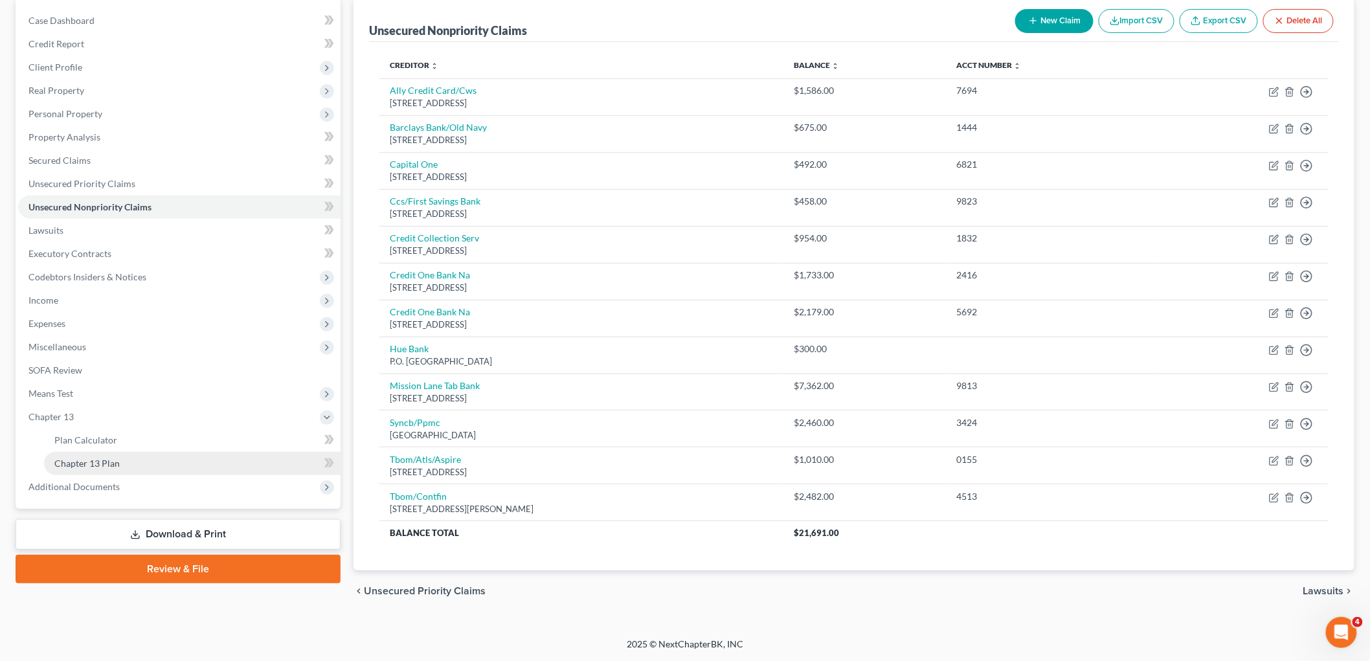
click at [119, 463] on link "Chapter 13 Plan" at bounding box center [192, 463] width 297 height 23
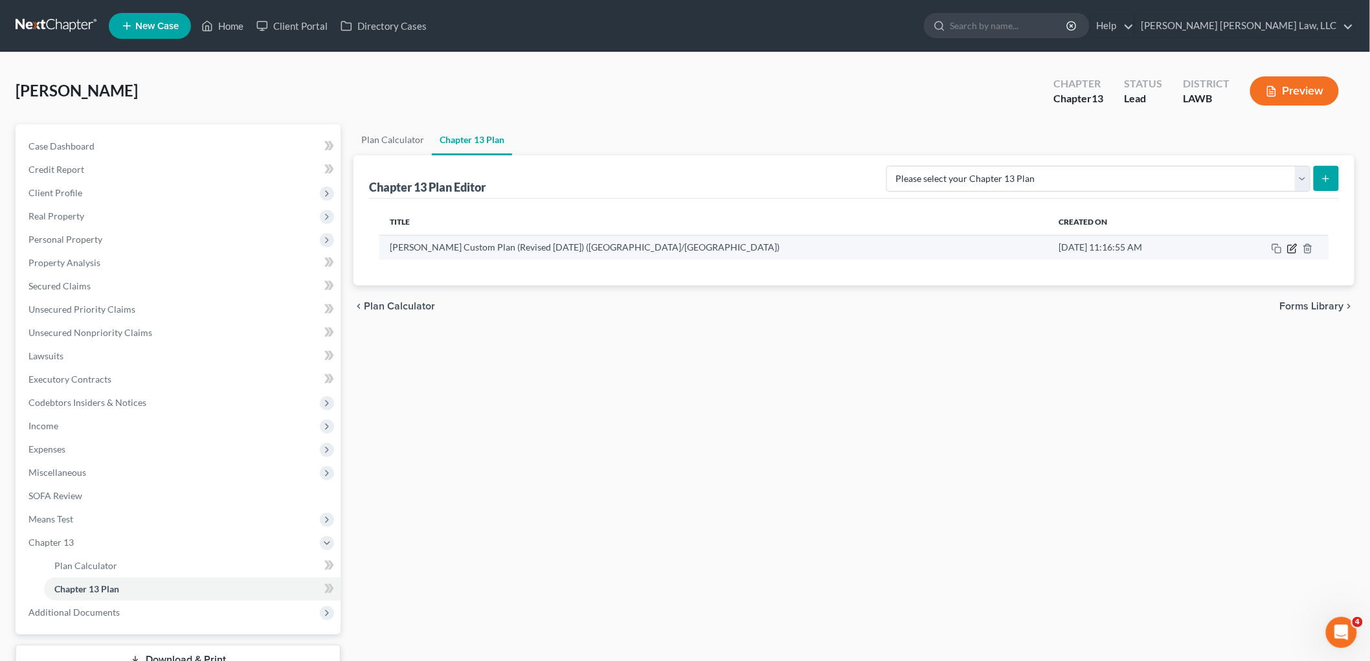
click at [1293, 245] on icon "button" at bounding box center [1292, 248] width 10 height 10
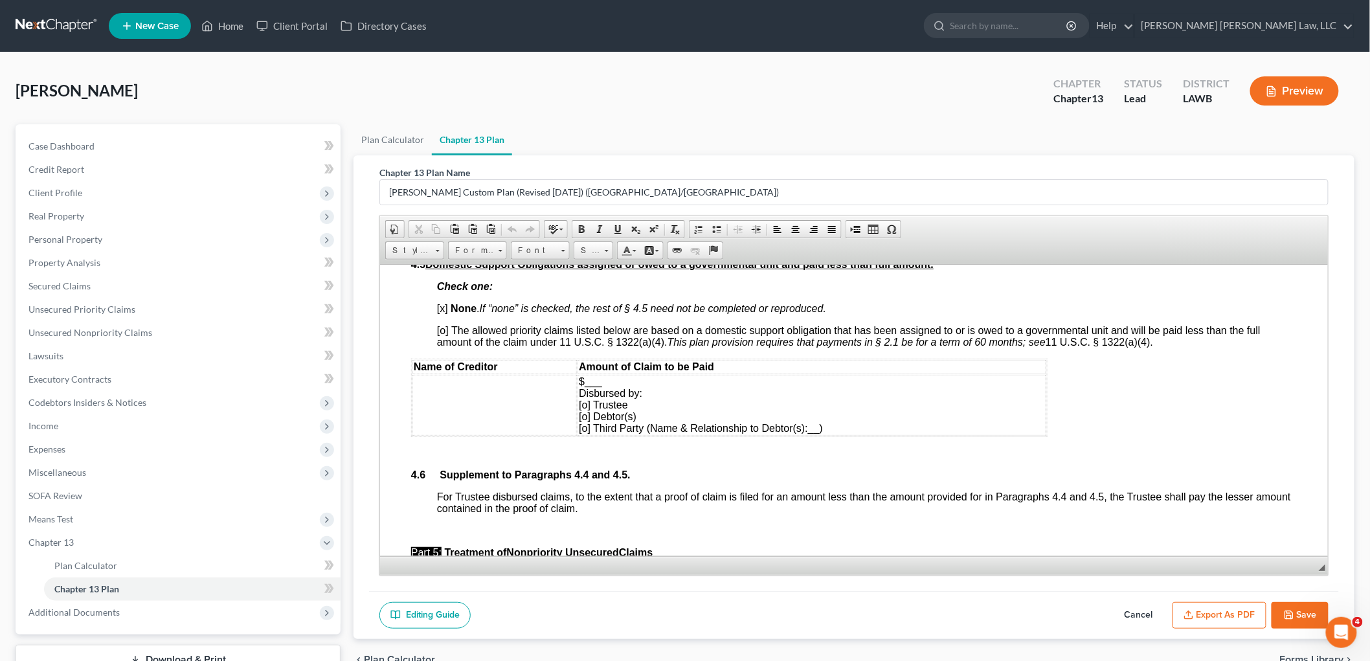
scroll to position [2878, 0]
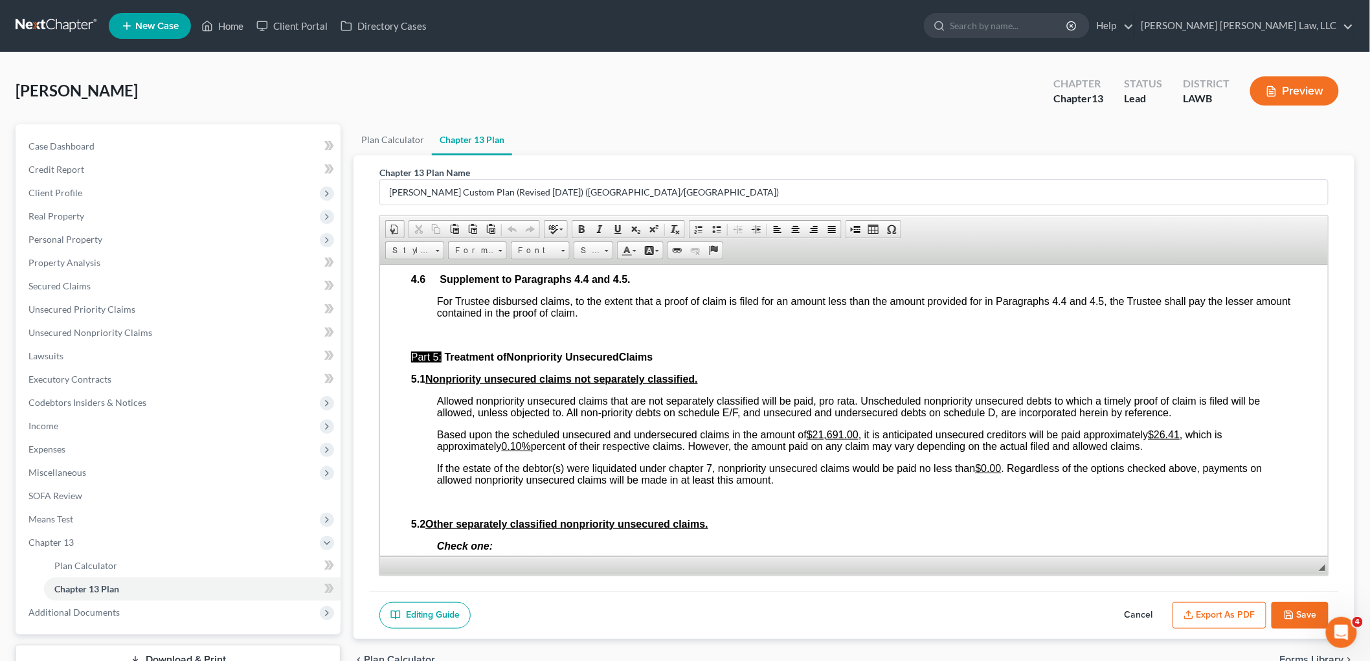
click at [528, 451] on u "0.10%" at bounding box center [515, 445] width 29 height 11
click at [1309, 616] on button "Save" at bounding box center [1300, 615] width 57 height 27
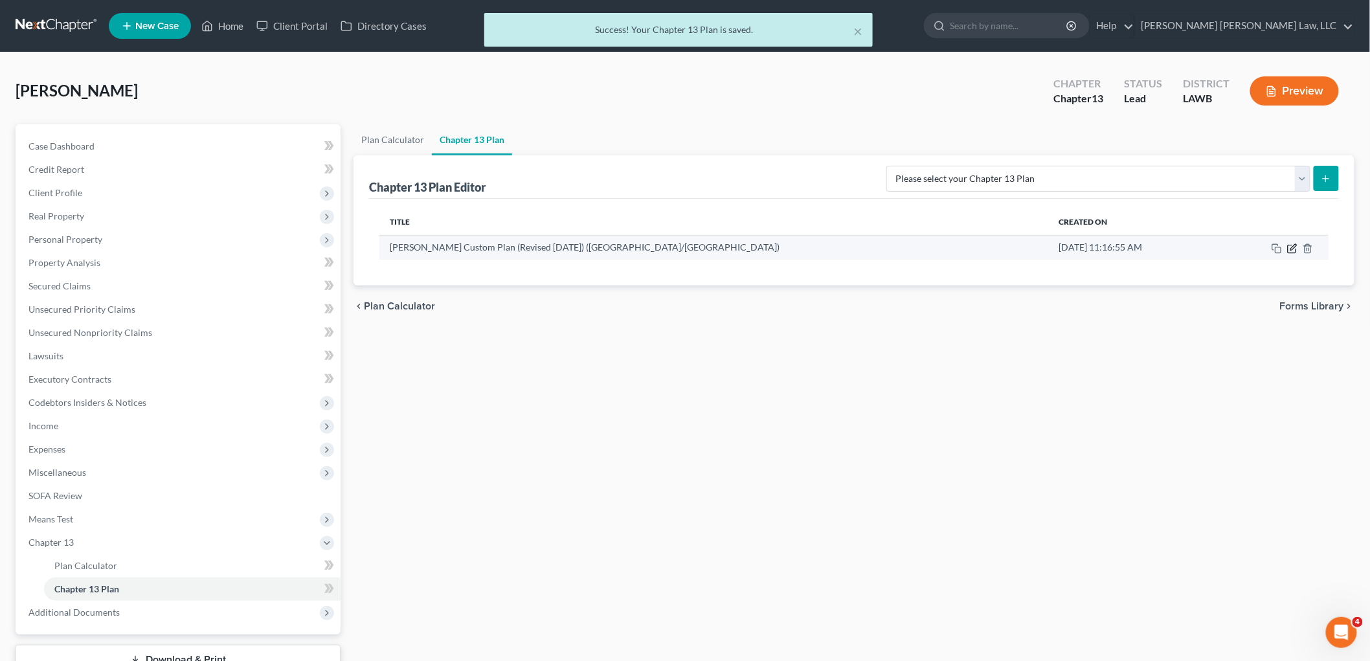
click at [1293, 249] on icon "button" at bounding box center [1292, 248] width 10 height 10
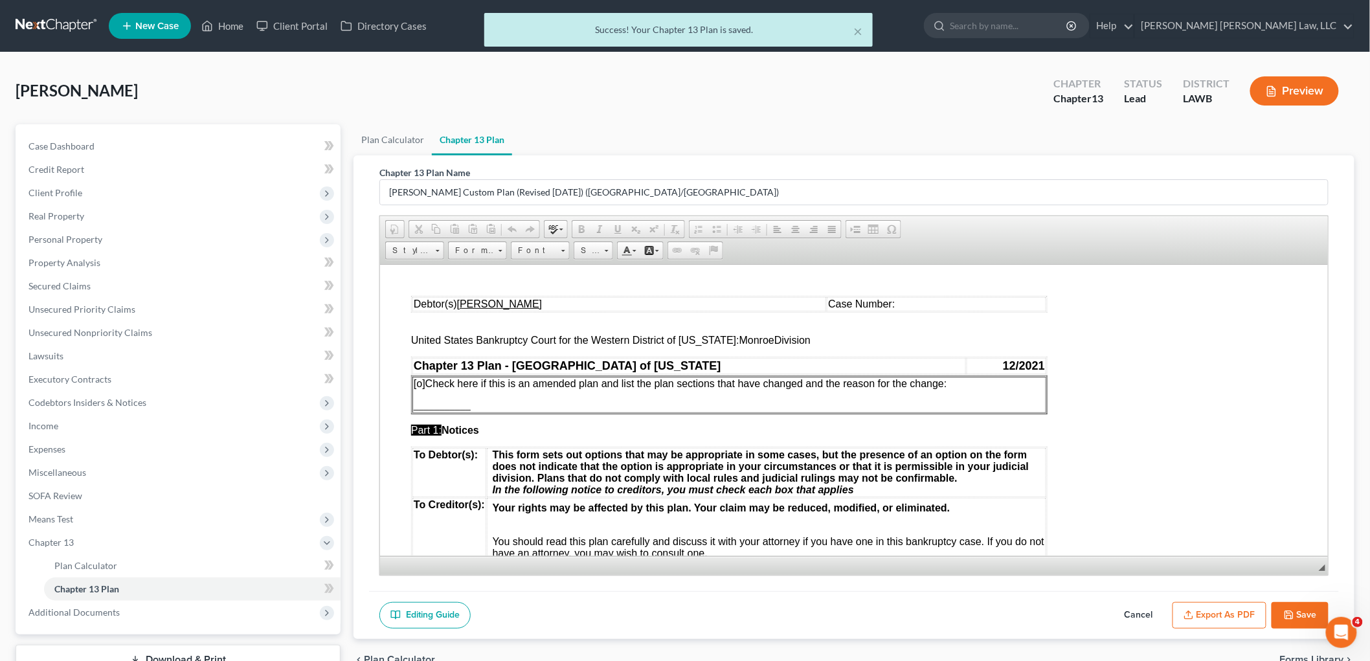
scroll to position [0, 0]
click at [1201, 613] on button "Export as PDF" at bounding box center [1220, 615] width 94 height 27
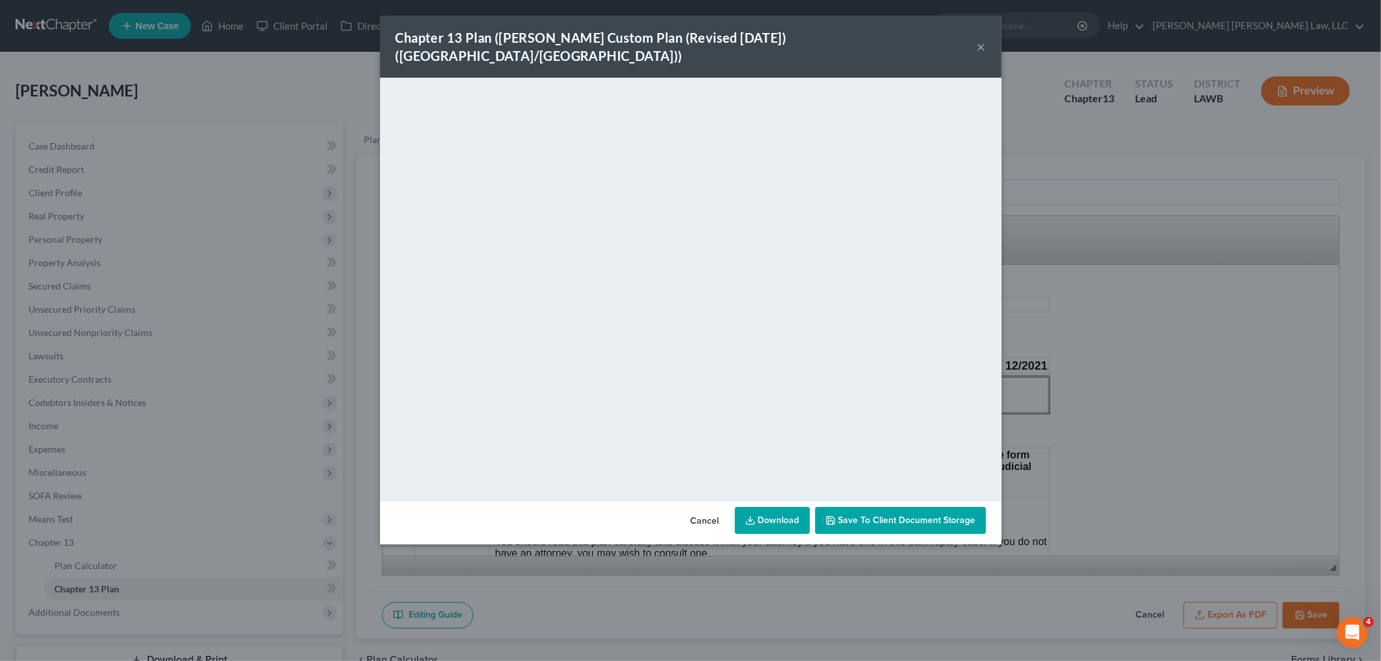
click at [975, 36] on div "Chapter 13 Plan (E. Orum Custom Plan (Revised 12/1/2021) (Alexandria/Monroe)) ×" at bounding box center [691, 47] width 622 height 62
click at [979, 39] on button "×" at bounding box center [981, 47] width 9 height 16
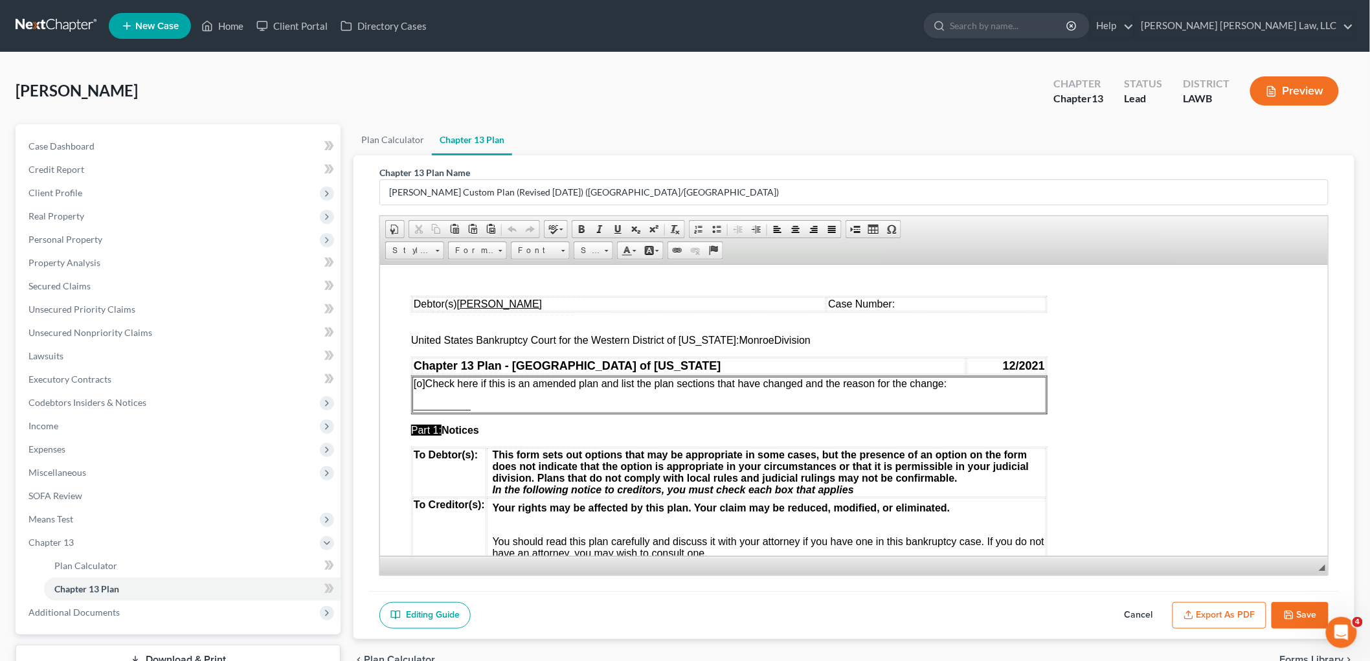
click at [1298, 618] on button "Save" at bounding box center [1300, 615] width 57 height 27
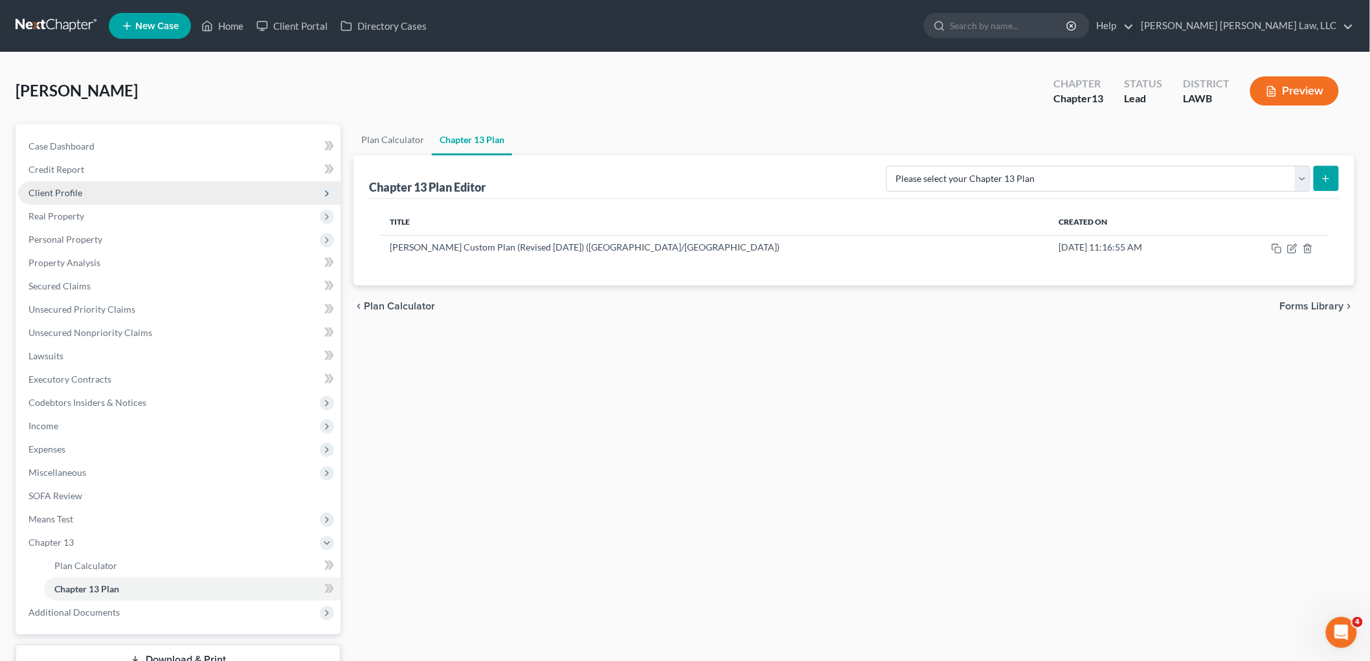
drag, startPoint x: 70, startPoint y: 188, endPoint x: 70, endPoint y: 201, distance: 13.0
click at [70, 188] on span "Client Profile" at bounding box center [55, 192] width 54 height 11
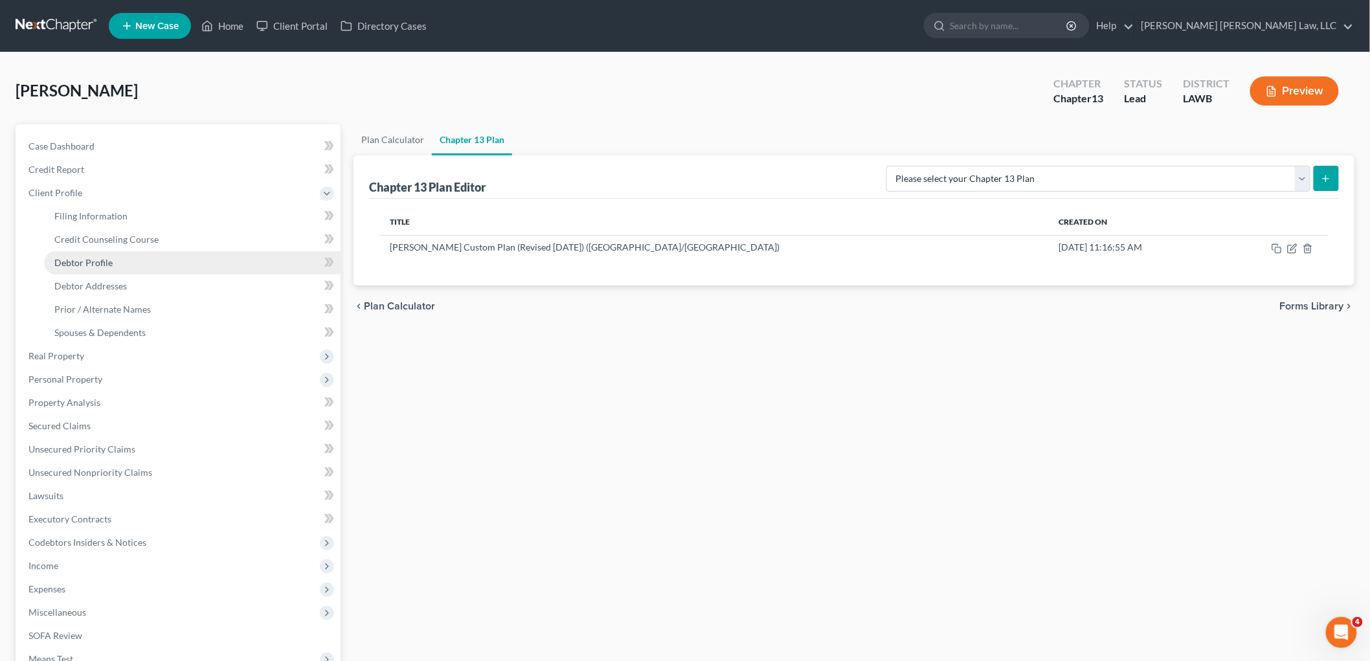
click at [69, 267] on span "Debtor Profile" at bounding box center [83, 262] width 58 height 11
select select "0"
select select "3"
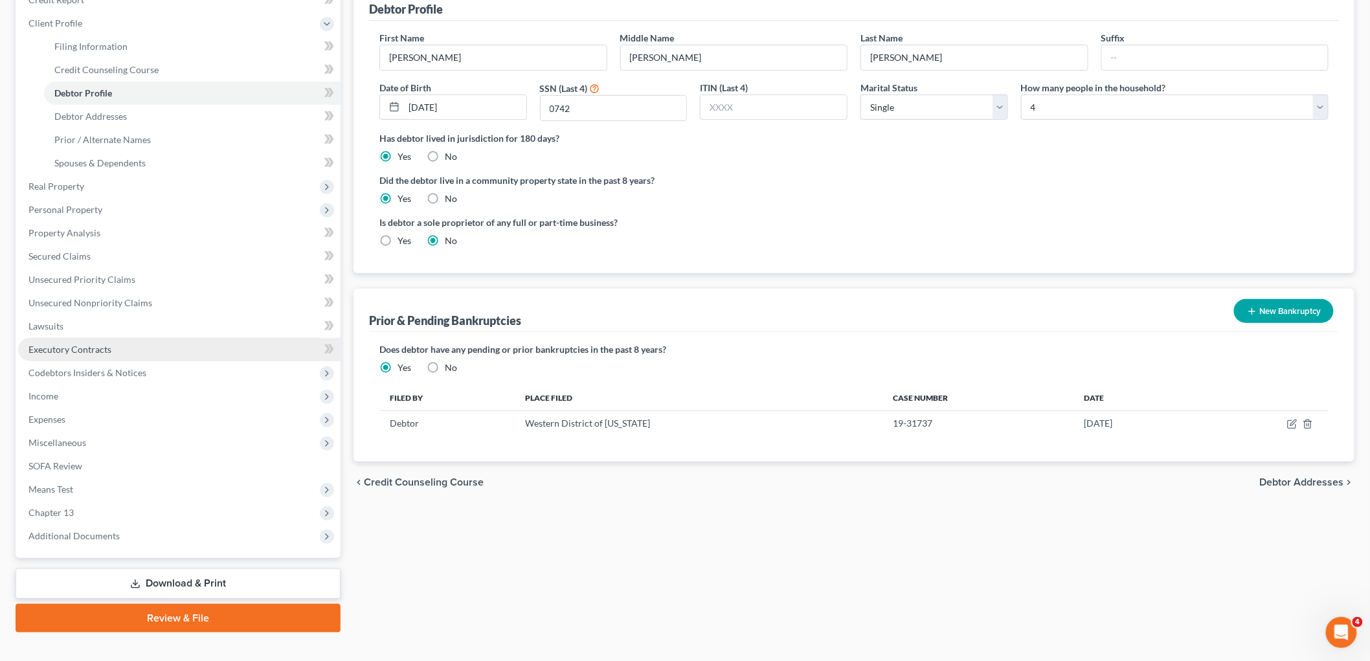
scroll to position [189, 0]
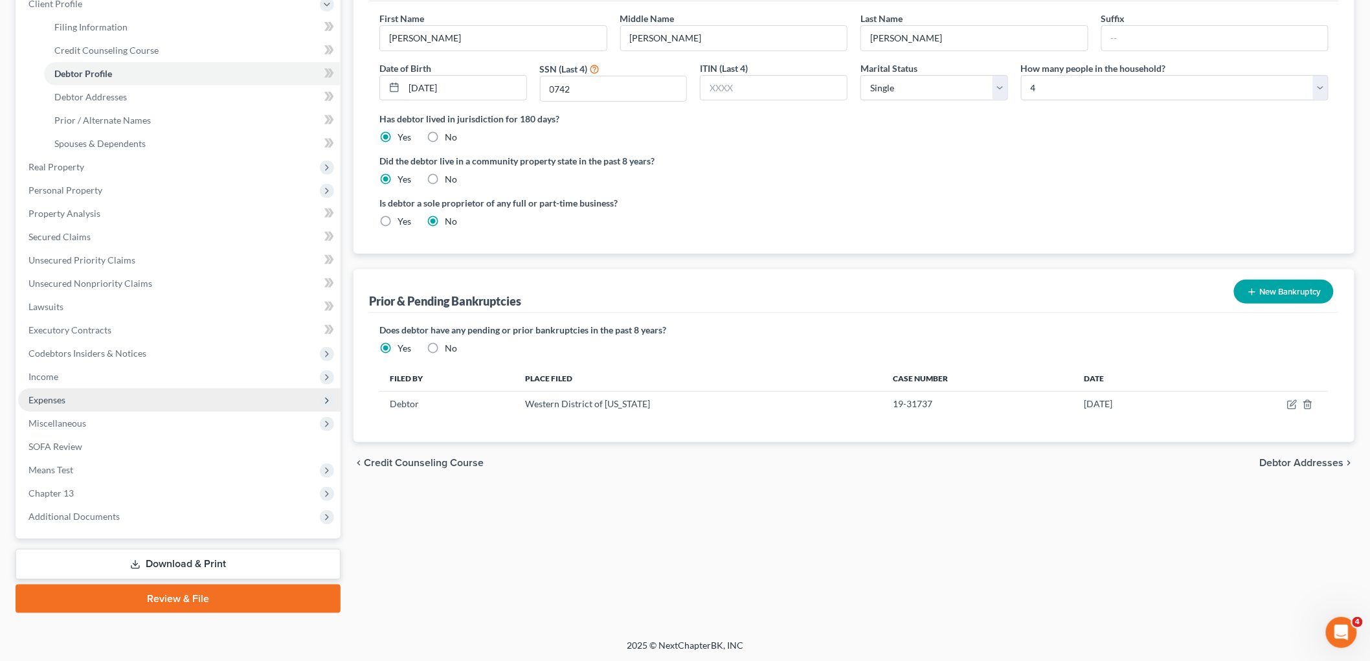
click at [180, 391] on span "Expenses" at bounding box center [179, 400] width 323 height 23
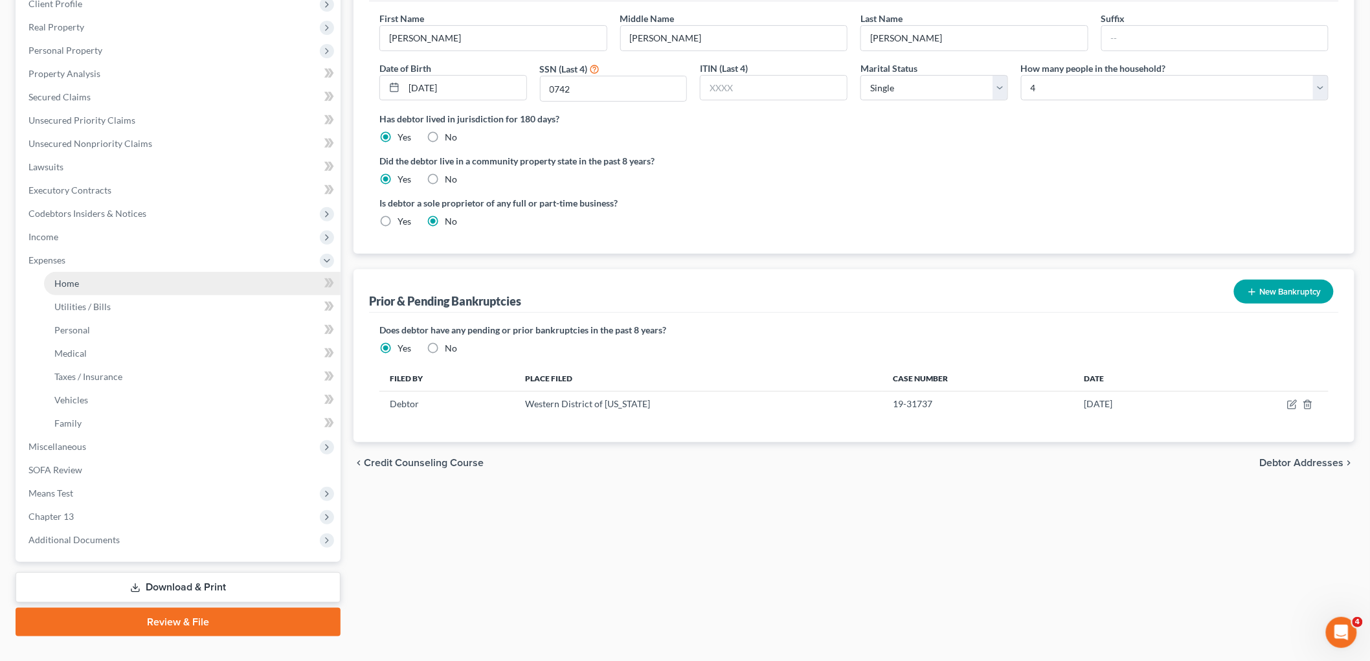
click at [119, 283] on link "Home" at bounding box center [192, 283] width 297 height 23
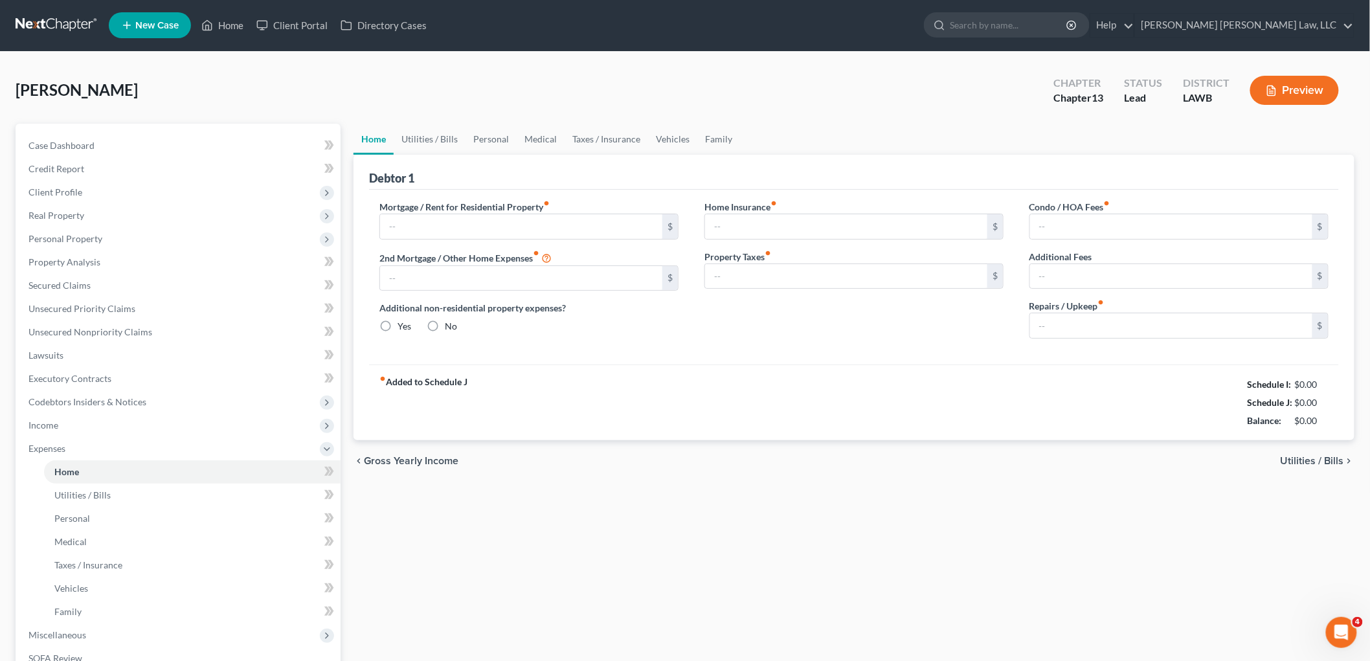
type input "0.00"
radio input "true"
type input "0.00"
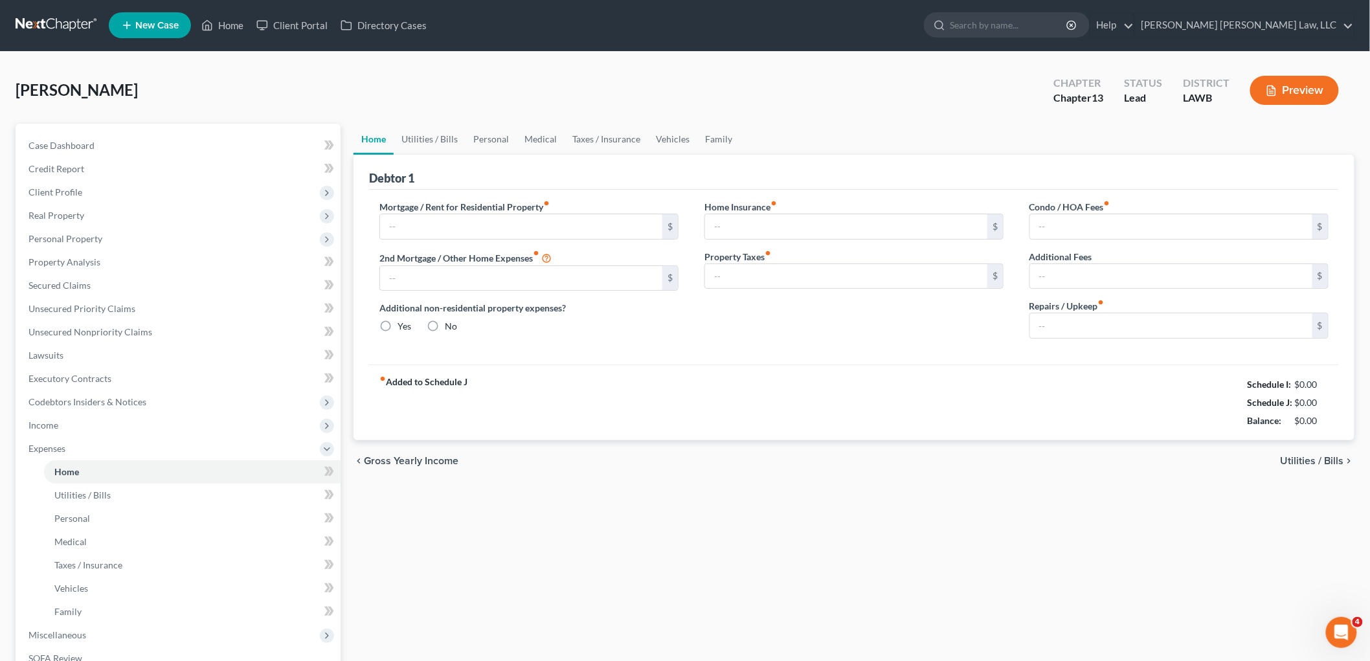
type input "0.00"
click at [431, 140] on link "Utilities / Bills" at bounding box center [430, 139] width 72 height 31
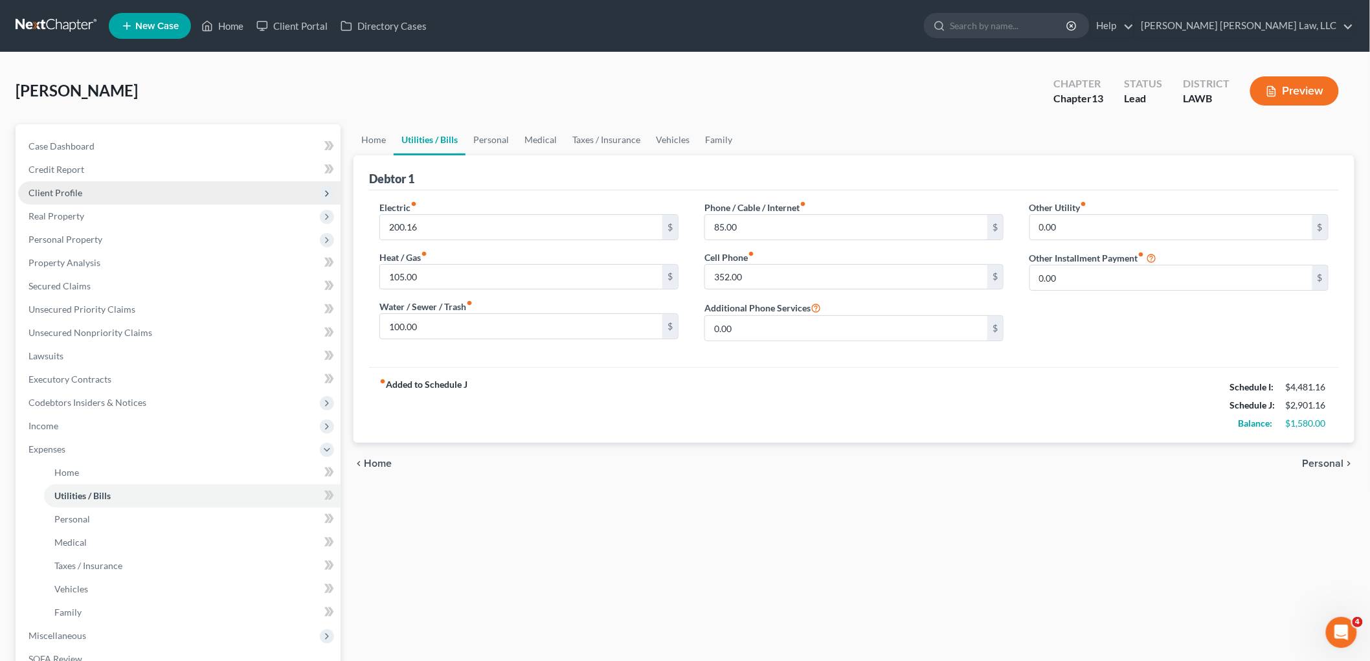
click at [68, 194] on span "Client Profile" at bounding box center [55, 192] width 54 height 11
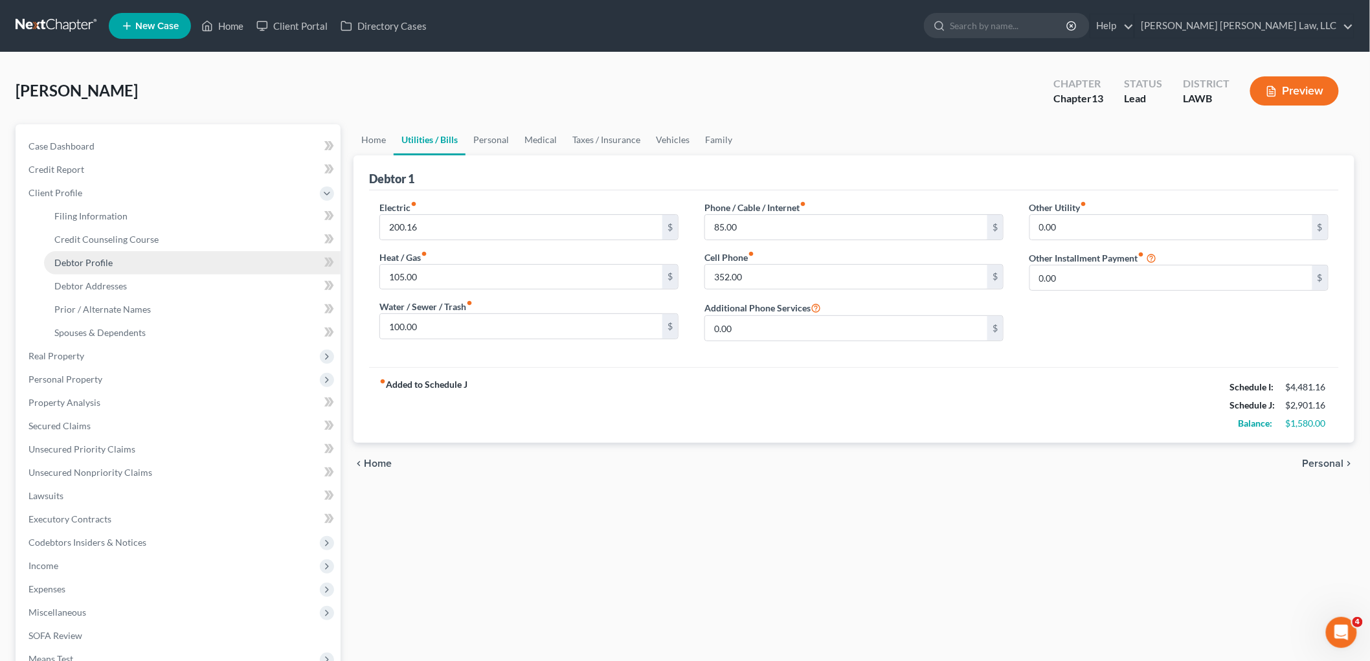
click at [79, 264] on span "Debtor Profile" at bounding box center [83, 262] width 58 height 11
select select "0"
select select "3"
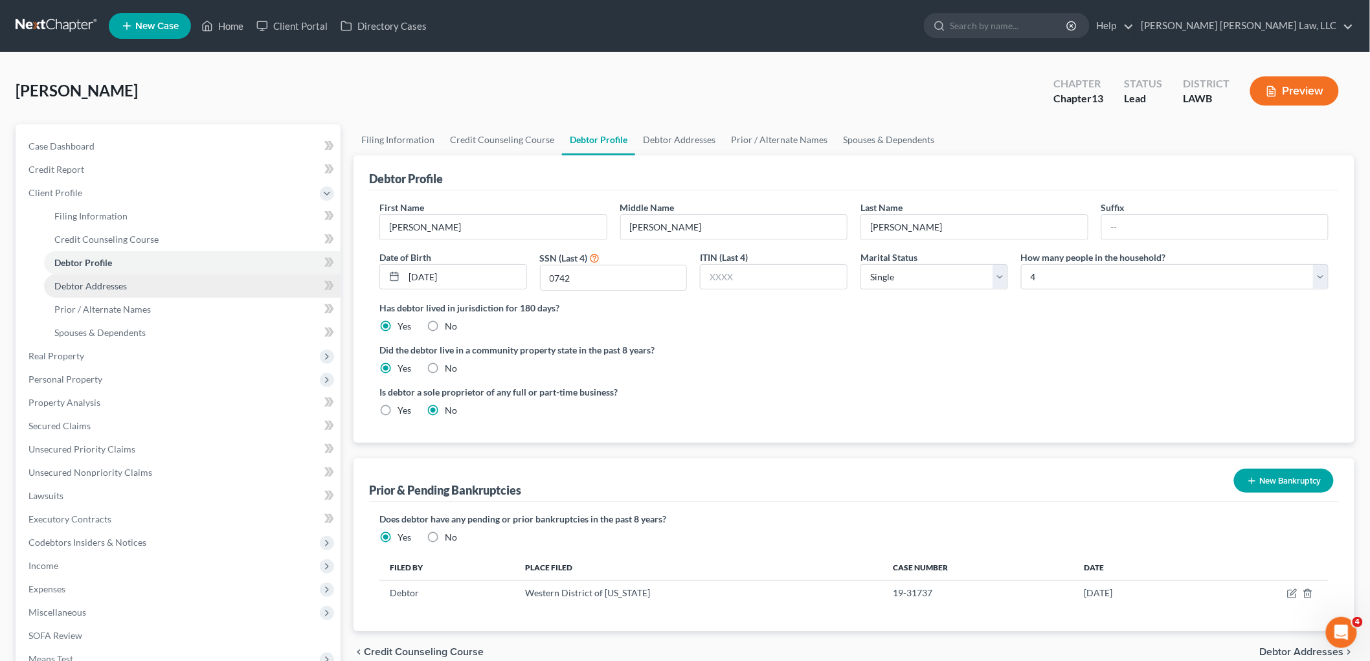
click at [95, 280] on span "Debtor Addresses" at bounding box center [90, 285] width 73 height 11
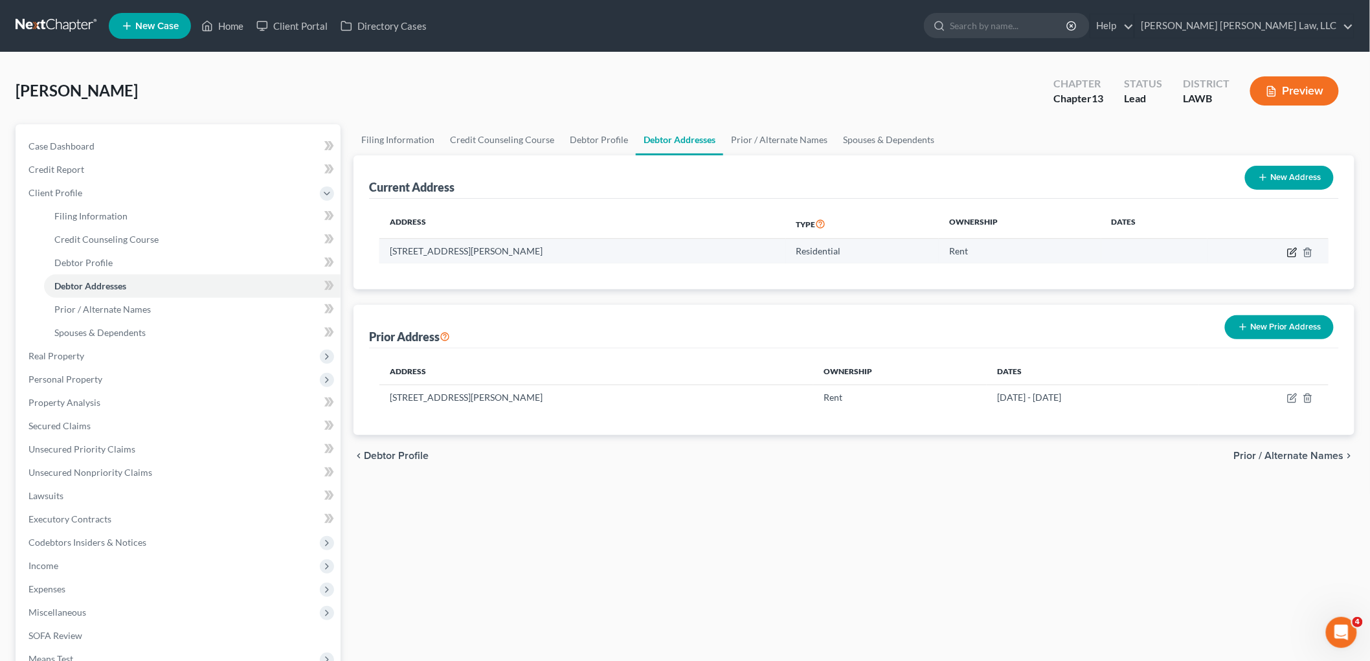
click at [1291, 251] on icon "button" at bounding box center [1292, 252] width 10 height 10
select select "19"
select select "36"
select select "0"
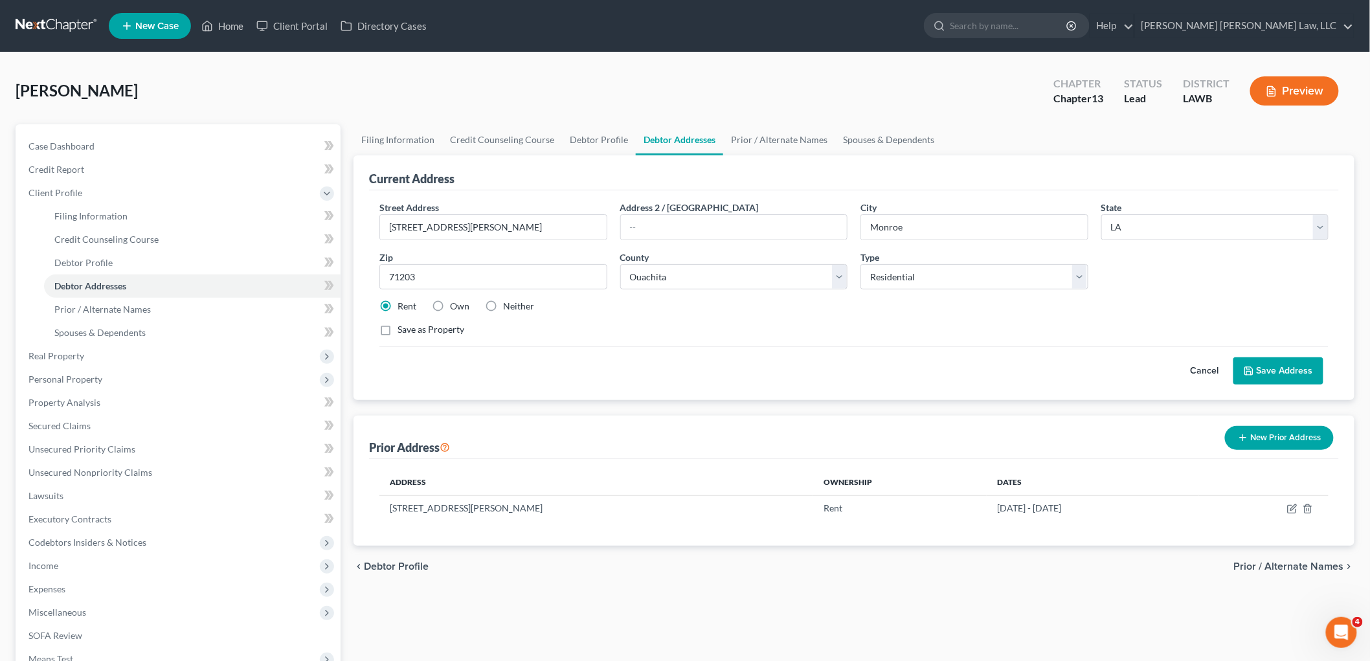
click at [503, 310] on label "Neither" at bounding box center [518, 306] width 31 height 13
click at [508, 308] on input "Neither" at bounding box center [512, 304] width 8 height 8
radio input "true"
click at [1293, 371] on button "Save Address" at bounding box center [1279, 370] width 90 height 27
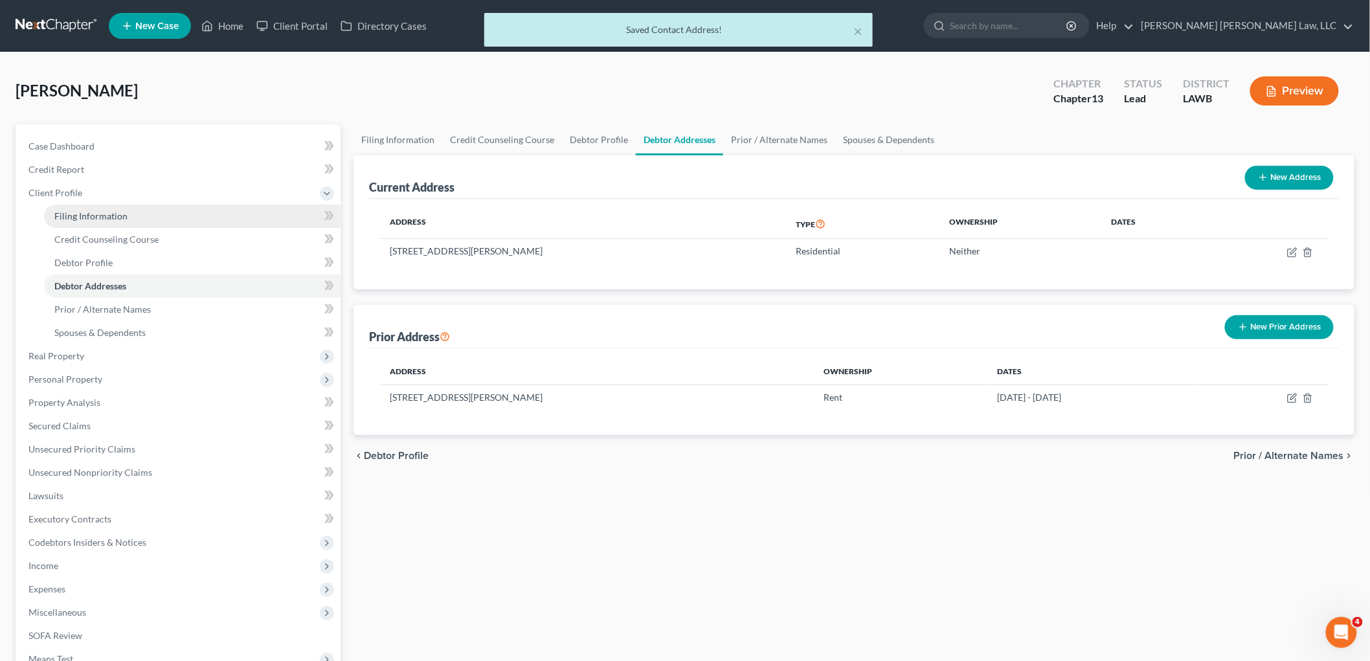
click at [131, 206] on link "Filing Information" at bounding box center [192, 216] width 297 height 23
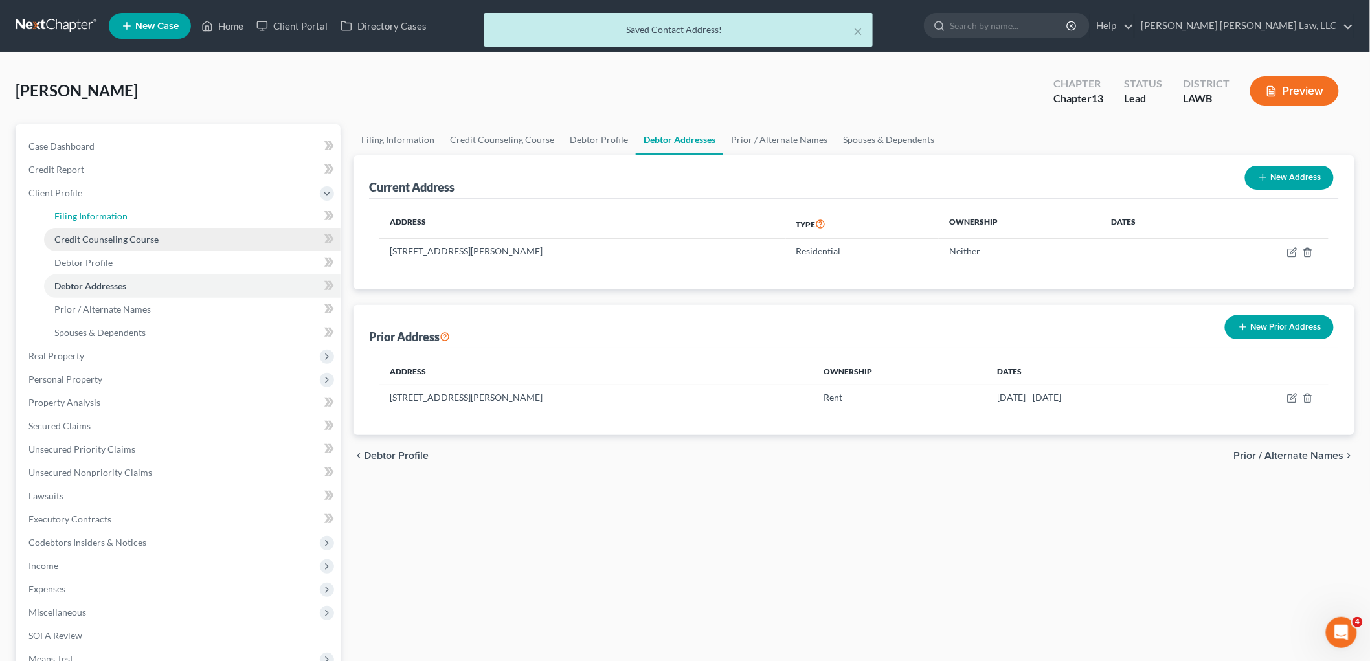
select select "1"
select select "0"
select select "3"
select select "36"
select select "0"
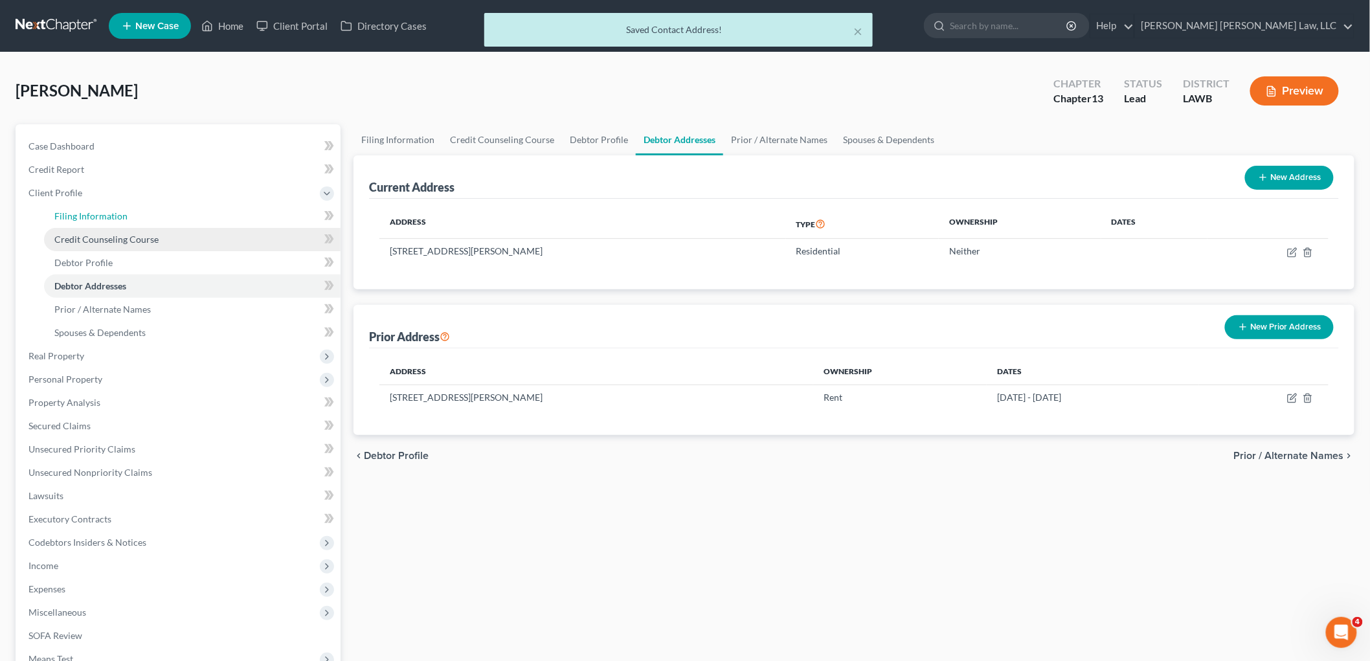
select select "19"
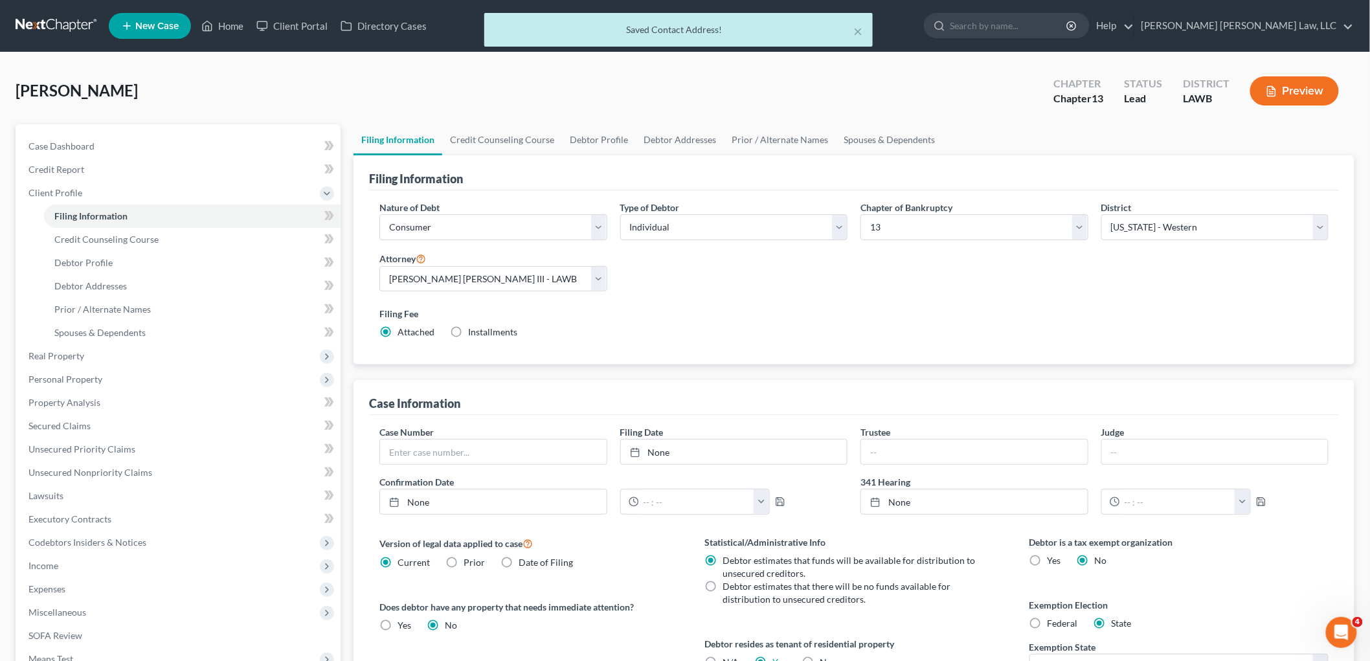
click at [723, 657] on label "N/A" at bounding box center [731, 662] width 16 height 13
click at [728, 657] on input "N/A" at bounding box center [732, 660] width 8 height 8
radio input "true"
radio input "false"
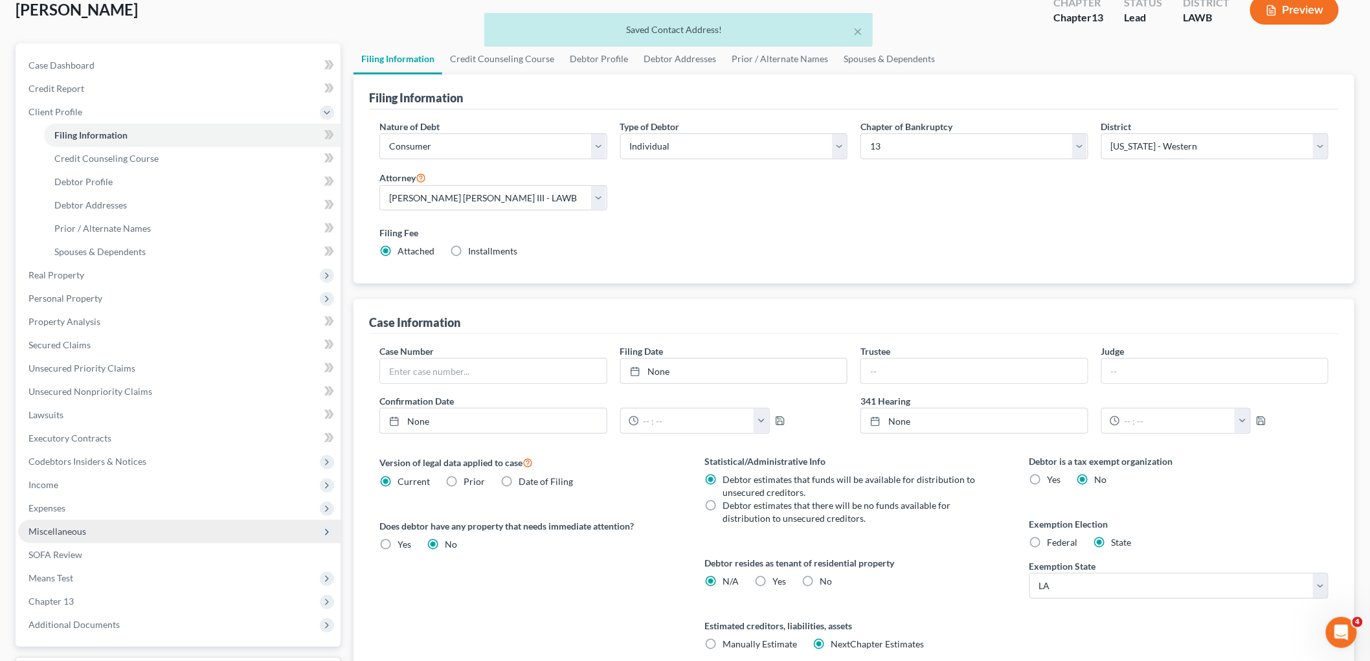
scroll to position [192, 0]
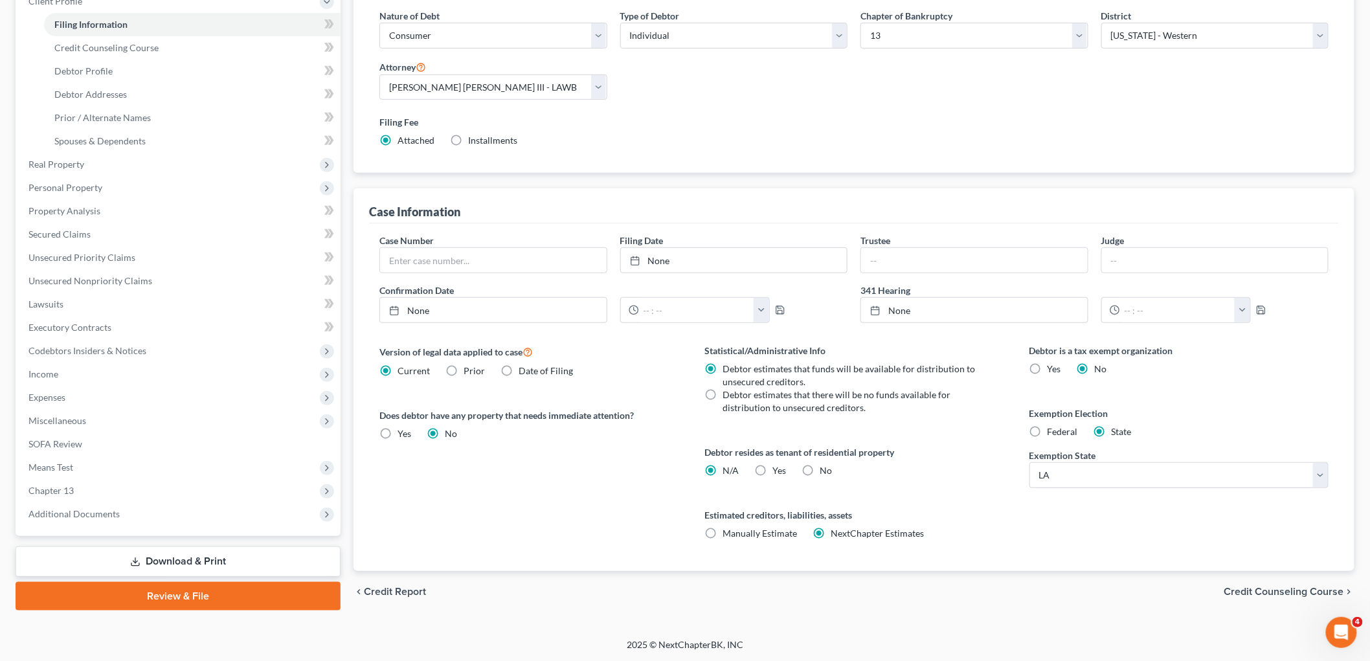
click at [208, 553] on link "Download & Print" at bounding box center [178, 562] width 325 height 30
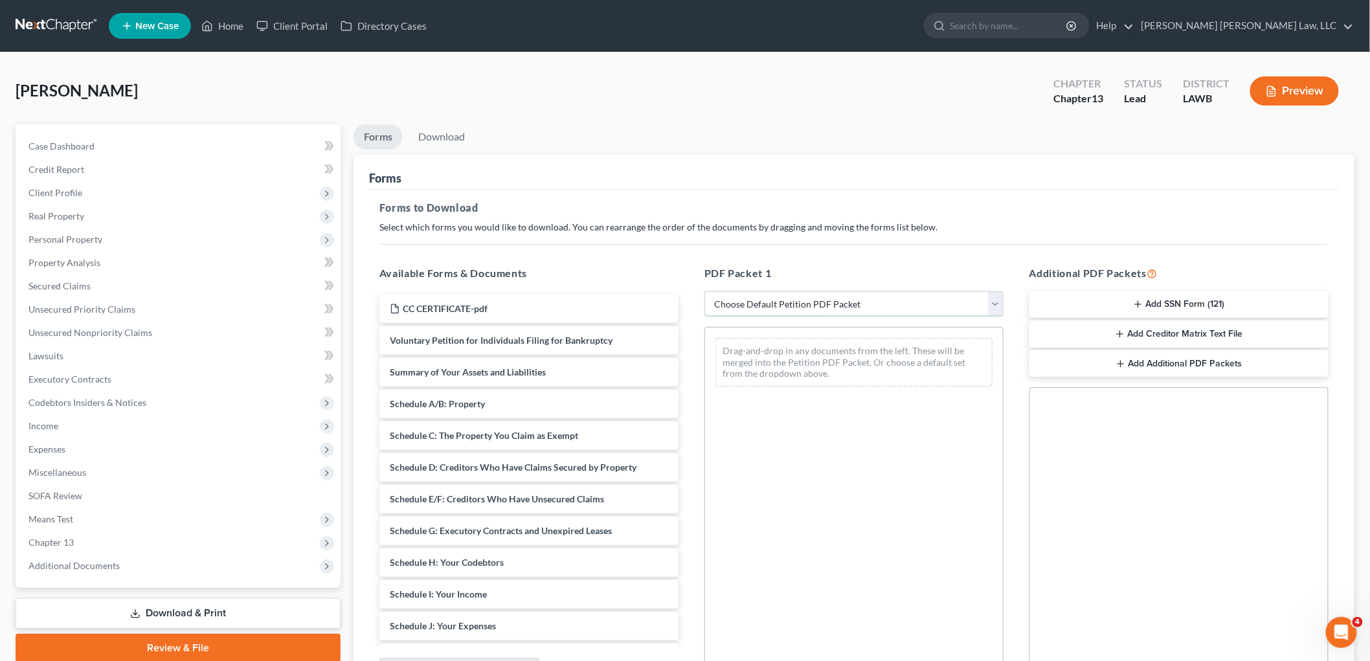
click at [743, 308] on select "Choose Default Petition PDF Packet Complete Bankruptcy Petition (all forms and …" at bounding box center [854, 304] width 299 height 26
select select "0"
click at [705, 291] on select "Choose Default Petition PDF Packet Complete Bankruptcy Petition (all forms and …" at bounding box center [854, 304] width 299 height 26
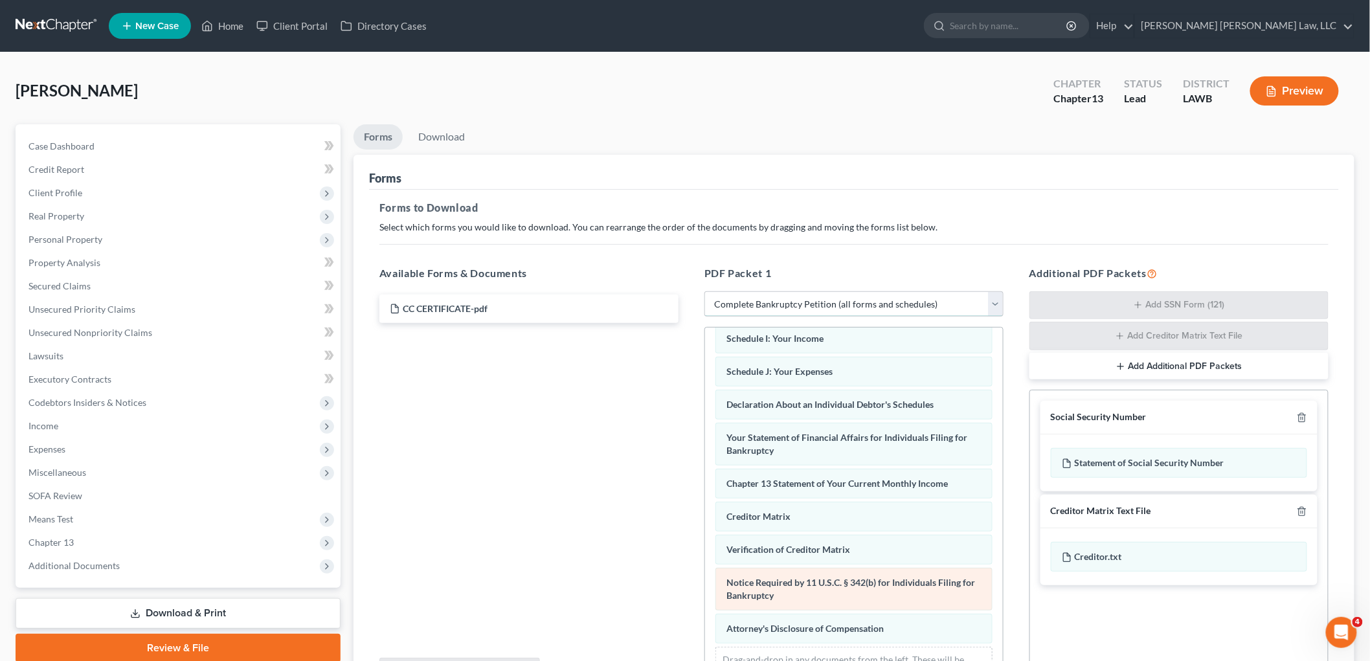
scroll to position [316, 0]
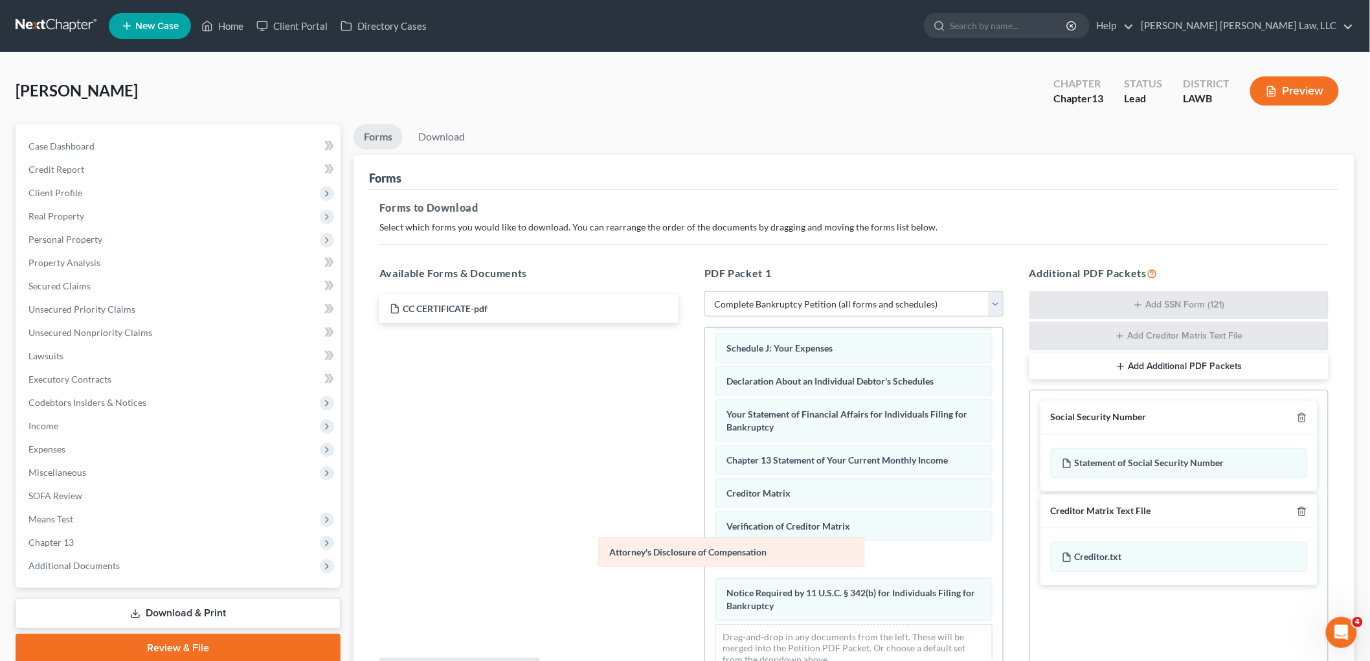
drag, startPoint x: 797, startPoint y: 601, endPoint x: 668, endPoint y: 545, distance: 141.2
click at [705, 547] on div "Attorney's Disclosure of Compensation Voluntary Petition for Individuals Filing…" at bounding box center [854, 354] width 298 height 657
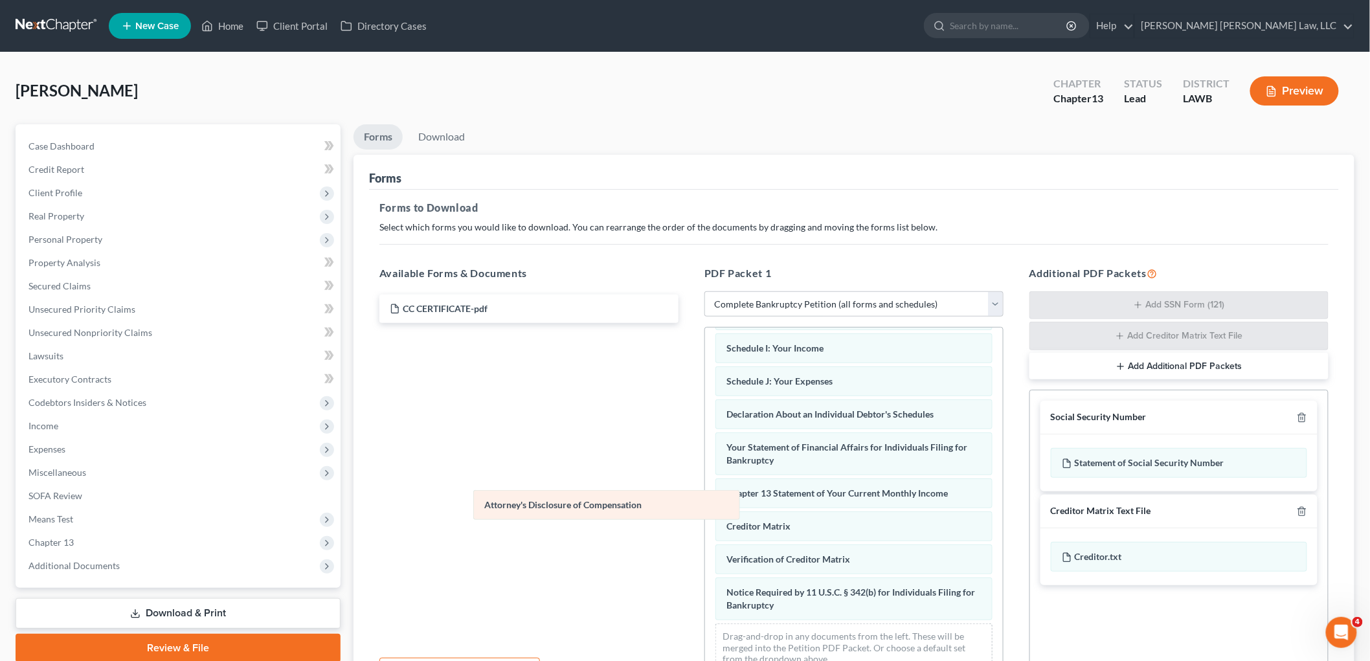
scroll to position [283, 0]
drag, startPoint x: 782, startPoint y: 561, endPoint x: 546, endPoint y: 487, distance: 247.6
click at [705, 500] on div "Attorney's Disclosure of Compensation Voluntary Petition for Individuals Filing…" at bounding box center [854, 371] width 298 height 624
click at [1304, 414] on icon "button" at bounding box center [1302, 418] width 6 height 8
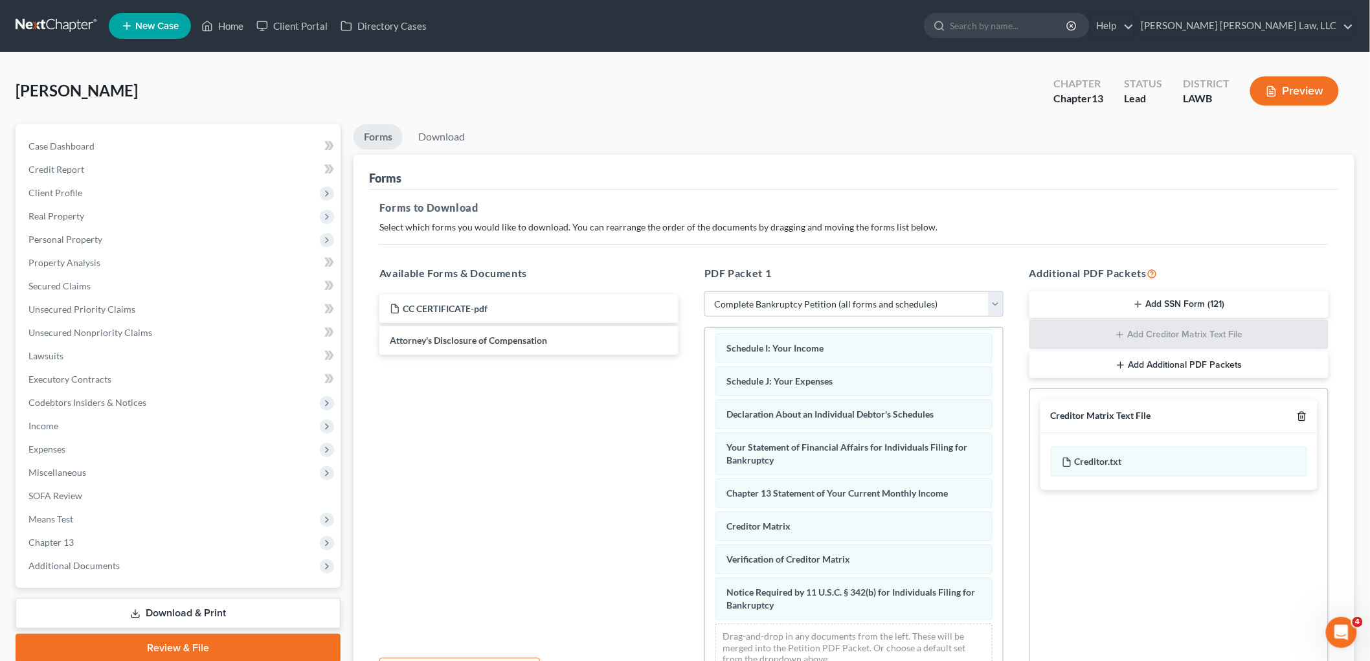
click at [1304, 414] on polyline "button" at bounding box center [1302, 414] width 8 height 0
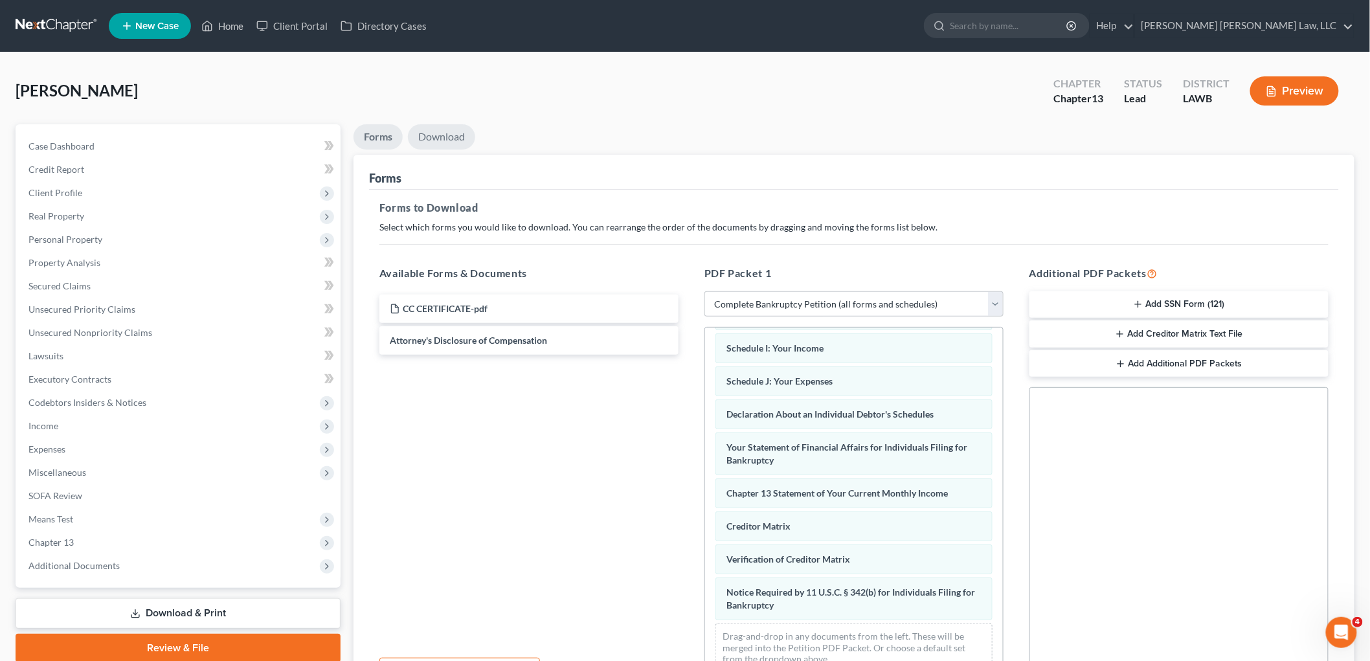
click at [460, 134] on link "Download" at bounding box center [441, 136] width 67 height 25
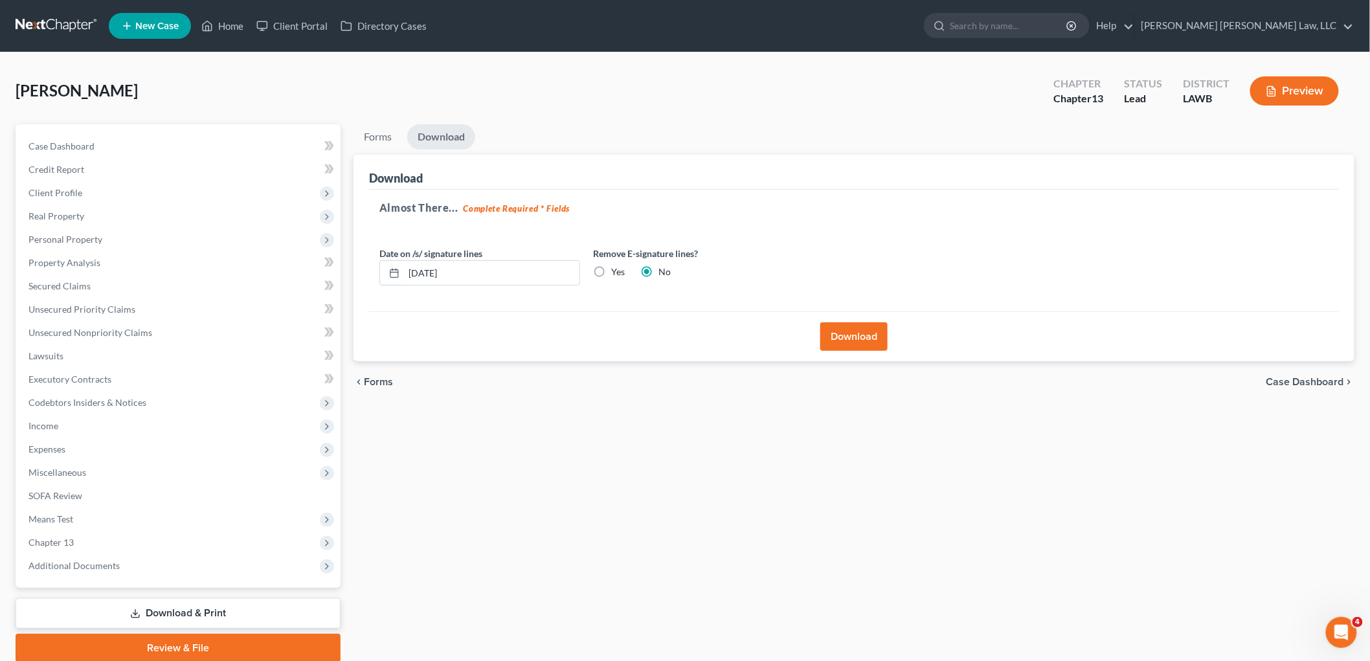
click at [863, 340] on button "Download" at bounding box center [854, 337] width 67 height 28
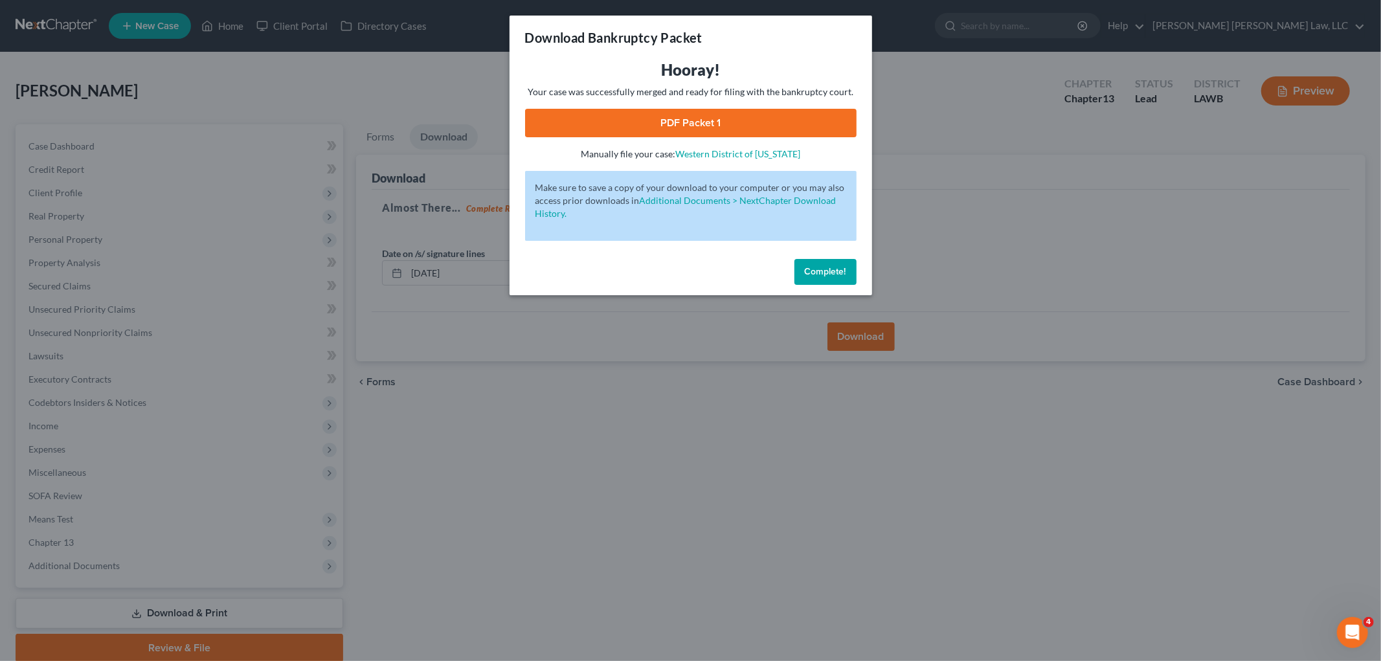
click at [734, 128] on link "PDF Packet 1" at bounding box center [691, 123] width 332 height 28
drag, startPoint x: 803, startPoint y: 268, endPoint x: 714, endPoint y: 266, distance: 89.4
click at [804, 268] on button "Complete!" at bounding box center [826, 272] width 62 height 26
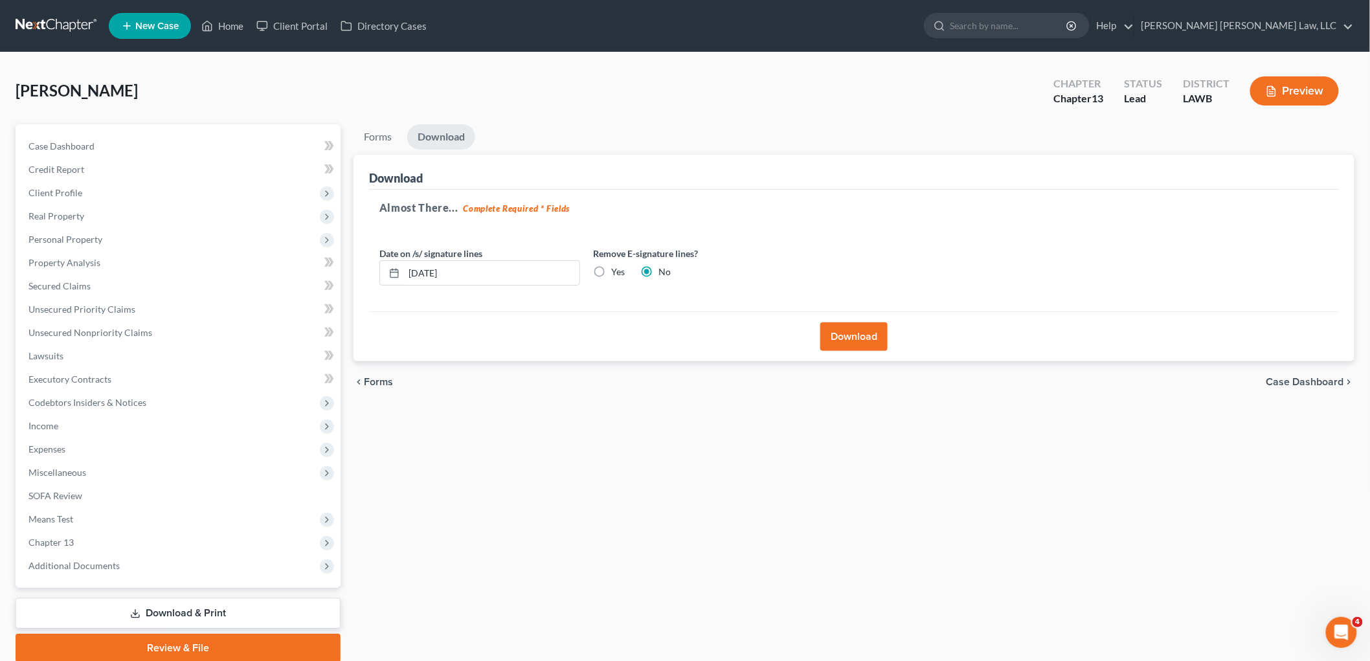
click at [63, 18] on link at bounding box center [57, 25] width 83 height 23
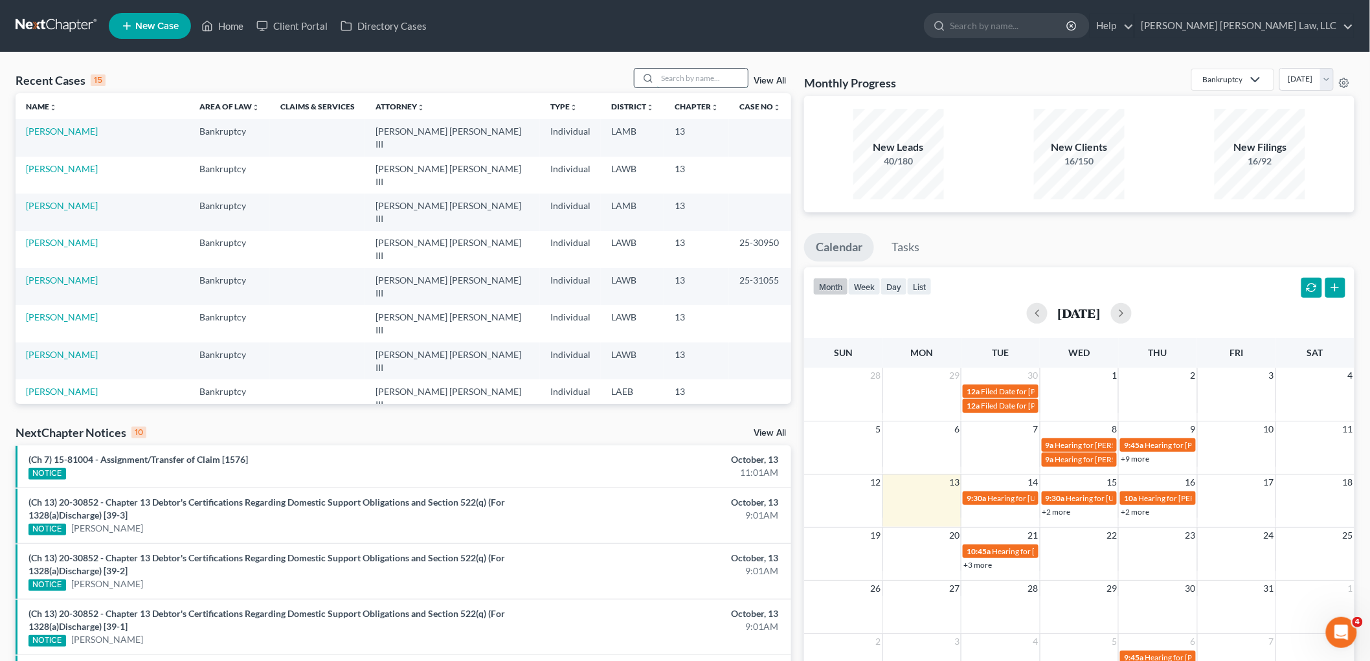
click at [709, 76] on input "search" at bounding box center [702, 78] width 91 height 19
type input "perry"
click at [43, 127] on link "[PERSON_NAME]" at bounding box center [62, 131] width 72 height 11
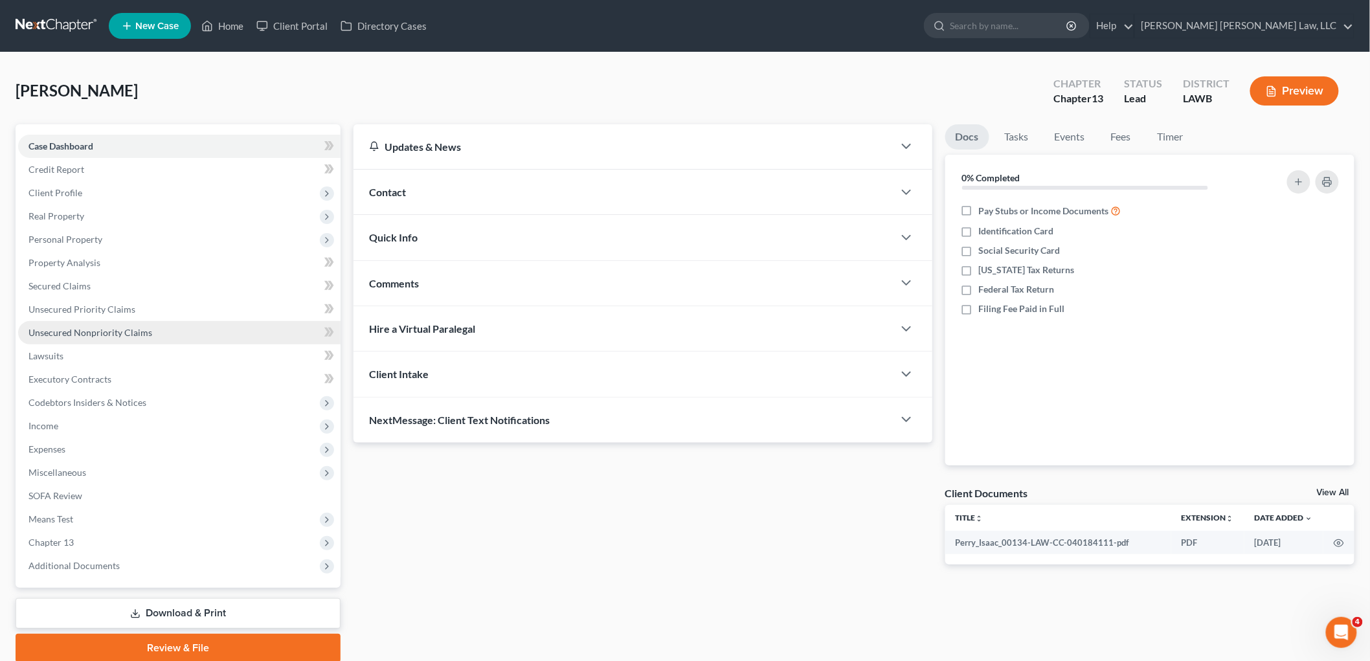
click at [150, 328] on link "Unsecured Nonpriority Claims" at bounding box center [179, 332] width 323 height 23
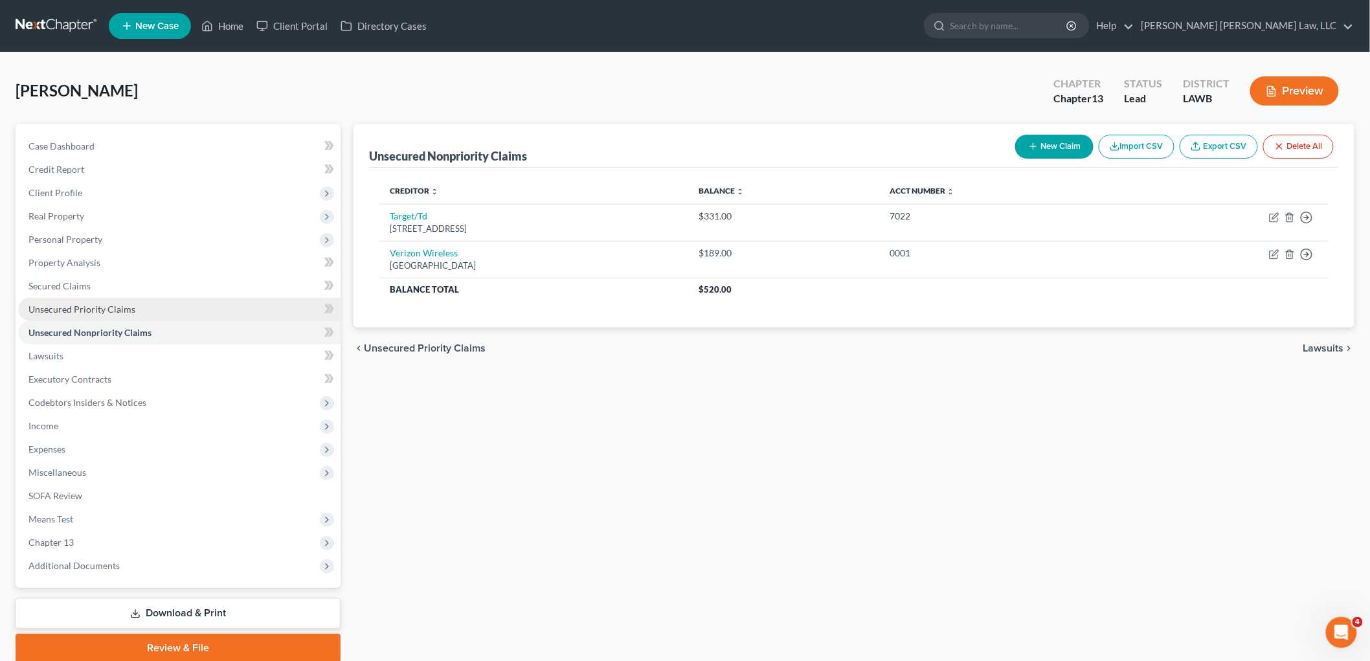
click at [170, 310] on link "Unsecured Priority Claims" at bounding box center [179, 309] width 323 height 23
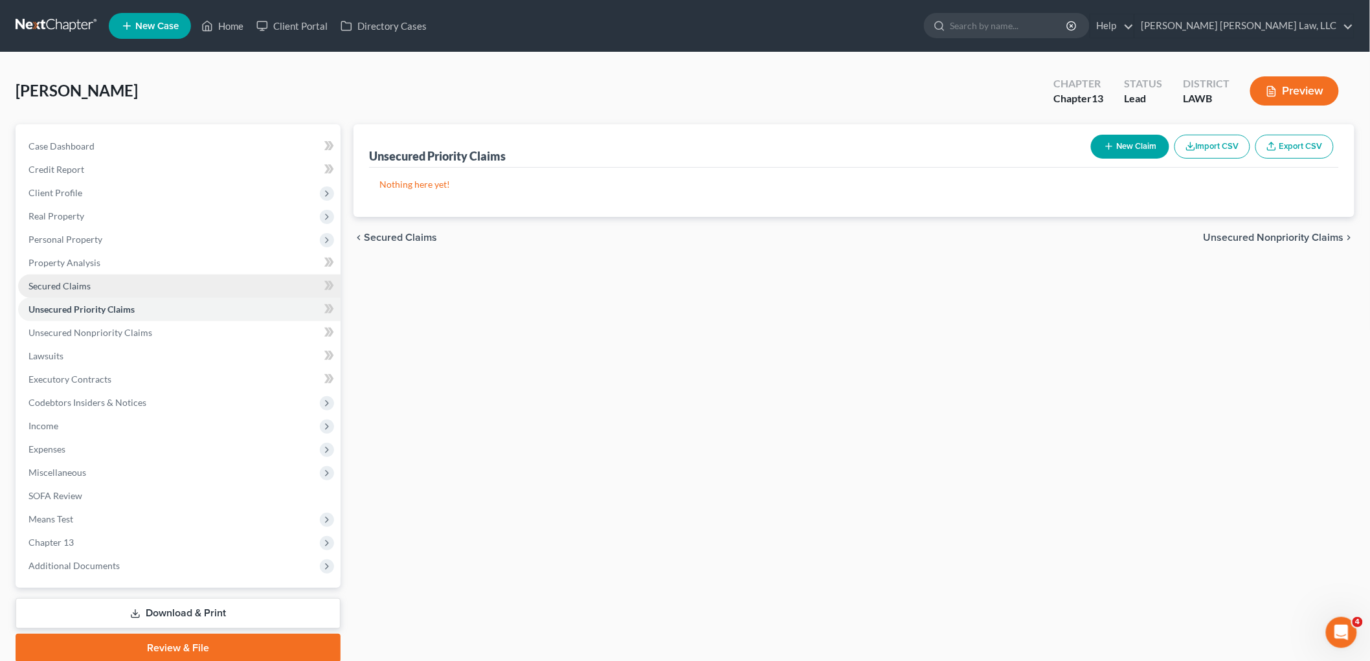
click at [148, 289] on link "Secured Claims" at bounding box center [179, 286] width 323 height 23
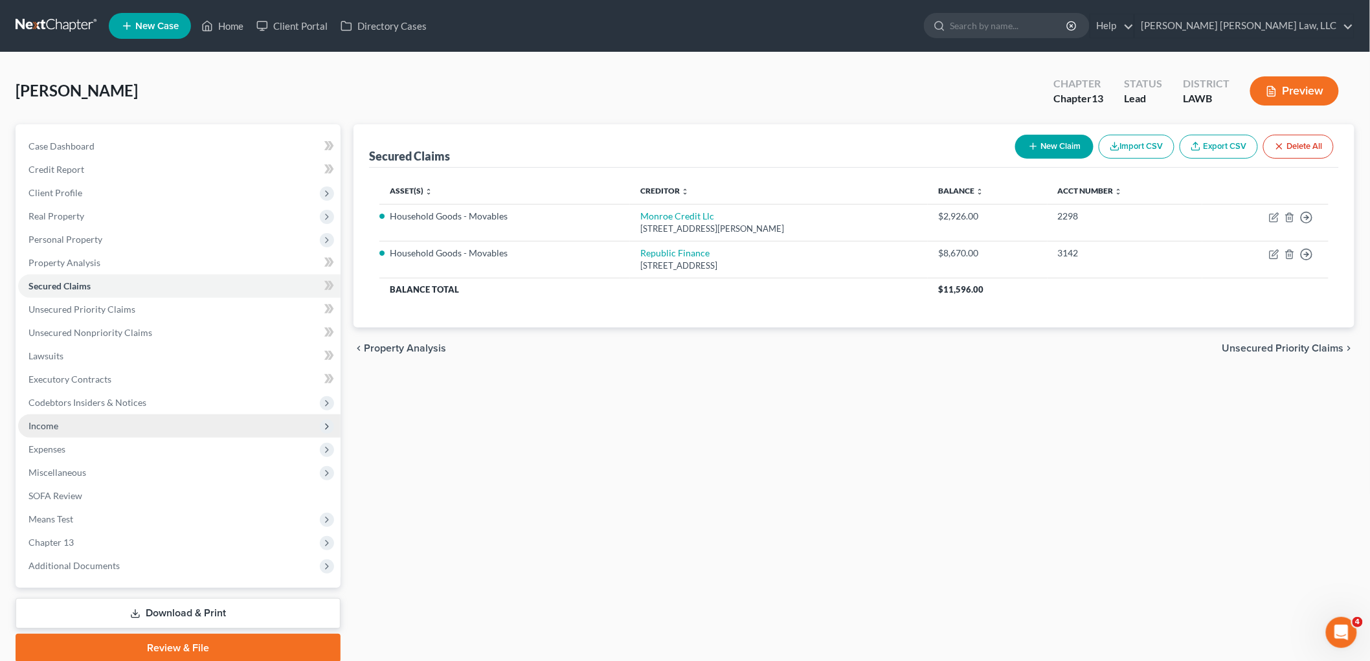
click at [72, 424] on span "Income" at bounding box center [179, 425] width 323 height 23
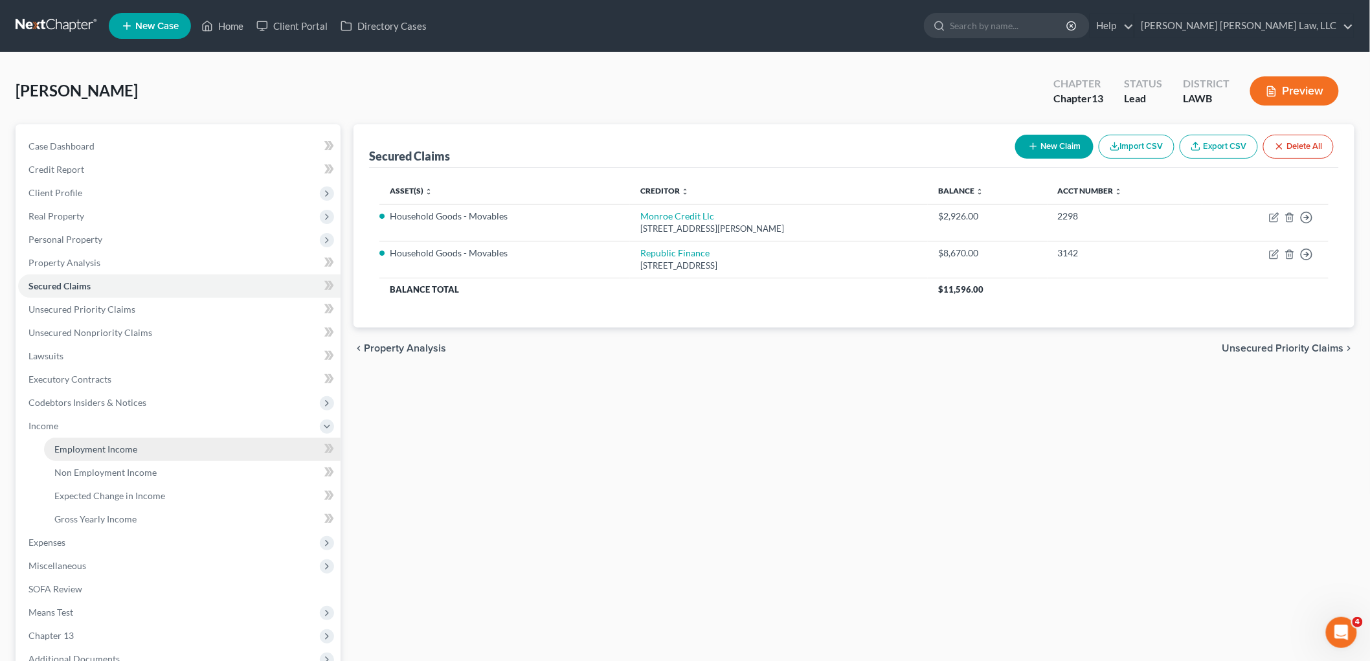
click at [74, 446] on span "Employment Income" at bounding box center [95, 449] width 83 height 11
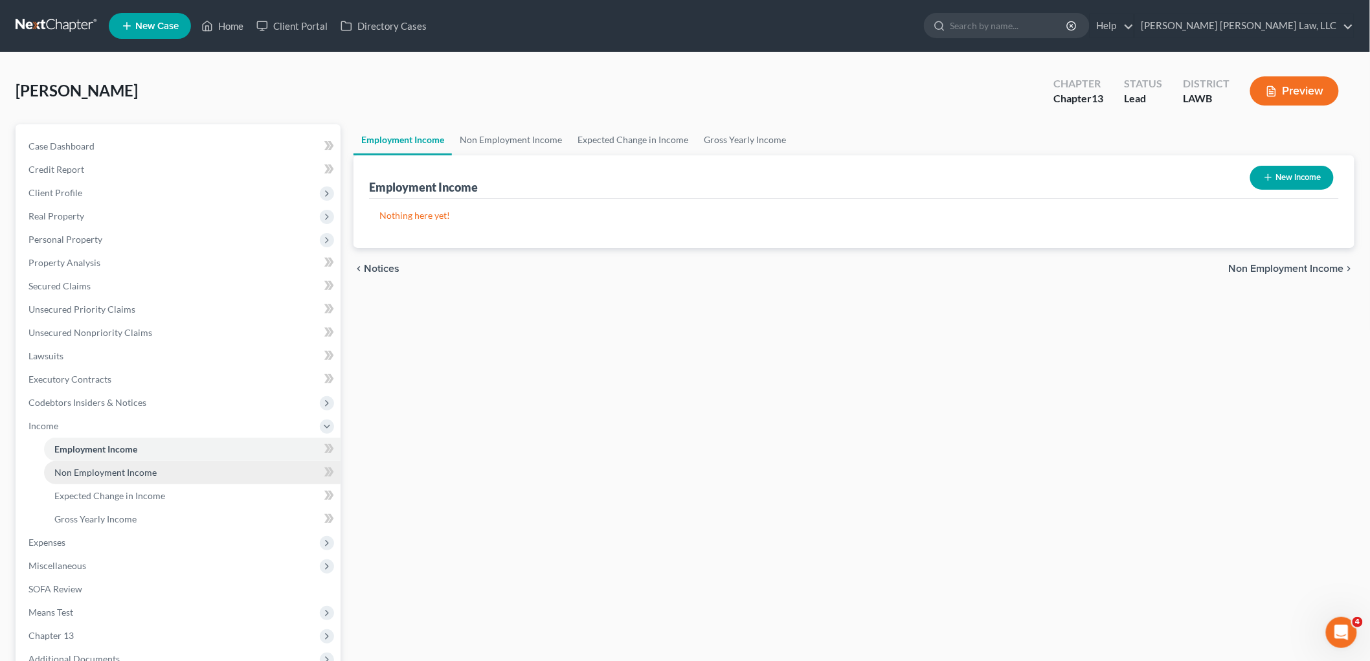
click at [102, 471] on span "Non Employment Income" at bounding box center [105, 472] width 102 height 11
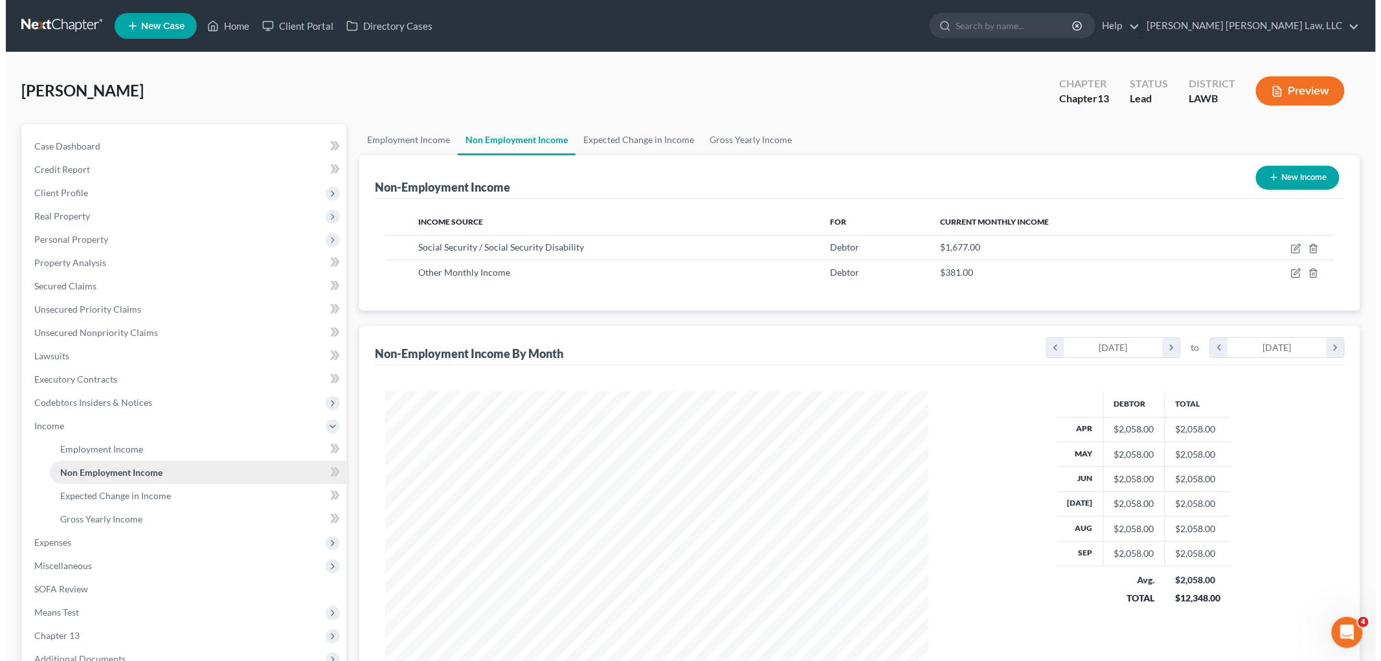
scroll to position [271, 569]
click at [1291, 273] on icon "button" at bounding box center [1292, 272] width 6 height 6
select select "13"
select select "0"
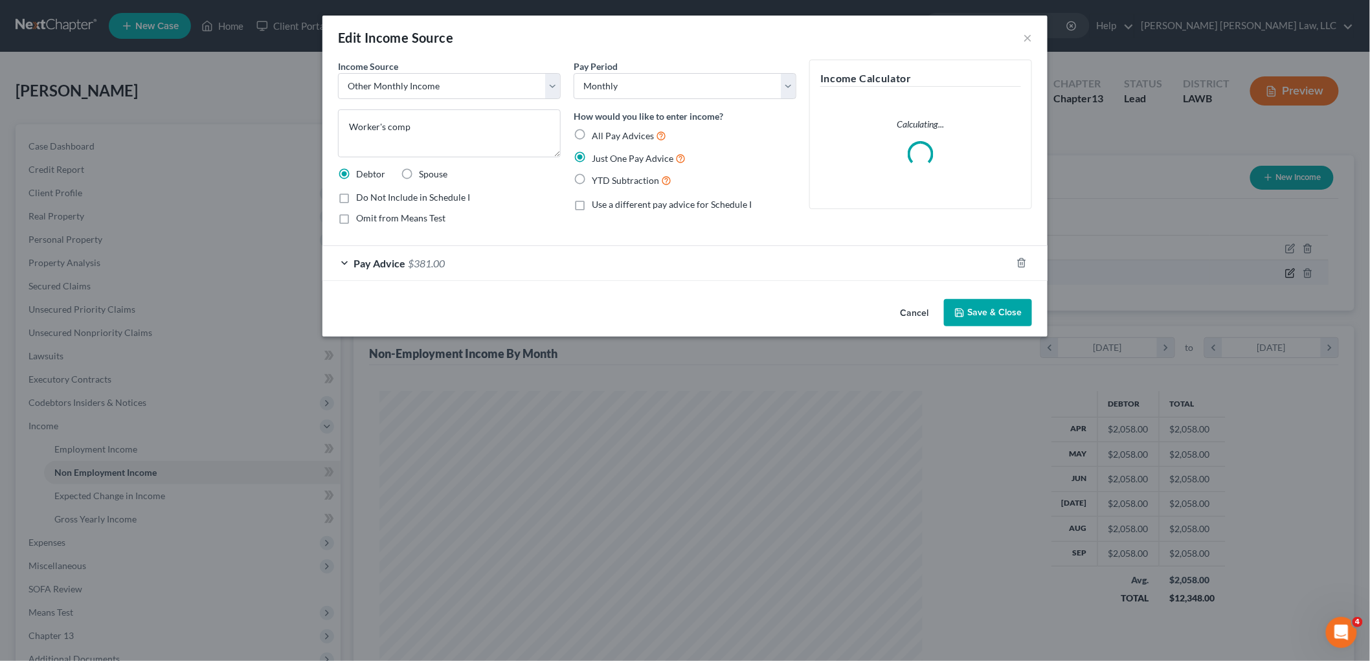
scroll to position [273, 574]
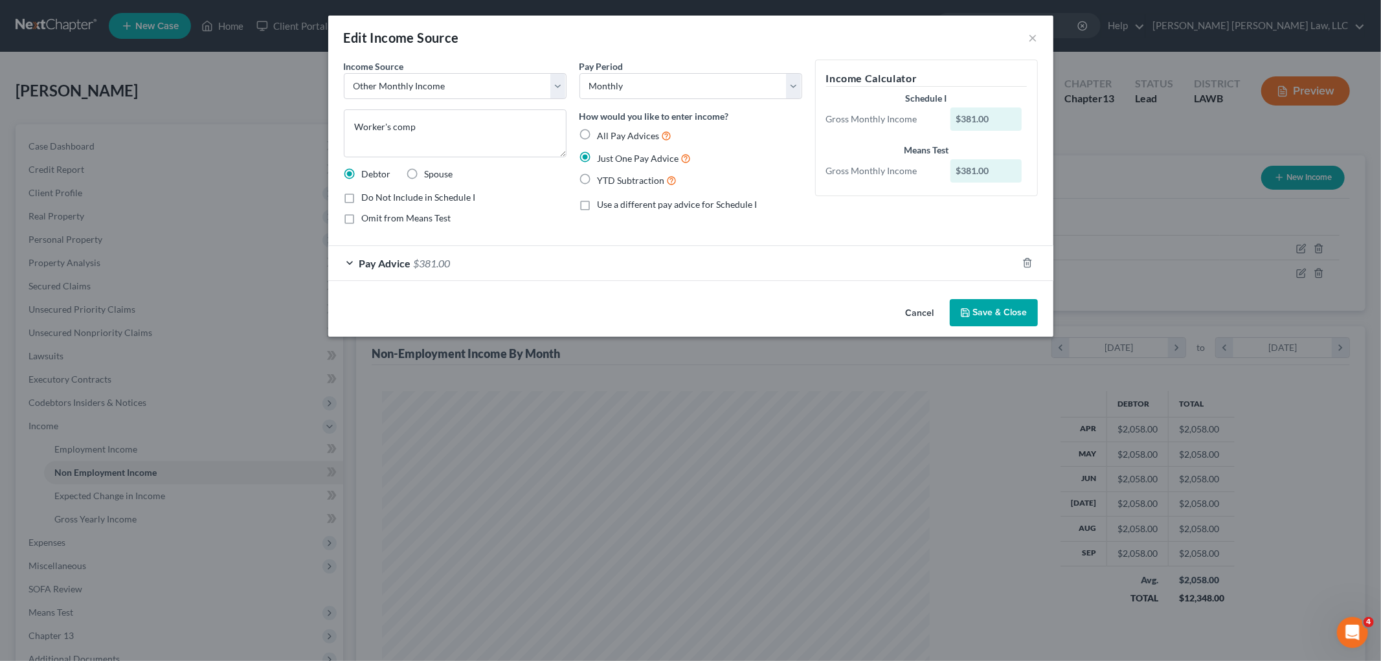
click at [984, 313] on button "Save & Close" at bounding box center [994, 312] width 88 height 27
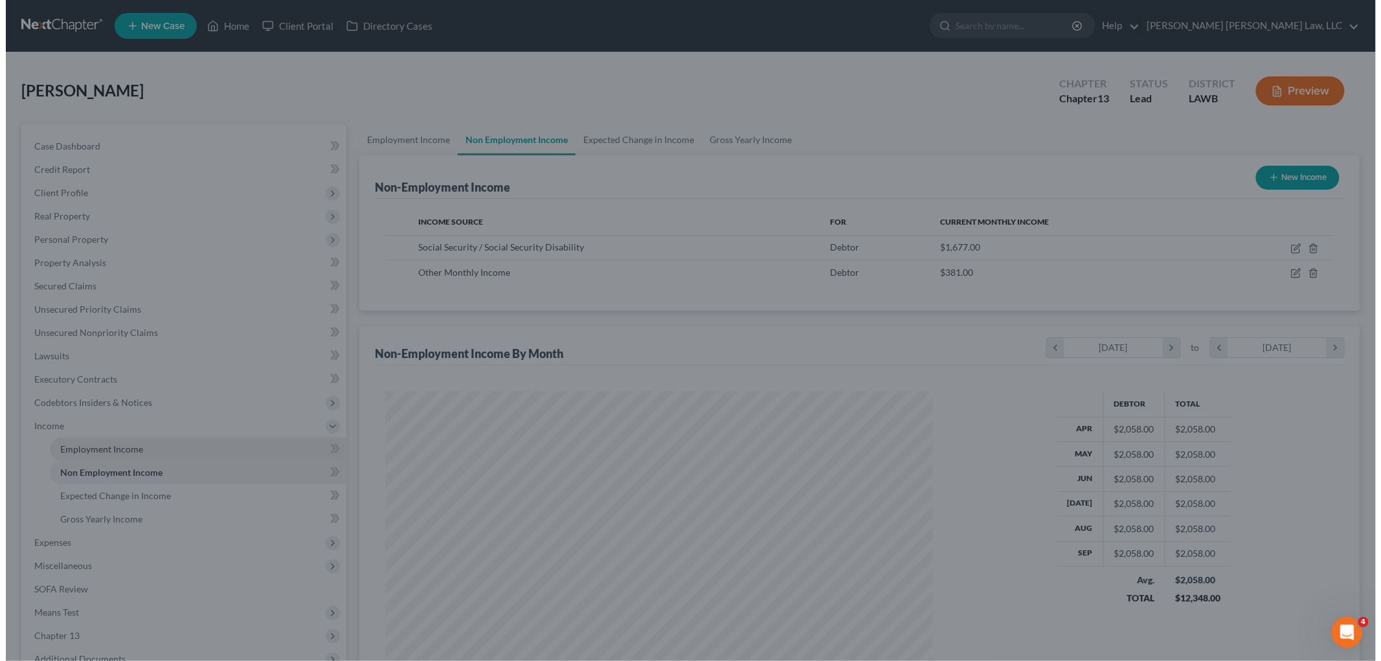
scroll to position [647328, 647030]
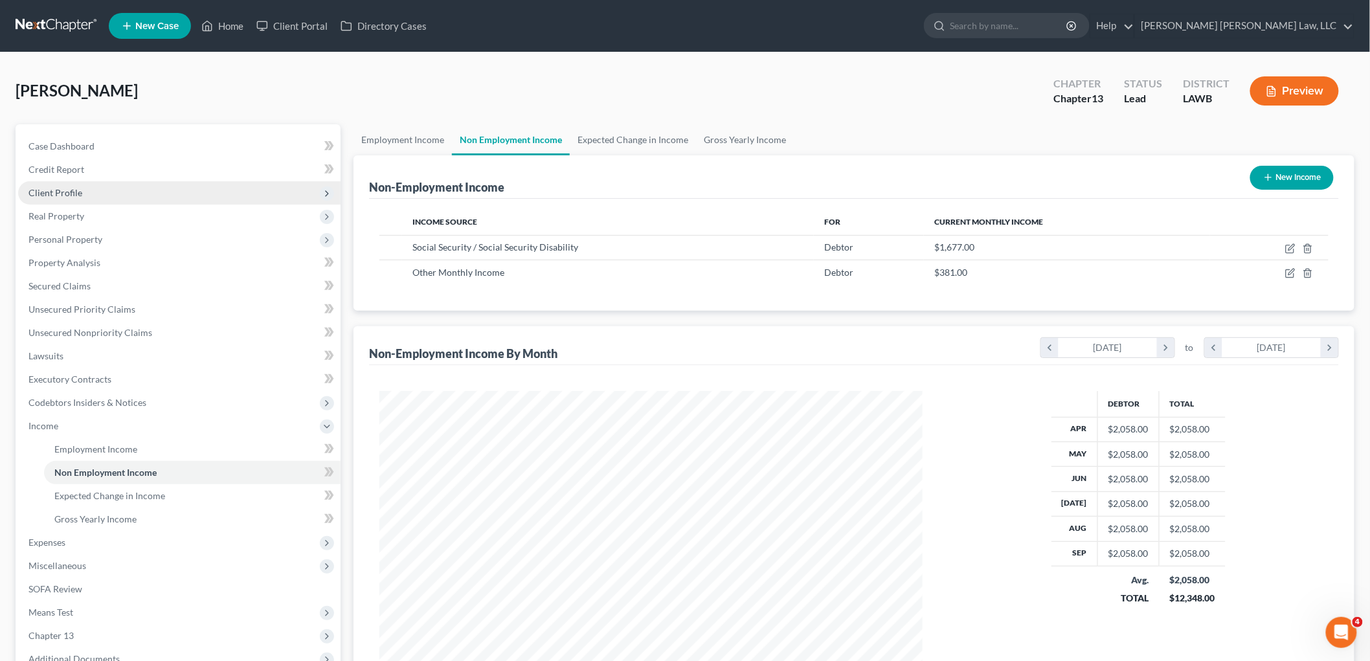
click at [79, 185] on span "Client Profile" at bounding box center [179, 192] width 323 height 23
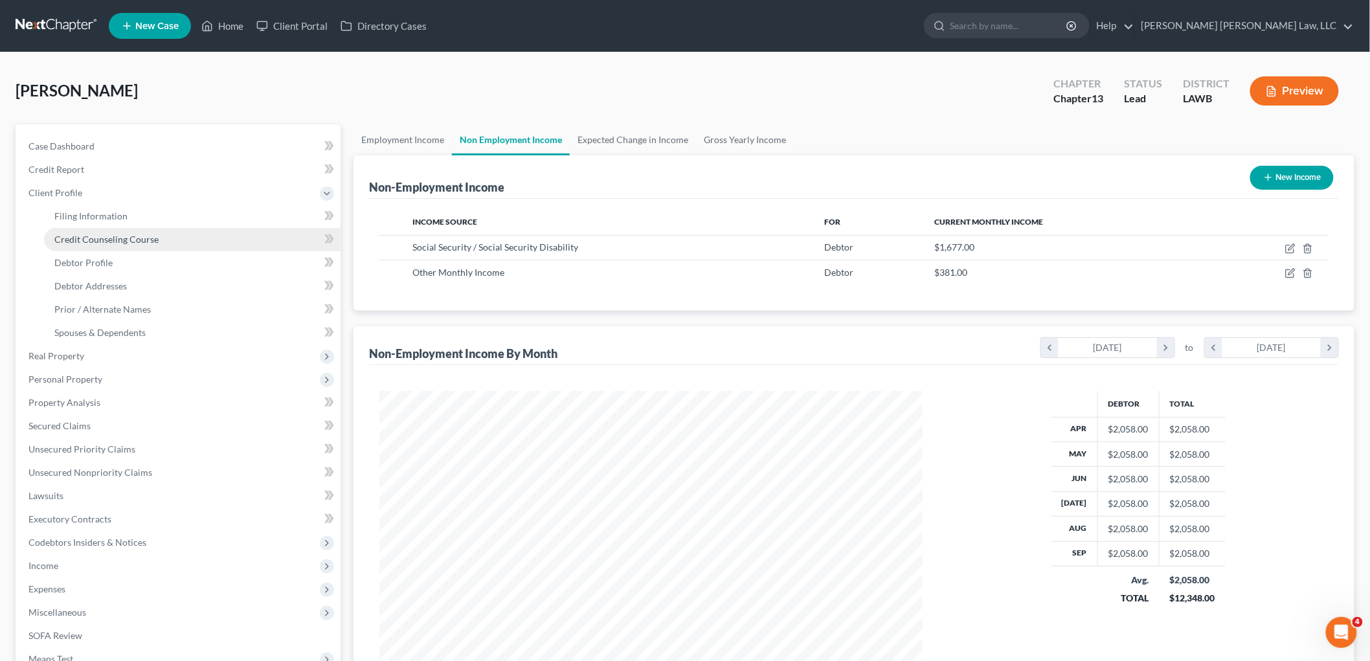
click at [80, 249] on link "Credit Counseling Course" at bounding box center [192, 239] width 297 height 23
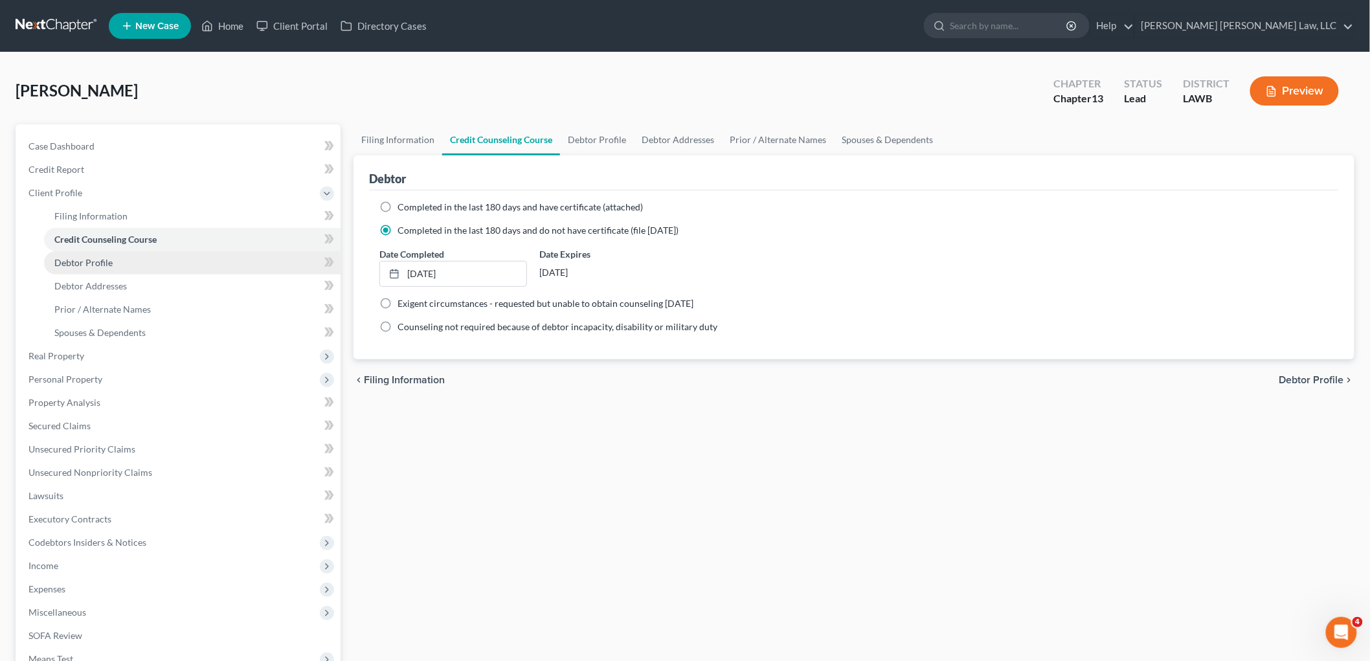
click at [102, 257] on span "Debtor Profile" at bounding box center [83, 262] width 58 height 11
select select "0"
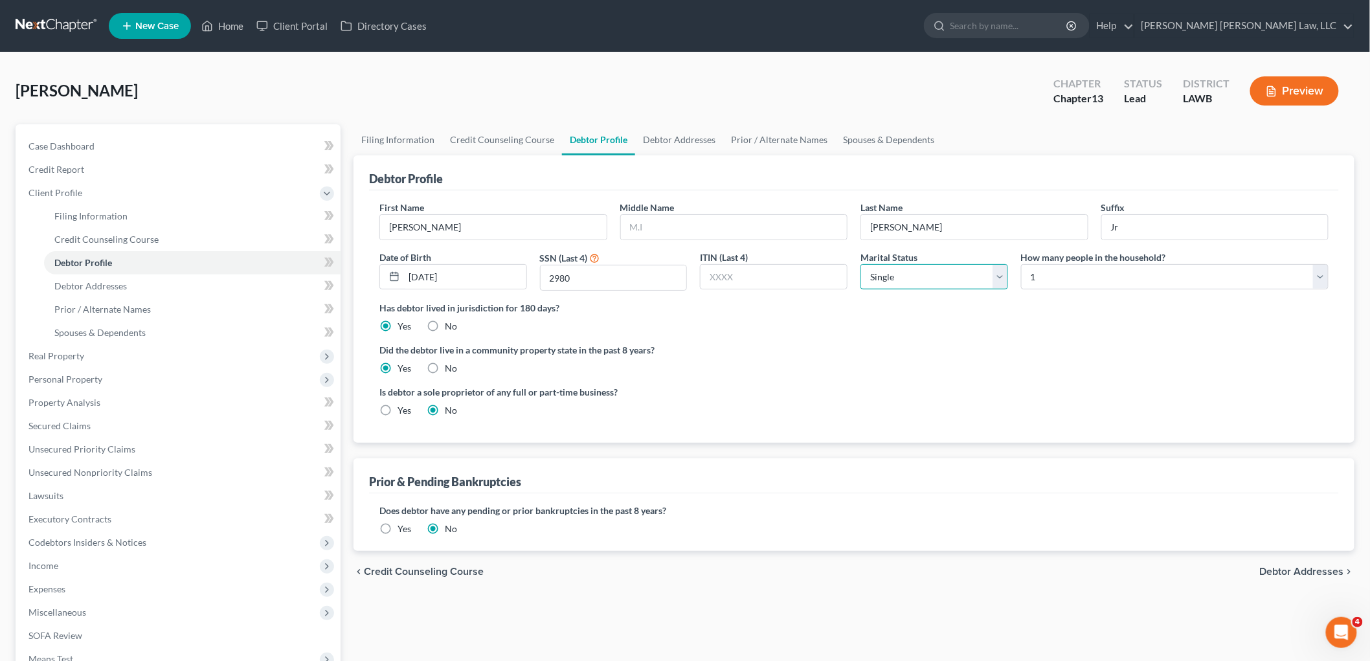
click at [922, 281] on select "Select Single Married Separated Divorced Widowed" at bounding box center [935, 277] width 148 height 26
select select "2"
click at [861, 264] on select "Select Single Married Separated Divorced Widowed" at bounding box center [935, 277] width 148 height 26
click at [883, 350] on label "Did the debtor live in a community property state in the past 8 years?" at bounding box center [853, 350] width 949 height 14
click at [108, 282] on span "Debtor Addresses" at bounding box center [90, 285] width 73 height 11
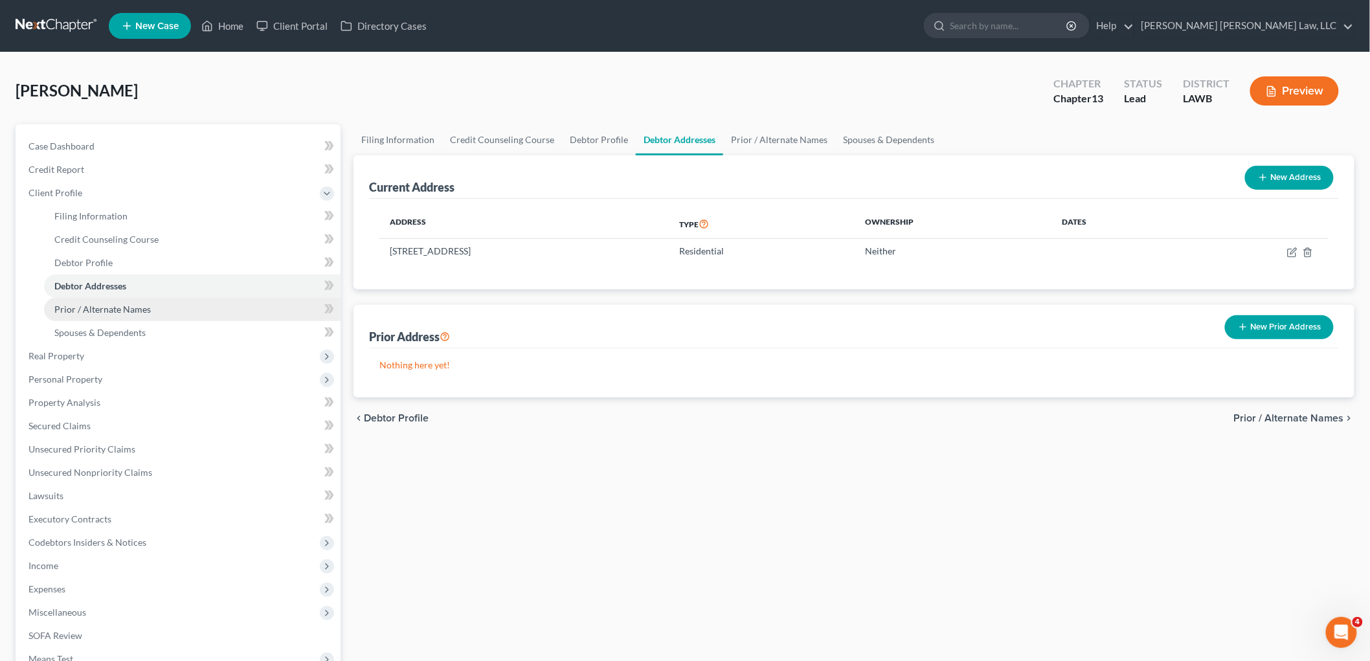
click at [170, 310] on link "Prior / Alternate Names" at bounding box center [192, 309] width 297 height 23
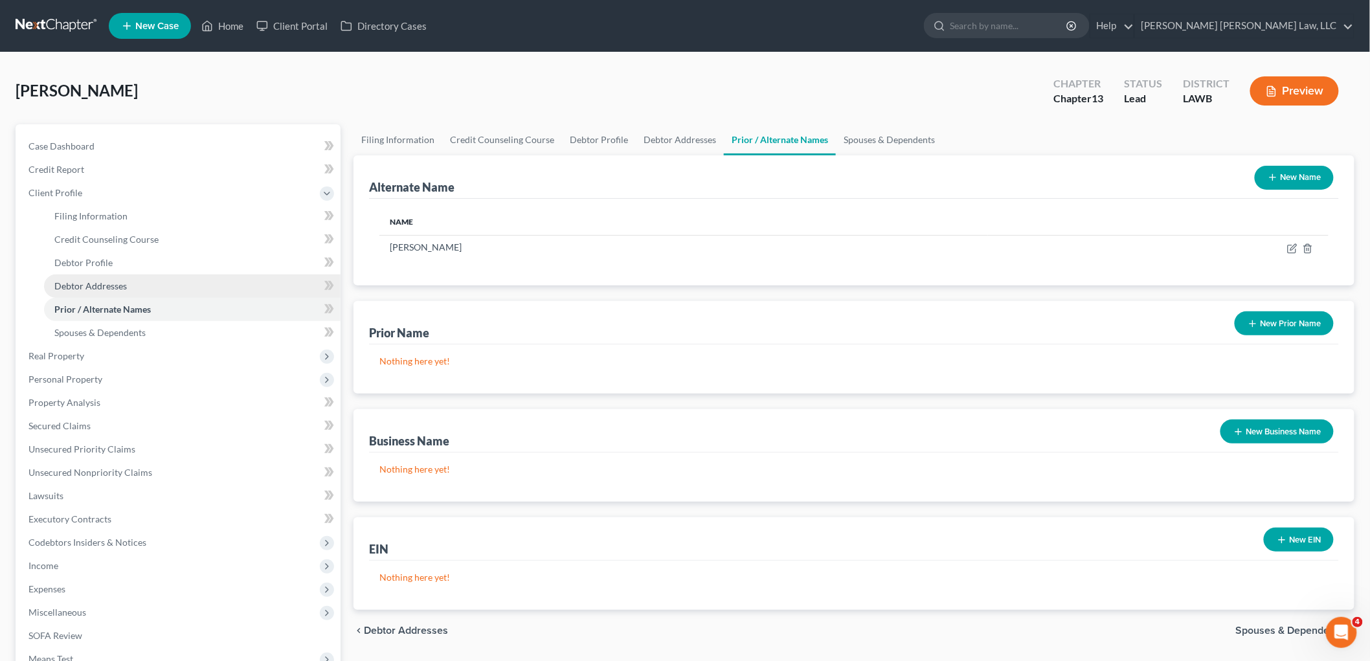
click at [150, 275] on link "Debtor Addresses" at bounding box center [192, 286] width 297 height 23
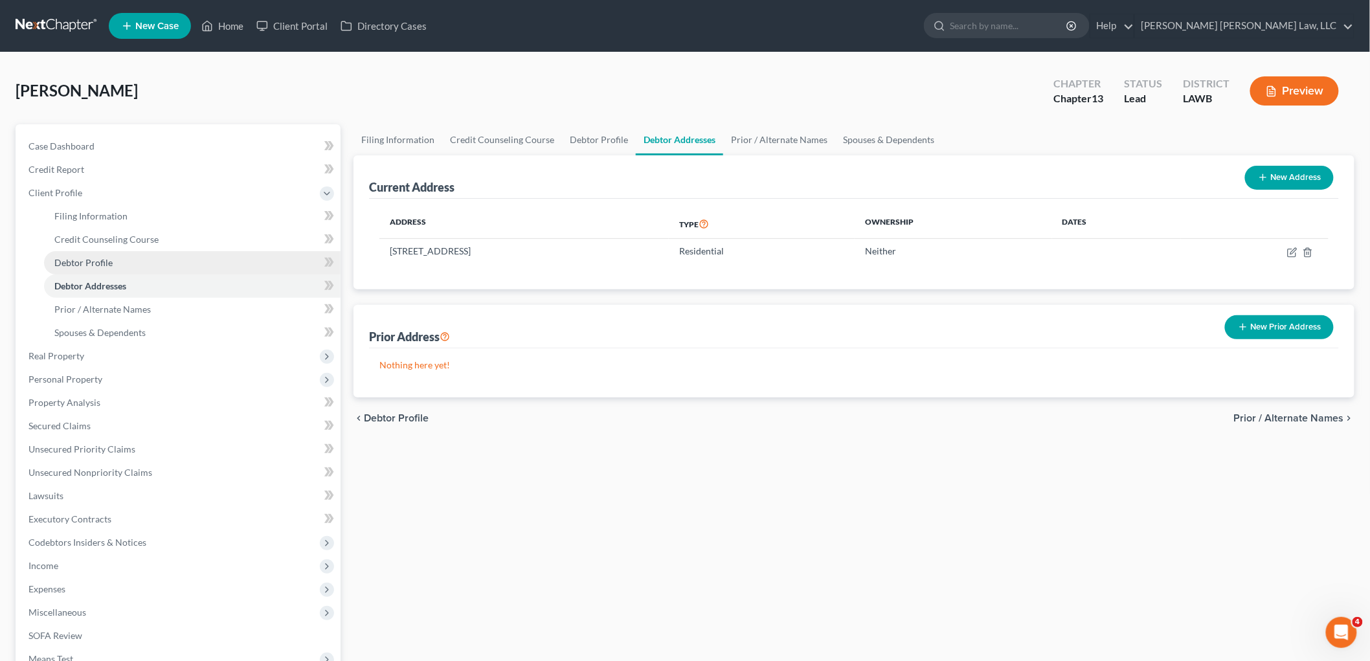
click at [153, 267] on link "Debtor Profile" at bounding box center [192, 262] width 297 height 23
select select "2"
select select "0"
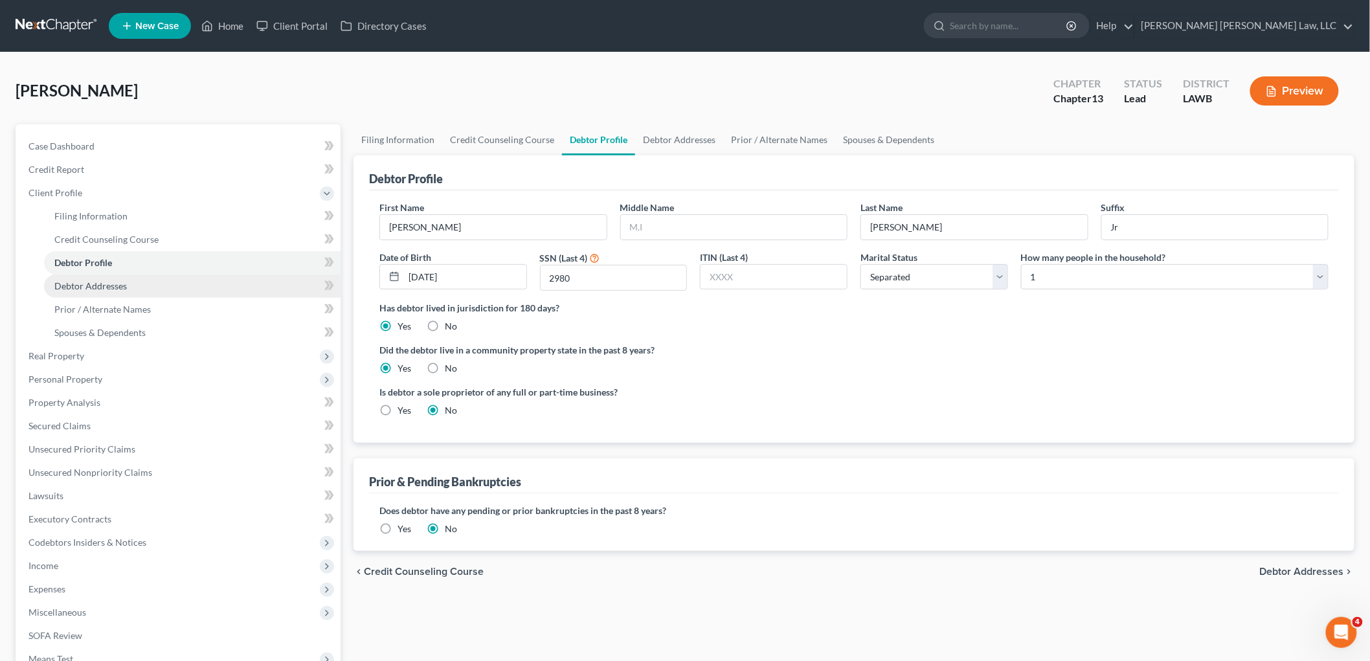
click at [88, 286] on span "Debtor Addresses" at bounding box center [90, 285] width 73 height 11
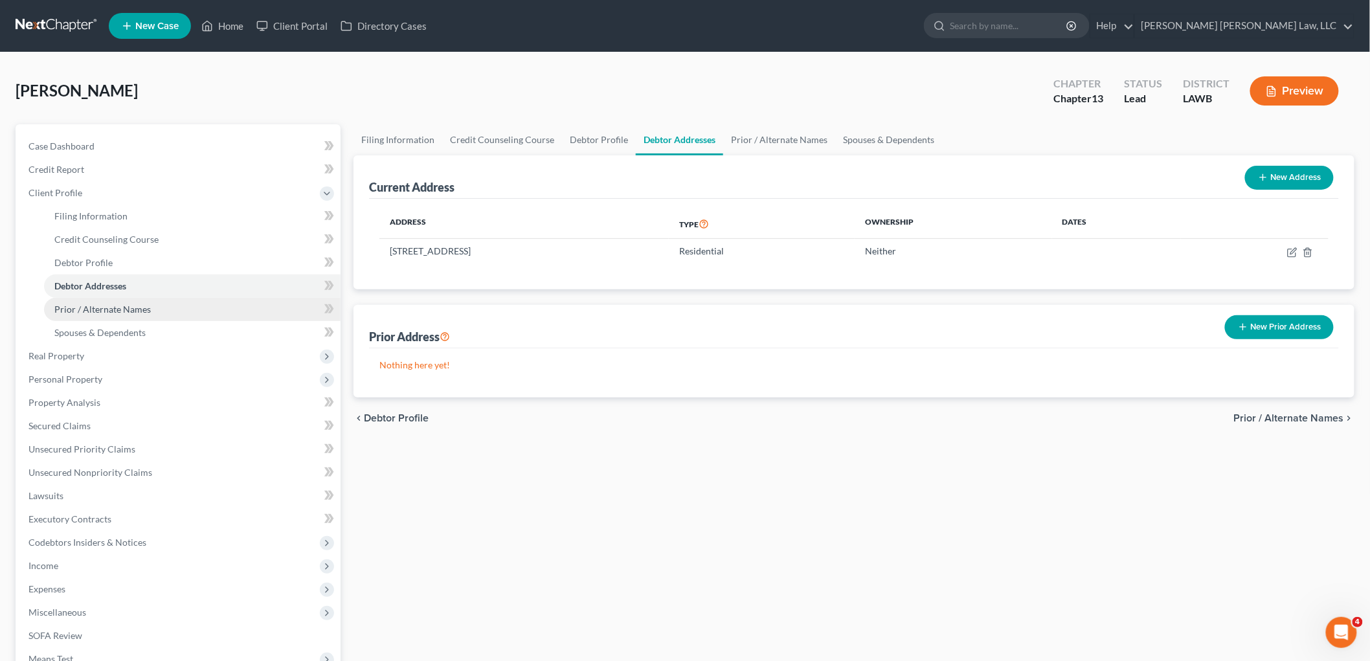
click at [131, 308] on span "Prior / Alternate Names" at bounding box center [102, 309] width 96 height 11
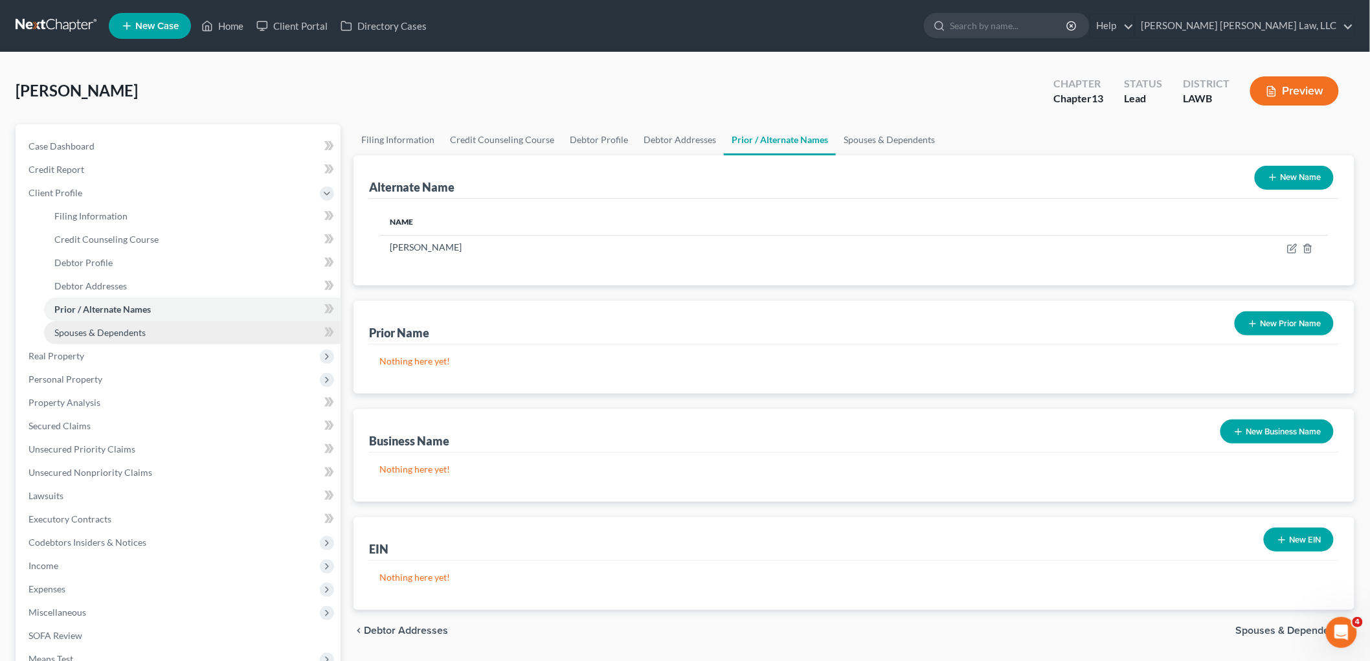
click at [140, 332] on span "Spouses & Dependents" at bounding box center [99, 332] width 91 height 11
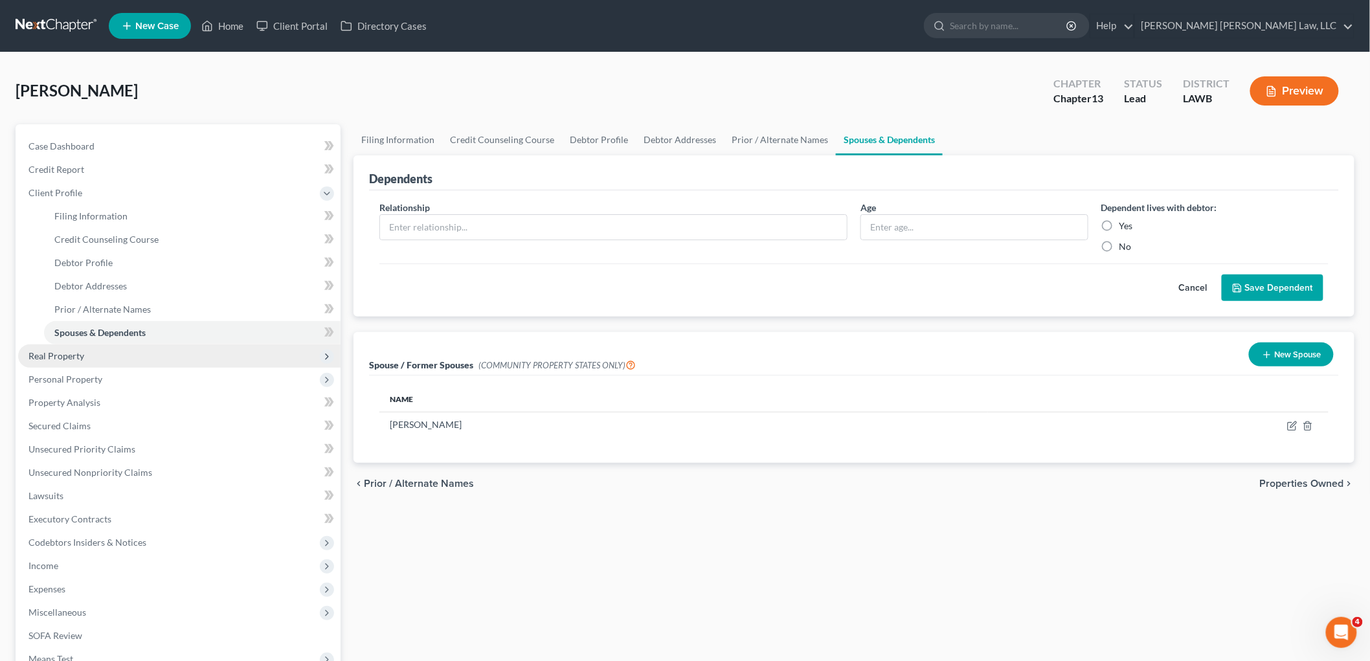
click at [94, 355] on span "Real Property" at bounding box center [179, 356] width 323 height 23
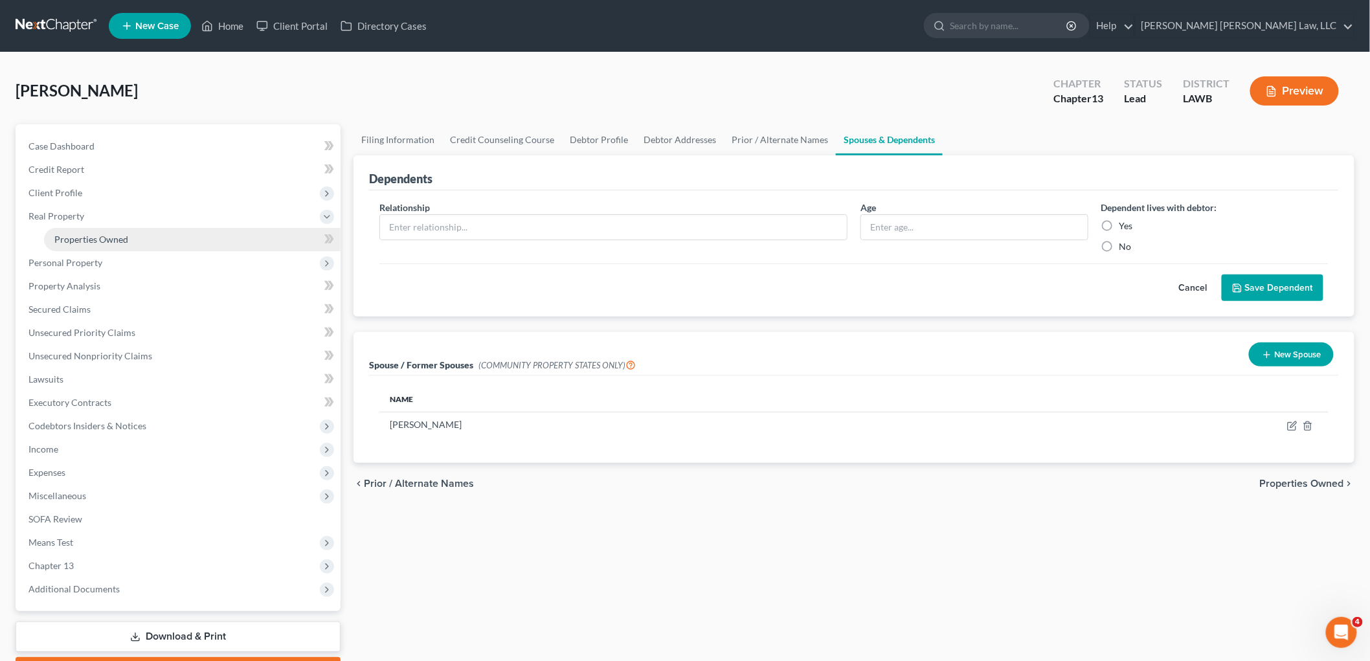
click at [148, 245] on link "Properties Owned" at bounding box center [192, 239] width 297 height 23
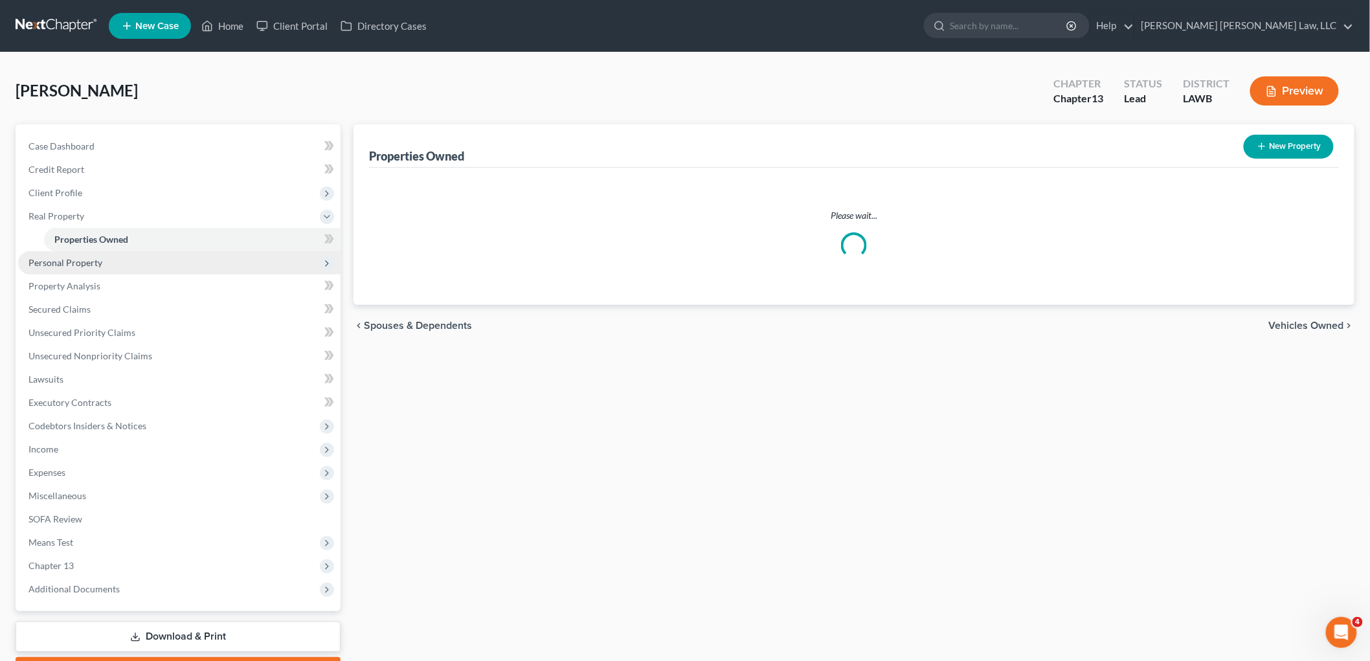
click at [98, 266] on span "Personal Property" at bounding box center [65, 262] width 74 height 11
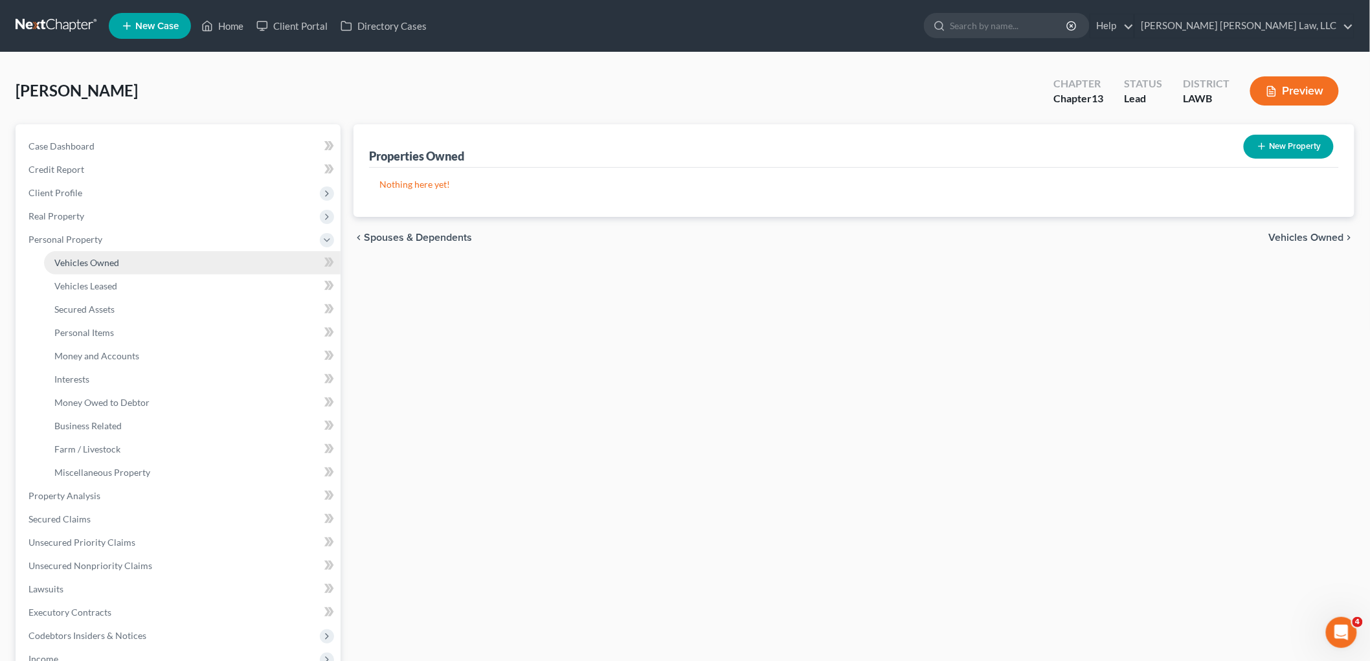
click at [118, 264] on span "Vehicles Owned" at bounding box center [86, 262] width 65 height 11
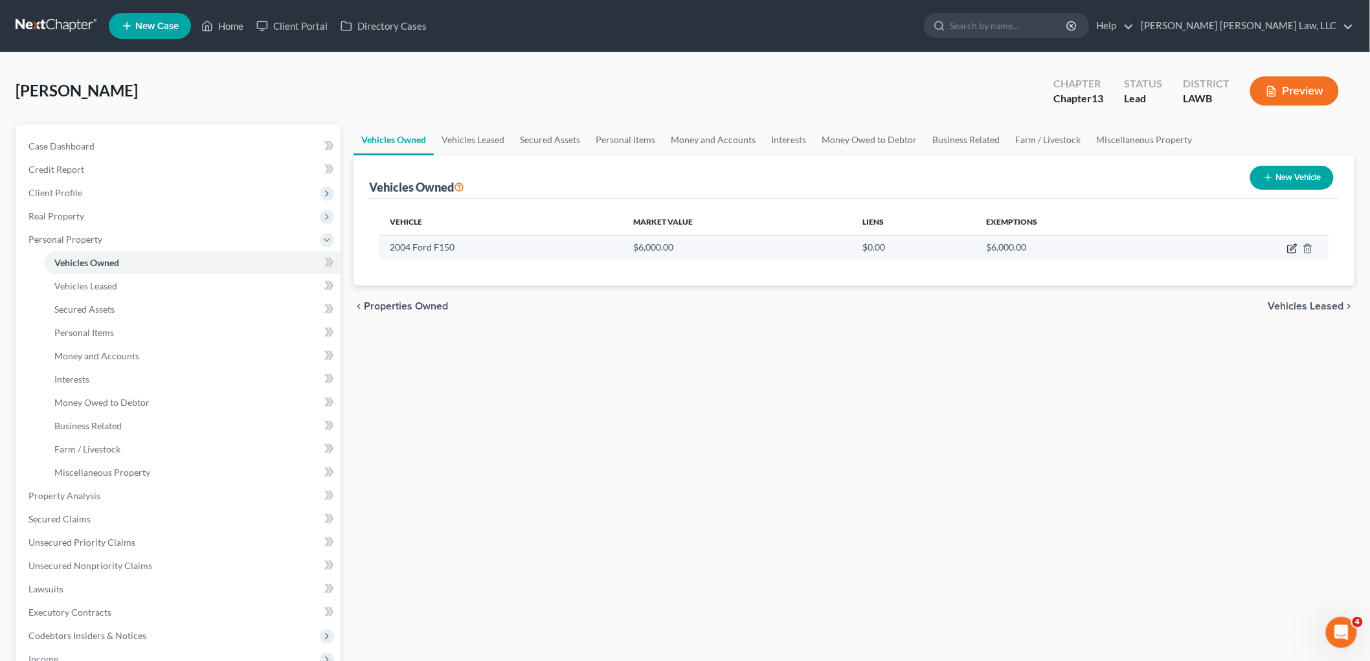
click at [1290, 247] on icon "button" at bounding box center [1292, 248] width 10 height 10
select select "0"
select select "22"
select select "0"
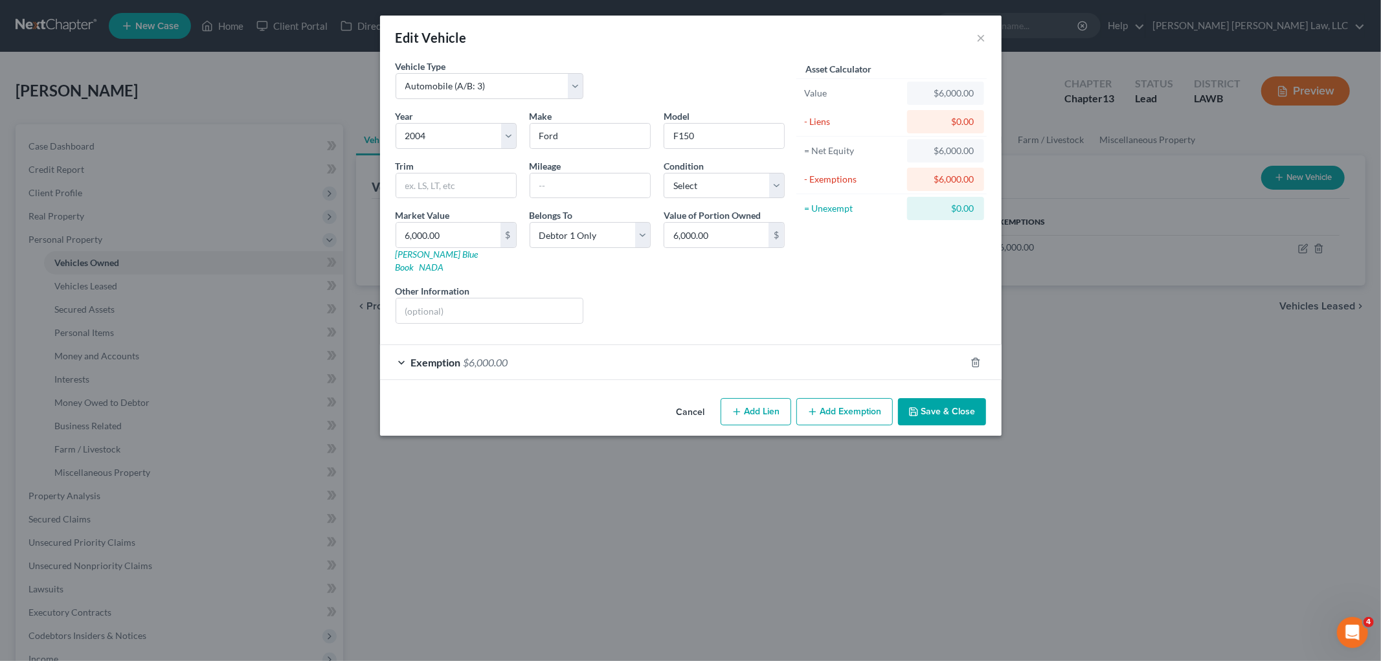
click at [561, 345] on div "Exemption $6,000.00" at bounding box center [672, 362] width 585 height 34
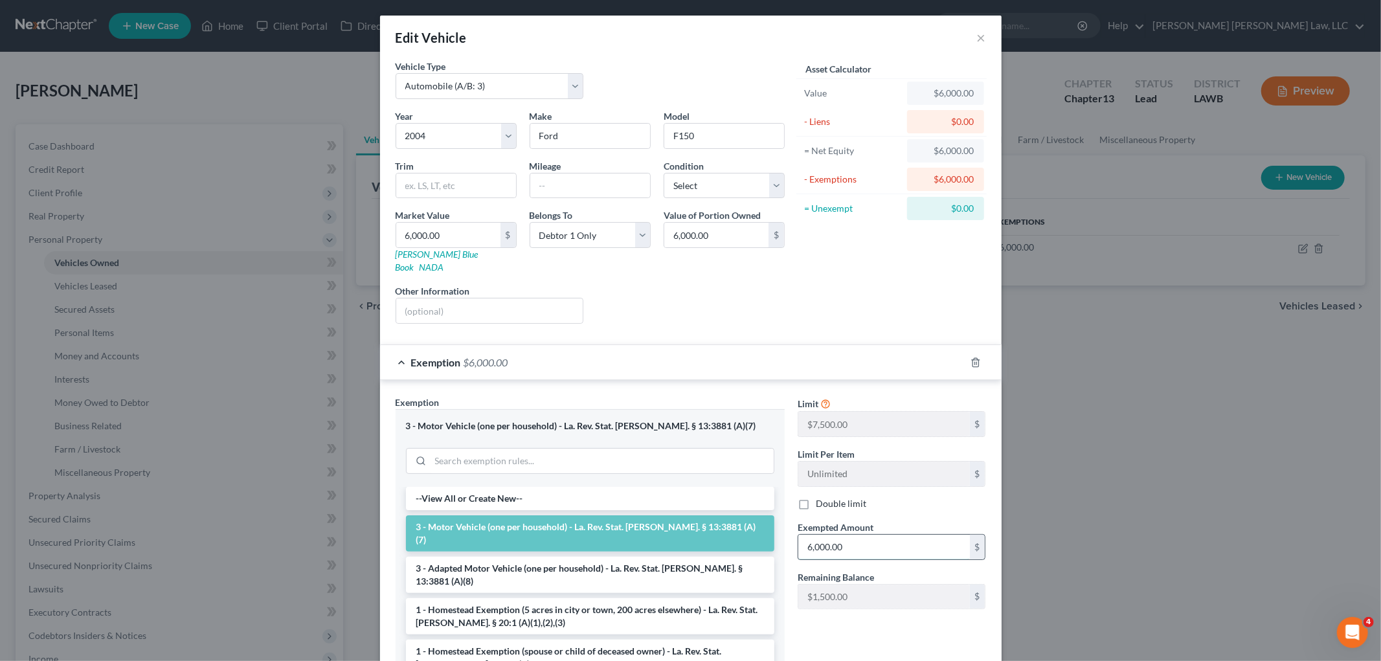
click at [859, 535] on input "6,000.00" at bounding box center [884, 547] width 172 height 25
type input "7,500.00"
click at [526, 80] on select "Select Automobile (A/B: 3) Truck (A/B: 3) Trailer (A/B: 4) Watercraft (A/B: 4) …" at bounding box center [490, 86] width 188 height 26
select select "1"
click at [396, 73] on select "Select Automobile (A/B: 3) Truck (A/B: 3) Trailer (A/B: 4) Watercraft (A/B: 4) …" at bounding box center [490, 86] width 188 height 26
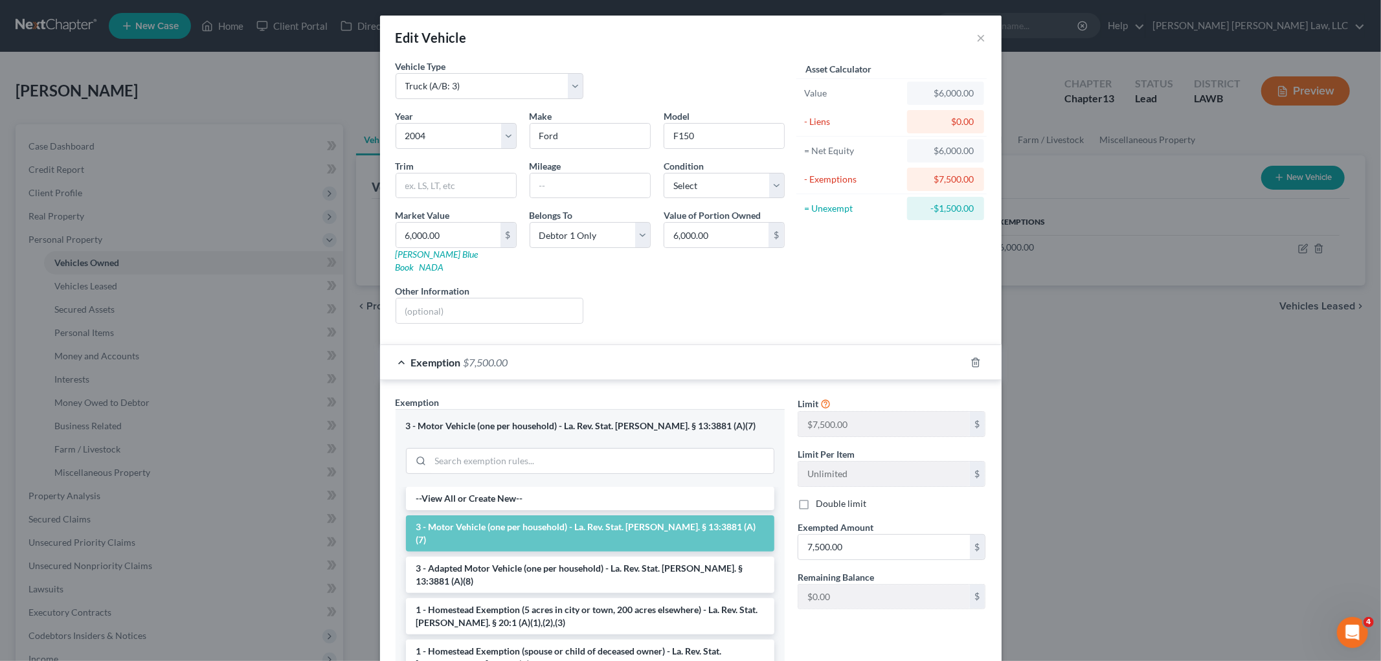
click at [675, 297] on div "Liens Select" at bounding box center [690, 304] width 201 height 40
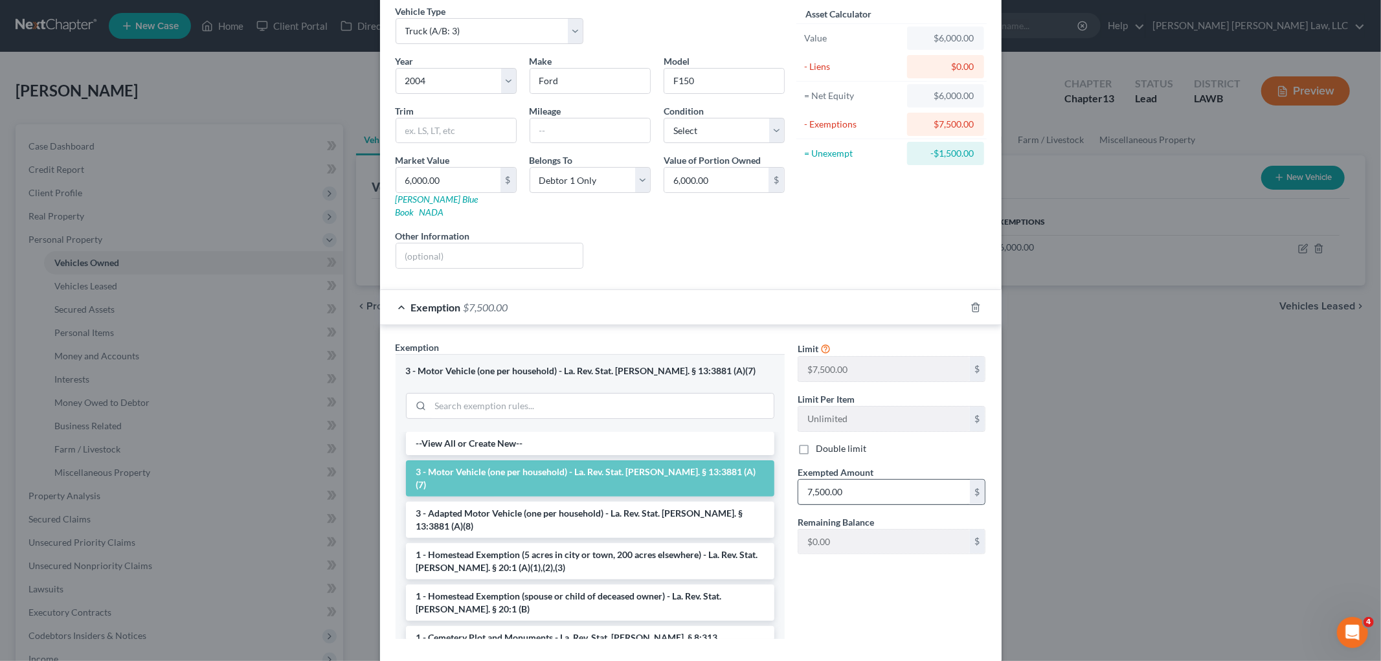
scroll to position [113, 0]
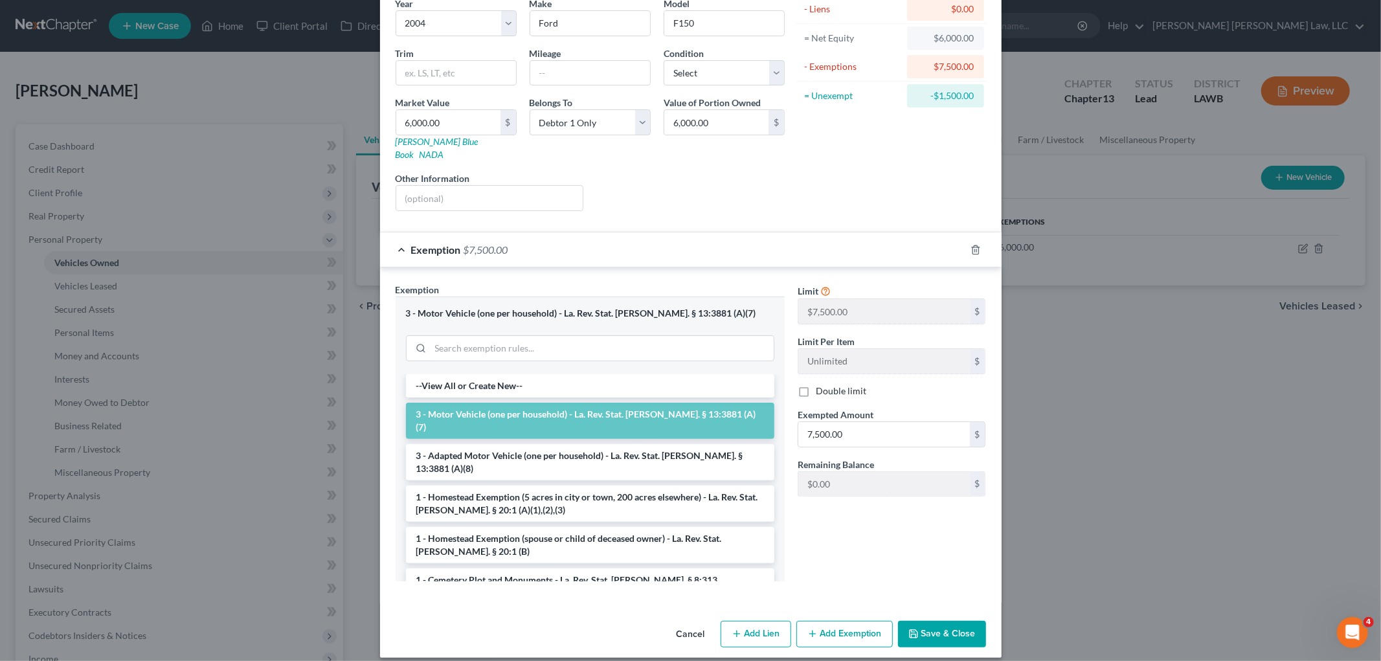
click at [565, 405] on li "3 - Motor Vehicle (one per household) - La. Rev. Stat. [PERSON_NAME]. § 13:3881…" at bounding box center [590, 421] width 368 height 36
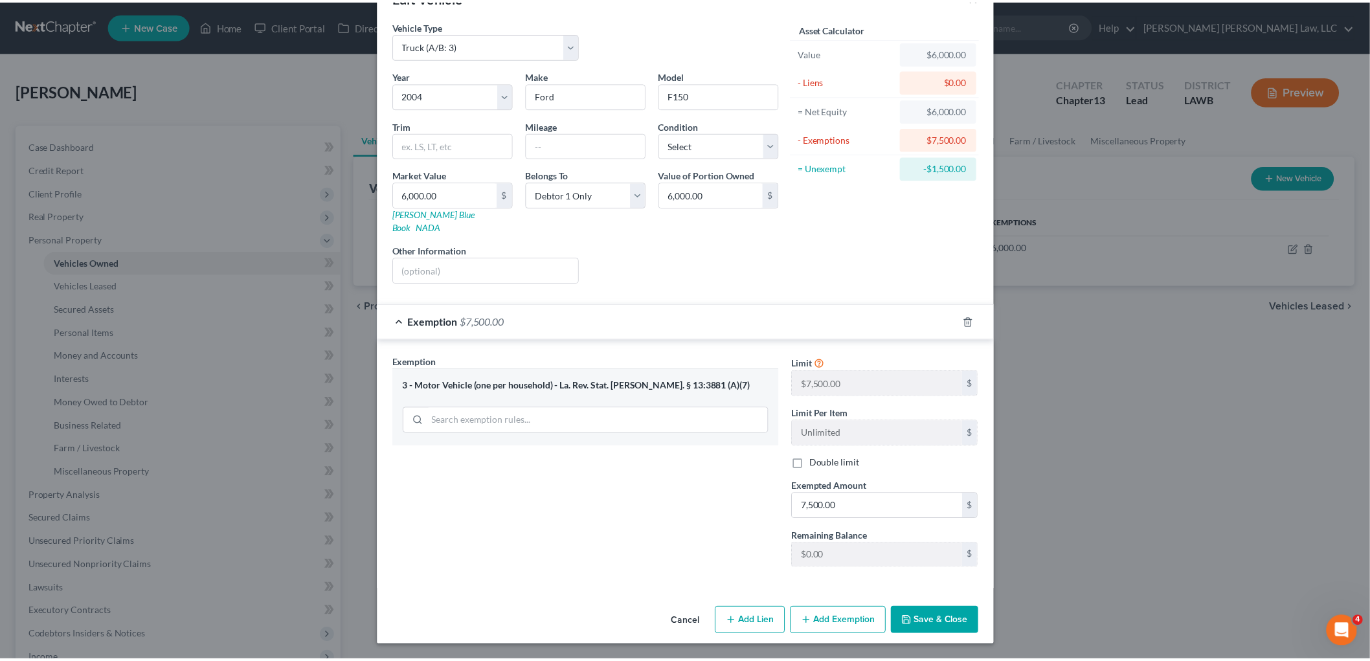
scroll to position [29, 0]
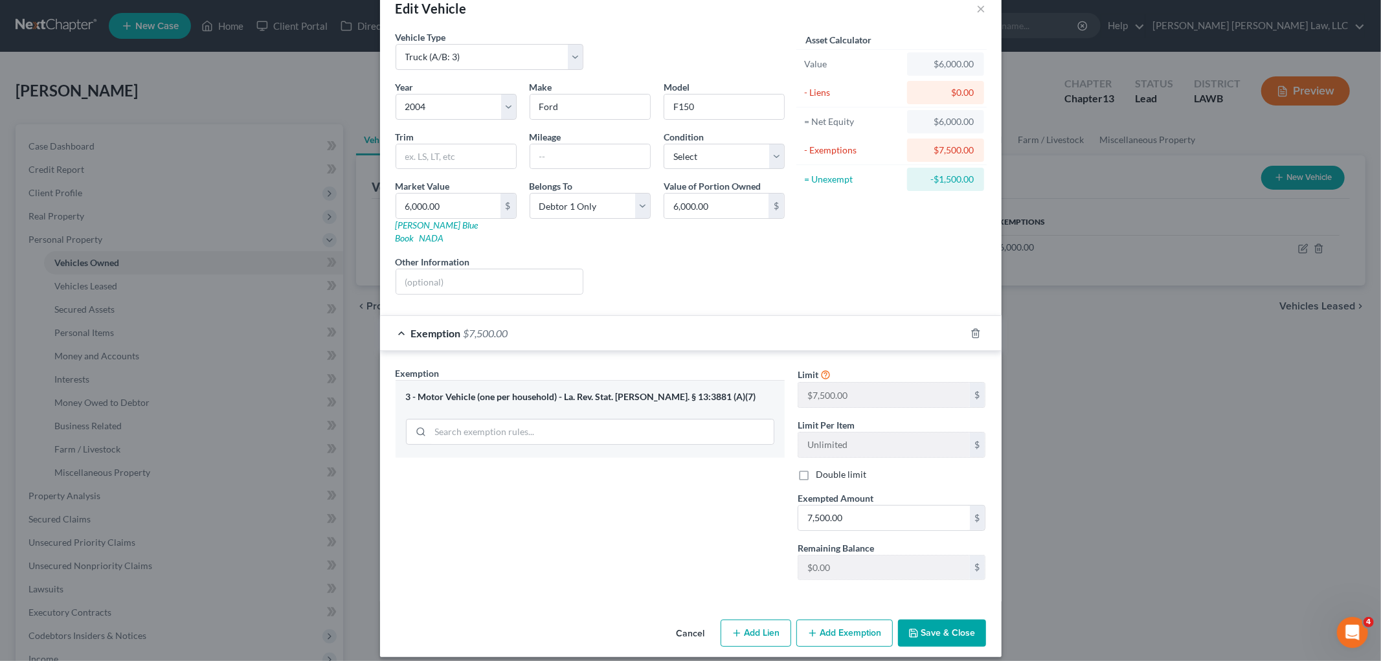
click at [943, 624] on button "Save & Close" at bounding box center [942, 633] width 88 height 27
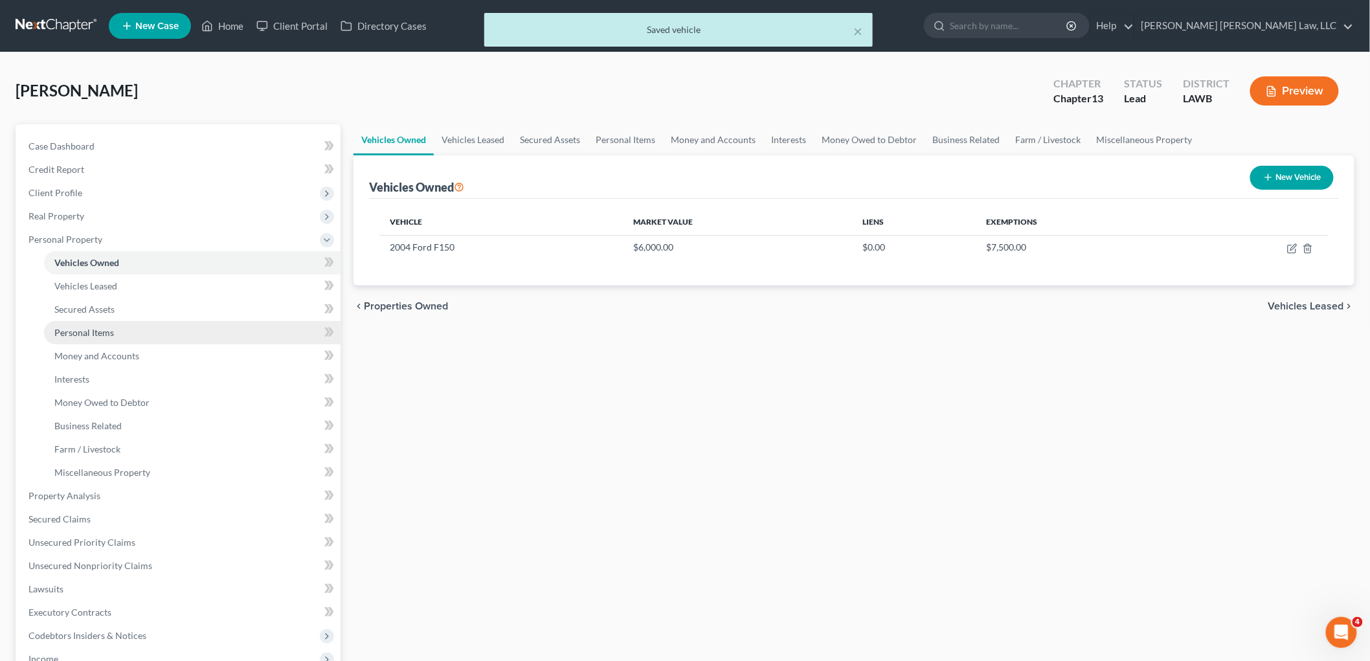
click at [117, 337] on link "Personal Items" at bounding box center [192, 332] width 297 height 23
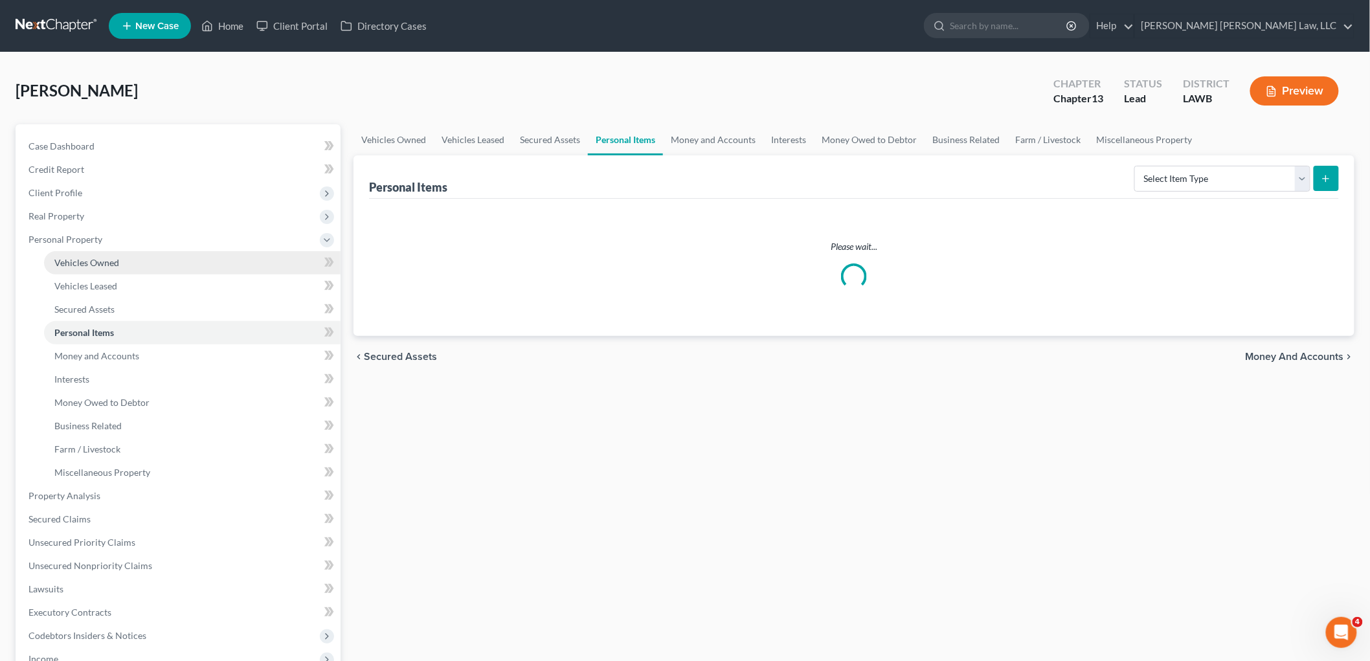
click at [115, 255] on link "Vehicles Owned" at bounding box center [192, 262] width 297 height 23
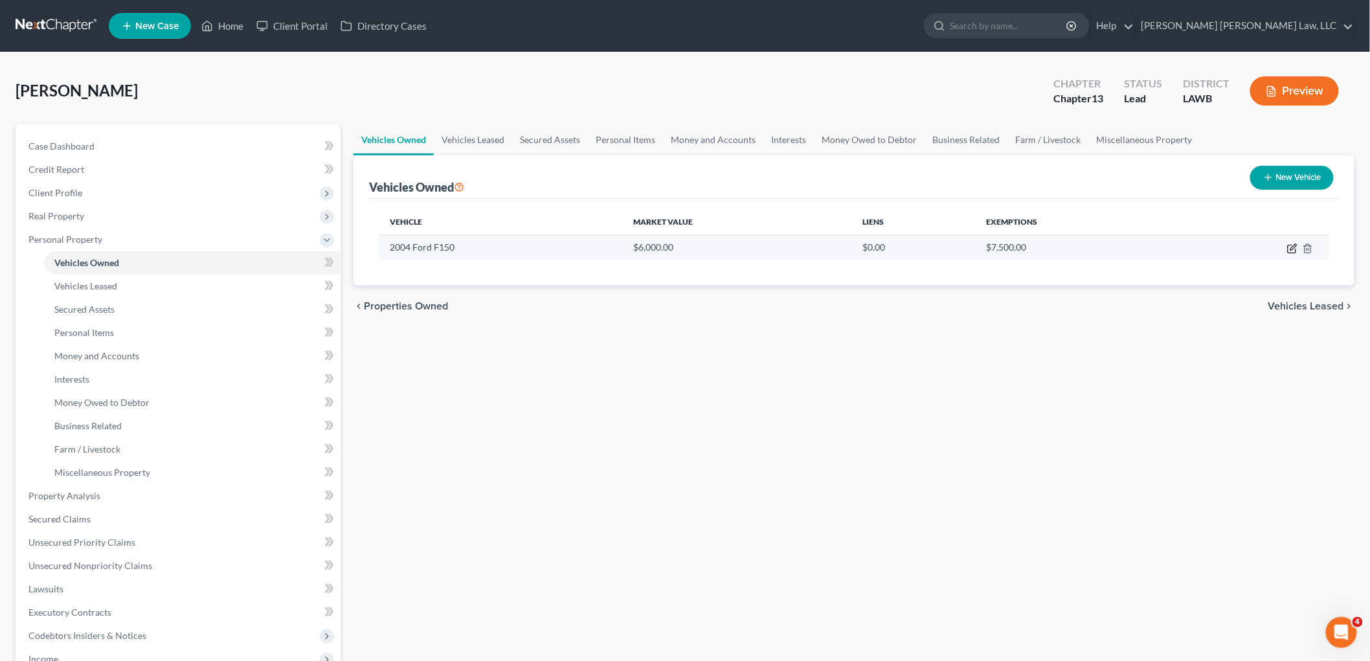
click at [1290, 247] on icon "button" at bounding box center [1292, 248] width 10 height 10
select select "1"
select select "22"
select select "0"
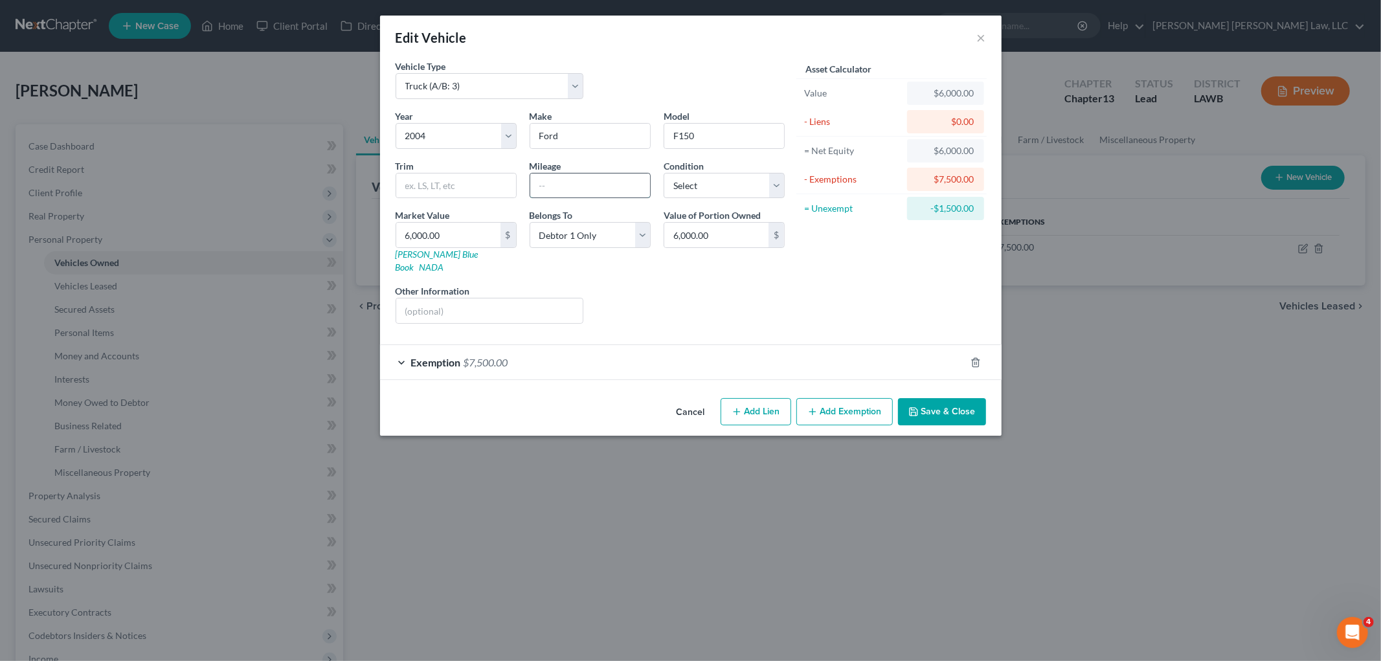
click at [569, 179] on input "text" at bounding box center [590, 186] width 120 height 25
type input "144,408.7"
click at [696, 188] on select "Select Excellent Very Good Good Fair Poor" at bounding box center [724, 186] width 121 height 26
select select "3"
click at [664, 173] on select "Select Excellent Very Good Good Fair Poor" at bounding box center [724, 186] width 121 height 26
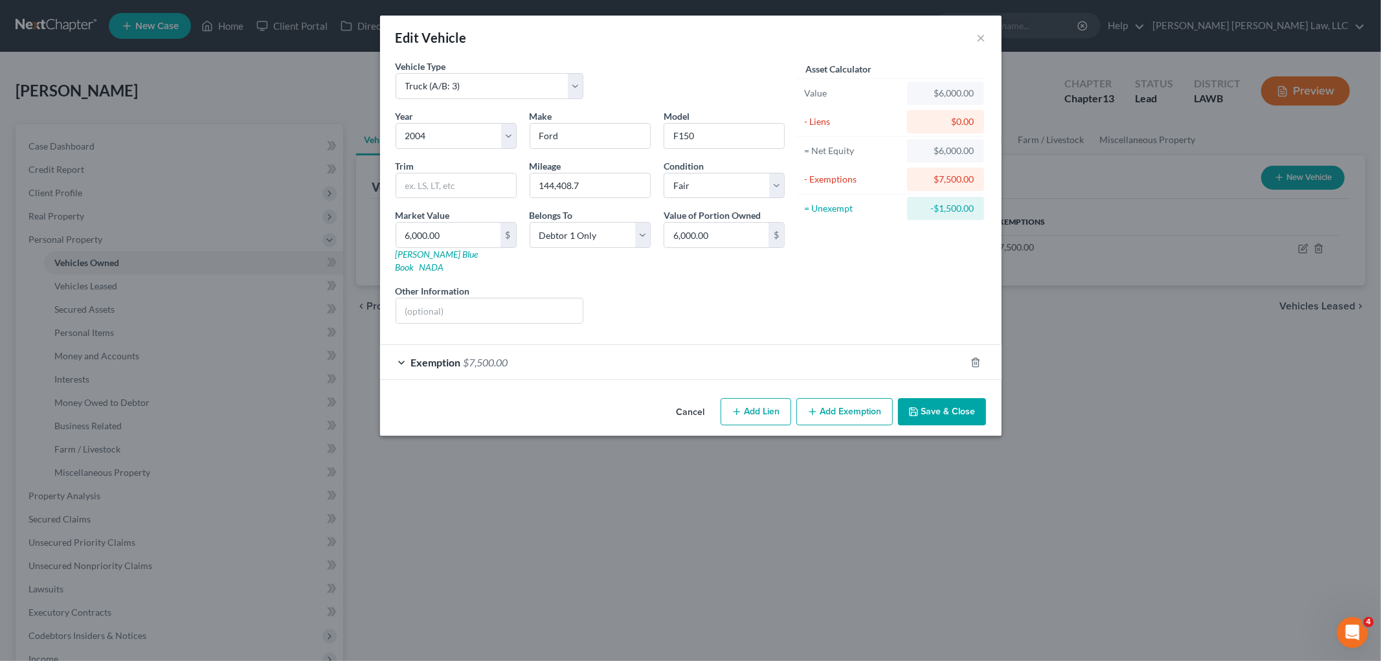
click at [928, 398] on button "Save & Close" at bounding box center [942, 411] width 88 height 27
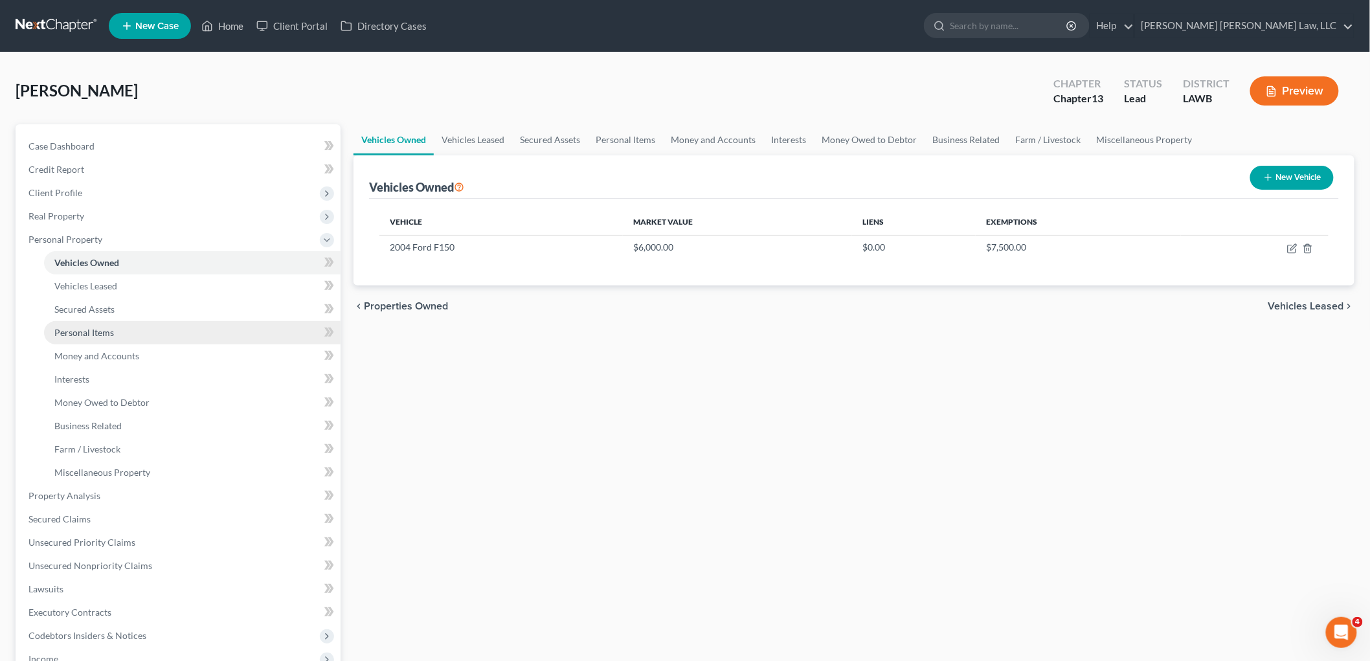
click at [82, 328] on span "Personal Items" at bounding box center [84, 332] width 60 height 11
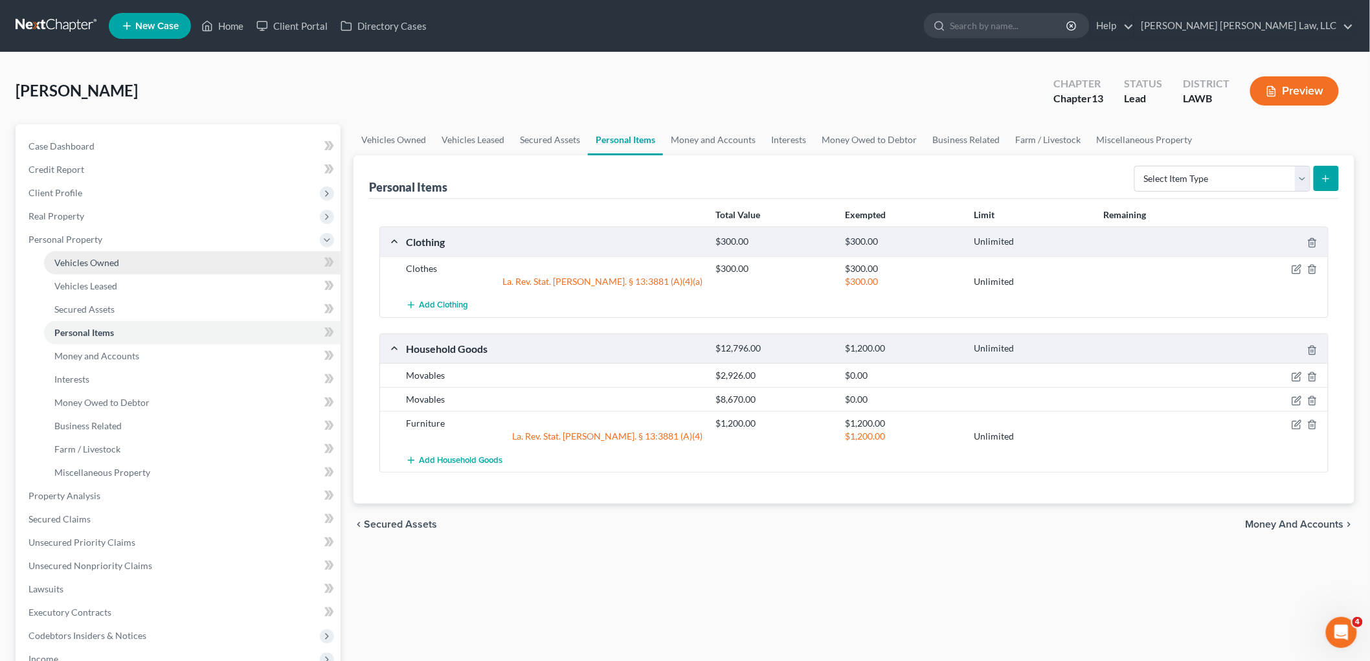
click at [96, 258] on span "Vehicles Owned" at bounding box center [86, 262] width 65 height 11
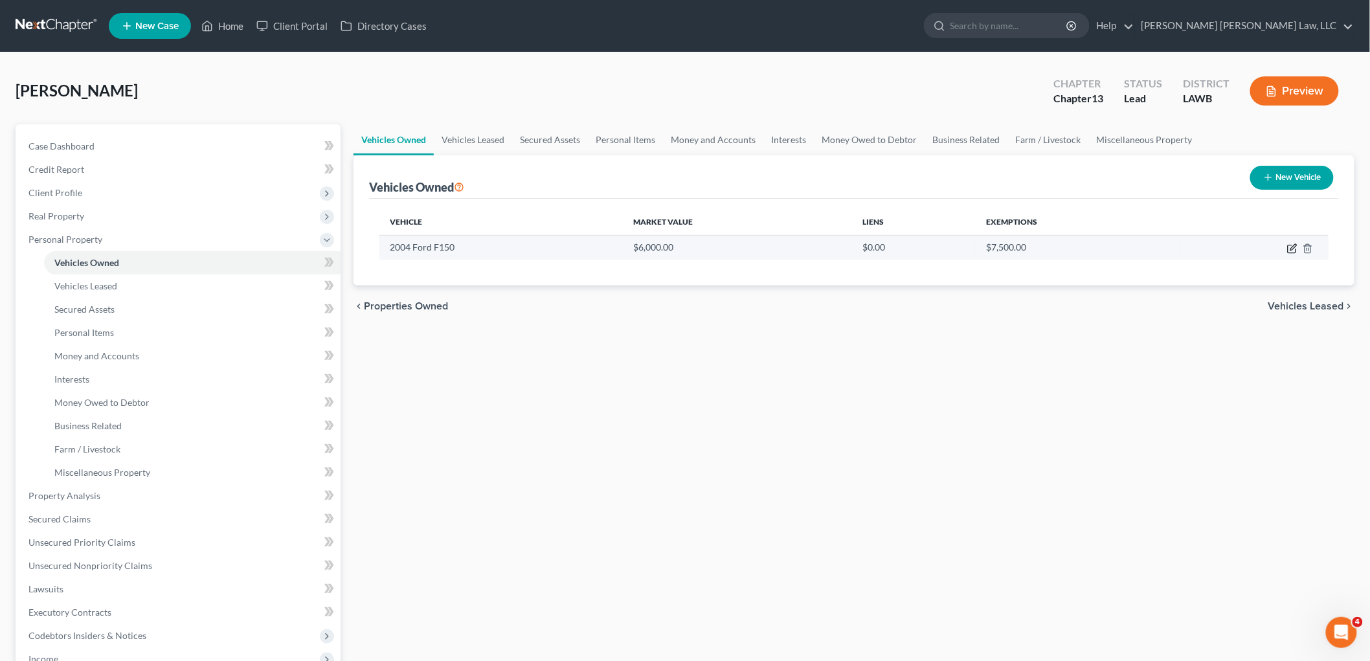
click at [1296, 244] on icon "button" at bounding box center [1294, 247] width 6 height 6
select select "1"
select select "22"
select select "3"
select select "0"
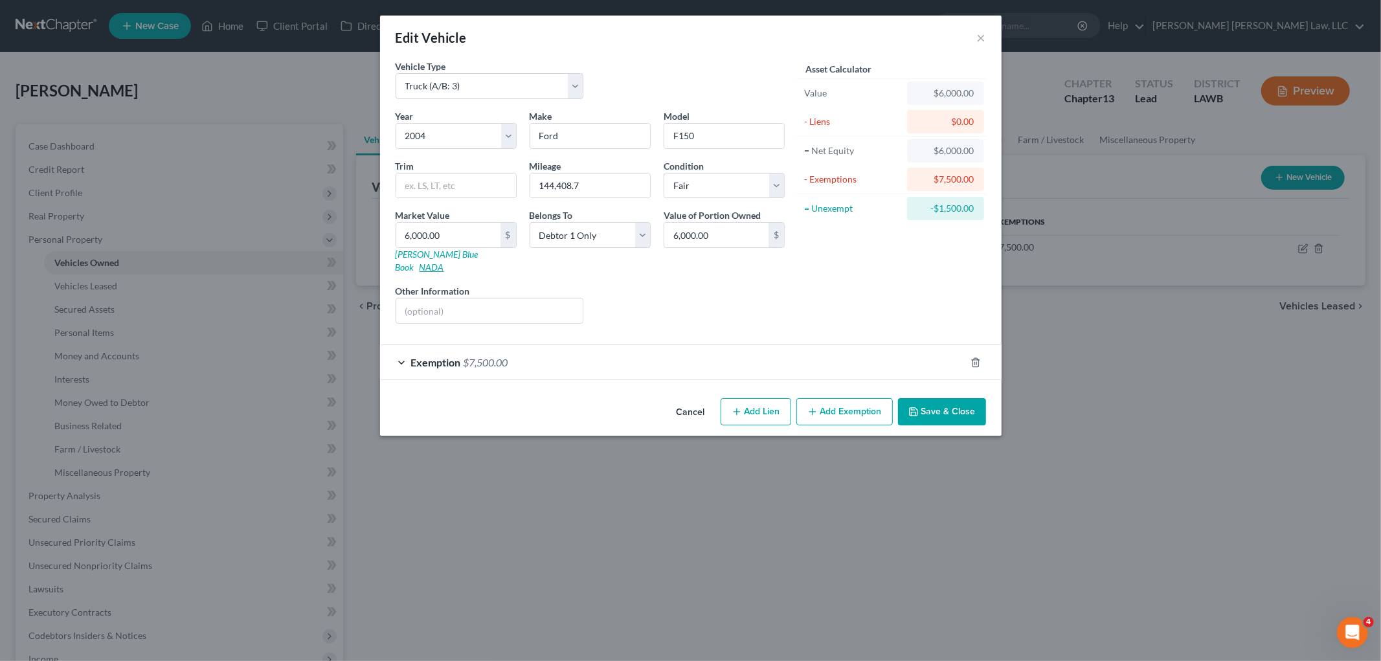
click at [444, 262] on link "NADA" at bounding box center [432, 267] width 25 height 11
click at [931, 398] on button "Save & Close" at bounding box center [942, 411] width 88 height 27
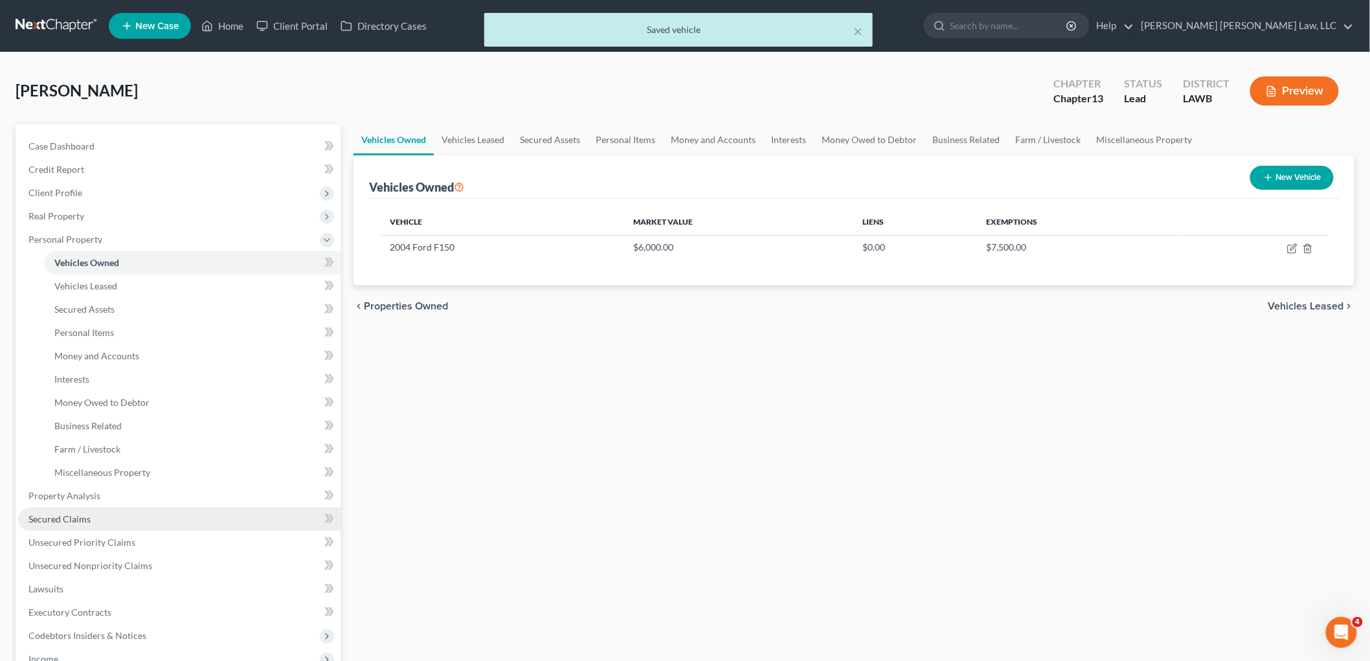
click at [100, 517] on link "Secured Claims" at bounding box center [179, 519] width 323 height 23
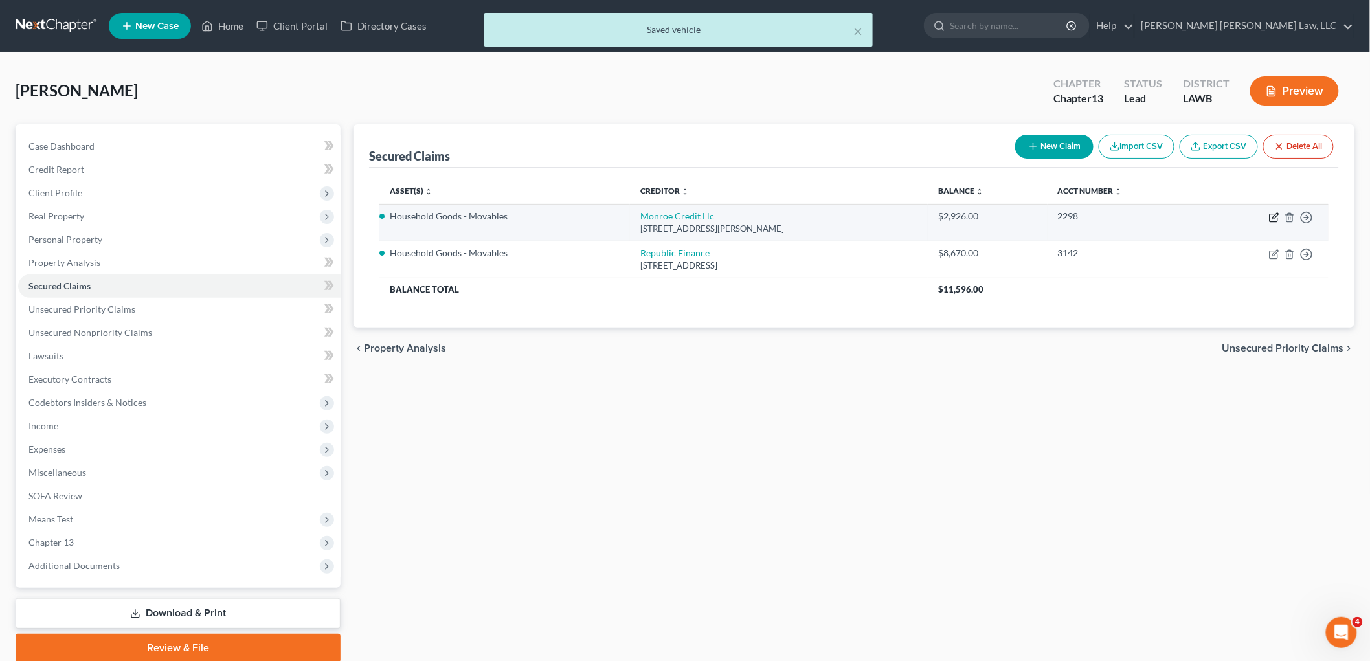
click at [1273, 218] on icon "button" at bounding box center [1276, 216] width 6 height 6
select select "19"
select select "0"
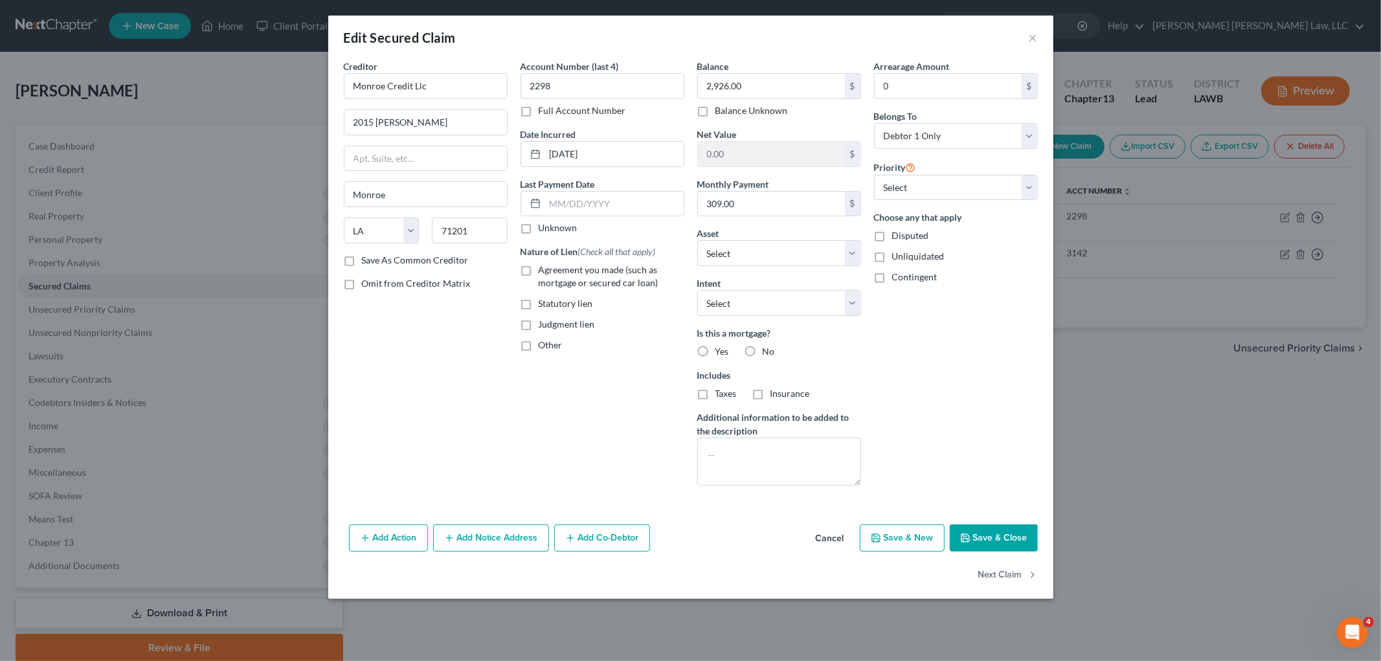
click at [975, 534] on button "Save & Close" at bounding box center [994, 538] width 88 height 27
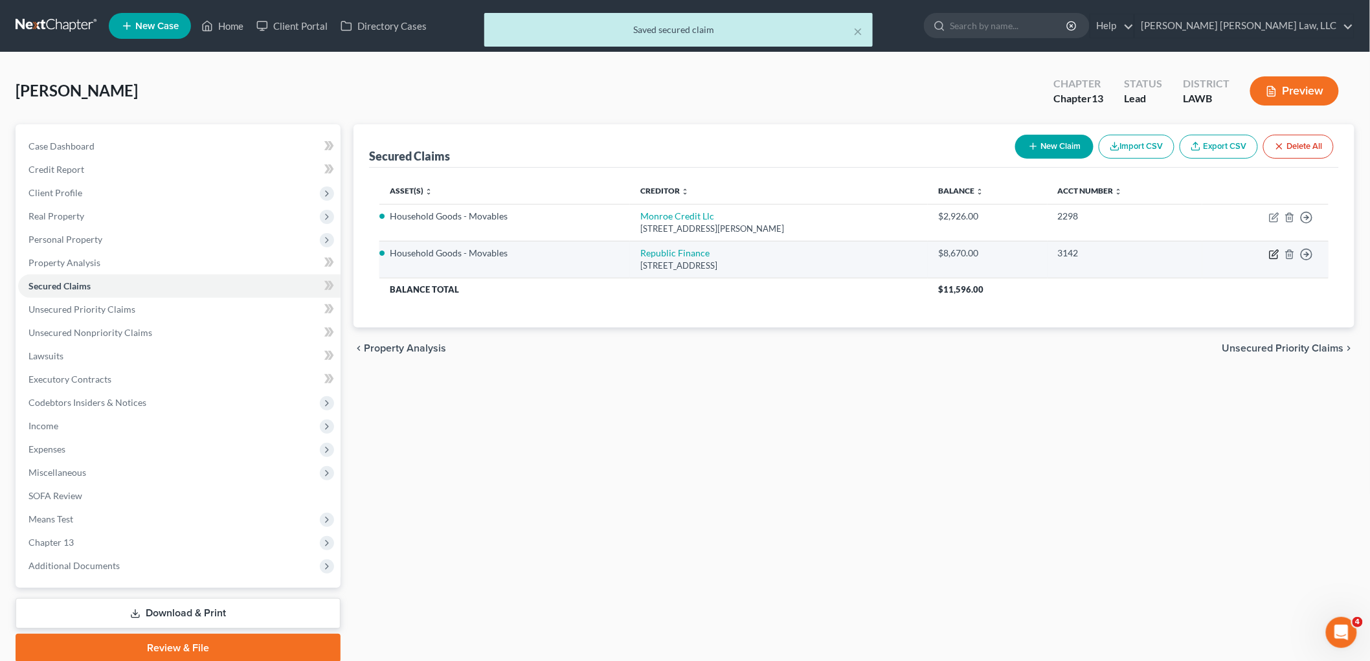
click at [1276, 251] on icon "button" at bounding box center [1274, 254] width 10 height 10
select select "19"
select select "0"
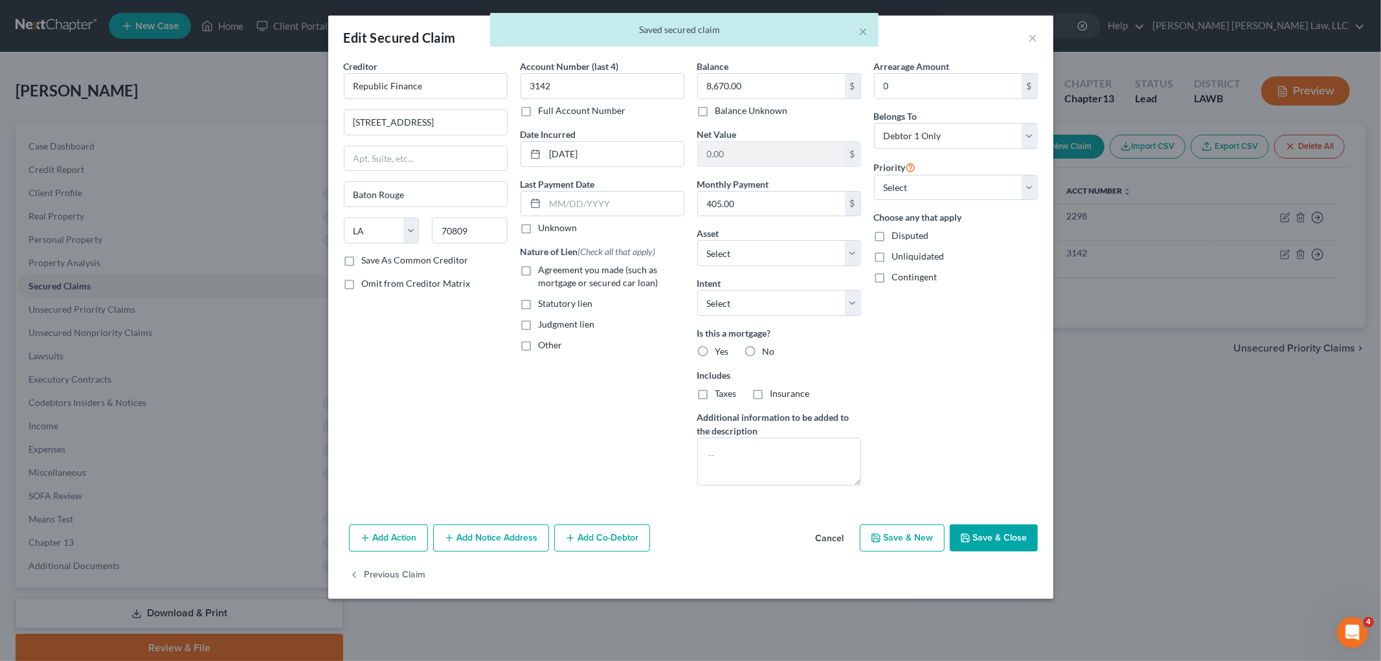
click at [971, 544] on button "Save & Close" at bounding box center [994, 538] width 88 height 27
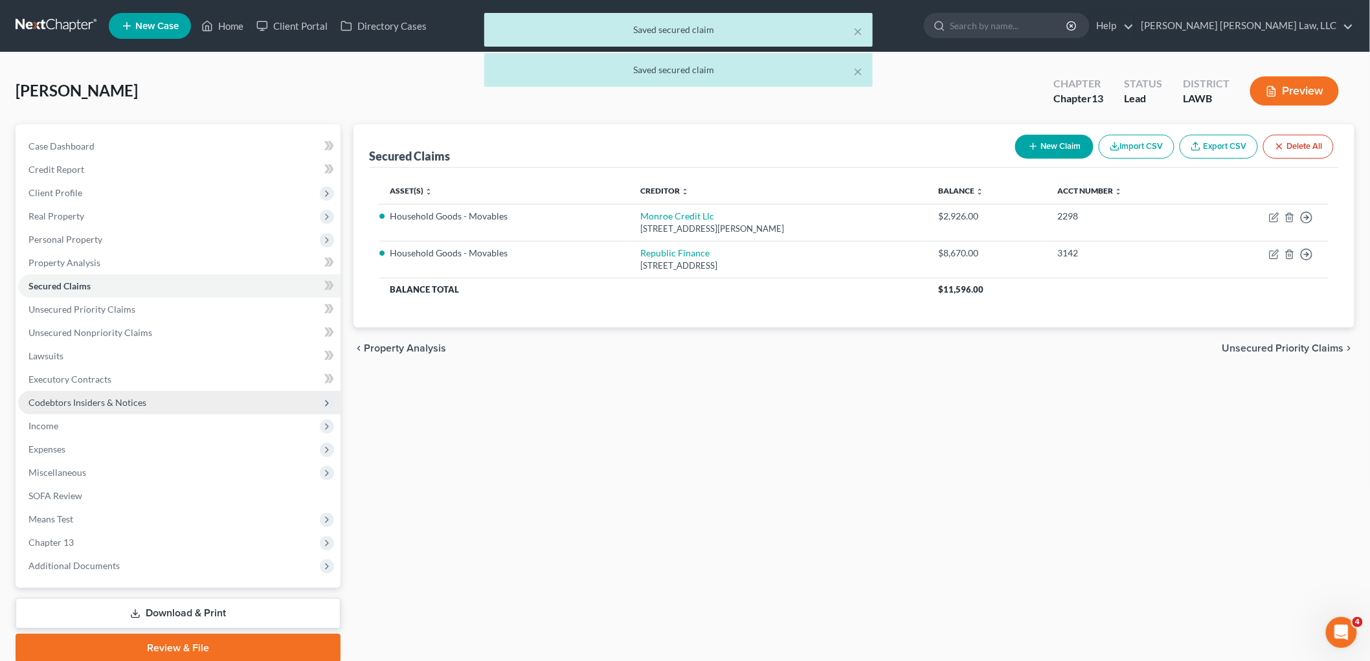
click at [155, 397] on span "Codebtors Insiders & Notices" at bounding box center [179, 402] width 323 height 23
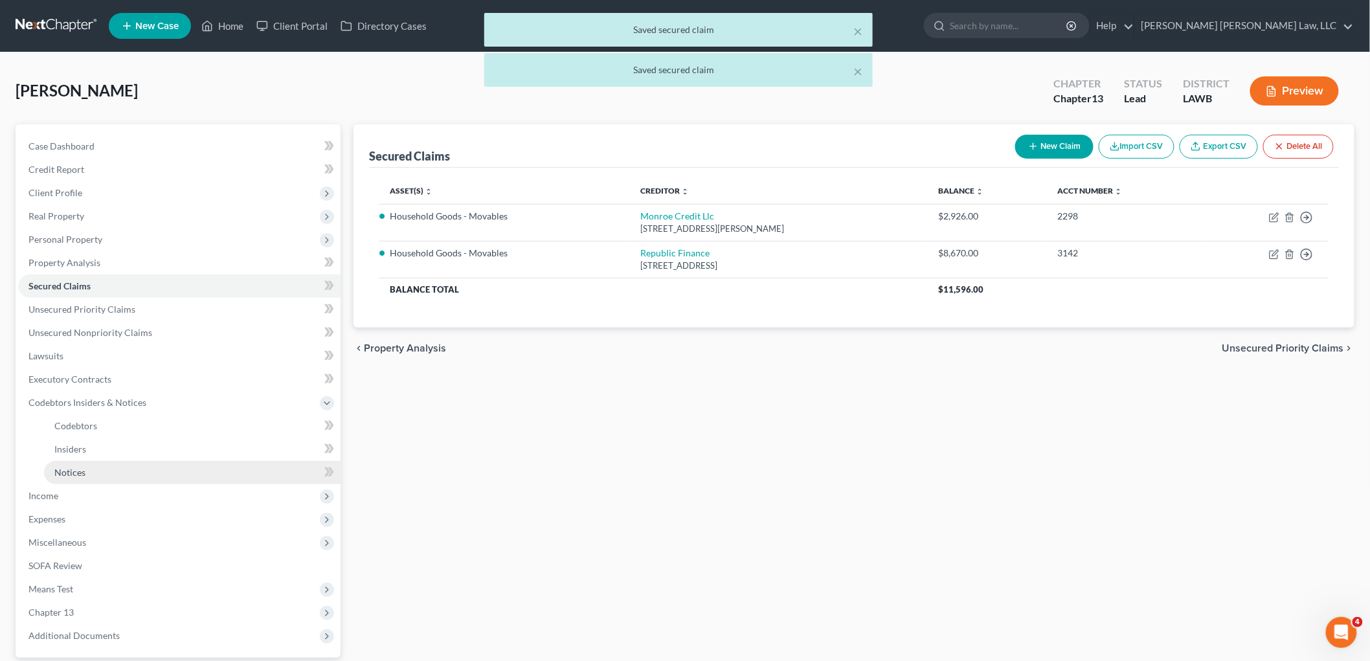
click at [96, 467] on link "Notices" at bounding box center [192, 472] width 297 height 23
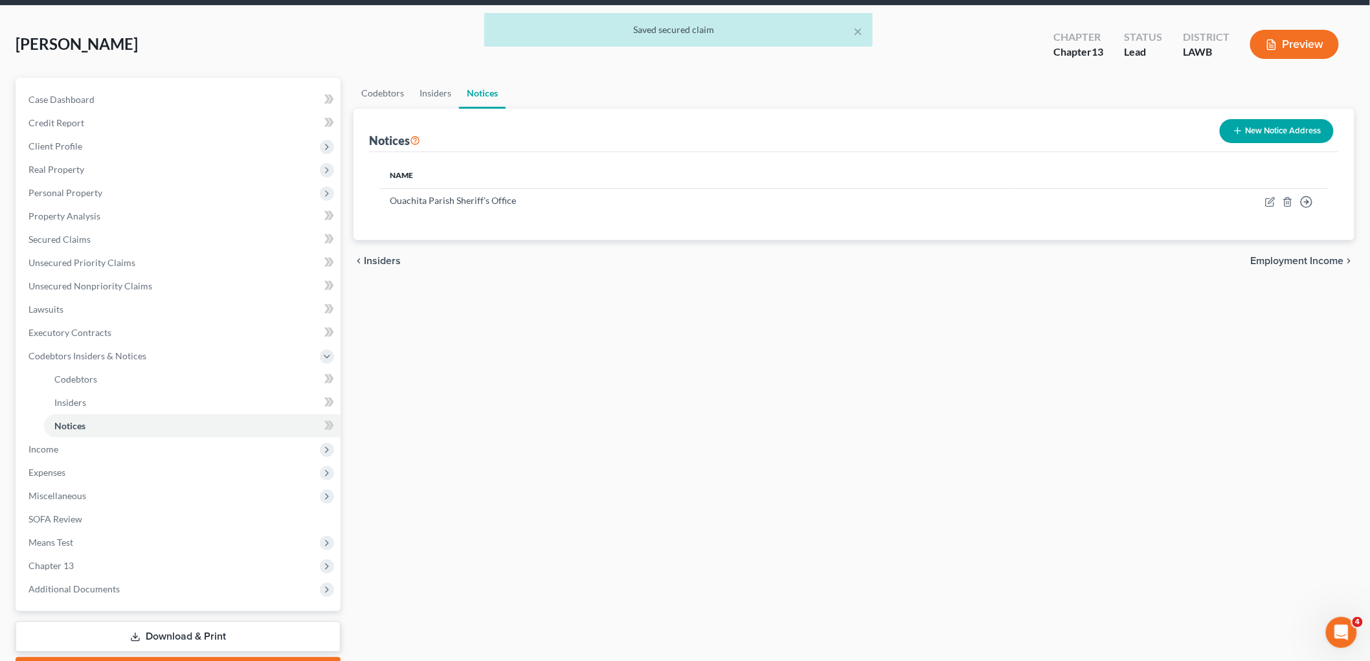
scroll to position [72, 0]
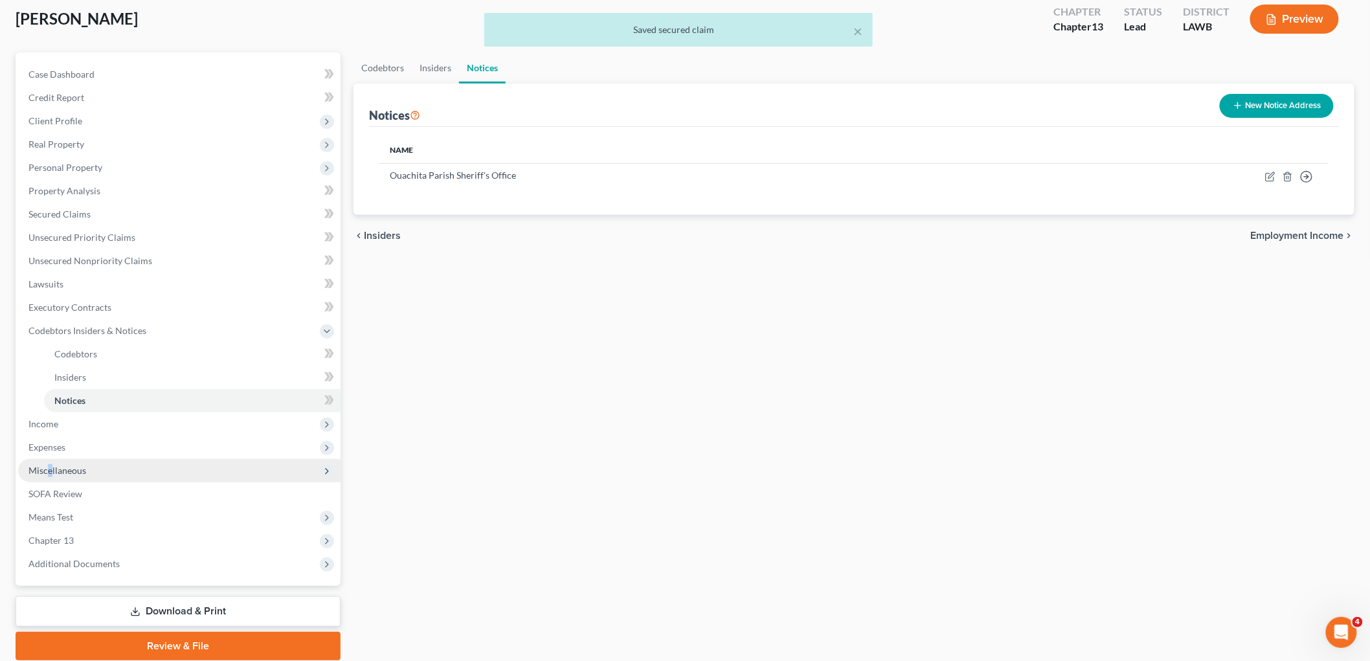
click at [50, 469] on span "Miscellaneous" at bounding box center [57, 470] width 58 height 11
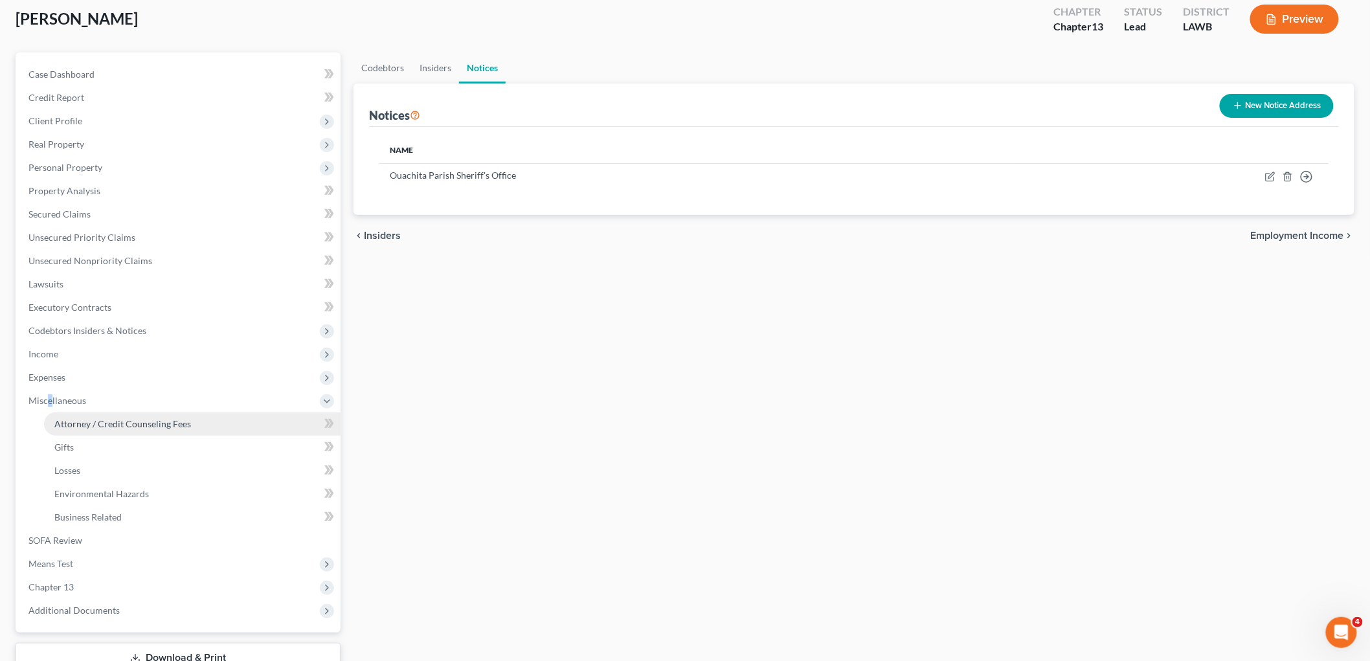
click at [131, 421] on span "Attorney / Credit Counseling Fees" at bounding box center [122, 423] width 137 height 11
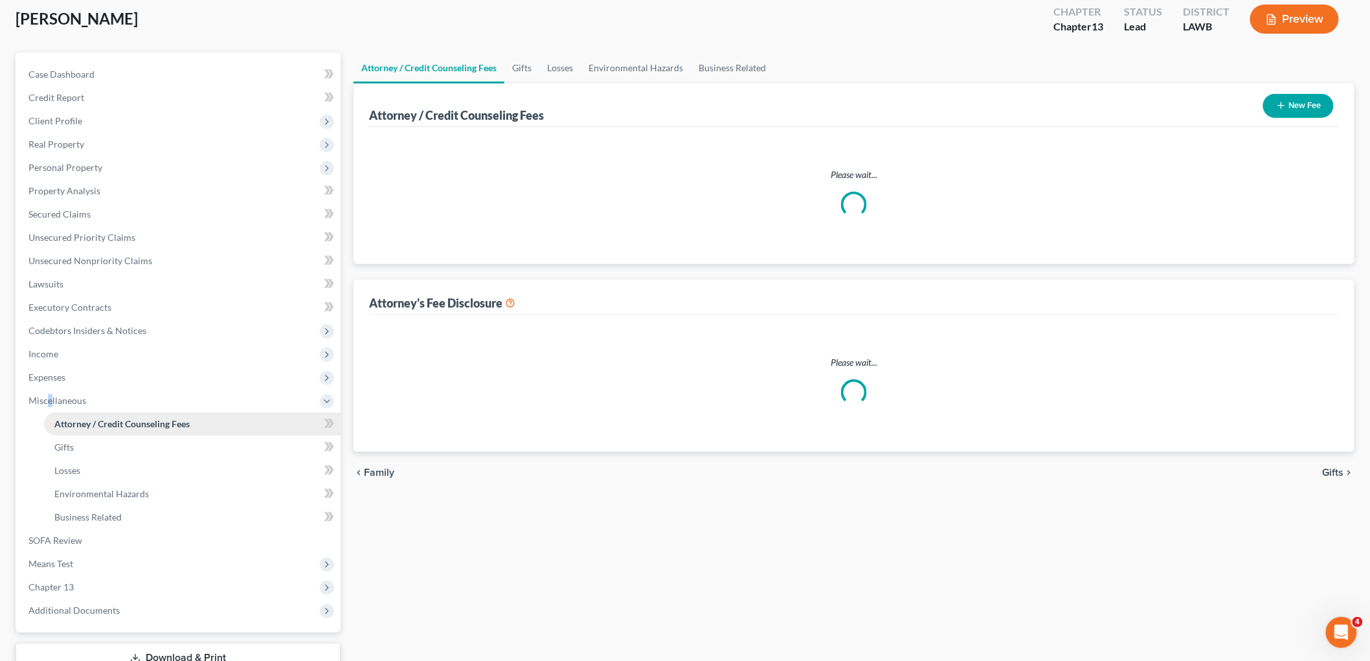
scroll to position [1, 0]
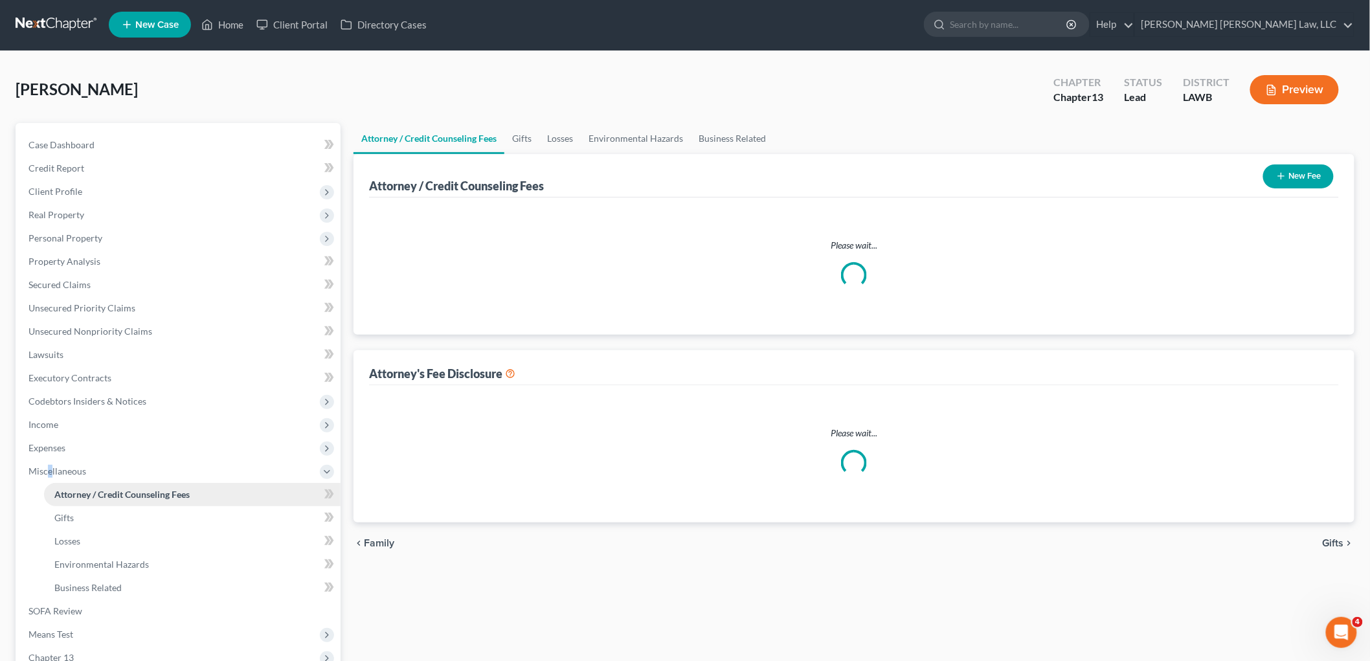
select select "1"
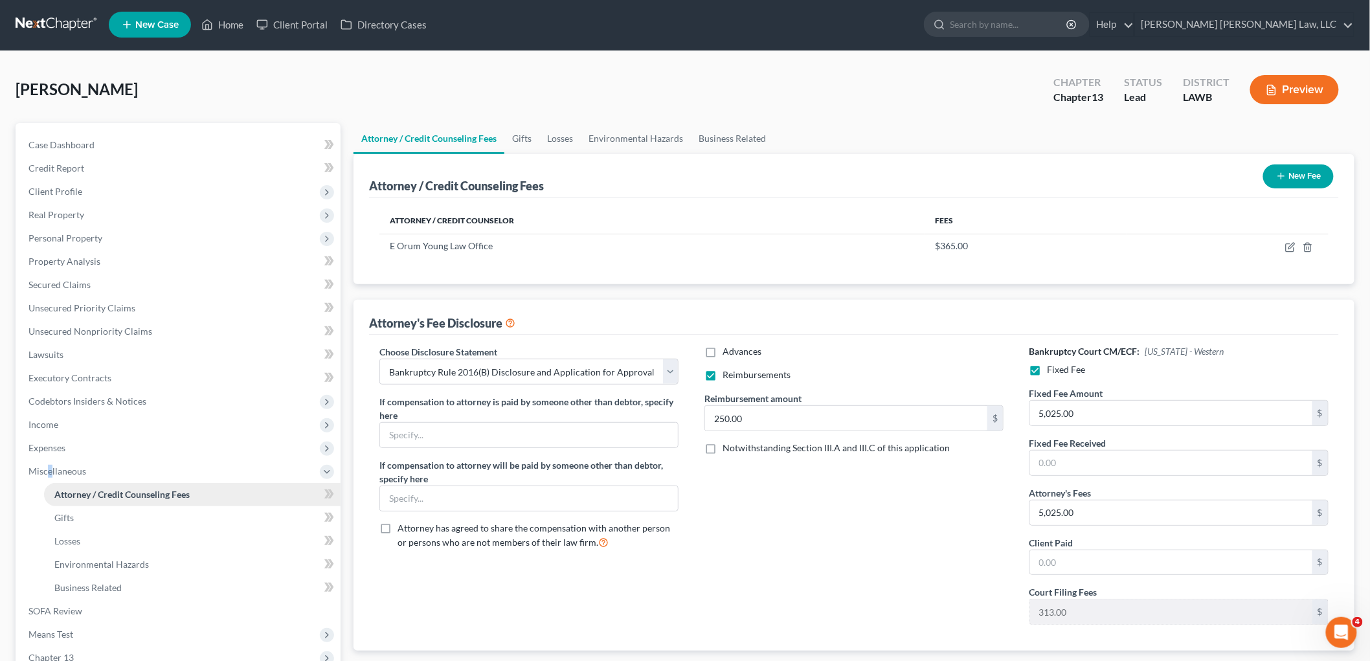
scroll to position [0, 0]
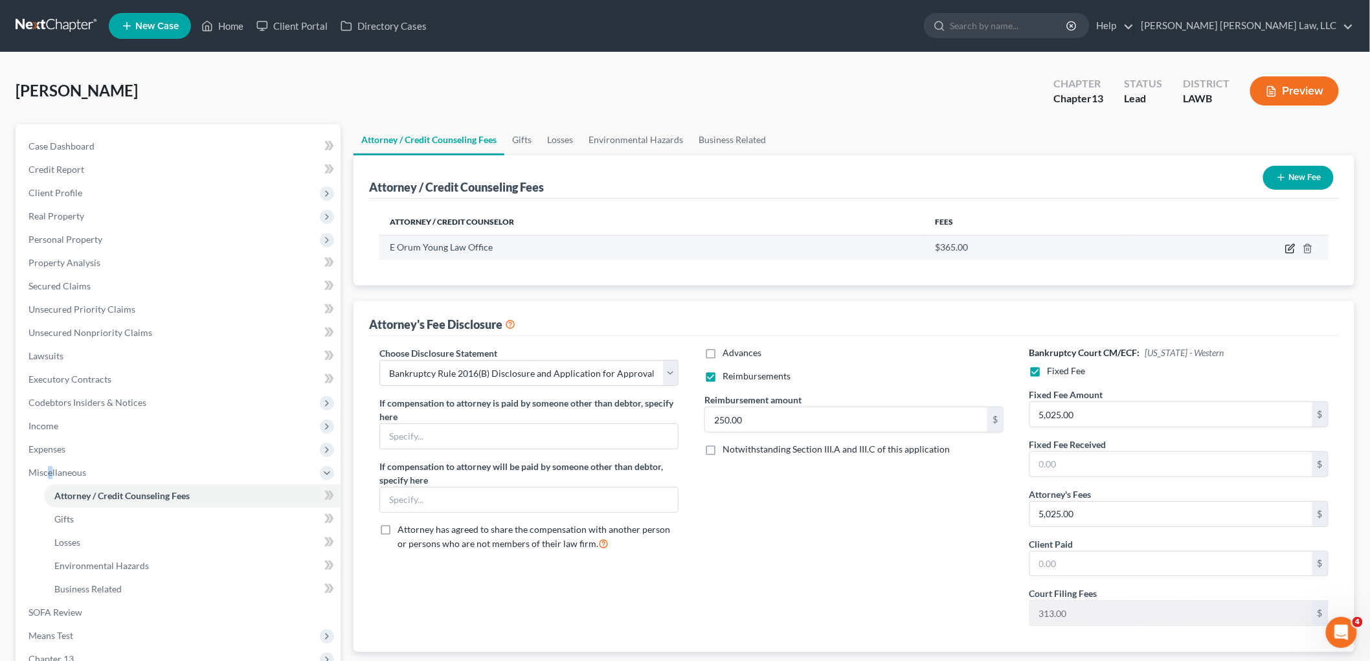
click at [1286, 249] on icon "button" at bounding box center [1290, 248] width 10 height 10
select select "19"
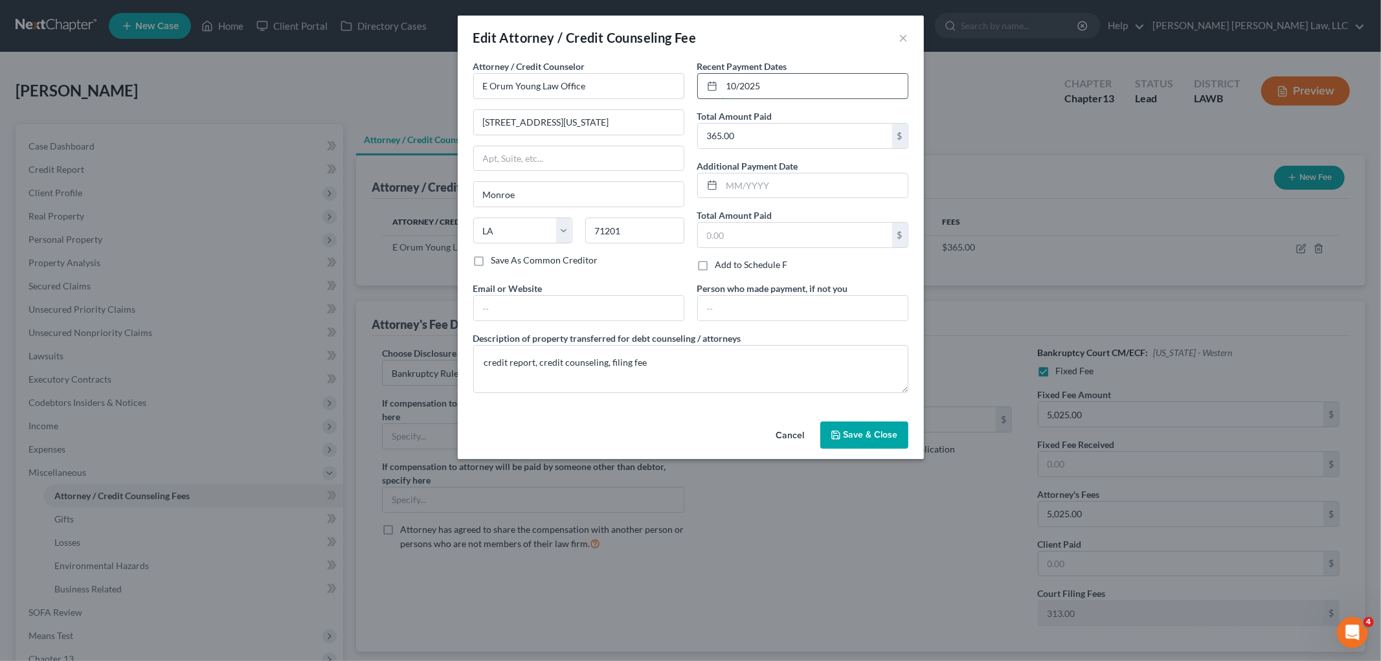
click at [740, 87] on input "10/2025" at bounding box center [815, 86] width 186 height 25
type input "10/10/2025"
click at [848, 433] on span "Save & Close" at bounding box center [871, 434] width 54 height 11
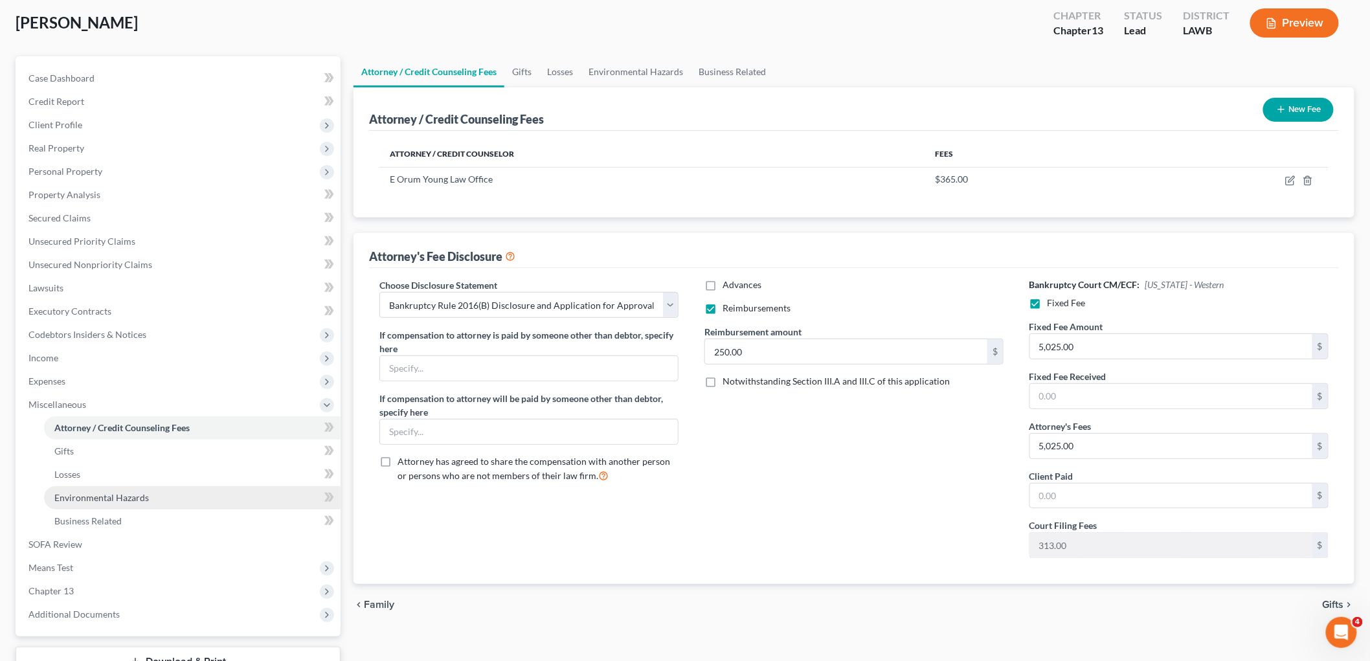
scroll to position [165, 0]
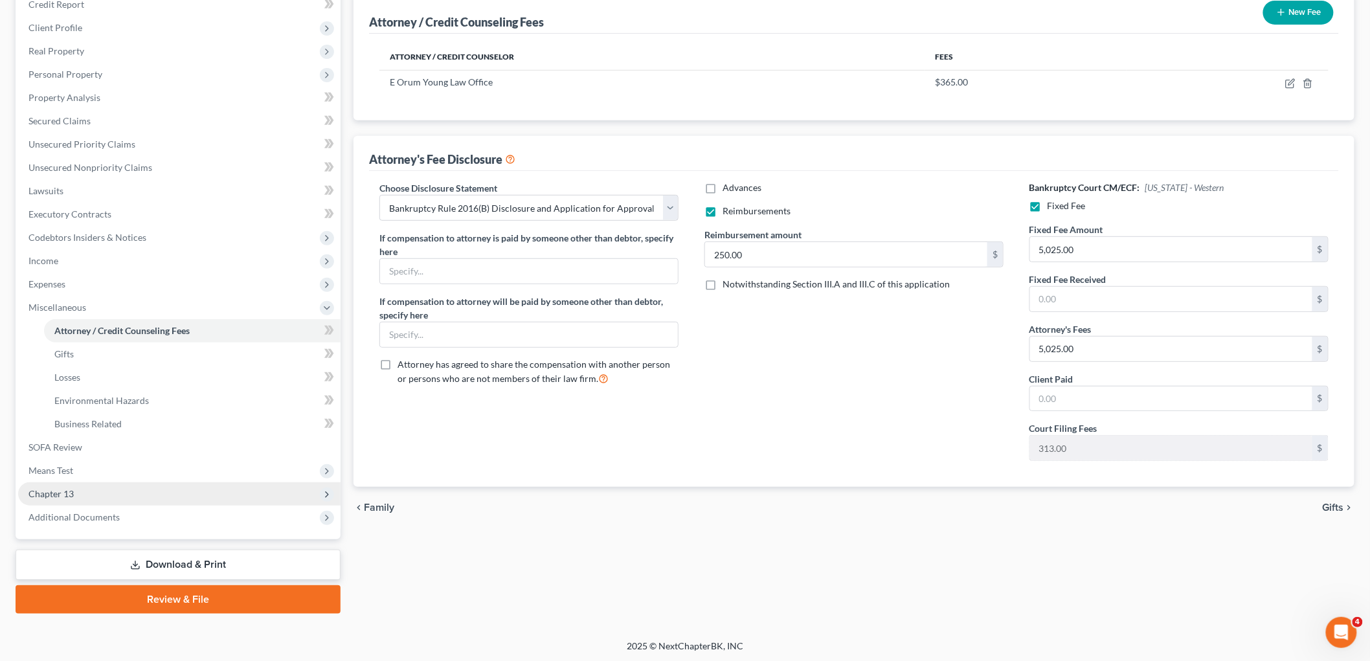
click at [70, 490] on span "Chapter 13" at bounding box center [50, 493] width 45 height 11
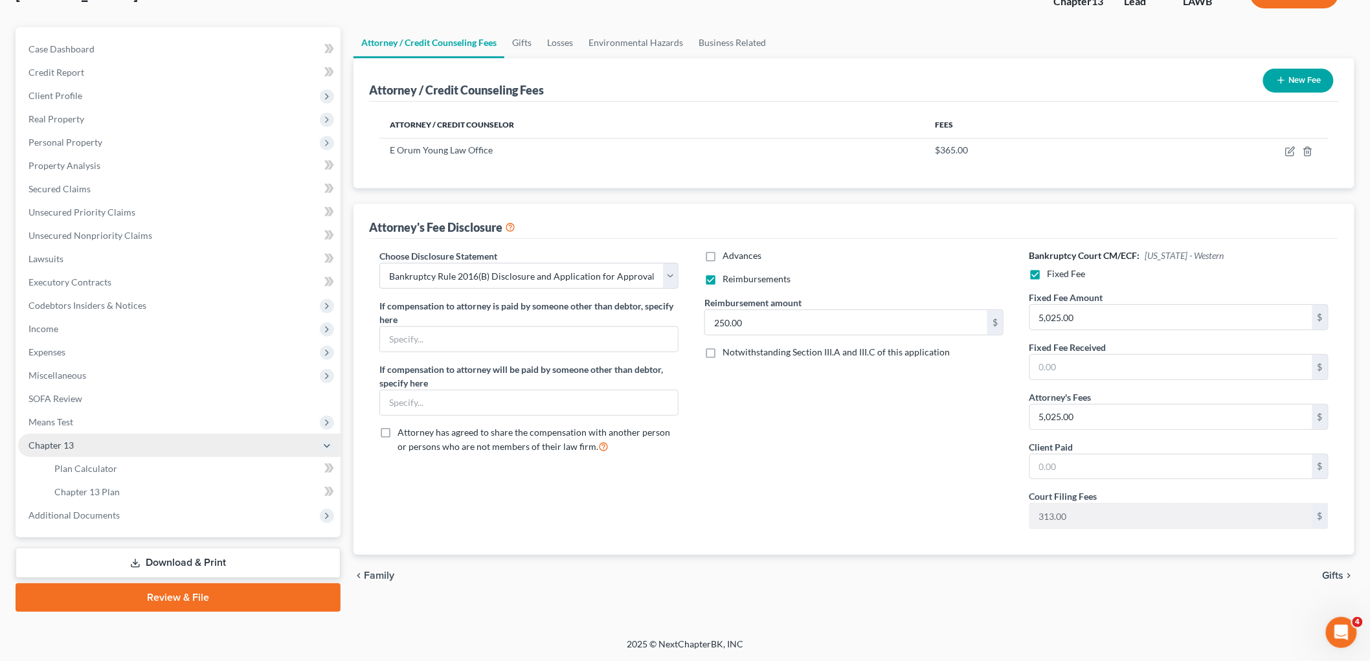
scroll to position [95, 0]
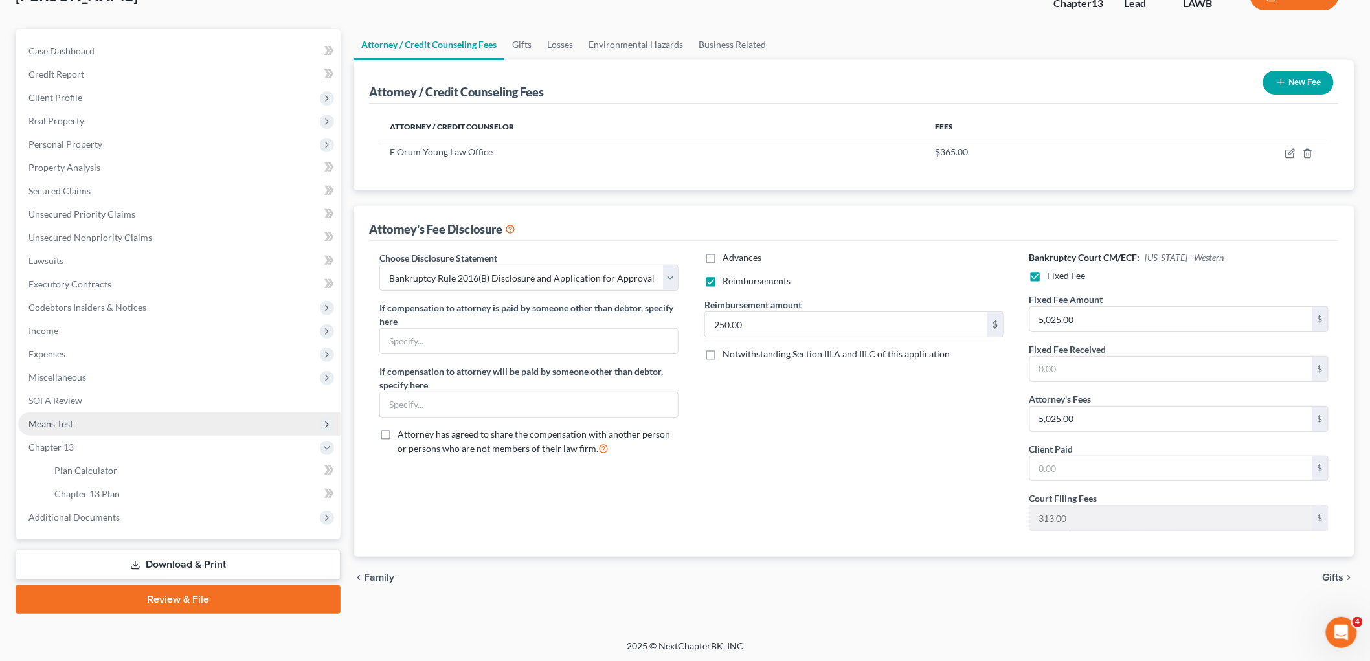
click at [79, 423] on span "Means Test" at bounding box center [179, 424] width 323 height 23
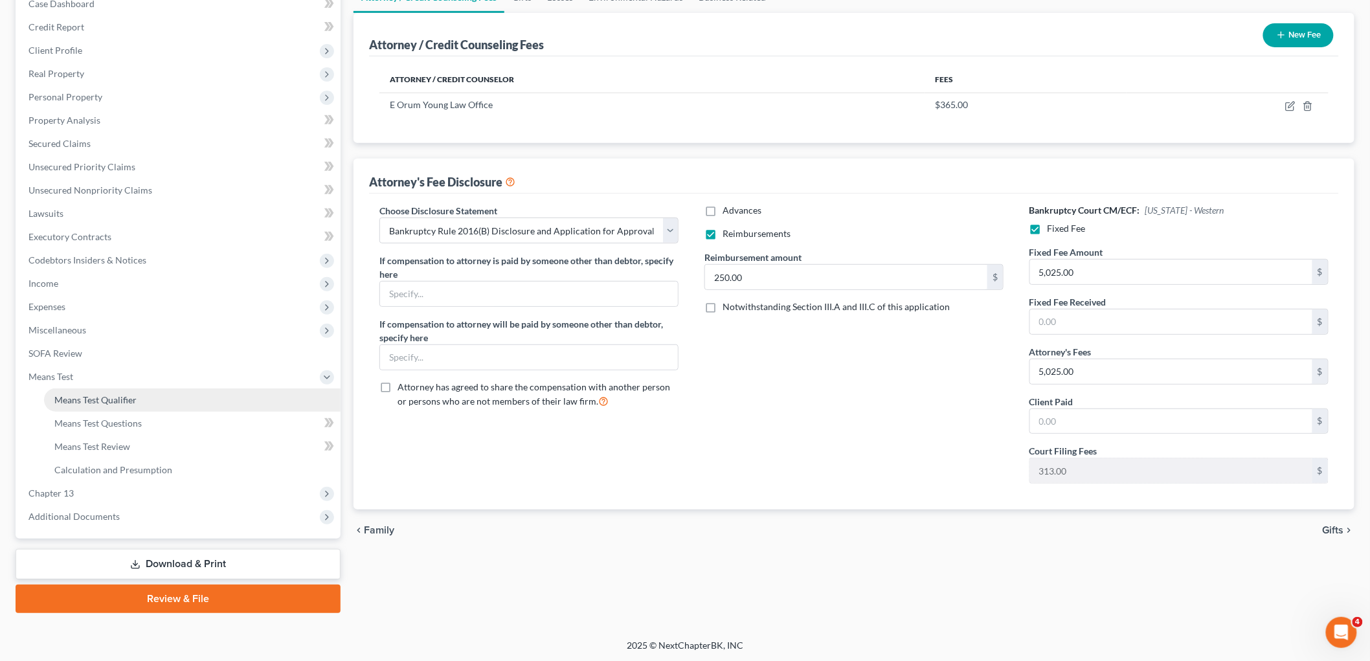
click at [108, 396] on span "Means Test Qualifier" at bounding box center [95, 399] width 82 height 11
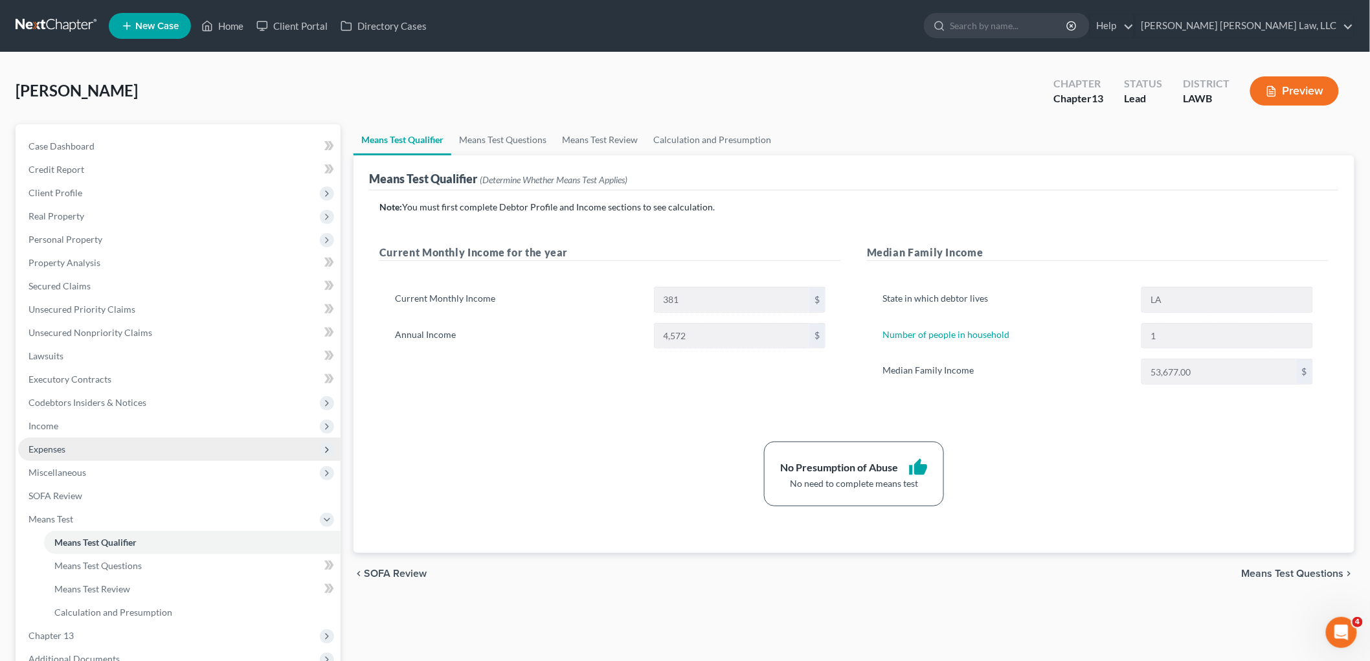
click at [111, 450] on span "Expenses" at bounding box center [179, 449] width 323 height 23
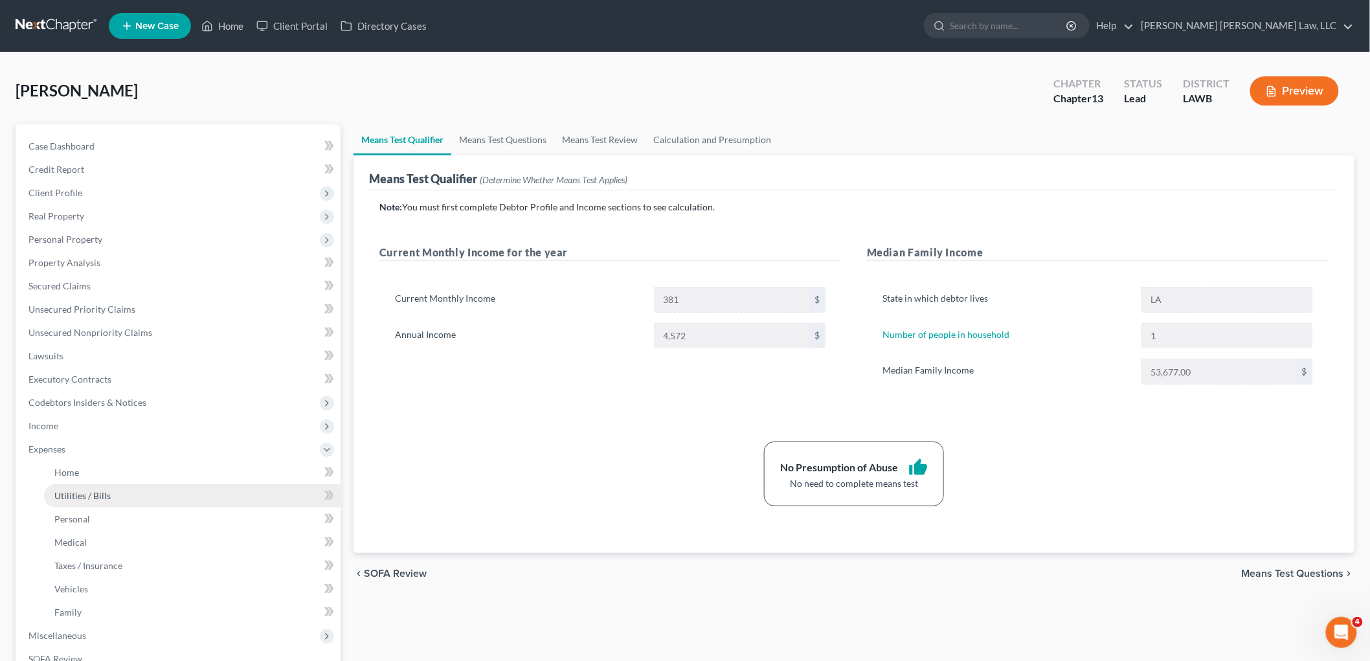
click at [91, 490] on span "Utilities / Bills" at bounding box center [82, 495] width 56 height 11
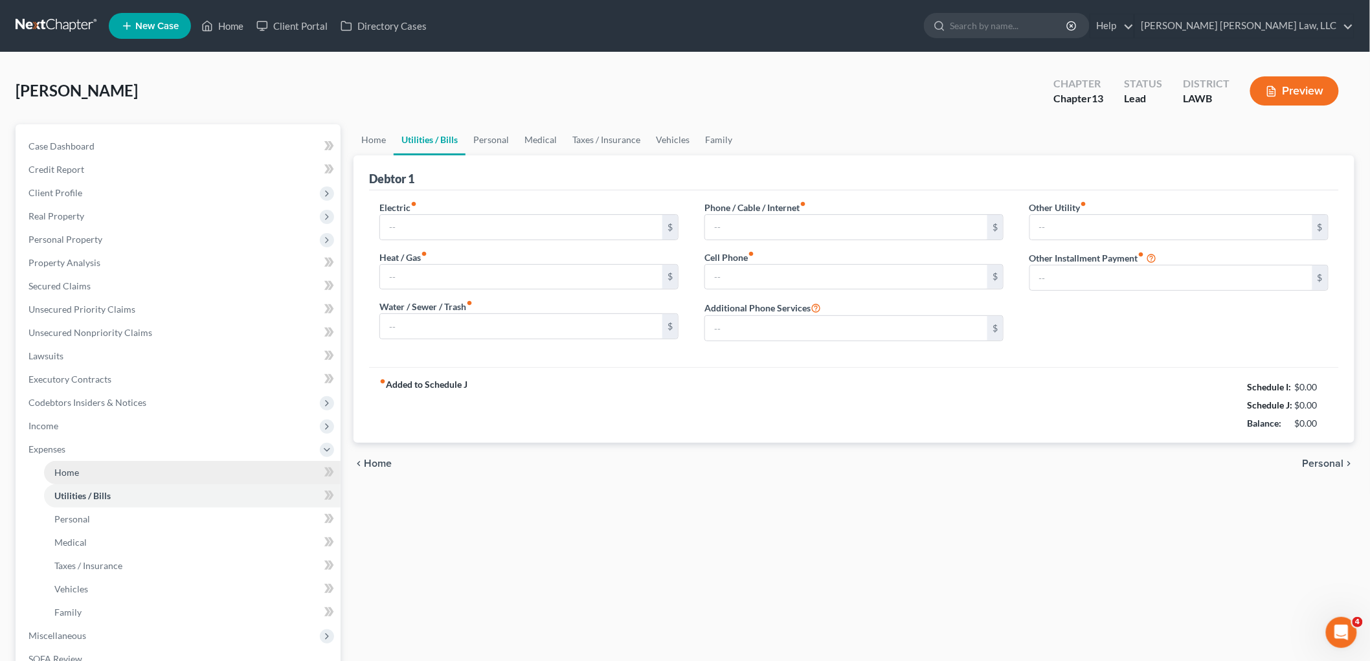
type input "250.00"
type input "0.00"
type input "100.00"
type input "0.00"
type input "25.00"
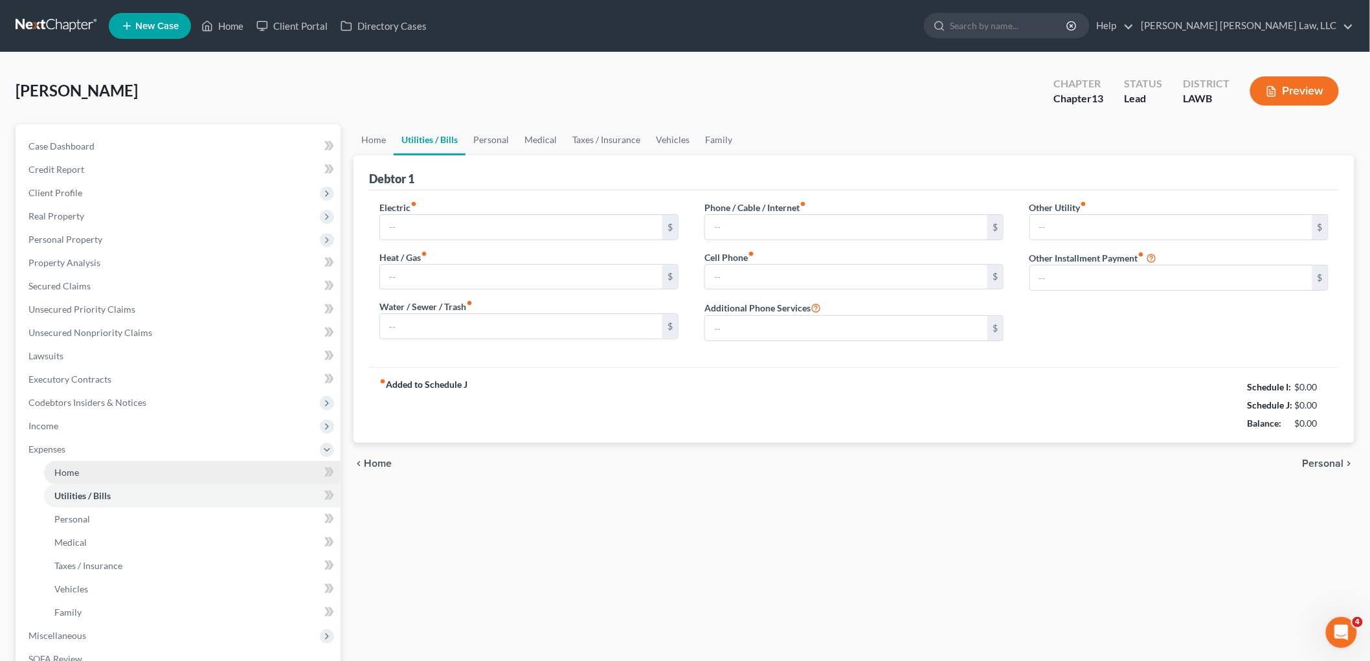
type input "0.00"
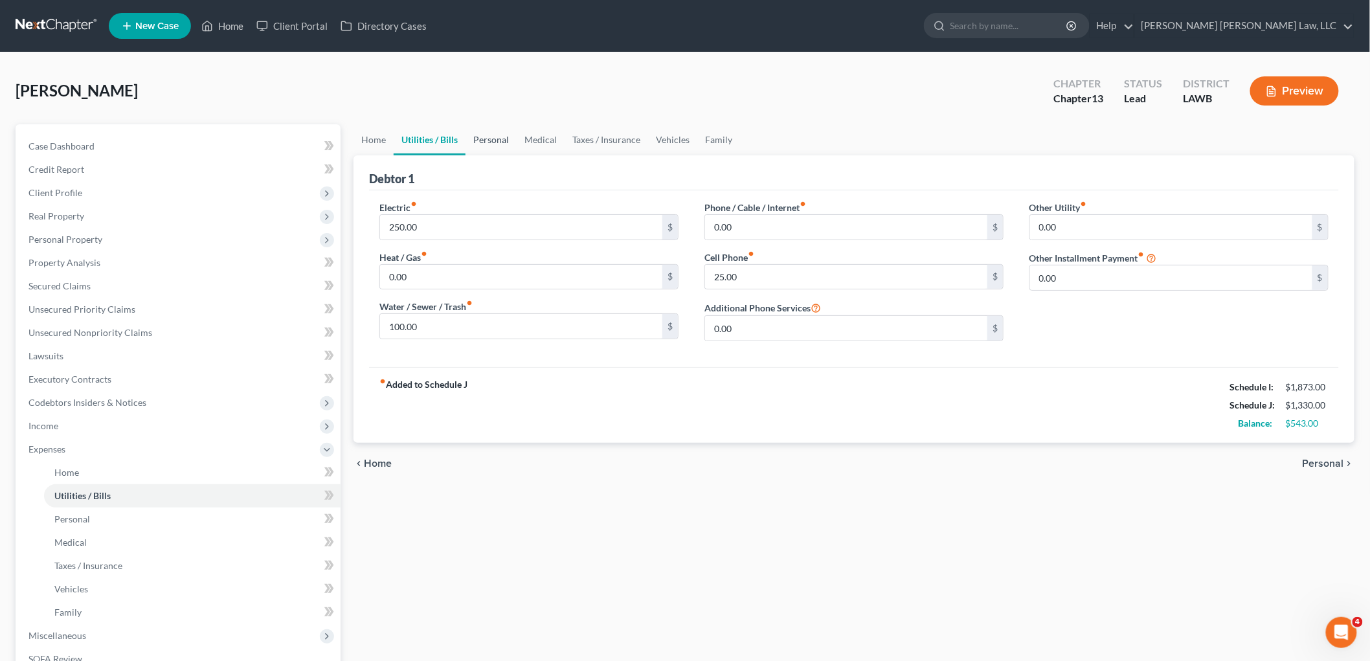
click at [486, 136] on link "Personal" at bounding box center [491, 139] width 51 height 31
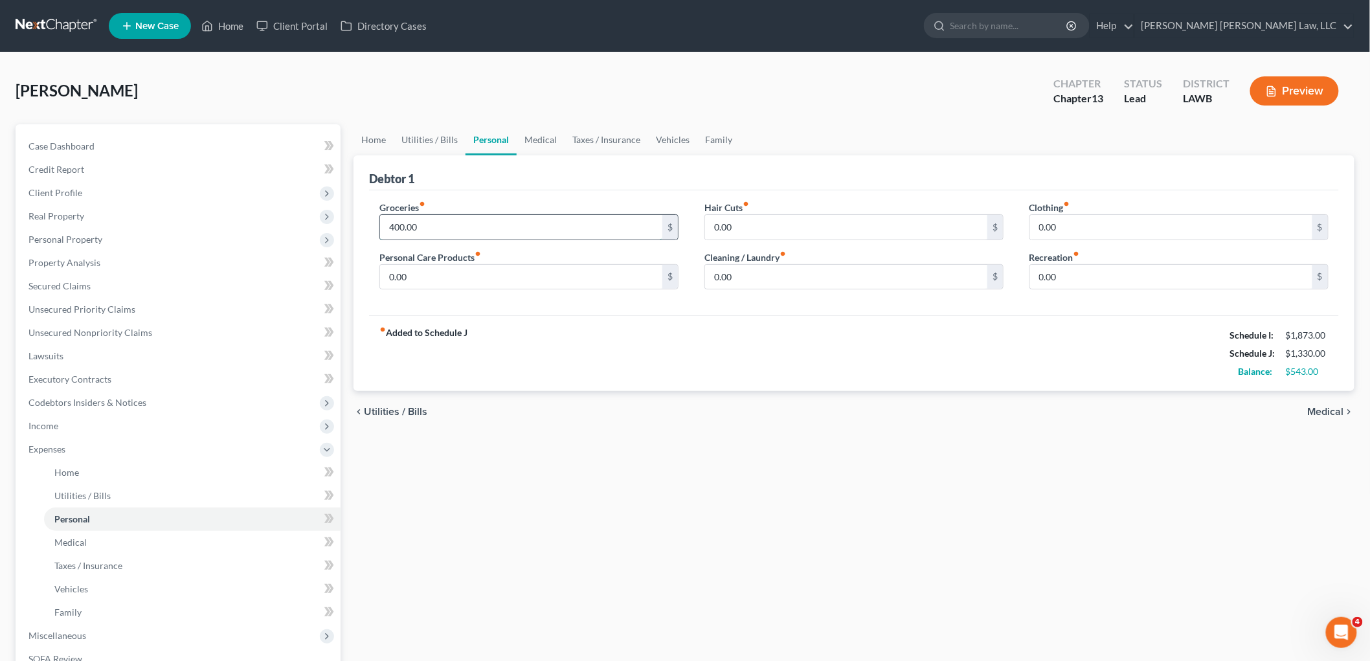
click at [480, 227] on input "400.00" at bounding box center [521, 227] width 282 height 25
type input "497.00"
click at [1062, 227] on input "0.00" at bounding box center [1171, 227] width 282 height 25
click at [403, 272] on input "0.00" at bounding box center [521, 277] width 282 height 25
type input "50.00"
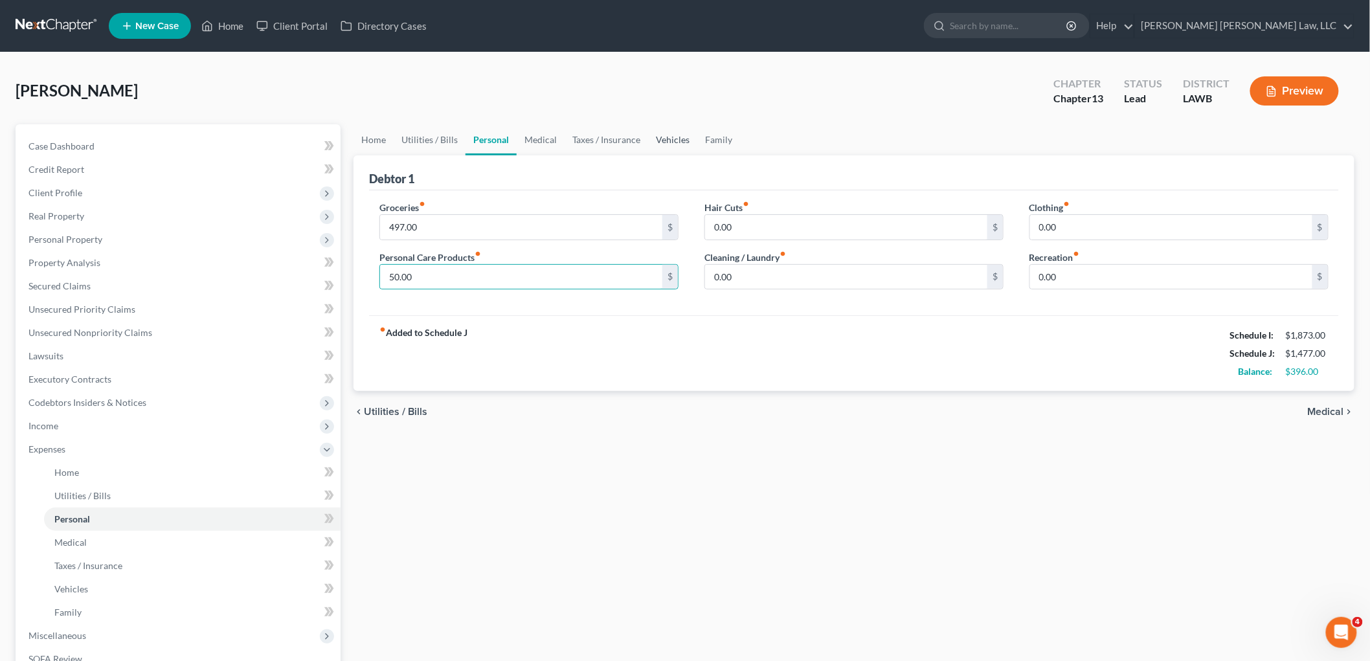
click at [676, 134] on link "Vehicles" at bounding box center [672, 139] width 49 height 31
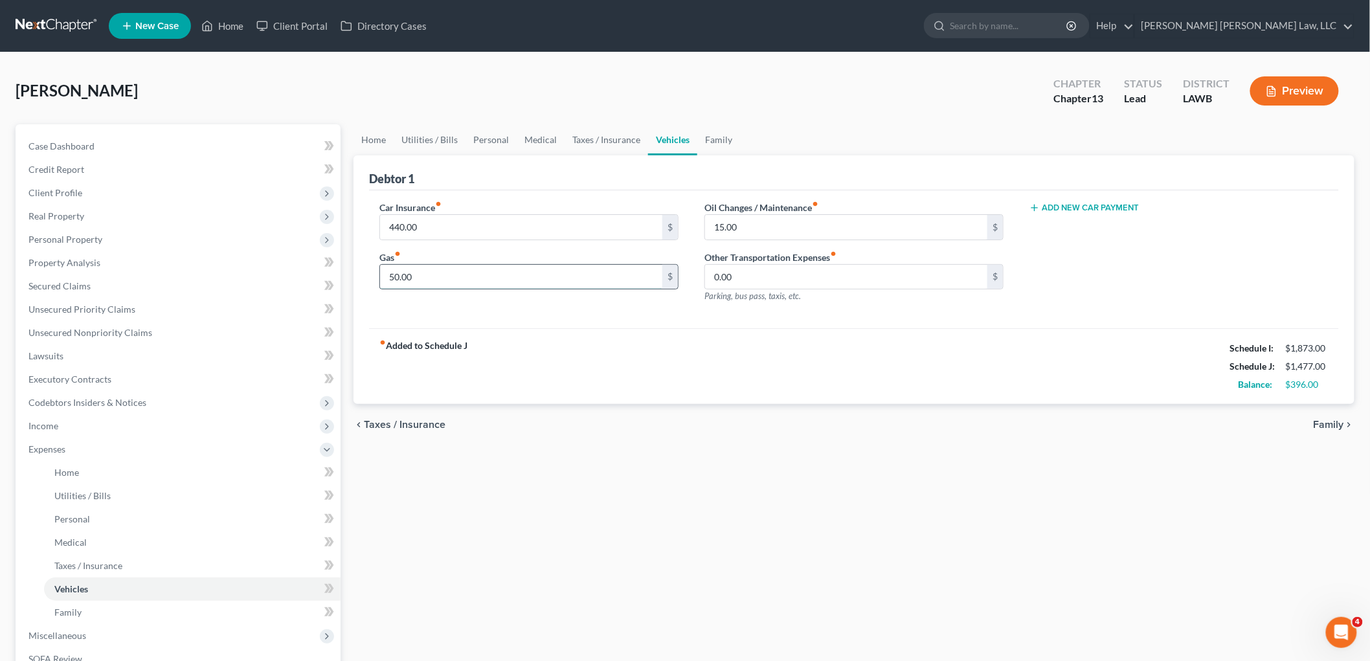
click at [501, 280] on input "50.00" at bounding box center [521, 277] width 282 height 25
type input "100.00"
click at [548, 137] on link "Medical" at bounding box center [541, 139] width 48 height 31
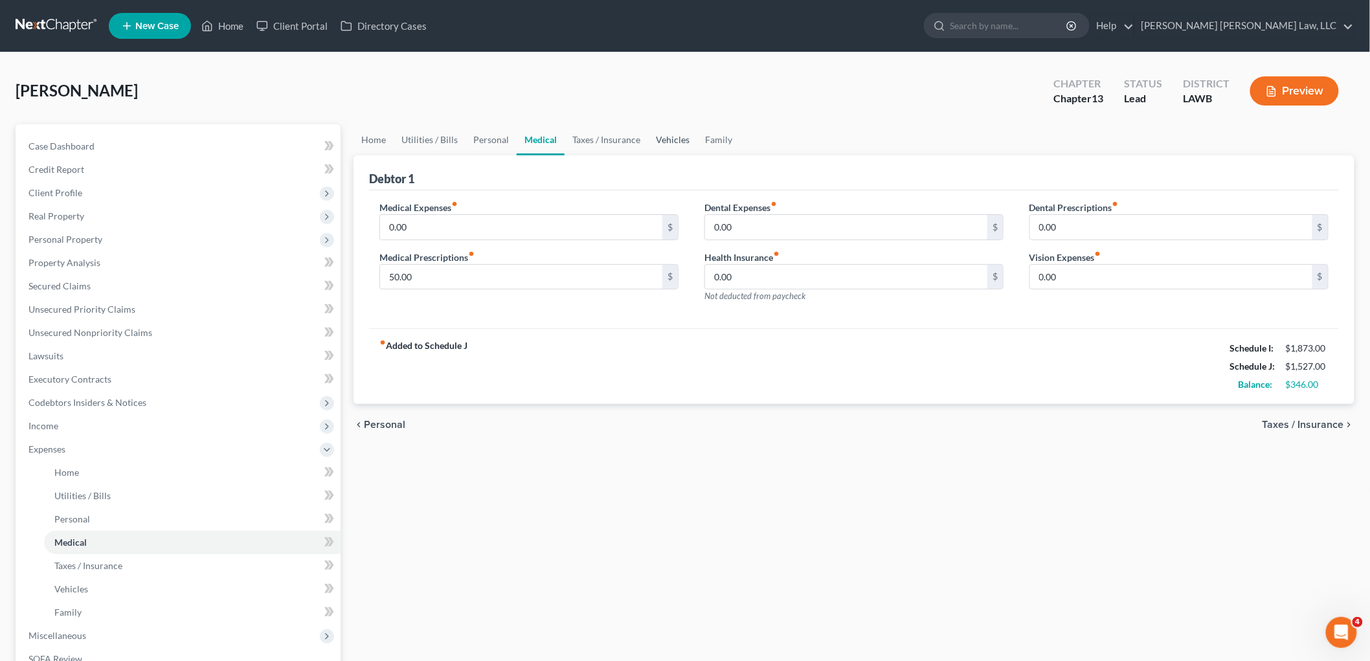
click at [672, 137] on link "Vehicles" at bounding box center [672, 139] width 49 height 31
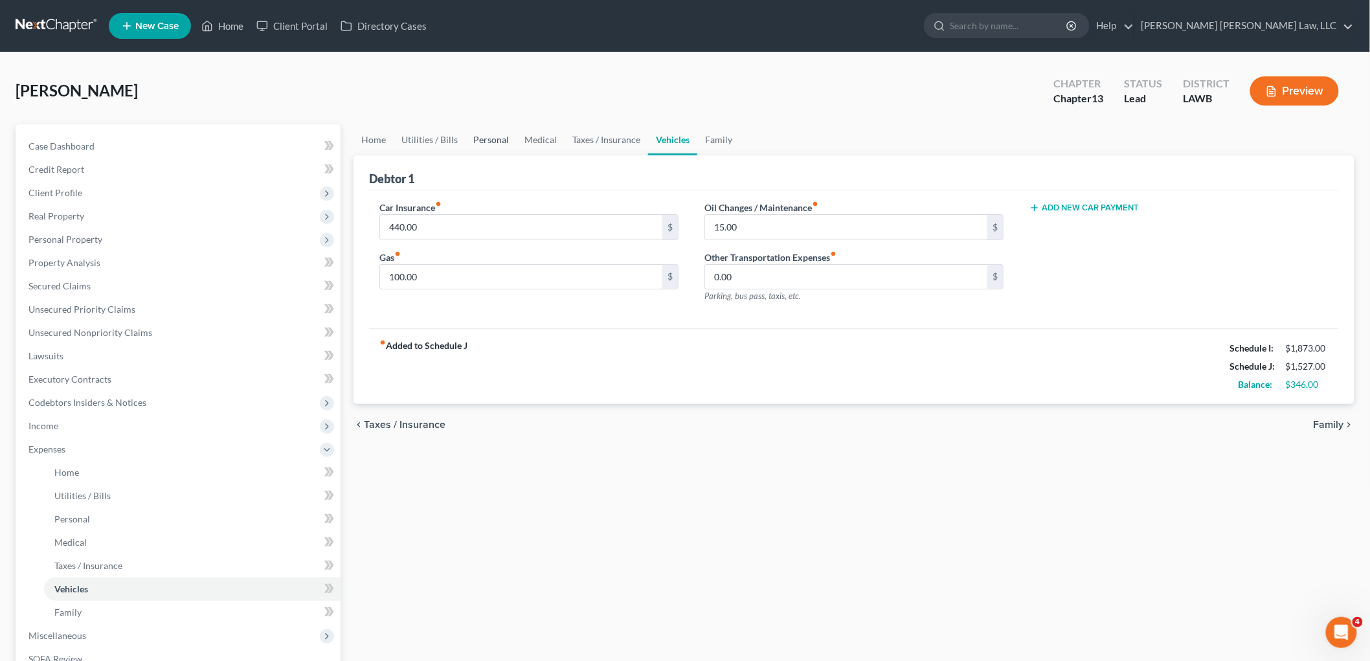
click at [503, 134] on link "Personal" at bounding box center [491, 139] width 51 height 31
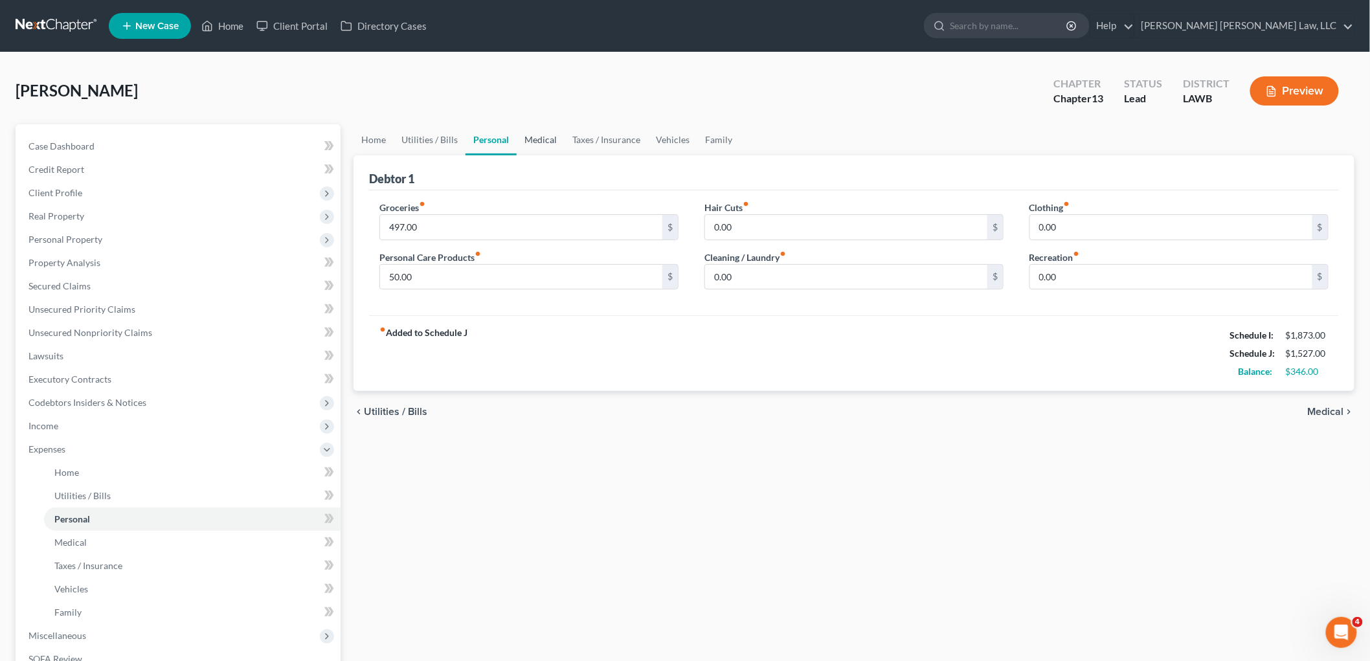
click at [529, 136] on link "Medical" at bounding box center [541, 139] width 48 height 31
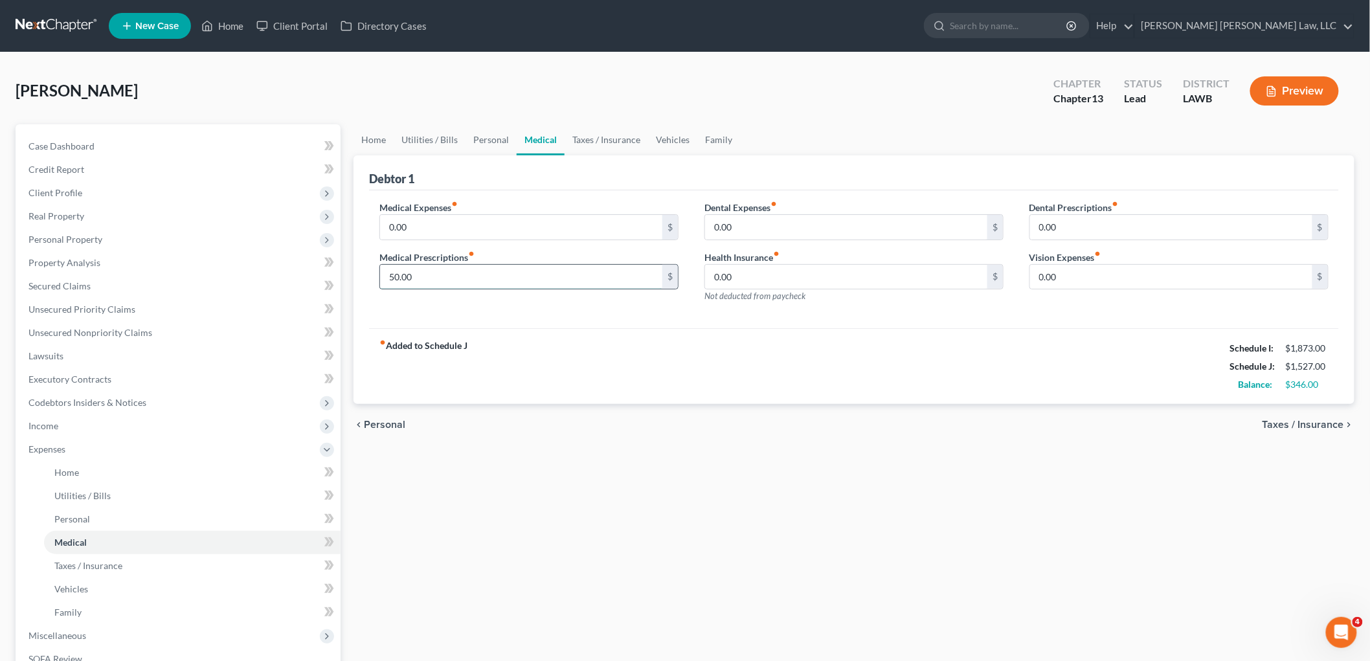
click at [436, 277] on input "50.00" at bounding box center [521, 277] width 282 height 25
type input "30.00"
click at [481, 136] on link "Personal" at bounding box center [491, 139] width 51 height 31
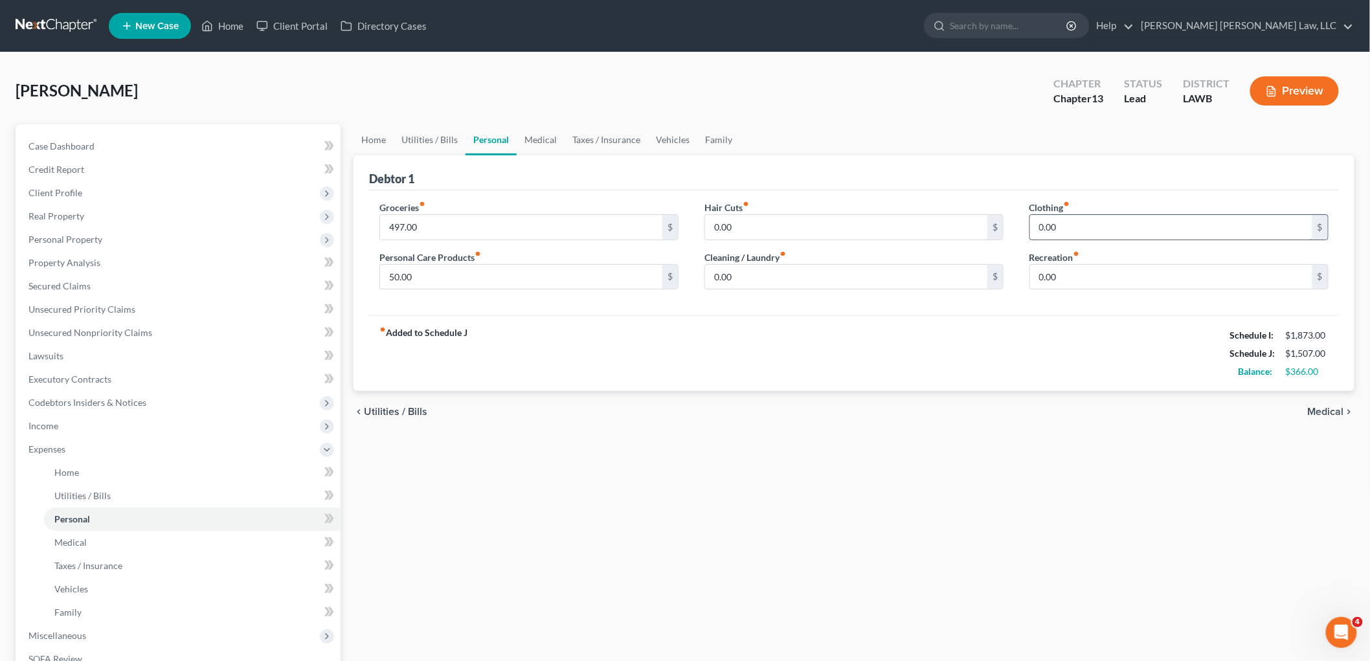
click at [1065, 232] on input "0.00" at bounding box center [1171, 227] width 282 height 25
type input "27.00"
click at [367, 153] on link "Home" at bounding box center [374, 139] width 40 height 31
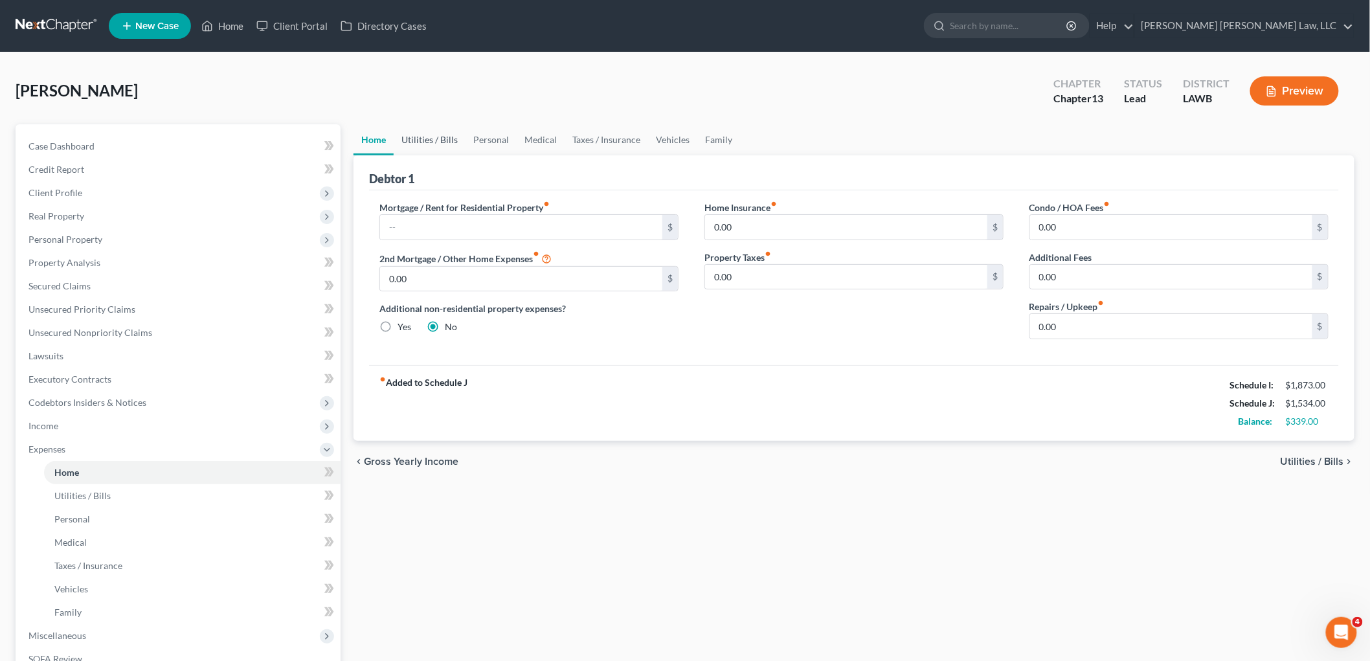
click at [423, 134] on link "Utilities / Bills" at bounding box center [430, 139] width 72 height 31
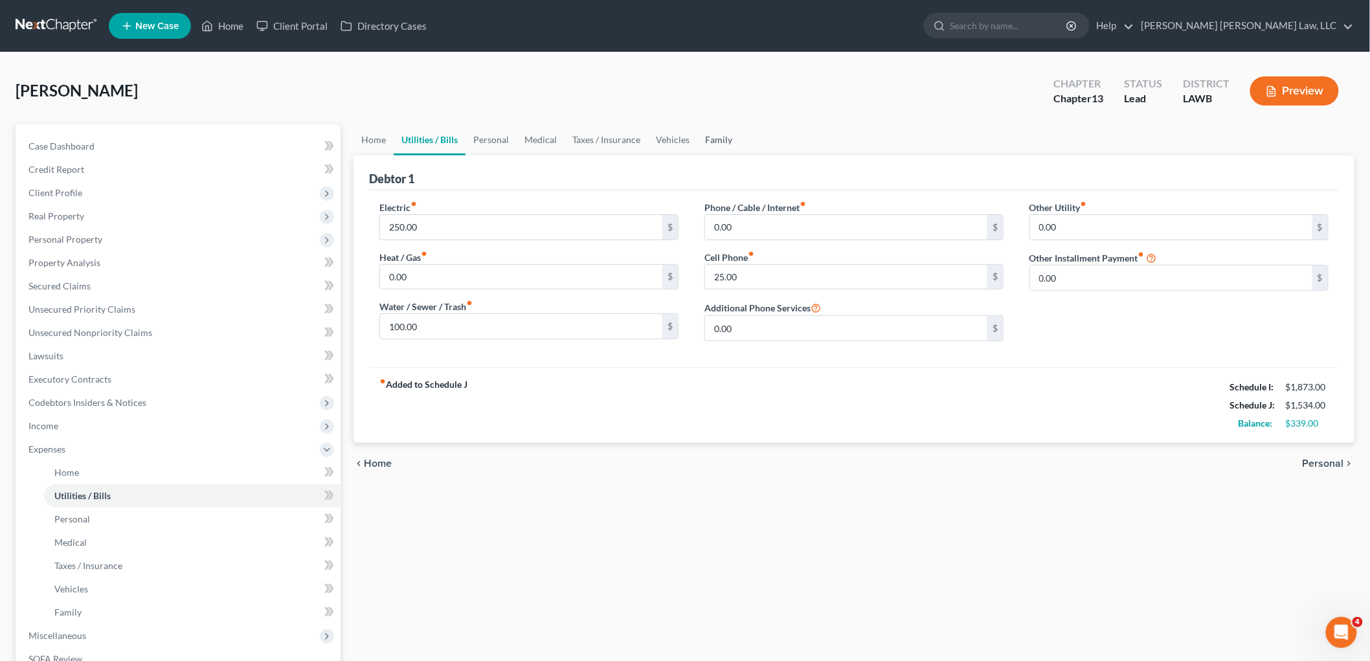
click at [707, 132] on link "Family" at bounding box center [718, 139] width 43 height 31
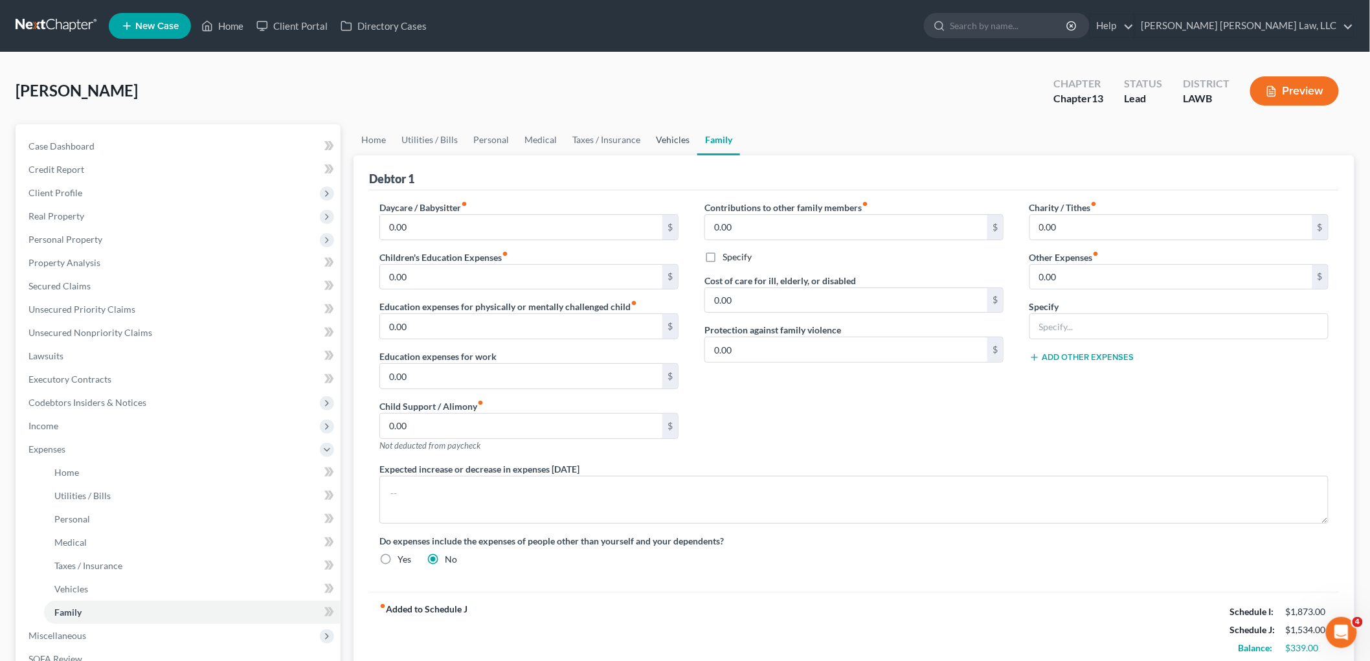
click at [670, 137] on link "Vehicles" at bounding box center [672, 139] width 49 height 31
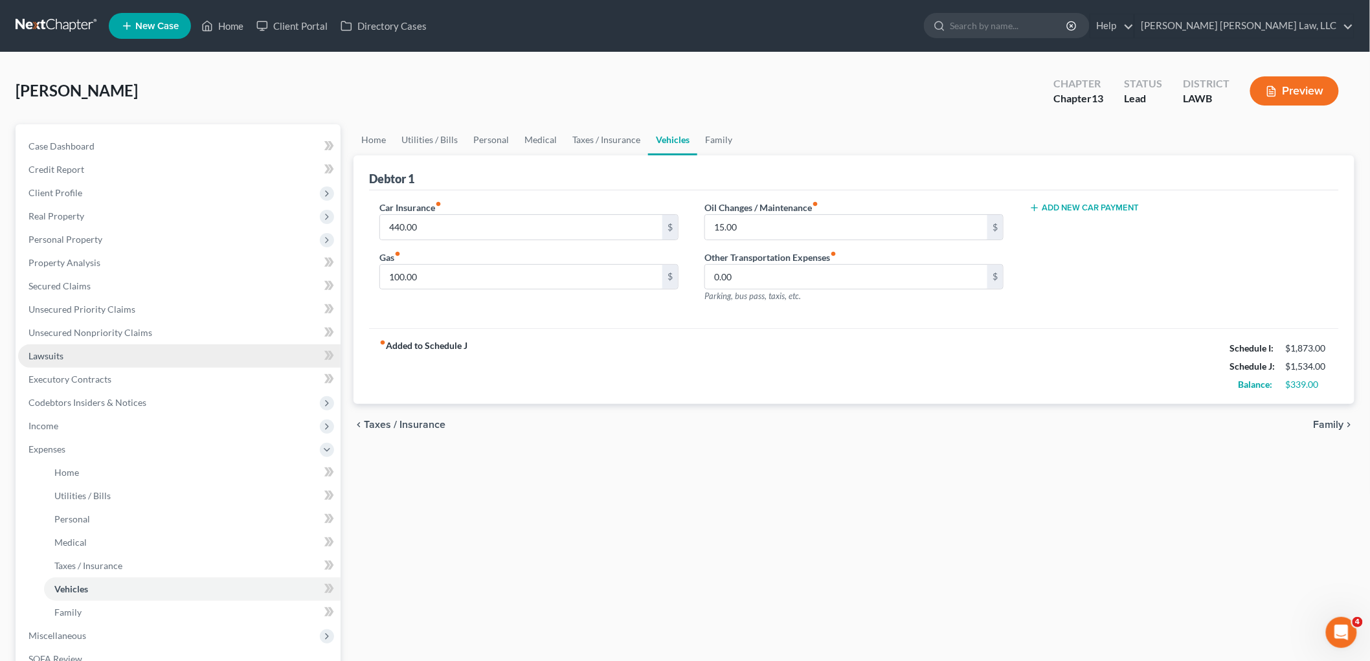
scroll to position [212, 0]
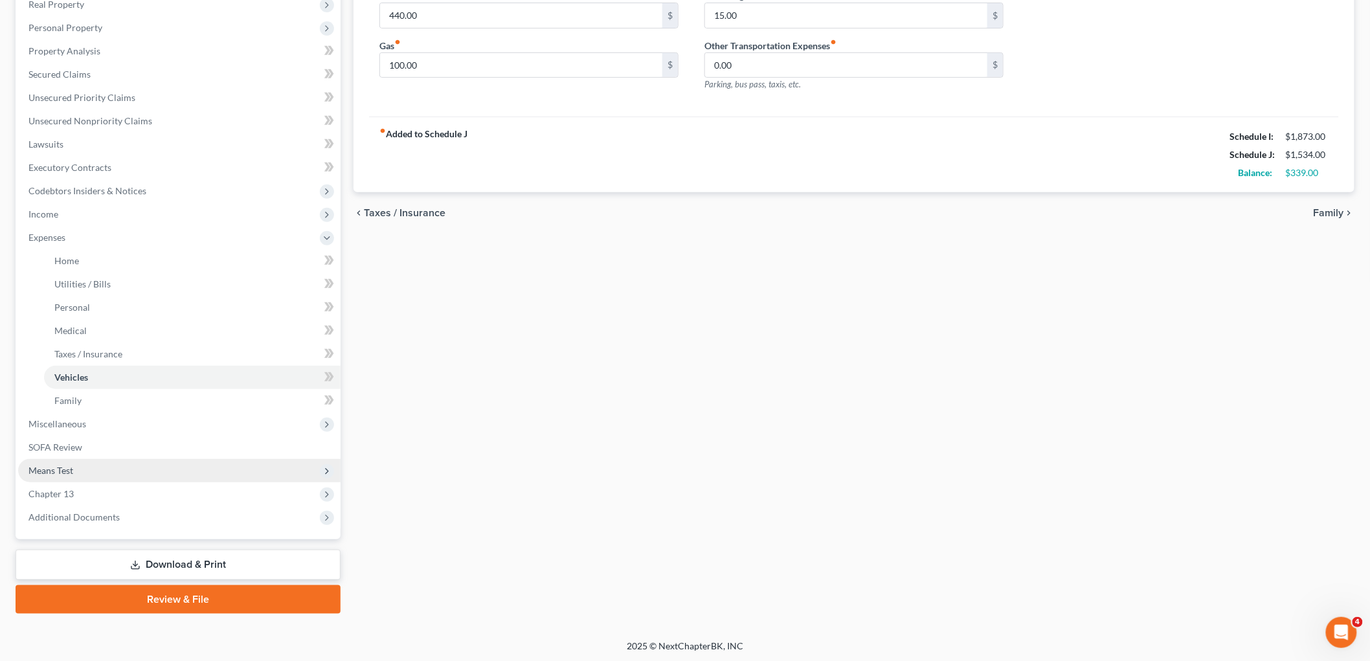
click at [66, 471] on span "Means Test" at bounding box center [50, 470] width 45 height 11
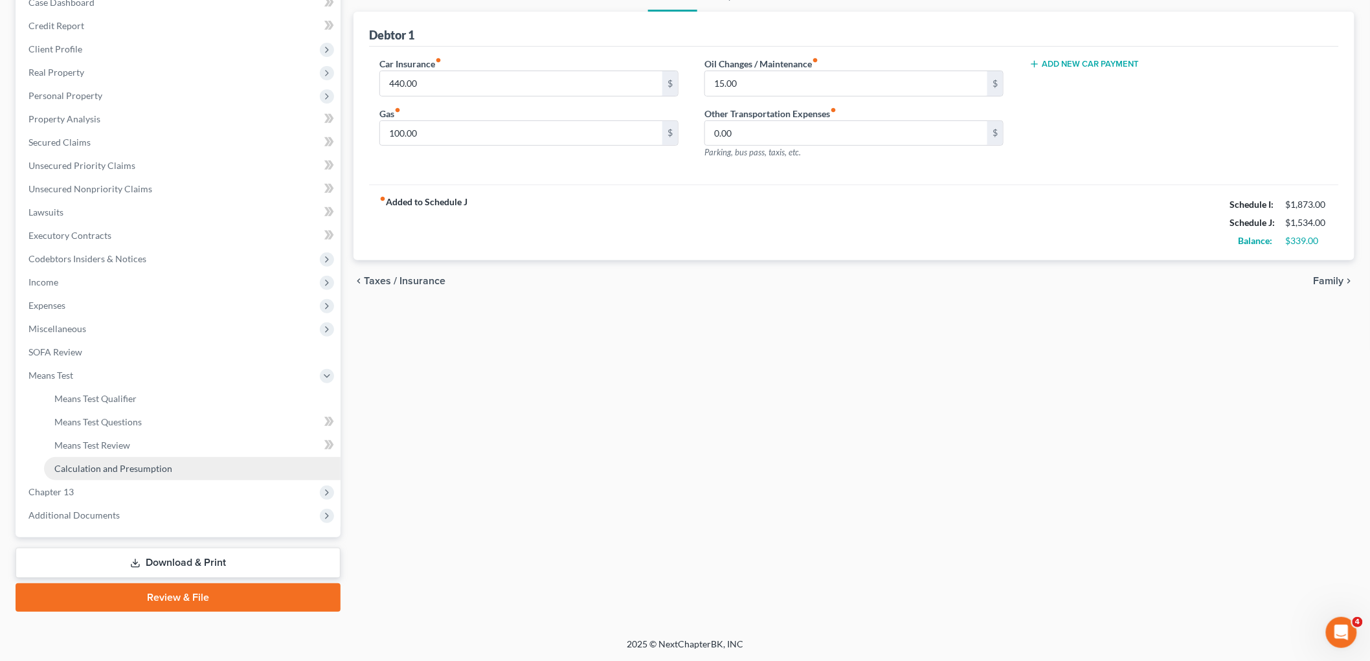
scroll to position [142, 0]
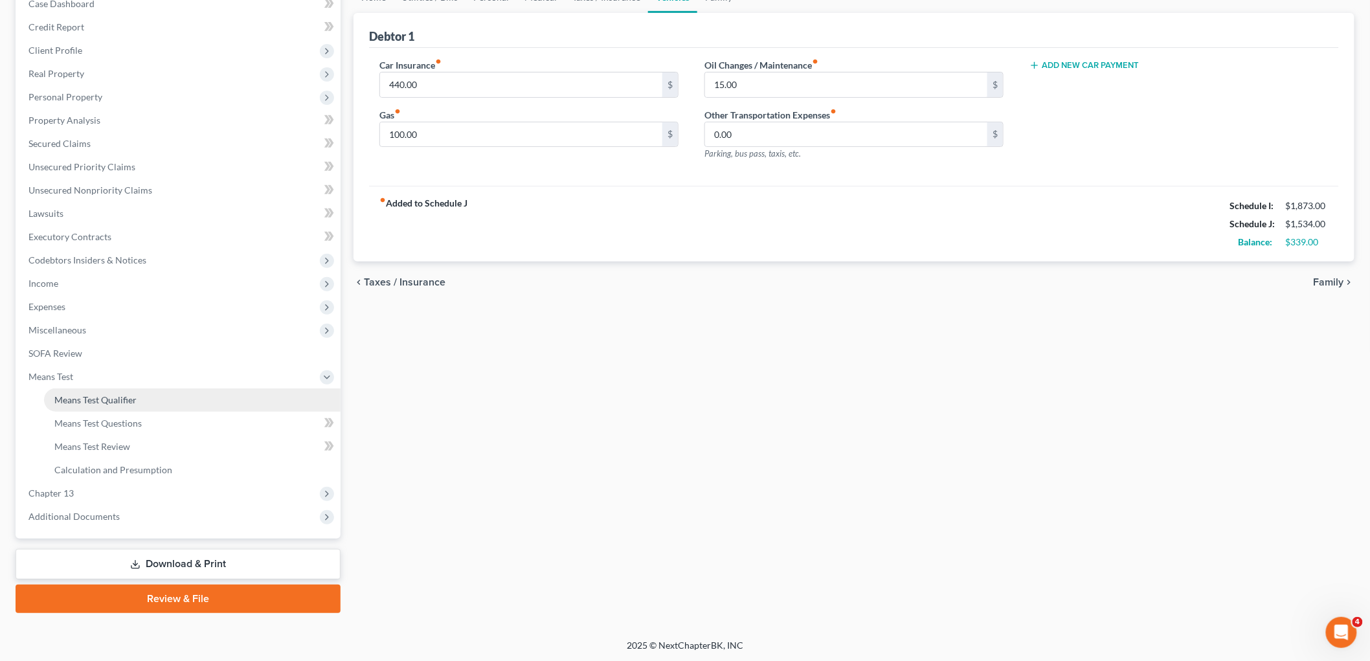
click at [115, 394] on span "Means Test Qualifier" at bounding box center [95, 399] width 82 height 11
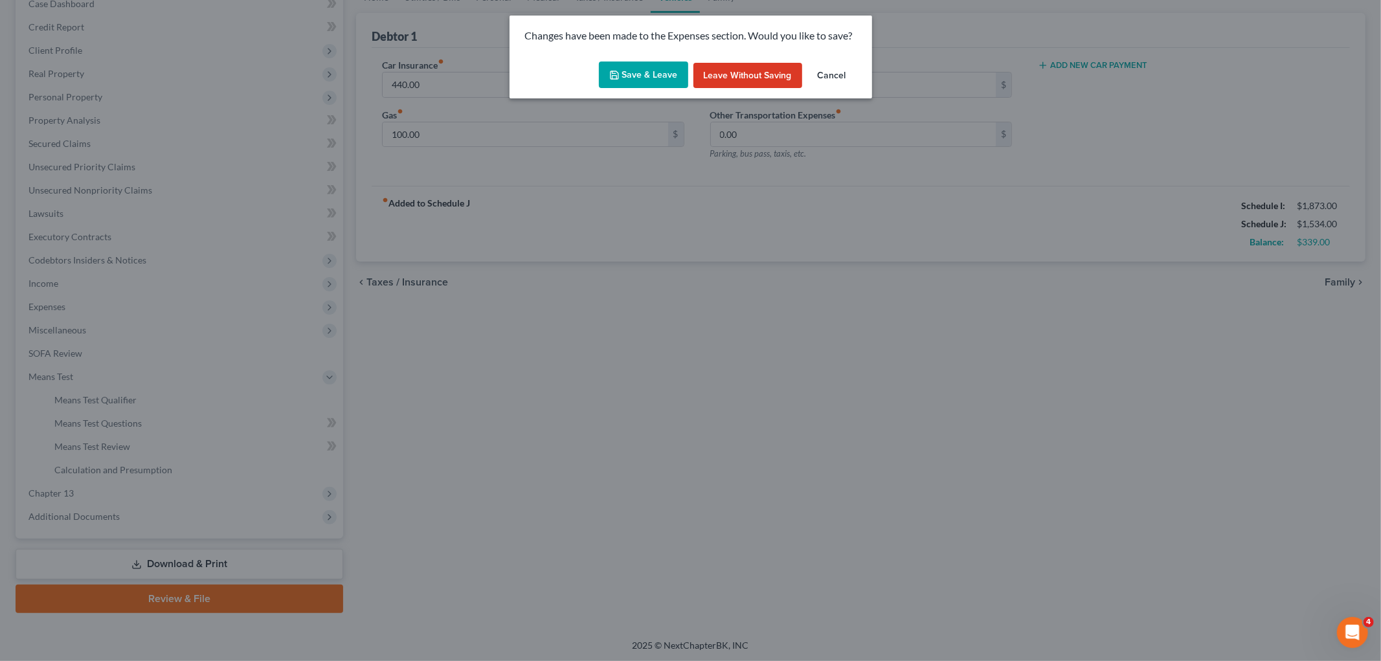
click at [644, 67] on button "Save & Leave" at bounding box center [643, 75] width 89 height 27
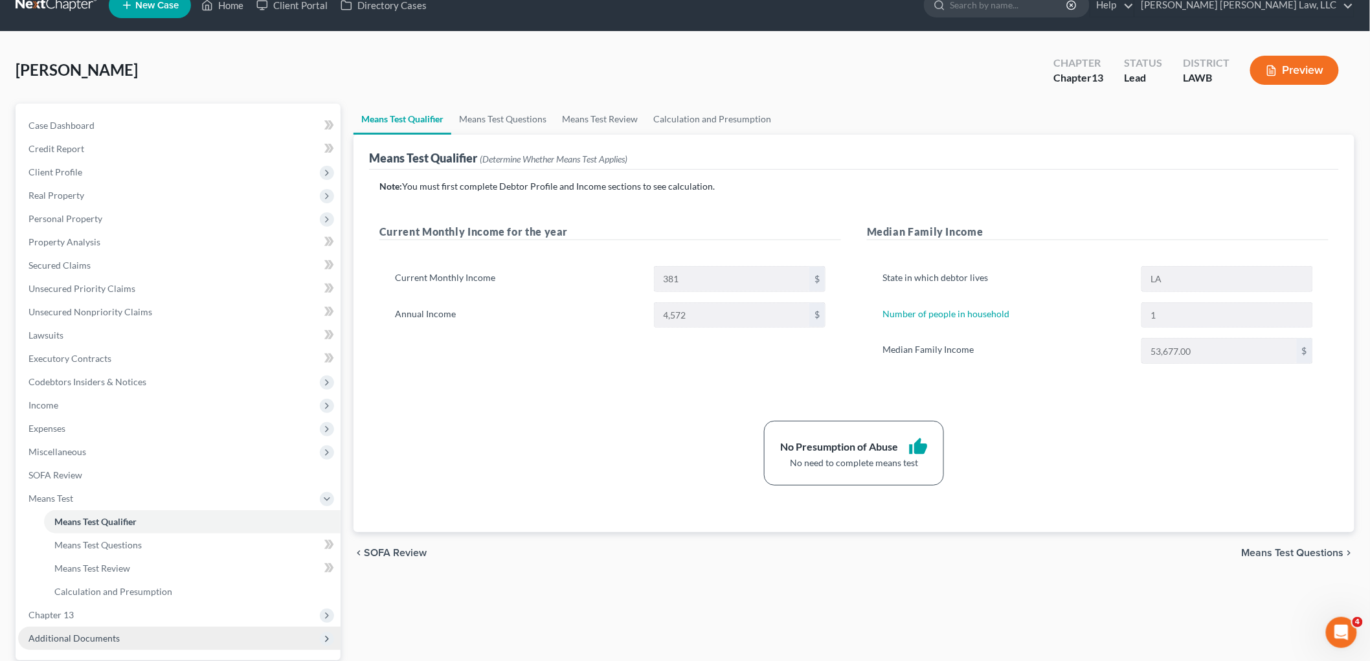
scroll to position [142, 0]
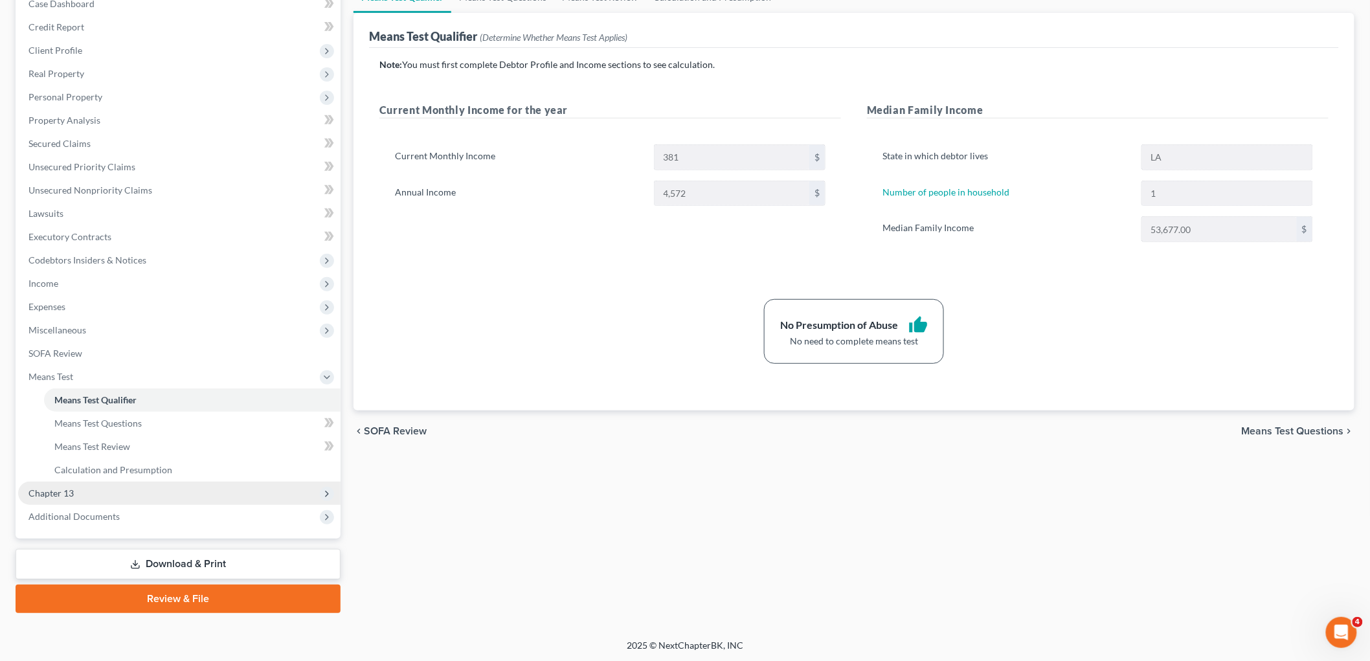
click at [102, 488] on span "Chapter 13" at bounding box center [179, 493] width 323 height 23
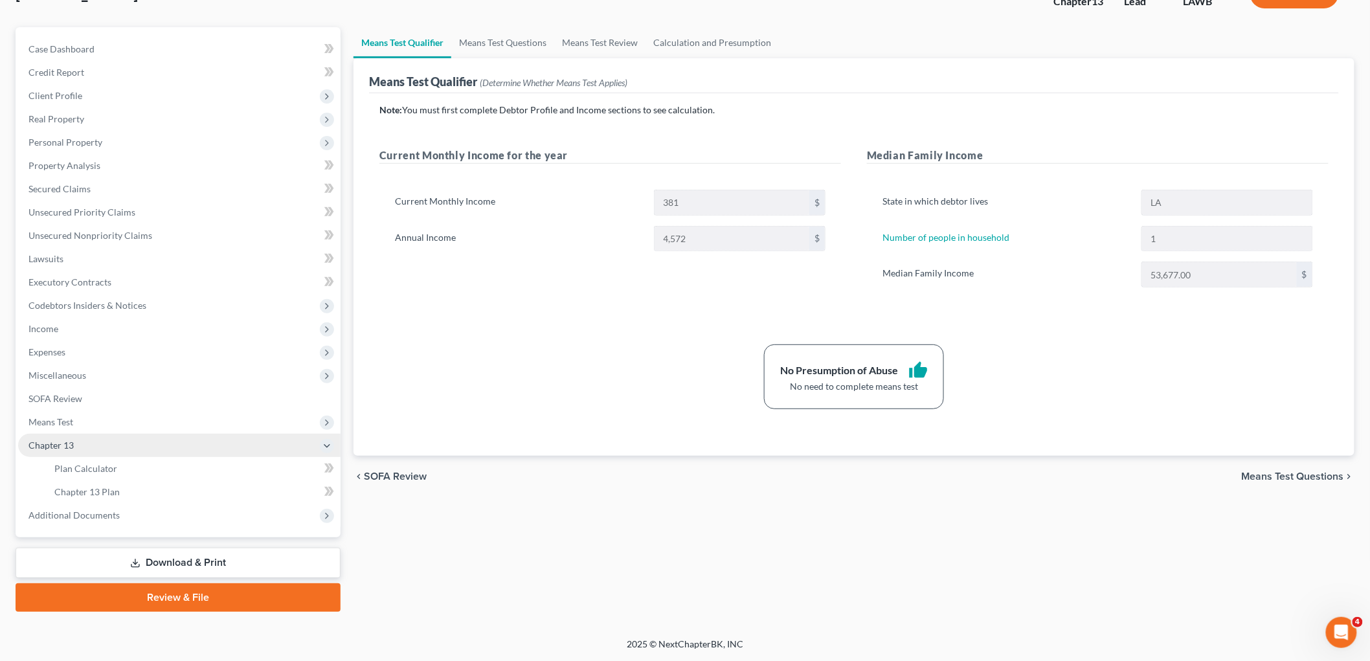
scroll to position [95, 0]
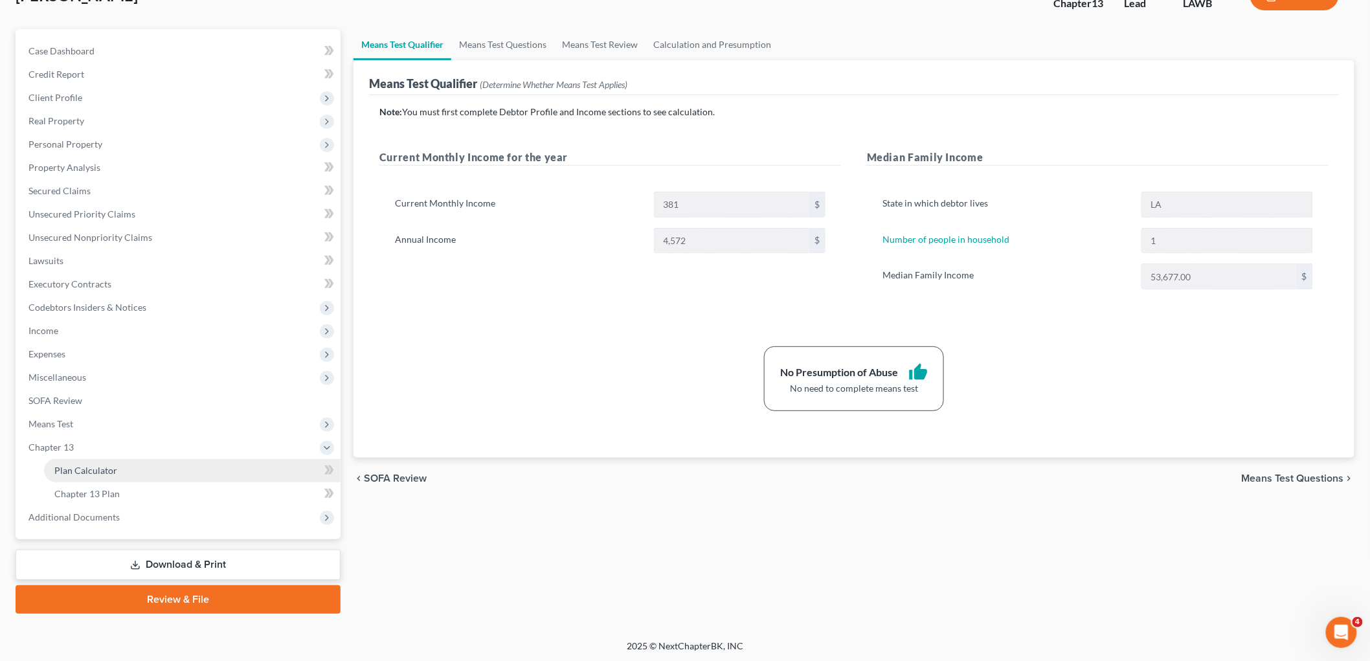
click at [111, 466] on span "Plan Calculator" at bounding box center [85, 470] width 63 height 11
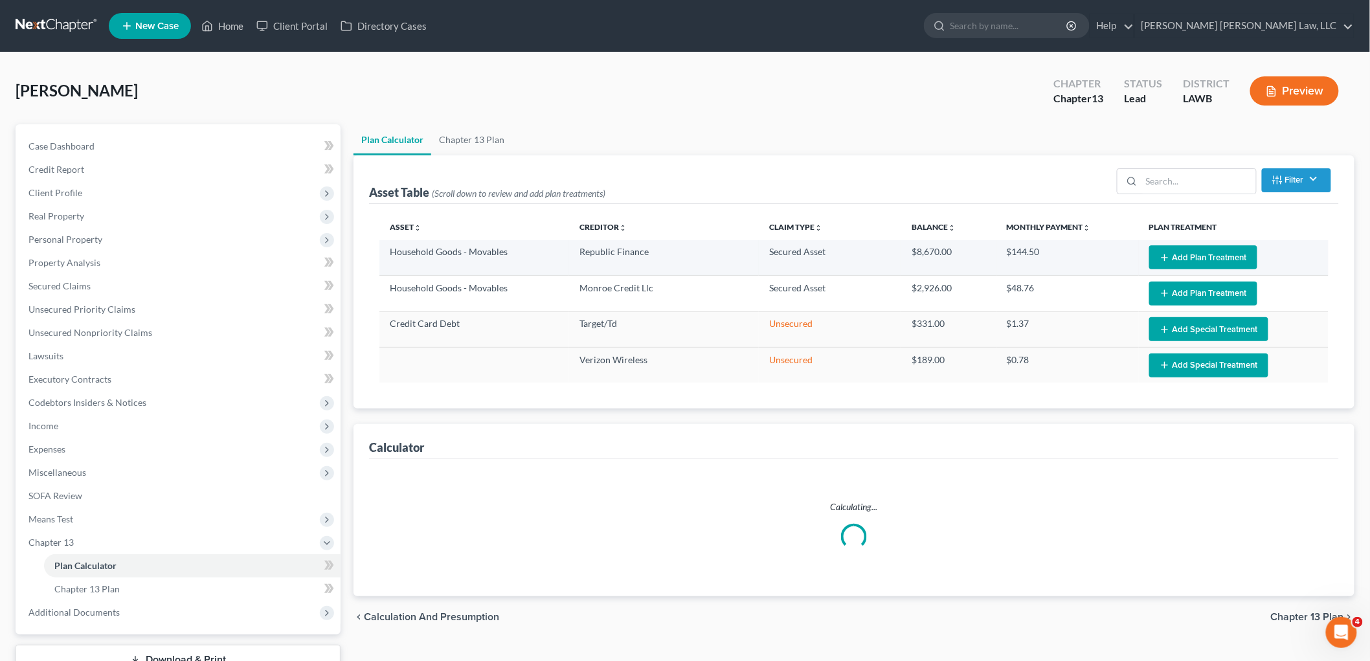
click at [1234, 253] on button "Add Plan Treatment" at bounding box center [1203, 257] width 108 height 24
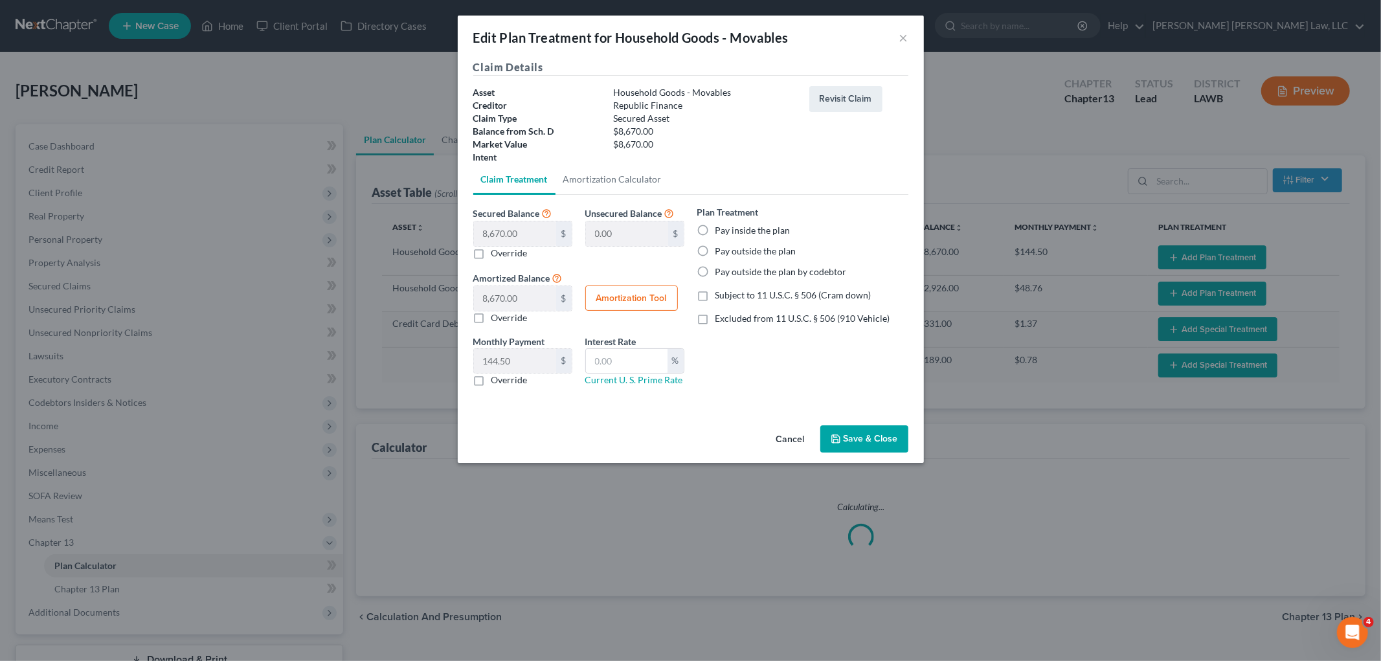
select select "59"
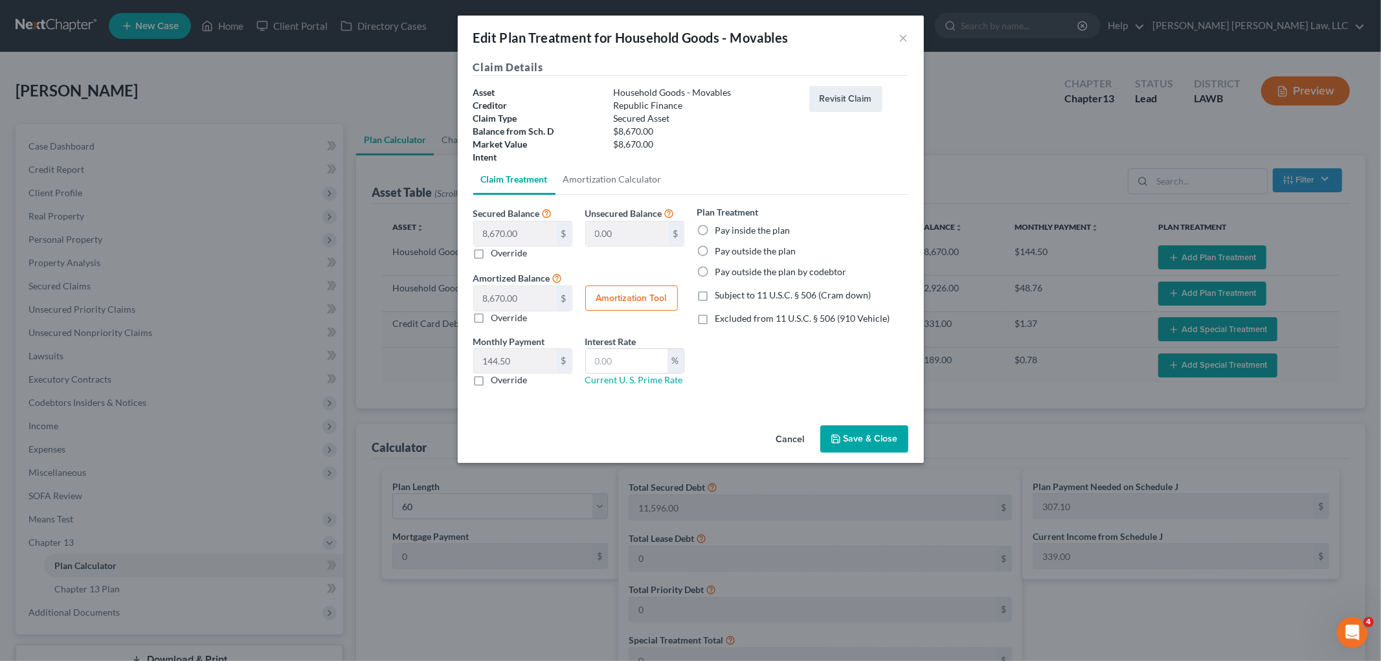
click at [716, 230] on label "Pay inside the plan" at bounding box center [753, 230] width 75 height 13
click at [721, 230] on input "Pay inside the plan" at bounding box center [725, 228] width 8 height 8
radio input "true"
click at [716, 291] on label "Subject to 11 U.S.C. § 506 (Cram down)" at bounding box center [794, 295] width 156 height 13
click at [721, 291] on input "Subject to 11 U.S.C. § 506 (Cram down)" at bounding box center [725, 293] width 8 height 8
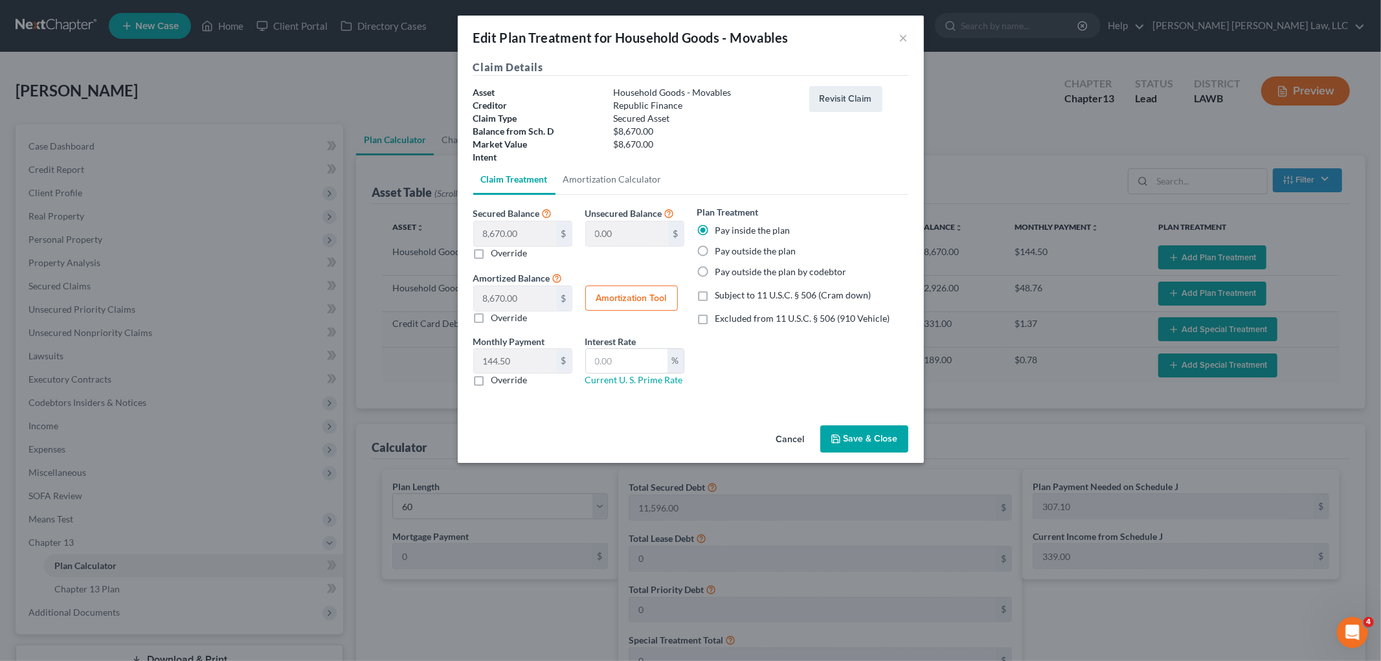
checkbox input "true"
click at [492, 382] on label "Override" at bounding box center [510, 380] width 36 height 13
click at [497, 382] on input "Override" at bounding box center [501, 378] width 8 height 8
checkbox input "true"
click at [512, 361] on input "text" at bounding box center [515, 361] width 82 height 25
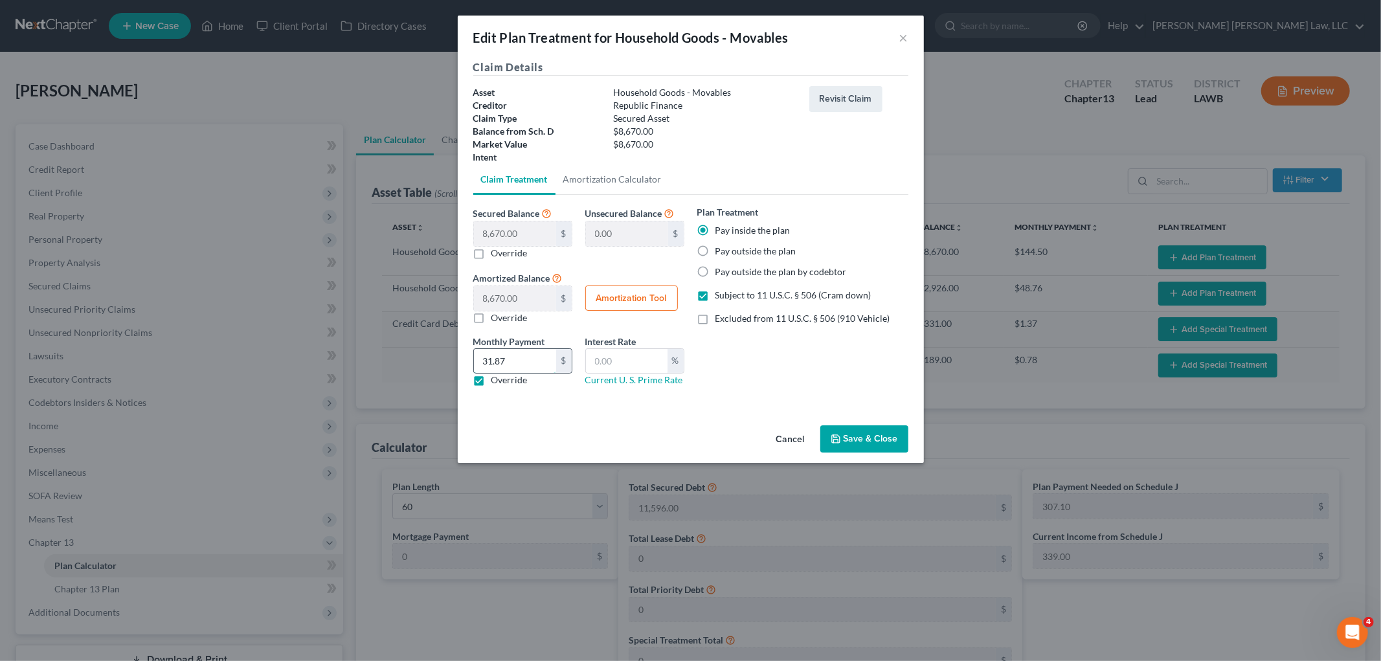
click at [510, 361] on input "31.87" at bounding box center [515, 361] width 82 height 25
type input "172.70"
click at [615, 361] on input "text" at bounding box center [627, 361] width 82 height 25
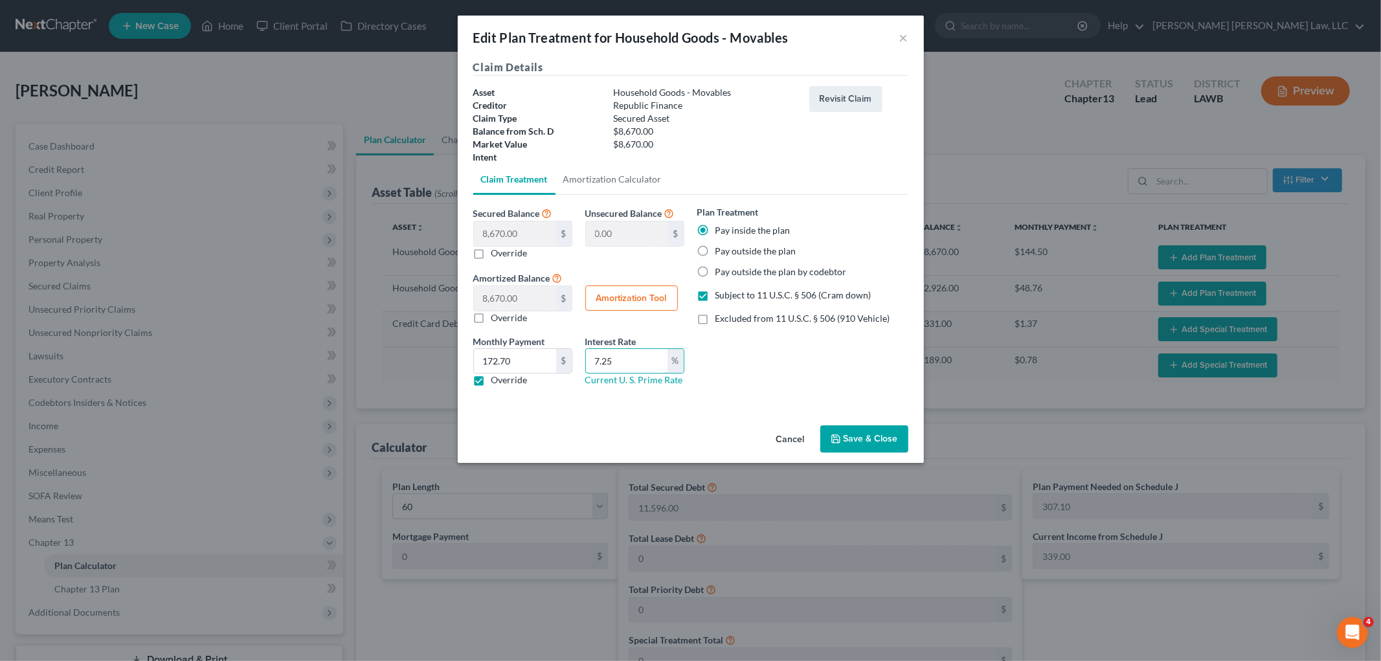
type input "7.25"
click at [841, 436] on icon "button" at bounding box center [836, 439] width 10 height 10
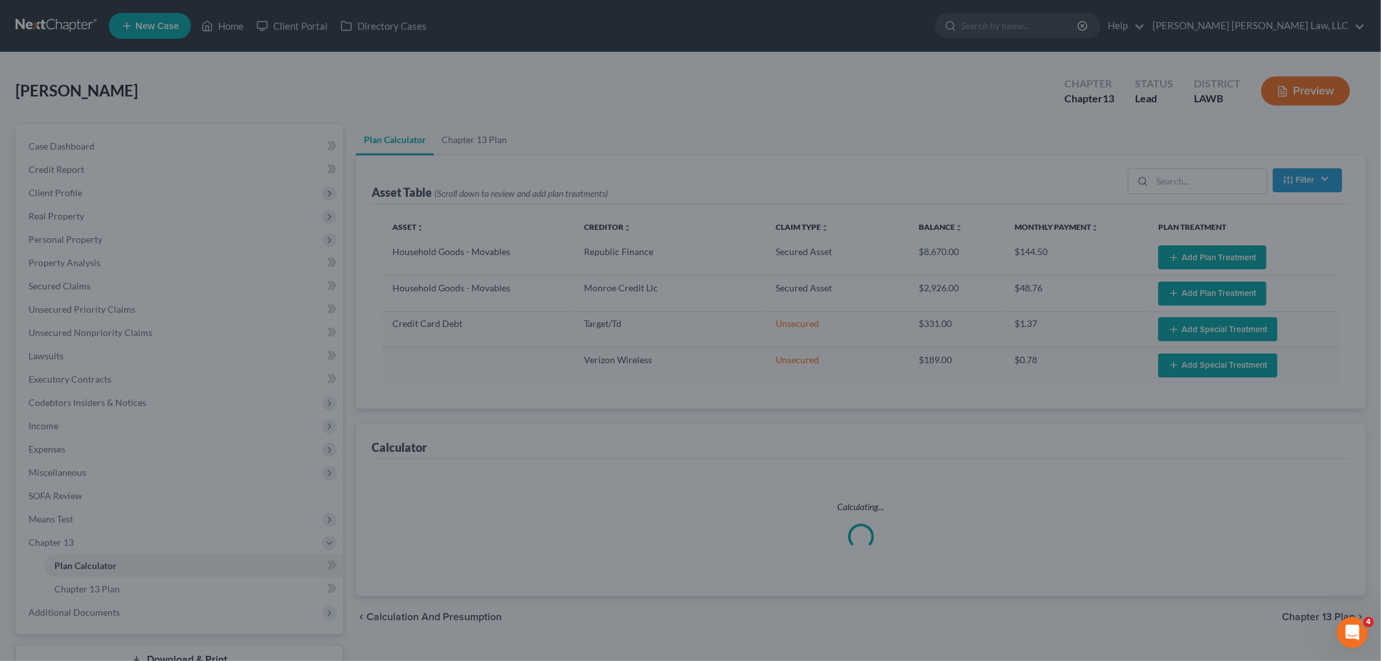
select select "59"
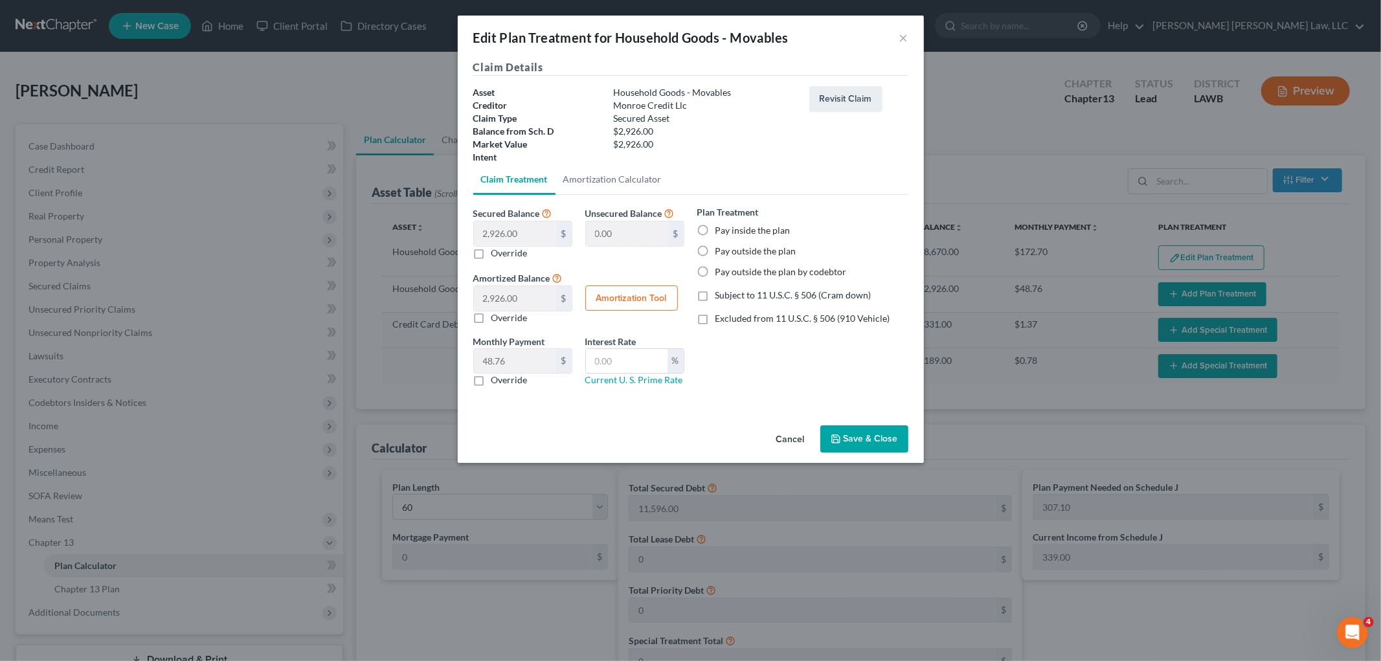
click at [716, 229] on label "Pay inside the plan" at bounding box center [753, 230] width 75 height 13
click at [721, 229] on input "Pay inside the plan" at bounding box center [725, 228] width 8 height 8
radio input "true"
click at [716, 295] on label "Subject to 11 U.S.C. § 506 (Cram down)" at bounding box center [794, 295] width 156 height 13
click at [721, 295] on input "Subject to 11 U.S.C. § 506 (Cram down)" at bounding box center [725, 293] width 8 height 8
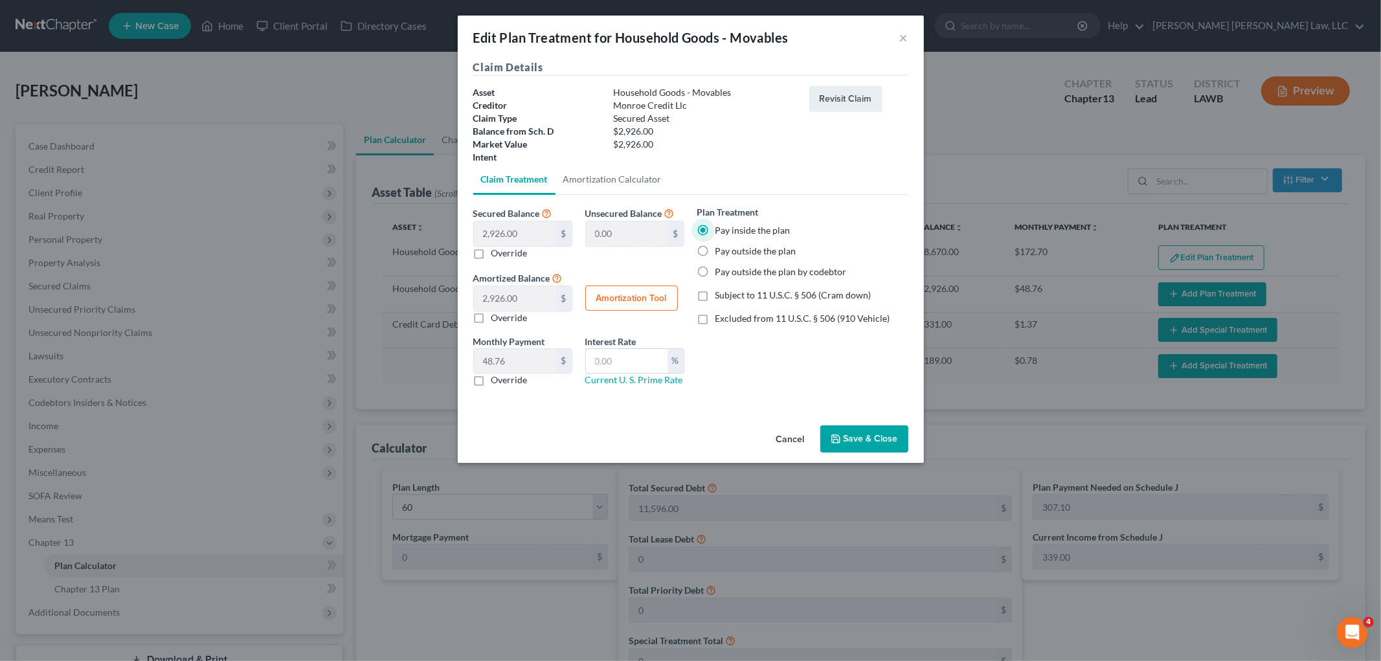
checkbox input "true"
click at [492, 382] on label "Override" at bounding box center [510, 380] width 36 height 13
click at [497, 382] on input "Override" at bounding box center [501, 378] width 8 height 8
checkbox input "true"
click at [506, 368] on input "text" at bounding box center [515, 361] width 82 height 25
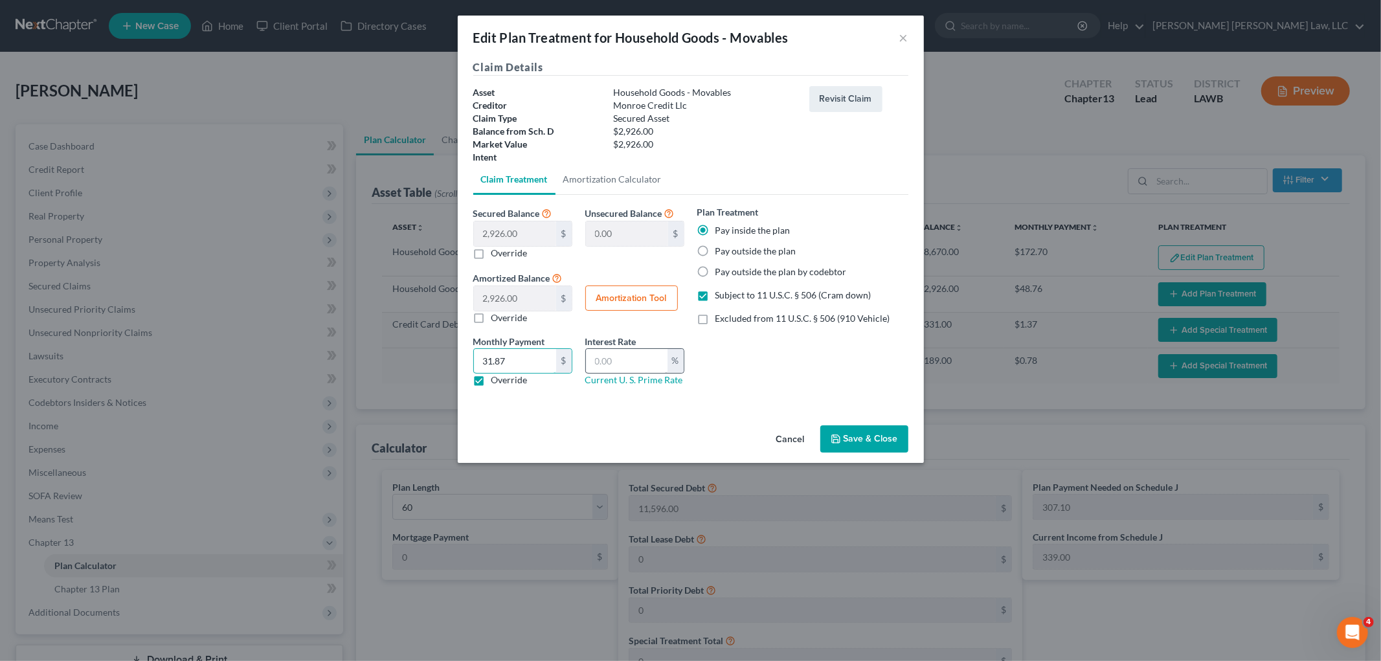
type input "31.87"
click at [603, 364] on input "text" at bounding box center [627, 361] width 82 height 25
type input "7.25"
click at [857, 432] on button "Save & Close" at bounding box center [865, 438] width 88 height 27
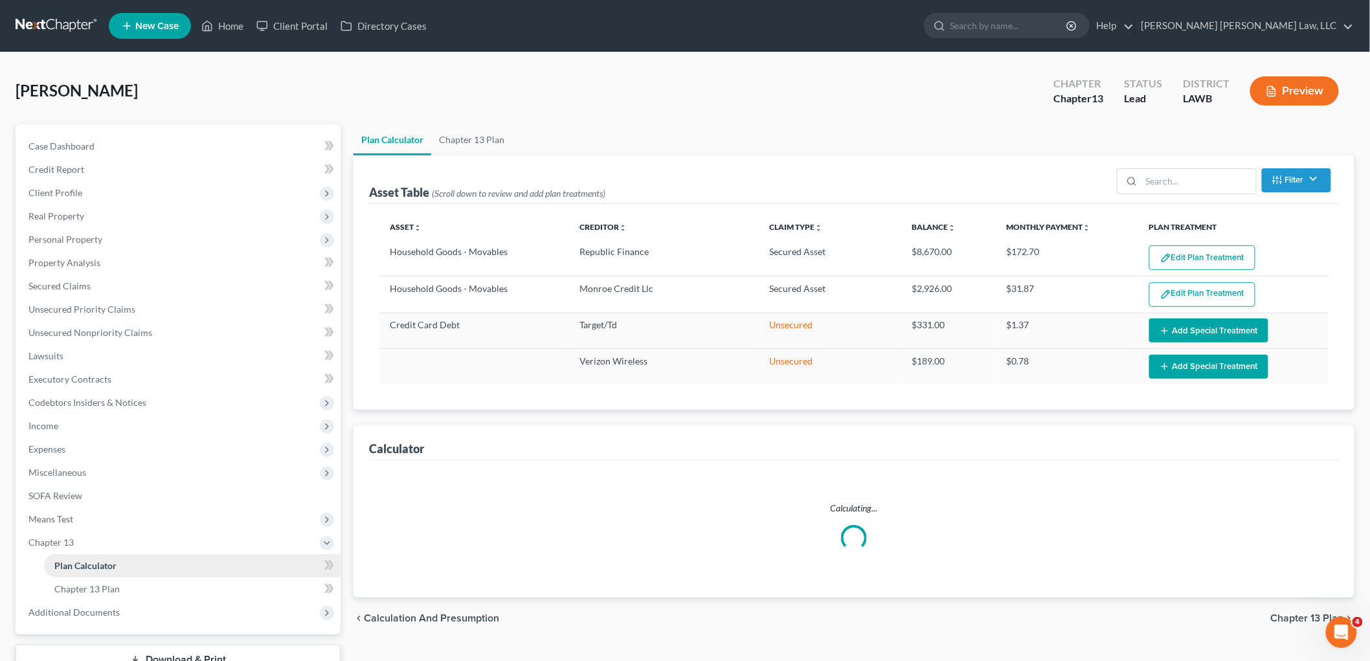
select select "59"
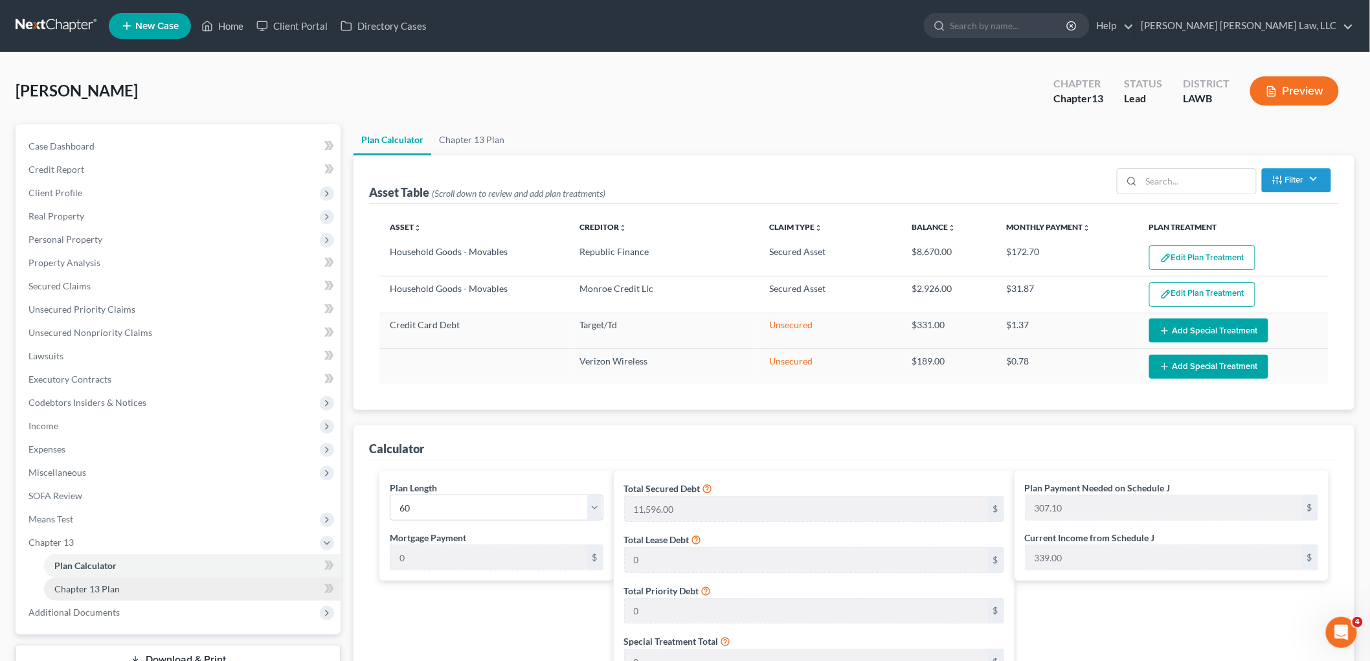
drag, startPoint x: 112, startPoint y: 594, endPoint x: 180, endPoint y: 579, distance: 69.8
click at [113, 594] on link "Chapter 13 Plan" at bounding box center [192, 589] width 297 height 23
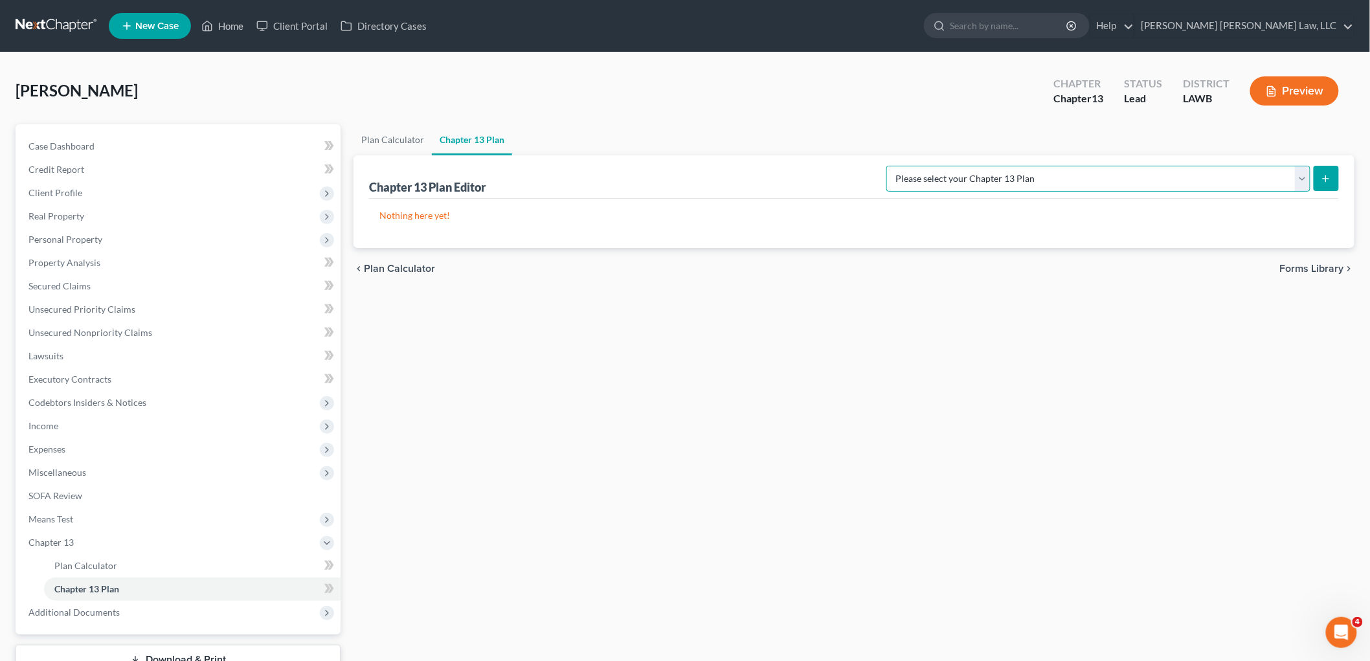
click at [1271, 179] on select "Please select your Chapter 13 Plan [PERSON_NAME] Custom Plan (Revised [DATE]) […" at bounding box center [1099, 179] width 424 height 26
select select "1"
click at [1023, 166] on select "Please select your Chapter 13 Plan [PERSON_NAME] Custom Plan (Revised [DATE]) […" at bounding box center [1099, 179] width 424 height 26
click at [1328, 181] on icon "submit" at bounding box center [1326, 179] width 10 height 10
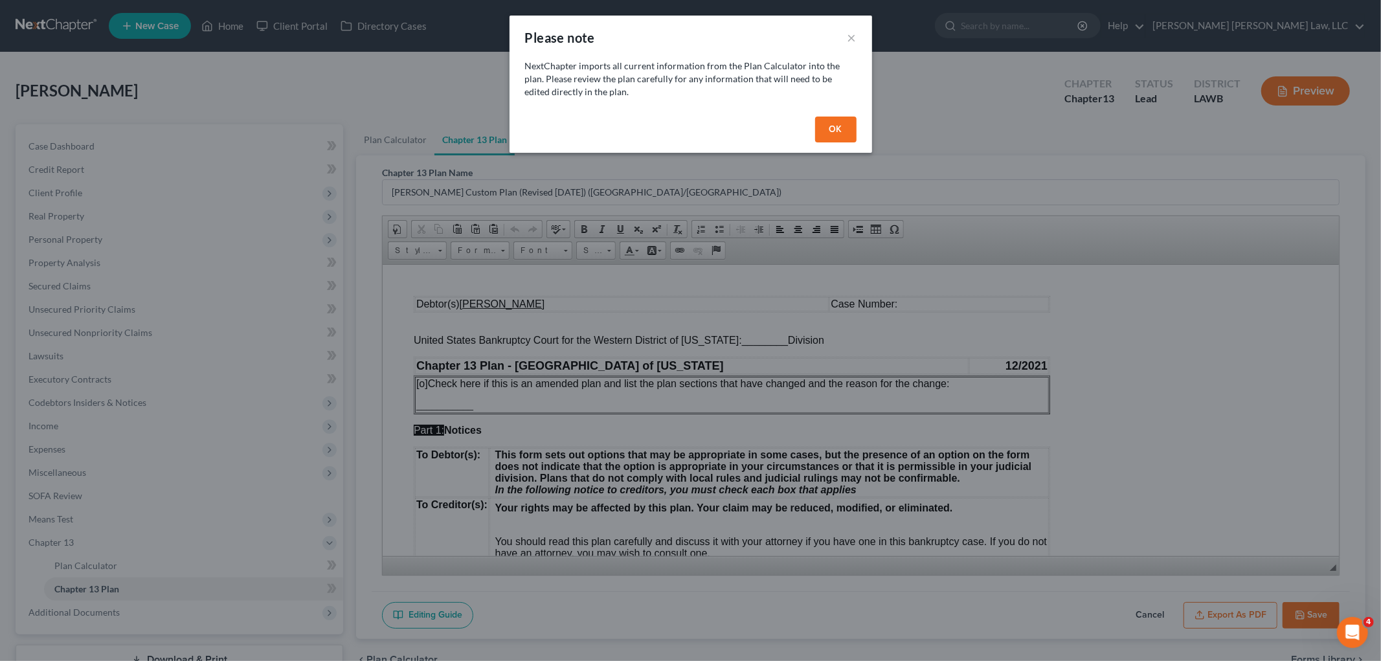
click at [845, 131] on button "OK" at bounding box center [835, 130] width 41 height 26
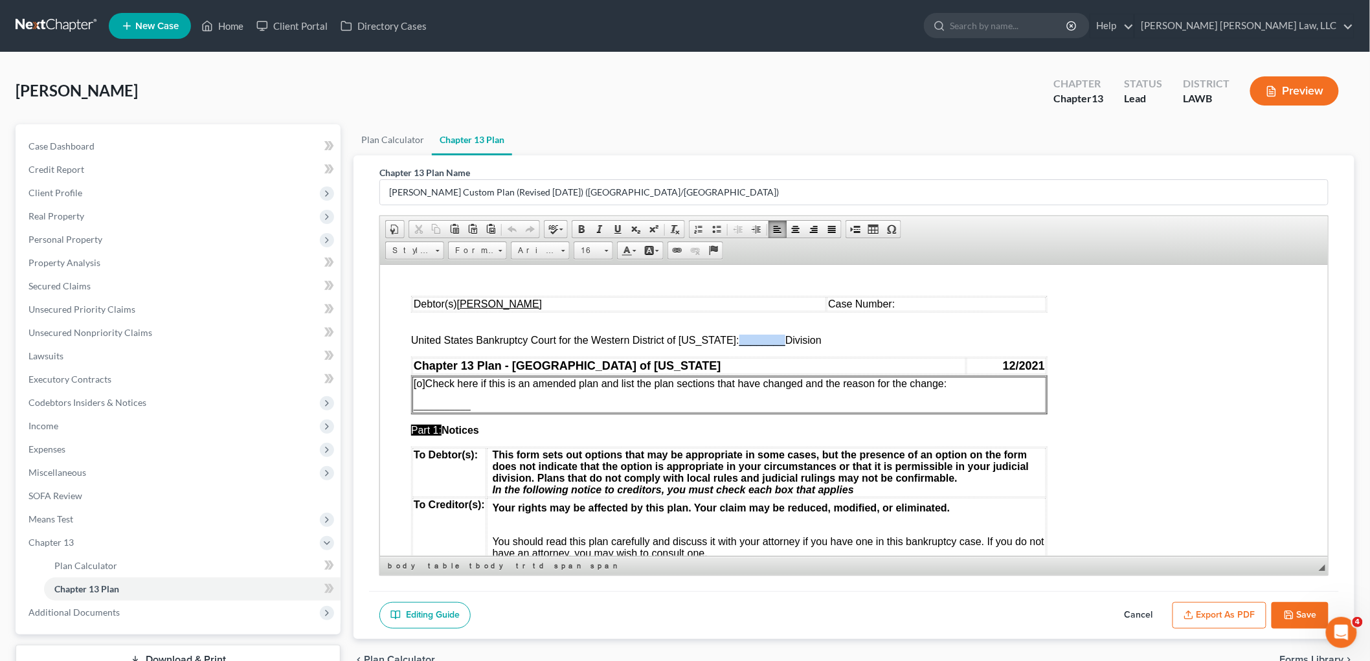
drag, startPoint x: 773, startPoint y: 342, endPoint x: 729, endPoint y: 337, distance: 45.0
click at [739, 337] on span "________" at bounding box center [762, 339] width 46 height 11
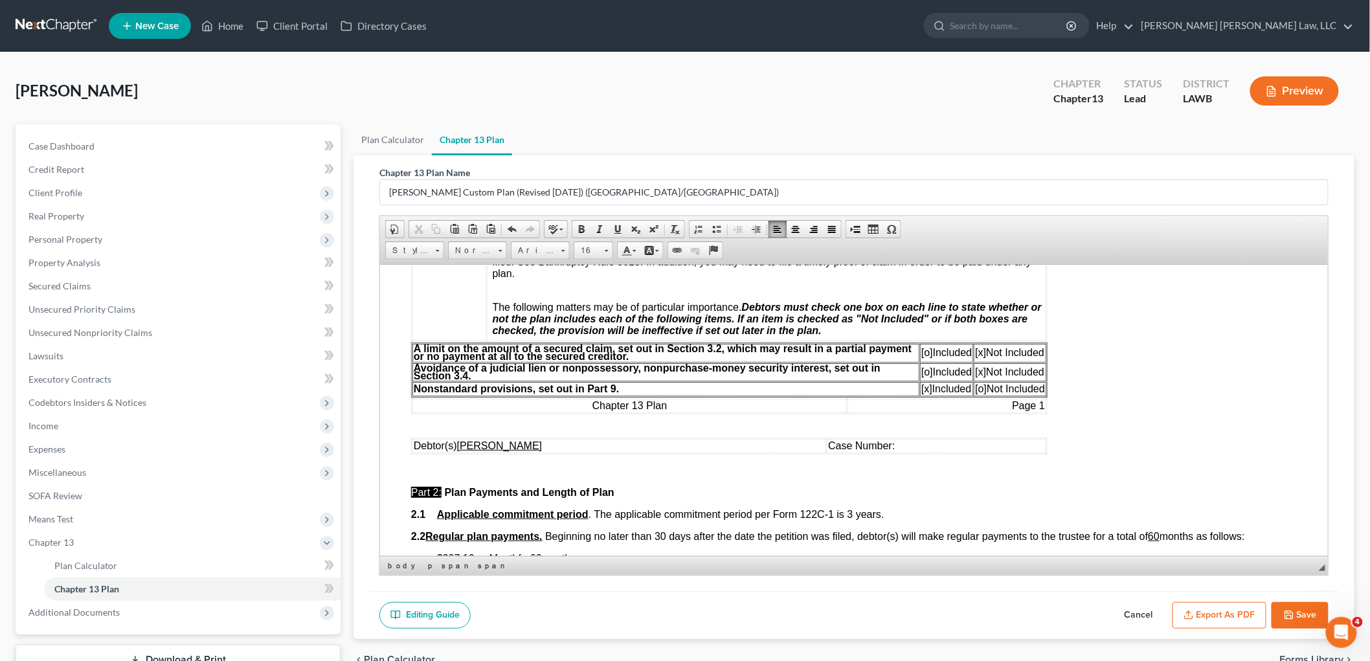
scroll to position [359, 0]
click at [925, 356] on span "[o]" at bounding box center [927, 352] width 12 height 11
click at [980, 357] on span "[x]" at bounding box center [980, 352] width 11 height 11
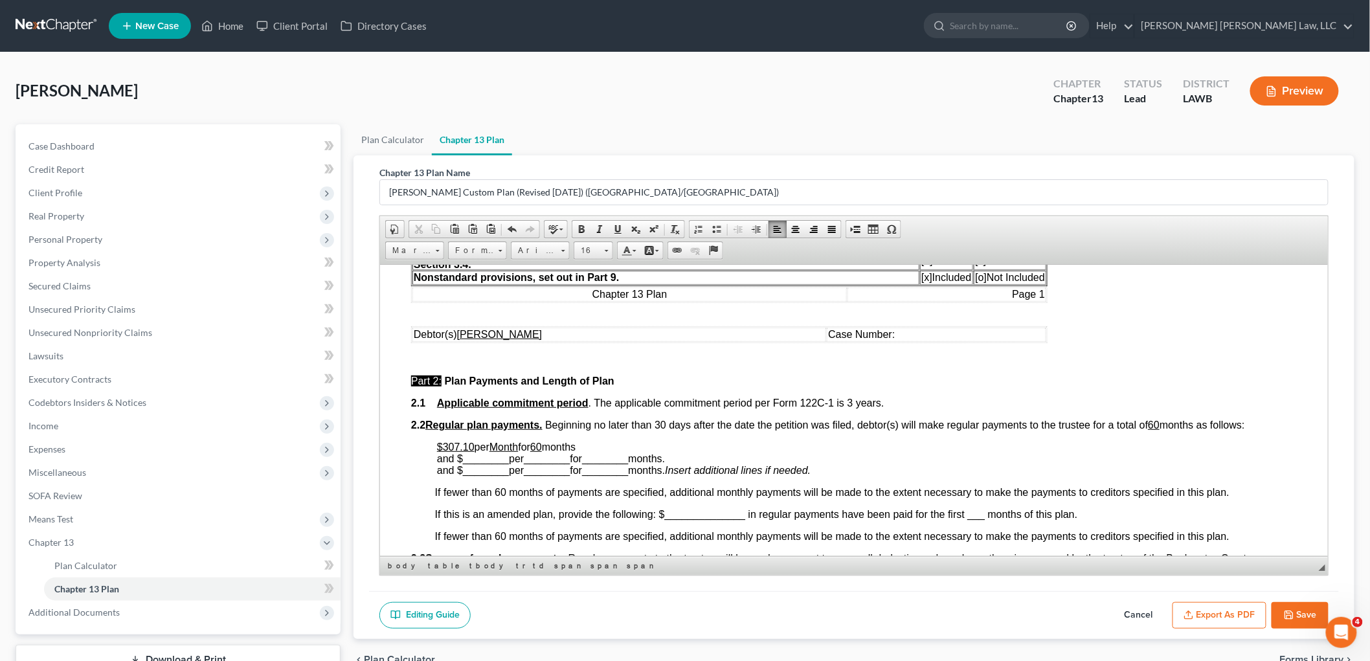
scroll to position [575, 0]
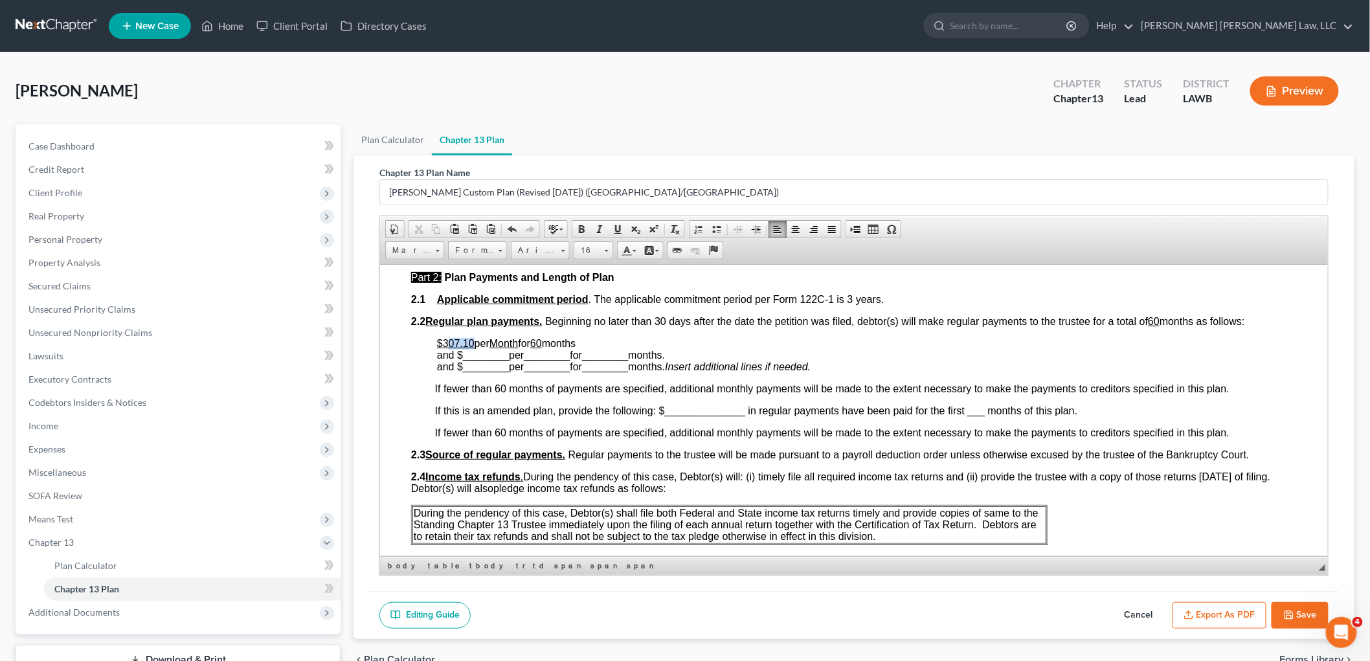
drag, startPoint x: 473, startPoint y: 342, endPoint x: 449, endPoint y: 341, distance: 24.0
click at [449, 341] on p "$307.10 per Month for 60 months and $ ________ per ________ for ________ months…" at bounding box center [866, 354] width 860 height 35
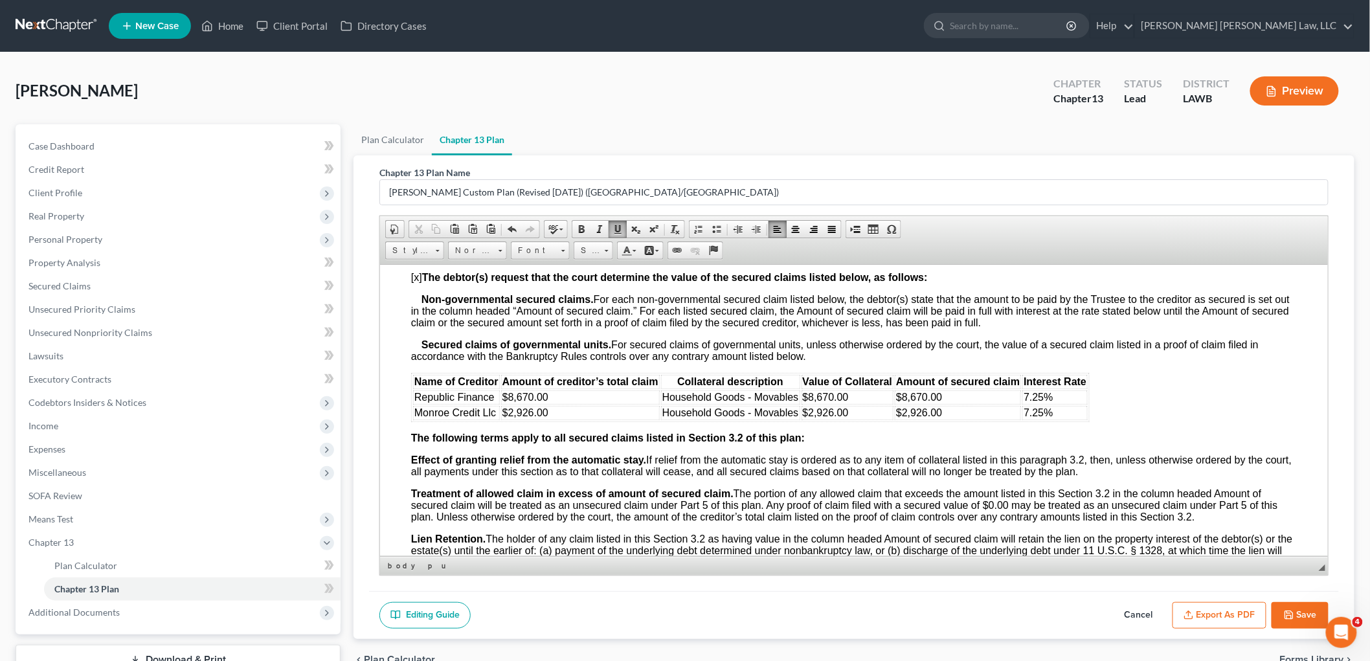
scroll to position [1295, 0]
drag, startPoint x: 846, startPoint y: 417, endPoint x: 806, endPoint y: 414, distance: 39.6
click at [806, 414] on span "$2,926.00" at bounding box center [825, 410] width 46 height 11
drag, startPoint x: 945, startPoint y: 416, endPoint x: 898, endPoint y: 414, distance: 47.3
click at [898, 414] on td "$2,926.00" at bounding box center [957, 411] width 126 height 14
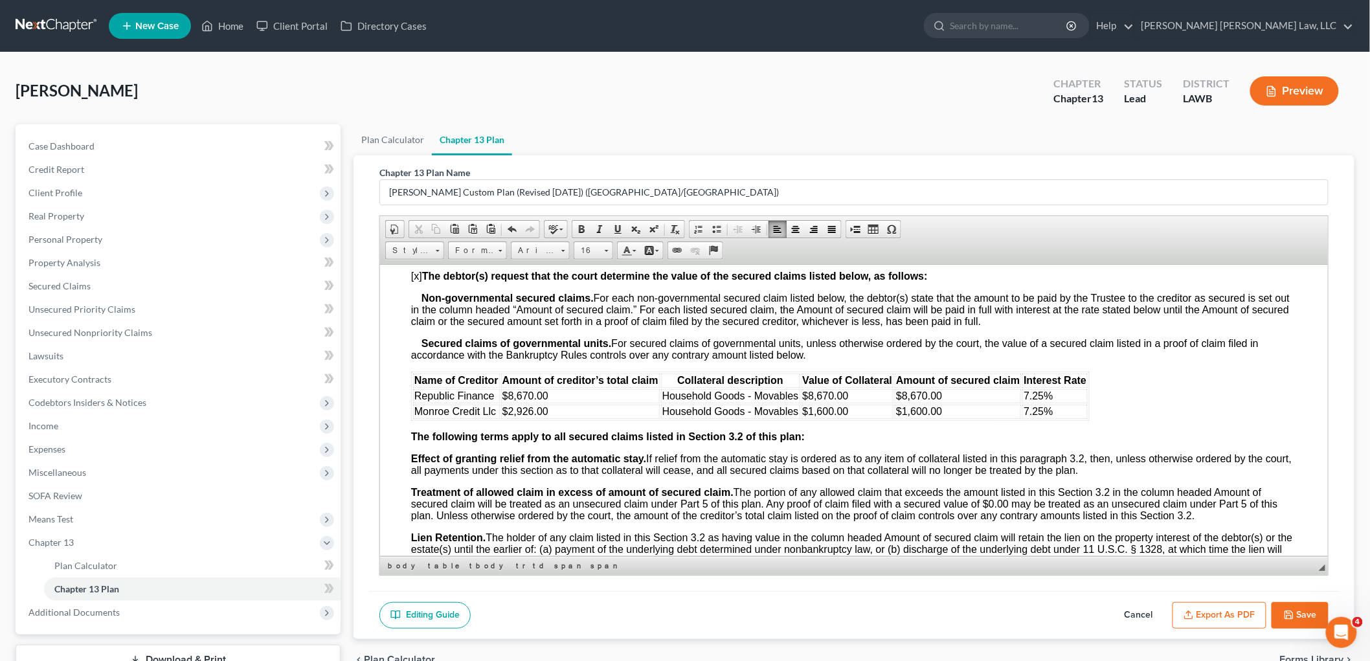
click at [1169, 439] on p "The following terms apply to all secured claims listed in Section 3.2 of this p…" at bounding box center [854, 437] width 886 height 12
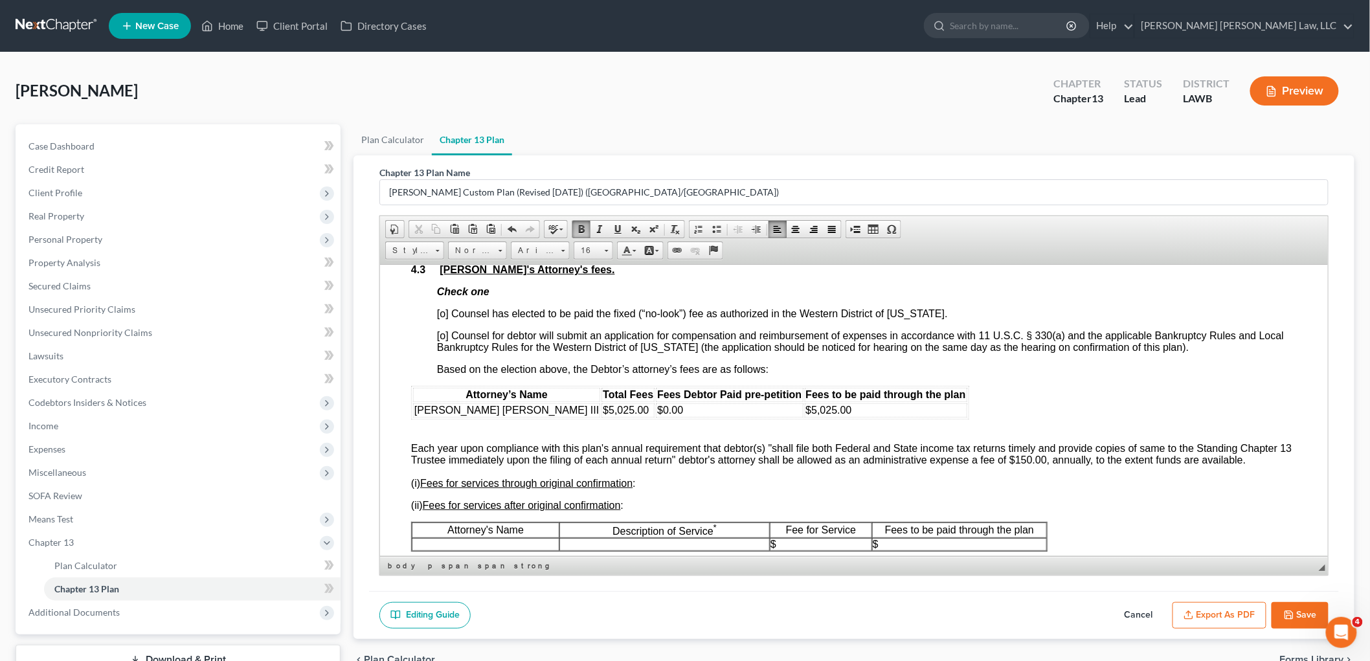
scroll to position [2158, 0]
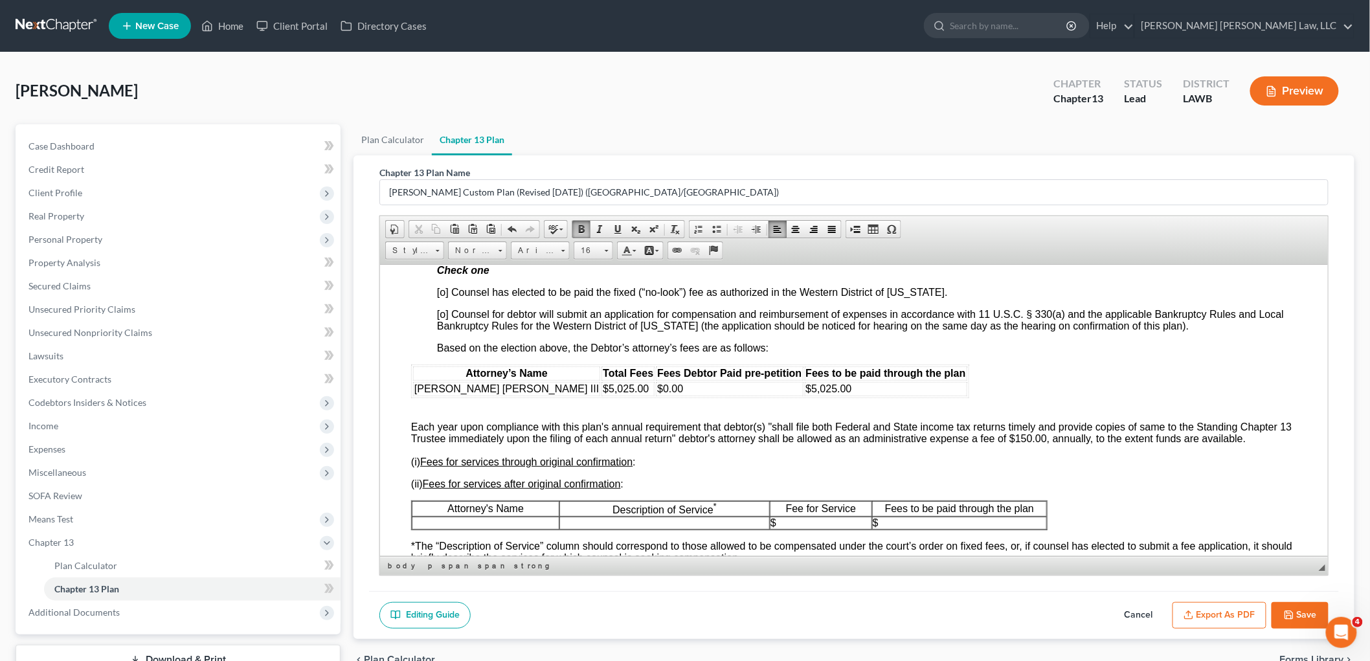
click at [444, 297] on span "[o] Counsel has elected to be paid the fixed (“no-look”) fee as authorized in t…" at bounding box center [691, 291] width 511 height 11
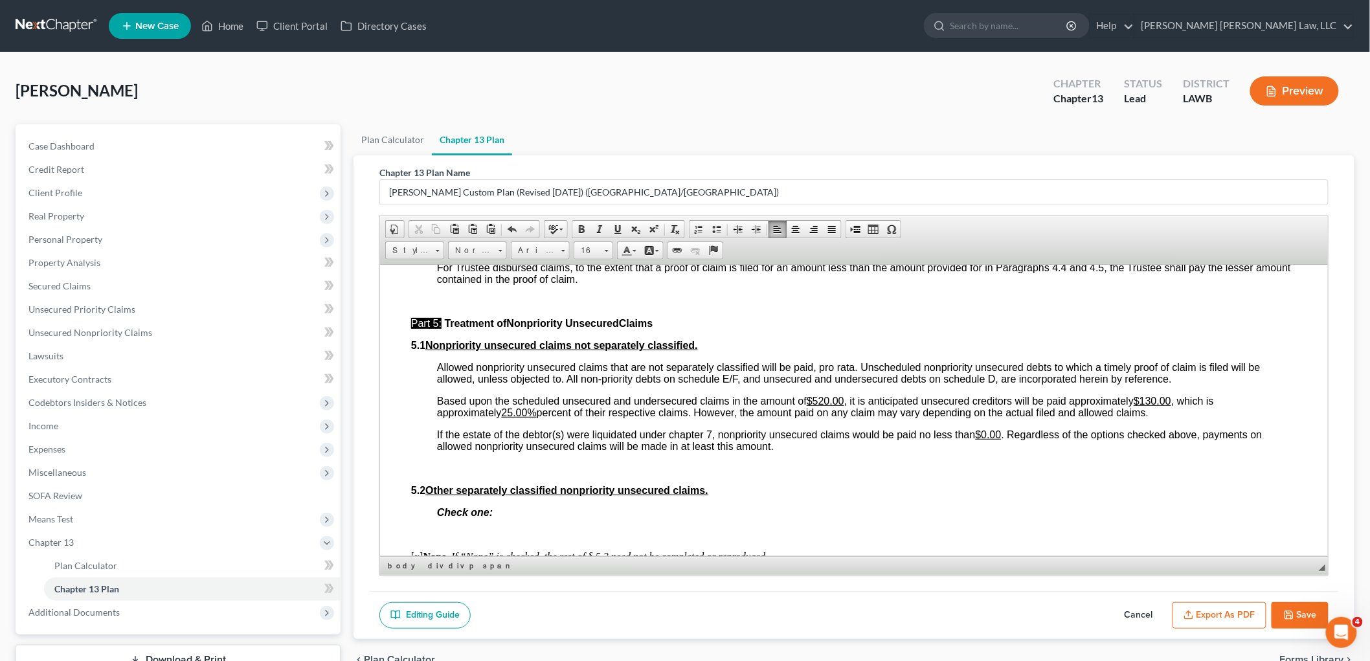
scroll to position [2950, 0]
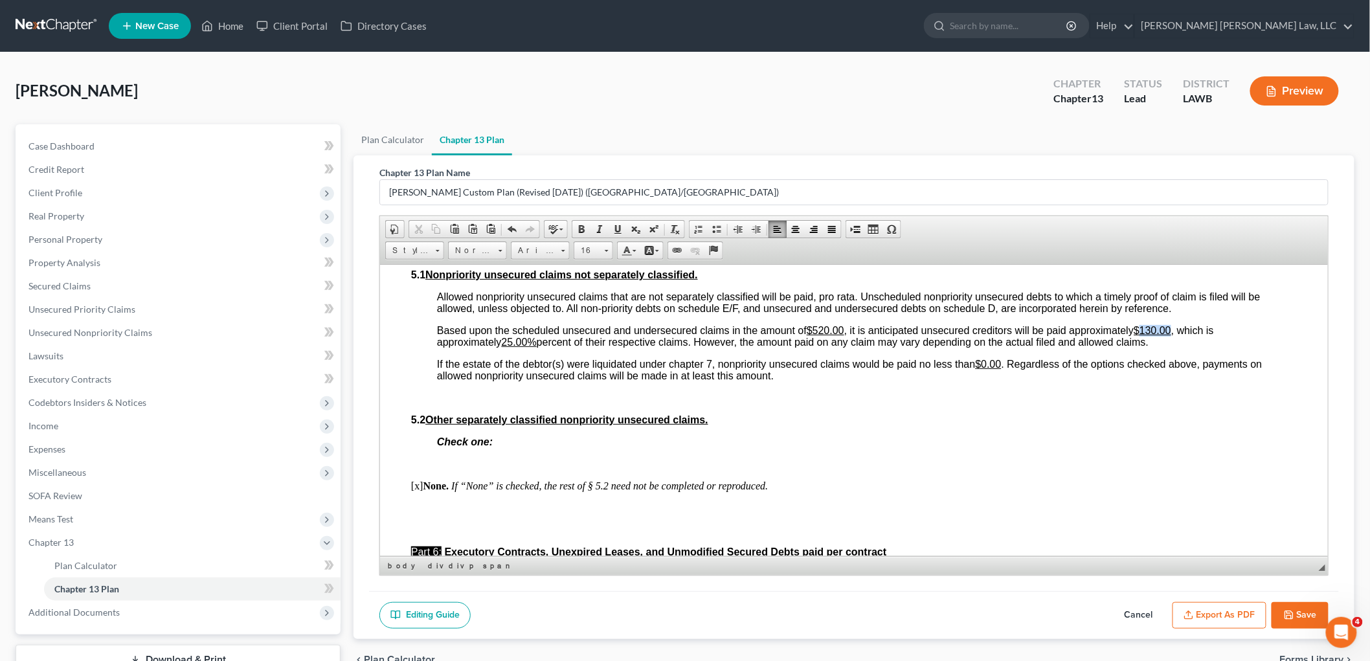
drag, startPoint x: 1175, startPoint y: 338, endPoint x: 1148, endPoint y: 339, distance: 27.2
click at [1148, 335] on u "$130.00" at bounding box center [1152, 329] width 38 height 11
drag, startPoint x: 534, startPoint y: 350, endPoint x: 508, endPoint y: 350, distance: 26.6
click at [508, 347] on u "25.00%" at bounding box center [518, 341] width 35 height 11
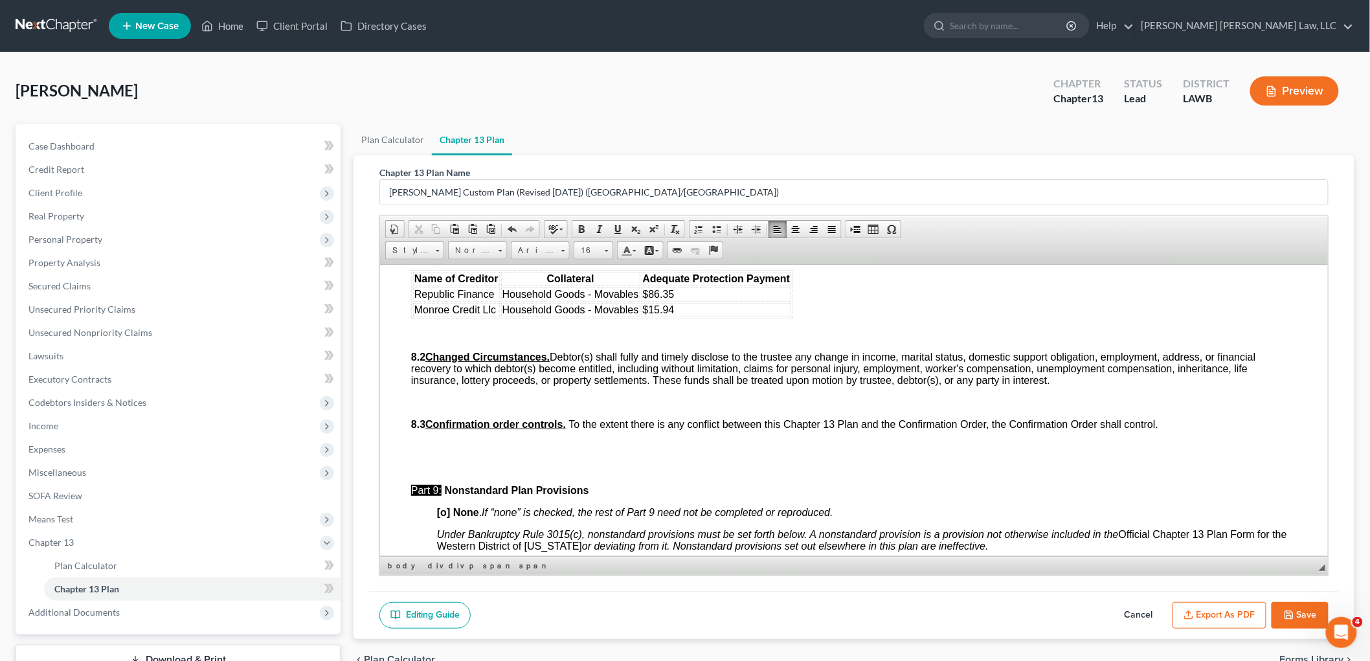
scroll to position [3526, 0]
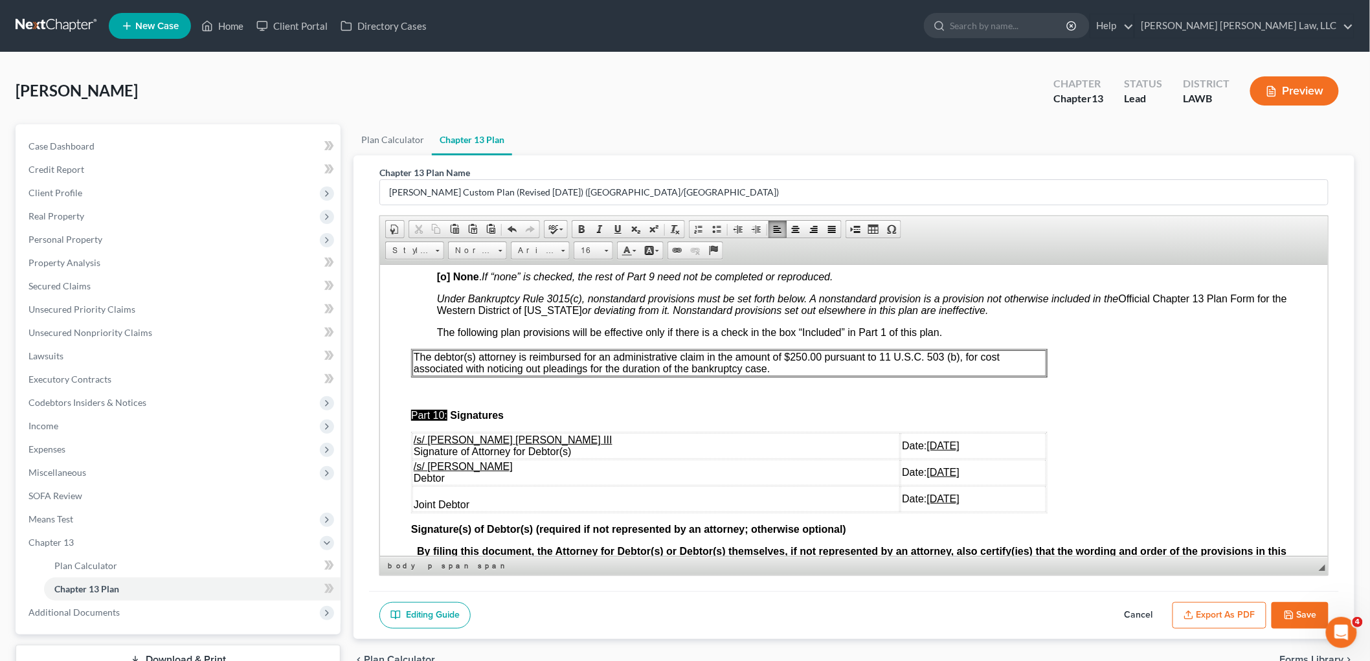
scroll to position [3737, 0]
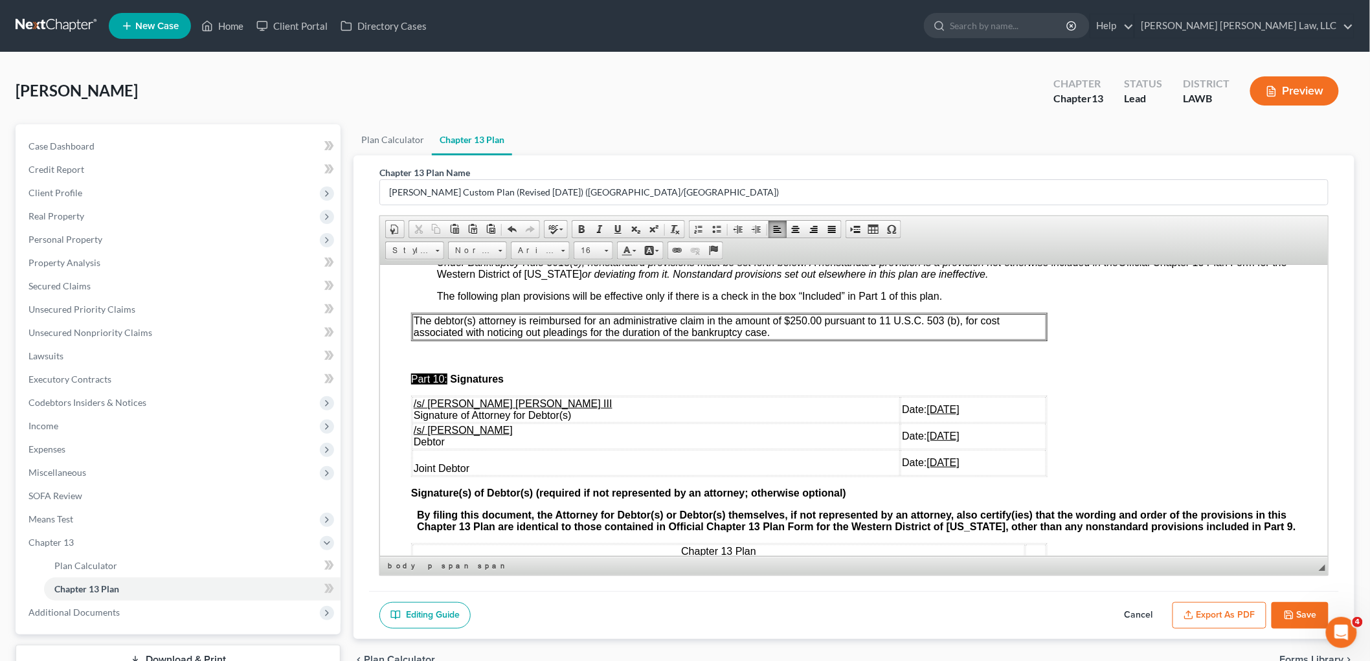
drag, startPoint x: 917, startPoint y: 476, endPoint x: 414, endPoint y: 479, distance: 502.5
click at [414, 475] on tr "Joint Debtor Date: [DATE]" at bounding box center [729, 462] width 634 height 26
click at [1290, 605] on button "Save" at bounding box center [1300, 615] width 57 height 27
select select "1"
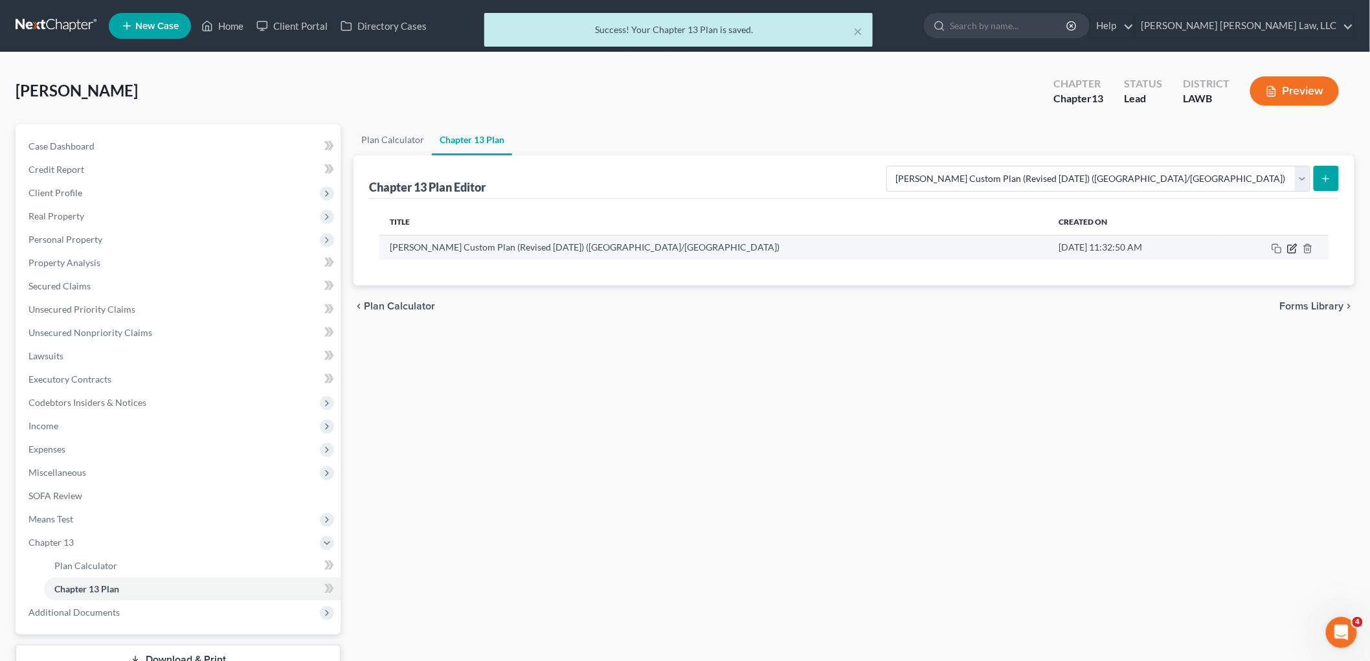
click at [1291, 249] on icon "button" at bounding box center [1294, 247] width 6 height 6
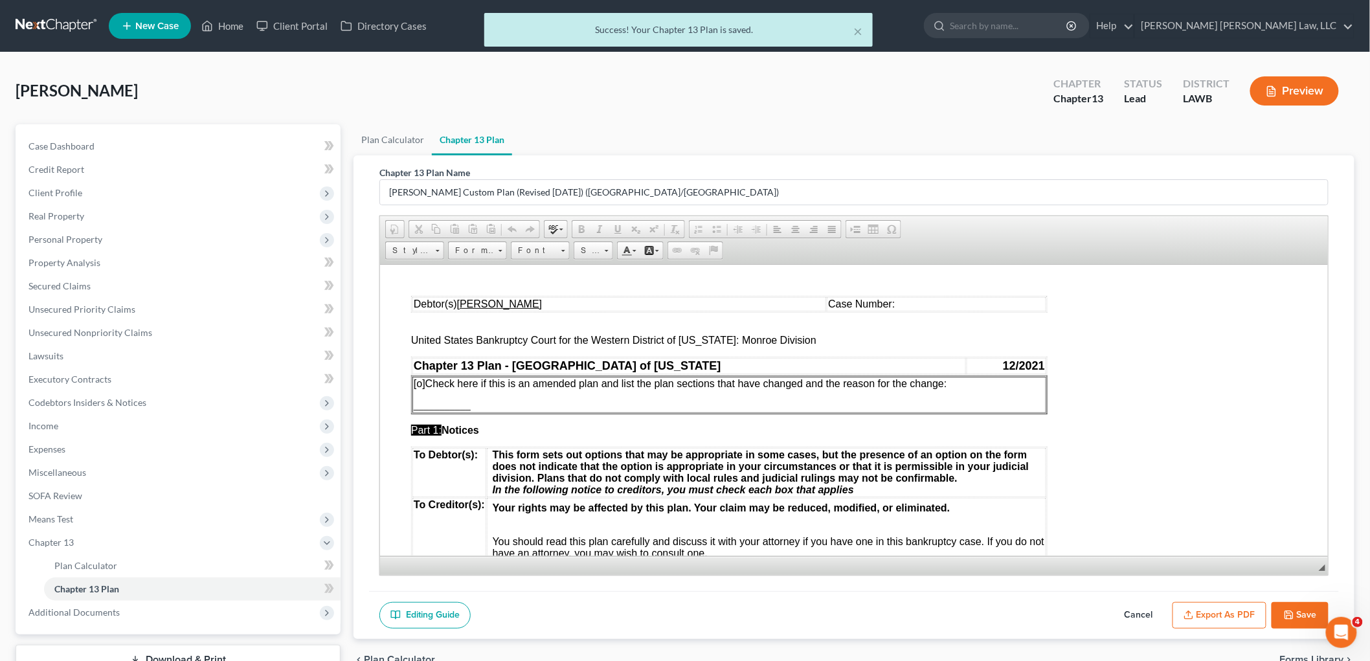
scroll to position [0, 0]
click at [1199, 611] on button "Export as PDF" at bounding box center [1220, 615] width 94 height 27
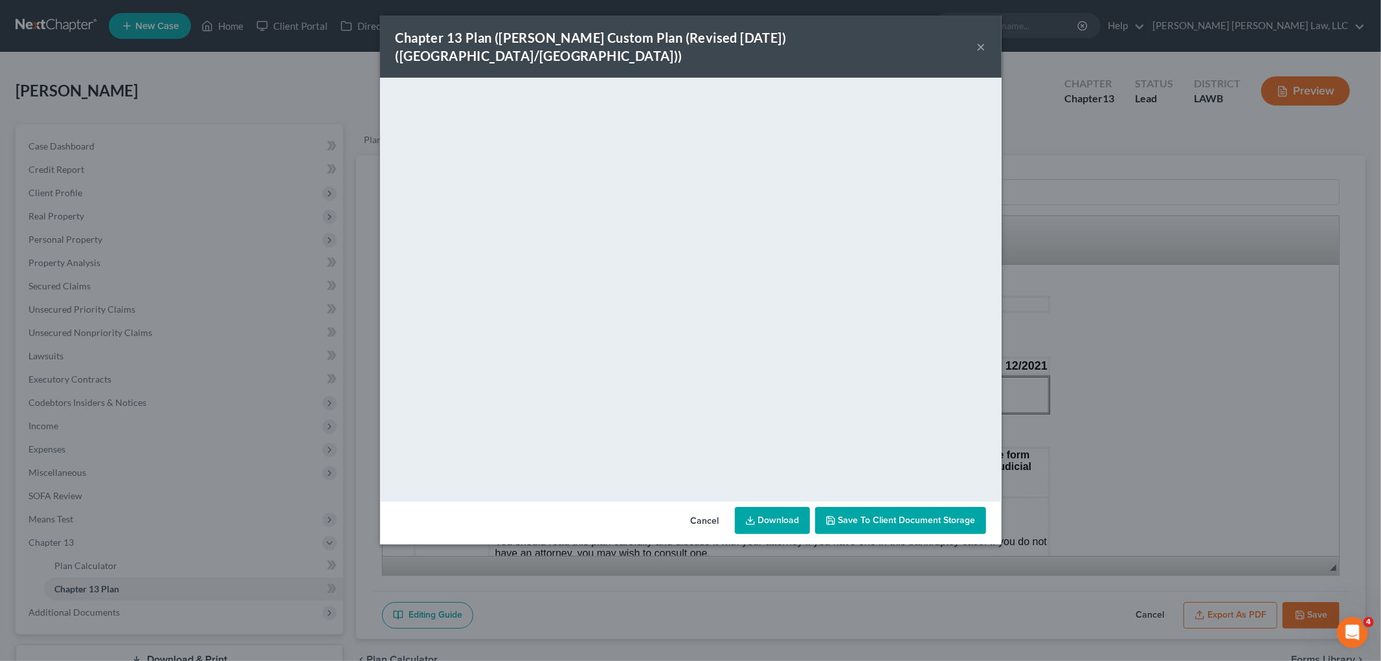
drag, startPoint x: 976, startPoint y: 34, endPoint x: 999, endPoint y: 58, distance: 33.4
click at [975, 35] on div "Chapter 13 Plan ([PERSON_NAME] Custom Plan (Revised [DATE]) ([GEOGRAPHIC_DATA]/…" at bounding box center [691, 47] width 622 height 62
click at [982, 39] on button "×" at bounding box center [981, 47] width 9 height 16
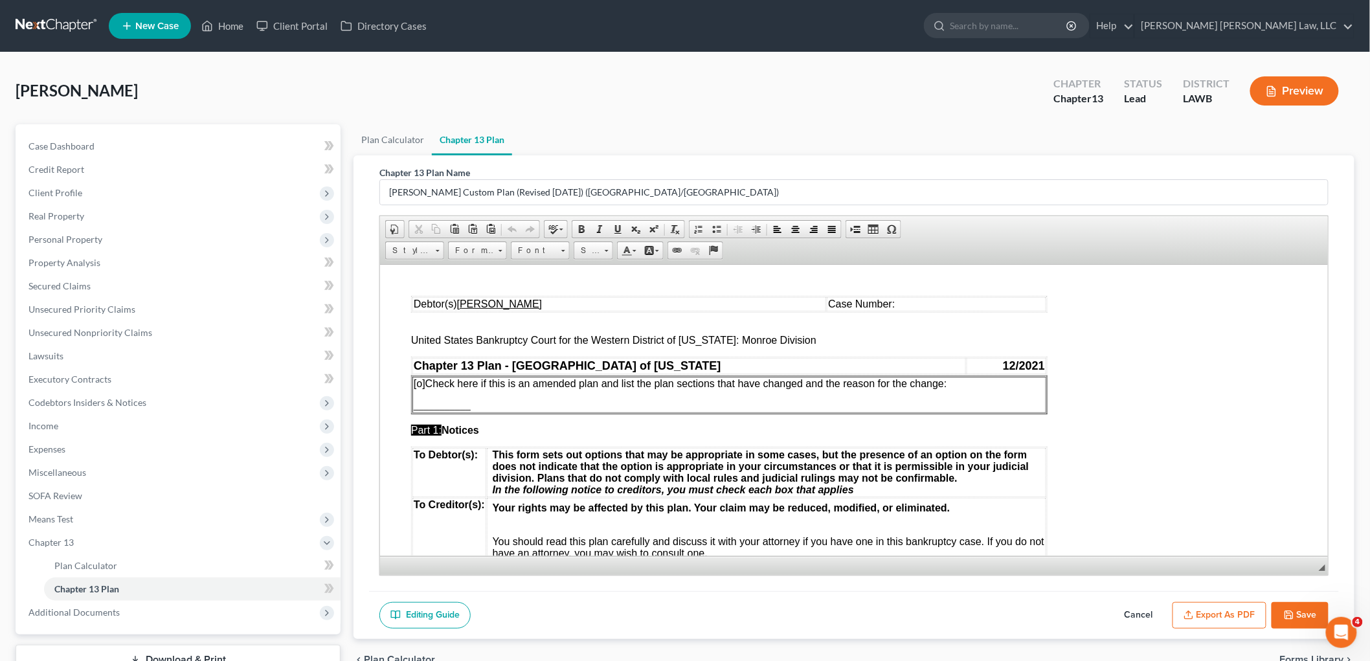
click at [1289, 612] on icon "button" at bounding box center [1289, 615] width 10 height 10
select select "1"
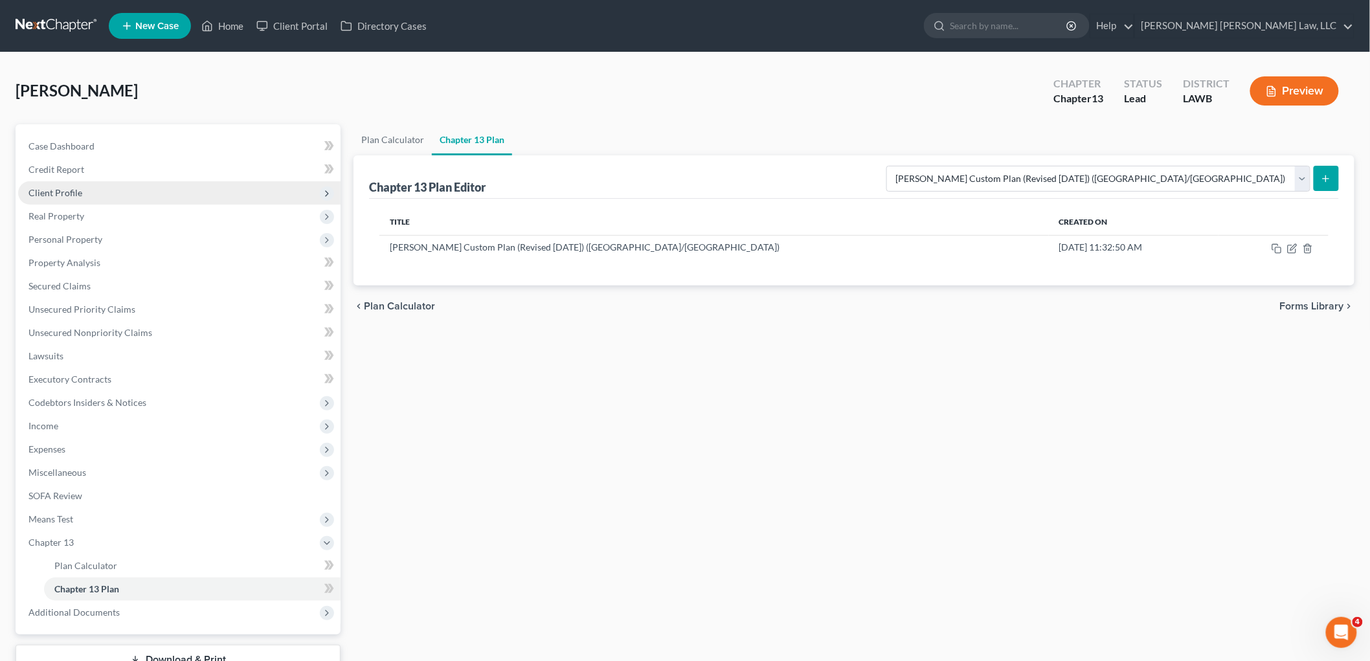
click at [78, 189] on span "Client Profile" at bounding box center [55, 192] width 54 height 11
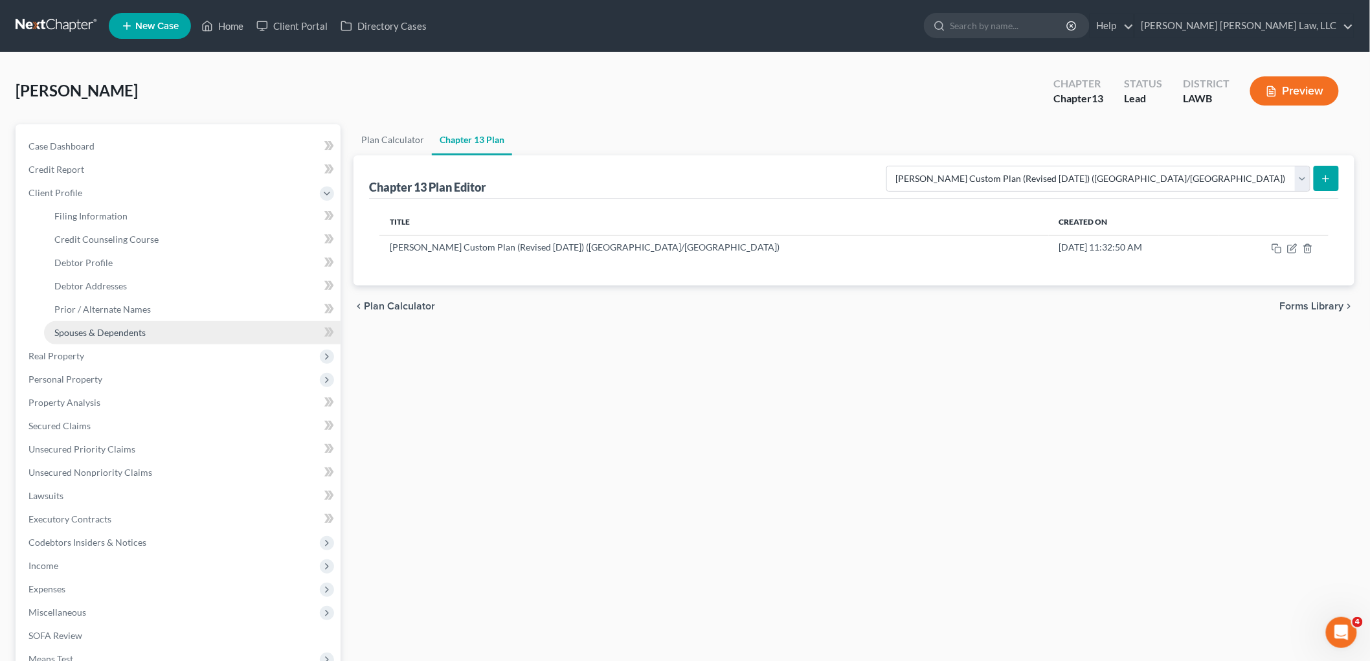
click at [99, 342] on link "Spouses & Dependents" at bounding box center [192, 332] width 297 height 23
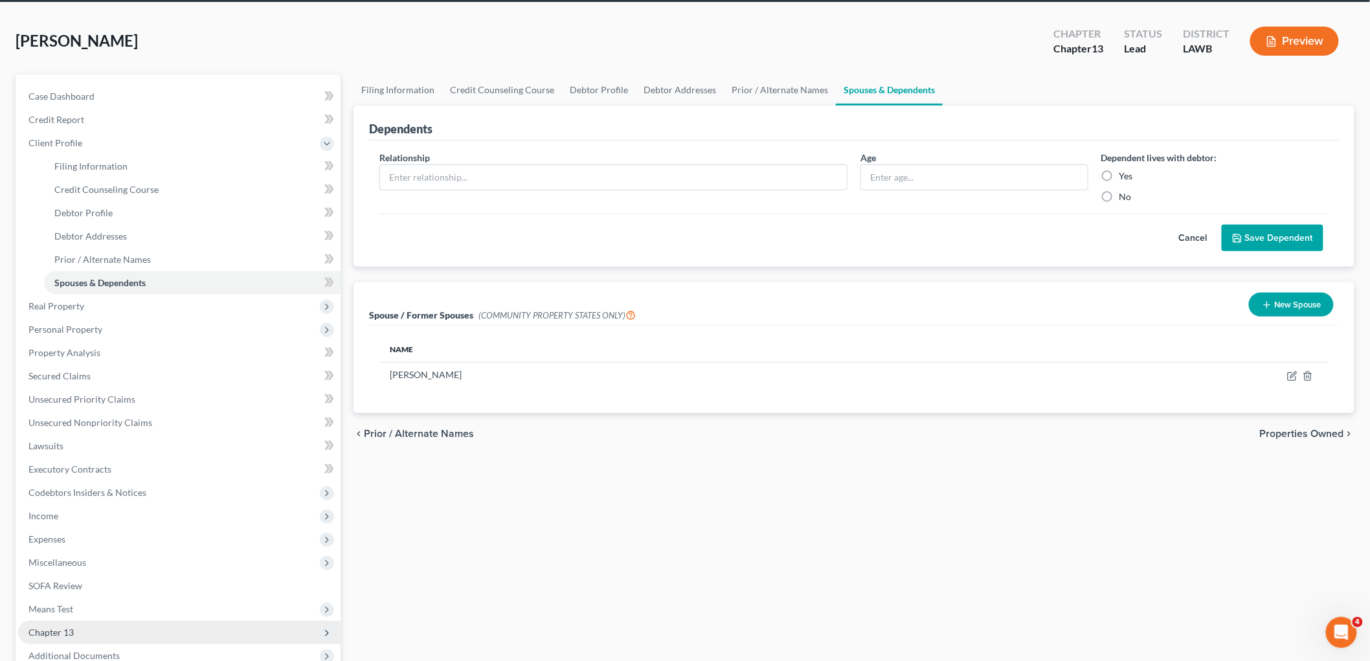
scroll to position [189, 0]
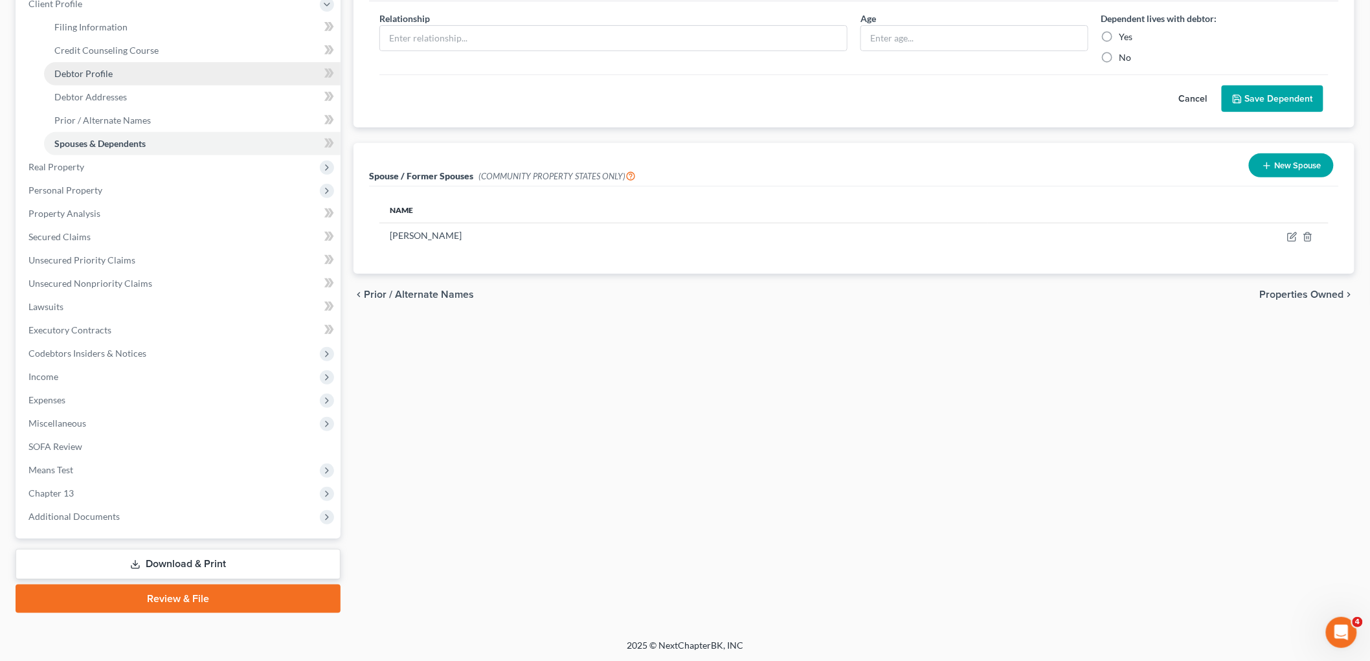
click at [99, 69] on span "Debtor Profile" at bounding box center [83, 73] width 58 height 11
select select "2"
select select "0"
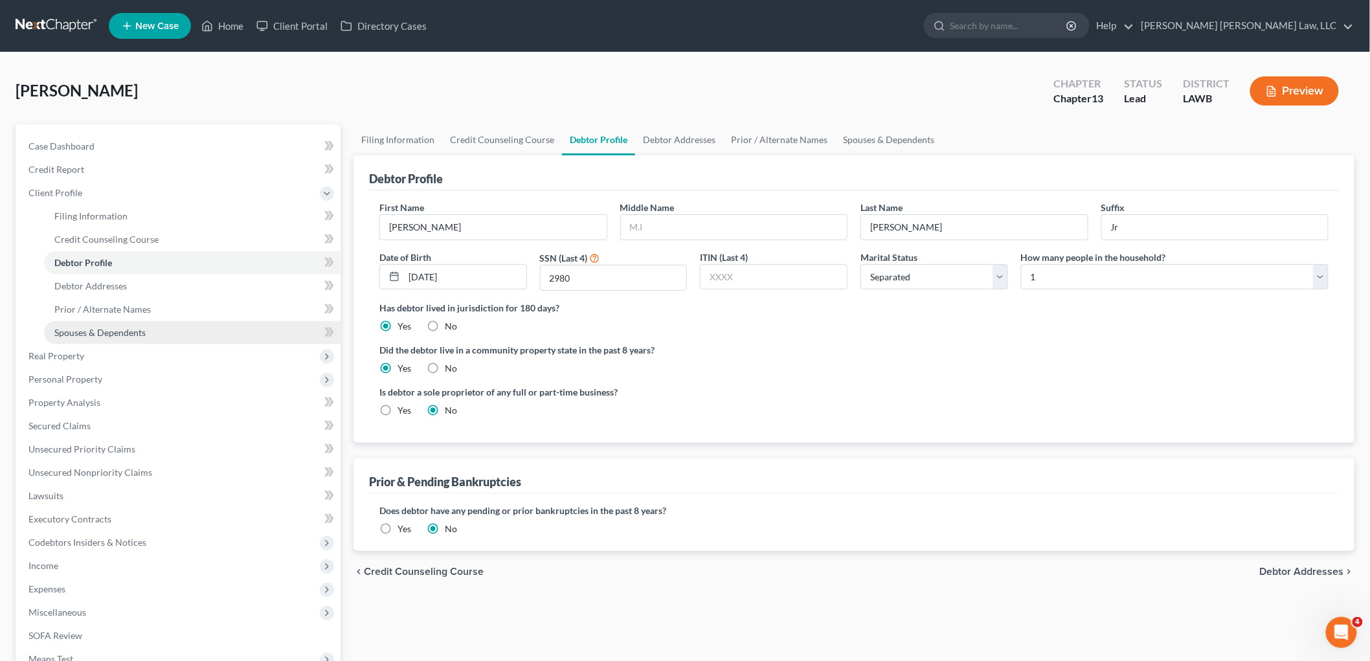
click at [191, 330] on link "Spouses & Dependents" at bounding box center [192, 332] width 297 height 23
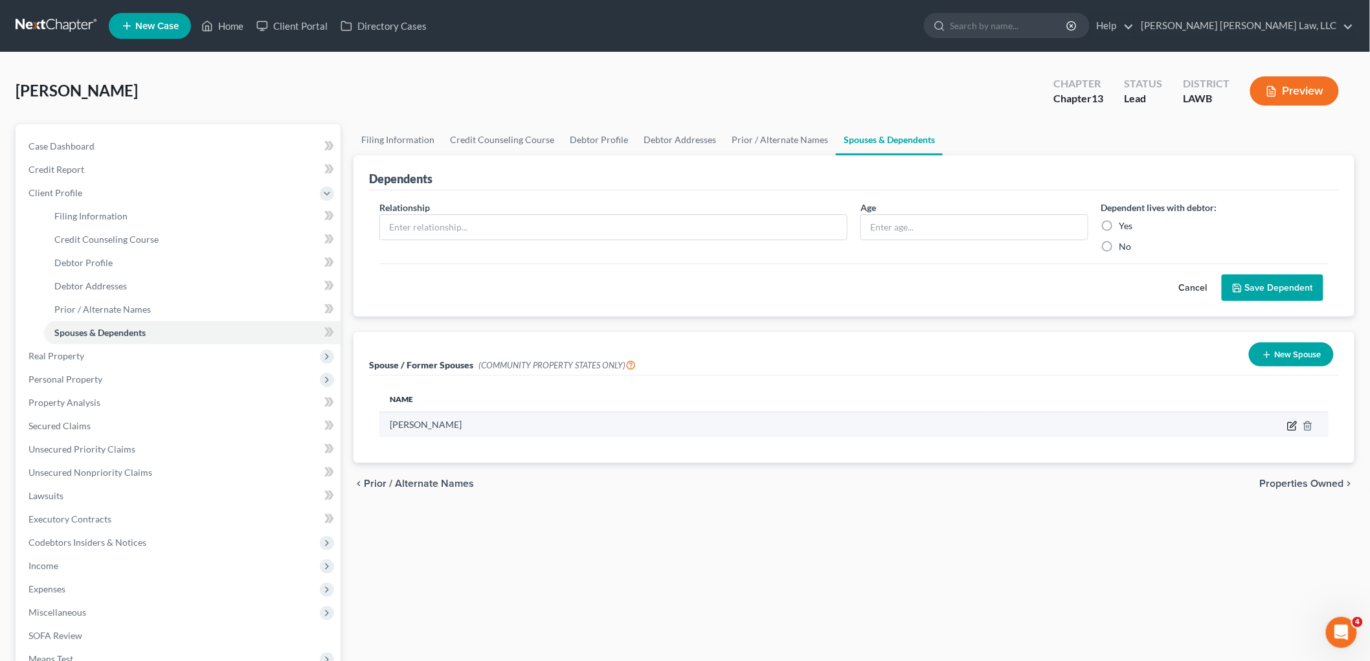
click at [1289, 429] on icon "button" at bounding box center [1292, 426] width 8 height 8
select select "4"
select select "19"
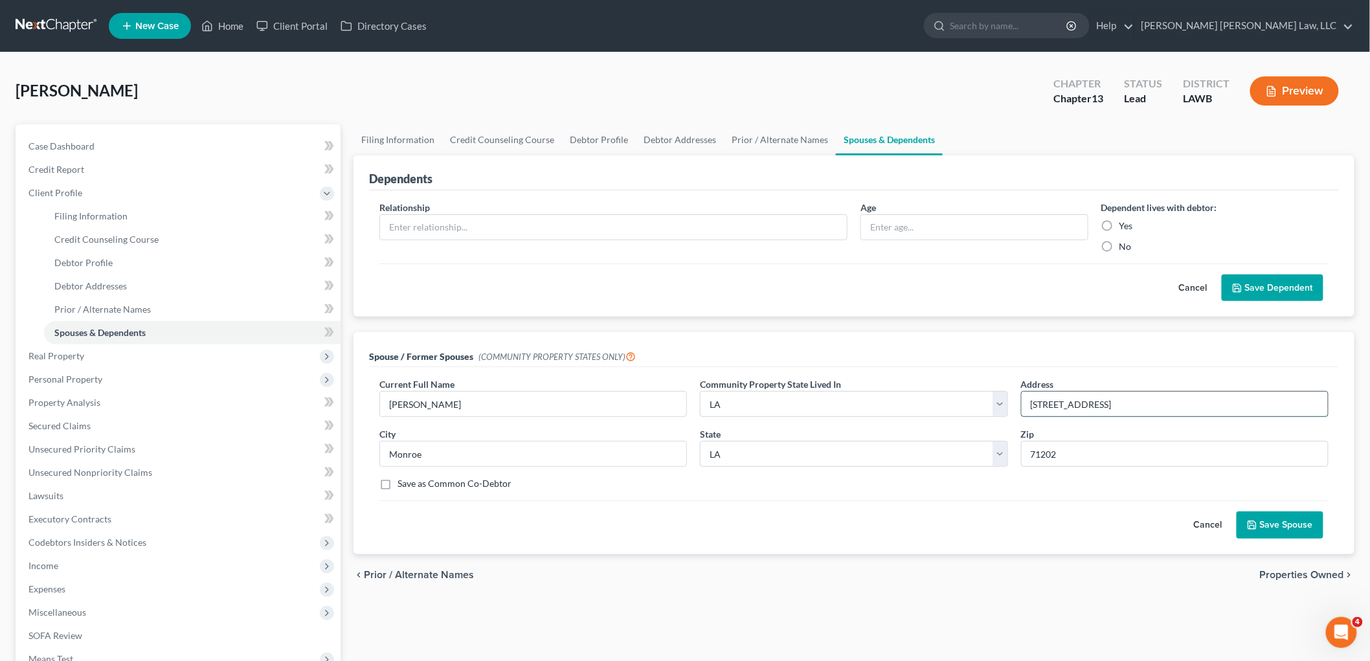
click at [1134, 398] on input "119 Savannah St" at bounding box center [1175, 404] width 306 height 25
type input "119 Savannah Street"
click at [1278, 526] on button "Save Spouse" at bounding box center [1280, 525] width 87 height 27
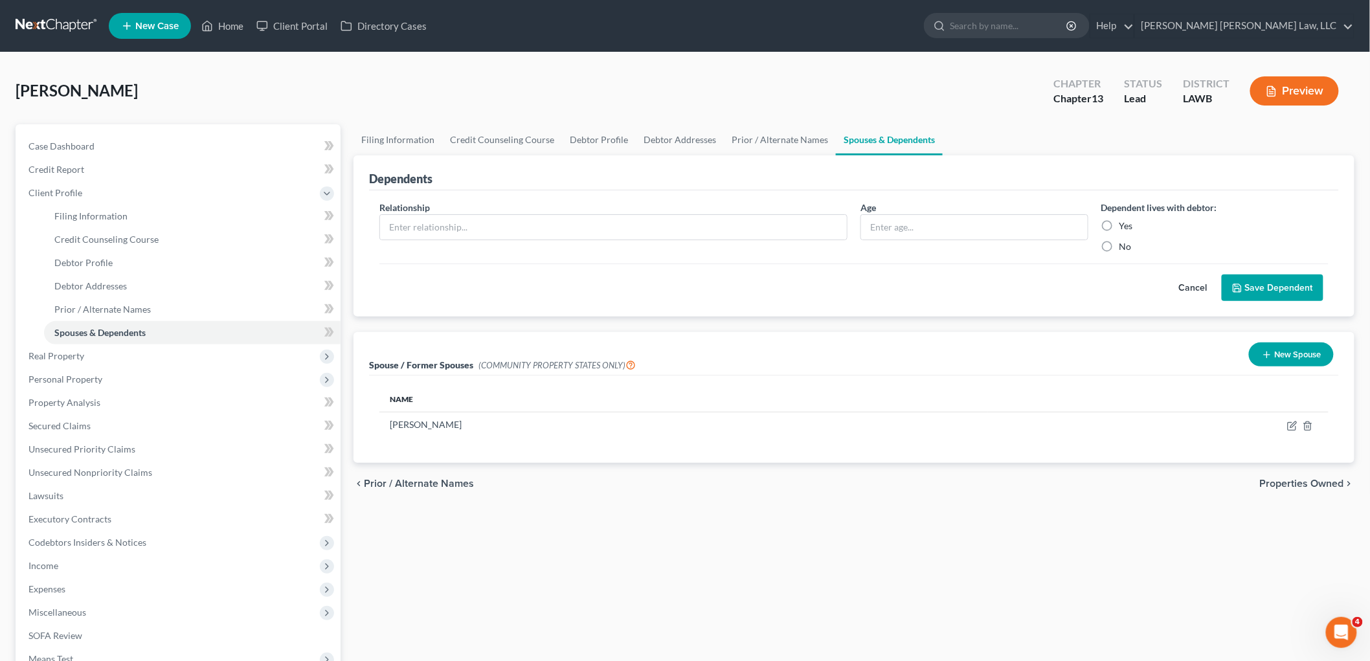
click at [69, 24] on link at bounding box center [57, 25] width 83 height 23
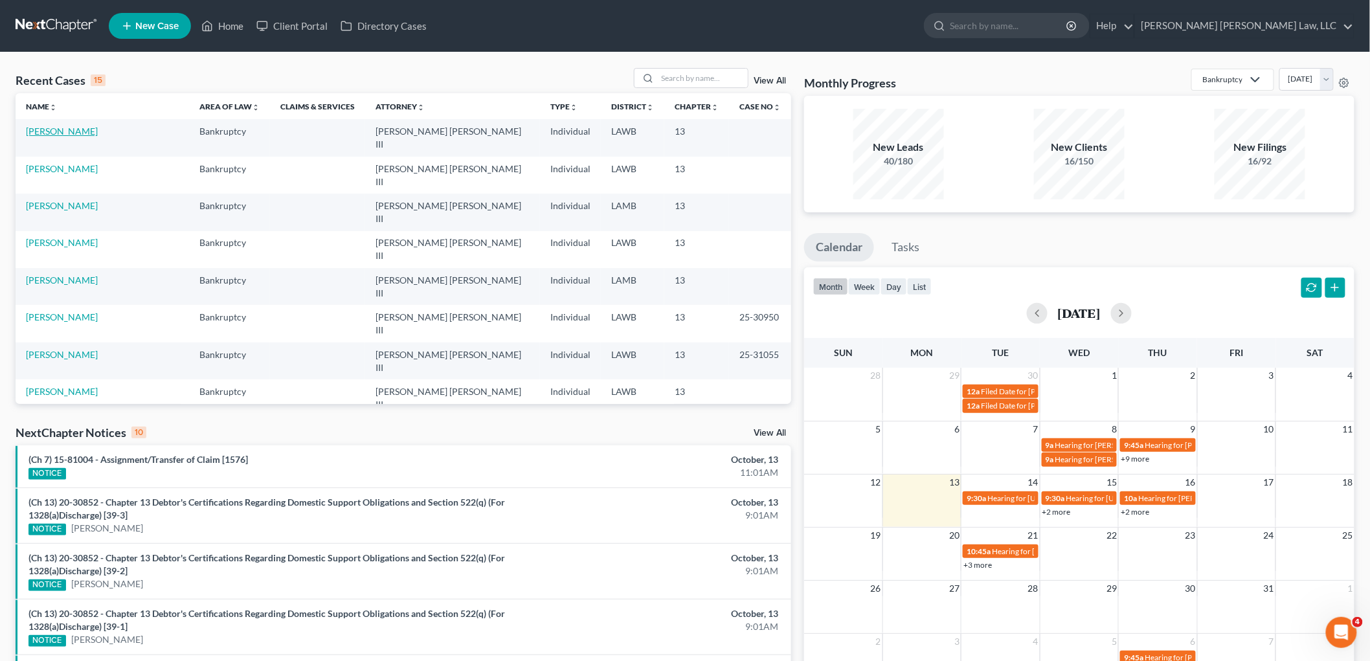
click at [52, 133] on link "[PERSON_NAME]" at bounding box center [62, 131] width 72 height 11
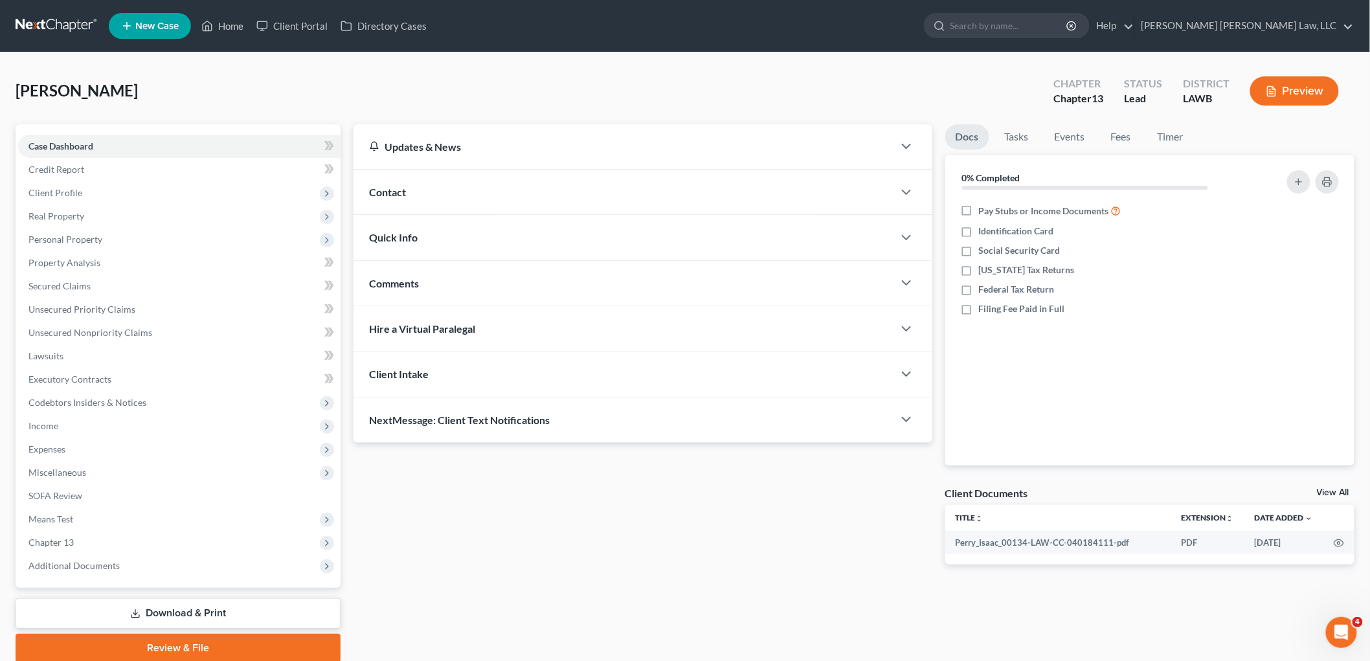
click at [140, 609] on icon at bounding box center [135, 614] width 10 height 10
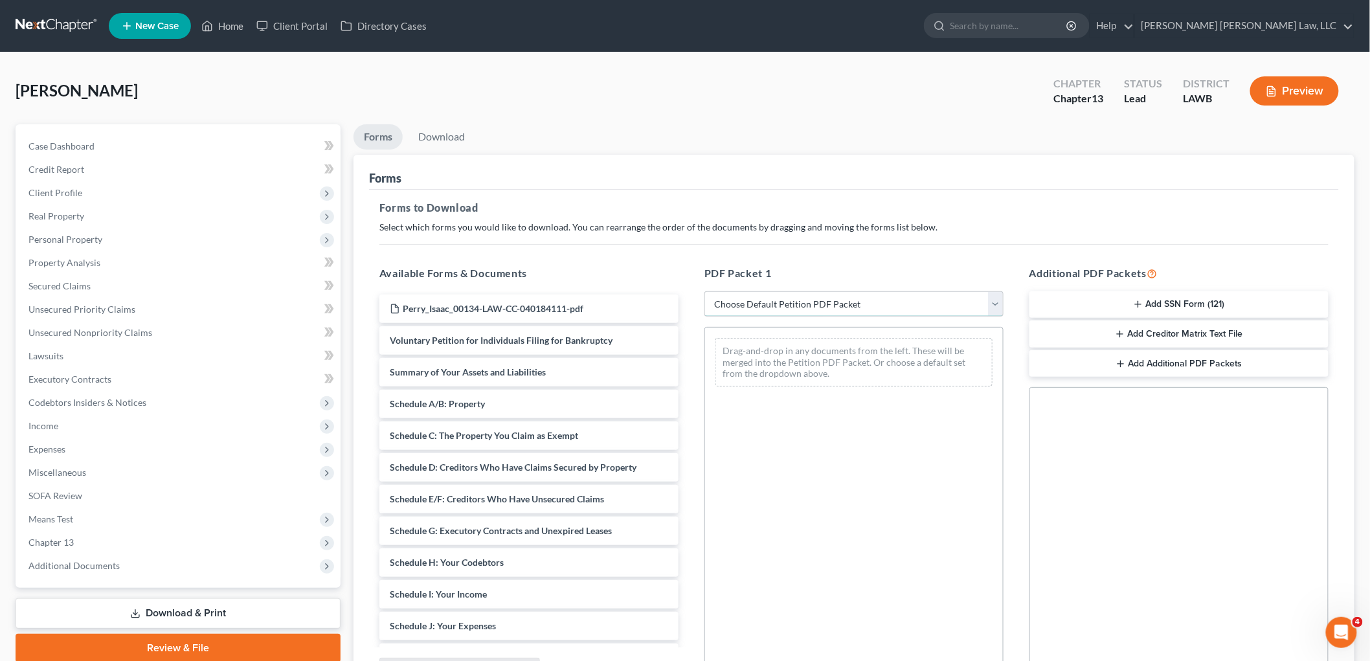
click at [806, 304] on select "Choose Default Petition PDF Packet Complete Bankruptcy Petition (all forms and …" at bounding box center [854, 304] width 299 height 26
select select "0"
click at [705, 291] on select "Choose Default Petition PDF Packet Complete Bankruptcy Petition (all forms and …" at bounding box center [854, 304] width 299 height 26
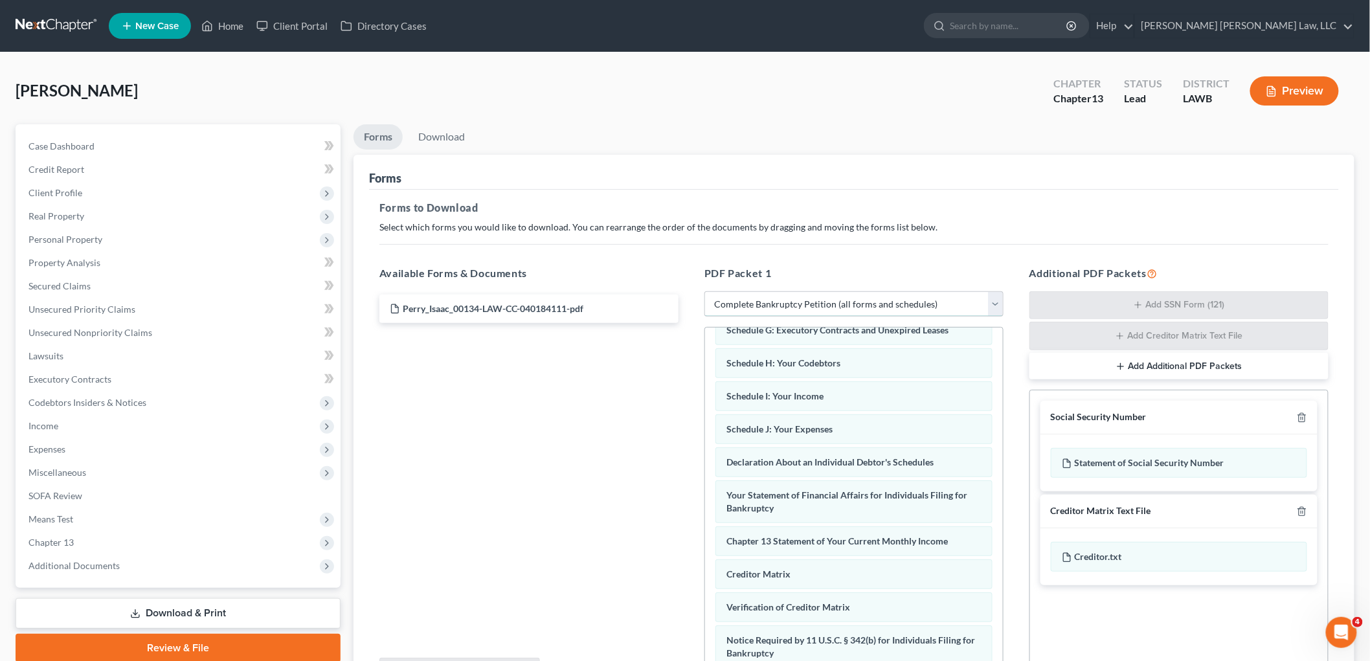
scroll to position [316, 0]
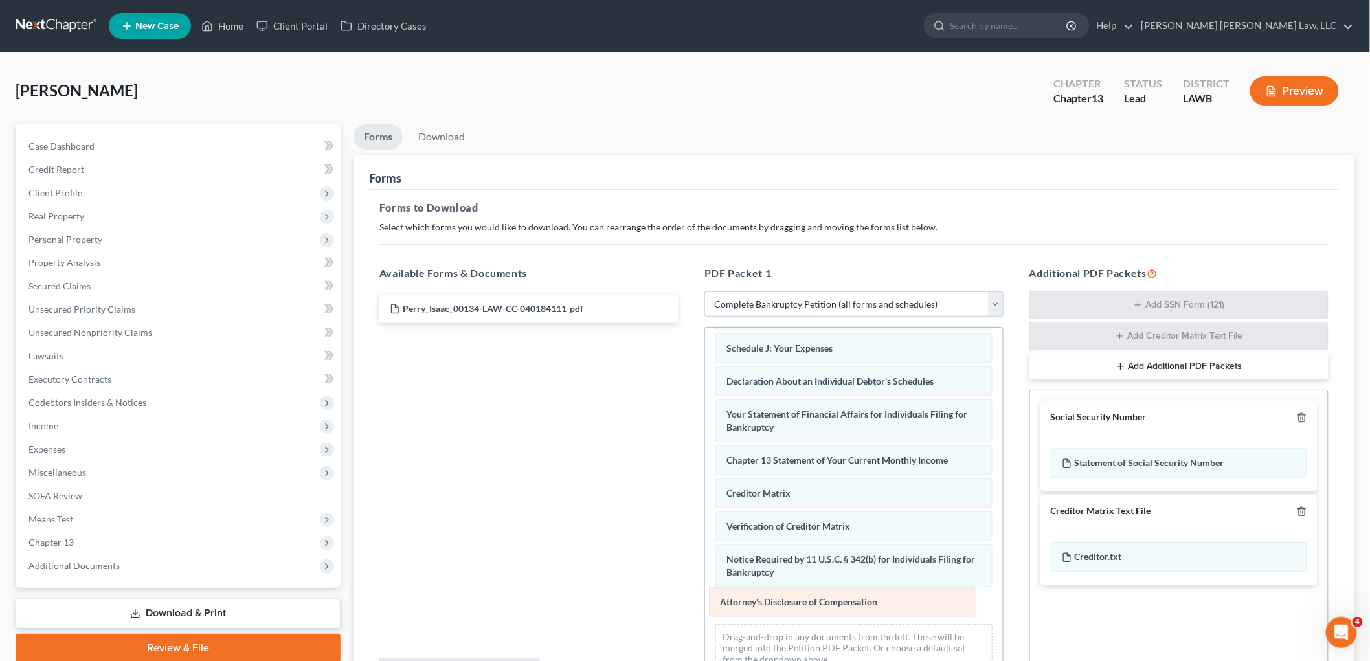
drag, startPoint x: 772, startPoint y: 613, endPoint x: 709, endPoint y: 593, distance: 65.9
click at [717, 594] on div "Attorney's Disclosure of Compensation Voluntary Petition for Individuals Filing…" at bounding box center [854, 354] width 298 height 657
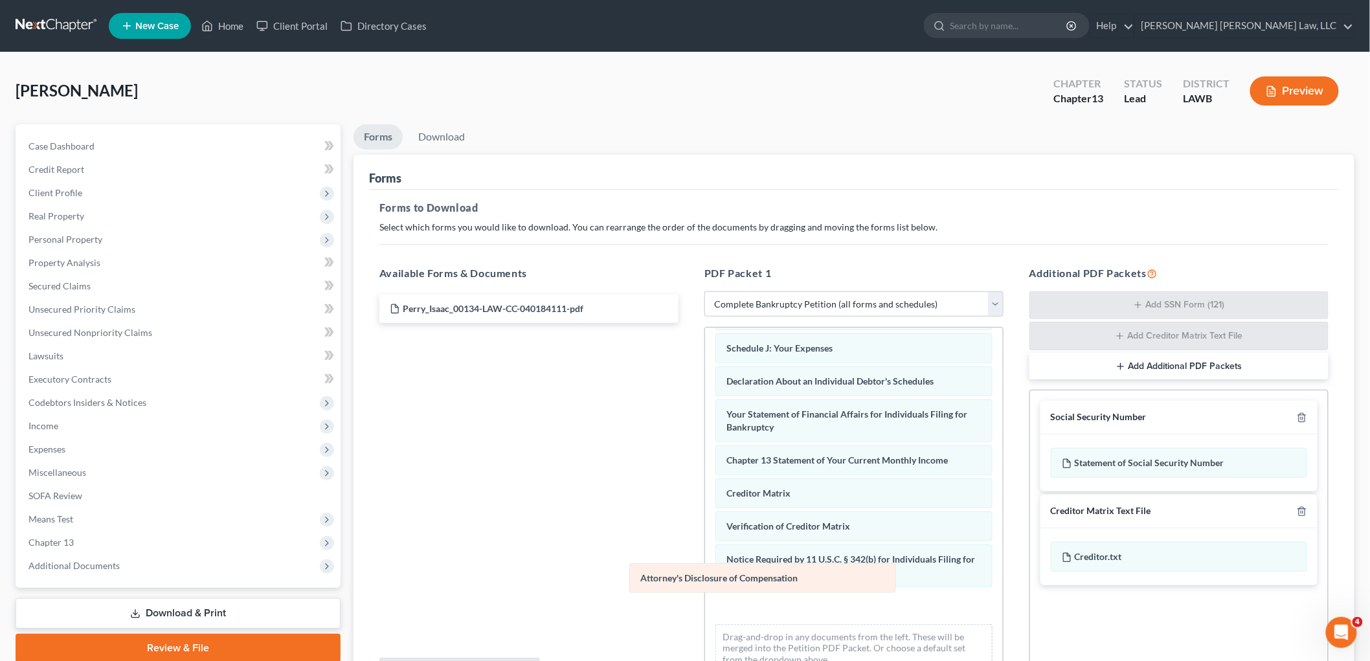
scroll to position [283, 0]
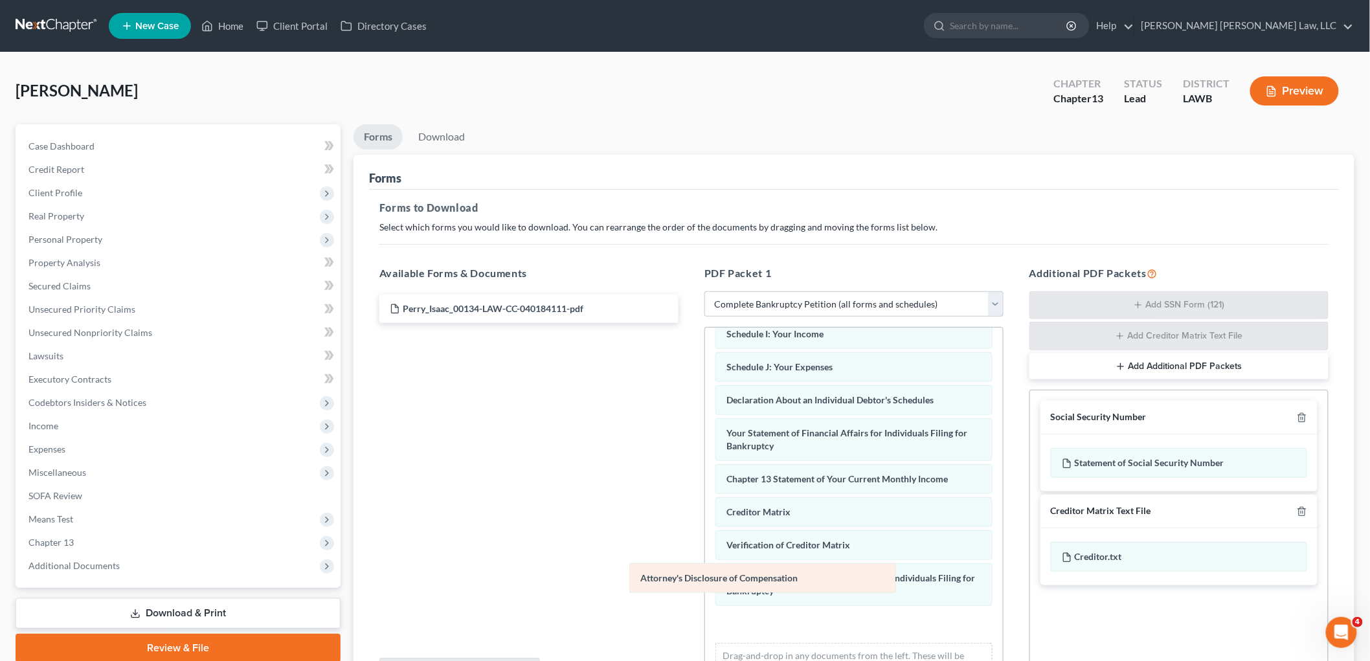
drag, startPoint x: 808, startPoint y: 613, endPoint x: 516, endPoint y: 503, distance: 311.3
click at [705, 503] on div "Attorney's Disclosure of Compensation Voluntary Petition for Individuals Filing…" at bounding box center [854, 373] width 298 height 657
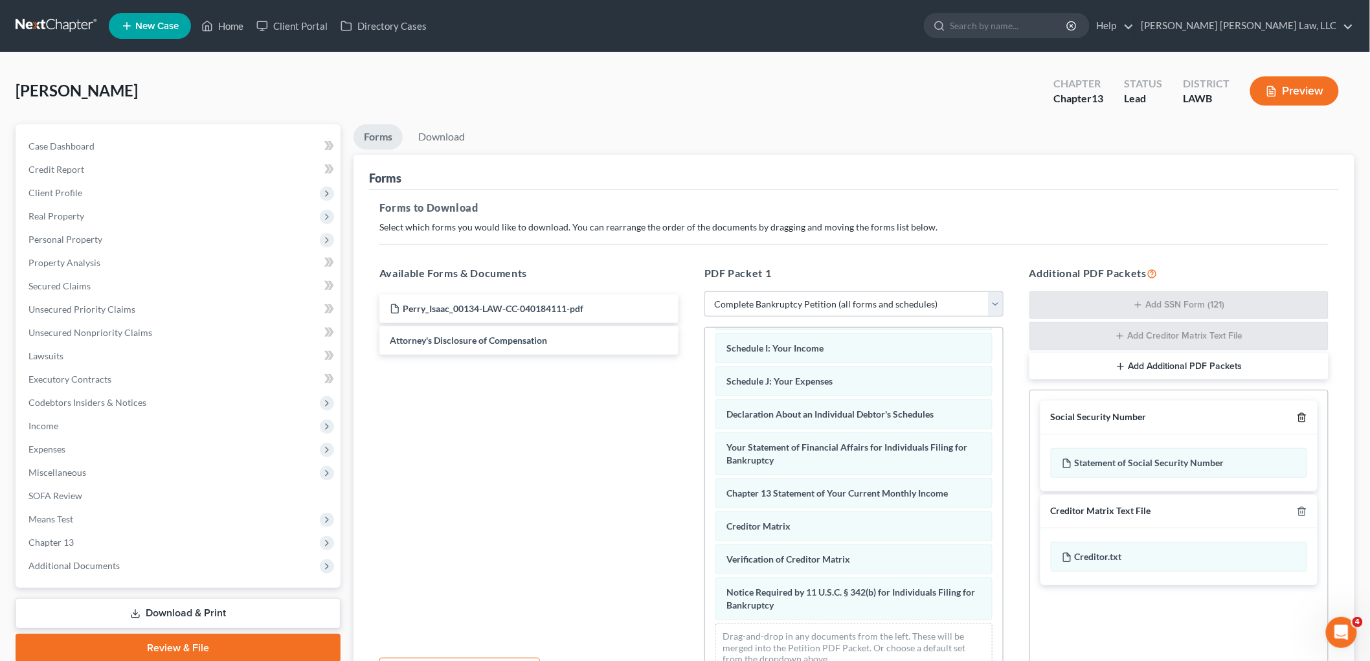
click at [1303, 415] on polyline "button" at bounding box center [1302, 415] width 8 height 0
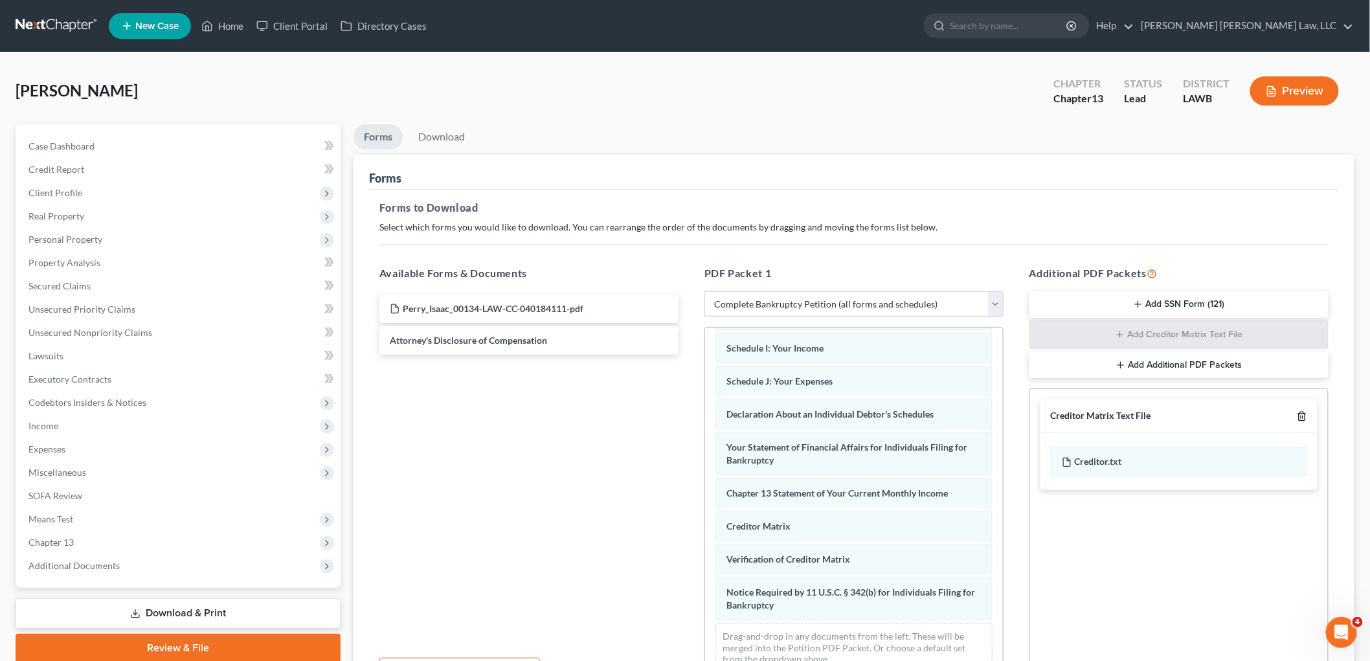
click at [1303, 415] on icon "button" at bounding box center [1302, 416] width 10 height 10
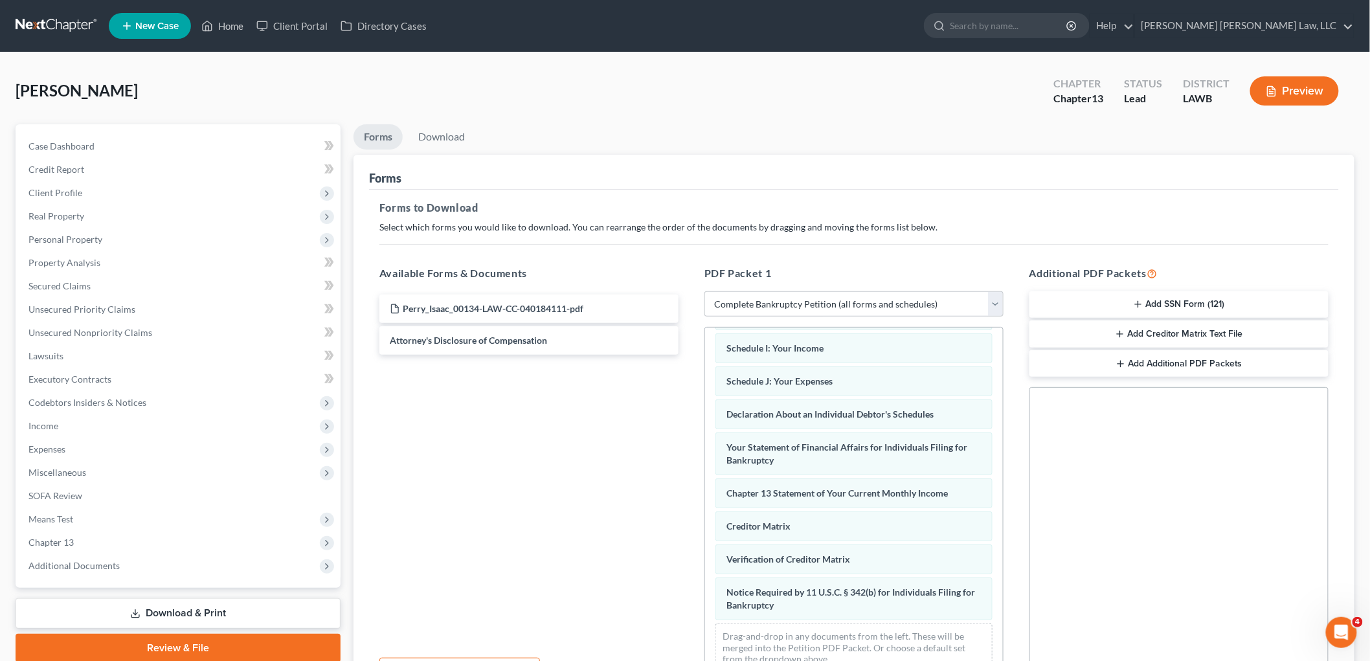
click at [475, 128] on li "Download" at bounding box center [441, 139] width 67 height 30
click at [452, 132] on link "Download" at bounding box center [441, 136] width 67 height 25
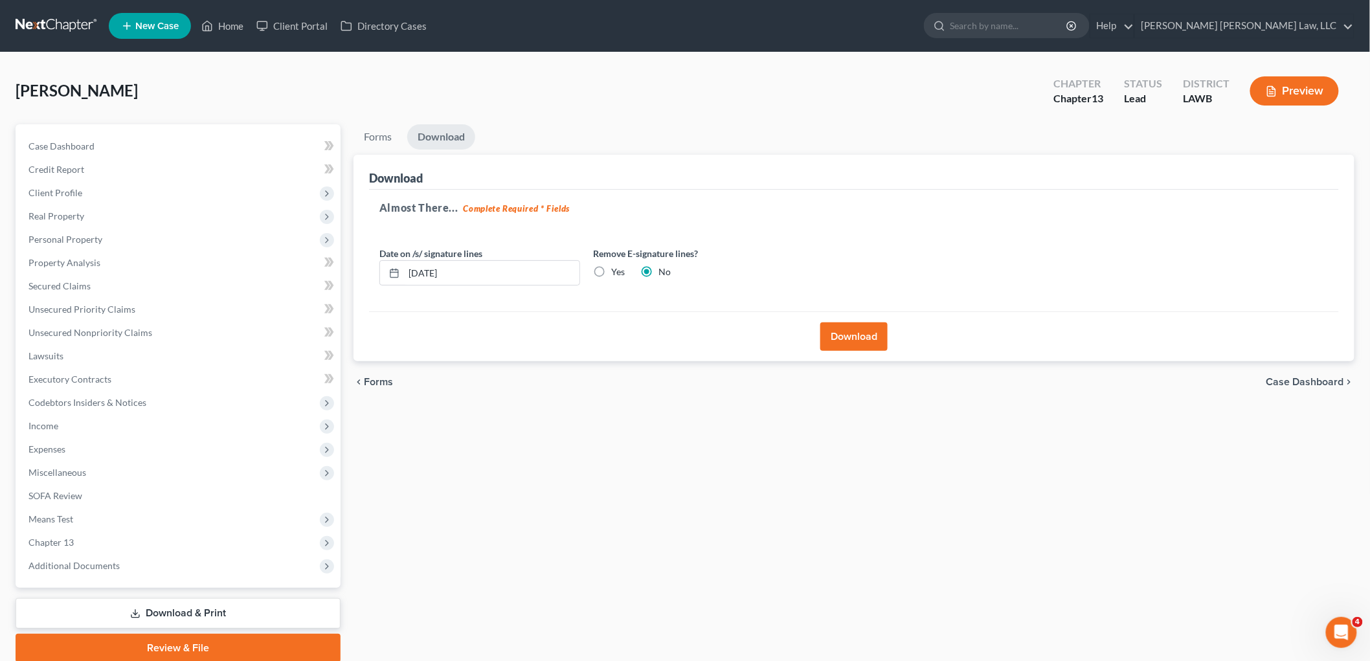
click at [844, 338] on button "Download" at bounding box center [854, 337] width 67 height 28
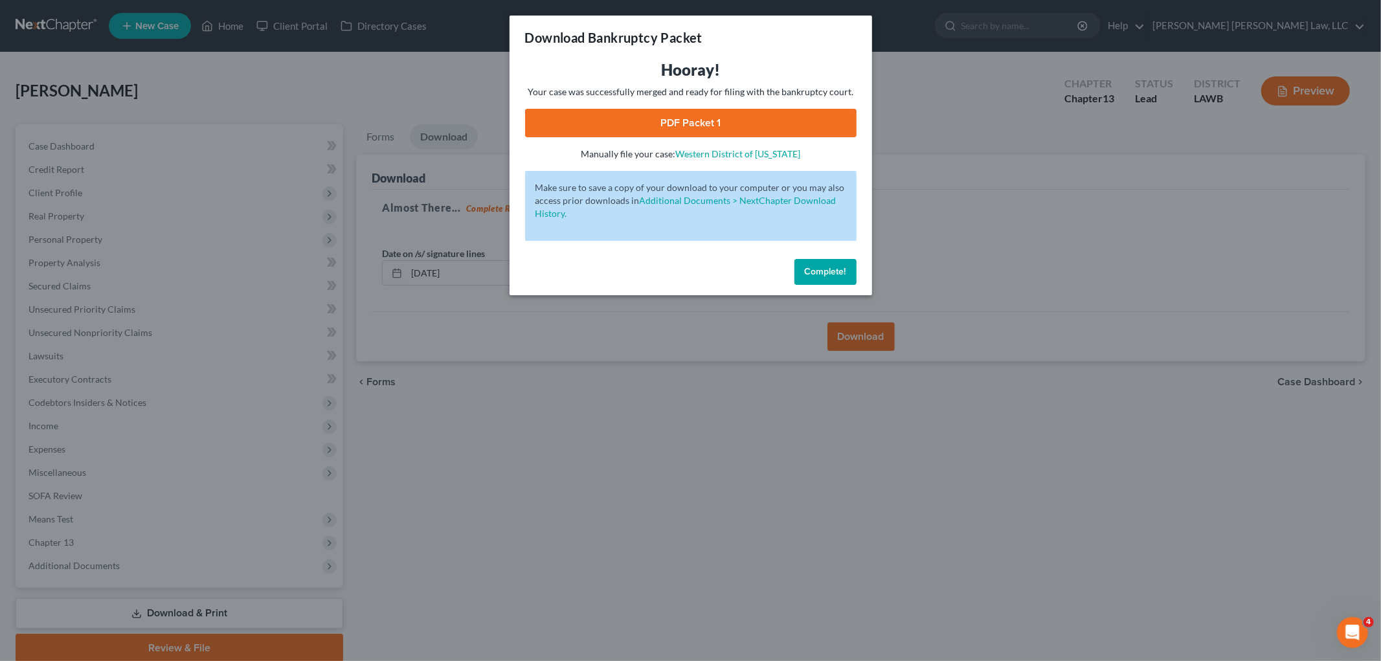
click at [655, 128] on link "PDF Packet 1" at bounding box center [691, 123] width 332 height 28
click at [819, 272] on span "Complete!" at bounding box center [825, 271] width 41 height 11
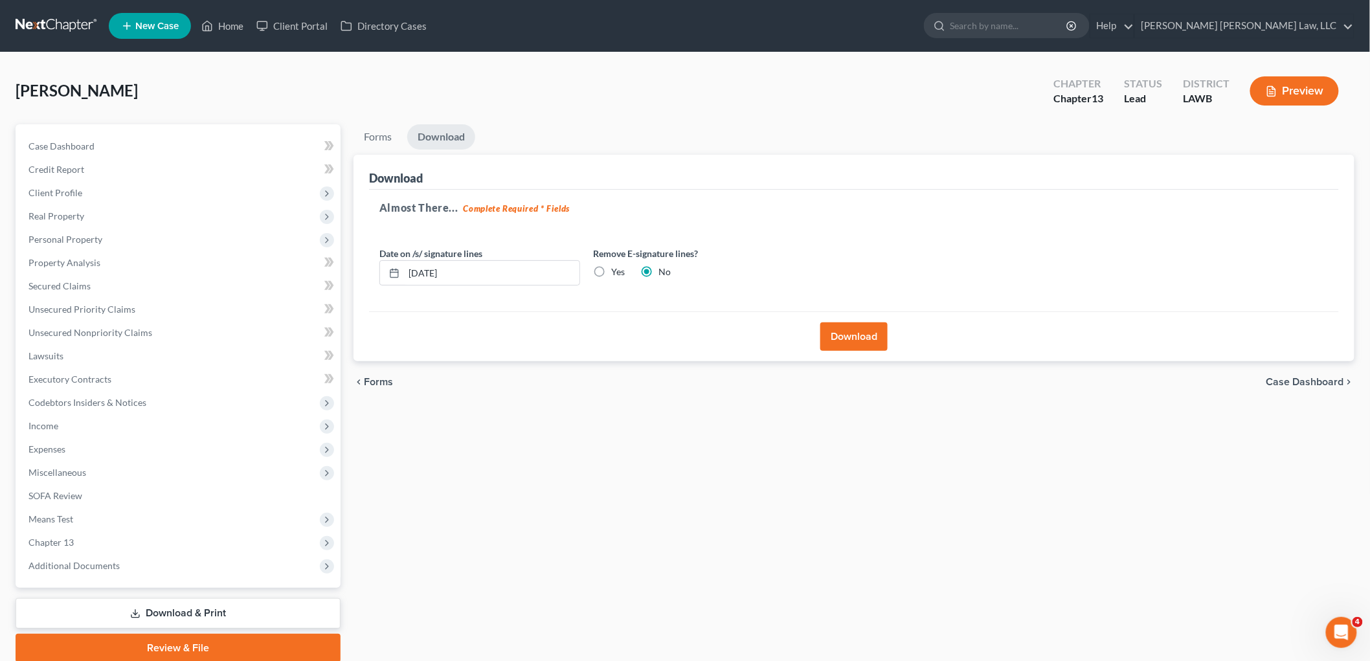
click at [47, 18] on link at bounding box center [57, 25] width 83 height 23
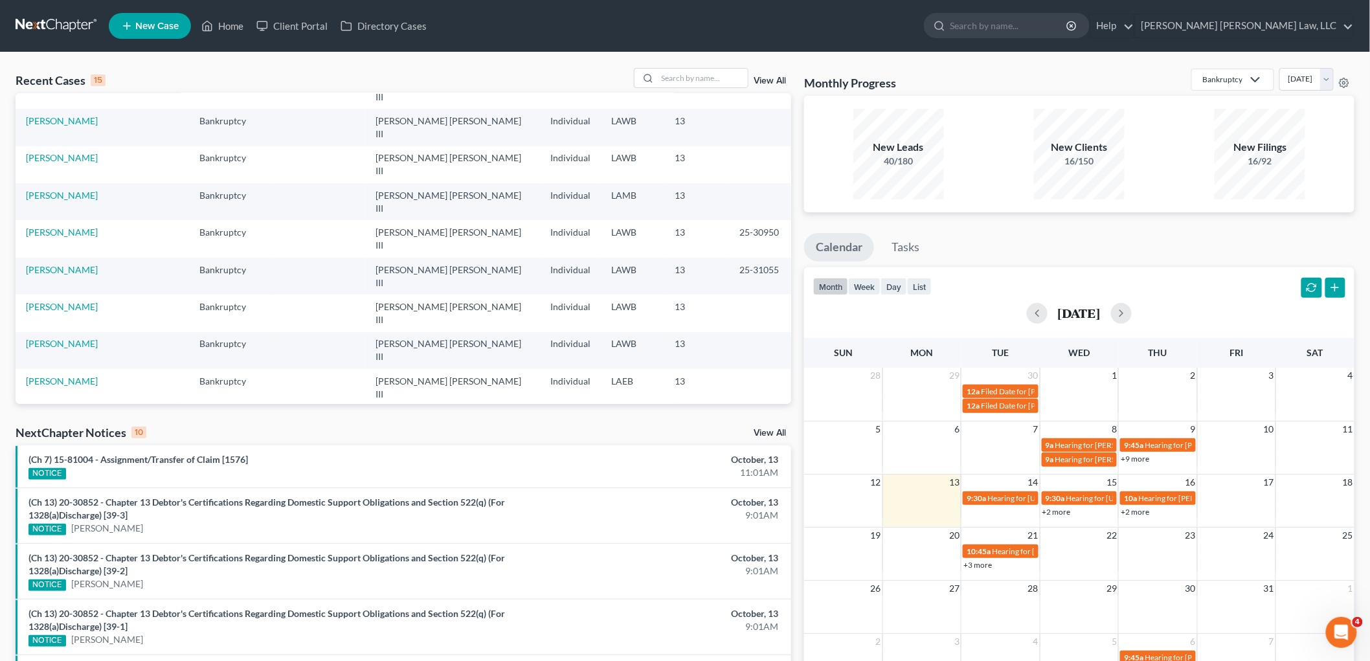
scroll to position [88, 0]
click at [55, 558] on link "[PERSON_NAME]" at bounding box center [62, 563] width 72 height 11
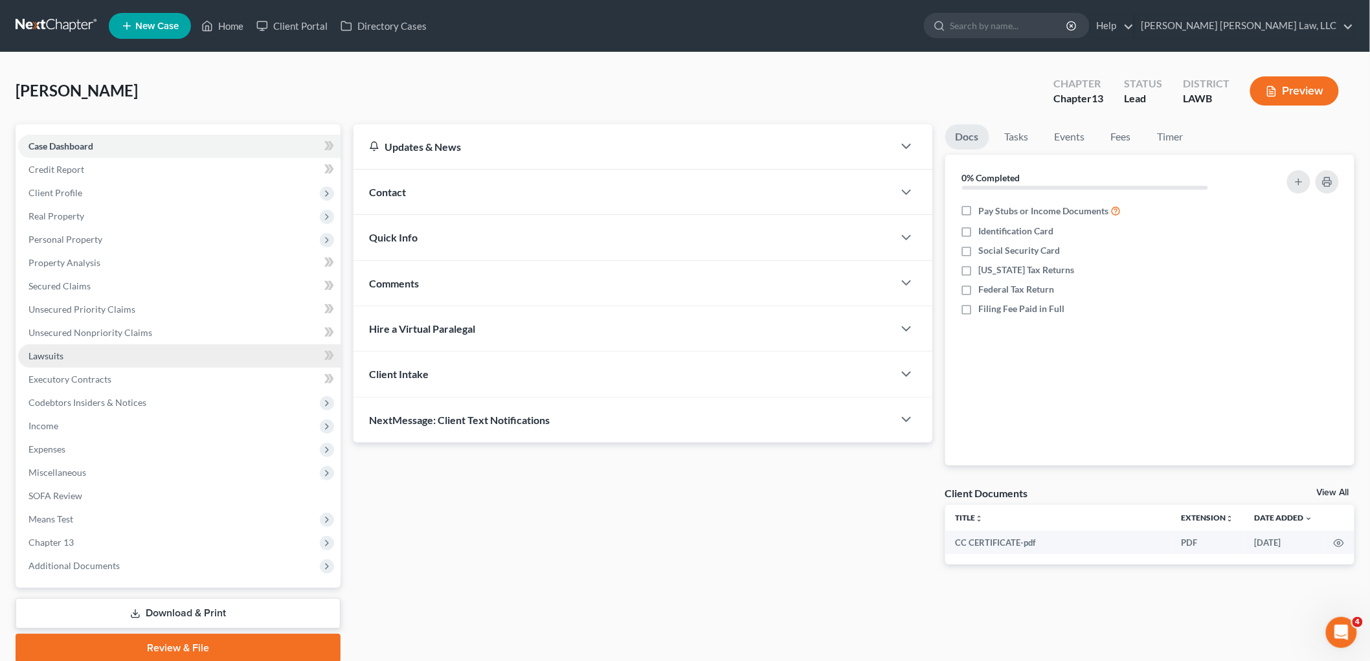
click at [76, 355] on link "Lawsuits" at bounding box center [179, 356] width 323 height 23
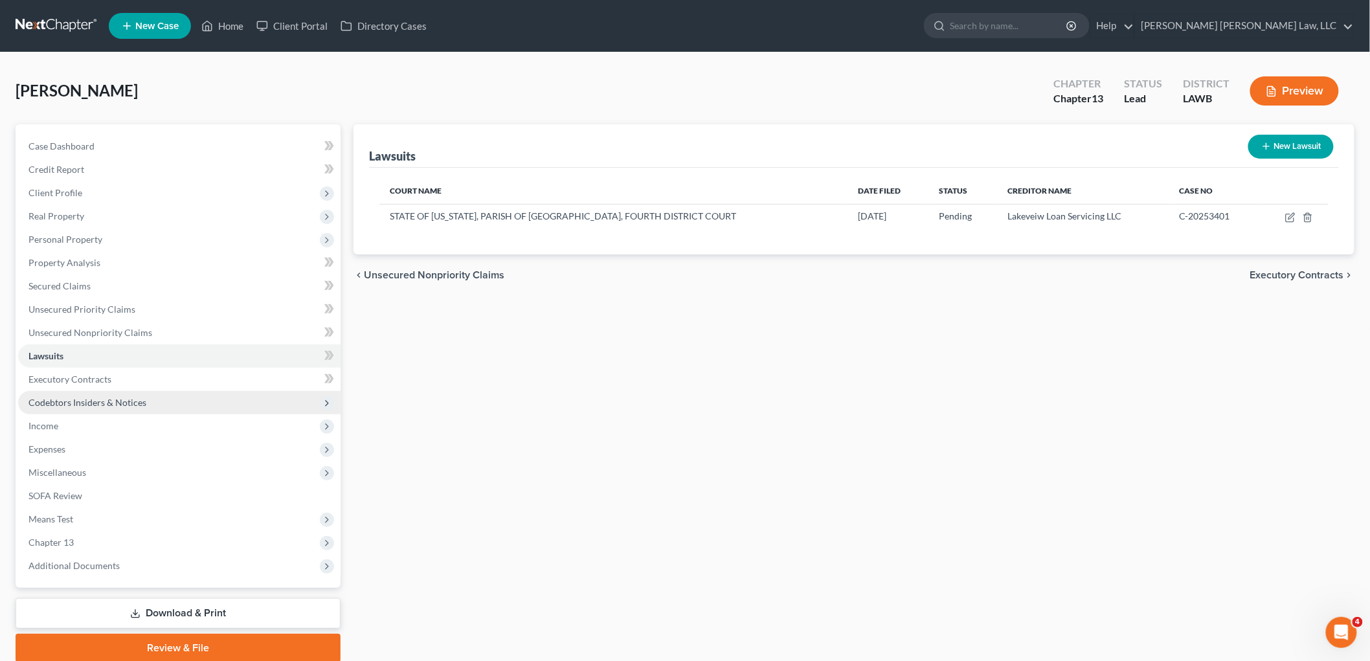
click at [153, 400] on span "Codebtors Insiders & Notices" at bounding box center [179, 402] width 323 height 23
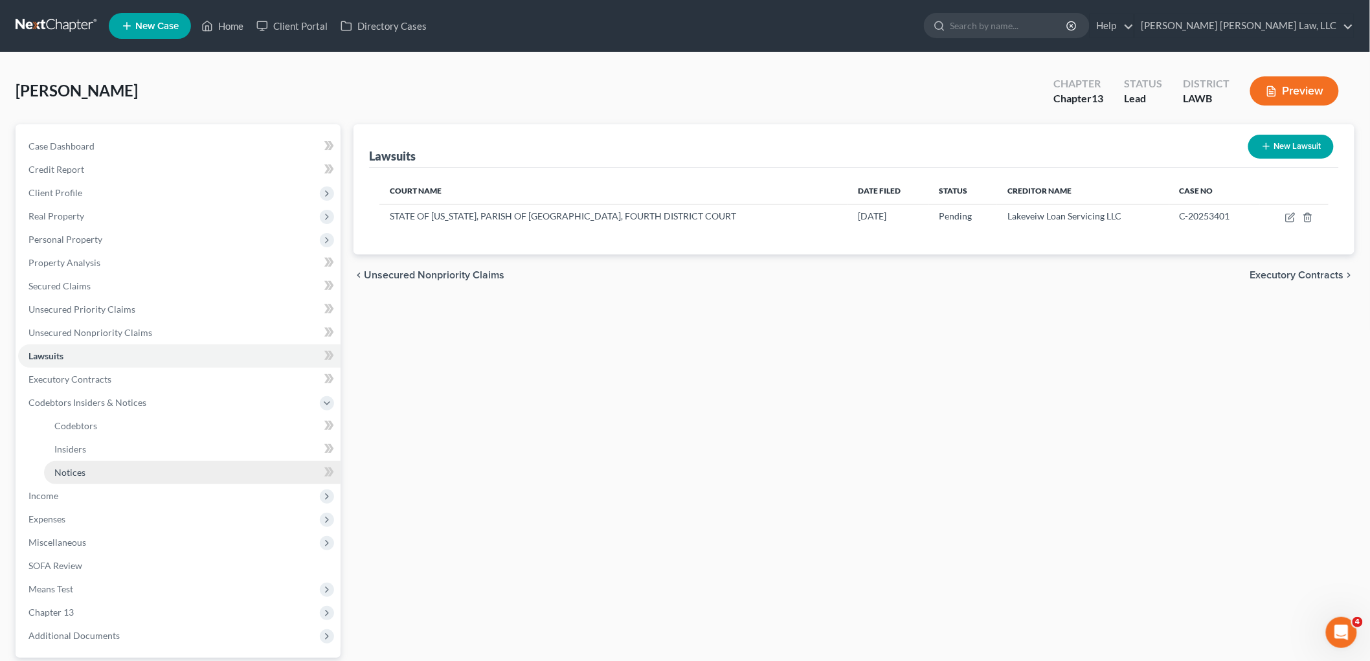
click at [96, 468] on link "Notices" at bounding box center [192, 472] width 297 height 23
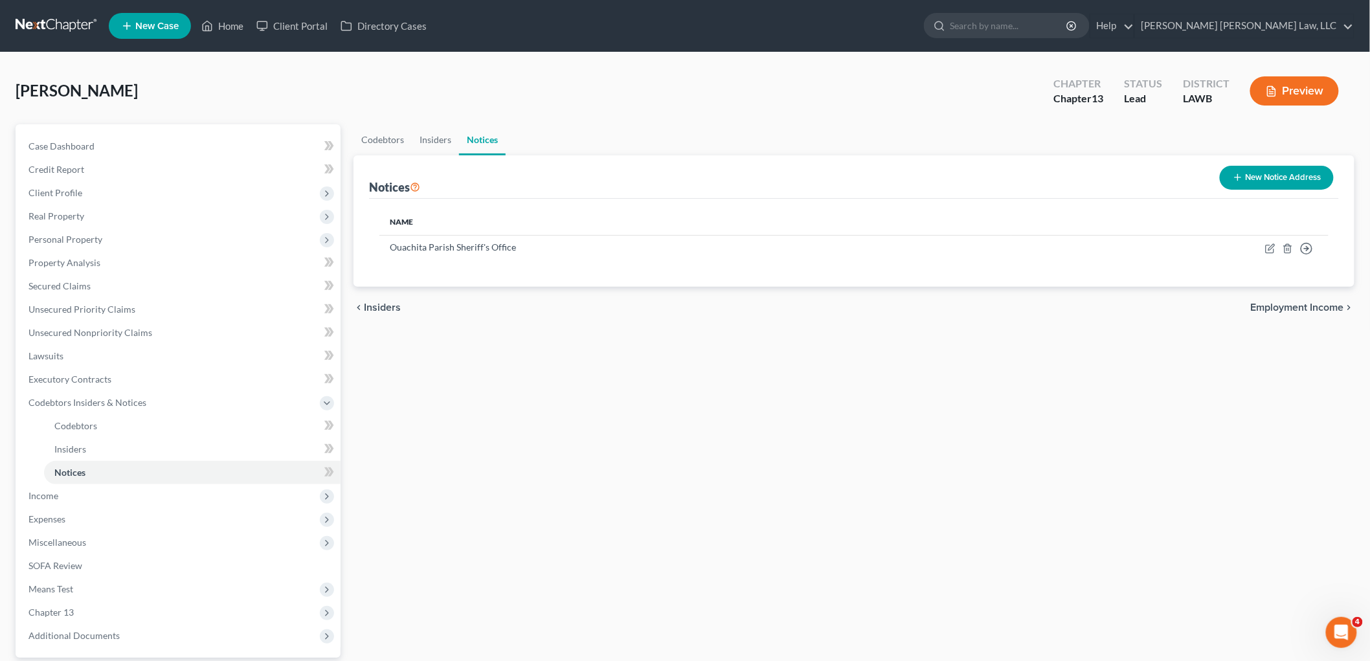
click at [1261, 173] on button "New Notice Address" at bounding box center [1277, 178] width 114 height 24
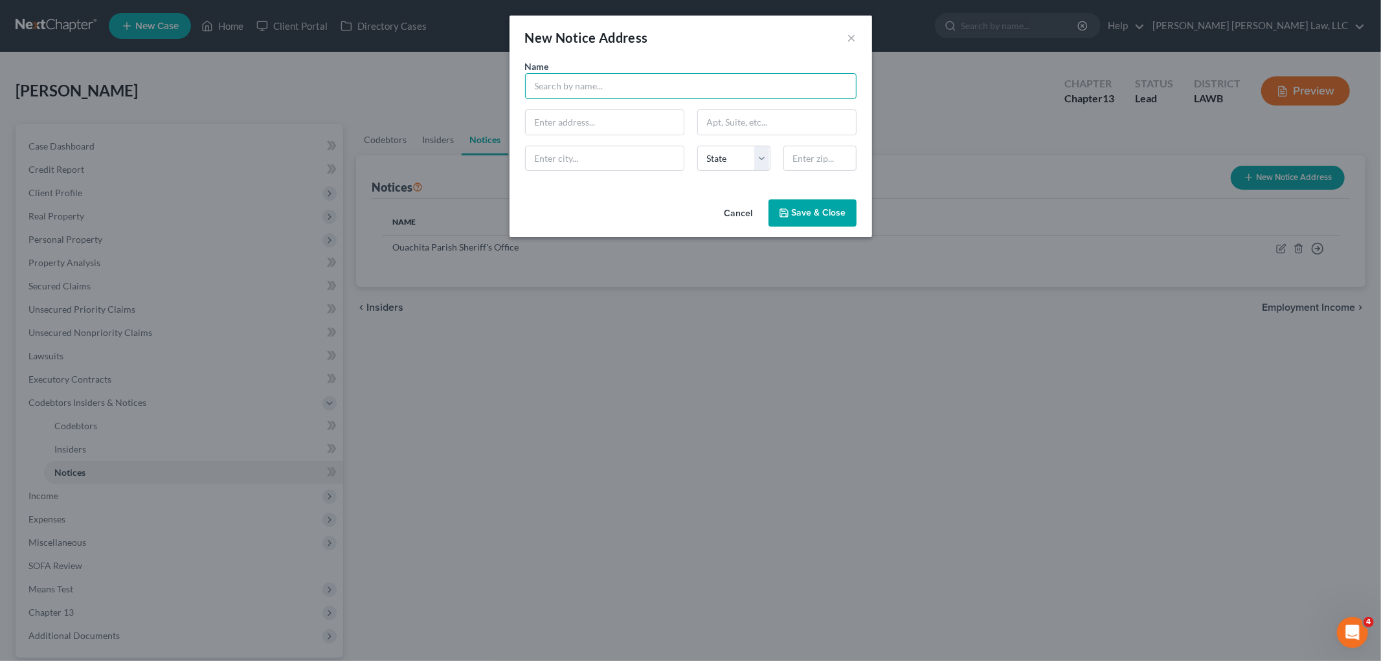
click at [591, 88] on input "text" at bounding box center [691, 86] width 332 height 26
type input "[PERSON_NAME] & [PERSON_NAME], LLC"
type input "[STREET_ADDRESS][PERSON_NAME]"
type input "Suite 1400"
type input "70112"
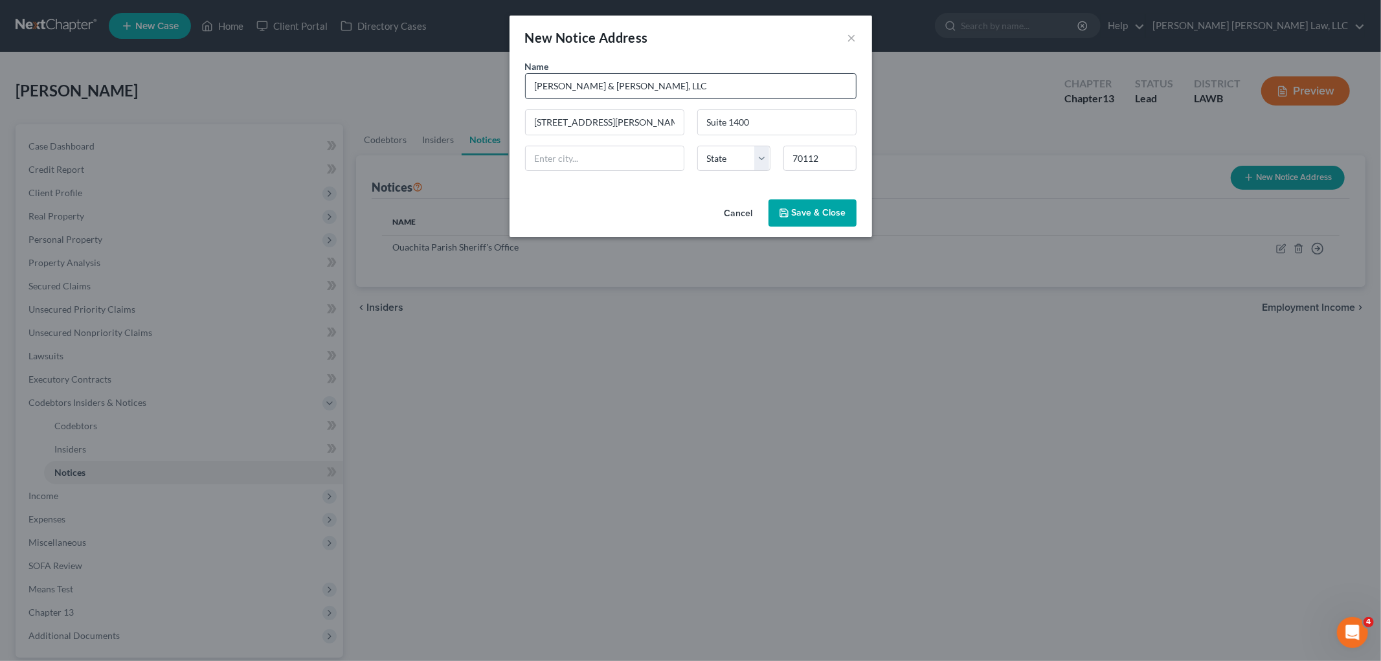
type input "[GEOGRAPHIC_DATA]"
select select "19"
click at [794, 217] on span "Save & Close" at bounding box center [819, 212] width 54 height 11
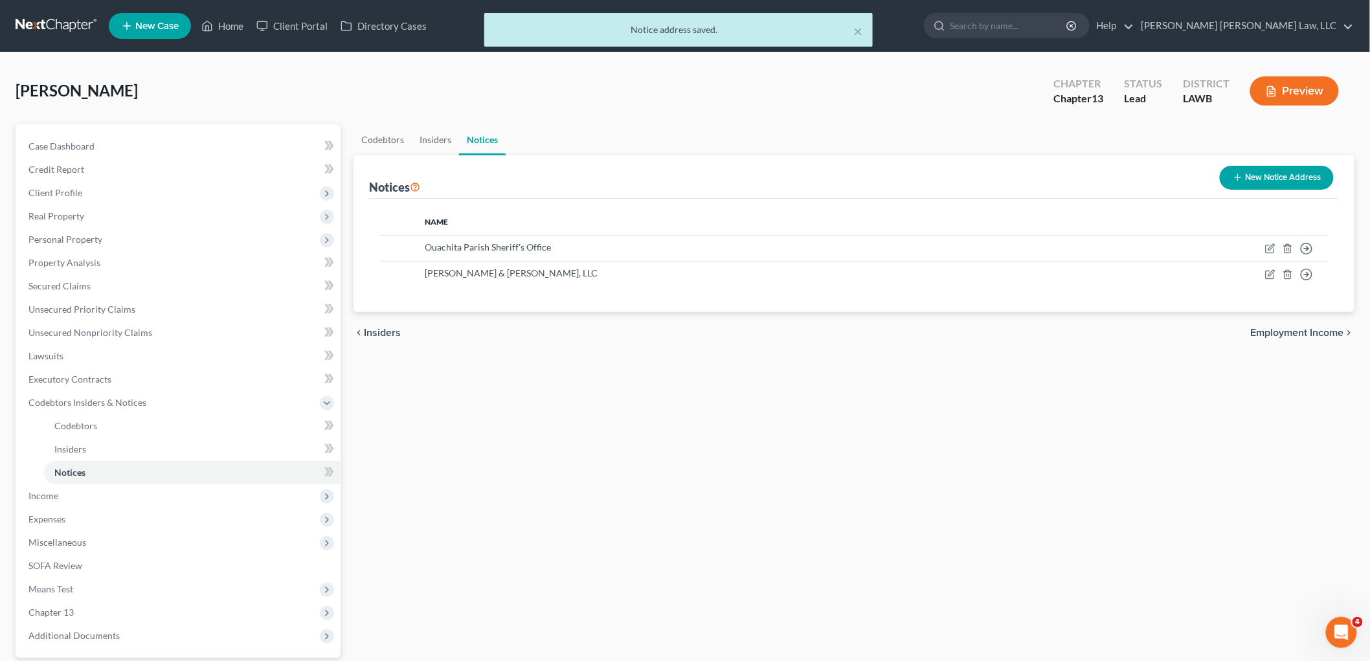
click at [683, 342] on div "chevron_left Insiders Employment Income chevron_right" at bounding box center [854, 332] width 1001 height 41
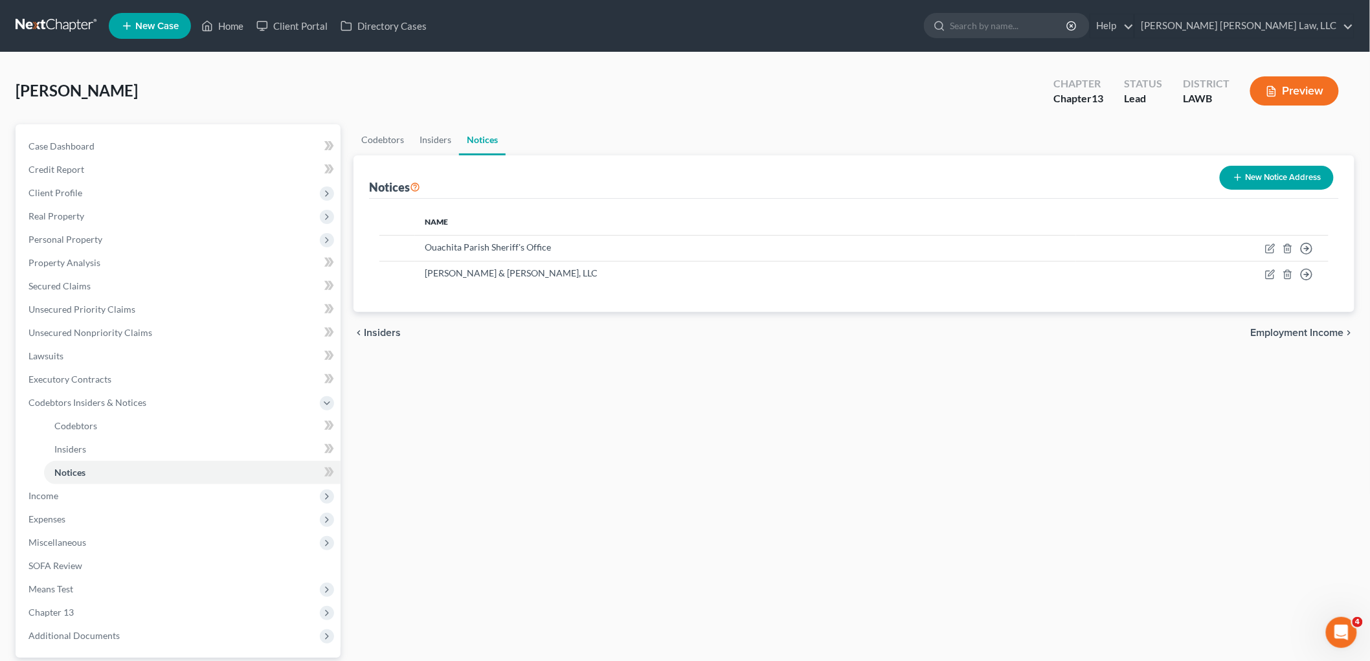
click at [42, 16] on link at bounding box center [57, 25] width 83 height 23
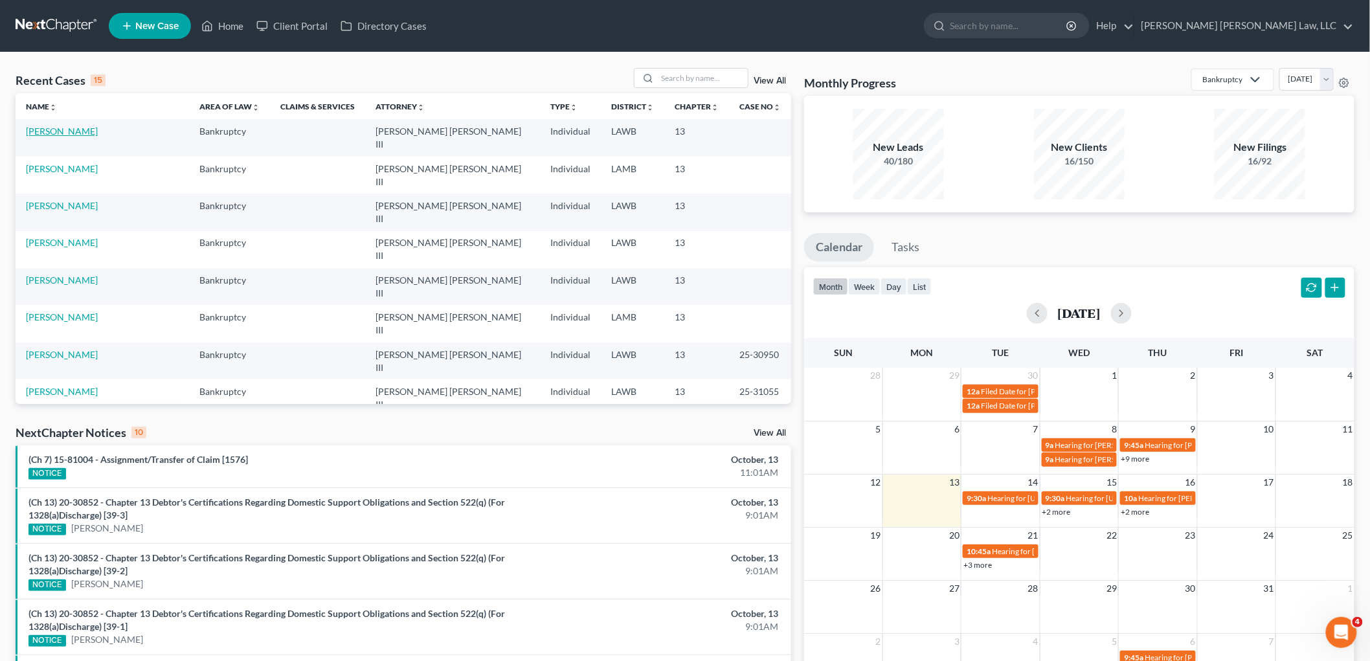
click at [56, 133] on link "[PERSON_NAME]" at bounding box center [62, 131] width 72 height 11
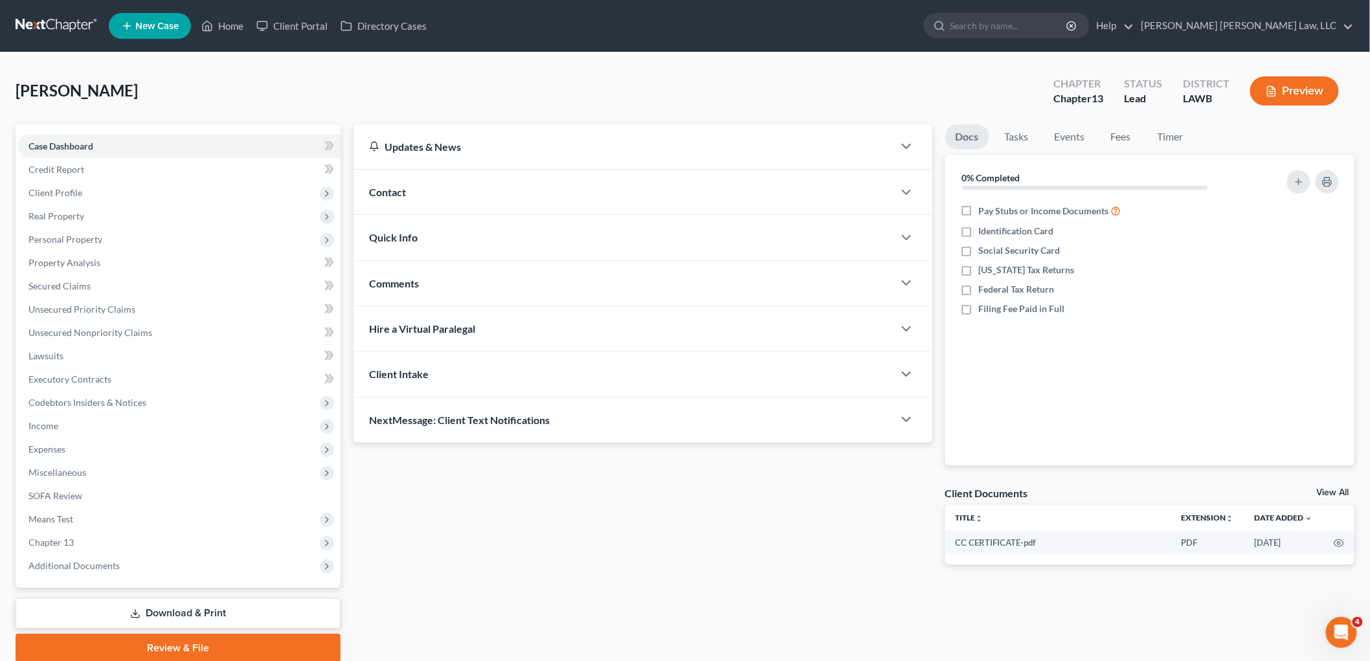
click at [131, 610] on icon at bounding box center [135, 614] width 10 height 10
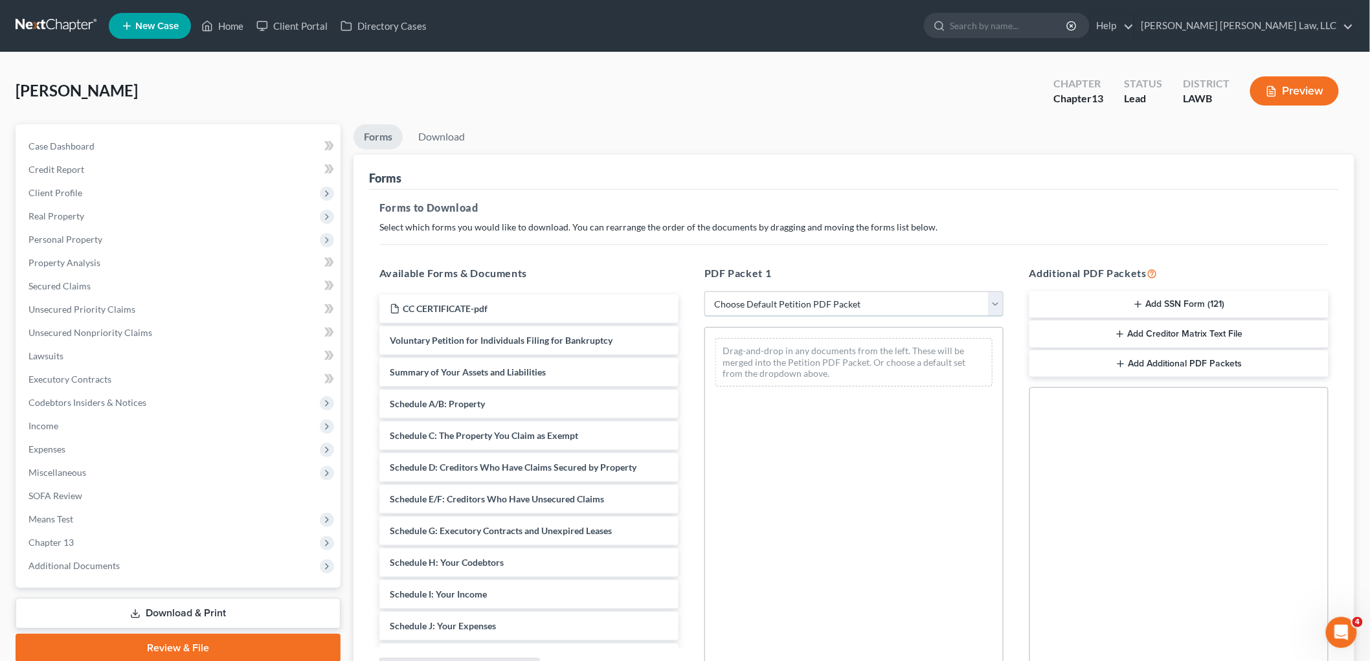
click at [771, 308] on select "Choose Default Petition PDF Packet Complete Bankruptcy Petition (all forms and …" at bounding box center [854, 304] width 299 height 26
click at [705, 291] on select "Choose Default Petition PDF Packet Complete Bankruptcy Petition (all forms and …" at bounding box center [854, 304] width 299 height 26
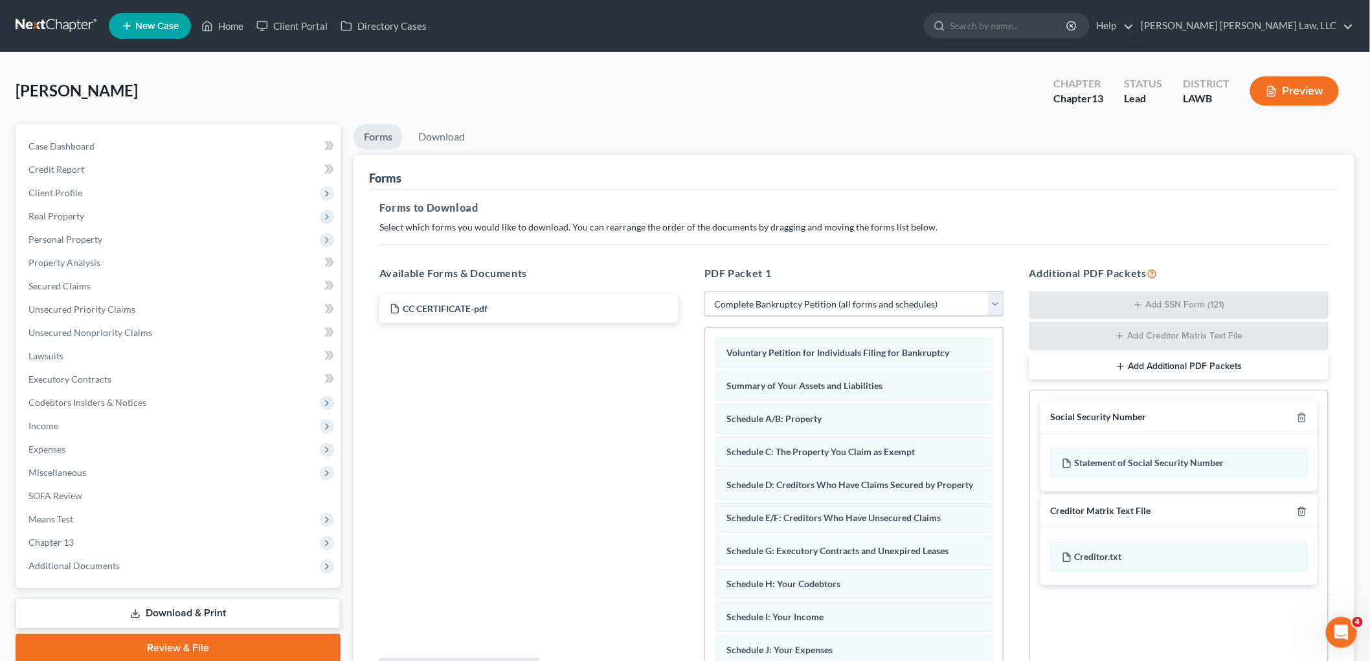
click at [806, 299] on select "Choose Default Petition PDF Packet Complete Bankruptcy Petition (all forms and …" at bounding box center [854, 304] width 299 height 26
select select "3"
click at [705, 291] on select "Choose Default Petition PDF Packet Complete Bankruptcy Petition (all forms and …" at bounding box center [854, 304] width 299 height 26
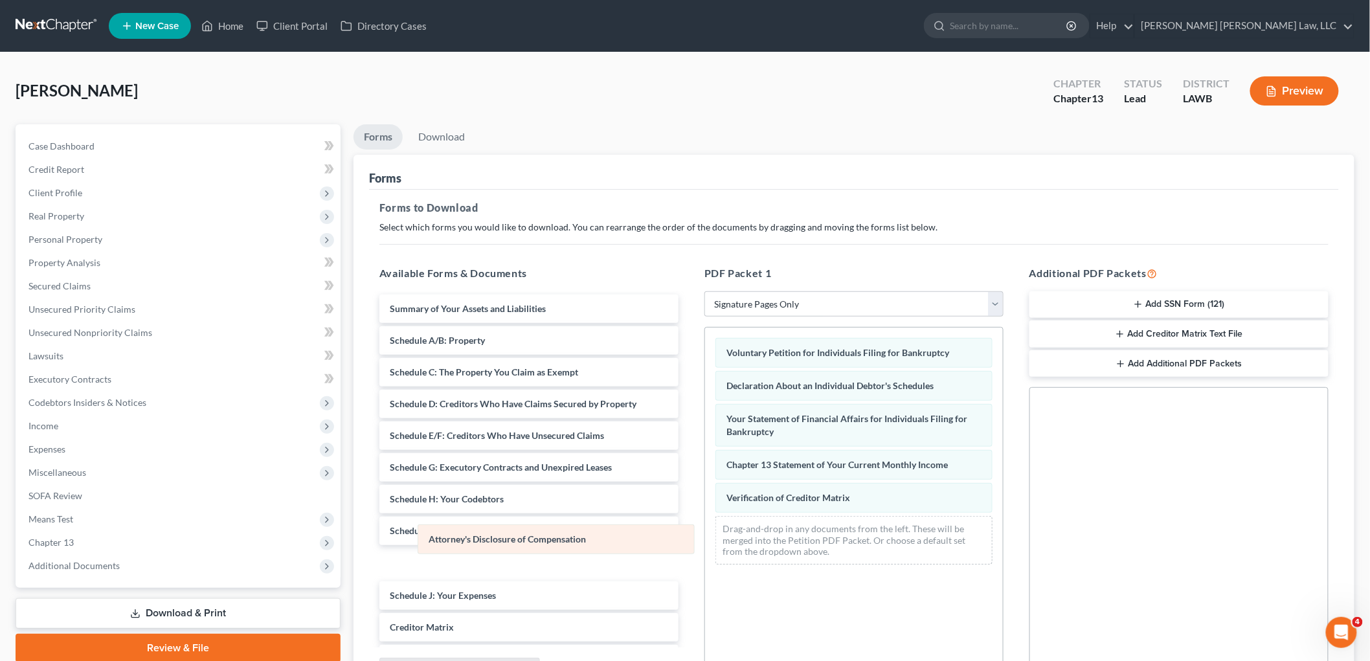
drag, startPoint x: 776, startPoint y: 538, endPoint x: 477, endPoint y: 545, distance: 298.6
click at [705, 545] on div "Attorney's Disclosure of Compensation Voluntary Petition for Individuals Filing…" at bounding box center [854, 451] width 298 height 247
click at [435, 141] on link "Download" at bounding box center [441, 136] width 67 height 25
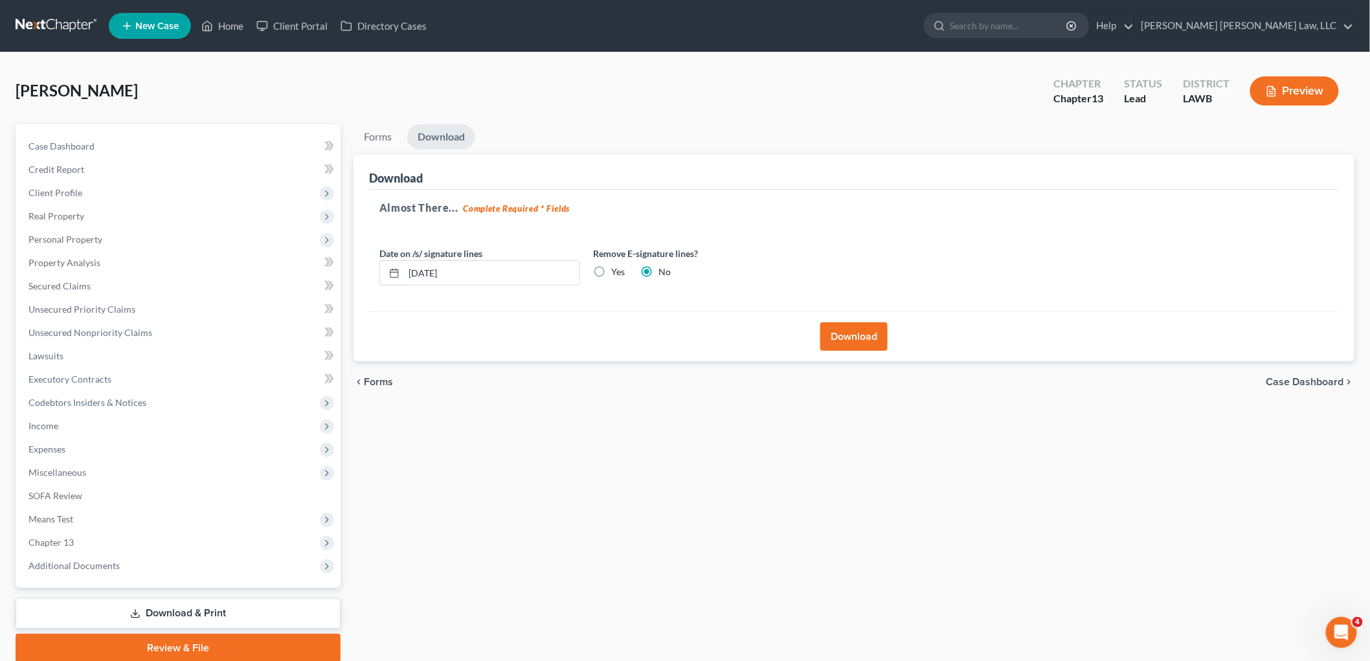
click at [843, 326] on button "Download" at bounding box center [854, 337] width 67 height 28
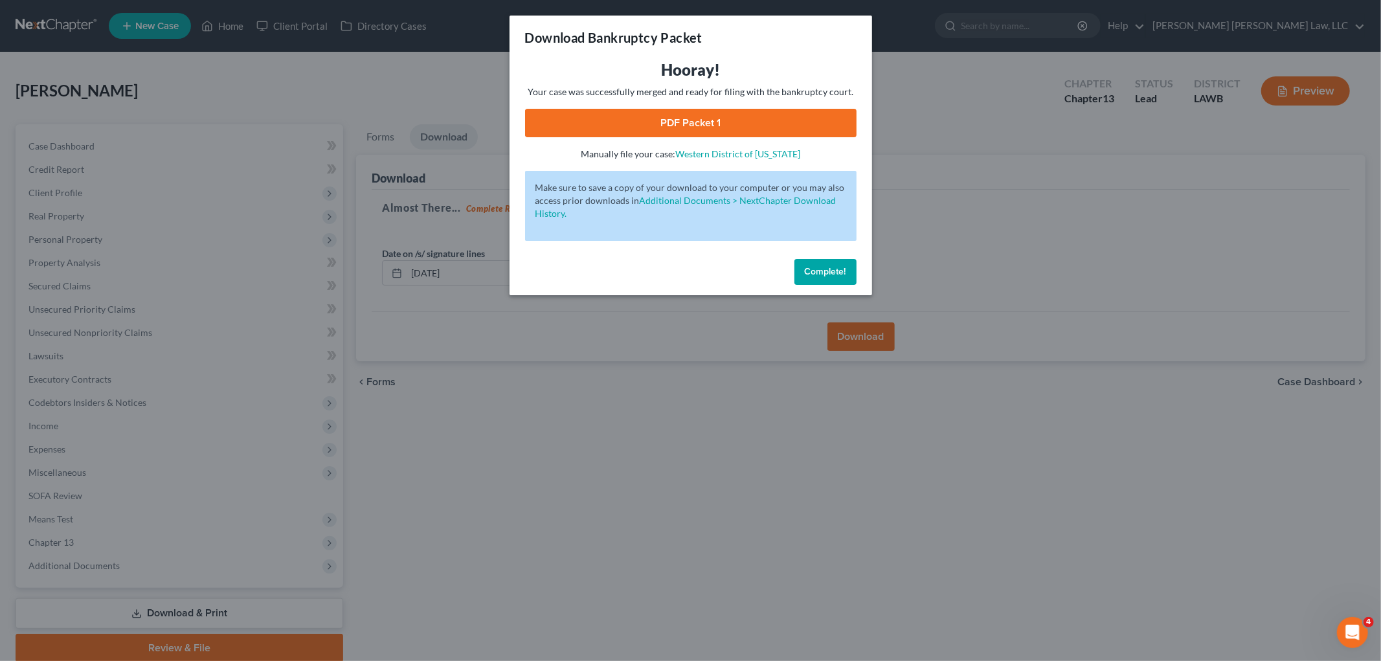
click at [797, 137] on div "Hooray! Your case was successfully merged and ready for filing with the bankrup…" at bounding box center [691, 110] width 332 height 101
click at [802, 128] on link "PDF Packet 1" at bounding box center [691, 123] width 332 height 28
click at [824, 267] on span "Complete!" at bounding box center [825, 271] width 41 height 11
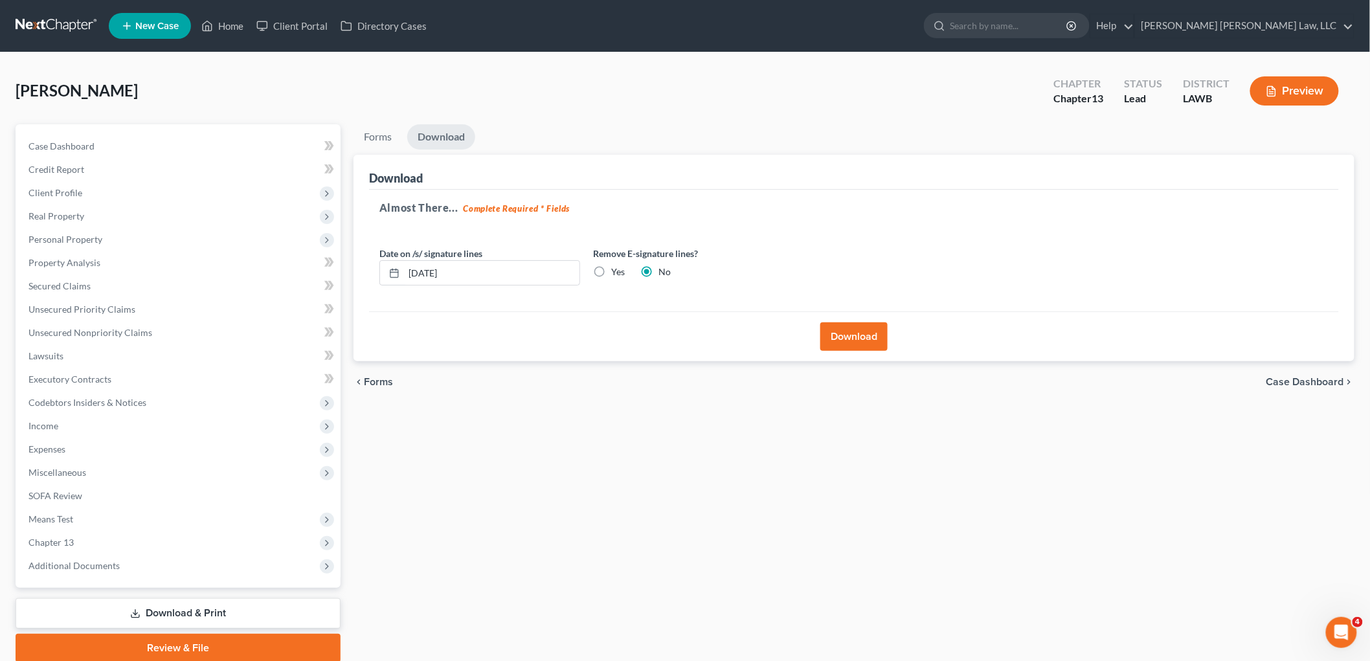
click at [47, 23] on link at bounding box center [57, 25] width 83 height 23
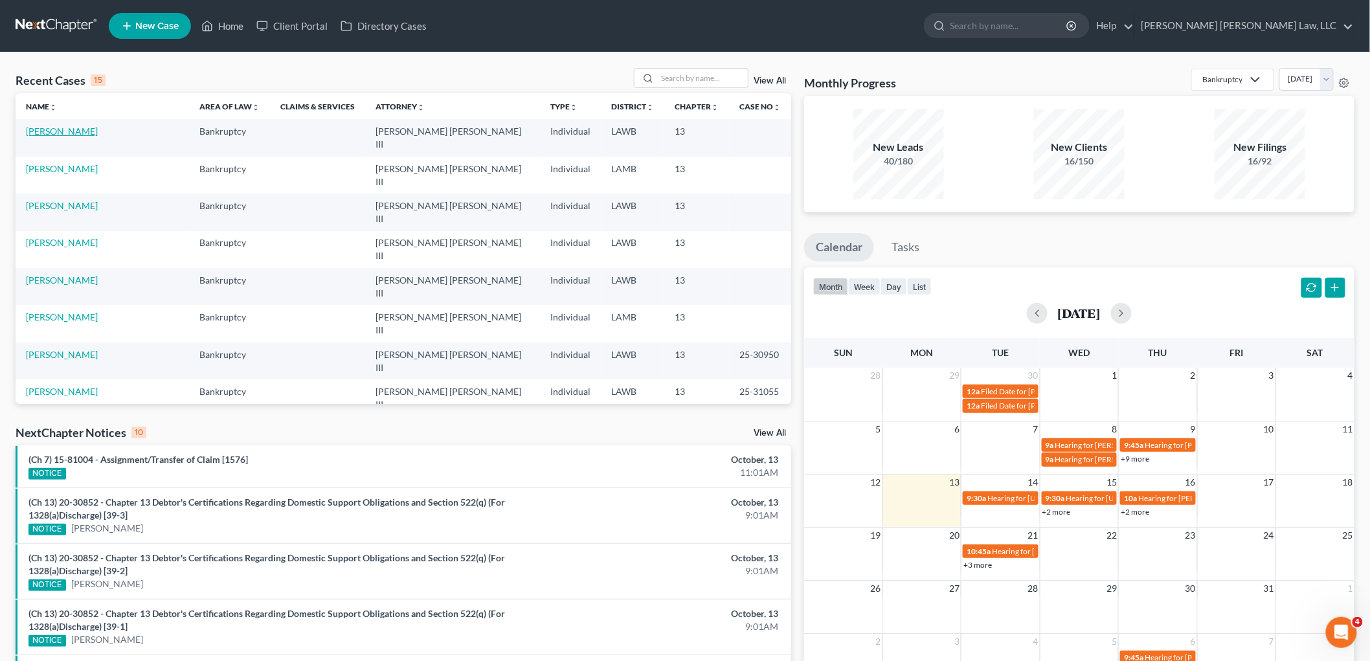
click at [57, 133] on link "[PERSON_NAME]" at bounding box center [62, 131] width 72 height 11
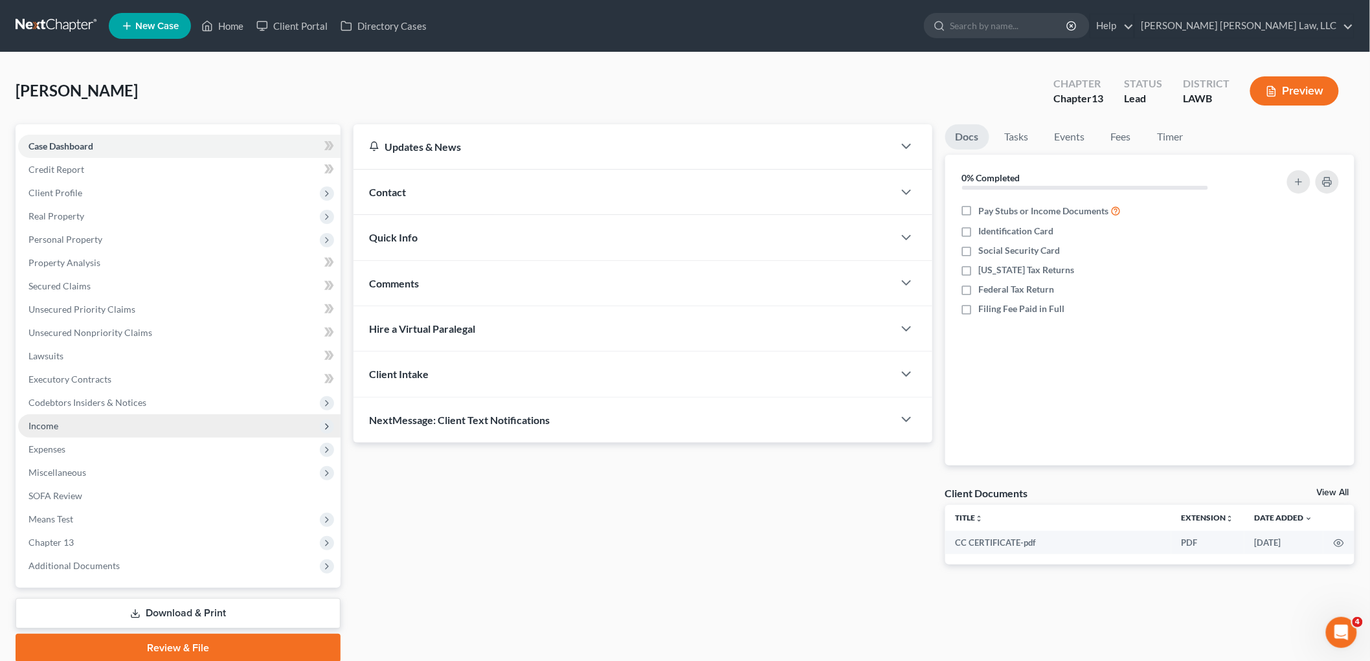
click at [45, 426] on span "Income" at bounding box center [43, 425] width 30 height 11
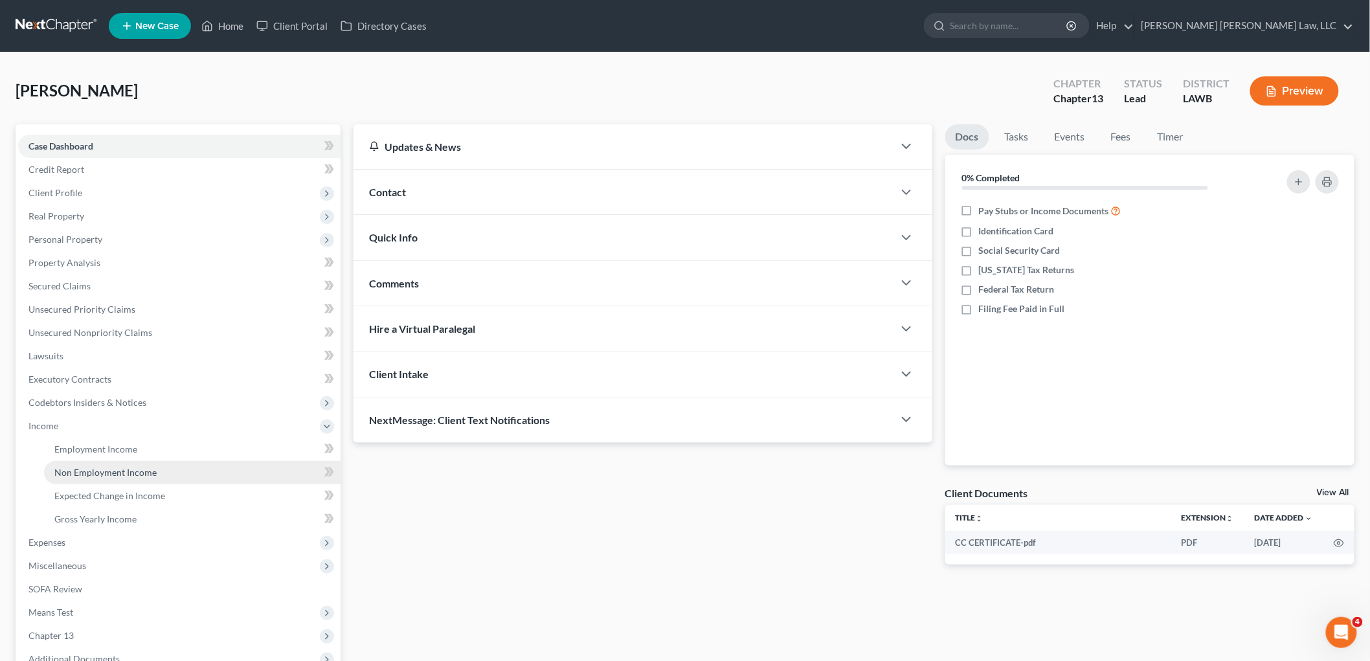
click at [63, 470] on span "Non Employment Income" at bounding box center [105, 472] width 102 height 11
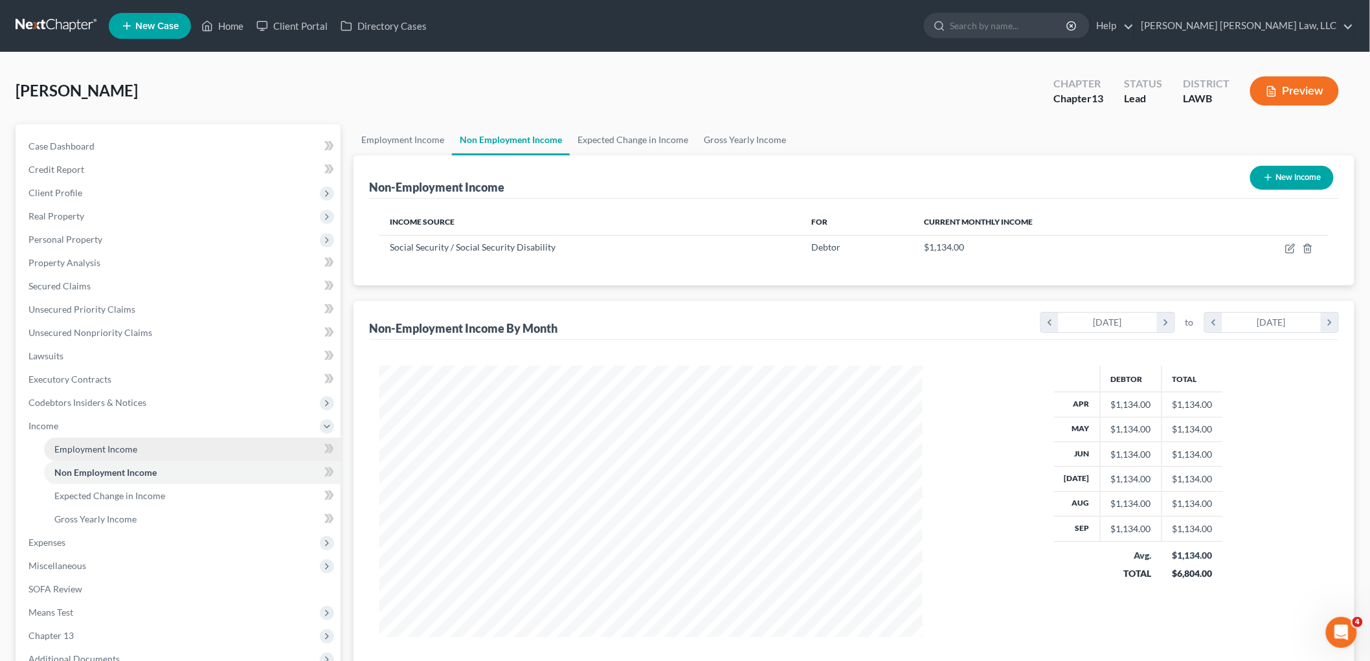
scroll to position [271, 569]
click at [102, 452] on span "Employment Income" at bounding box center [95, 449] width 83 height 11
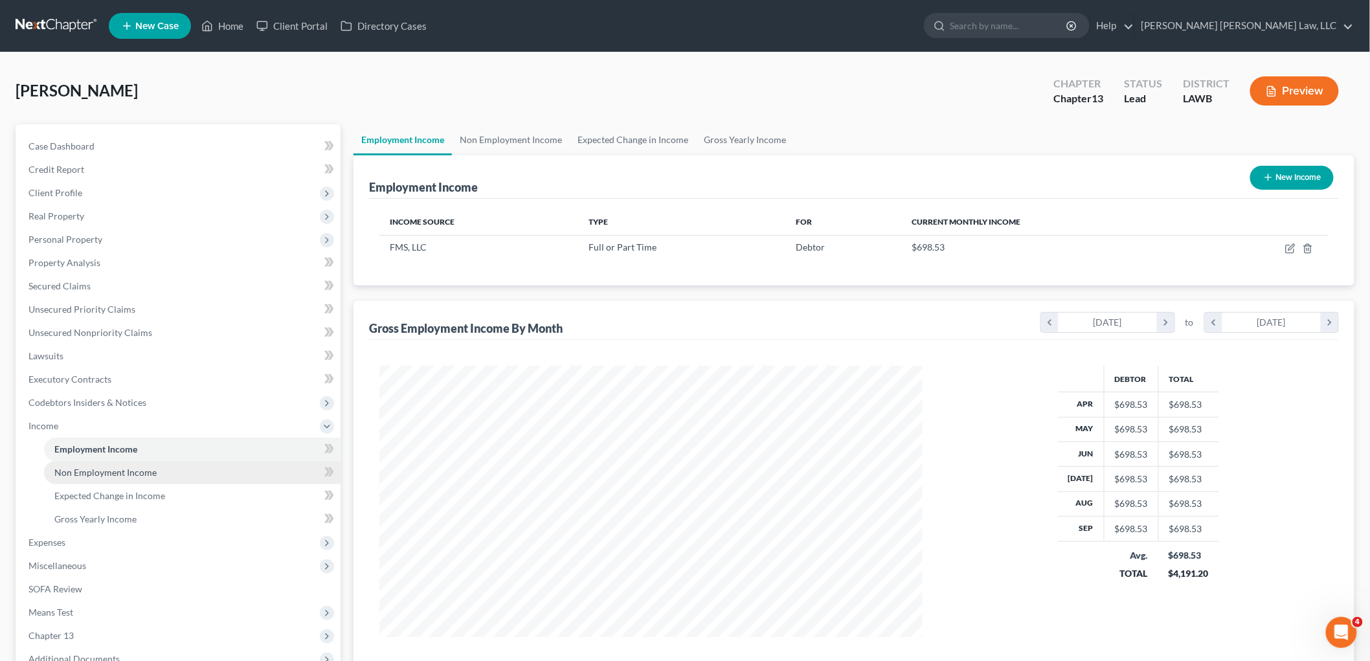
scroll to position [271, 569]
click at [131, 473] on span "Non Employment Income" at bounding box center [105, 472] width 102 height 11
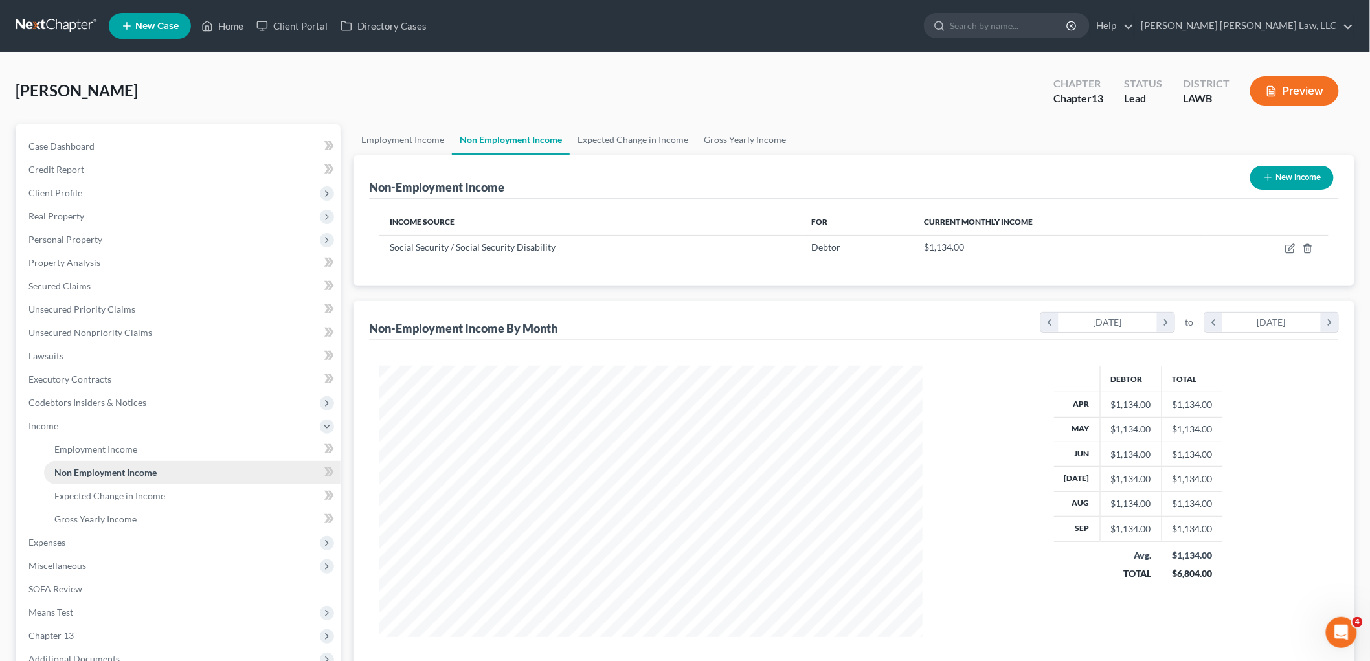
scroll to position [271, 569]
click at [52, 16] on link at bounding box center [57, 25] width 83 height 23
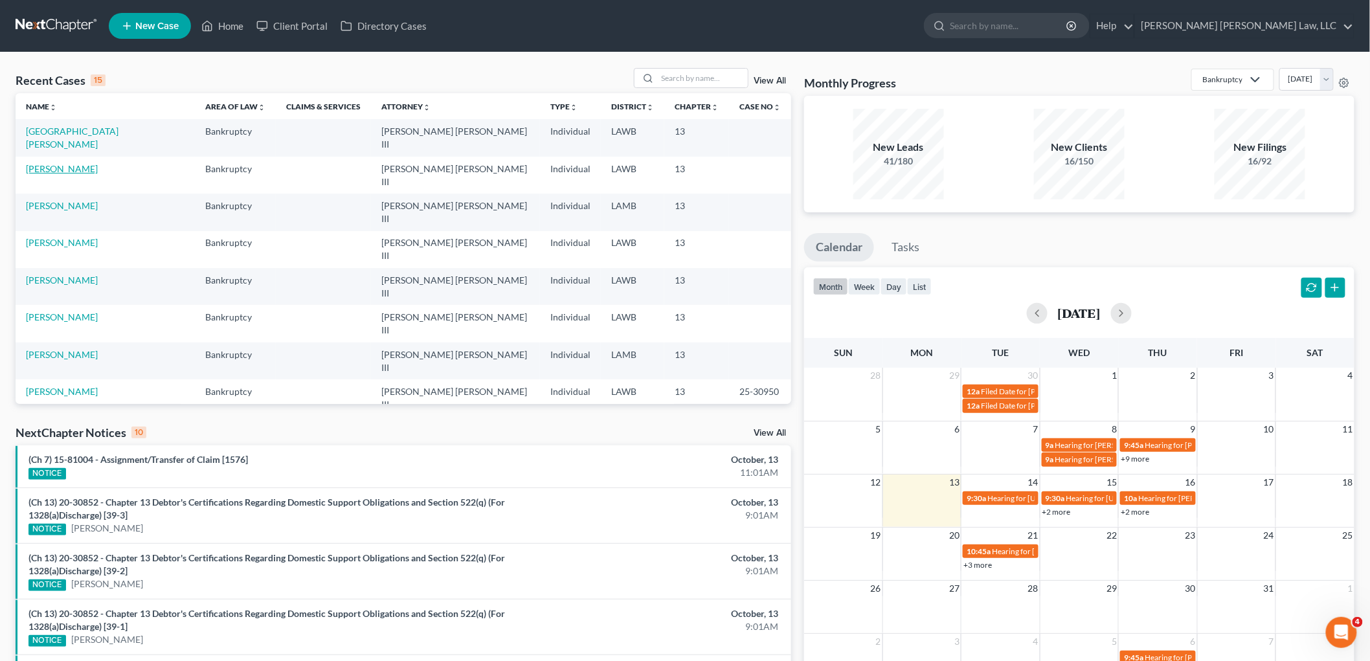
click at [58, 163] on link "[PERSON_NAME]" at bounding box center [62, 168] width 72 height 11
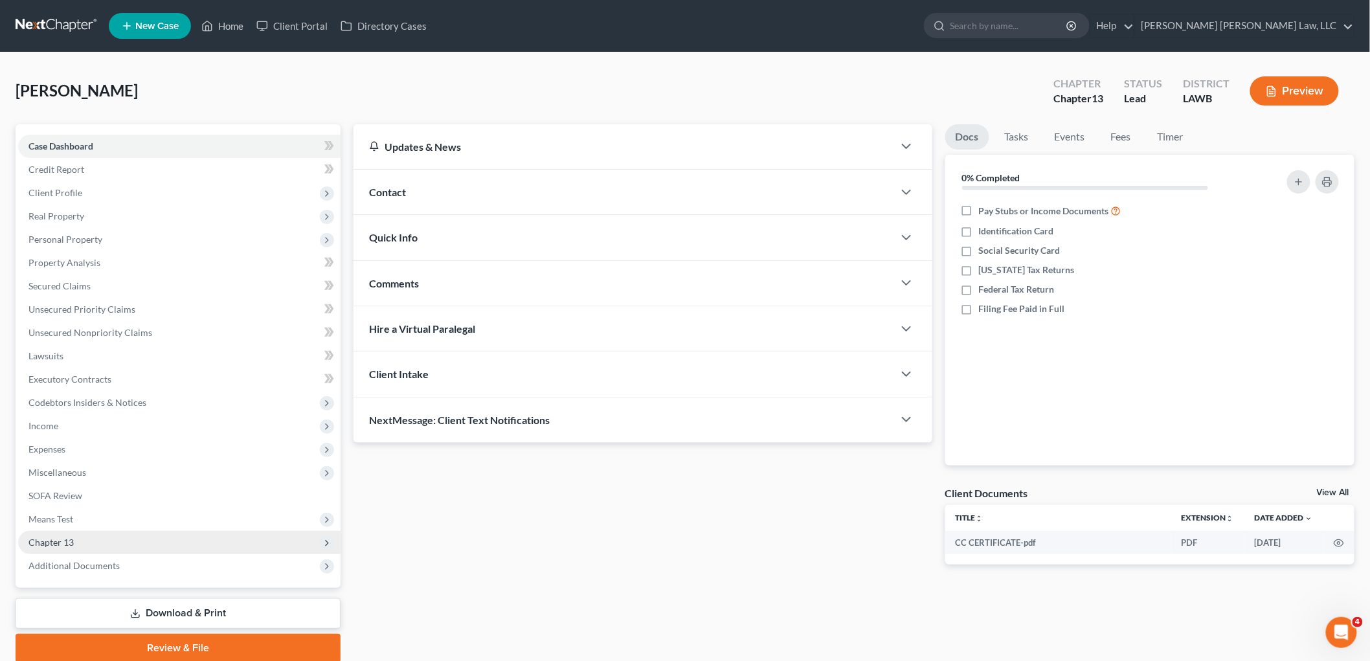
click at [39, 541] on span "Chapter 13" at bounding box center [50, 542] width 45 height 11
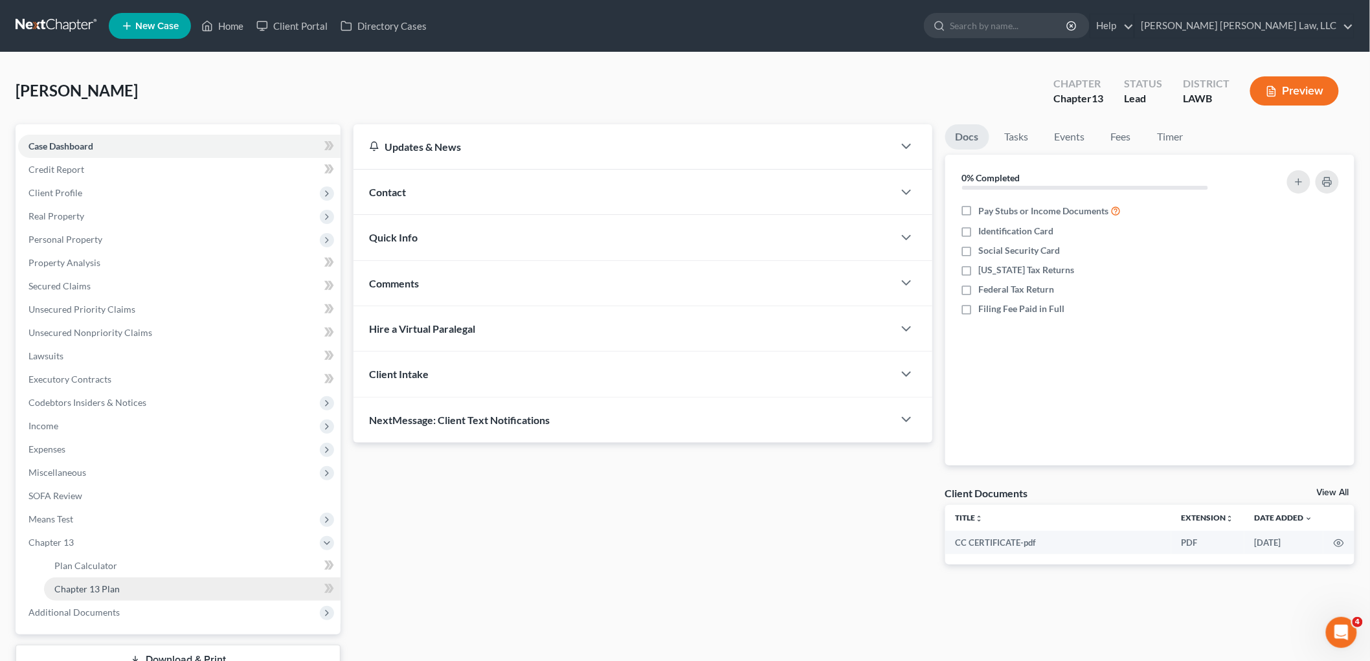
click at [65, 587] on span "Chapter 13 Plan" at bounding box center [86, 588] width 65 height 11
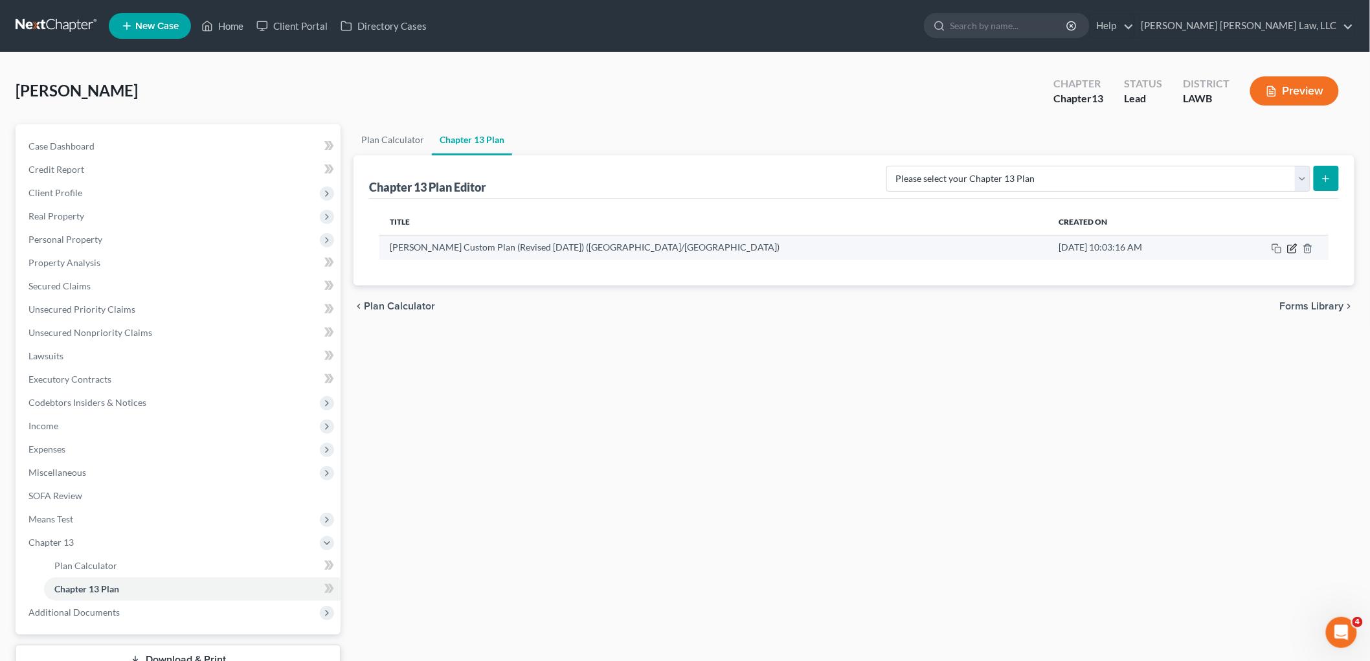
click at [1293, 247] on icon "button" at bounding box center [1292, 248] width 10 height 10
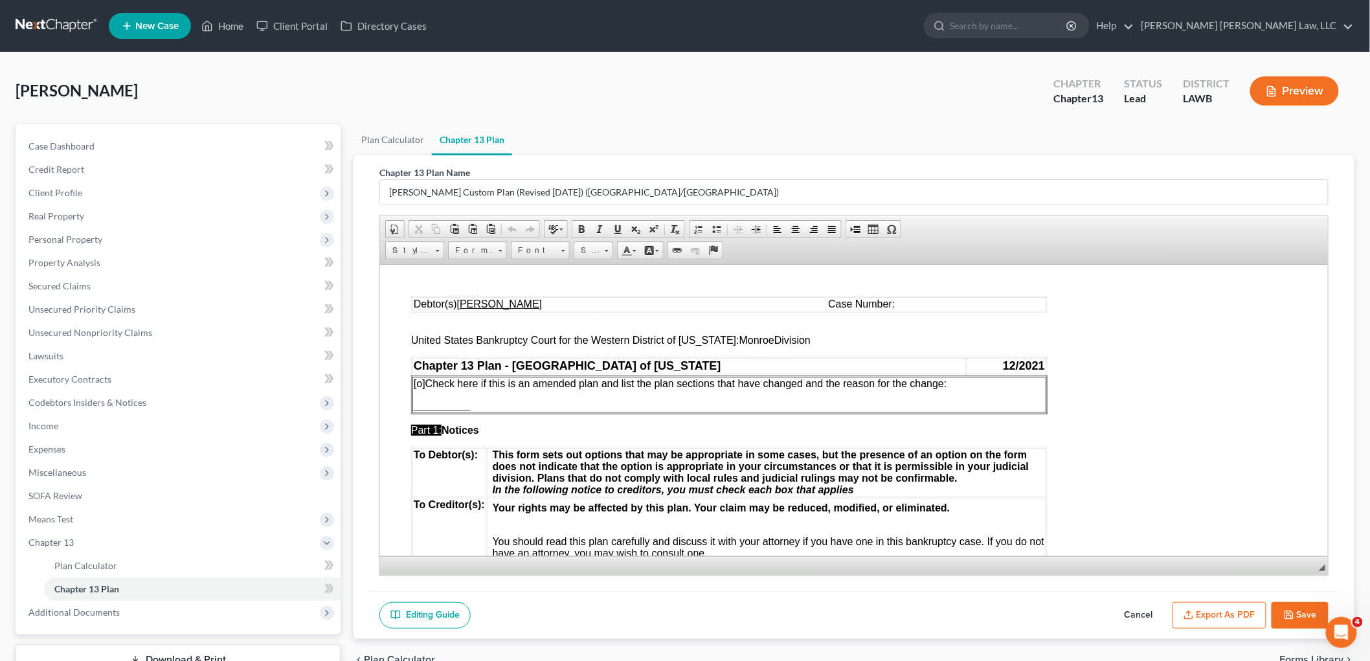
click at [1221, 610] on button "Export as PDF" at bounding box center [1220, 615] width 94 height 27
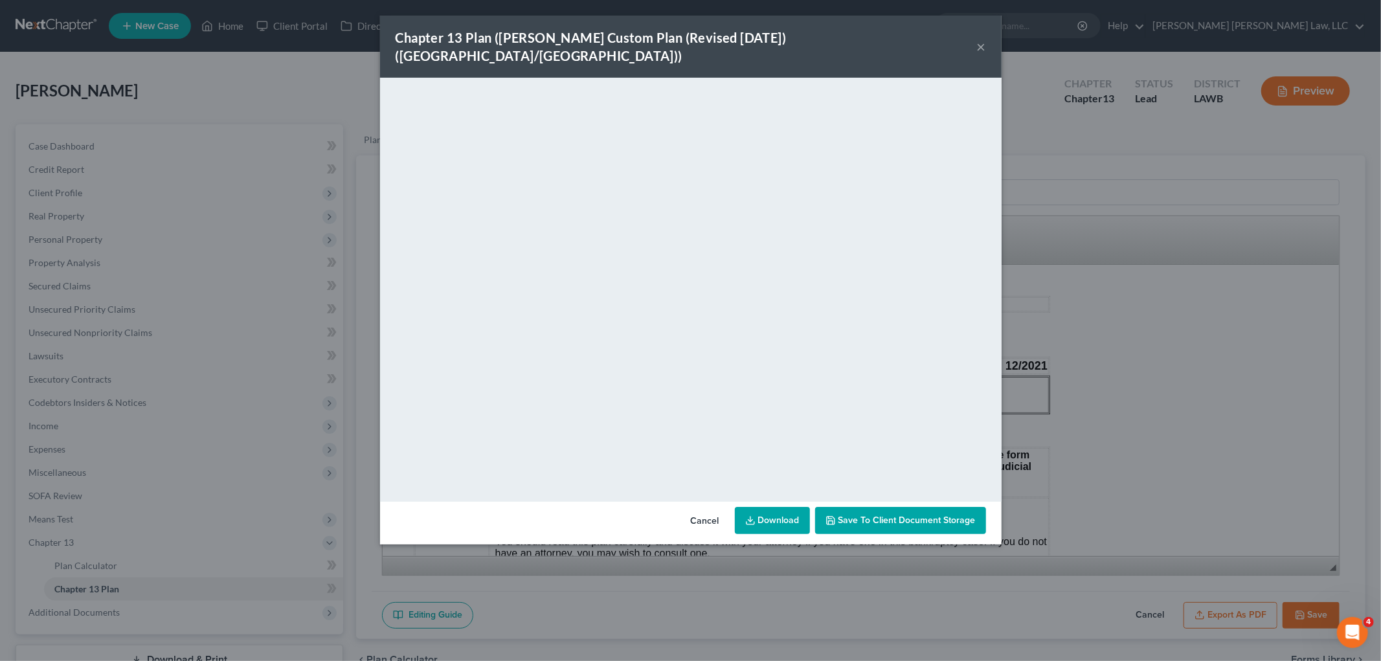
click at [981, 39] on button "×" at bounding box center [981, 47] width 9 height 16
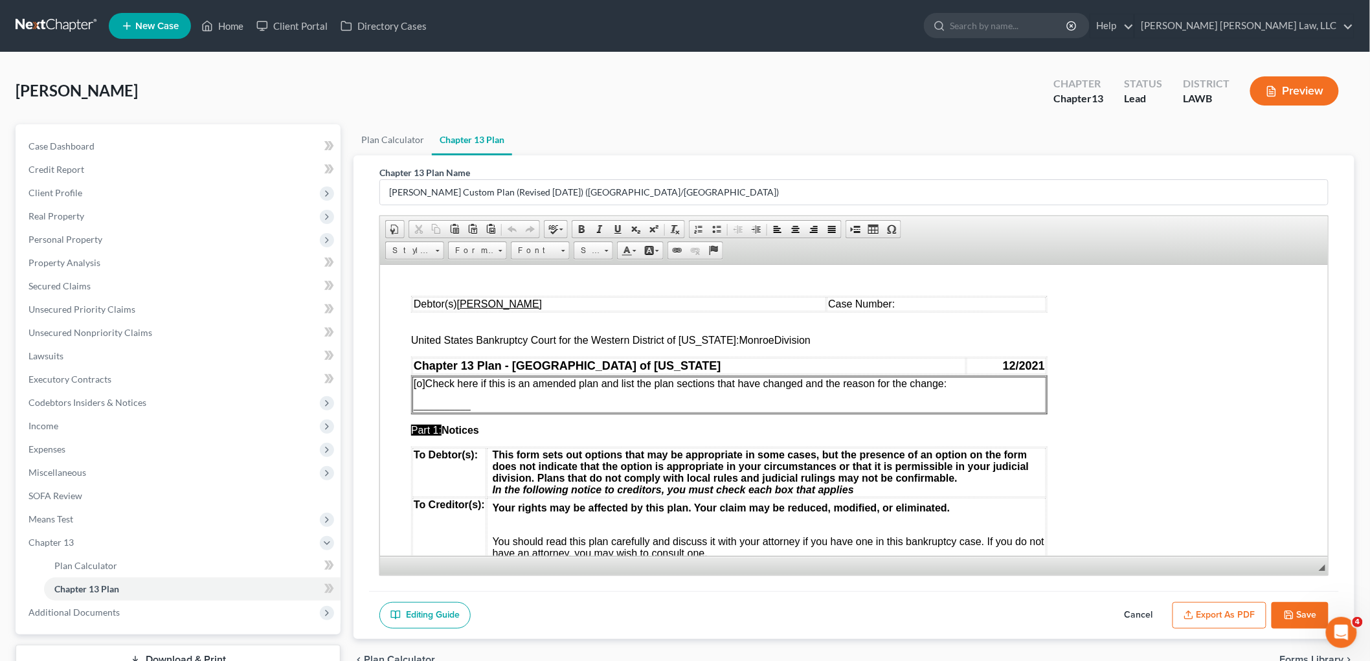
click at [1294, 623] on button "Save" at bounding box center [1300, 615] width 57 height 27
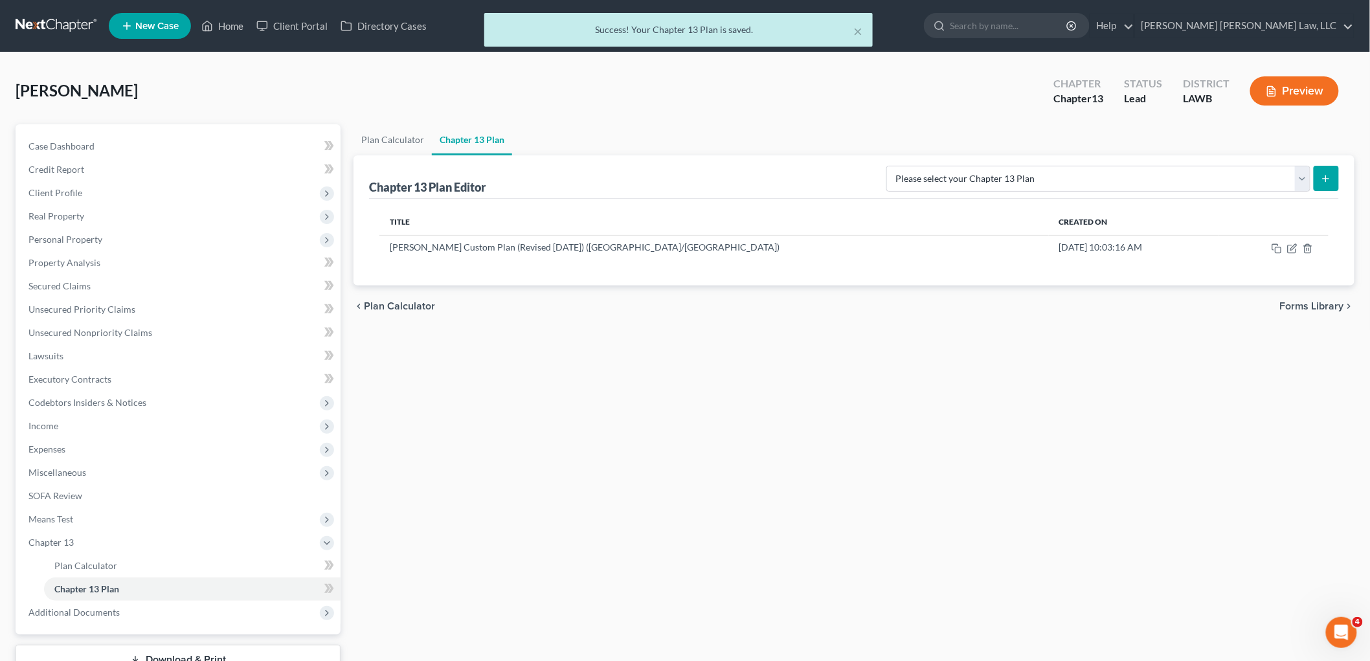
click at [60, 23] on div "× Success! Your Chapter 13 Plan is saved." at bounding box center [679, 33] width 1370 height 40
